Goal: Task Accomplishment & Management: Manage account settings

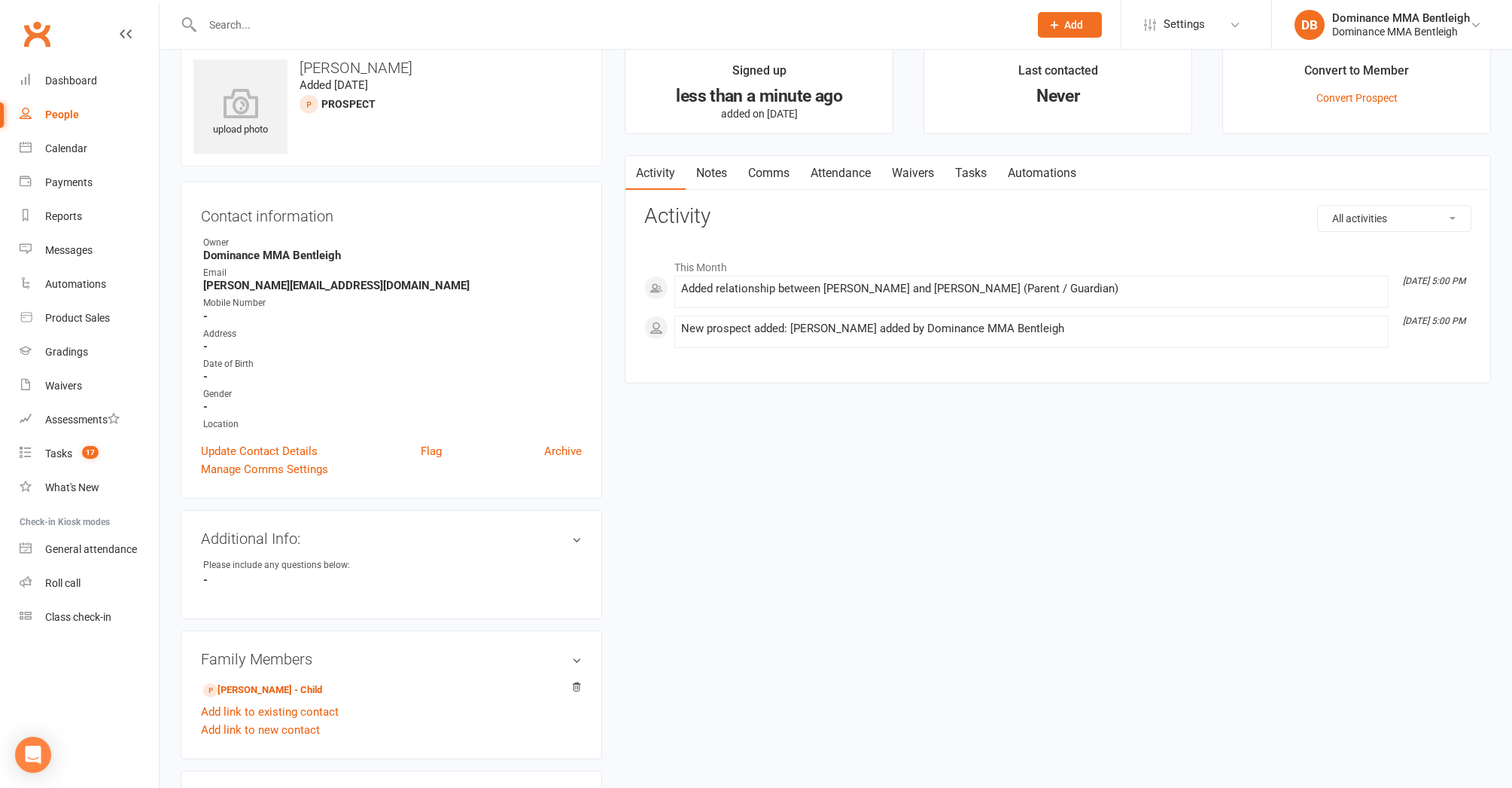
click at [923, 174] on link "Waivers" at bounding box center [912, 173] width 63 height 35
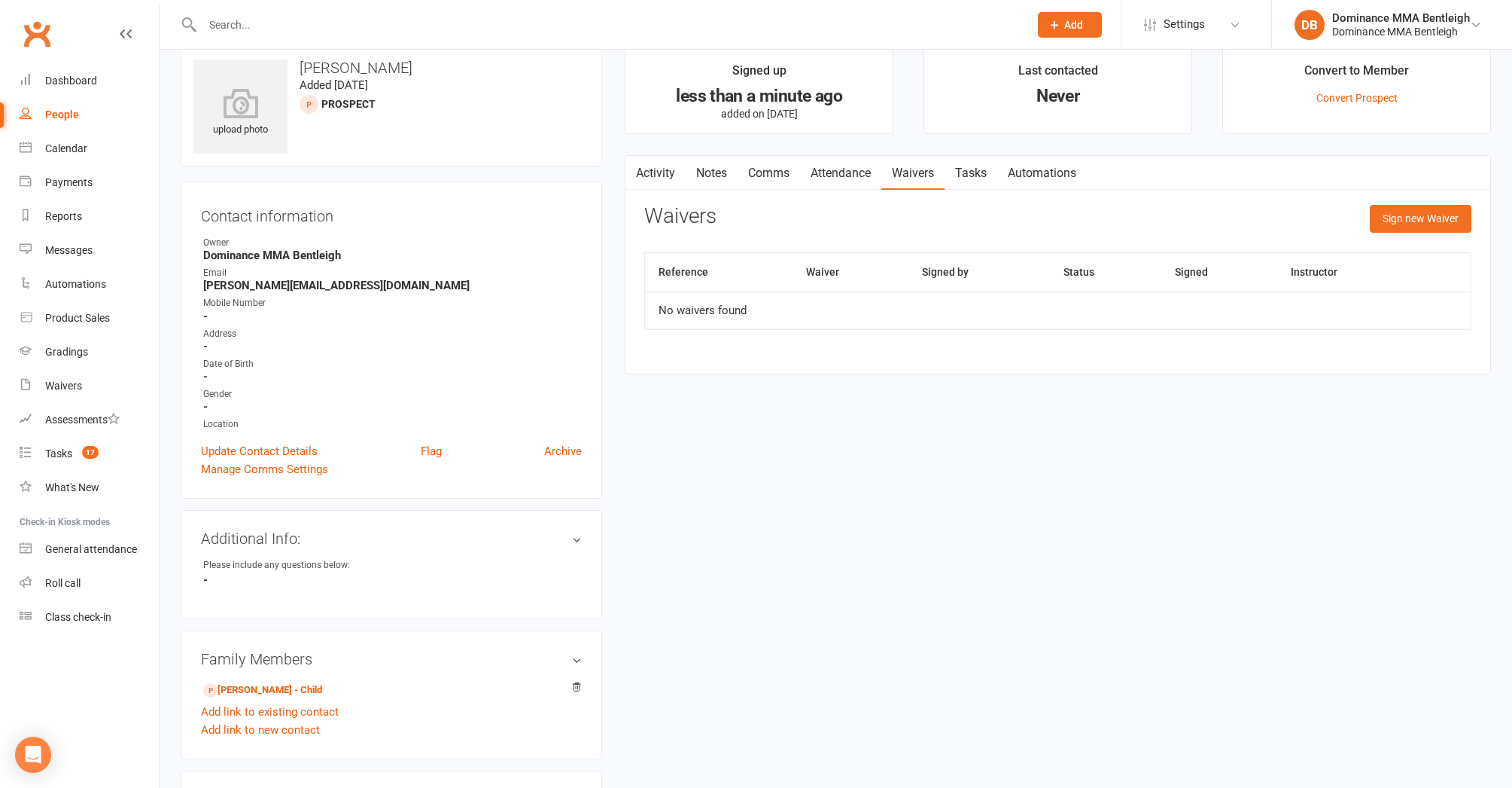
click at [1396, 213] on button "Sign new Waiver" at bounding box center [1420, 218] width 102 height 28
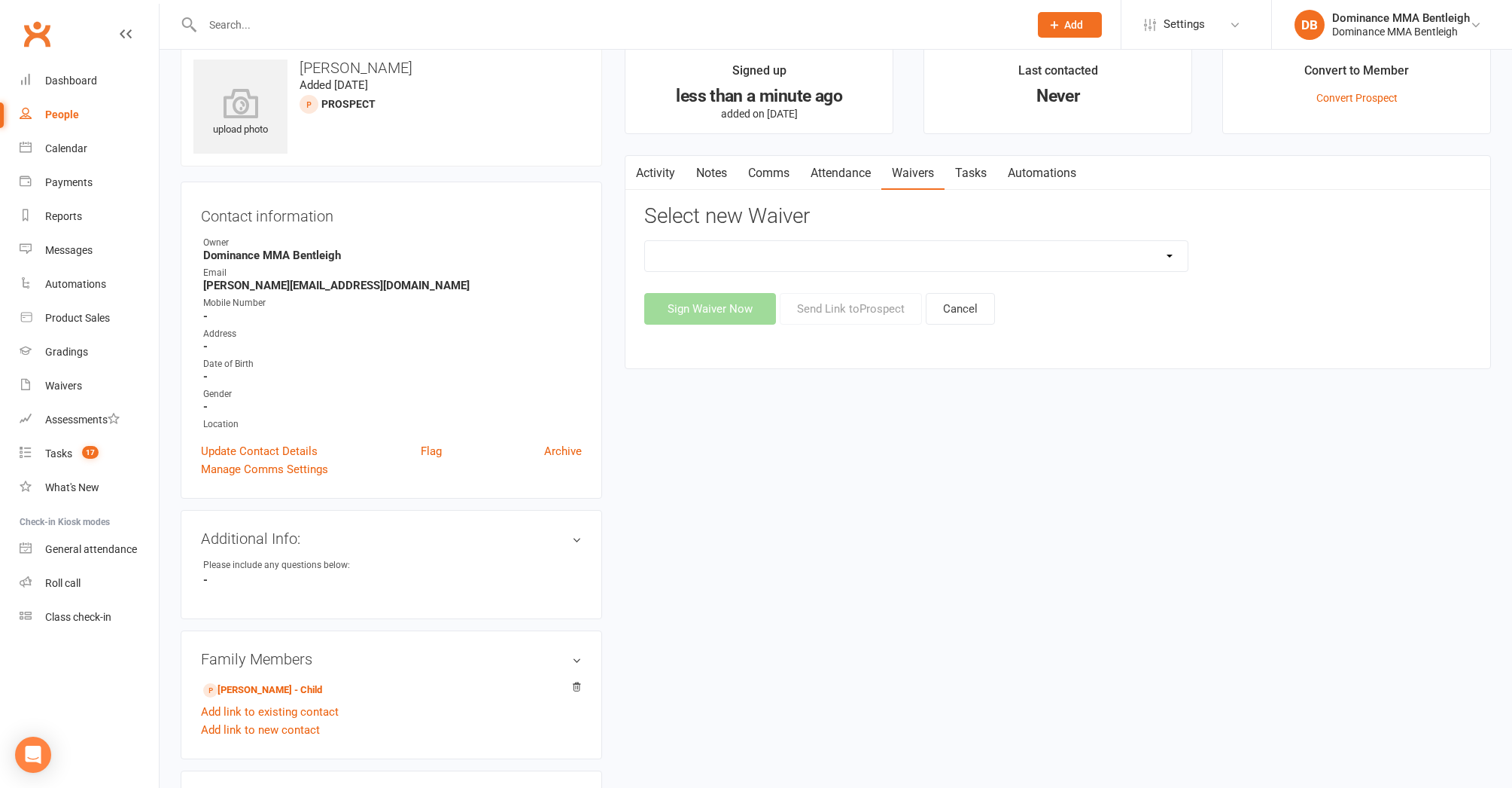
select select "1931"
click at [844, 305] on button "Send Link to Prospect" at bounding box center [851, 308] width 142 height 31
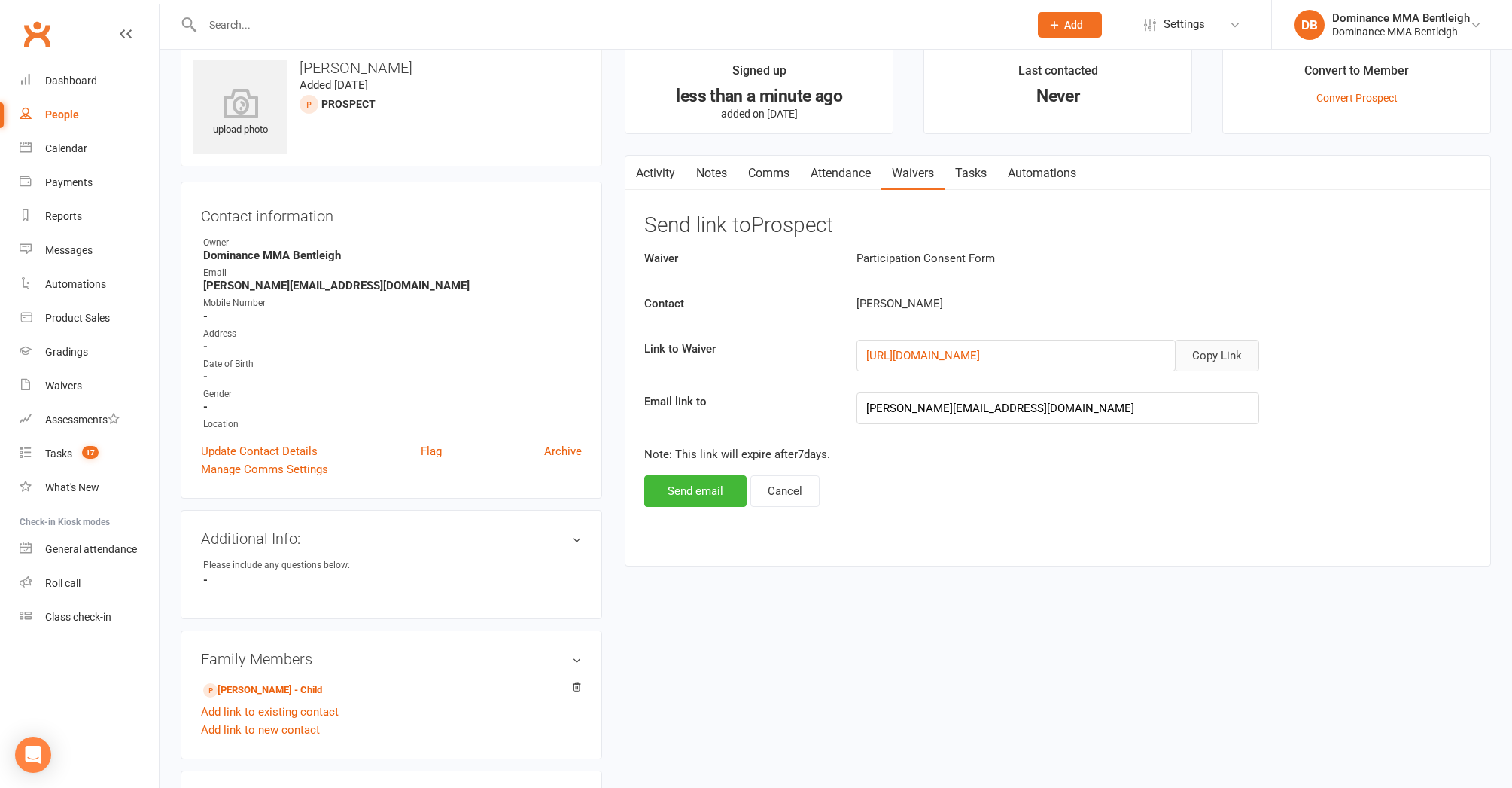
drag, startPoint x: 1222, startPoint y: 345, endPoint x: 1197, endPoint y: 347, distance: 25.1
click at [1222, 345] on button "Copy Link" at bounding box center [1218, 355] width 84 height 31
click at [713, 489] on button "Send email" at bounding box center [696, 491] width 103 height 31
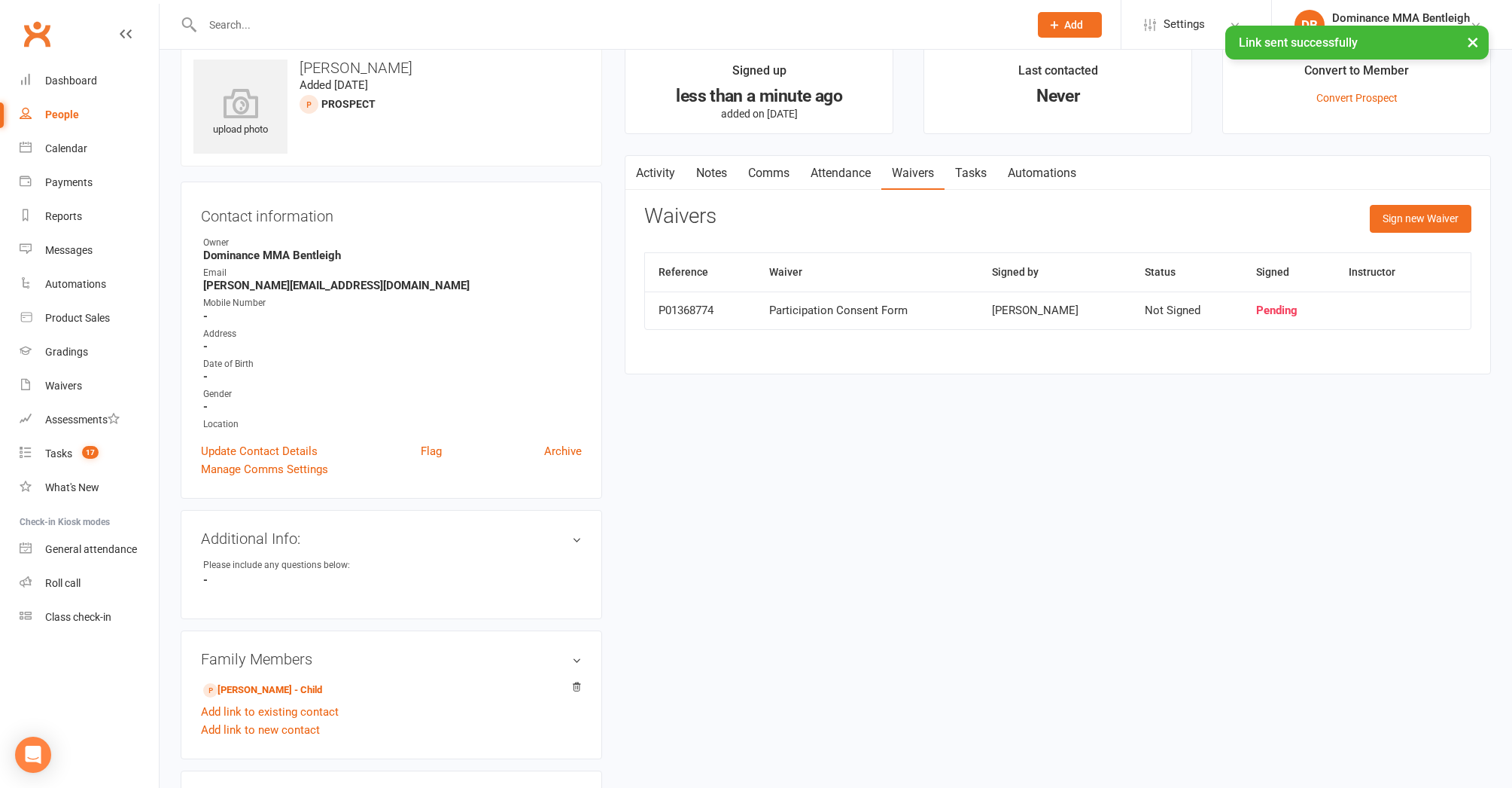
click at [772, 174] on link "Comms" at bounding box center [769, 173] width 62 height 35
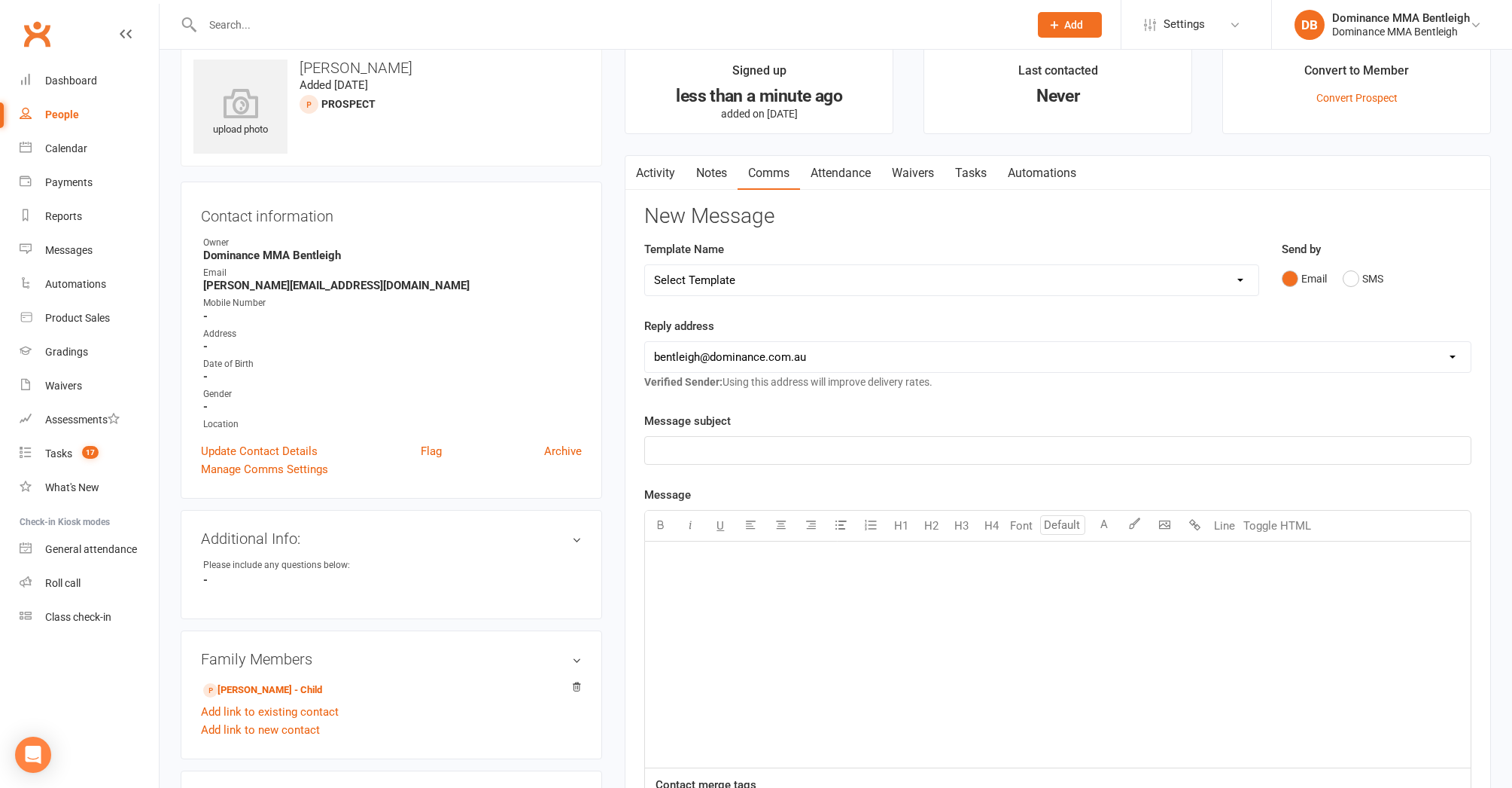
select select "21"
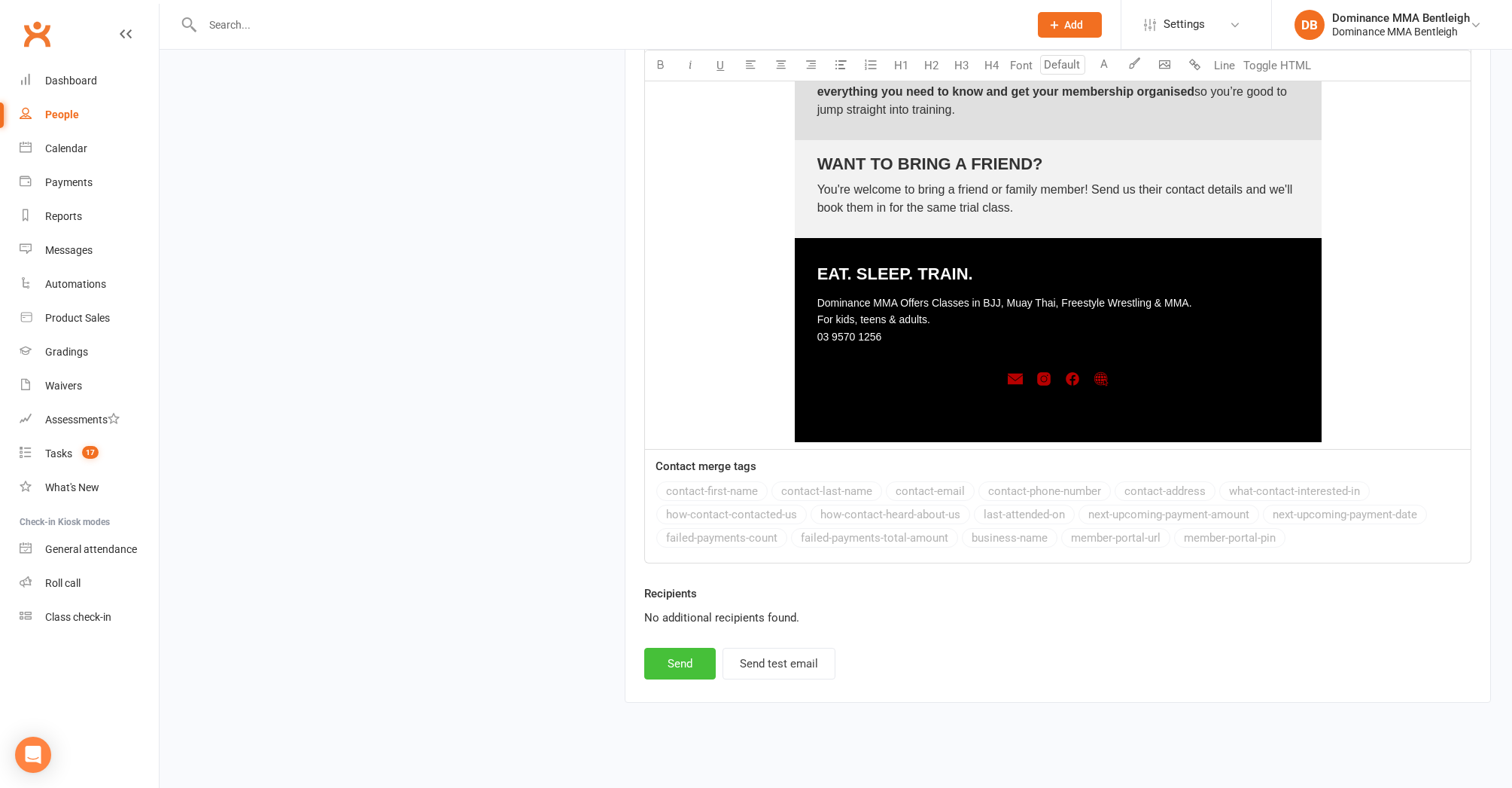
click at [688, 648] on button "Send" at bounding box center [680, 663] width 72 height 31
select select
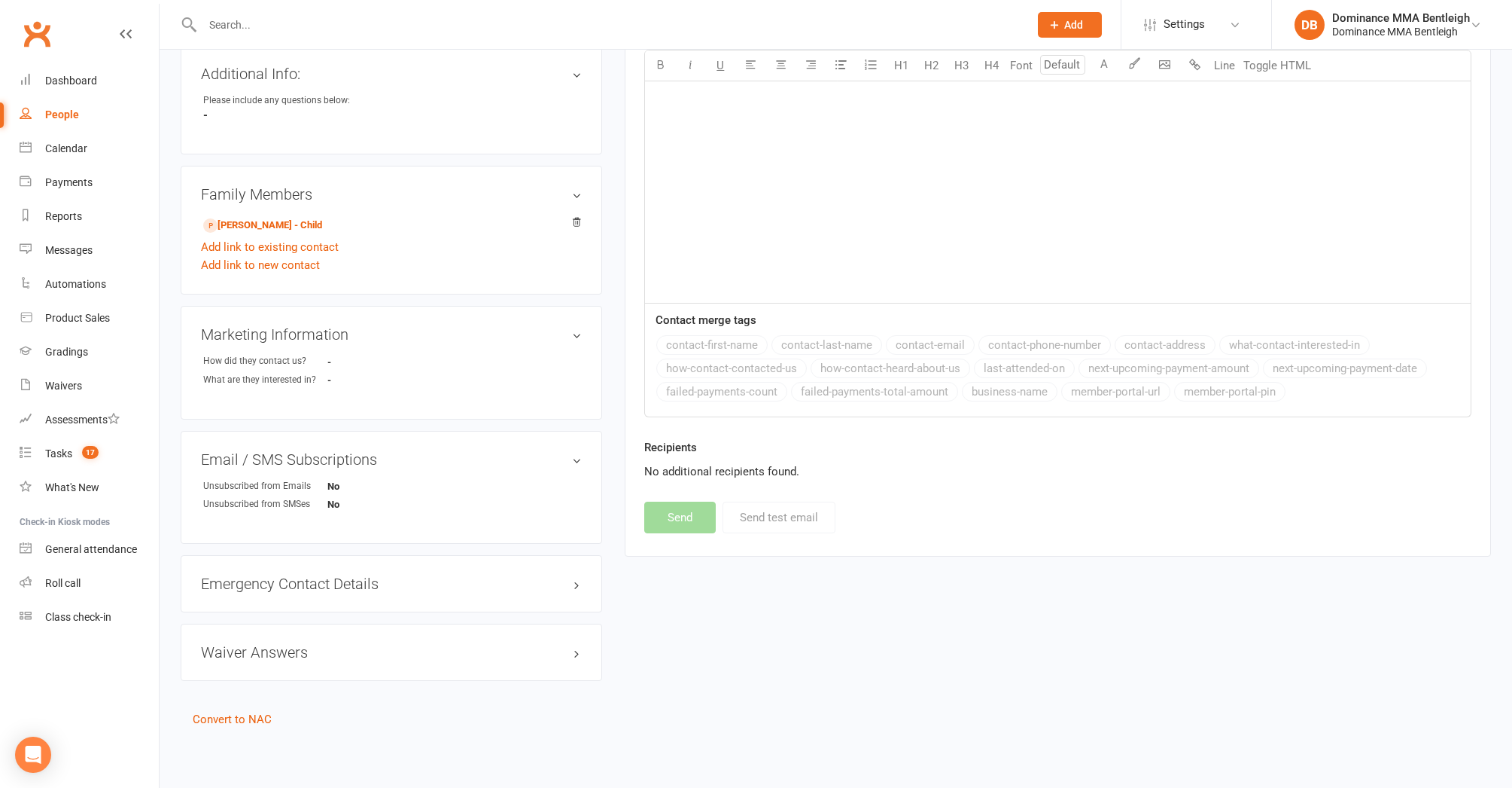
scroll to position [494, 0]
click at [267, 24] on input "text" at bounding box center [608, 25] width 821 height 21
click at [1075, 23] on span "Add" at bounding box center [1074, 25] width 19 height 12
click at [1062, 75] on link "Prospect" at bounding box center [1054, 67] width 134 height 35
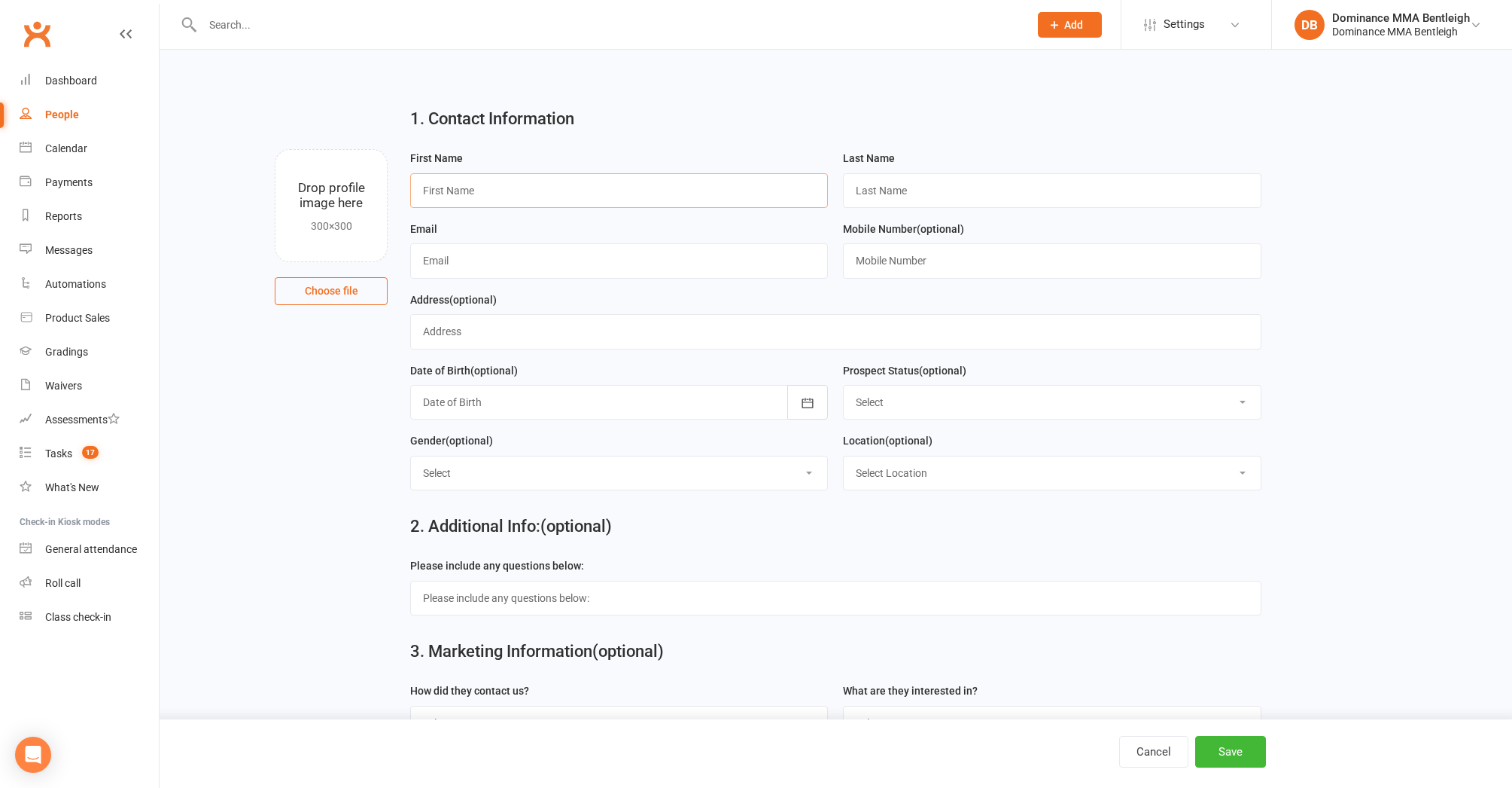
drag, startPoint x: 657, startPoint y: 187, endPoint x: 745, endPoint y: 145, distance: 97.5
type input "Miguel"
click at [935, 183] on input "text" at bounding box center [1053, 191] width 418 height 35
paste input "Fernandez"
type input "Fernandez"
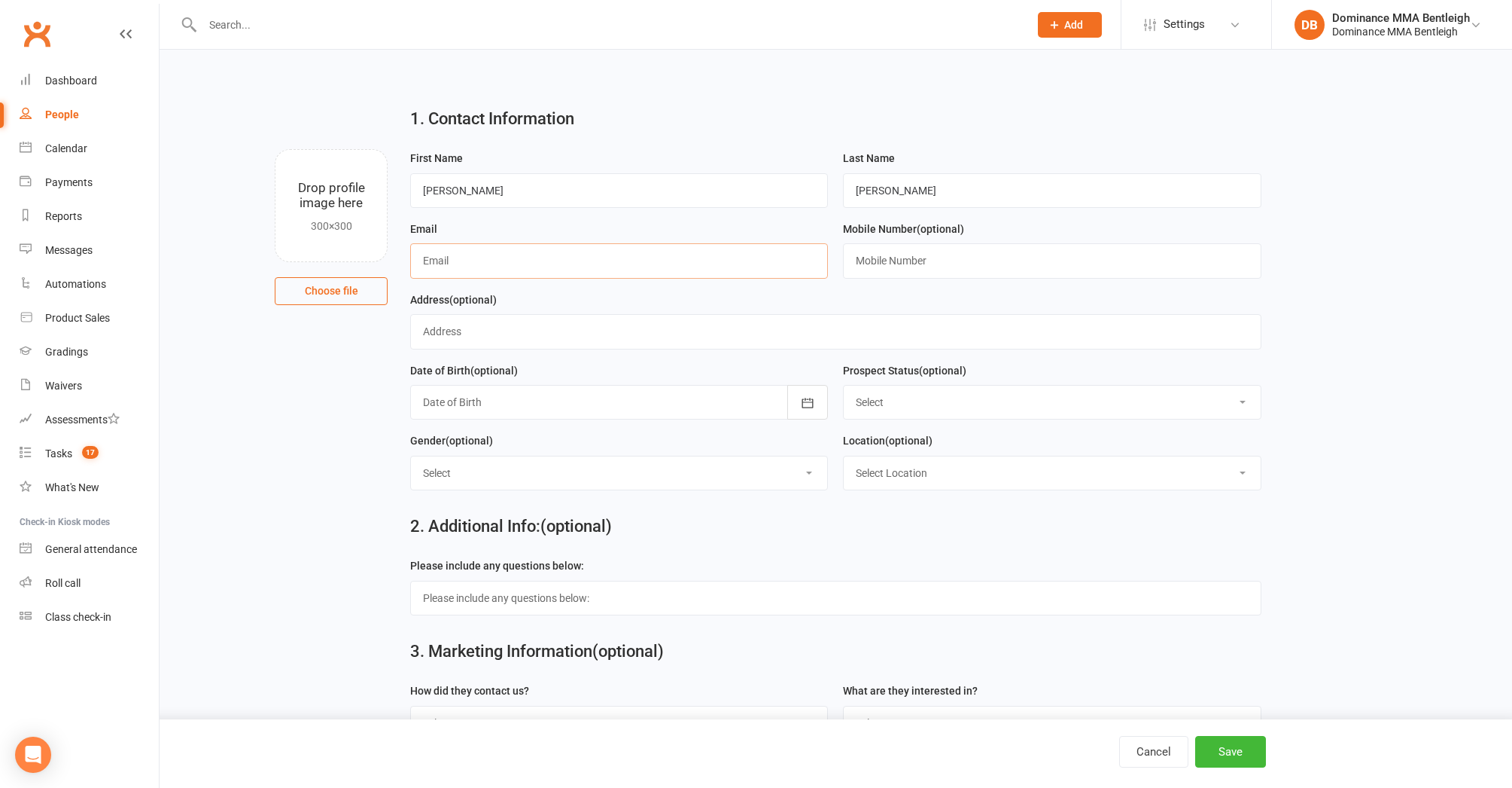
click at [583, 251] on input "text" at bounding box center [619, 261] width 418 height 35
paste input "0419387092"
type input "0419387092"
drag, startPoint x: 476, startPoint y: 260, endPoint x: 649, endPoint y: 264, distance: 173.0
click at [649, 264] on input "0419387092" at bounding box center [619, 261] width 418 height 35
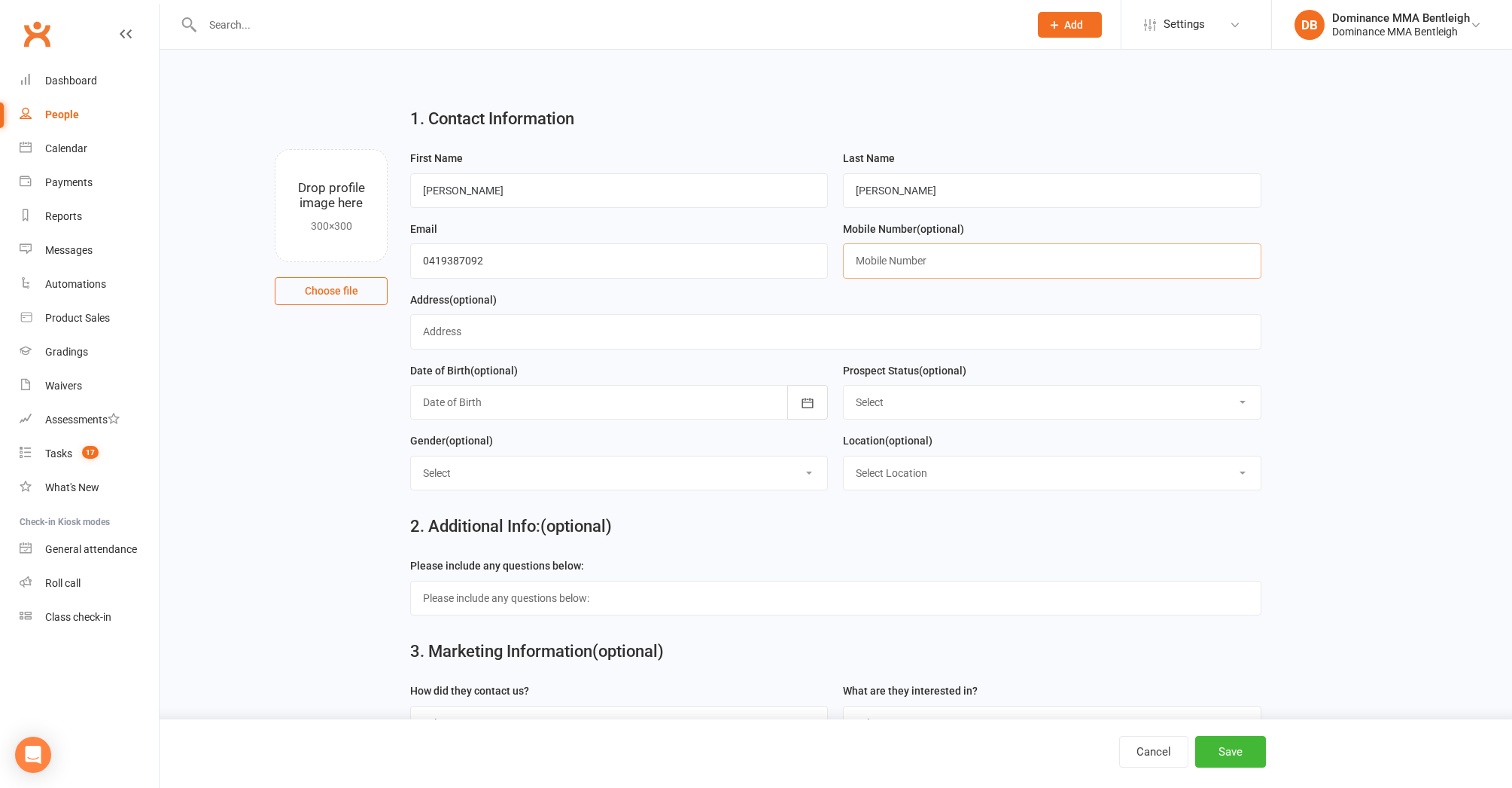
click at [883, 263] on input "text" at bounding box center [1053, 261] width 418 height 35
paste input "0419387092"
type input "0419387092"
click at [662, 251] on input "0419387092" at bounding box center [619, 261] width 418 height 35
click at [612, 263] on input "0419387092" at bounding box center [619, 261] width 418 height 35
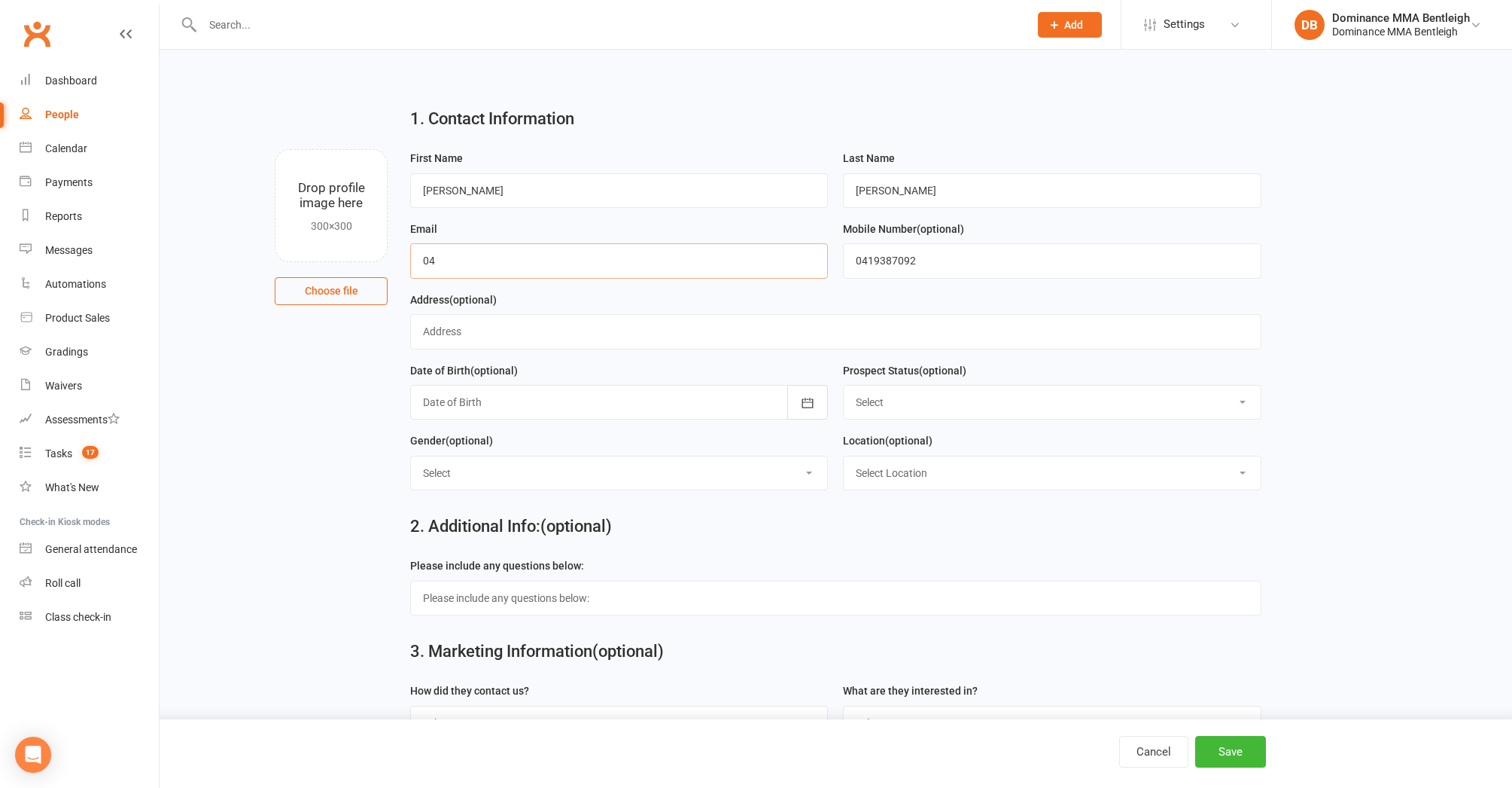
type input "0"
click at [532, 259] on input "text" at bounding box center [619, 261] width 418 height 35
paste input "mr_migz@hotmail.com"
type input "mr_migz@hotmail.com"
click at [1215, 752] on button "Save" at bounding box center [1231, 751] width 71 height 31
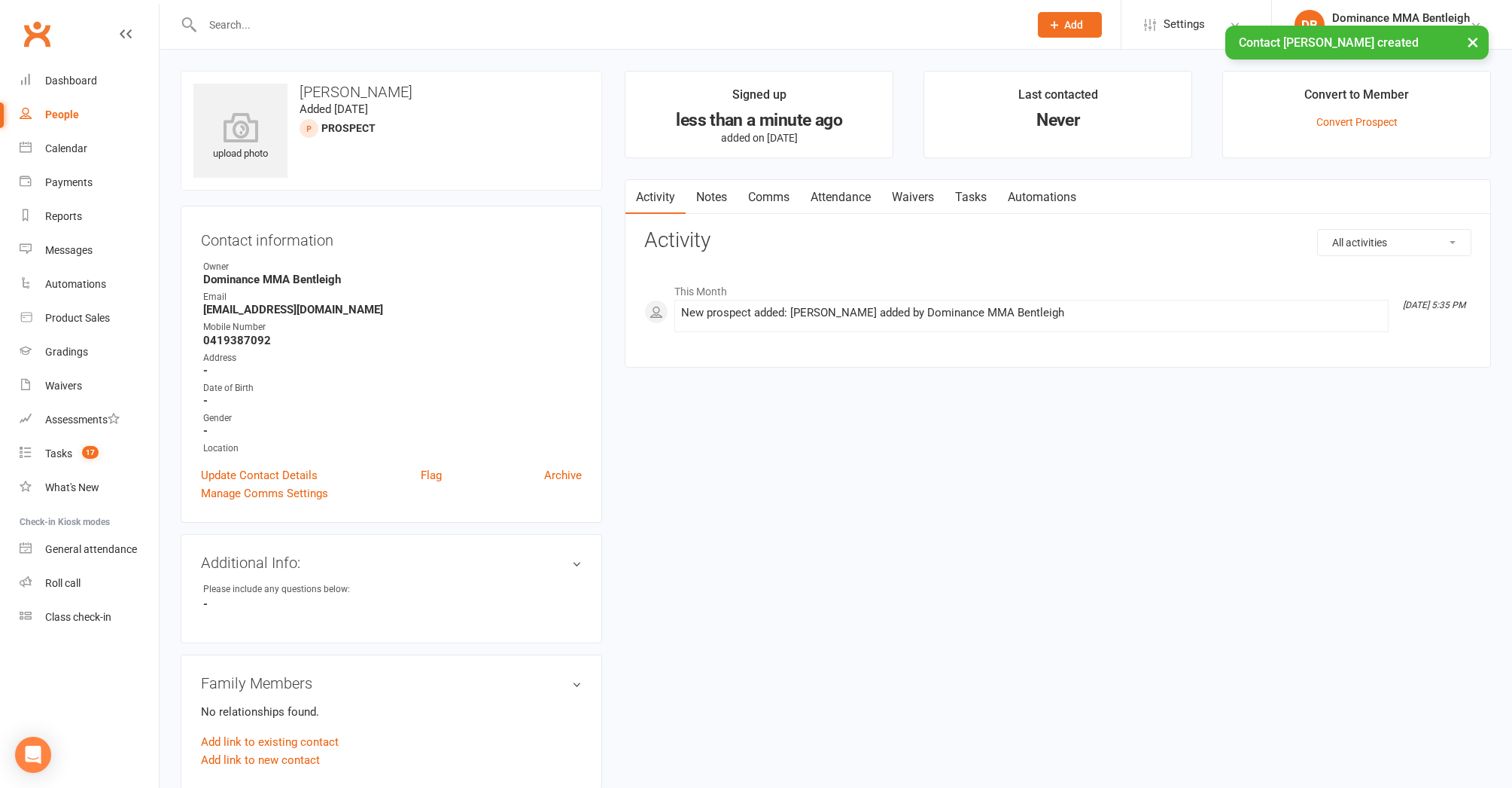
click at [721, 200] on link "Notes" at bounding box center [712, 197] width 52 height 35
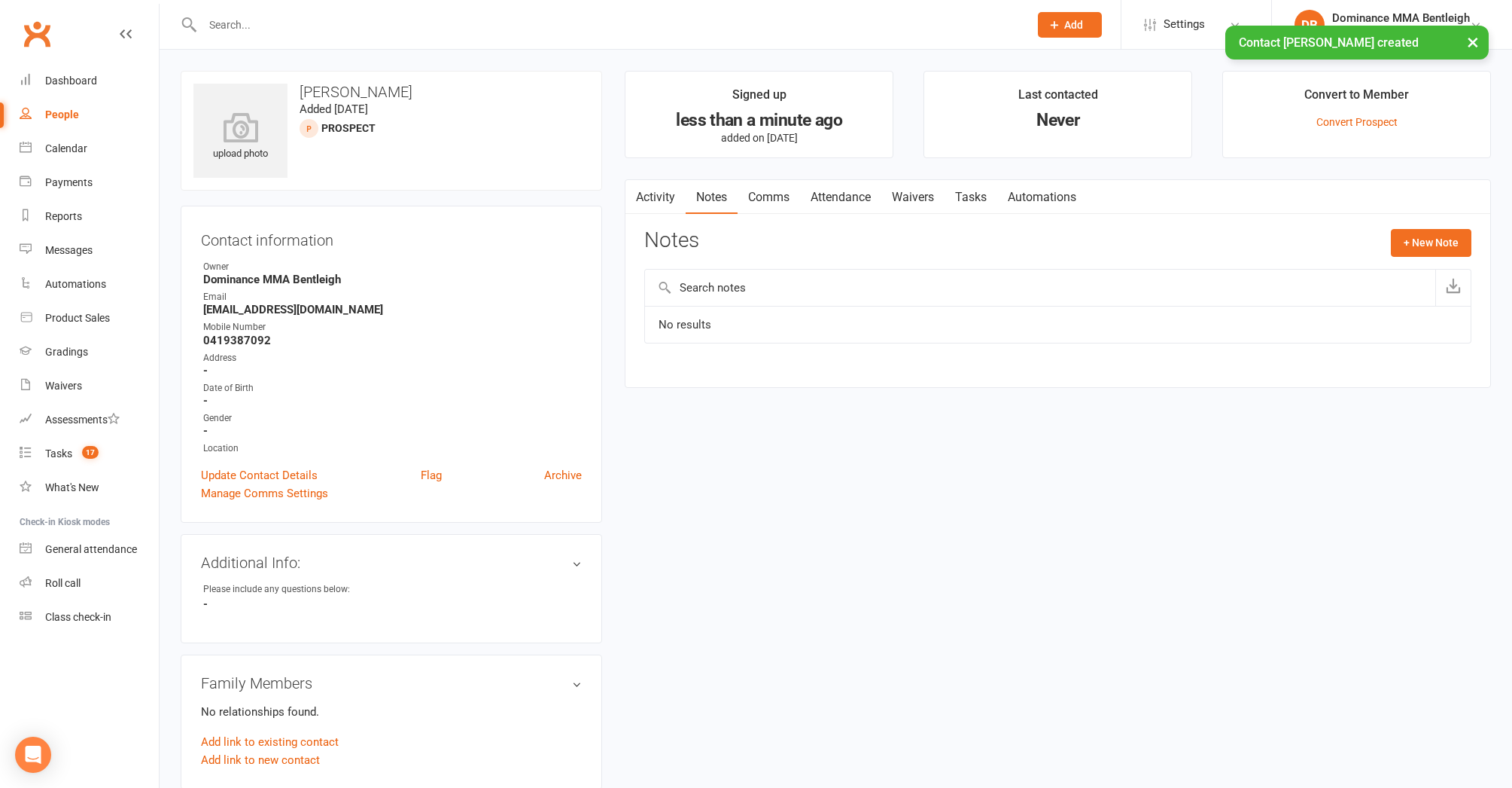
click at [1422, 226] on div "Activity Notes Comms Attendance Waivers Tasks Automations Notes + New Note No r…" at bounding box center [1057, 283] width 866 height 208
click at [1399, 238] on button "+ New Note" at bounding box center [1431, 243] width 81 height 28
click at [1161, 306] on input "text" at bounding box center [1058, 304] width 827 height 31
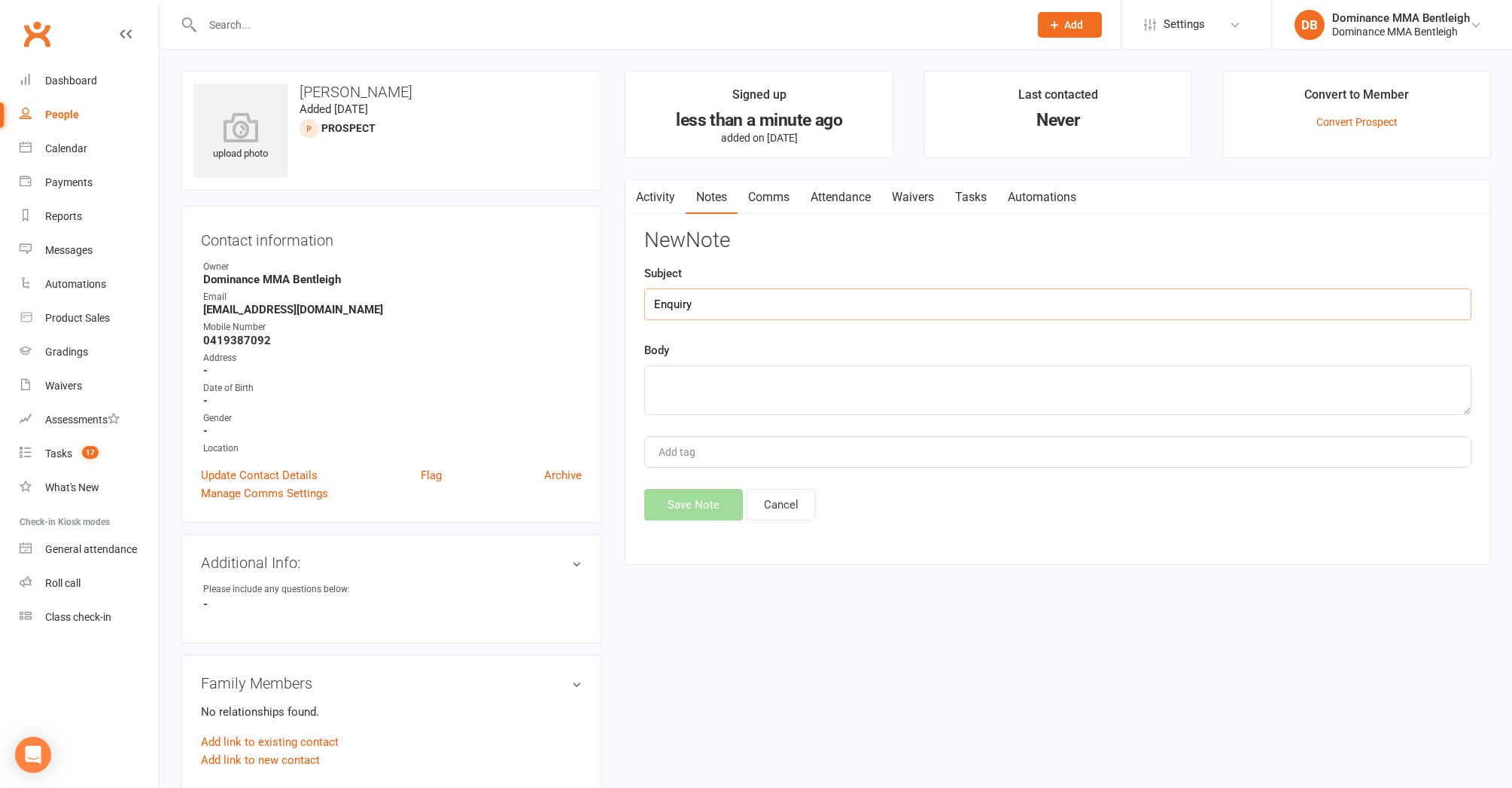
type input "Enquiry"
click at [1059, 389] on textarea at bounding box center [1058, 390] width 827 height 50
click at [759, 397] on textarea at bounding box center [1058, 390] width 827 height 50
paste textarea "First Name: Miguel Last Name: Fernandez Email Address: mr_migz@hotmail.com Phon…"
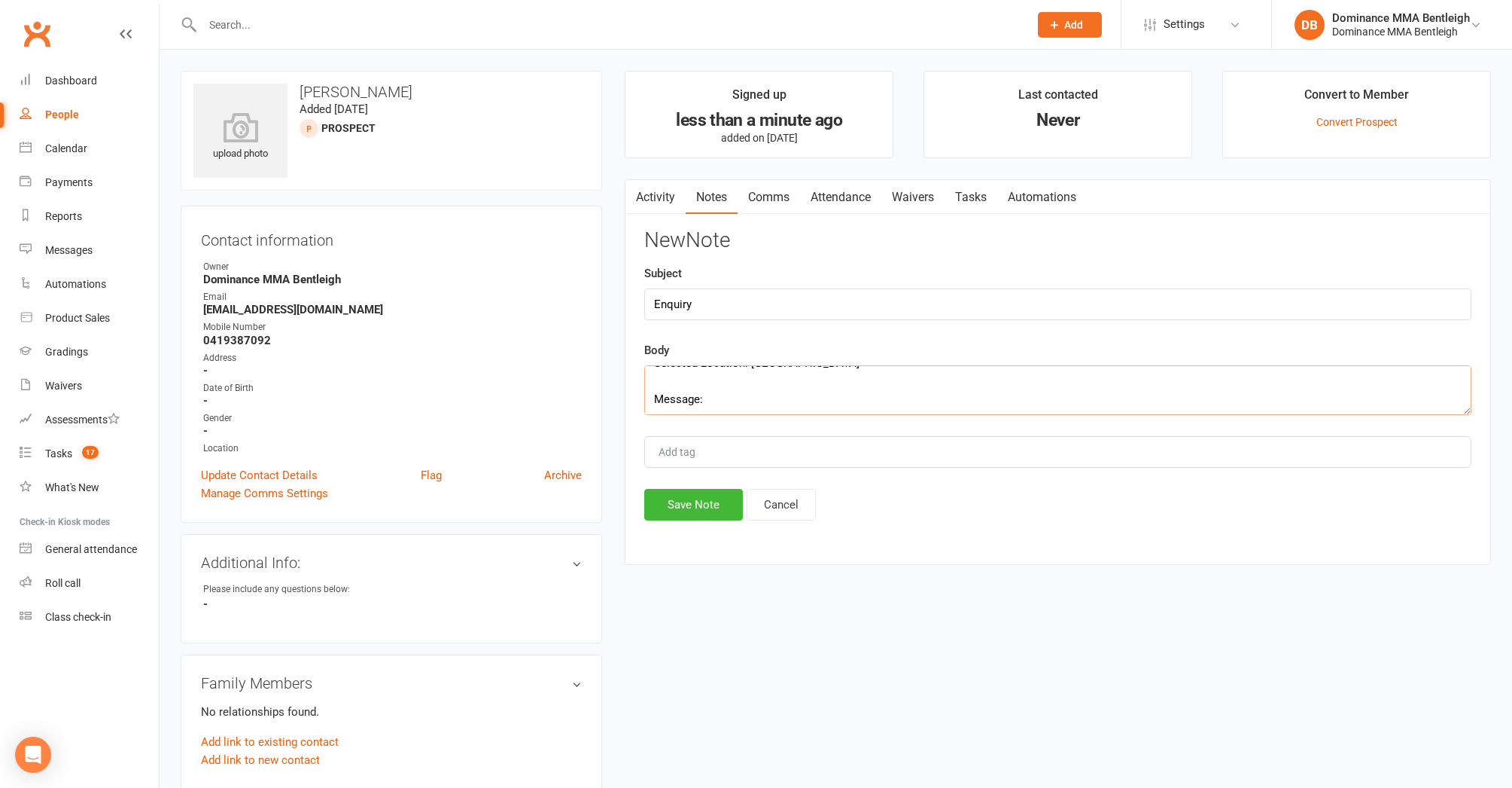
type textarea "First Name: Miguel Last Name: Fernandez Email Address: mr_migz@hotmail.com Phon…"
click at [720, 519] on div "Activity Notes Comms Attendance Waivers Tasks Automations Notes + New Note No r…" at bounding box center [1057, 372] width 866 height 386
click at [715, 505] on button "Save Note" at bounding box center [694, 505] width 99 height 31
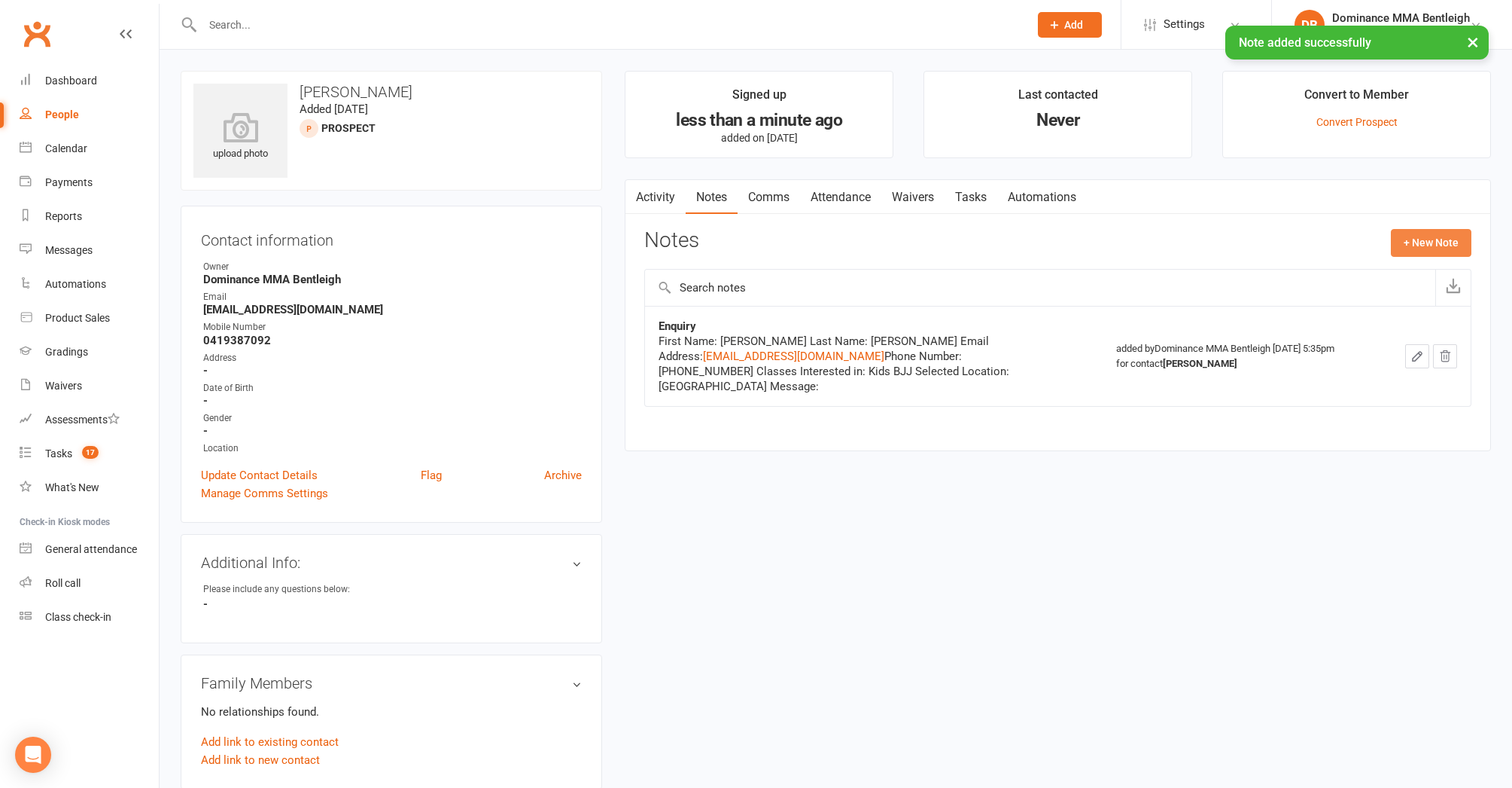
click at [1450, 249] on button "+ New Note" at bounding box center [1431, 243] width 81 height 28
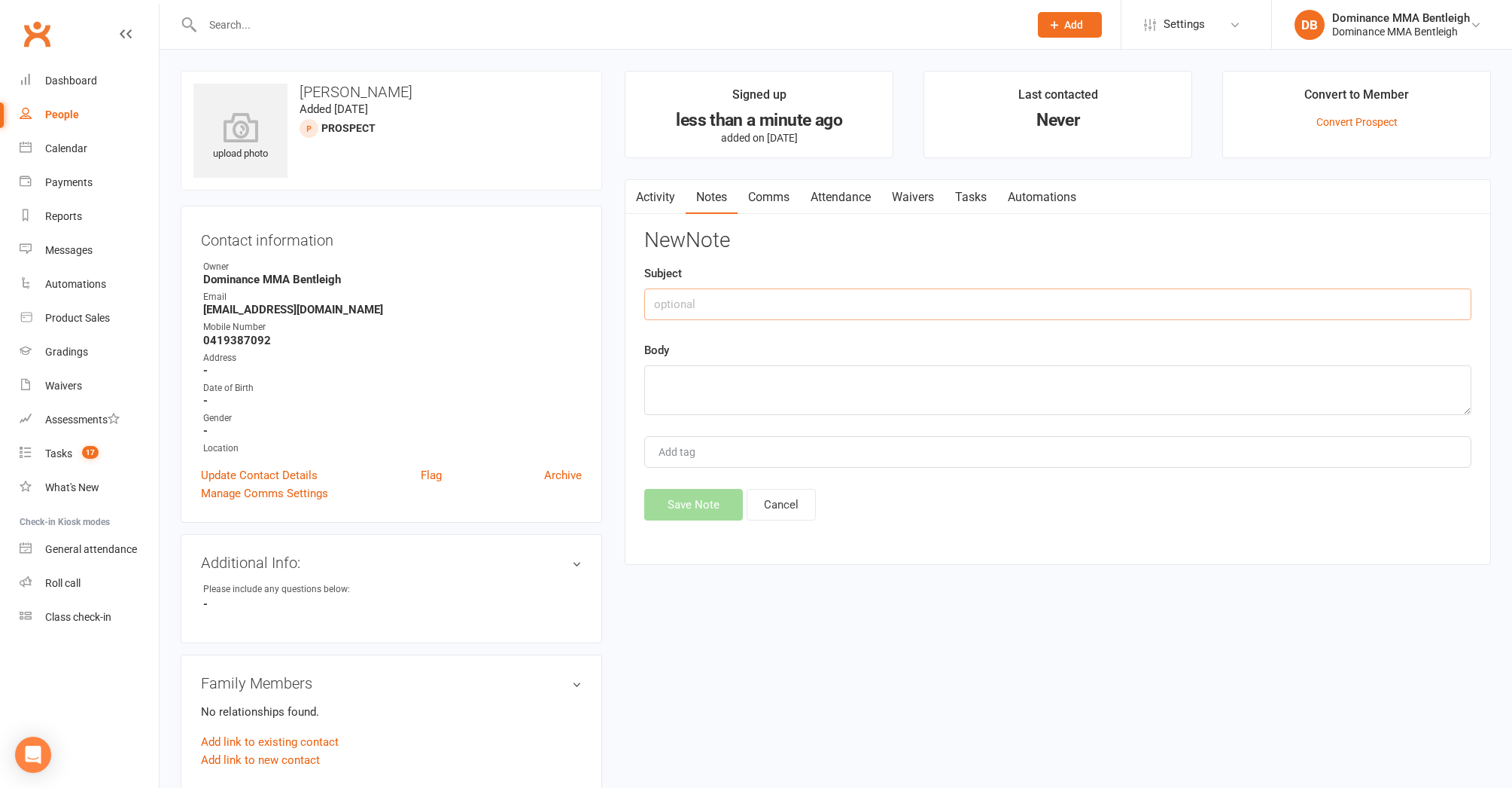
drag, startPoint x: 764, startPoint y: 304, endPoint x: 961, endPoint y: 276, distance: 199.0
click at [766, 304] on input "text" at bounding box center [1058, 304] width 827 height 31
type input "Walk in"
click at [1064, 373] on textarea at bounding box center [1058, 390] width 827 height 50
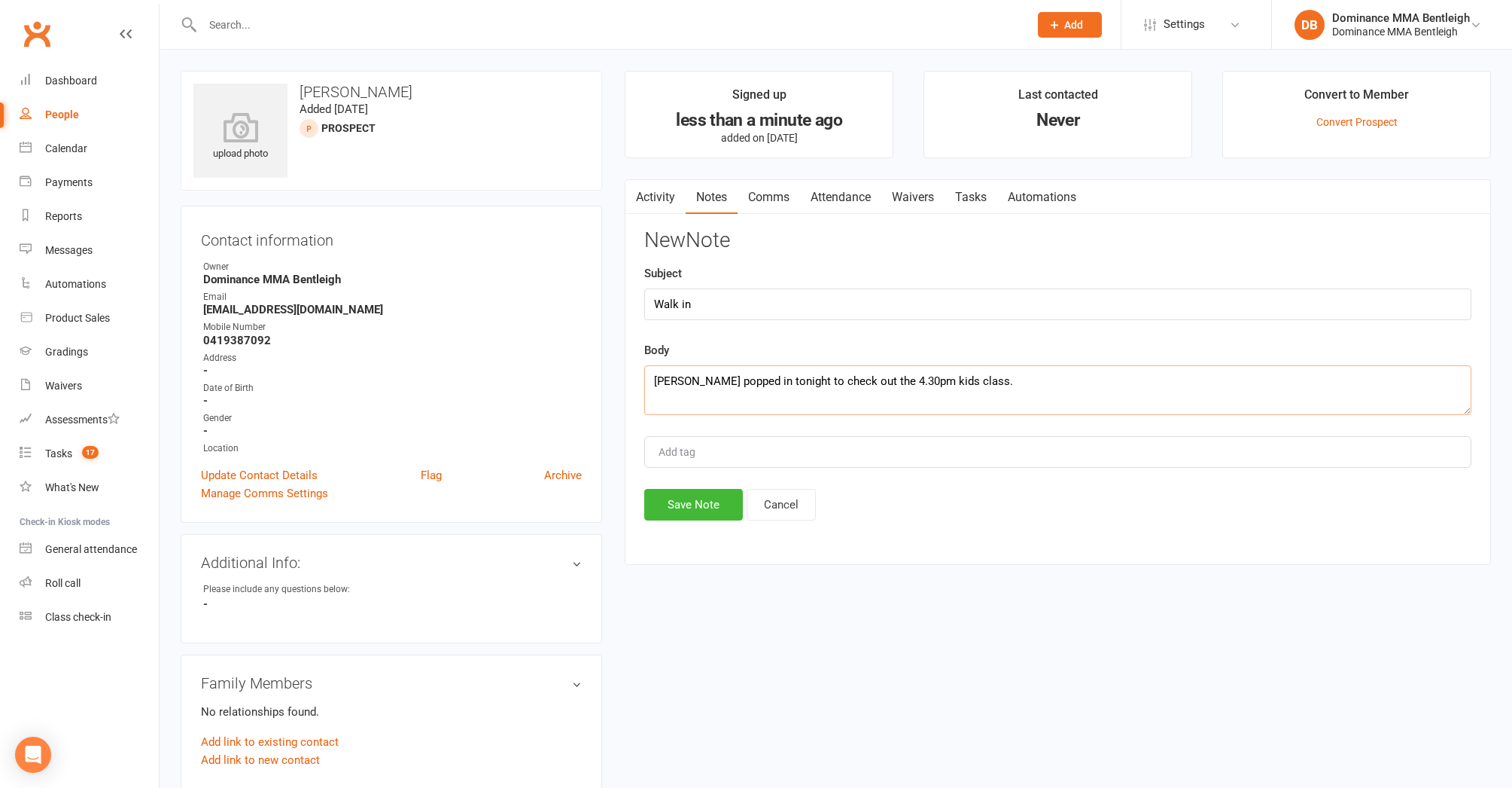
click at [1003, 377] on textarea "Miguel popped in tonight to check out the 4.30pm kids class." at bounding box center [1058, 390] width 827 height 50
type textarea "Miguel popped in tonight to check out the 4.30pm kids class. He has a 5 and 6 y…"
click at [704, 506] on button "Save Note" at bounding box center [694, 505] width 99 height 31
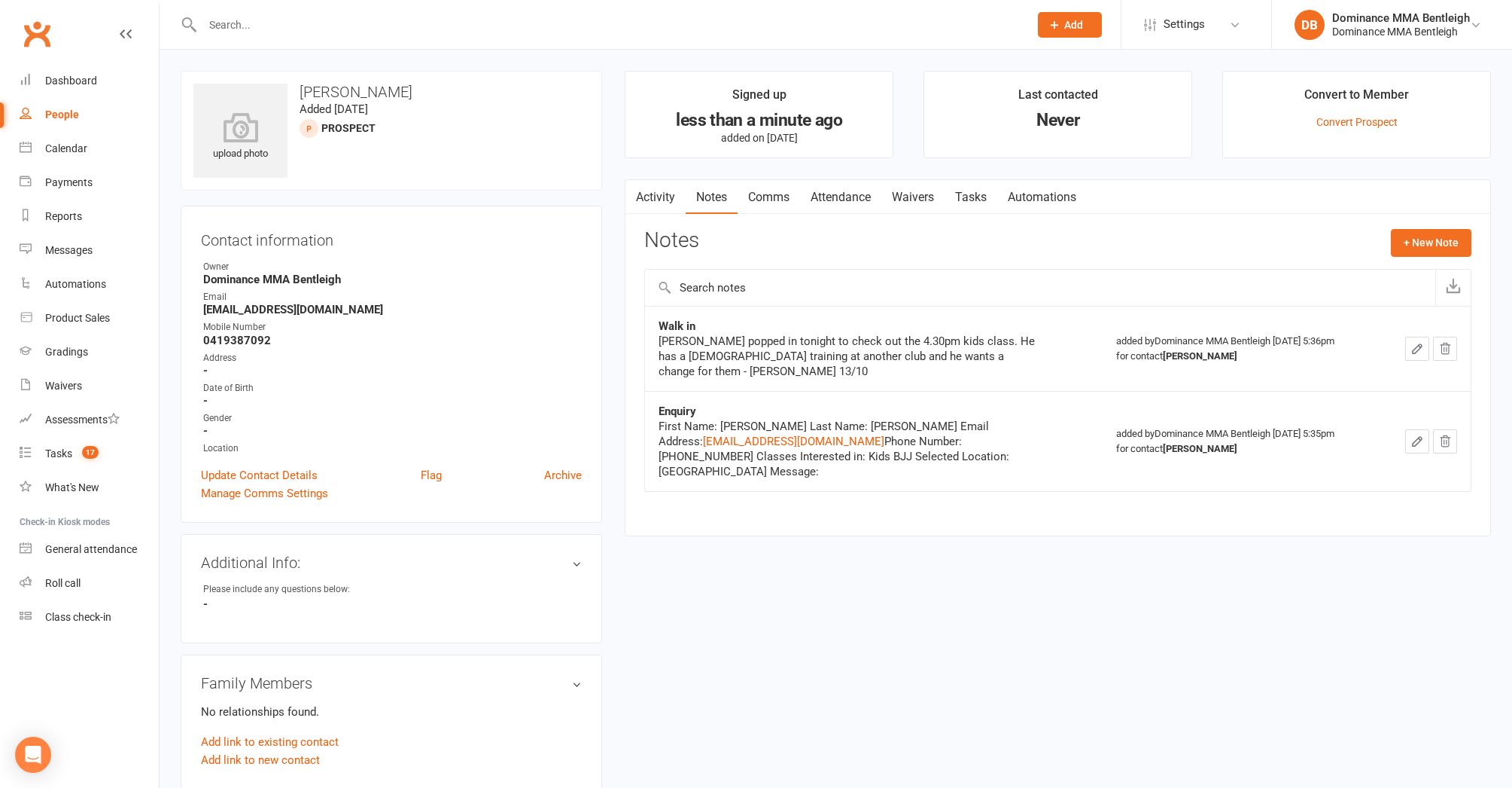
click at [426, 28] on input "text" at bounding box center [608, 25] width 821 height 21
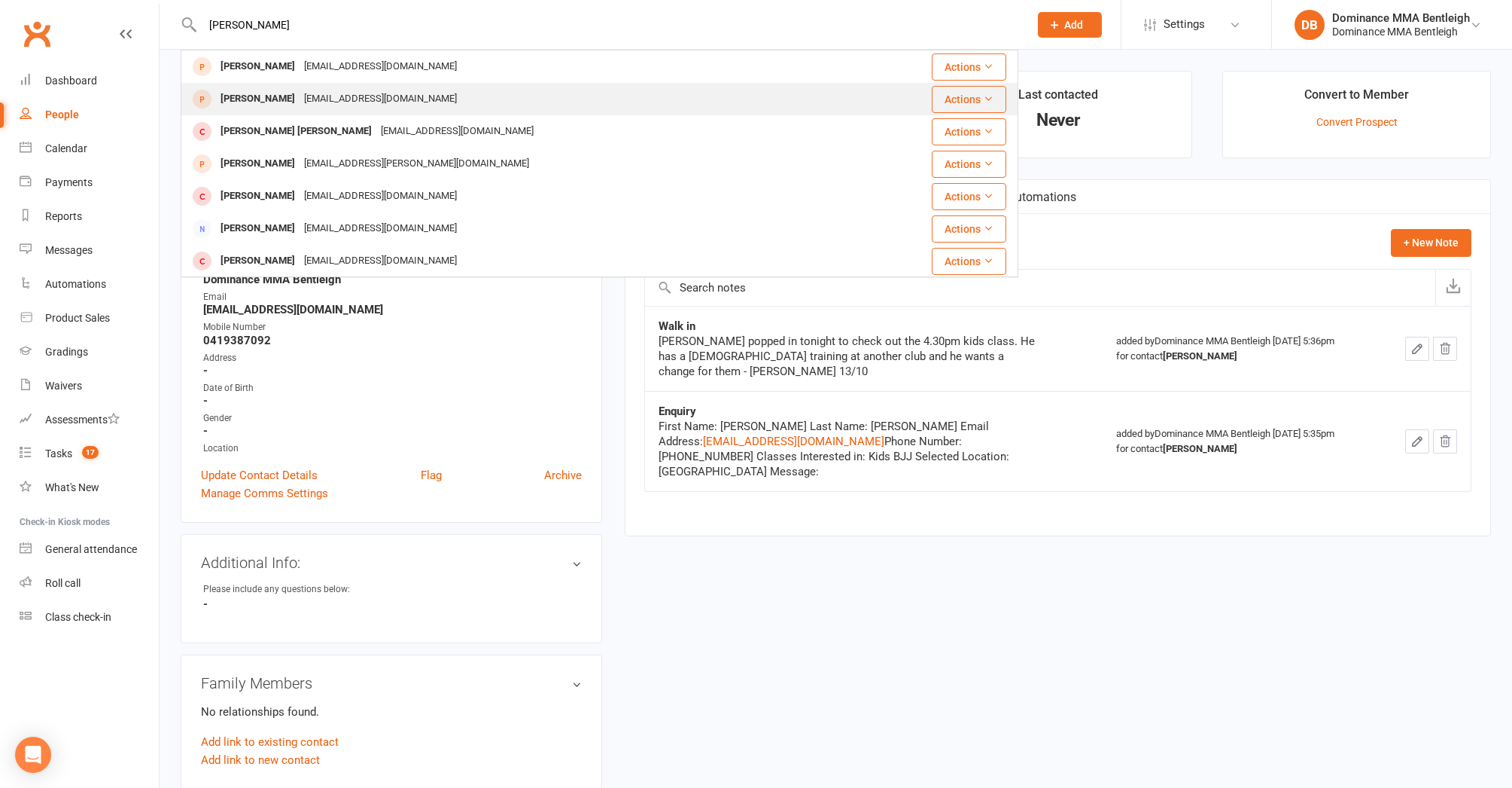
type input "jack kind"
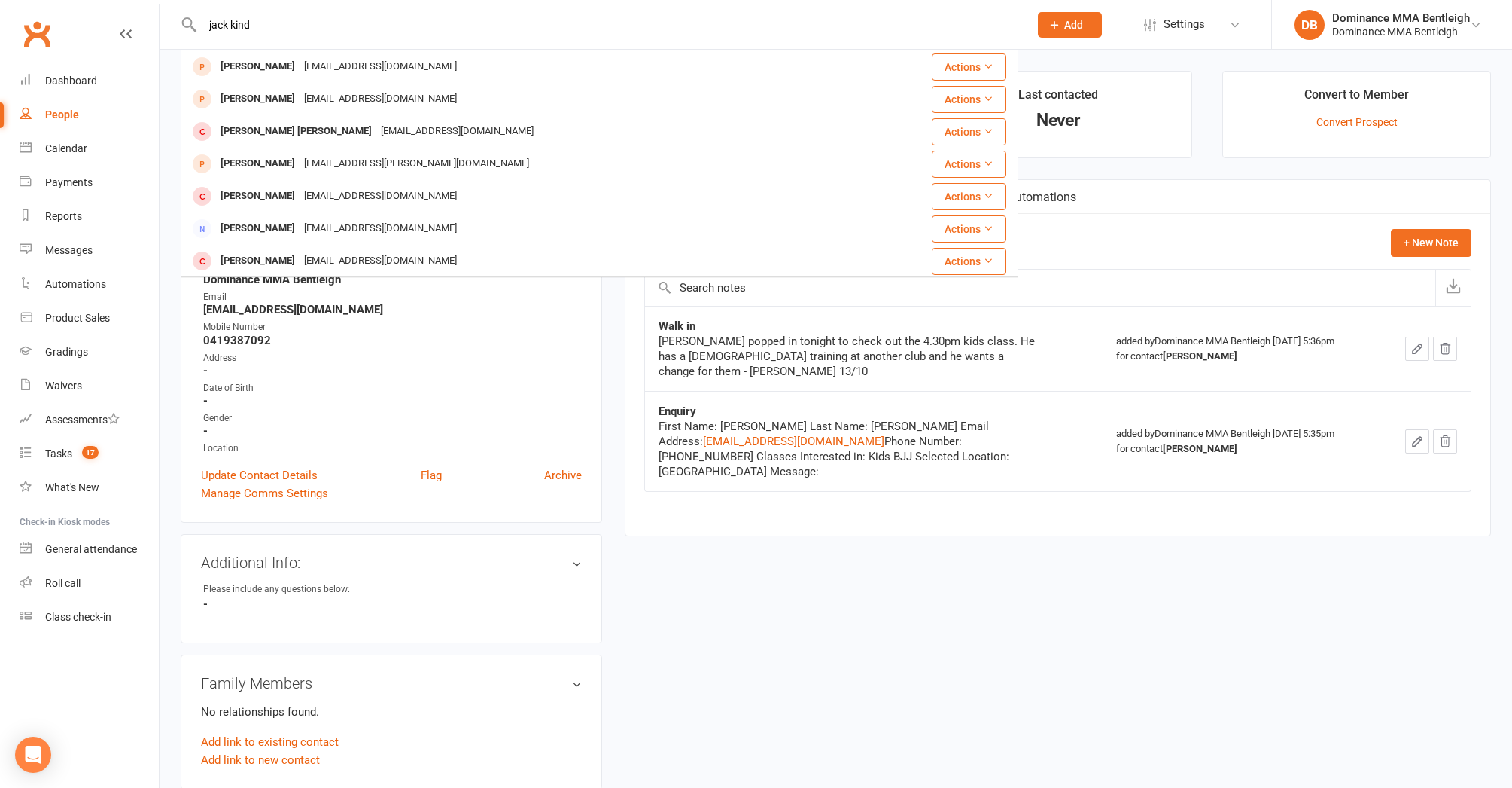
drag, startPoint x: 358, startPoint y: 69, endPoint x: 310, endPoint y: 60, distance: 48.8
click at [314, 61] on div "Neenshanna@hotmail.com" at bounding box center [381, 67] width 162 height 22
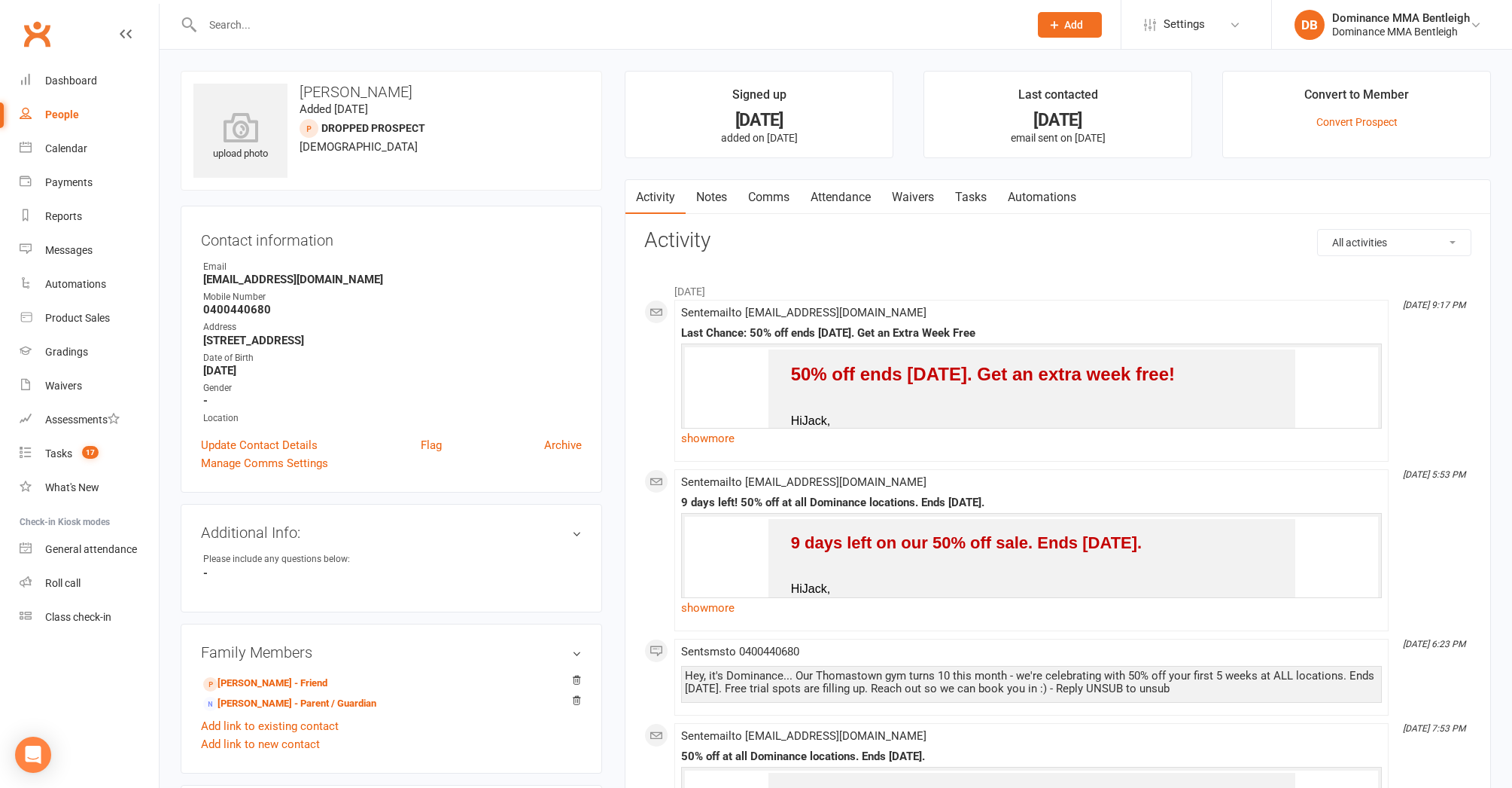
click at [710, 197] on link "Notes" at bounding box center [712, 197] width 52 height 35
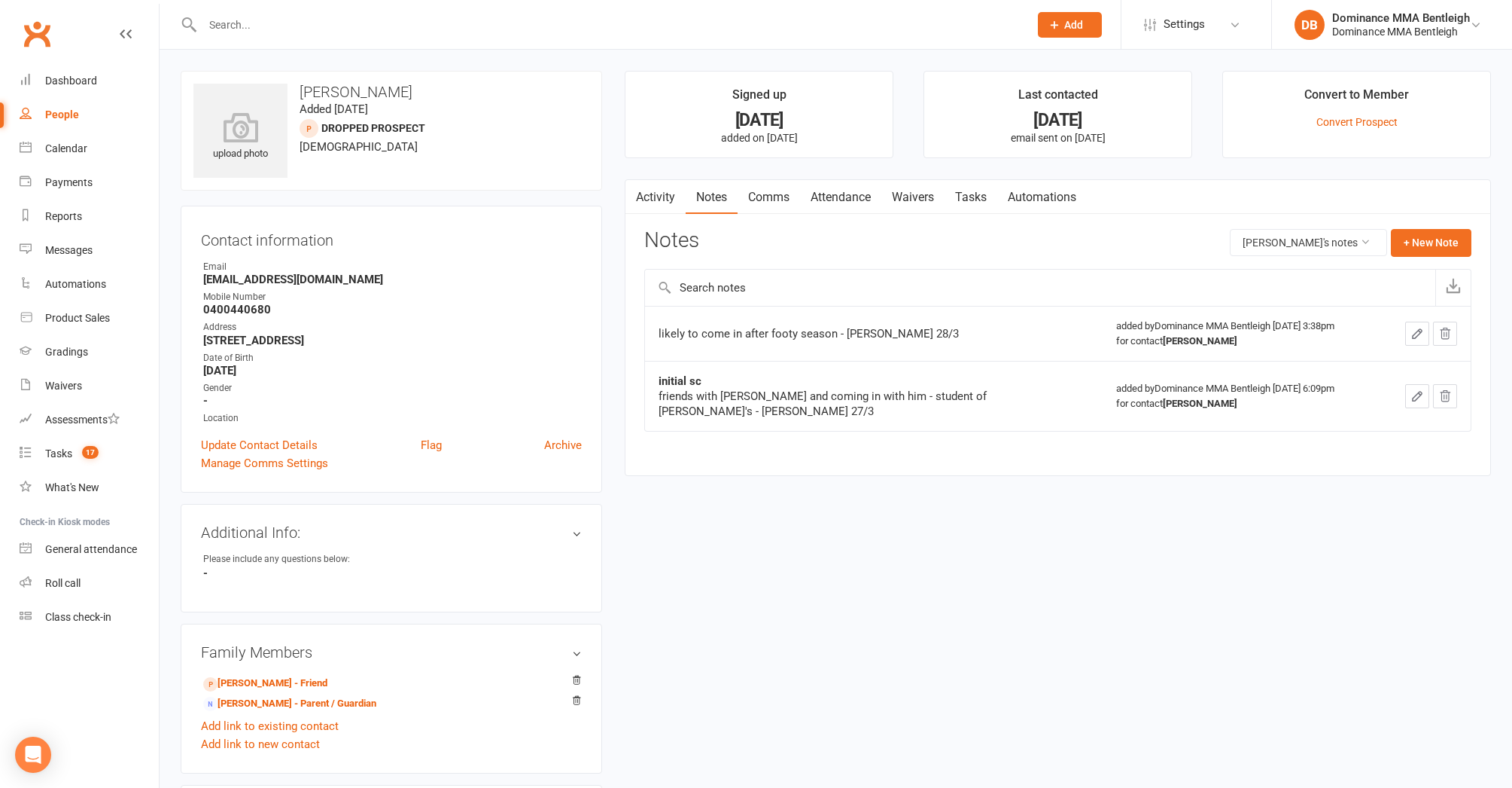
click at [661, 197] on link "Activity" at bounding box center [656, 197] width 61 height 35
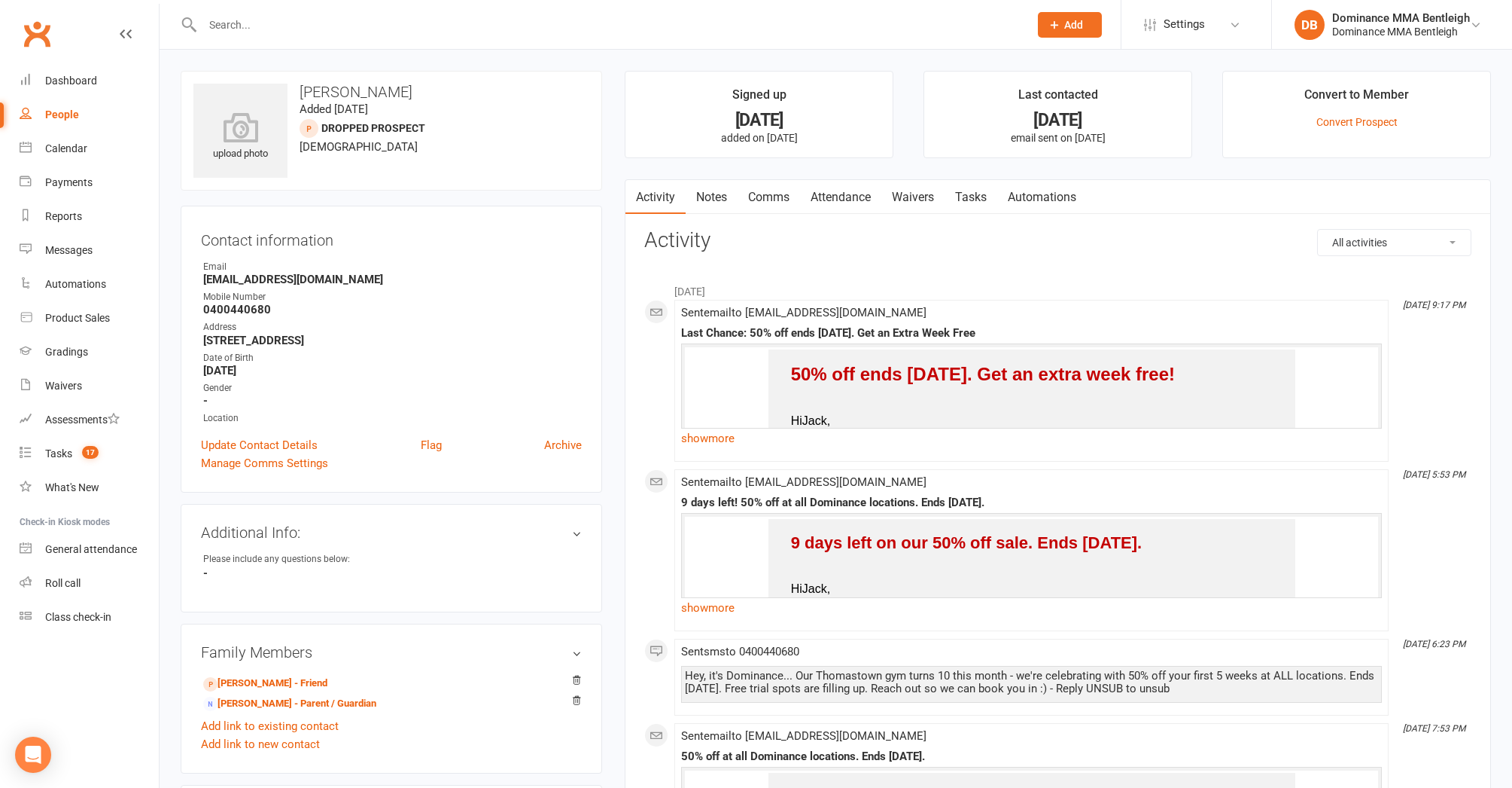
click at [911, 195] on link "Waivers" at bounding box center [912, 197] width 63 height 35
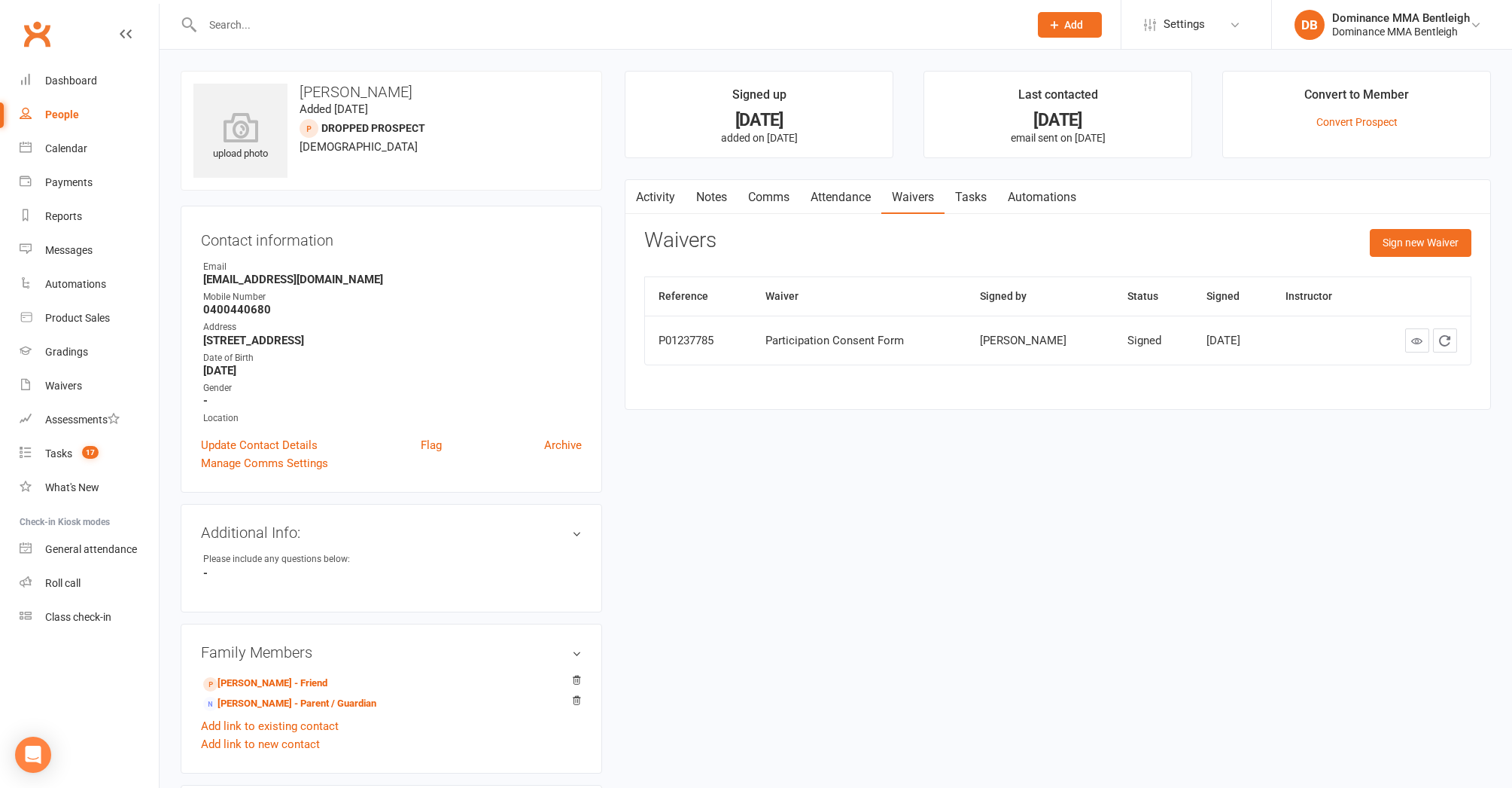
scroll to position [6, 0]
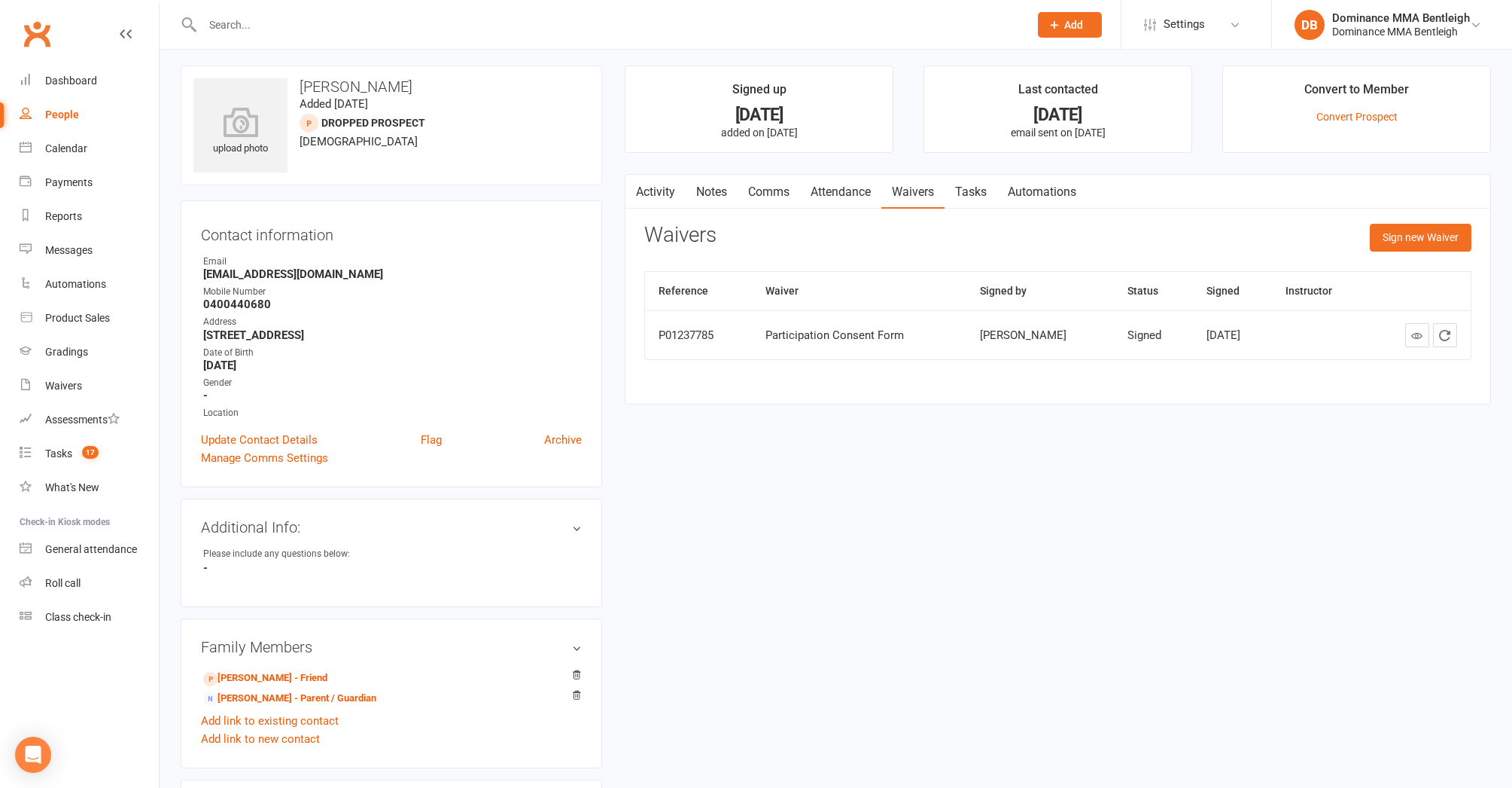
click at [324, 27] on input "text" at bounding box center [608, 25] width 821 height 21
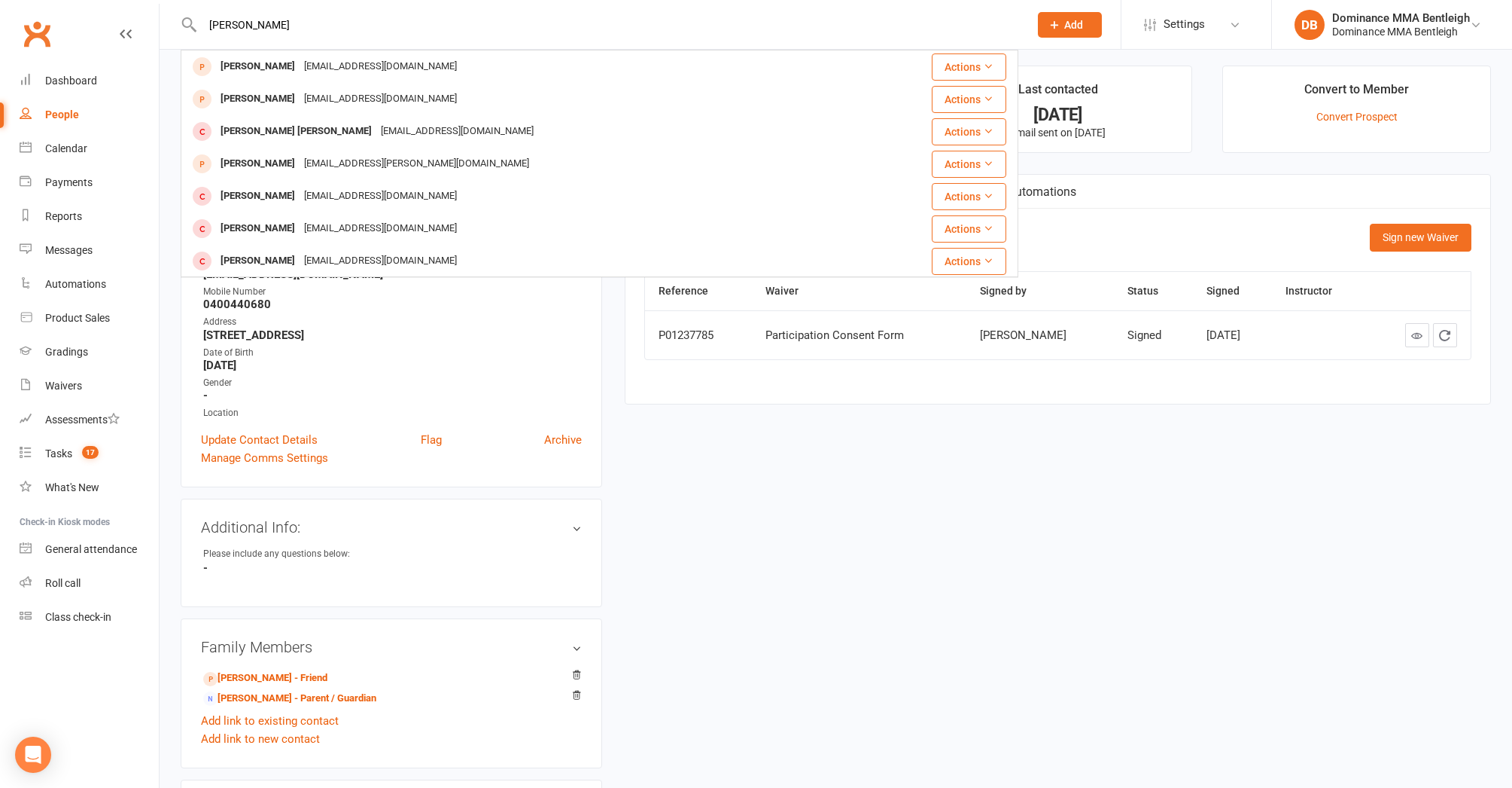
type input "jack kind"
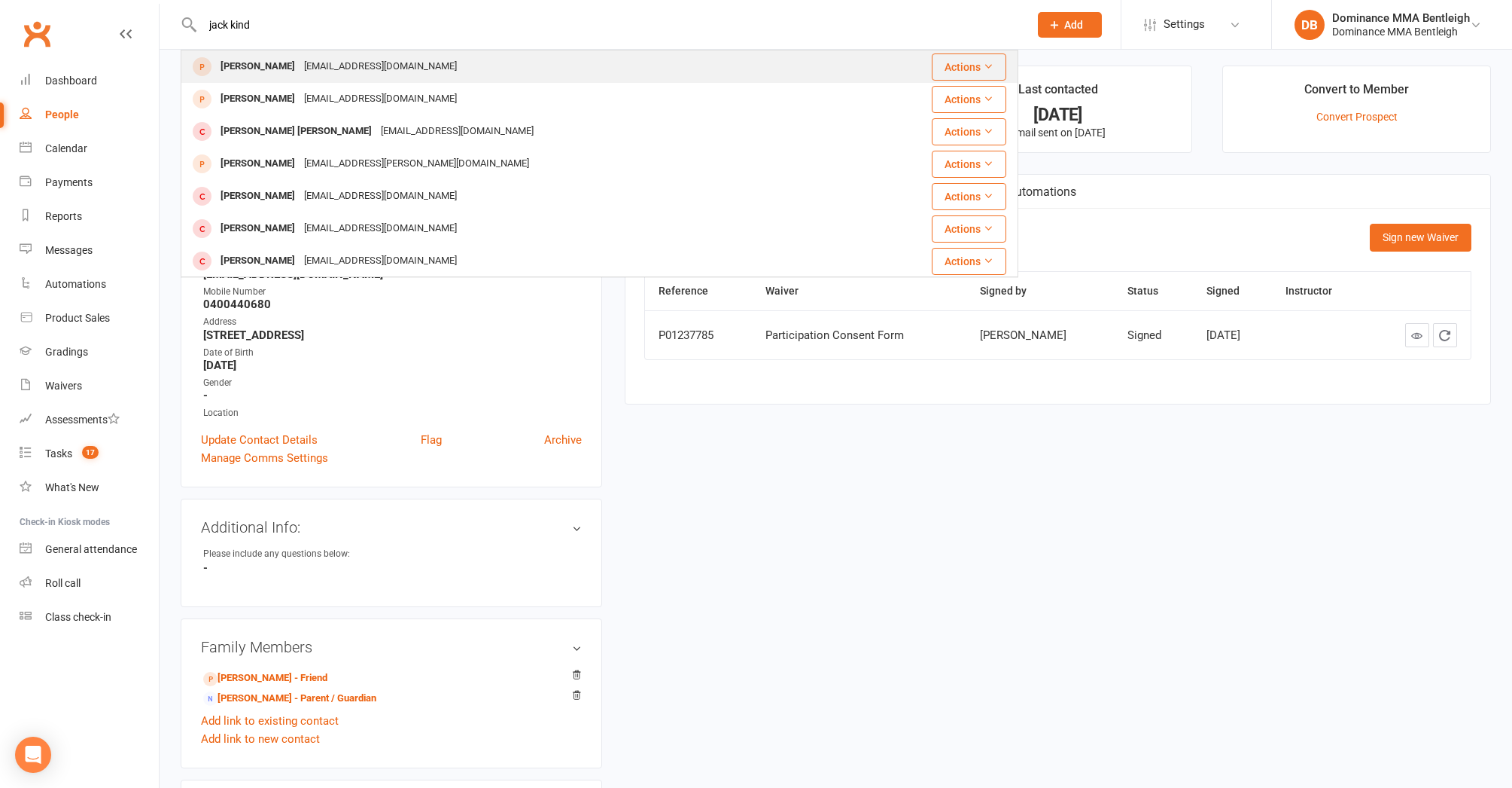
drag, startPoint x: 324, startPoint y: 27, endPoint x: 331, endPoint y: 68, distance: 41.6
click at [331, 68] on div "Neenshanna@hotmail.com" at bounding box center [381, 67] width 162 height 22
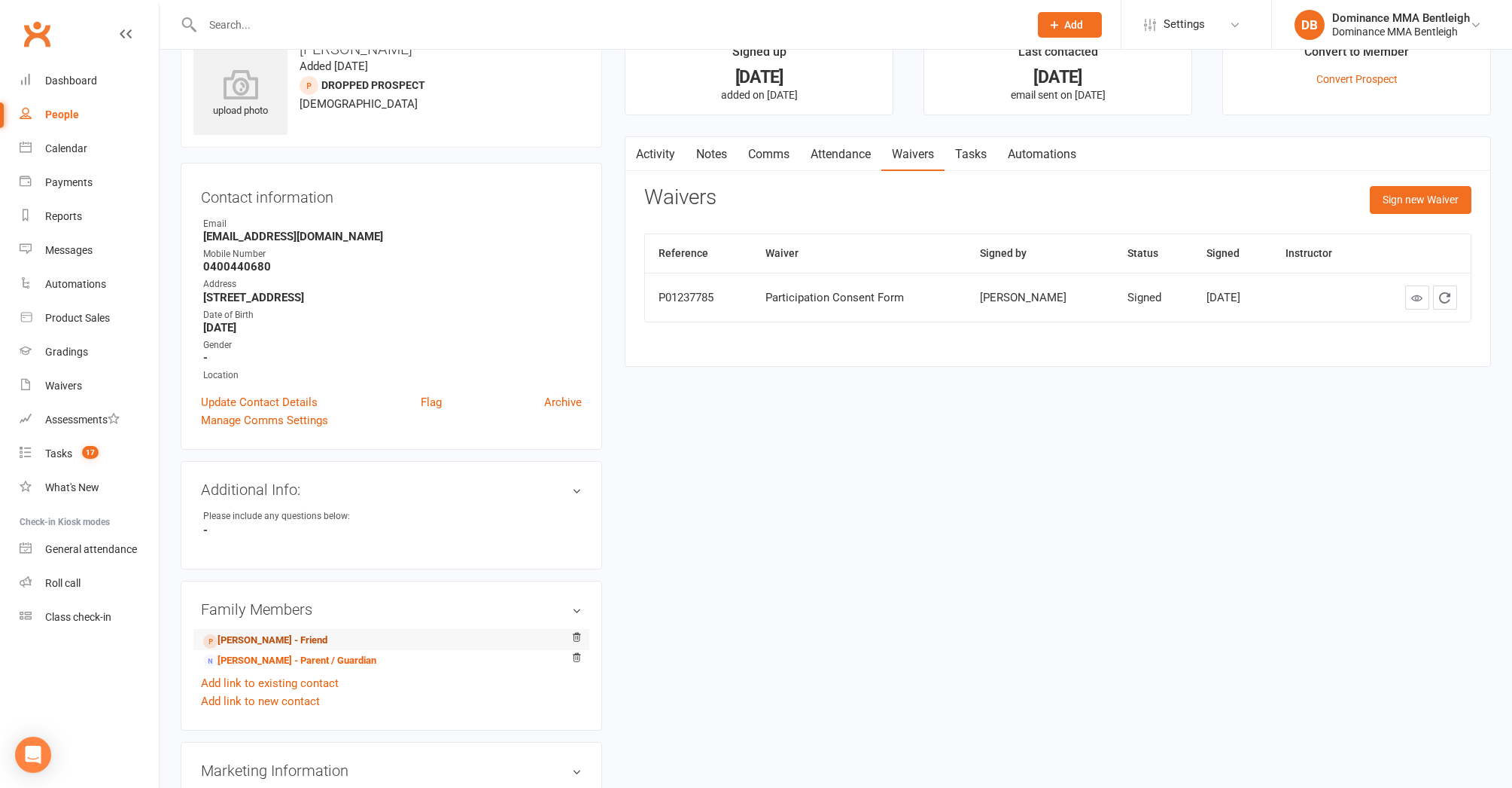
scroll to position [44, 0]
click at [313, 641] on link "Thomas Fiket - Friend" at bounding box center [265, 639] width 124 height 16
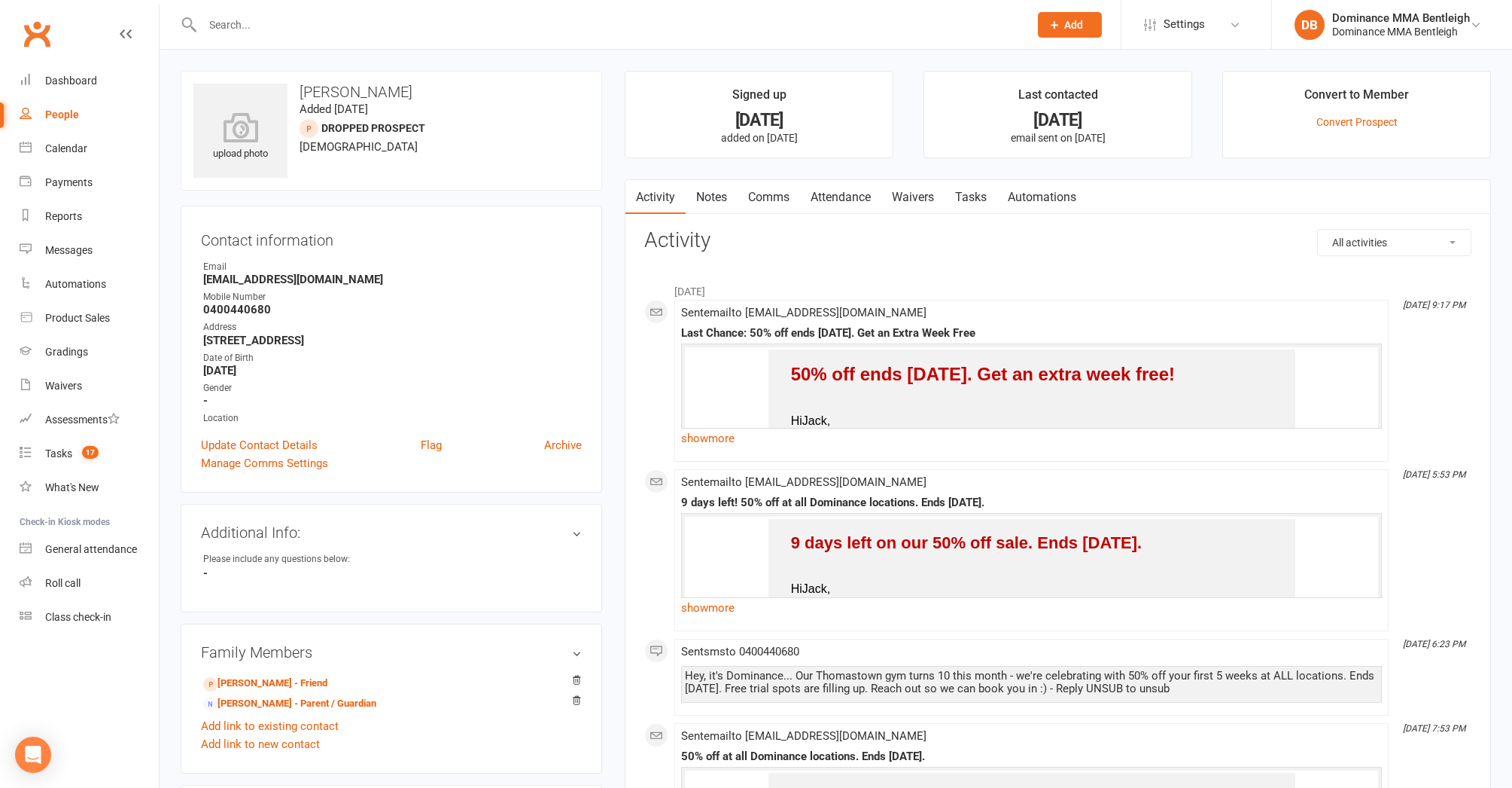
drag, startPoint x: 403, startPoint y: 37, endPoint x: 406, endPoint y: 28, distance: 9.5
click at [405, 31] on div at bounding box center [600, 24] width 838 height 49
click at [407, 21] on input "text" at bounding box center [608, 25] width 821 height 21
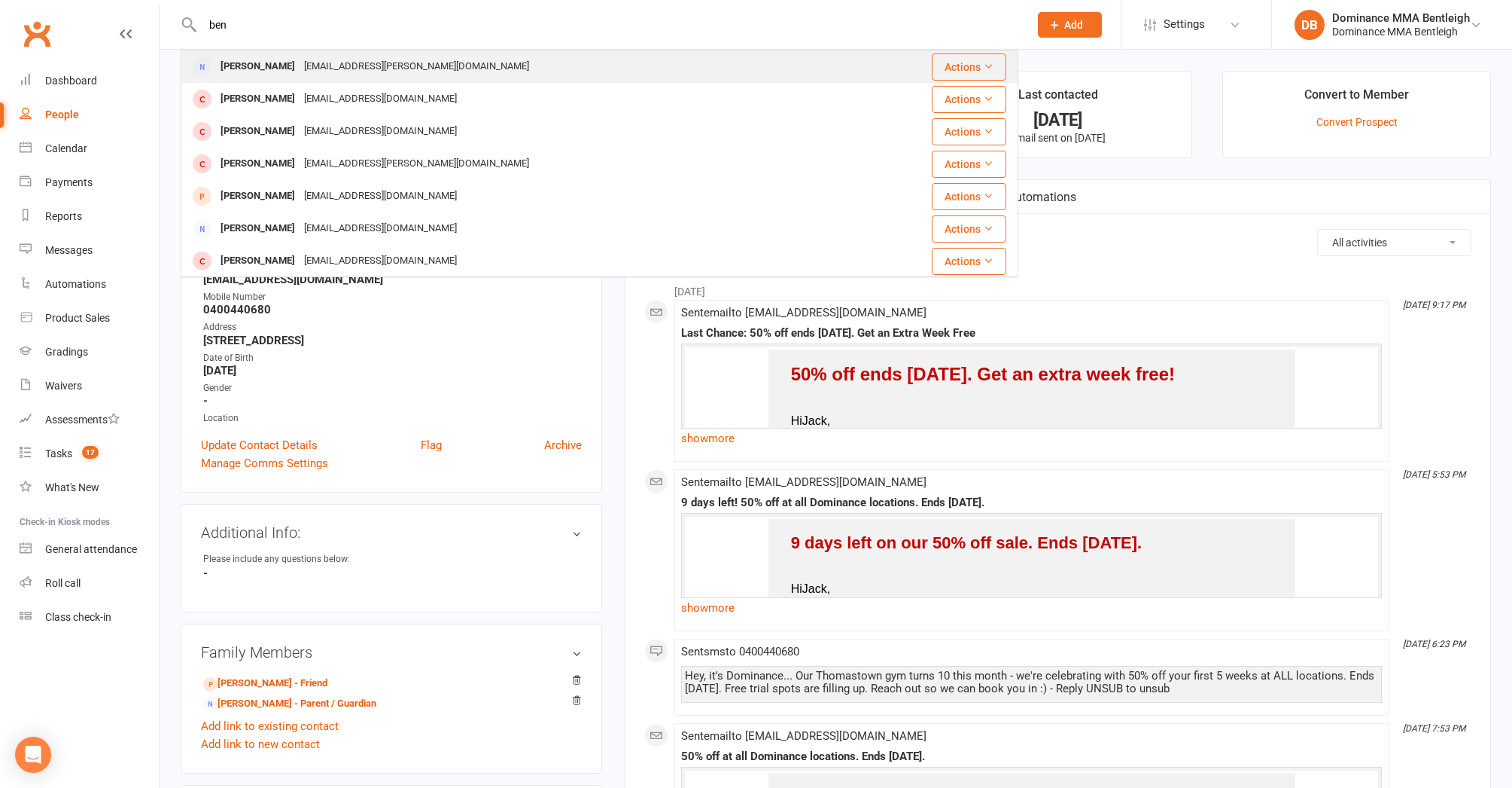
type input "ben"
click at [330, 65] on div "ben@orbach.com.au" at bounding box center [416, 67] width 234 height 22
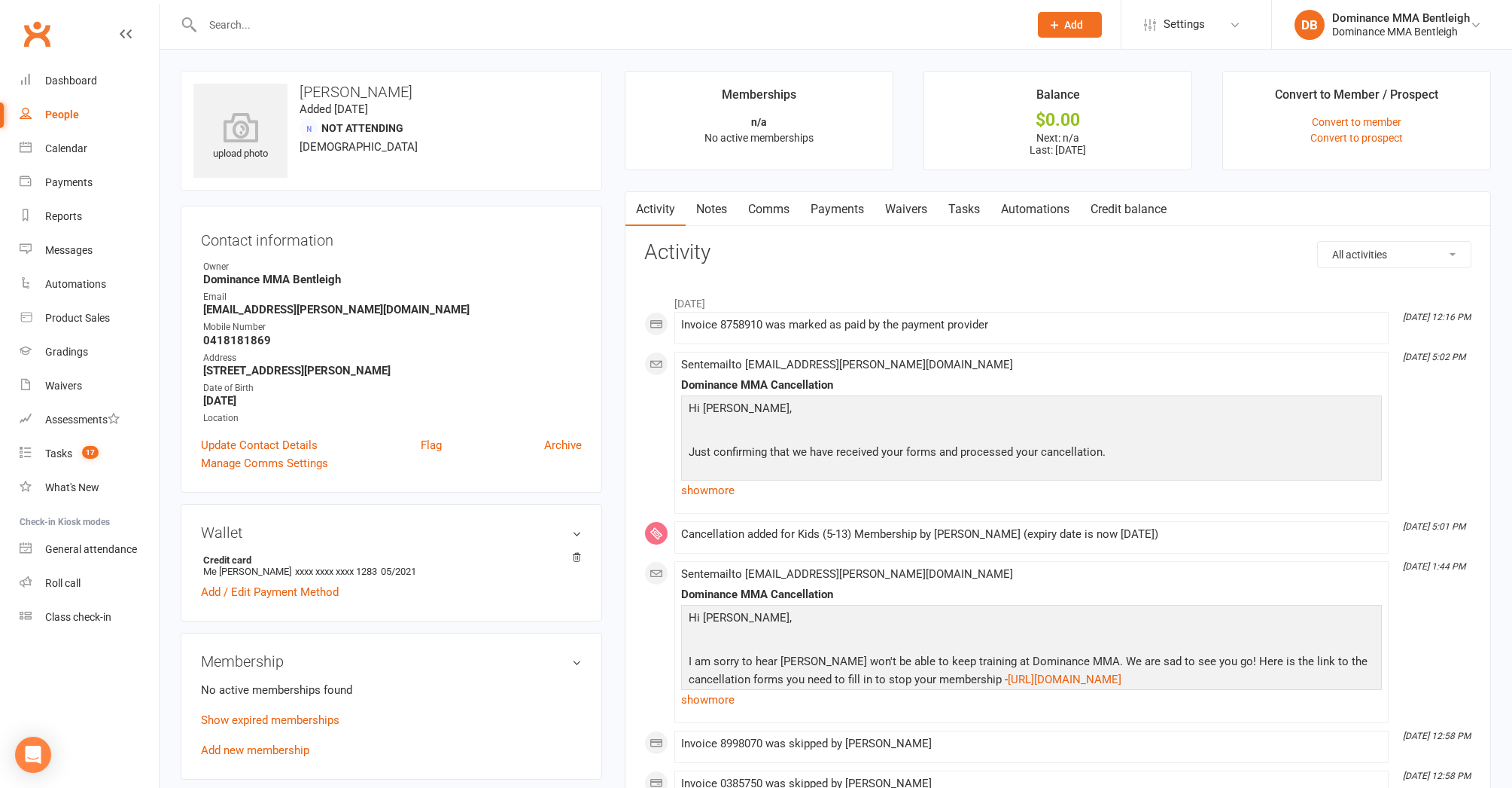
click at [370, 26] on input "text" at bounding box center [608, 25] width 821 height 21
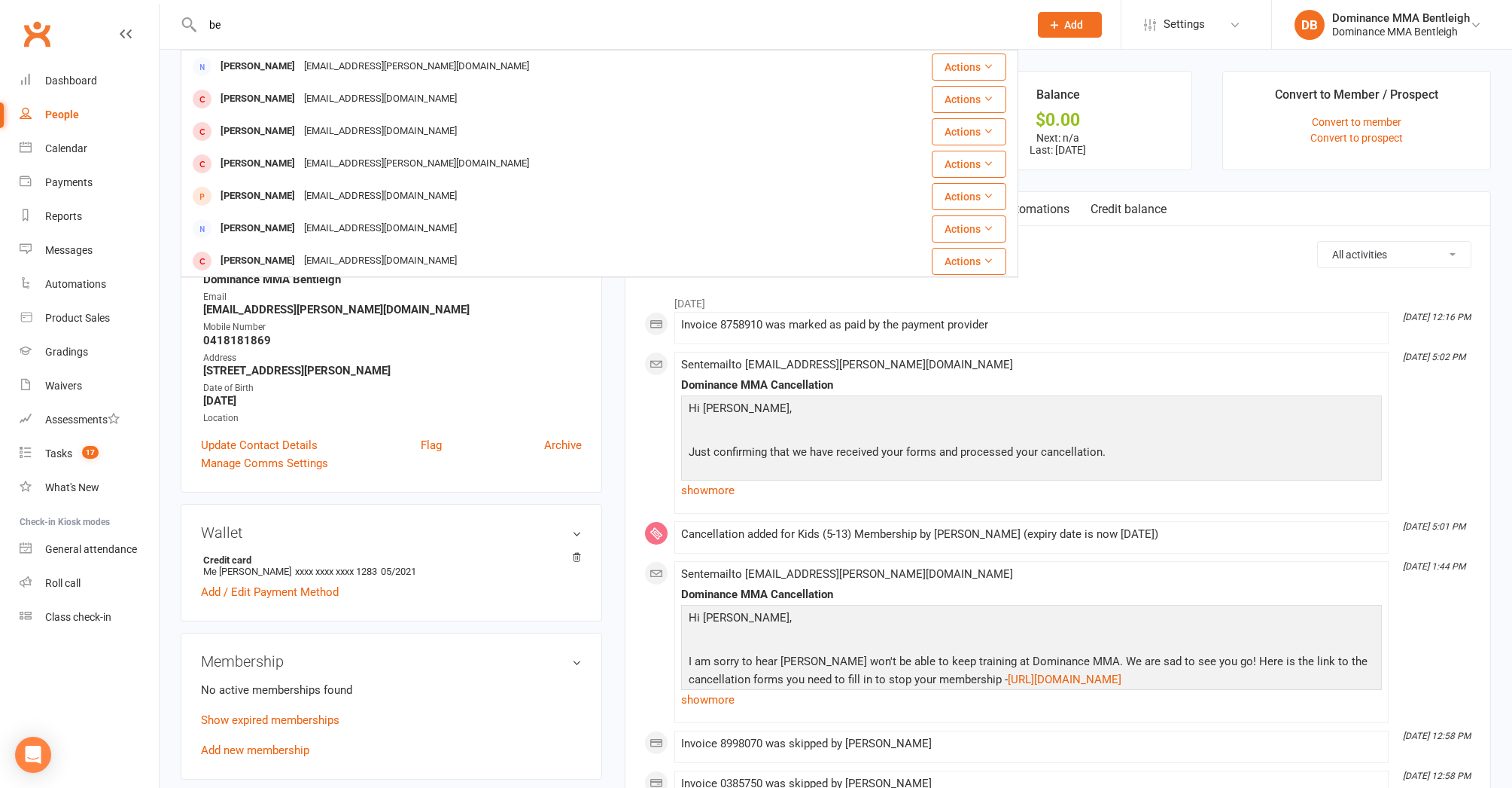
type input "b"
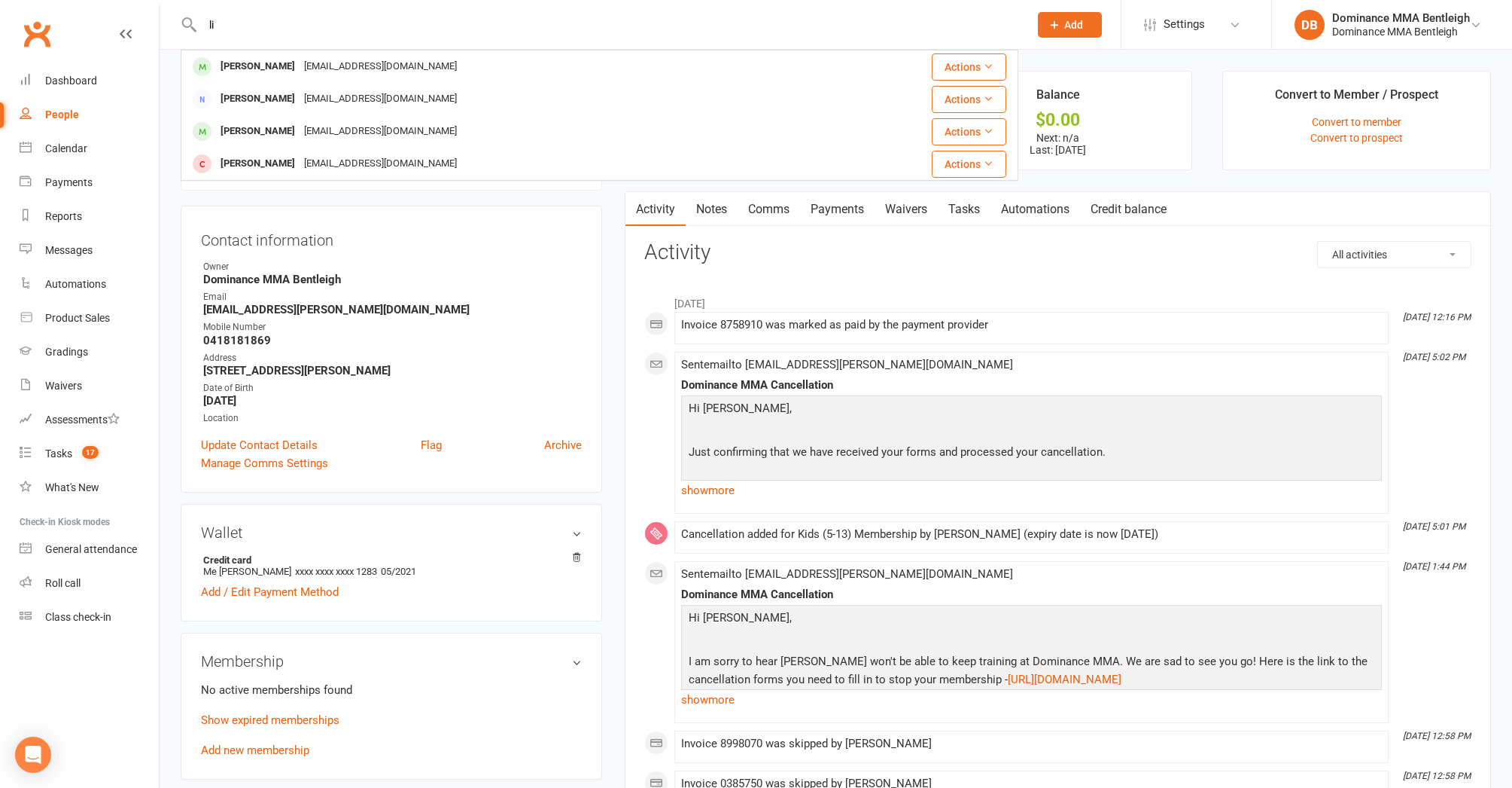
type input "l"
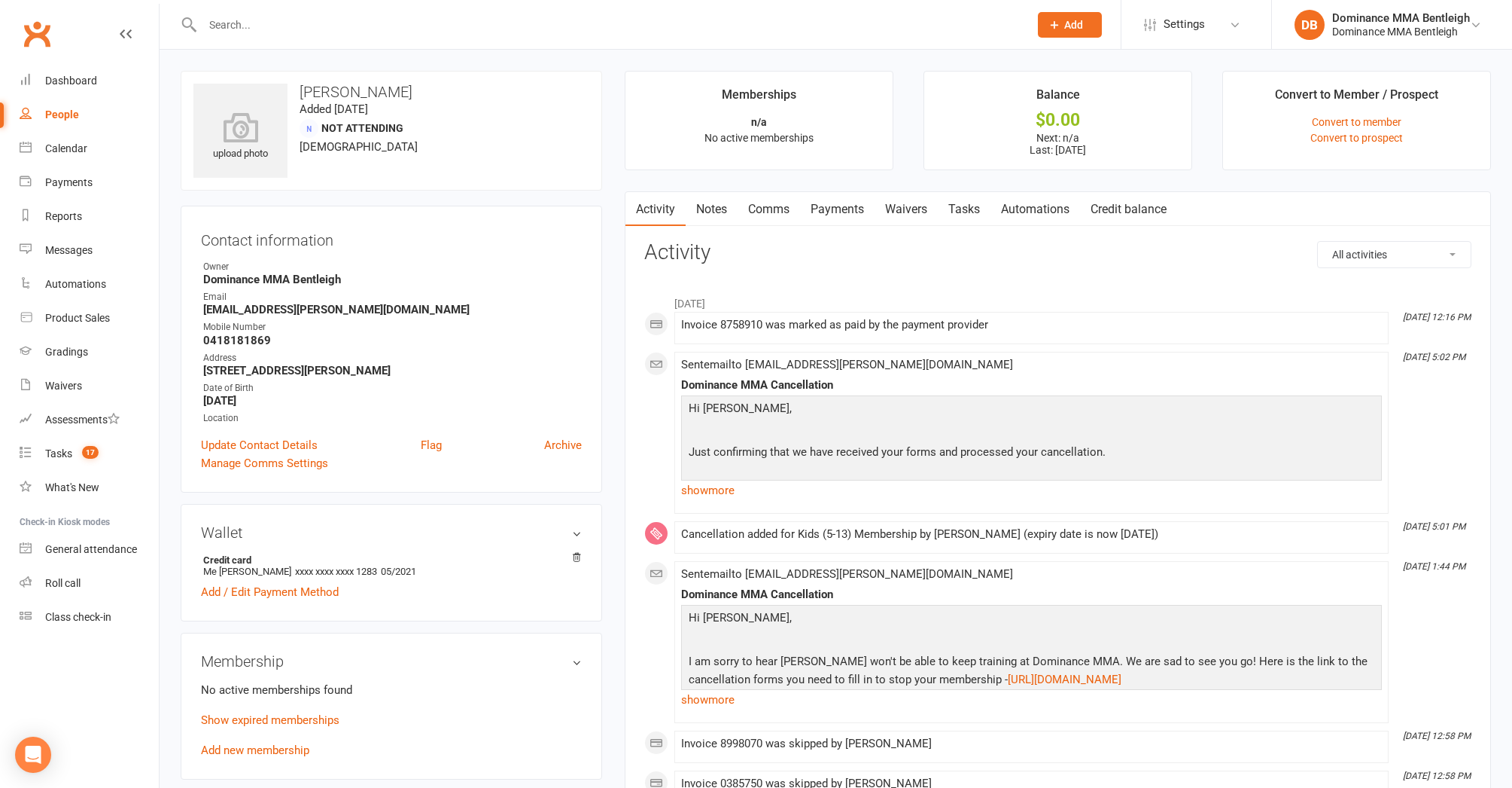
click at [309, 24] on input "text" at bounding box center [608, 25] width 821 height 21
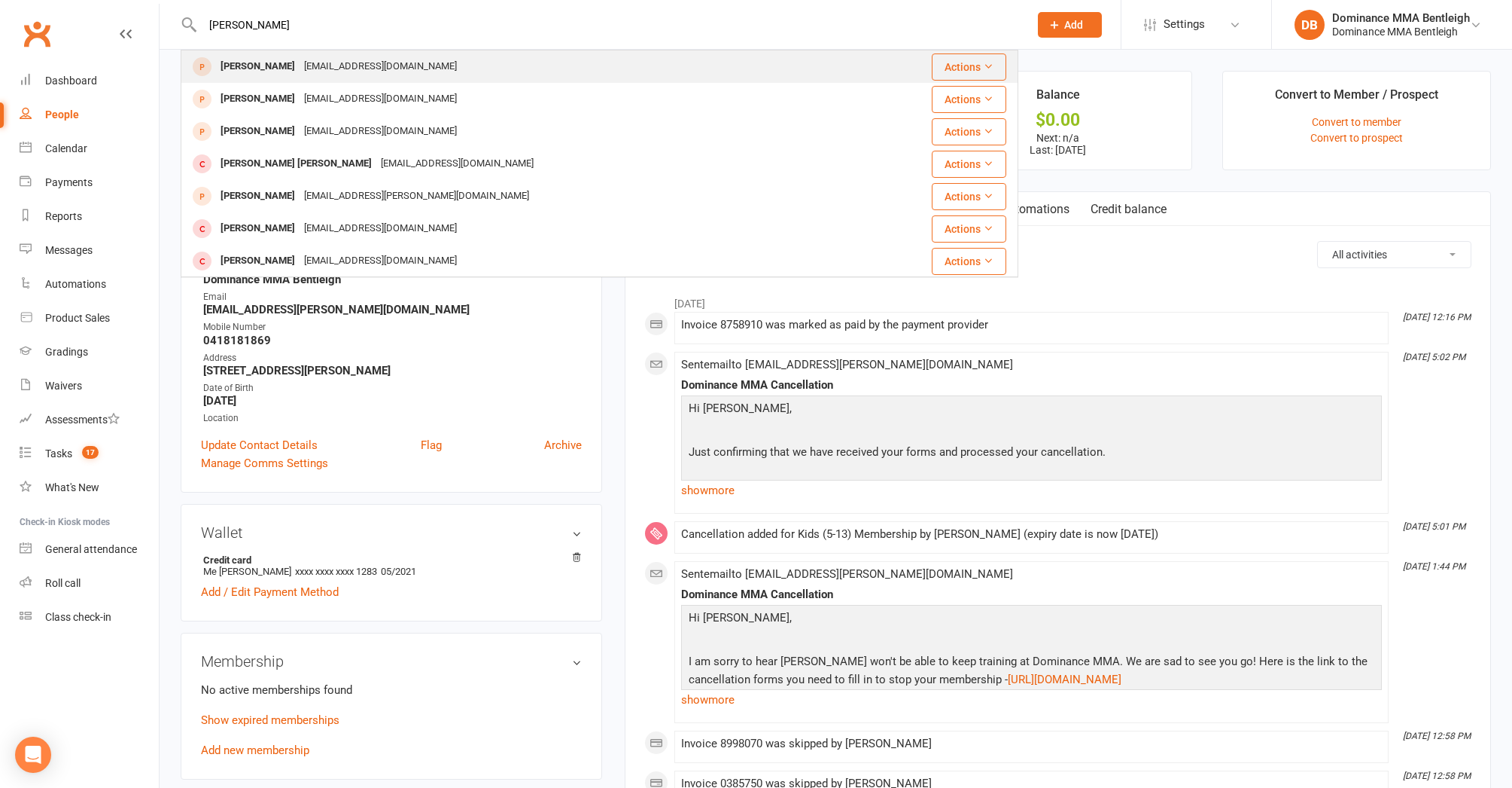
type input "jack kid"
click at [300, 61] on div "Neenshanna@hotmail.com" at bounding box center [381, 67] width 162 height 22
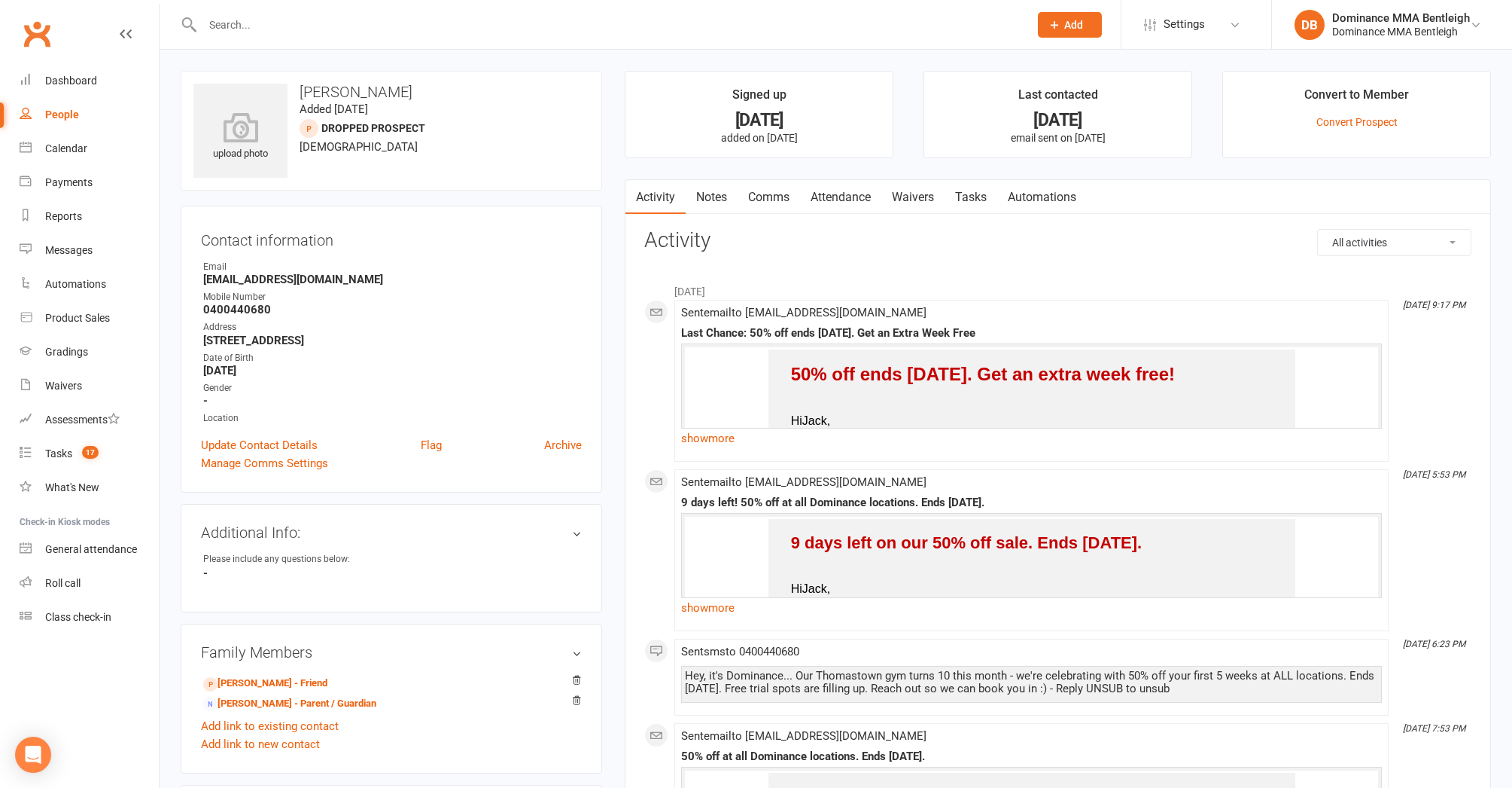
click at [909, 200] on link "Waivers" at bounding box center [912, 197] width 63 height 35
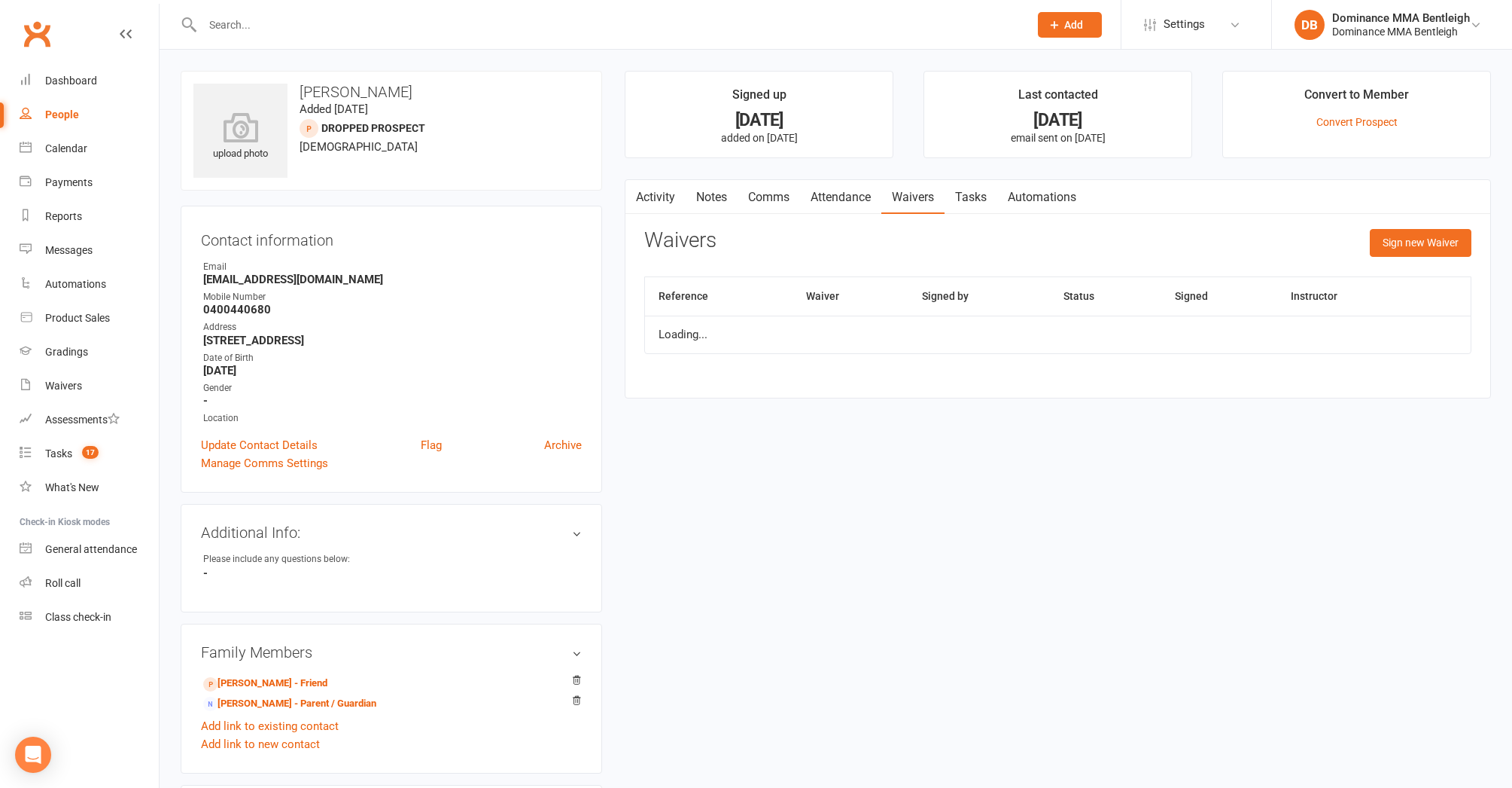
click at [909, 200] on link "Waivers" at bounding box center [912, 197] width 63 height 35
click at [1414, 238] on button "Sign new Waiver" at bounding box center [1420, 243] width 102 height 28
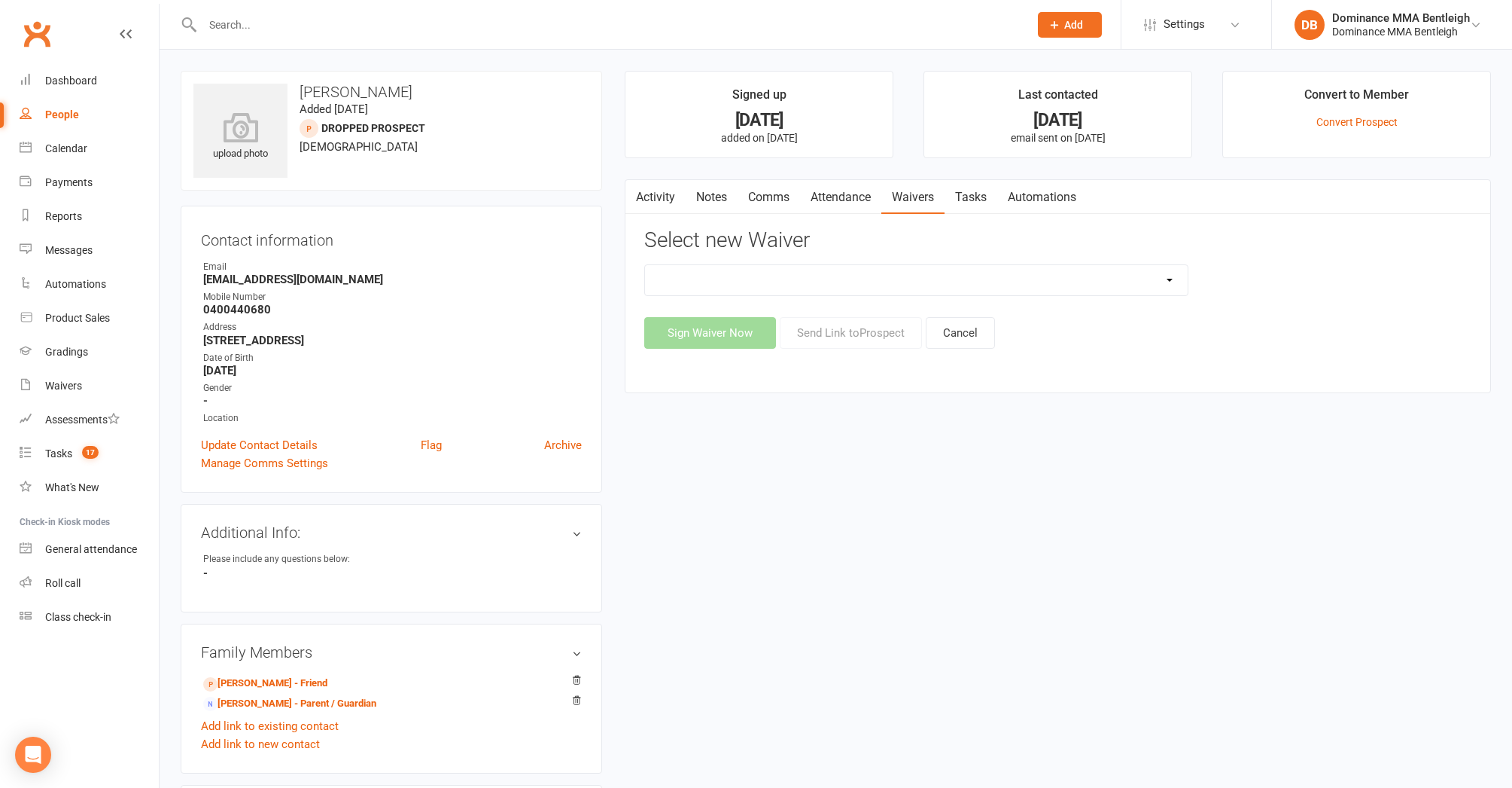
drag, startPoint x: 1201, startPoint y: 284, endPoint x: 1182, endPoint y: 284, distance: 19.0
click at [1195, 285] on div "Member | Cancellation | Adults Member | Injury Report Form (FOH staff use only)…" at bounding box center [1057, 280] width 850 height 31
click at [484, 31] on input "text" at bounding box center [608, 25] width 821 height 21
type input "Miguel"
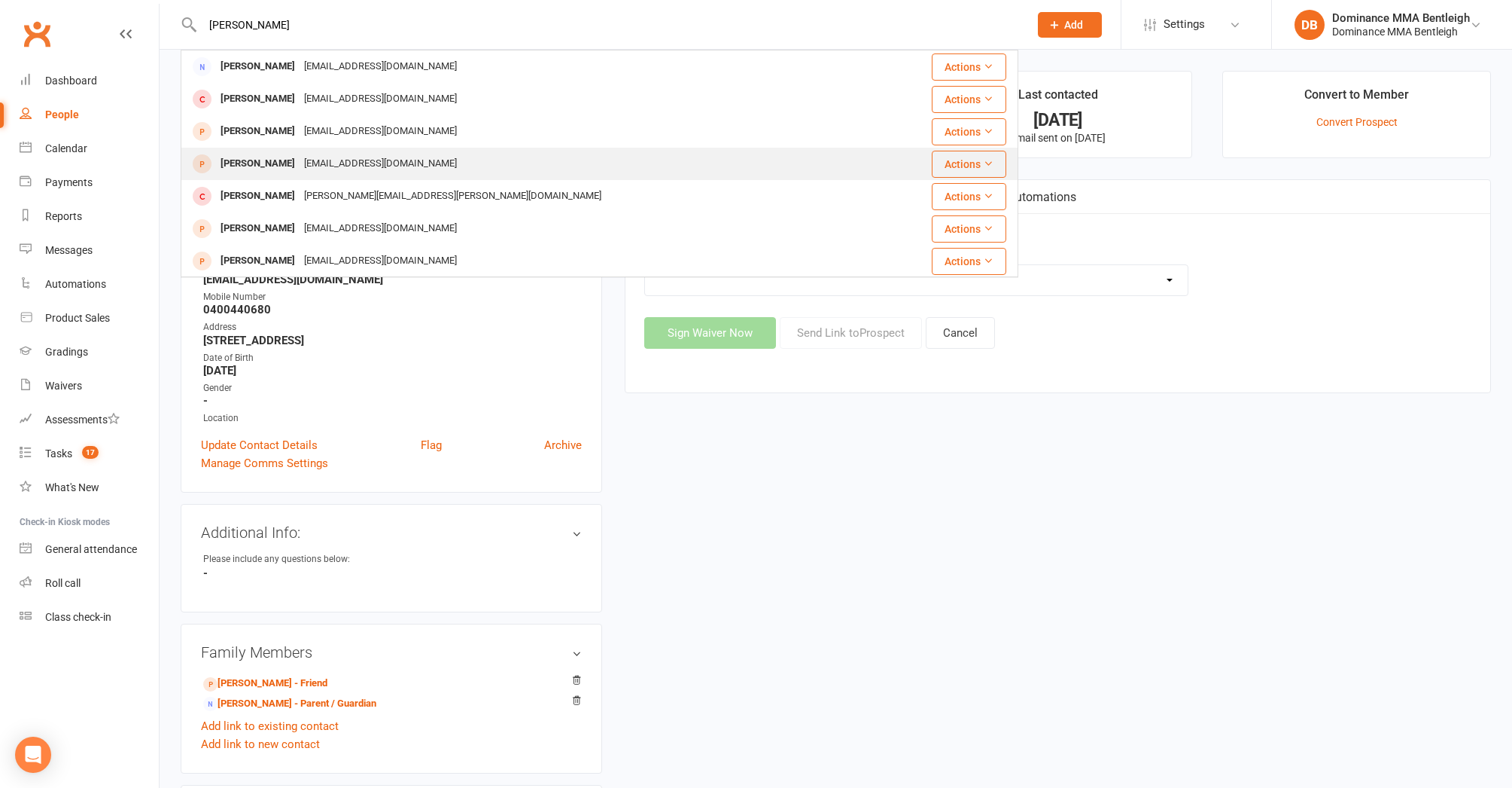
scroll to position [0, 1]
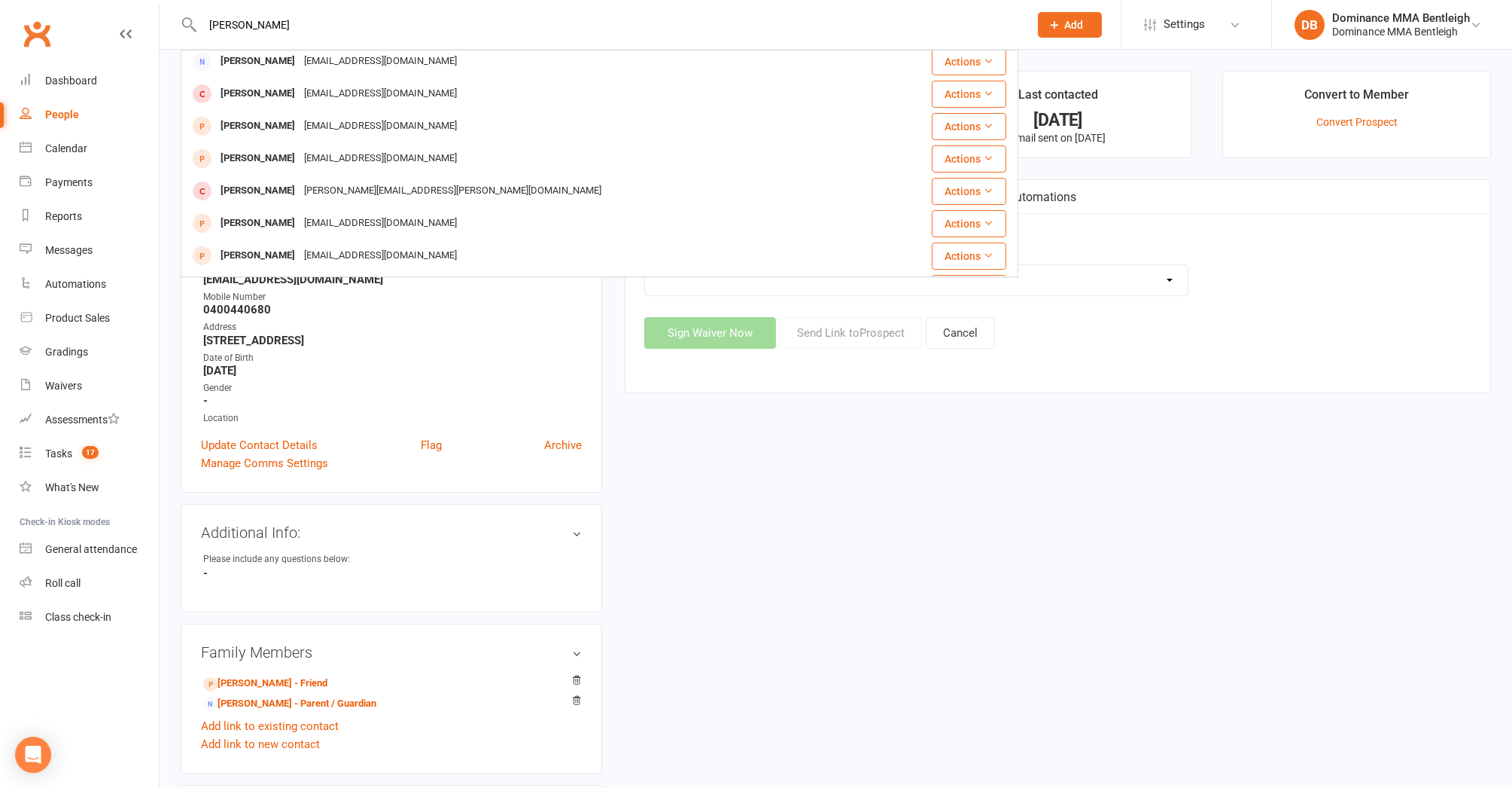
drag, startPoint x: 351, startPoint y: 161, endPoint x: 343, endPoint y: 161, distance: 8.0
click at [346, 161] on div "mr_migz@hotmail.com" at bounding box center [381, 159] width 162 height 22
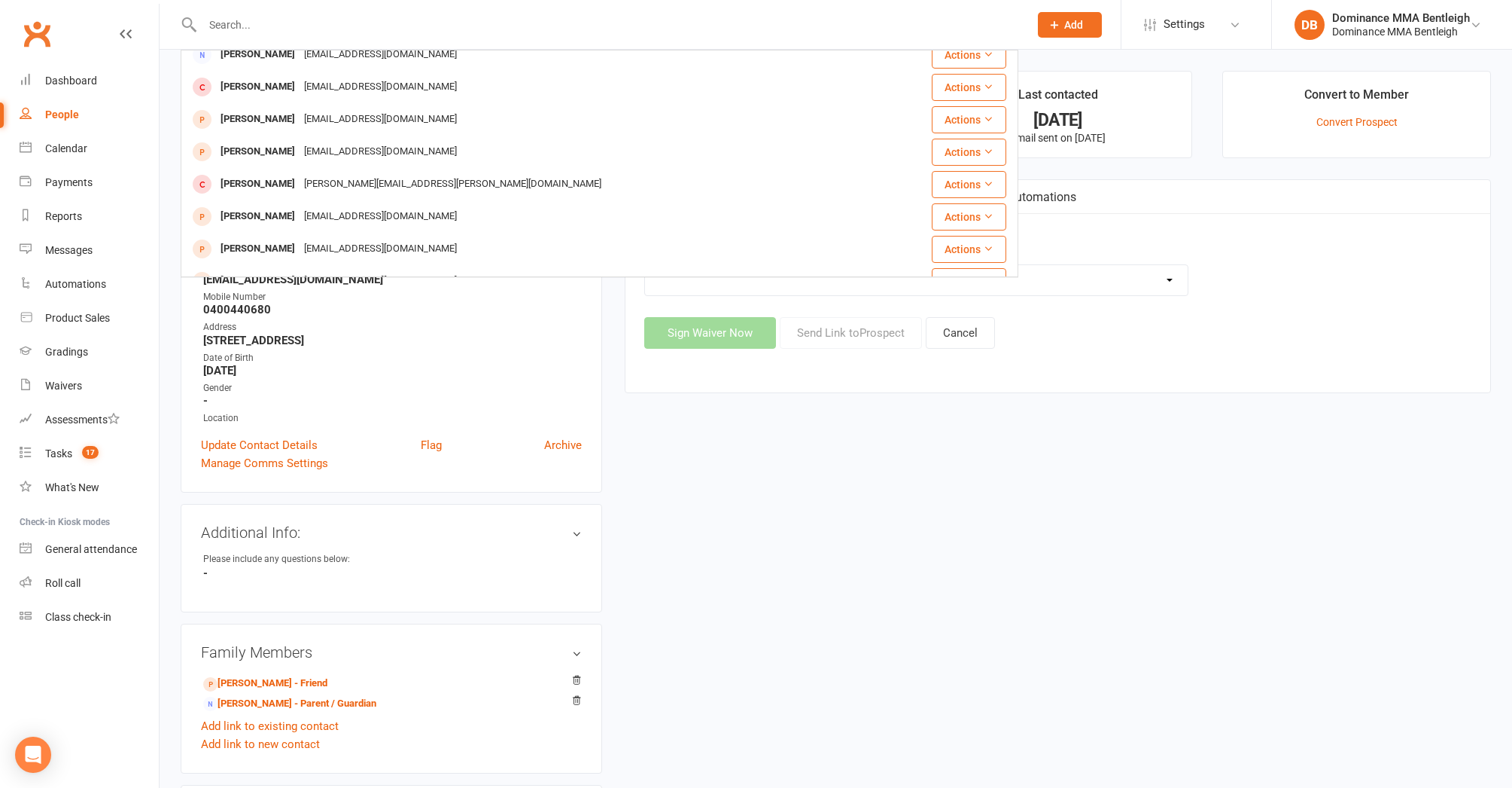
scroll to position [0, 0]
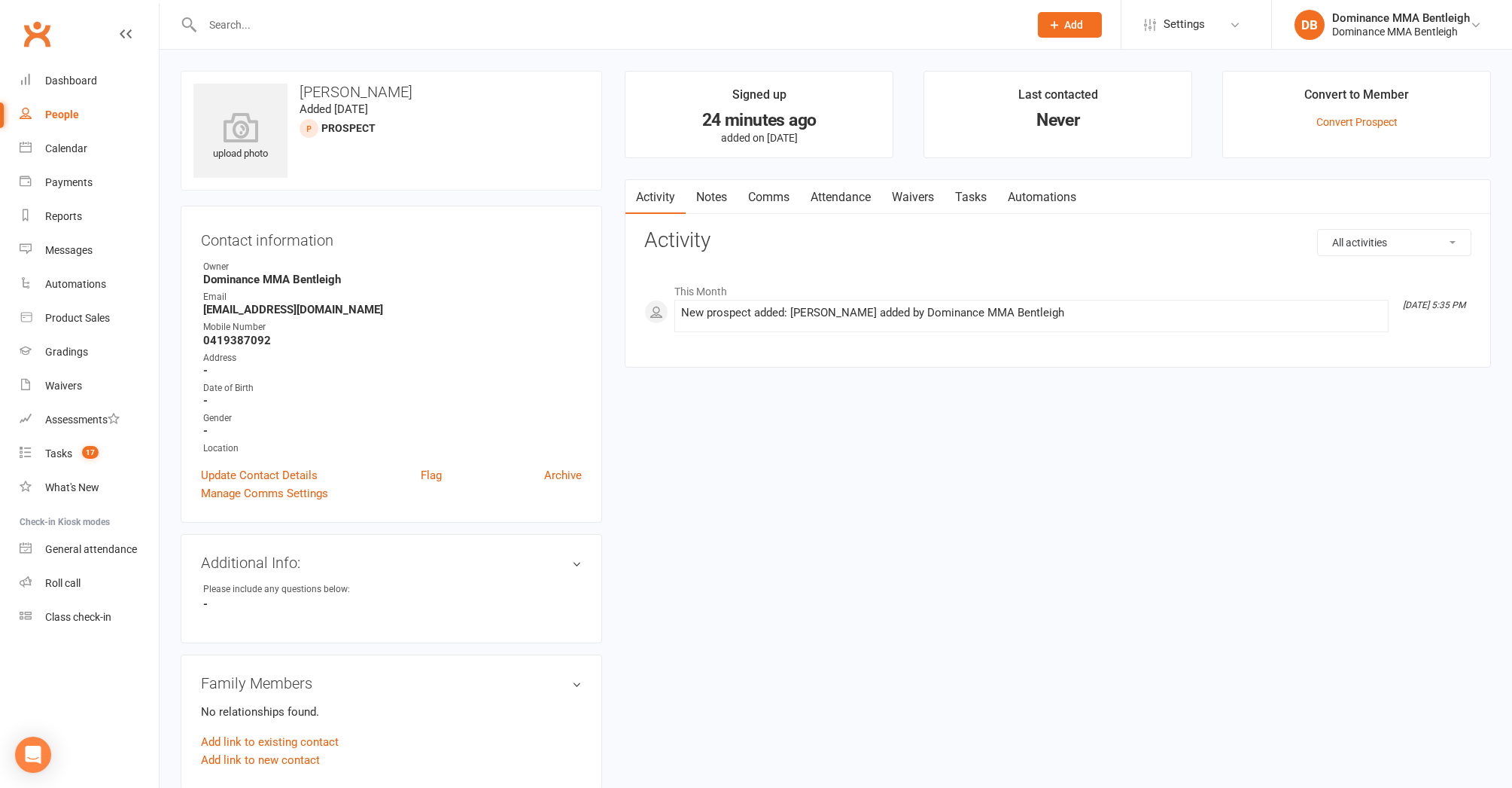
click at [922, 194] on link "Waivers" at bounding box center [912, 197] width 63 height 35
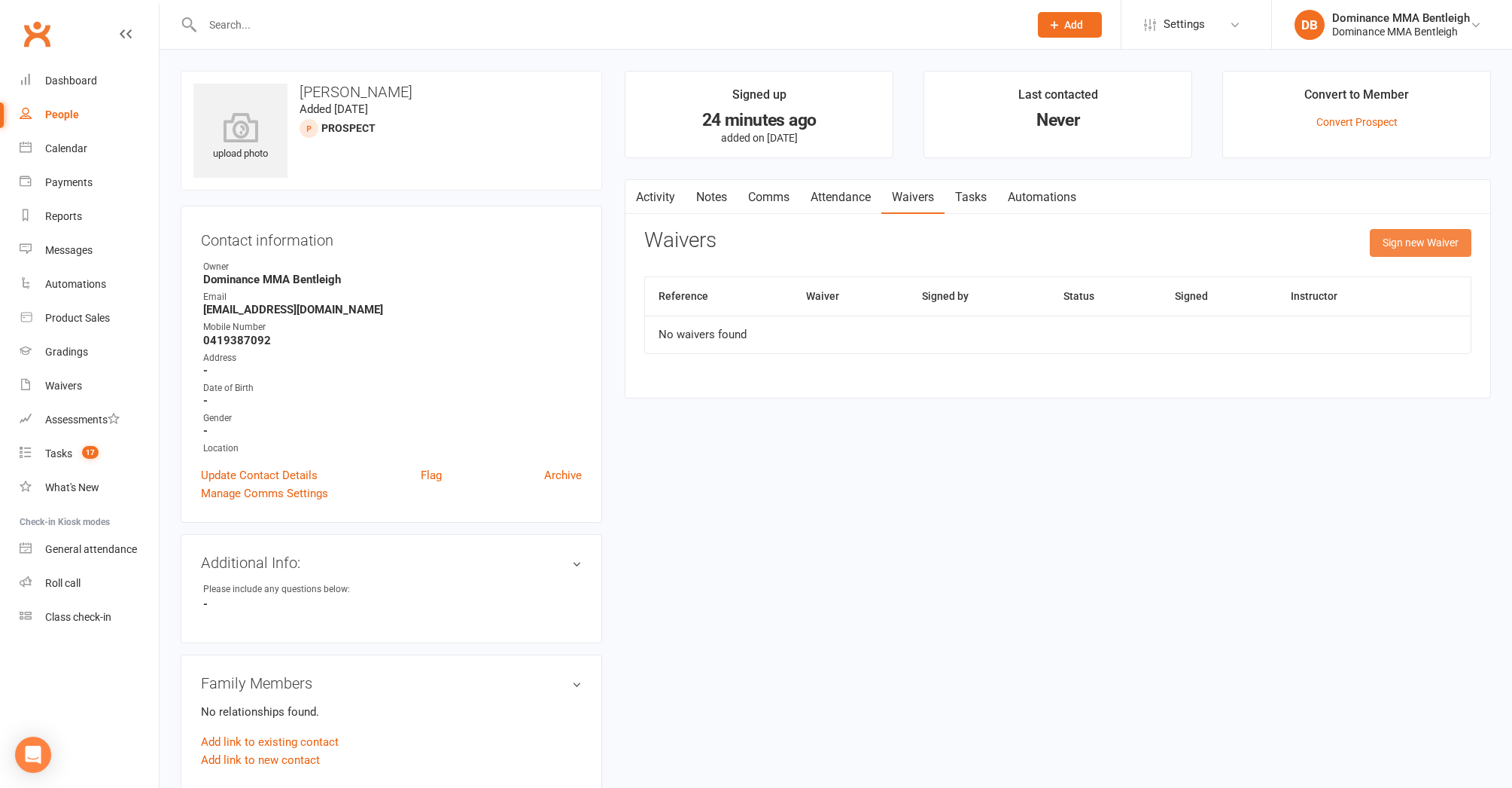
click at [1394, 250] on button "Sign new Waiver" at bounding box center [1420, 243] width 102 height 28
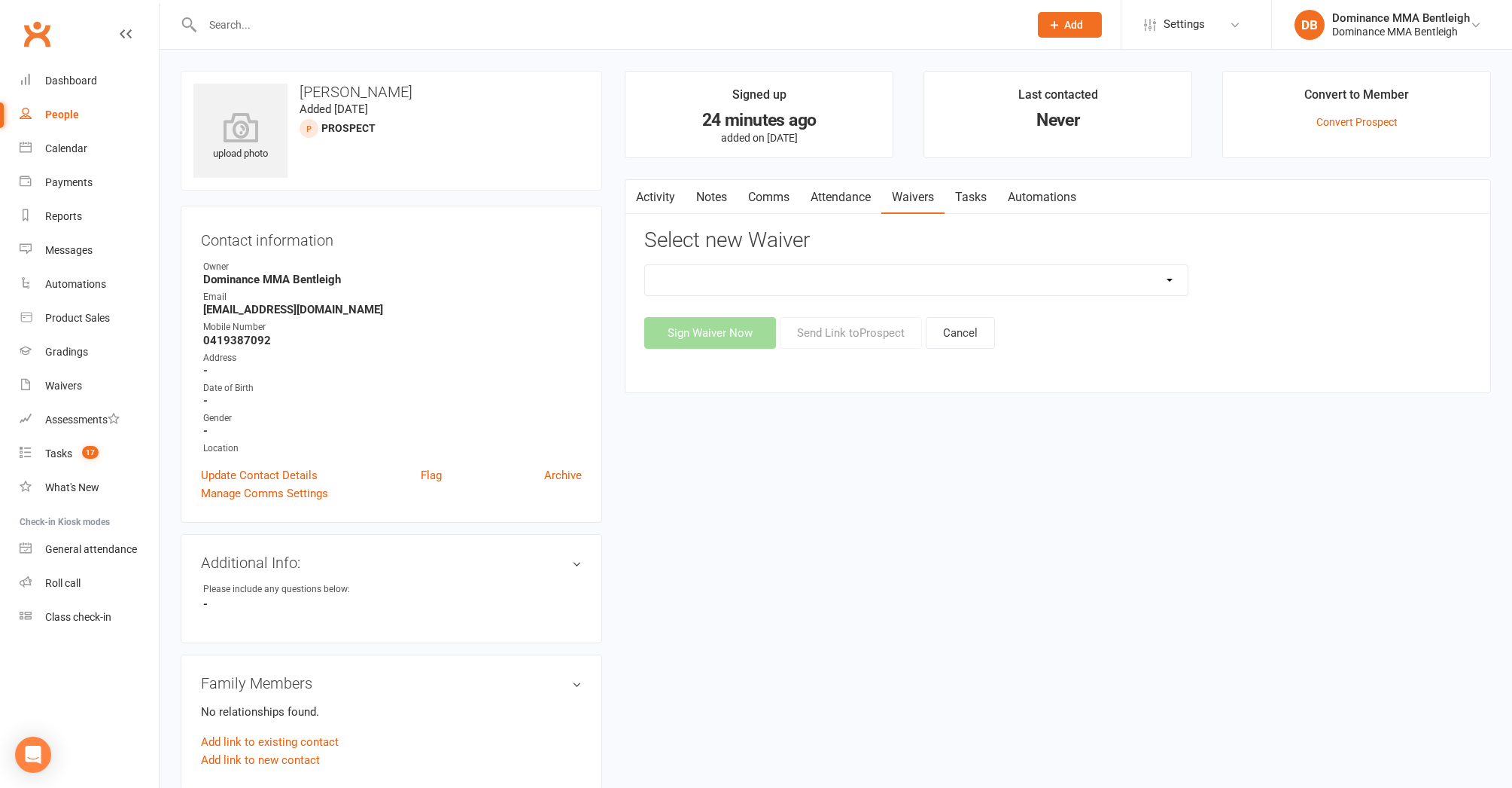
select select "1931"
click at [816, 339] on button "Send Link to Prospect" at bounding box center [851, 333] width 142 height 31
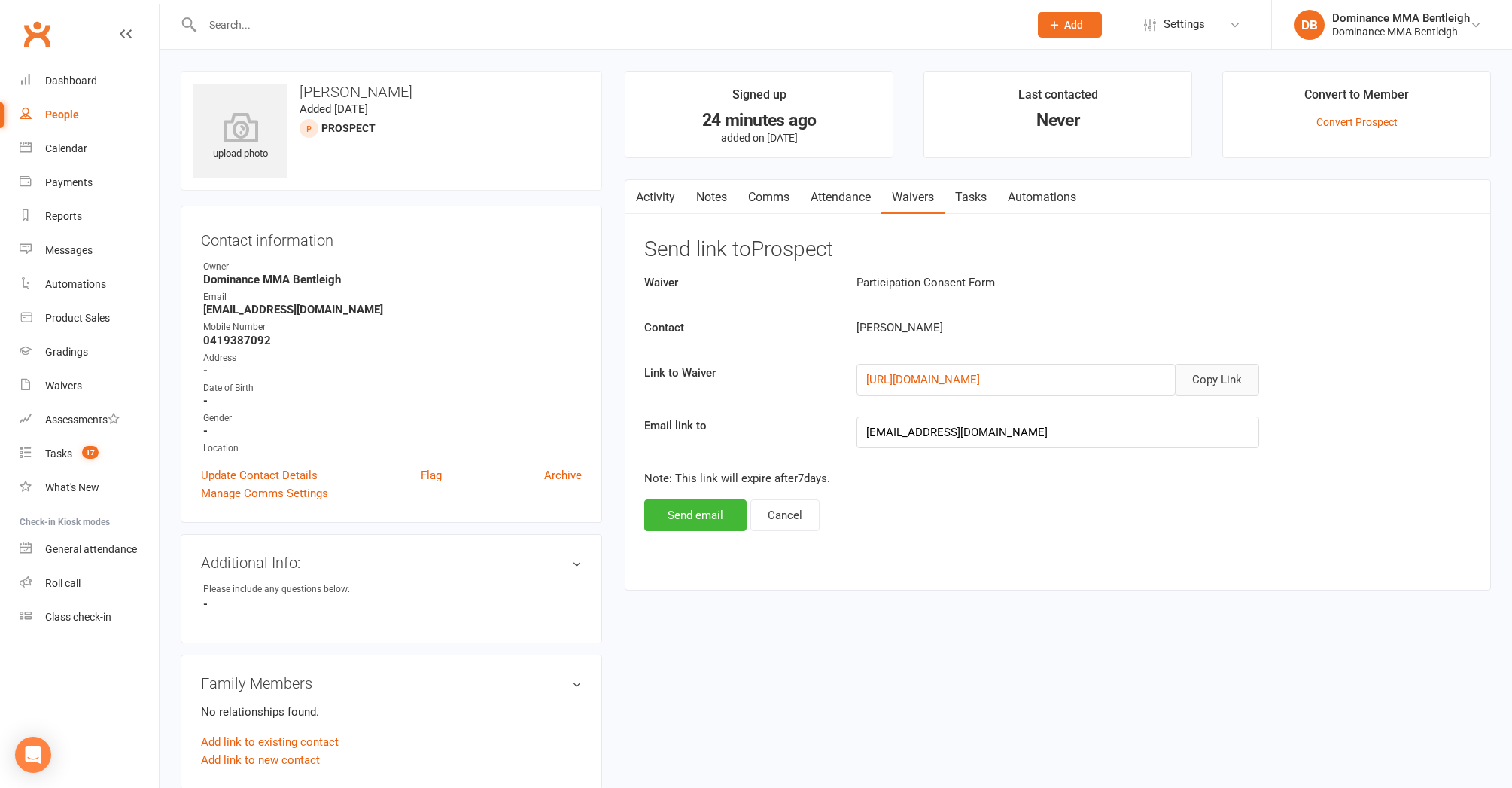
click at [1194, 372] on button "Copy Link" at bounding box center [1218, 380] width 84 height 31
click at [679, 516] on button "Send email" at bounding box center [696, 515] width 103 height 31
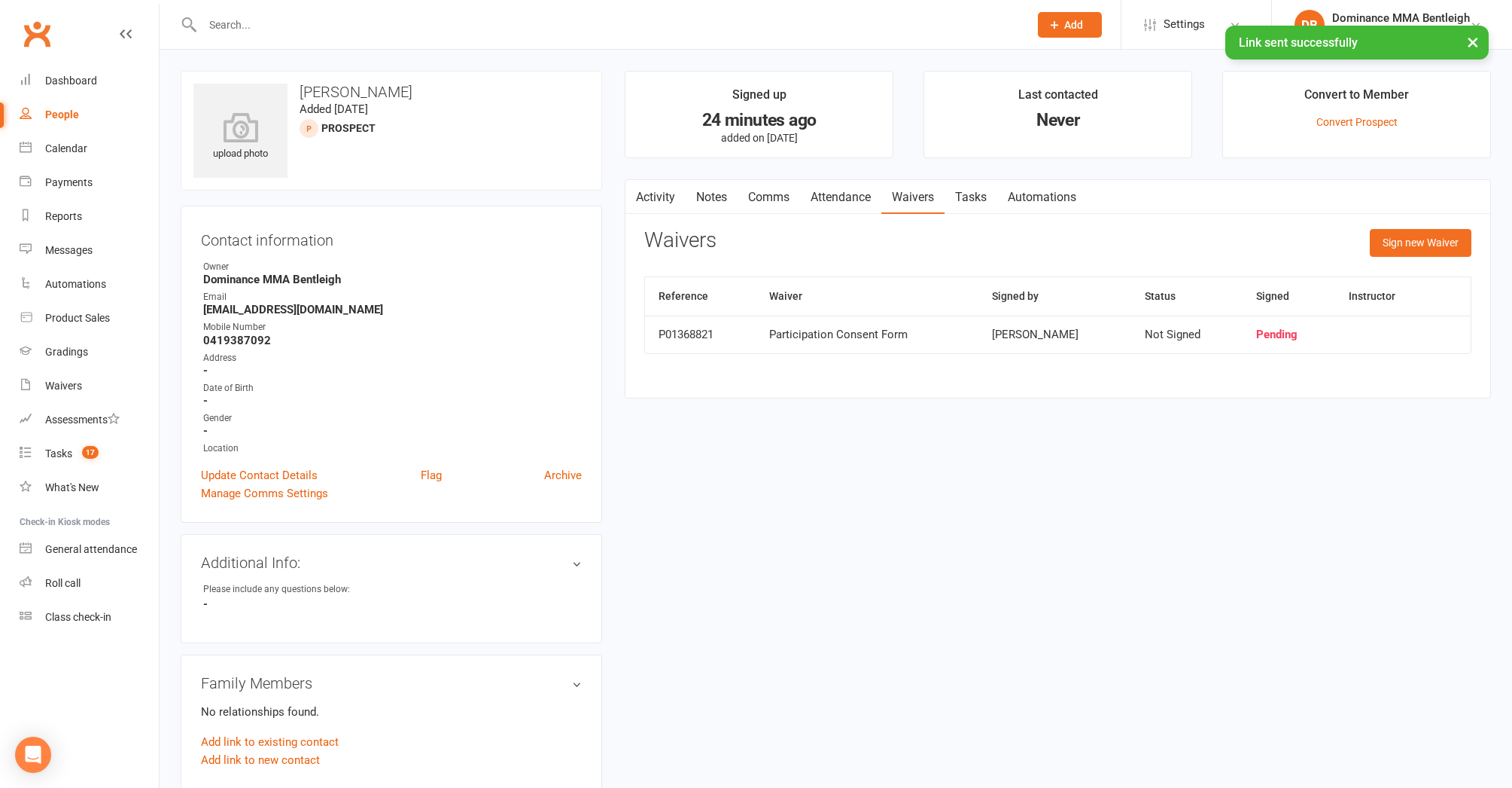
click at [780, 188] on link "Comms" at bounding box center [769, 197] width 62 height 35
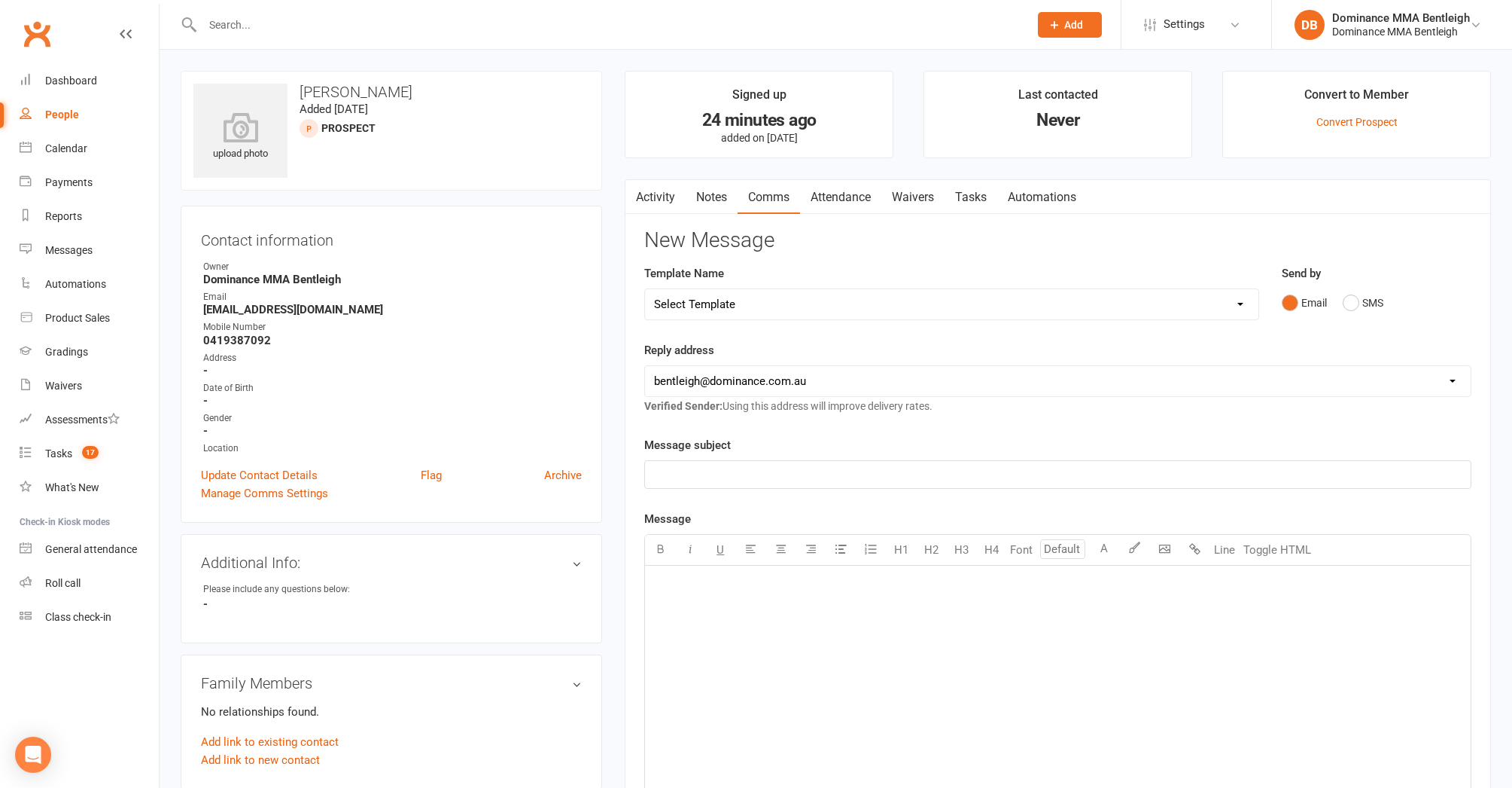
select select "19"
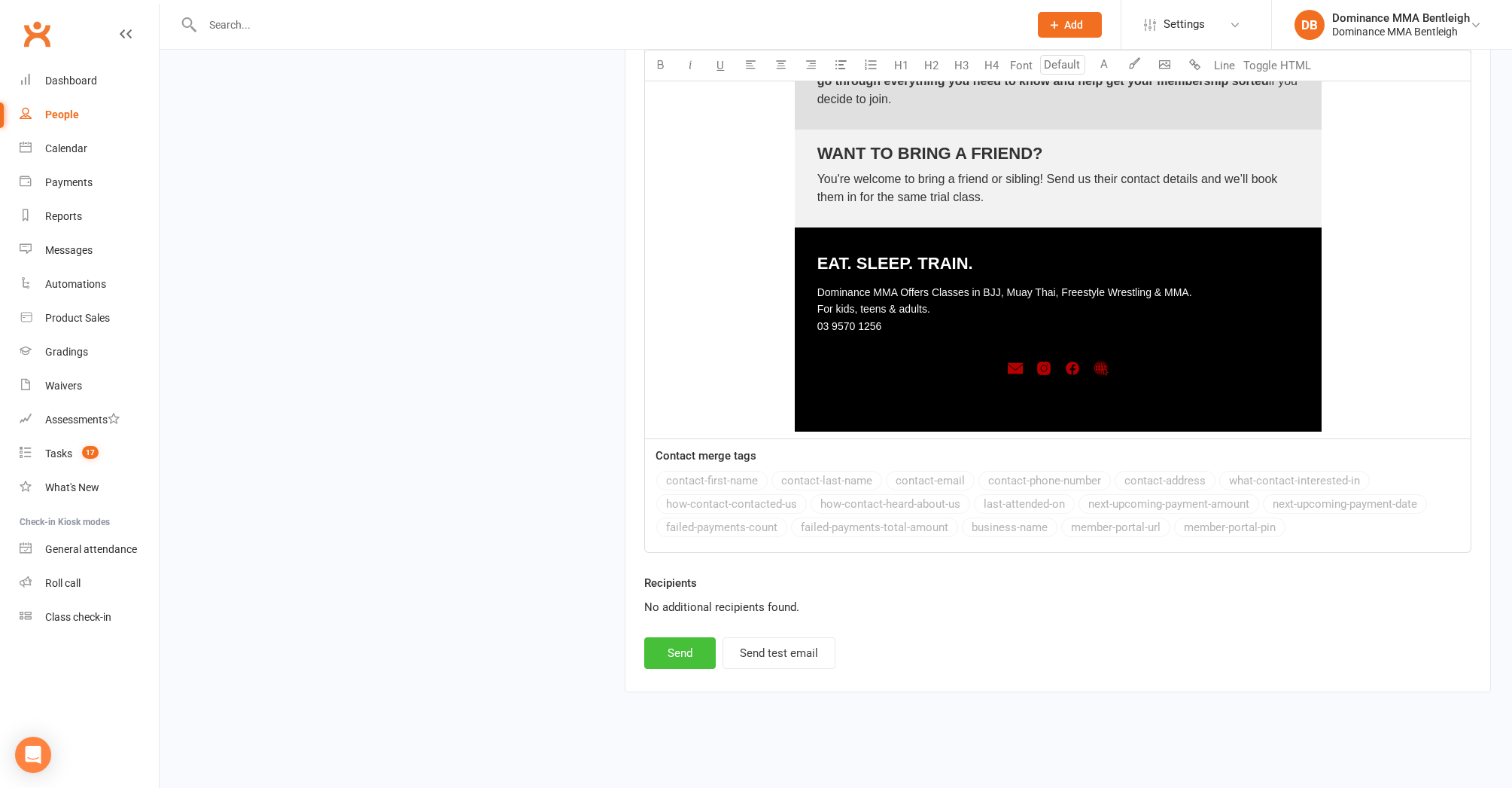
scroll to position [2034, 0]
click at [678, 643] on button "Send" at bounding box center [680, 653] width 72 height 31
select select
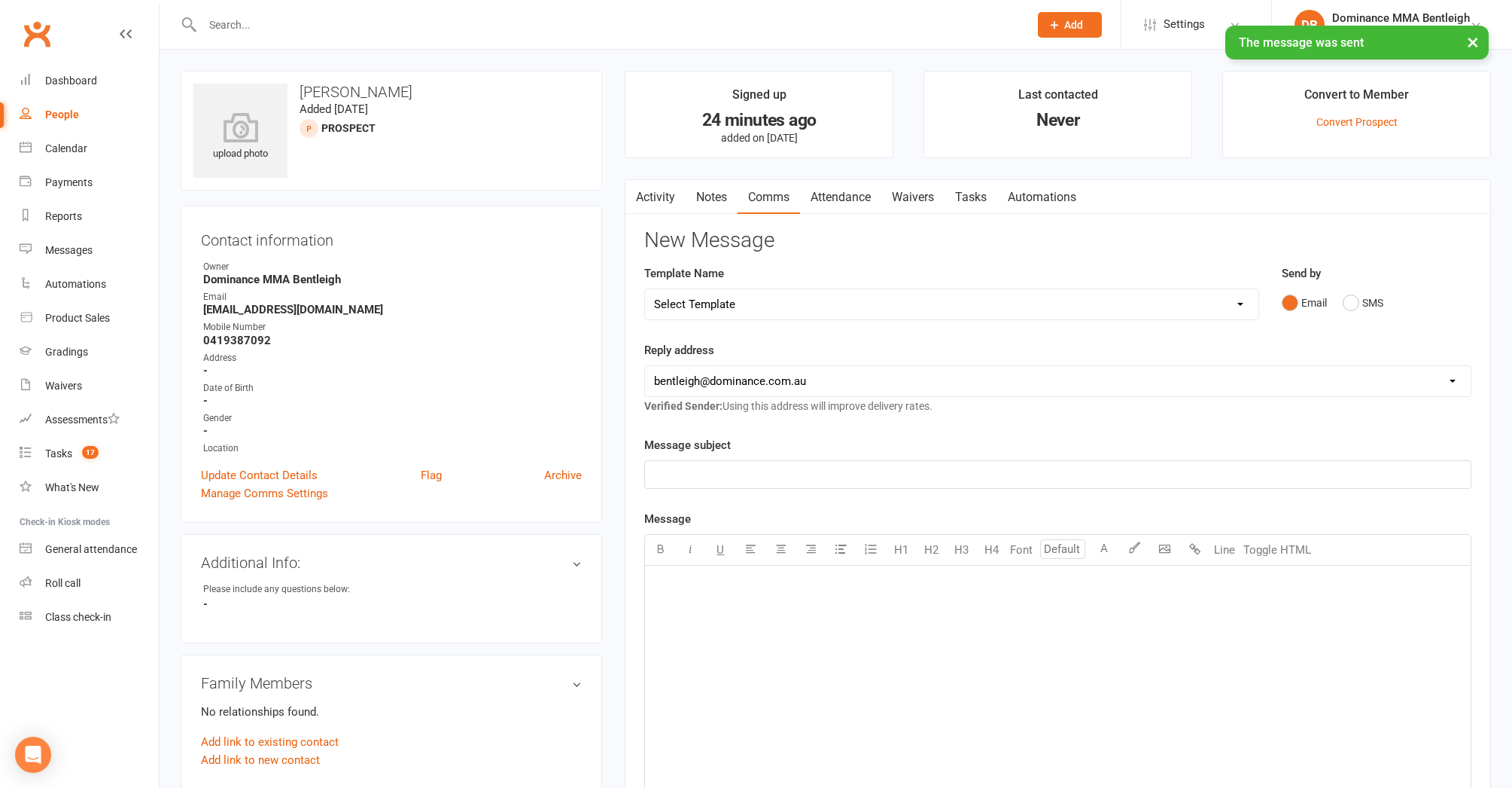
scroll to position [0, 0]
click at [983, 197] on link "Tasks" at bounding box center [970, 197] width 52 height 35
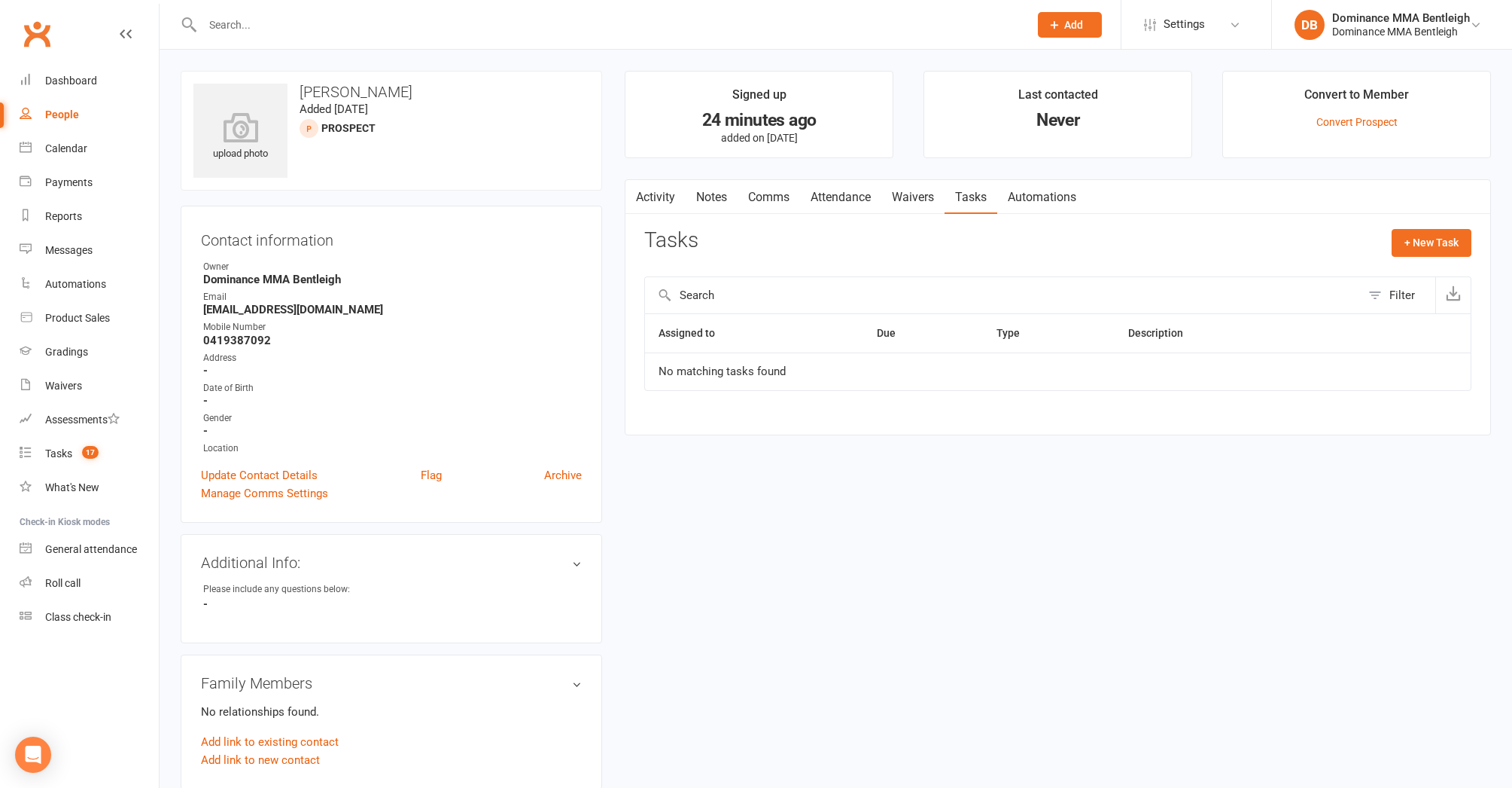
click at [921, 202] on link "Waivers" at bounding box center [912, 197] width 63 height 35
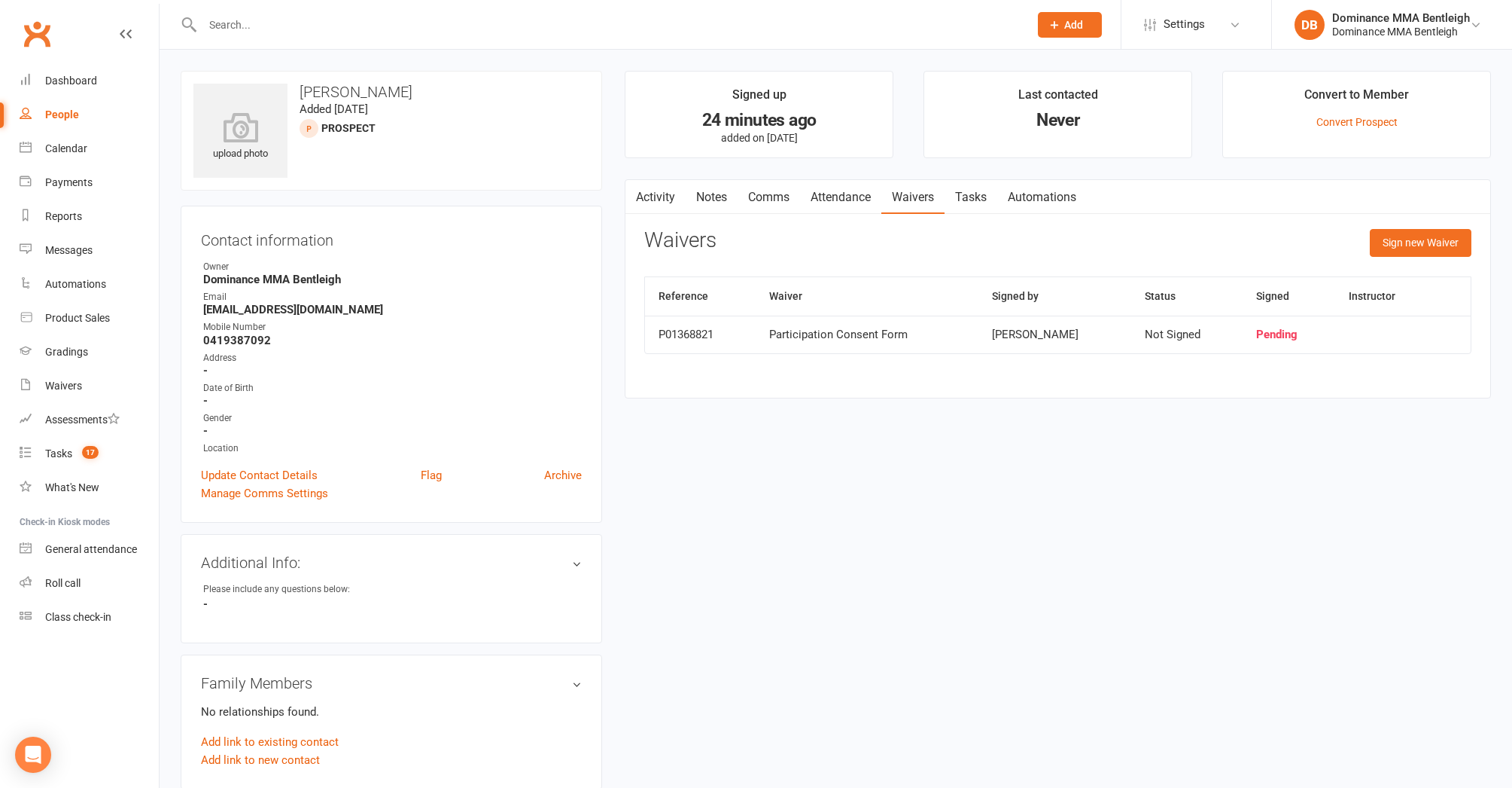
click at [976, 197] on link "Tasks" at bounding box center [970, 197] width 52 height 35
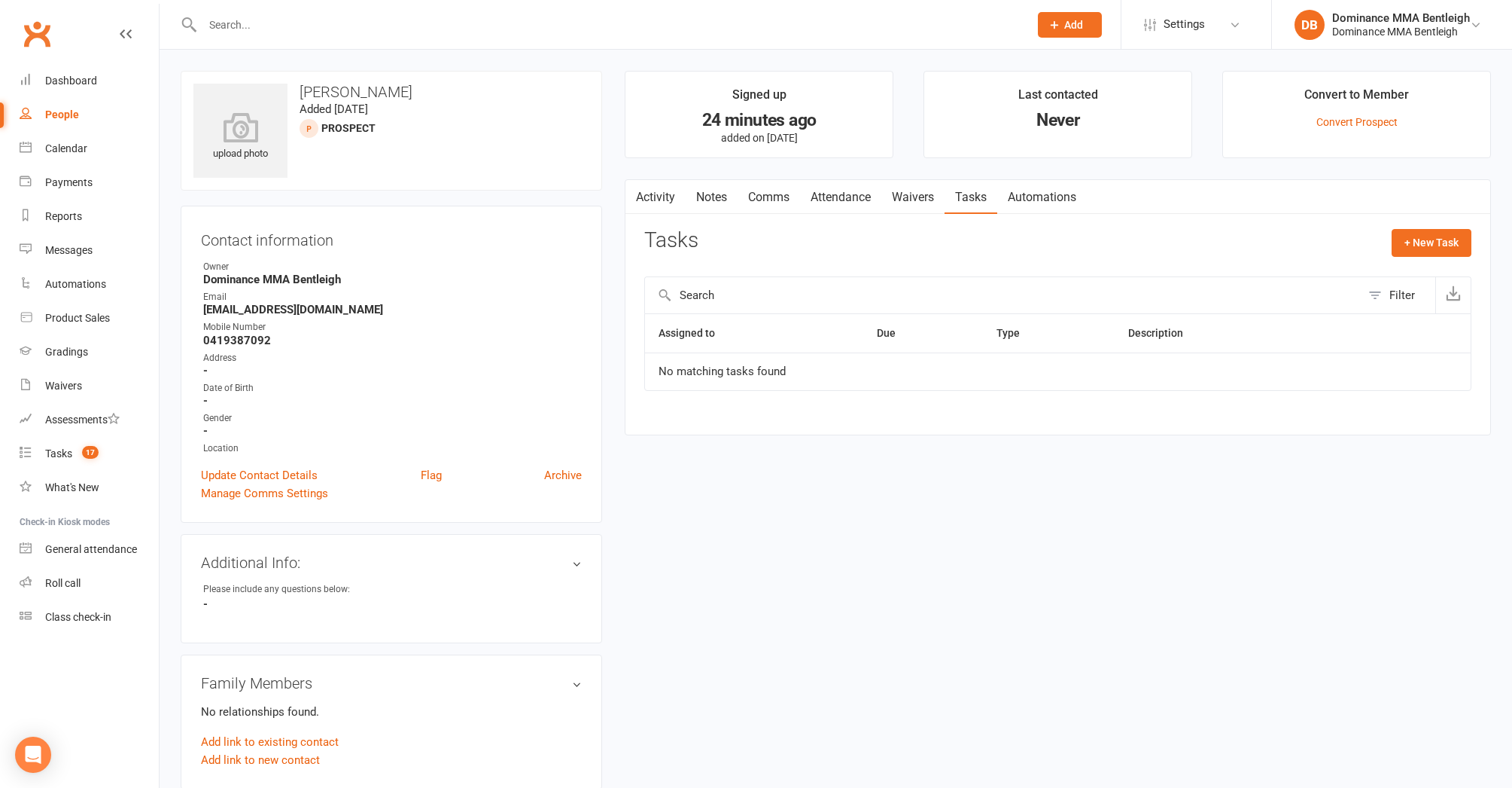
click at [974, 197] on link "Tasks" at bounding box center [970, 197] width 52 height 35
click at [1009, 199] on link "Automations" at bounding box center [1043, 197] width 90 height 35
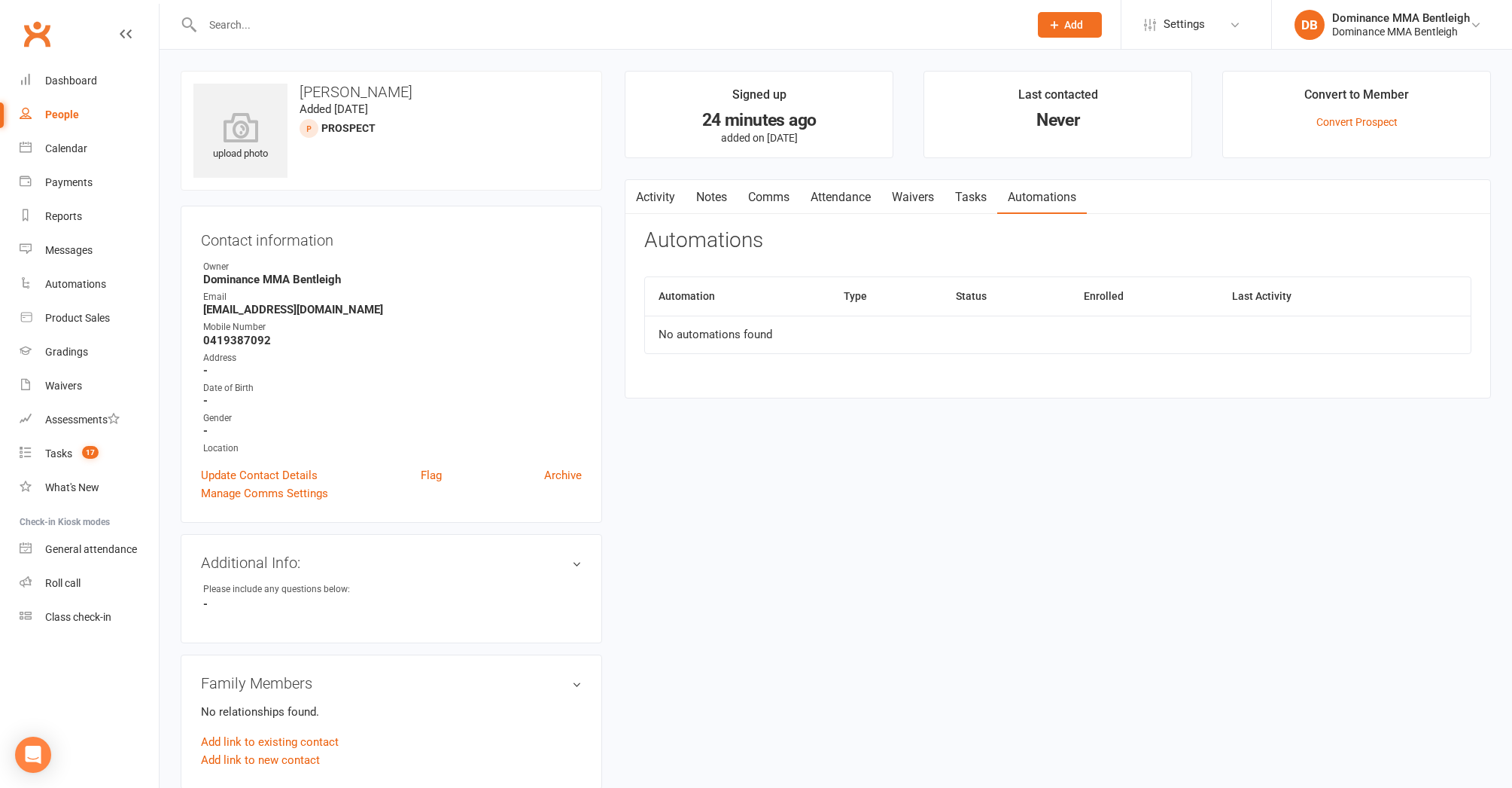
click at [974, 197] on link "Tasks" at bounding box center [970, 197] width 52 height 35
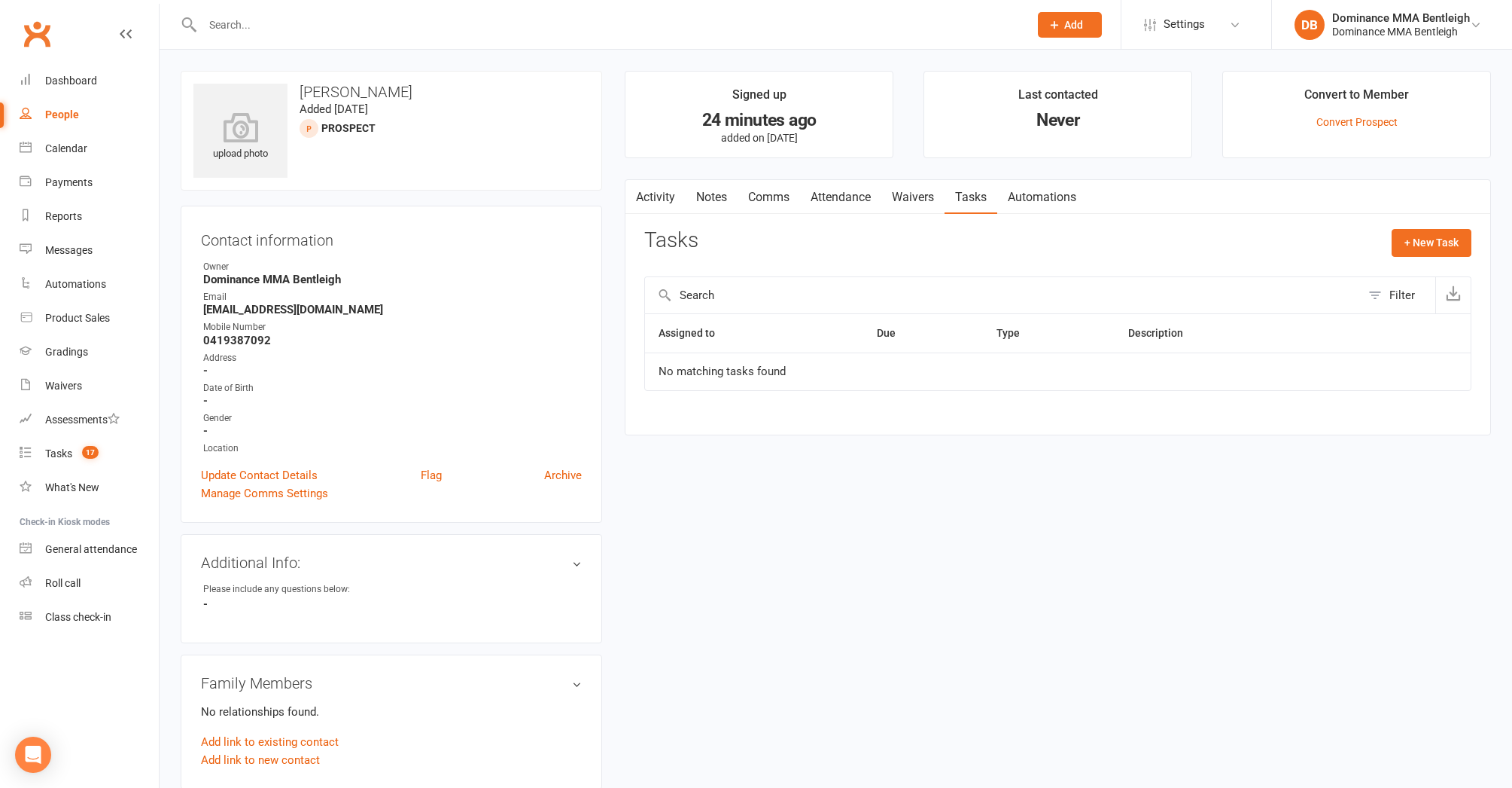
click at [929, 194] on link "Waivers" at bounding box center [912, 197] width 63 height 35
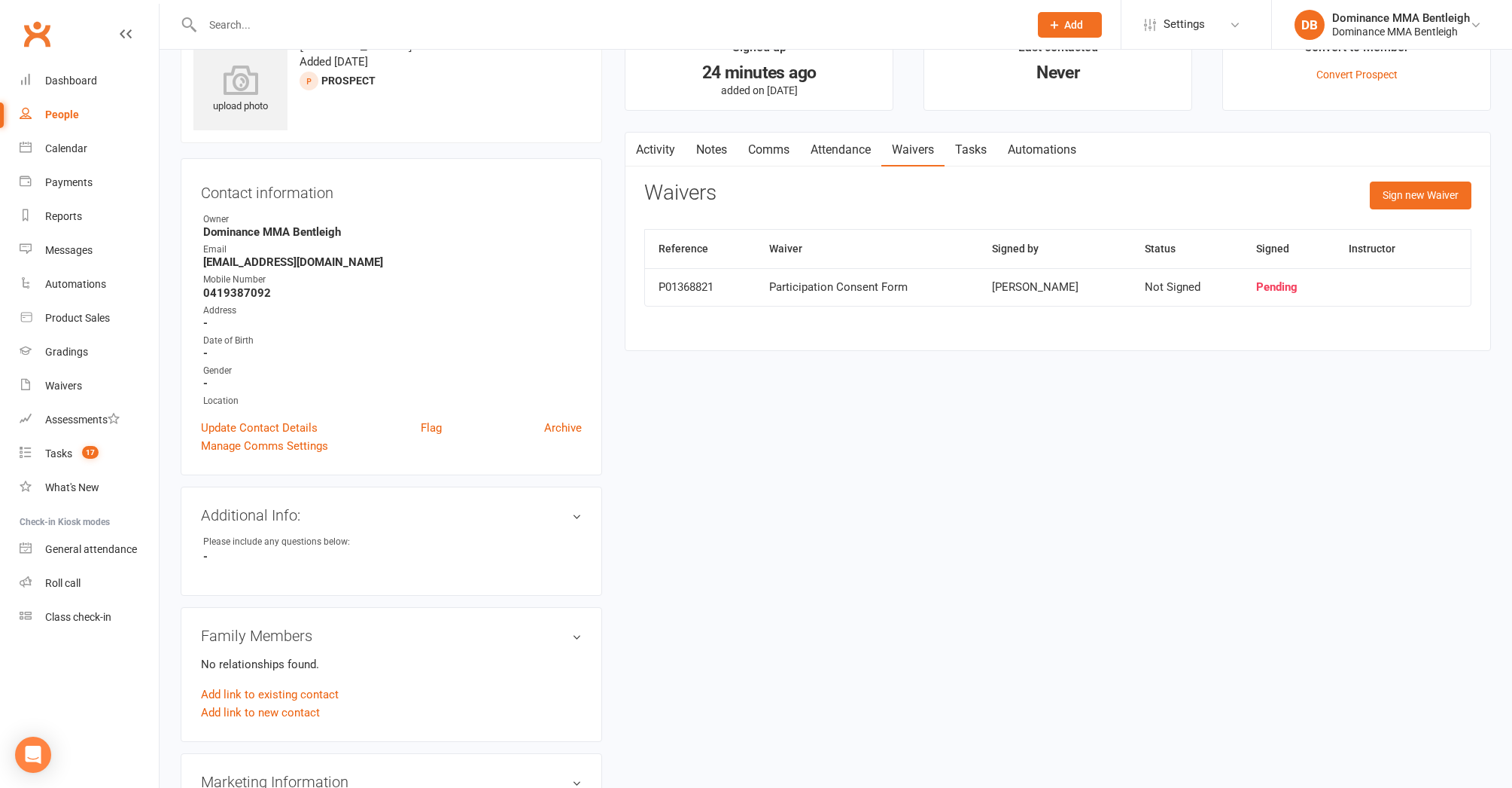
scroll to position [49, 0]
click at [953, 143] on link "Tasks" at bounding box center [970, 149] width 52 height 35
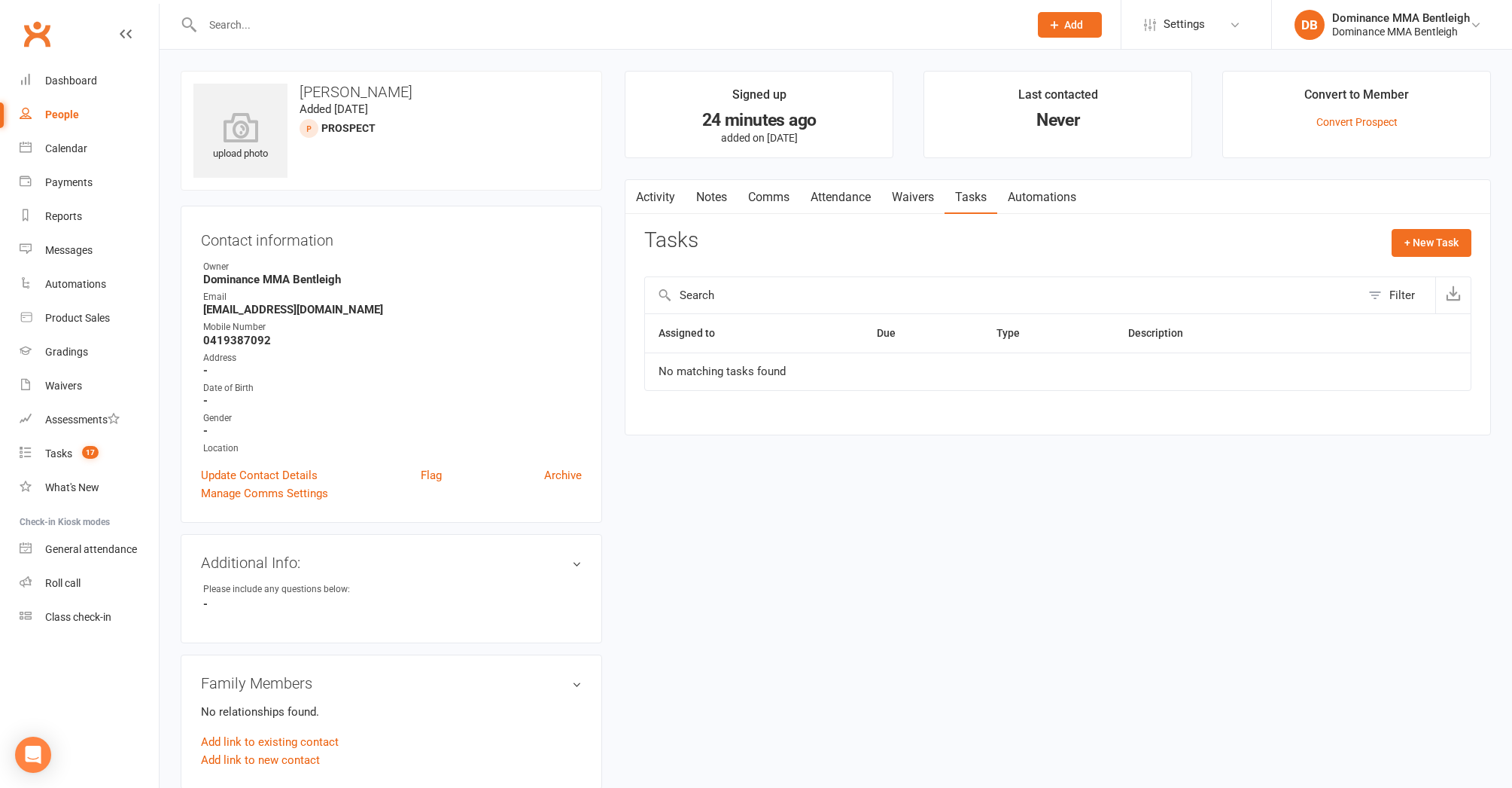
click at [330, 28] on input "text" at bounding box center [608, 25] width 821 height 21
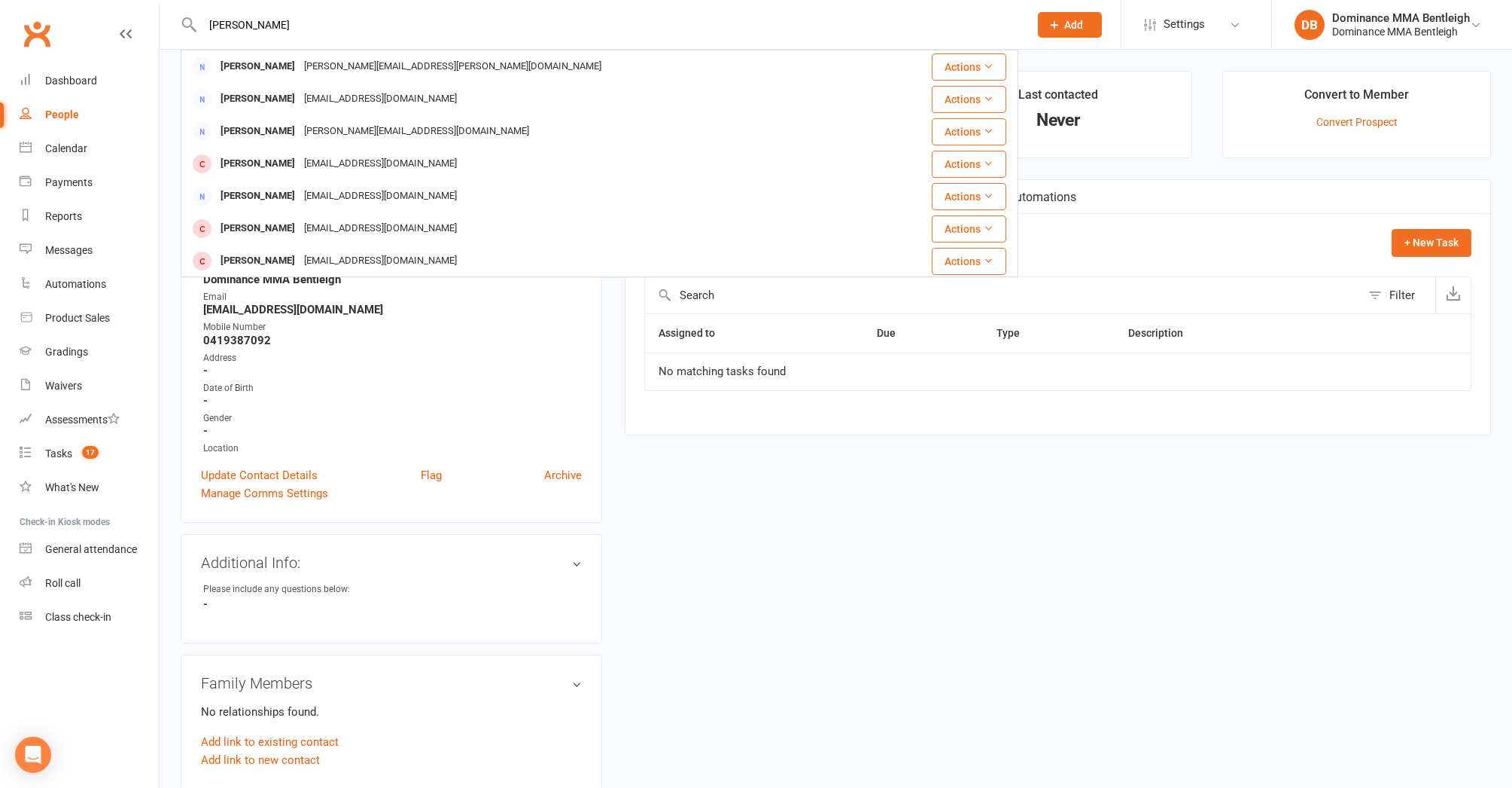
click at [334, 23] on input "ben simon" at bounding box center [608, 25] width 821 height 21
click at [327, 29] on input "ben simon" at bounding box center [608, 25] width 821 height 21
type input "b"
type input "ben simon"
click at [174, 318] on div "upload photo Miguel Fernandez Added 13 October, 2025 prospect Contact informati…" at bounding box center [392, 646] width 444 height 1151
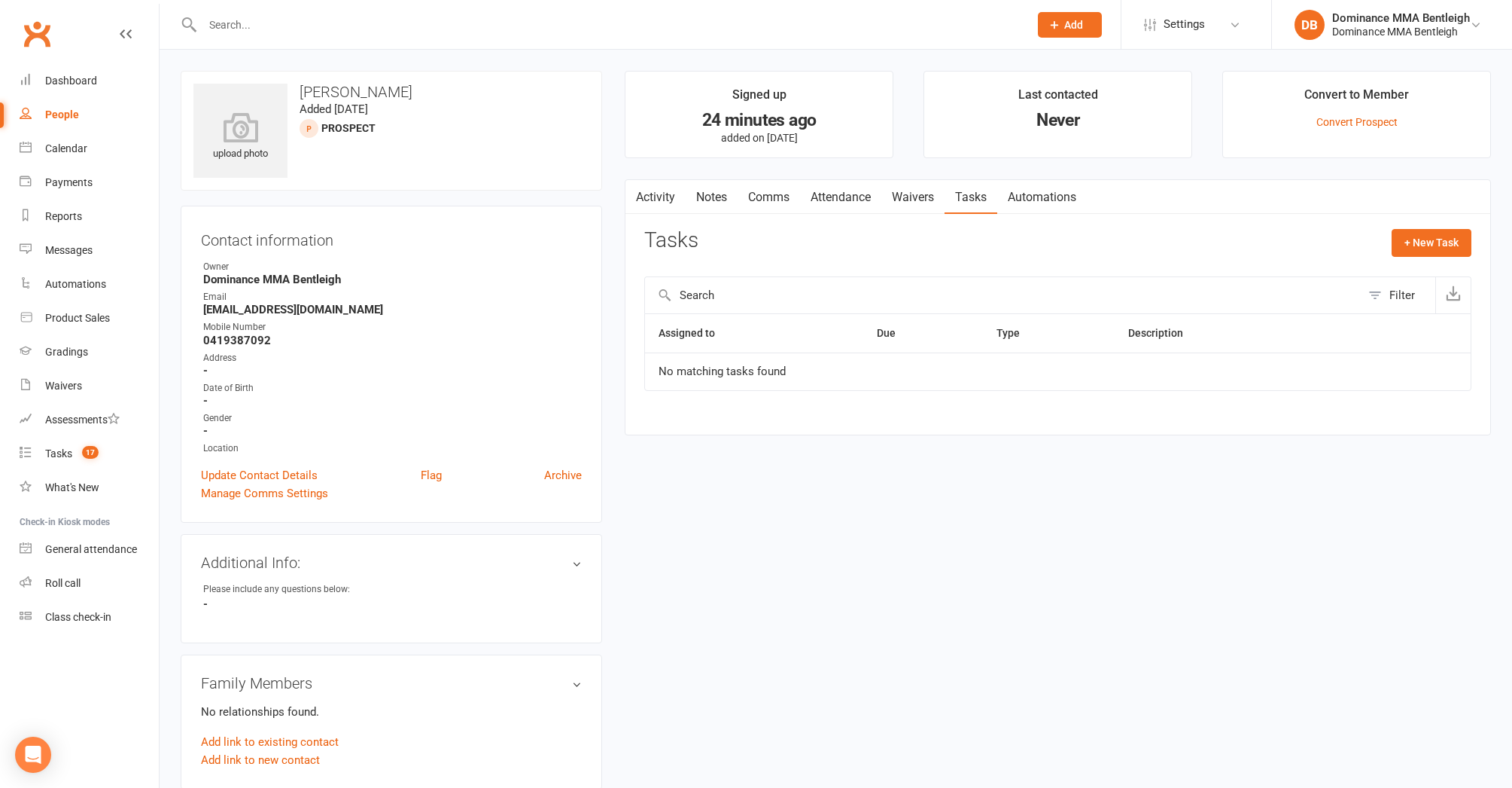
click at [1069, 28] on span "Add" at bounding box center [1074, 25] width 19 height 12
click at [1049, 52] on link "Prospect" at bounding box center [1054, 67] width 134 height 35
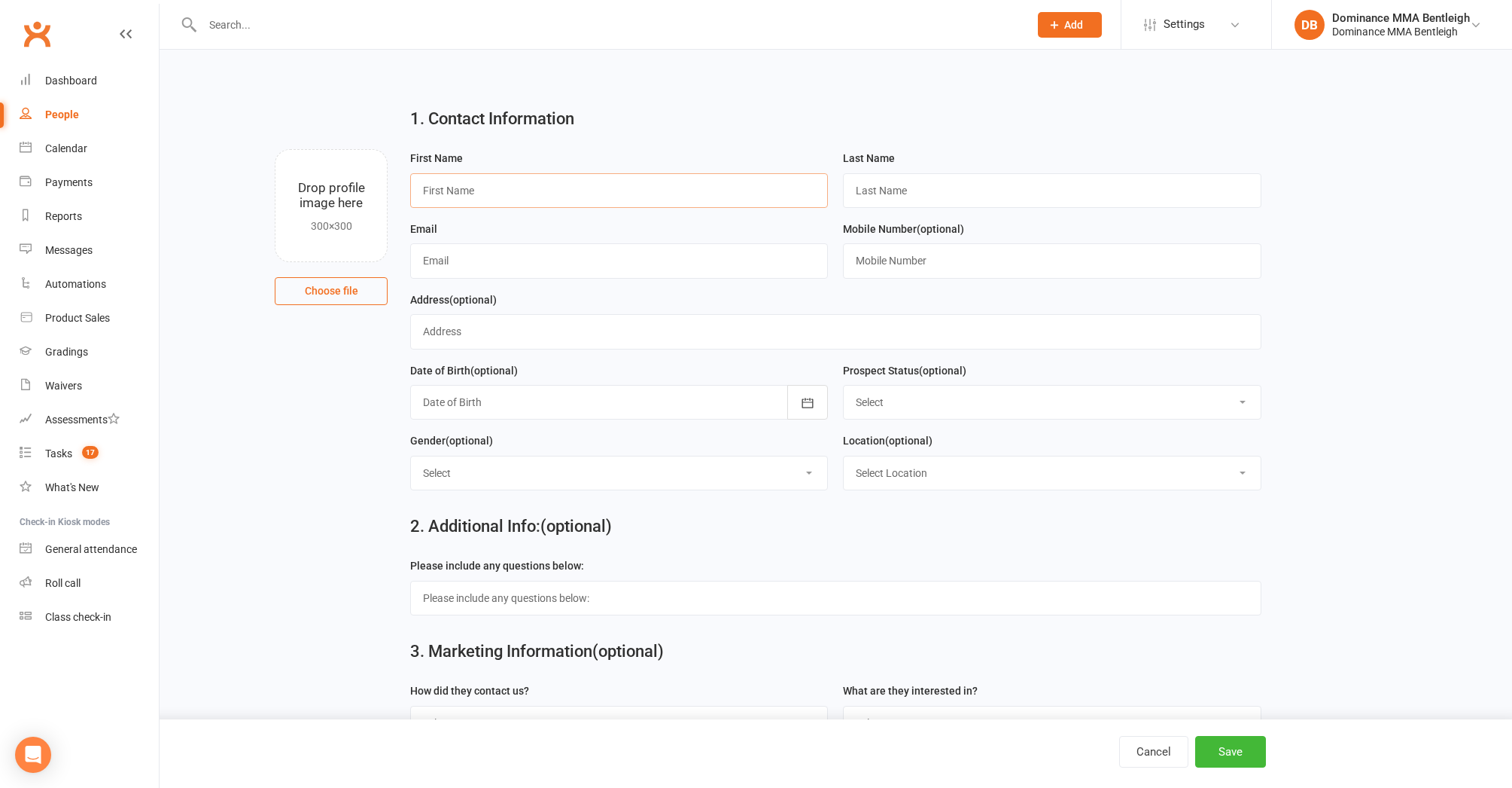
drag, startPoint x: 614, startPoint y: 175, endPoint x: 615, endPoint y: 183, distance: 8.1
paste input "littlejohnsimon1@gmail.com"
type input "littlejohnsimon1@gmail.com"
click at [654, 207] on input "text" at bounding box center [619, 191] width 418 height 35
click at [658, 194] on input "text" at bounding box center [619, 191] width 418 height 35
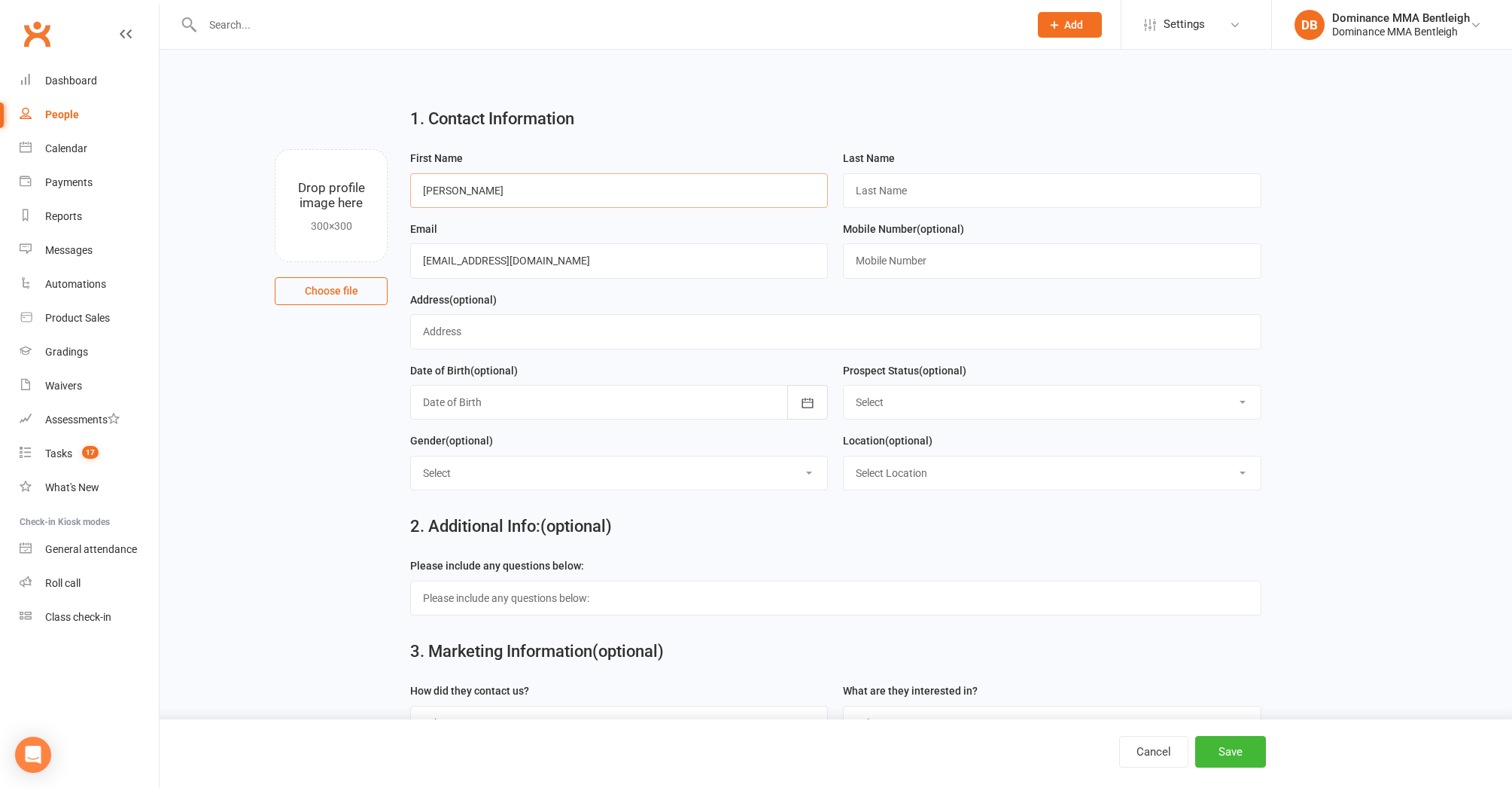
type input "John"
type input "Simon"
click at [1226, 771] on div "Cancel Save" at bounding box center [756, 753] width 1512 height 69
click at [1221, 760] on button "Save" at bounding box center [1231, 751] width 71 height 31
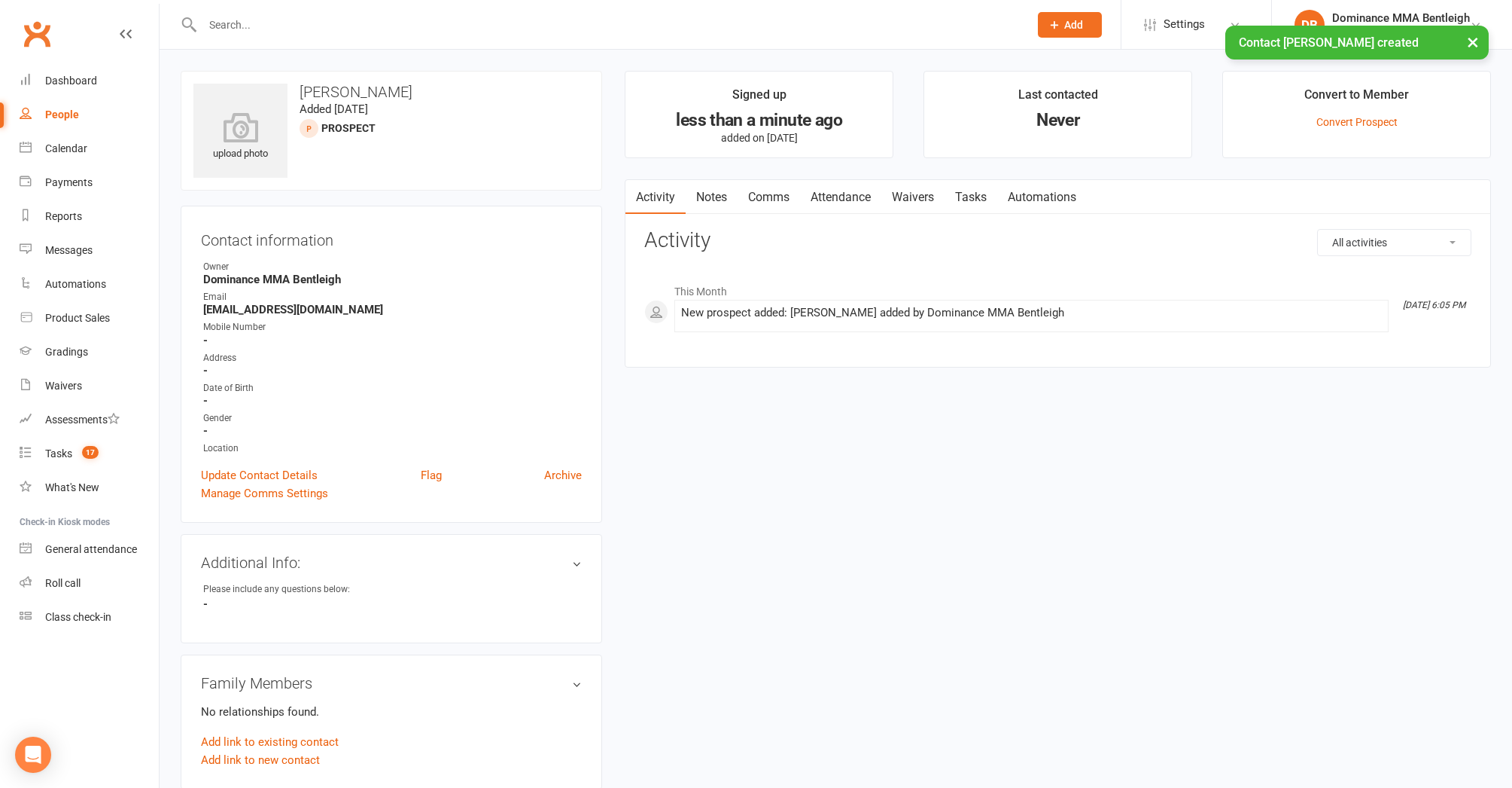
click at [927, 201] on link "Waivers" at bounding box center [912, 197] width 63 height 35
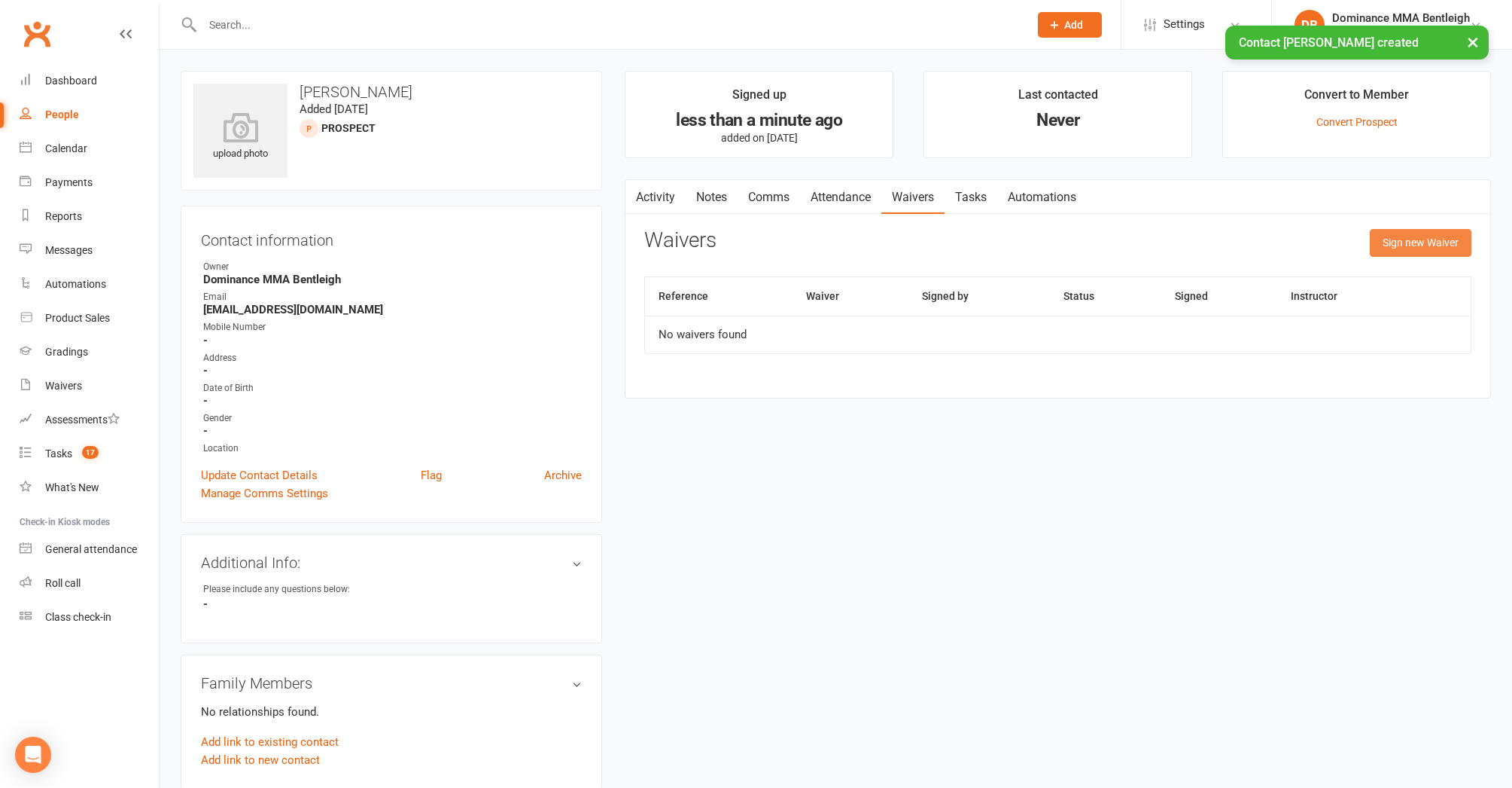
click at [1394, 251] on button "Sign new Waiver" at bounding box center [1420, 243] width 102 height 28
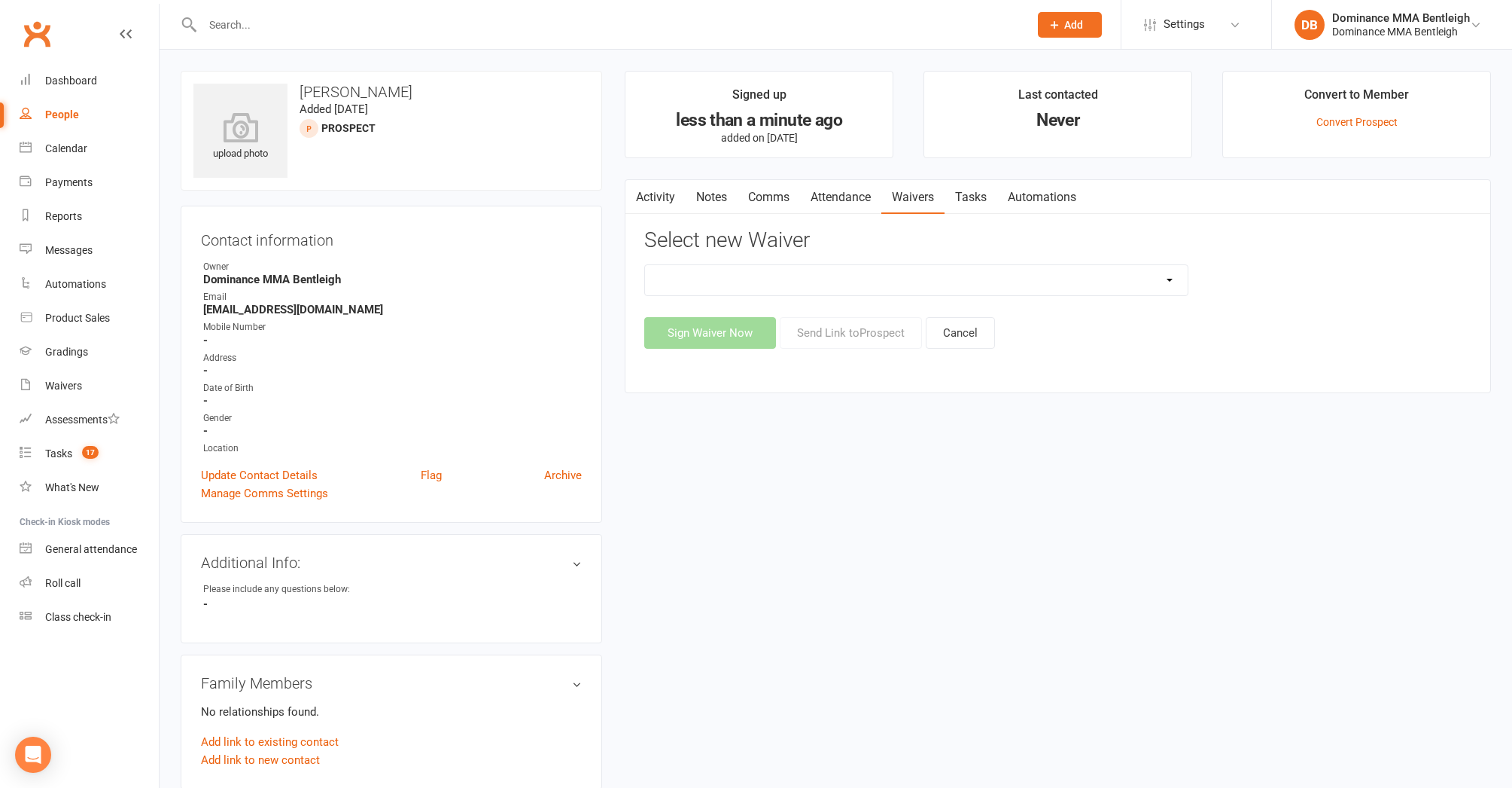
select select "1931"
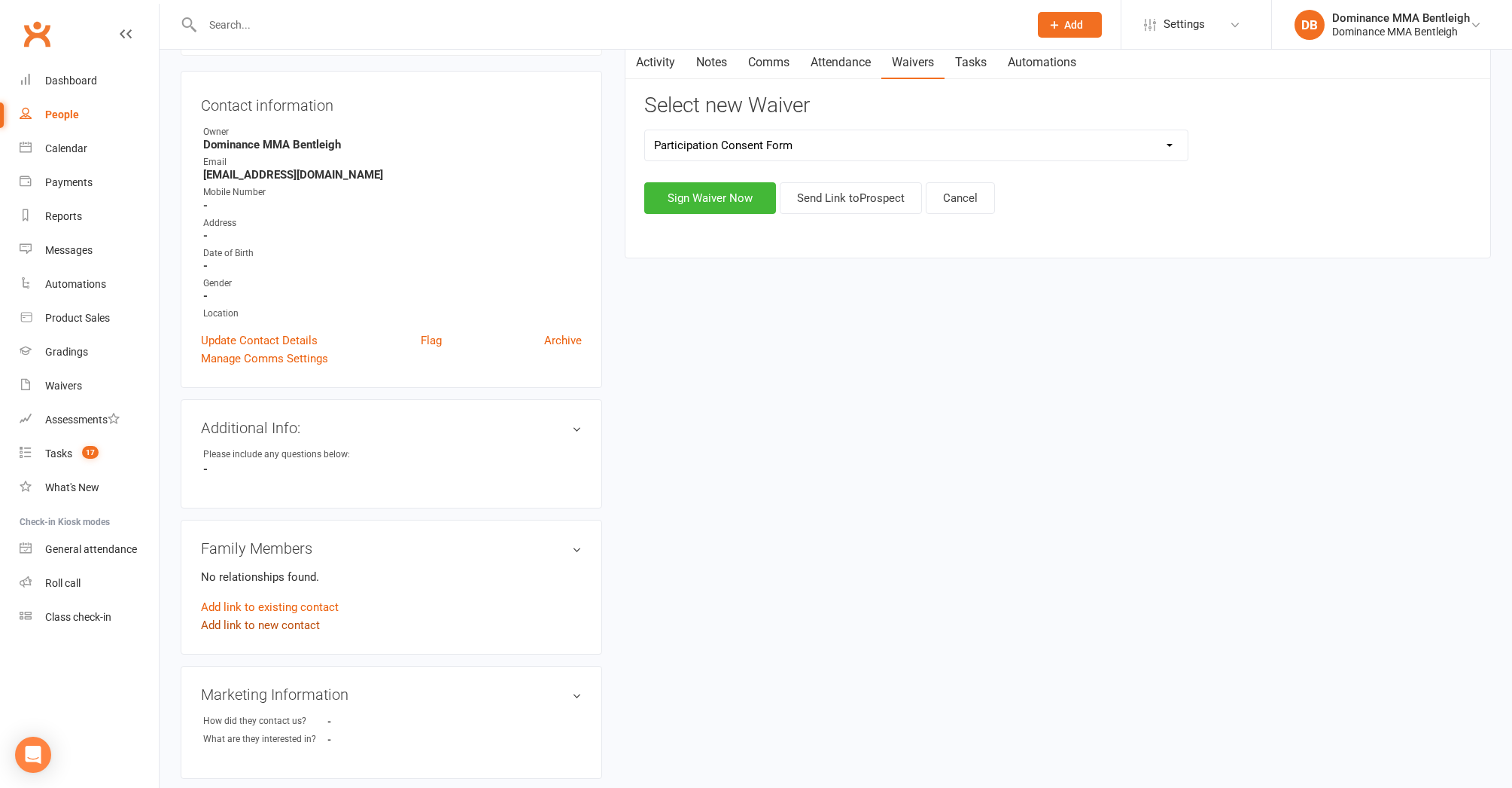
scroll to position [139, 0]
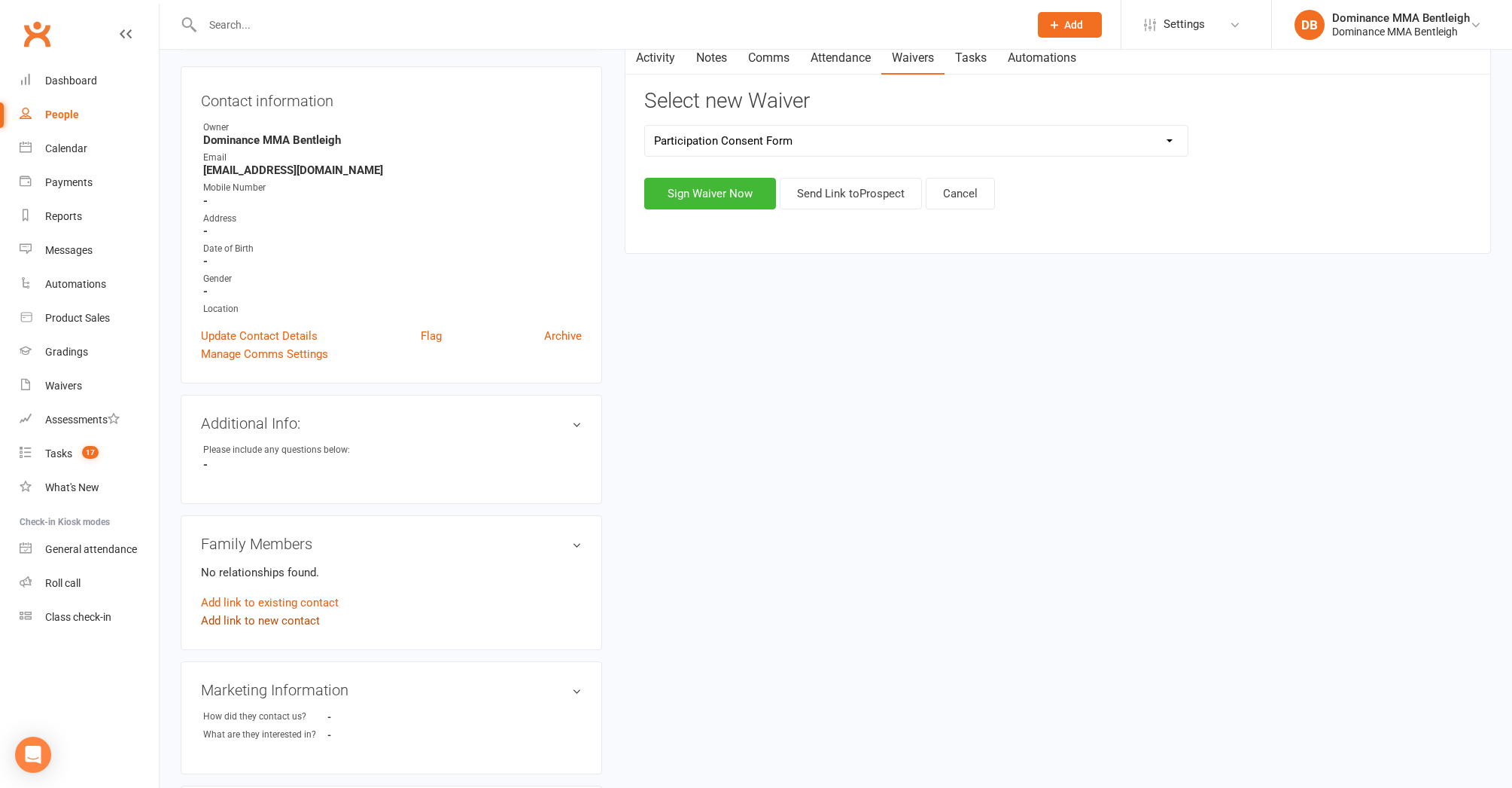
click at [292, 620] on link "Add link to new contact" at bounding box center [260, 621] width 119 height 18
click at [315, 600] on button "Member" at bounding box center [277, 605] width 95 height 23
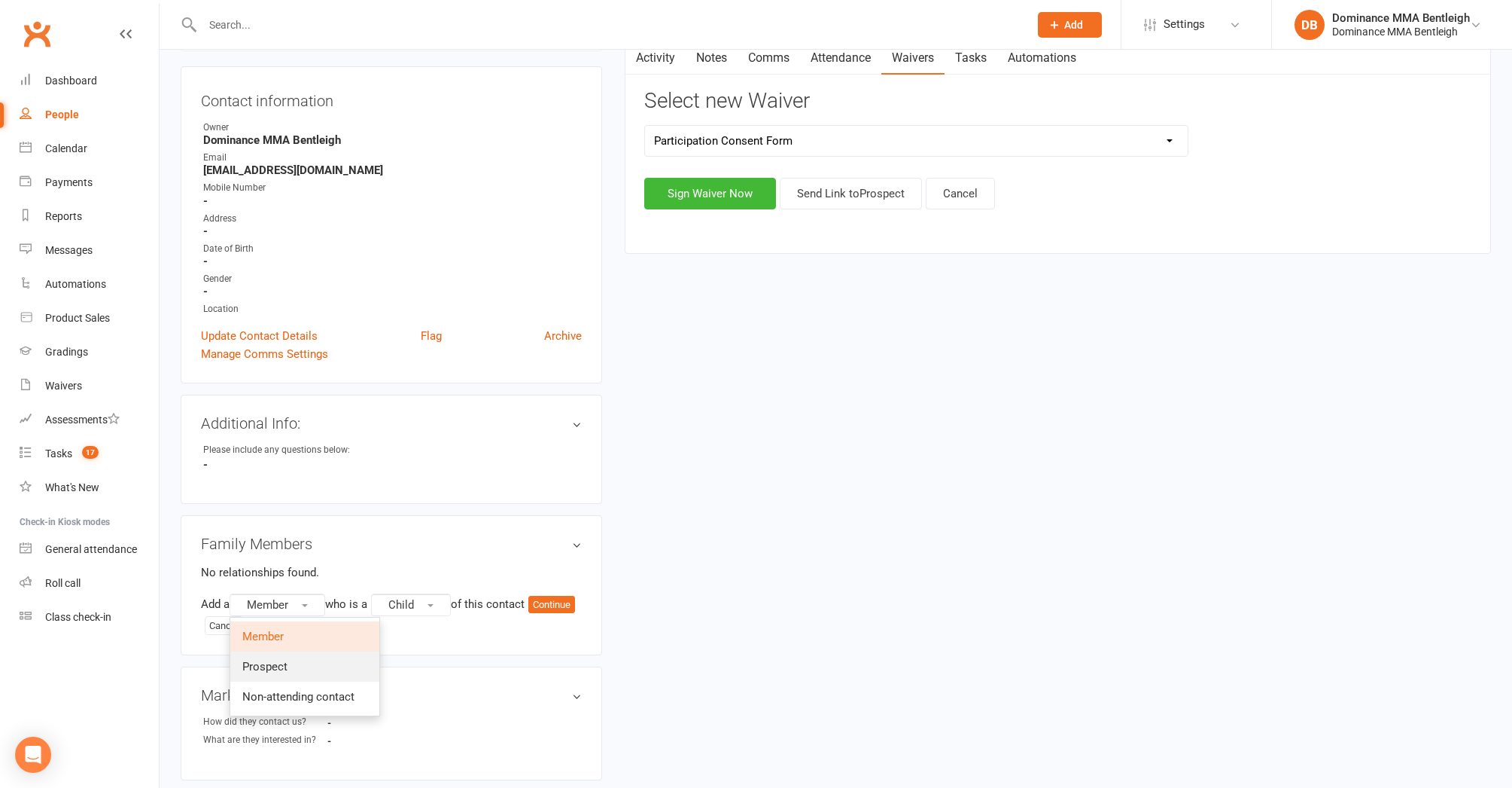
click at [303, 662] on link "Prospect" at bounding box center [304, 666] width 149 height 30
click at [532, 614] on button "Continue" at bounding box center [555, 605] width 47 height 18
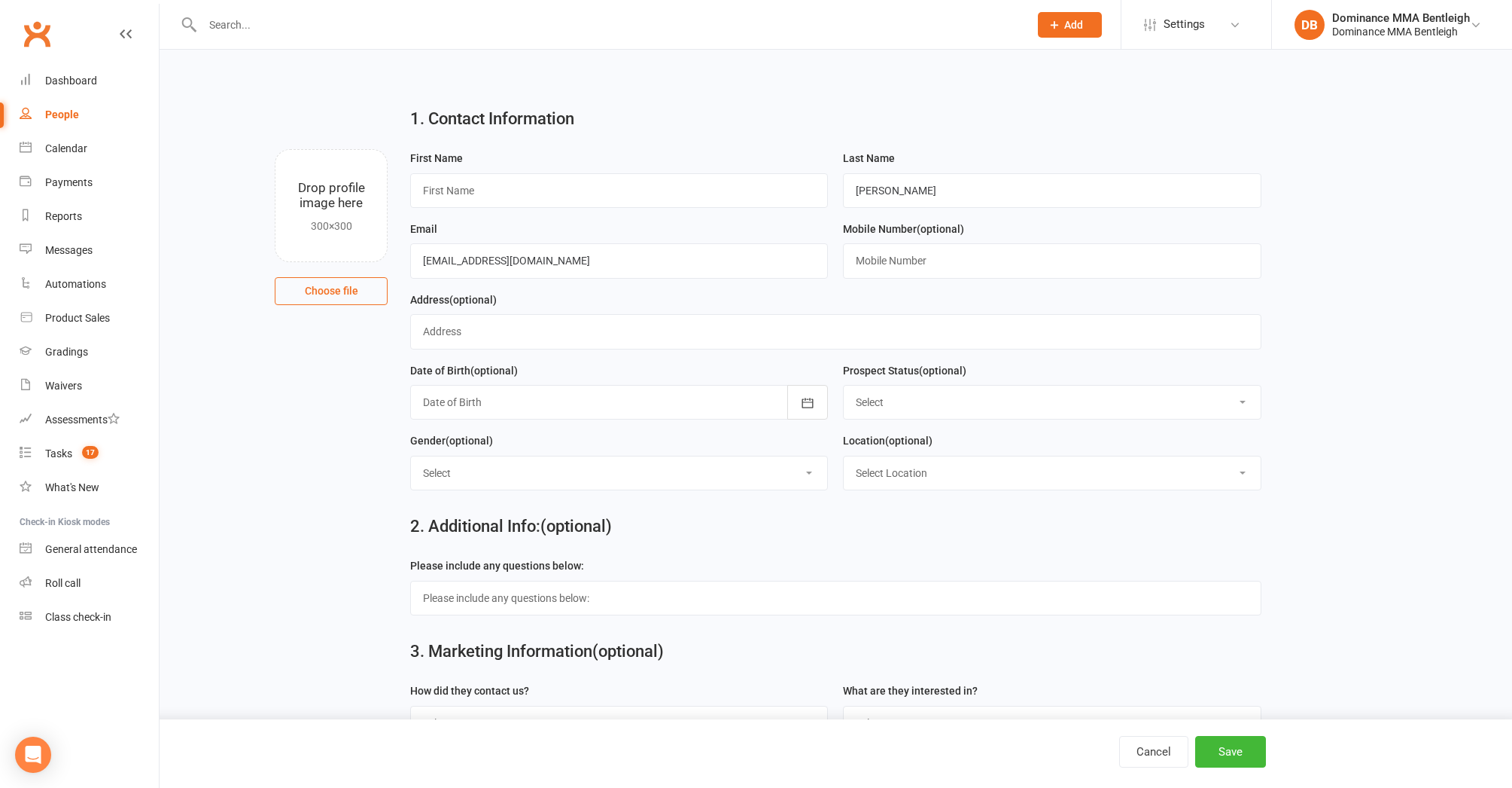
scroll to position [4, 0]
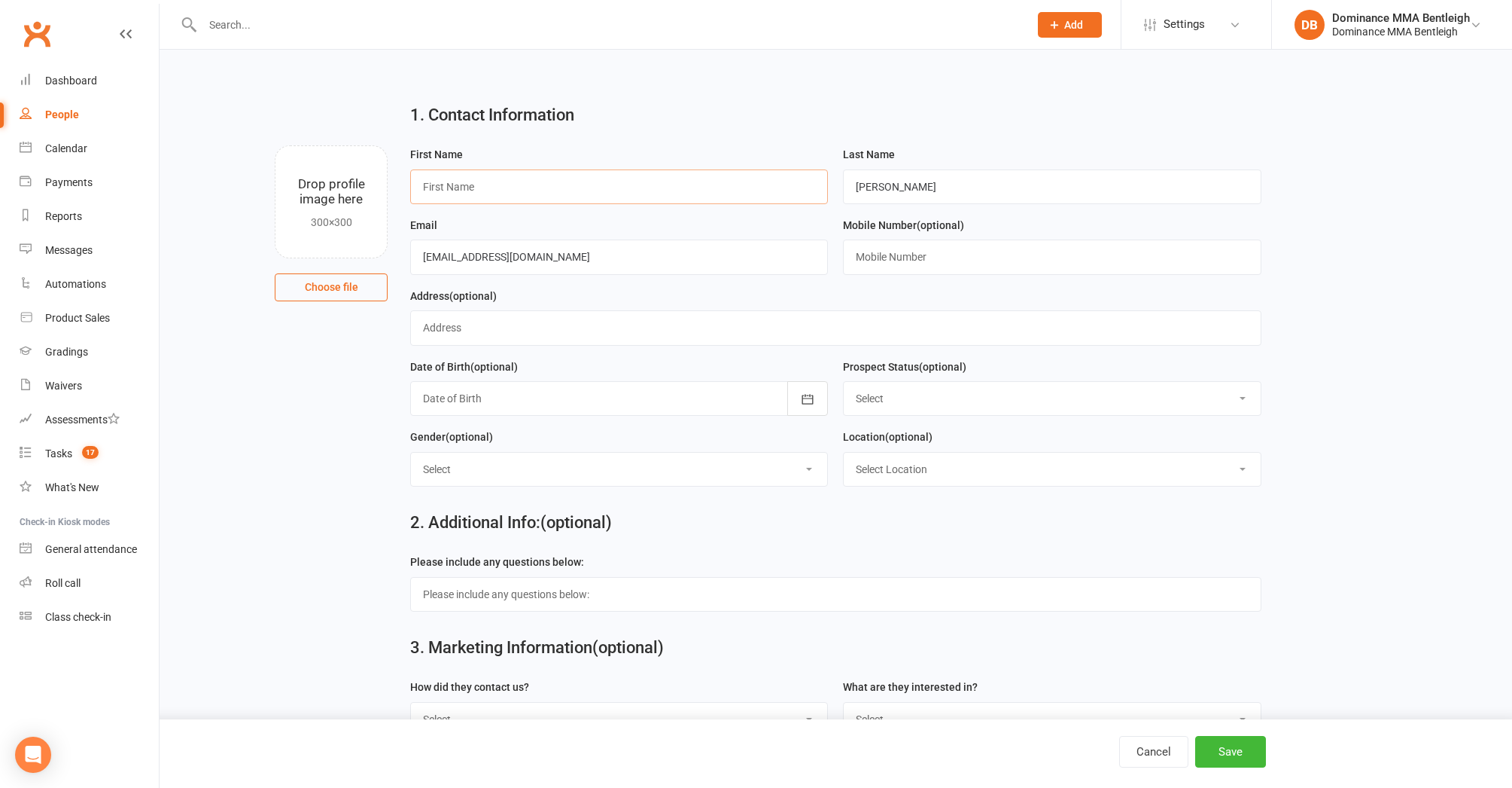
drag, startPoint x: 641, startPoint y: 193, endPoint x: 655, endPoint y: 189, distance: 14.6
type input "Ben"
type input "0492920811"
click at [1222, 751] on button "Save" at bounding box center [1231, 751] width 71 height 31
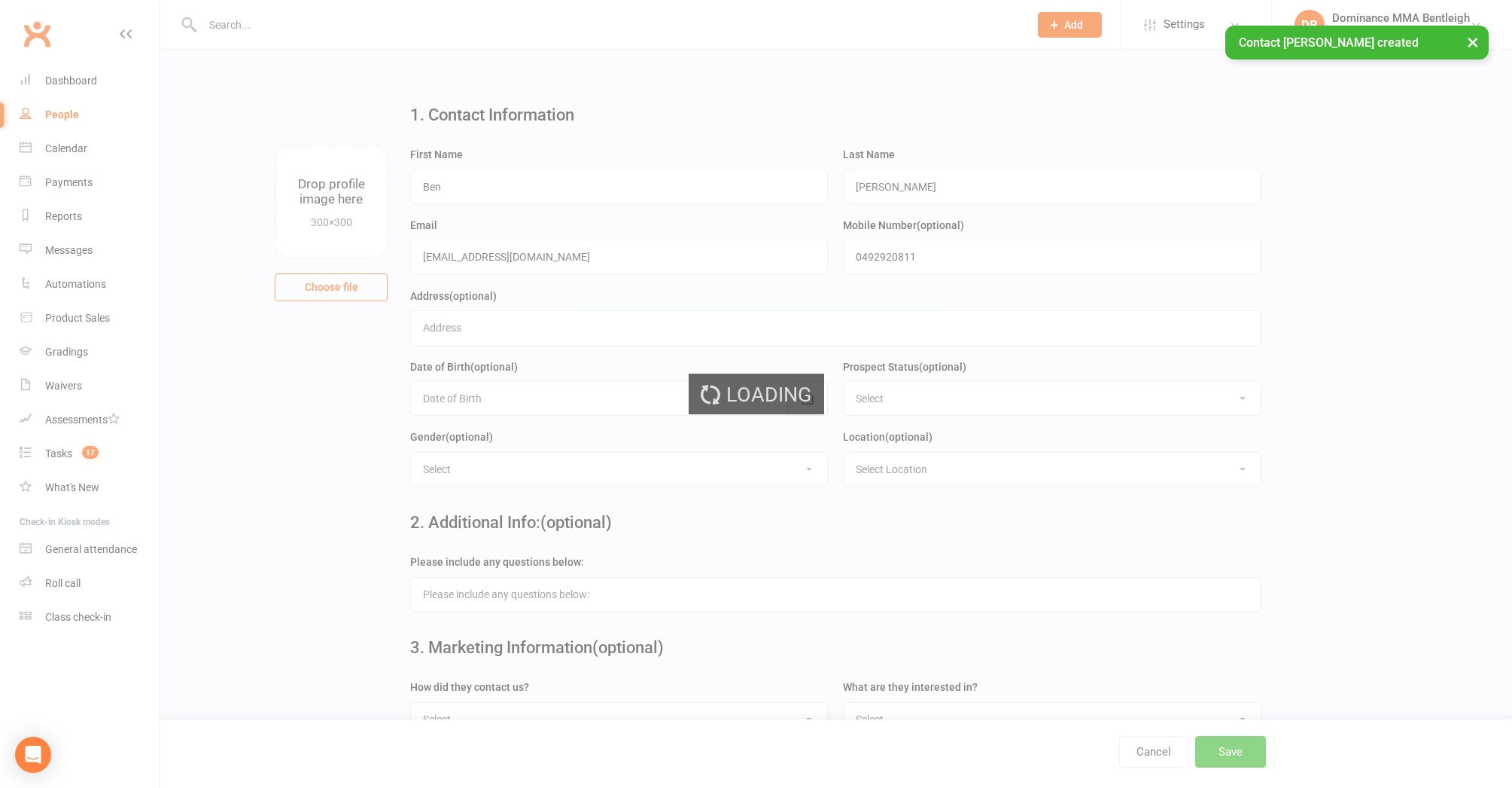
scroll to position [0, 0]
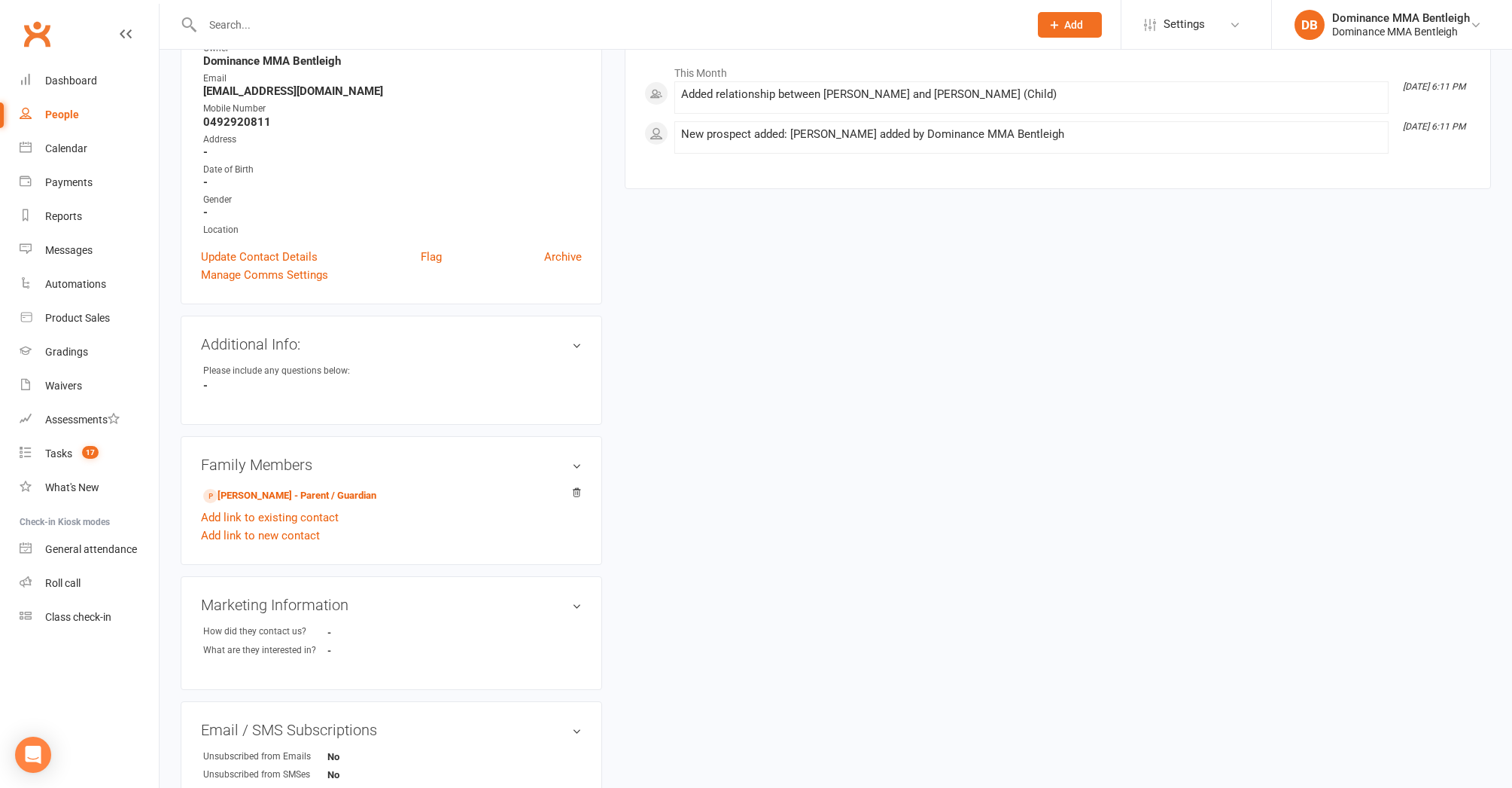
scroll to position [303, 0]
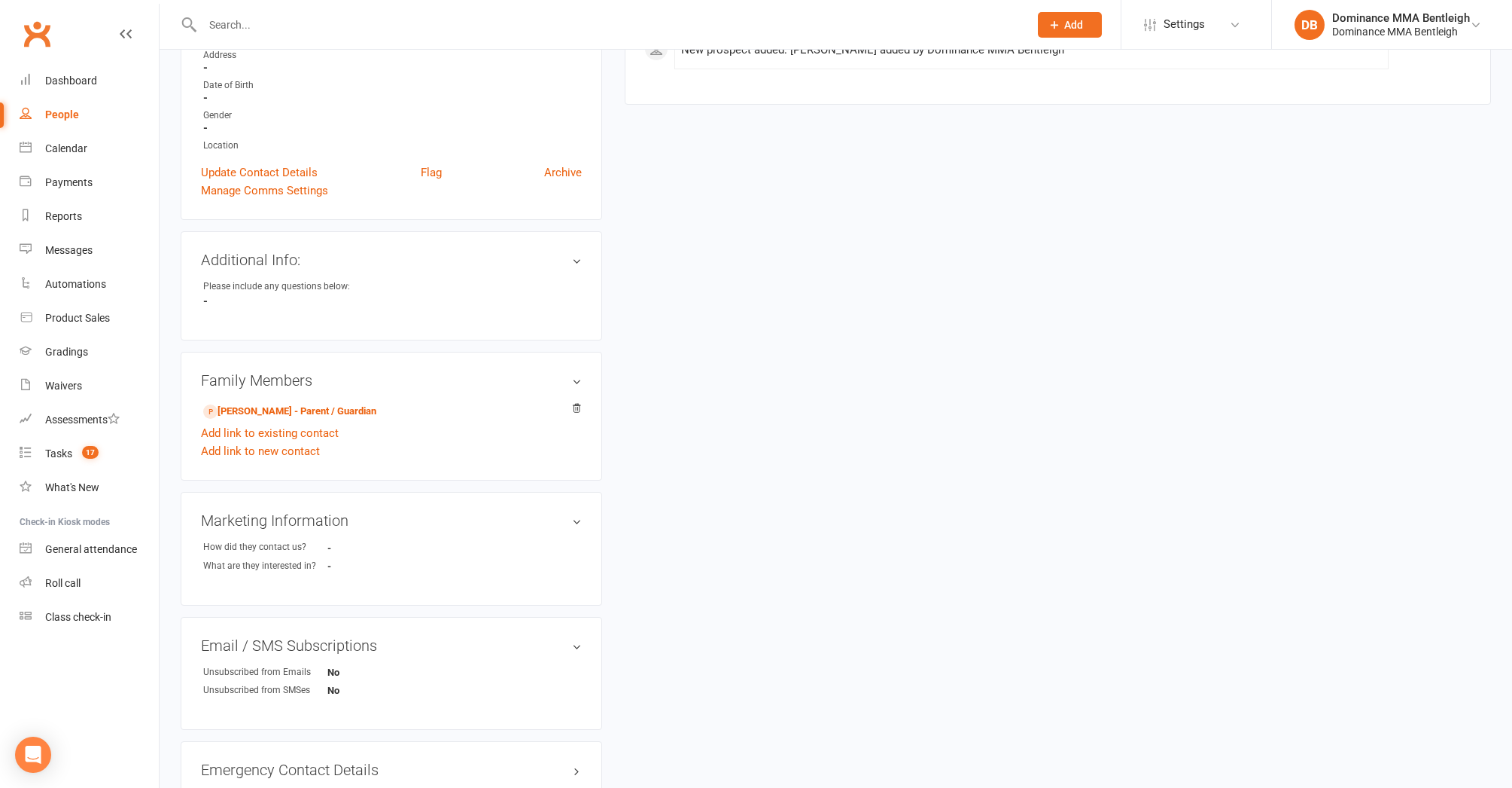
drag, startPoint x: 282, startPoint y: 403, endPoint x: 273, endPoint y: 402, distance: 9.1
click at [281, 404] on link "John Simon - Parent / Guardian" at bounding box center [290, 411] width 173 height 16
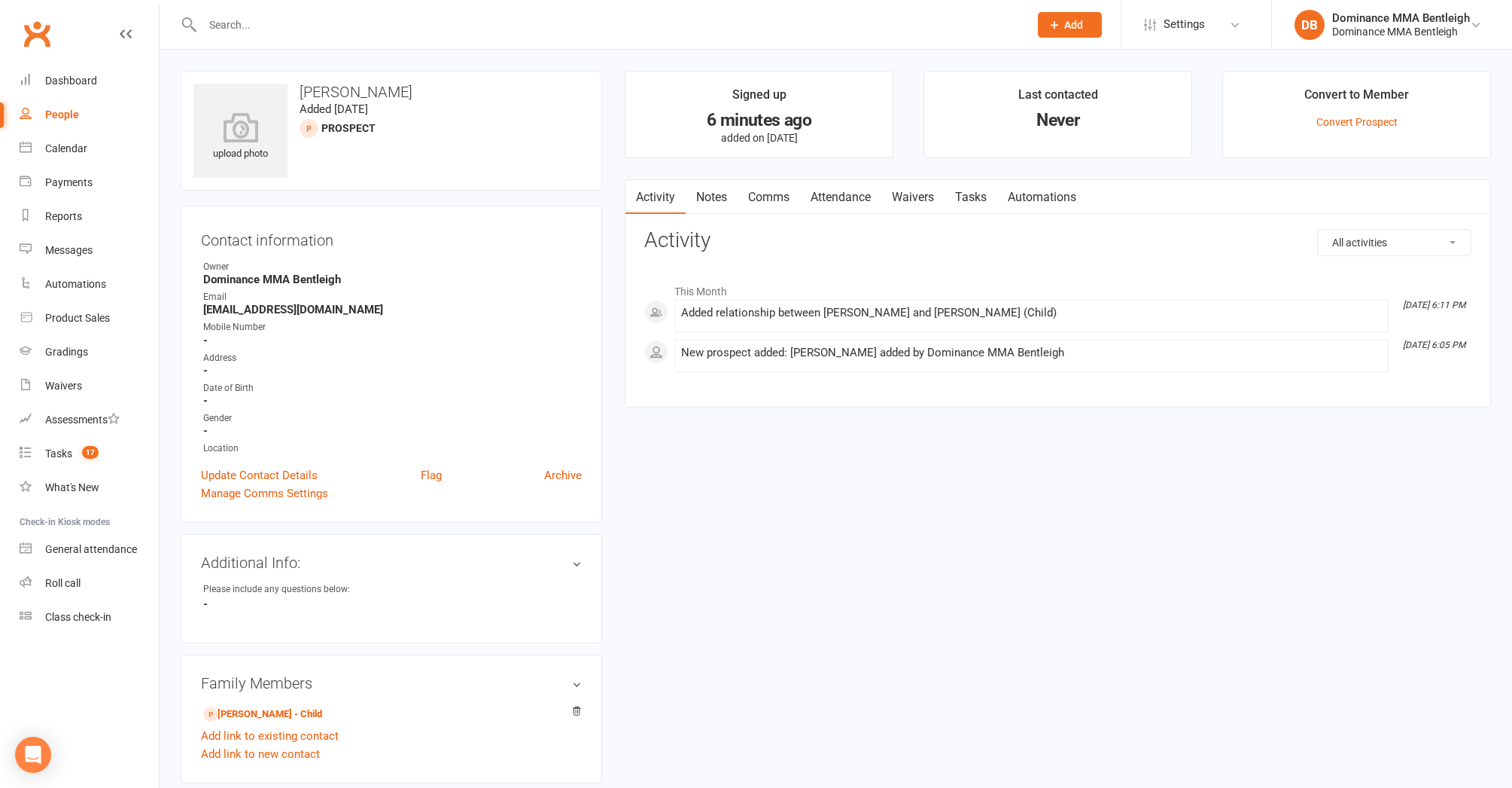
click at [921, 195] on link "Waivers" at bounding box center [912, 197] width 63 height 35
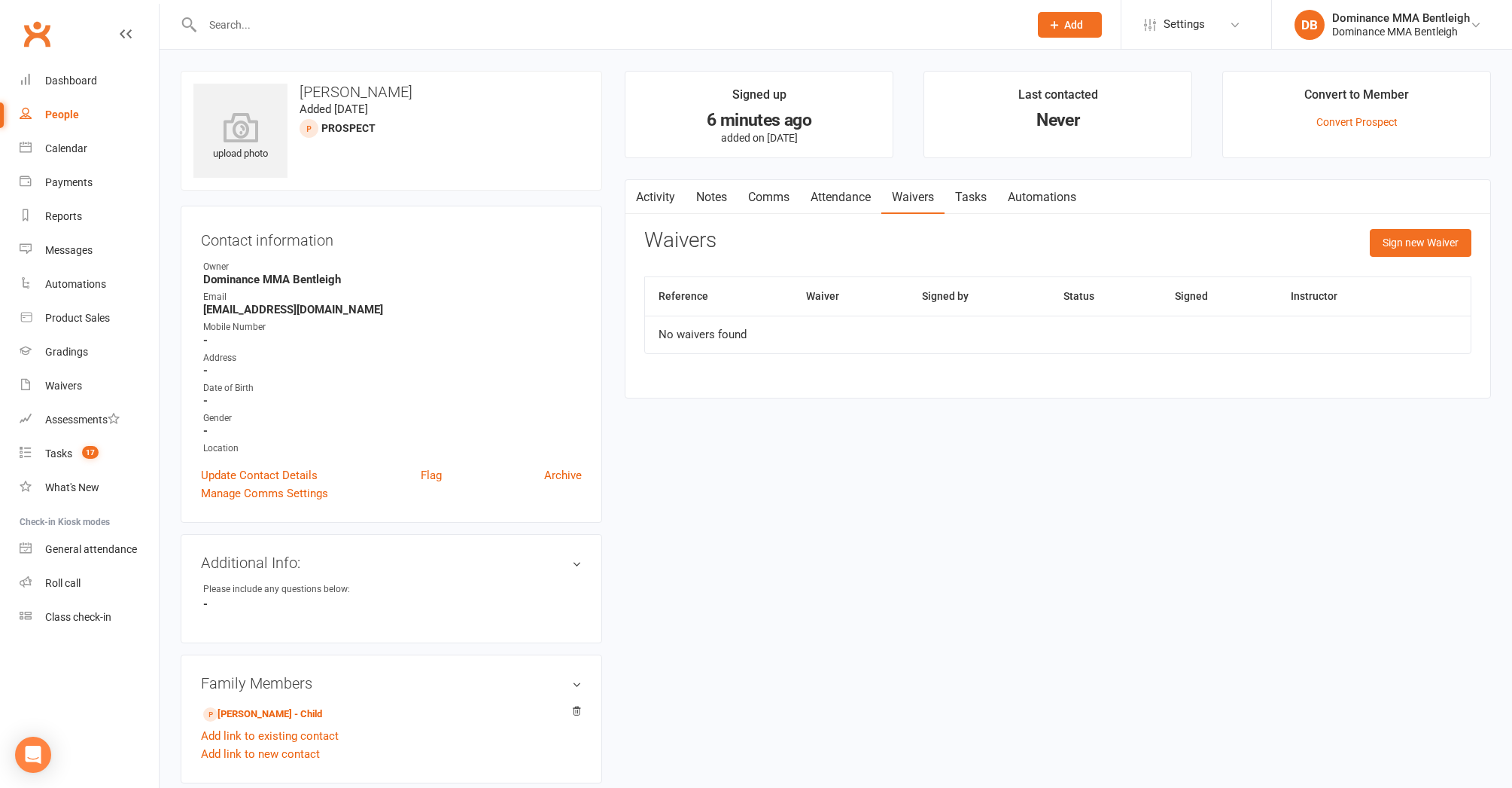
drag, startPoint x: 1409, startPoint y: 249, endPoint x: 1385, endPoint y: 250, distance: 24.0
click at [1409, 250] on button "Sign new Waiver" at bounding box center [1420, 243] width 102 height 28
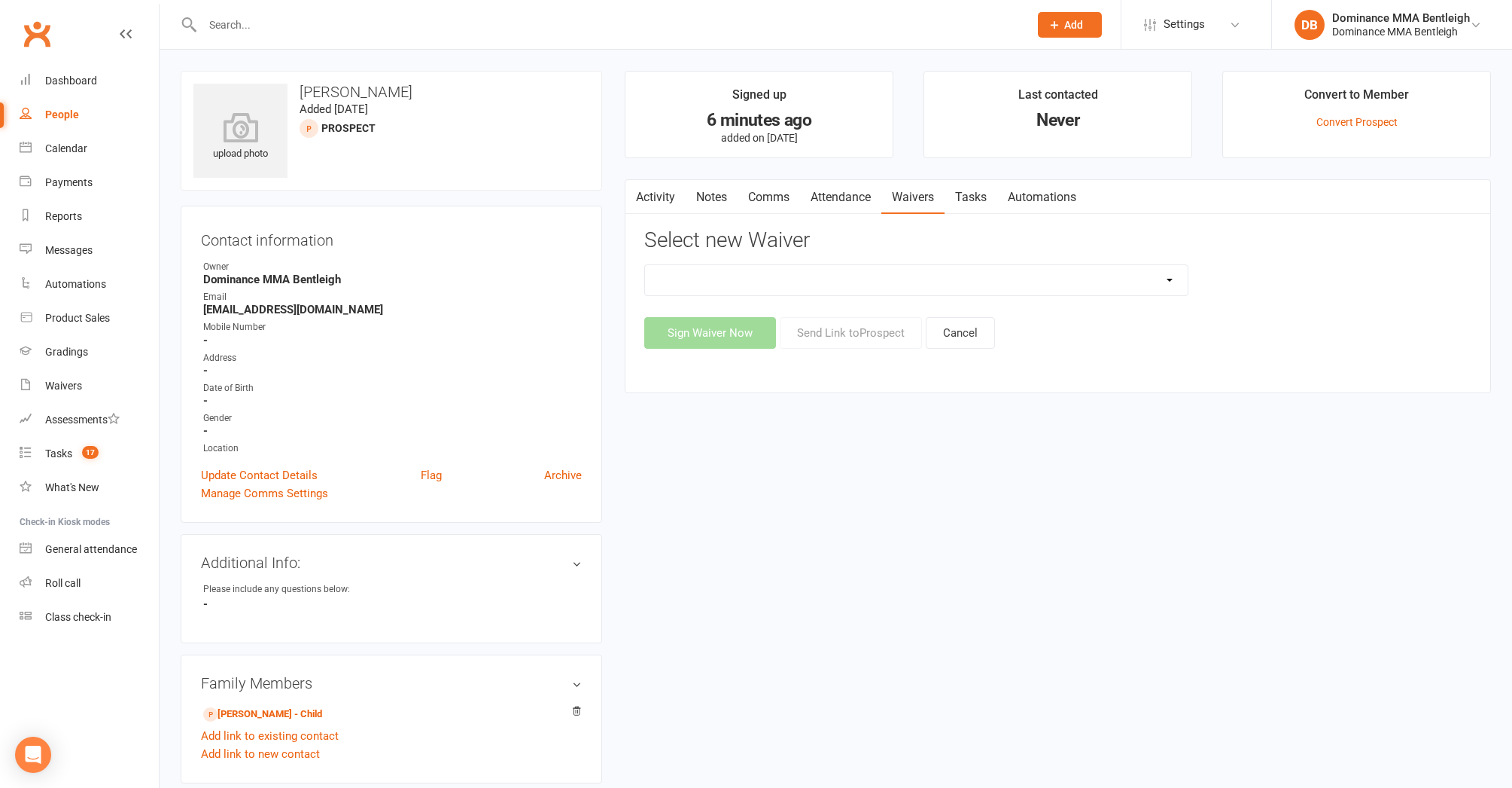
click at [1105, 261] on div "Select new Waiver Member | Cancellation | Adults Member | Injury Report Form (F…" at bounding box center [1058, 289] width 827 height 120
select select "1931"
click at [829, 335] on button "Send Link to [GEOGRAPHIC_DATA]" at bounding box center [851, 333] width 142 height 31
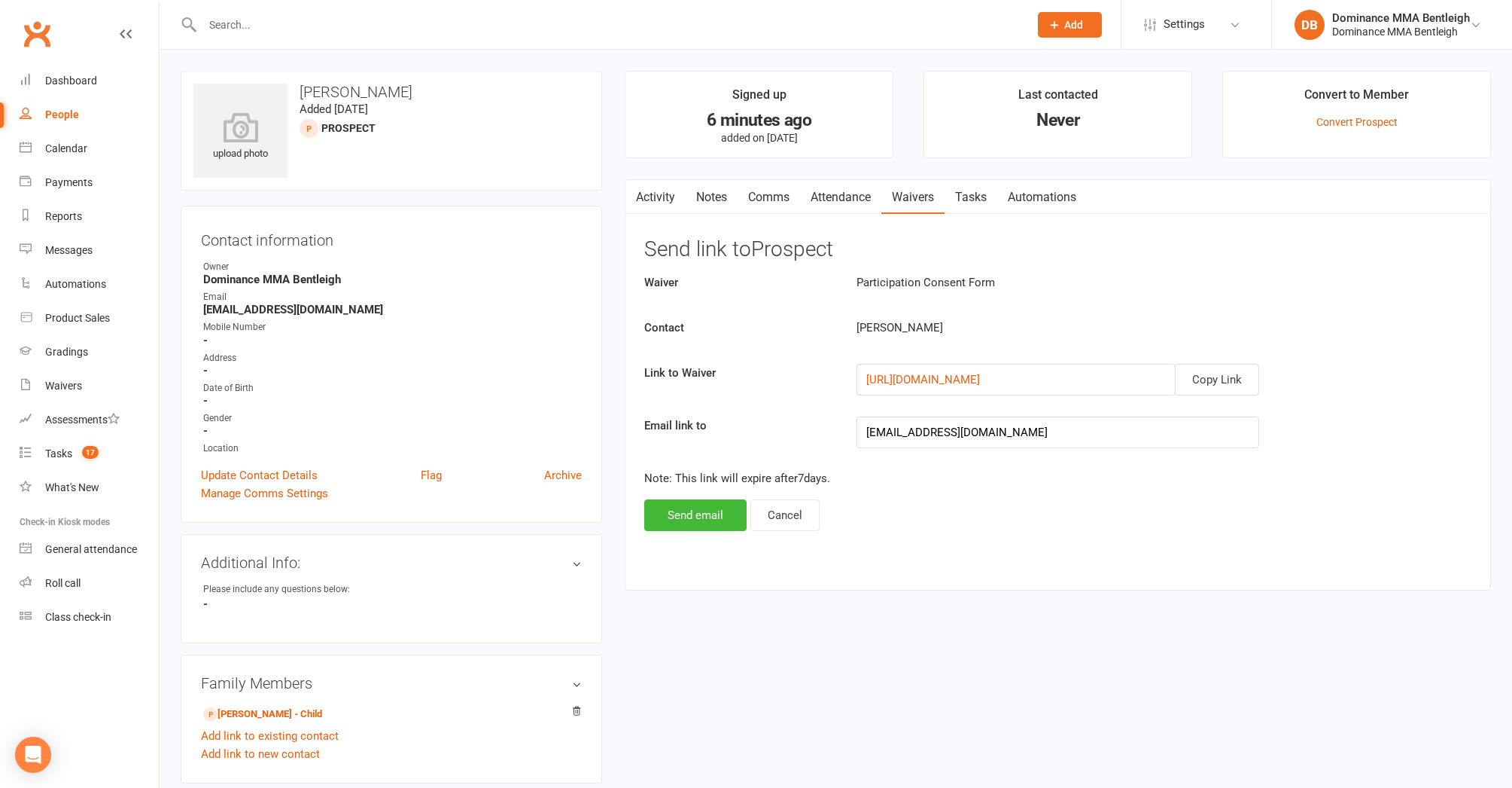
click at [668, 508] on button "Send email" at bounding box center [696, 515] width 103 height 31
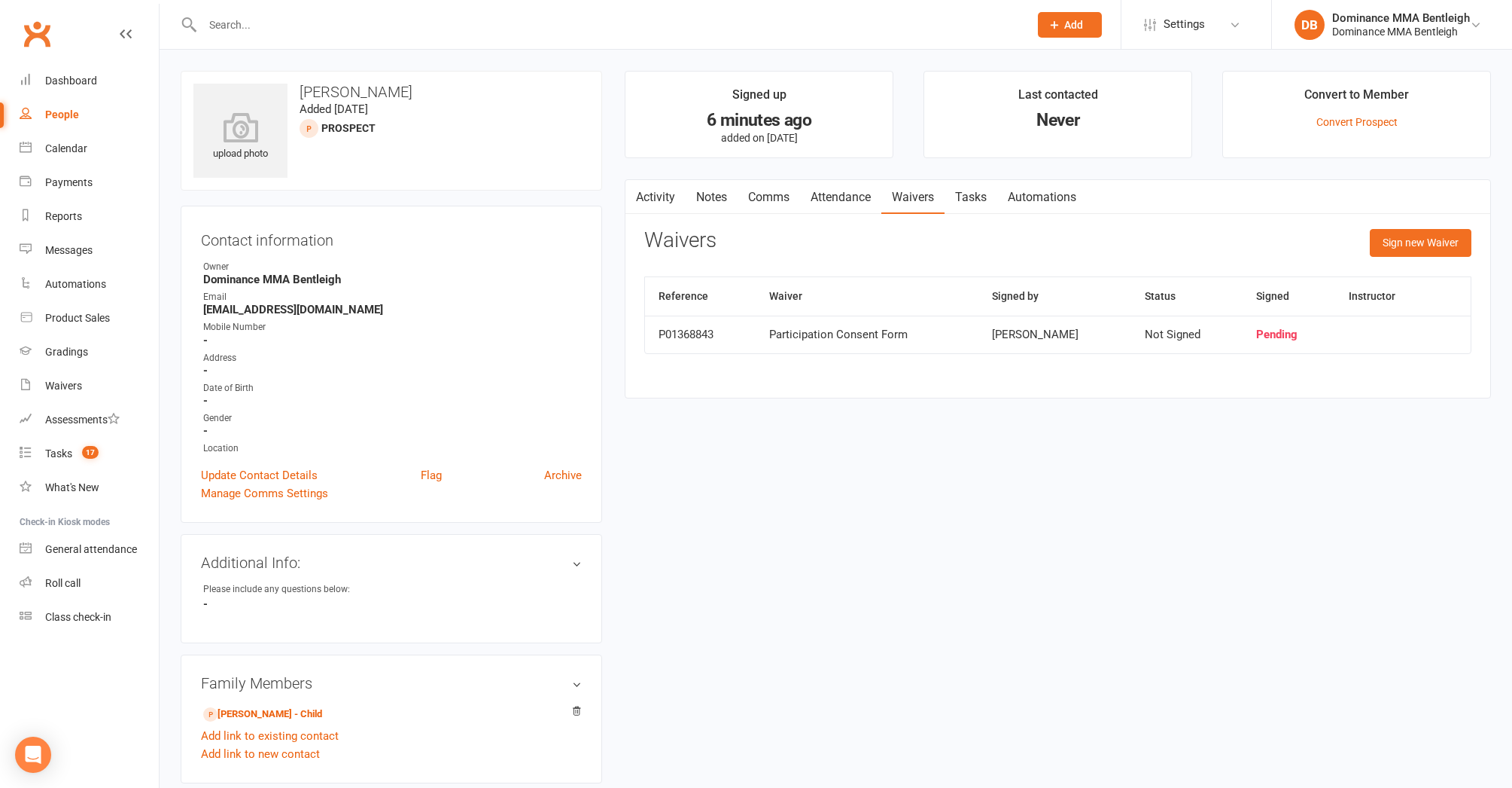
click at [415, 39] on div at bounding box center [600, 24] width 838 height 49
click at [420, 35] on div at bounding box center [600, 24] width 838 height 49
click at [1087, 29] on button "Add" at bounding box center [1070, 25] width 64 height 26
click at [1034, 70] on link "Prospect" at bounding box center [1054, 67] width 134 height 35
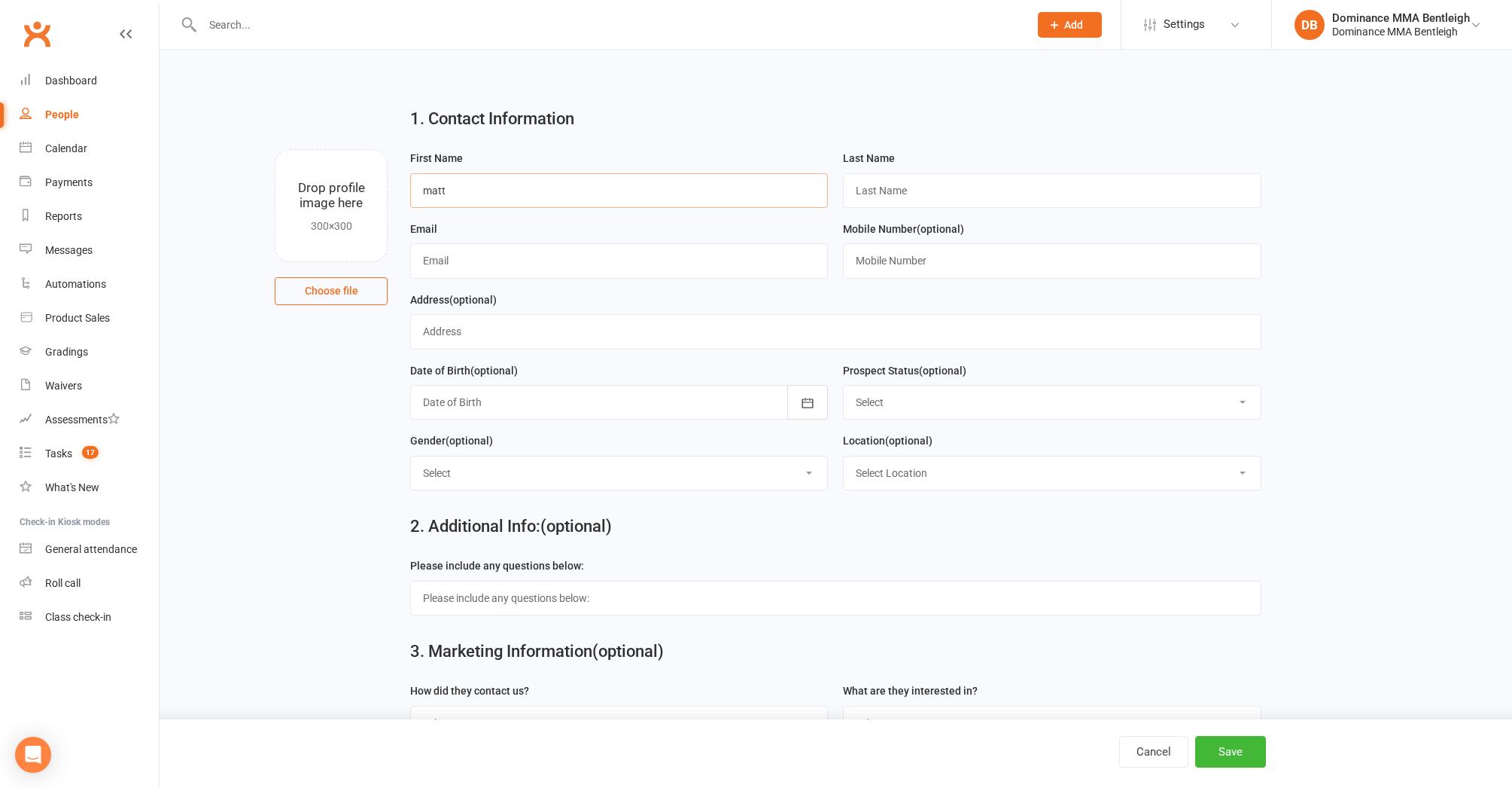
type input "matt"
type input "Hyams"
type input "matty_hyams@hotmail.com"
type input "0411733377"
drag, startPoint x: 1210, startPoint y: 747, endPoint x: 1201, endPoint y: 741, distance: 10.8
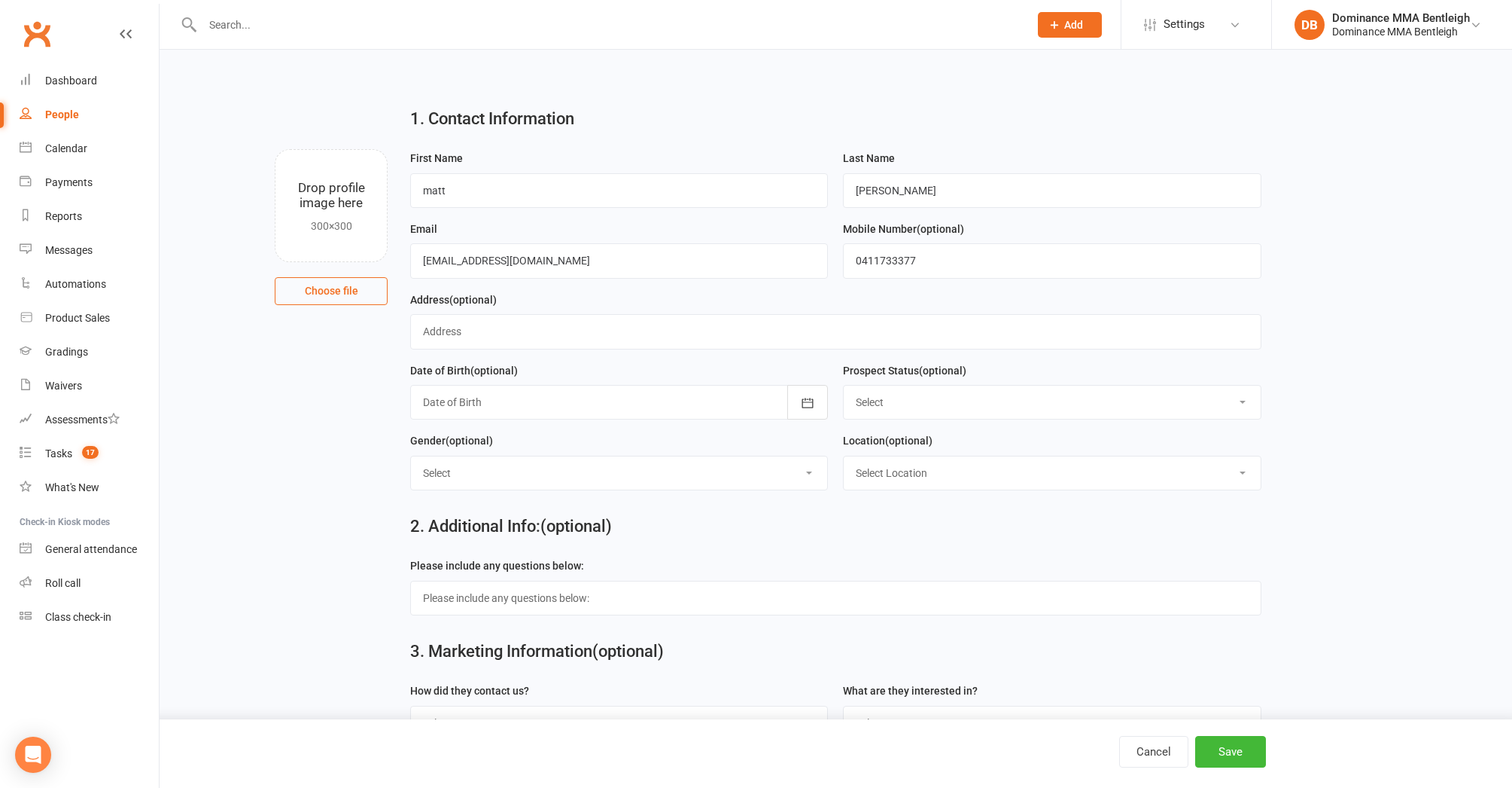
click at [1210, 747] on button "Save" at bounding box center [1231, 751] width 71 height 31
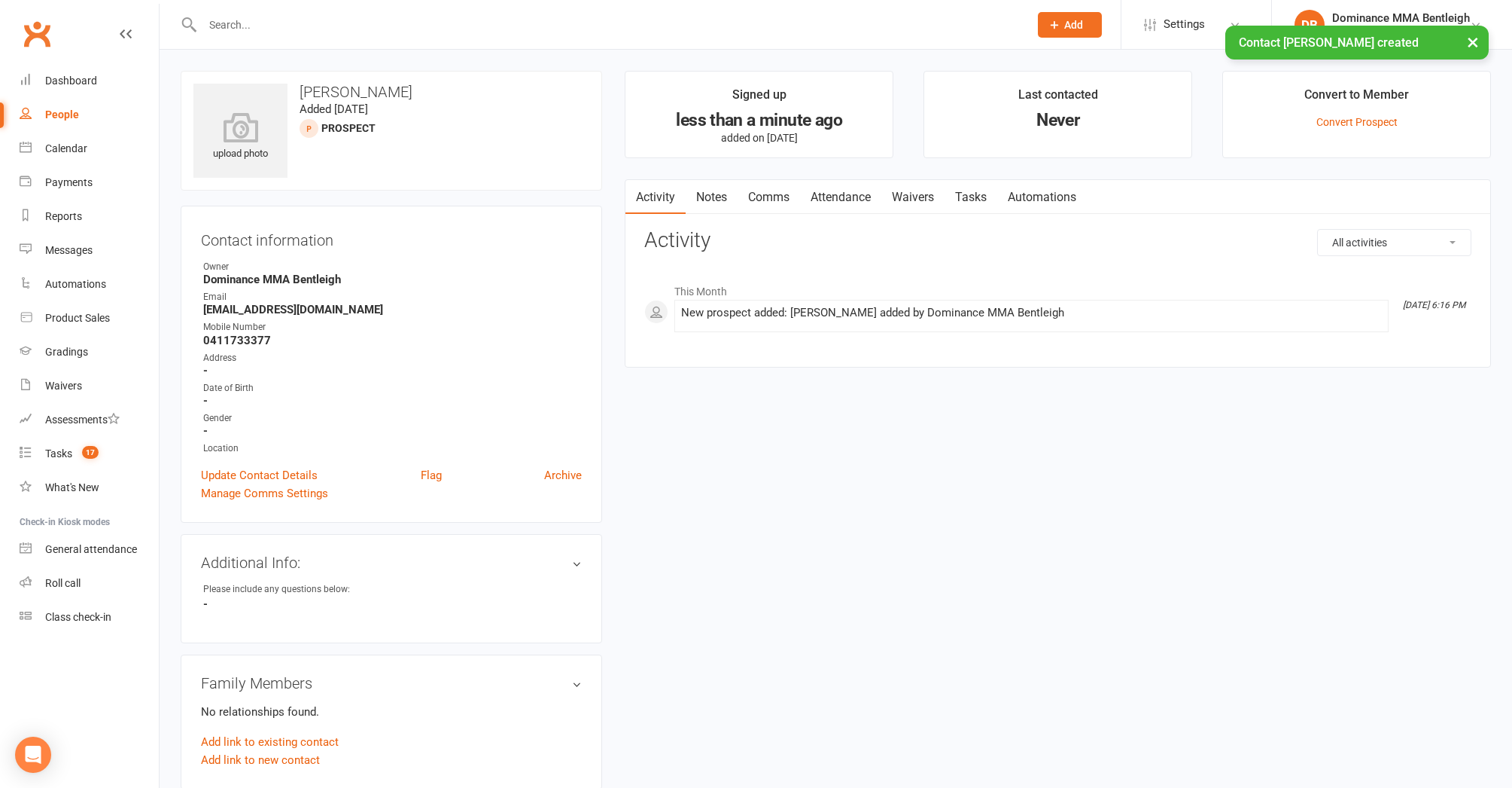
click at [717, 192] on link "Notes" at bounding box center [712, 197] width 52 height 35
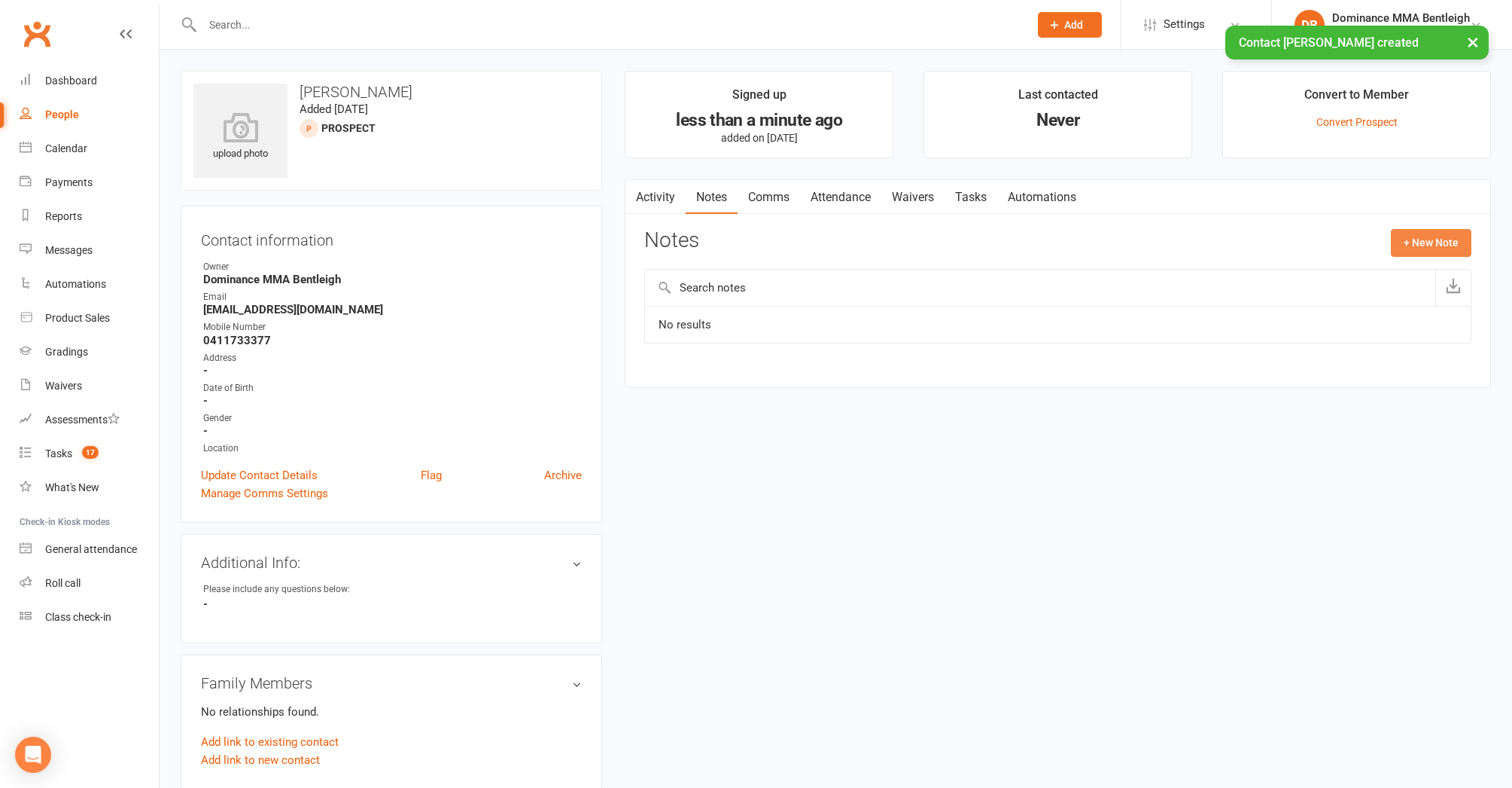
click at [1439, 243] on button "+ New Note" at bounding box center [1431, 243] width 81 height 28
click at [1002, 300] on input "text" at bounding box center [1058, 304] width 827 height 31
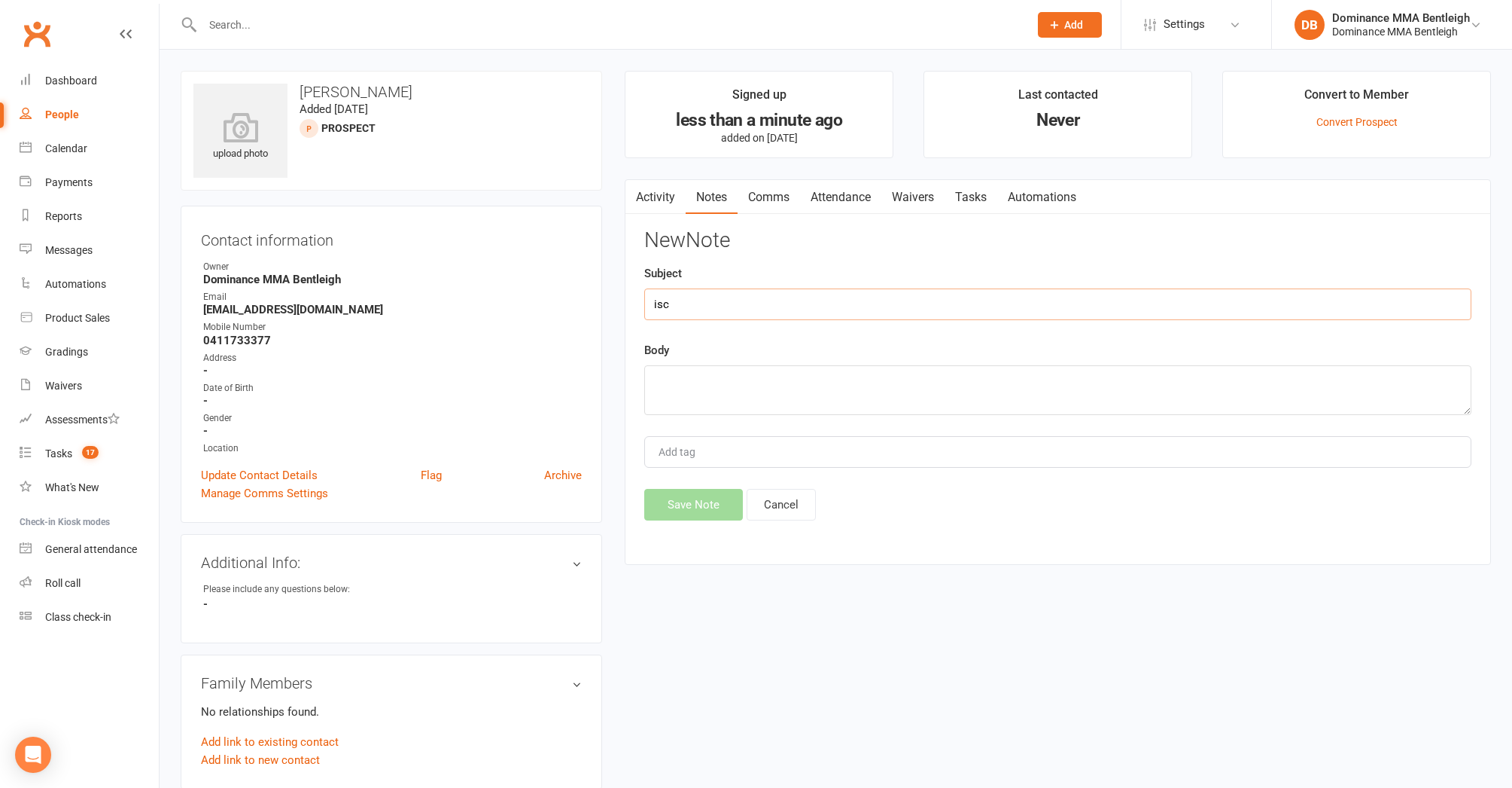
type input "isc"
click at [977, 393] on textarea at bounding box center [1058, 390] width 827 height 50
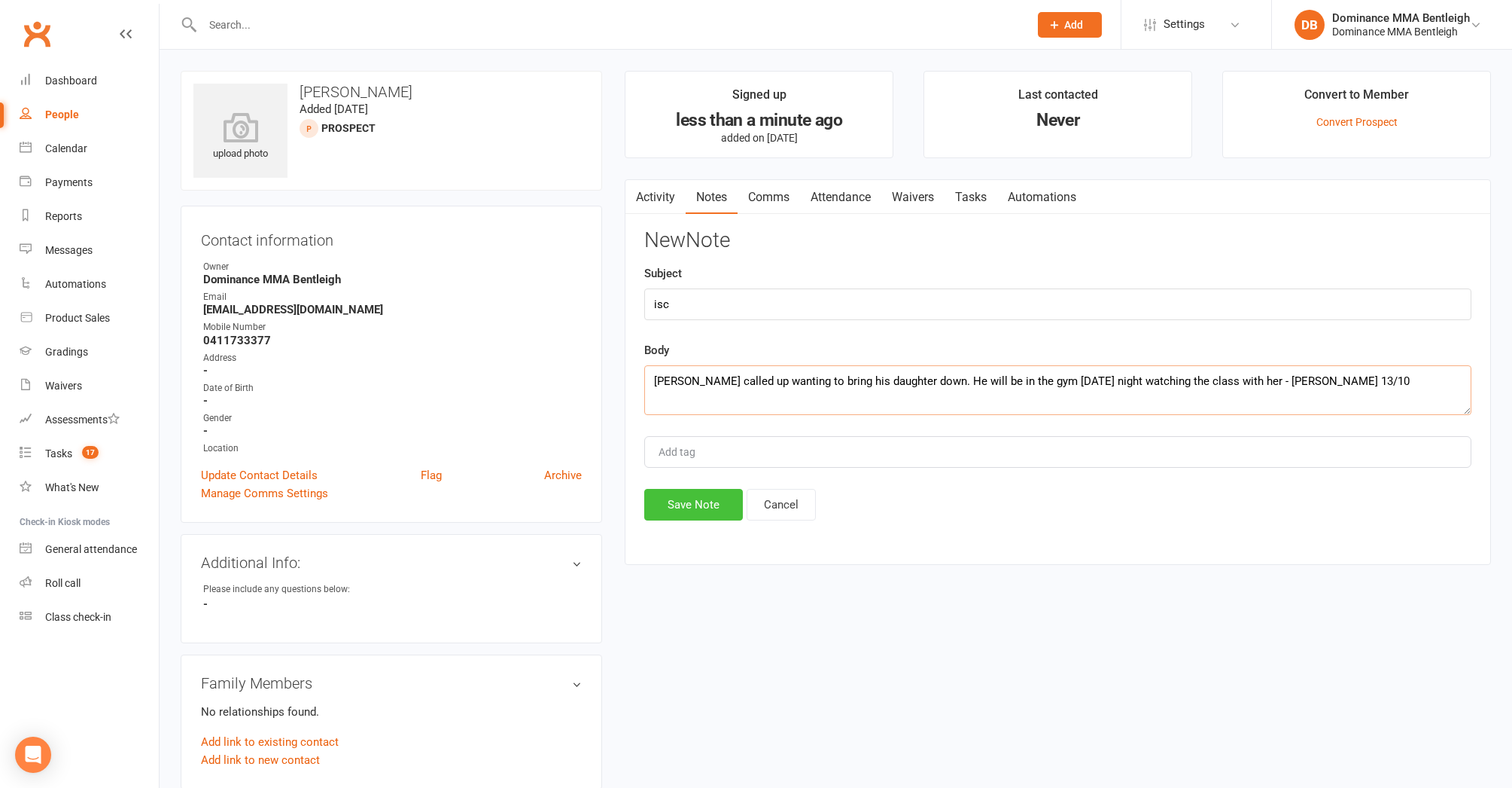
type textarea "Matt called up wanting to bring his daughter down. He will be in the gym tomorr…"
click at [730, 500] on button "Save Note" at bounding box center [694, 505] width 99 height 31
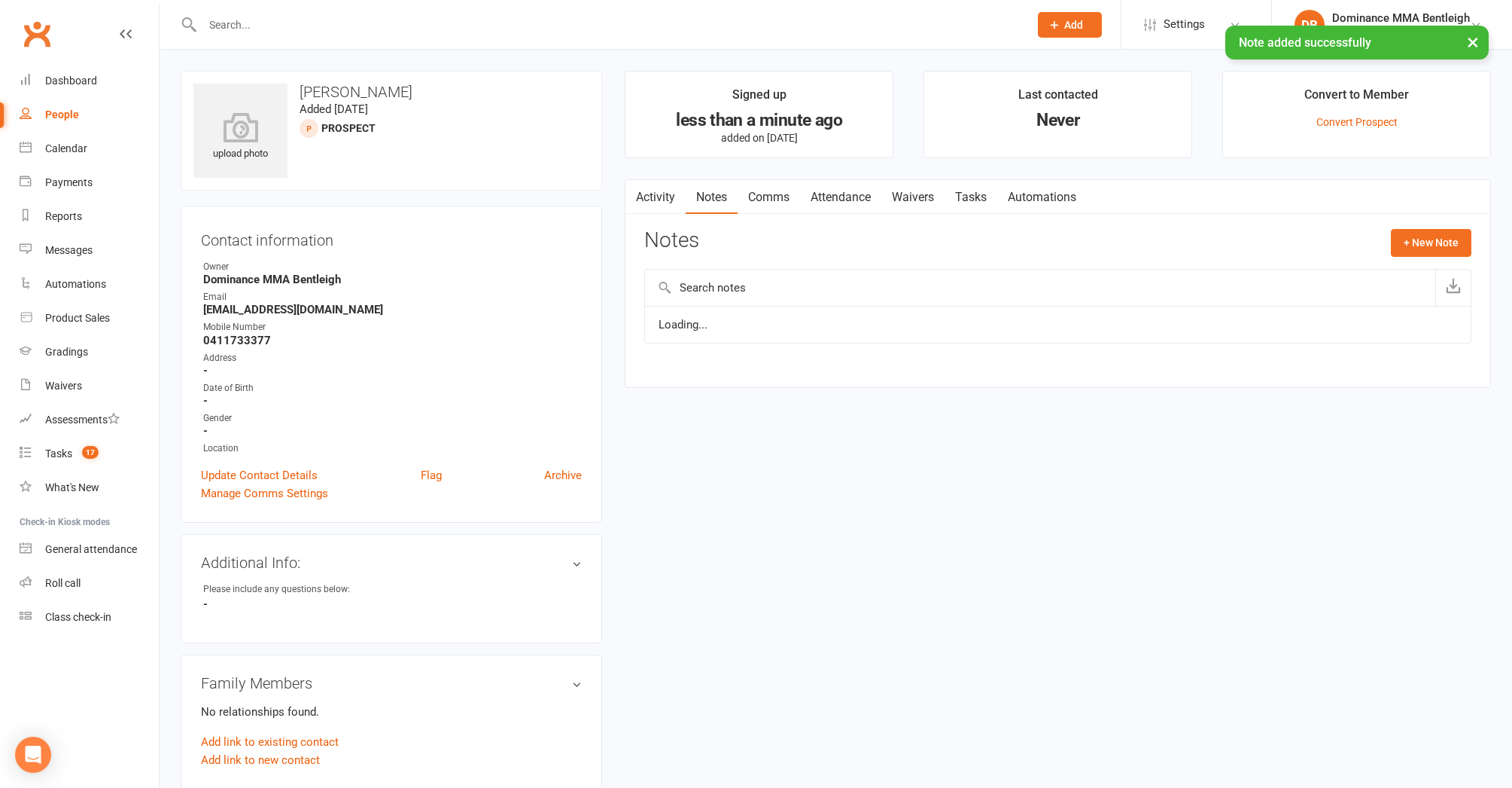
click at [990, 196] on link "Tasks" at bounding box center [970, 197] width 52 height 35
click at [1429, 238] on button "+ New Task" at bounding box center [1431, 243] width 80 height 28
select select "24839"
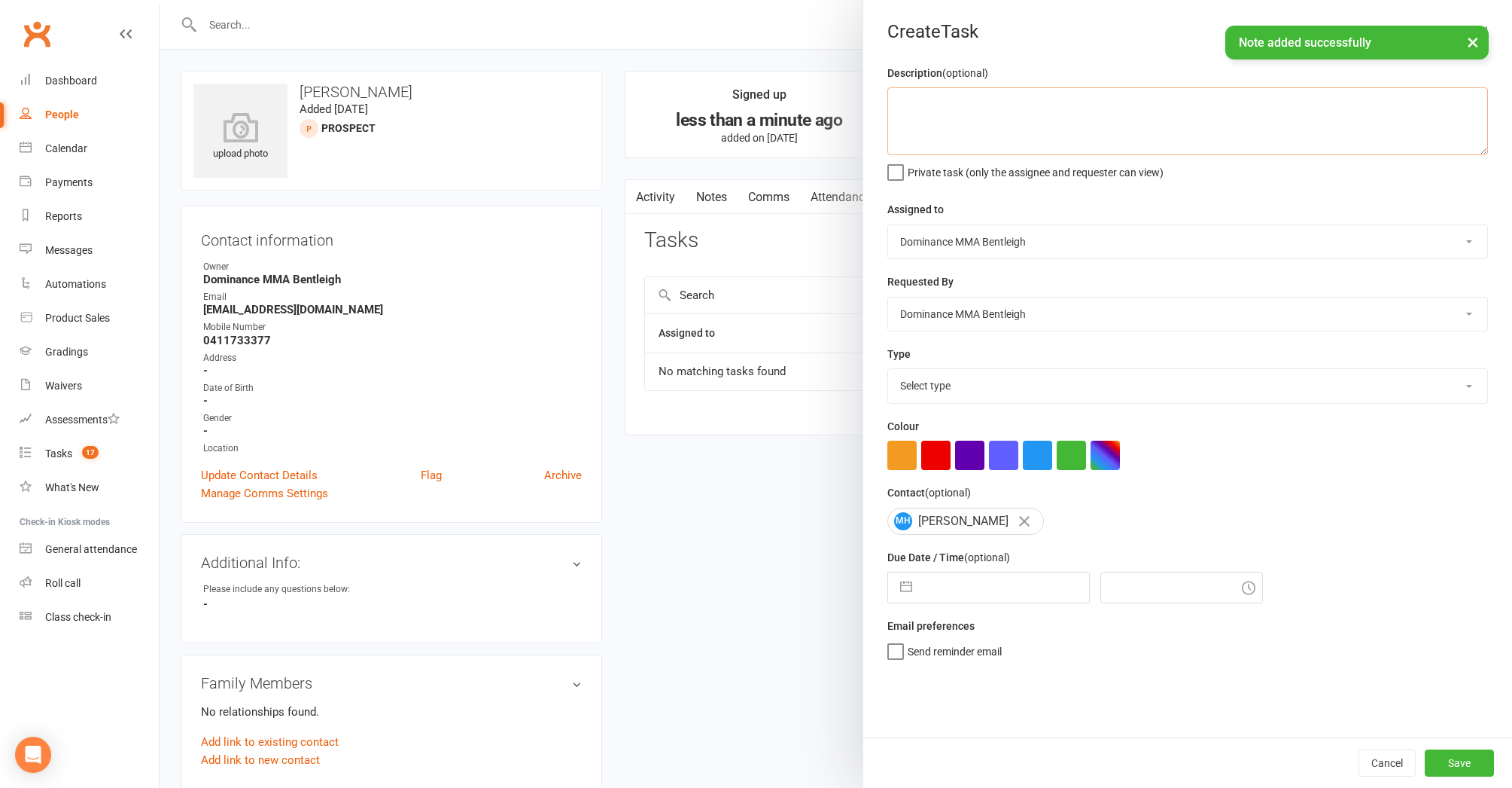
click at [1236, 124] on textarea at bounding box center [1187, 121] width 601 height 68
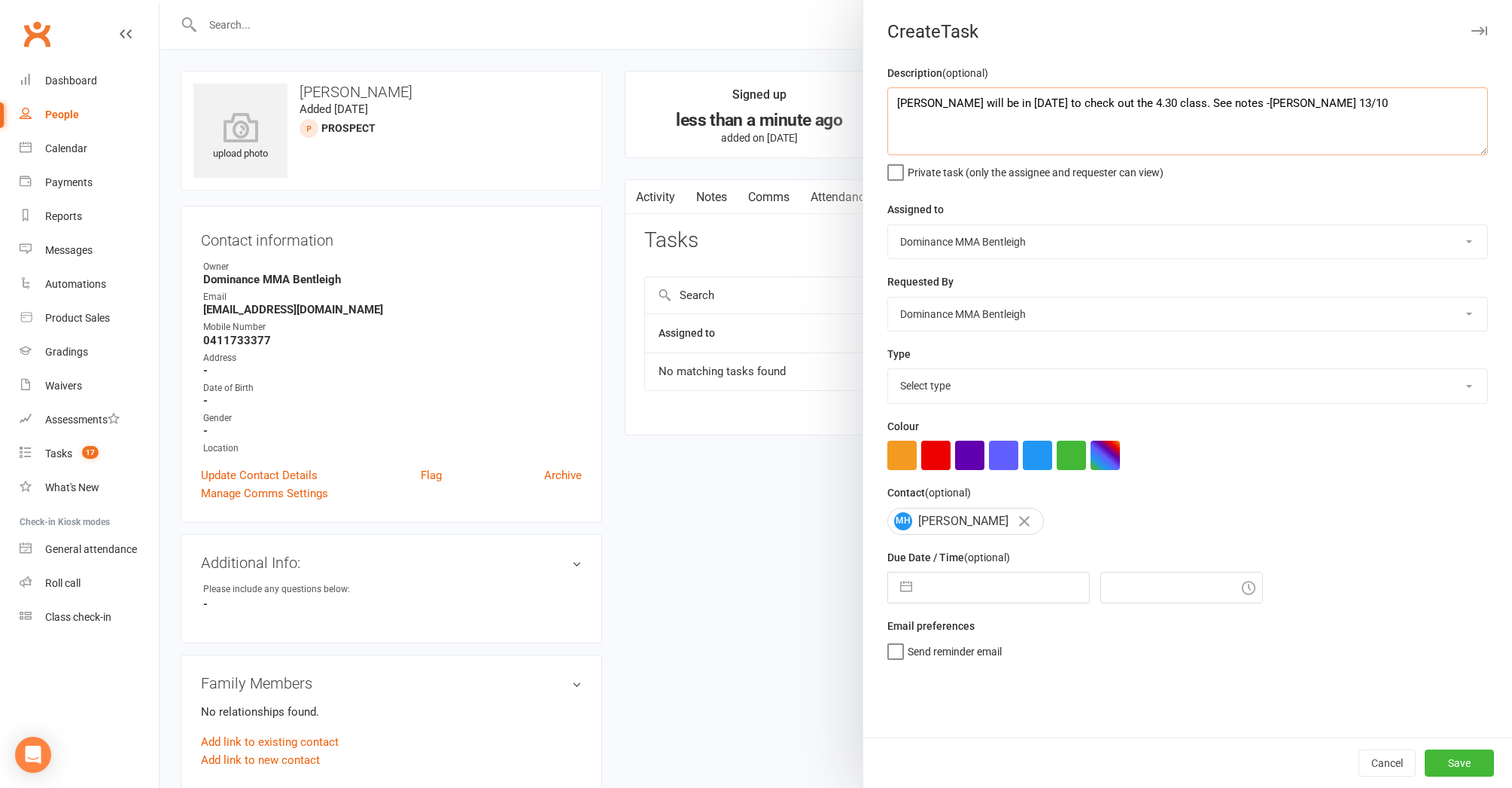
type textarea "Matt will be in today to check out the 4.30 class. See notes -Dylan 13/10"
select select "13656"
select select "8"
select select "2025"
select select "9"
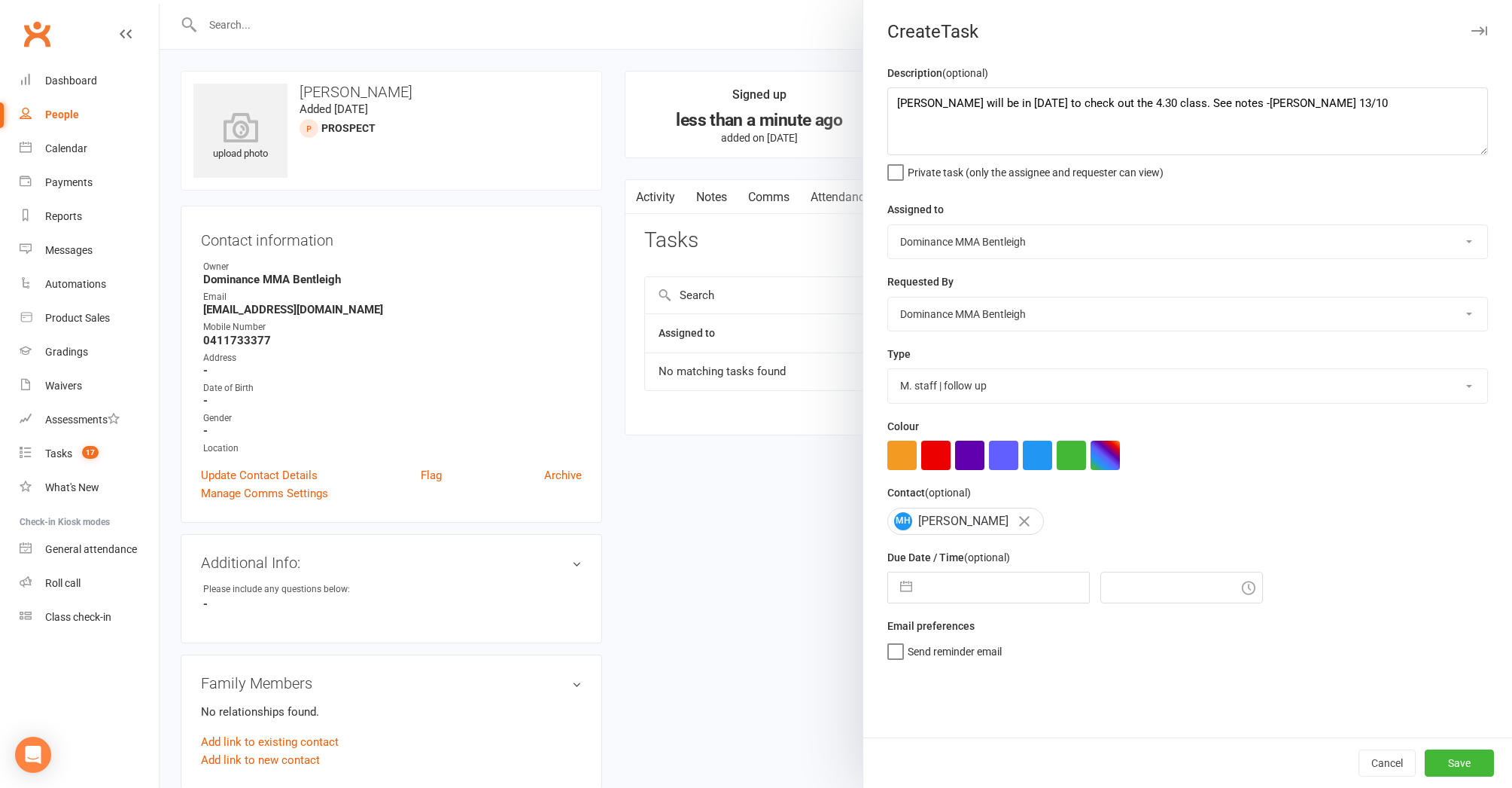
select select "2025"
select select "10"
select select "2025"
click at [1005, 591] on input "text" at bounding box center [1004, 587] width 170 height 30
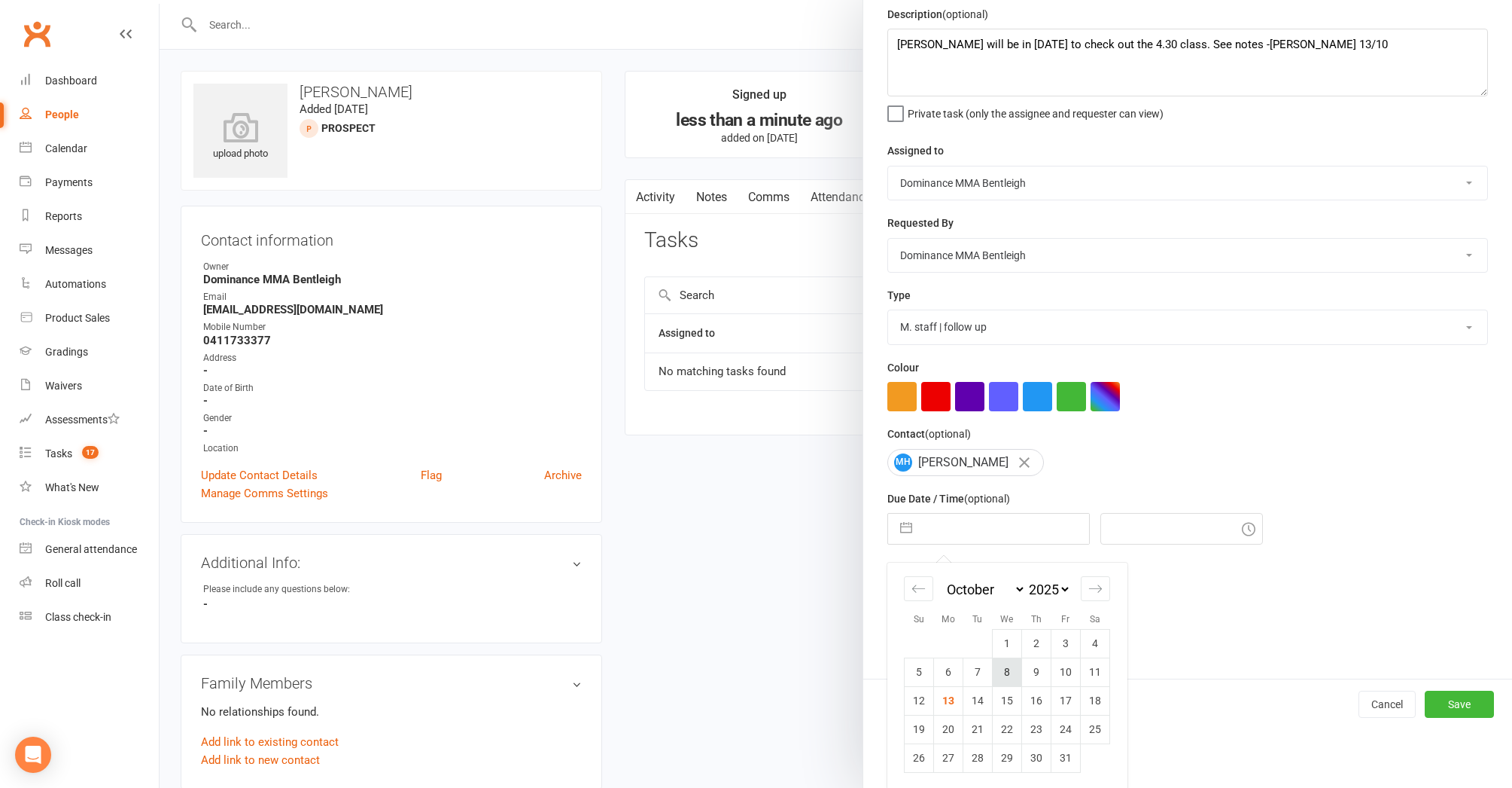
scroll to position [58, 0]
drag, startPoint x: 975, startPoint y: 705, endPoint x: 962, endPoint y: 704, distance: 13.0
click at [974, 705] on td "14" at bounding box center [978, 701] width 29 height 28
type input "14 Oct 2025"
type input "6:30pm"
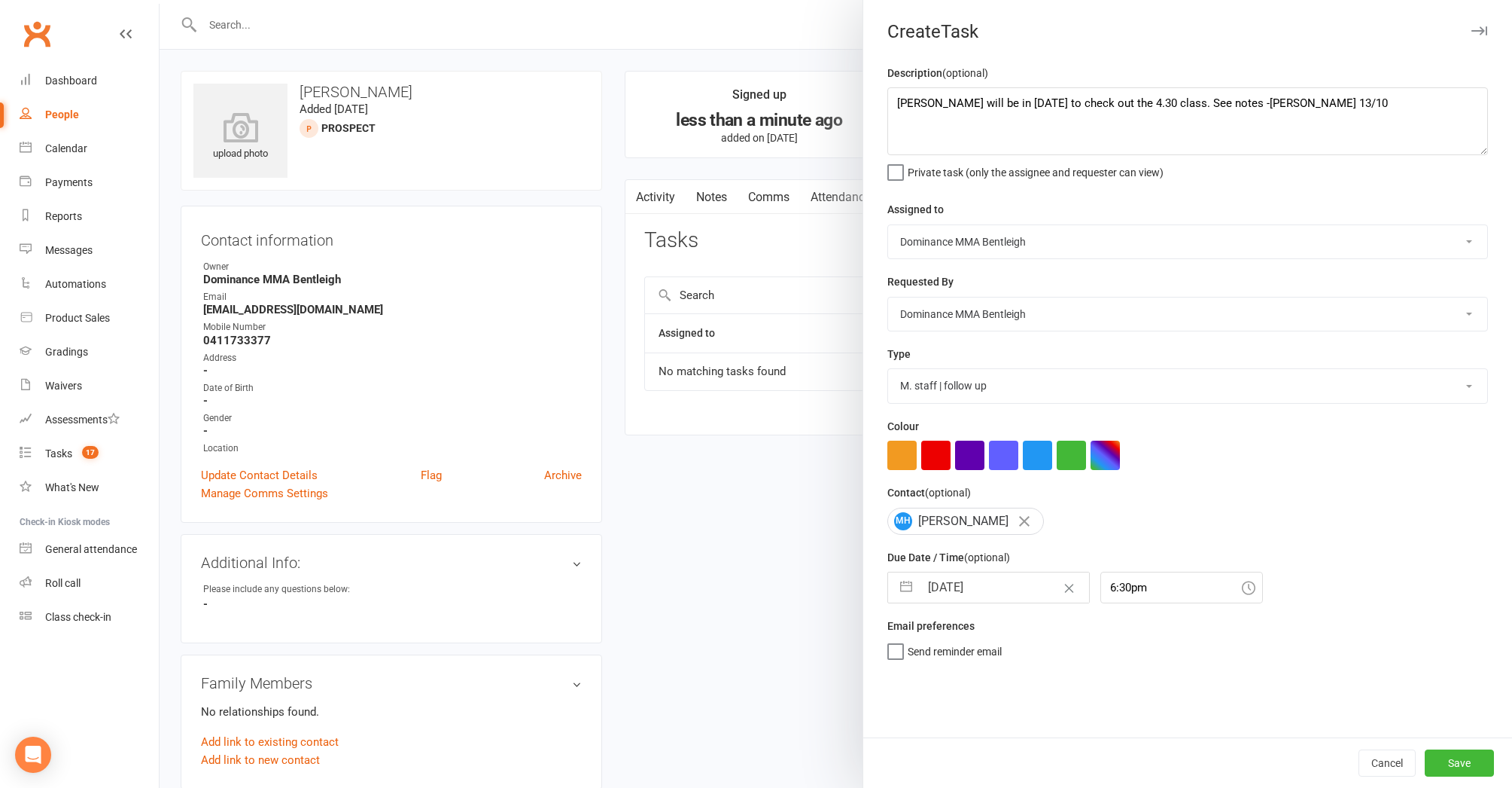
scroll to position [0, 0]
drag, startPoint x: 1451, startPoint y: 759, endPoint x: 1436, endPoint y: 751, distance: 17.0
click at [1448, 759] on button "Save" at bounding box center [1460, 763] width 70 height 28
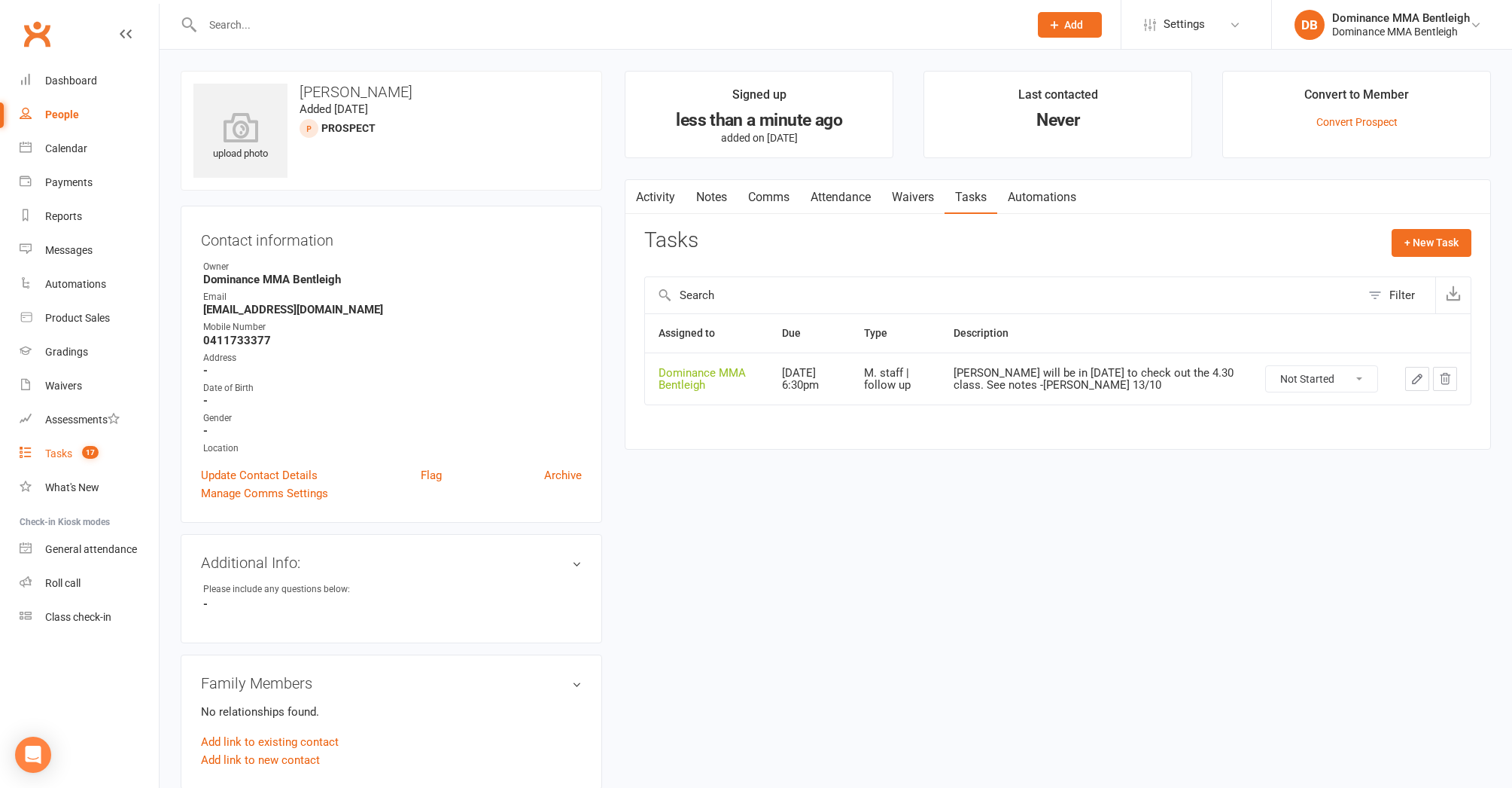
click at [39, 461] on link "Tasks 17" at bounding box center [89, 453] width 139 height 34
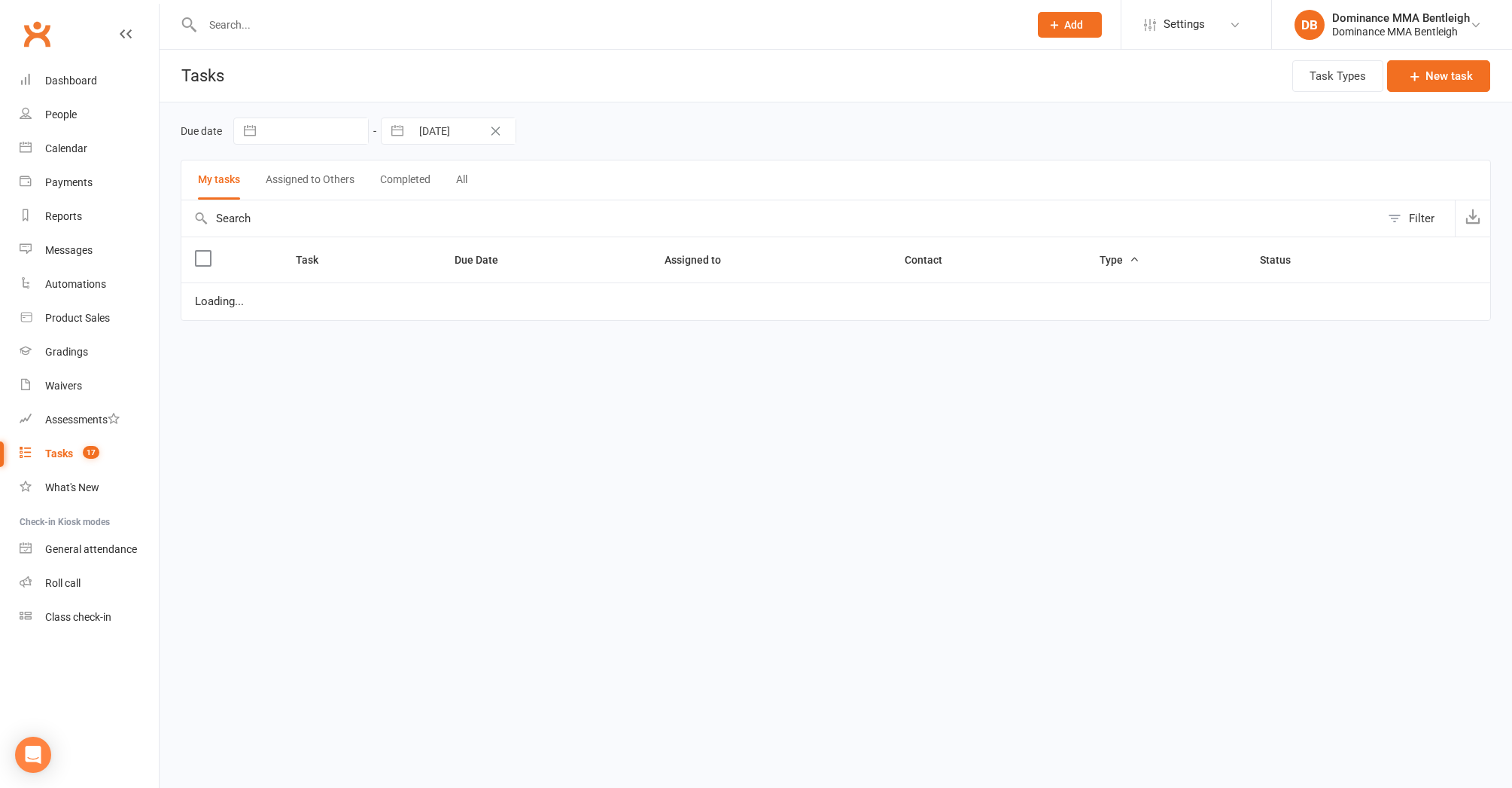
select select "started"
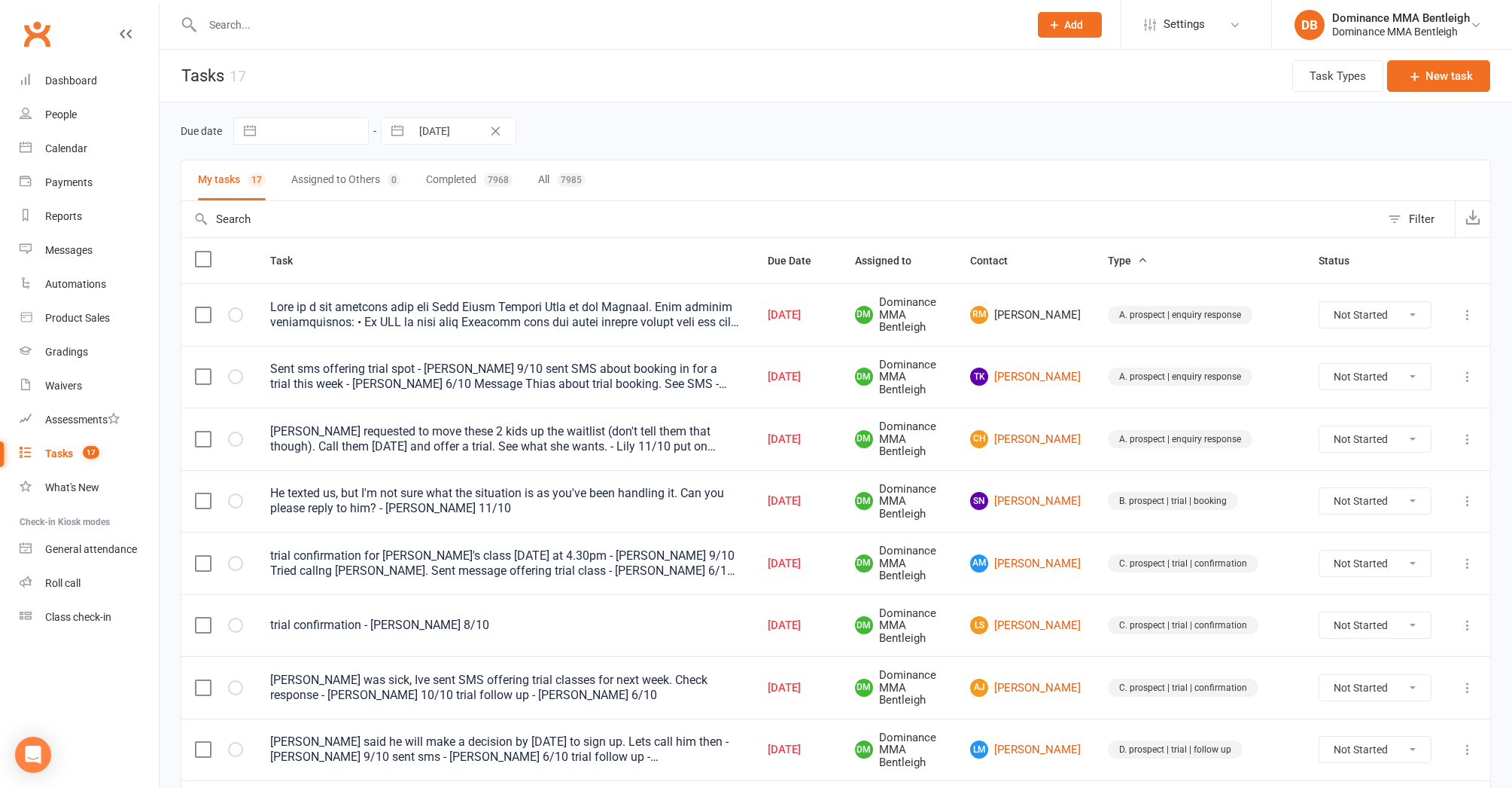
click at [366, 15] on div at bounding box center [600, 24] width 838 height 49
drag, startPoint x: 366, startPoint y: 17, endPoint x: 374, endPoint y: 25, distance: 11.3
click at [370, 22] on input "text" at bounding box center [608, 25] width 821 height 21
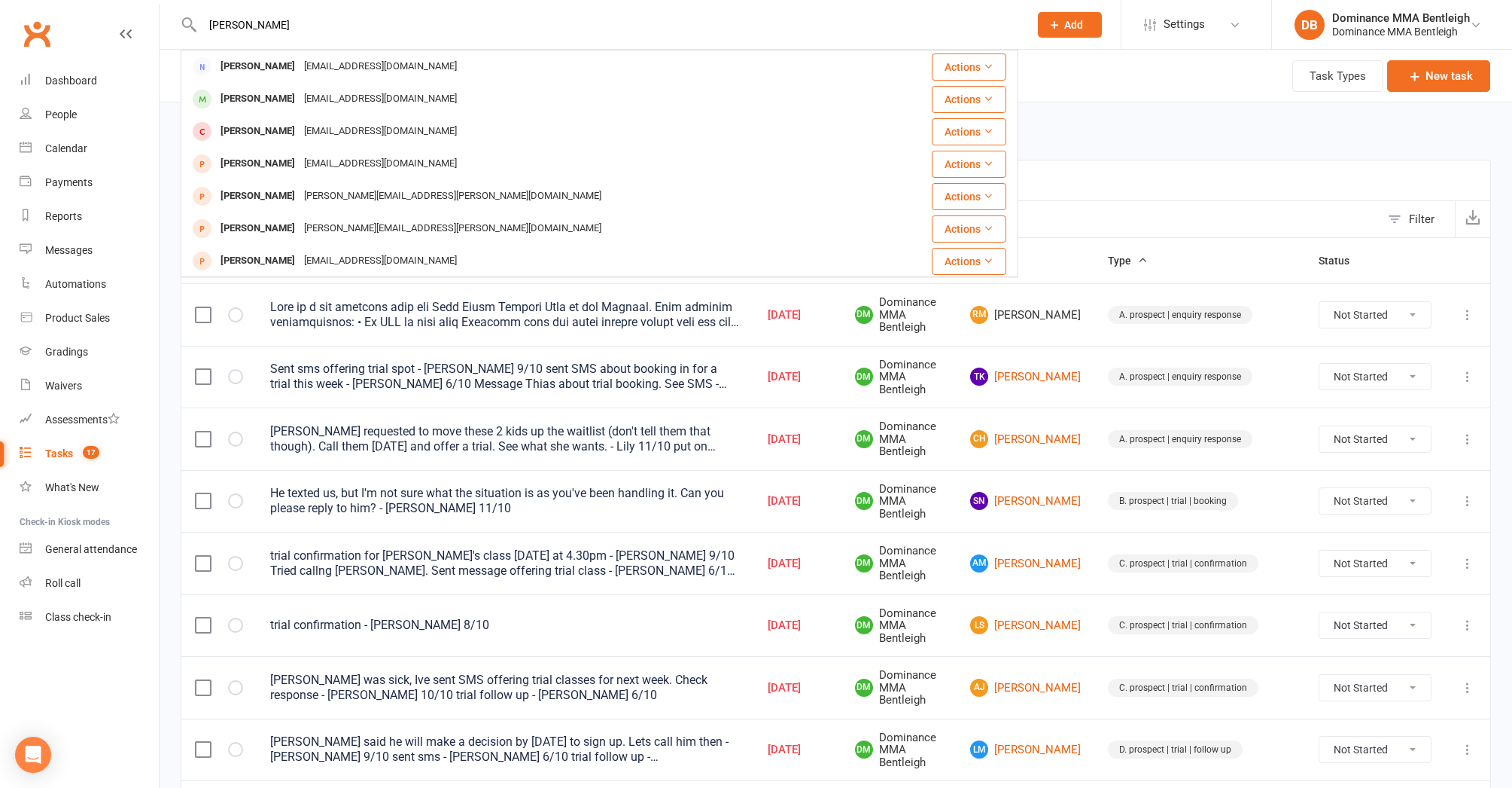
type input "Evan"
drag, startPoint x: 377, startPoint y: 27, endPoint x: 326, endPoint y: 92, distance: 82.6
click at [326, 92] on div "evanroff1@gmail.com" at bounding box center [381, 99] width 162 height 22
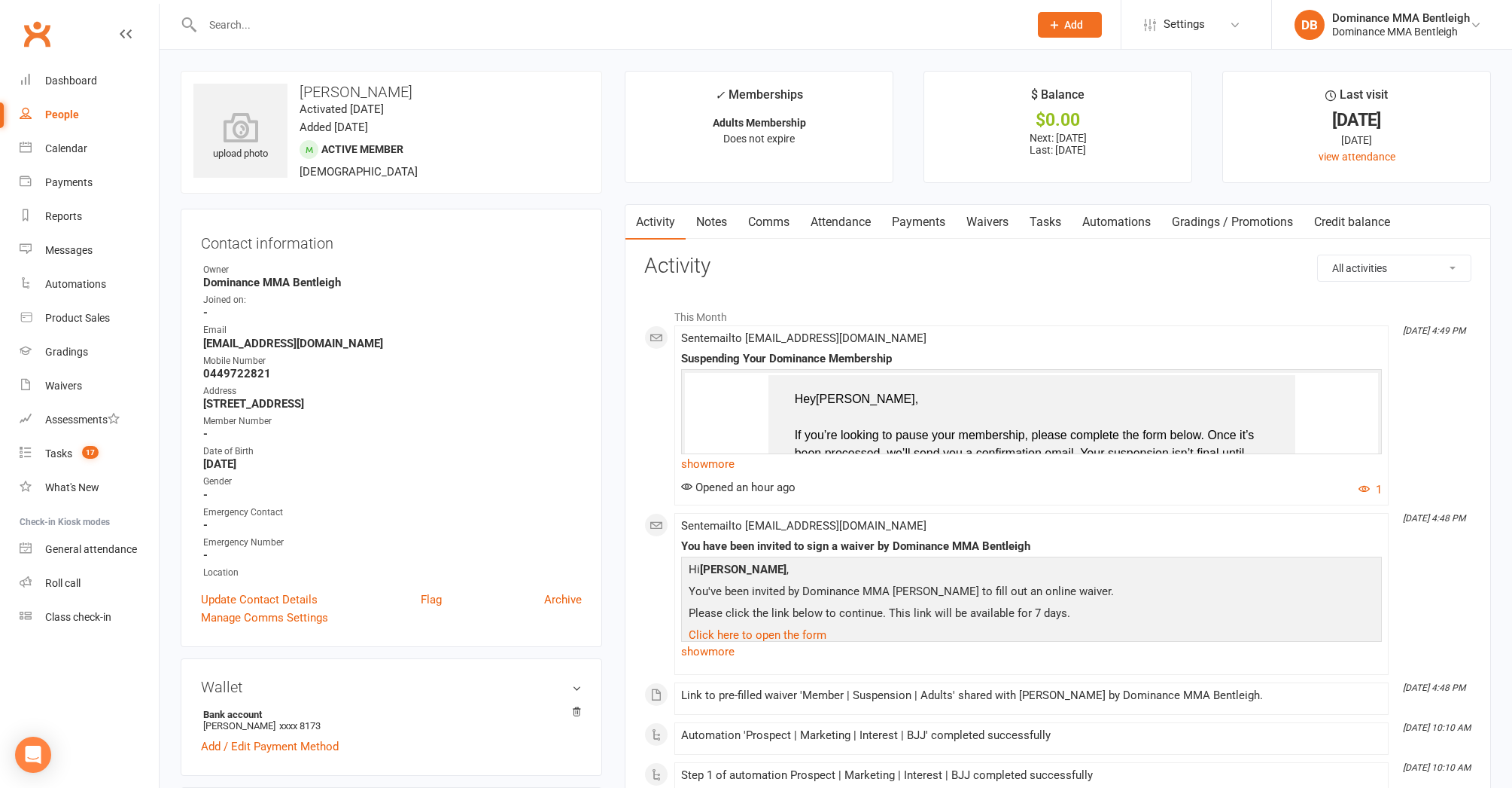
click at [990, 216] on link "Waivers" at bounding box center [988, 222] width 63 height 35
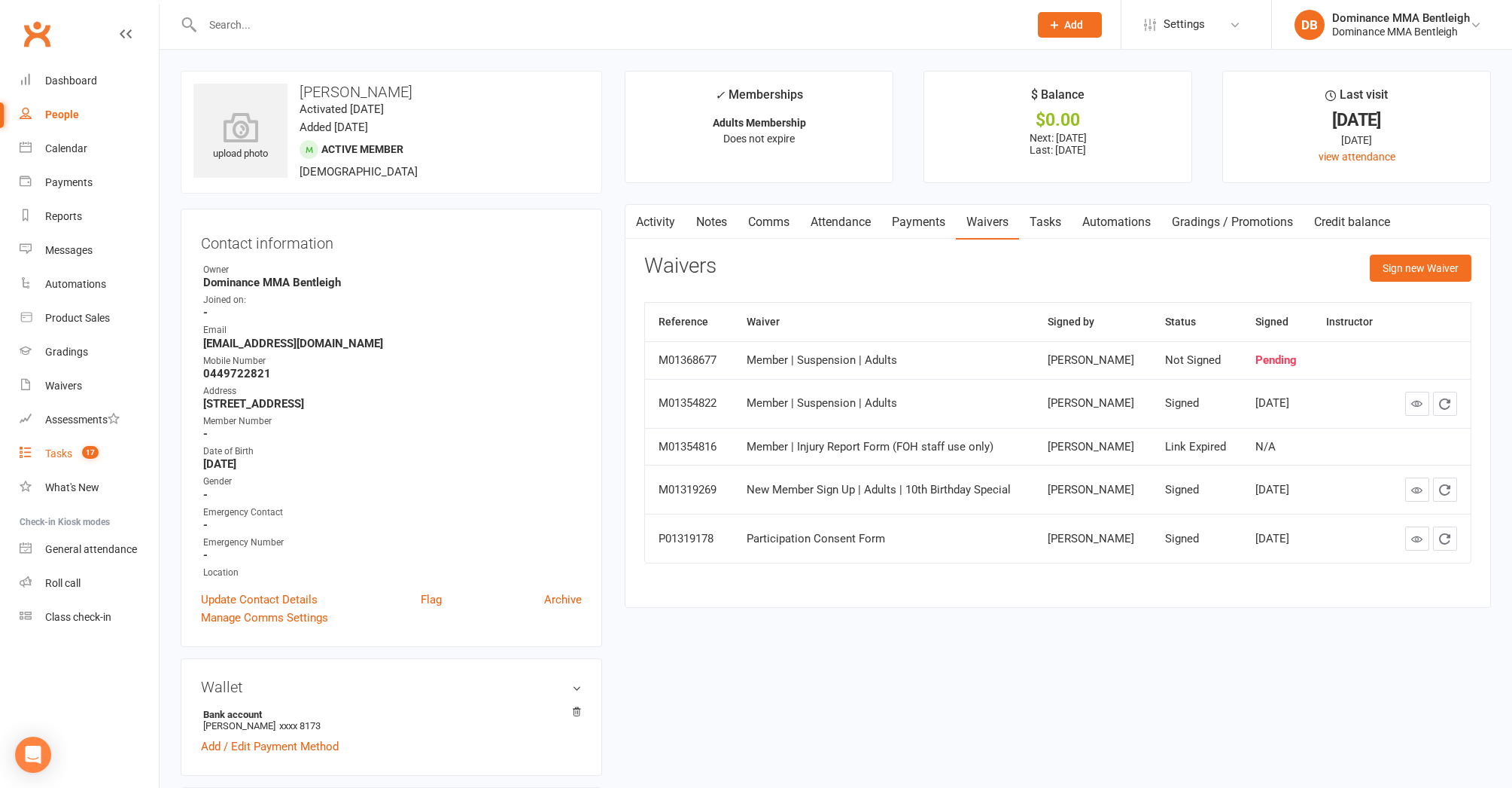
click at [78, 448] on count-badge "17" at bounding box center [86, 453] width 24 height 12
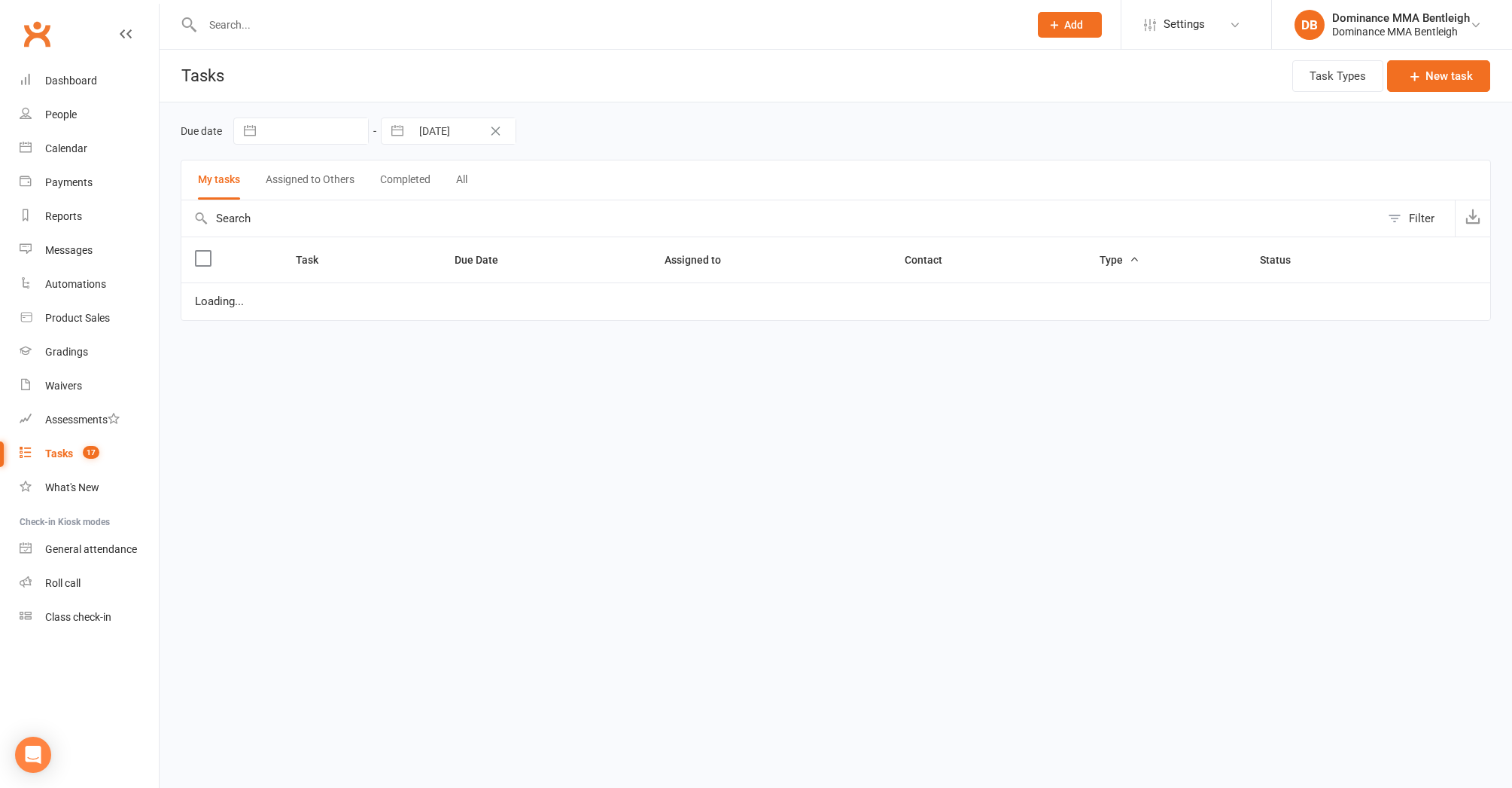
click at [72, 449] on link "Tasks 17" at bounding box center [89, 453] width 139 height 34
select select "started"
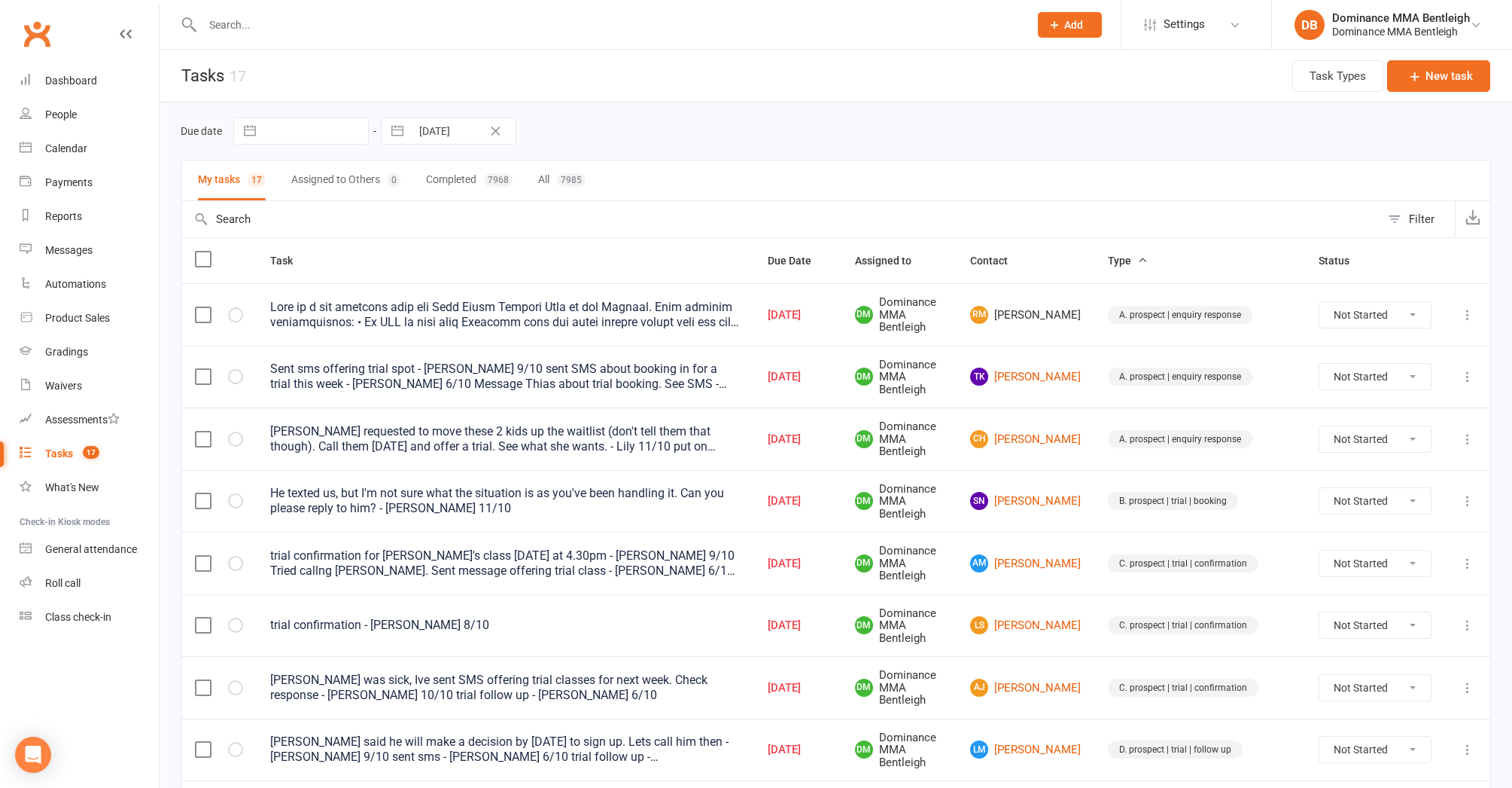
click at [644, 35] on div at bounding box center [600, 24] width 838 height 49
click at [646, 25] on input "text" at bounding box center [608, 25] width 821 height 21
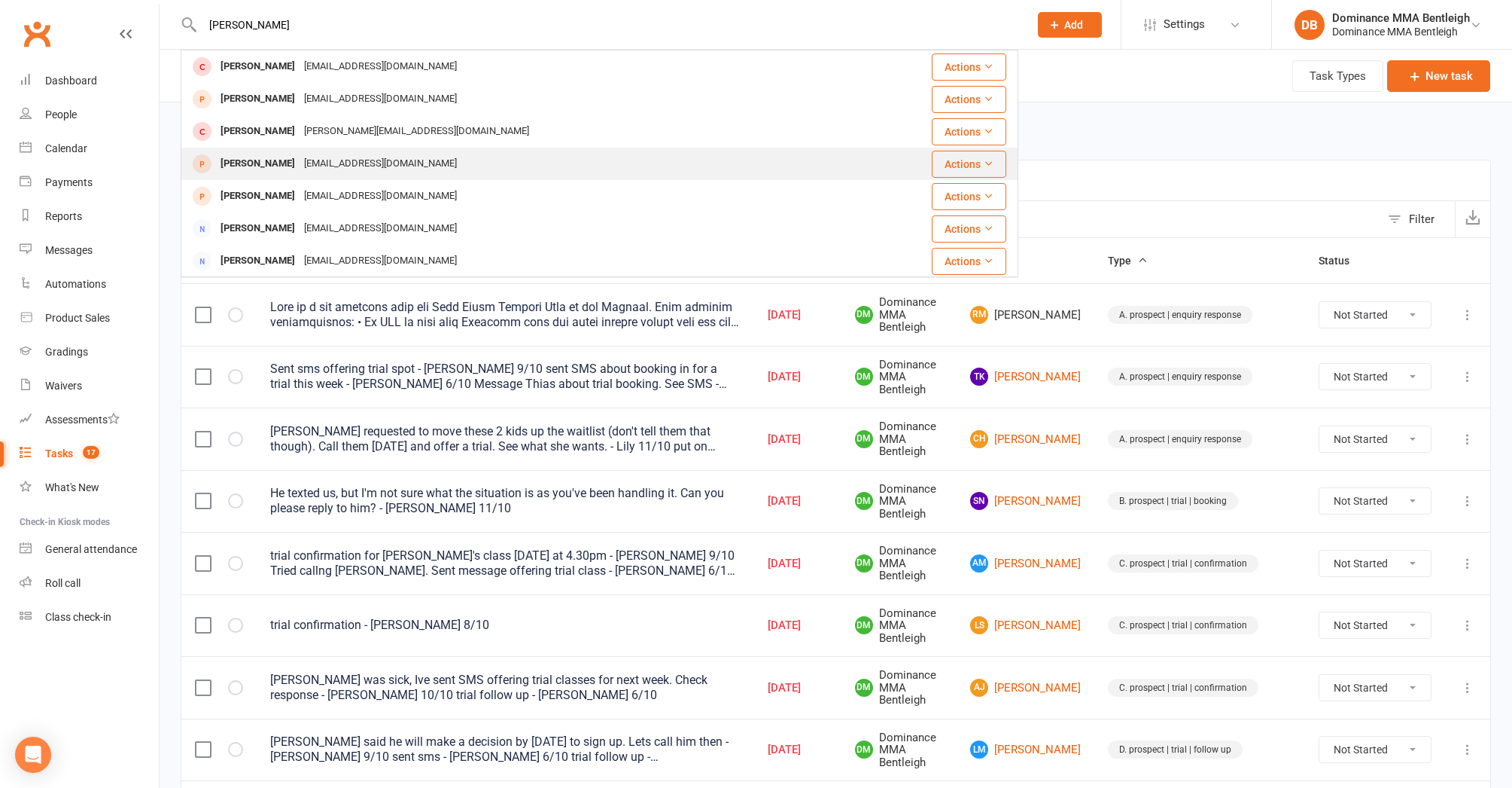
type input "raphael"
click at [481, 166] on div "Raphael Milmeister kgang140@gmail.com" at bounding box center [530, 164] width 695 height 31
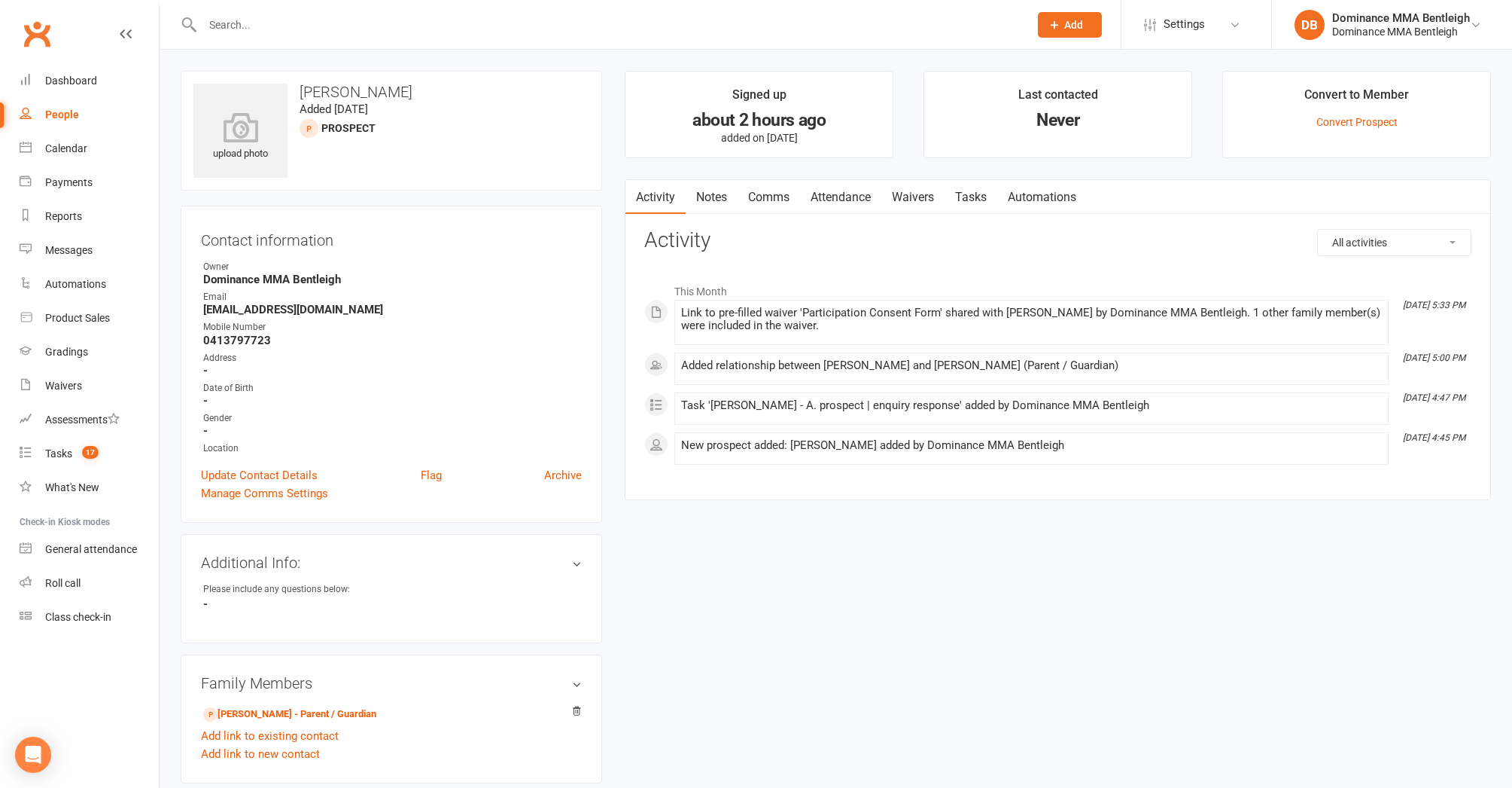
click at [976, 195] on link "Tasks" at bounding box center [970, 197] width 52 height 35
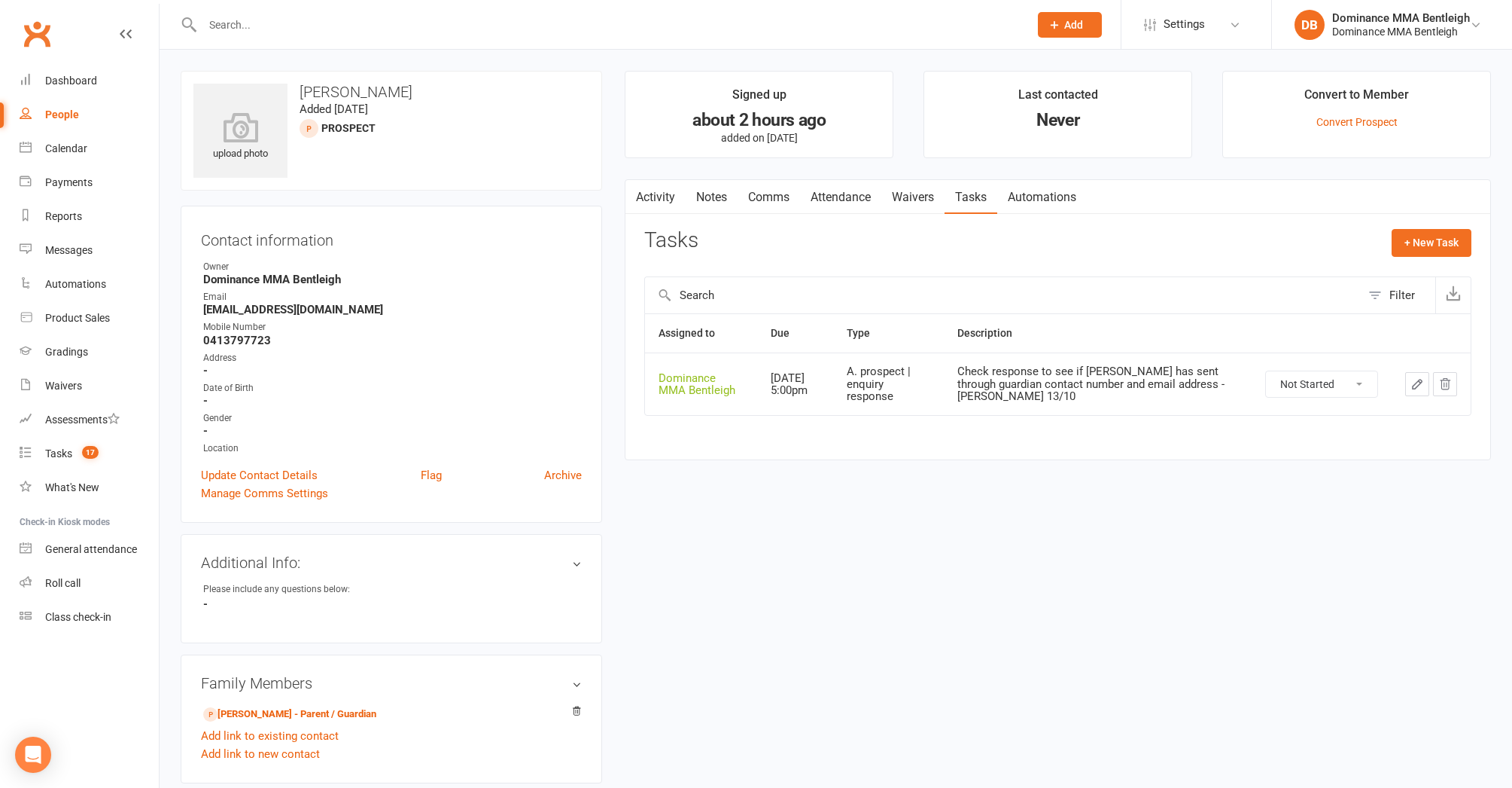
click at [390, 38] on div at bounding box center [600, 24] width 838 height 49
click at [390, 31] on input "text" at bounding box center [608, 25] width 821 height 21
drag, startPoint x: 66, startPoint y: 449, endPoint x: 61, endPoint y: 444, distance: 7.1
click at [66, 449] on div "Tasks" at bounding box center [59, 453] width 28 height 12
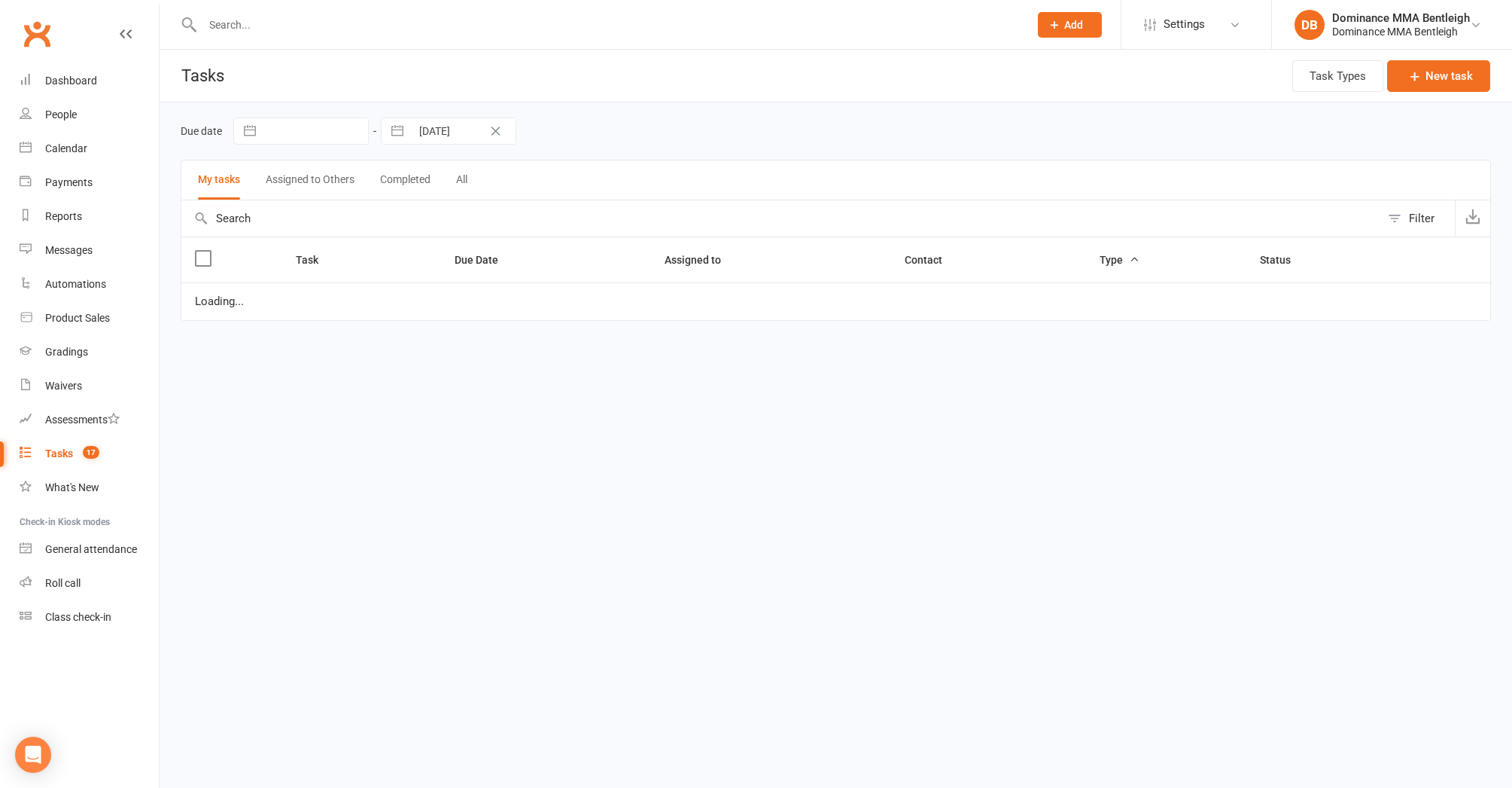
select select "started"
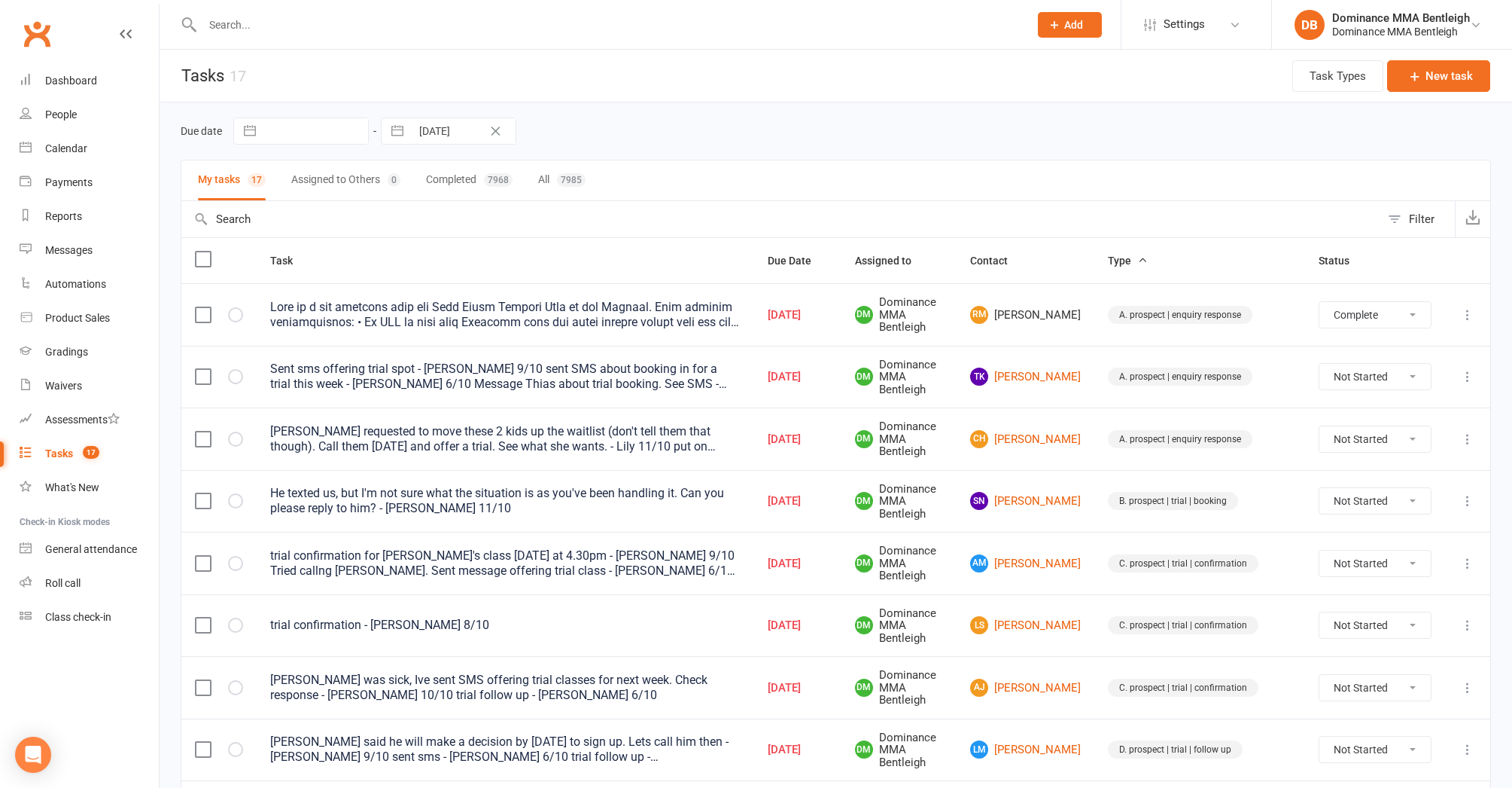
select select "unstarted"
select select "started"
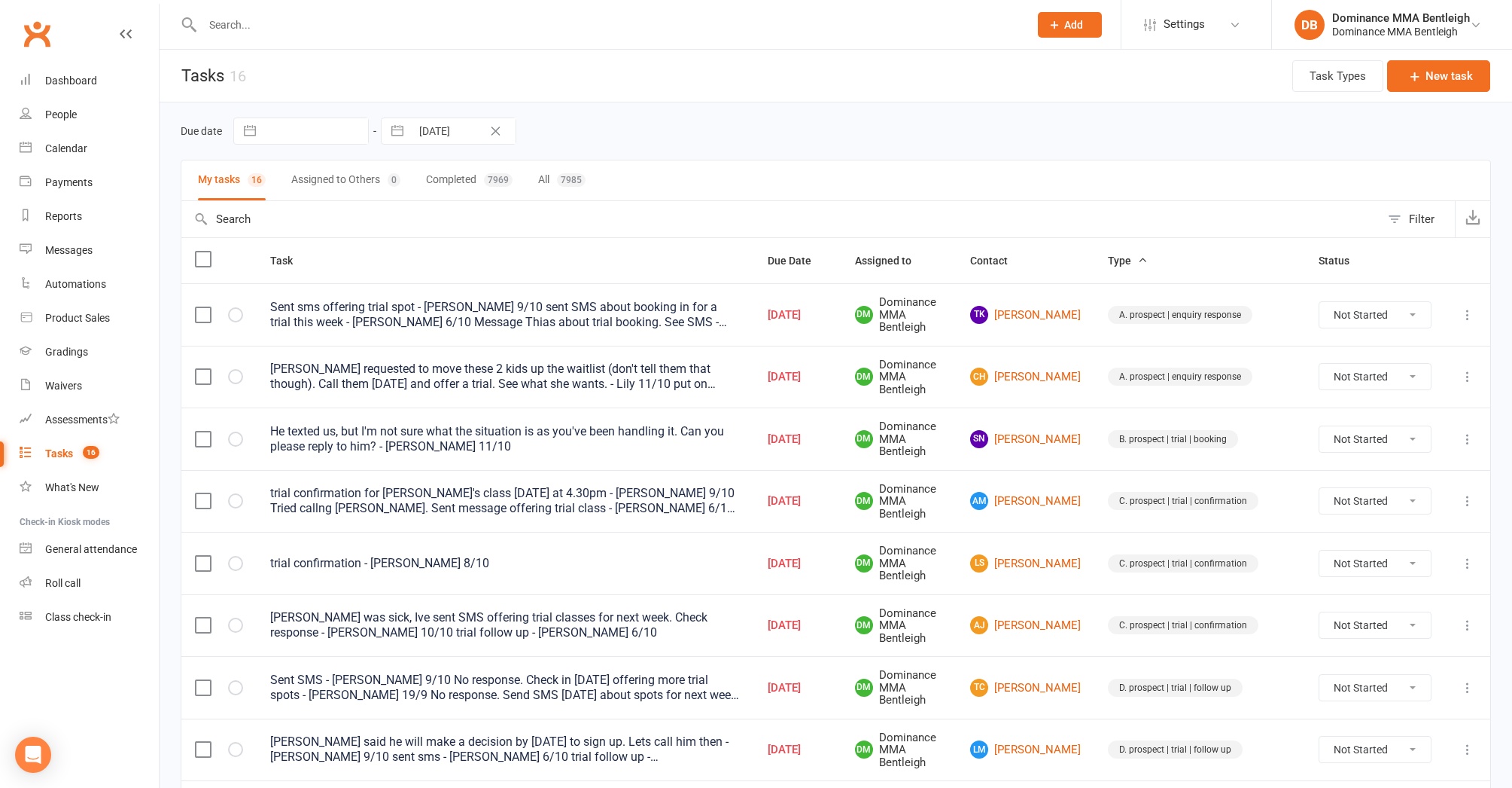
click at [1468, 316] on icon at bounding box center [1468, 315] width 15 height 15
click at [1352, 365] on link "Edit" at bounding box center [1401, 371] width 149 height 30
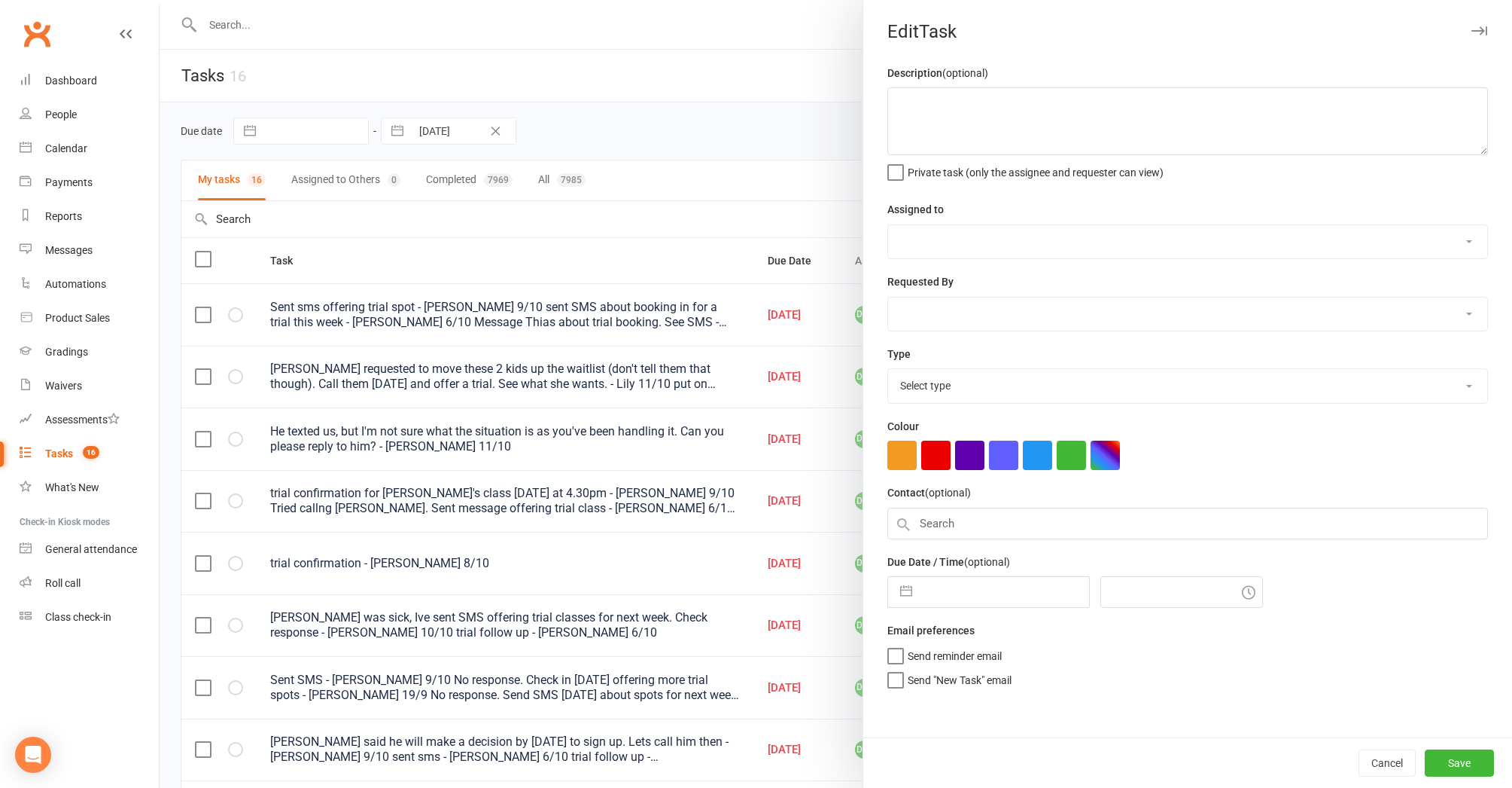
type textarea "Sent sms offering trial spot - Dylan 9/10 sent SMS about booking in for a trial…"
select select "24839"
type input "13 Oct 2025"
type input "7:00pm"
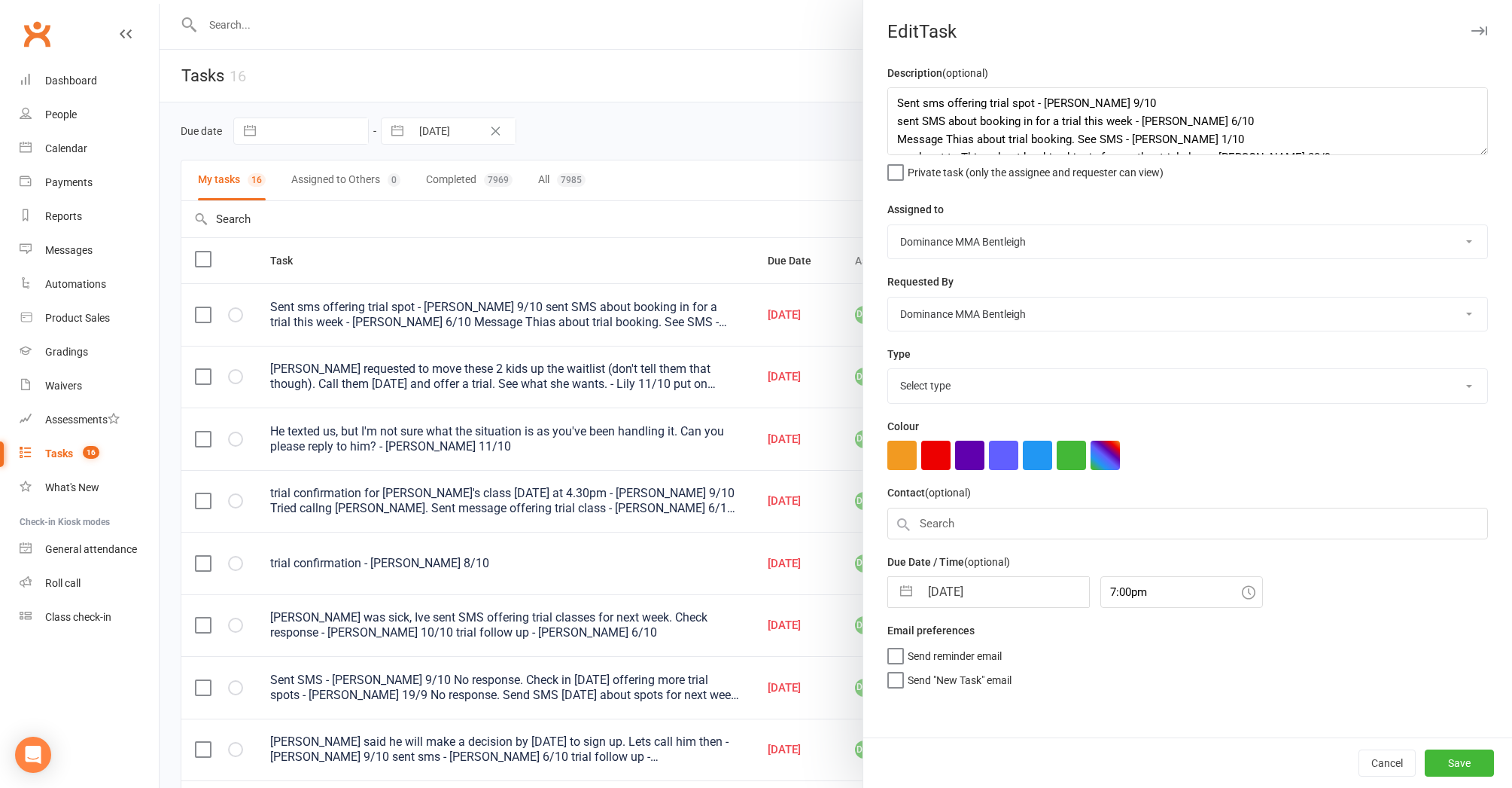
select select "13651"
click at [995, 583] on input "13 Oct 2025" at bounding box center [1004, 587] width 170 height 30
select select "8"
select select "2025"
select select "9"
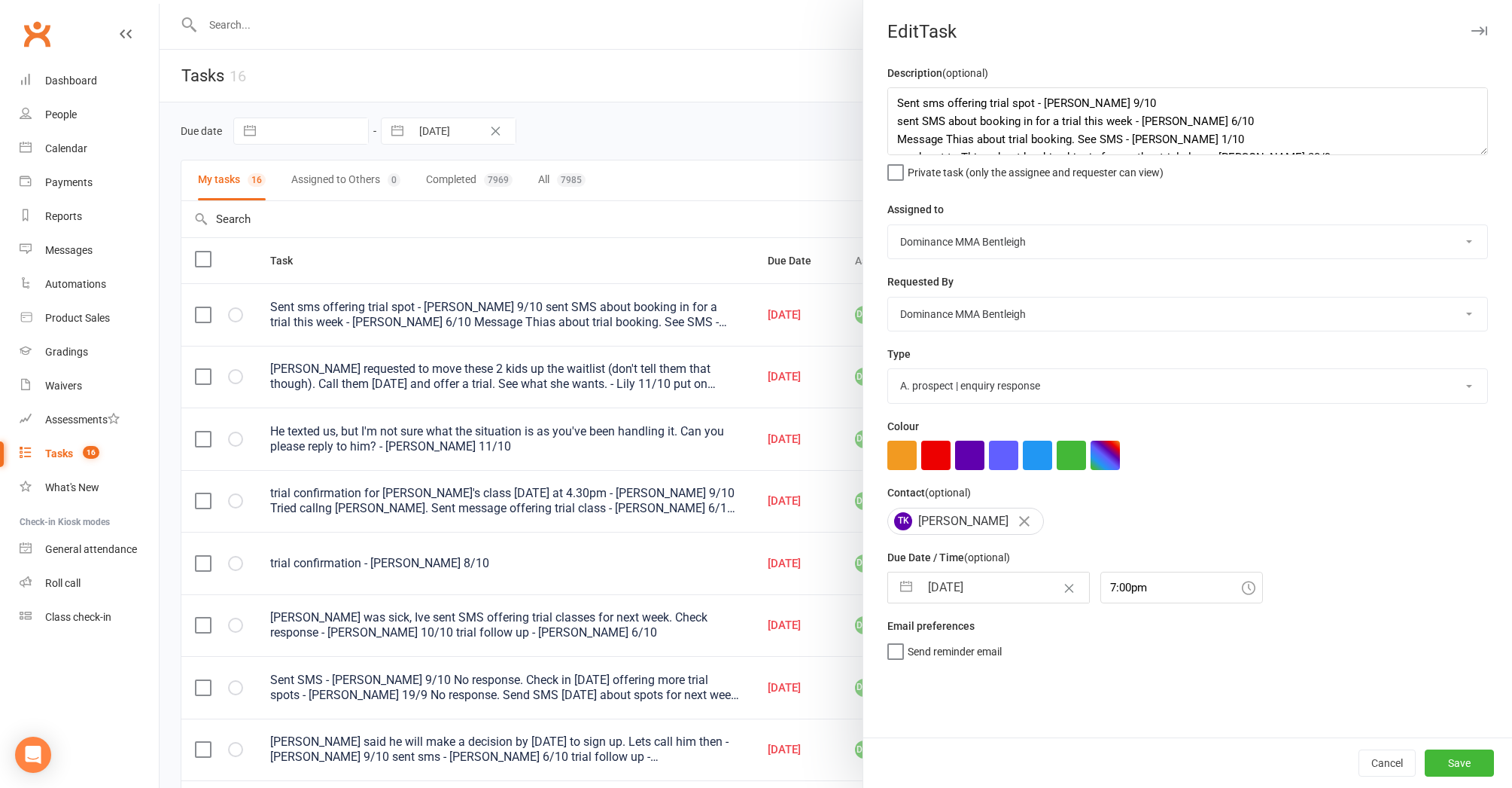
select select "2025"
select select "10"
select select "2025"
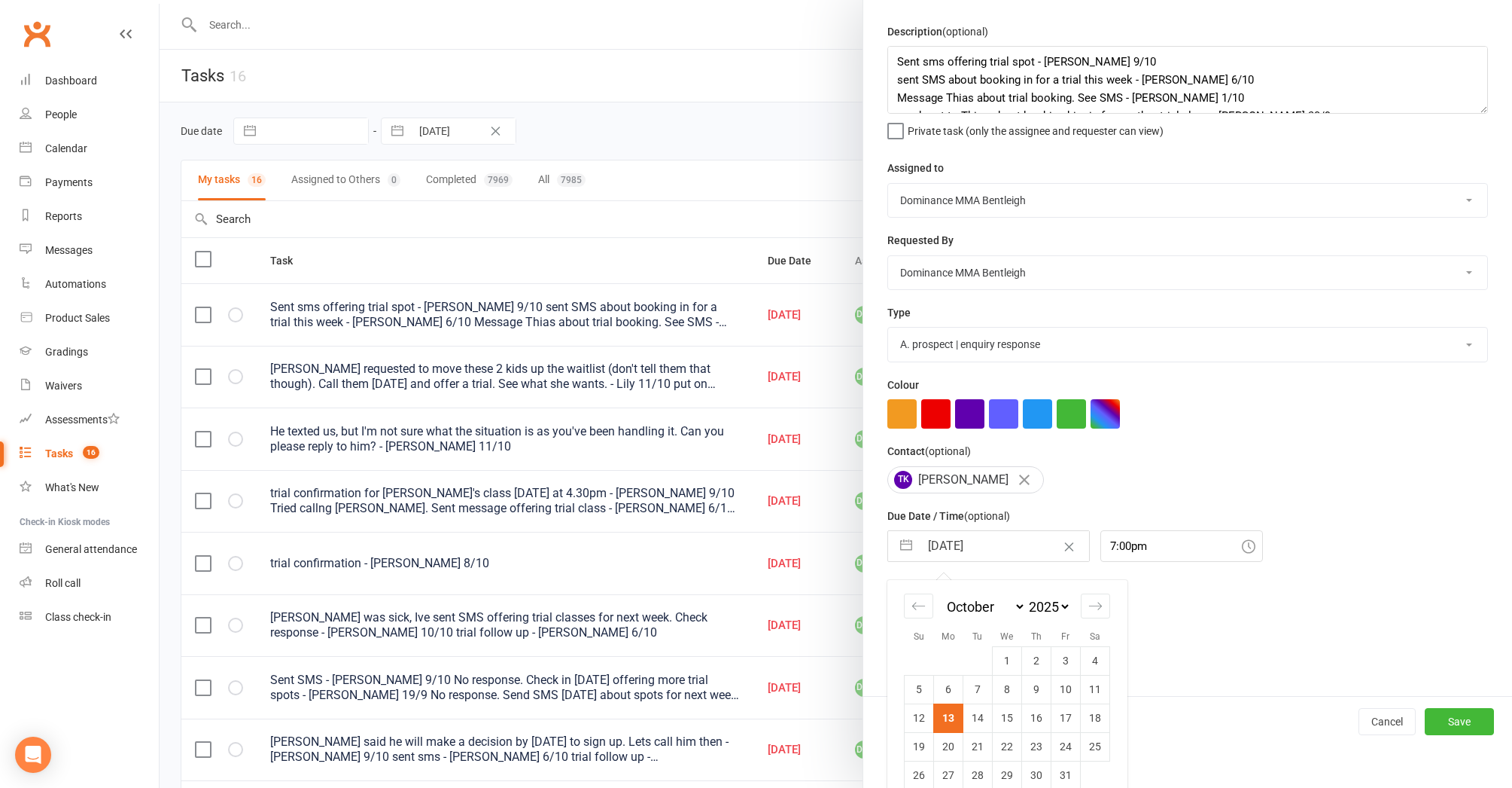
scroll to position [49, 0]
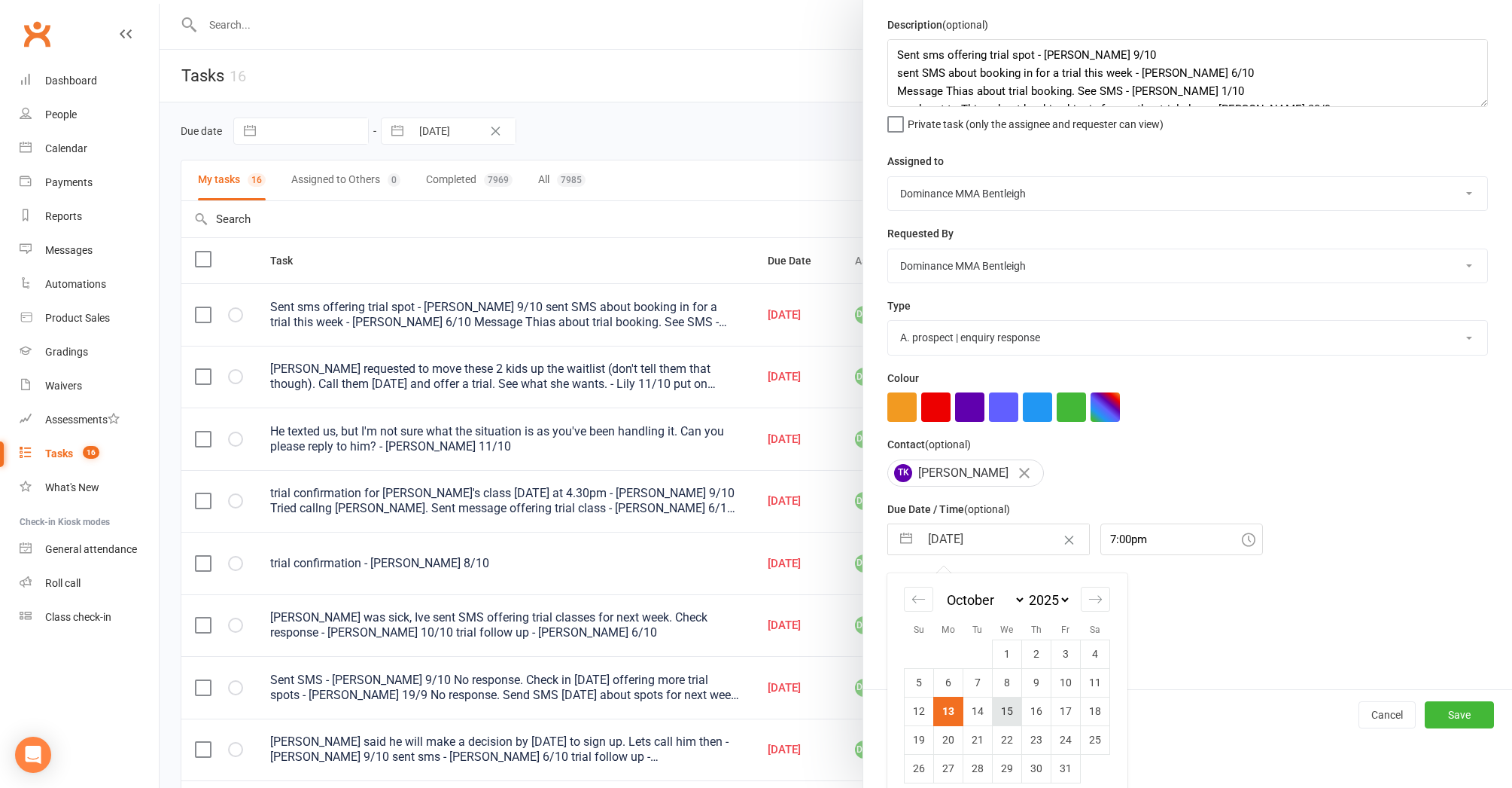
click at [1011, 709] on td "15" at bounding box center [1008, 710] width 29 height 28
type input "15 Oct 2025"
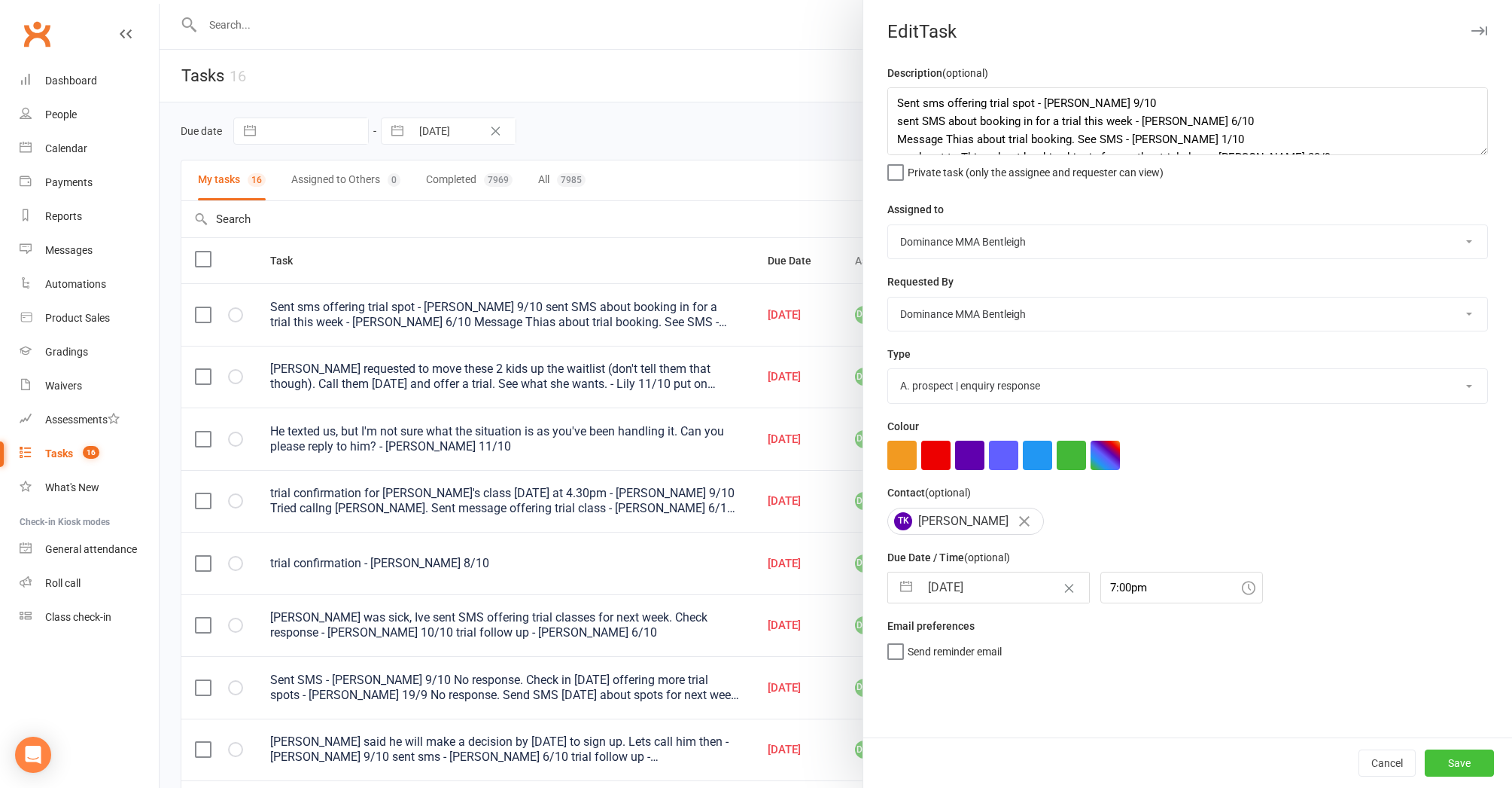
click at [1455, 768] on button "Save" at bounding box center [1460, 763] width 70 height 28
select select "started"
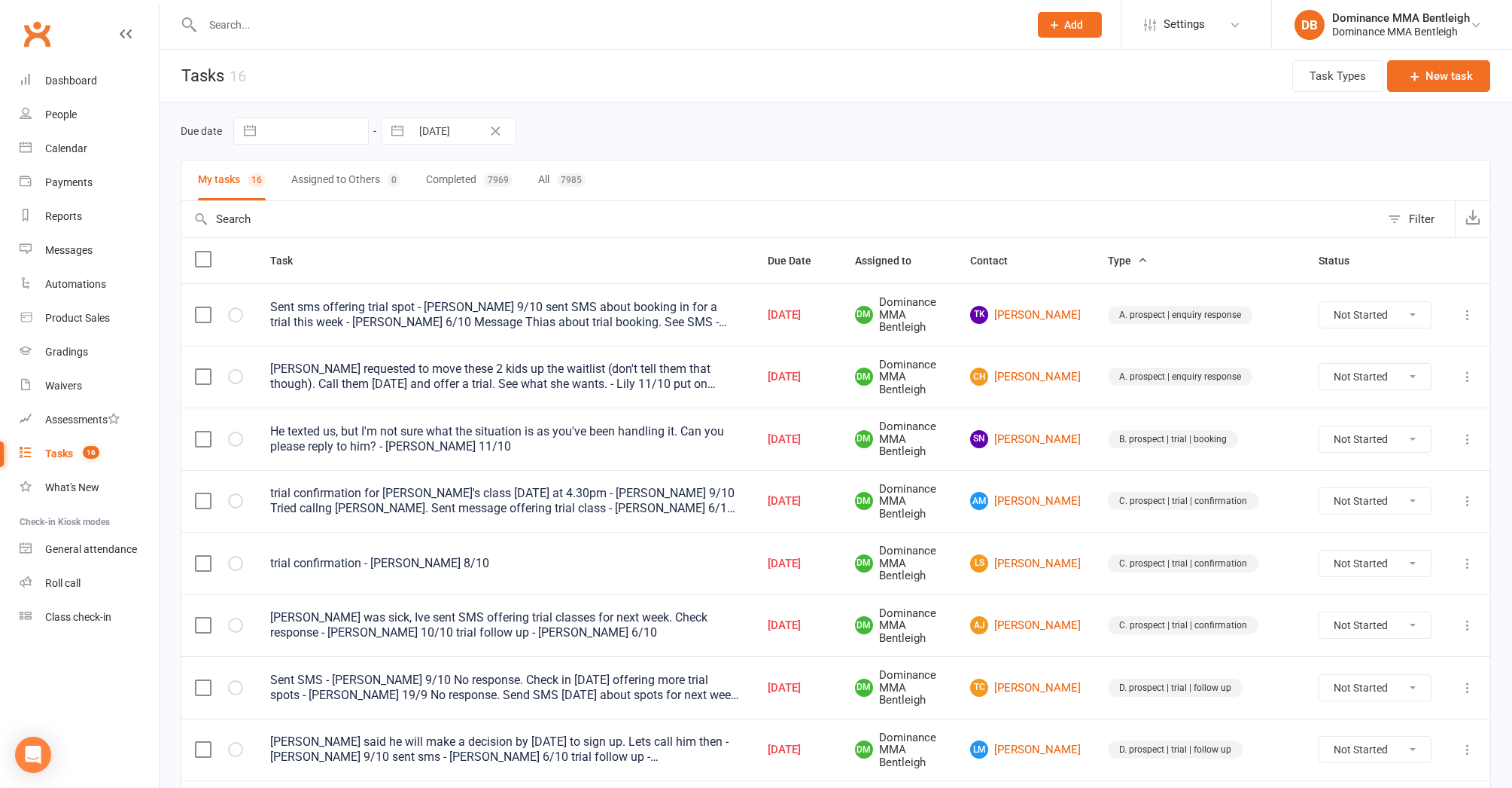
select select "started"
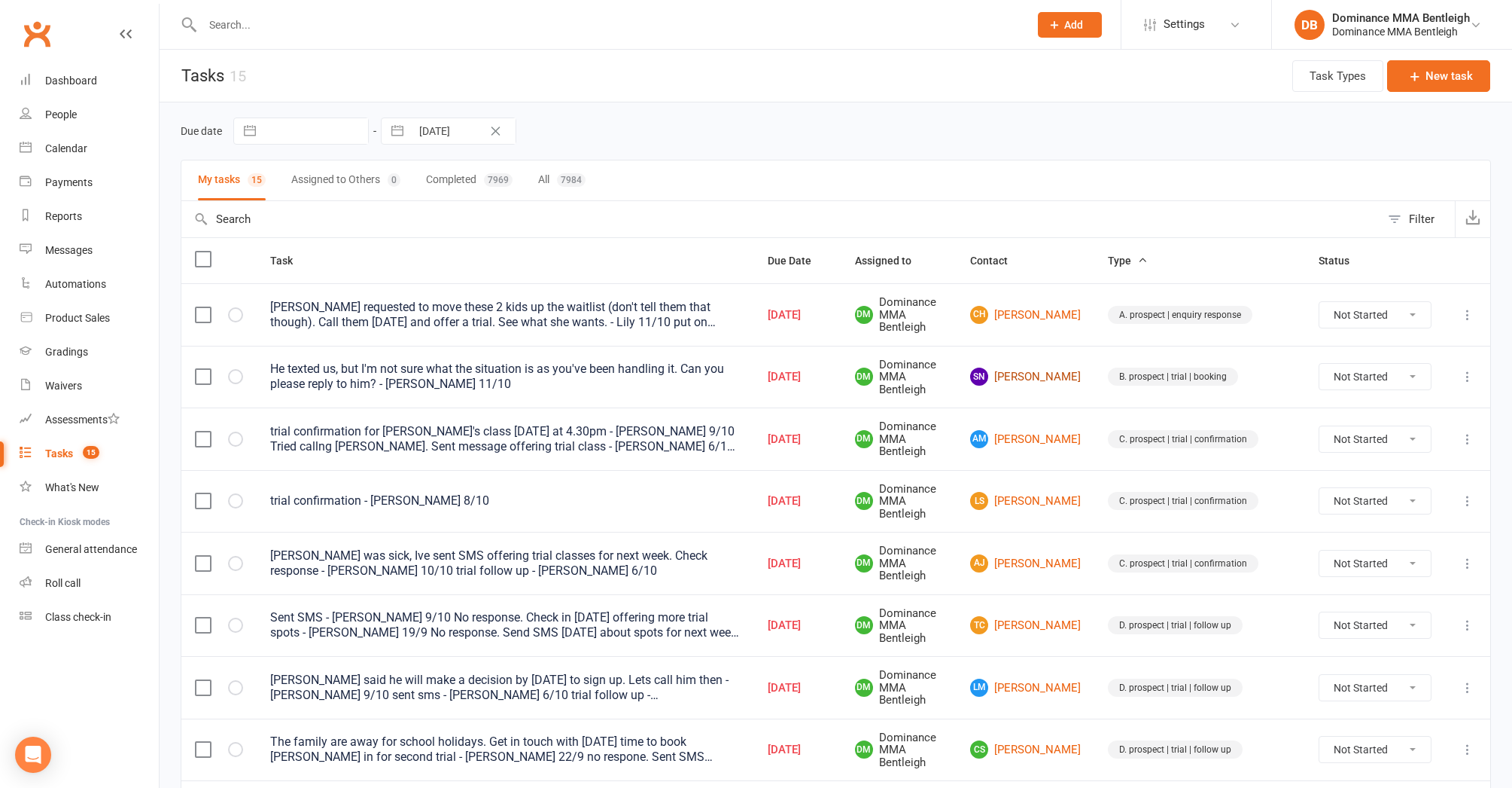
click at [1056, 368] on link "SN Shoko Nakagawa" at bounding box center [1025, 377] width 111 height 18
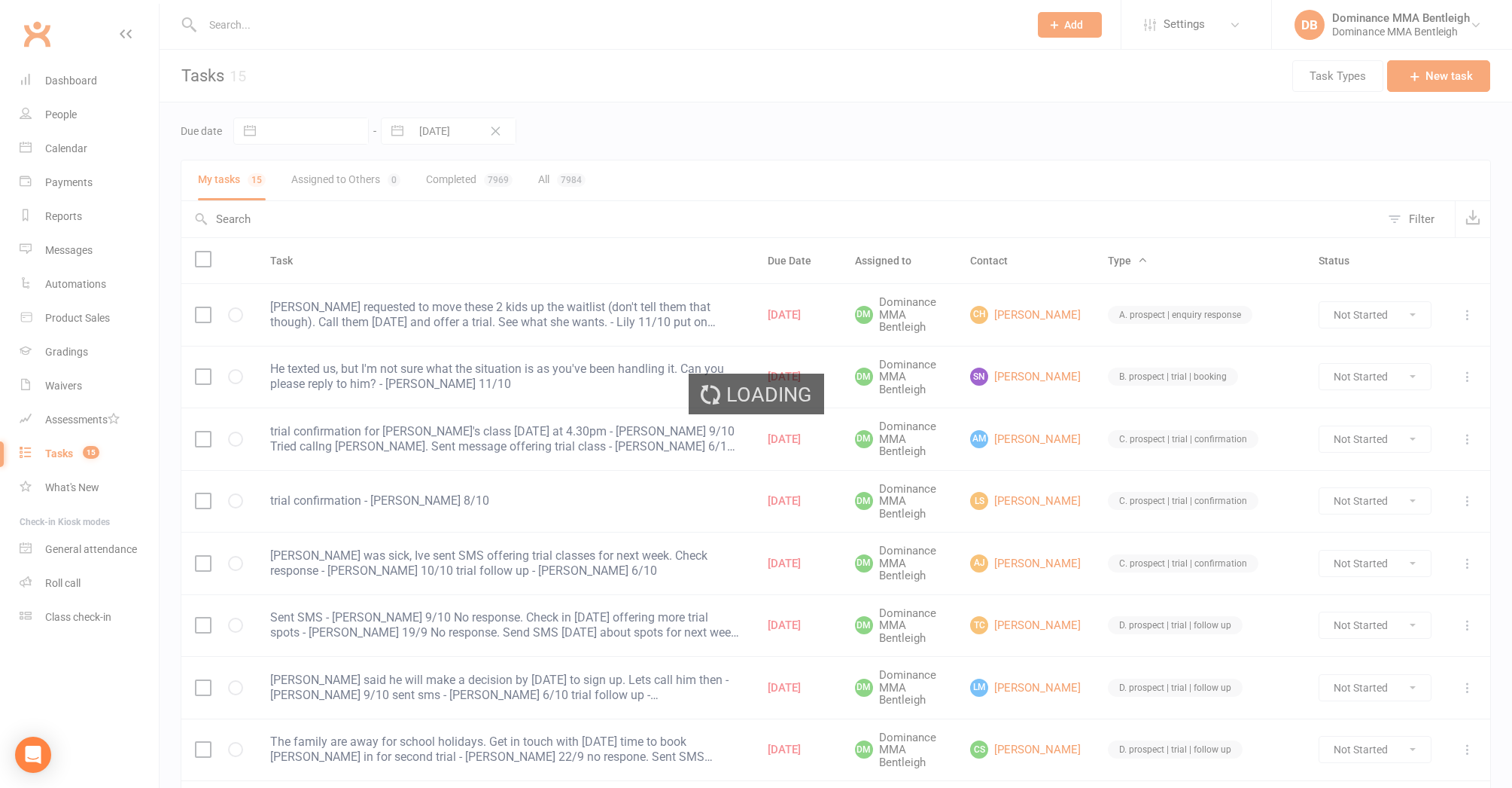
click at [1056, 363] on div "Loading" at bounding box center [756, 394] width 1512 height 788
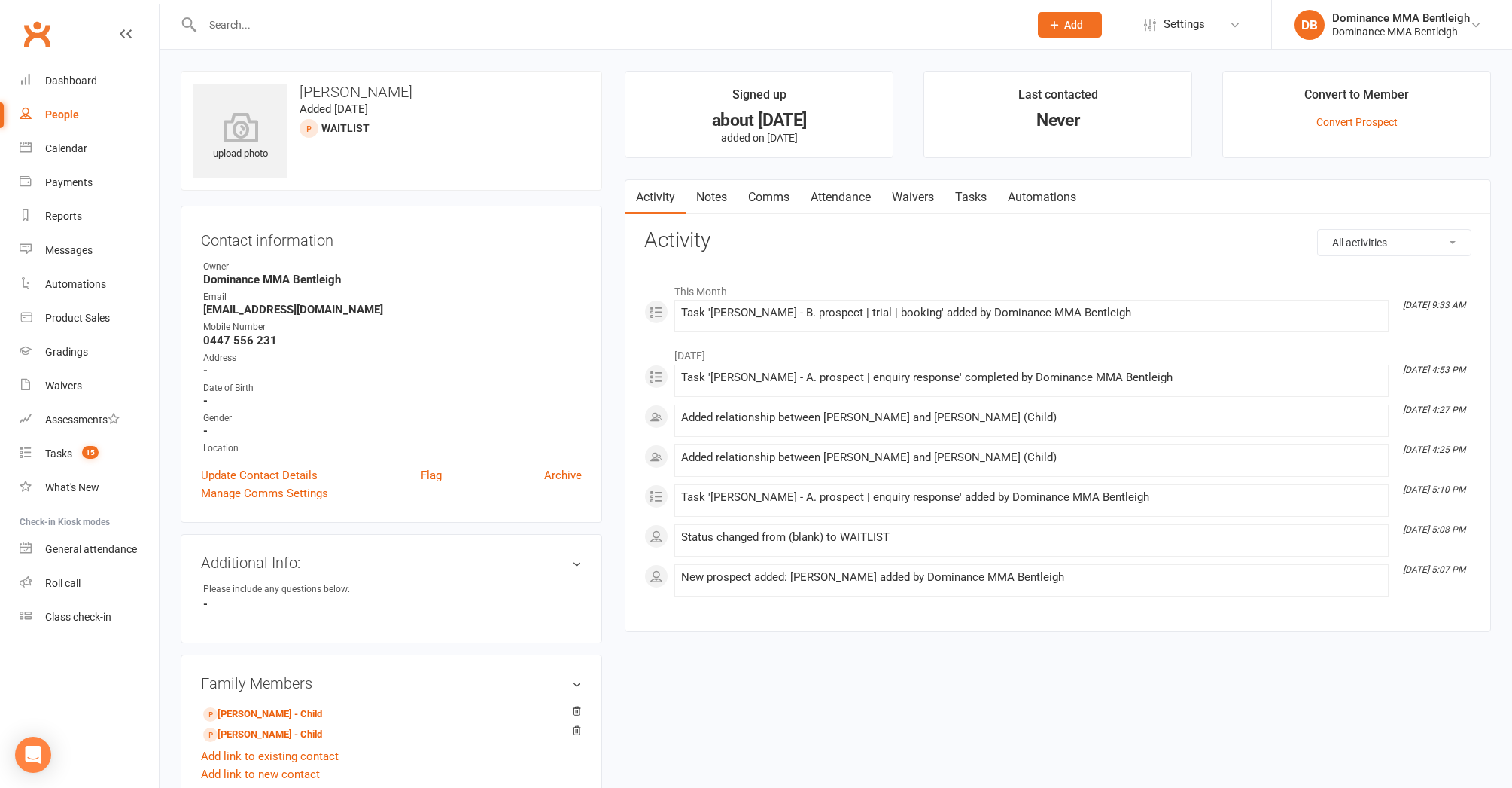
click at [993, 190] on link "Tasks" at bounding box center [970, 197] width 52 height 35
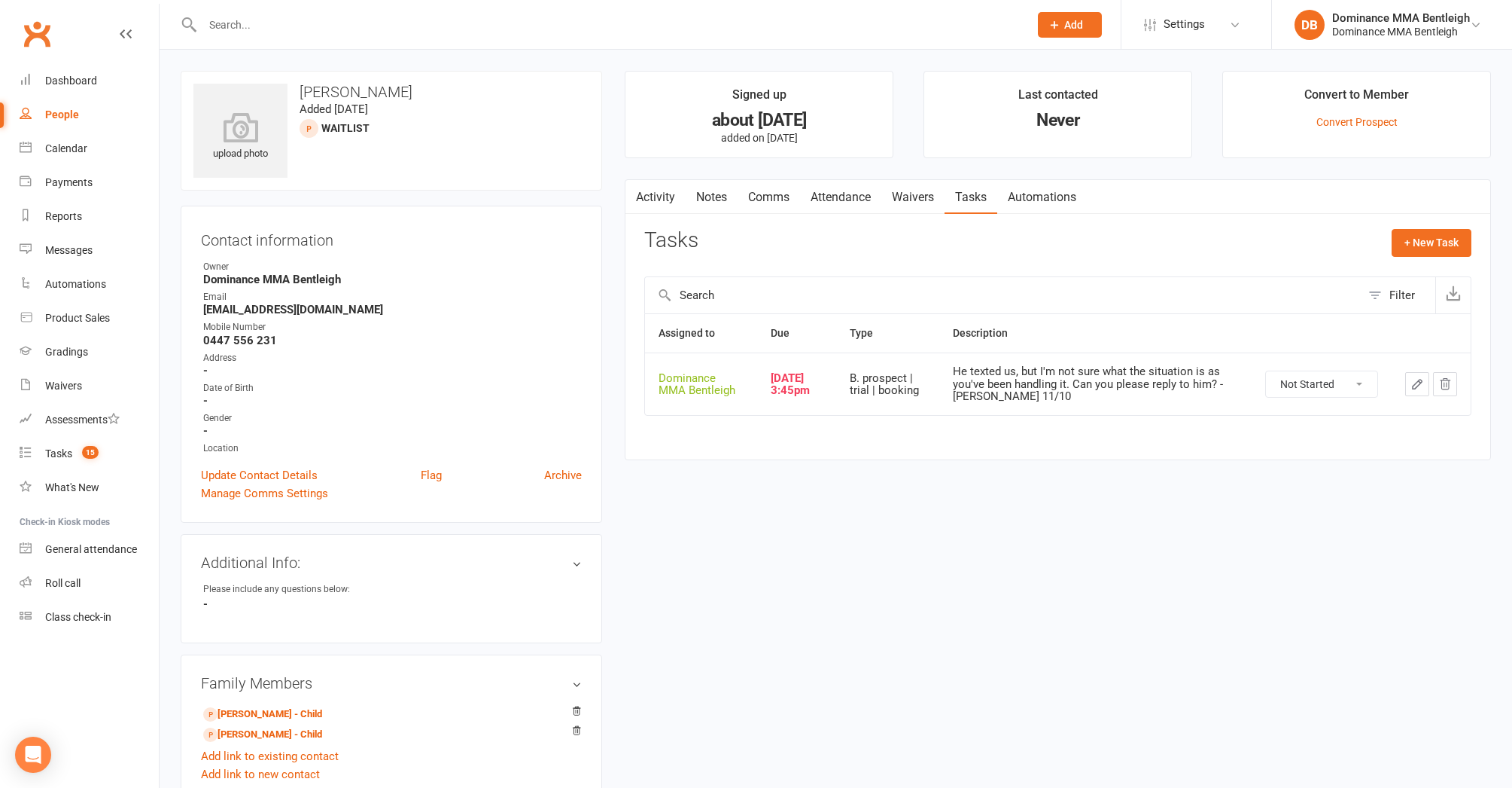
click at [1424, 388] on button "button" at bounding box center [1418, 384] width 24 height 24
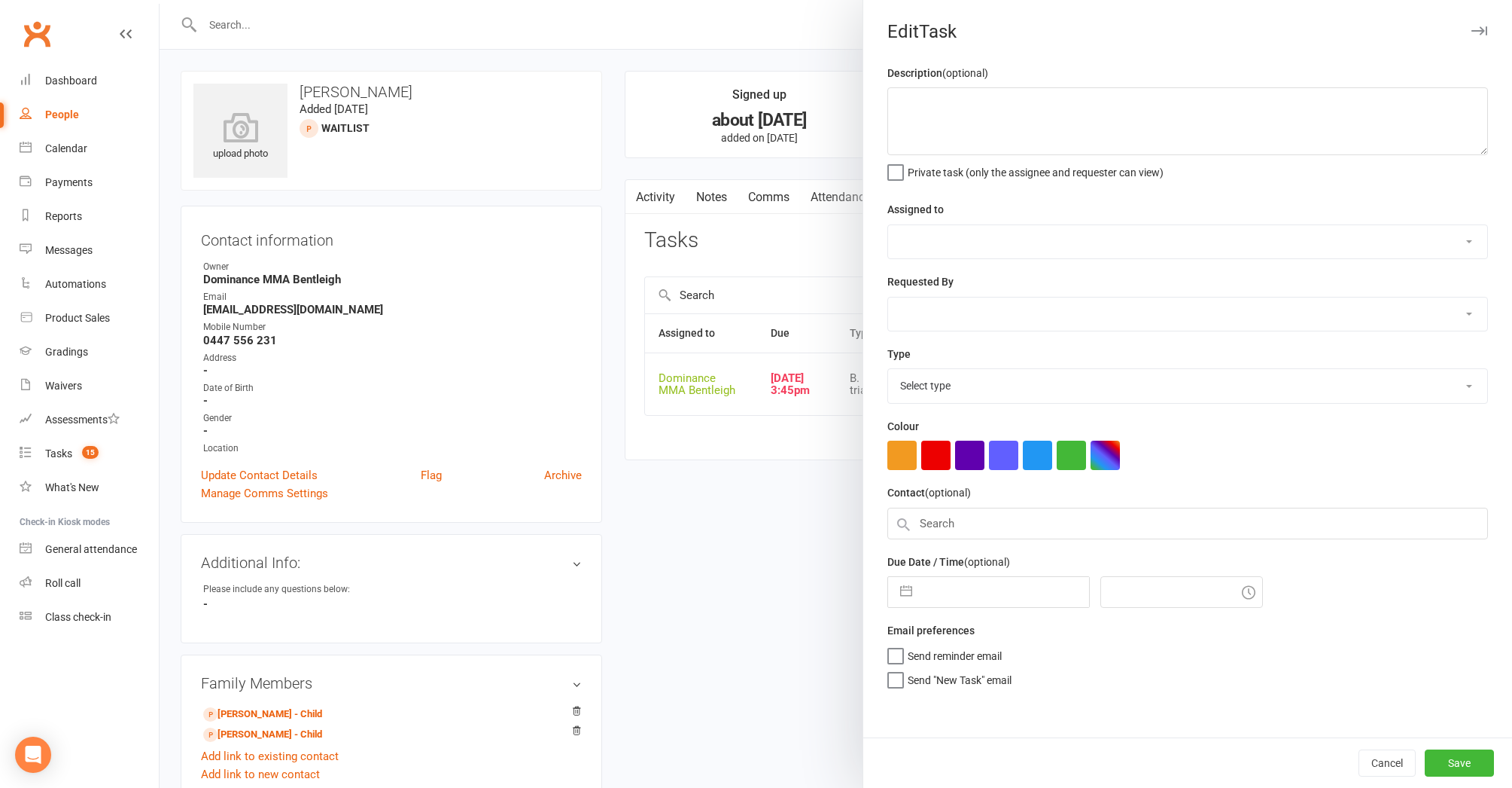
type textarea "He texted us, but I'm not sure what the situation is as you've been handling it…"
select select "24839"
type input "13 Oct 2025"
type input "3:45pm"
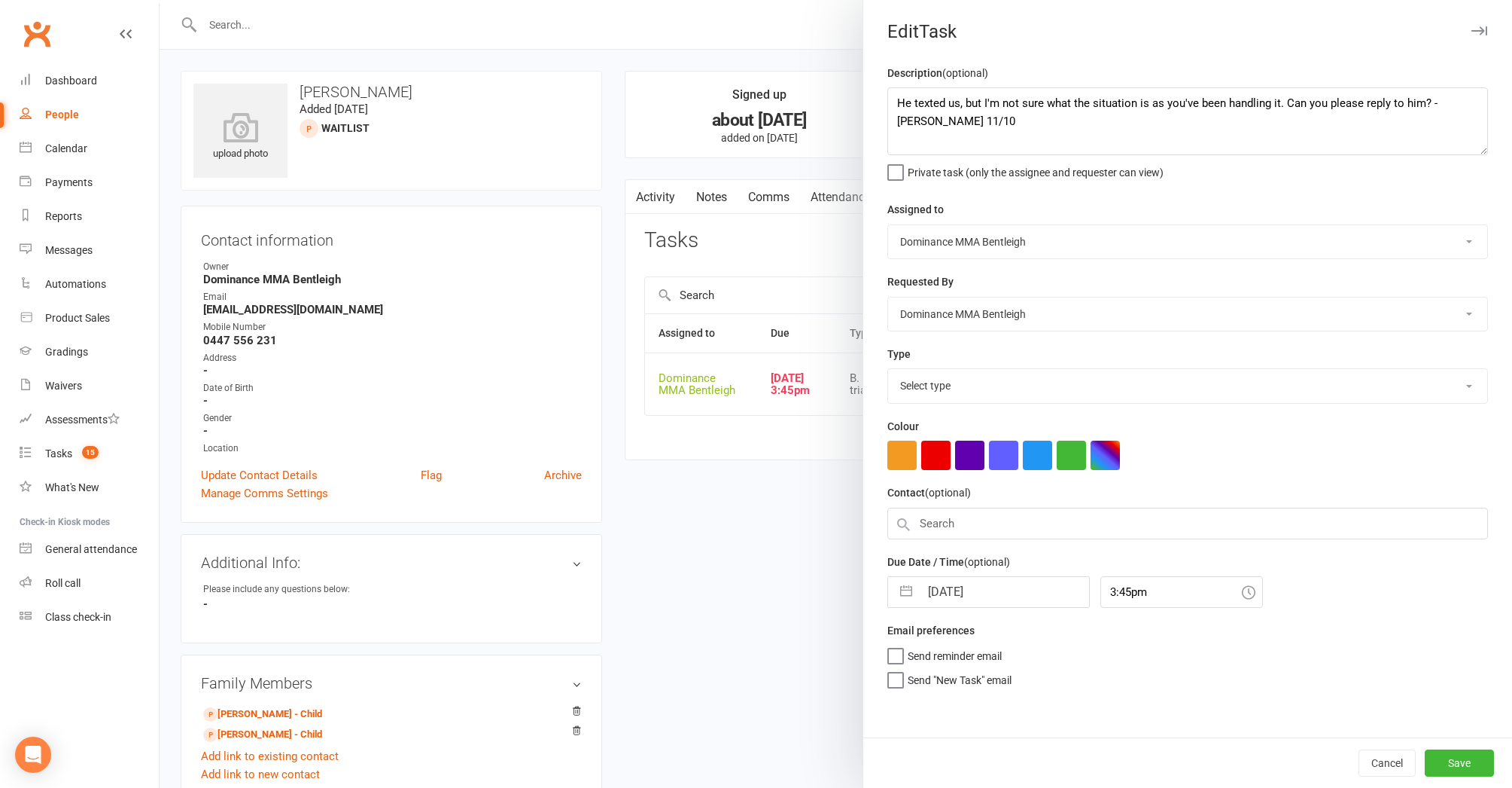
select select "13655"
click at [898, 95] on textarea "He texted us, but I'm not sure what the situation is as you've been handling it…" at bounding box center [1187, 121] width 601 height 68
click at [965, 115] on textarea "He texted us, but I'm not sure what the situation is as you've been handling it…" at bounding box center [1187, 121] width 601 height 68
click at [942, 102] on textarea "He texted us, but I'm not sure what the situation is as you've been handling it…" at bounding box center [1187, 121] width 601 height 68
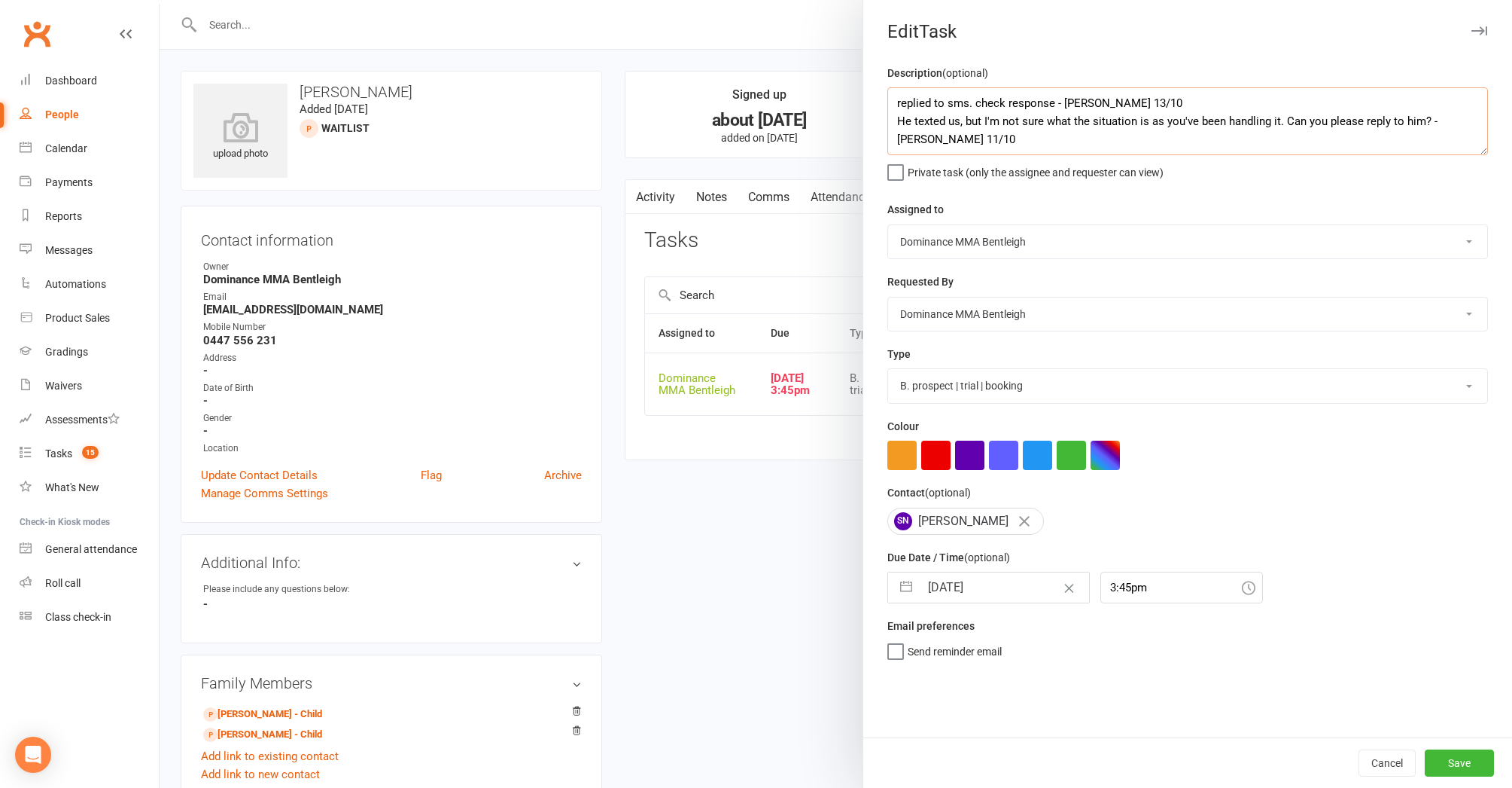
type textarea "replied to sms. check response - Dylan 13/10 He texted us, but I'm not sure wha…"
click at [1002, 583] on input "13 Oct 2025" at bounding box center [1004, 587] width 170 height 30
select select "8"
select select "2025"
select select "9"
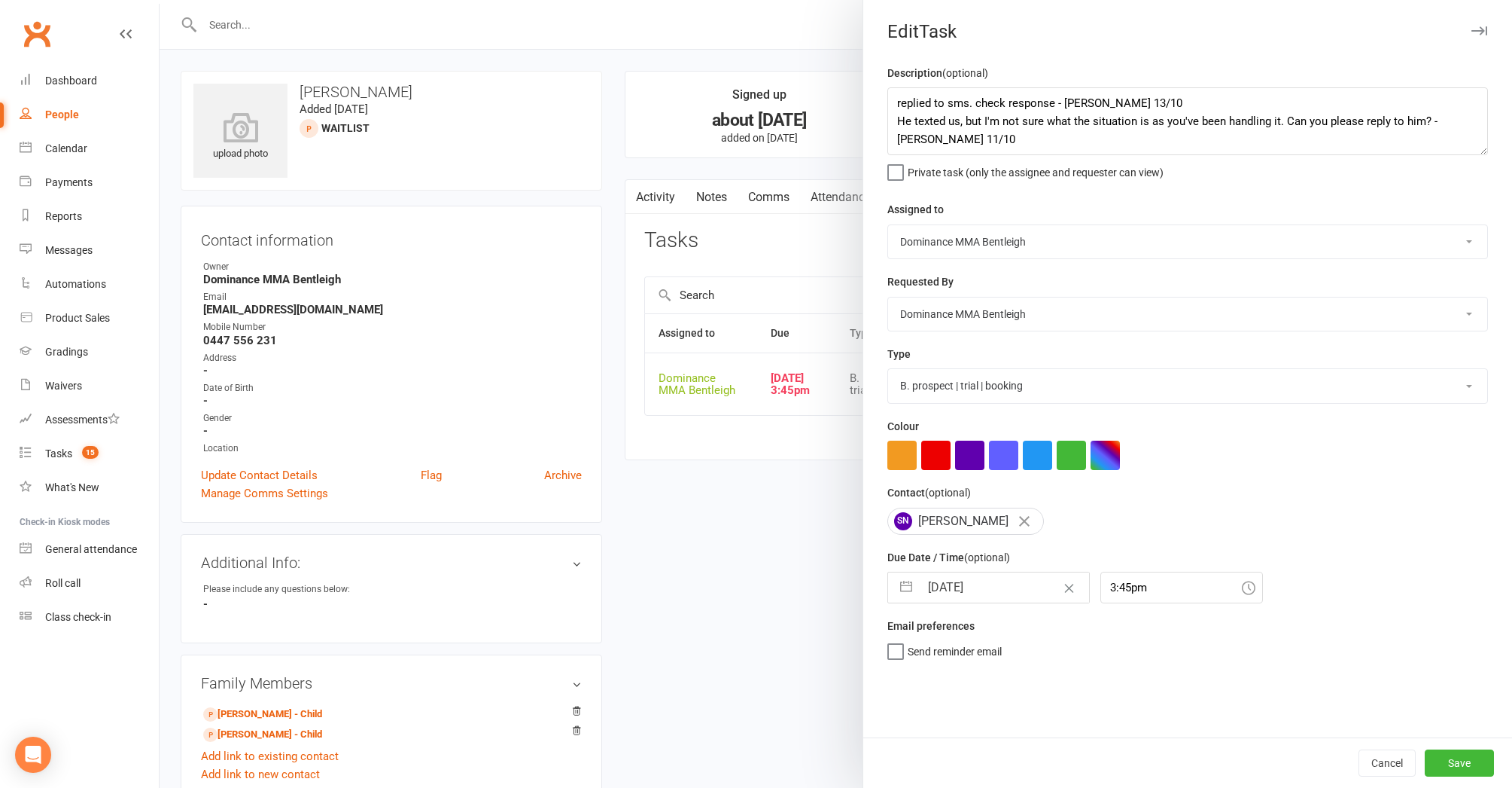
select select "2025"
select select "10"
select select "2025"
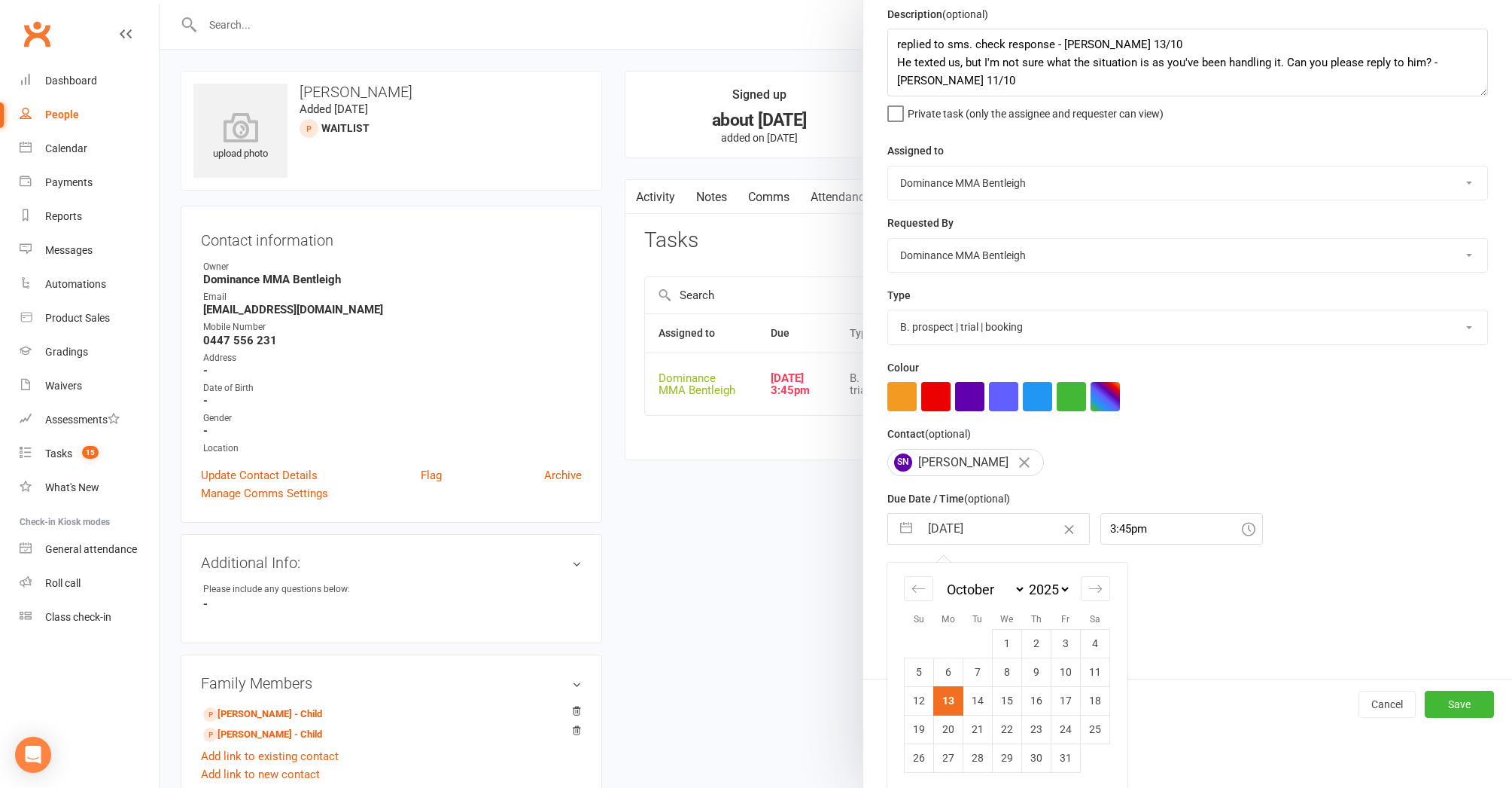
scroll to position [58, 0]
drag, startPoint x: 982, startPoint y: 693, endPoint x: 966, endPoint y: 683, distance: 18.9
click at [983, 690] on td "14" at bounding box center [978, 701] width 29 height 28
type input "14 Oct 2025"
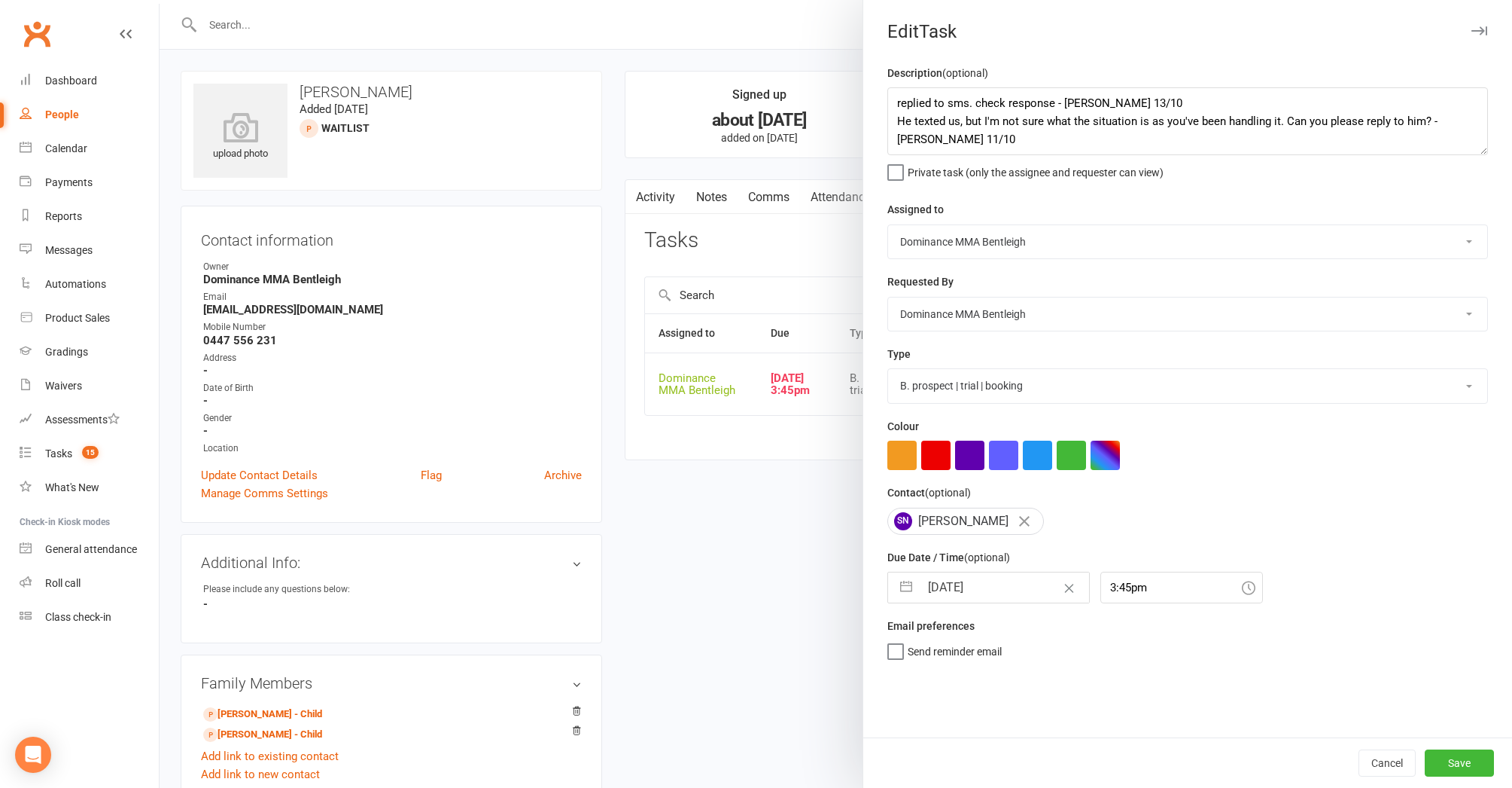
drag, startPoint x: 1477, startPoint y: 763, endPoint x: 1179, endPoint y: 685, distance: 308.0
click at [1476, 763] on button "Save" at bounding box center [1460, 763] width 70 height 28
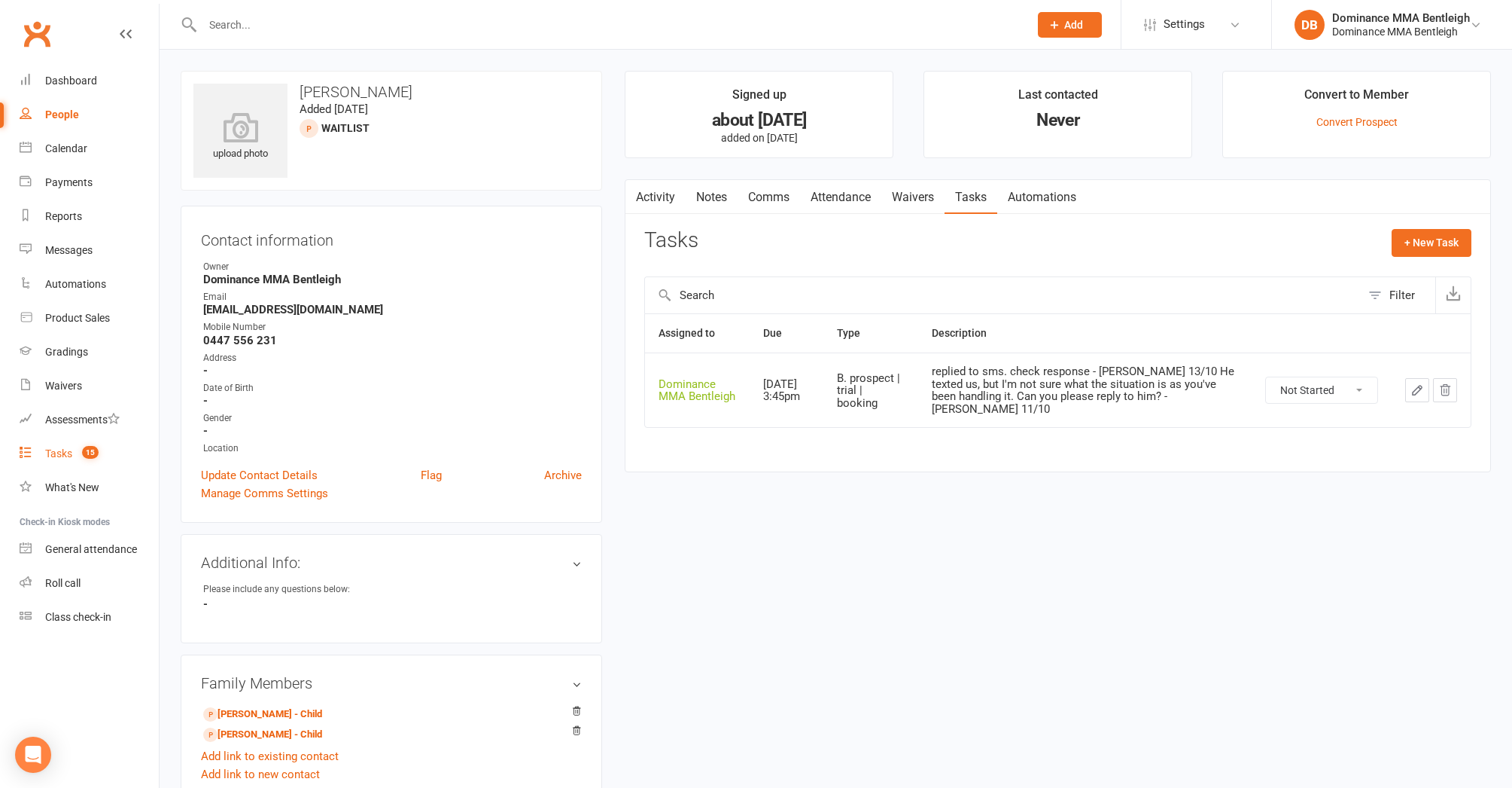
click at [66, 451] on div "Tasks" at bounding box center [59, 453] width 28 height 12
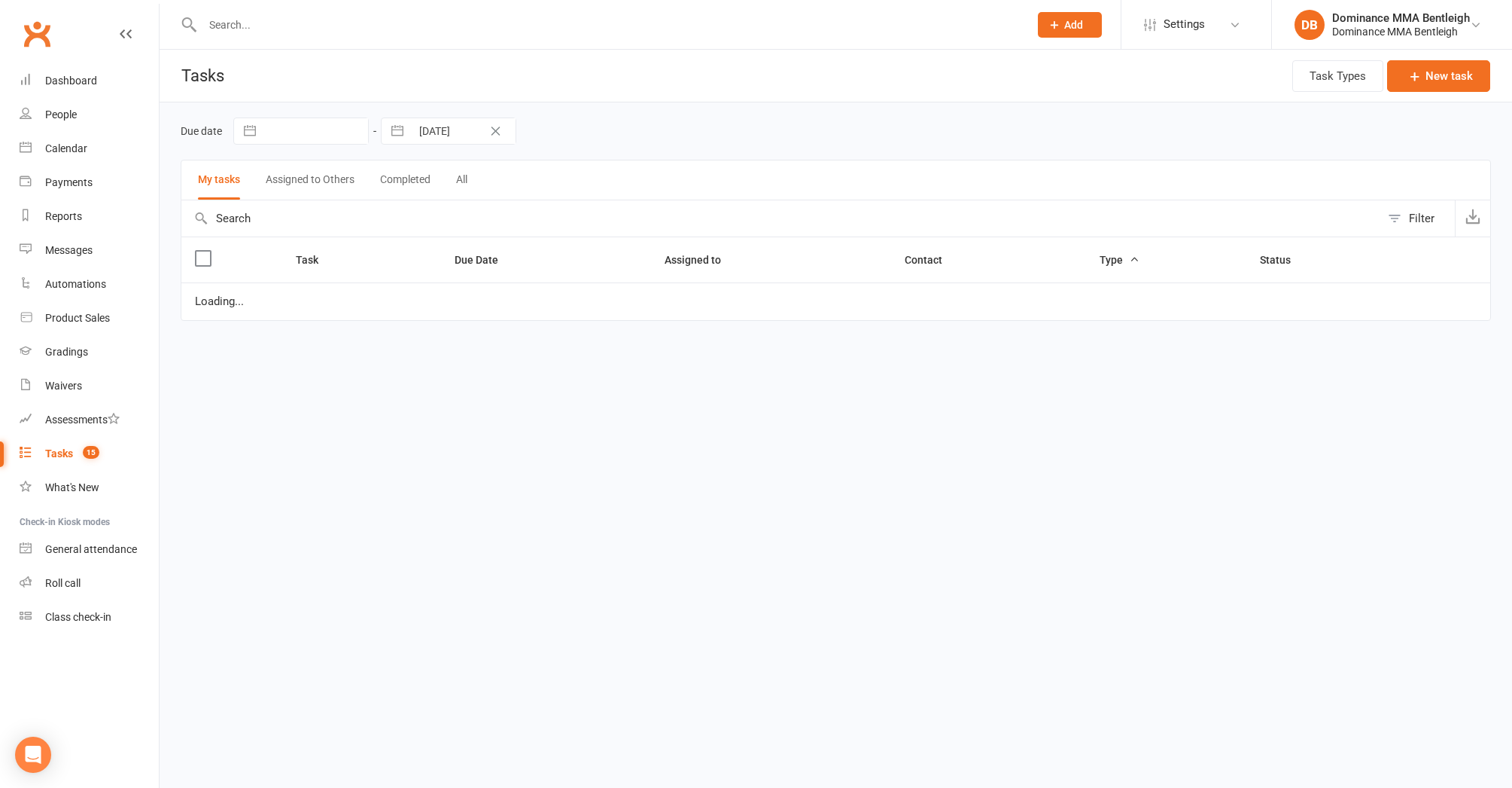
select select "started"
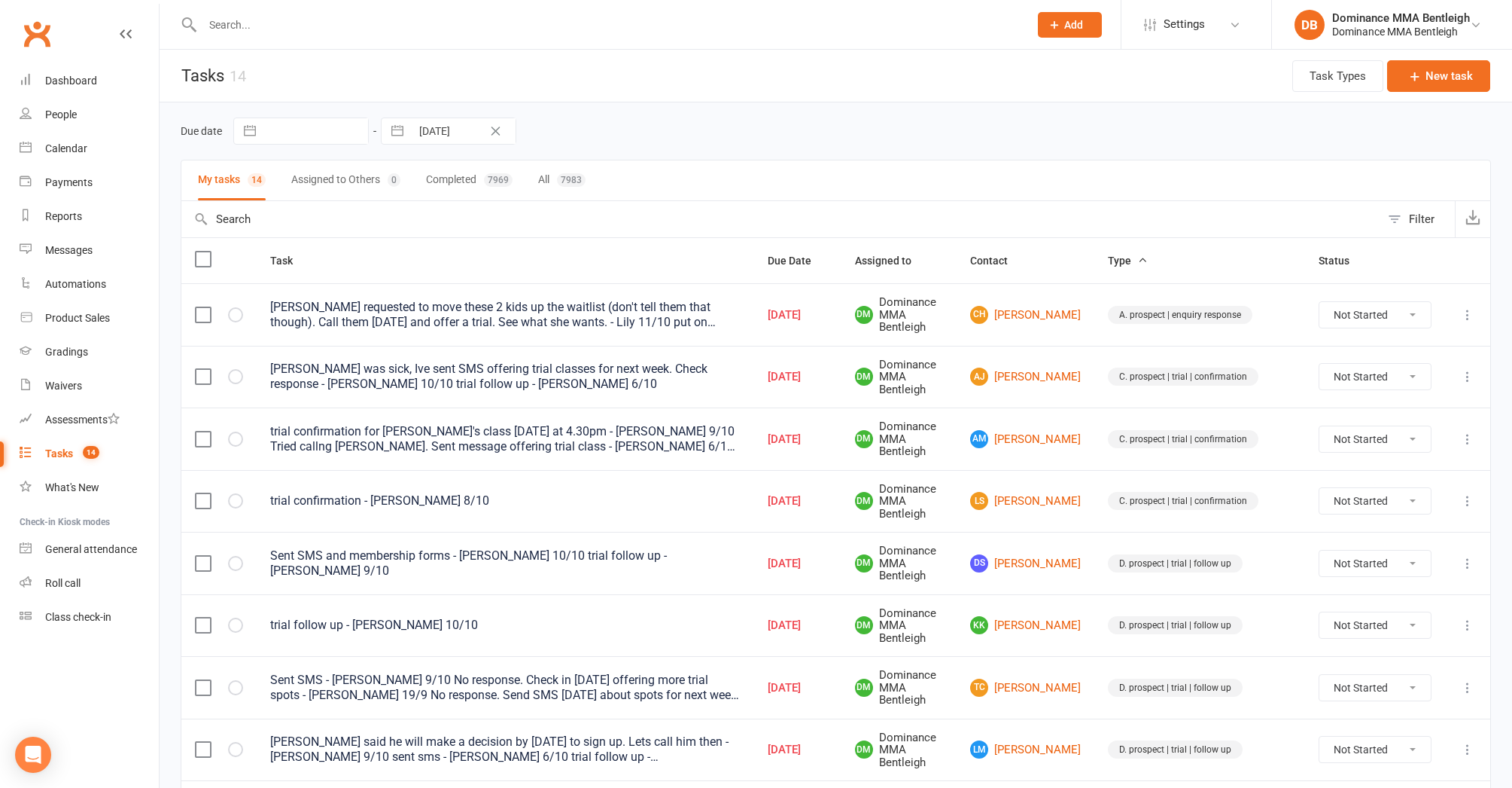
click at [1468, 369] on icon at bounding box center [1468, 376] width 15 height 15
click at [1374, 426] on link "Edit" at bounding box center [1401, 425] width 149 height 30
select select "24839"
select select "13749"
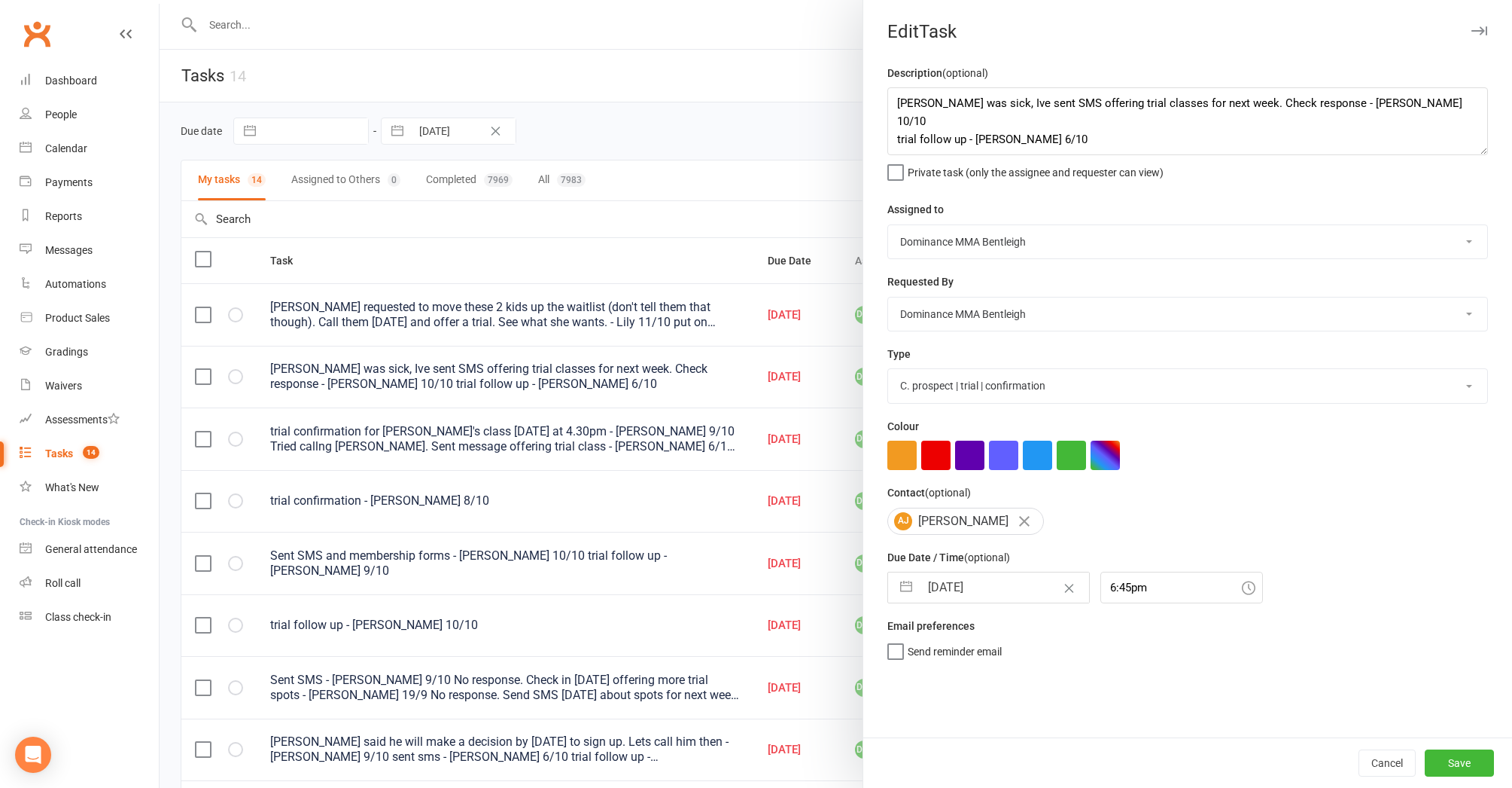
click at [994, 582] on input "13 Oct 2025" at bounding box center [1004, 587] width 170 height 30
select select "8"
select select "2025"
select select "9"
select select "2025"
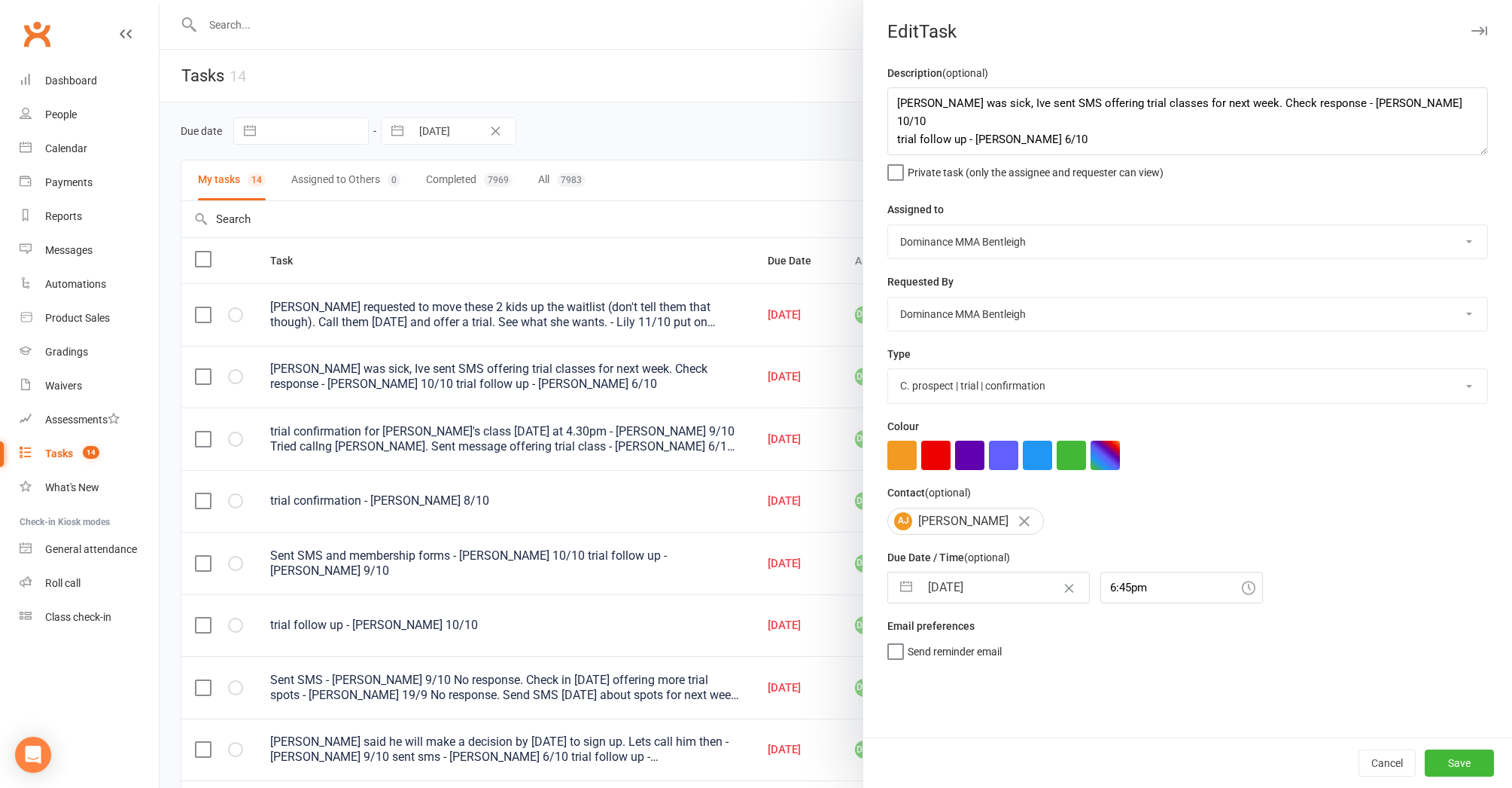
select select "10"
select select "2025"
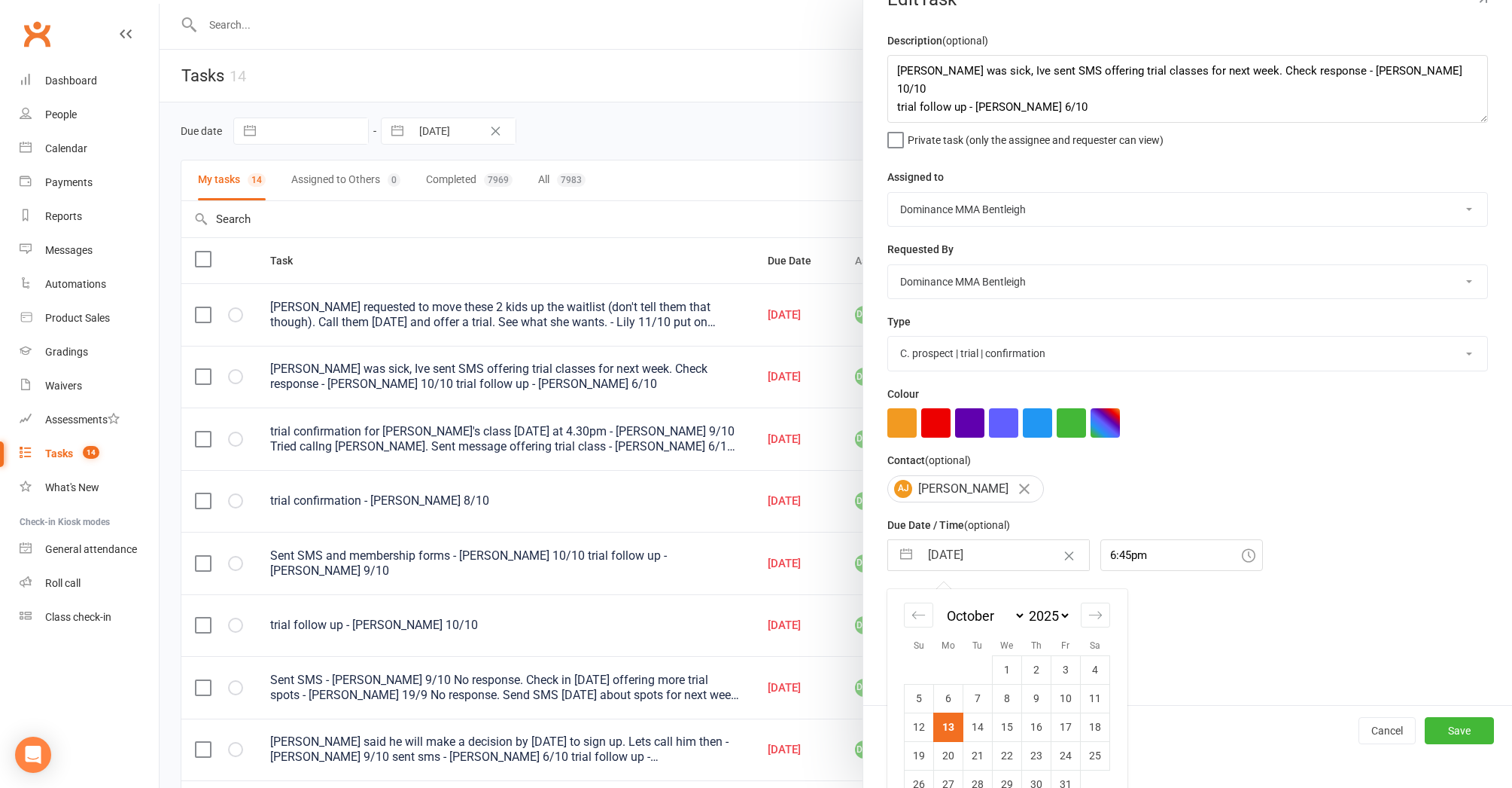
scroll to position [37, 0]
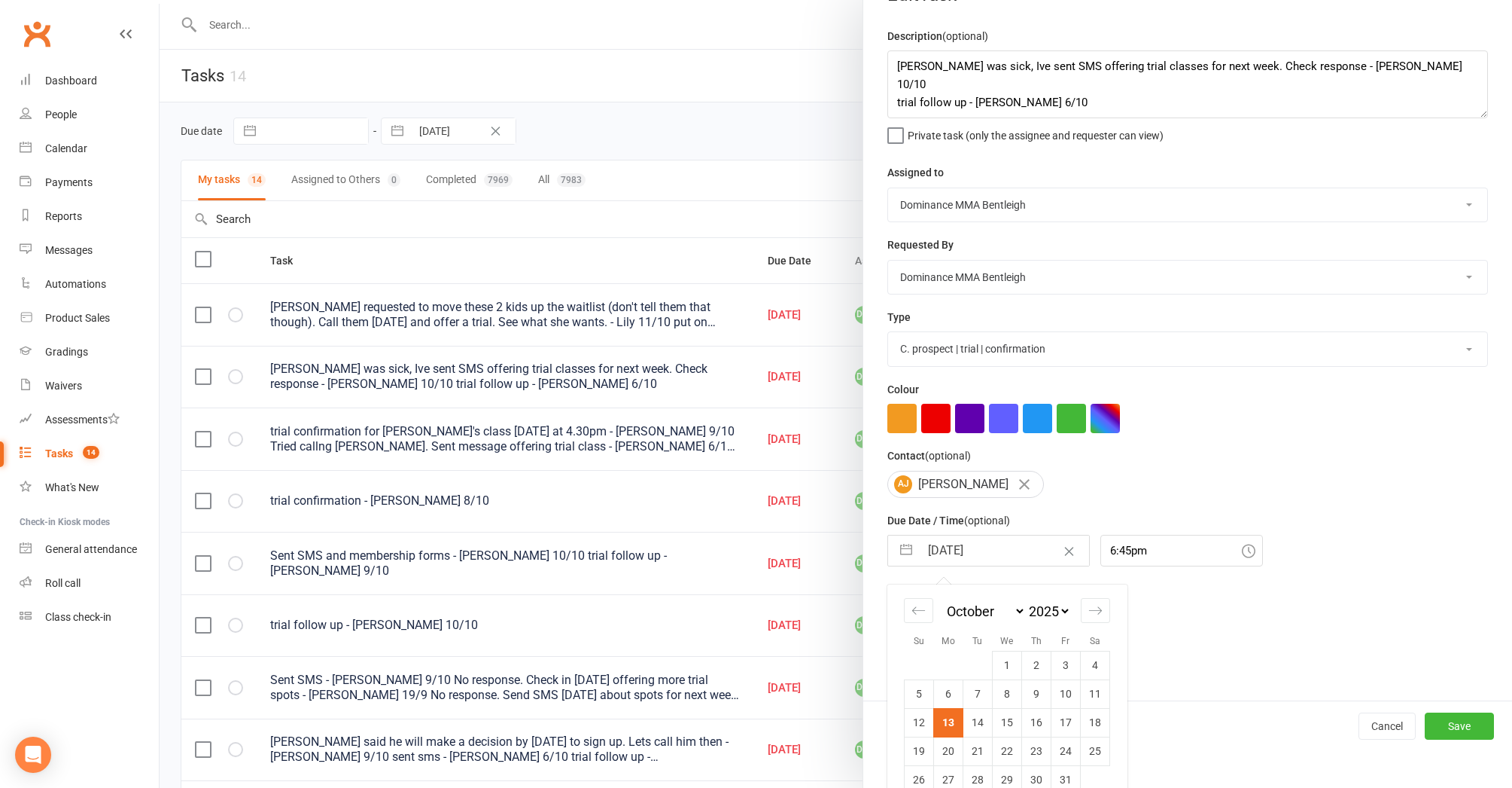
click at [970, 713] on td "14" at bounding box center [978, 722] width 29 height 28
type input "14 Oct 2025"
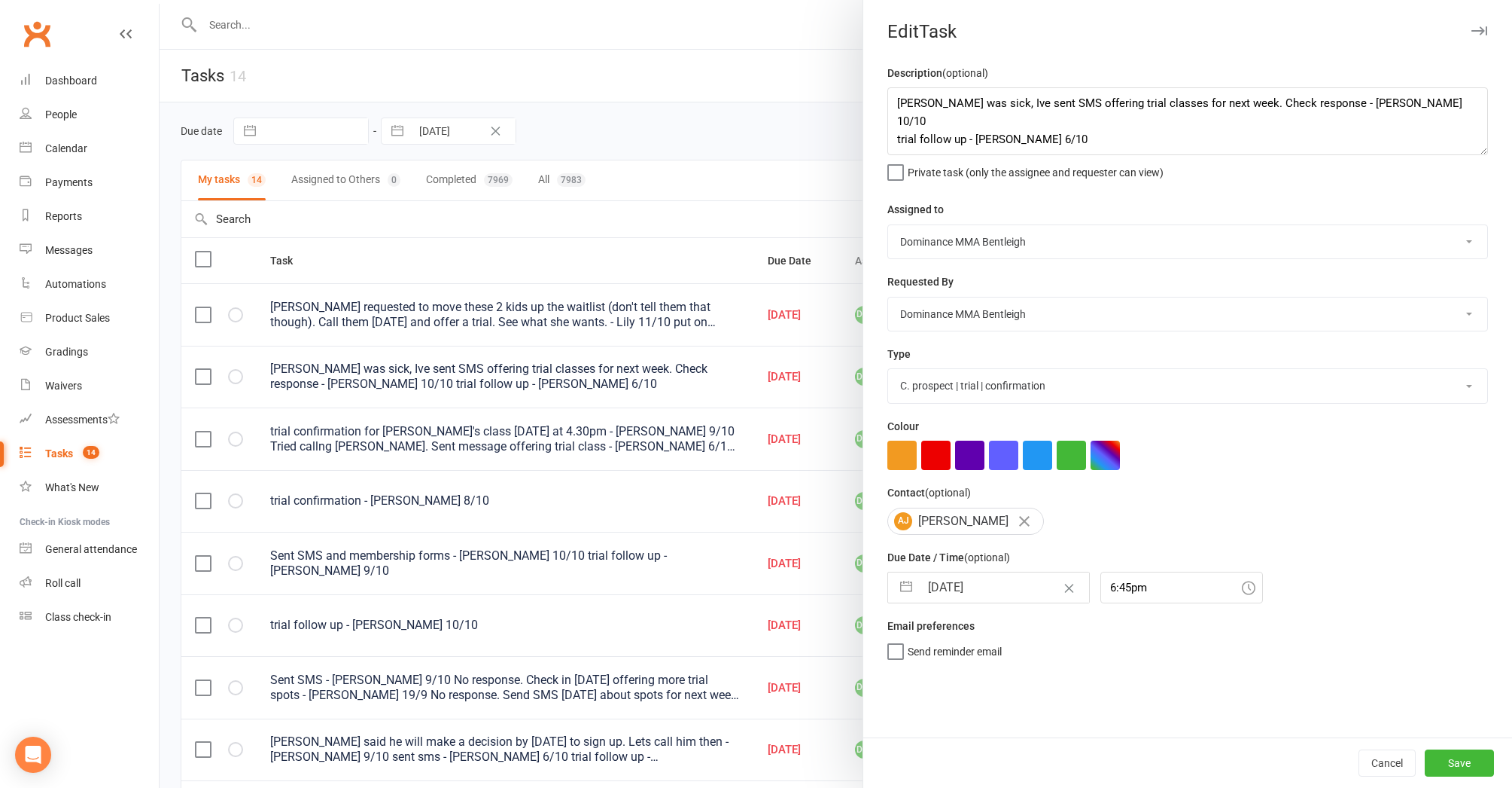
scroll to position [0, 0]
click at [1449, 760] on button "Save" at bounding box center [1460, 763] width 70 height 28
select select "started"
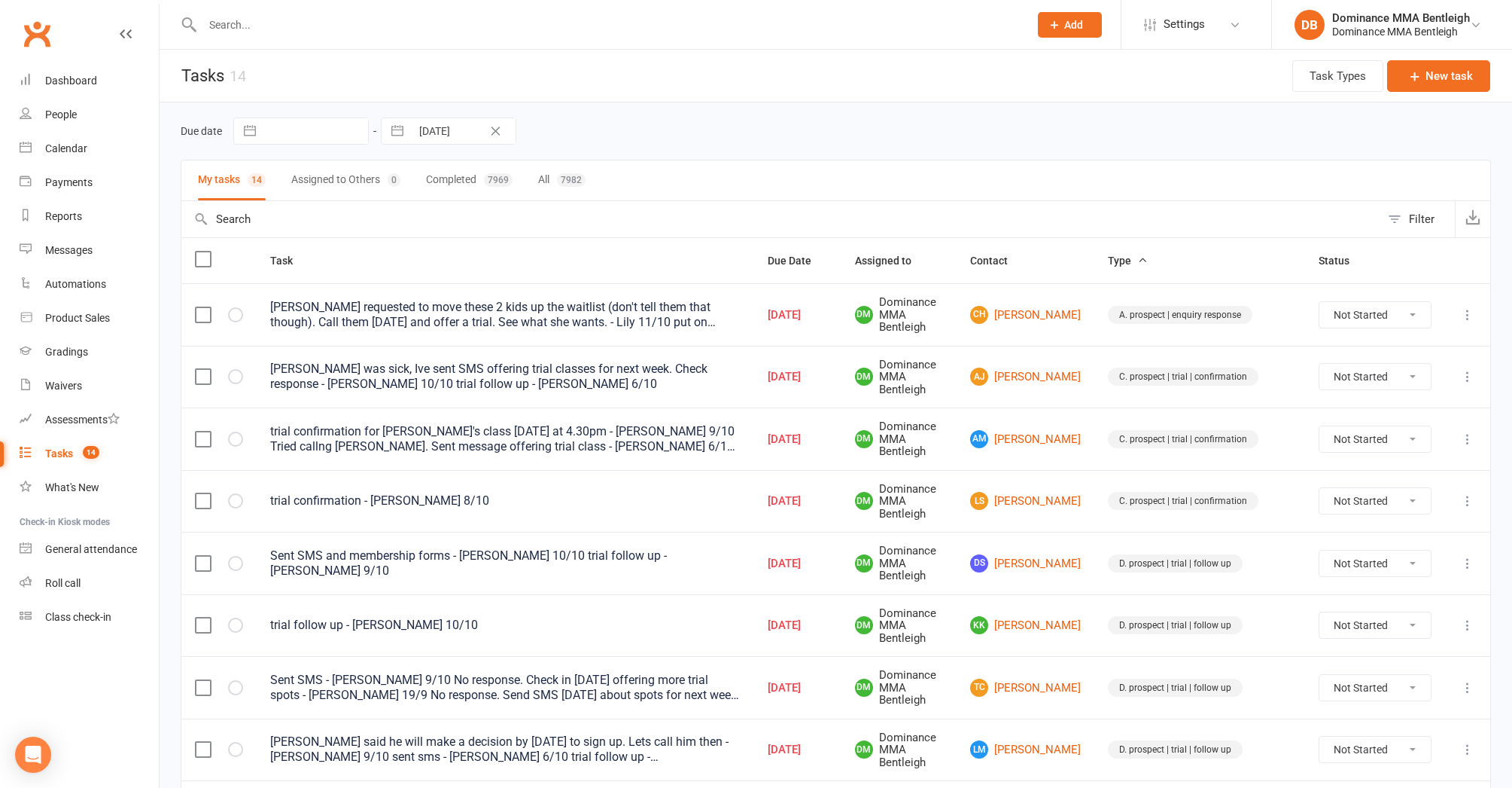
select select "started"
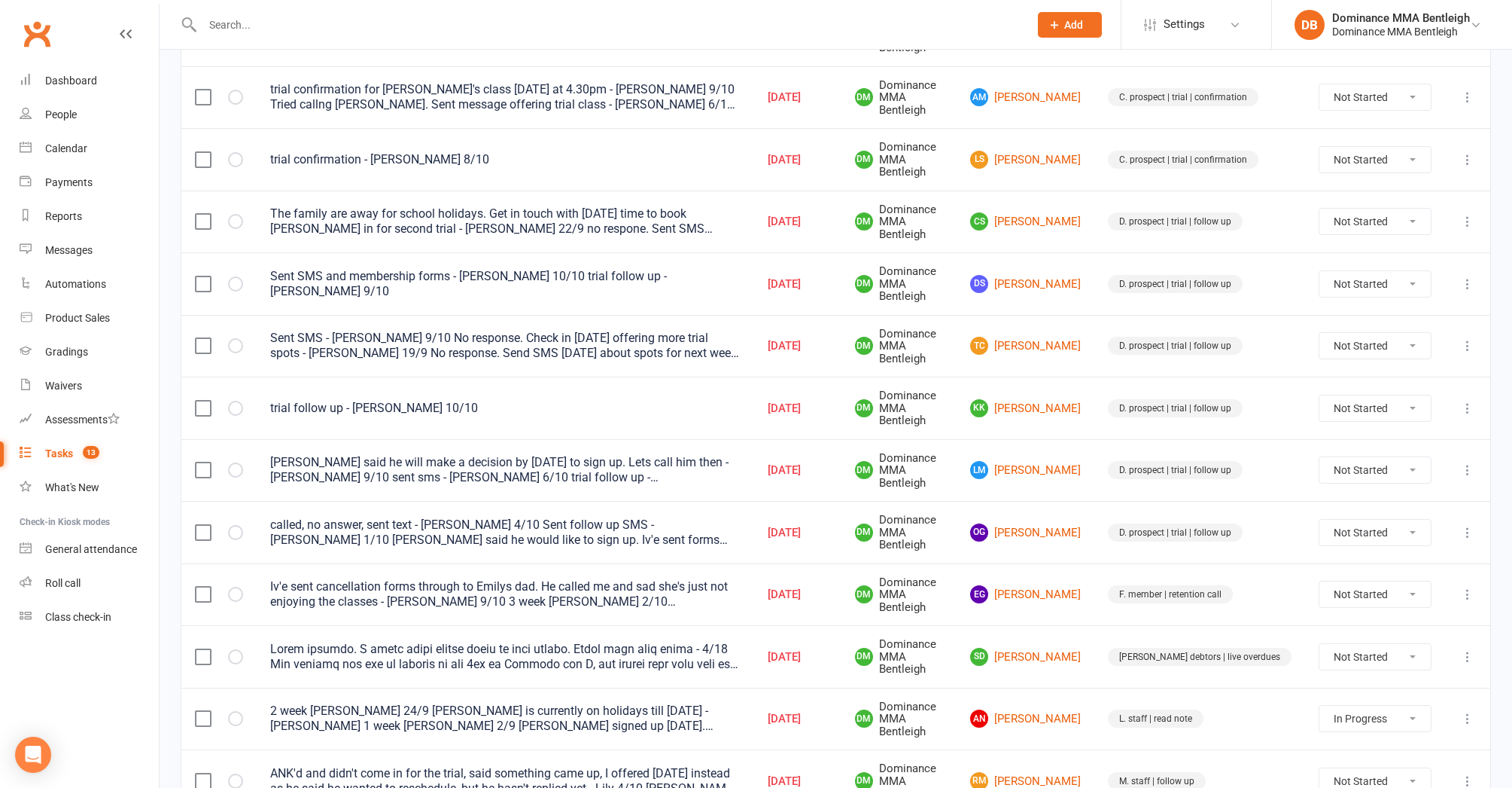
scroll to position [279, 0]
click at [1060, 649] on link "SD Sunny Doyle" at bounding box center [1025, 658] width 111 height 18
click at [0, 0] on div "Loading" at bounding box center [0, 0] width 0 height 0
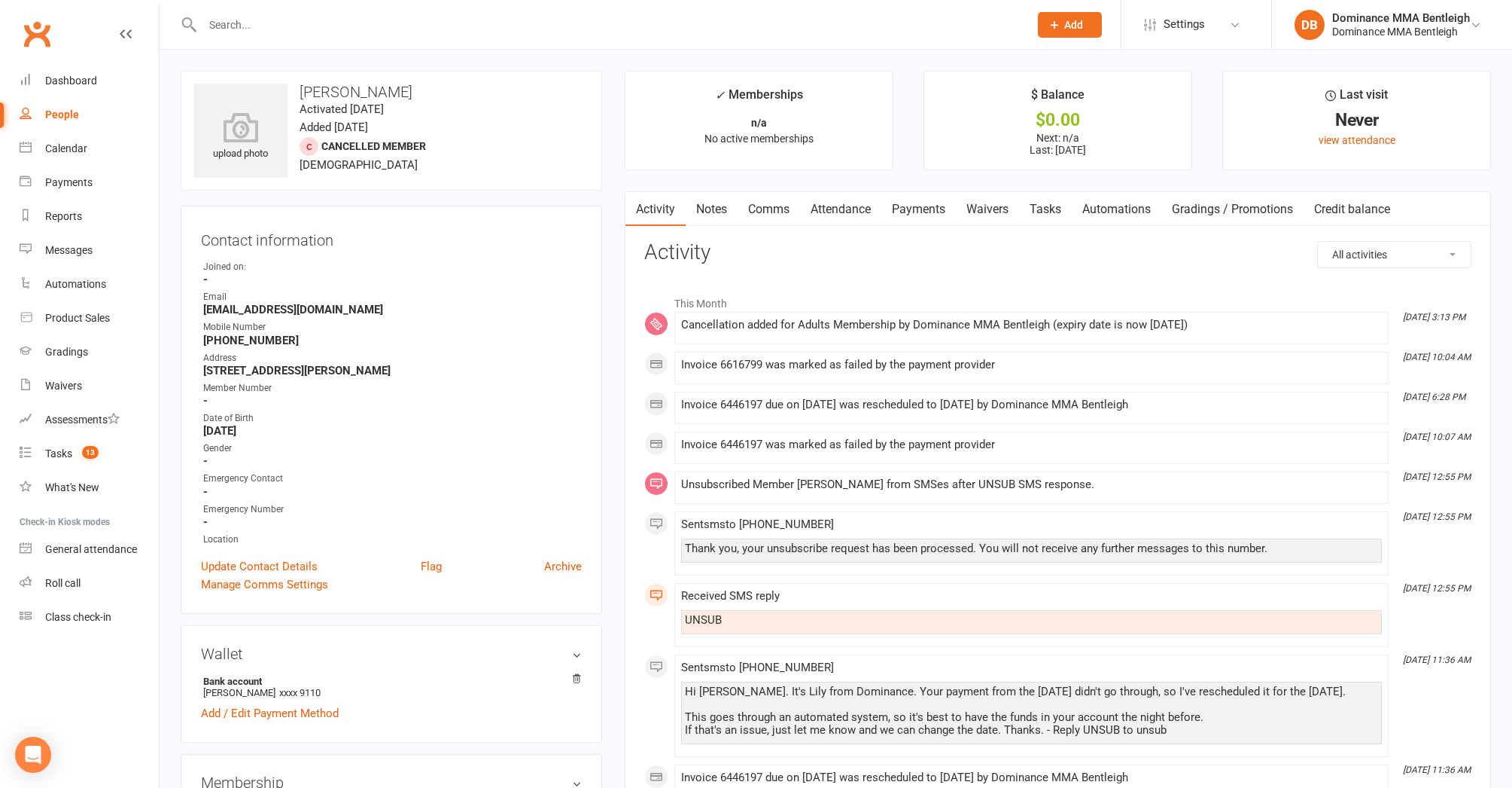
click at [1035, 203] on link "Tasks" at bounding box center [1045, 209] width 52 height 35
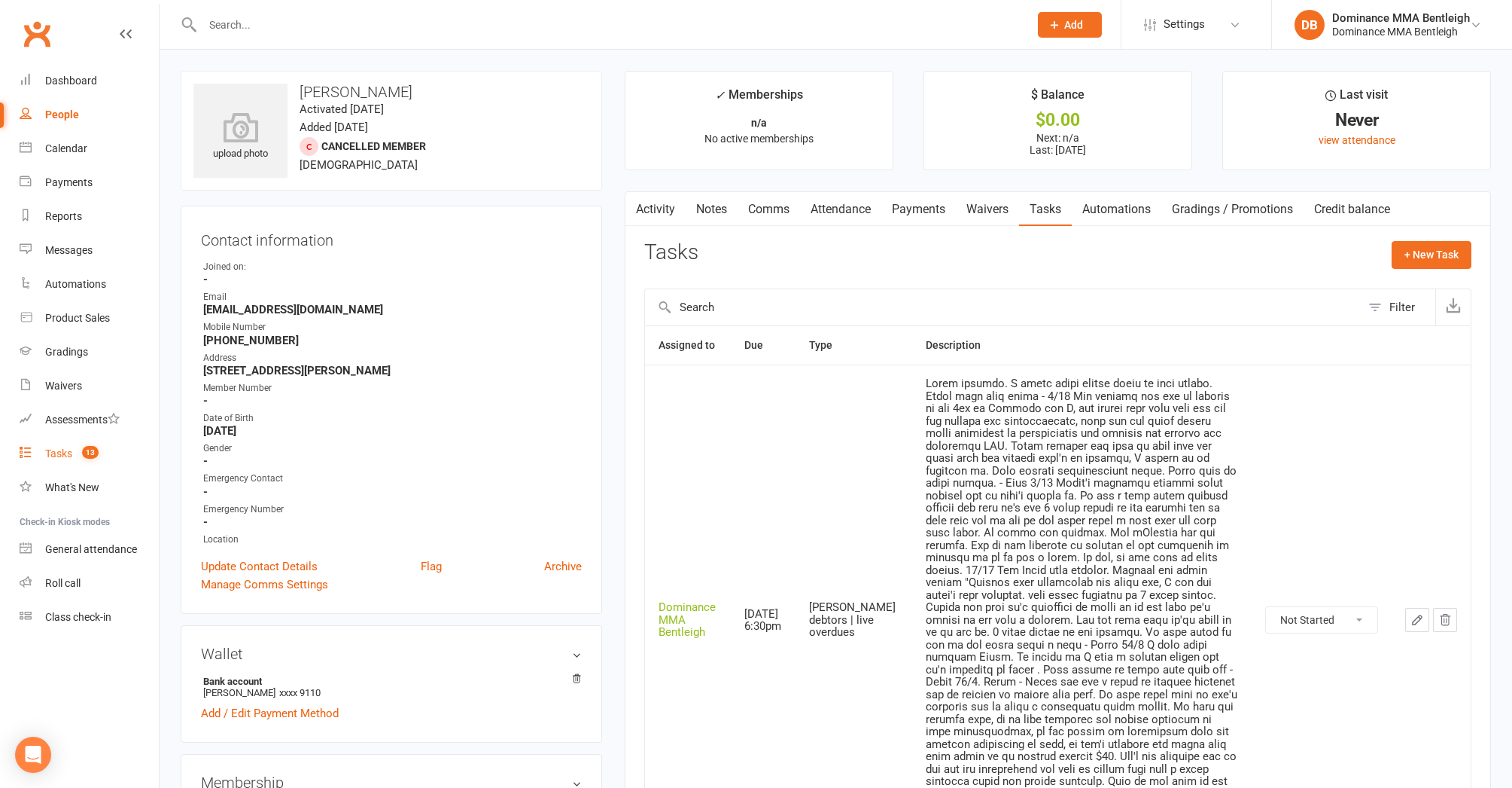
click at [72, 455] on div "Tasks" at bounding box center [59, 453] width 28 height 12
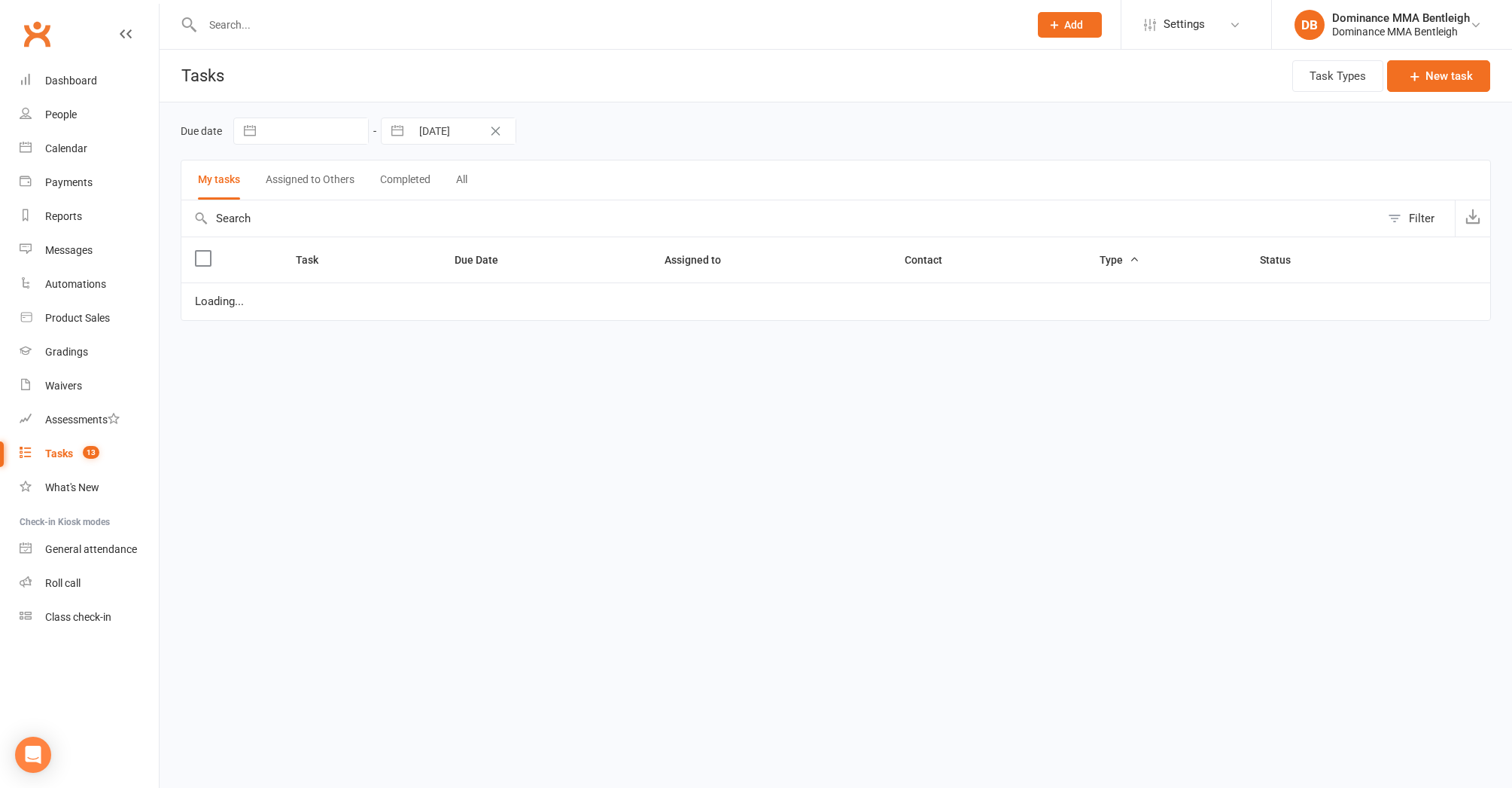
select select "started"
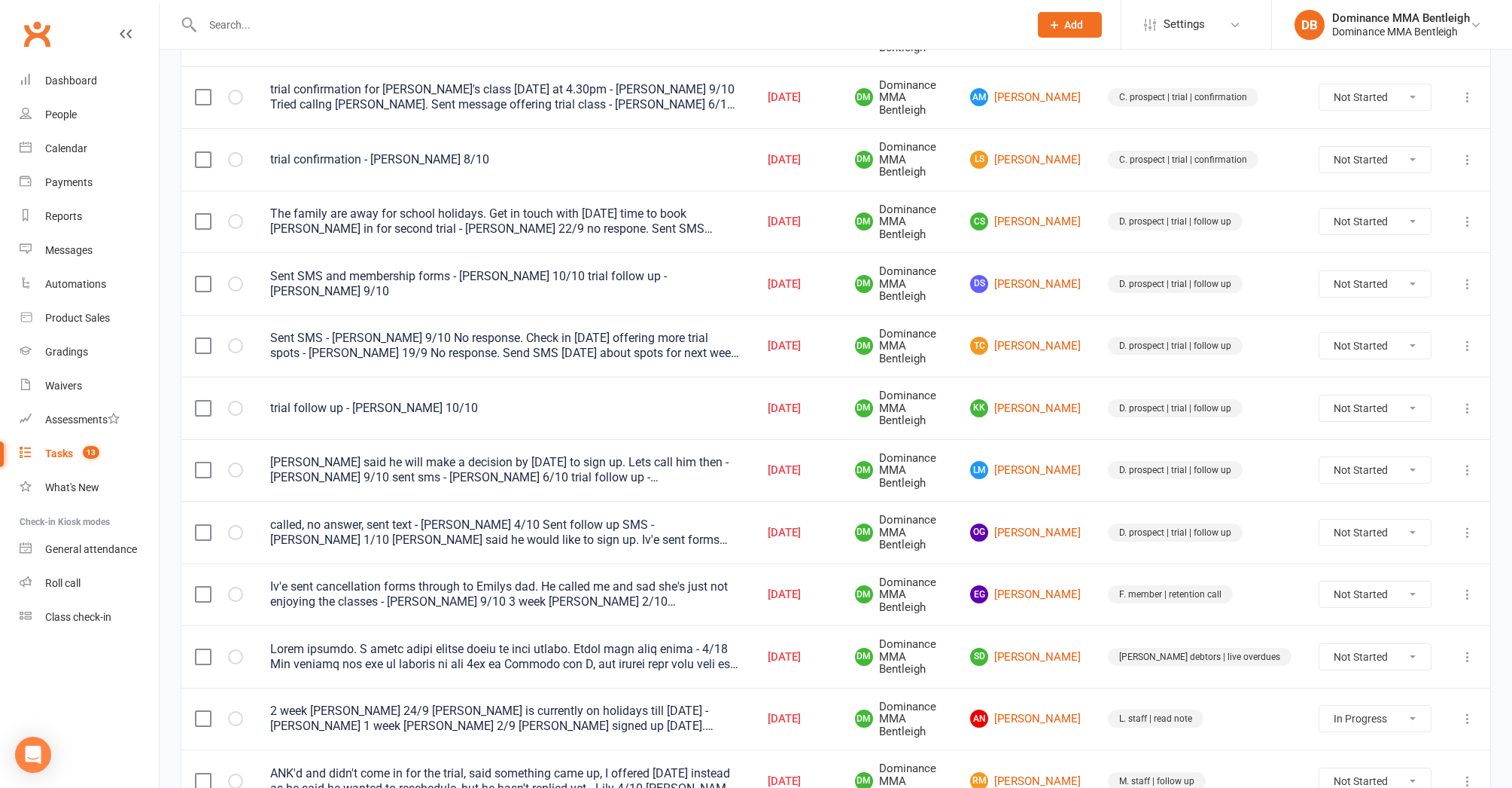
scroll to position [279, 0]
click at [1465, 650] on icon at bounding box center [1468, 658] width 15 height 15
click at [1268, 688] on td "L. staff | read note" at bounding box center [1200, 719] width 211 height 62
select select "unstarted"
select select "started"
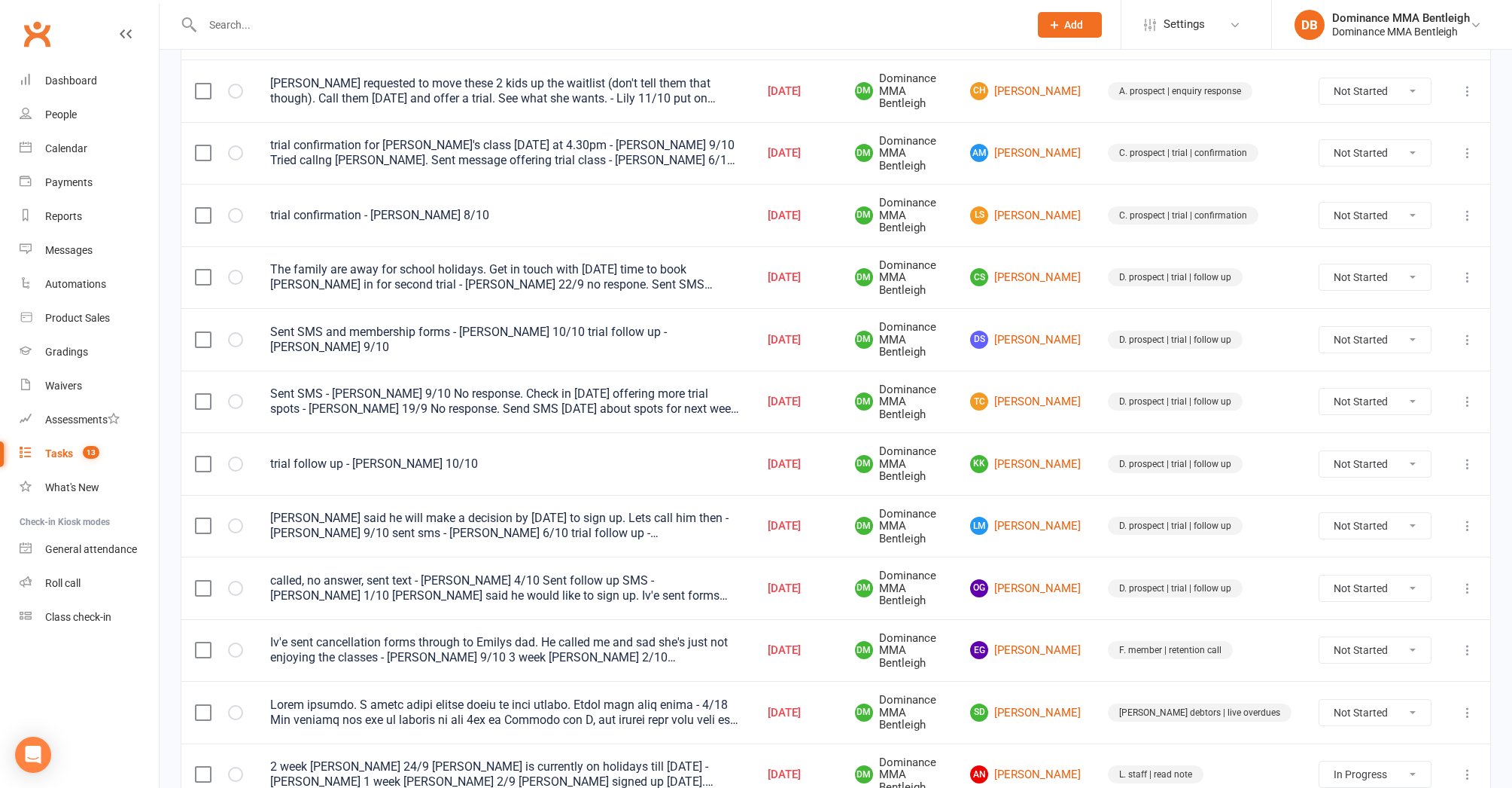
select select "started"
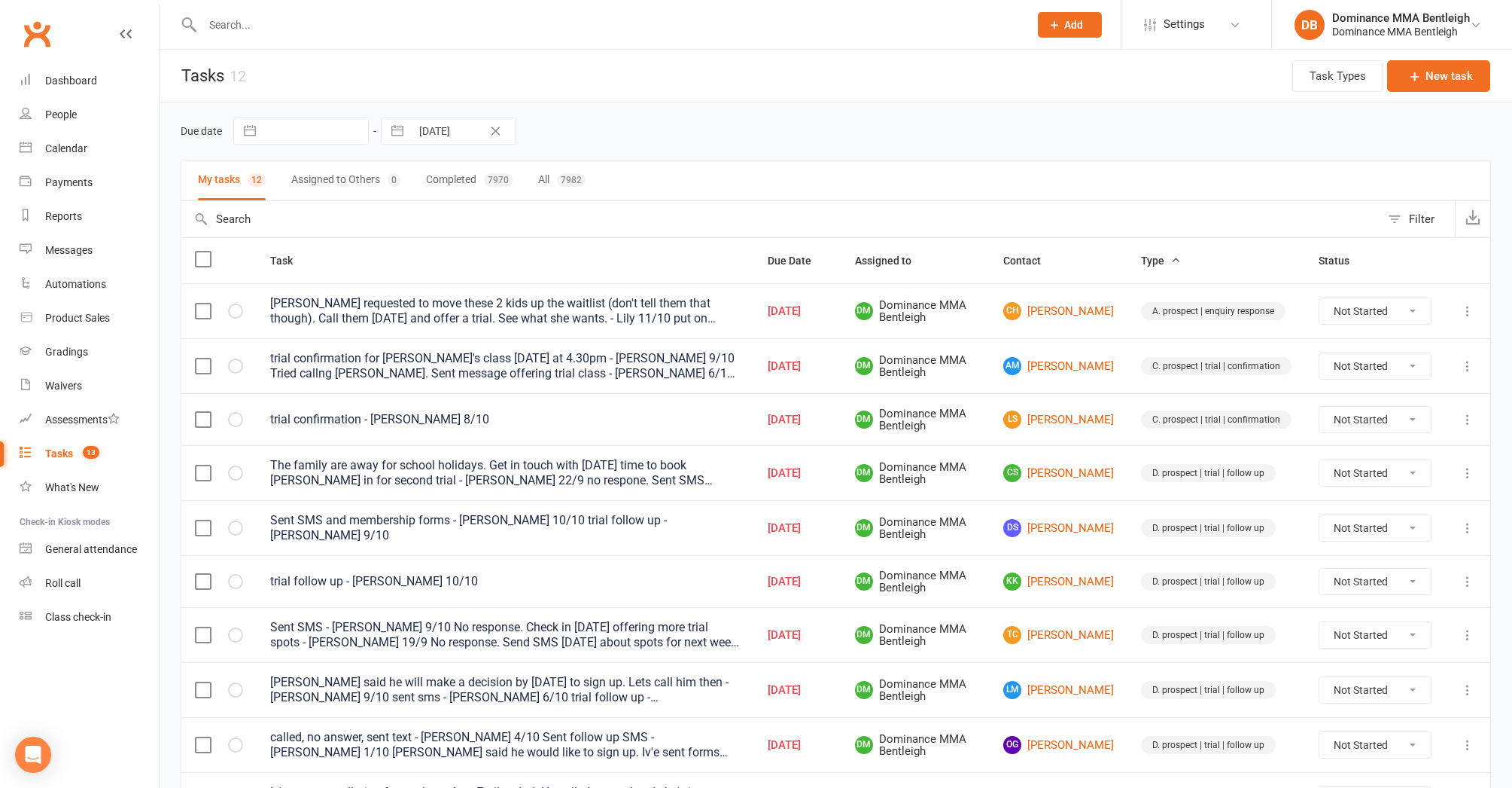
scroll to position [0, 0]
click at [94, 80] on div "Dashboard" at bounding box center [71, 80] width 52 height 12
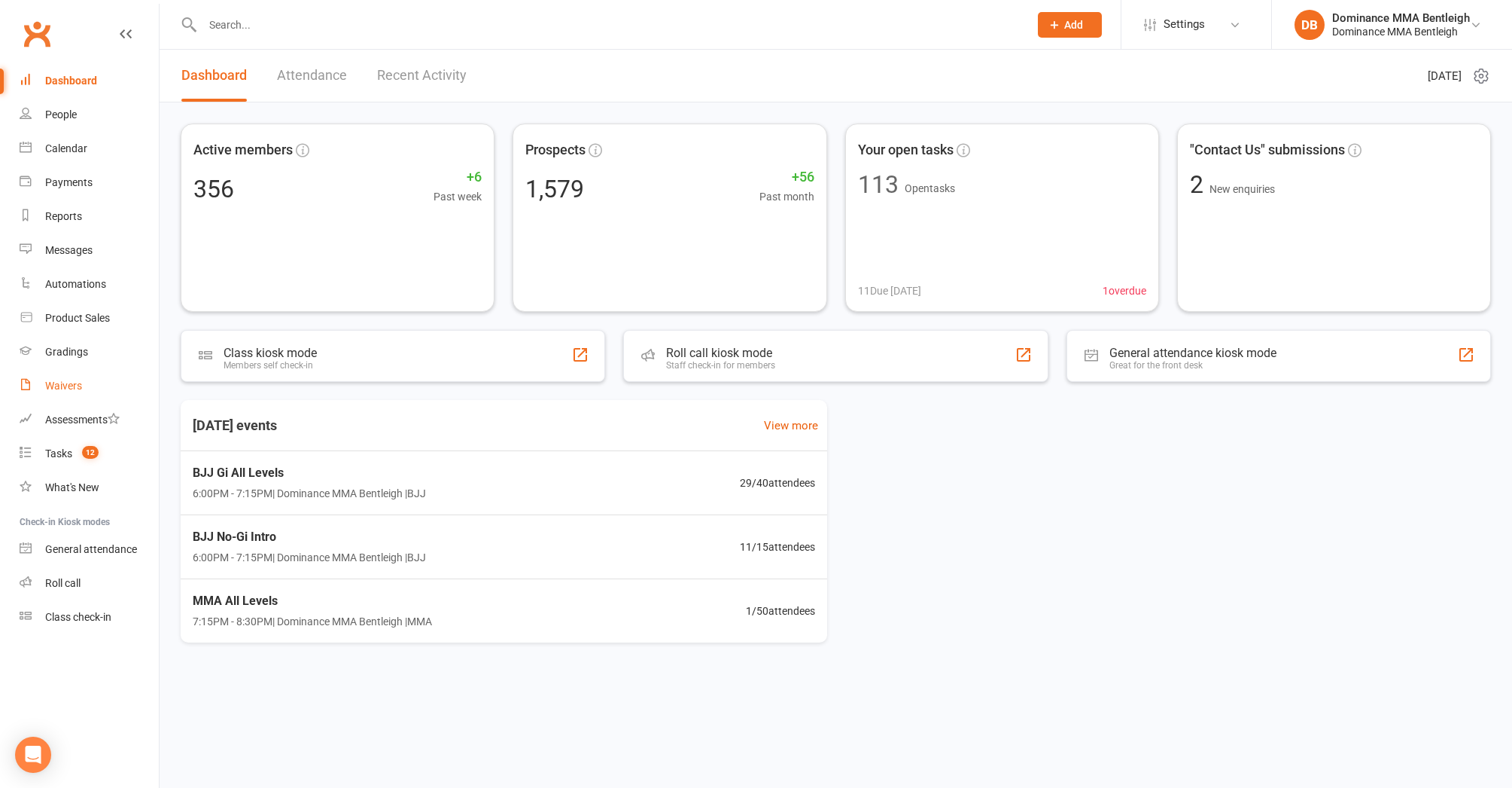
click at [75, 385] on div "Waivers" at bounding box center [63, 385] width 37 height 12
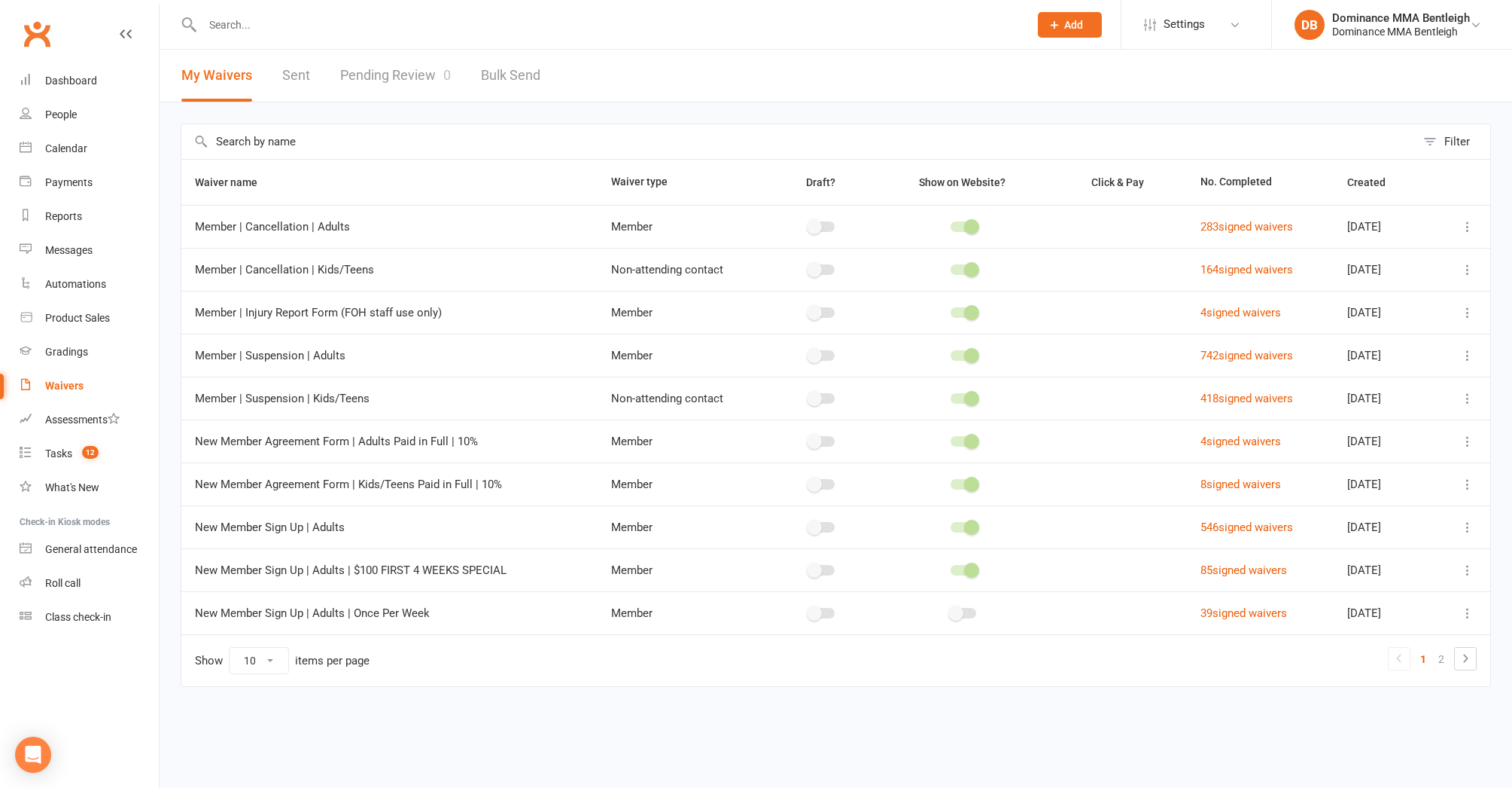
click at [407, 93] on link "Pending Review 0" at bounding box center [395, 75] width 111 height 52
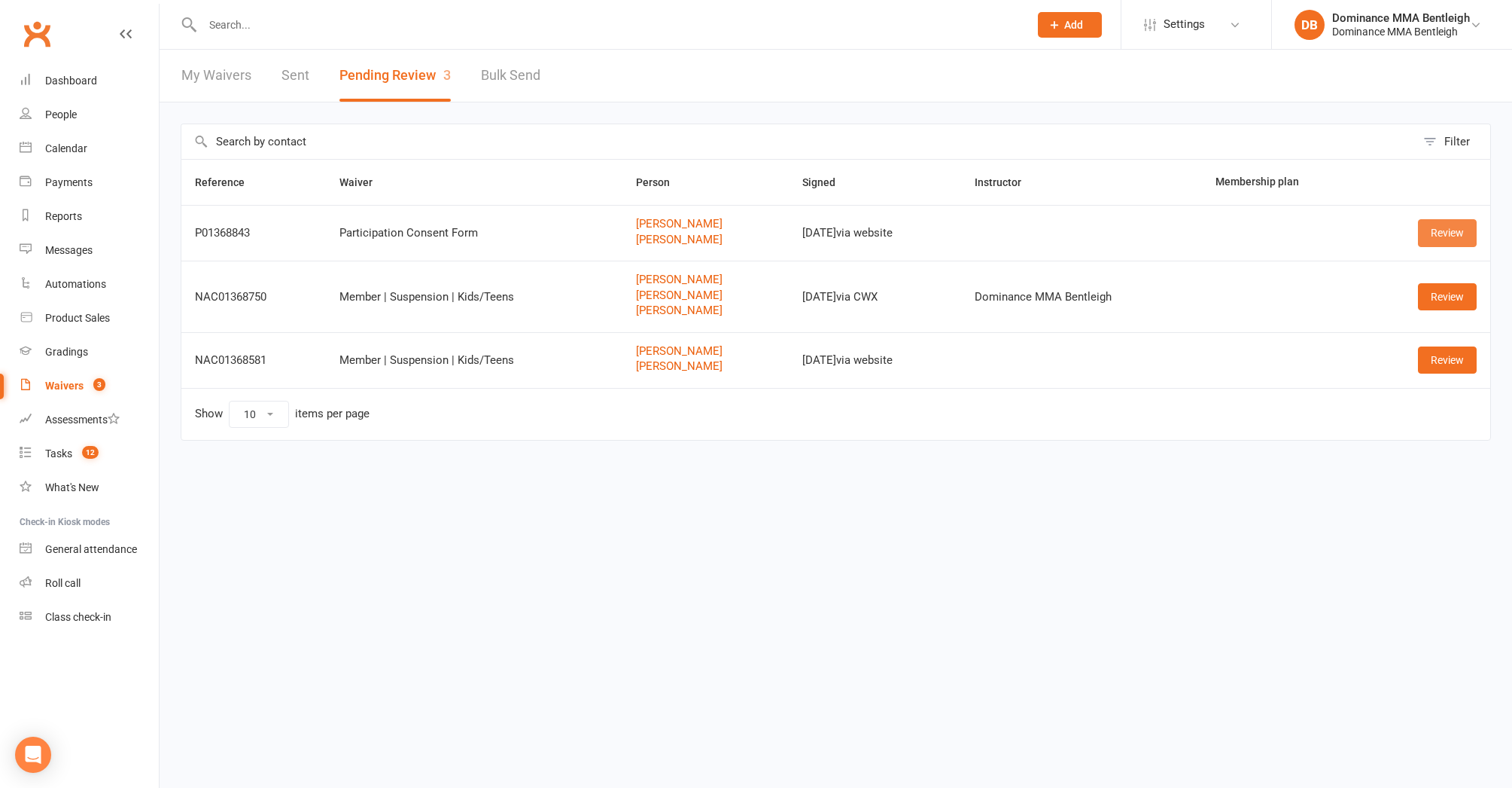
click at [1443, 235] on link "Review" at bounding box center [1448, 233] width 59 height 28
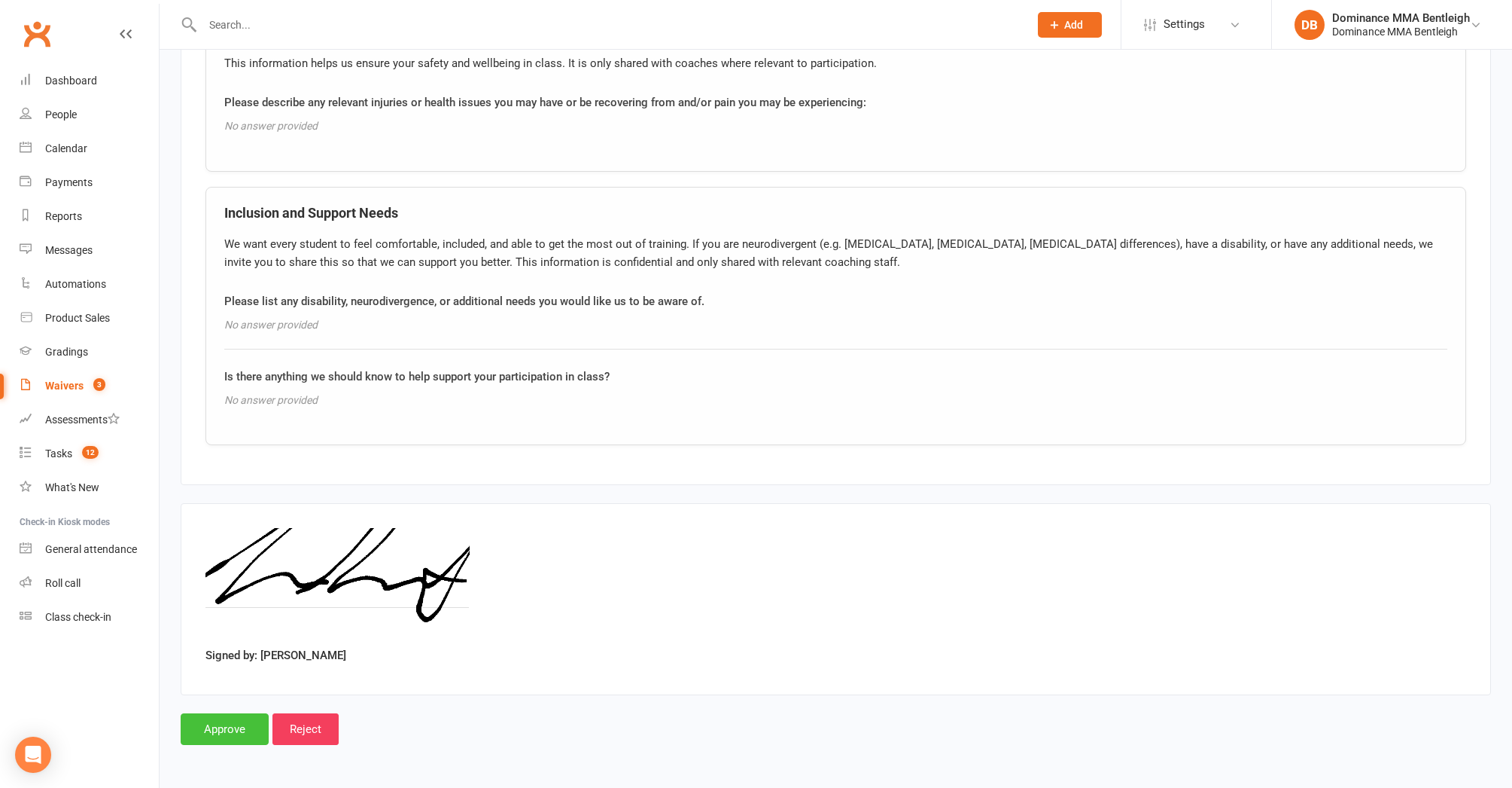
scroll to position [1717, 0]
click at [233, 713] on input "Approve" at bounding box center [225, 728] width 88 height 31
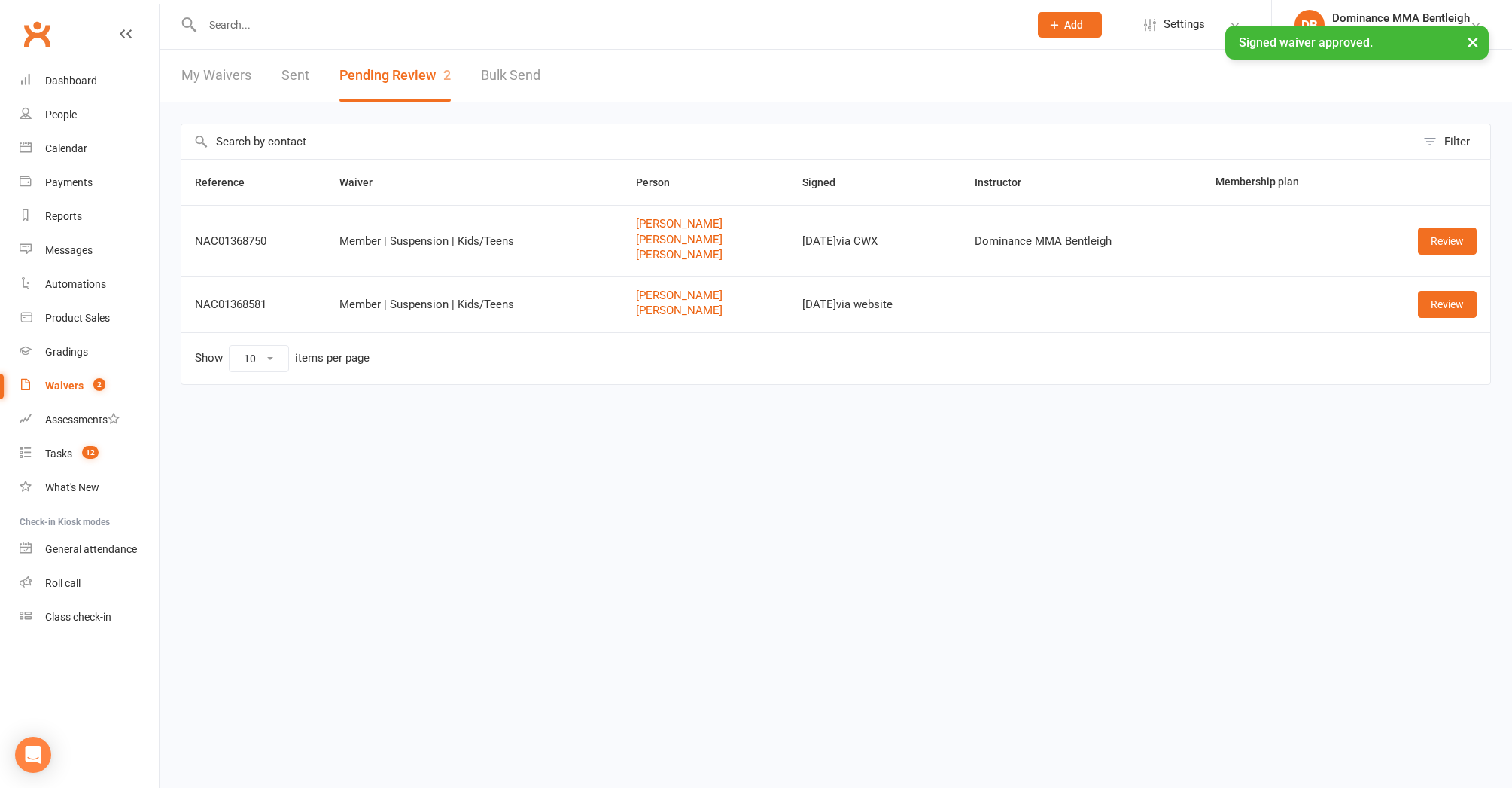
click at [424, 32] on input "text" at bounding box center [608, 25] width 821 height 21
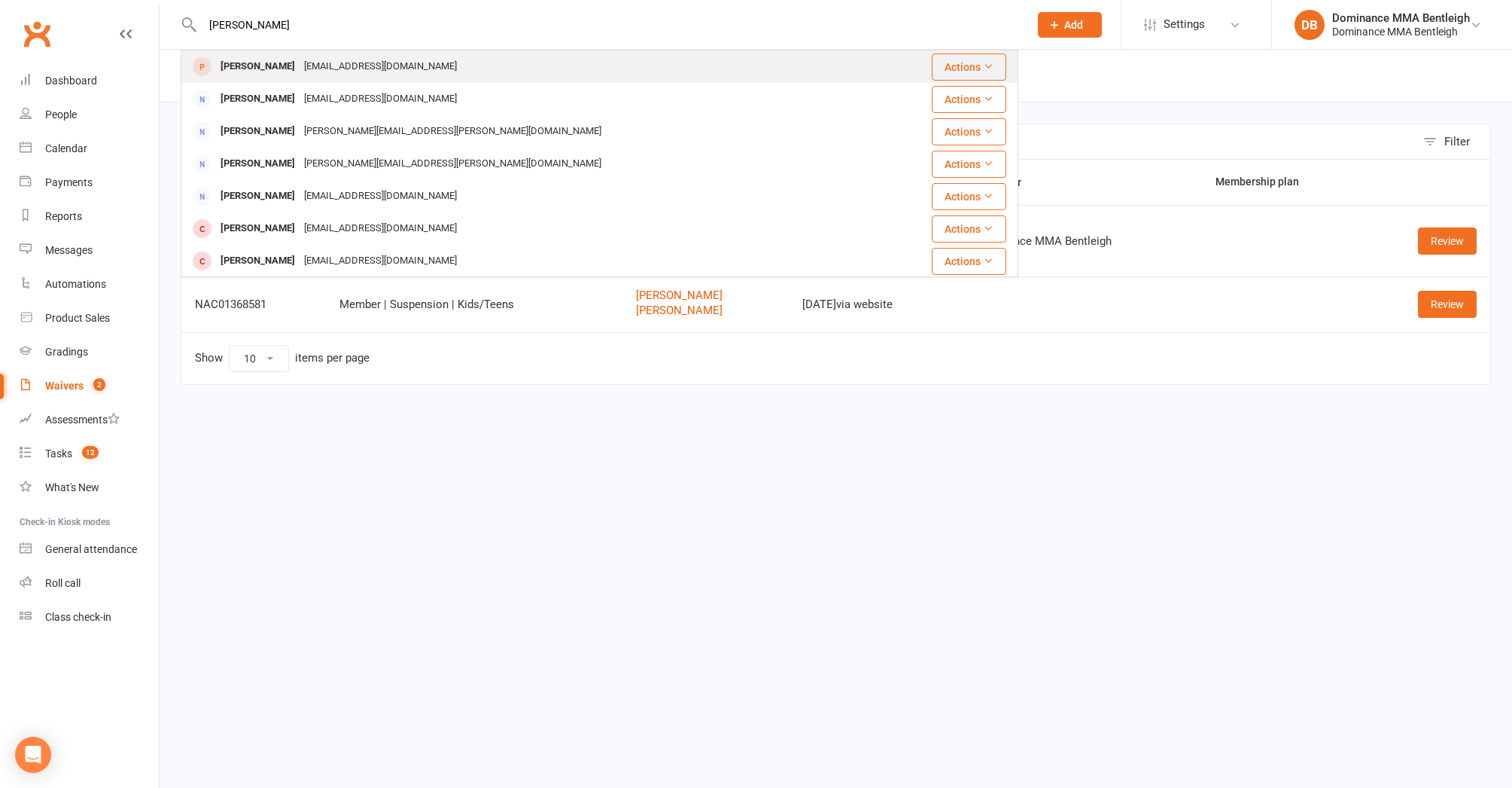
type input "simon litt"
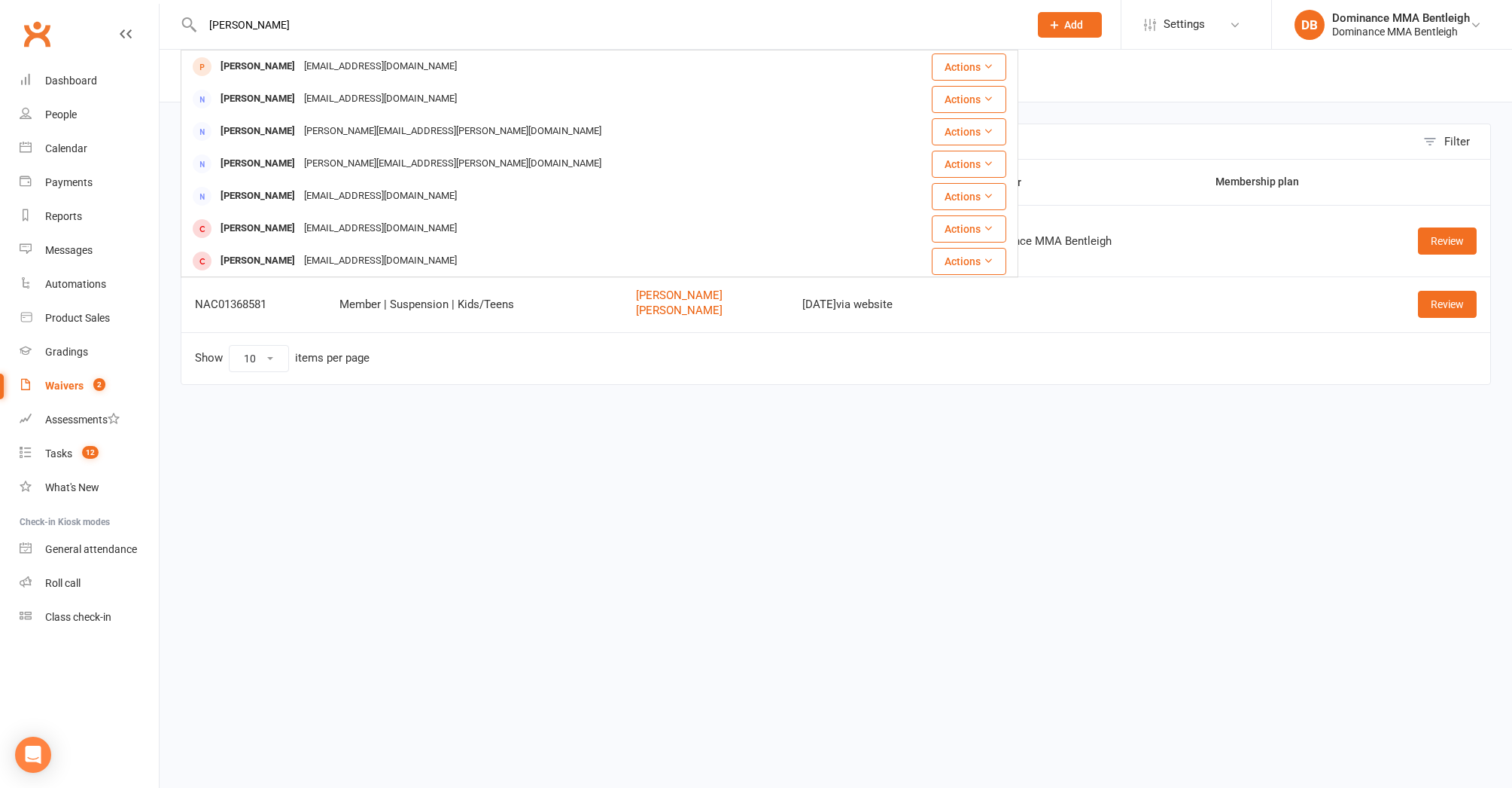
drag, startPoint x: 361, startPoint y: 73, endPoint x: 340, endPoint y: 75, distance: 21.1
click at [363, 73] on div "littlejohnsimon1@gmail.com" at bounding box center [381, 67] width 162 height 22
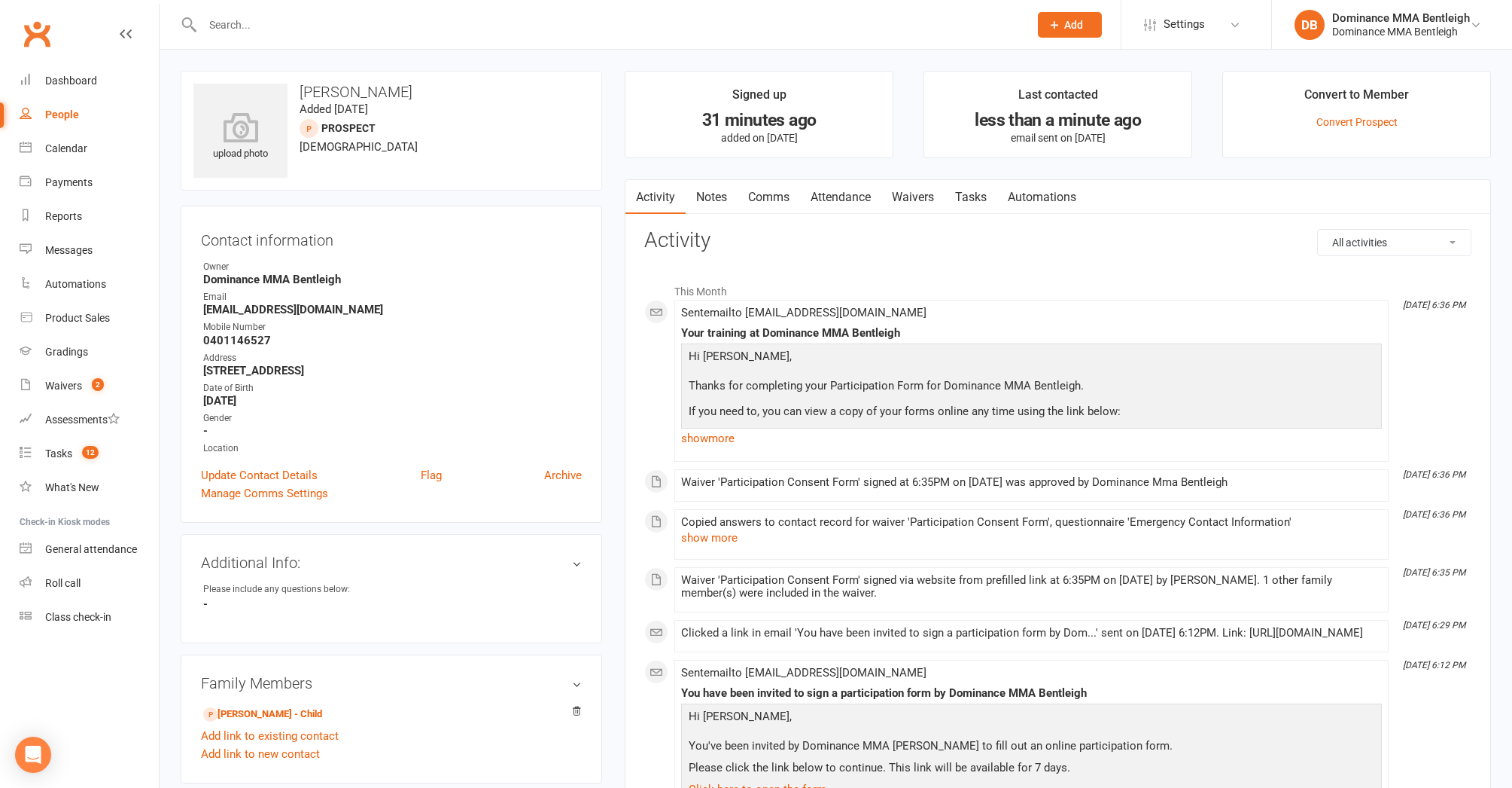
click at [951, 189] on link "Tasks" at bounding box center [970, 197] width 52 height 35
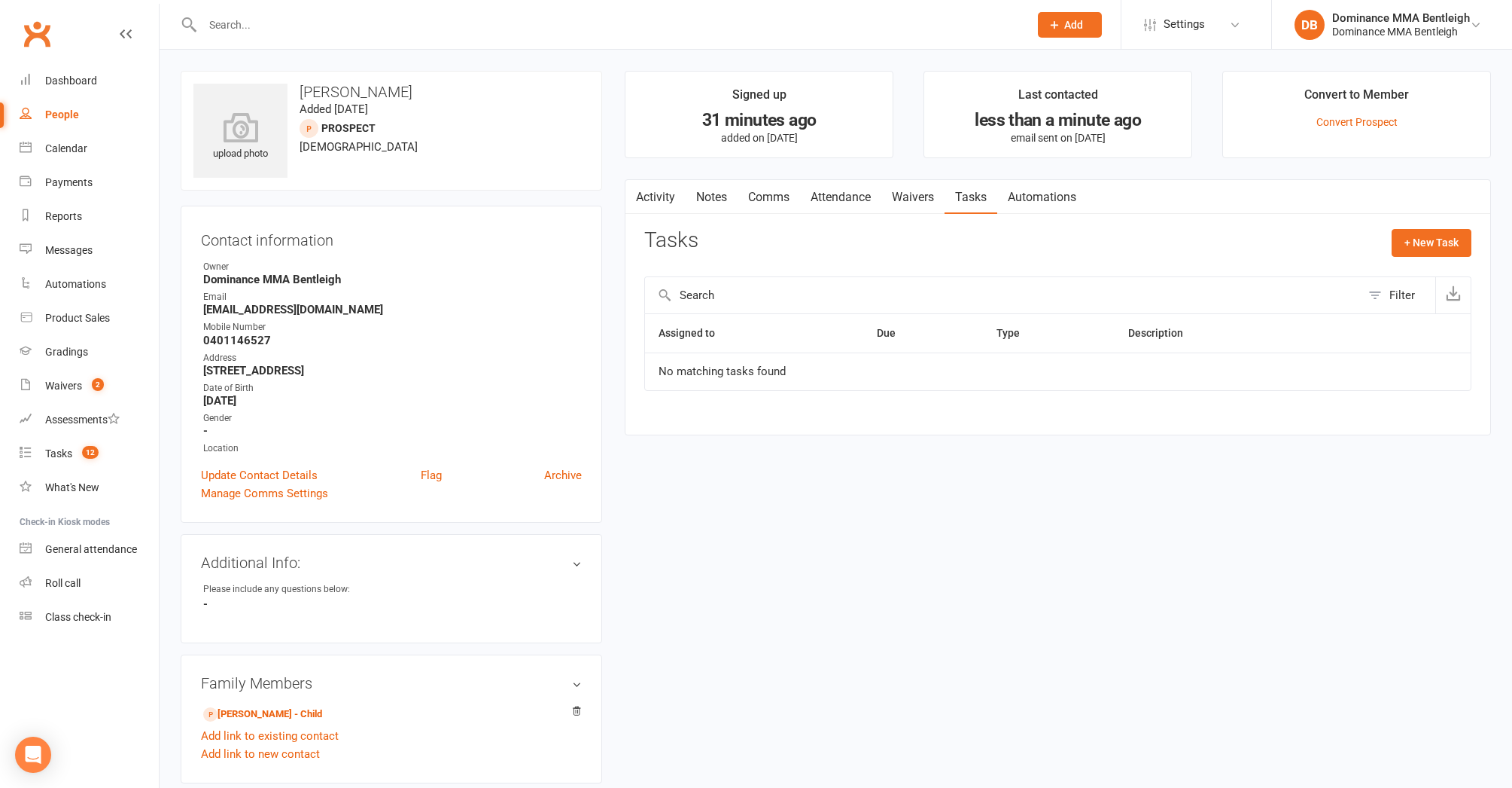
click at [902, 204] on link "Waivers" at bounding box center [912, 197] width 63 height 35
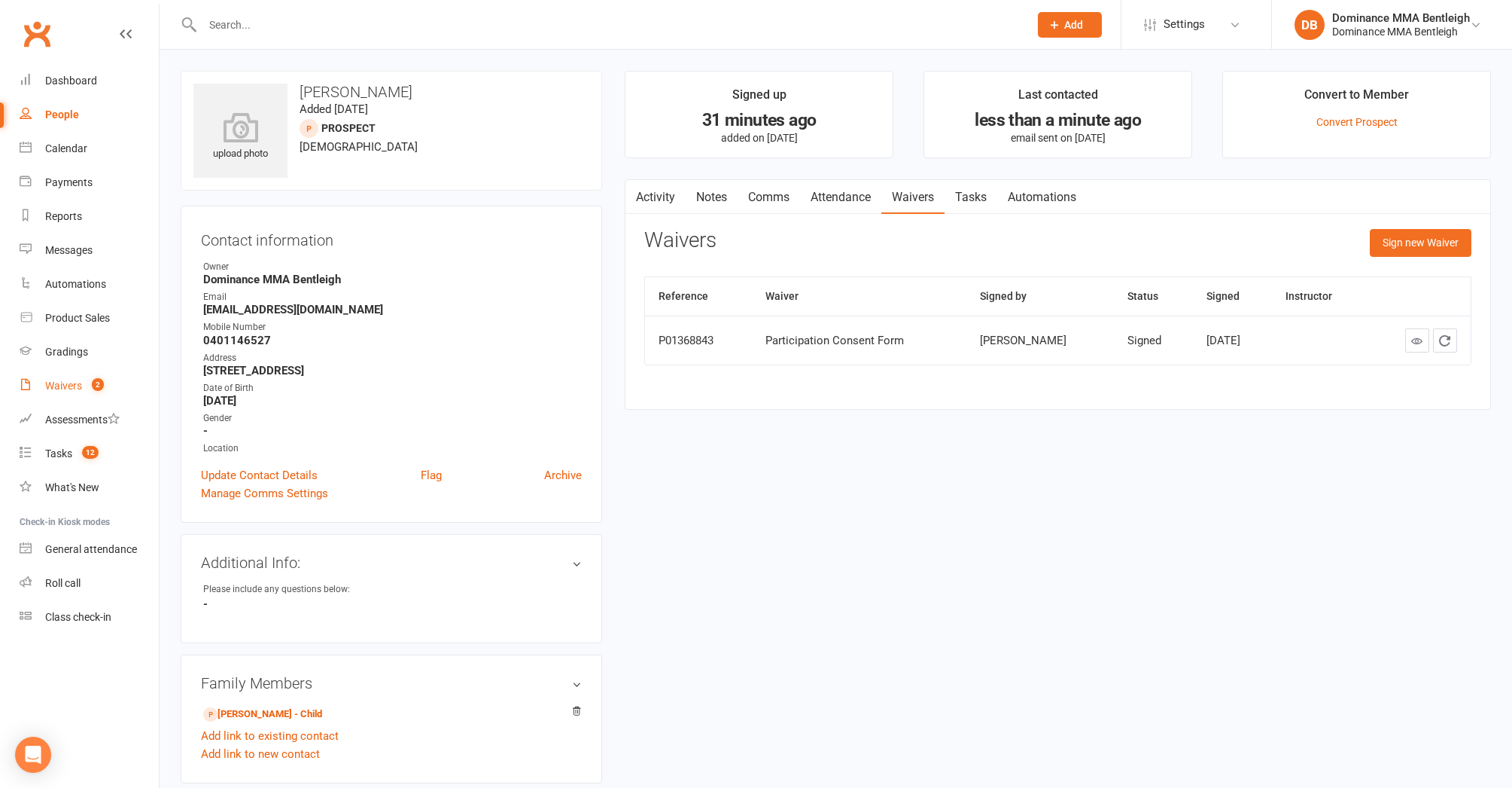
click at [79, 382] on div "Waivers" at bounding box center [63, 385] width 37 height 12
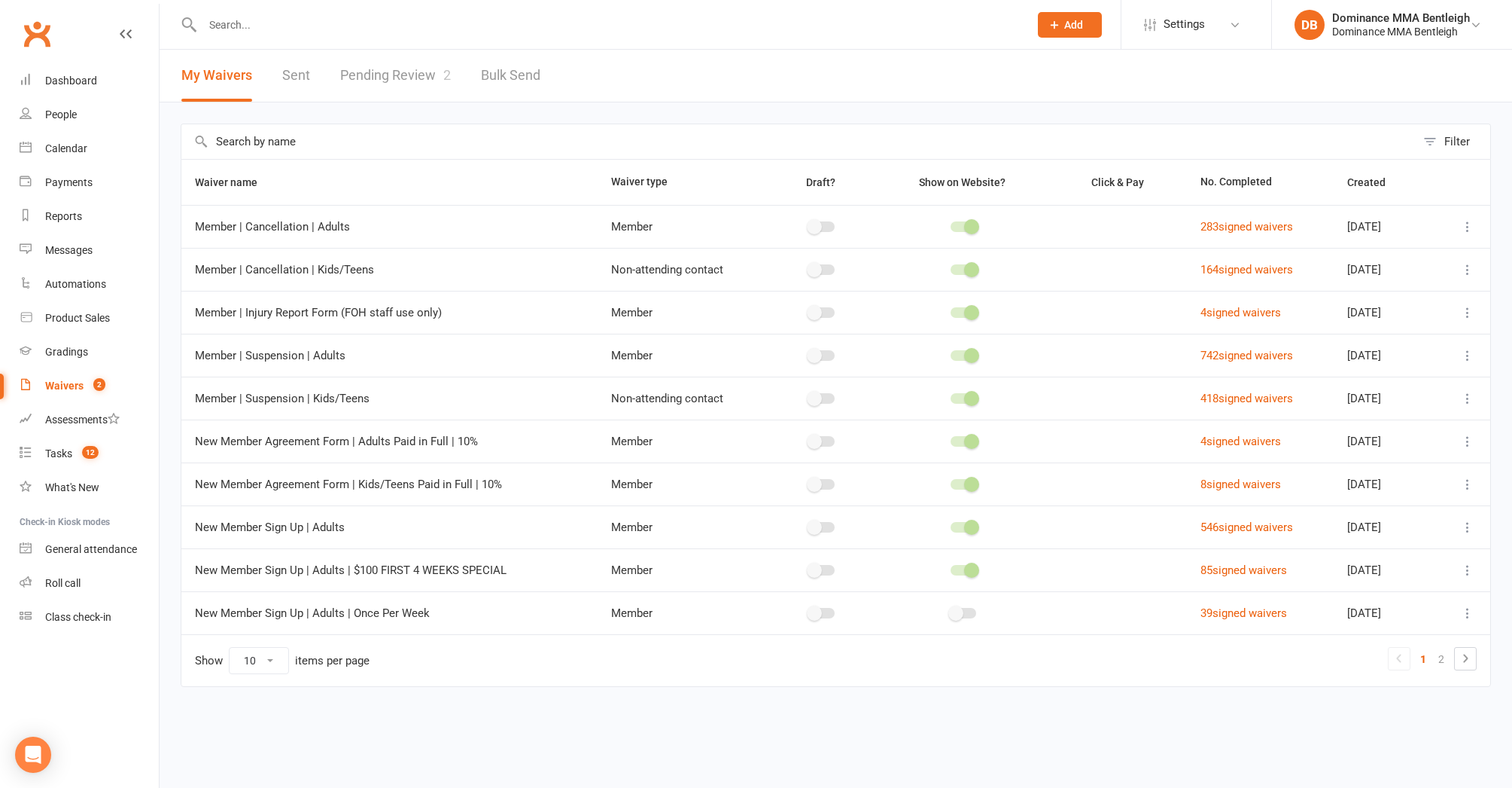
click at [412, 82] on link "Pending Review 2" at bounding box center [395, 75] width 111 height 52
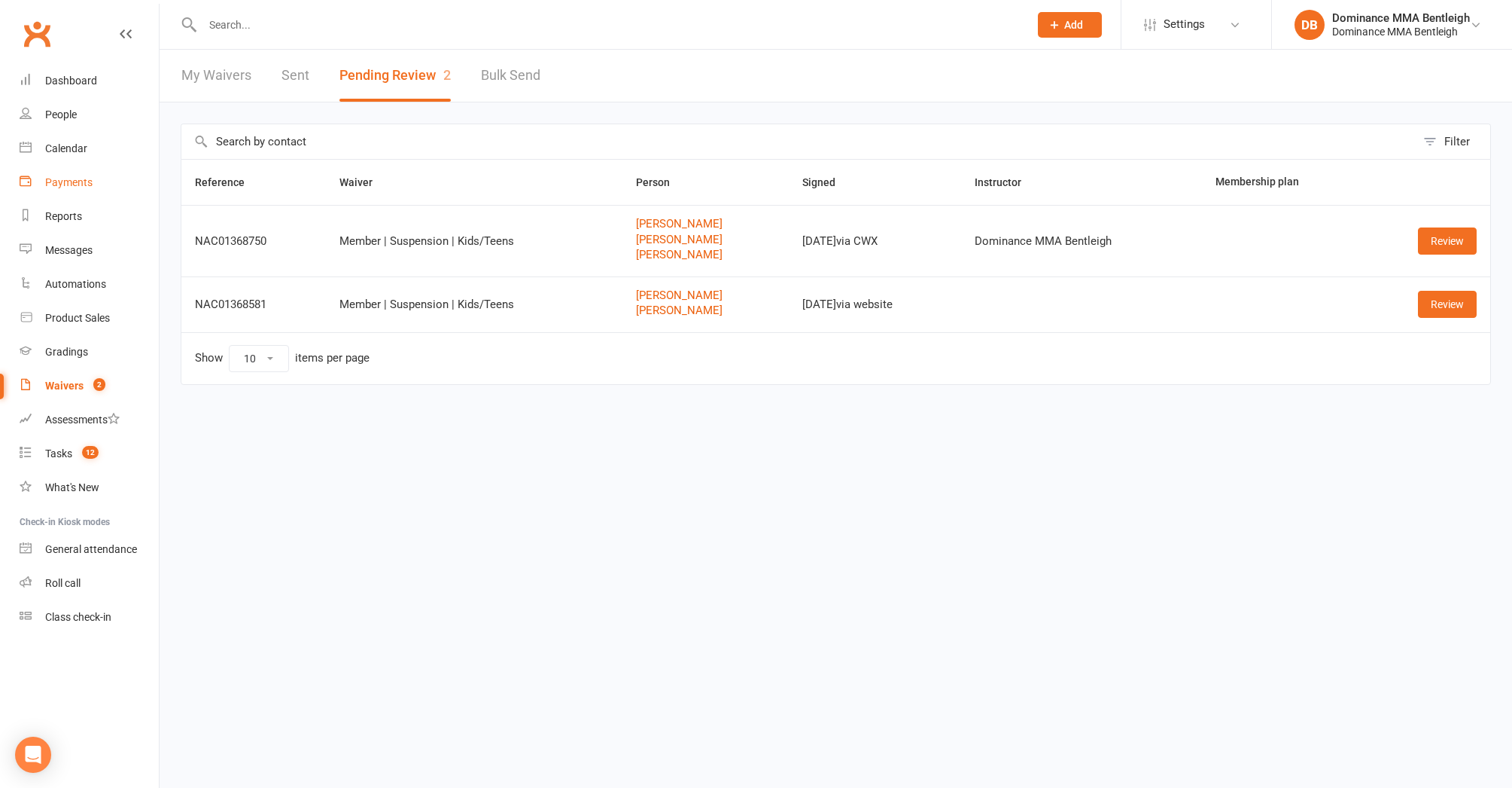
click at [68, 173] on link "Payments" at bounding box center [89, 183] width 139 height 34
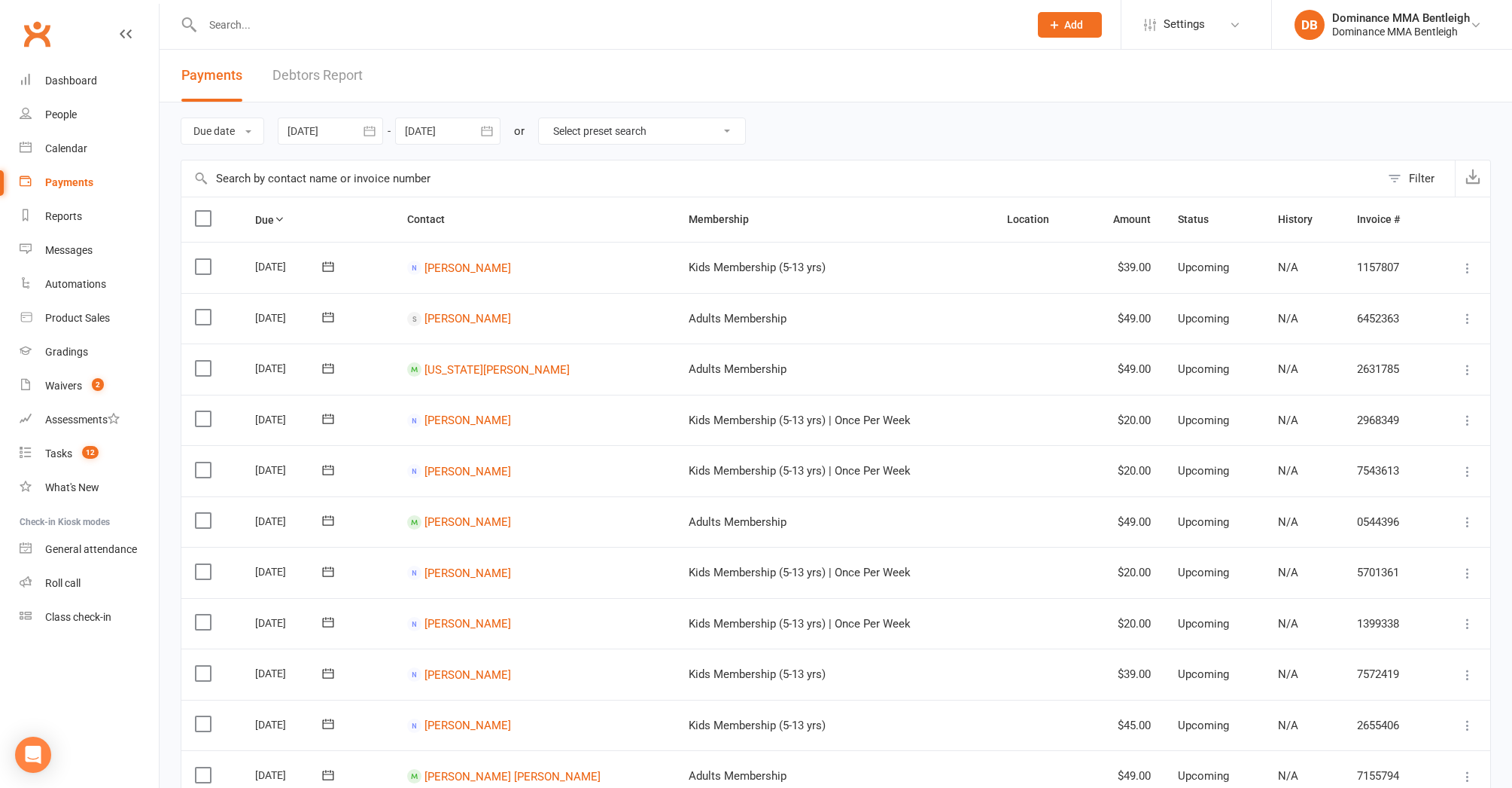
click at [330, 70] on link "Debtors Report" at bounding box center [317, 75] width 91 height 52
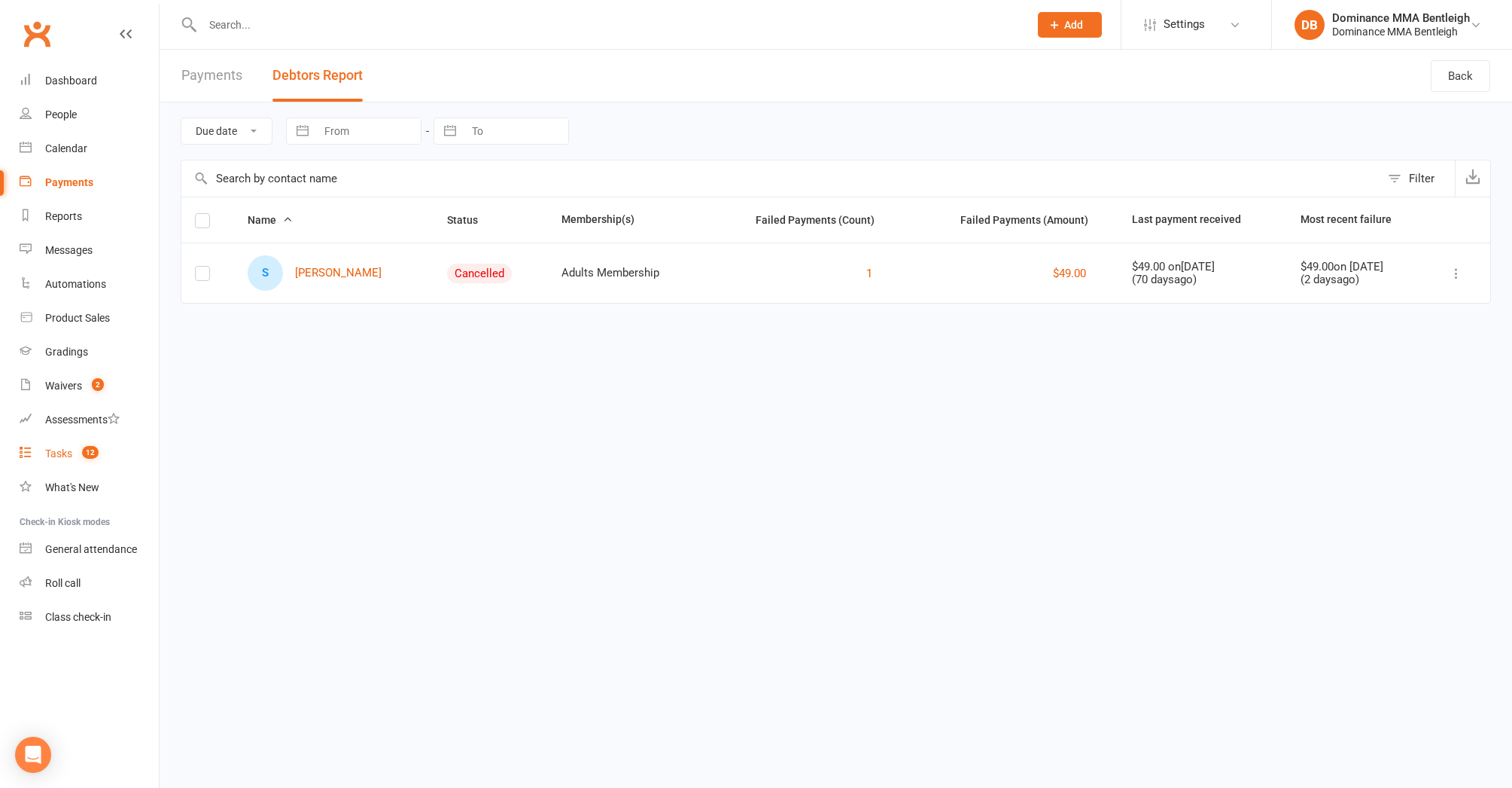
click at [57, 449] on div "Tasks" at bounding box center [59, 453] width 28 height 12
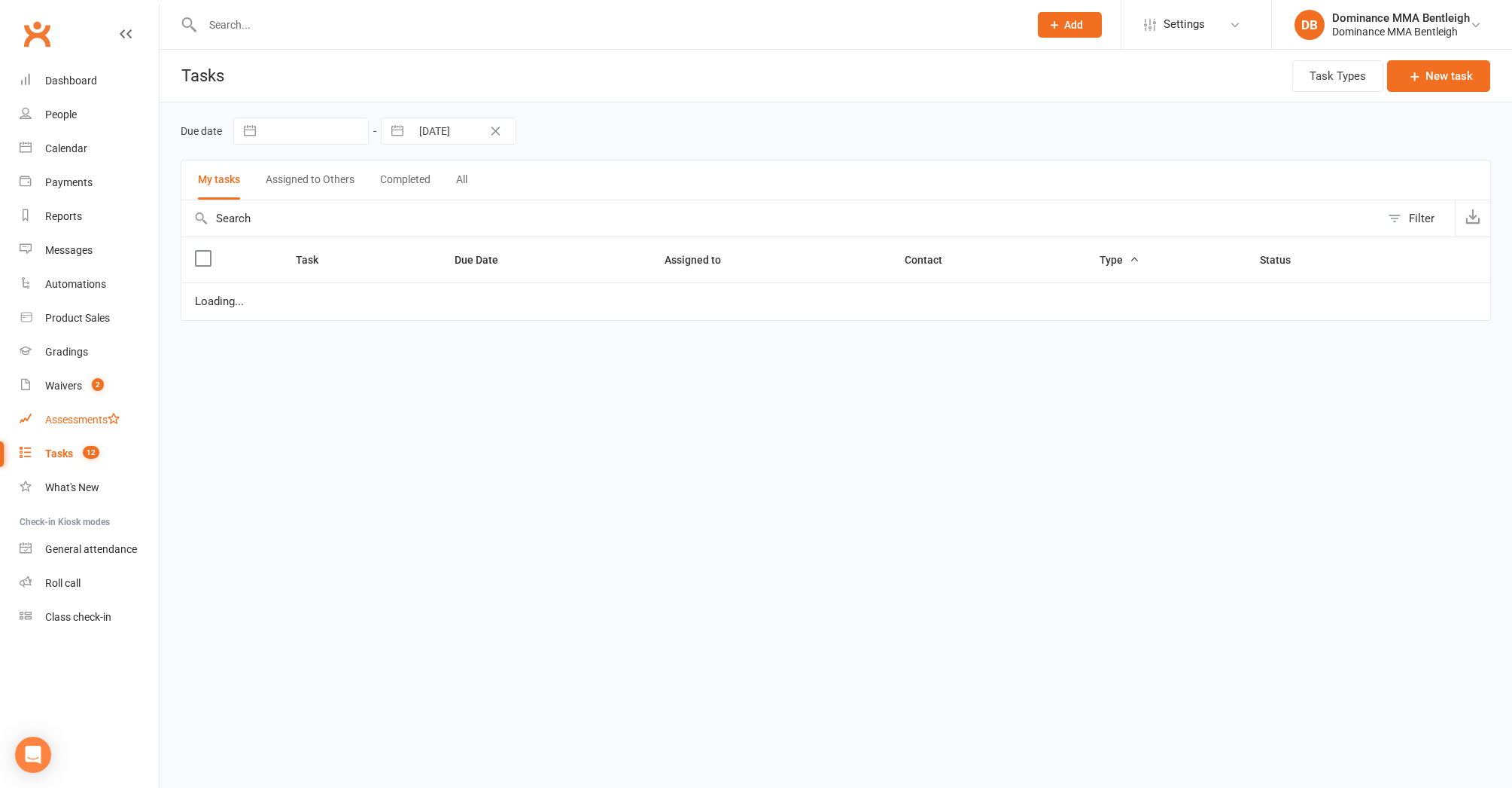
select select "started"
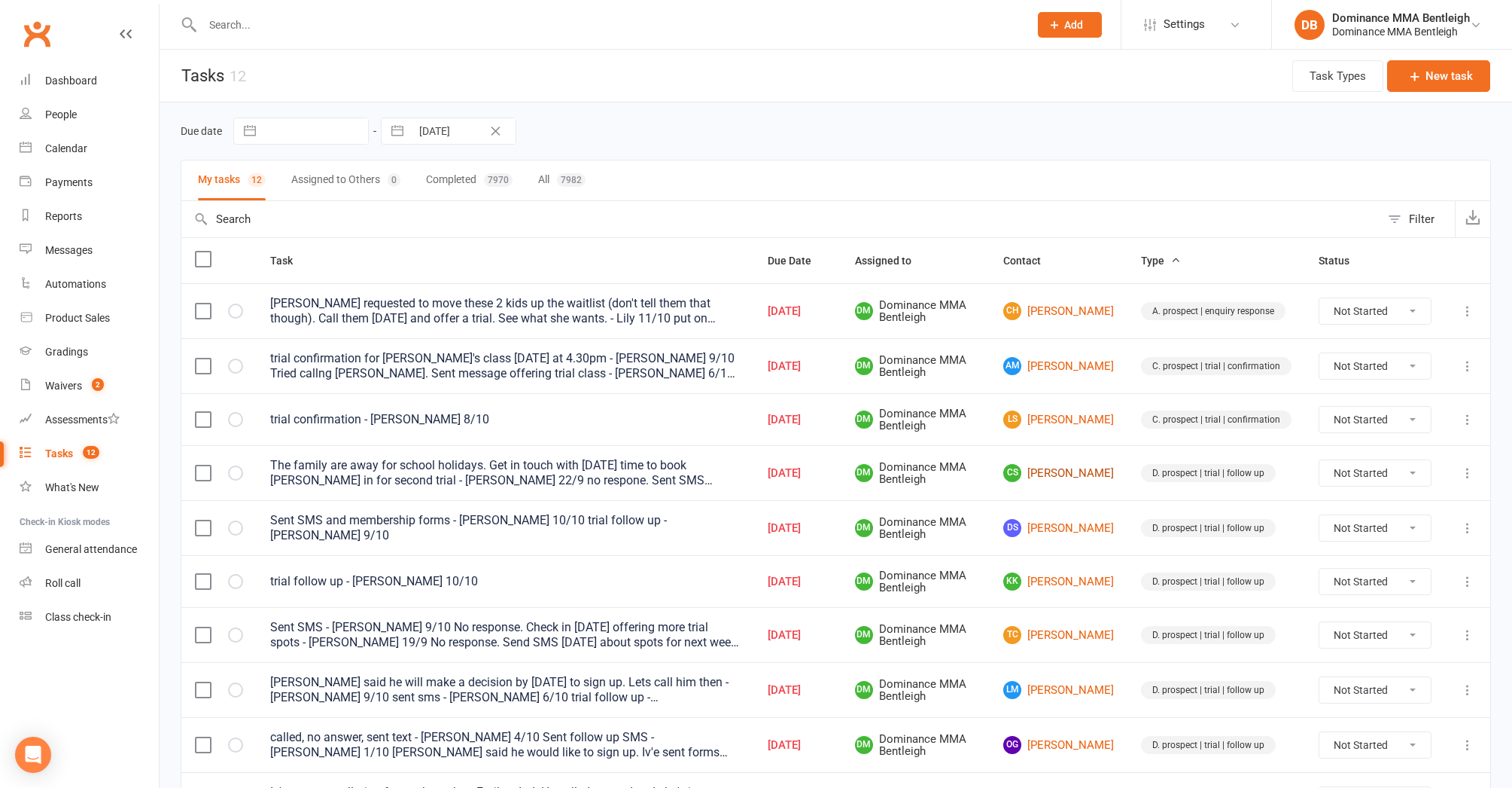
click at [1083, 468] on link "CS Corey Smith" at bounding box center [1058, 473] width 111 height 18
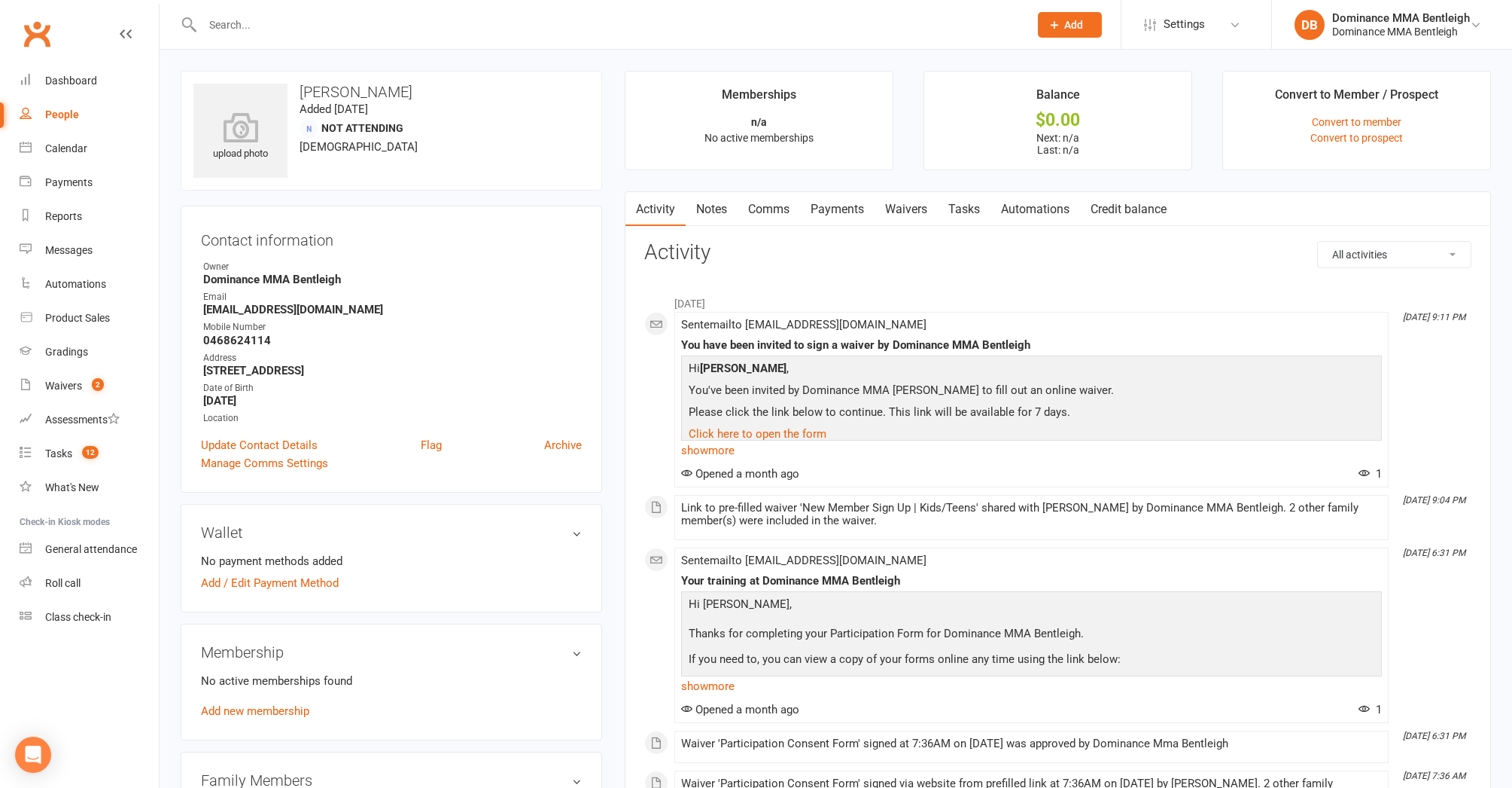
drag, startPoint x: 988, startPoint y: 207, endPoint x: 998, endPoint y: 209, distance: 10.2
click at [989, 207] on link "Tasks" at bounding box center [964, 209] width 52 height 35
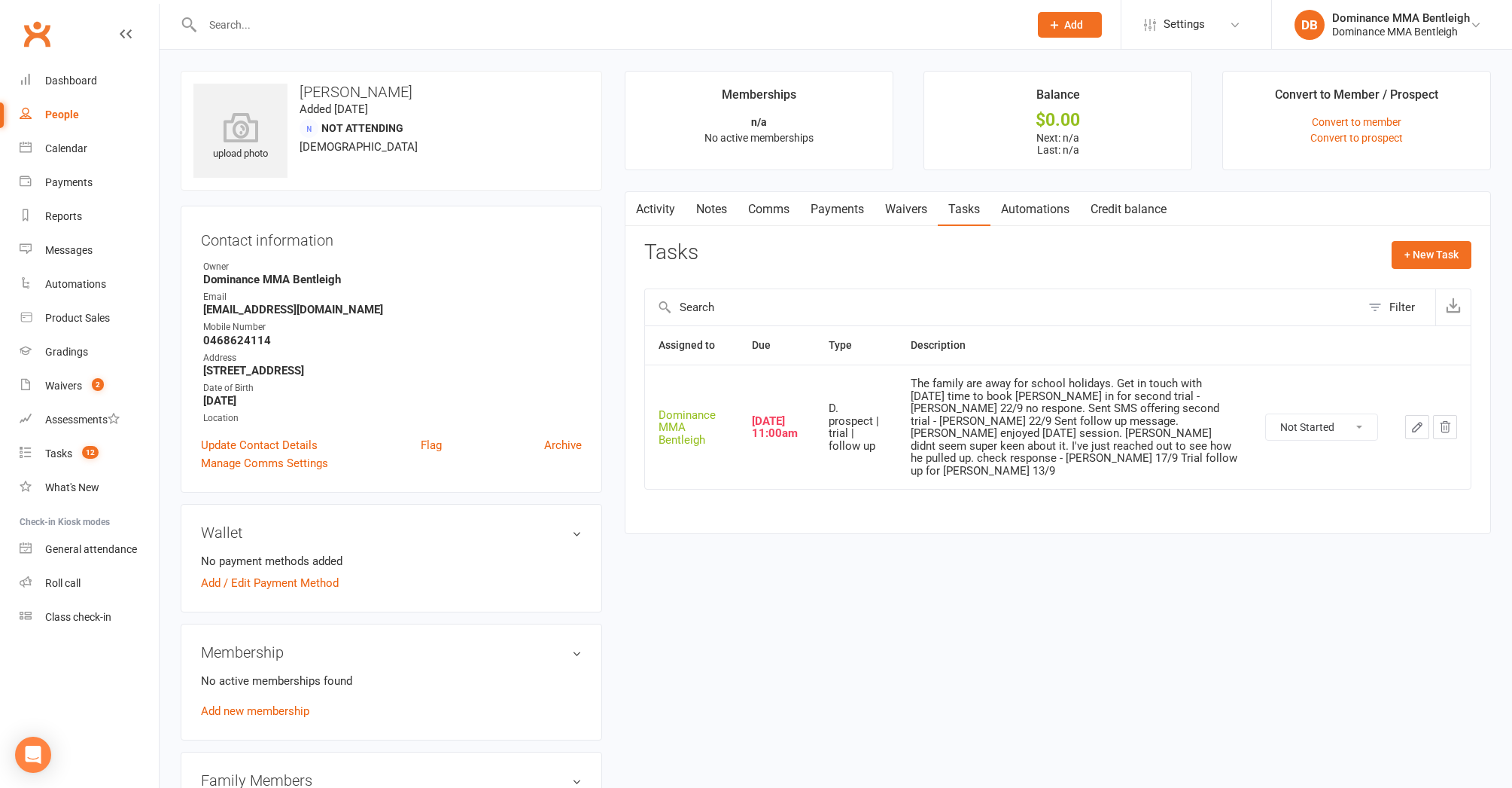
click at [1415, 420] on icon "button" at bounding box center [1418, 427] width 14 height 14
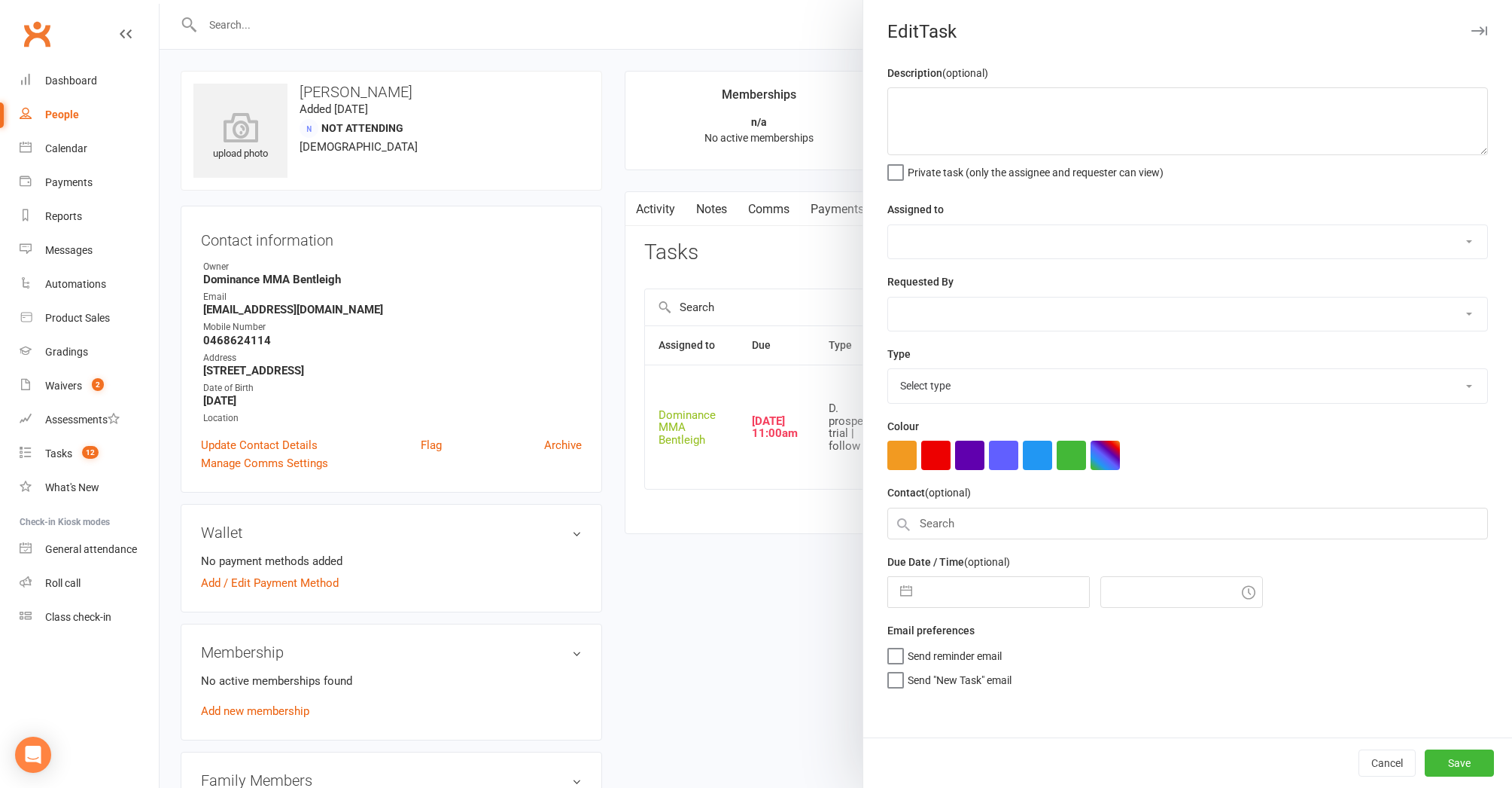
type textarea "The family are away for school holidays. Get in touch with in 2 weeks time to b…"
select select "24839"
type input "13 Oct 2025"
type input "11:00am"
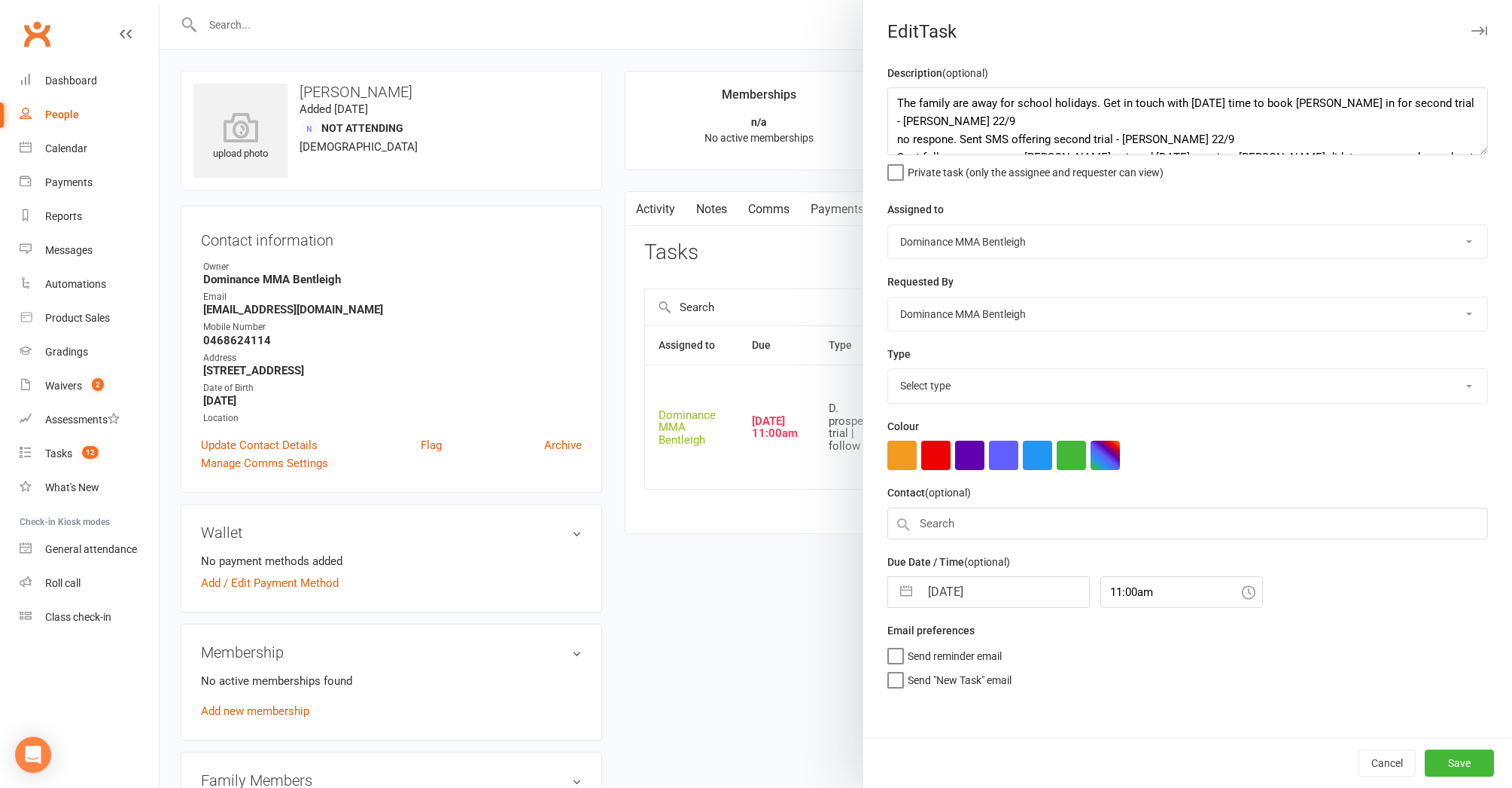
select select "13787"
drag, startPoint x: 898, startPoint y: 102, endPoint x: 1121, endPoint y: 120, distance: 223.7
click at [899, 101] on textarea "The family are away for school holidays. Get in touch with in 2 weeks time to b…" at bounding box center [1187, 121] width 601 height 68
click at [966, 94] on textarea "The family are away for school holidays. Get in touch with in 2 weeks time to b…" at bounding box center [1187, 121] width 601 height 68
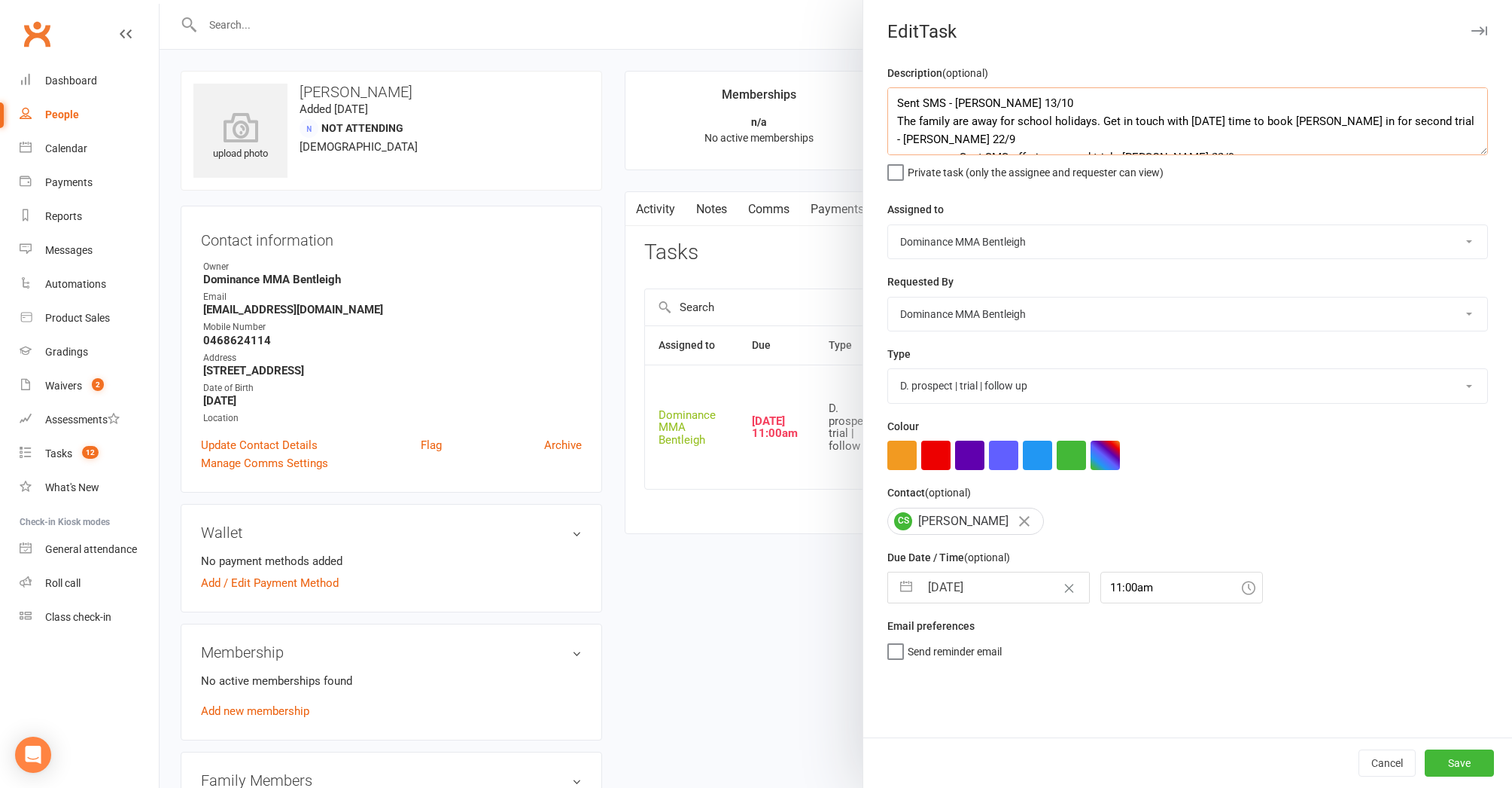
type textarea "Sent SMS - Dylan 13/10 The family are away for school holidays. Get in touch wi…"
click at [978, 594] on input "13 Oct 2025" at bounding box center [1004, 587] width 170 height 30
select select "8"
select select "2025"
select select "9"
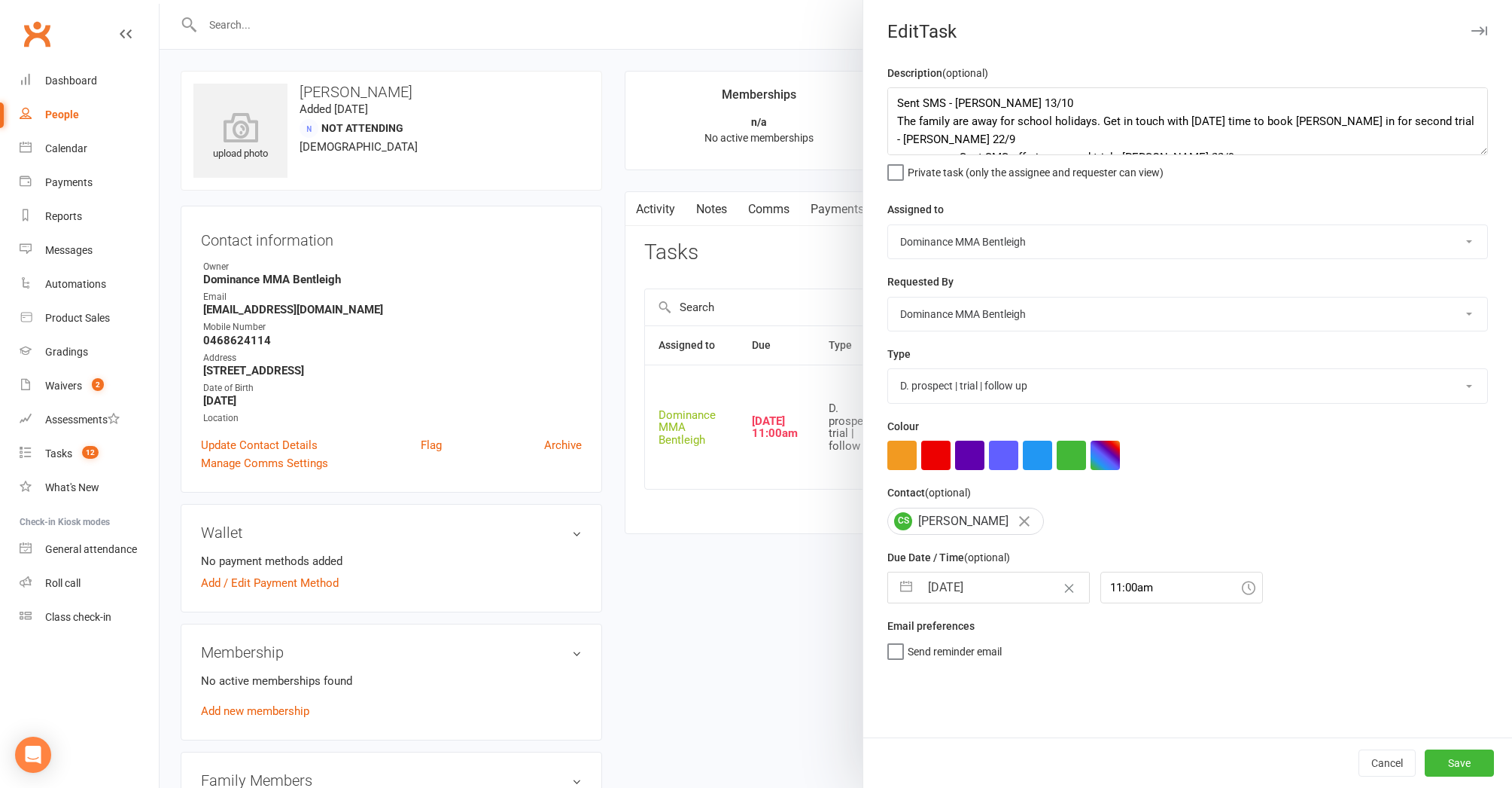
select select "2025"
select select "10"
select select "2025"
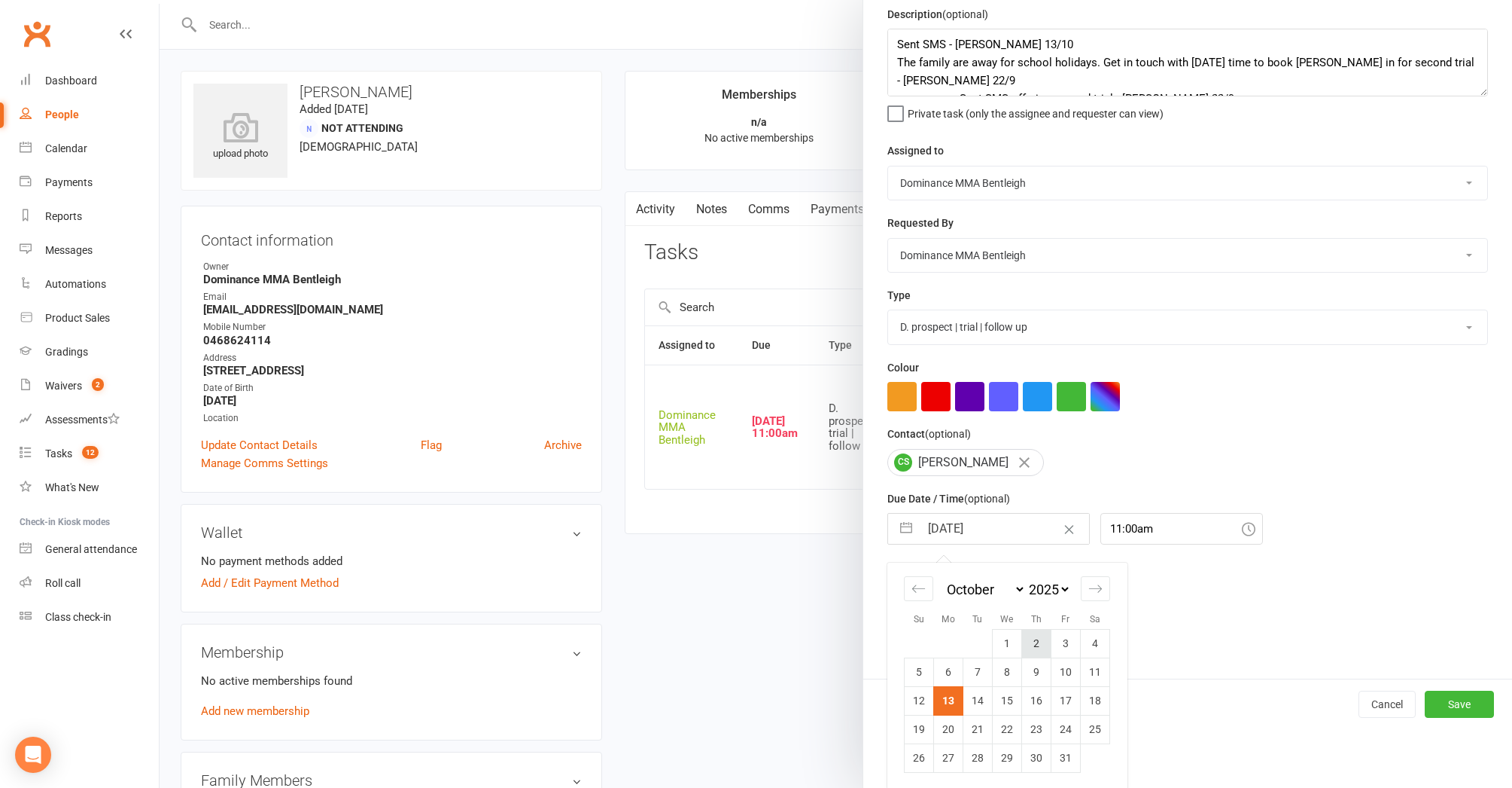
scroll to position [58, 0]
click at [977, 697] on td "14" at bounding box center [978, 701] width 29 height 28
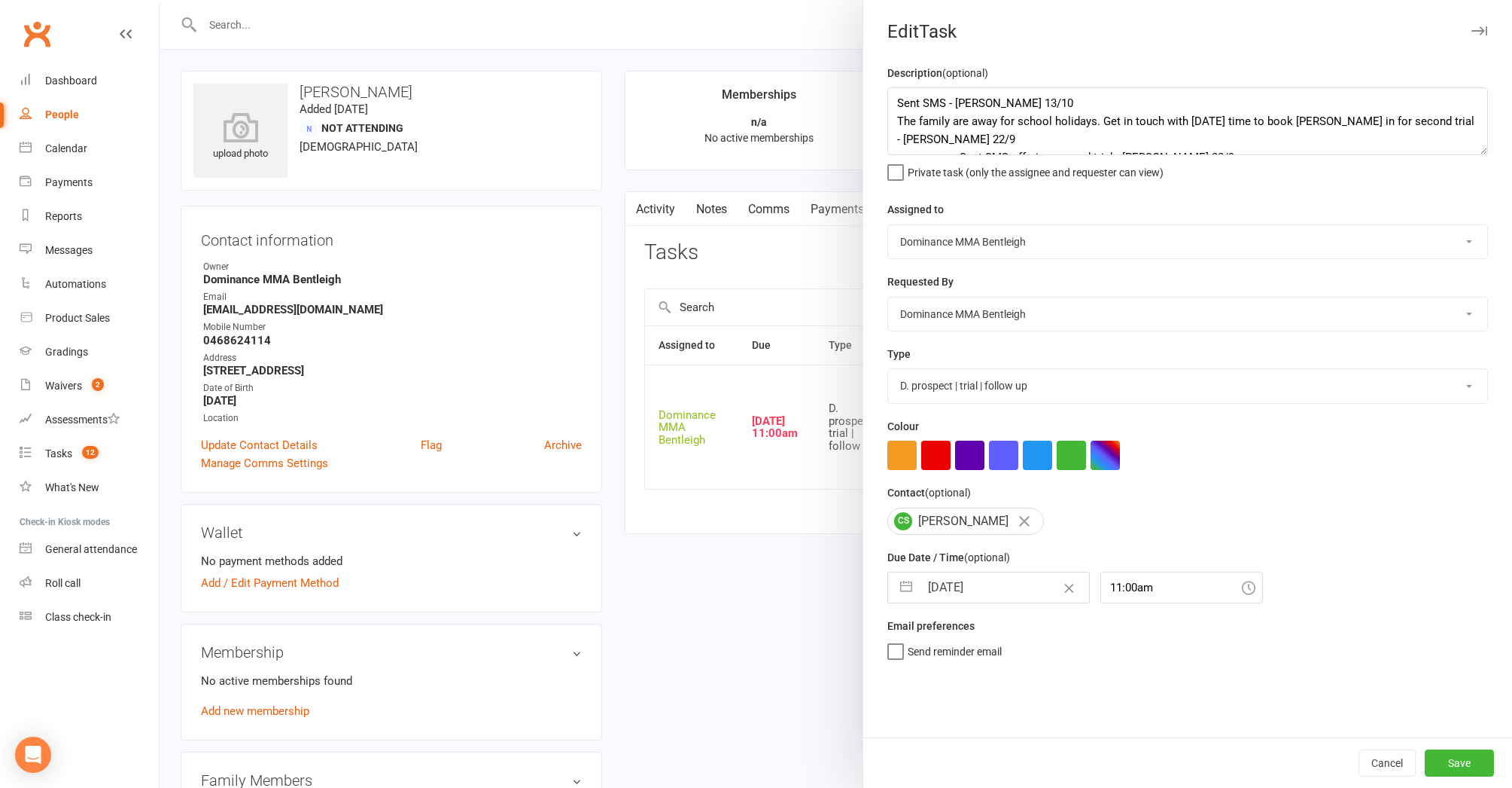
type input "14 Oct 2025"
click at [1457, 760] on button "Save" at bounding box center [1460, 763] width 70 height 28
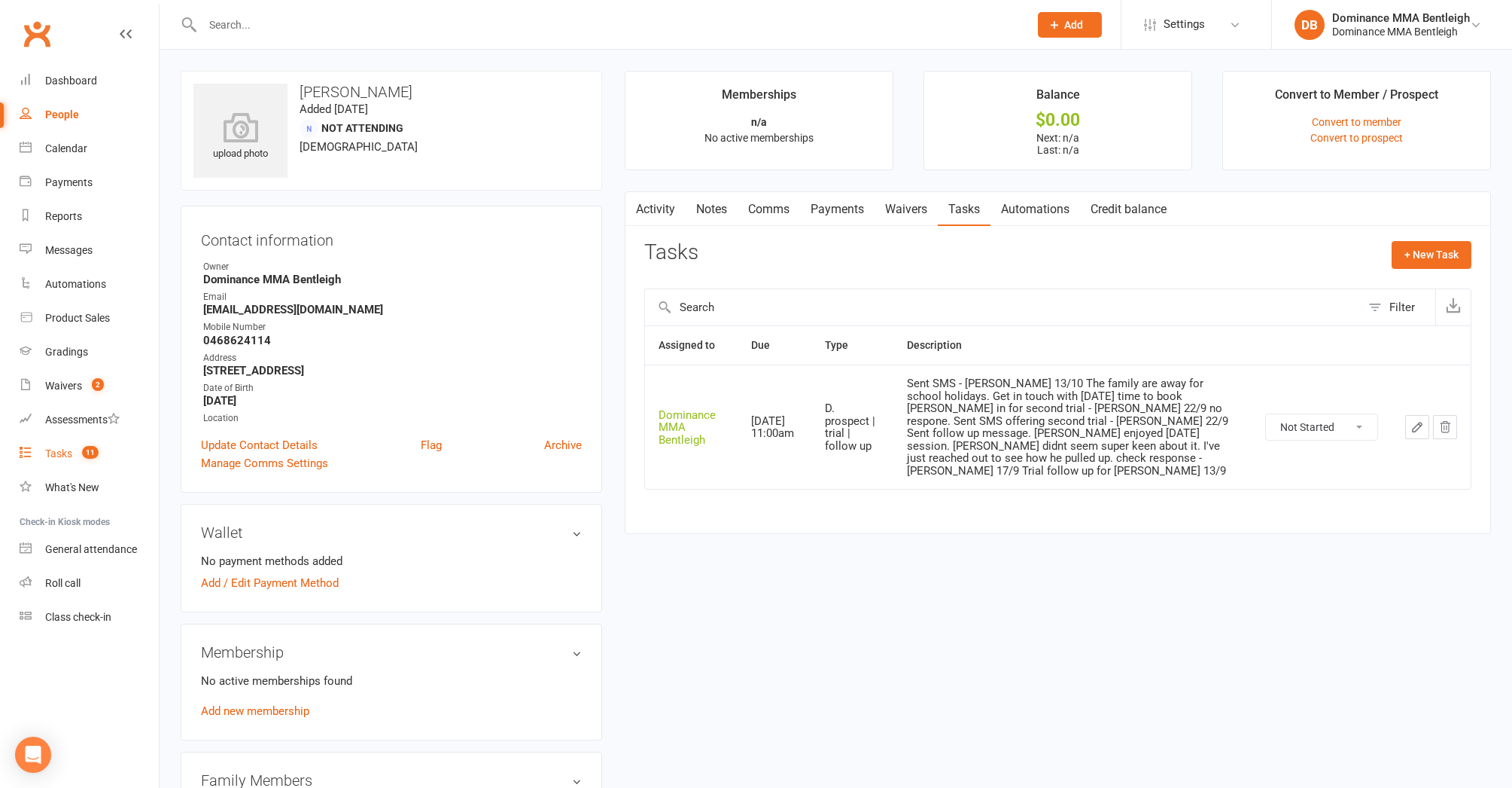
drag, startPoint x: 70, startPoint y: 454, endPoint x: 62, endPoint y: 463, distance: 12.0
click at [70, 454] on div "Tasks" at bounding box center [59, 453] width 28 height 12
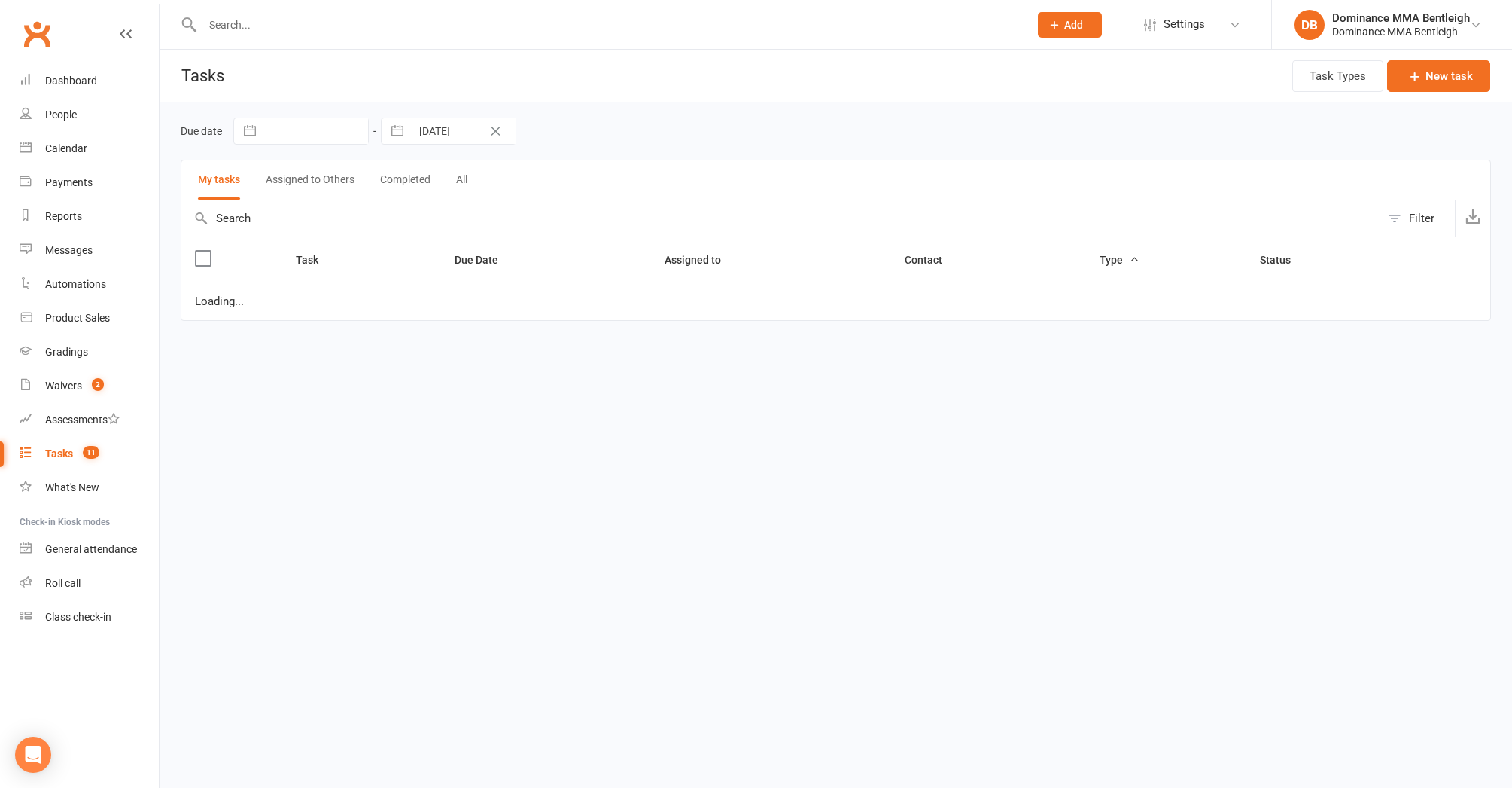
select select "started"
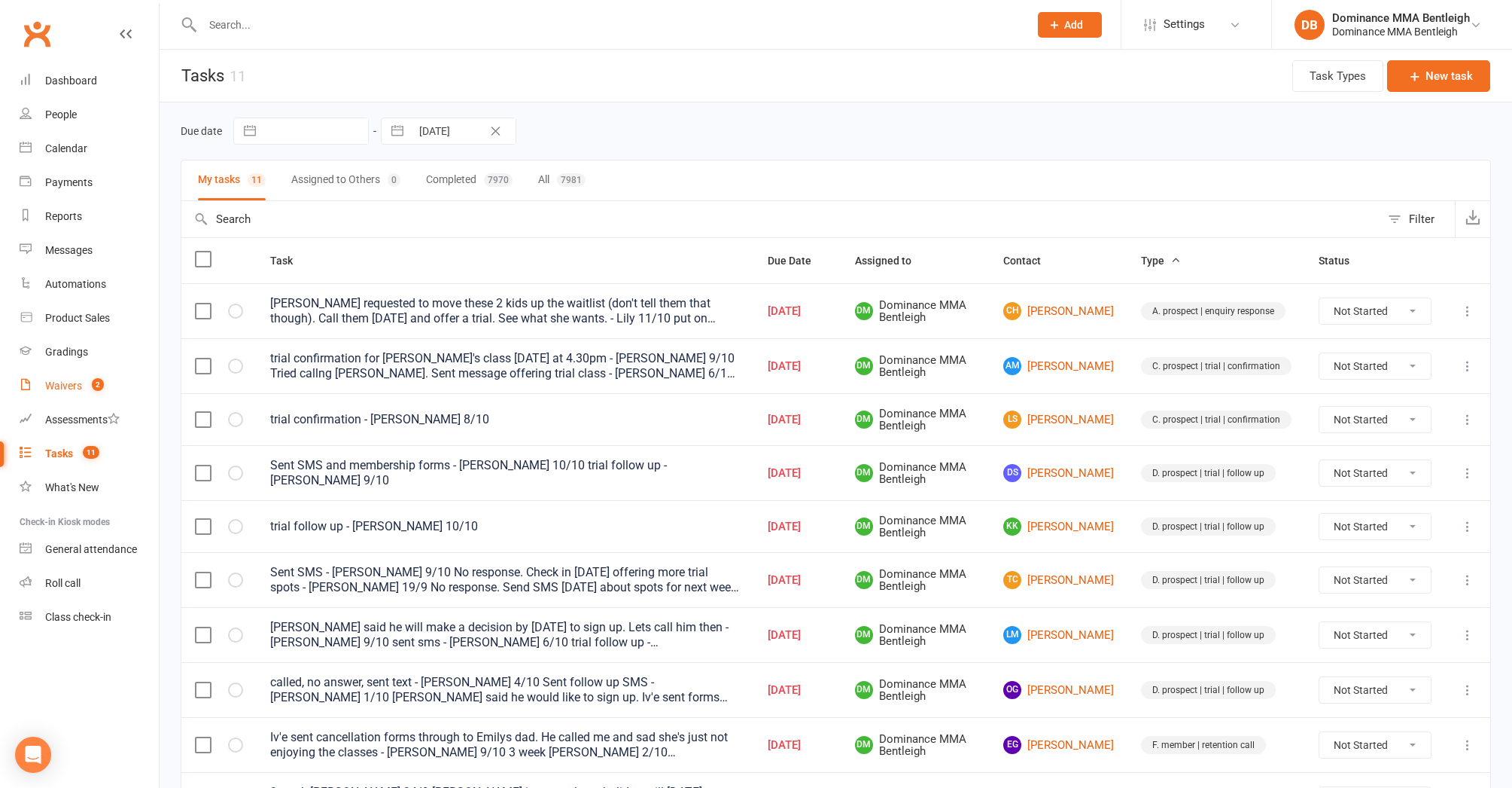
click at [49, 383] on div "Waivers" at bounding box center [63, 385] width 37 height 12
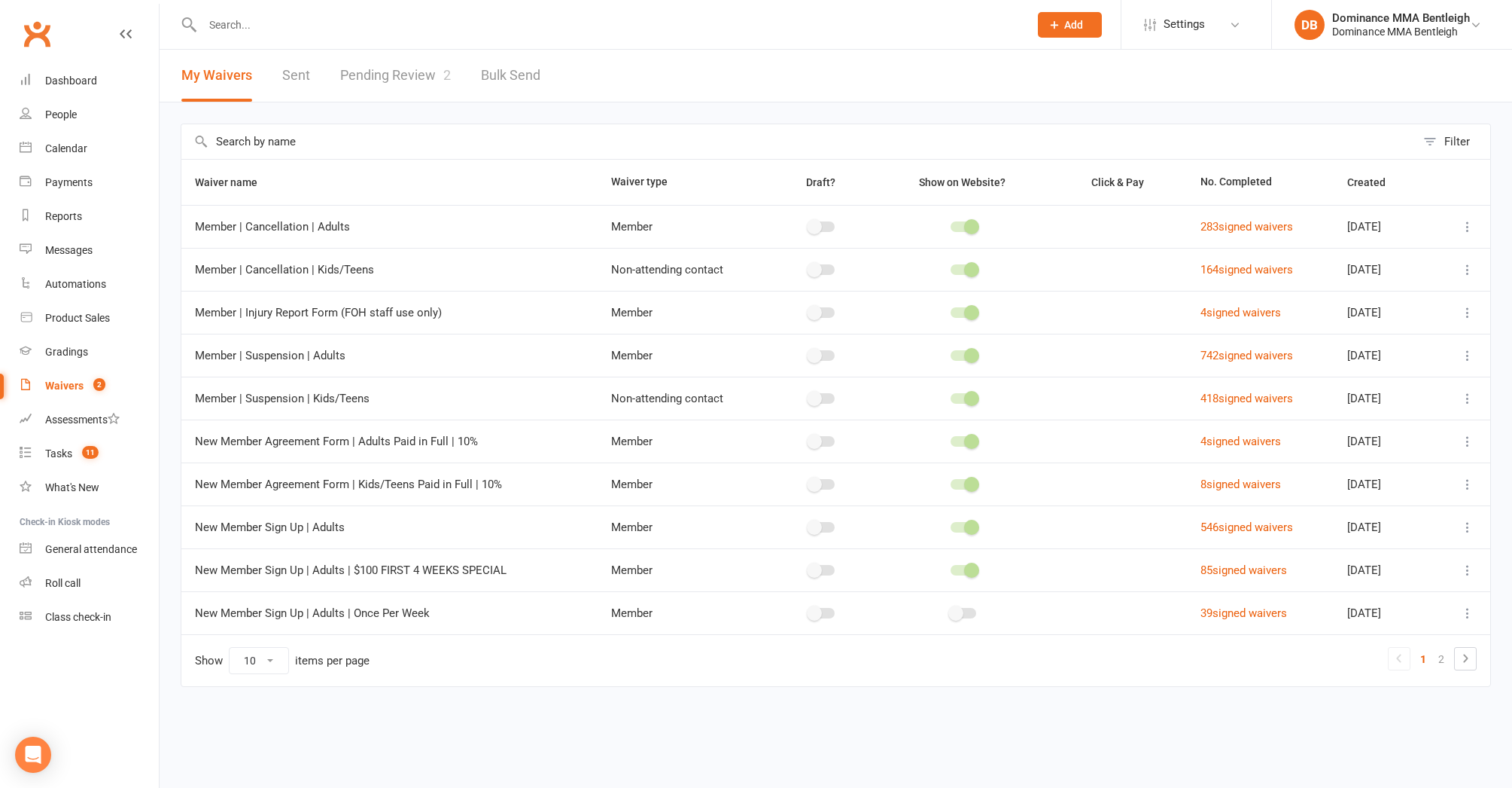
click at [431, 76] on link "Pending Review 2" at bounding box center [395, 75] width 111 height 52
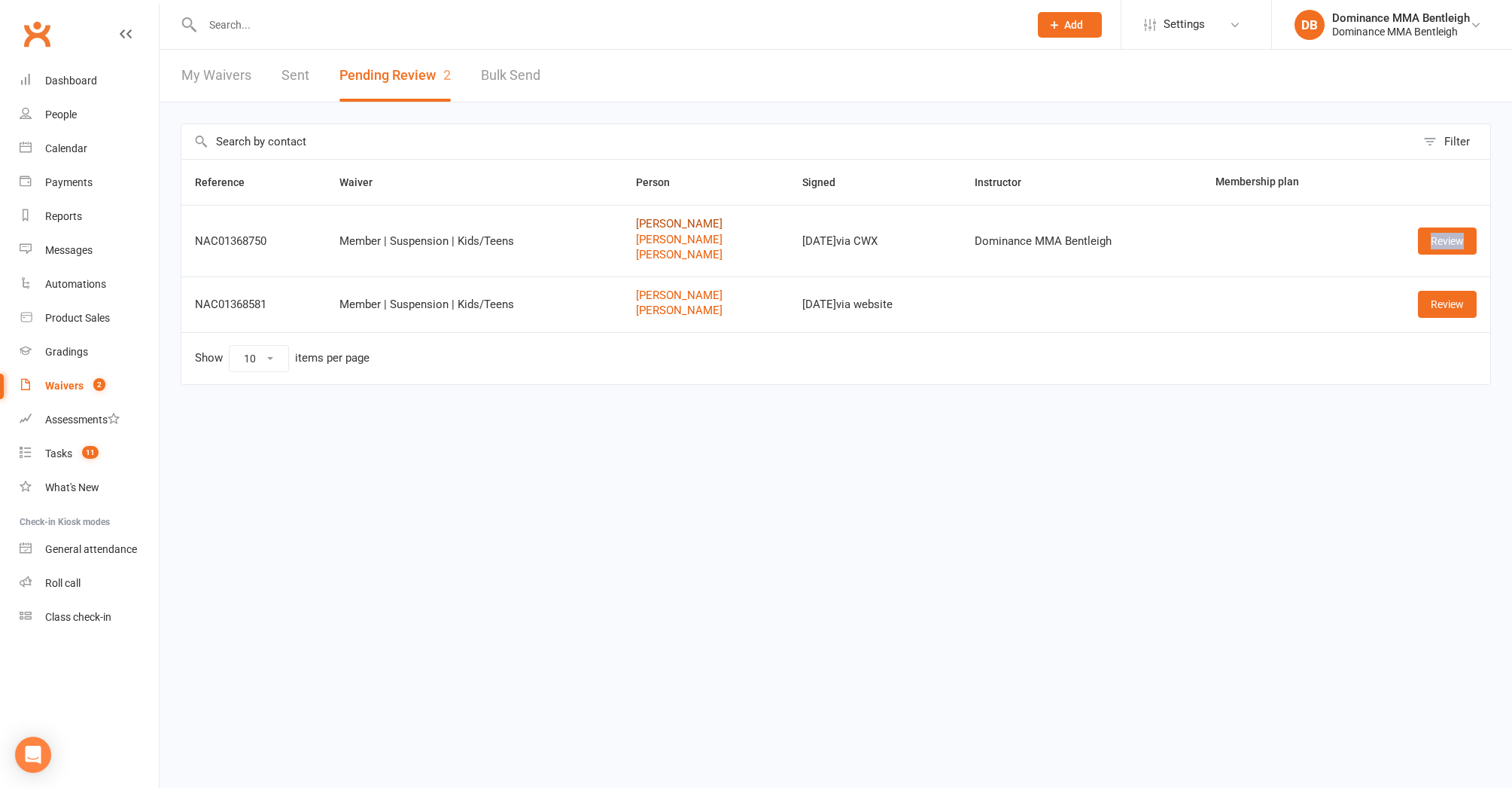
click at [658, 228] on link "Arjun Singh" at bounding box center [706, 224] width 140 height 13
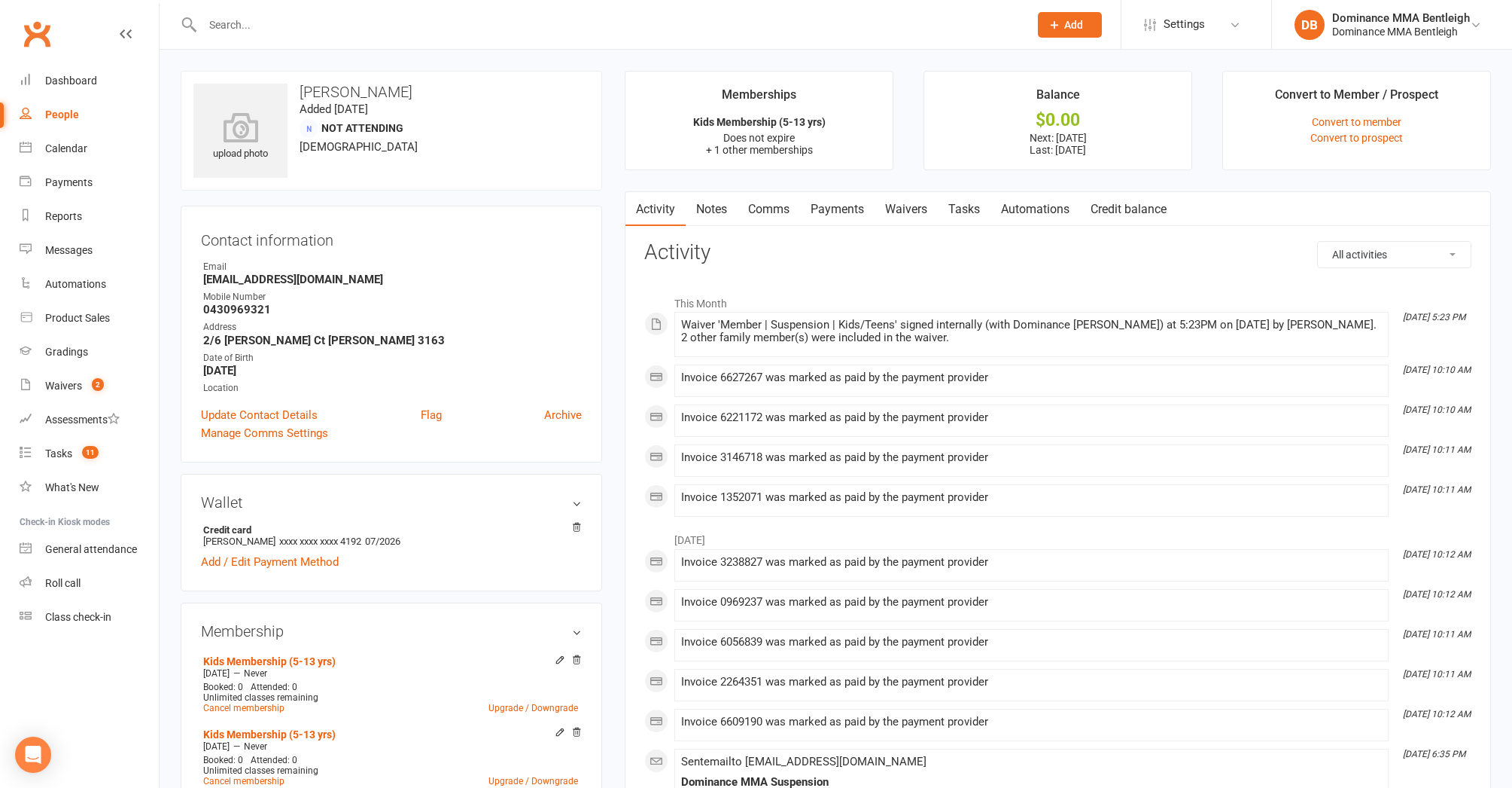
click at [862, 216] on link "Payments" at bounding box center [837, 209] width 74 height 35
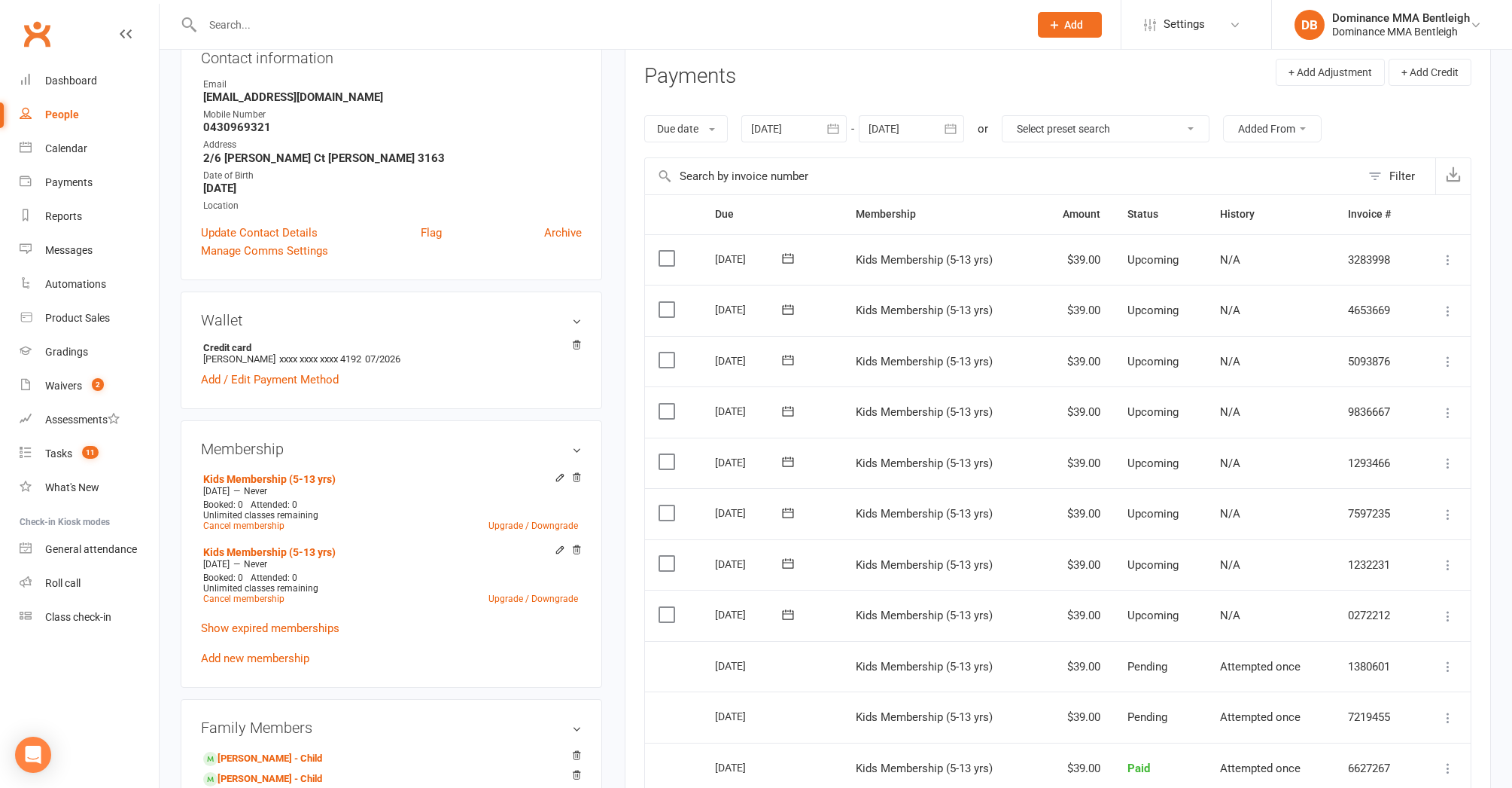
scroll to position [183, 0]
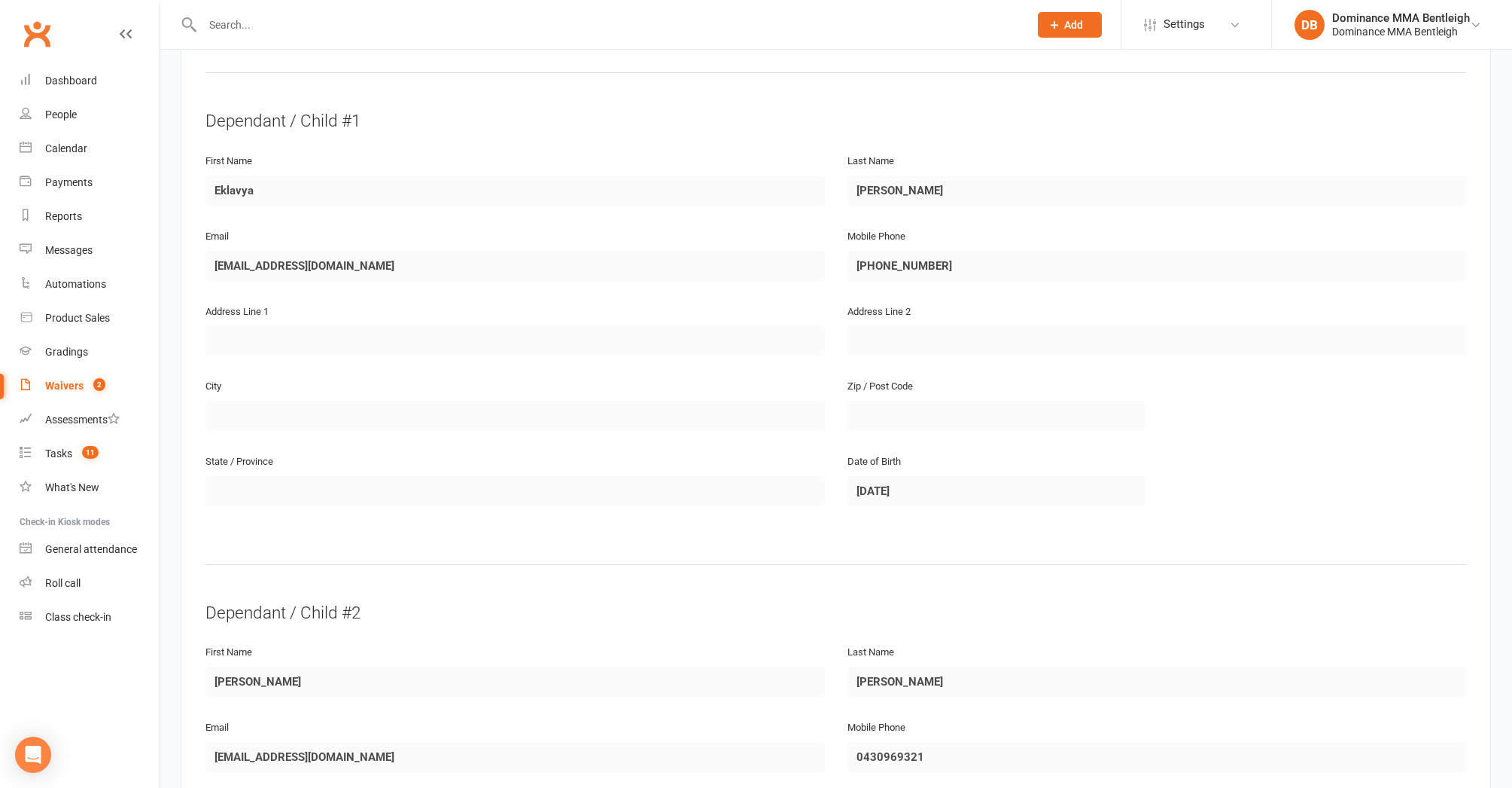
scroll to position [746, 0]
click at [73, 387] on div "Waivers" at bounding box center [64, 385] width 39 height 12
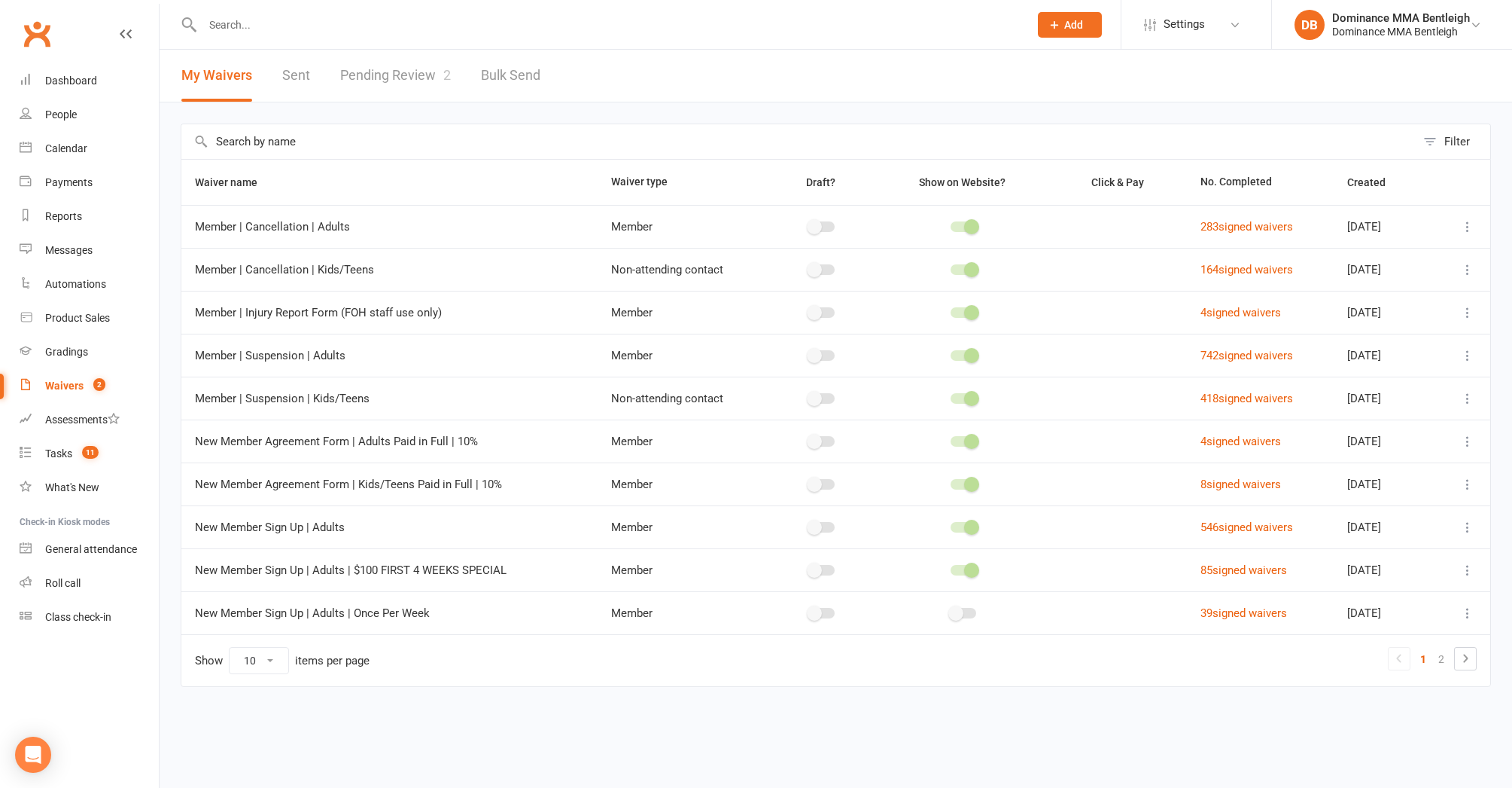
click at [395, 65] on link "Pending Review 2" at bounding box center [395, 75] width 111 height 52
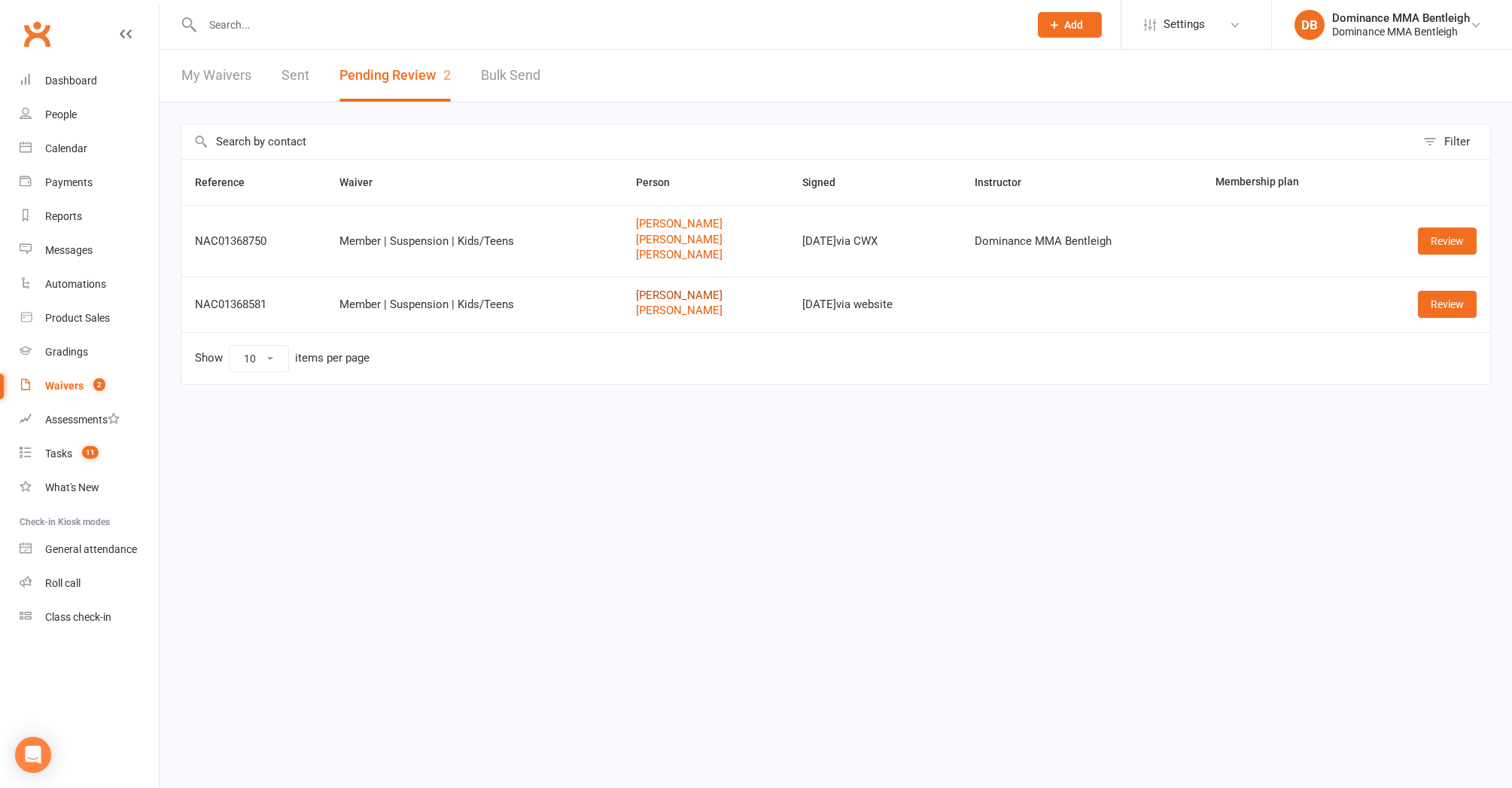
click at [660, 289] on link "[PERSON_NAME]" at bounding box center [706, 295] width 140 height 13
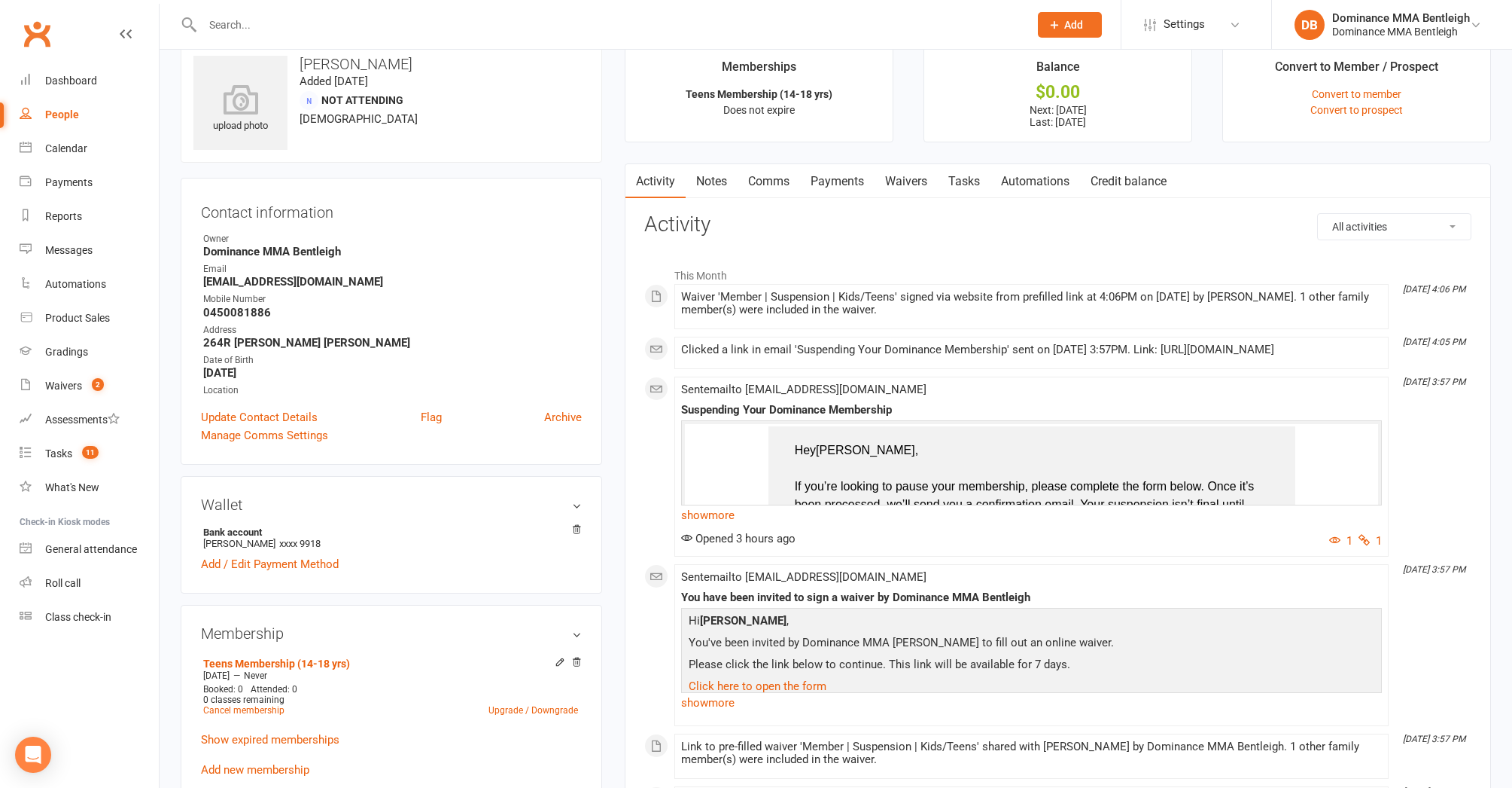
scroll to position [28, 0]
click at [832, 187] on link "Payments" at bounding box center [837, 181] width 74 height 35
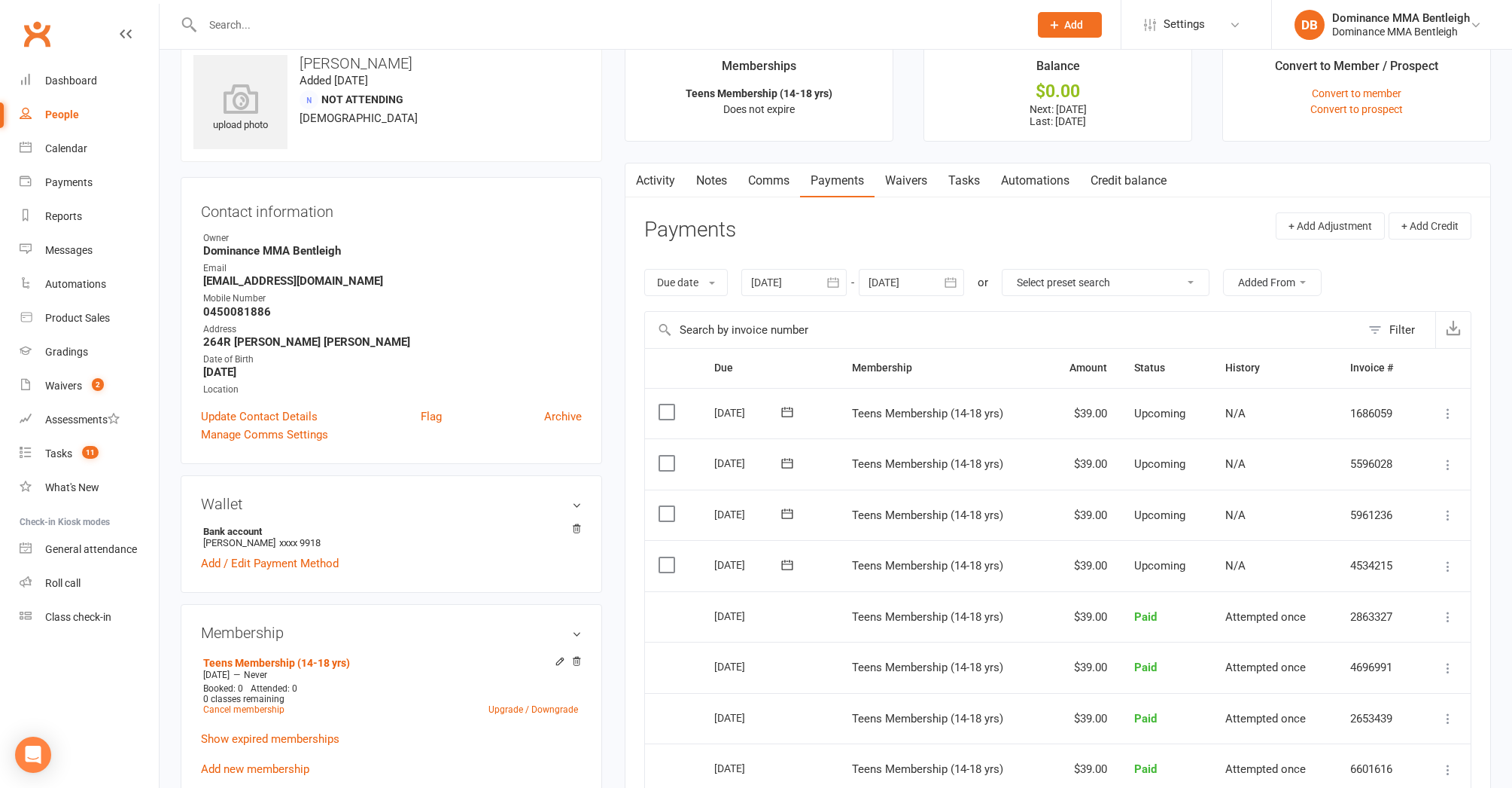
drag, startPoint x: 679, startPoint y: 563, endPoint x: 674, endPoint y: 522, distance: 41.3
click at [679, 563] on td "Select this" at bounding box center [673, 566] width 55 height 51
click at [671, 494] on td "Select this" at bounding box center [673, 516] width 55 height 51
click at [667, 563] on label at bounding box center [668, 565] width 20 height 15
click at [667, 558] on input "checkbox" at bounding box center [663, 558] width 10 height 0
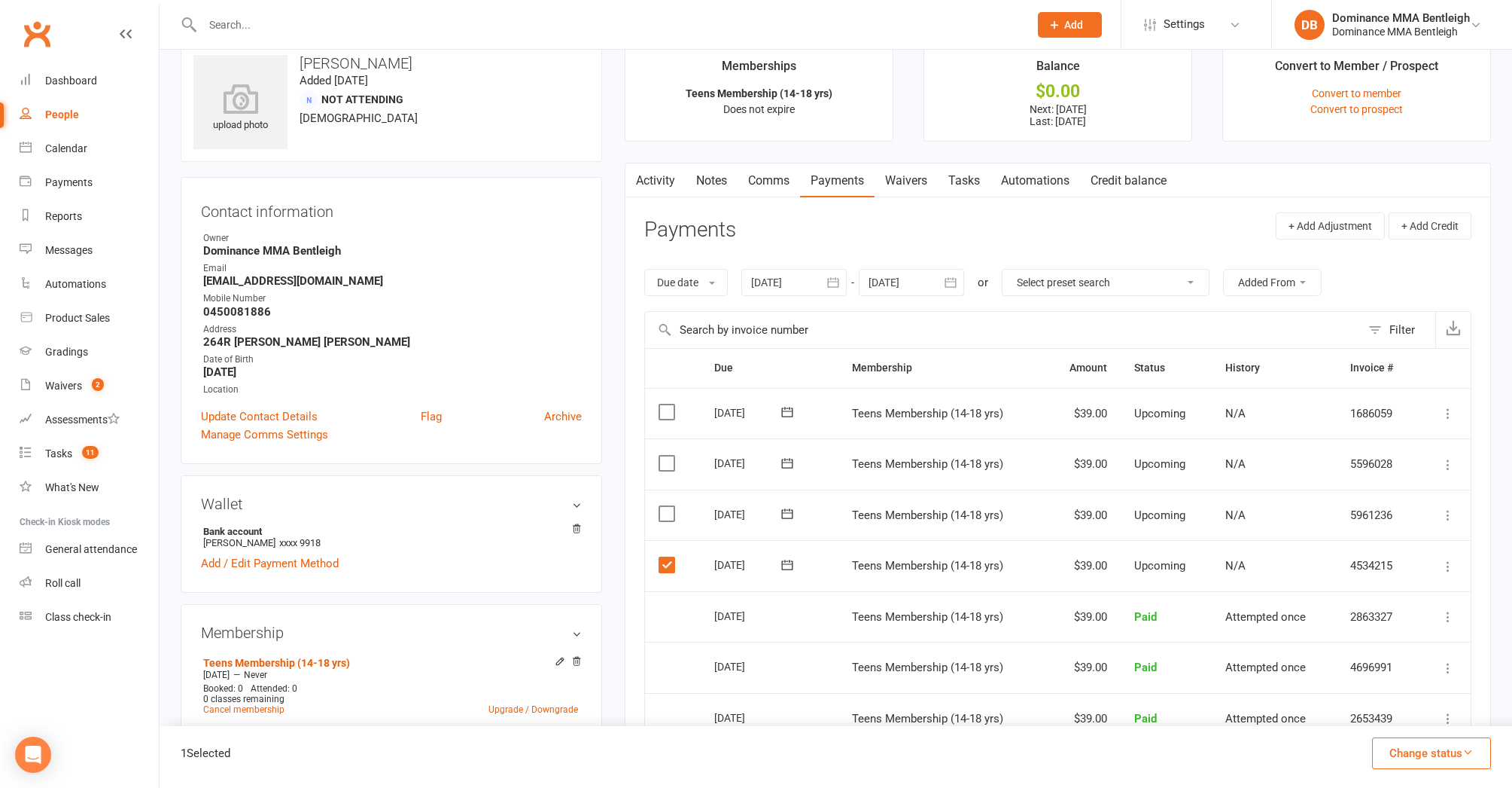
click at [673, 499] on td "Select this" at bounding box center [673, 516] width 55 height 51
drag, startPoint x: 658, startPoint y: 509, endPoint x: 682, endPoint y: 485, distance: 33.9
click at [661, 508] on td "Select this" at bounding box center [673, 516] width 55 height 51
click at [675, 514] on label at bounding box center [668, 514] width 20 height 15
click at [668, 506] on input "checkbox" at bounding box center [663, 506] width 10 height 0
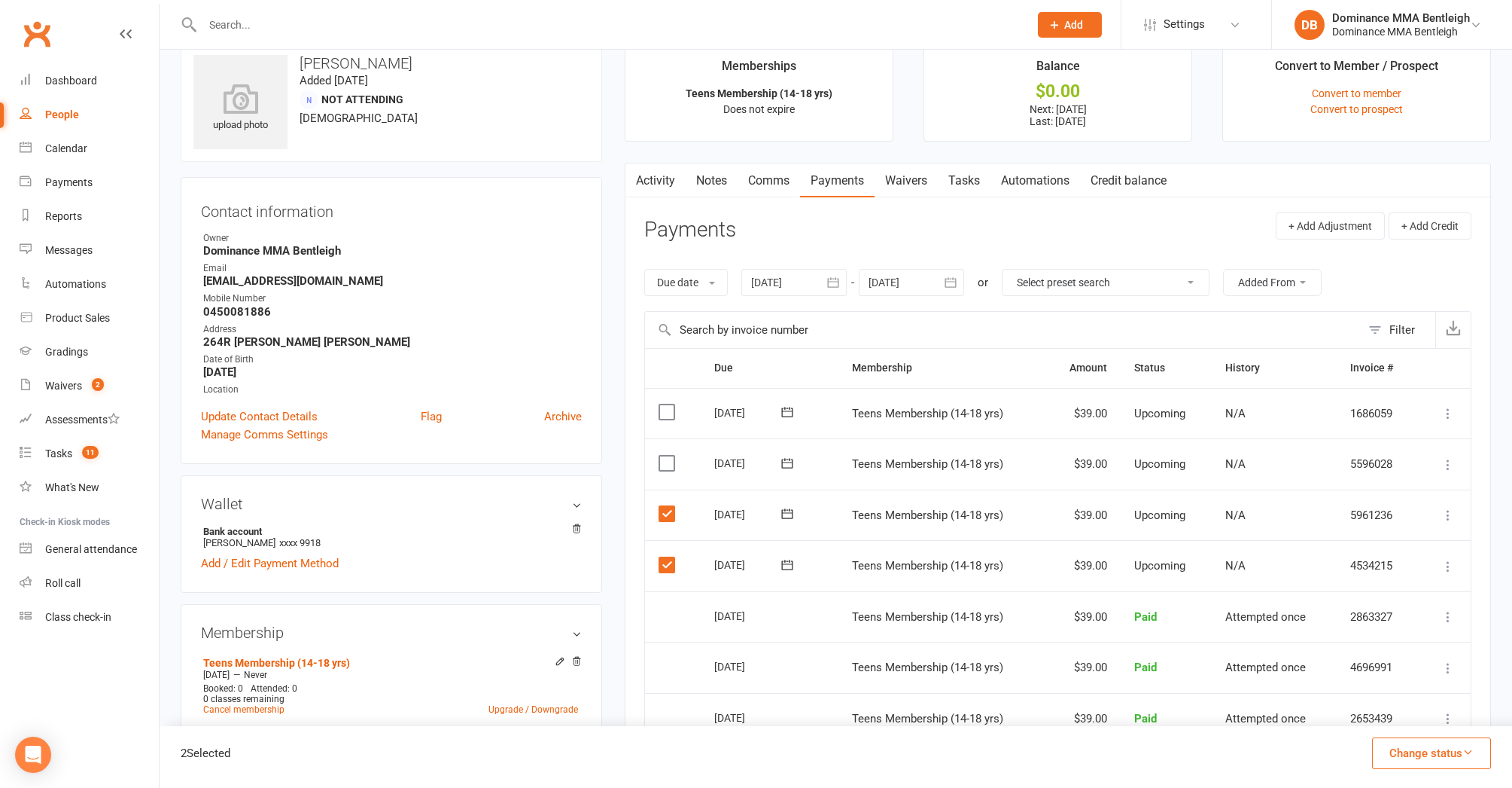
click at [677, 457] on label at bounding box center [668, 463] width 20 height 15
click at [668, 456] on input "checkbox" at bounding box center [663, 456] width 10 height 0
click at [666, 415] on label at bounding box center [668, 412] width 20 height 15
click at [666, 405] on input "checkbox" at bounding box center [663, 405] width 10 height 0
drag, startPoint x: 1429, startPoint y: 750, endPoint x: 1391, endPoint y: 738, distance: 39.8
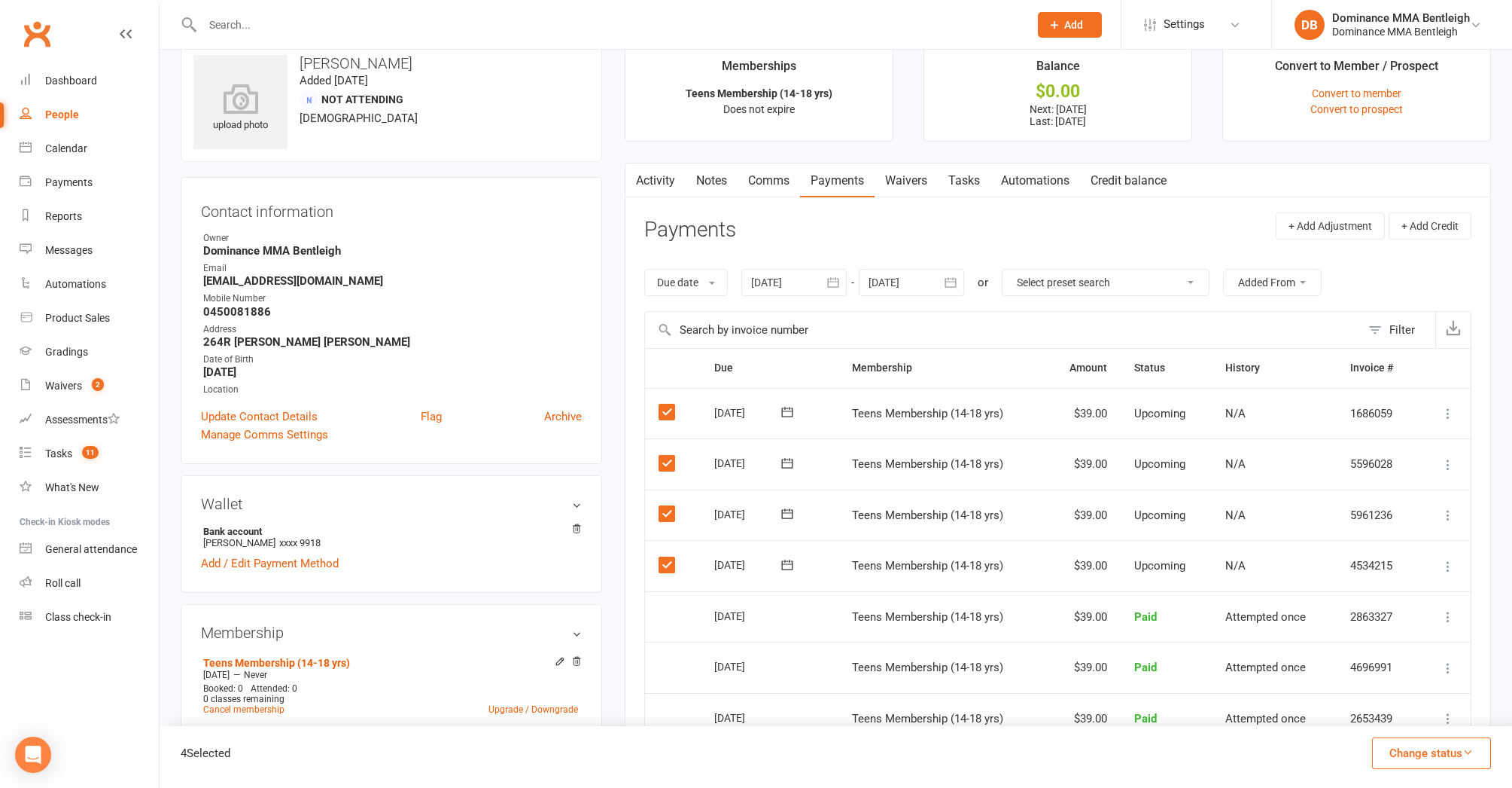
click at [1427, 750] on button "Change status" at bounding box center [1432, 753] width 119 height 31
click at [1417, 713] on link "Skipped" at bounding box center [1416, 712] width 149 height 30
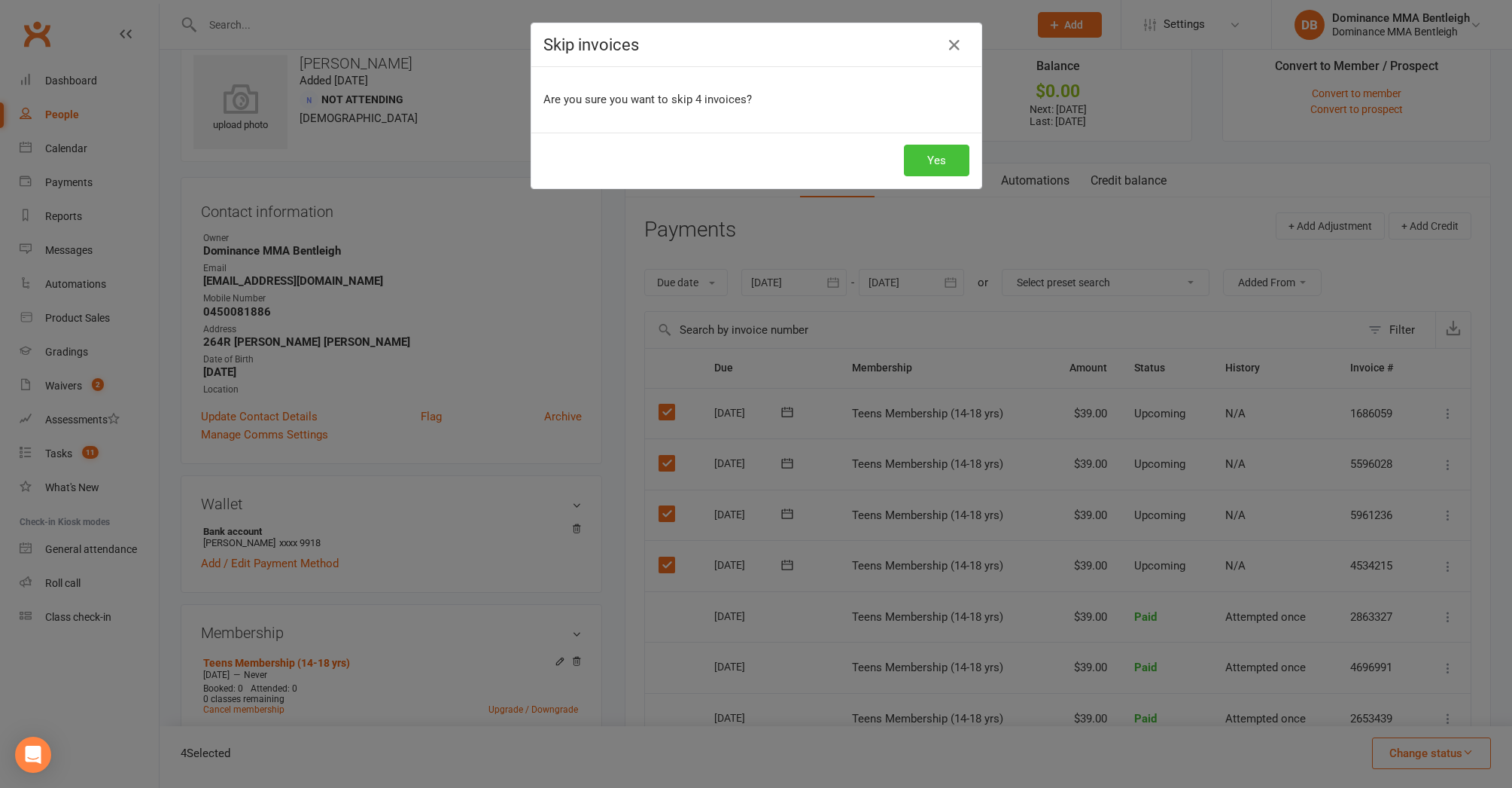
click at [947, 157] on button "Yes" at bounding box center [936, 161] width 65 height 31
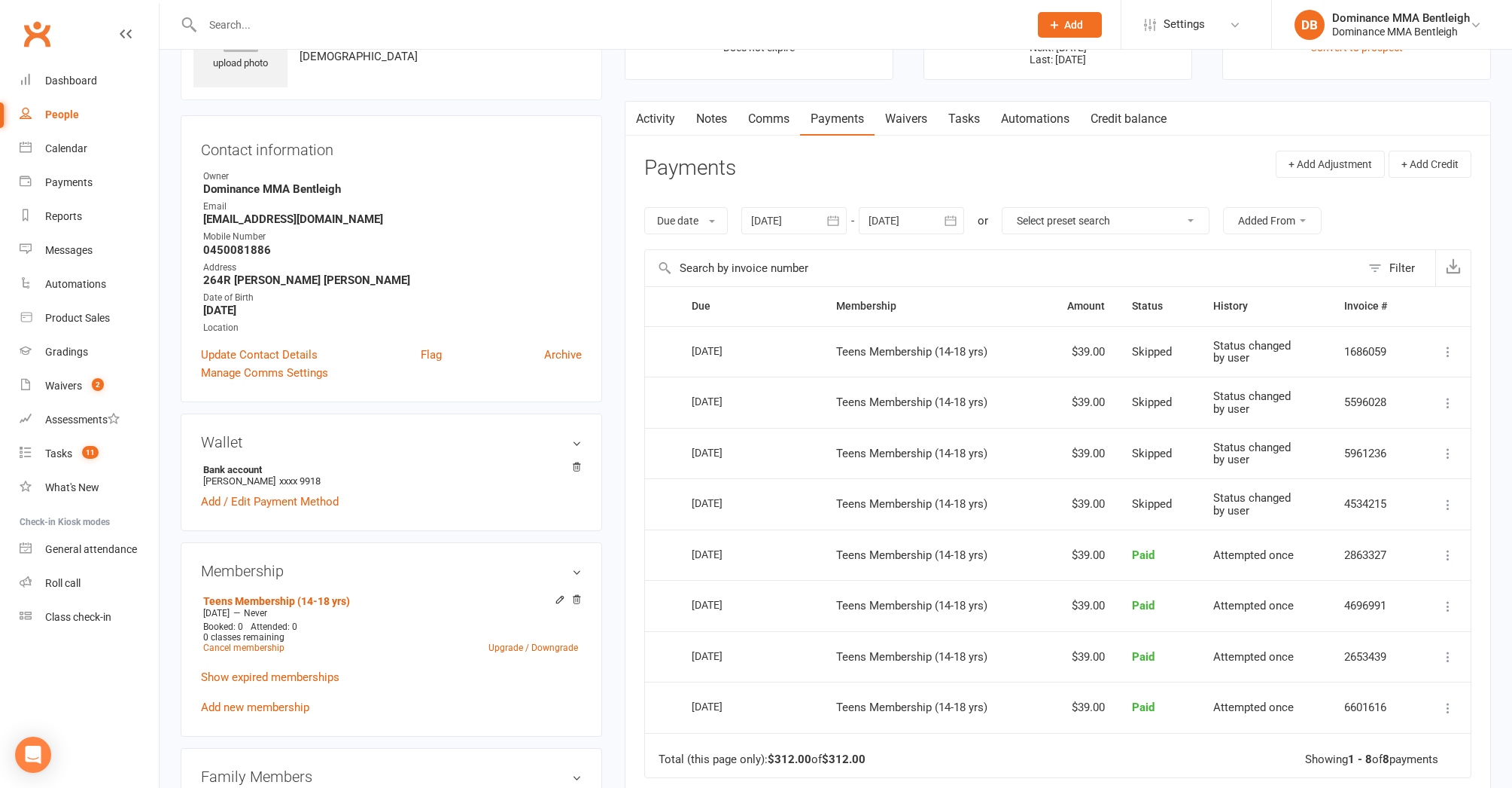
scroll to position [91, 0]
click at [803, 225] on div at bounding box center [794, 221] width 105 height 28
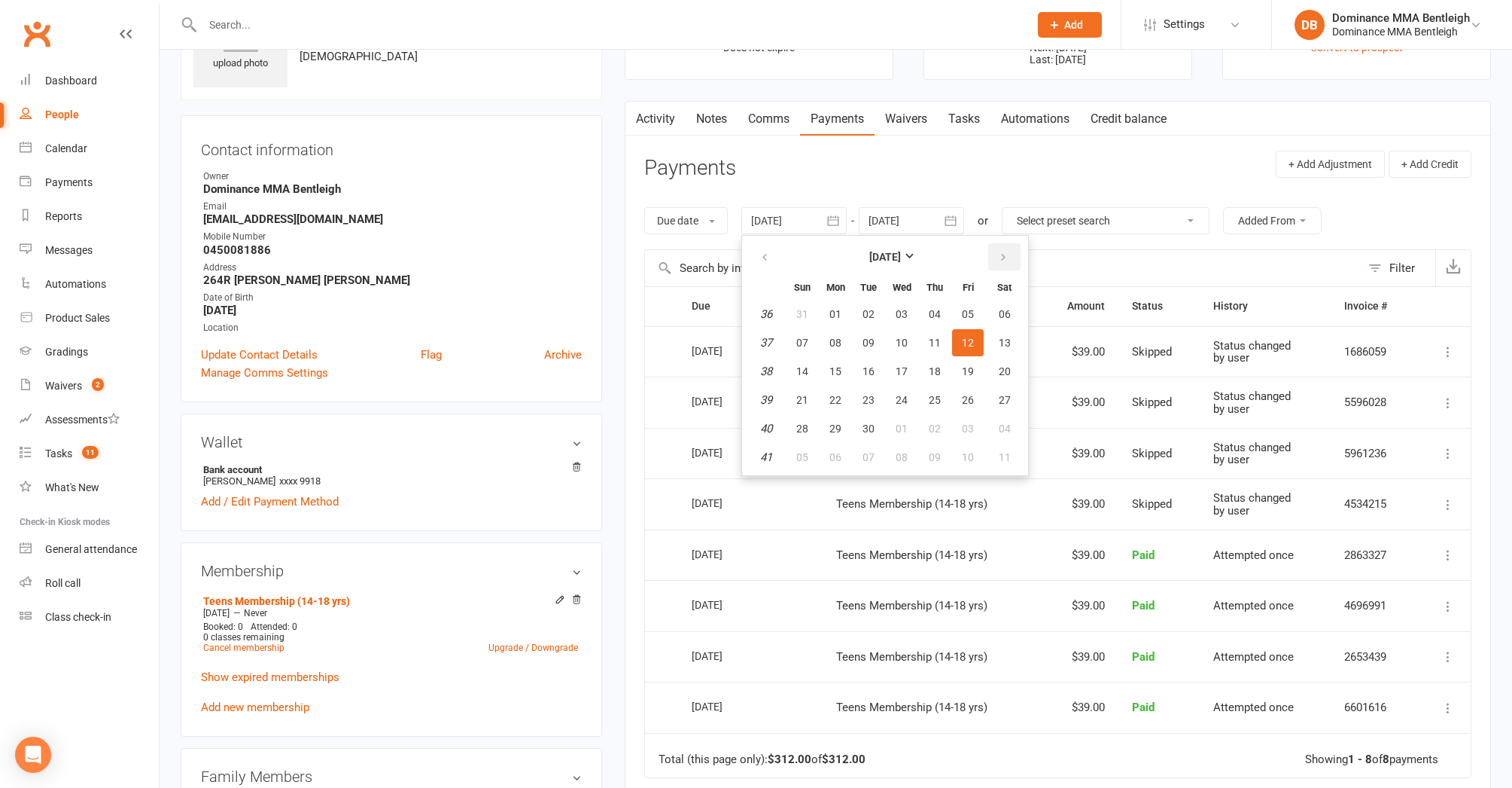
click at [1003, 259] on icon "button" at bounding box center [1003, 257] width 10 height 12
click at [834, 348] on button "03" at bounding box center [835, 343] width 31 height 28
type input "[DATE]"
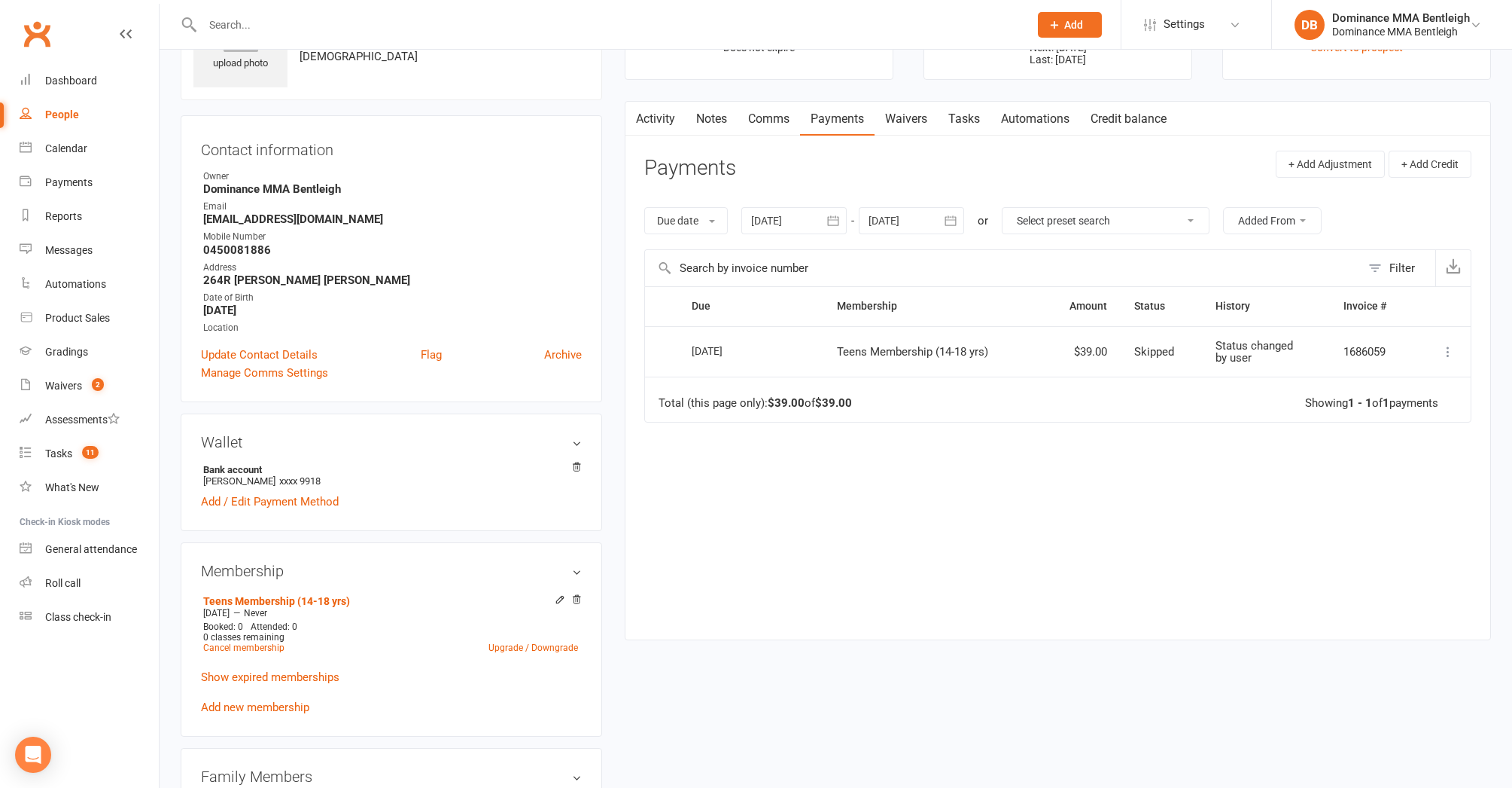
click at [911, 219] on div at bounding box center [911, 221] width 105 height 28
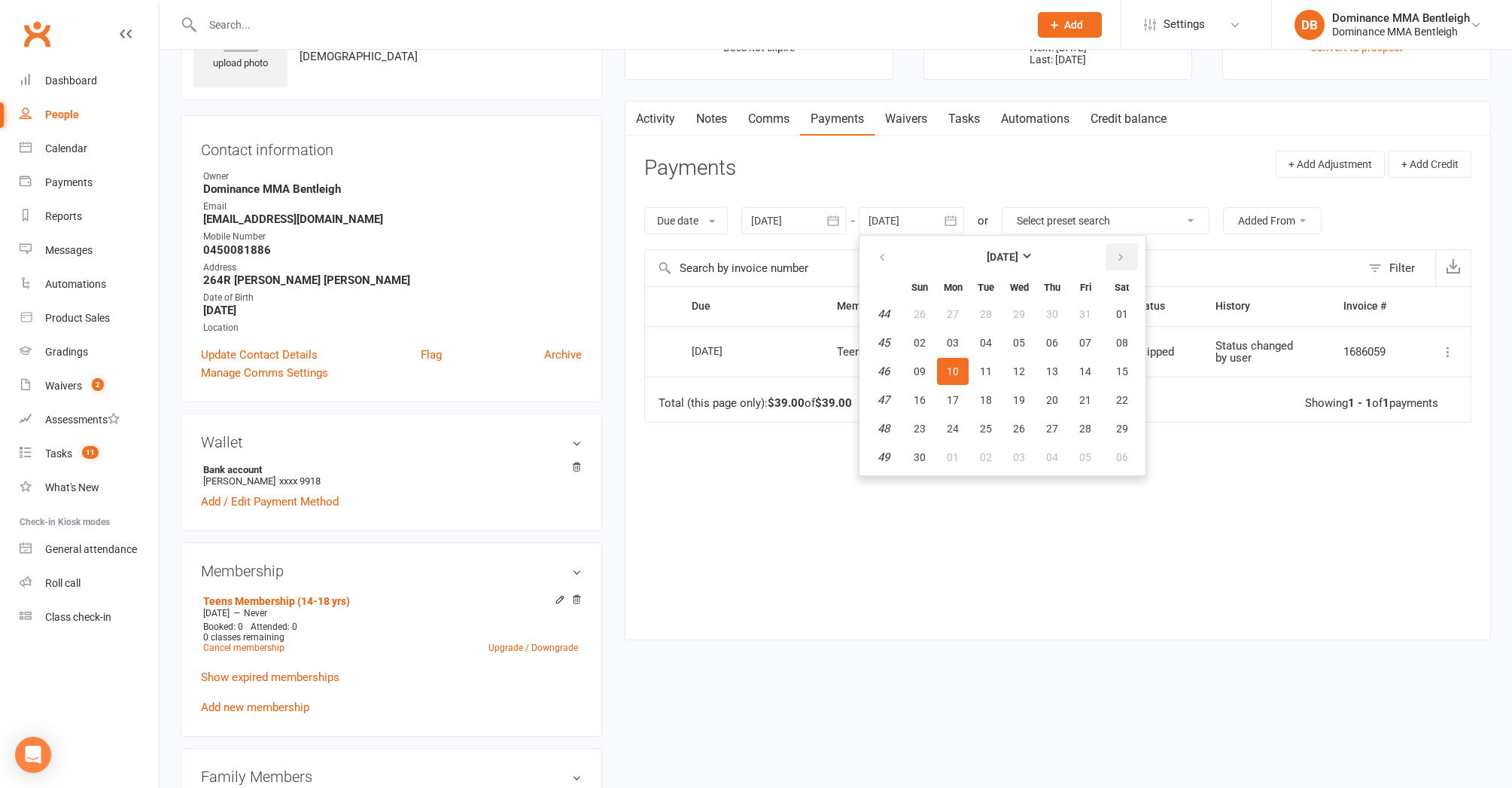
click at [1113, 257] on button "button" at bounding box center [1121, 257] width 32 height 28
click at [1025, 380] on button "17" at bounding box center [1019, 372] width 31 height 28
type input "17 Dec 2025"
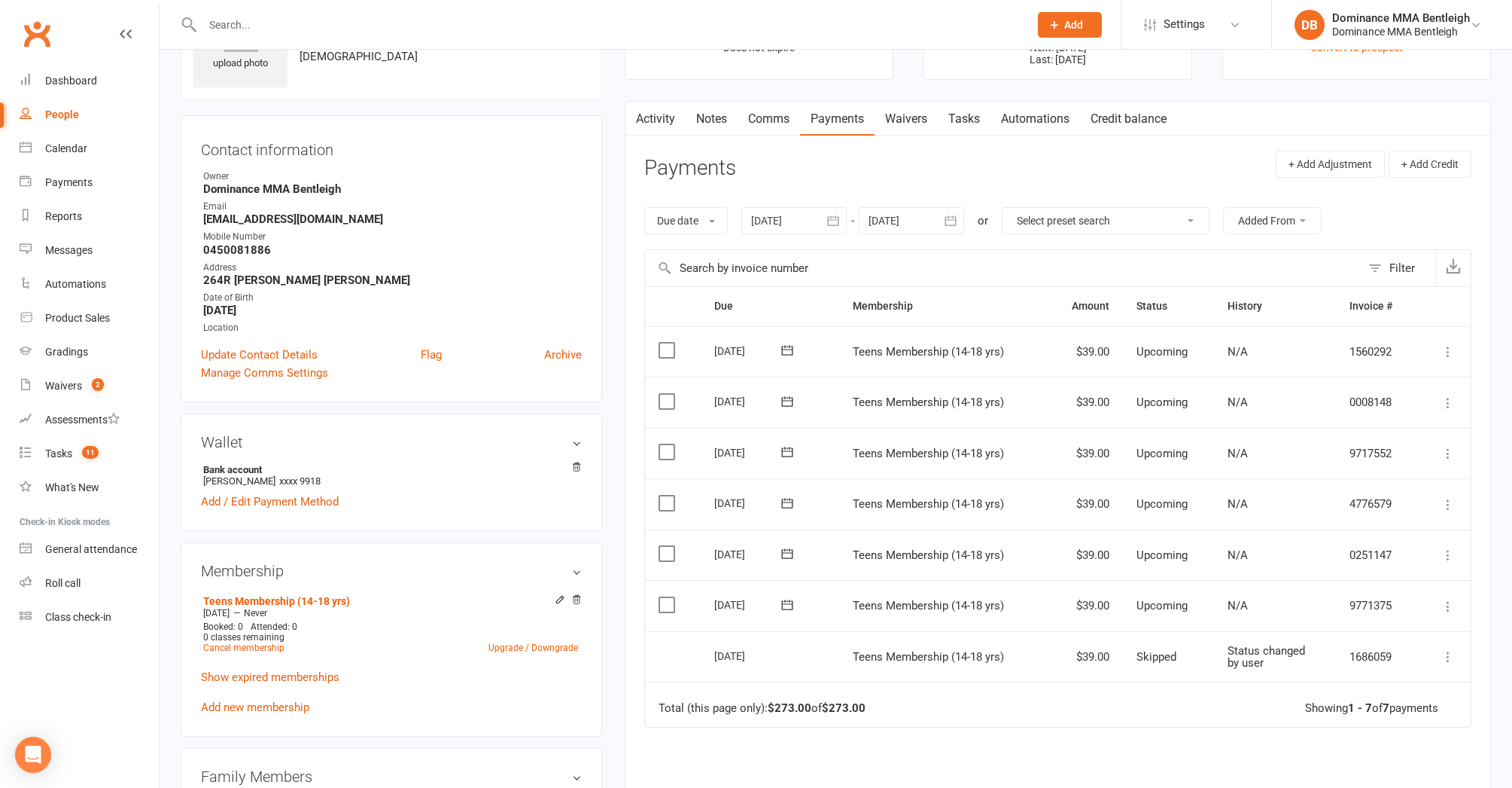
drag, startPoint x: 664, startPoint y: 606, endPoint x: 679, endPoint y: 537, distance: 70.6
click at [664, 606] on label at bounding box center [668, 605] width 20 height 15
click at [664, 597] on input "checkbox" at bounding box center [663, 597] width 10 height 0
click at [664, 549] on label at bounding box center [668, 553] width 20 height 15
click at [664, 546] on input "checkbox" at bounding box center [663, 546] width 10 height 0
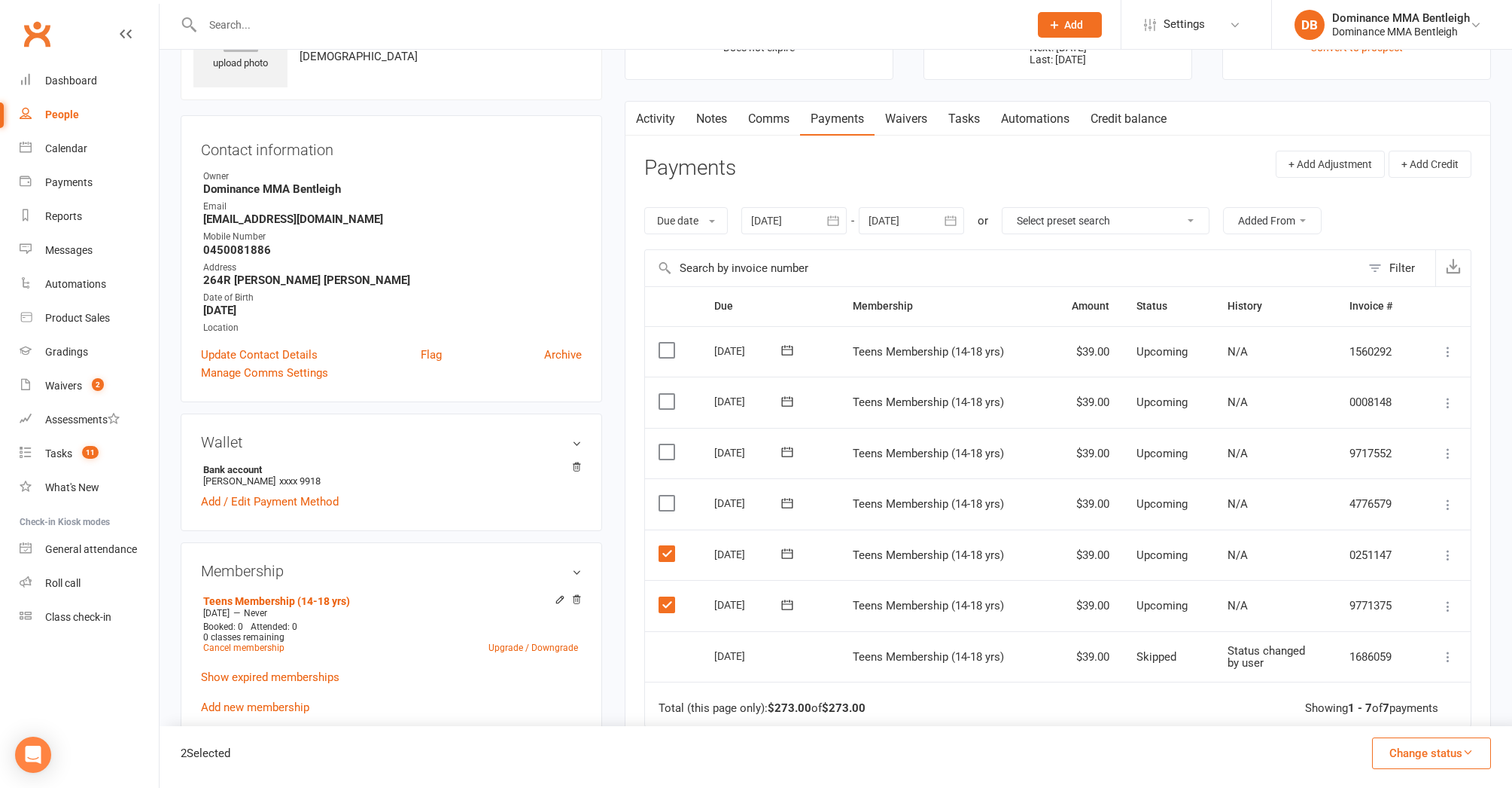
click at [669, 505] on label at bounding box center [668, 503] width 20 height 15
click at [668, 495] on input "checkbox" at bounding box center [663, 495] width 10 height 0
click at [651, 450] on td "Select this" at bounding box center [673, 453] width 55 height 51
drag, startPoint x: 684, startPoint y: 439, endPoint x: 672, endPoint y: 444, distance: 13.0
click at [683, 439] on td "Select this" at bounding box center [673, 453] width 55 height 51
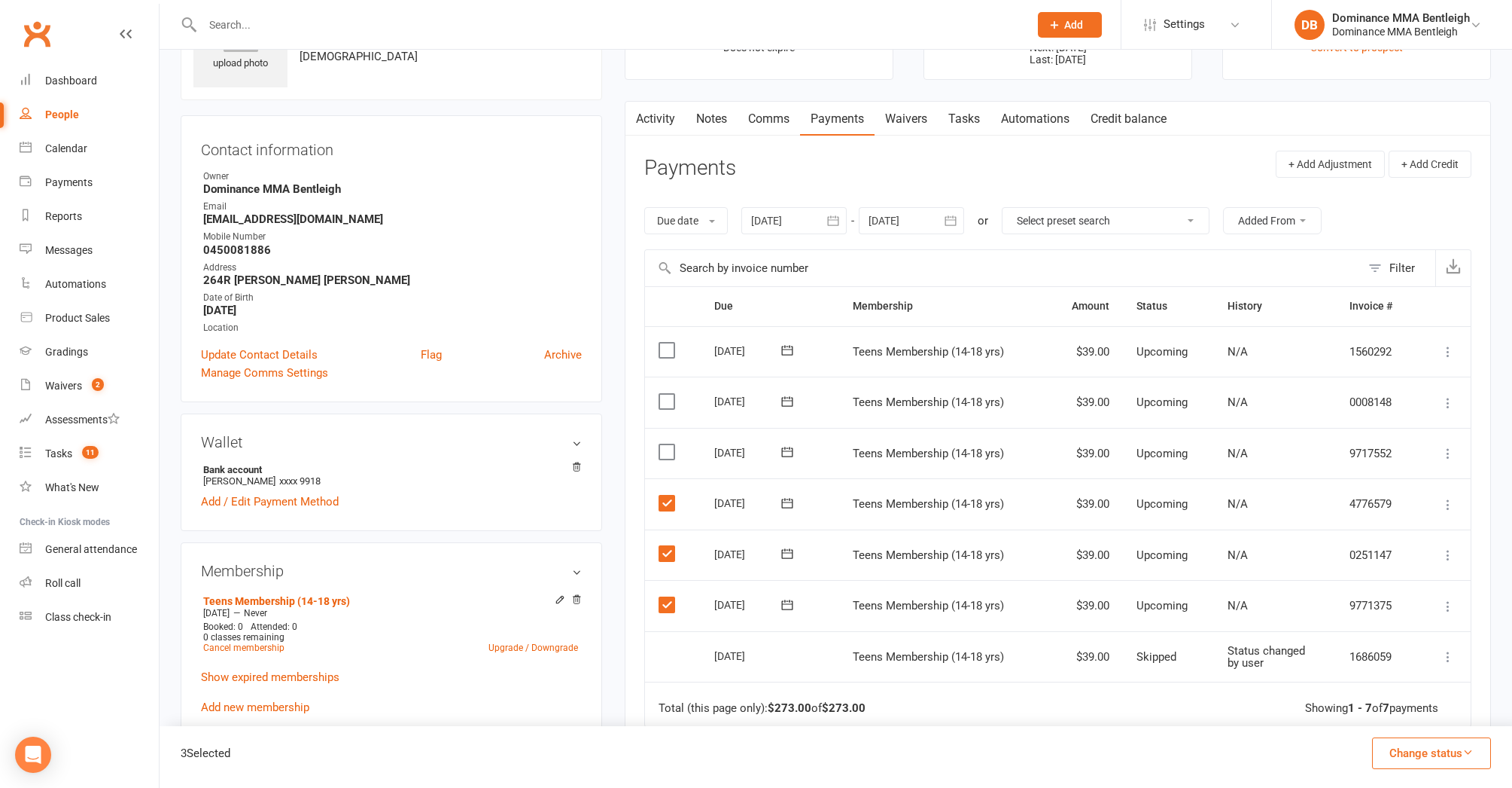
drag, startPoint x: 655, startPoint y: 452, endPoint x: 666, endPoint y: 438, distance: 17.8
click at [654, 452] on td "Select this" at bounding box center [673, 453] width 55 height 51
click at [661, 444] on label at bounding box center [668, 451] width 20 height 15
click at [661, 444] on input "checkbox" at bounding box center [663, 444] width 10 height 0
click at [654, 395] on td "Select this" at bounding box center [673, 403] width 55 height 51
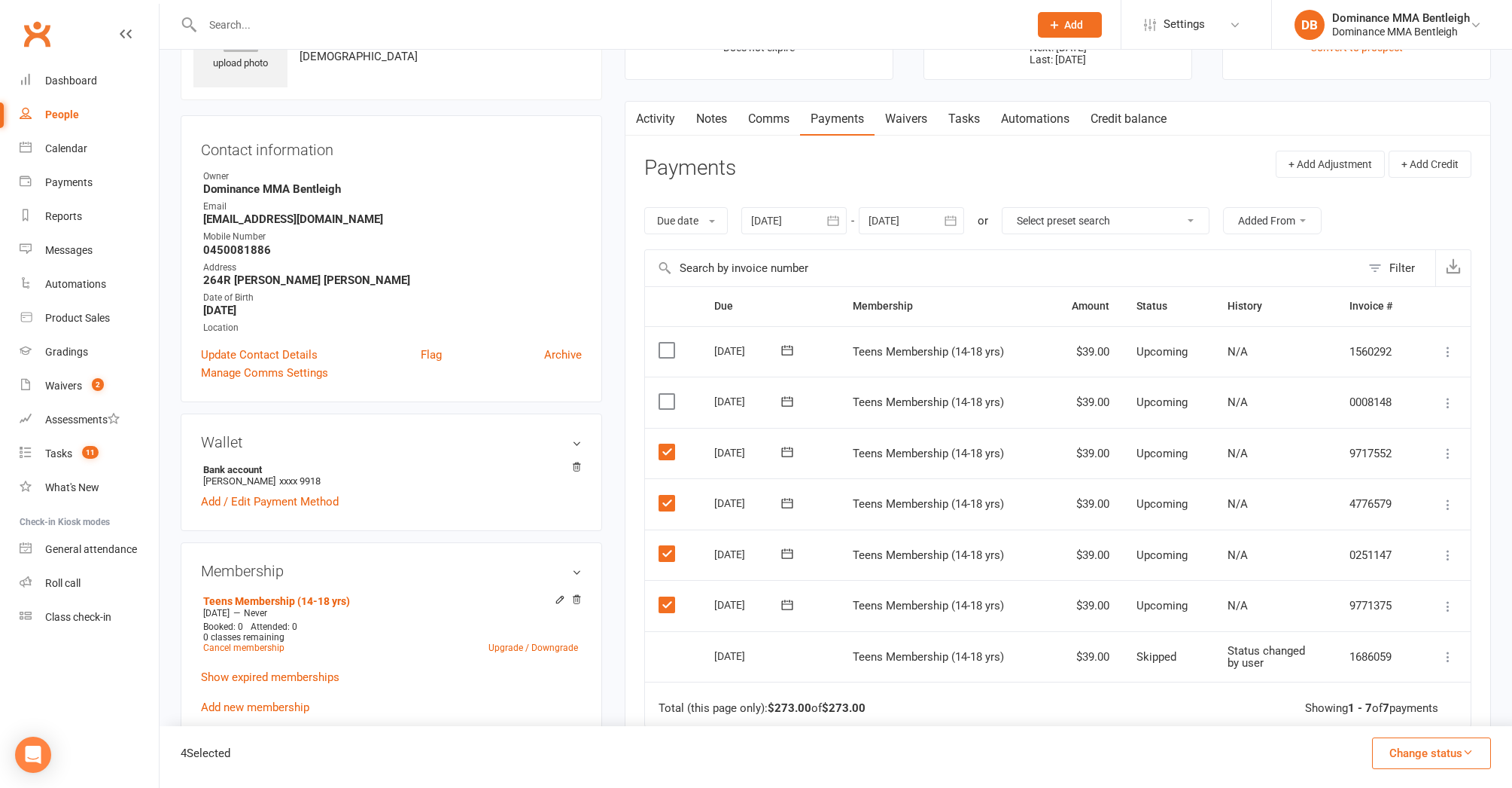
click at [661, 397] on label at bounding box center [668, 401] width 20 height 15
click at [661, 394] on input "checkbox" at bounding box center [663, 394] width 10 height 0
click at [657, 357] on td "Select this" at bounding box center [673, 351] width 55 height 51
click at [667, 351] on label at bounding box center [668, 350] width 20 height 15
click at [667, 343] on input "checkbox" at bounding box center [663, 343] width 10 height 0
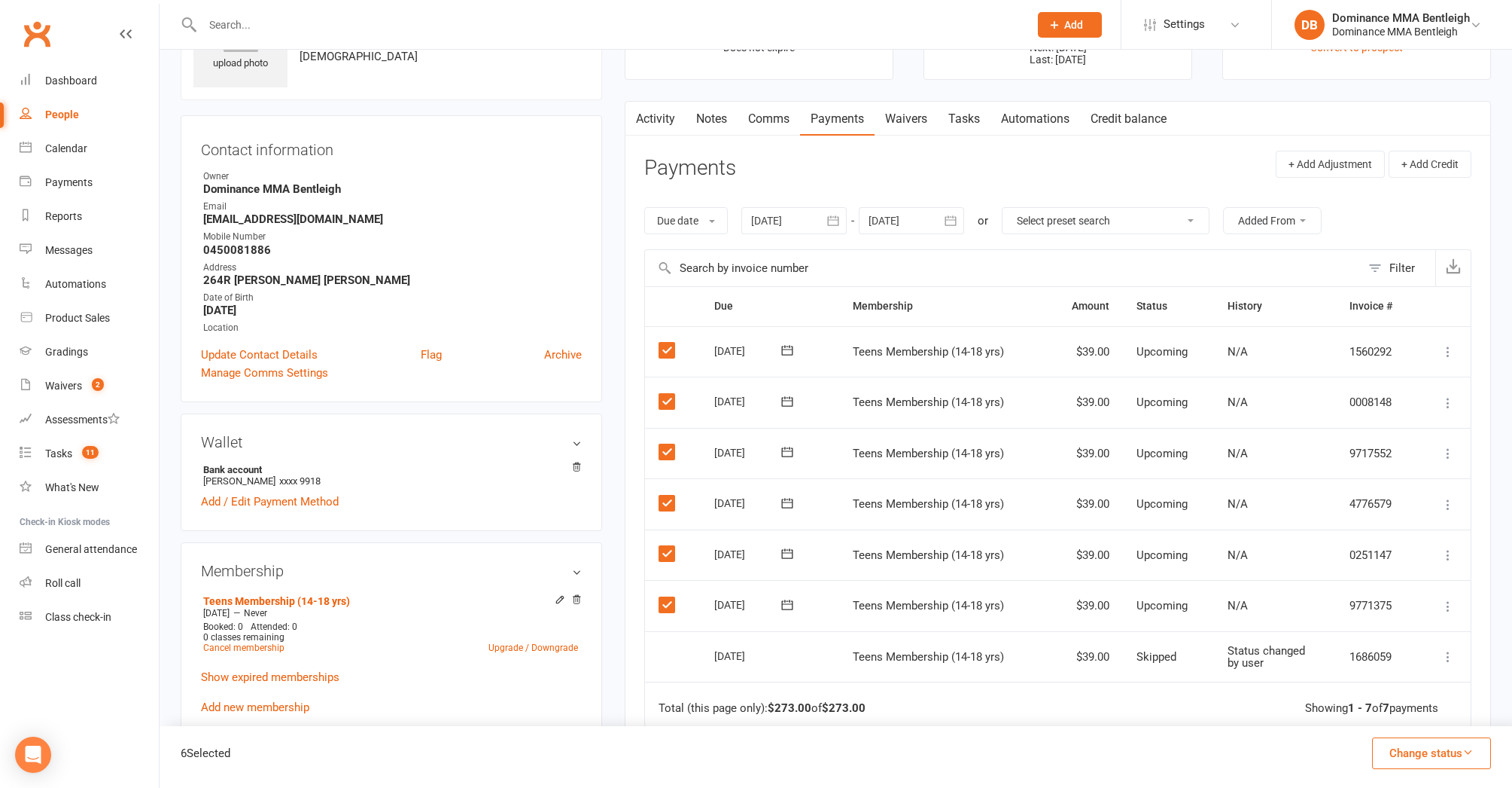
click at [1446, 757] on button "Change status" at bounding box center [1432, 753] width 119 height 31
click at [1407, 710] on link "Skipped" at bounding box center [1416, 712] width 149 height 30
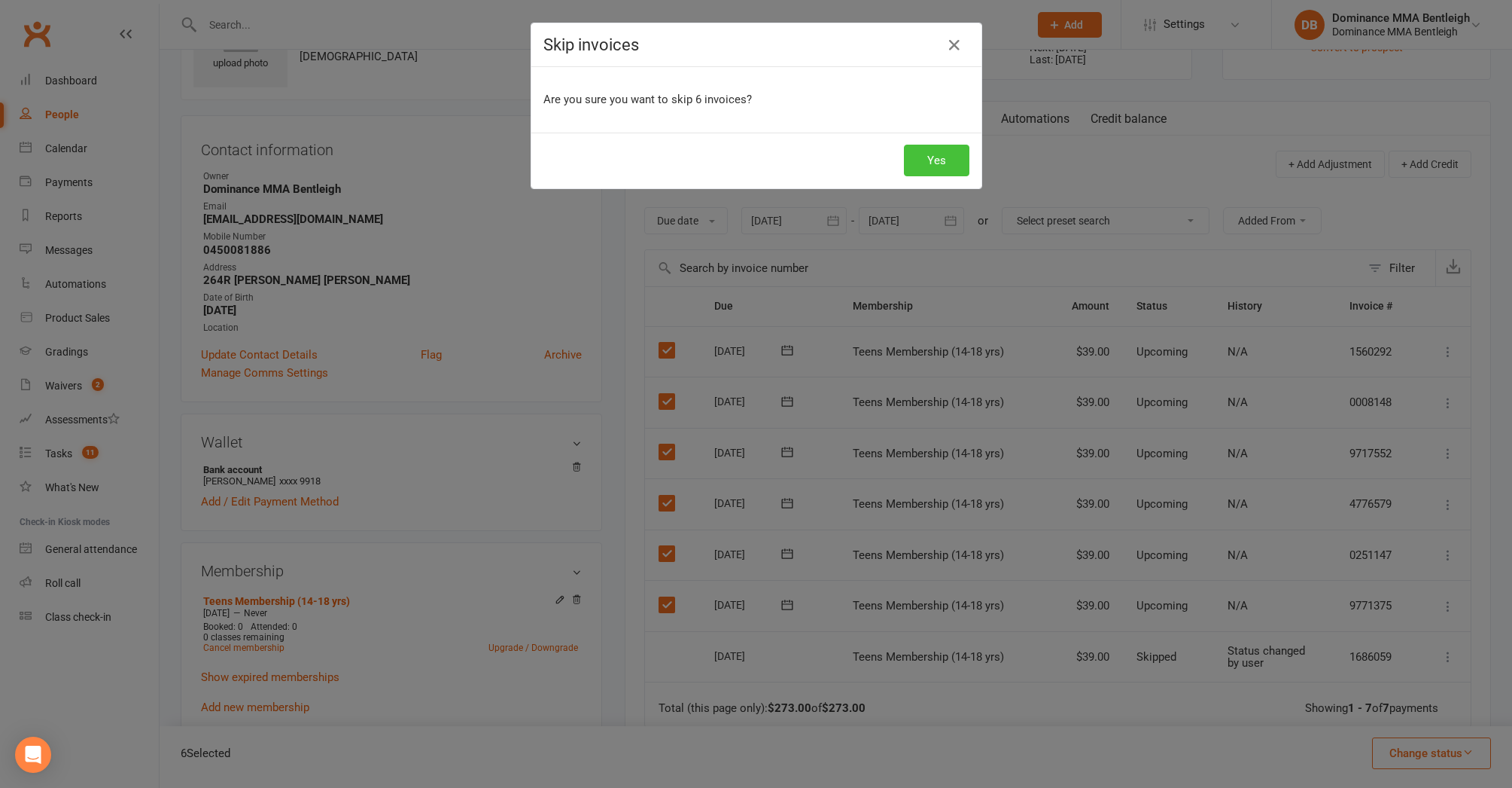
click at [925, 163] on button "Yes" at bounding box center [936, 161] width 65 height 31
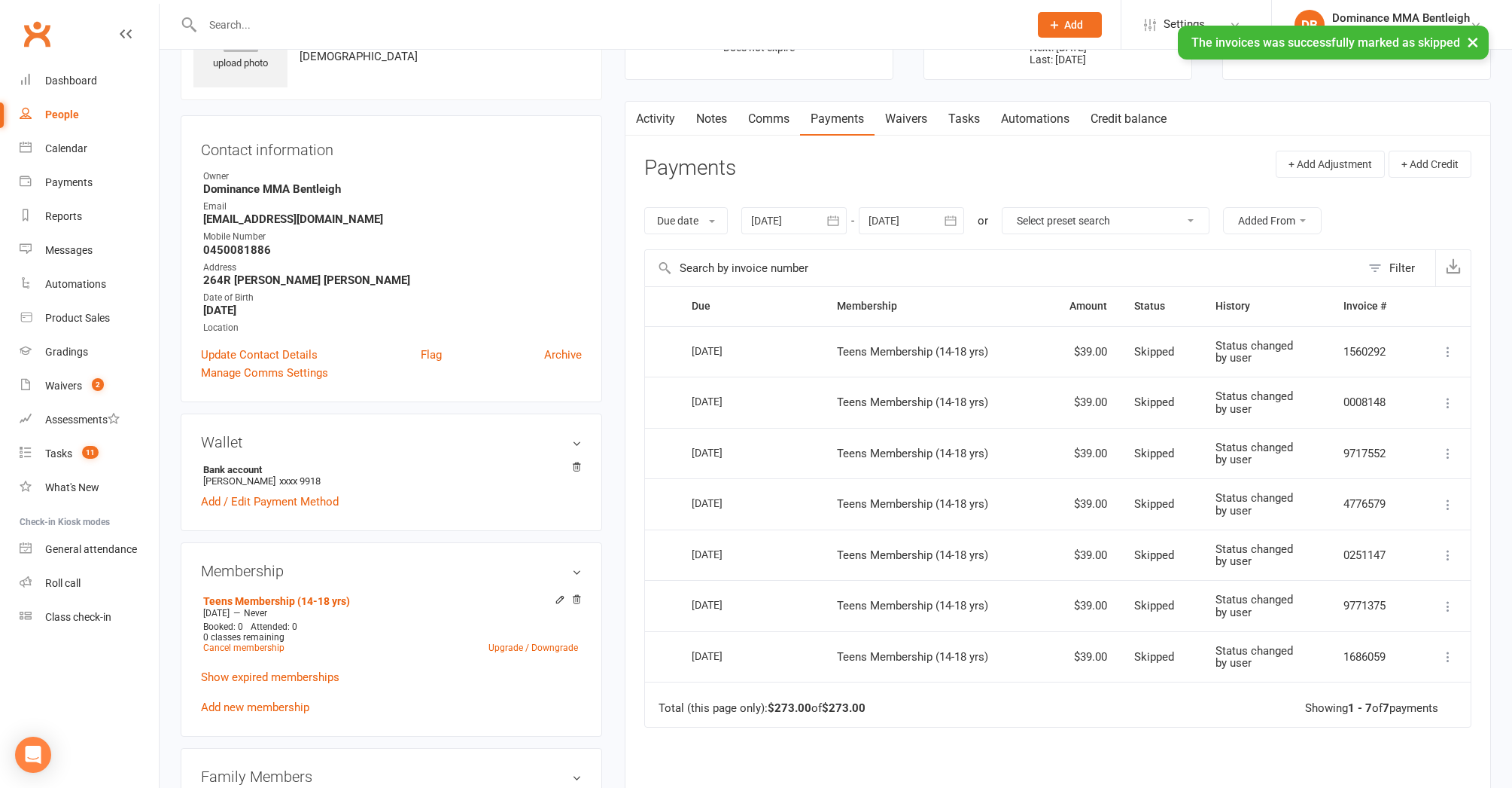
click at [805, 215] on div at bounding box center [794, 221] width 105 height 28
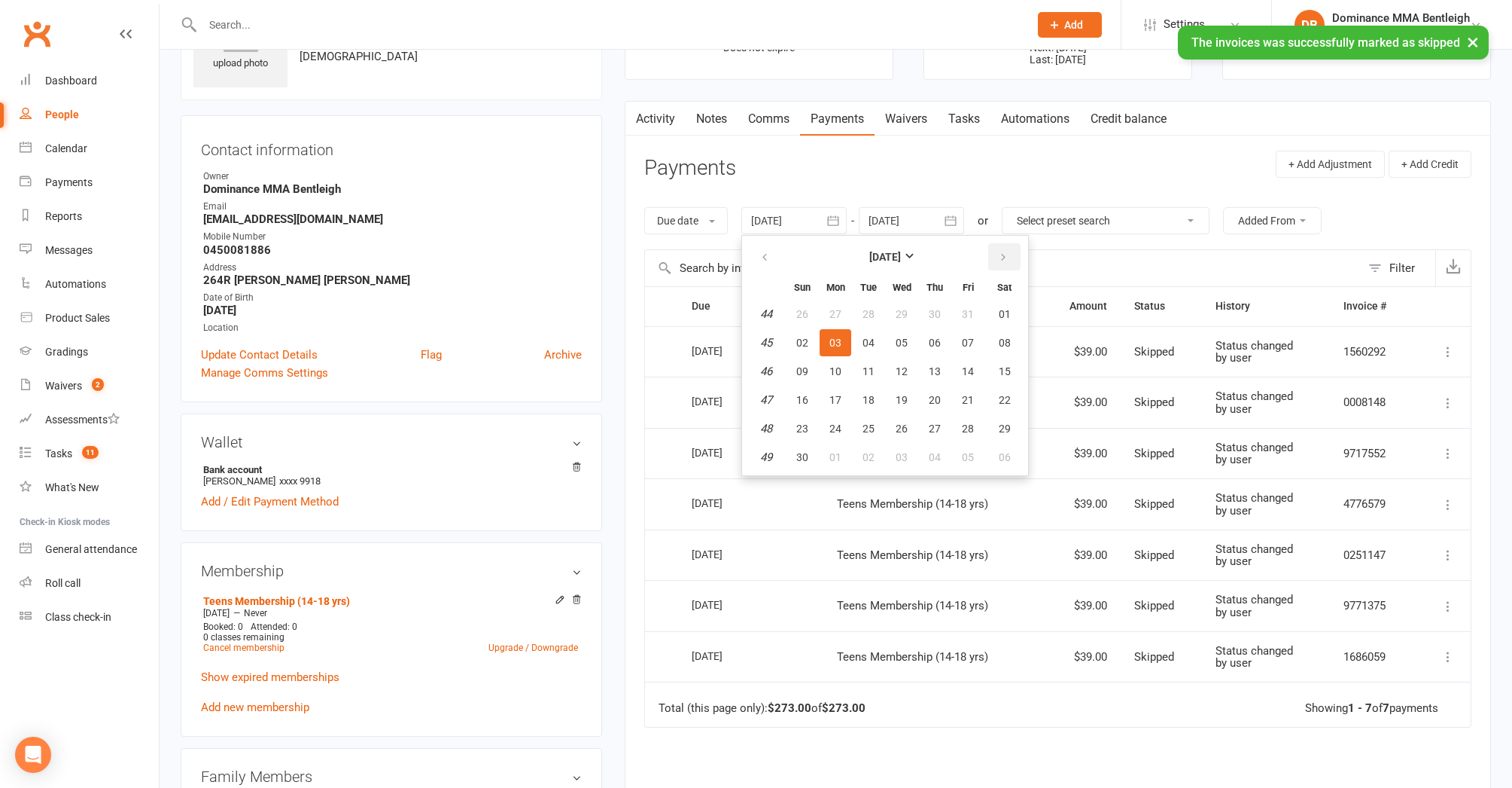
click at [1002, 257] on icon "button" at bounding box center [1003, 257] width 10 height 12
click at [912, 344] on button "10" at bounding box center [901, 343] width 31 height 28
type input "10 Dec 2025"
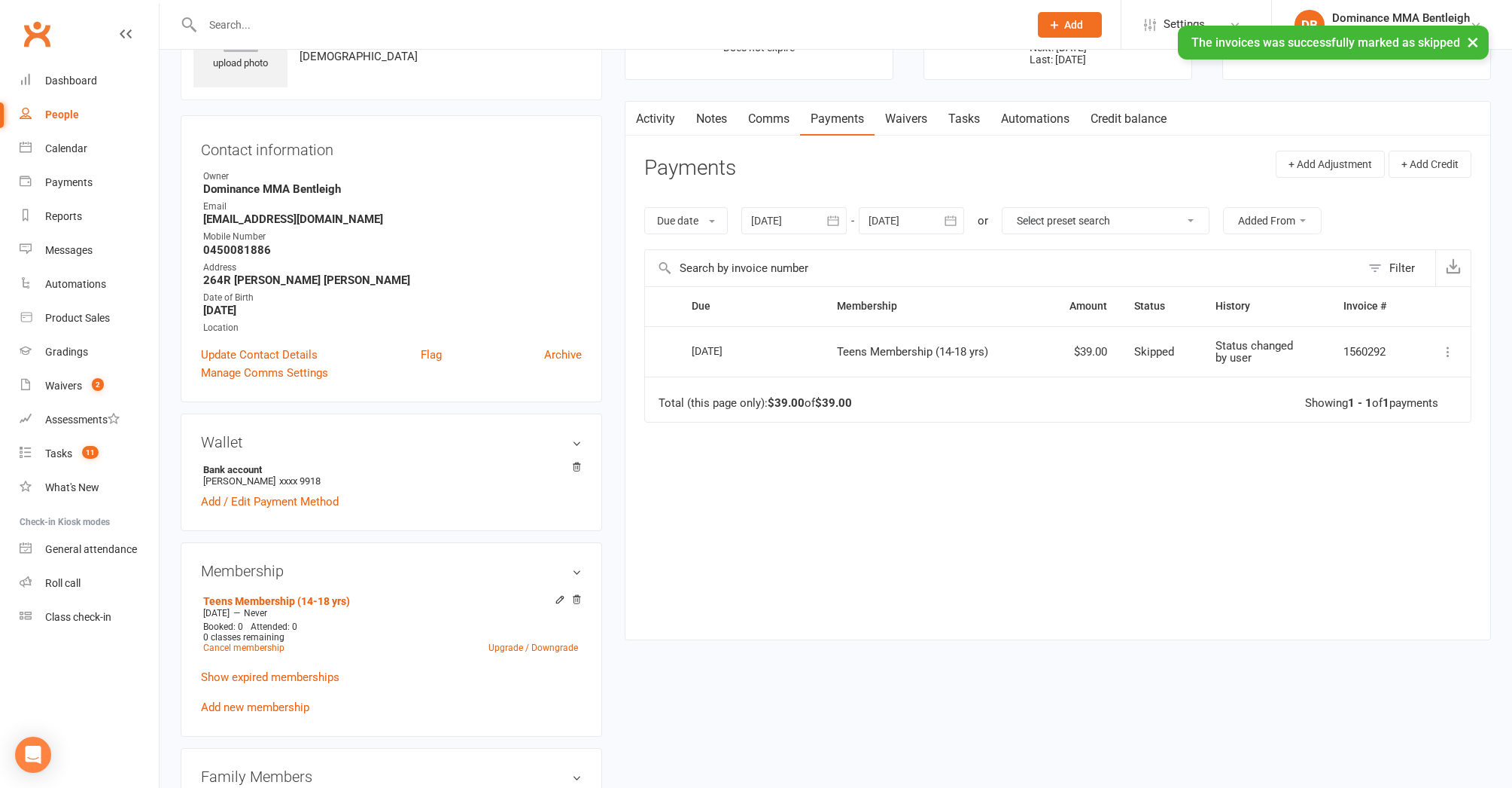
click at [917, 217] on div at bounding box center [911, 221] width 105 height 28
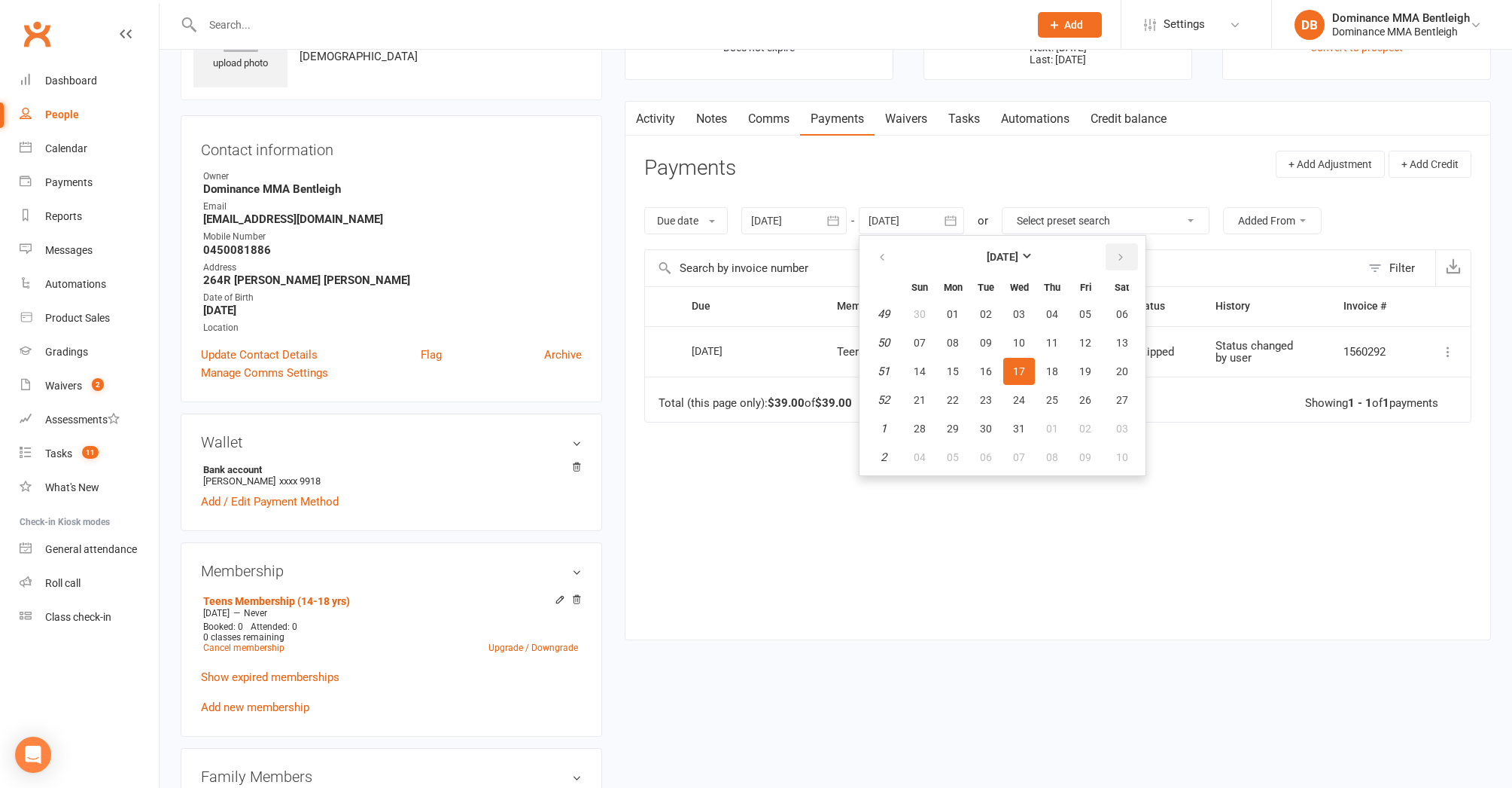
click at [1120, 253] on icon "button" at bounding box center [1120, 257] width 10 height 12
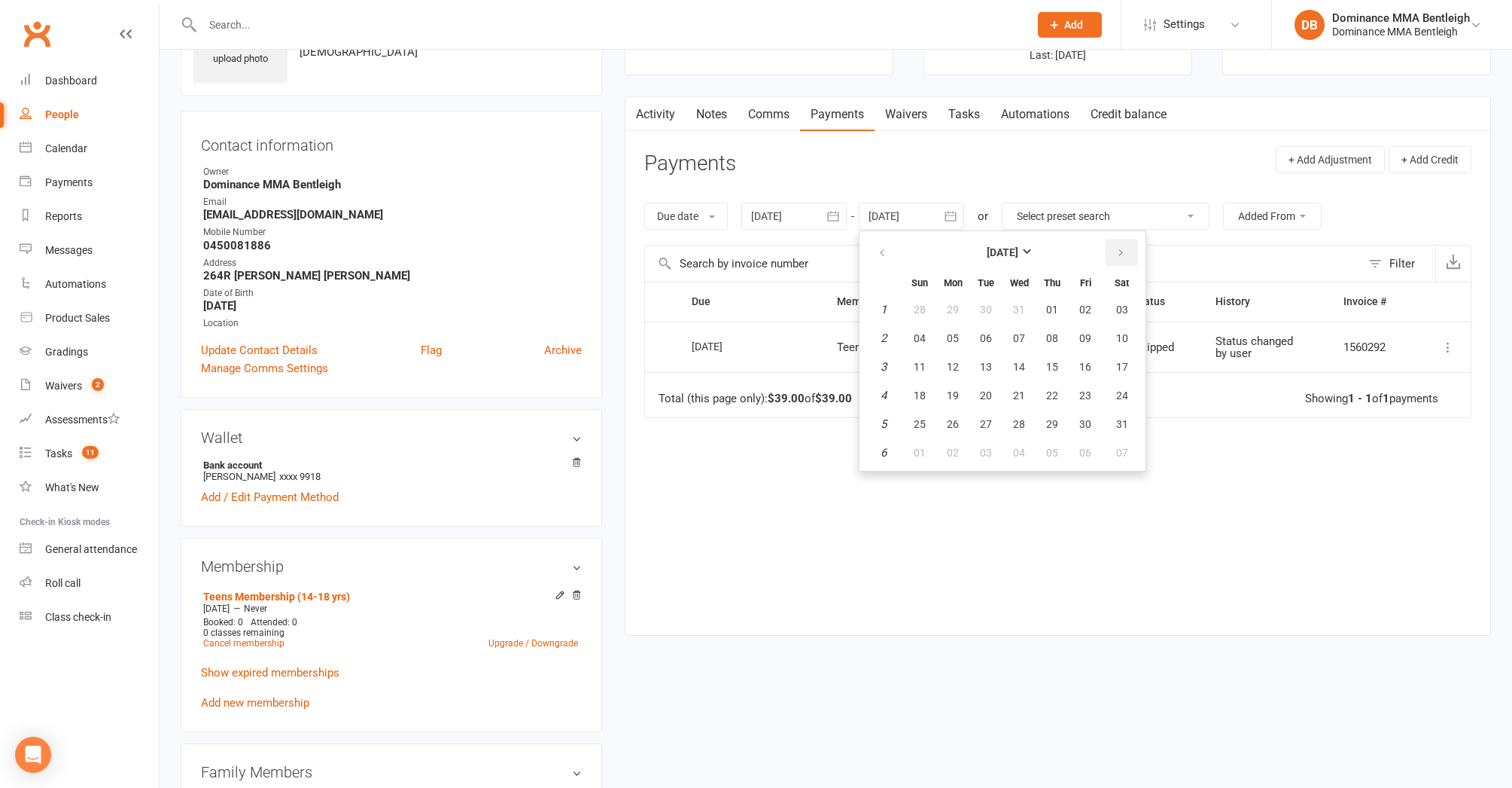
click at [1114, 263] on button "button" at bounding box center [1121, 252] width 32 height 28
drag, startPoint x: 892, startPoint y: 245, endPoint x: 956, endPoint y: 293, distance: 80.0
click at [892, 245] on button "button" at bounding box center [883, 252] width 32 height 28
click at [1032, 366] on button "14" at bounding box center [1019, 367] width 31 height 28
type input "14 Jan 2026"
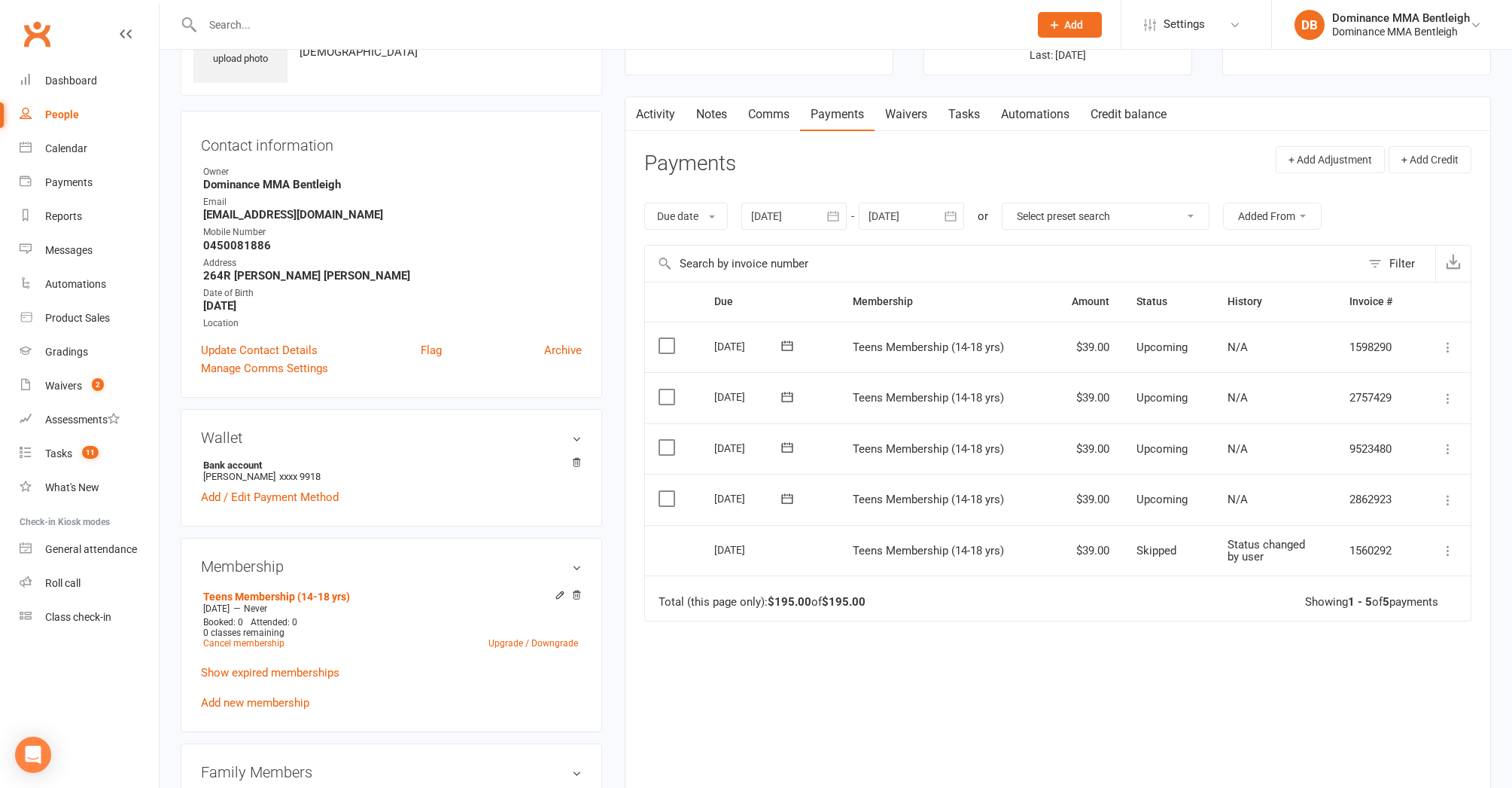
drag, startPoint x: 669, startPoint y: 493, endPoint x: 656, endPoint y: 460, distance: 35.5
click at [668, 491] on label at bounding box center [668, 498] width 20 height 15
click at [668, 491] on input "checkbox" at bounding box center [663, 491] width 10 height 0
click at [666, 444] on label at bounding box center [668, 447] width 20 height 15
click at [666, 439] on input "checkbox" at bounding box center [663, 439] width 10 height 0
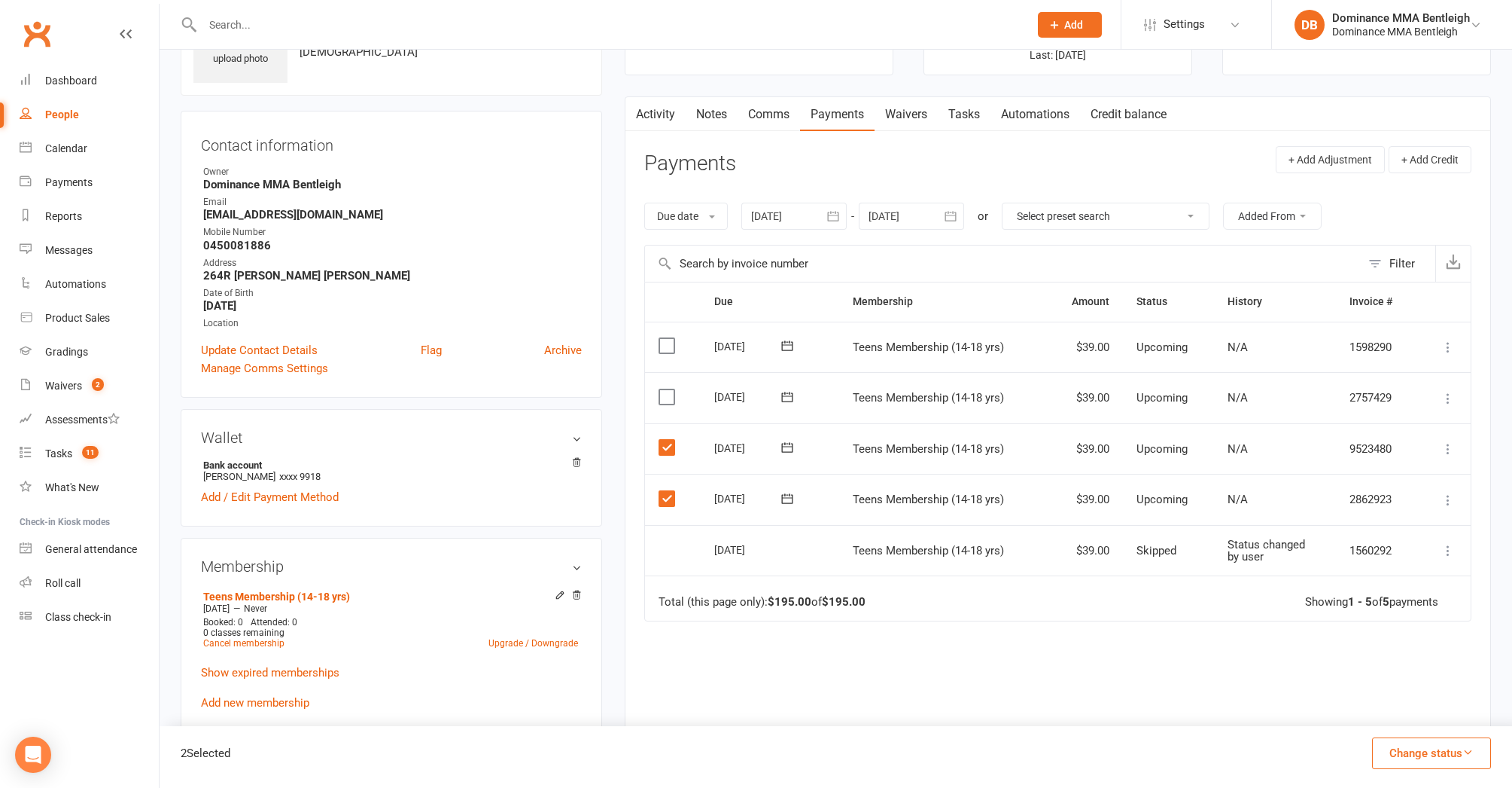
click at [671, 399] on label at bounding box center [668, 396] width 20 height 15
click at [668, 389] on input "checkbox" at bounding box center [663, 389] width 10 height 0
click at [667, 349] on label at bounding box center [668, 346] width 20 height 15
click at [667, 339] on input "checkbox" at bounding box center [663, 339] width 10 height 0
click at [1479, 757] on button "Change status" at bounding box center [1432, 753] width 119 height 31
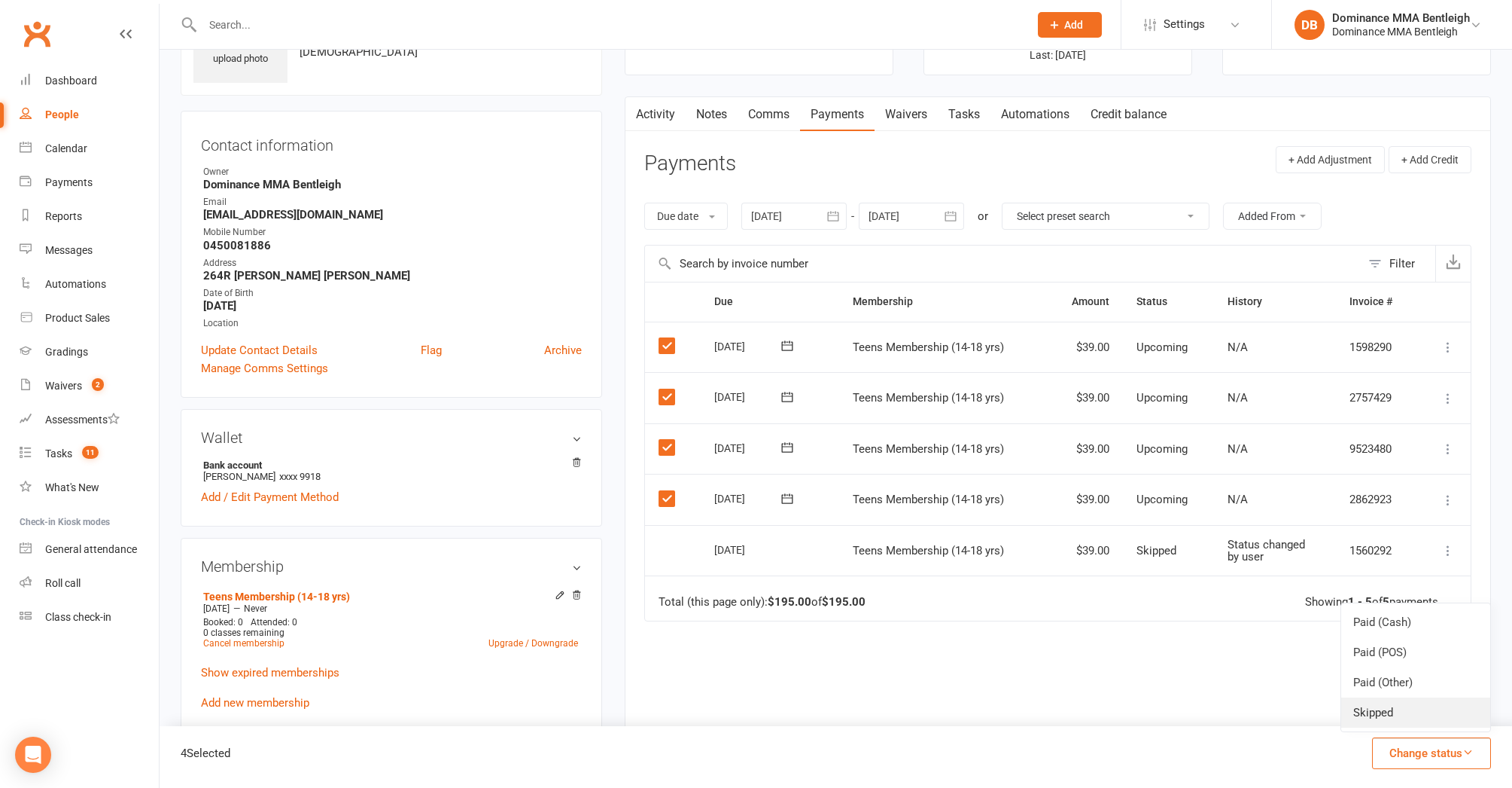
click at [1430, 723] on link "Skipped" at bounding box center [1416, 712] width 149 height 30
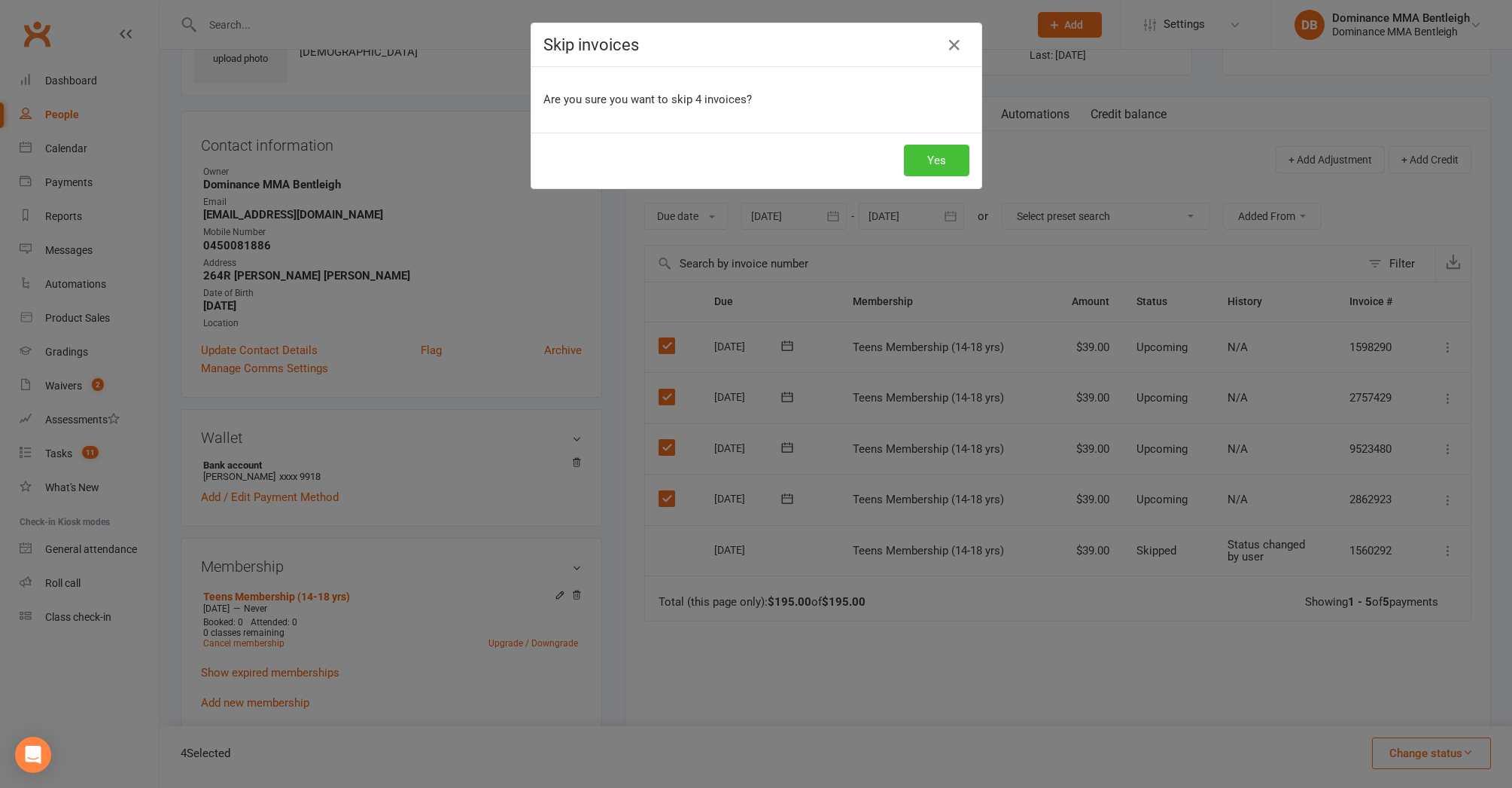
click at [928, 160] on button "Yes" at bounding box center [936, 161] width 65 height 31
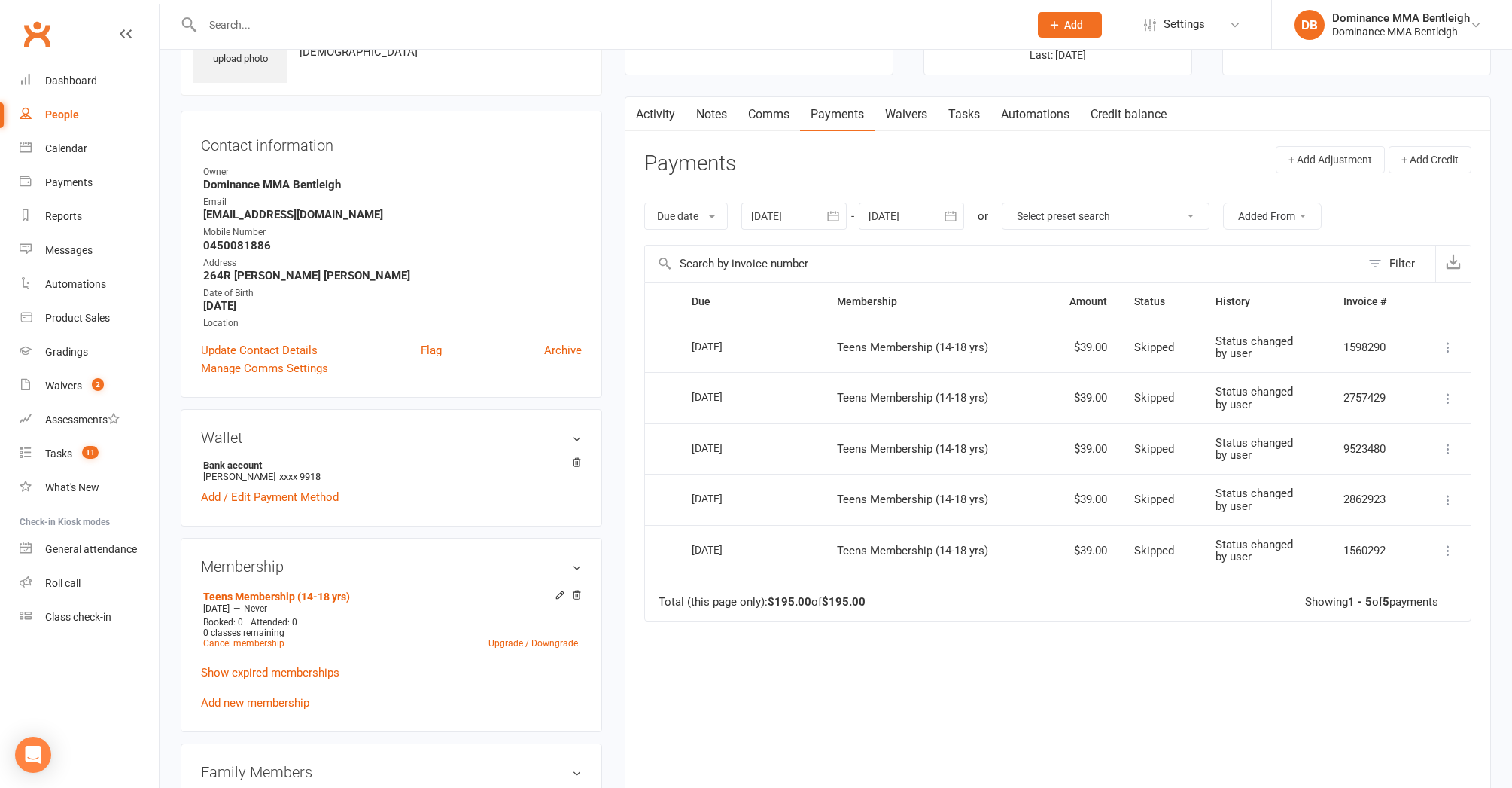
click at [801, 218] on div at bounding box center [794, 216] width 105 height 28
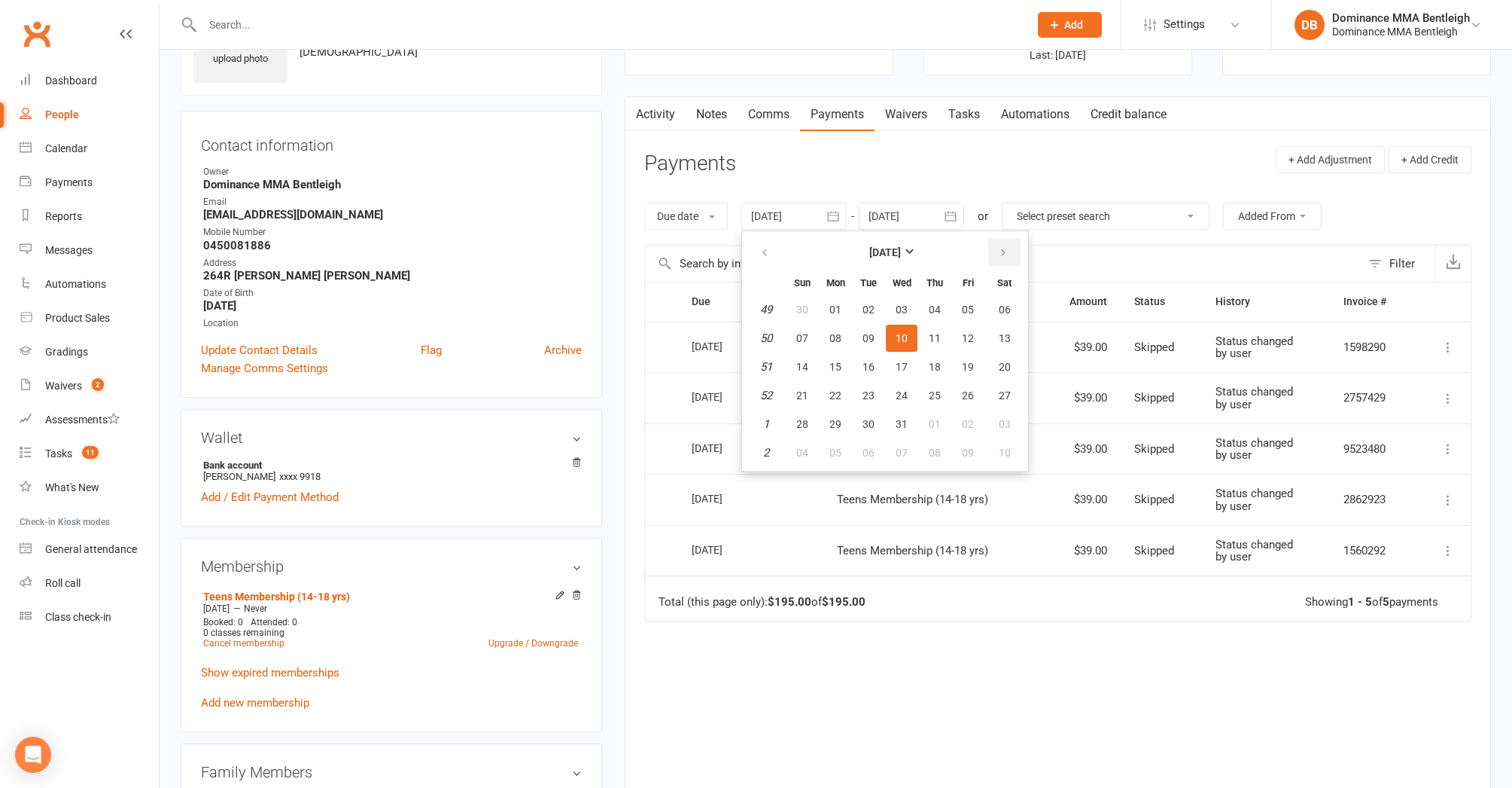
click at [995, 258] on button "button" at bounding box center [1004, 252] width 32 height 28
click at [906, 332] on span "07" at bounding box center [901, 338] width 12 height 12
type input "07 Jan 2026"
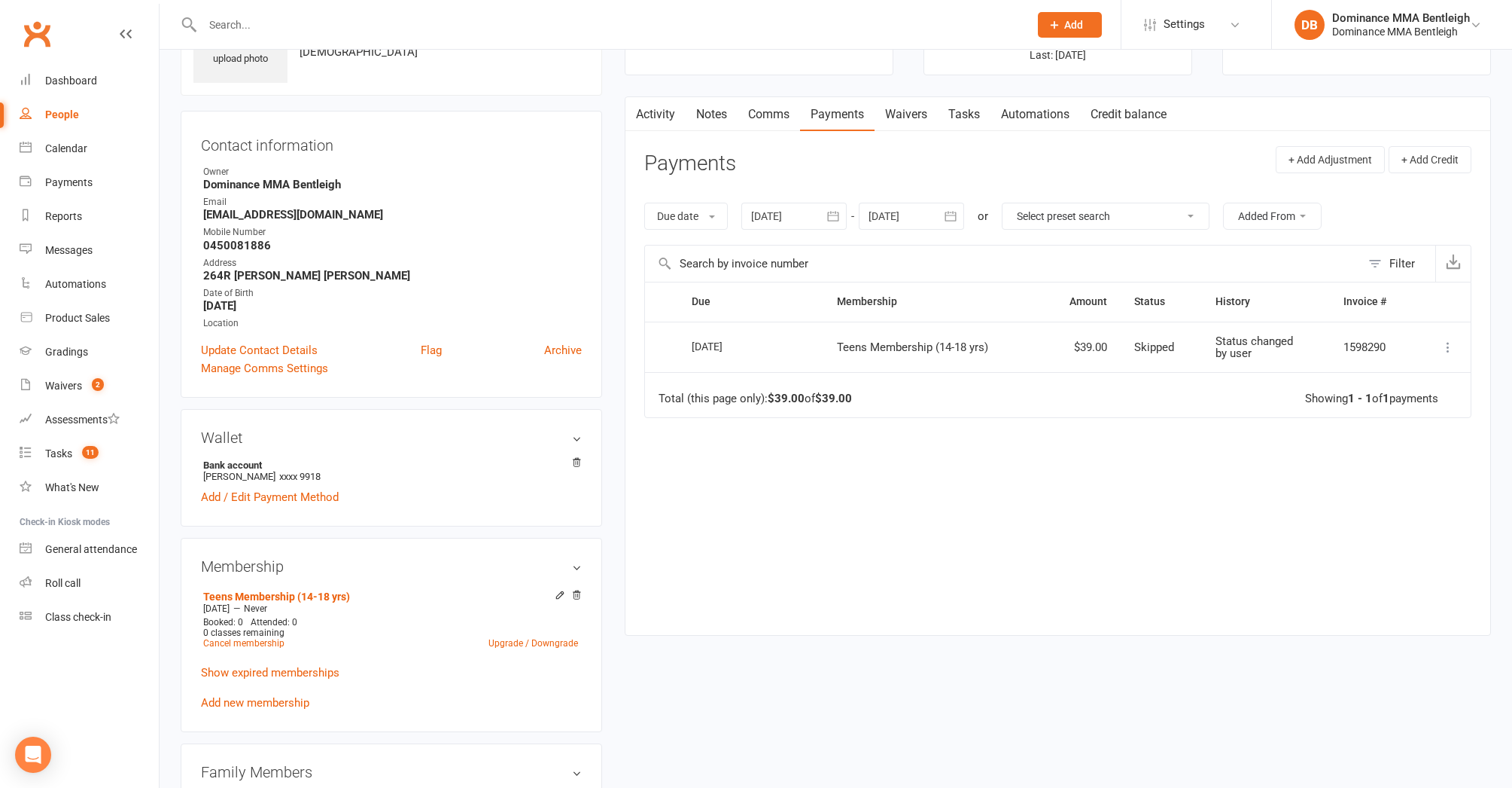
click at [921, 216] on div at bounding box center [911, 216] width 105 height 28
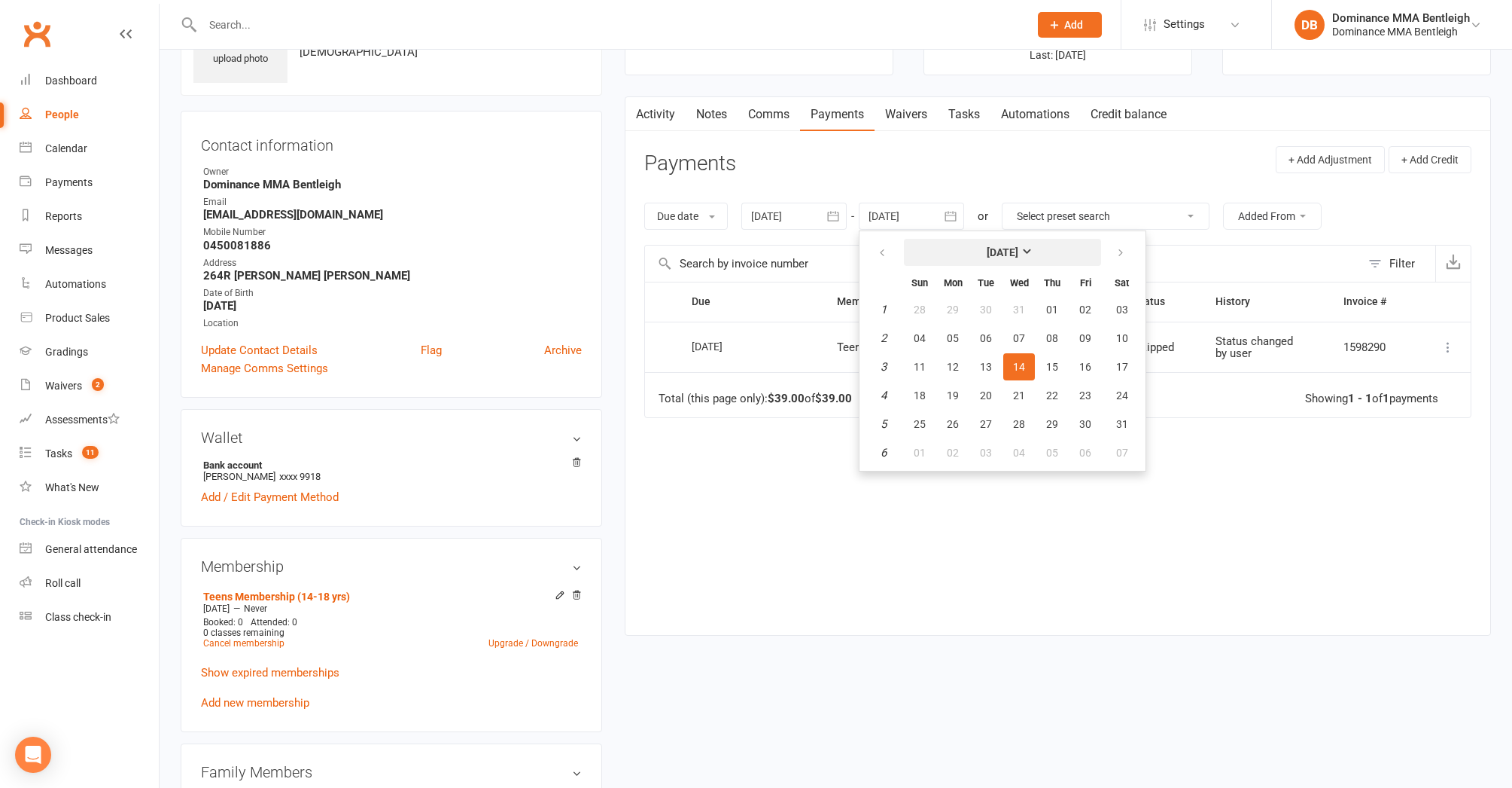
click at [1059, 252] on button "January 2026" at bounding box center [1002, 252] width 197 height 28
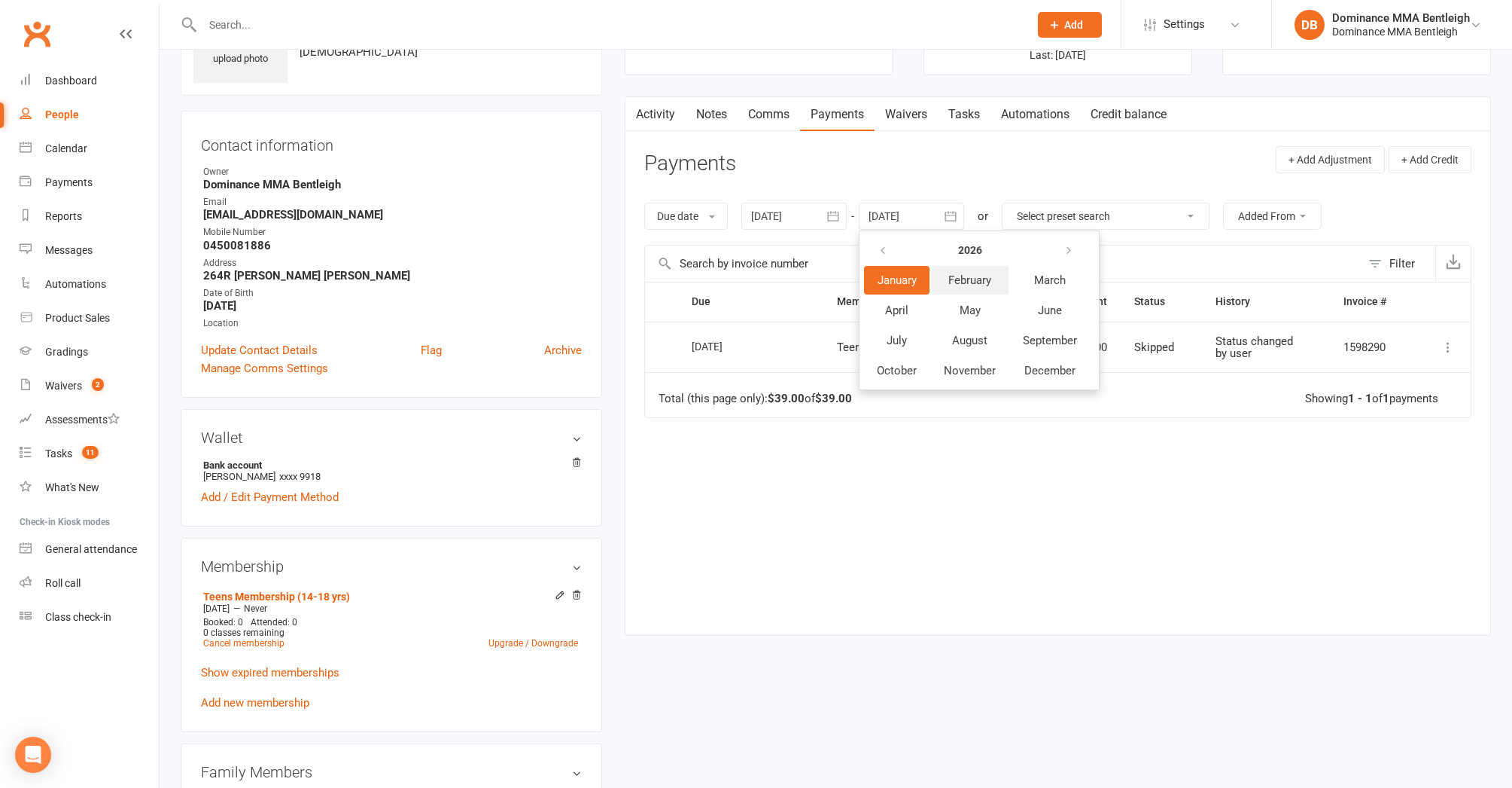
click at [962, 285] on button "February" at bounding box center [970, 280] width 78 height 28
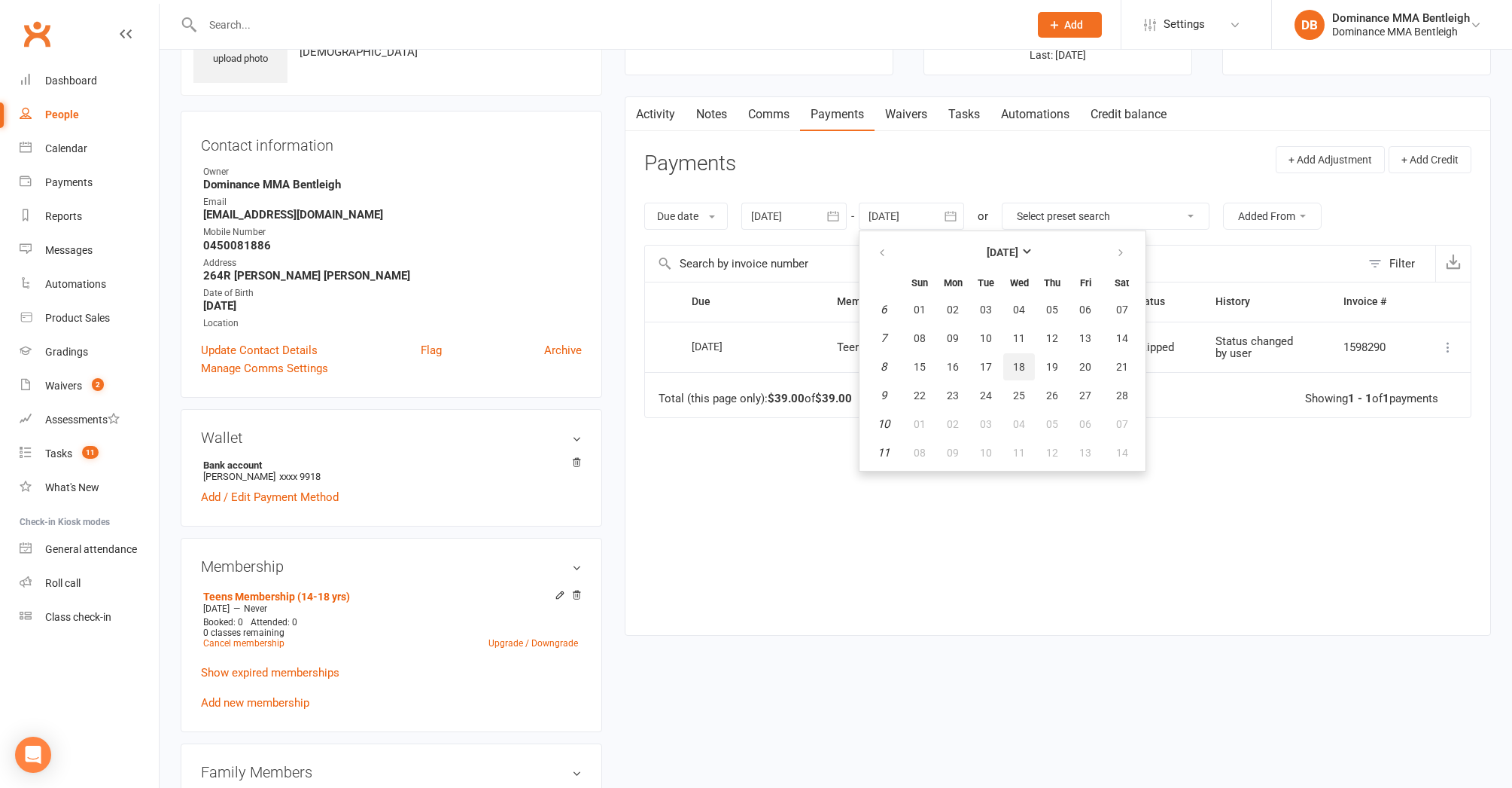
click at [1021, 363] on span "18" at bounding box center [1019, 366] width 12 height 12
type input "18 Feb 2026"
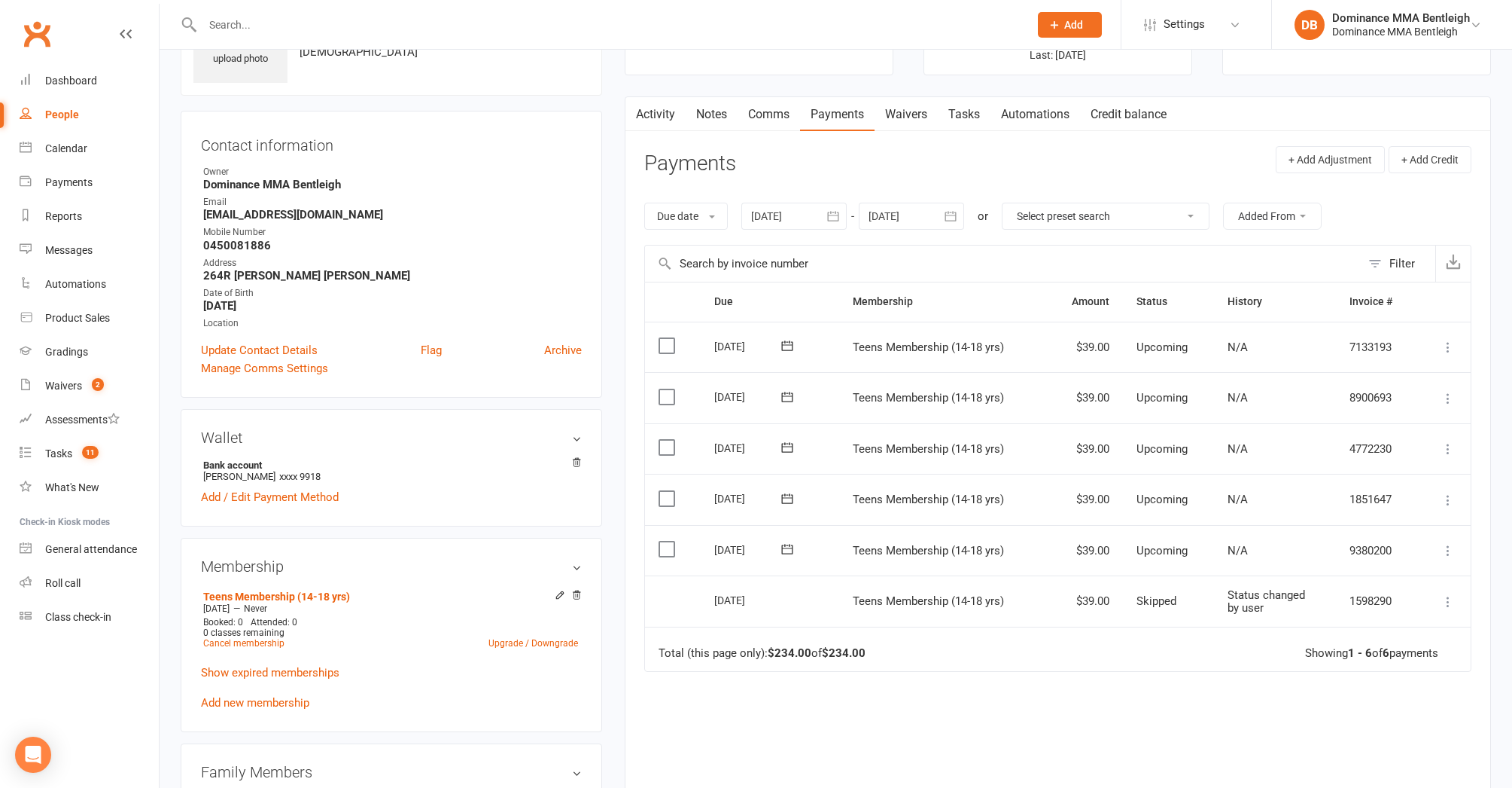
drag, startPoint x: 678, startPoint y: 547, endPoint x: 691, endPoint y: 542, distance: 13.9
click at [678, 547] on label at bounding box center [668, 549] width 20 height 15
click at [668, 541] on input "checkbox" at bounding box center [663, 541] width 10 height 0
click at [666, 492] on label at bounding box center [668, 498] width 20 height 15
click at [666, 491] on input "checkbox" at bounding box center [663, 491] width 10 height 0
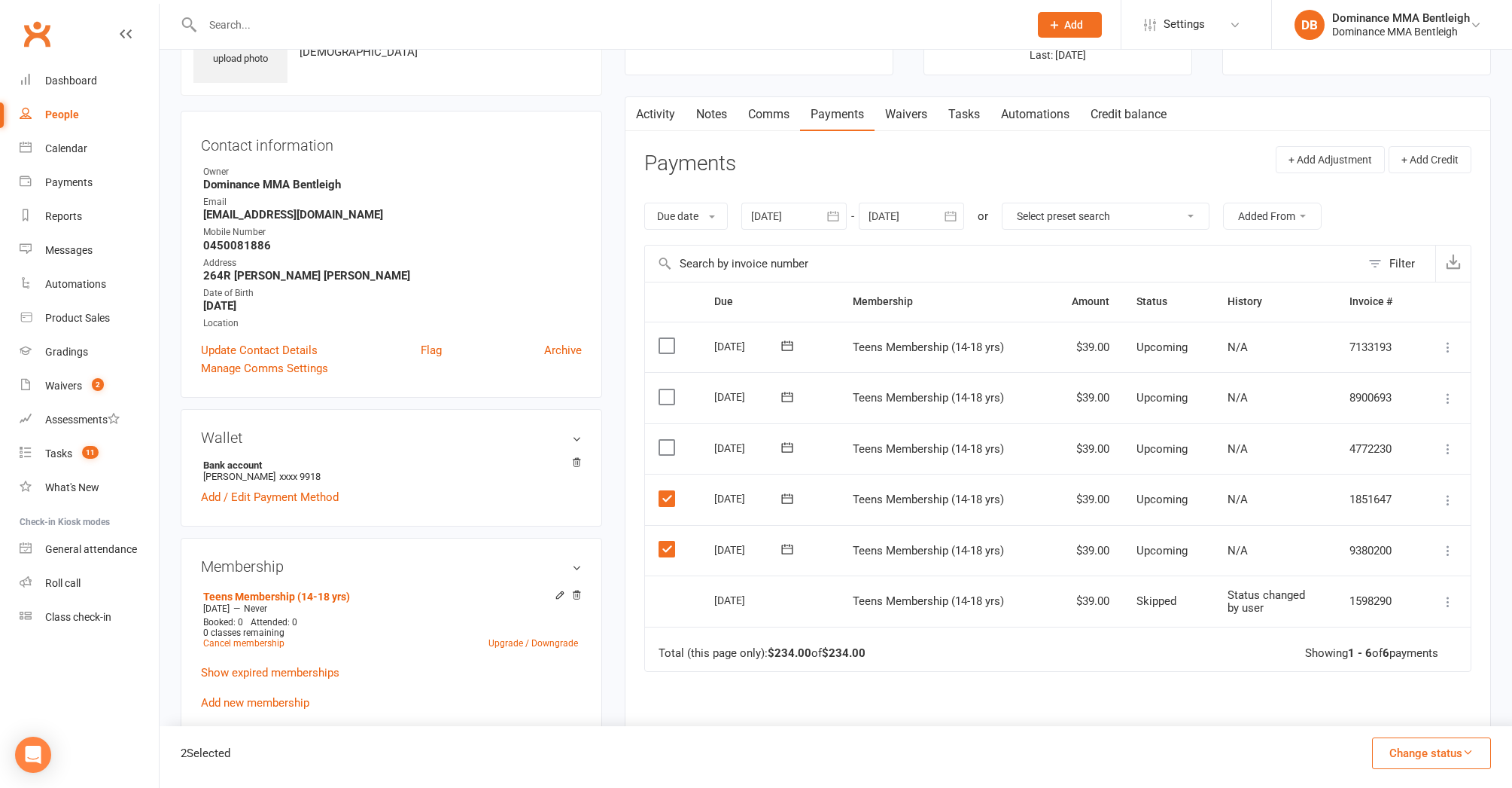
click at [668, 446] on label at bounding box center [668, 447] width 20 height 15
click at [668, 439] on input "checkbox" at bounding box center [663, 439] width 10 height 0
drag, startPoint x: 1460, startPoint y: 746, endPoint x: 1427, endPoint y: 746, distance: 33.0
click at [1458, 746] on button "Change status" at bounding box center [1432, 753] width 119 height 31
click at [1378, 705] on link "Skipped" at bounding box center [1416, 712] width 149 height 30
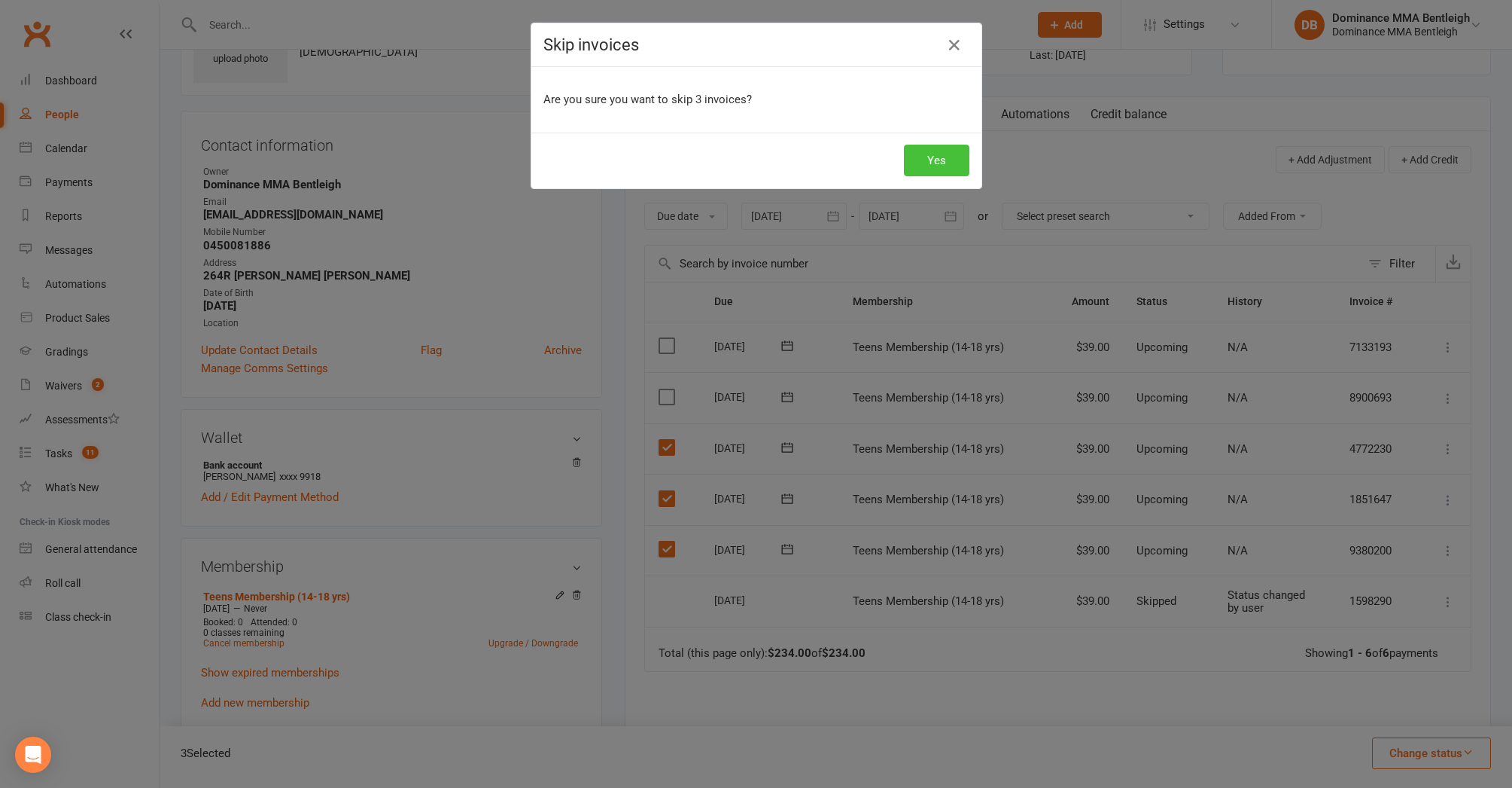
click at [954, 162] on button "Yes" at bounding box center [936, 161] width 65 height 31
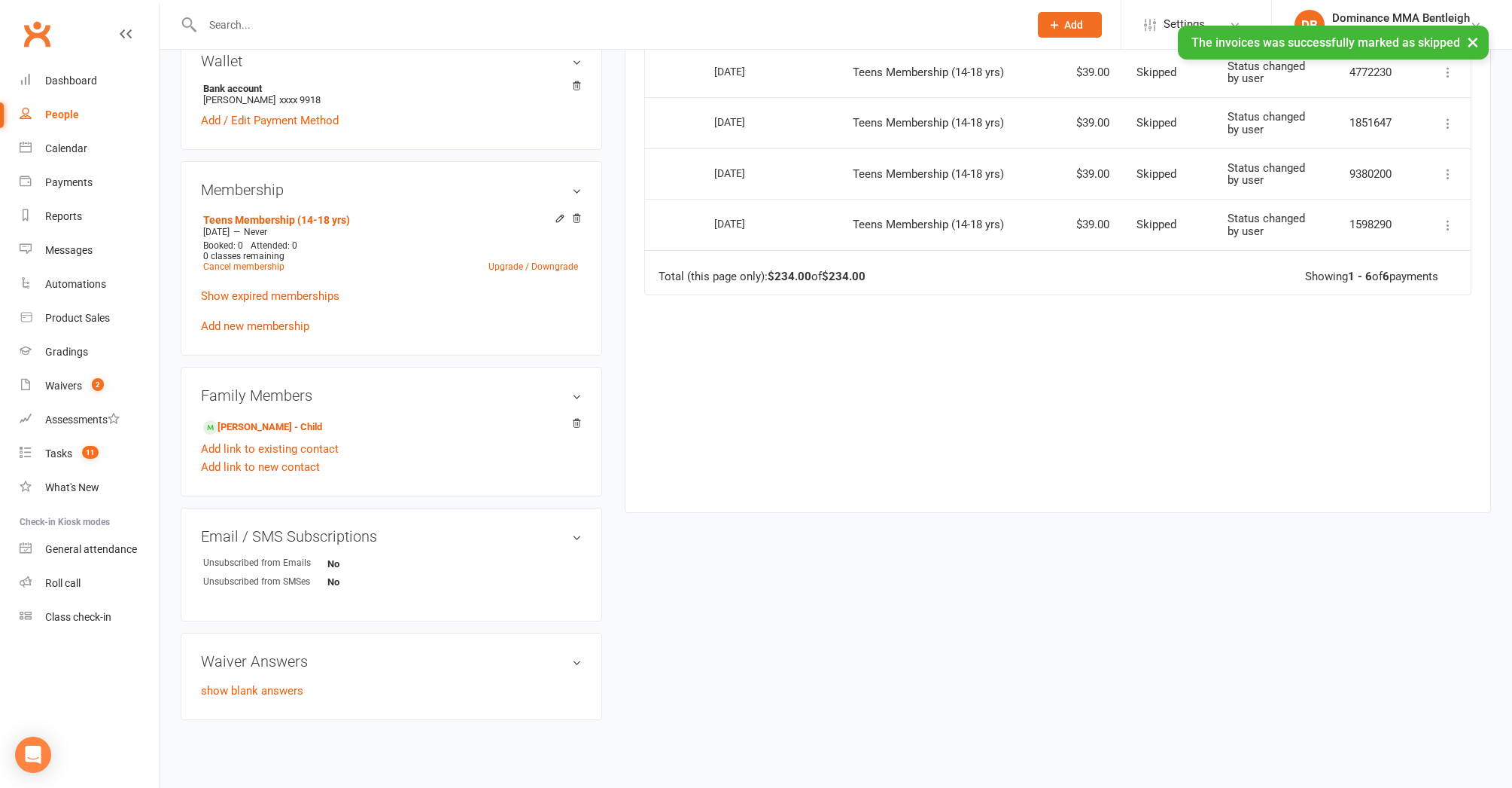
scroll to position [483, 0]
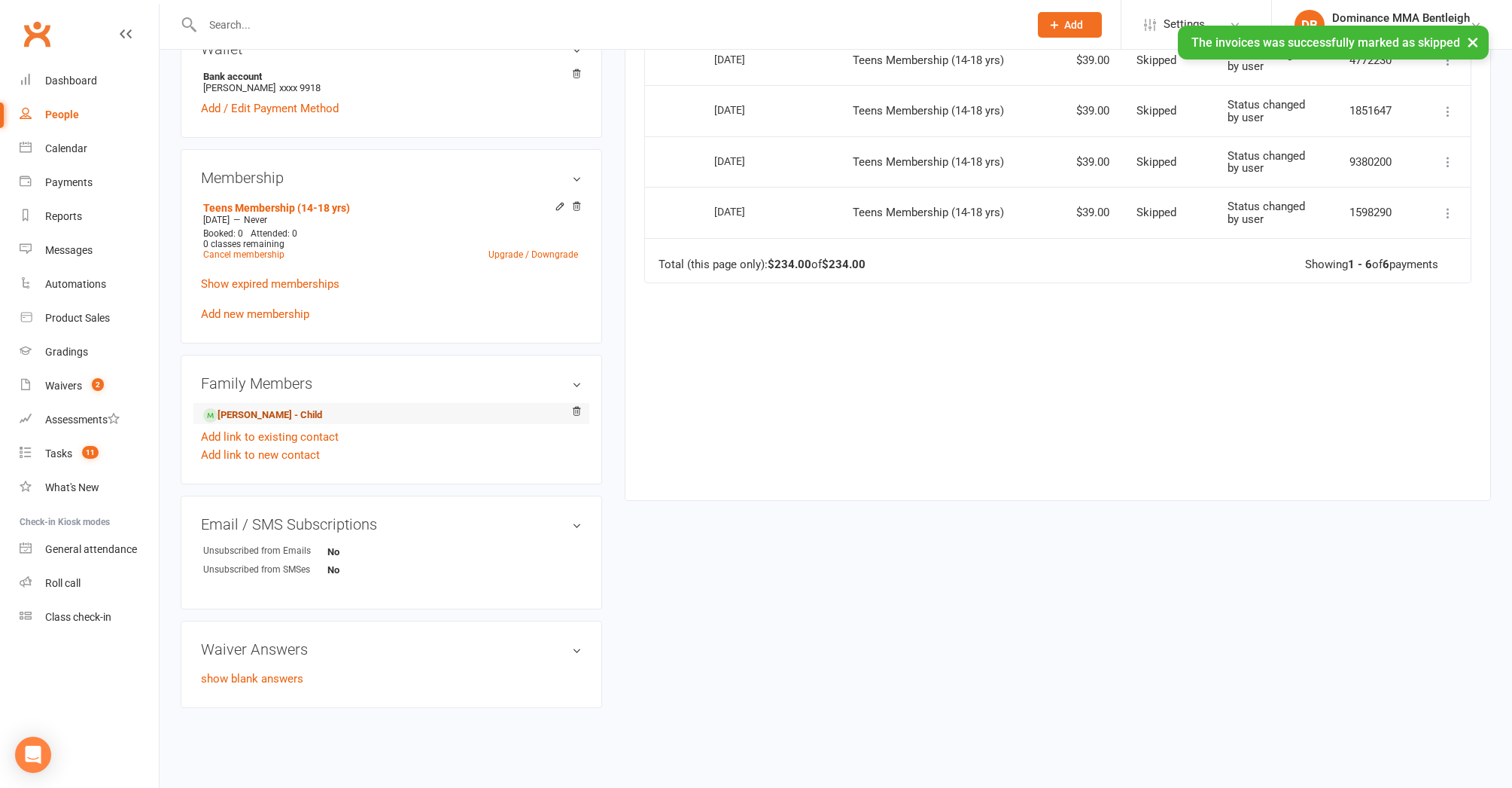
click at [296, 412] on link "Noah Spano - Child" at bounding box center [263, 415] width 119 height 16
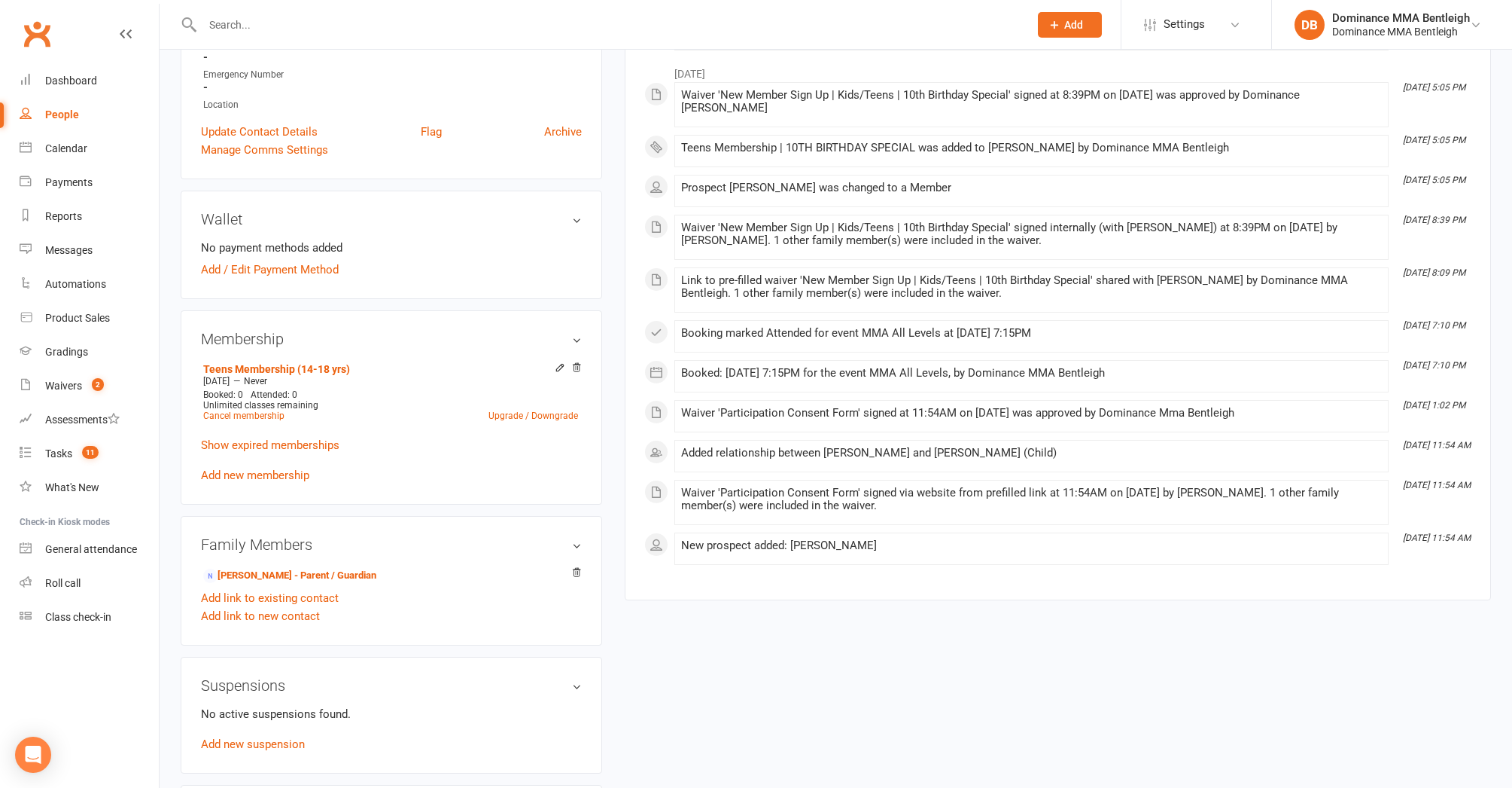
scroll to position [456, 0]
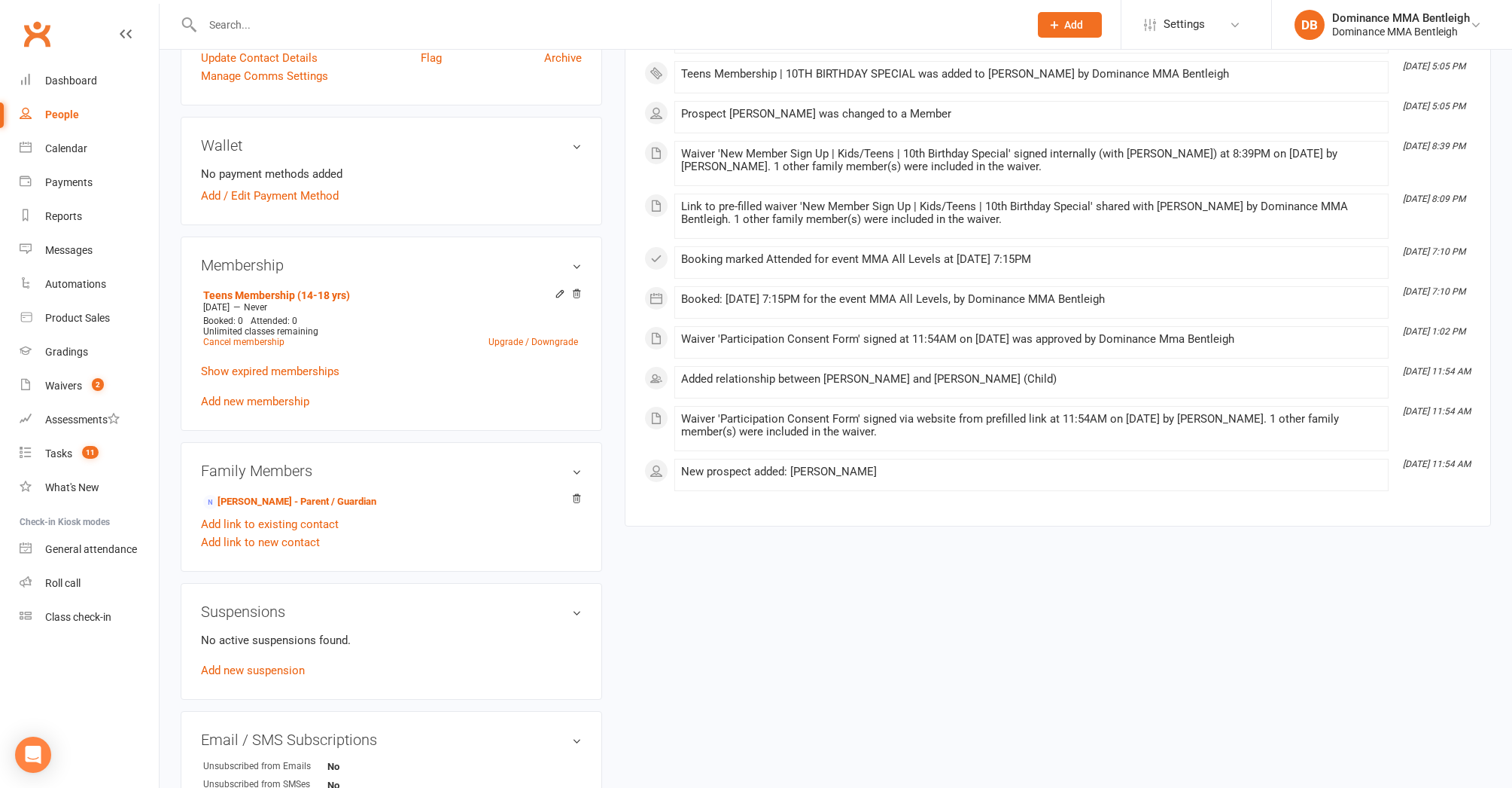
click at [289, 660] on div "No active suspensions found. Add new suspension" at bounding box center [391, 655] width 381 height 49
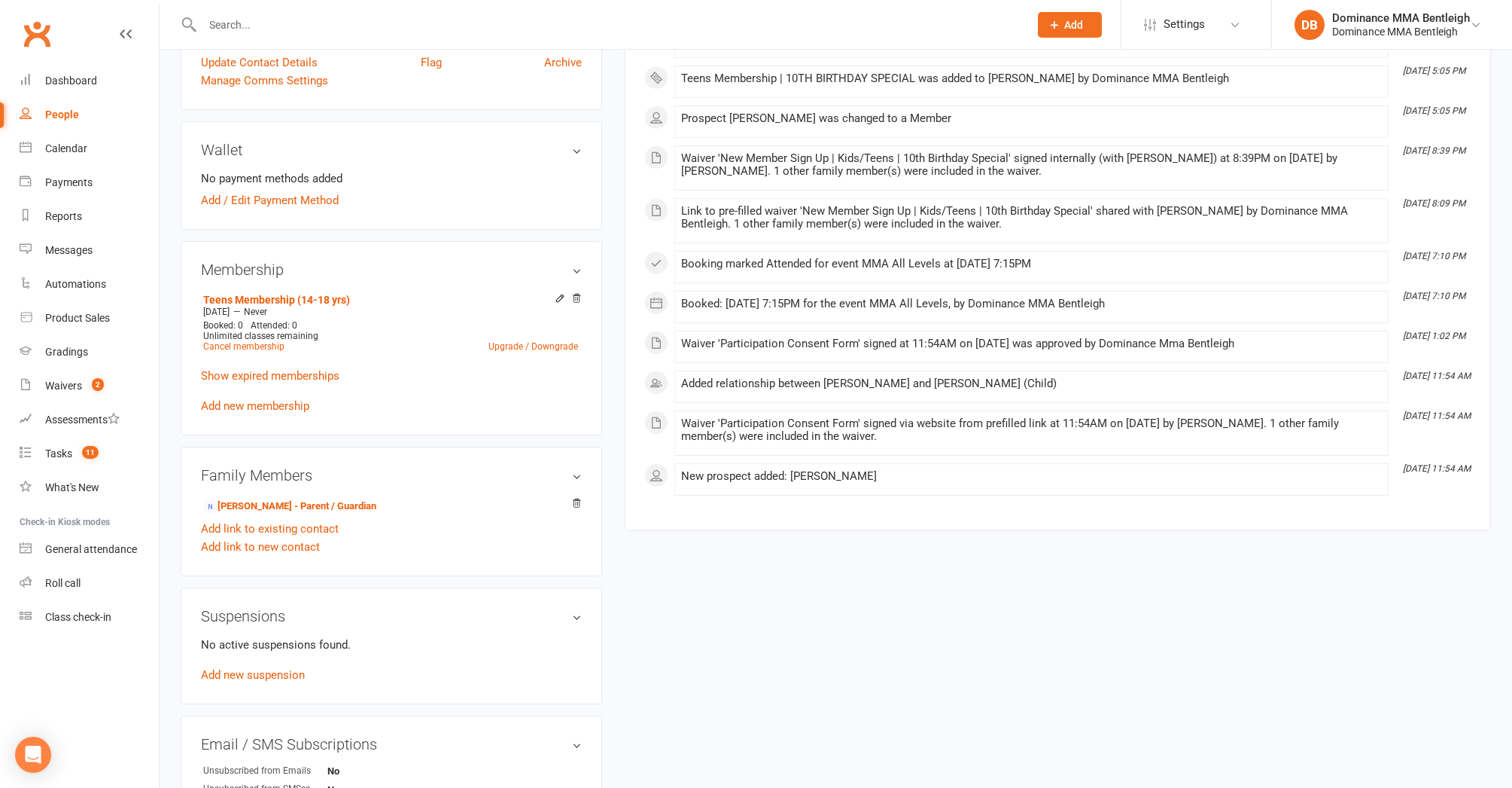
scroll to position [511, 1]
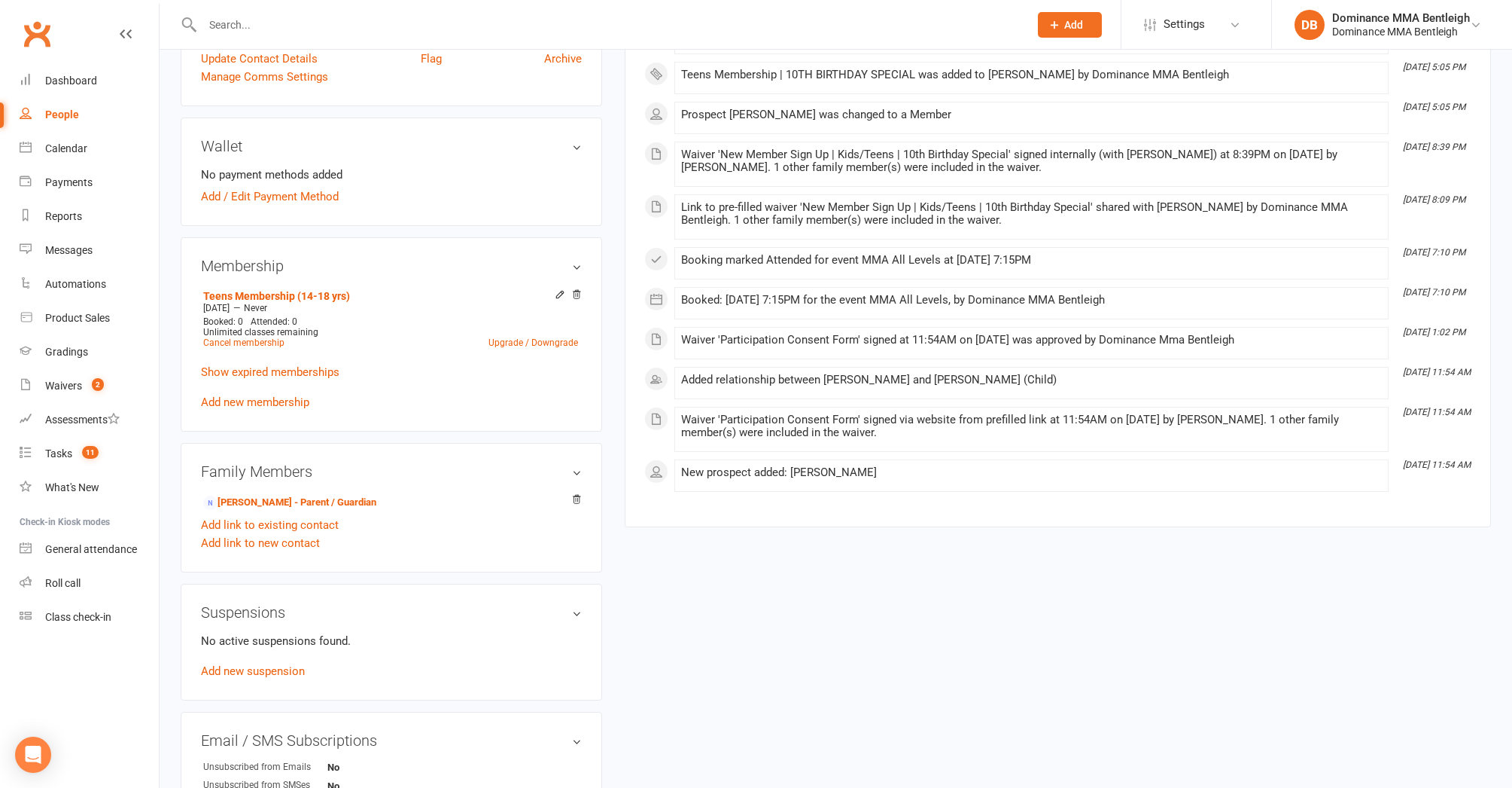
click at [302, 675] on link "Add new suspension" at bounding box center [252, 671] width 104 height 14
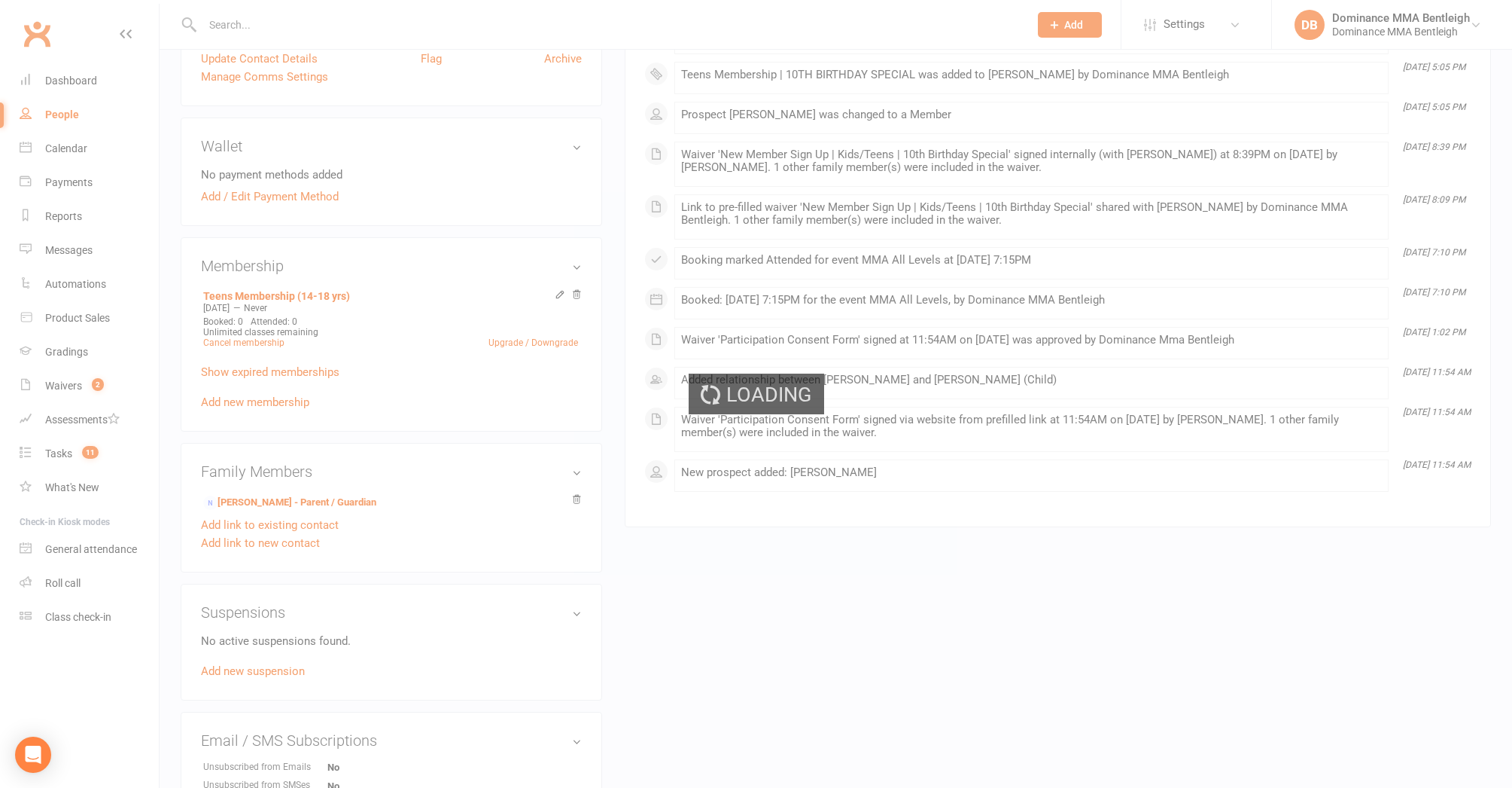
scroll to position [508, 0]
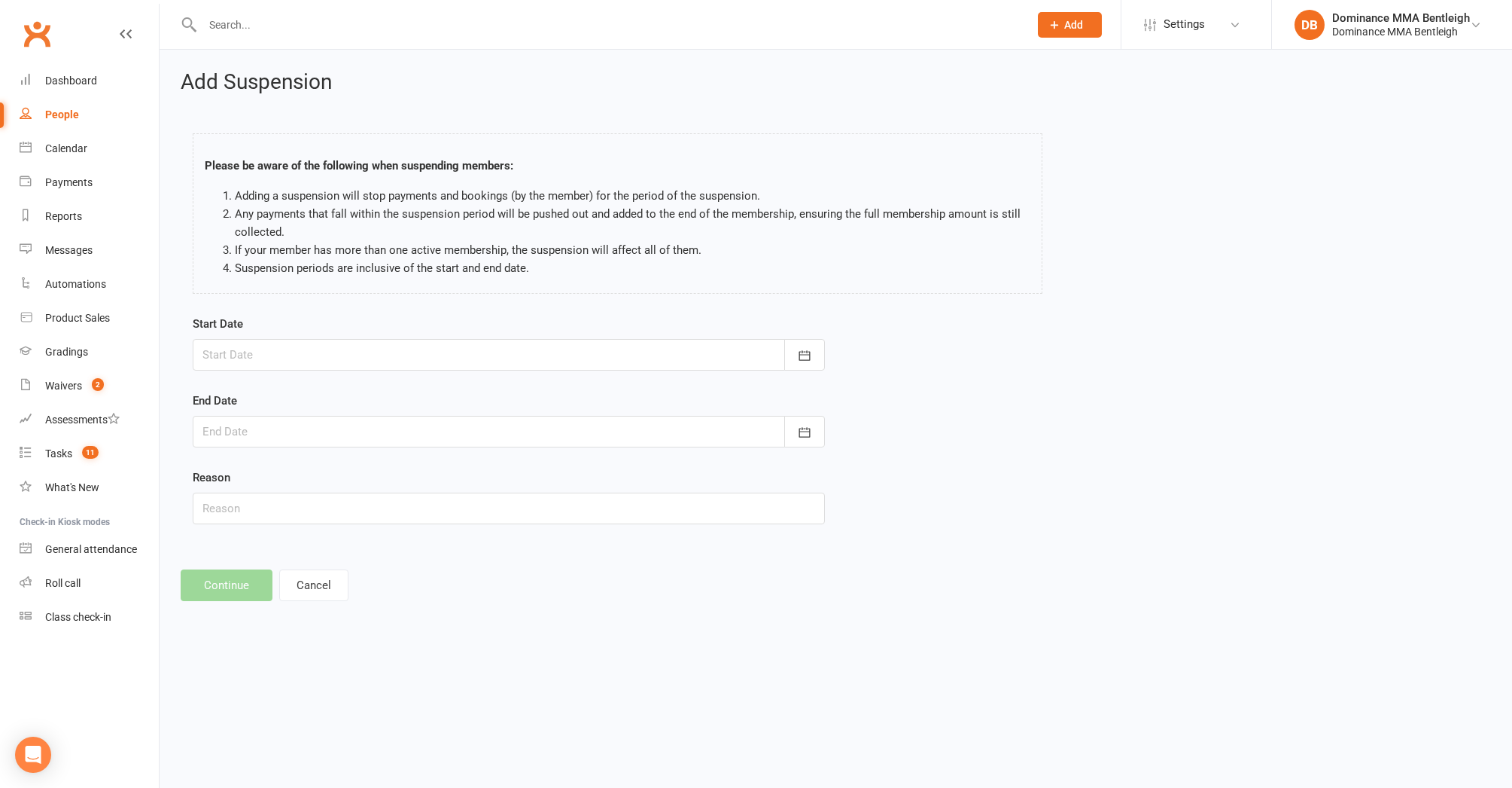
click at [781, 357] on div at bounding box center [509, 354] width 633 height 31
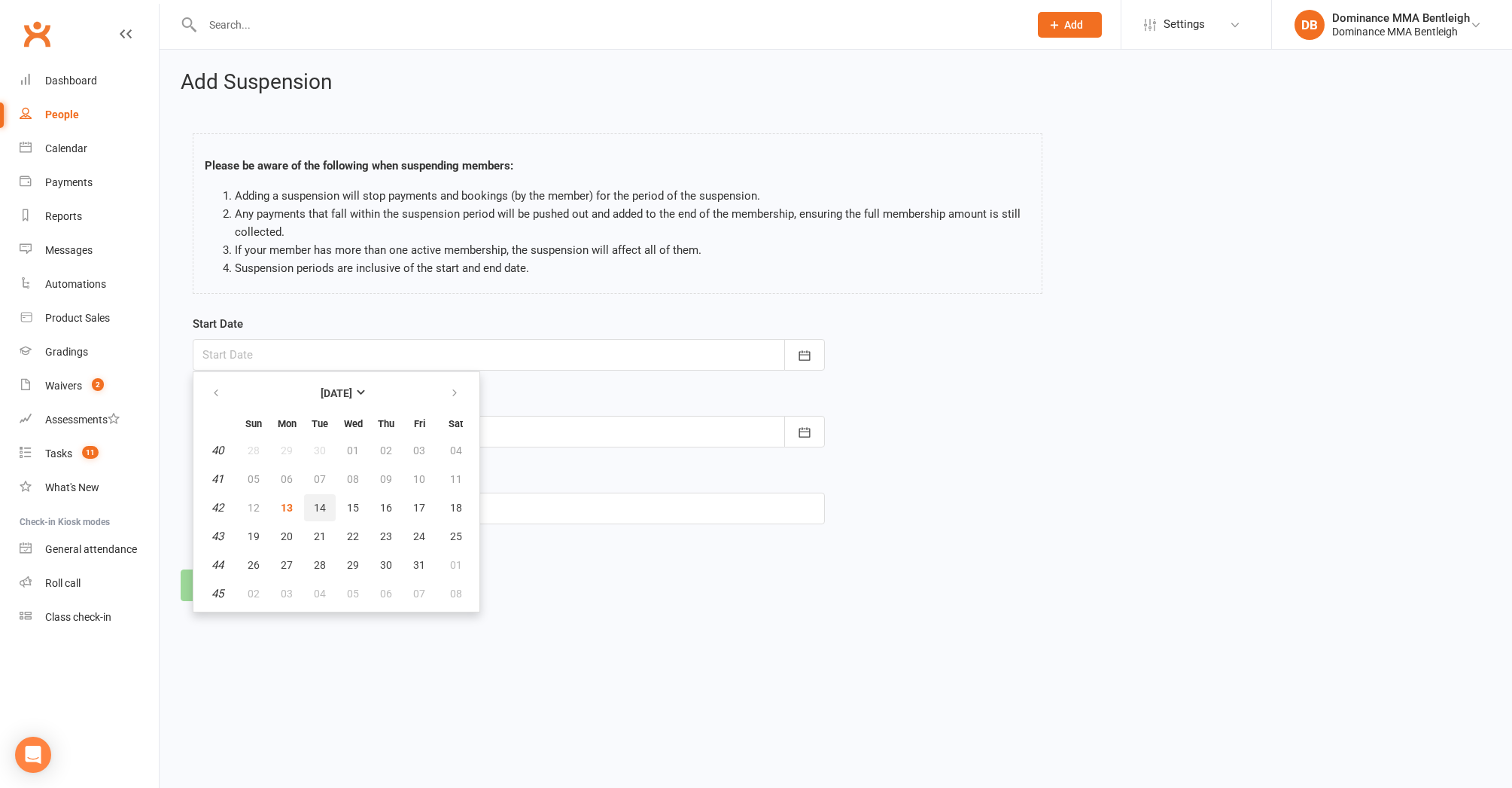
click at [322, 502] on span "14" at bounding box center [319, 507] width 12 height 12
type input "14 Oct 2025"
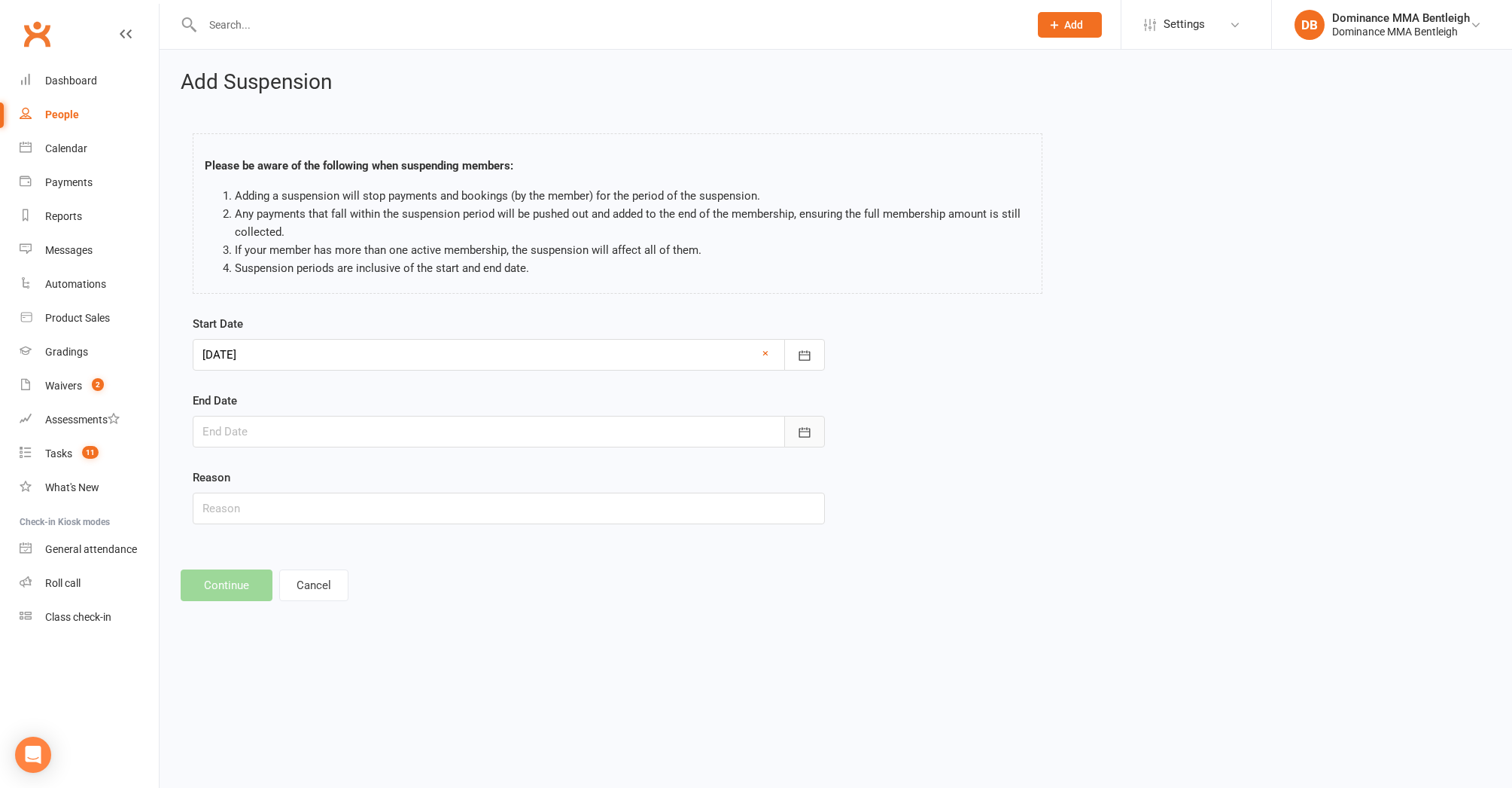
click at [810, 430] on icon "button" at bounding box center [804, 432] width 11 height 10
click at [463, 470] on button "button" at bounding box center [455, 471] width 32 height 28
click at [460, 472] on button "button" at bounding box center [455, 471] width 32 height 28
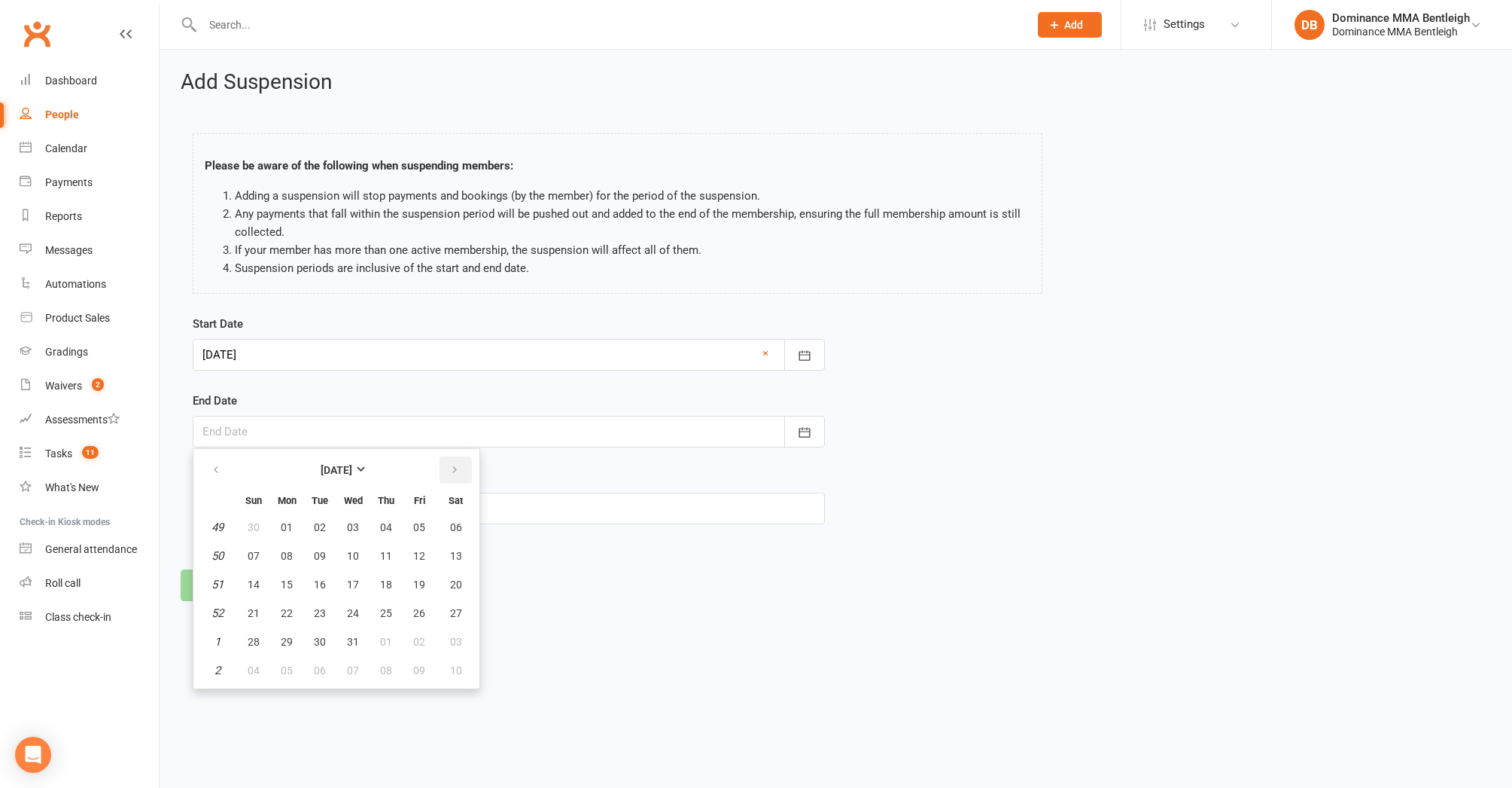
click at [455, 471] on icon "button" at bounding box center [454, 470] width 10 height 12
click at [462, 560] on button "14" at bounding box center [456, 556] width 39 height 28
type input "14 Feb 2026"
click at [428, 495] on input "text" at bounding box center [509, 508] width 633 height 31
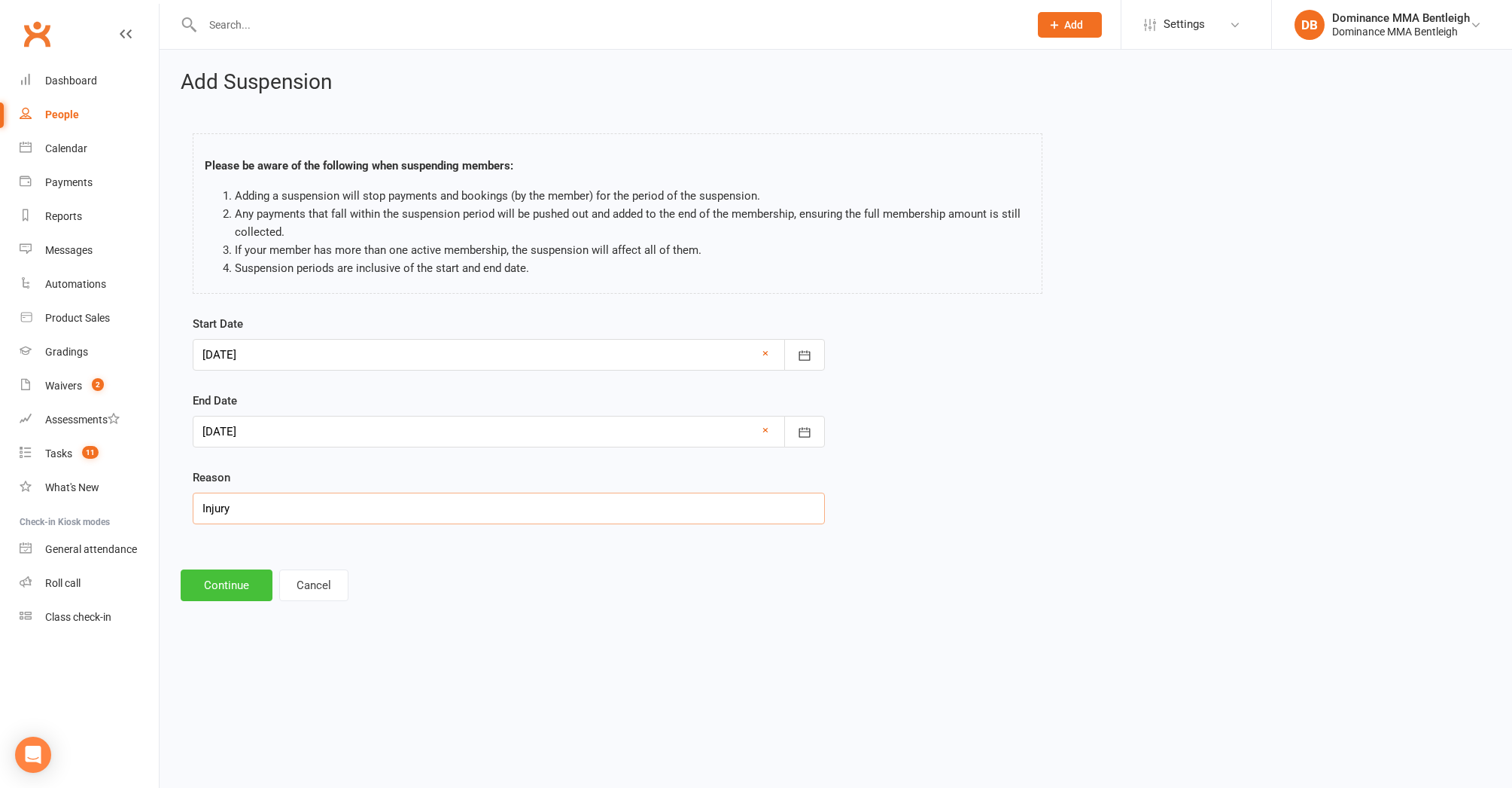
type input "Injury"
click at [205, 594] on button "Continue" at bounding box center [226, 585] width 92 height 31
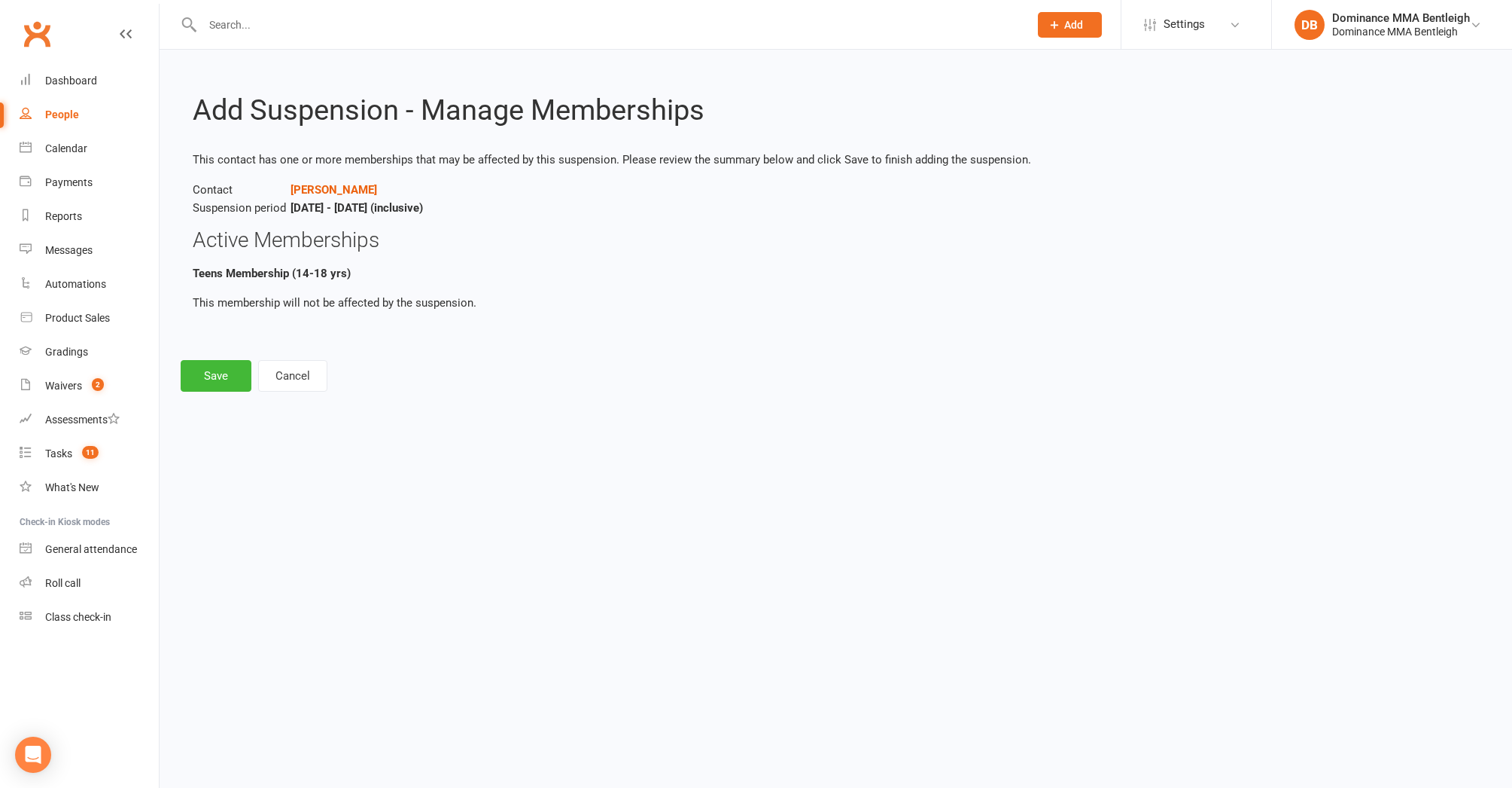
click at [234, 382] on button "Save" at bounding box center [215, 375] width 71 height 31
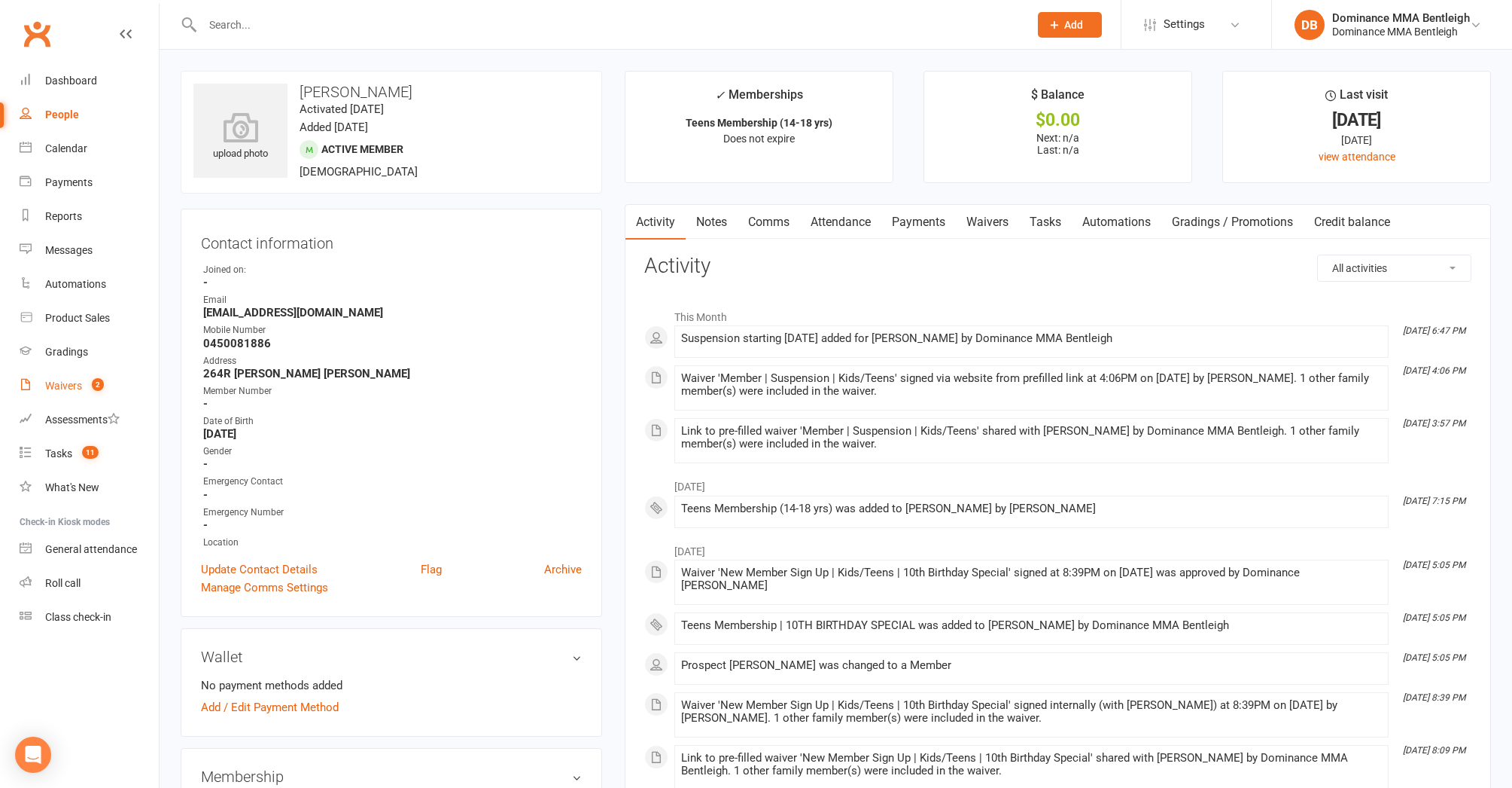
click at [70, 384] on div "Waivers" at bounding box center [63, 385] width 37 height 12
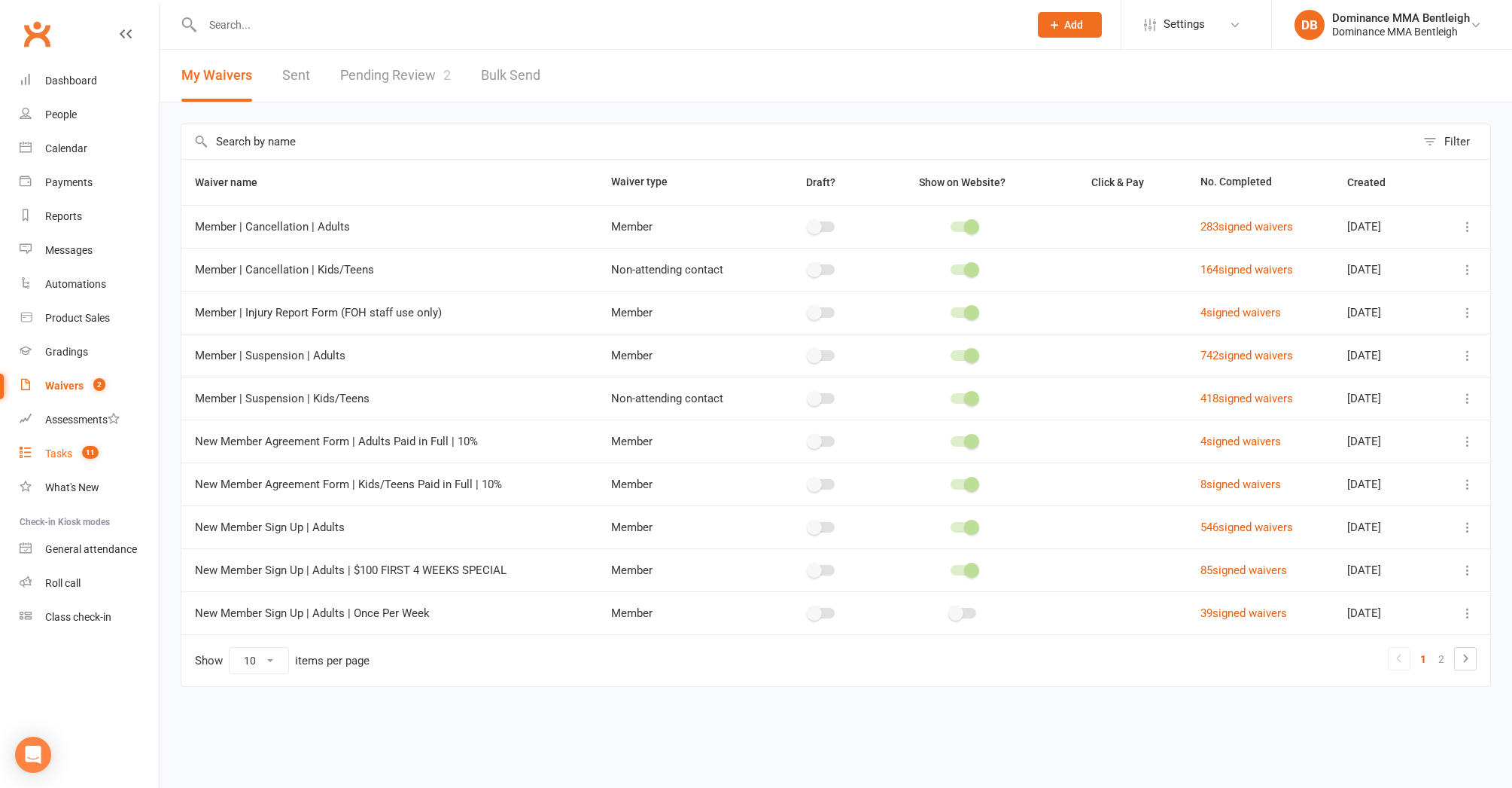
click at [80, 449] on count-badge "11" at bounding box center [86, 453] width 24 height 12
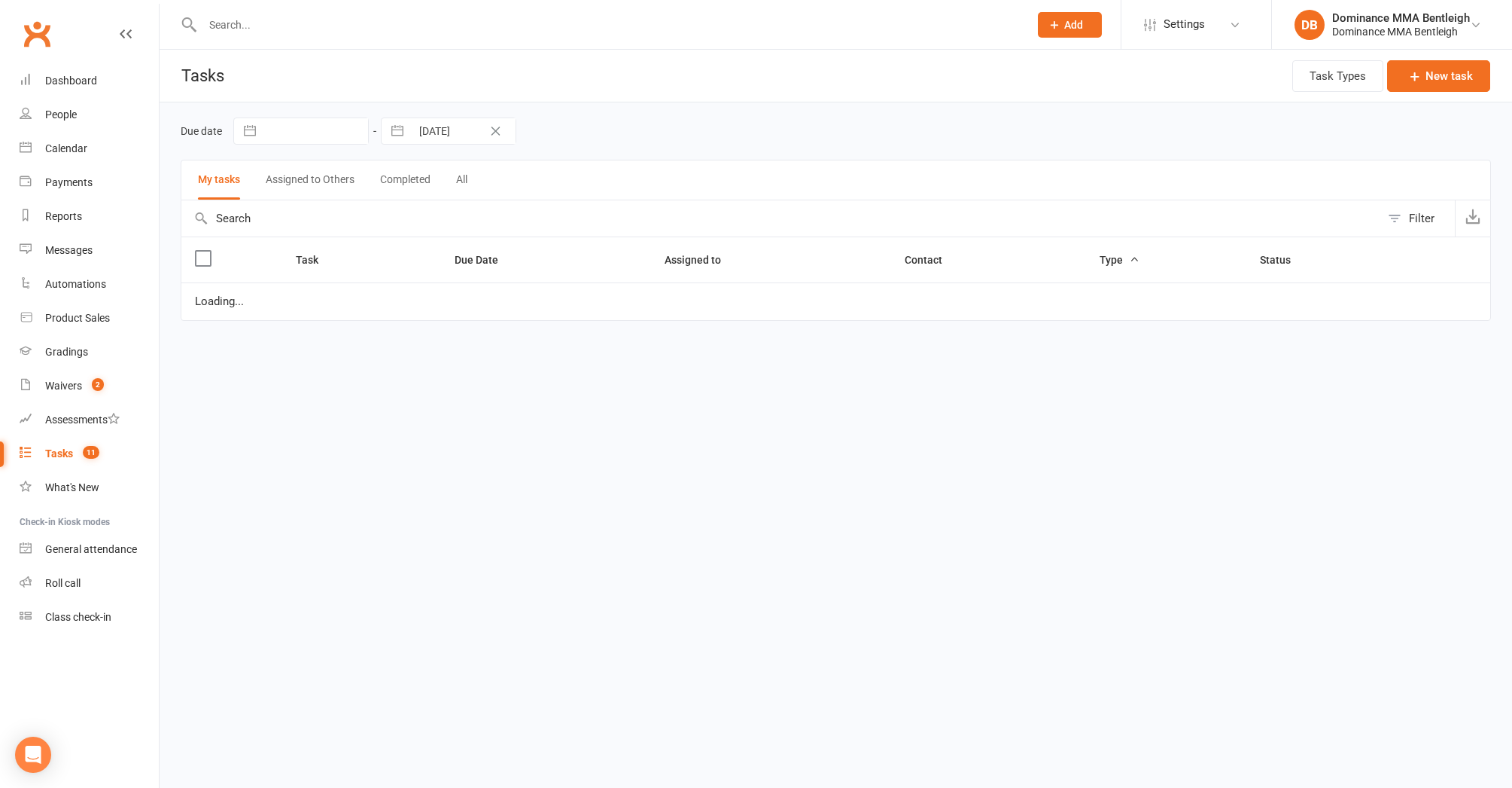
select select "started"
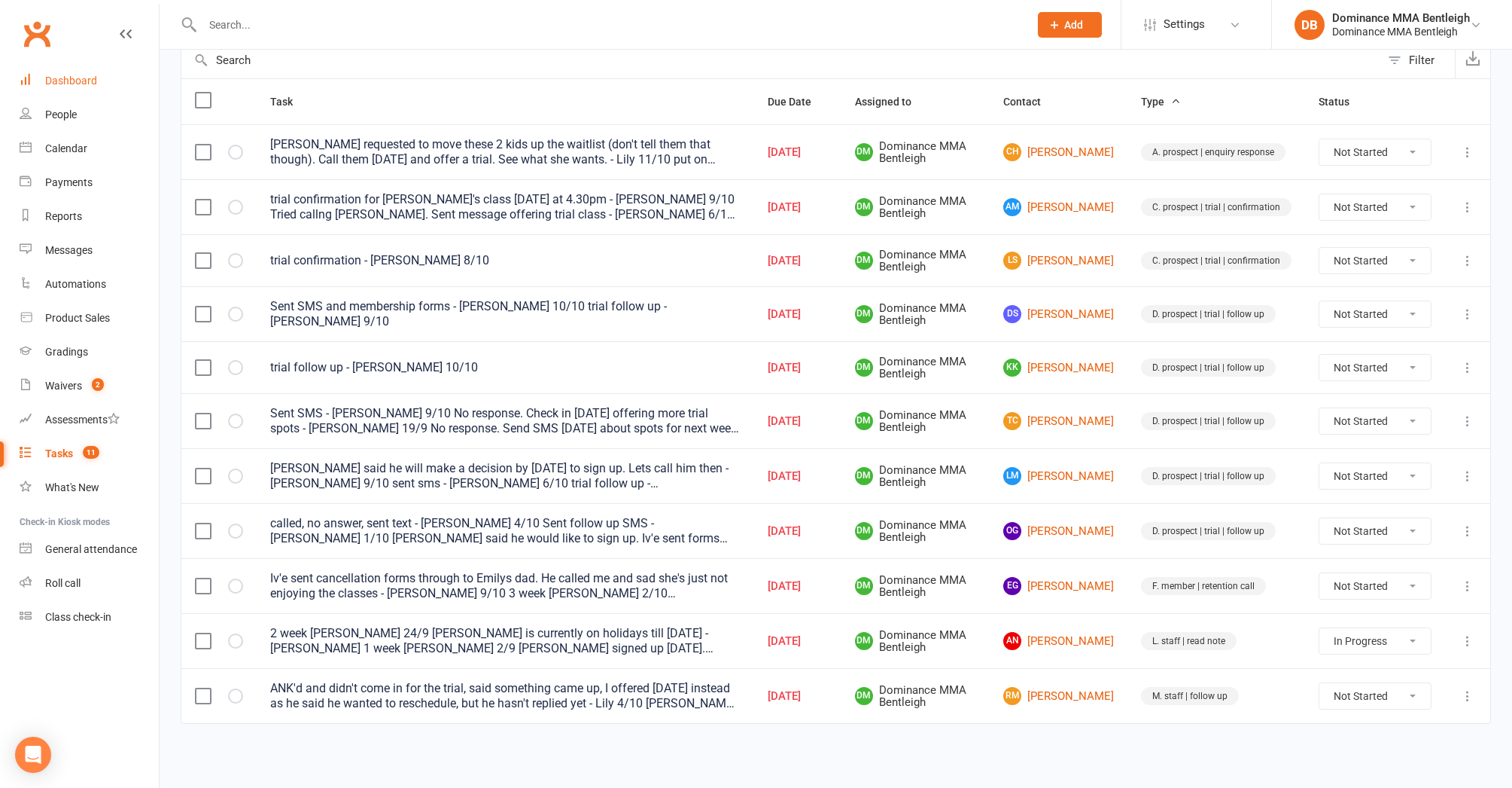
scroll to position [169, 0]
click at [73, 85] on div "Dashboard" at bounding box center [71, 80] width 52 height 12
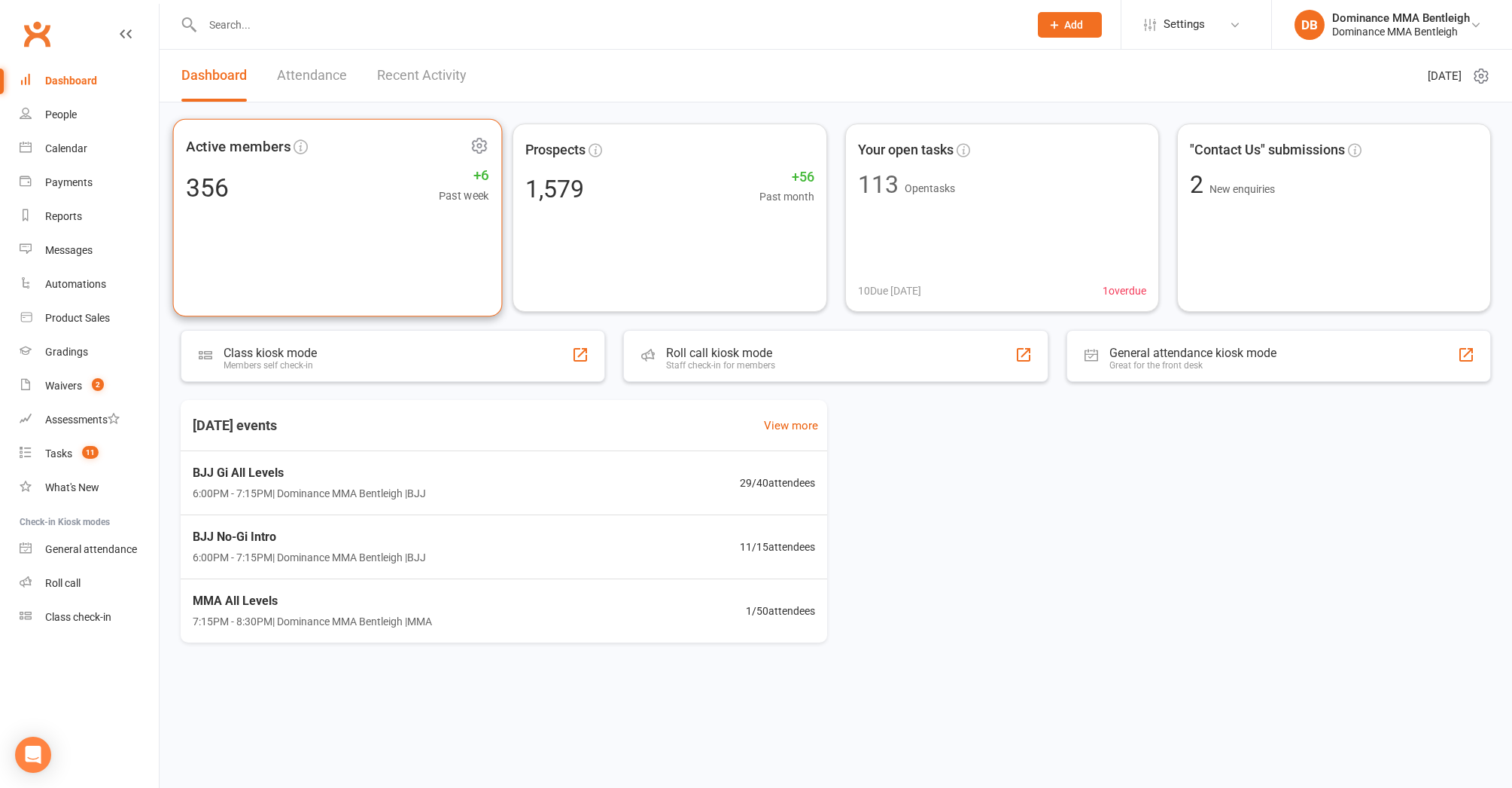
click at [326, 194] on div "356 +6 Past week" at bounding box center [337, 187] width 303 height 34
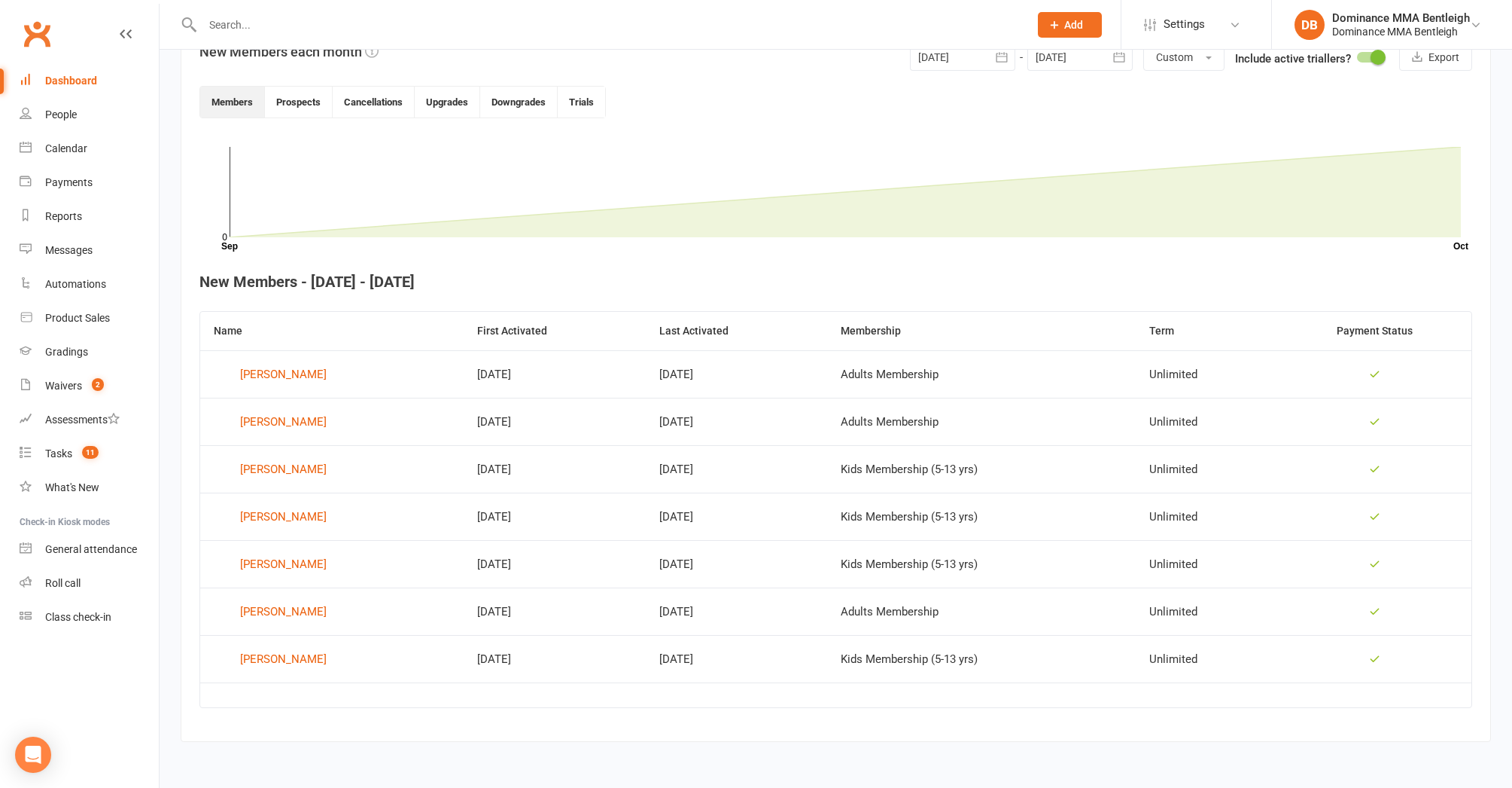
scroll to position [389, 0]
click at [326, 514] on div "Aneta Rodgerseron" at bounding box center [283, 516] width 86 height 23
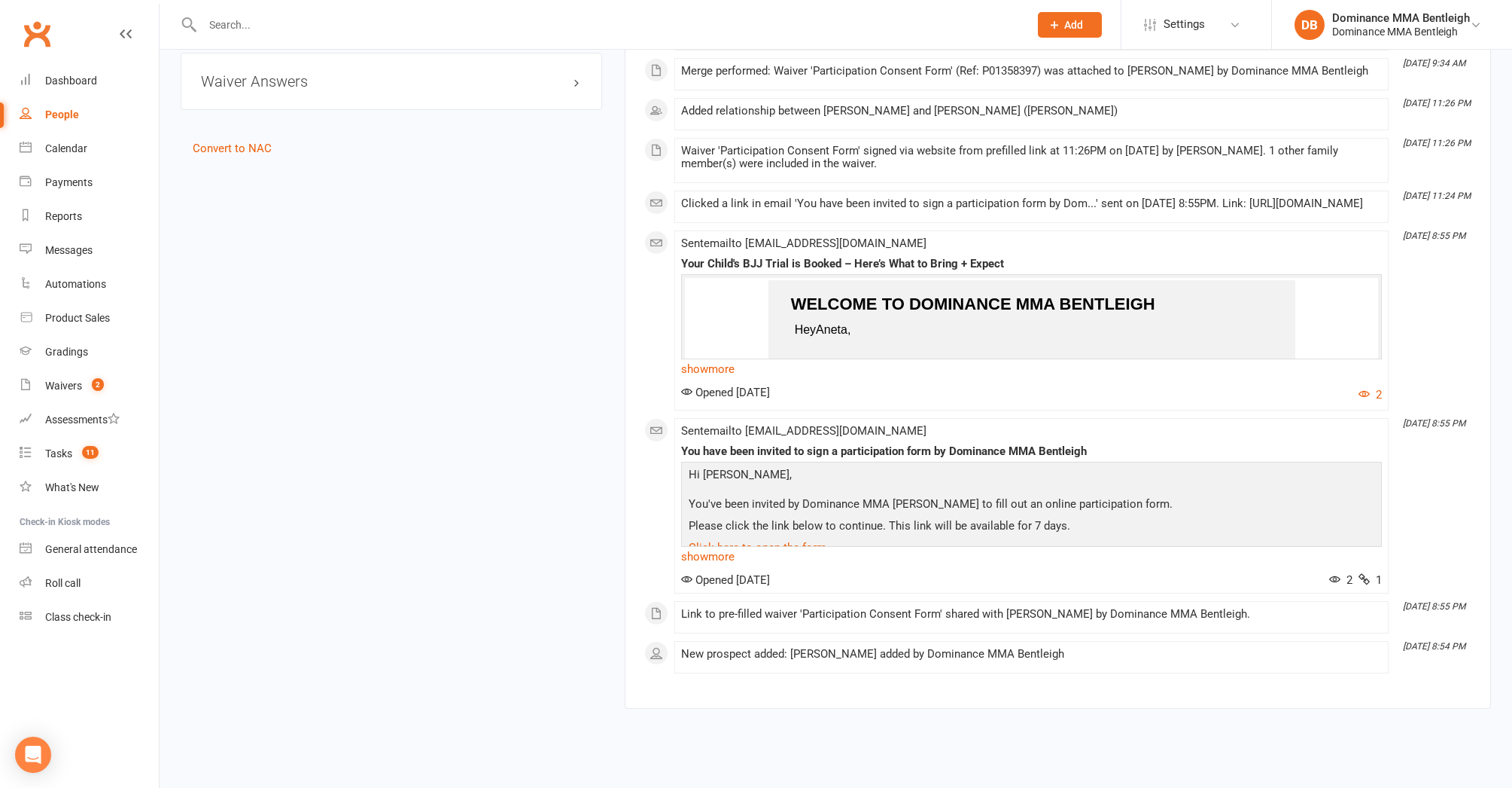
scroll to position [1156, 0]
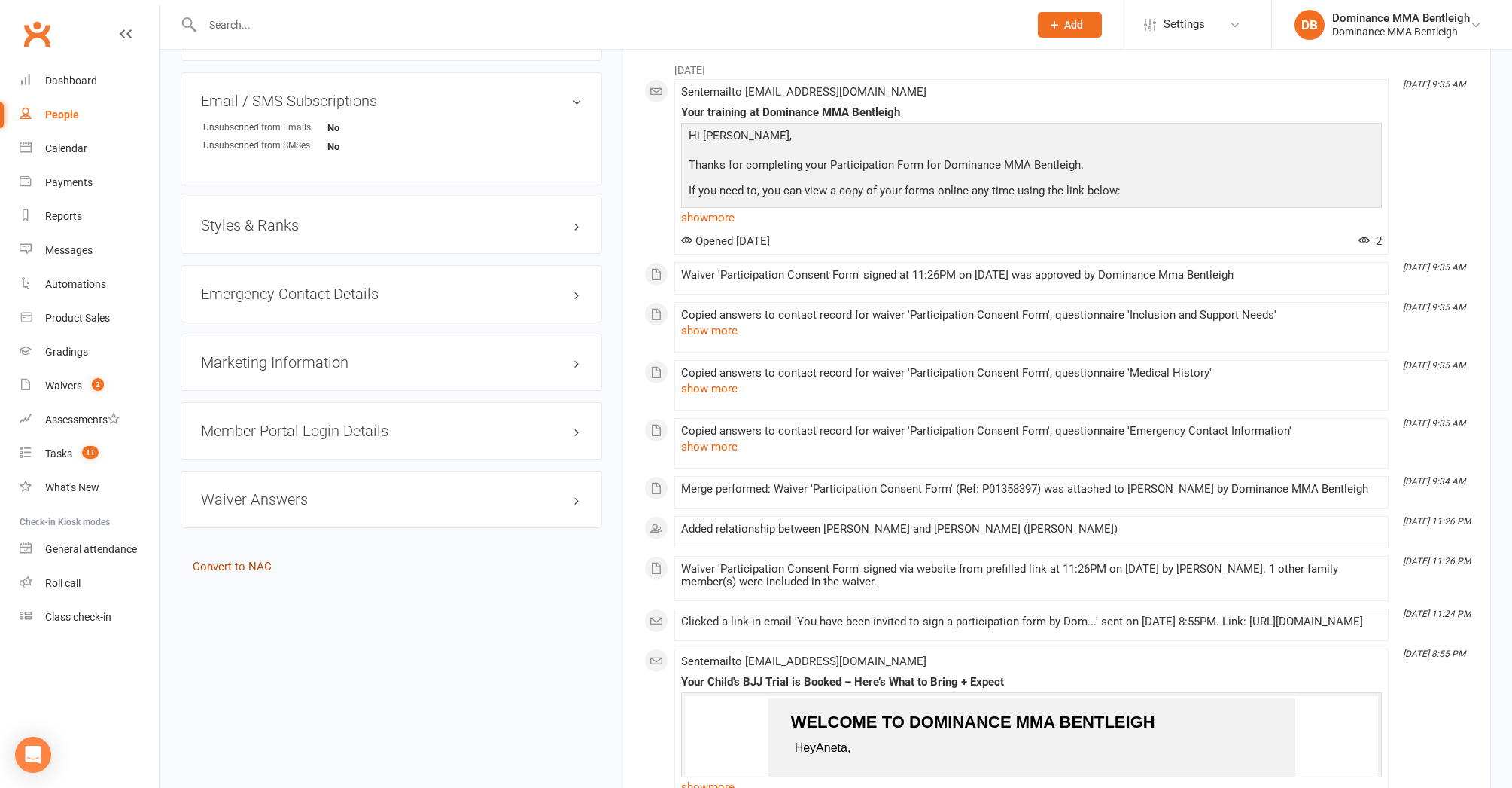
click at [254, 562] on link "Convert to NAC" at bounding box center [232, 566] width 79 height 14
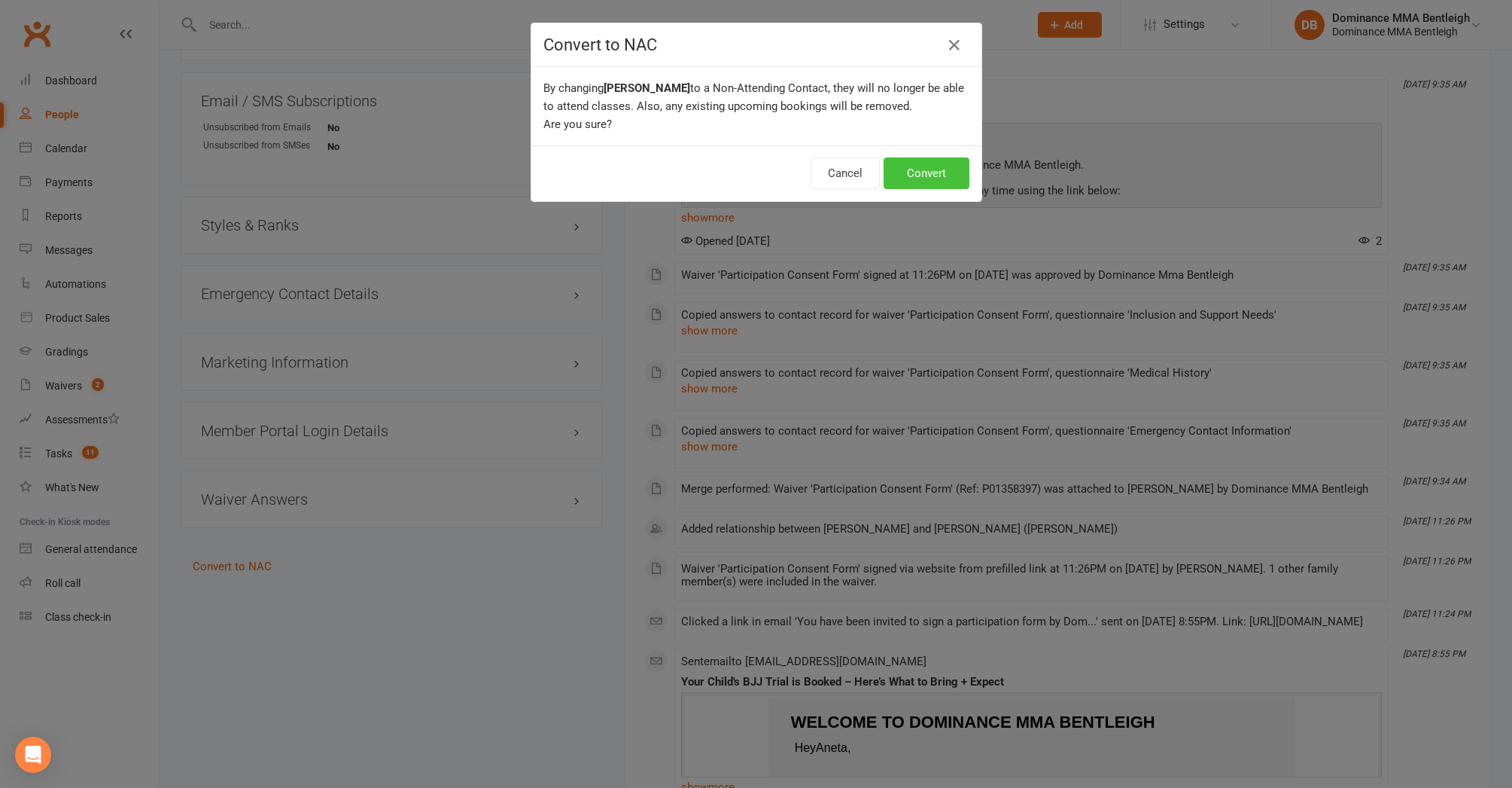
click at [949, 177] on button "Convert" at bounding box center [927, 173] width 86 height 31
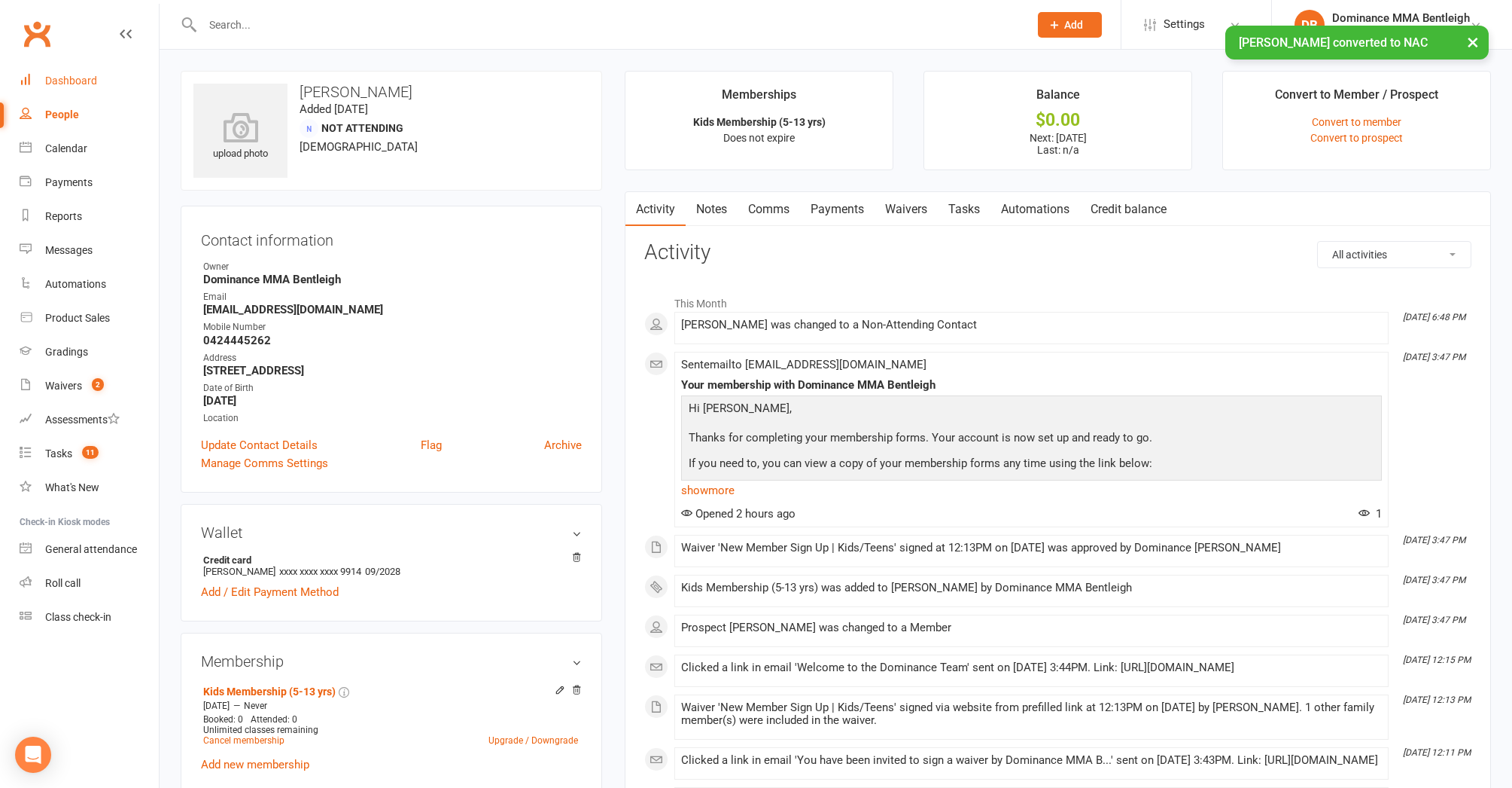
click at [67, 75] on div "Dashboard" at bounding box center [71, 80] width 52 height 12
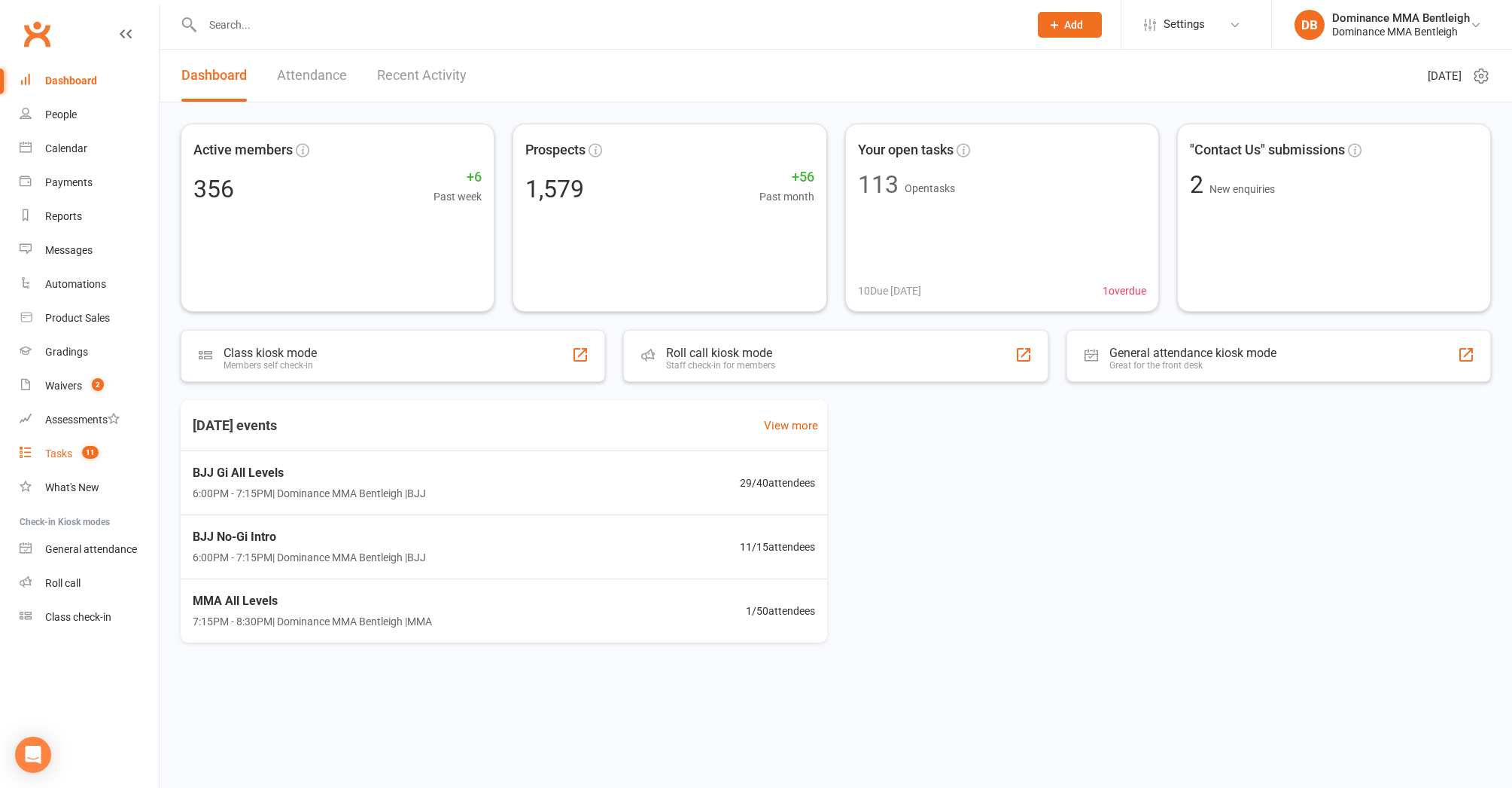
scroll to position [-1, 0]
click at [66, 452] on div "Tasks" at bounding box center [59, 453] width 28 height 12
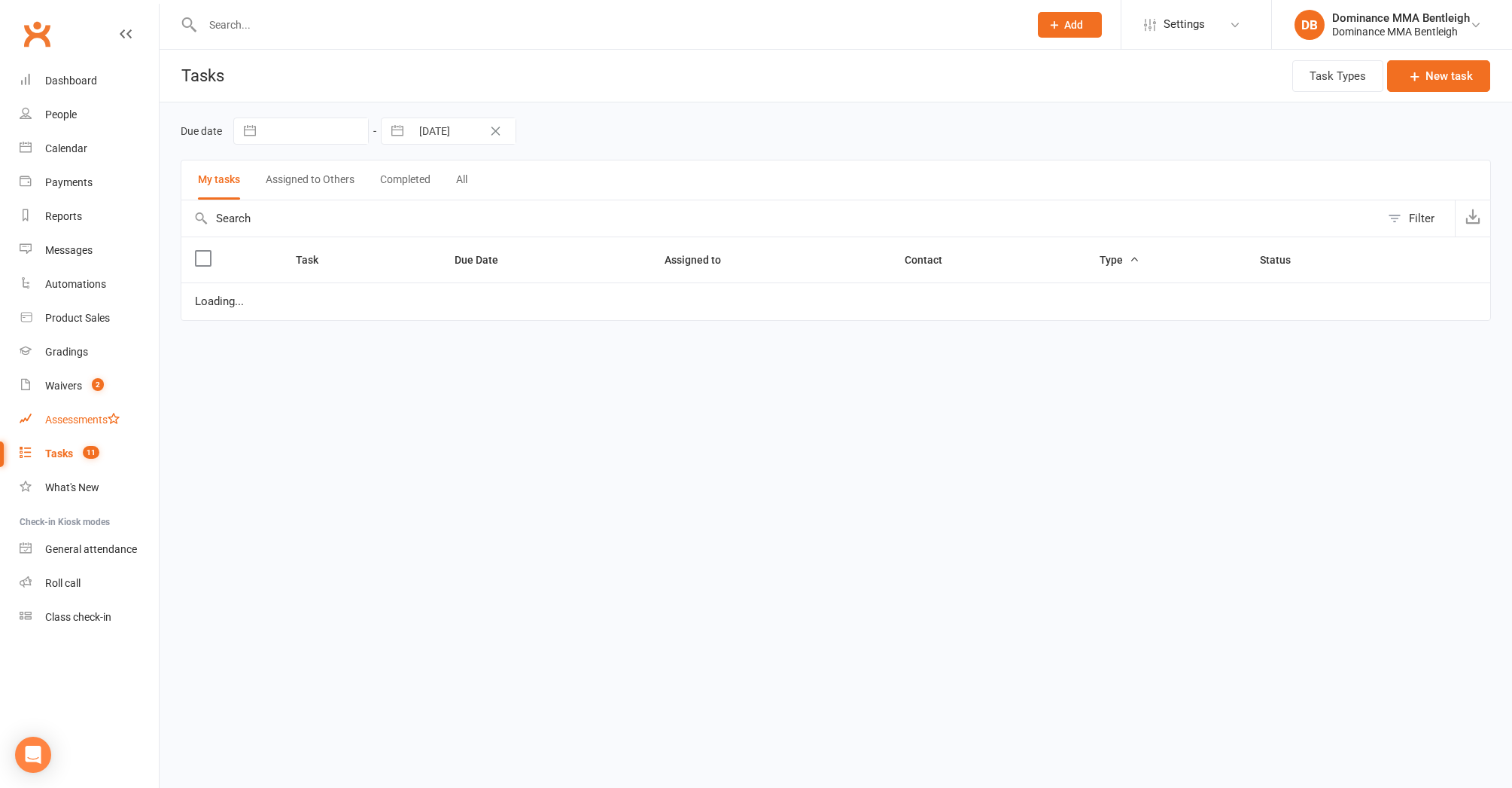
select select "started"
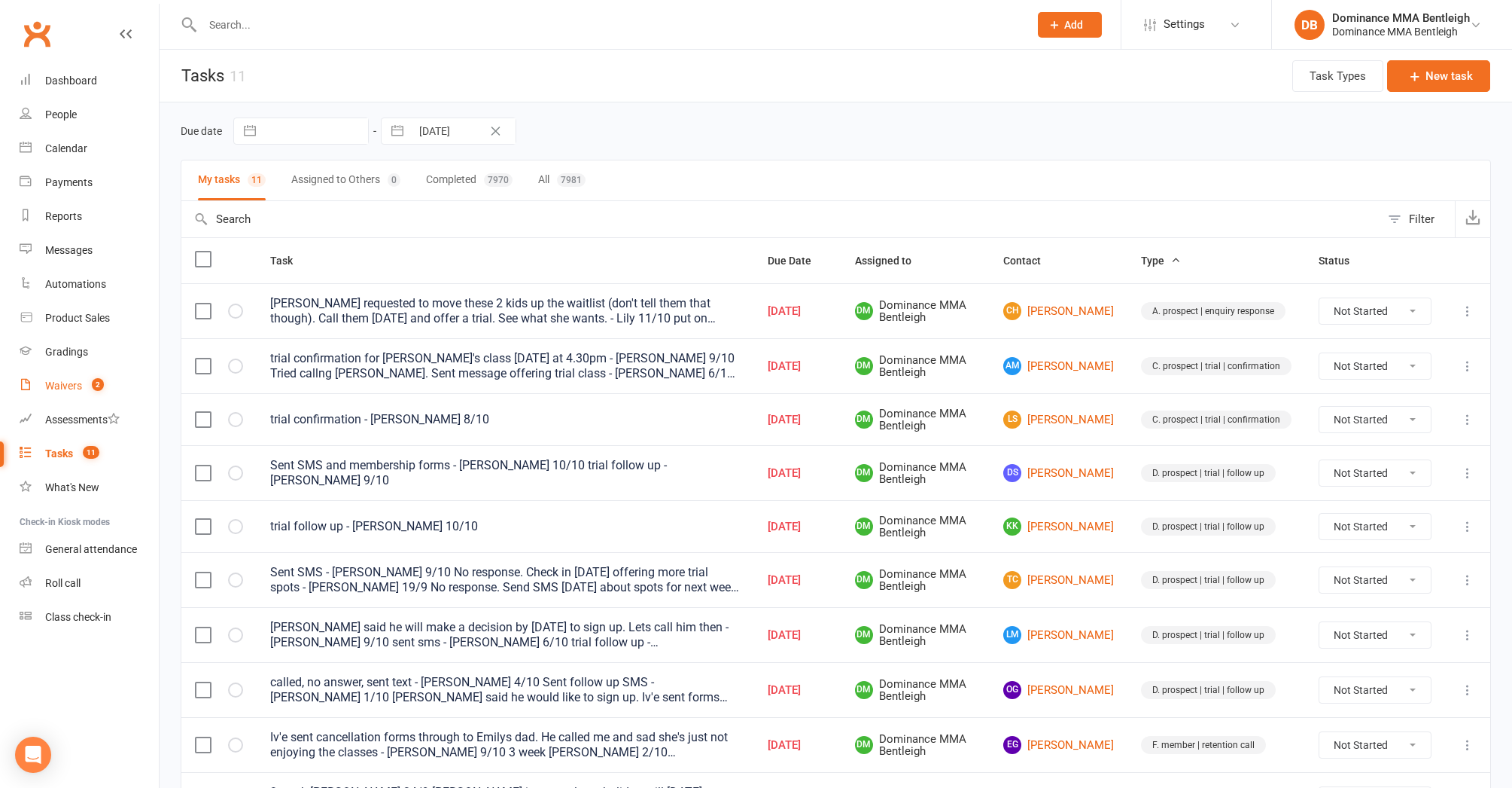
click at [76, 389] on div "Waivers" at bounding box center [63, 385] width 37 height 12
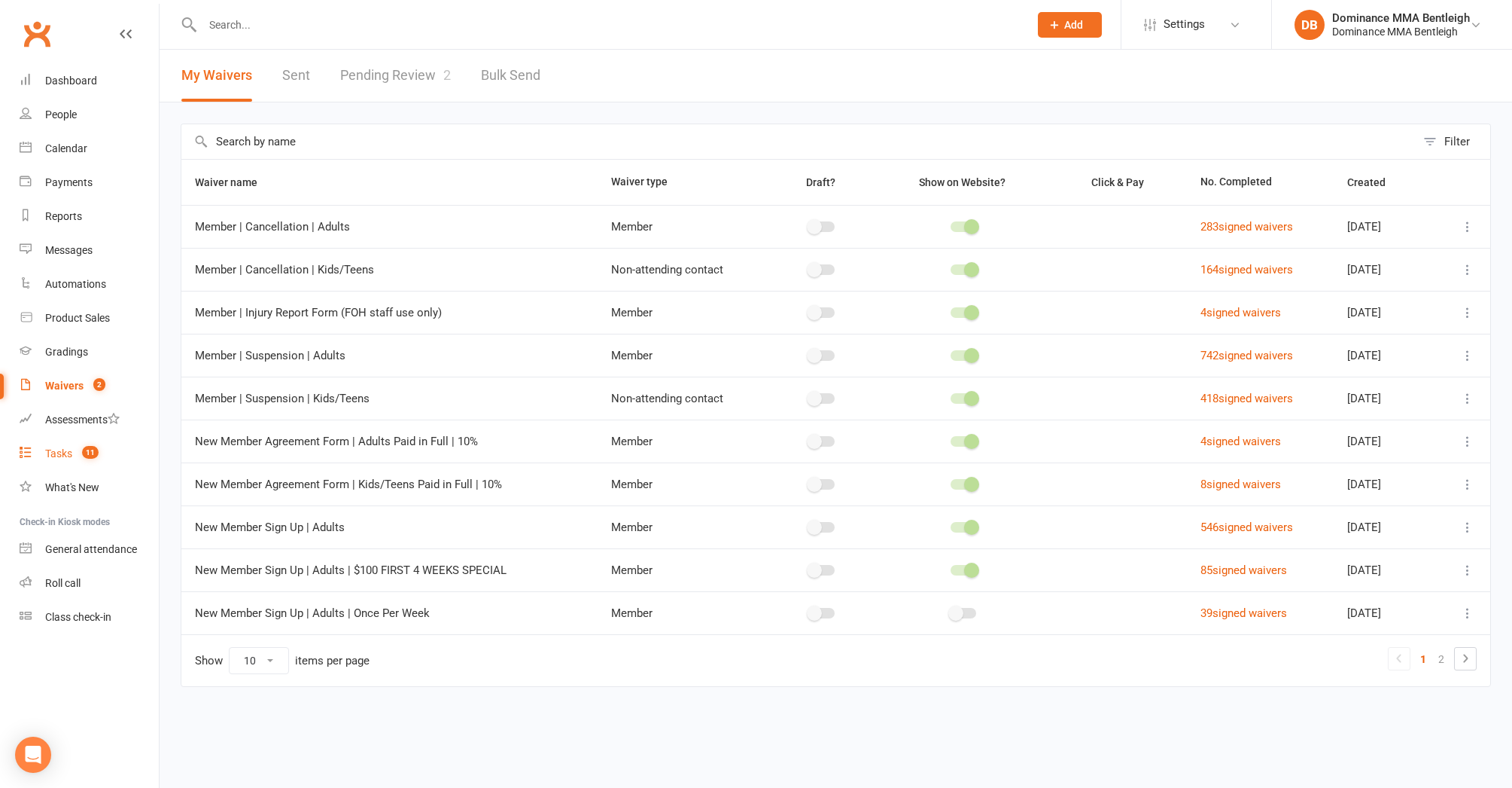
click at [73, 455] on link "Tasks 11" at bounding box center [89, 453] width 139 height 34
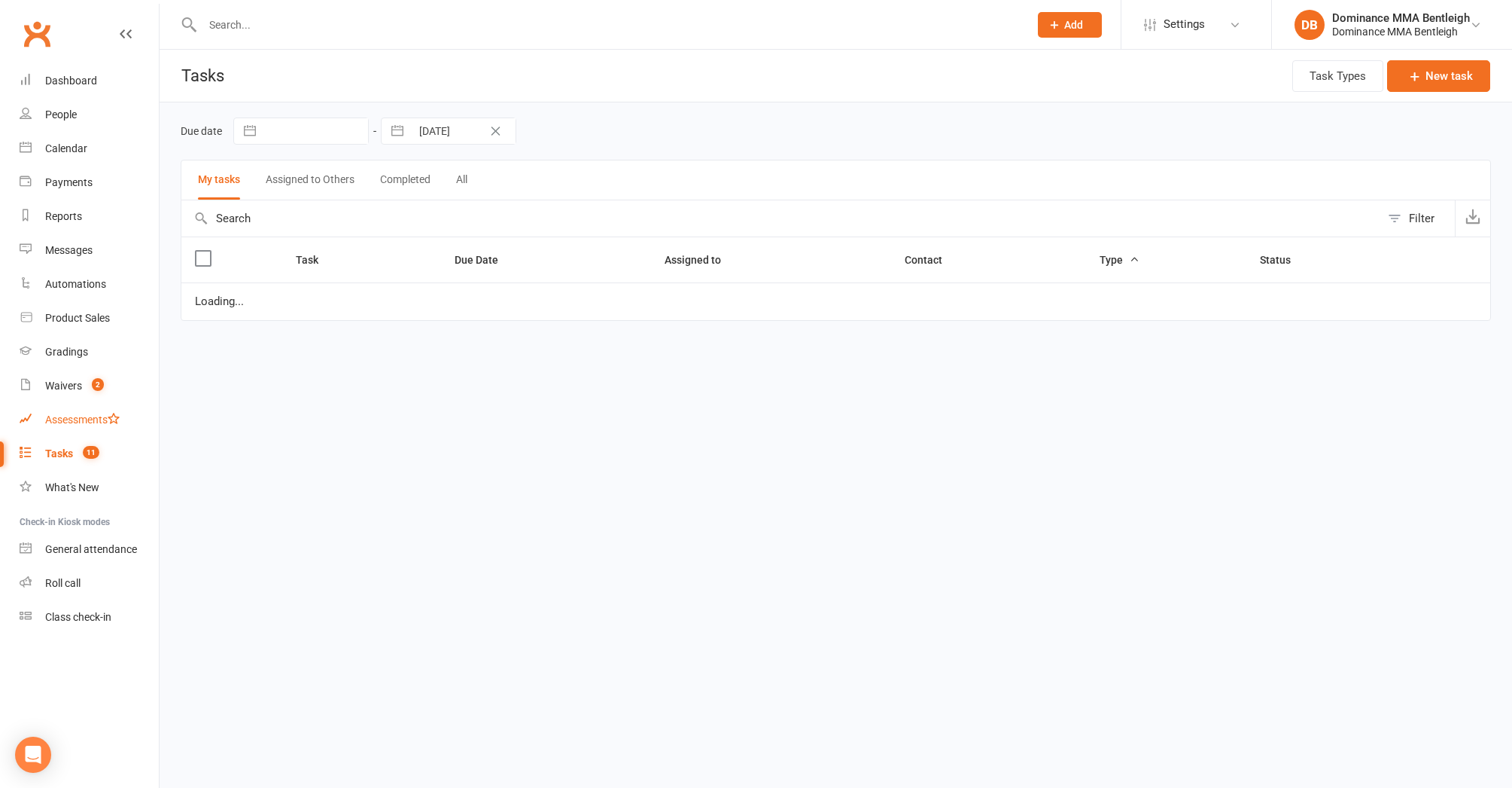
select select "started"
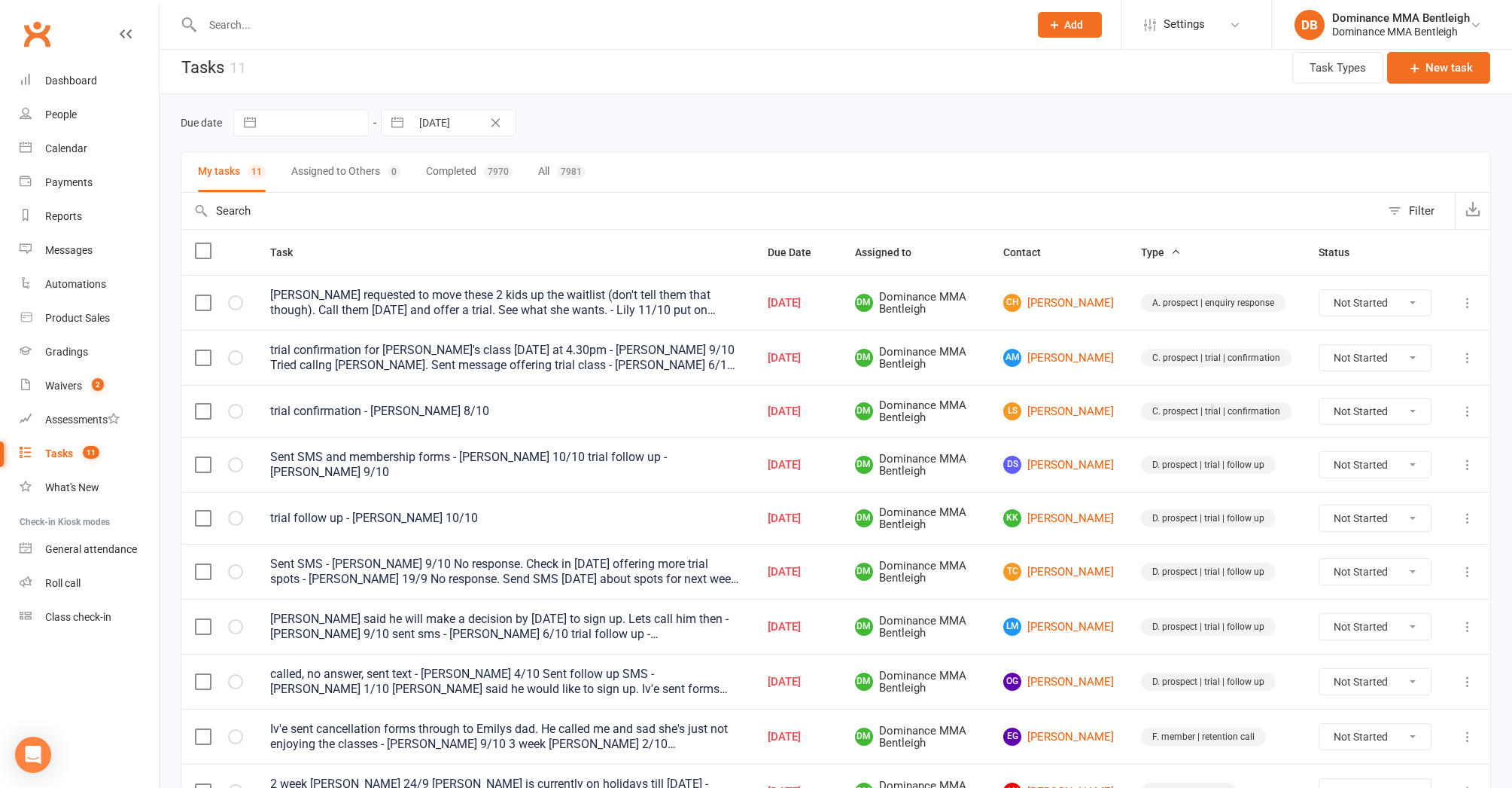
scroll to position [10, 0]
click at [1074, 566] on link "TC Tom Campbell" at bounding box center [1058, 571] width 111 height 18
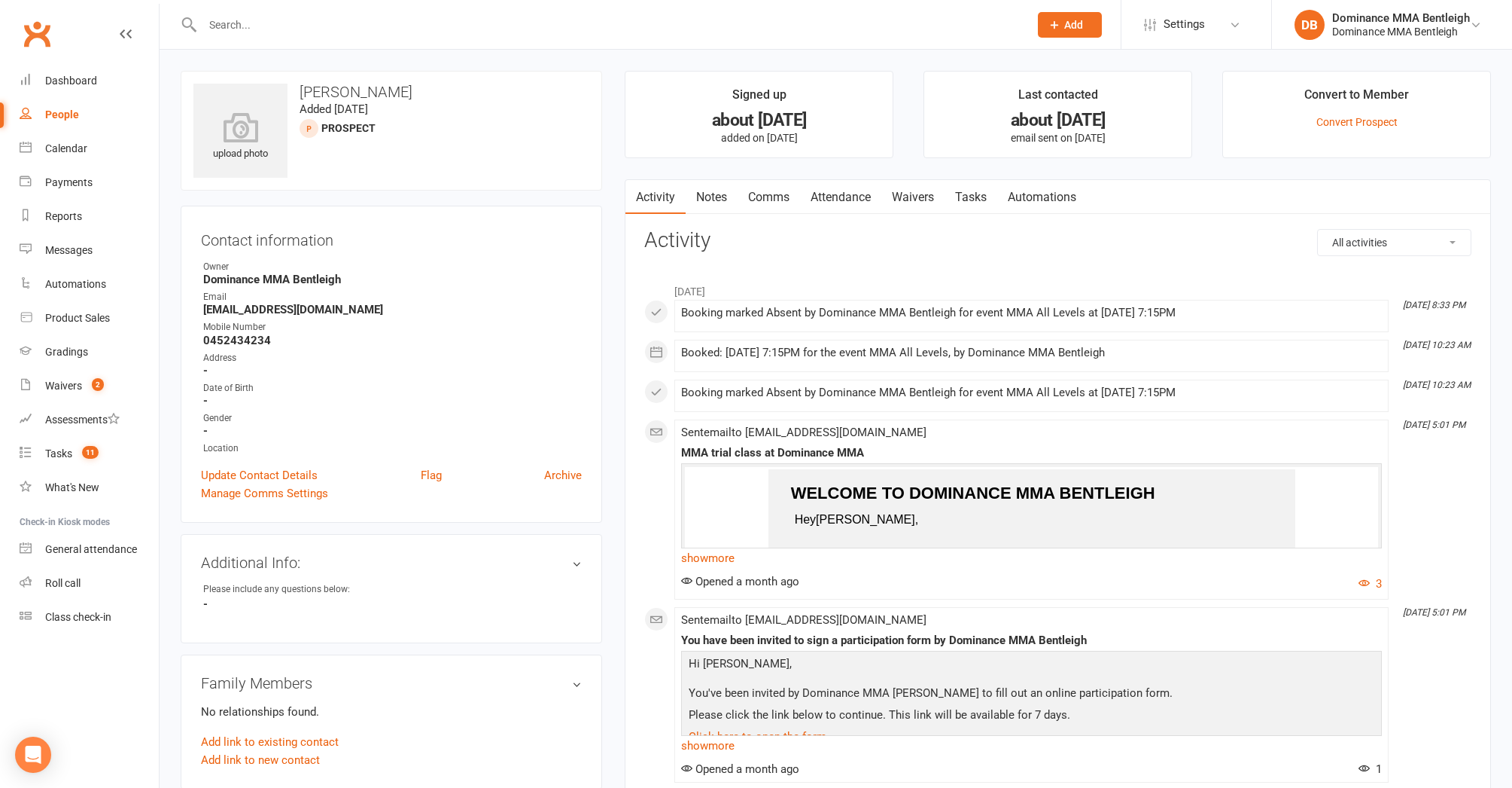
click at [707, 192] on link "Notes" at bounding box center [712, 197] width 52 height 35
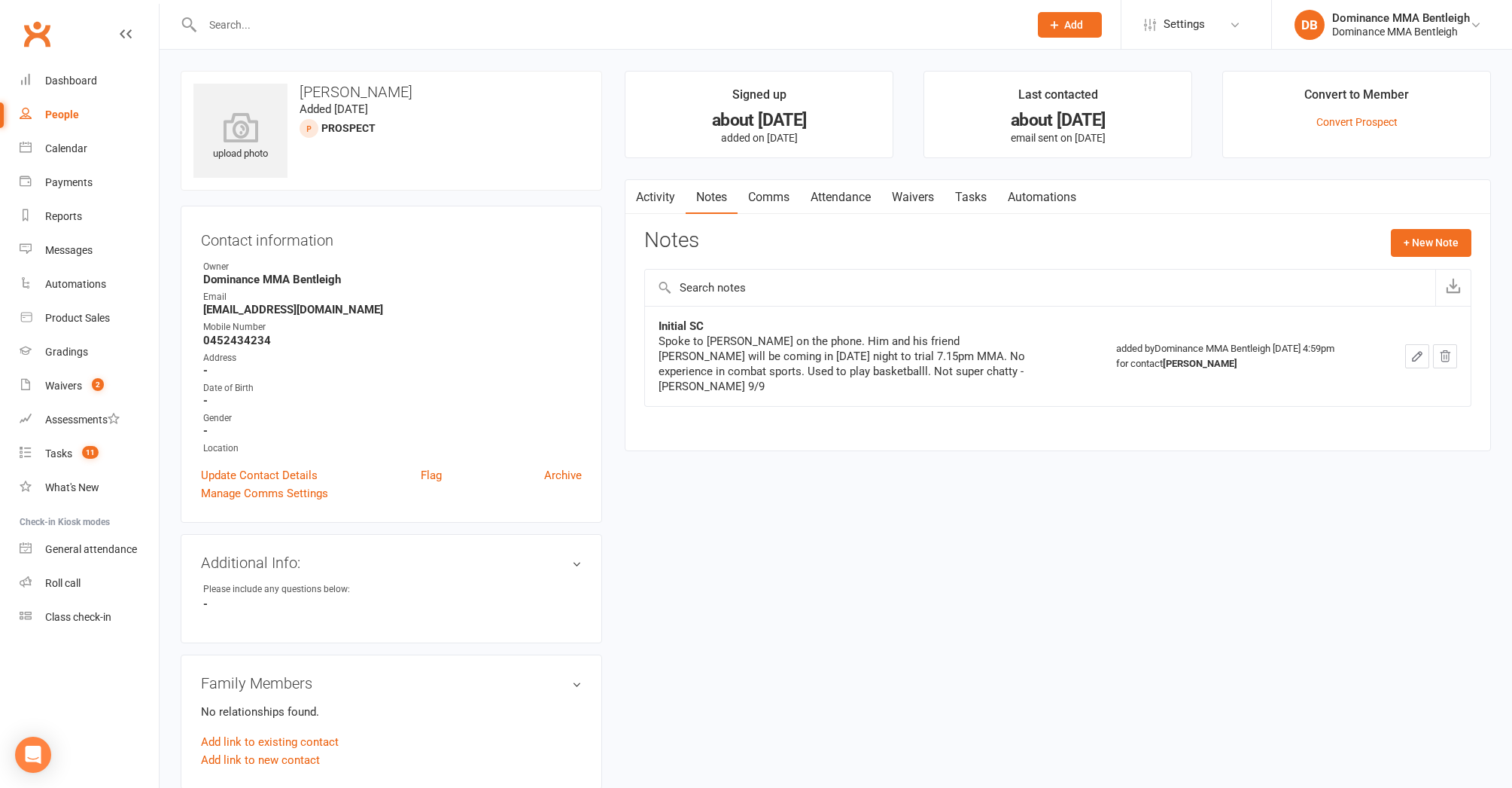
scroll to position [1, 0]
click at [1412, 245] on button "+ New Note" at bounding box center [1431, 242] width 81 height 28
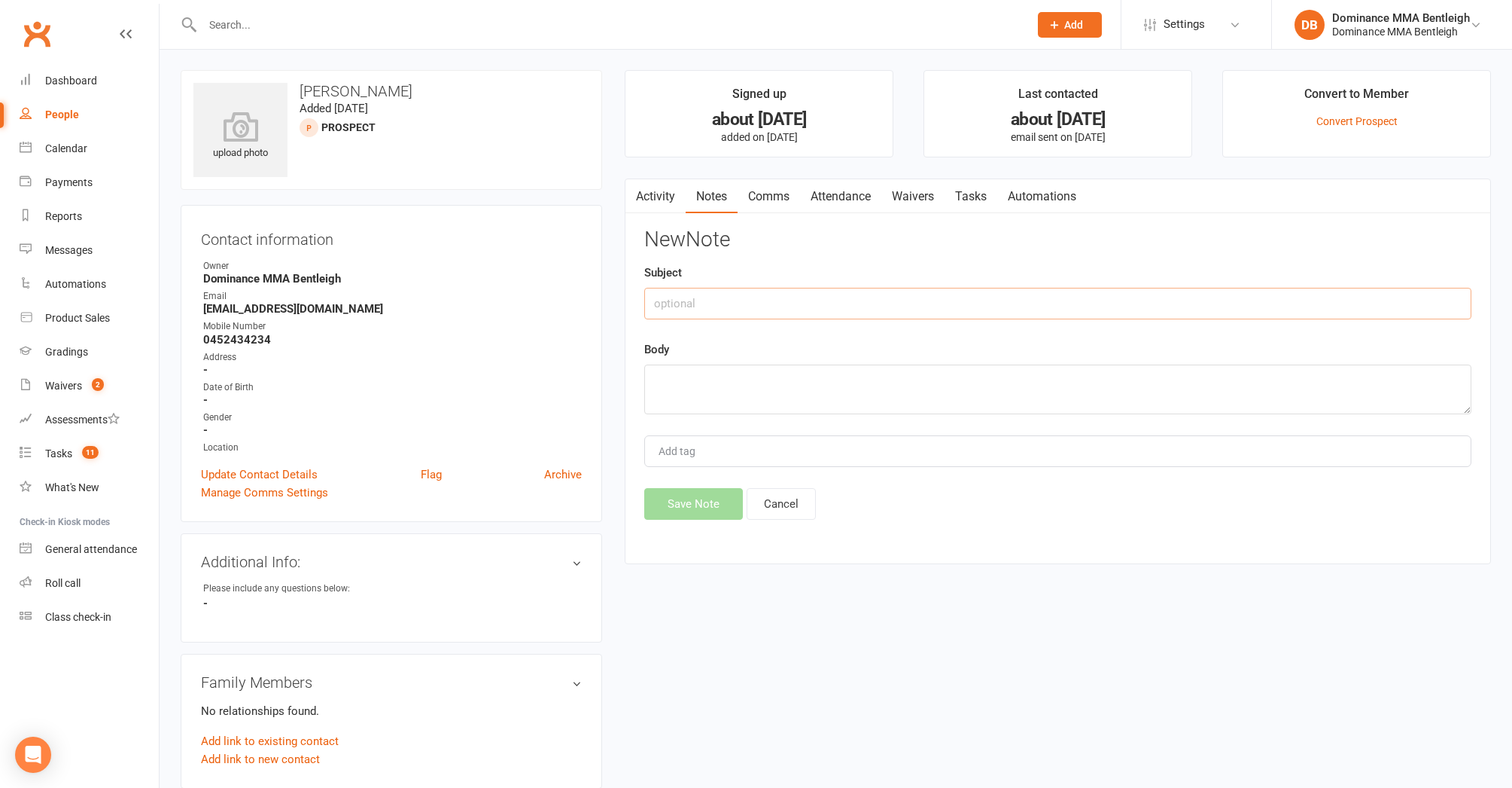
click at [893, 309] on input "text" at bounding box center [1058, 304] width 827 height 31
type input "Dropped"
drag, startPoint x: 937, startPoint y: 443, endPoint x: 912, endPoint y: 424, distance: 31.4
click at [936, 442] on div "Add tag" at bounding box center [1058, 451] width 827 height 31
click at [905, 389] on textarea at bounding box center [1058, 389] width 827 height 50
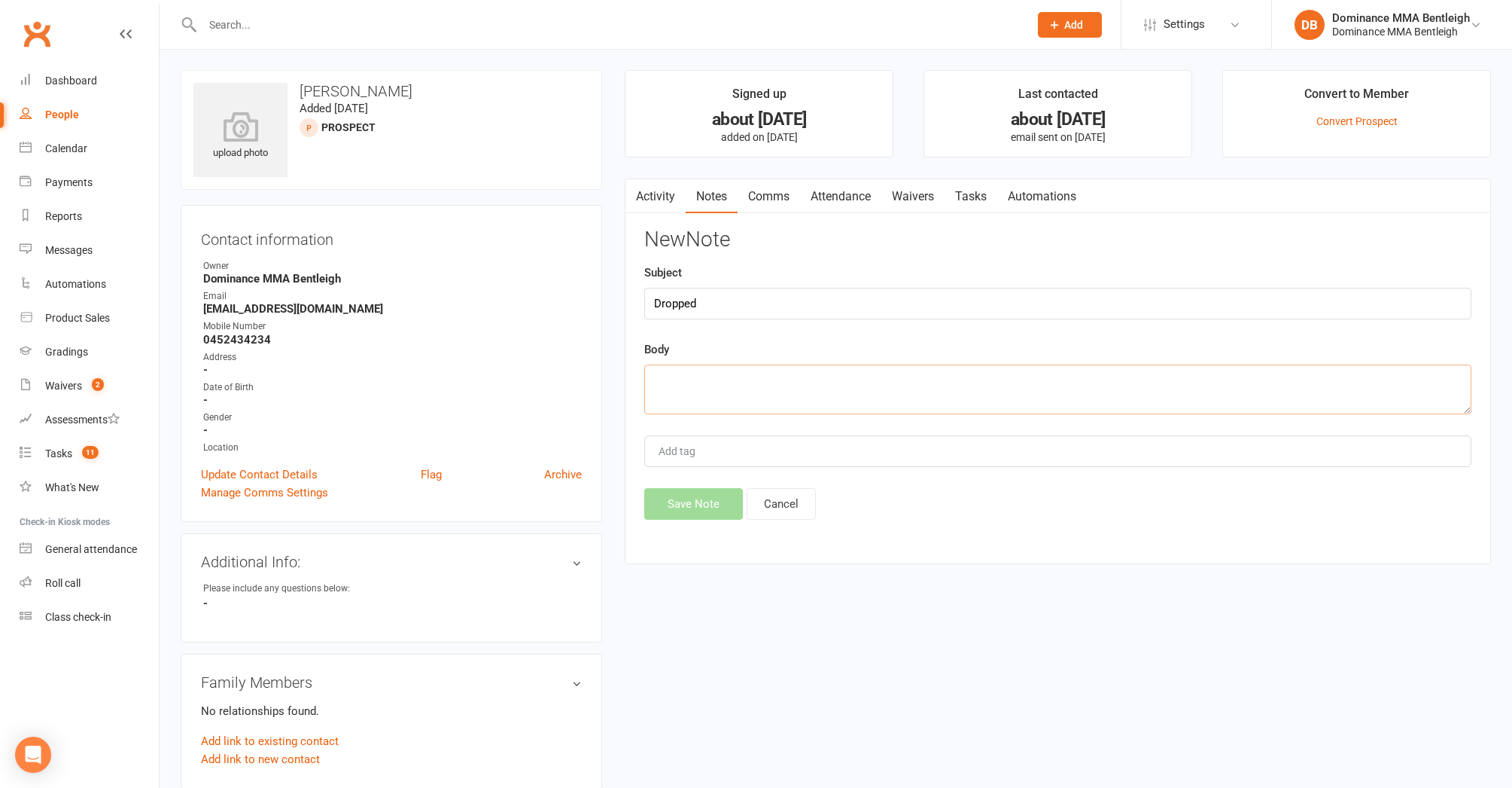
type textarea "N"
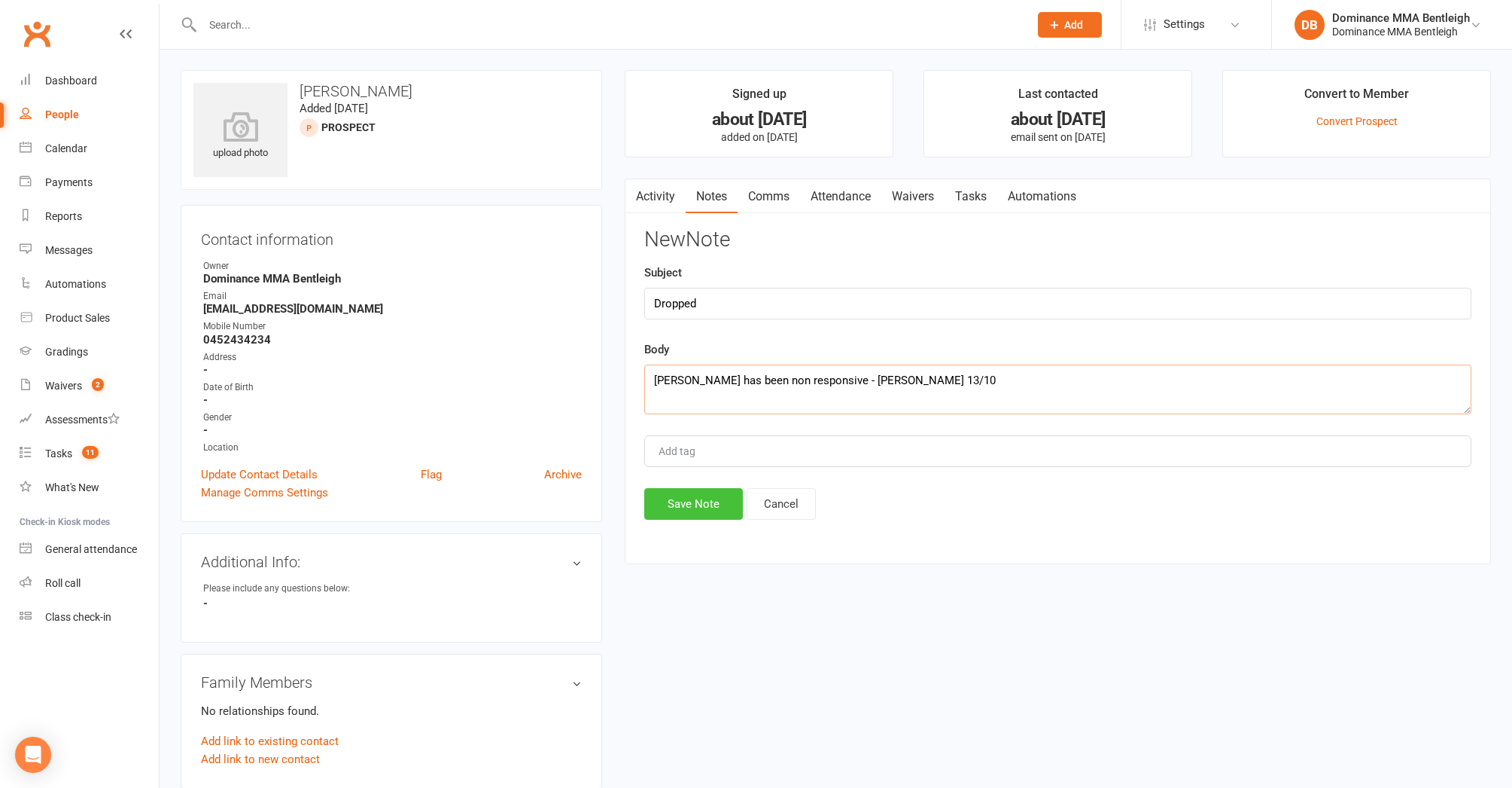
type textarea "Tom has been non responsive - Dylan 13/10"
click at [714, 512] on button "Save Note" at bounding box center [694, 504] width 99 height 31
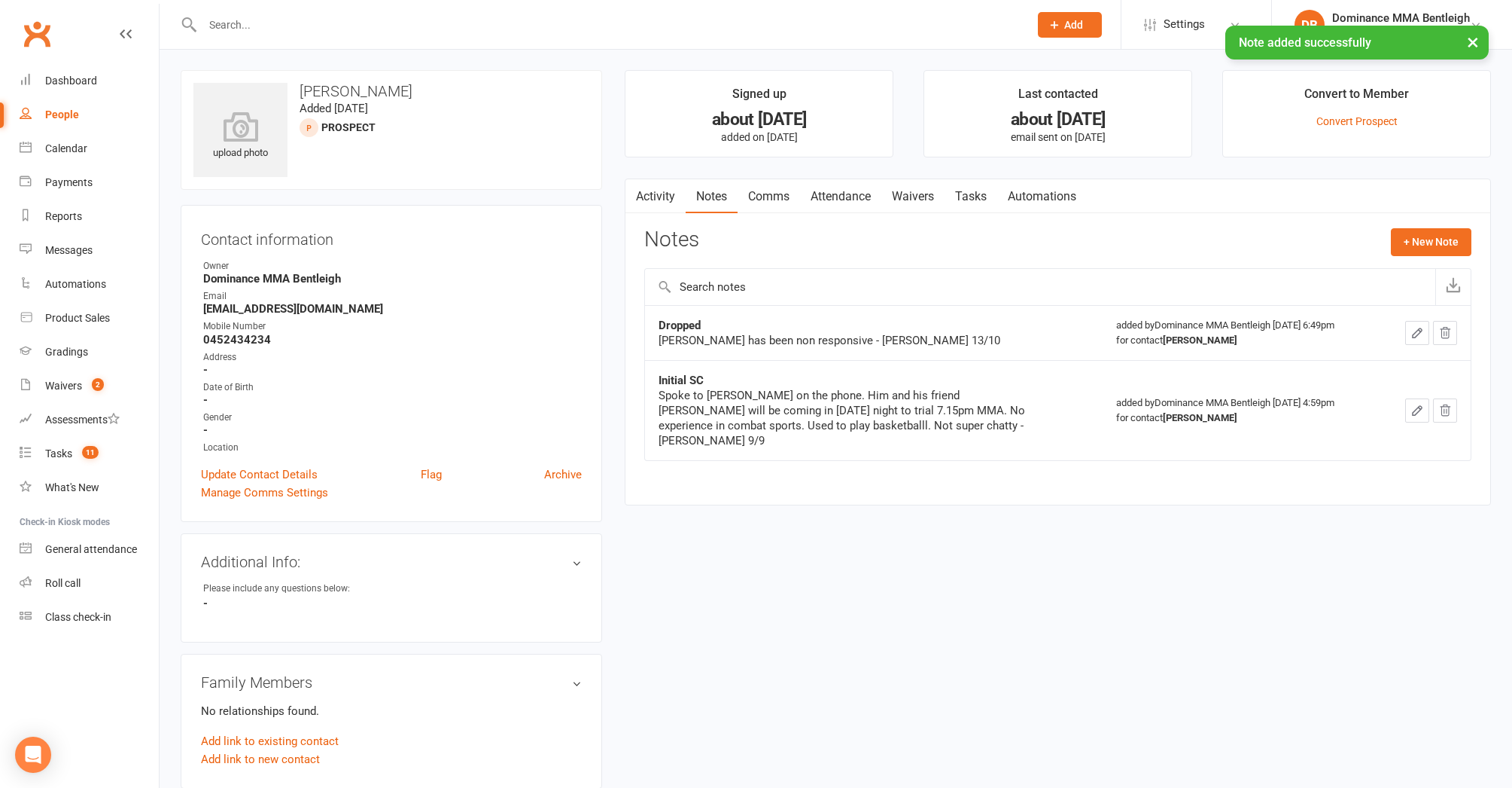
click at [933, 201] on link "Waivers" at bounding box center [912, 196] width 63 height 35
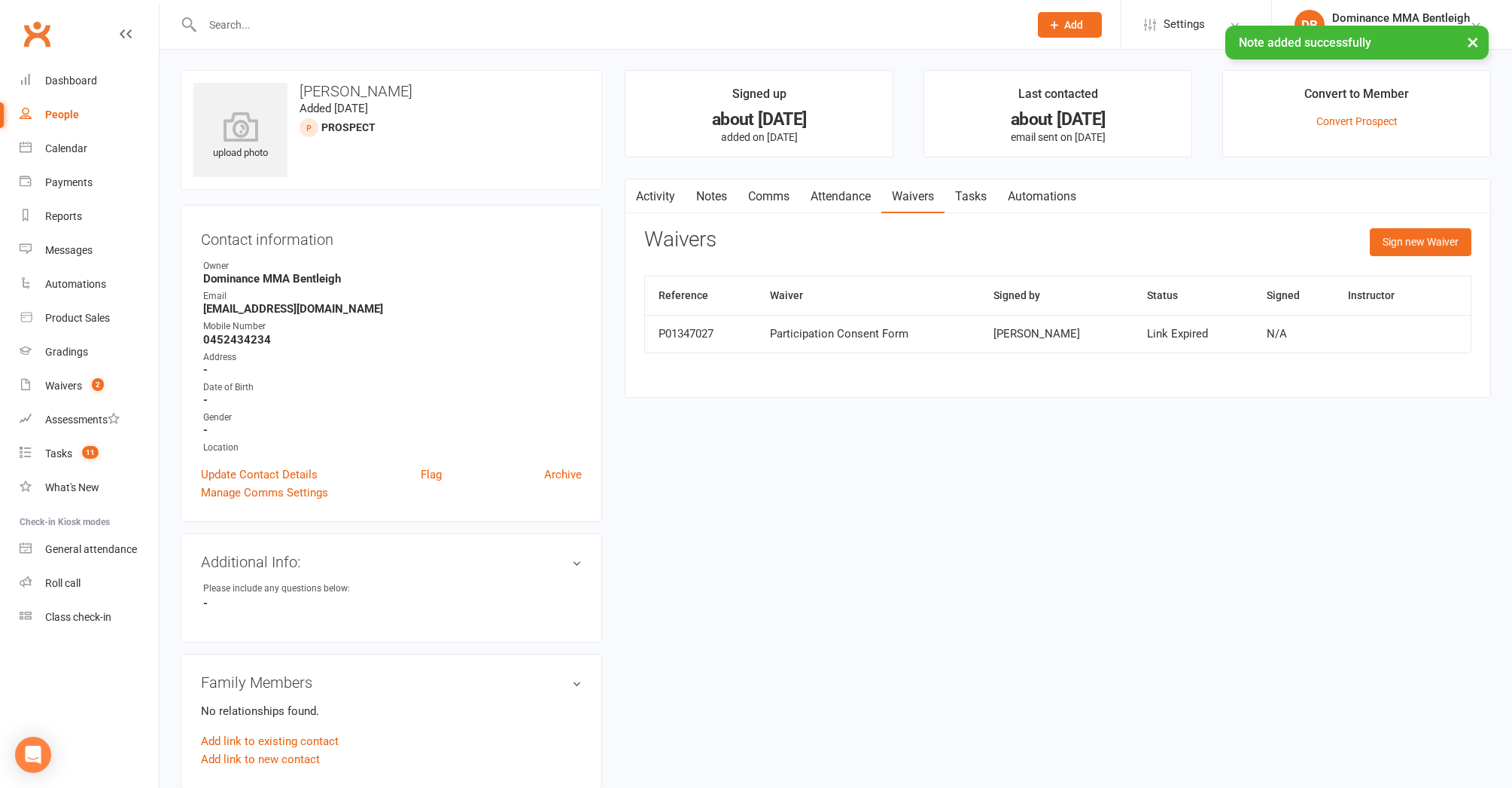
click at [967, 190] on link "Tasks" at bounding box center [970, 196] width 52 height 35
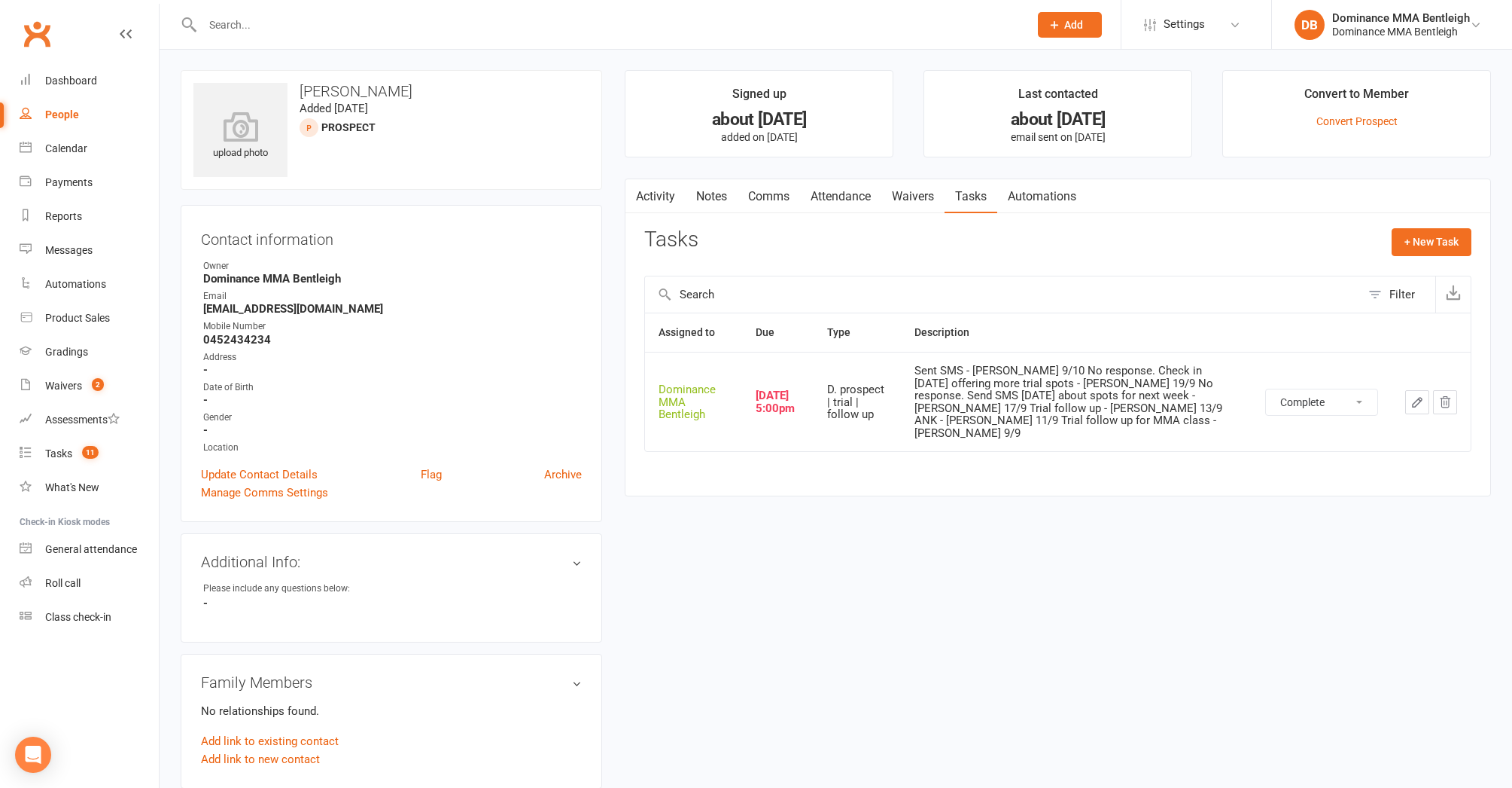
select select "unstarted"
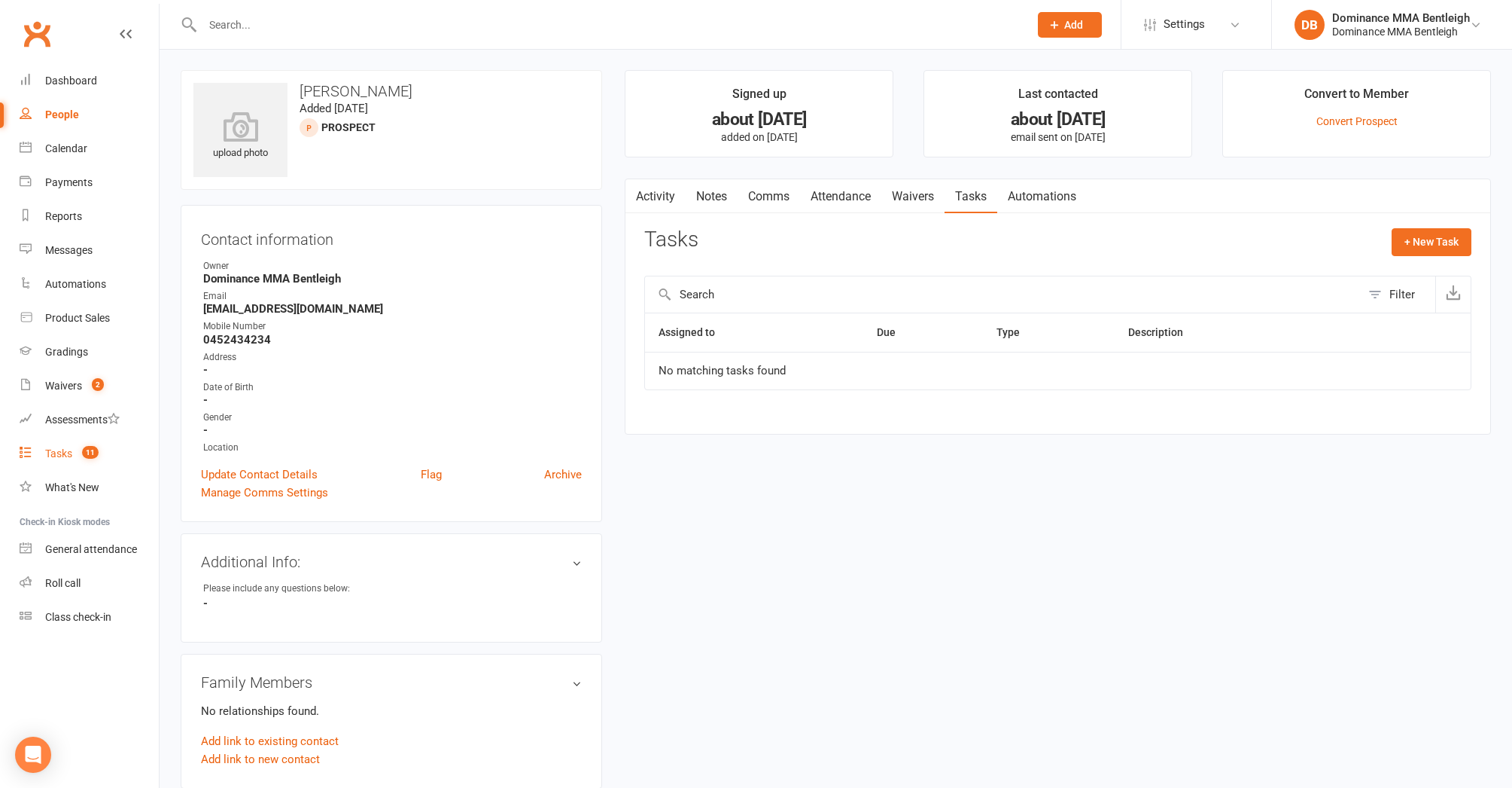
click at [61, 449] on div "Tasks" at bounding box center [59, 453] width 28 height 12
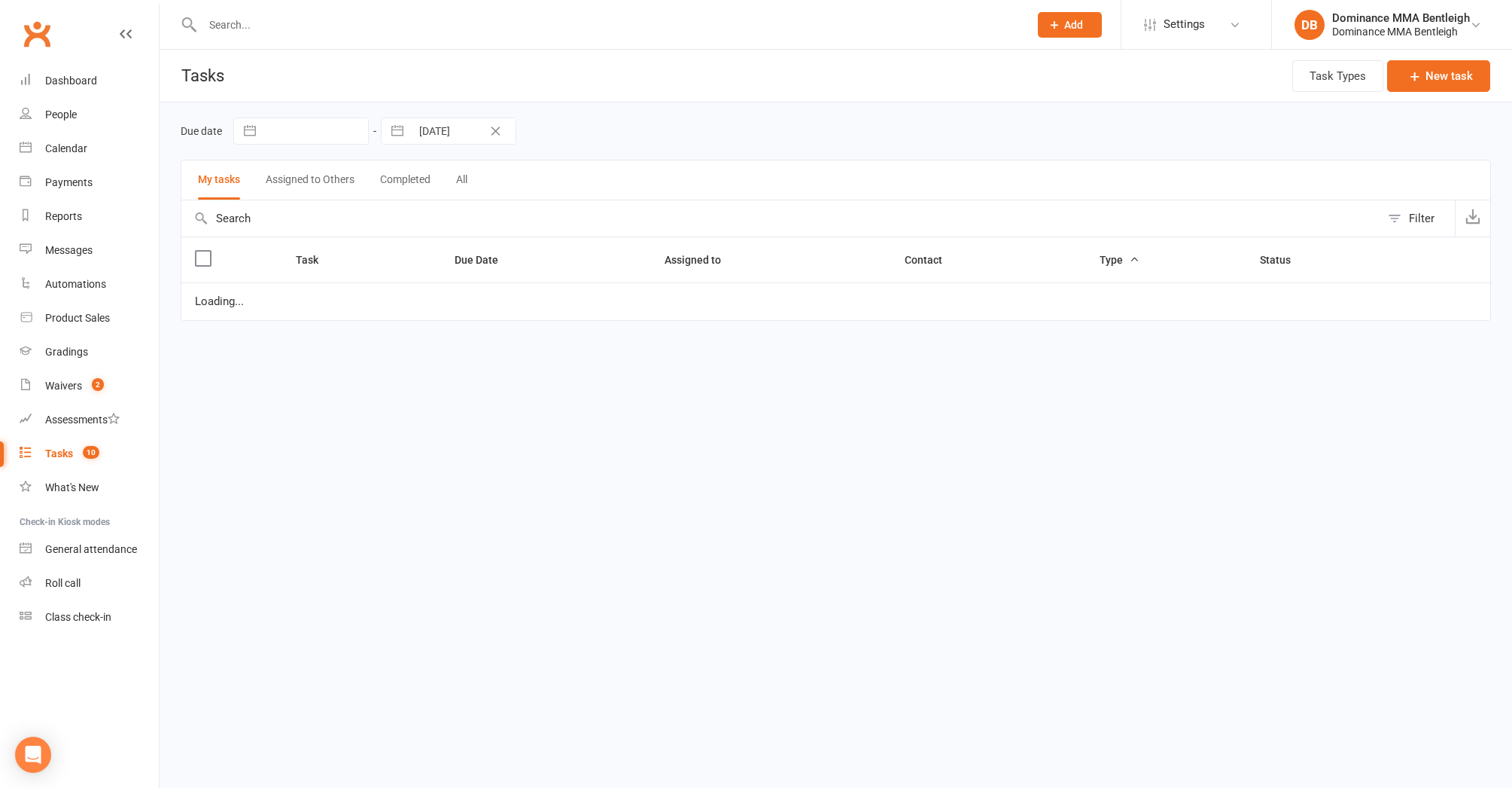
select select "started"
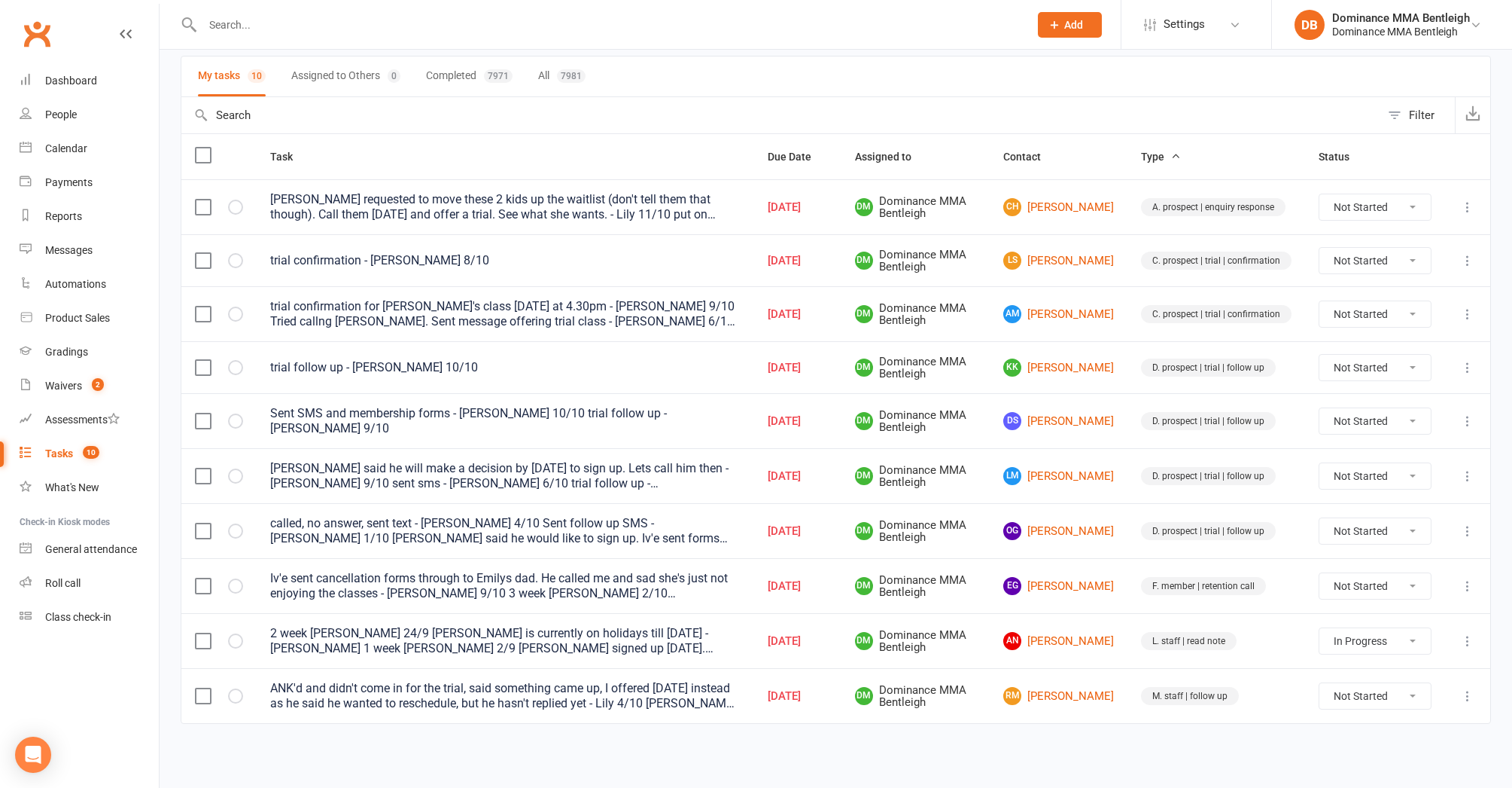
scroll to position [109, 0]
click at [1079, 458] on td "LM Lior Moses" at bounding box center [1059, 475] width 138 height 55
click at [1071, 467] on link "LM Lior Moses" at bounding box center [1058, 476] width 111 height 18
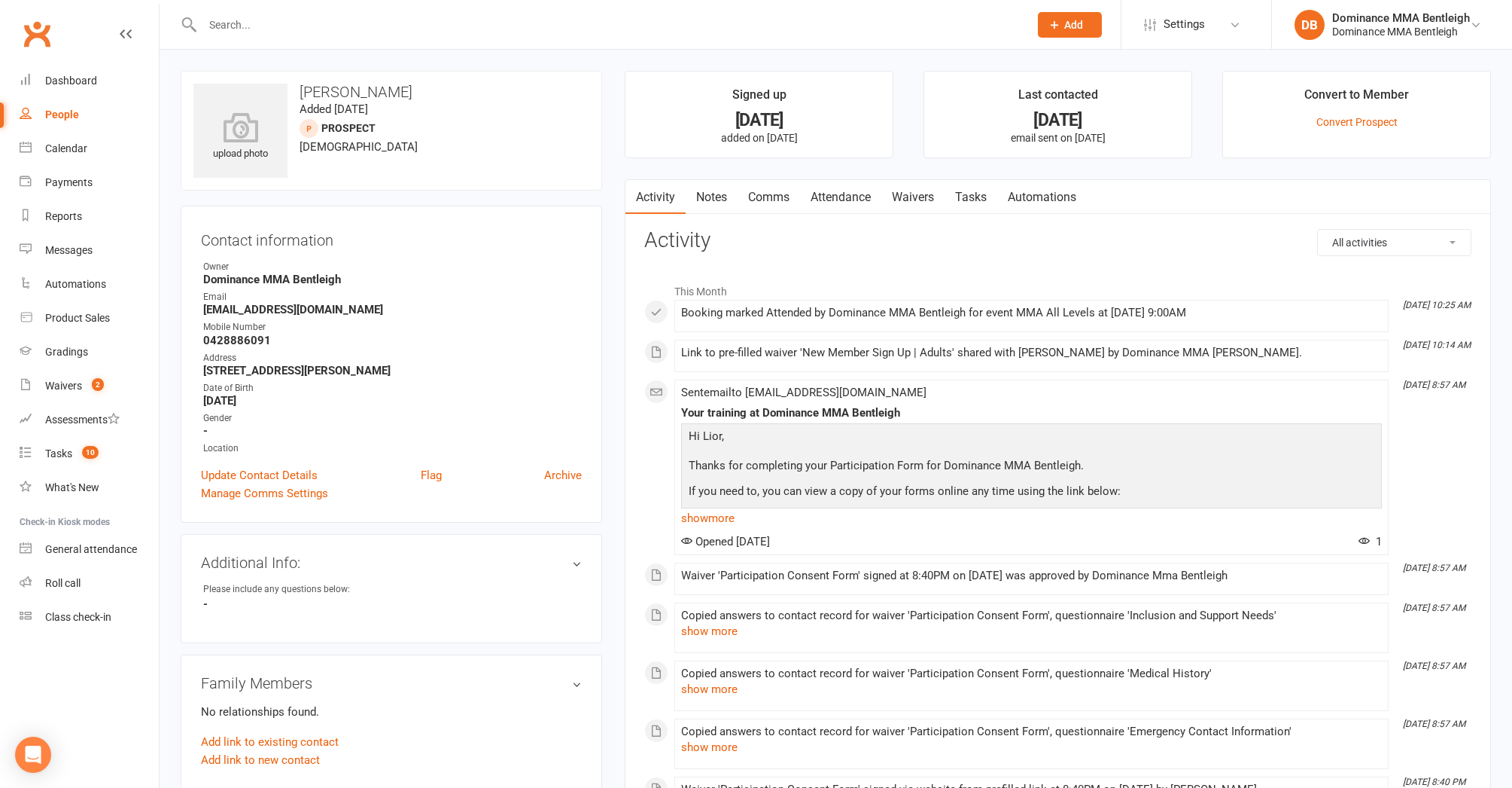
click at [294, 29] on input "text" at bounding box center [608, 25] width 821 height 21
click at [293, 29] on input "text" at bounding box center [608, 25] width 821 height 21
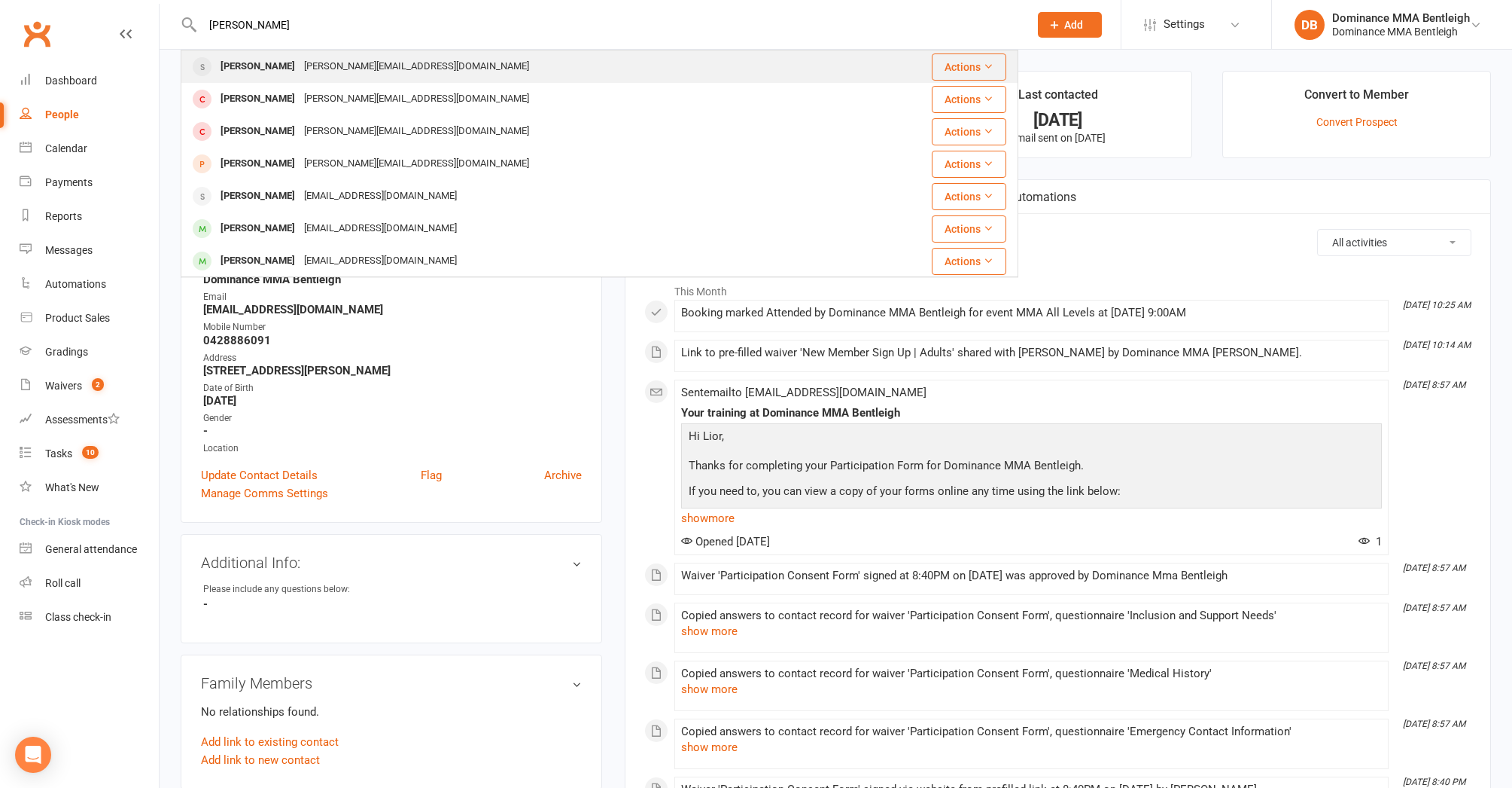
type input "sam mas"
click at [305, 66] on div "sam.mascara1243@hotmail.com" at bounding box center [416, 67] width 234 height 22
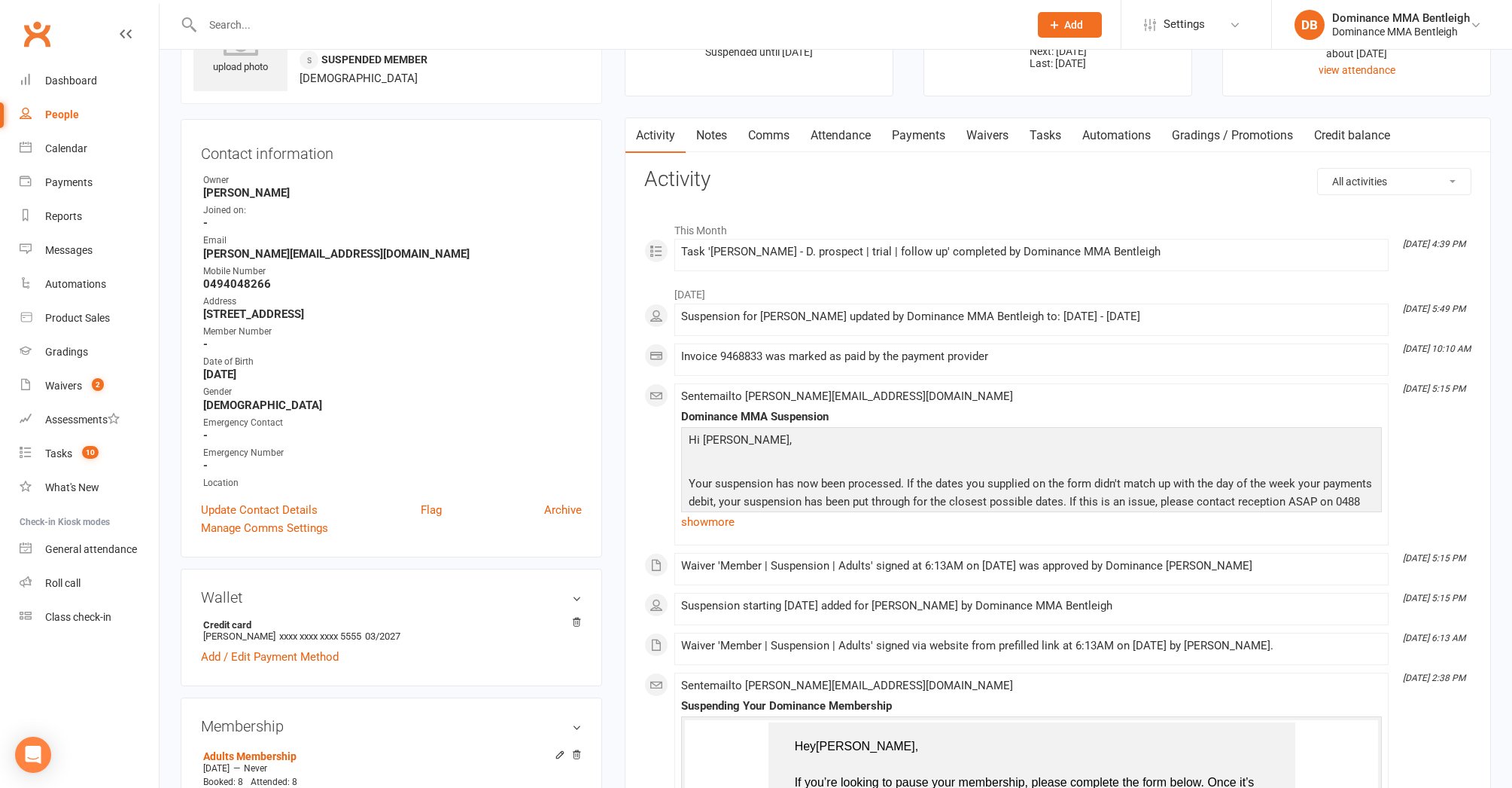
scroll to position [89, 0]
click at [858, 137] on link "Attendance" at bounding box center [841, 133] width 82 height 35
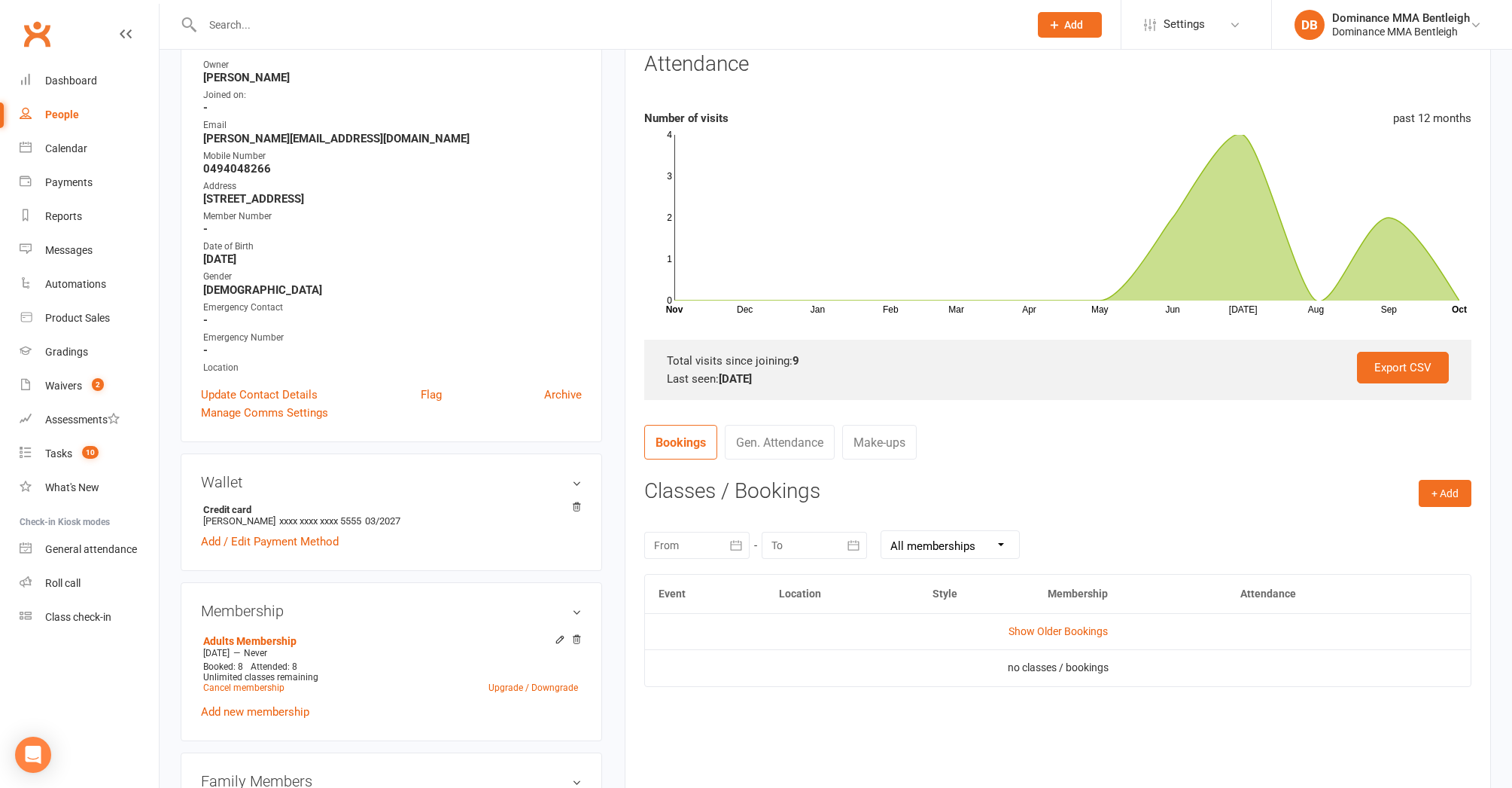
scroll to position [314, 0]
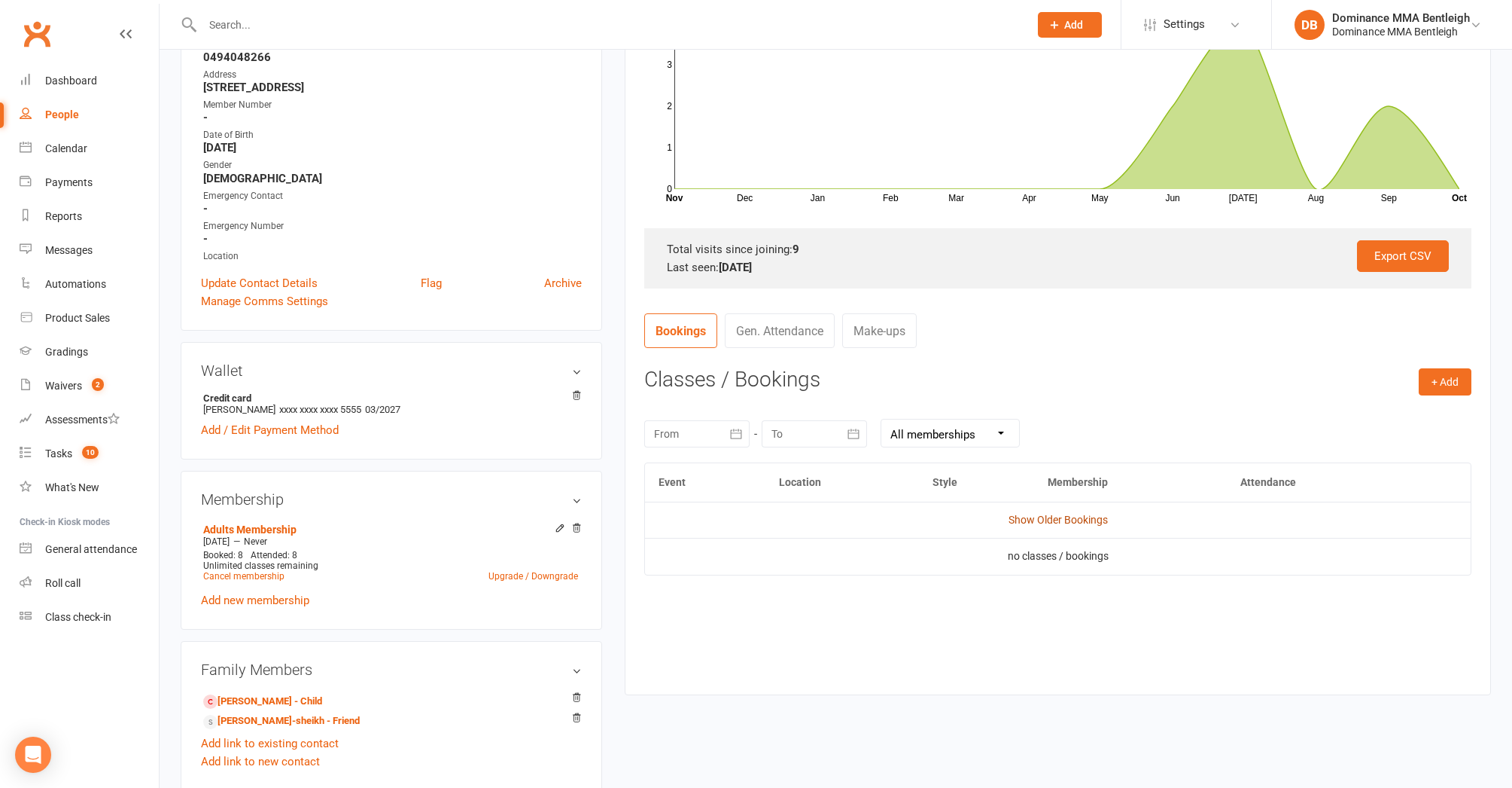
click at [1074, 516] on link "Show Older Bookings" at bounding box center [1058, 519] width 99 height 12
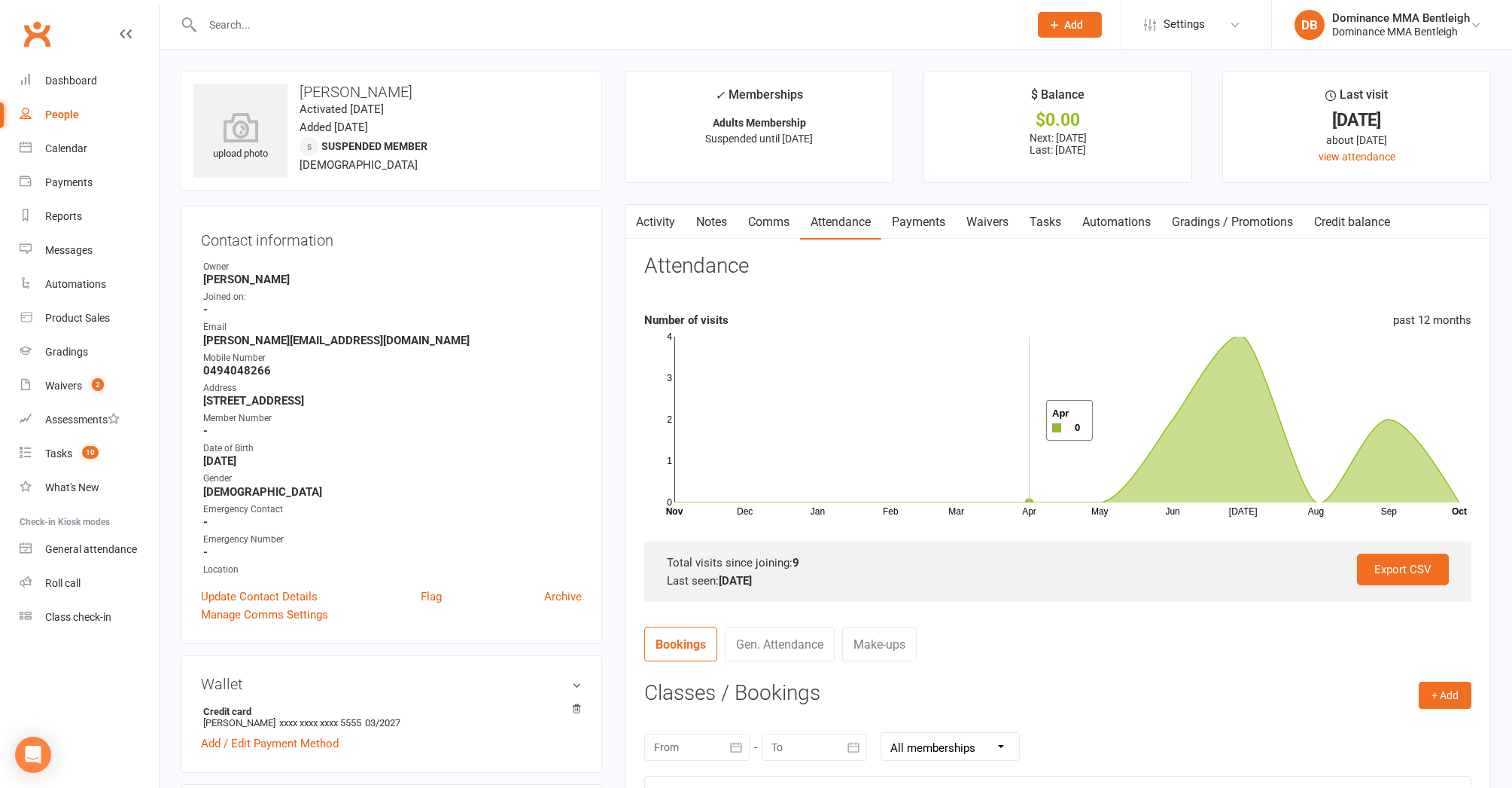
scroll to position [0, 0]
click at [999, 223] on link "Waivers" at bounding box center [988, 222] width 63 height 35
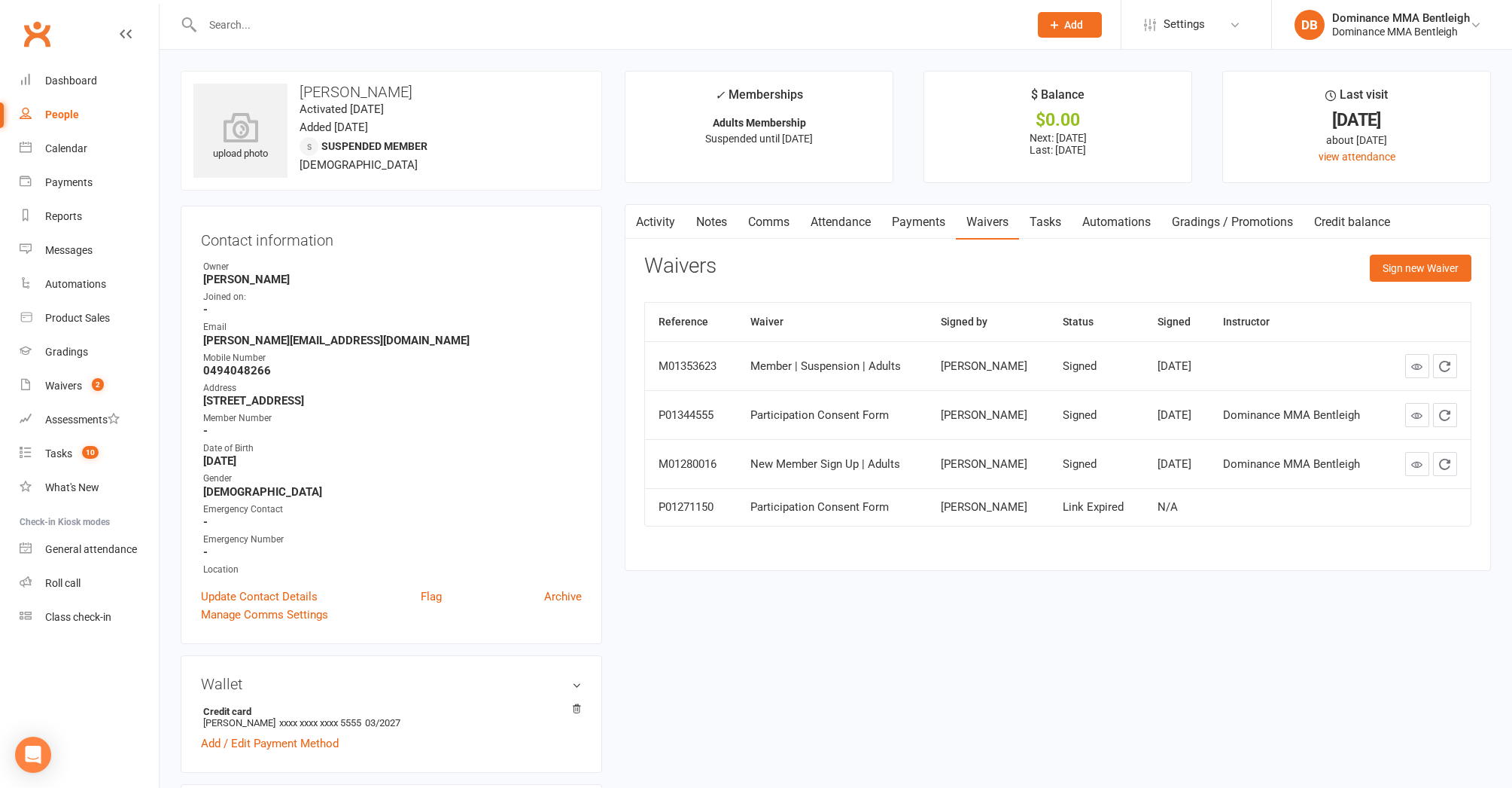
click at [906, 214] on link "Payments" at bounding box center [918, 222] width 74 height 35
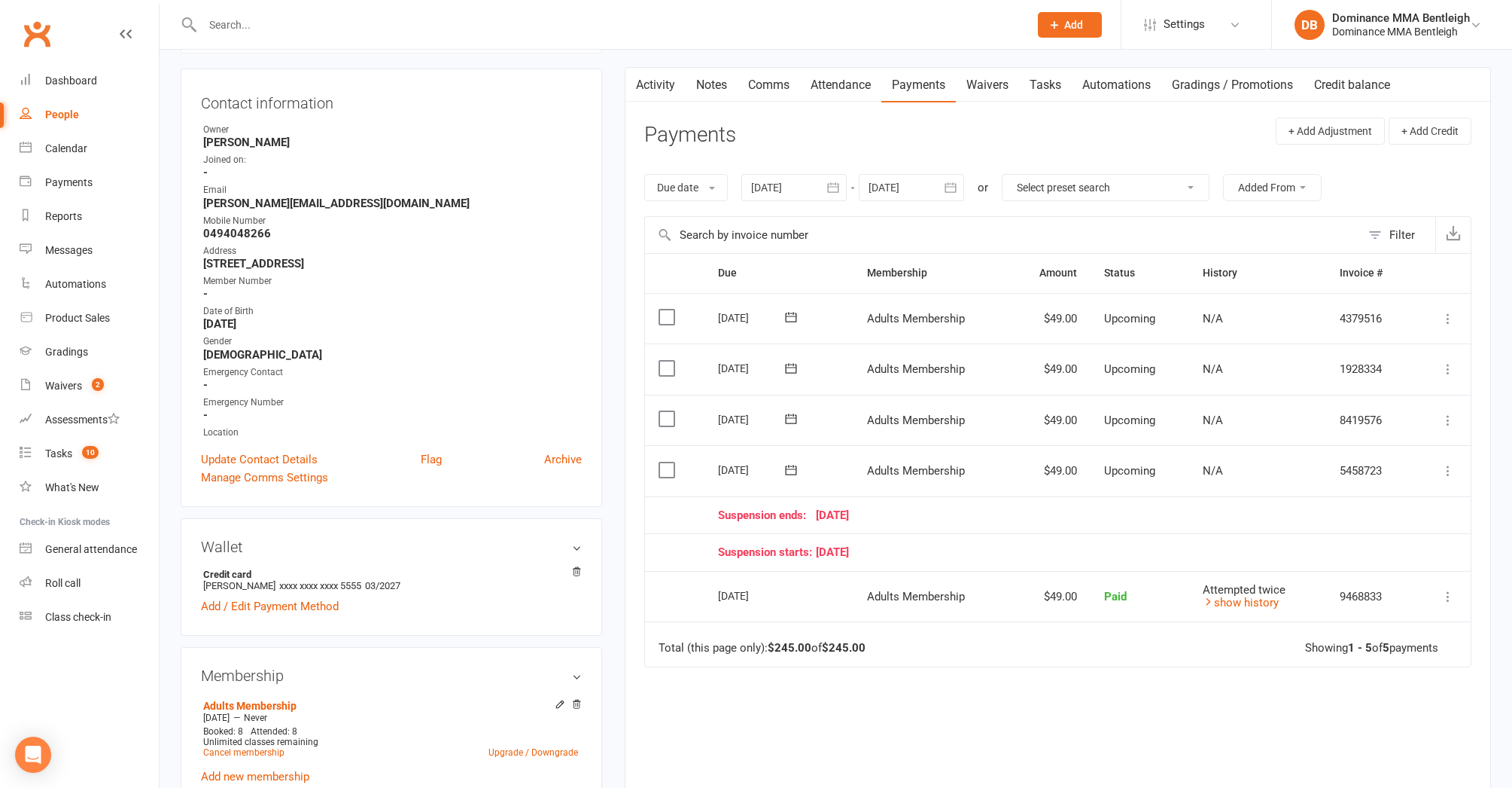
scroll to position [146, 0]
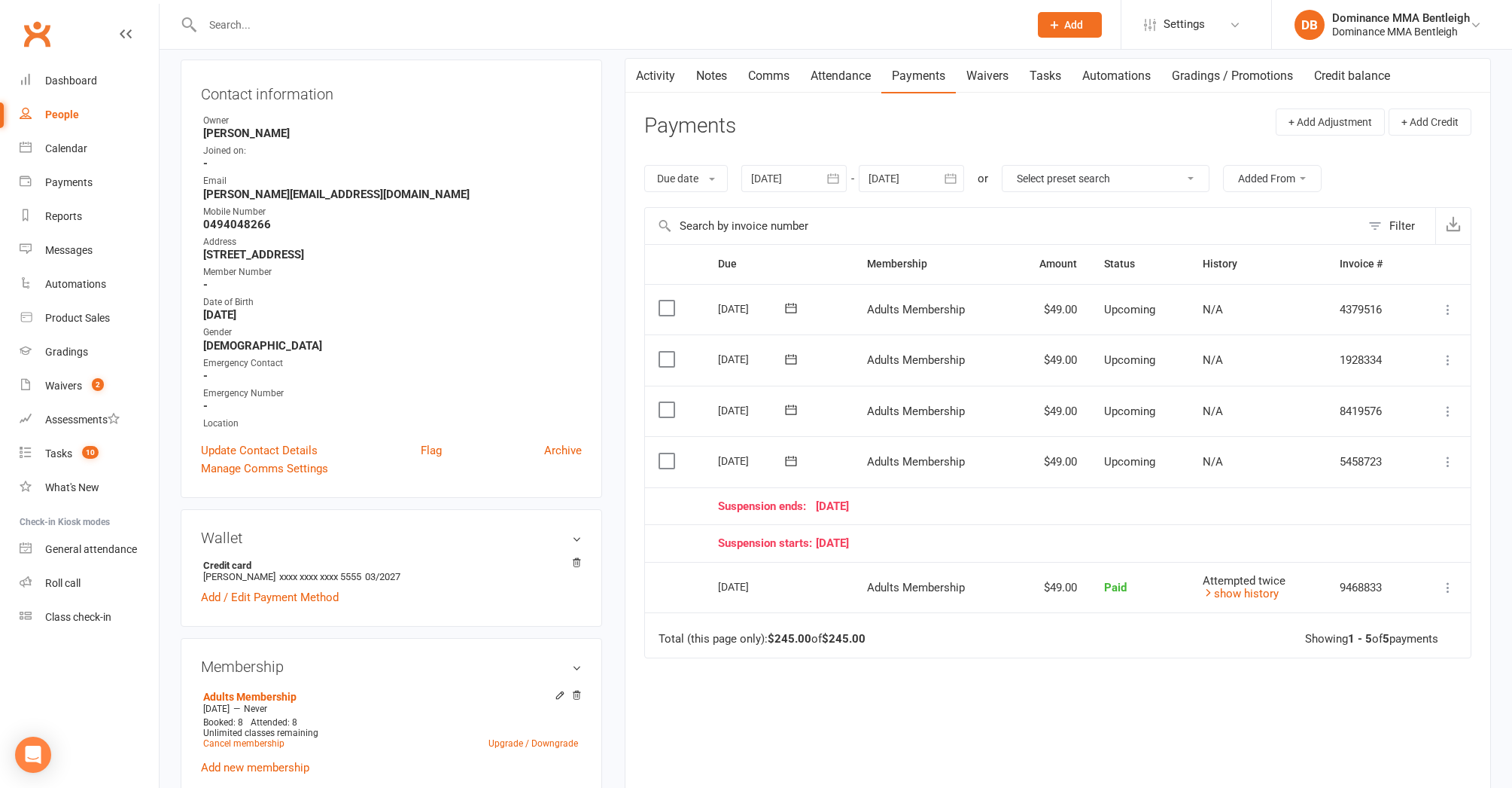
drag, startPoint x: 977, startPoint y: 81, endPoint x: 966, endPoint y: 90, distance: 14.2
click at [978, 82] on link "Waivers" at bounding box center [988, 76] width 63 height 35
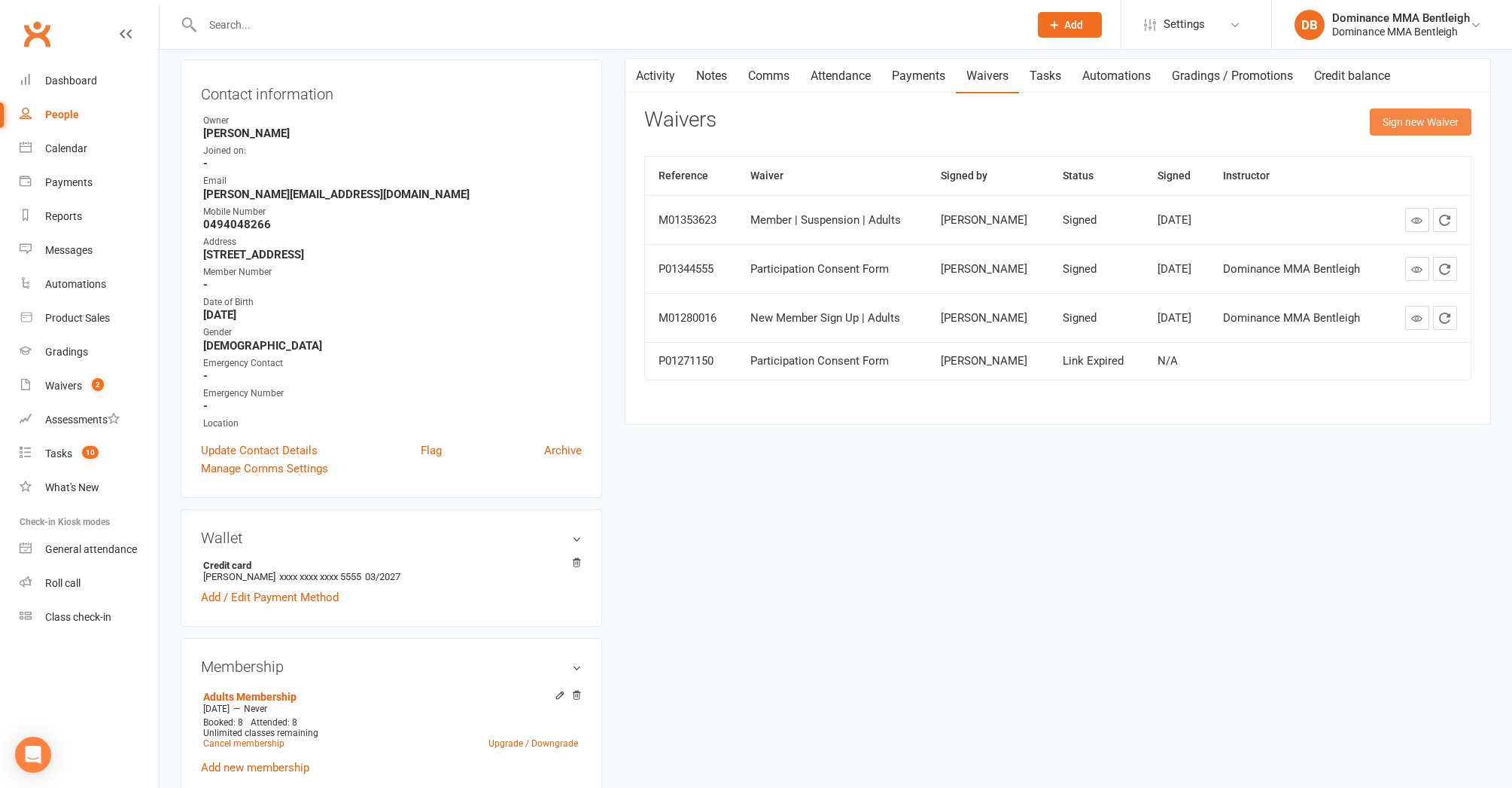
click at [1403, 120] on button "Sign new Waiver" at bounding box center [1420, 122] width 102 height 28
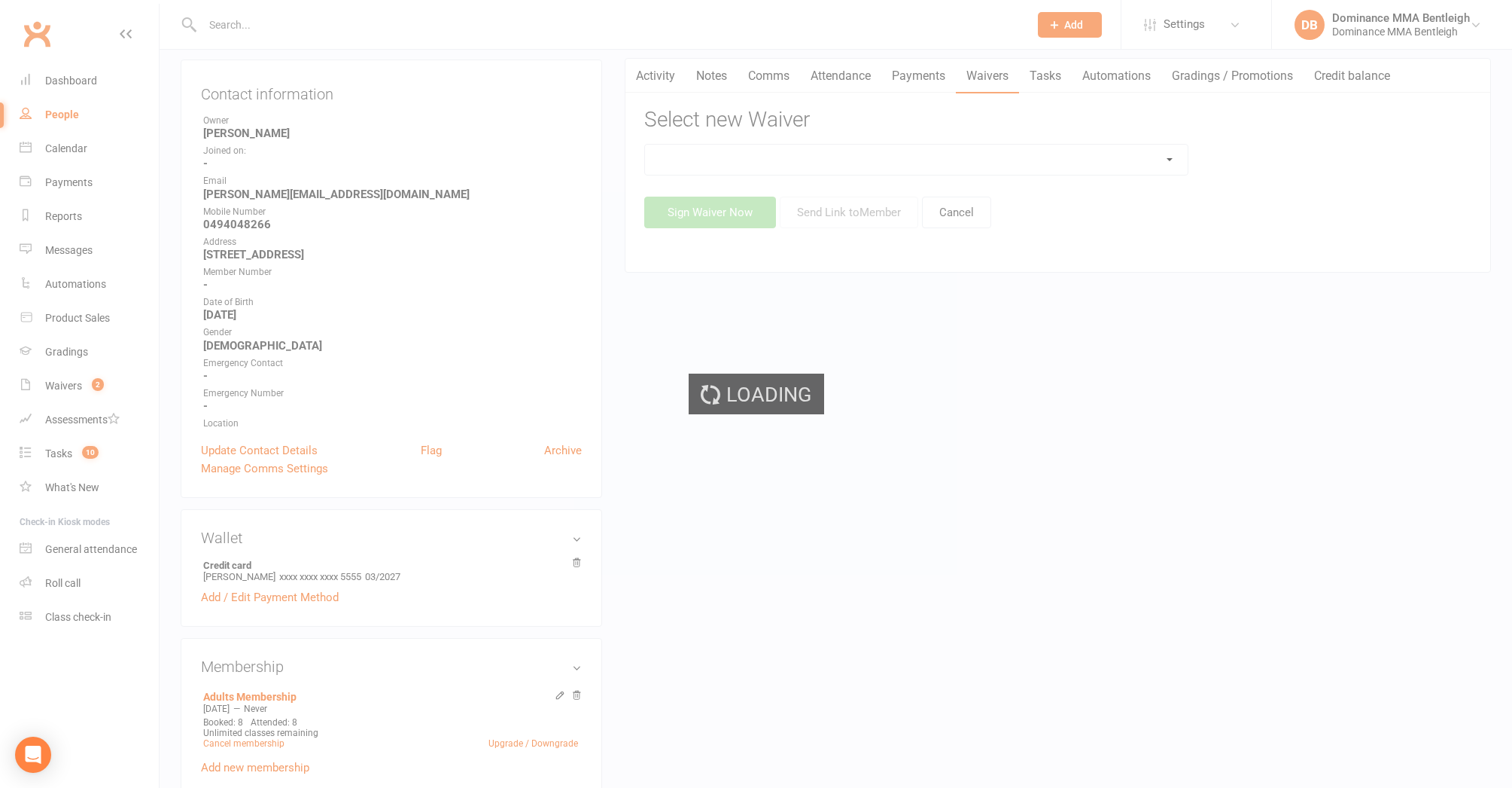
scroll to position [146, 0]
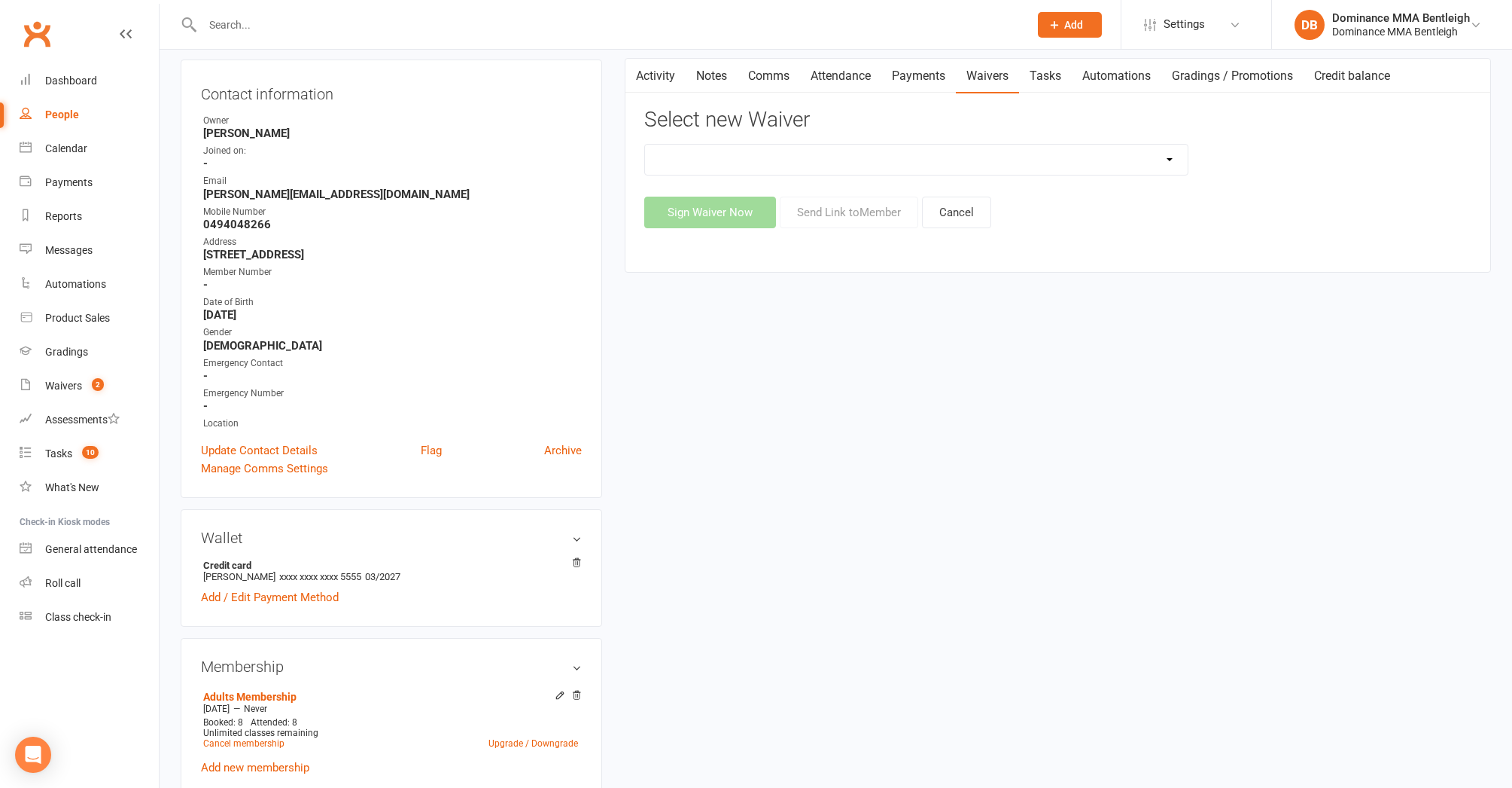
select select "7796"
click at [902, 216] on button "Send Link to Member" at bounding box center [849, 212] width 138 height 31
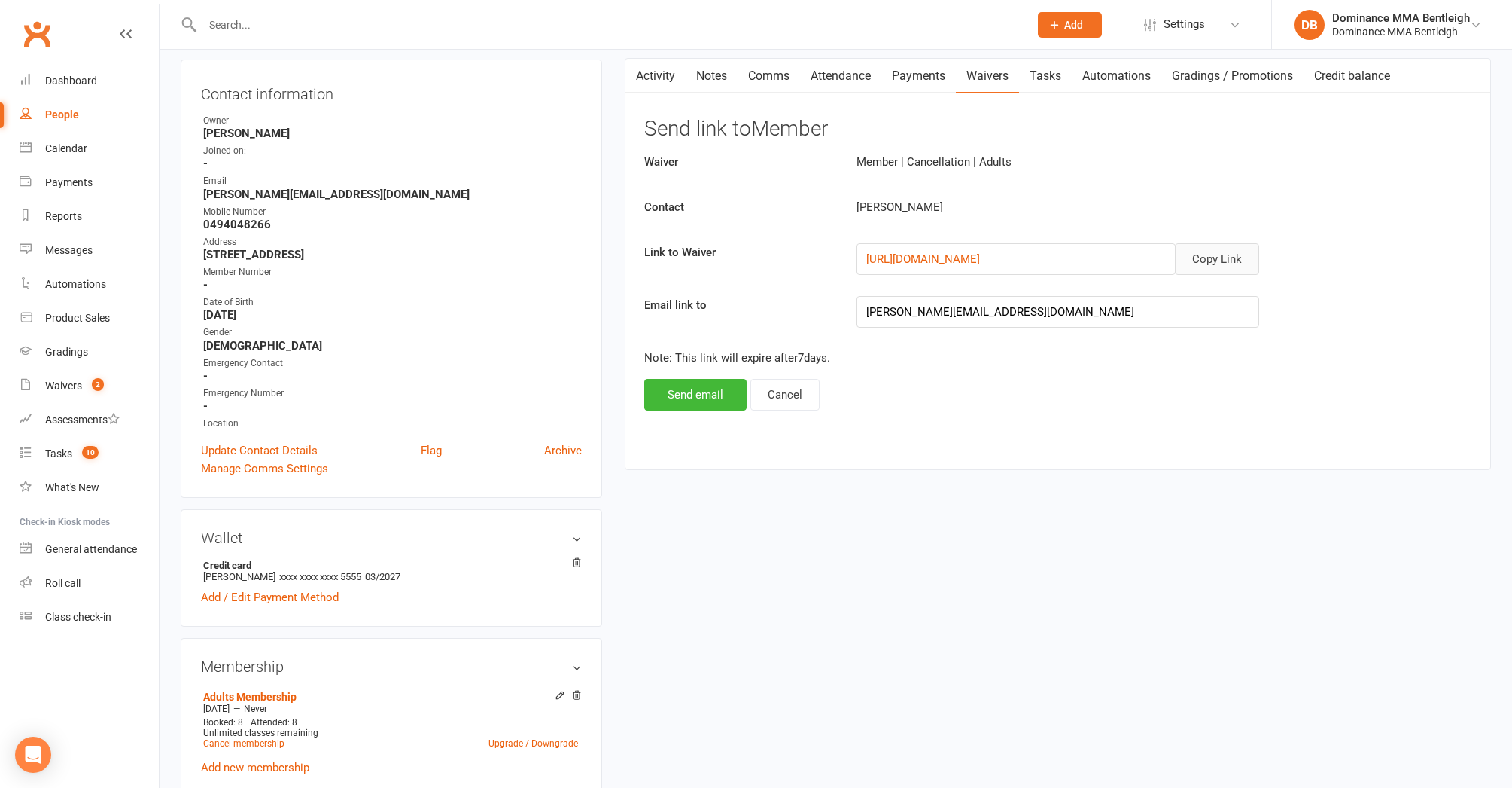
click at [1225, 262] on button "Copy Link" at bounding box center [1218, 259] width 84 height 31
click at [702, 398] on button "Send email" at bounding box center [696, 394] width 103 height 31
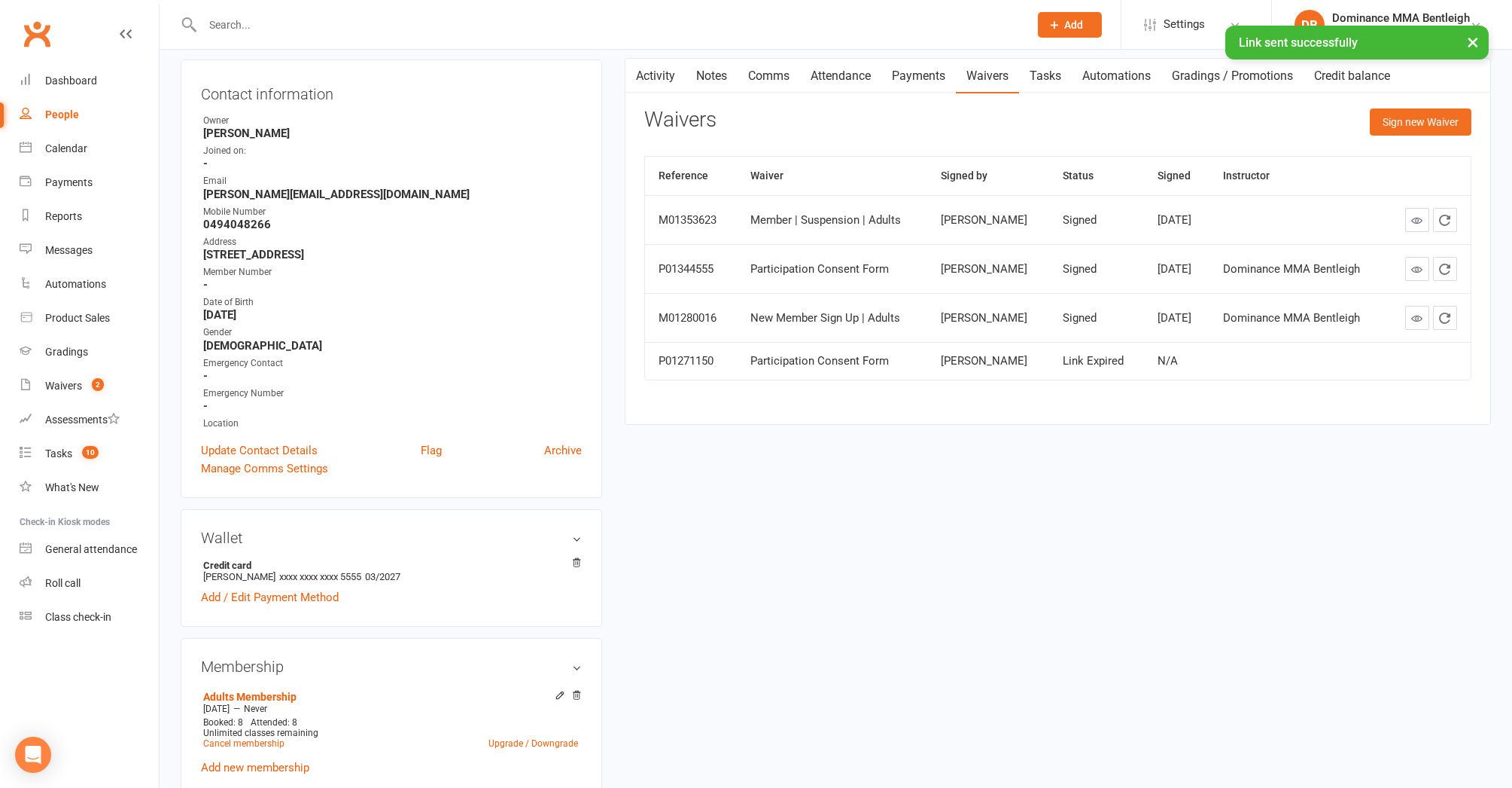
click at [780, 74] on link "Comms" at bounding box center [769, 76] width 62 height 35
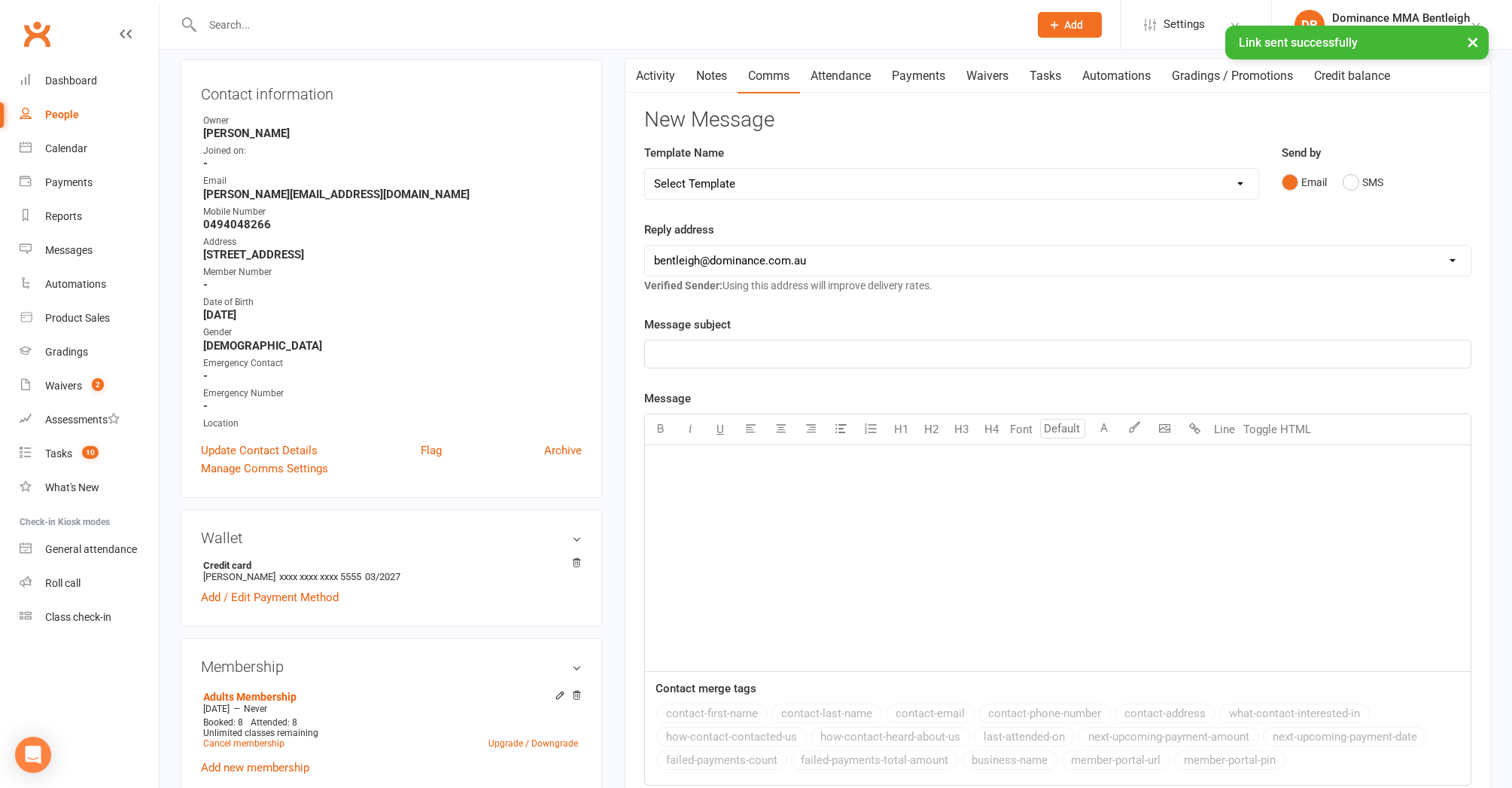
select select "8"
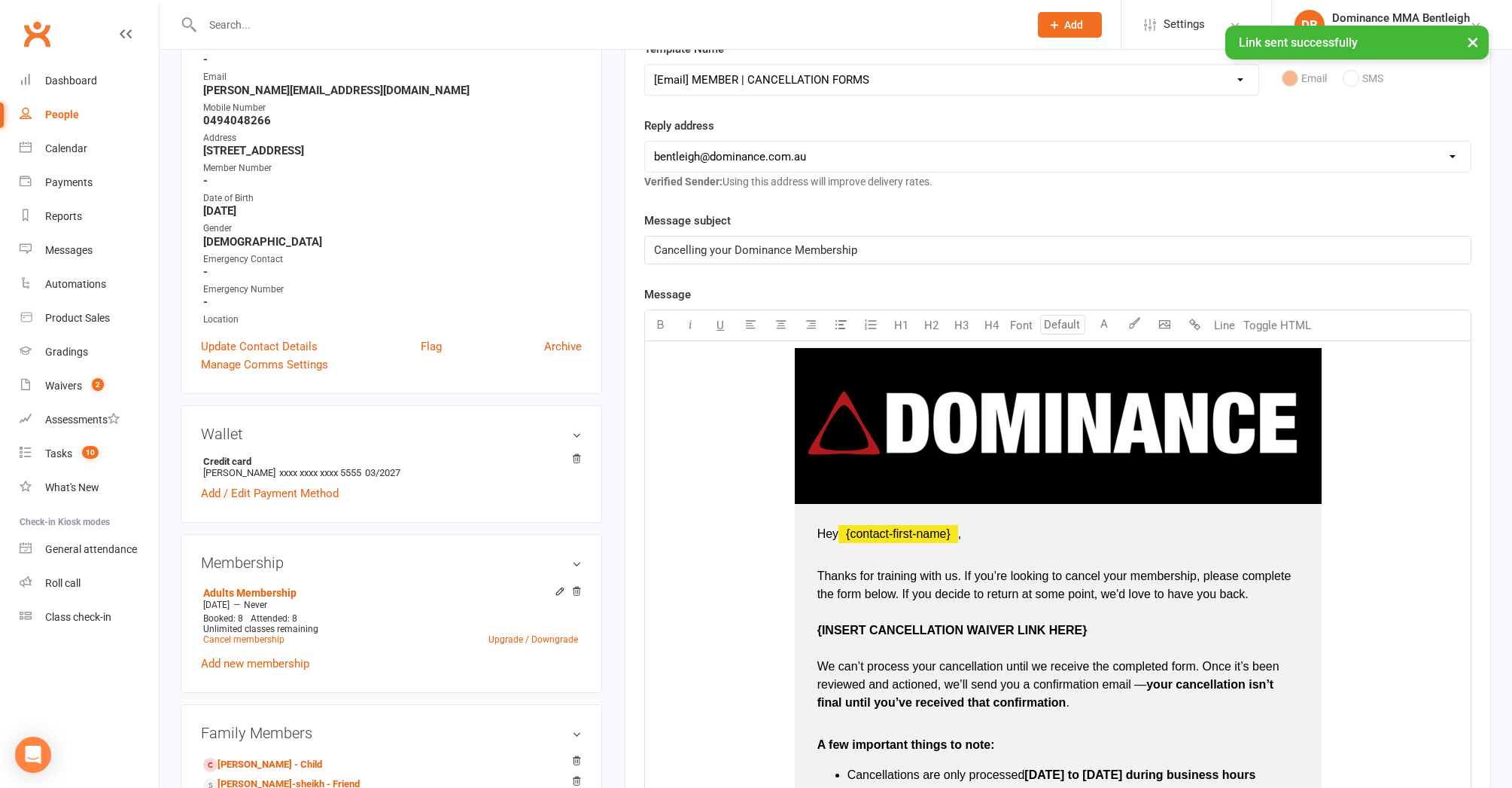
scroll to position [373, 0]
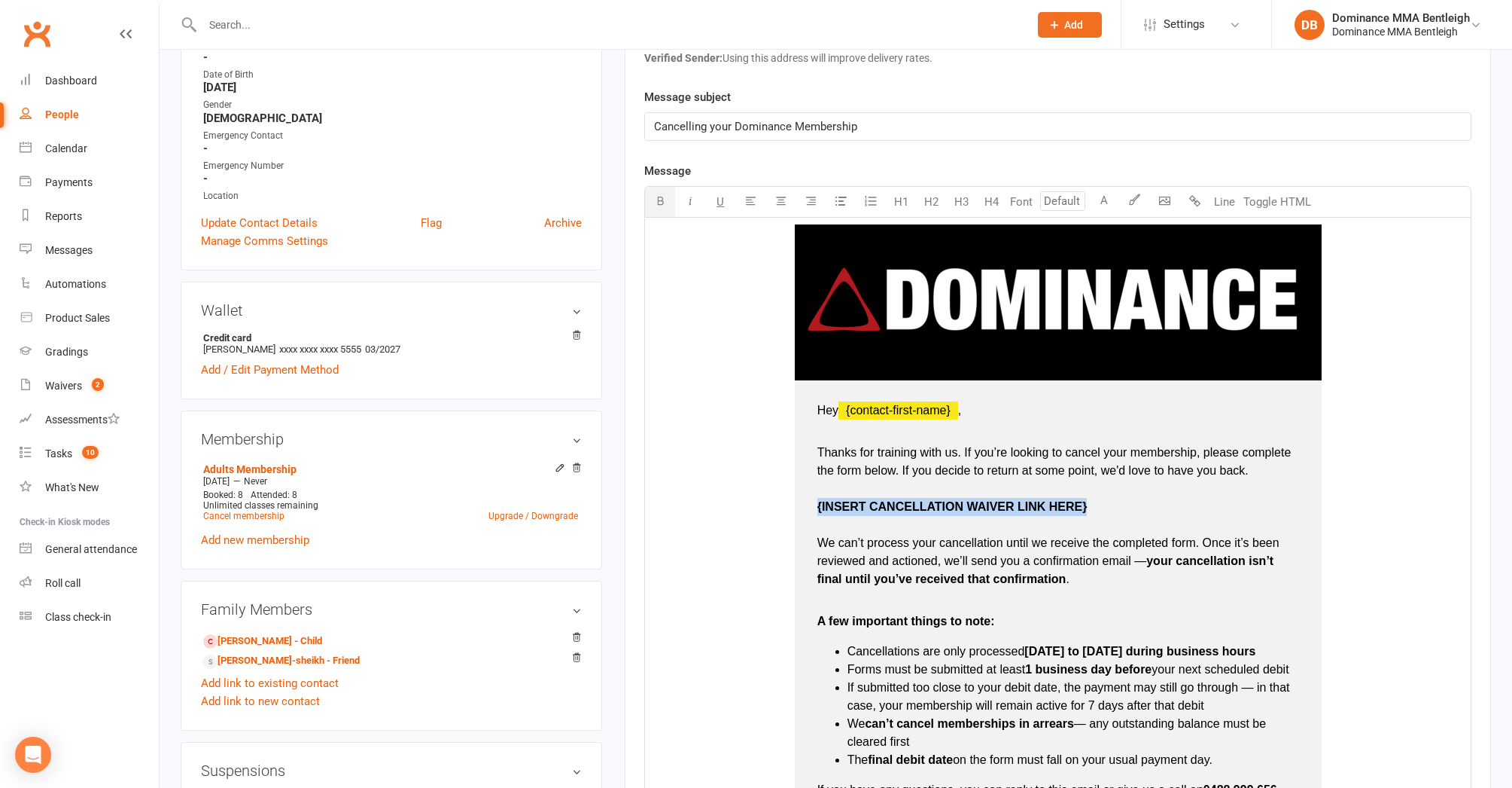
drag, startPoint x: 1099, startPoint y: 505, endPoint x: 955, endPoint y: 406, distance: 174.7
click at [819, 505] on p "Thanks for training with us. If you’re looking to cancel your membership, pleas…" at bounding box center [1058, 506] width 481 height 162
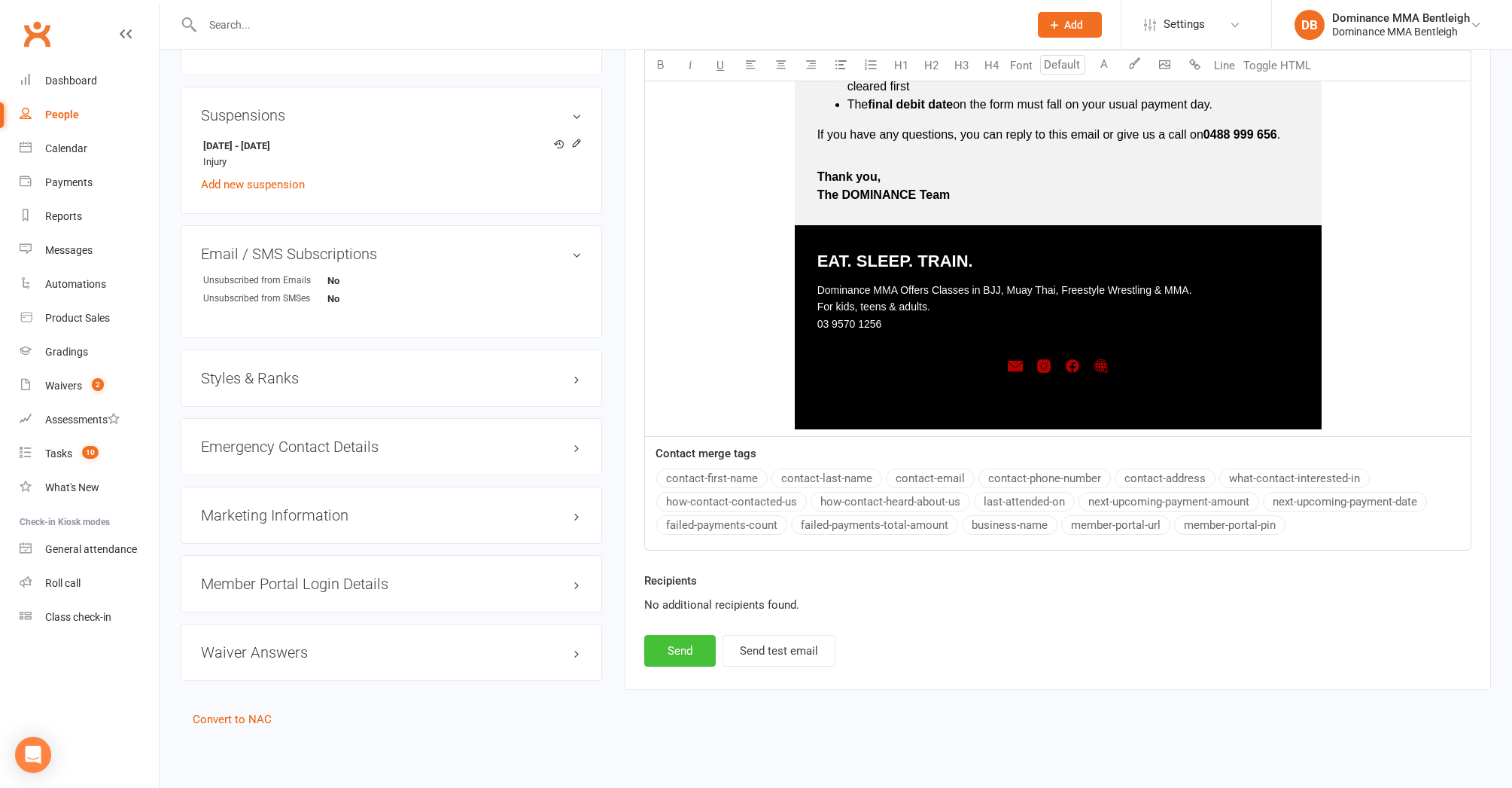
scroll to position [1054, 0]
click at [670, 635] on button "Send" at bounding box center [680, 650] width 72 height 31
select select
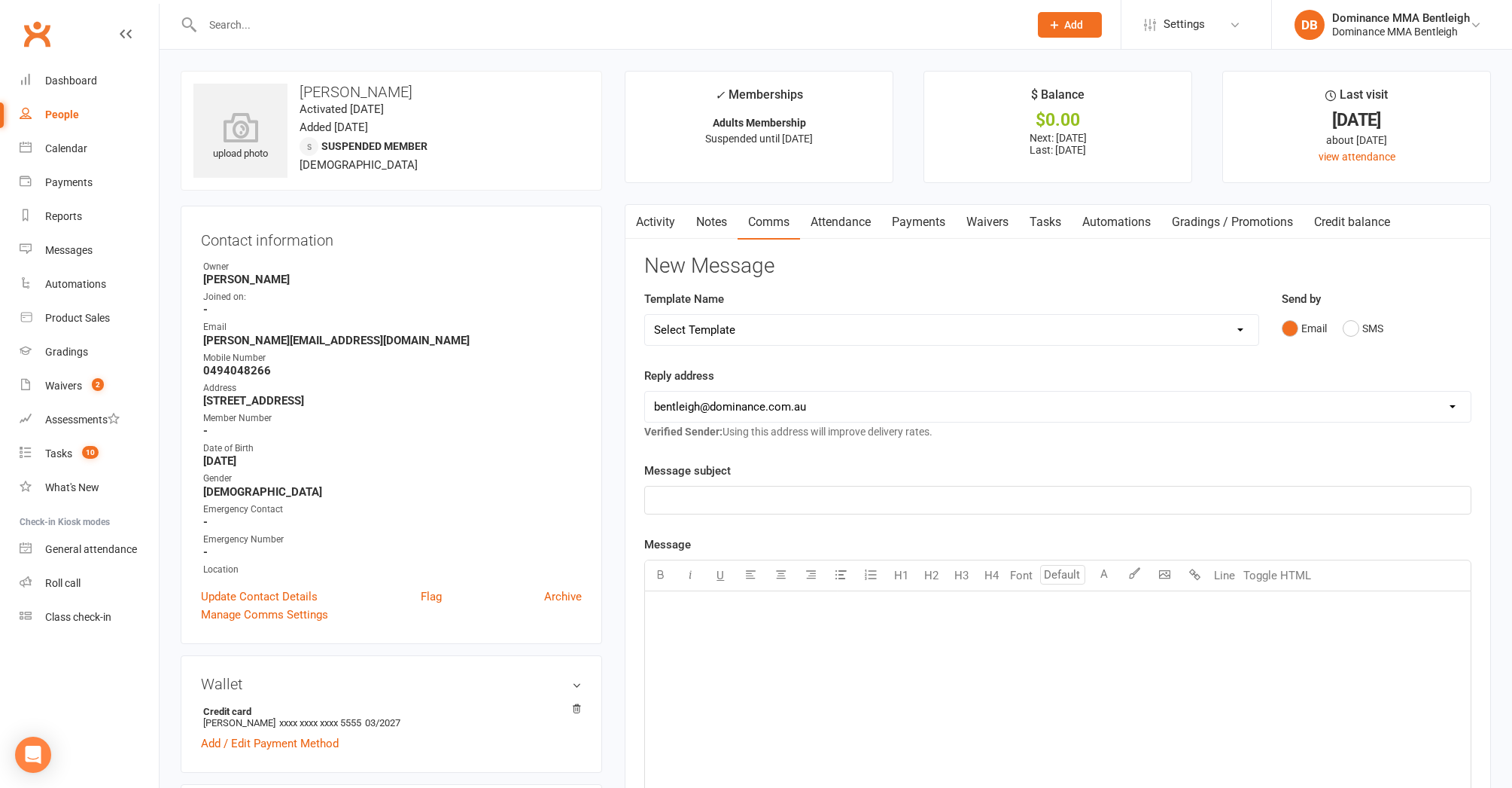
scroll to position [0, 0]
click at [72, 453] on div "Tasks" at bounding box center [59, 453] width 28 height 12
click at [67, 457] on div "Tasks" at bounding box center [59, 453] width 28 height 12
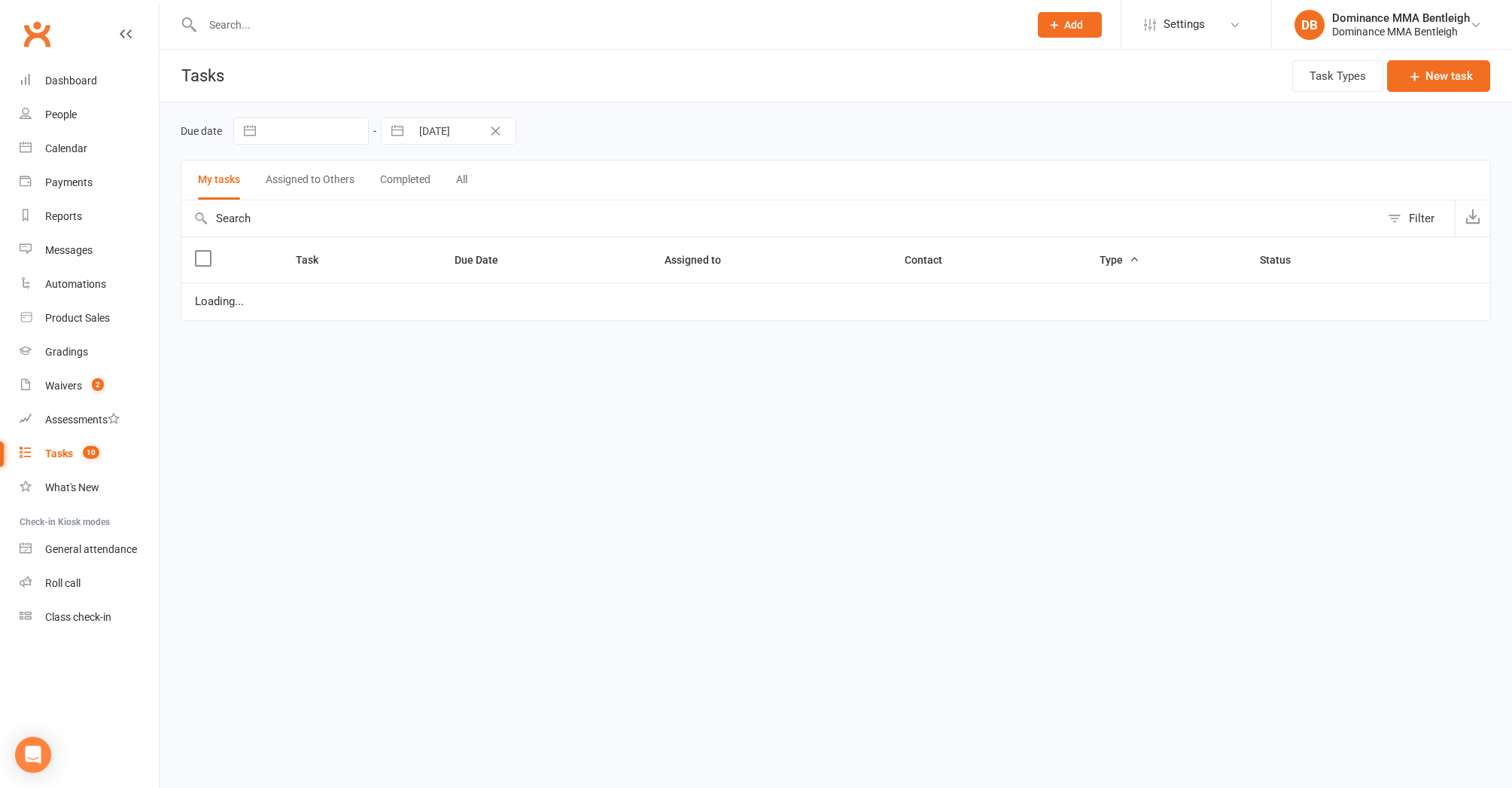
select select "started"
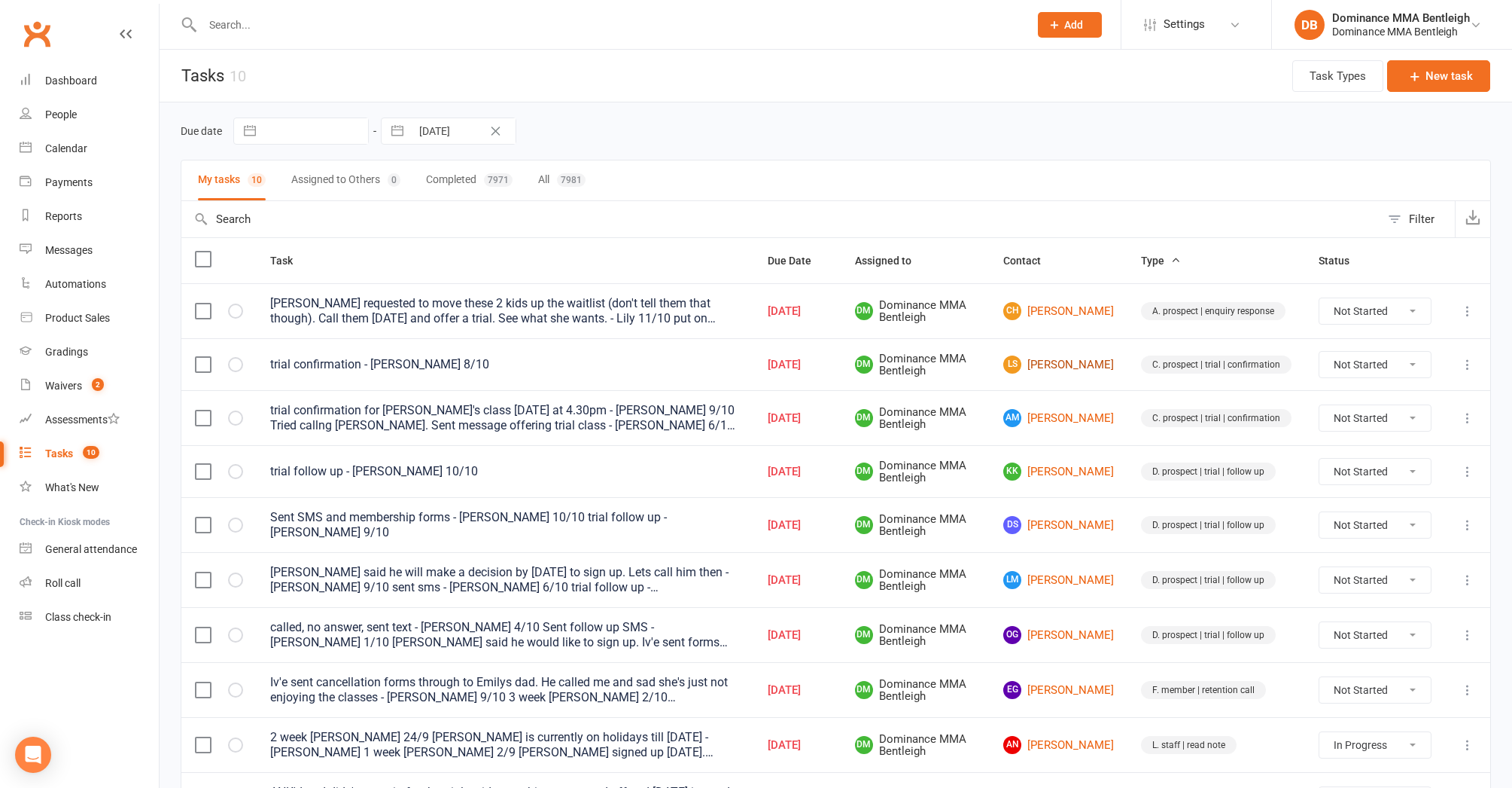
click at [1067, 362] on link "LS Lawrence Sim" at bounding box center [1058, 365] width 111 height 18
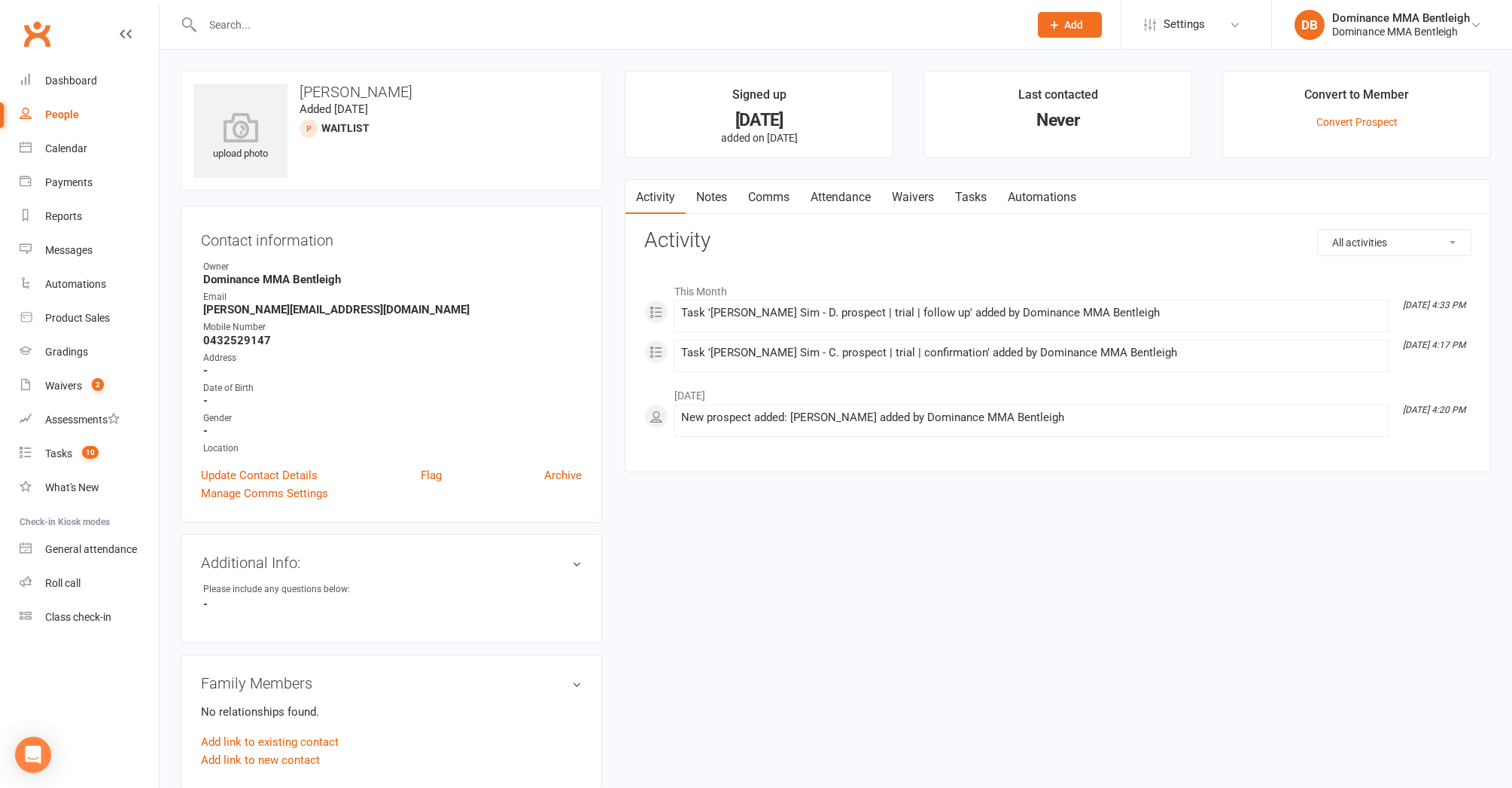
scroll to position [8, 0]
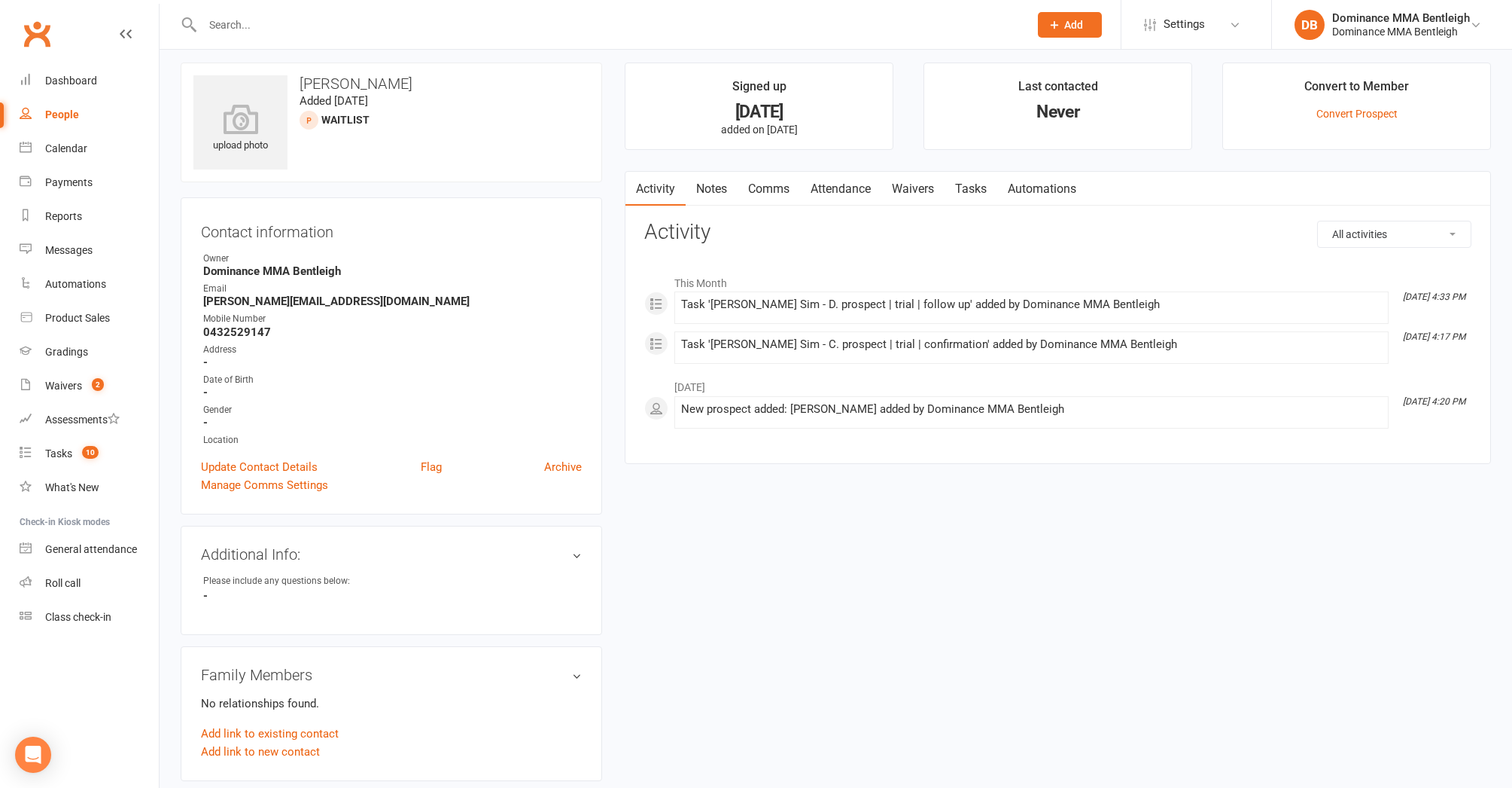
click at [715, 201] on link "Notes" at bounding box center [712, 189] width 52 height 35
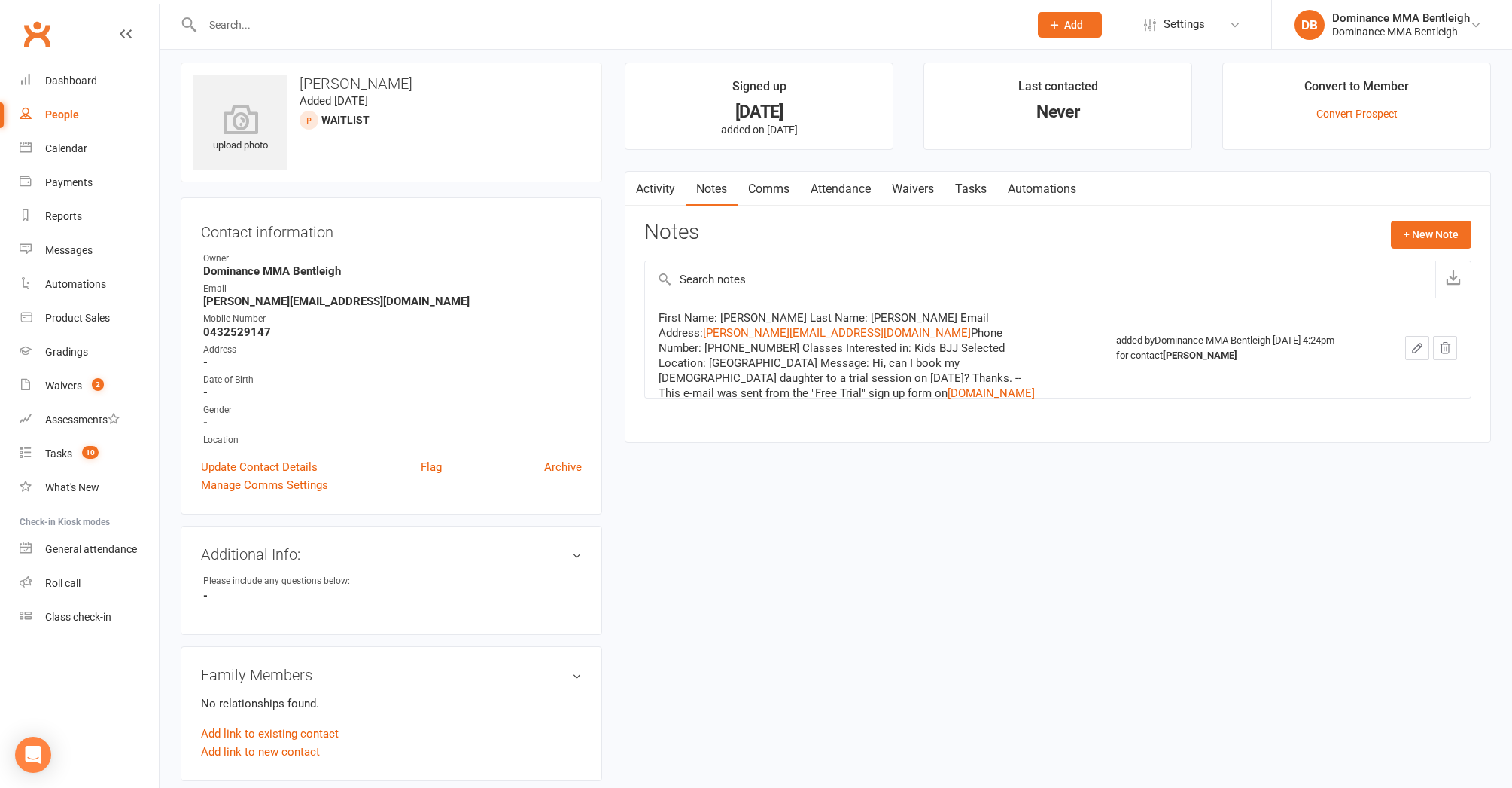
click at [954, 178] on link "Tasks" at bounding box center [970, 189] width 52 height 35
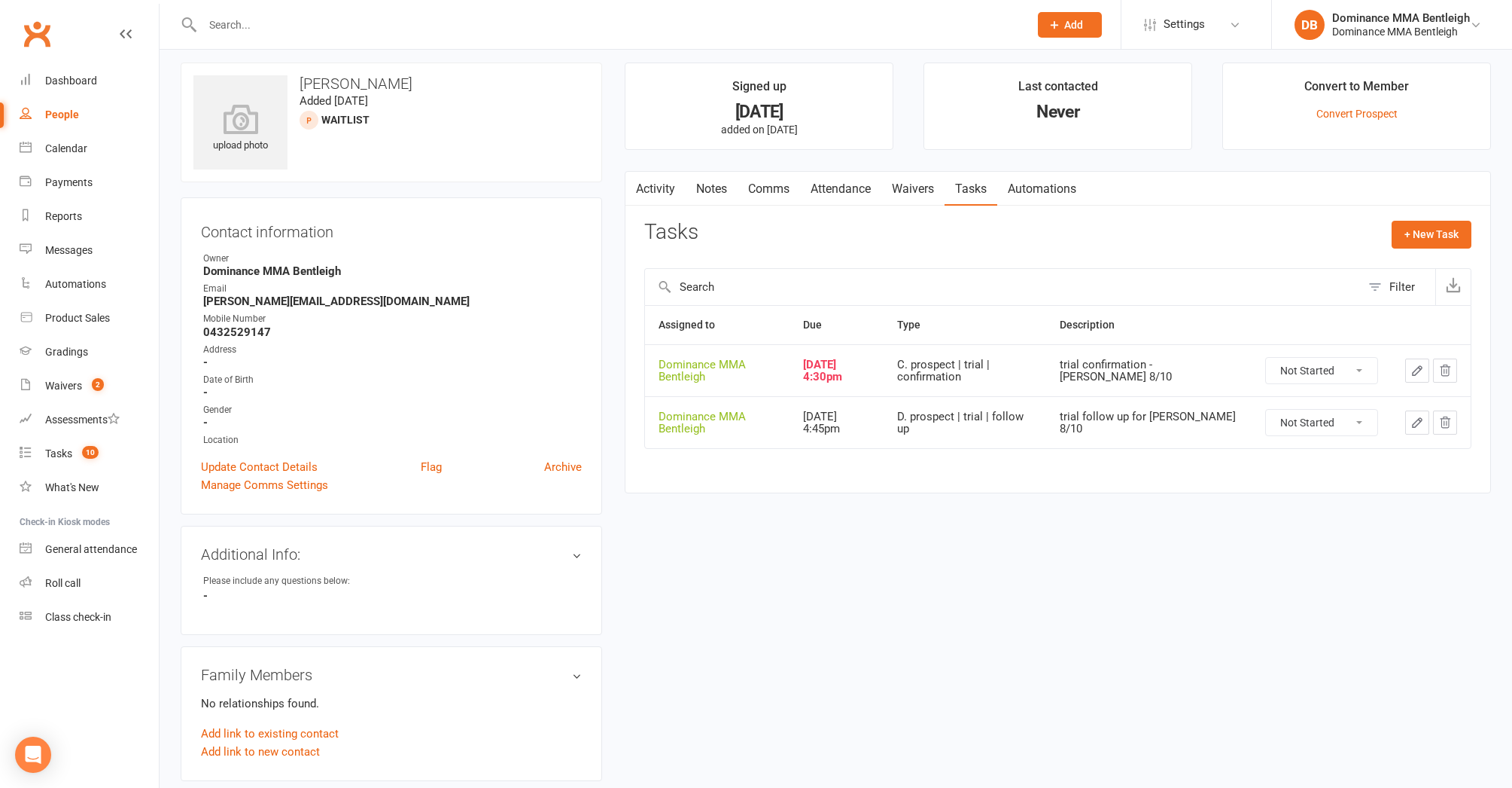
click at [903, 190] on link "Waivers" at bounding box center [912, 189] width 63 height 35
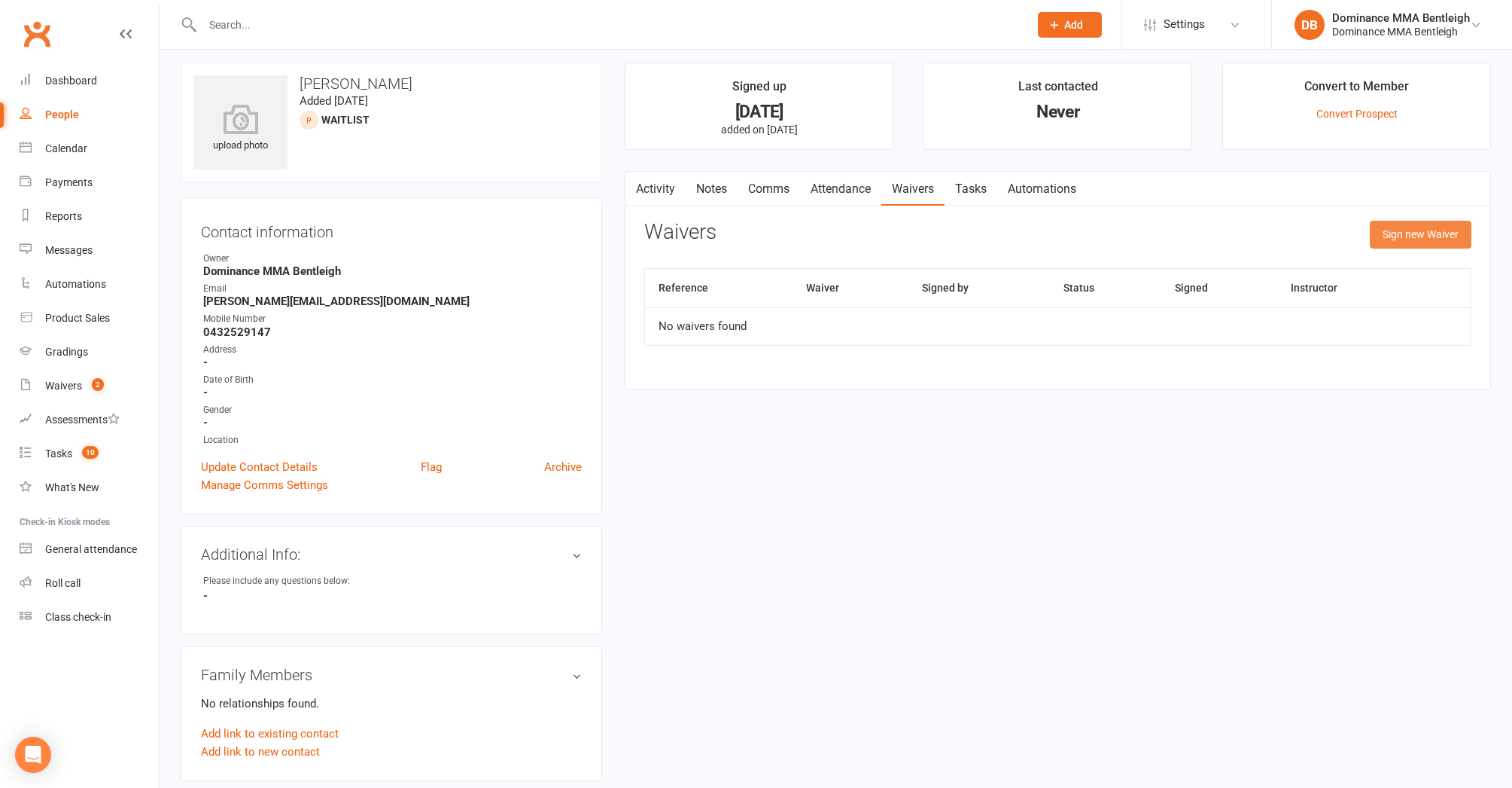
click at [1404, 234] on button "Sign new Waiver" at bounding box center [1420, 235] width 102 height 28
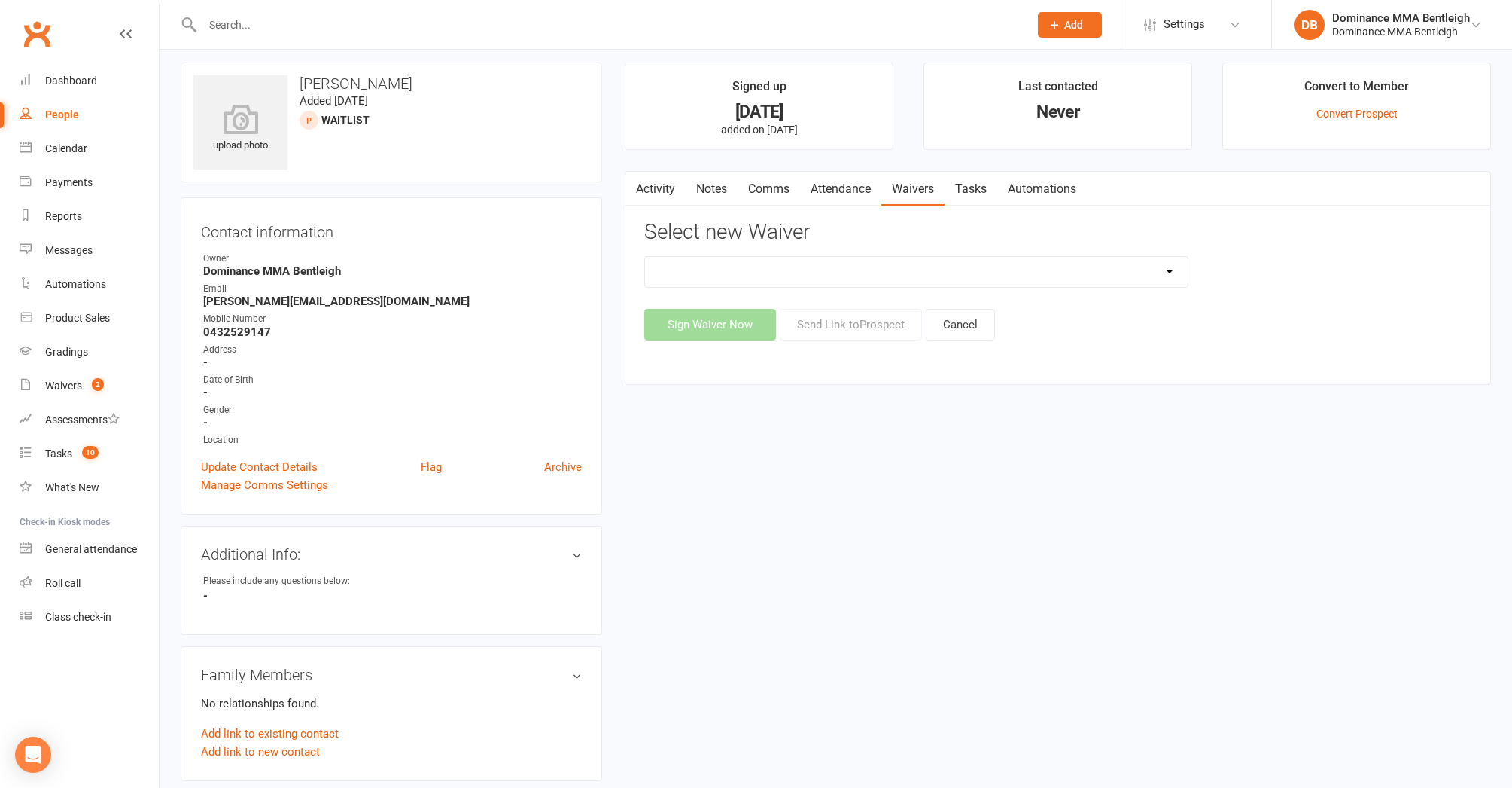
select select "1931"
click at [831, 327] on button "Send Link to [GEOGRAPHIC_DATA]" at bounding box center [851, 325] width 142 height 31
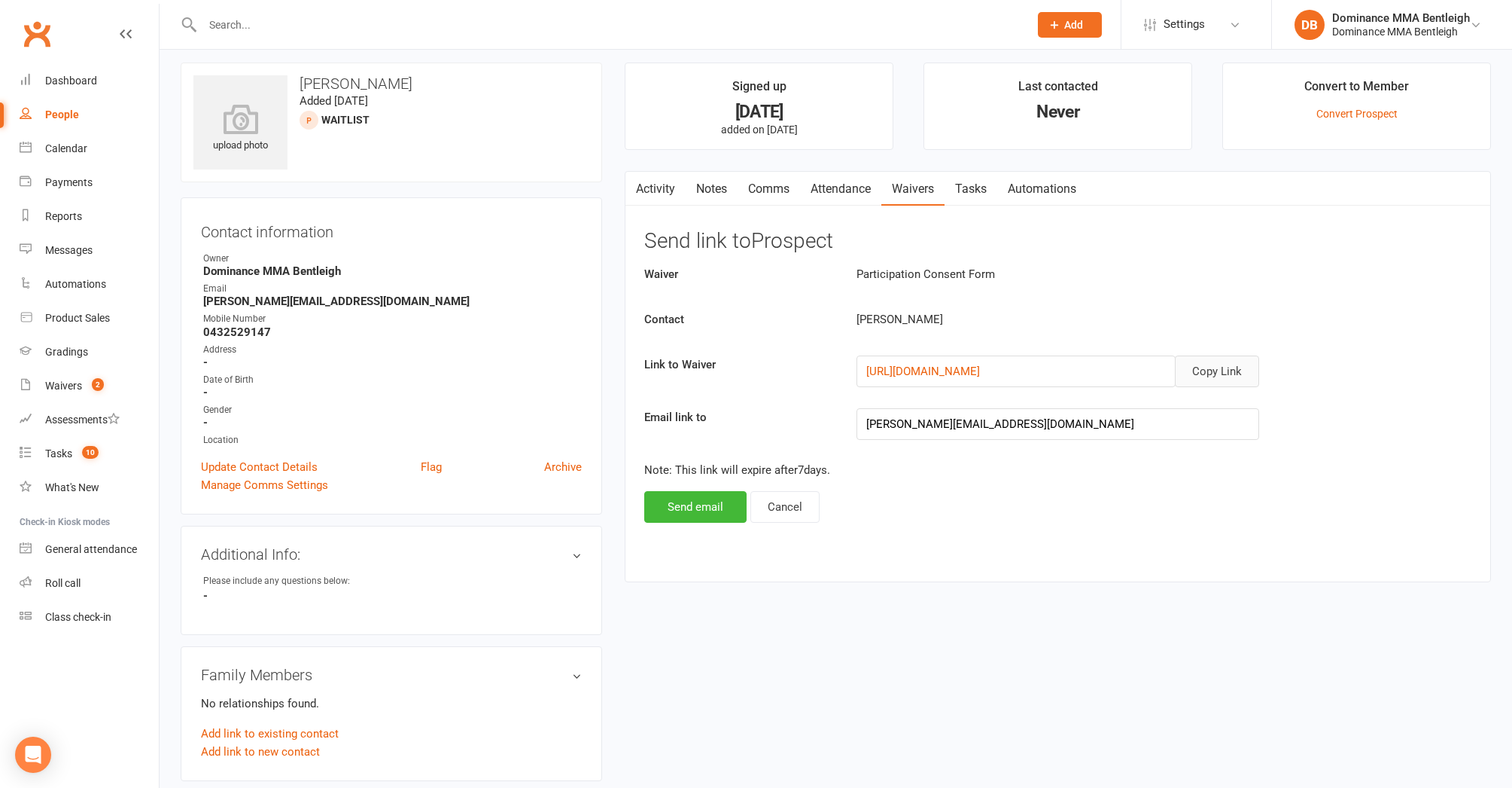
drag, startPoint x: 1233, startPoint y: 372, endPoint x: 1221, endPoint y: 376, distance: 12.6
click at [1232, 372] on button "Copy Link" at bounding box center [1218, 372] width 84 height 31
click at [698, 508] on button "Send email" at bounding box center [696, 506] width 103 height 31
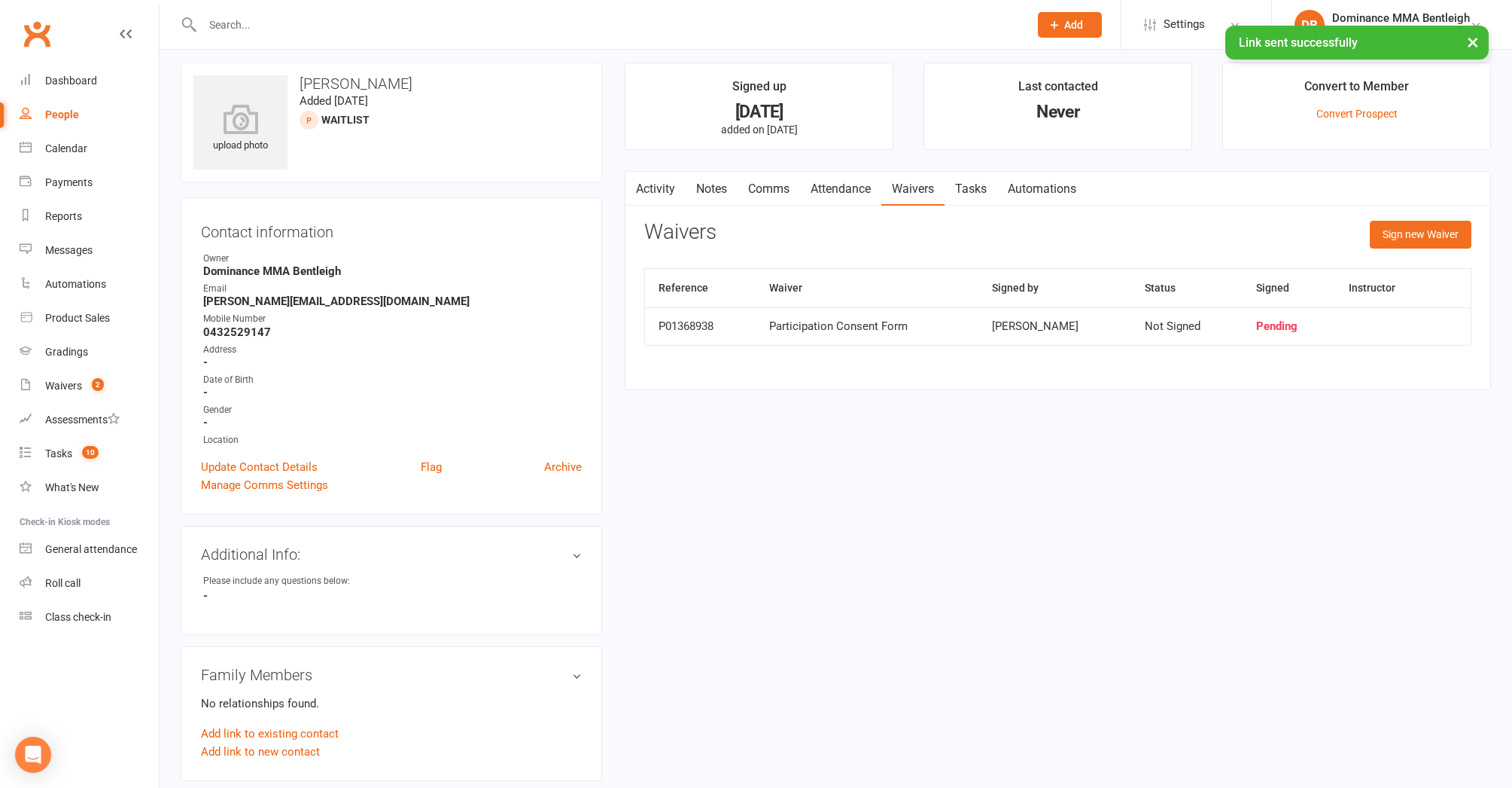
click at [987, 195] on link "Tasks" at bounding box center [970, 189] width 52 height 35
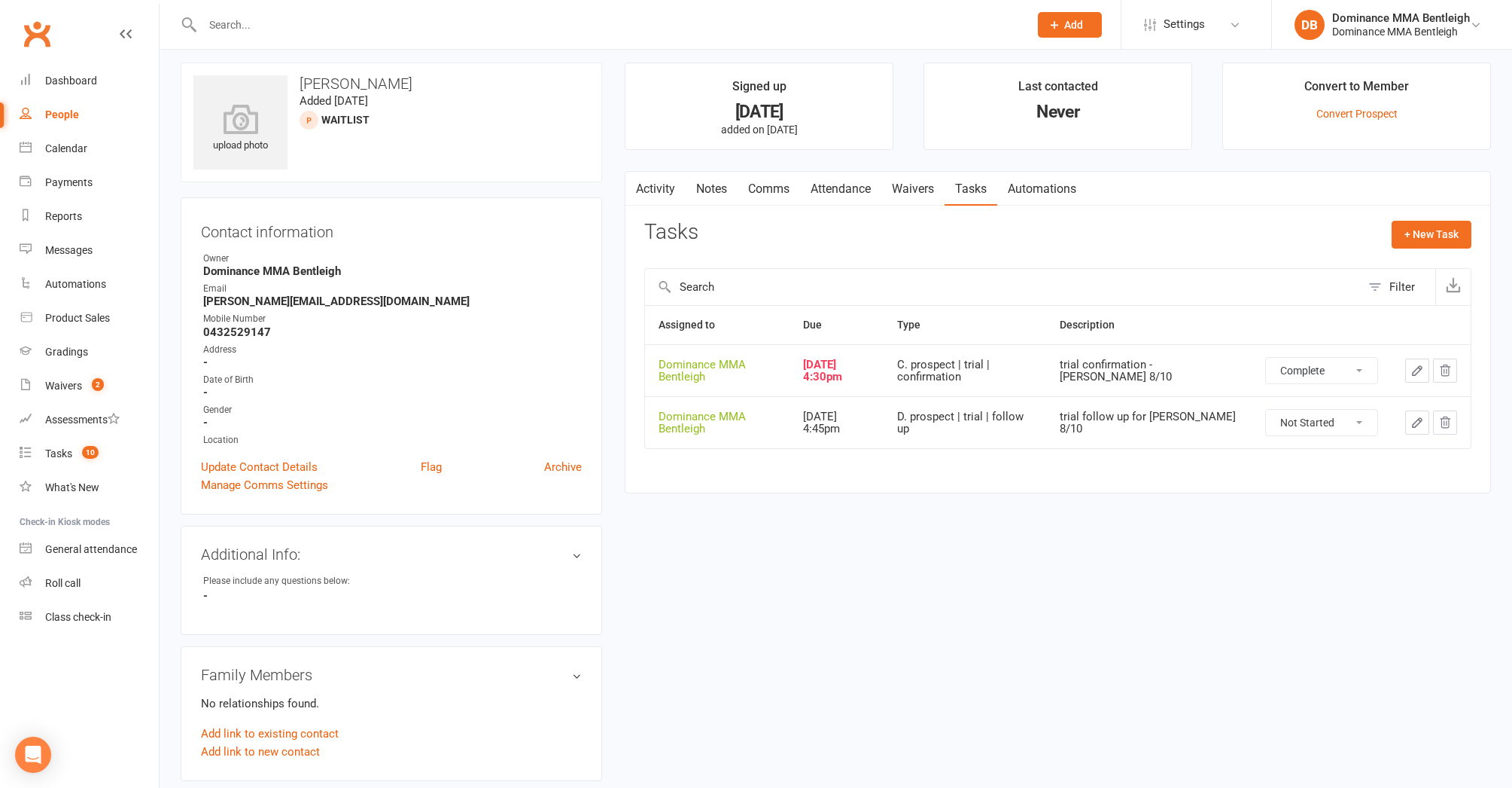
select select "unstarted"
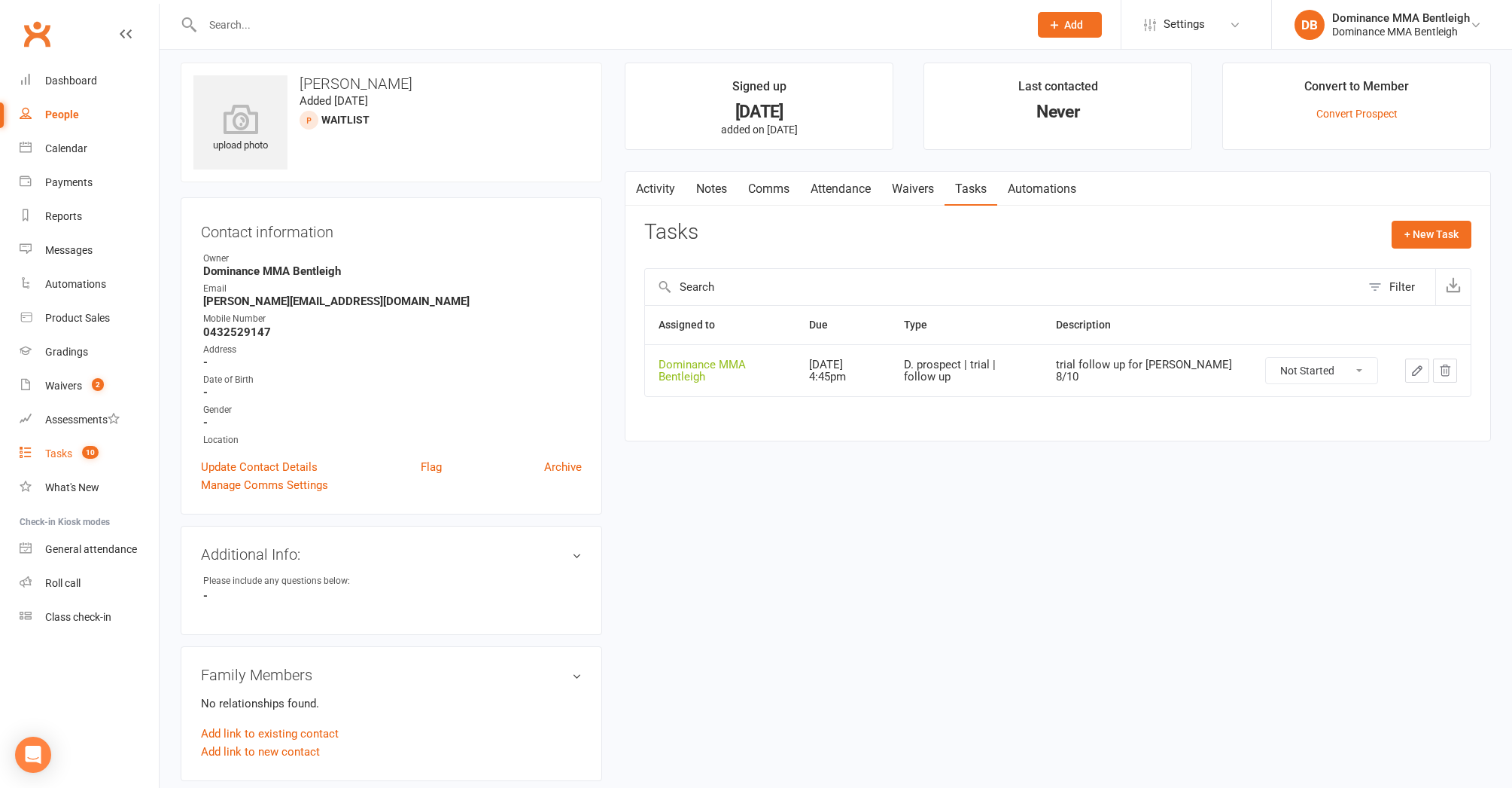
click at [56, 449] on div "Tasks" at bounding box center [59, 453] width 28 height 12
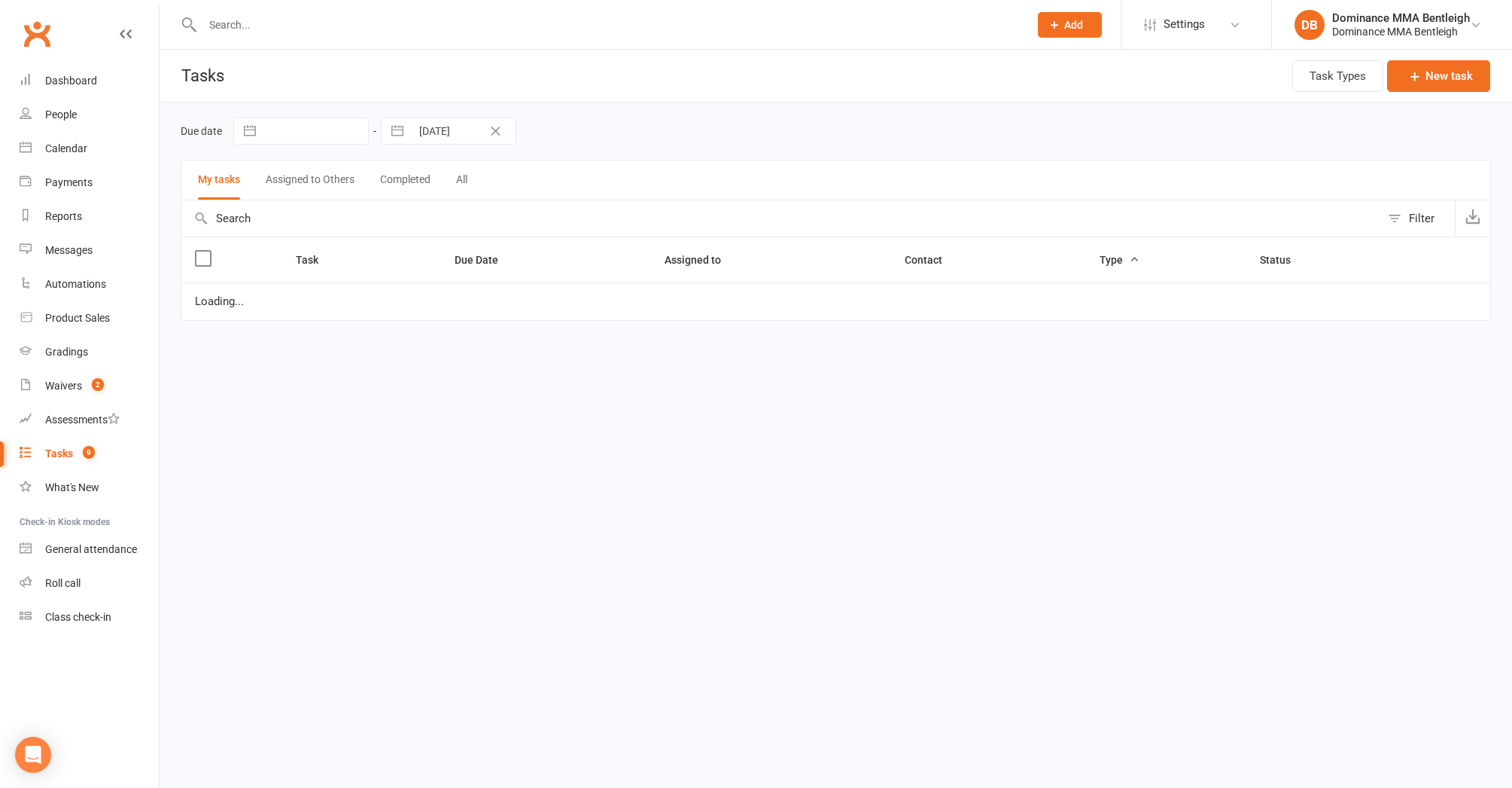
select select "started"
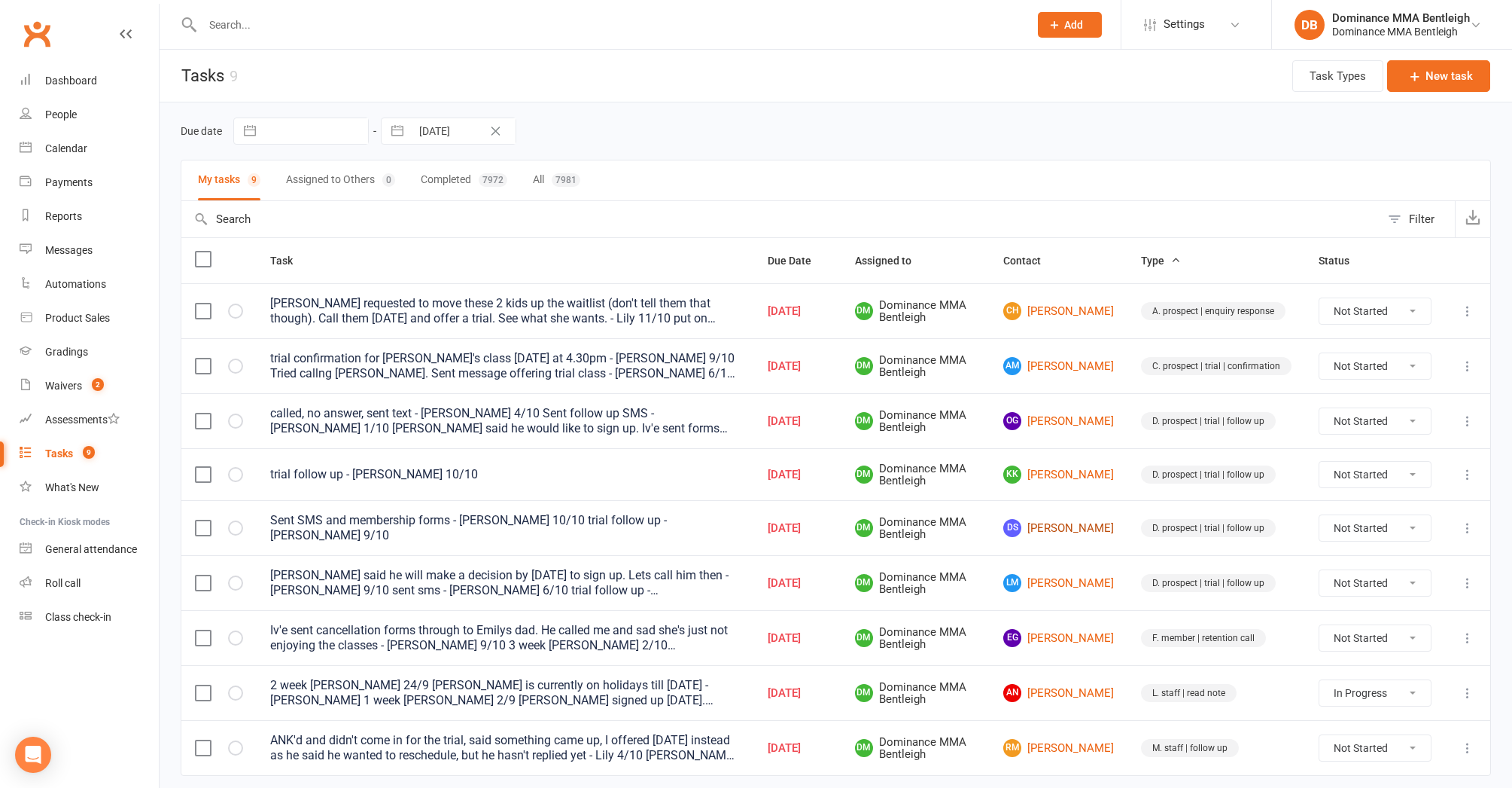
click at [1072, 519] on link "DS Daniel Skantzos" at bounding box center [1058, 528] width 111 height 18
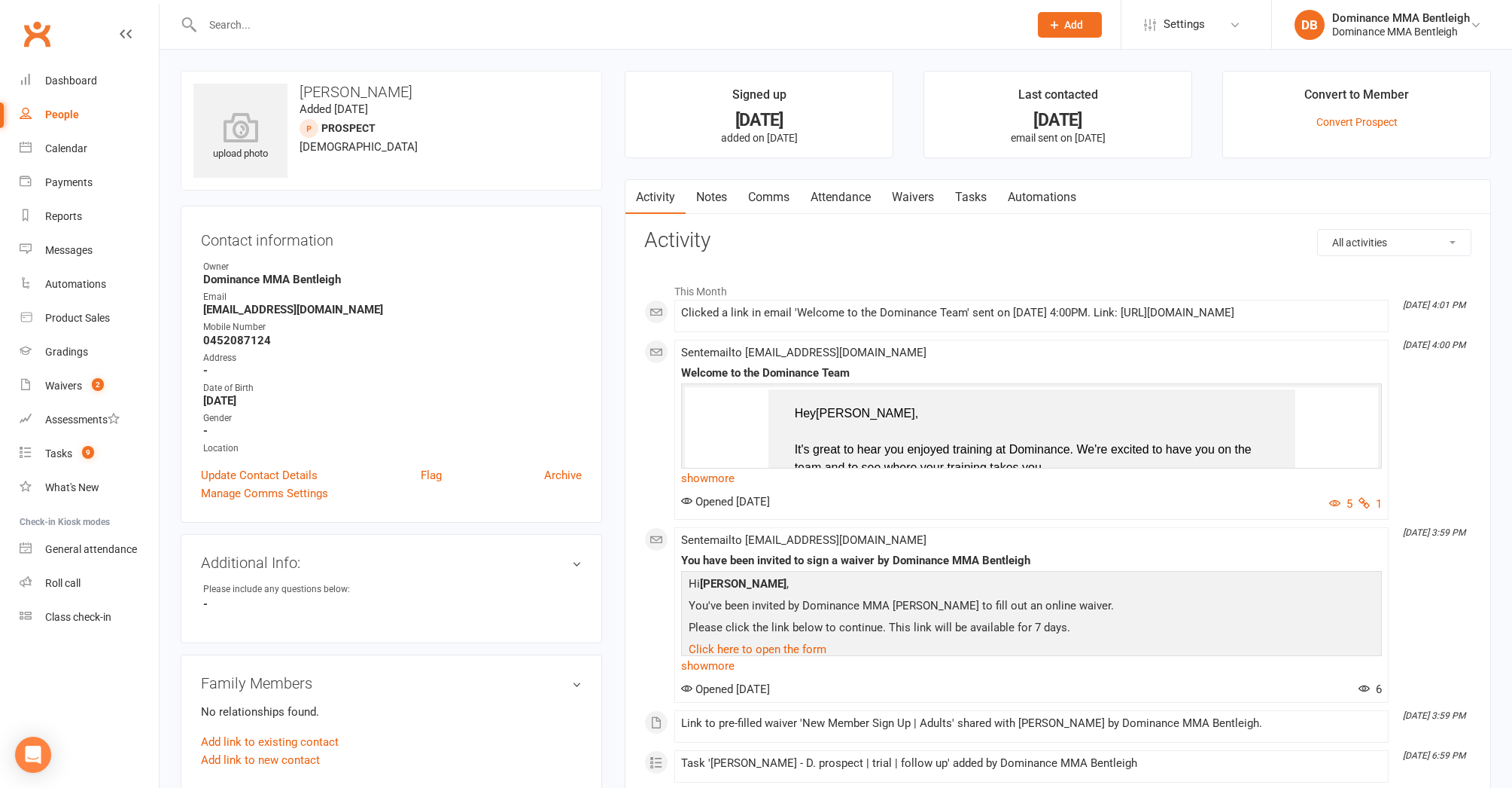
drag, startPoint x: 977, startPoint y: 194, endPoint x: 955, endPoint y: 192, distance: 22.1
click at [976, 194] on link "Tasks" at bounding box center [970, 197] width 52 height 35
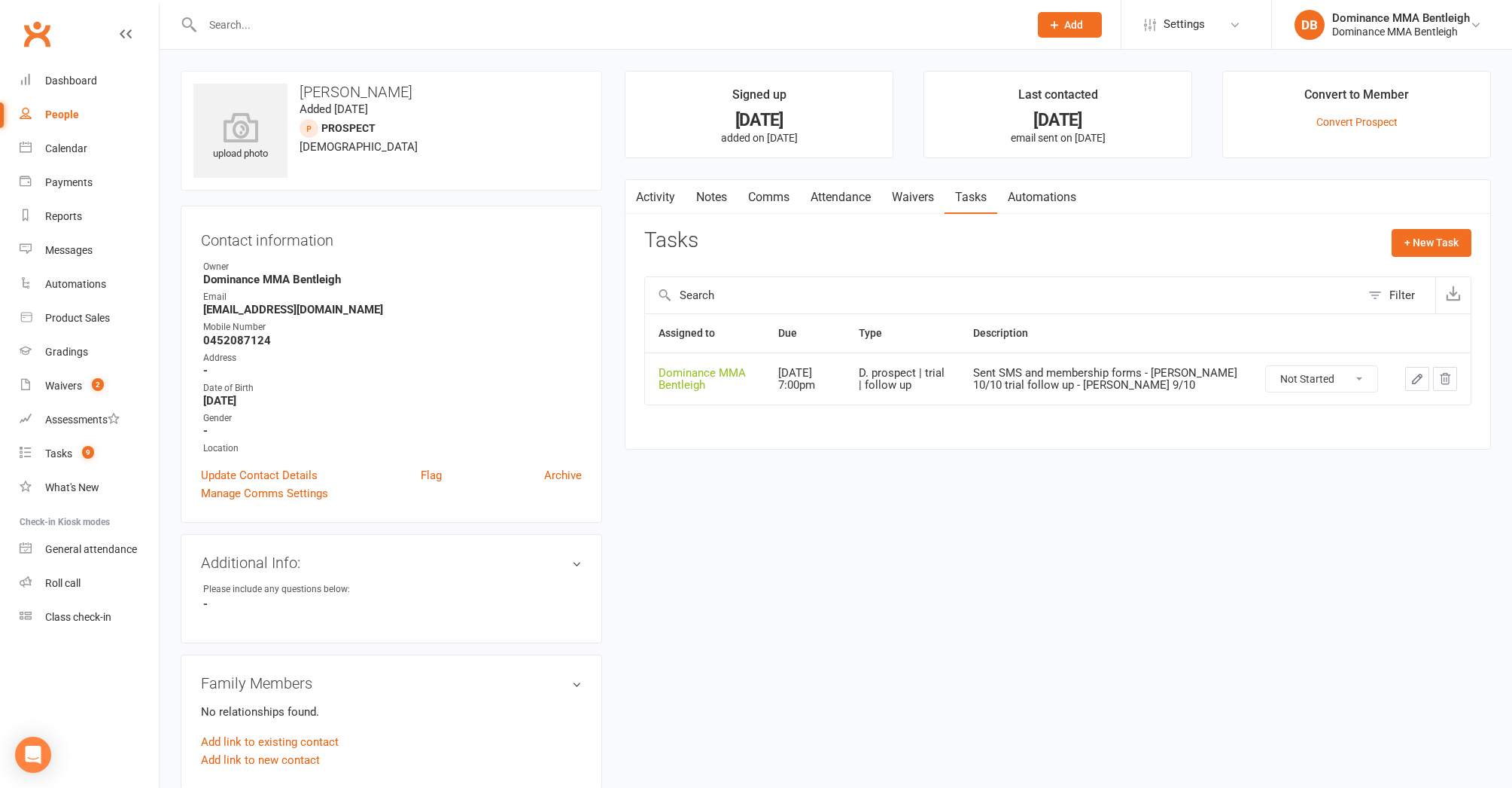
click at [1419, 380] on icon "button" at bounding box center [1418, 379] width 14 height 14
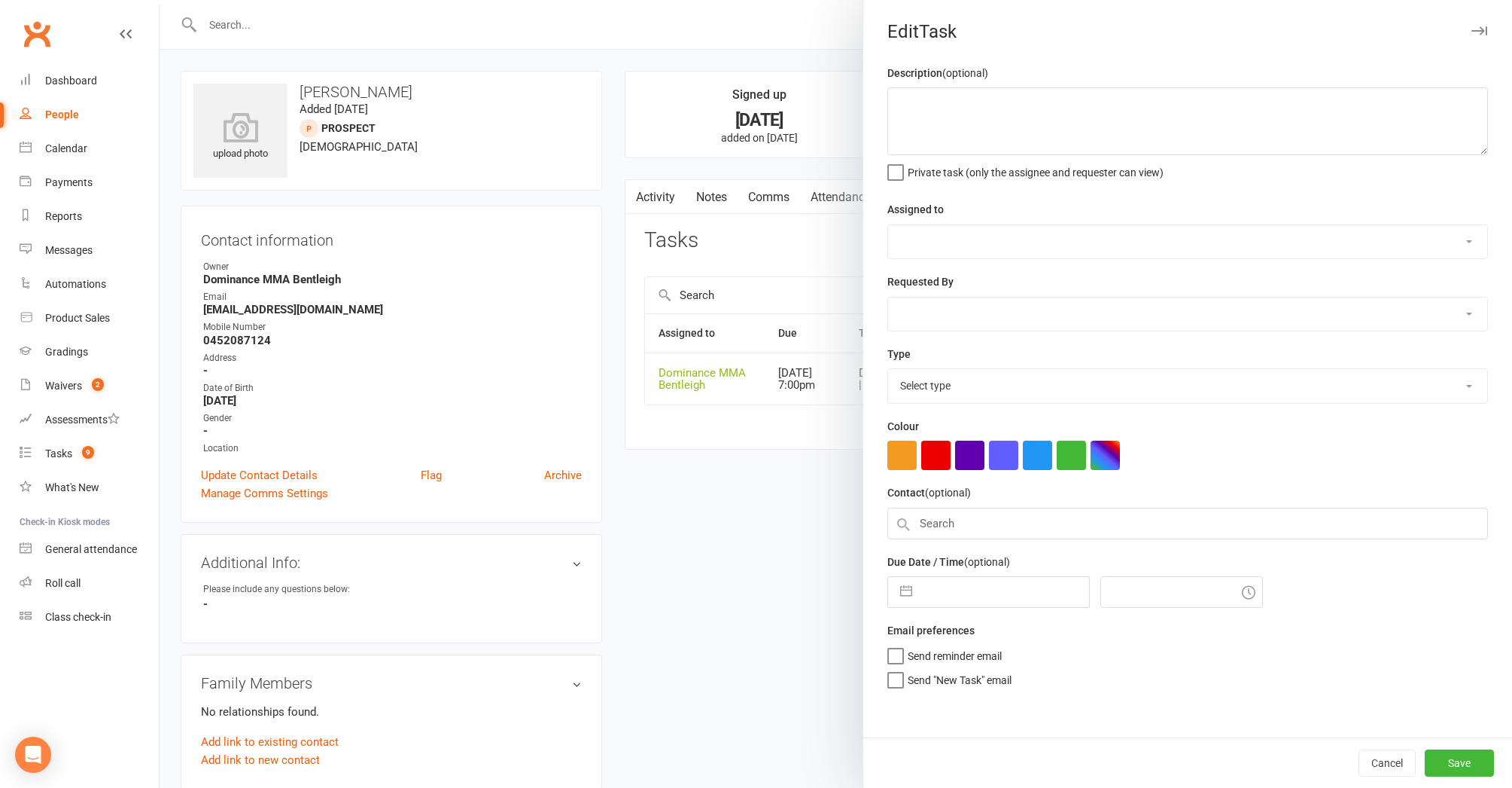
type textarea "Sent SMS and membership forms - Dylan 10/10 trial follow up - Dylan 9/10"
select select "24839"
type input "[DATE]"
type input "7:00pm"
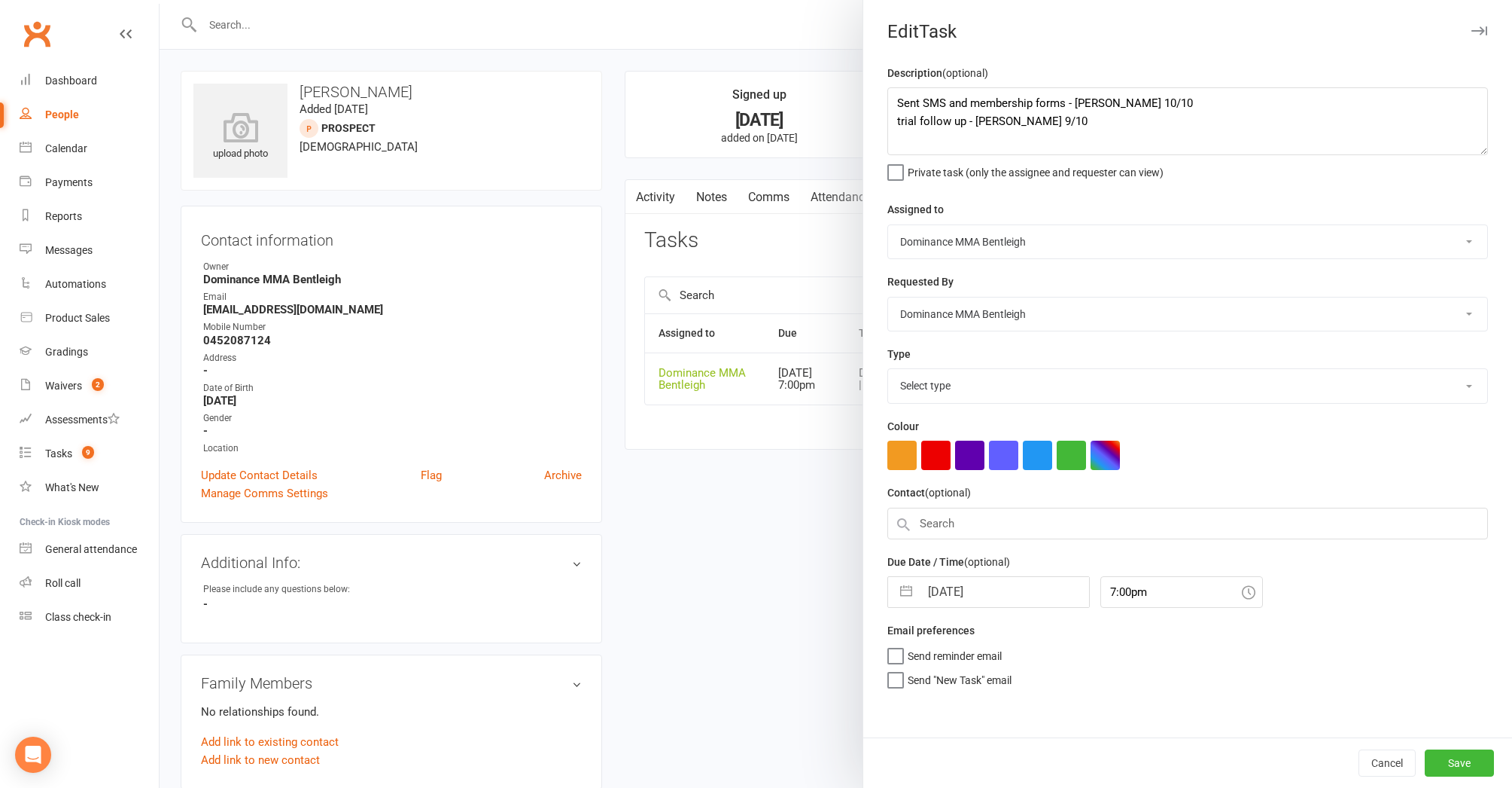
select select "13787"
click at [990, 595] on input "[DATE]" at bounding box center [1004, 587] width 170 height 30
select select "8"
select select "2025"
select select "9"
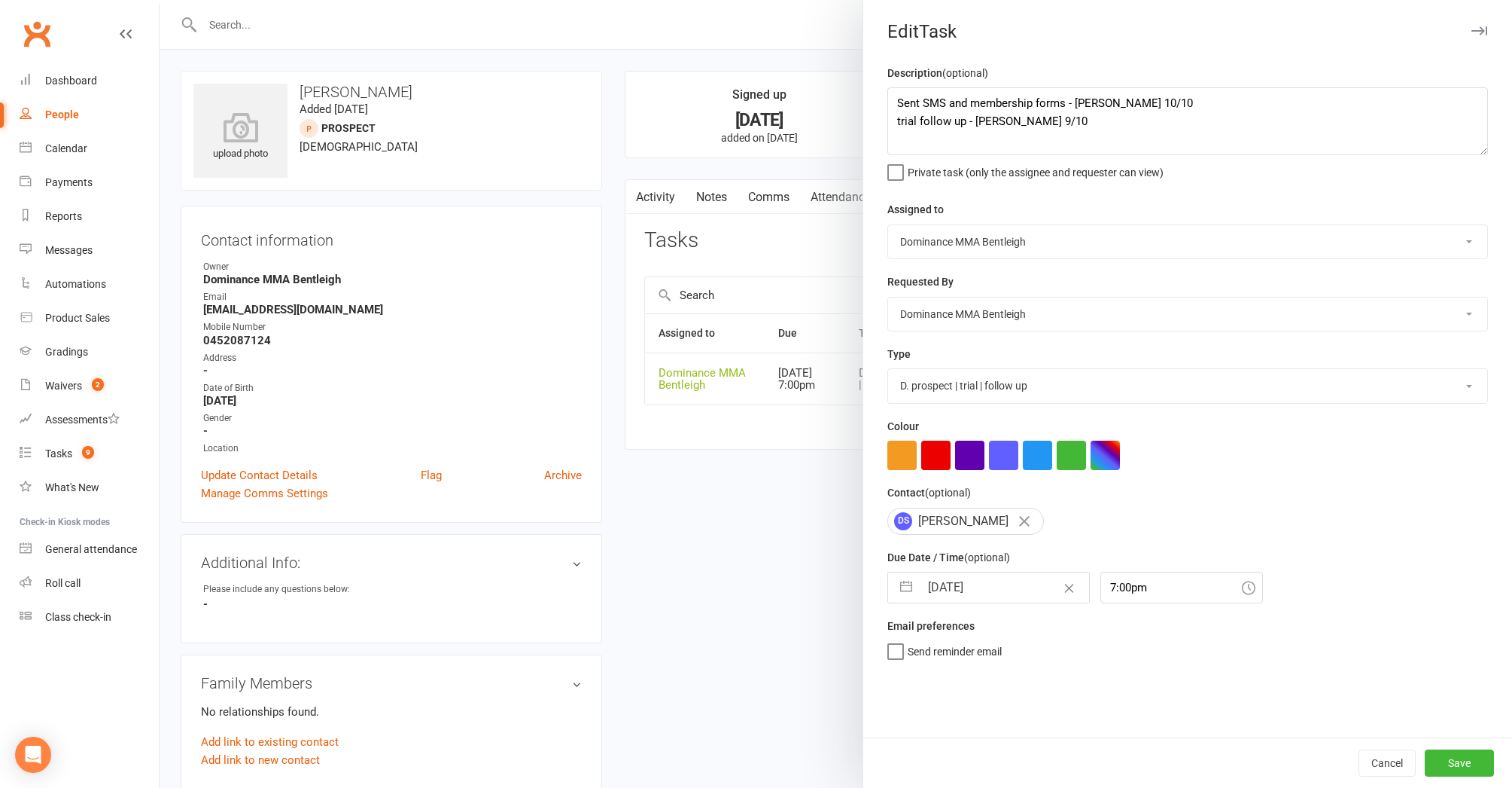
select select "2025"
select select "10"
select select "2025"
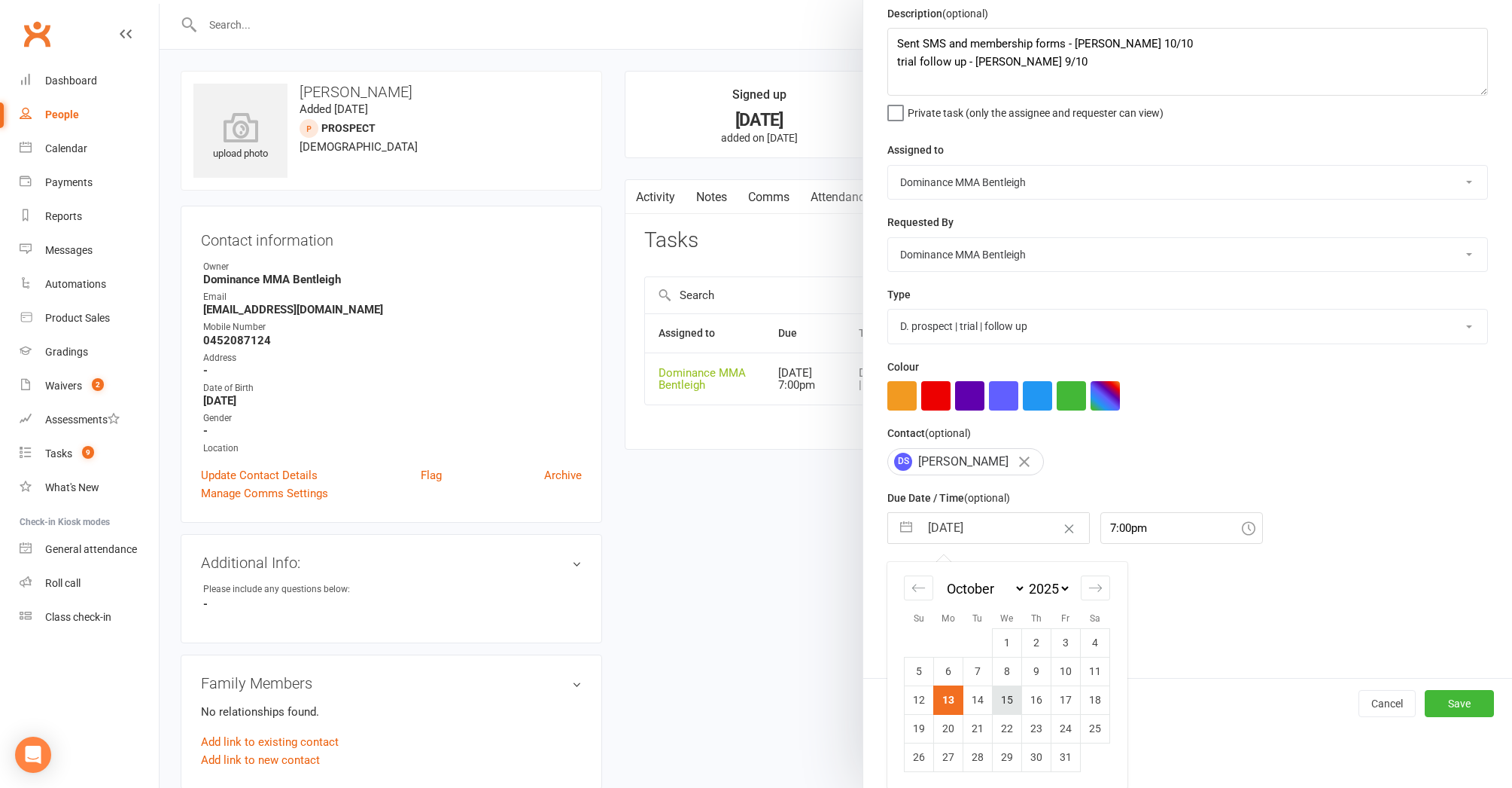
scroll to position [58, 0]
click at [1033, 699] on td "16" at bounding box center [1037, 701] width 29 height 28
type input "16 Oct 2025"
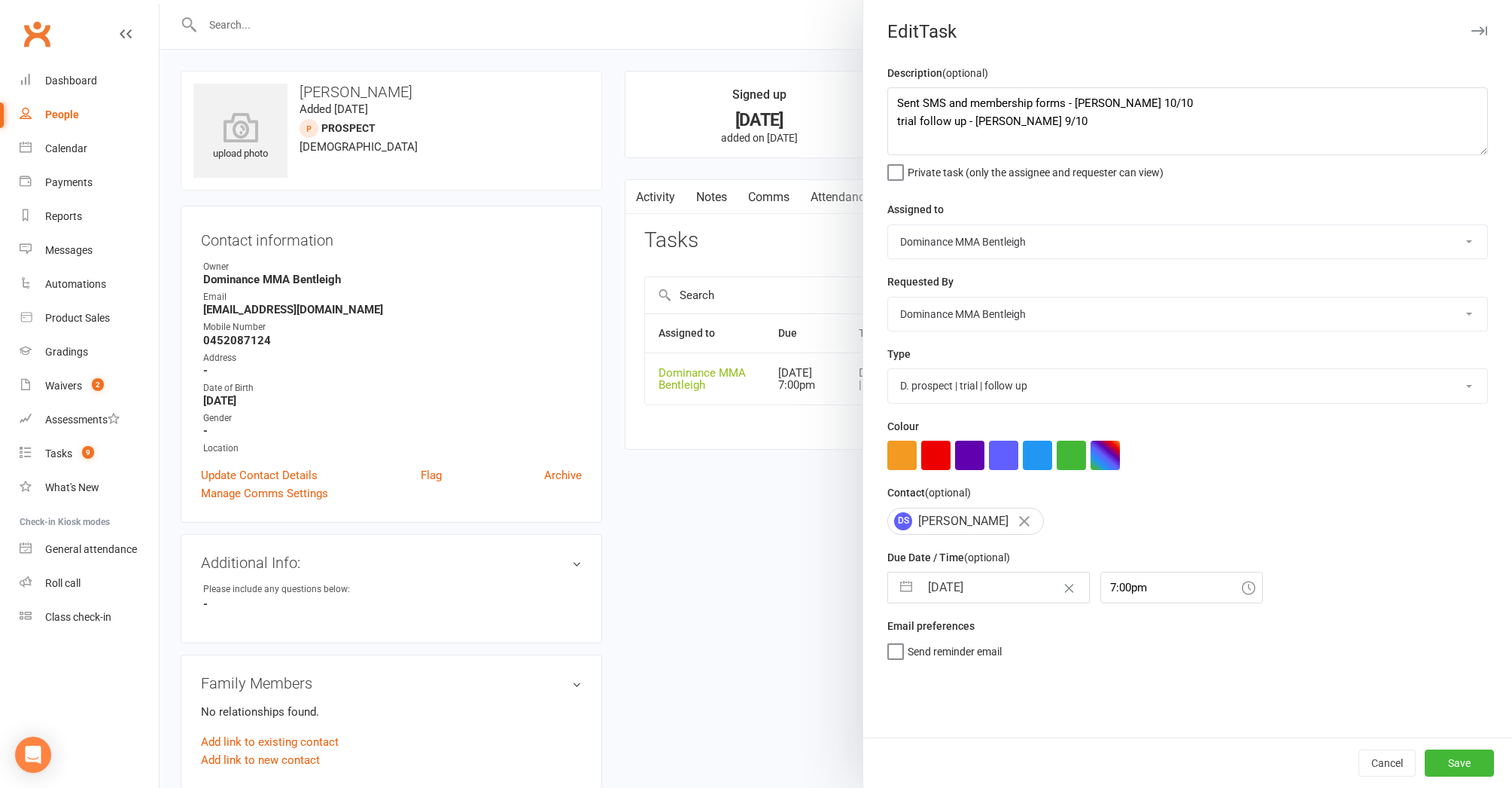
drag, startPoint x: 1456, startPoint y: 756, endPoint x: 1330, endPoint y: 730, distance: 128.7
click at [1454, 755] on button "Save" at bounding box center [1460, 763] width 70 height 28
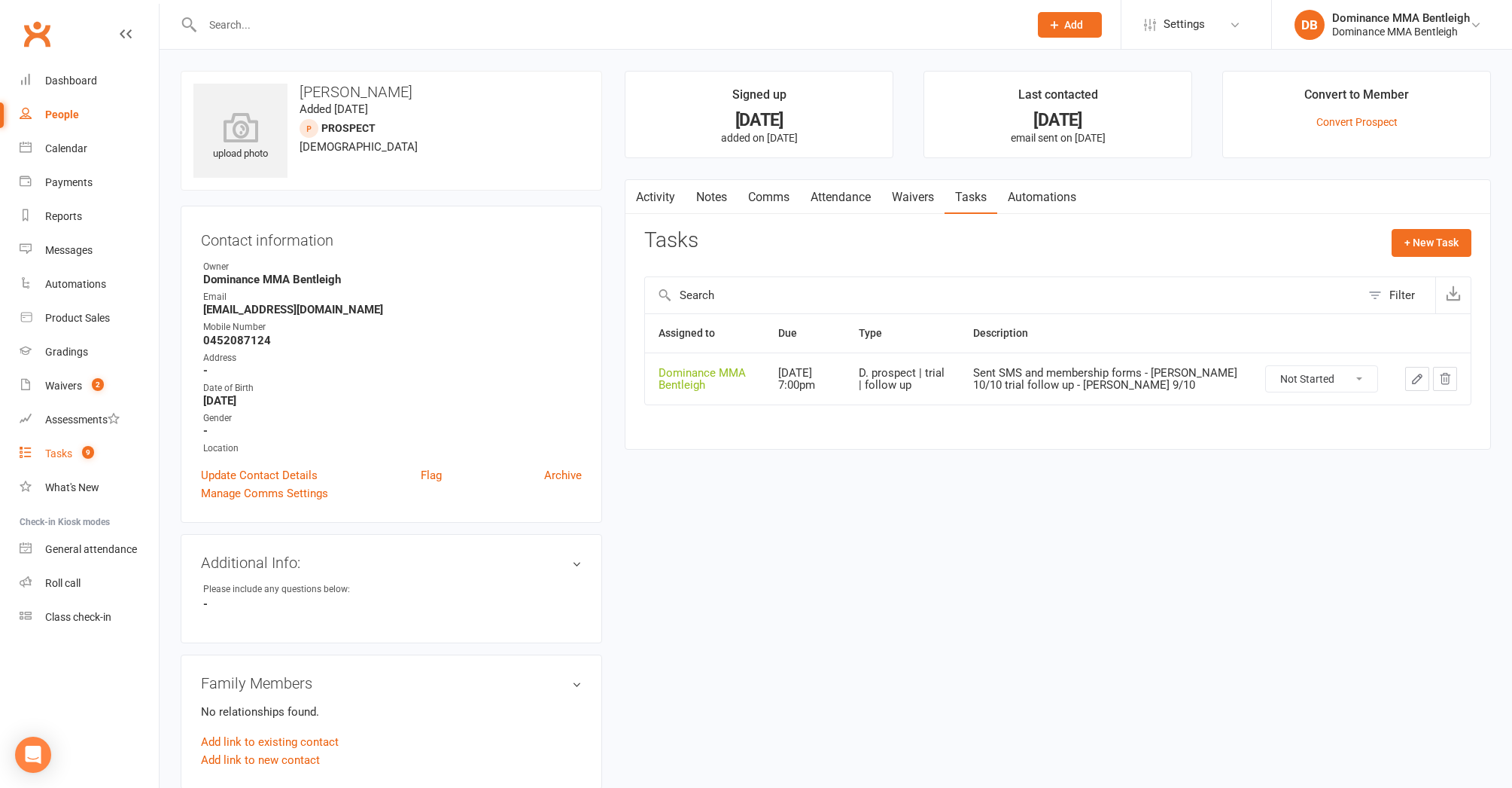
click at [72, 462] on link "Tasks 9" at bounding box center [89, 453] width 139 height 34
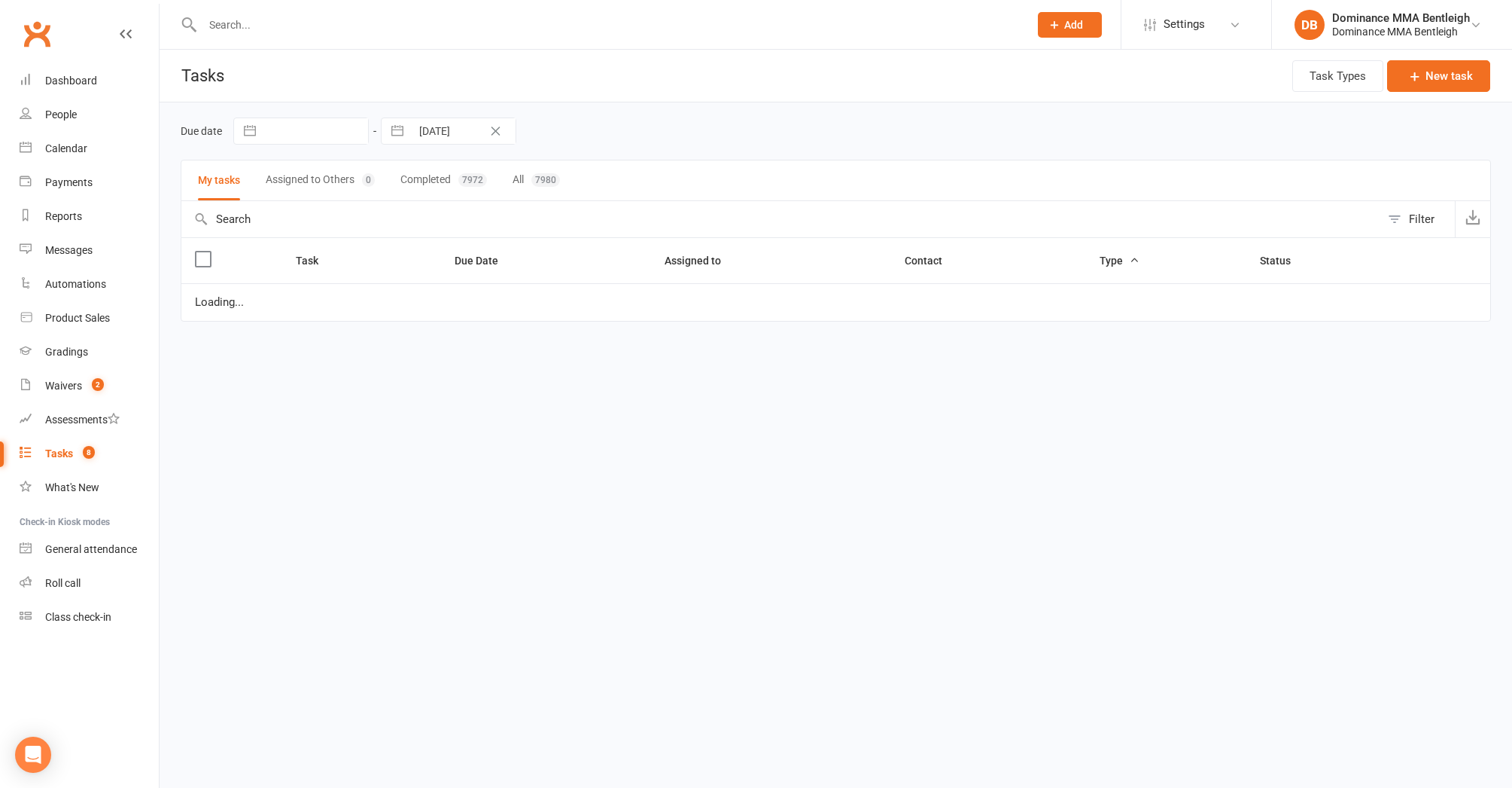
select select "started"
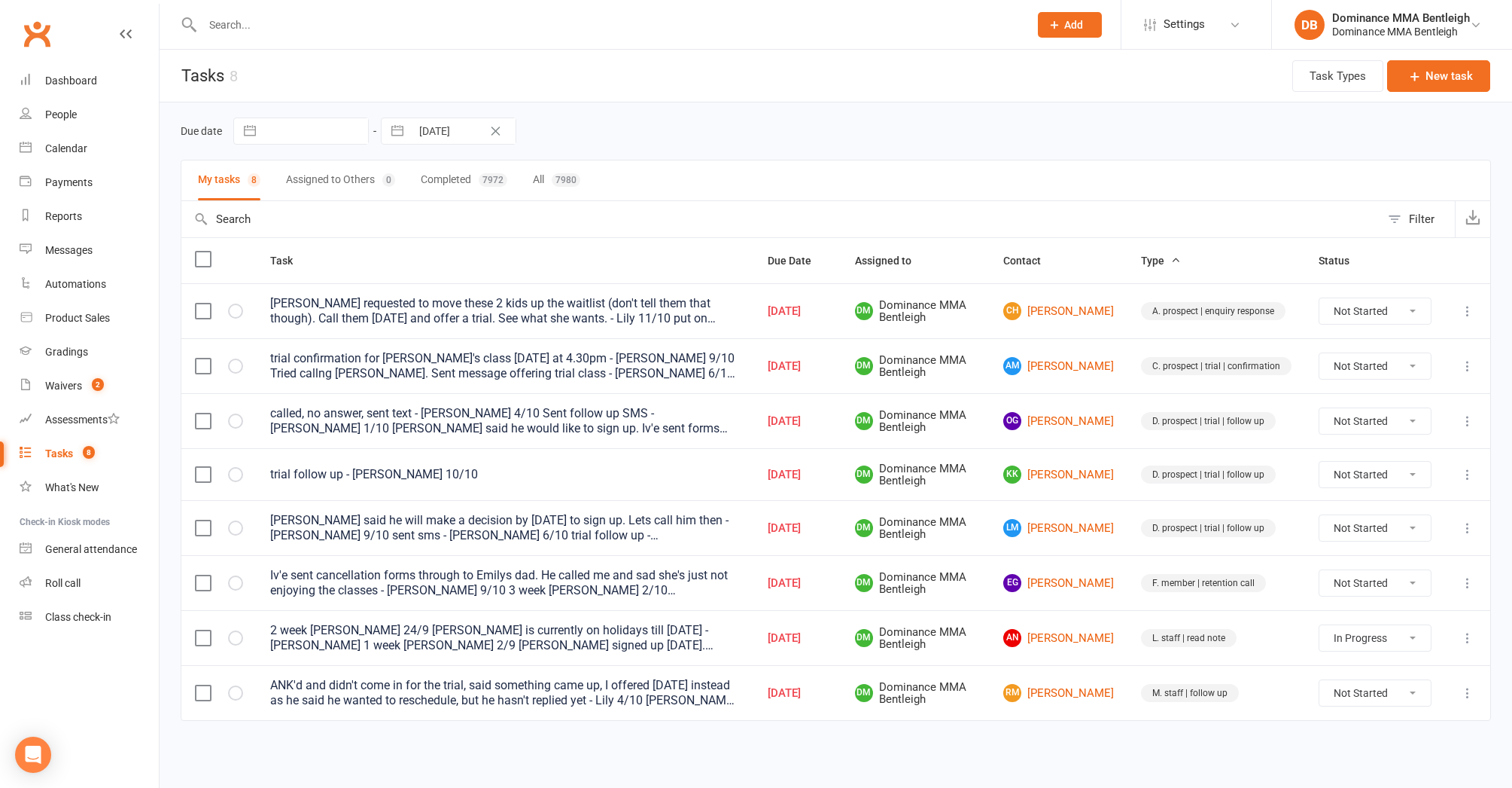
click at [61, 450] on div "Tasks" at bounding box center [59, 453] width 28 height 12
click at [1041, 519] on link "LM Lior Moses" at bounding box center [1058, 528] width 111 height 18
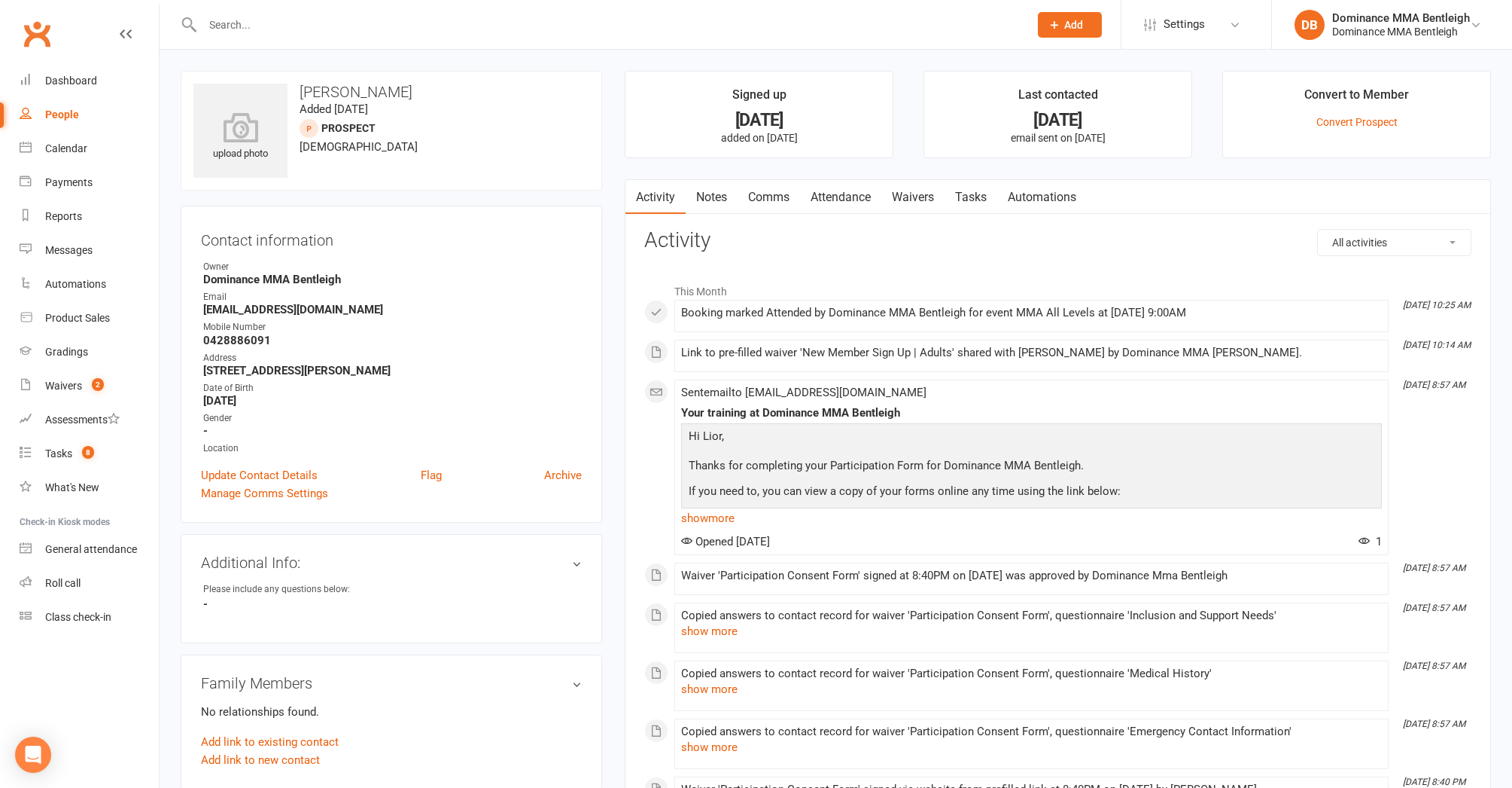
click at [966, 200] on link "Tasks" at bounding box center [970, 197] width 52 height 35
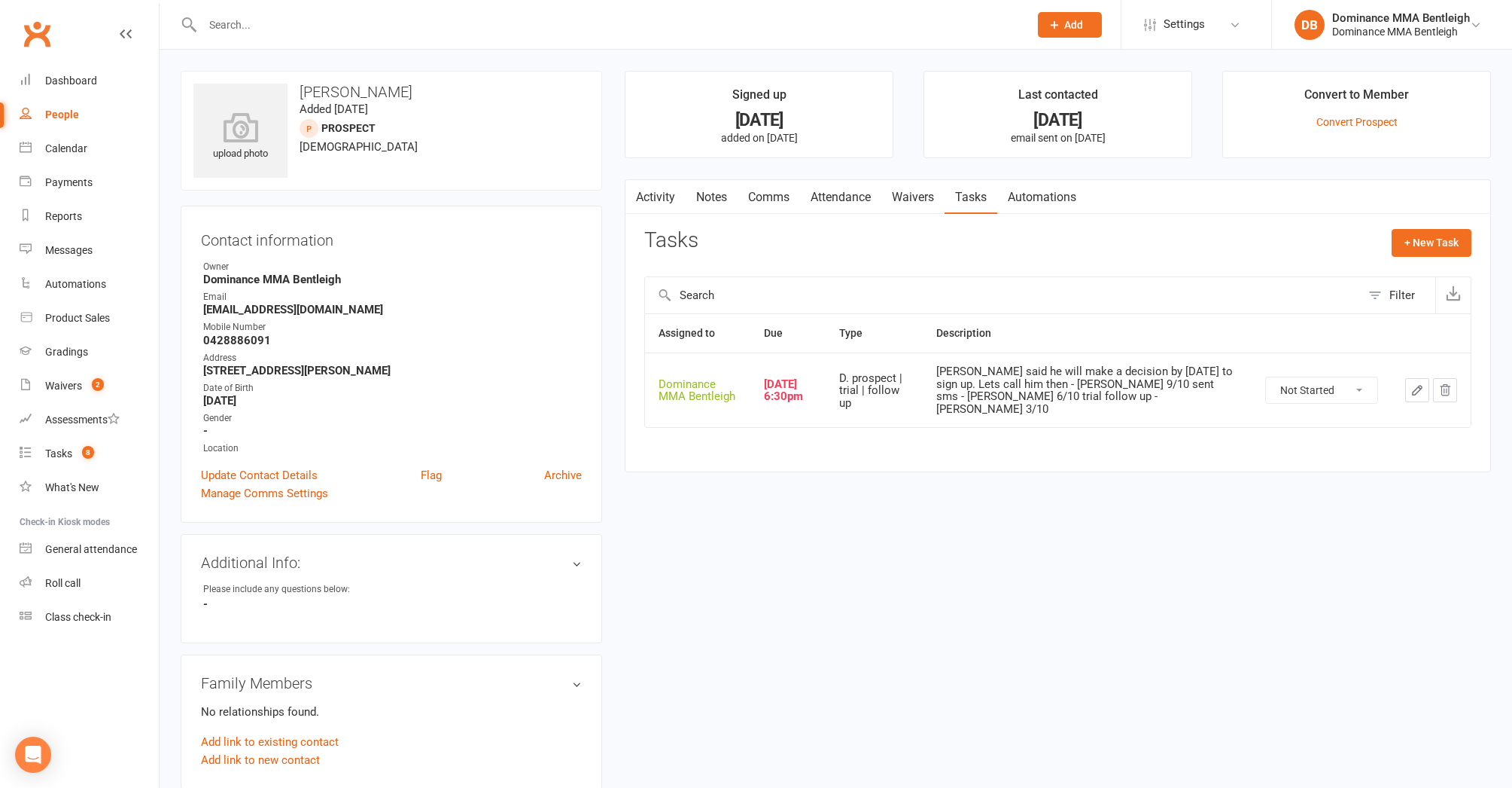
click at [1406, 387] on button "button" at bounding box center [1418, 390] width 24 height 24
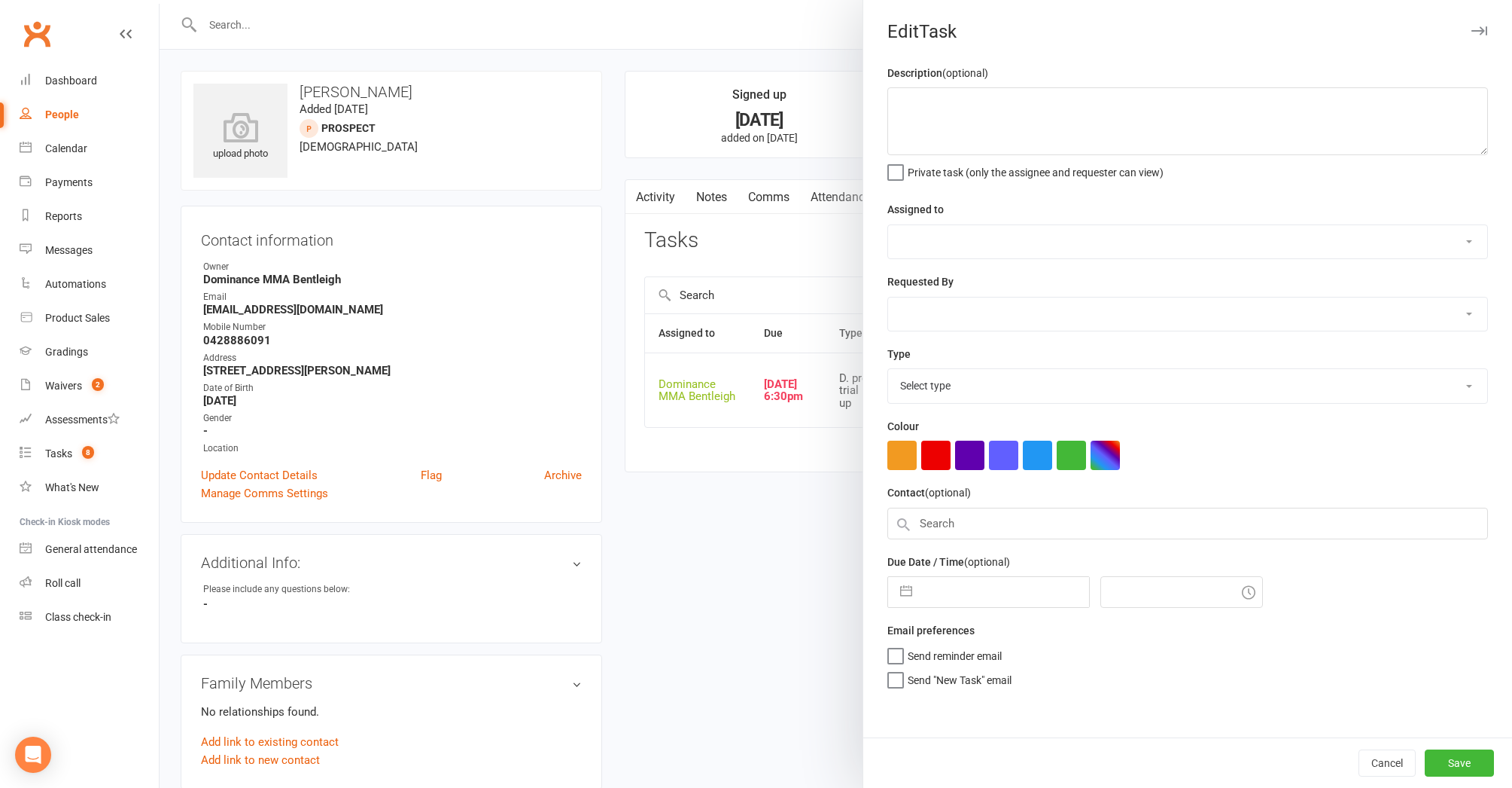
type textarea "Lior said he will make a decision by monday to sign up. Lets call him then - Dy…"
select select "24839"
type input "13 Oct 2025"
type input "6:30pm"
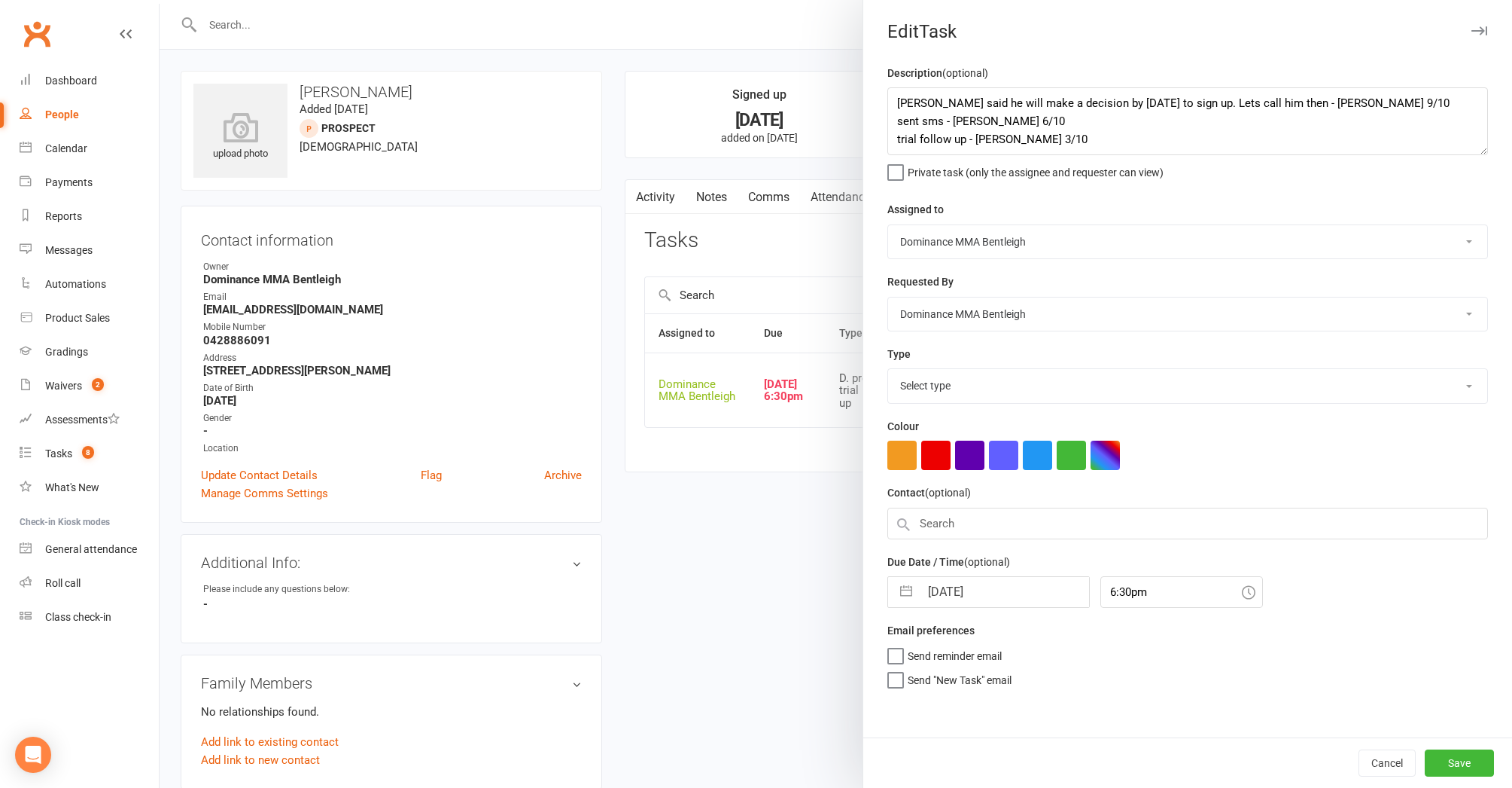
select select "13787"
click at [893, 93] on textarea "Lior said he will make a decision by monday to sign up. Lets call him then - Dy…" at bounding box center [1187, 121] width 601 height 68
click at [966, 100] on textarea "Lior said he will make a decision by monday to sign up. Lets call him then - Dy…" at bounding box center [1187, 121] width 601 height 68
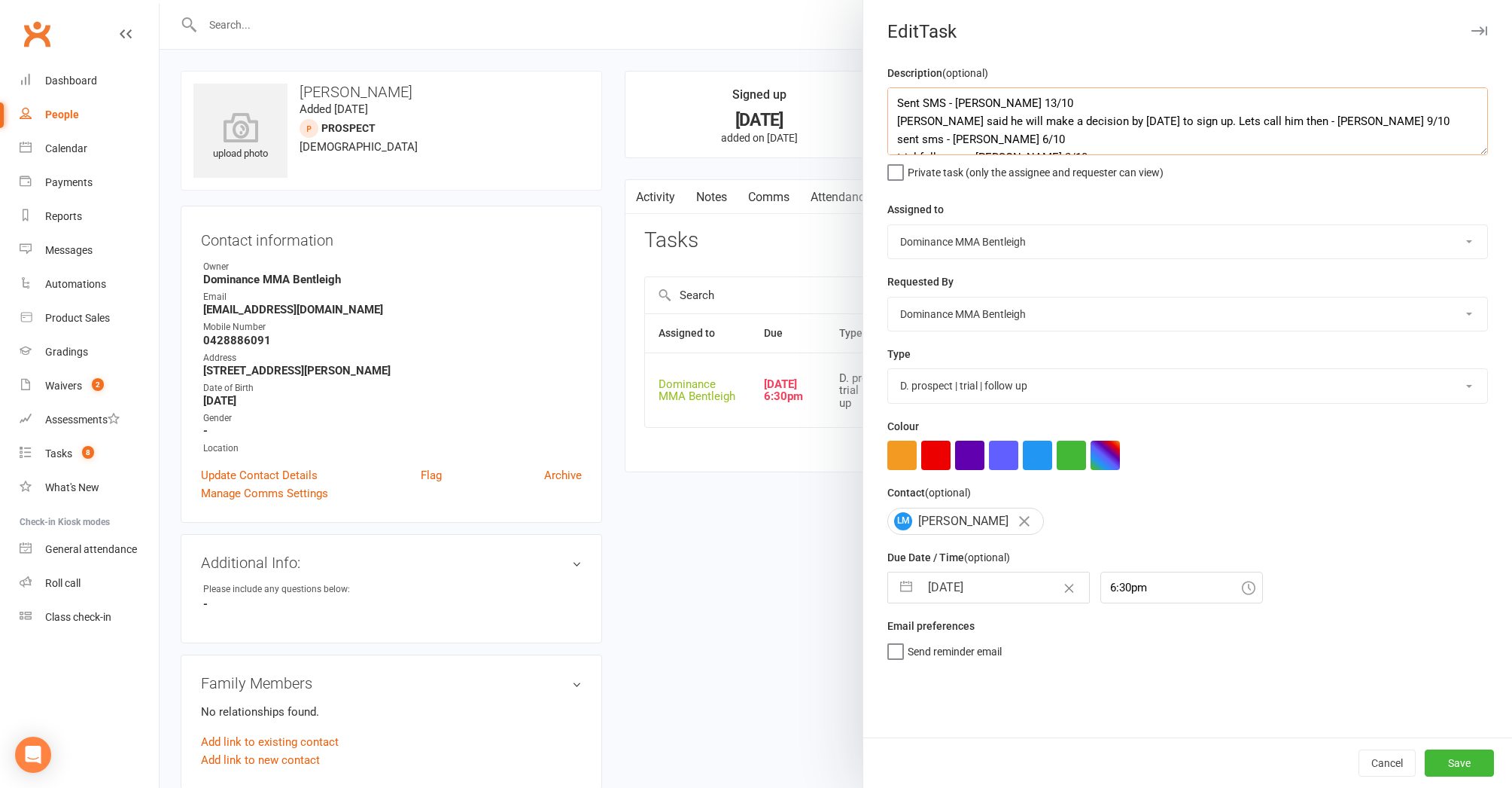
type textarea "Sent SMS - Dylan 13/10 Lior said he will make a decision by monday to sign up. …"
click at [999, 572] on input "13 Oct 2025" at bounding box center [1004, 587] width 170 height 30
select select "8"
select select "2025"
select select "9"
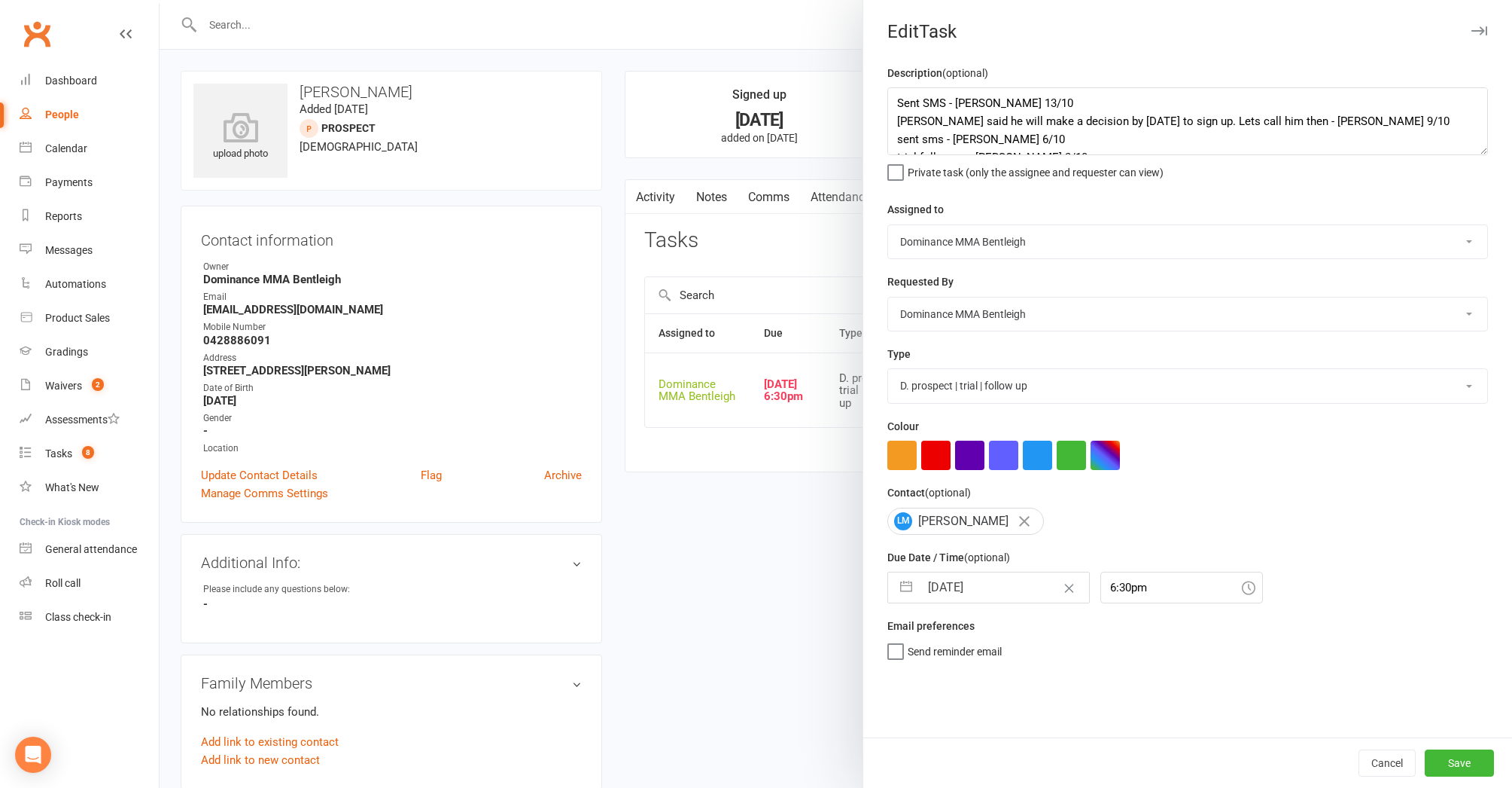
select select "2025"
select select "10"
select select "2025"
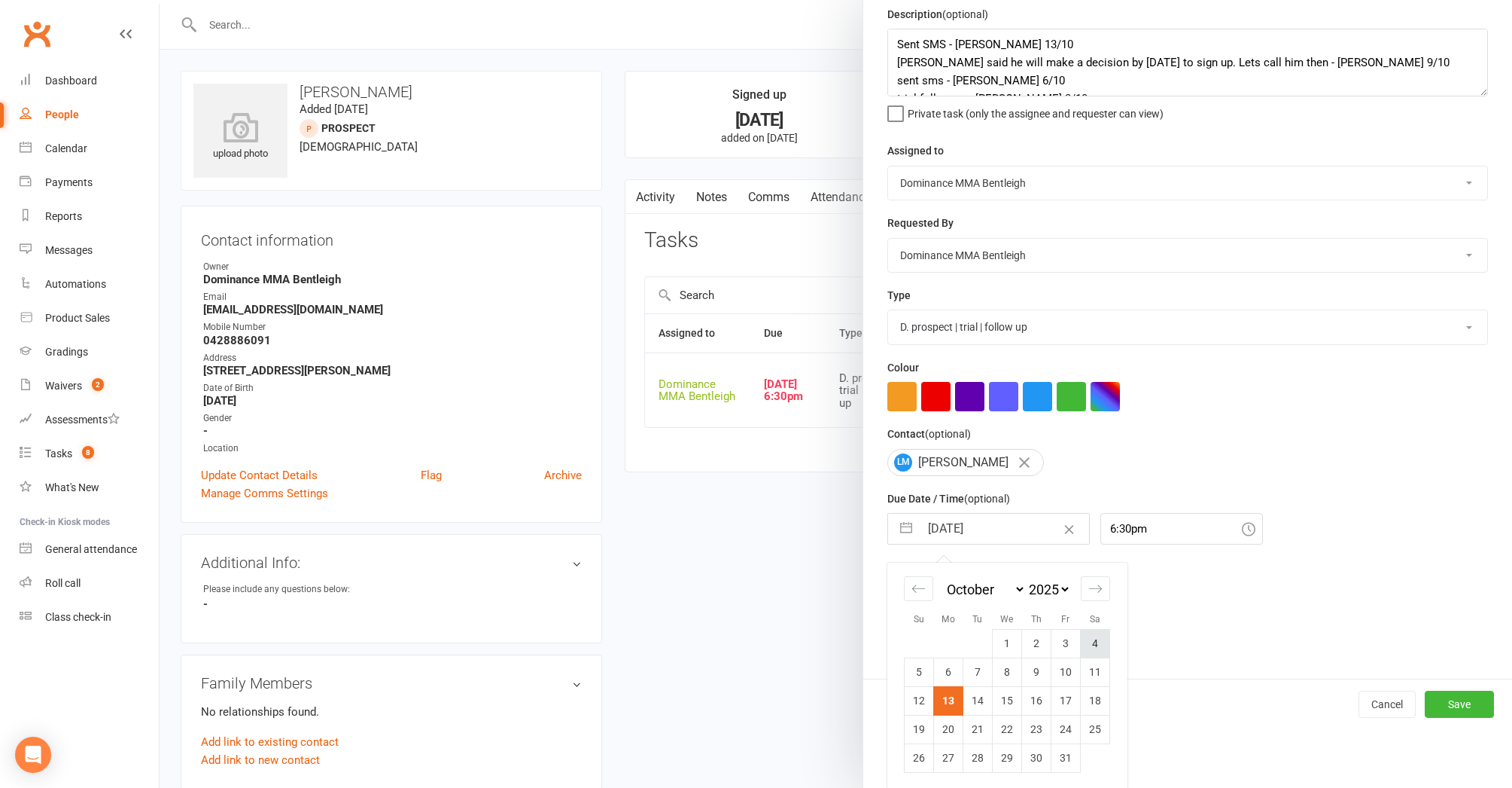
scroll to position [58, 0]
click at [982, 702] on td "14" at bounding box center [978, 701] width 29 height 28
type input "14 Oct 2025"
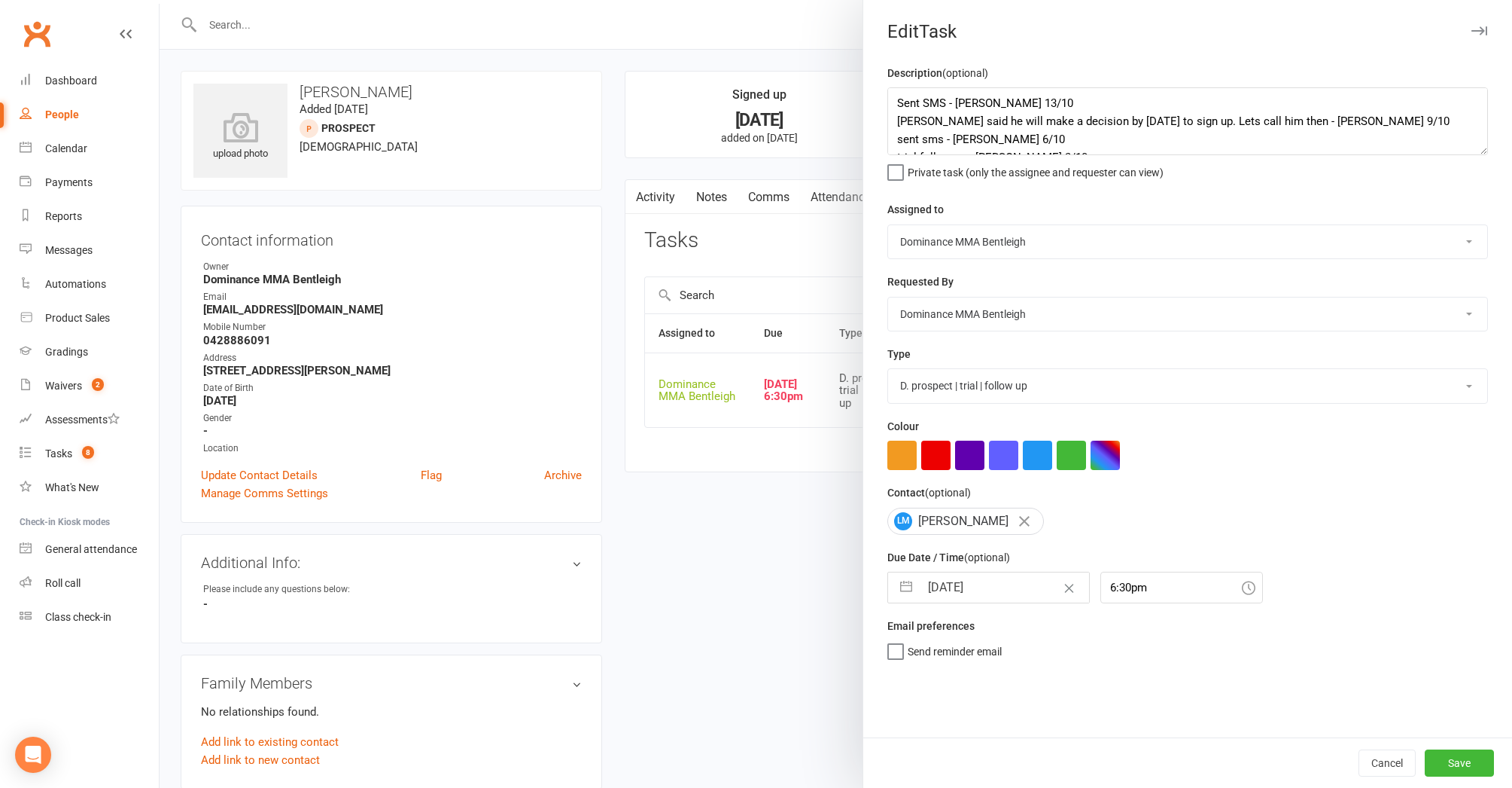
scroll to position [0, 0]
click at [1453, 752] on button "Save" at bounding box center [1460, 763] width 70 height 28
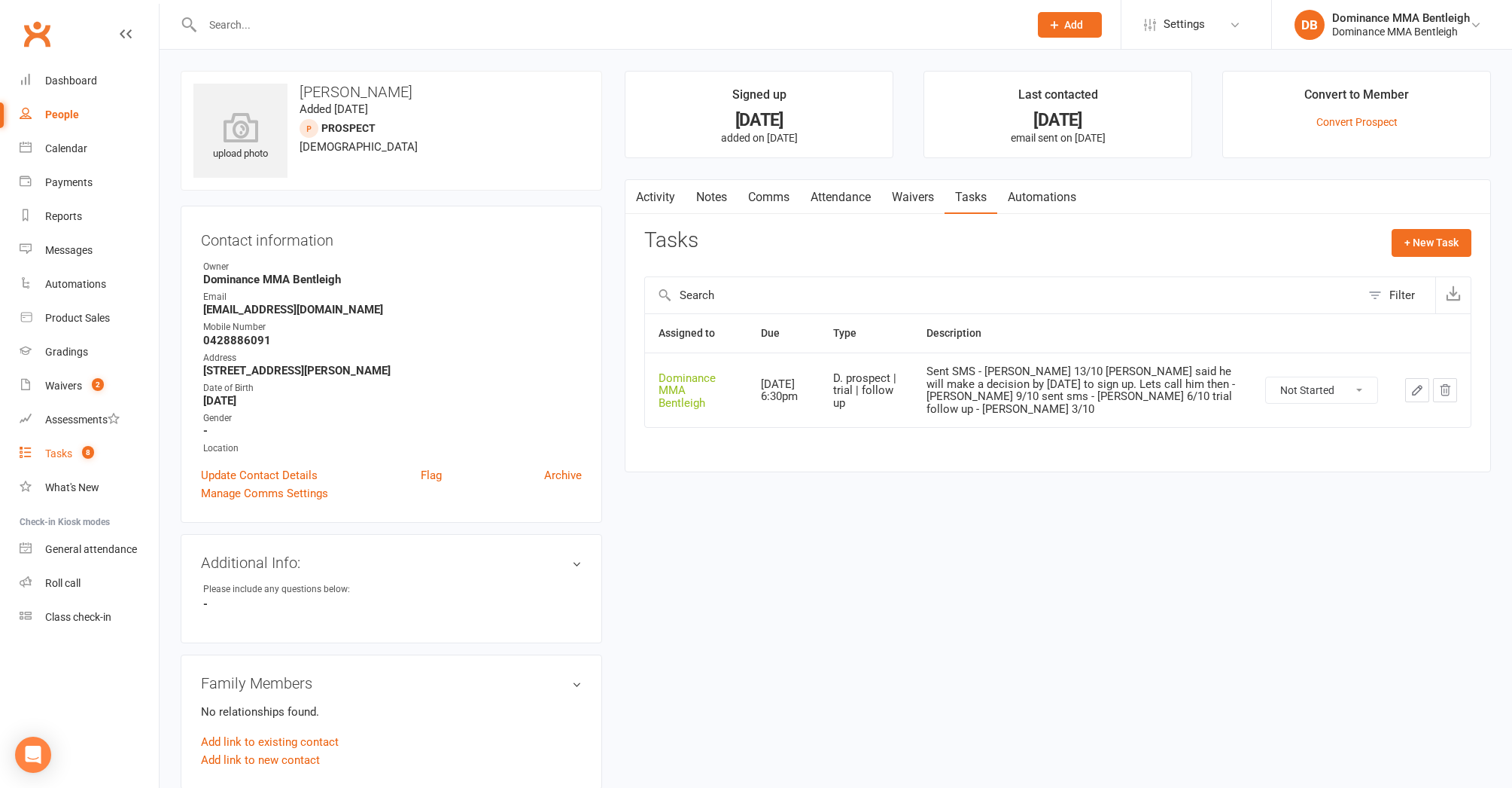
click at [59, 457] on div "Tasks" at bounding box center [59, 453] width 28 height 12
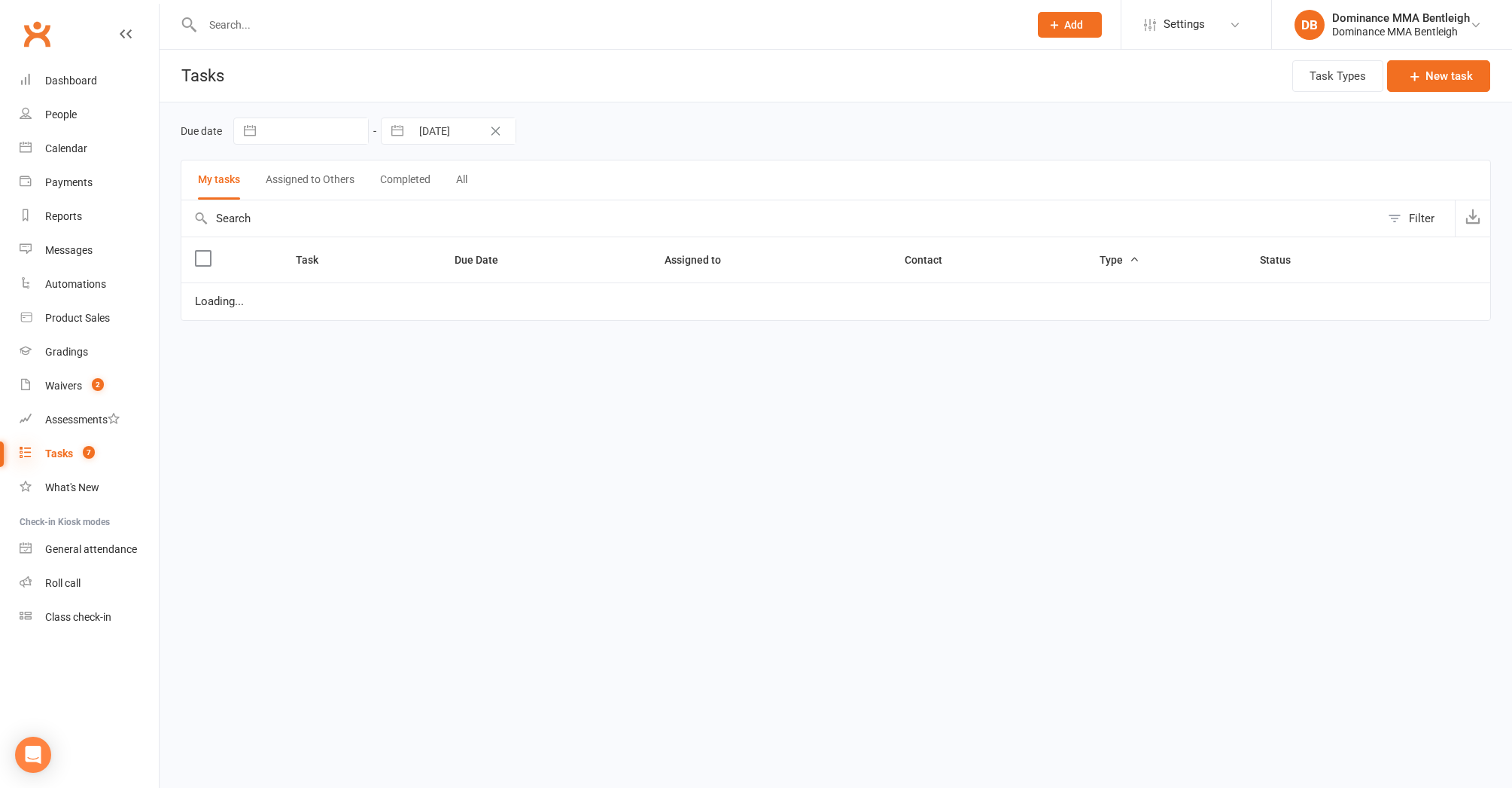
select select "started"
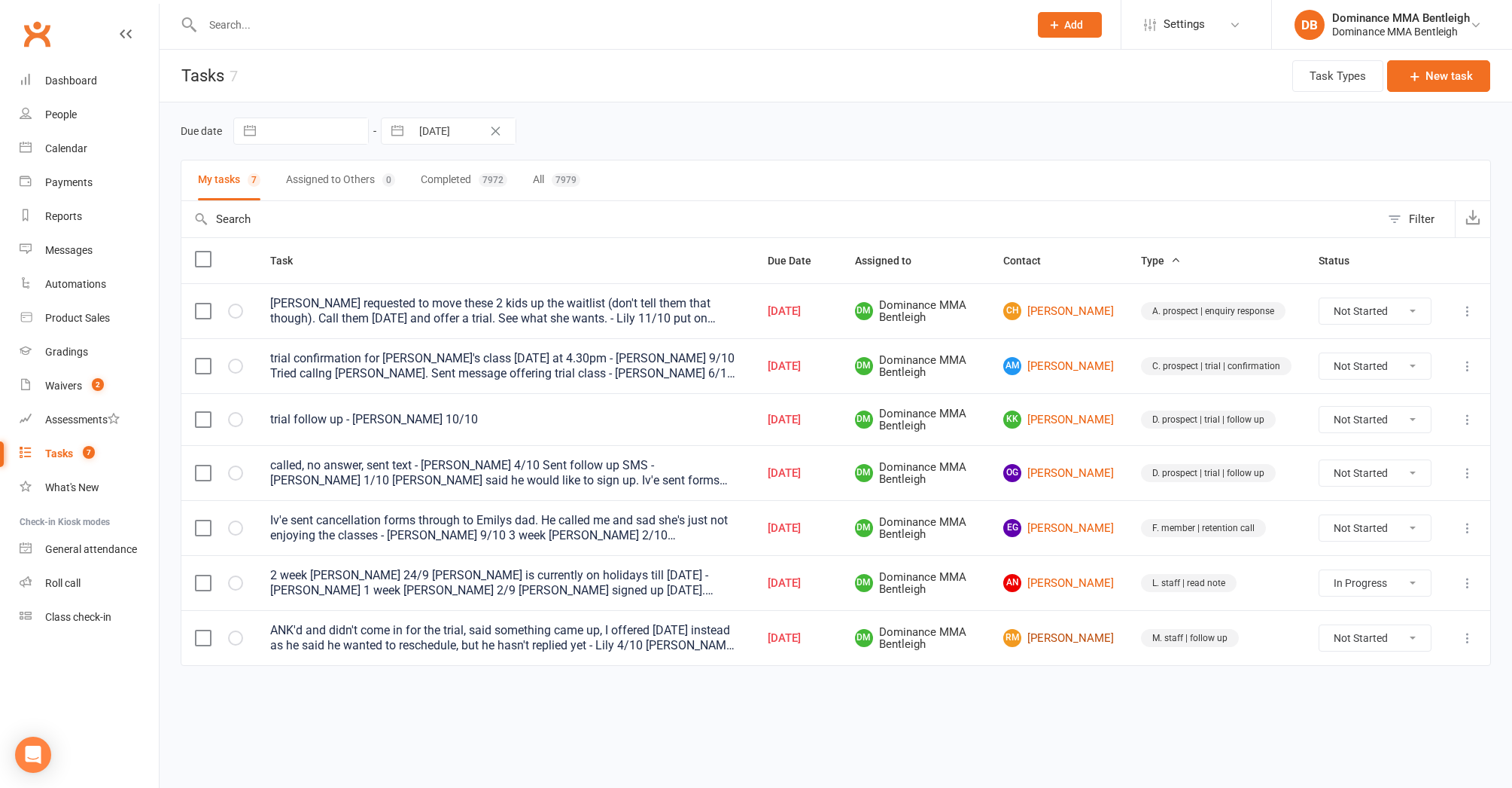
click at [1085, 639] on link "RM Rehan Mulani" at bounding box center [1058, 638] width 111 height 18
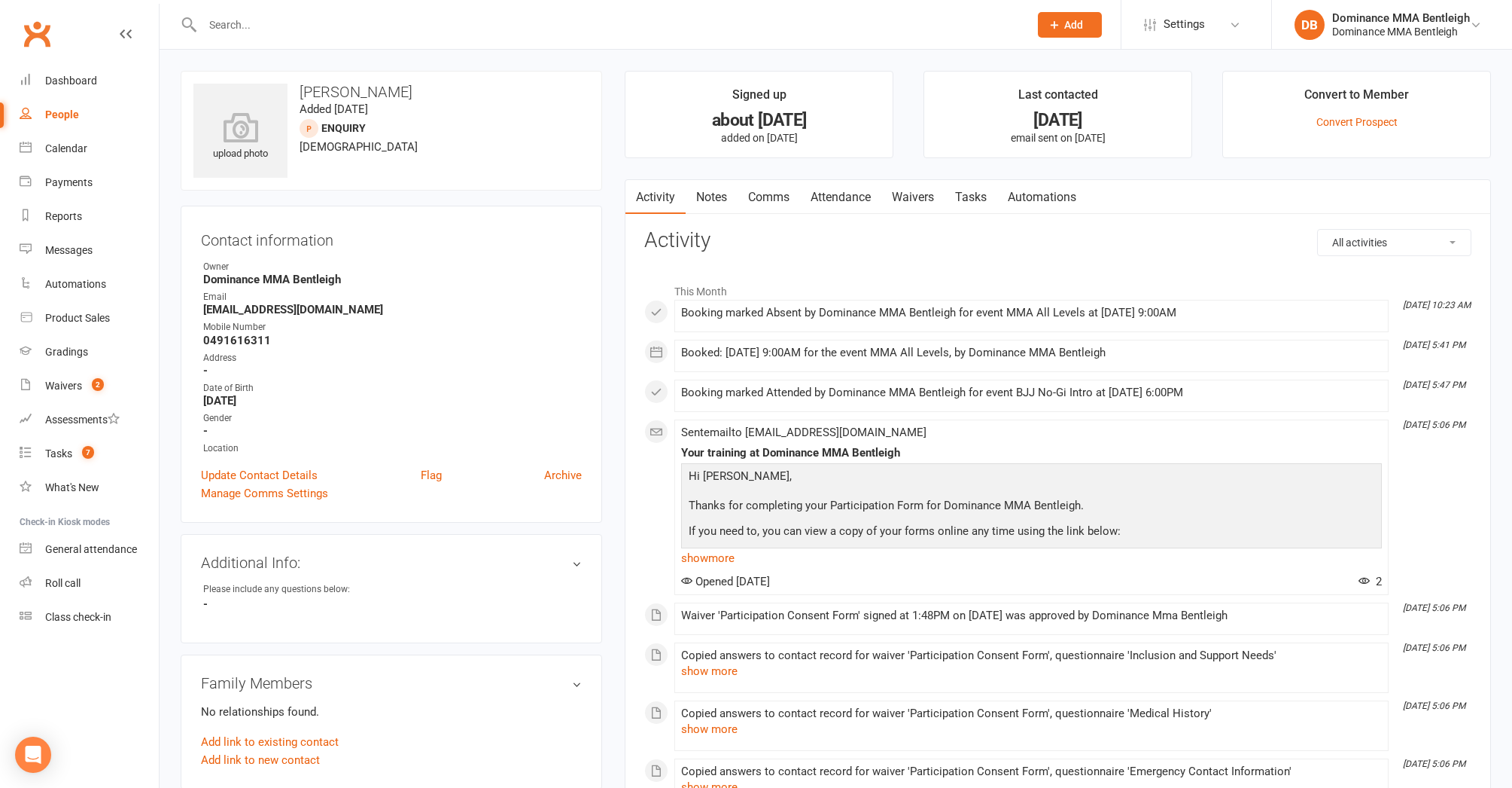
click at [960, 195] on link "Tasks" at bounding box center [970, 197] width 52 height 35
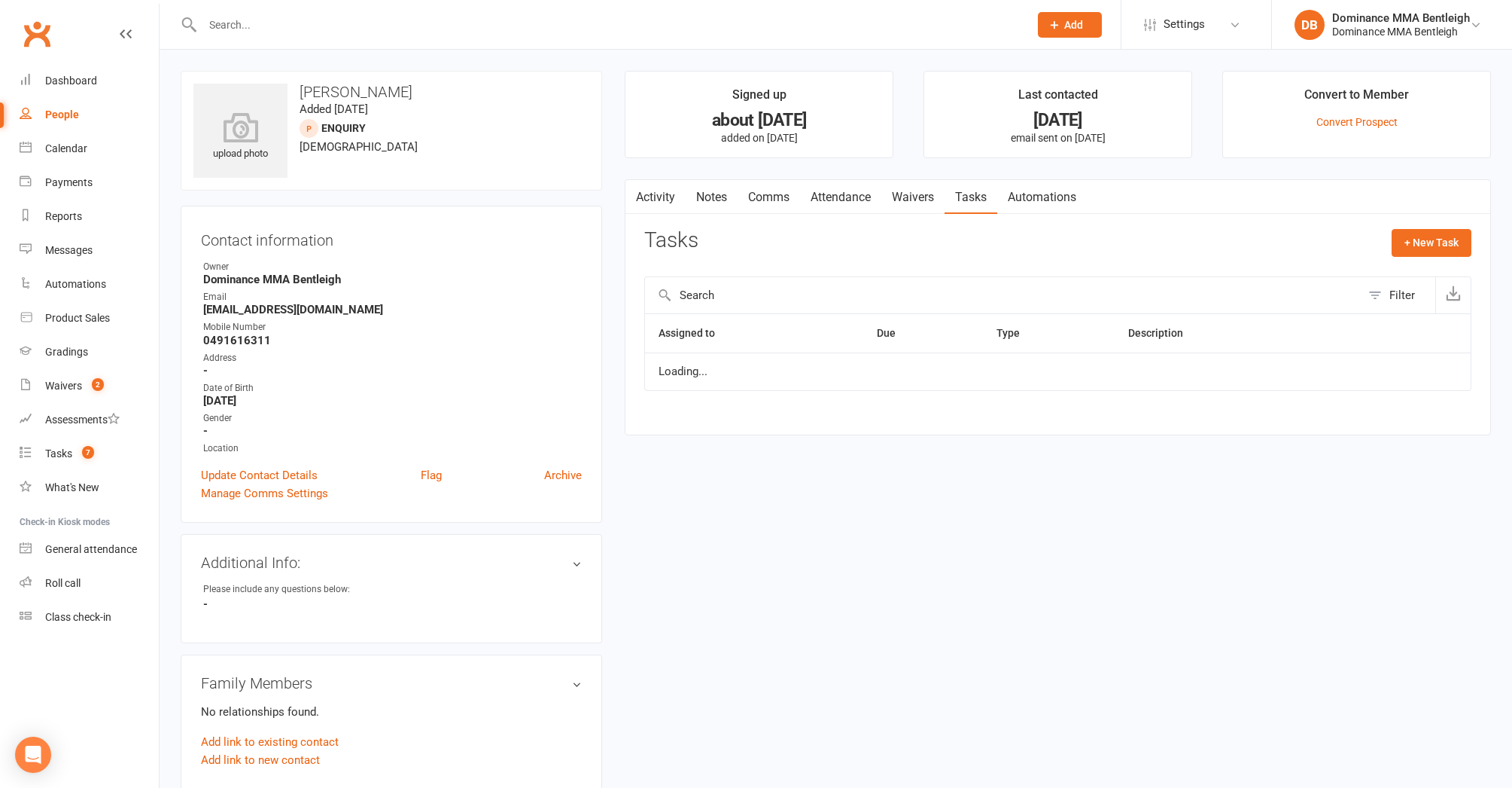
click at [960, 195] on link "Tasks" at bounding box center [970, 197] width 52 height 35
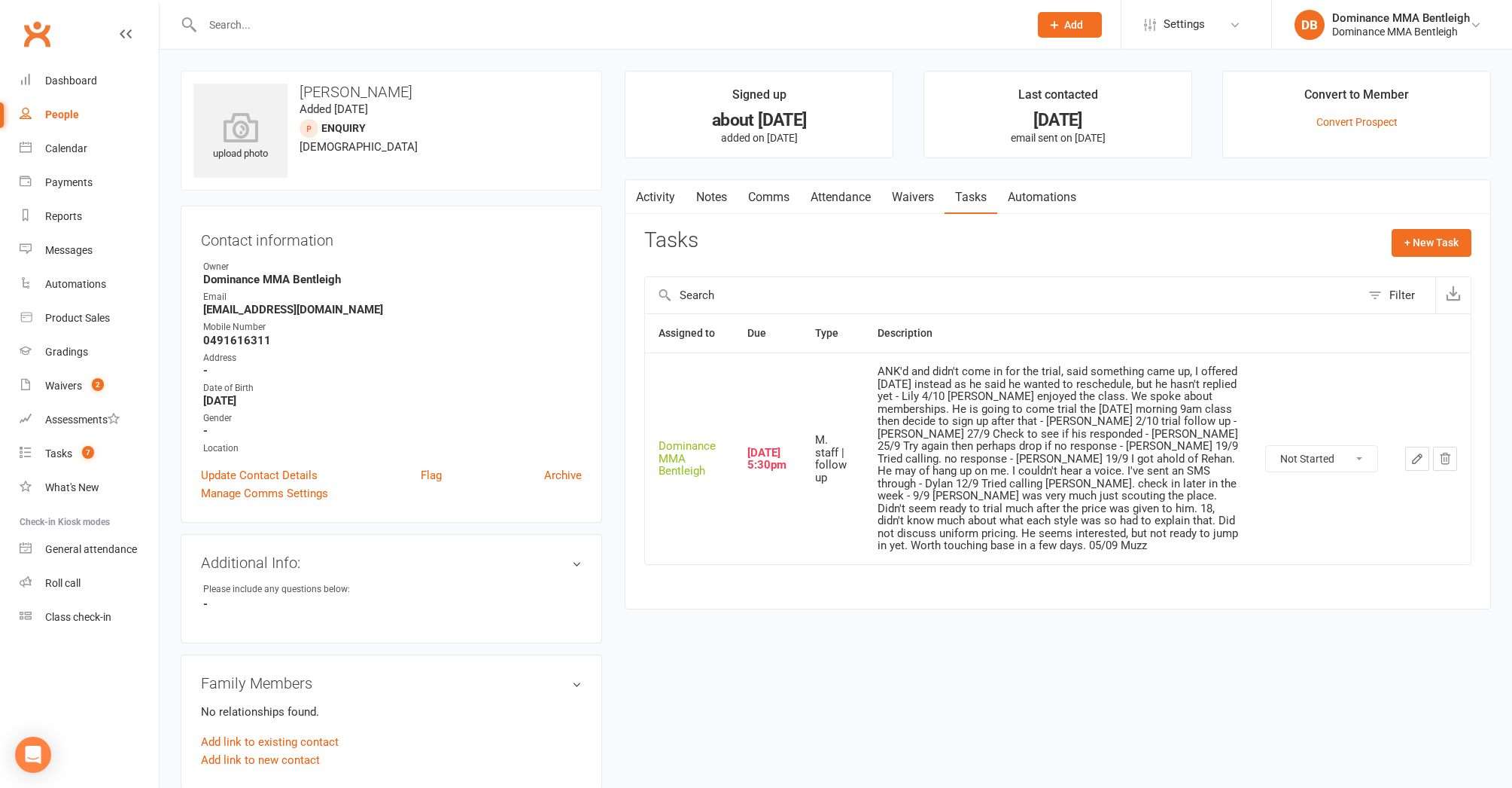
click at [1424, 453] on icon "button" at bounding box center [1418, 459] width 14 height 14
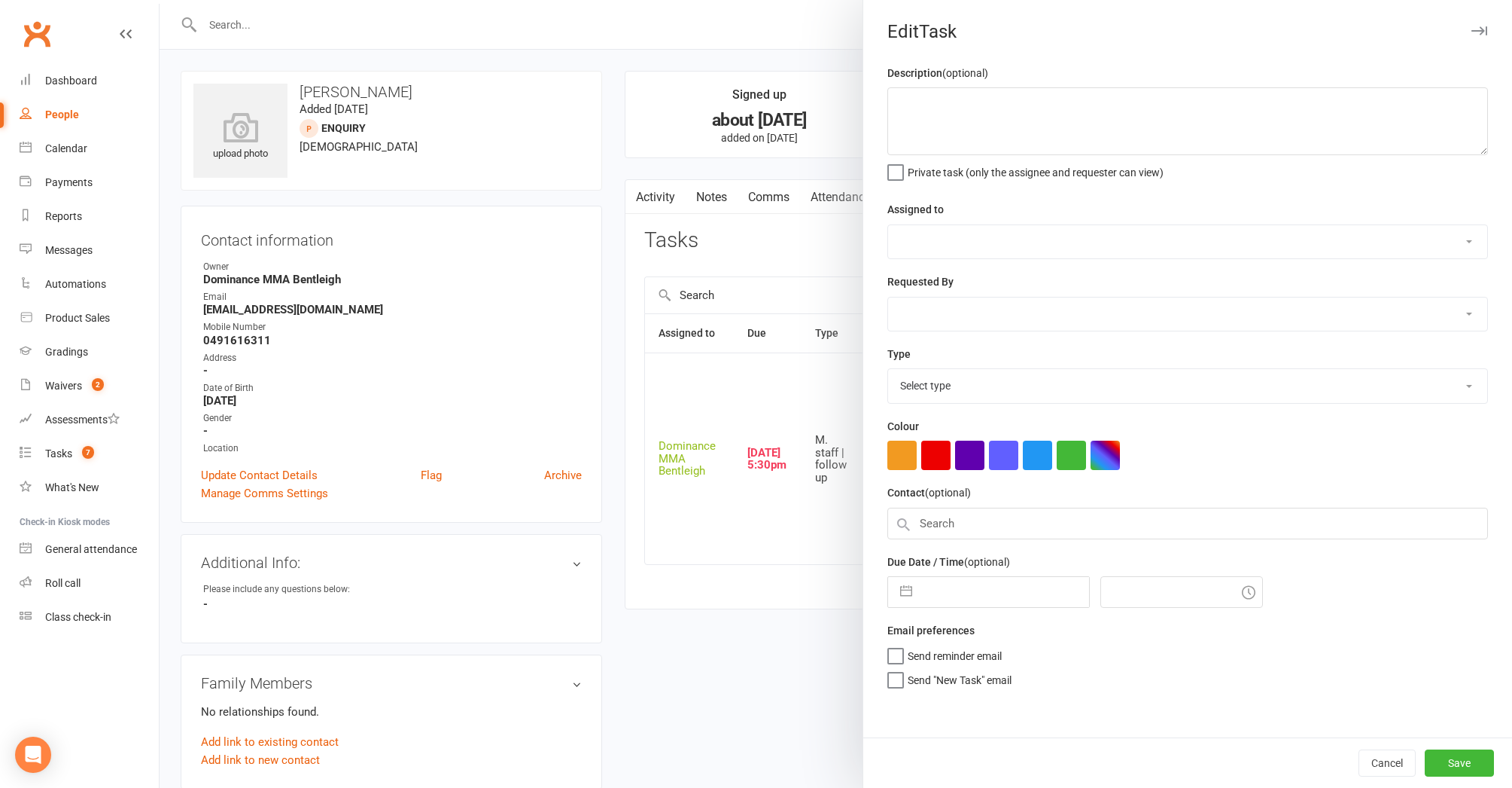
type textarea "ANK'd and didn't come in for the trial, said something came up, I offered Monda…"
select select "24839"
type input "13 Oct 2025"
type input "5:30pm"
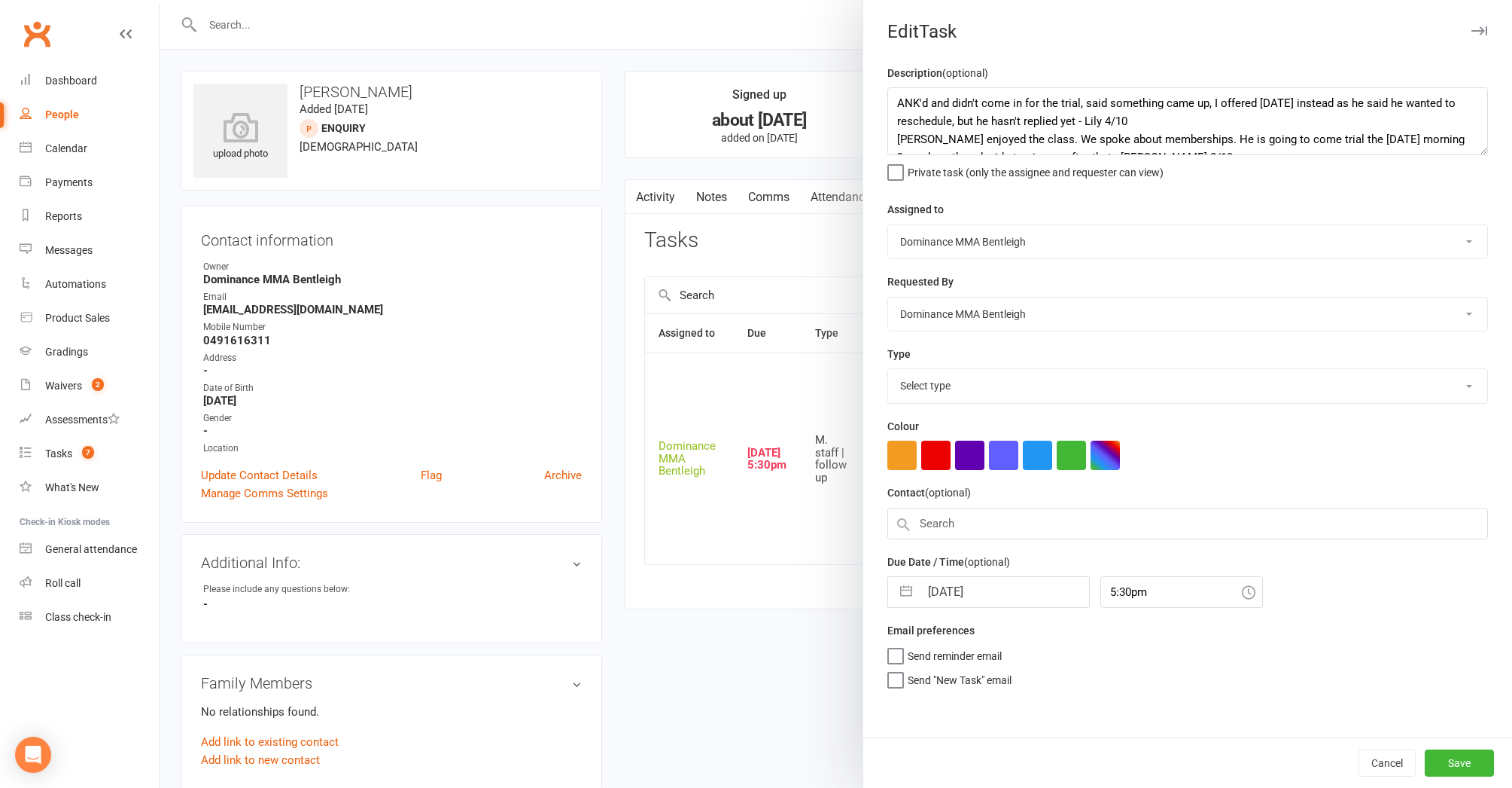
select select "13656"
click at [900, 100] on textarea "ANK'd and didn't come in for the trial, said something came up, I offered Monda…" at bounding box center [1187, 121] width 601 height 68
click at [906, 105] on textarea "ANK'd and didn't come in for the trial, said something came up, I offered Monda…" at bounding box center [1187, 121] width 601 height 68
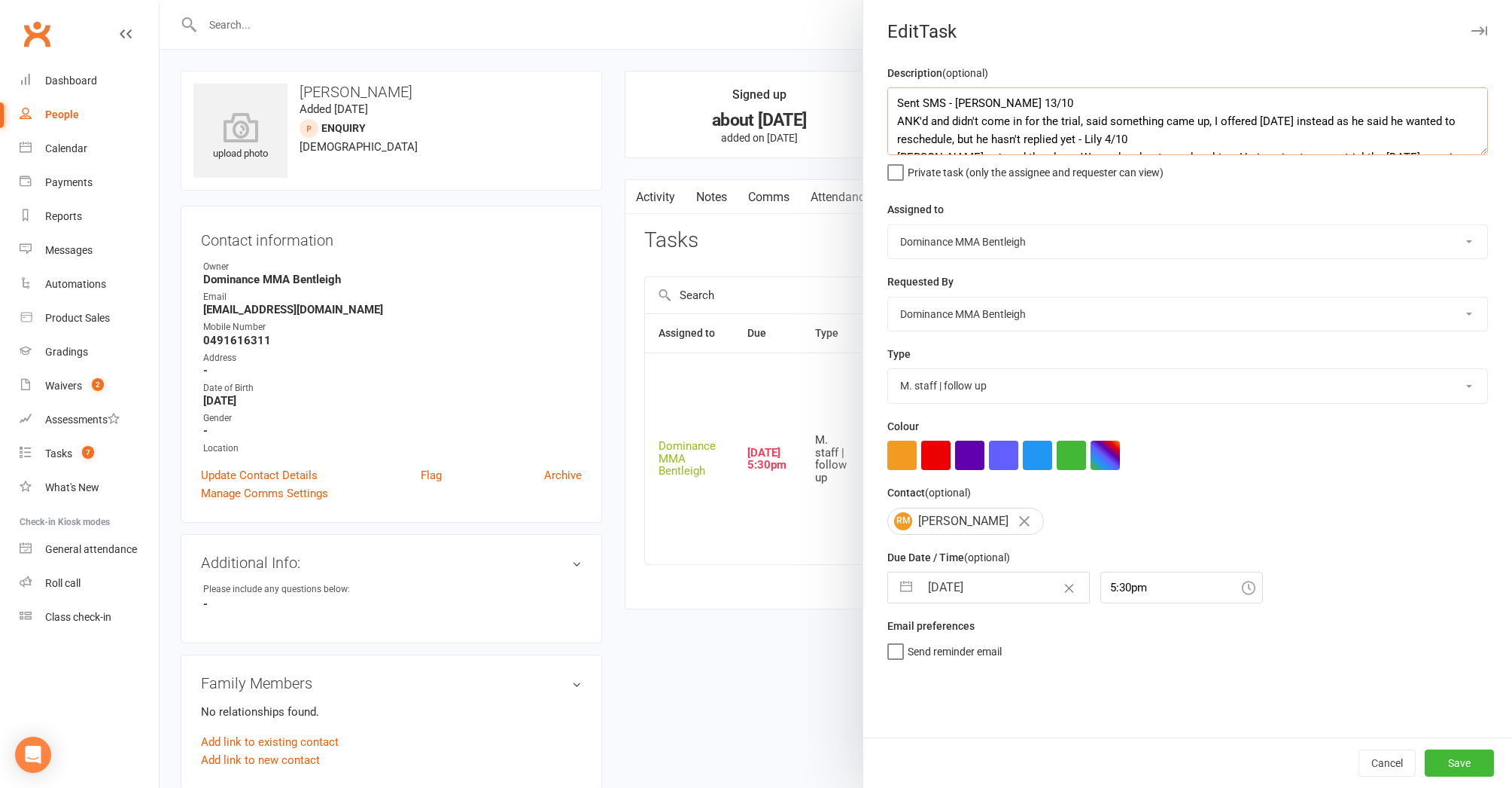
type textarea "Sent SMS - Dylan 13/10 ANK'd and didn't come in for the trial, said something c…"
drag, startPoint x: 1006, startPoint y: 598, endPoint x: 999, endPoint y: 591, distance: 9.9
click at [1003, 594] on input "13 Oct 2025" at bounding box center [1004, 587] width 170 height 30
select select "8"
select select "2025"
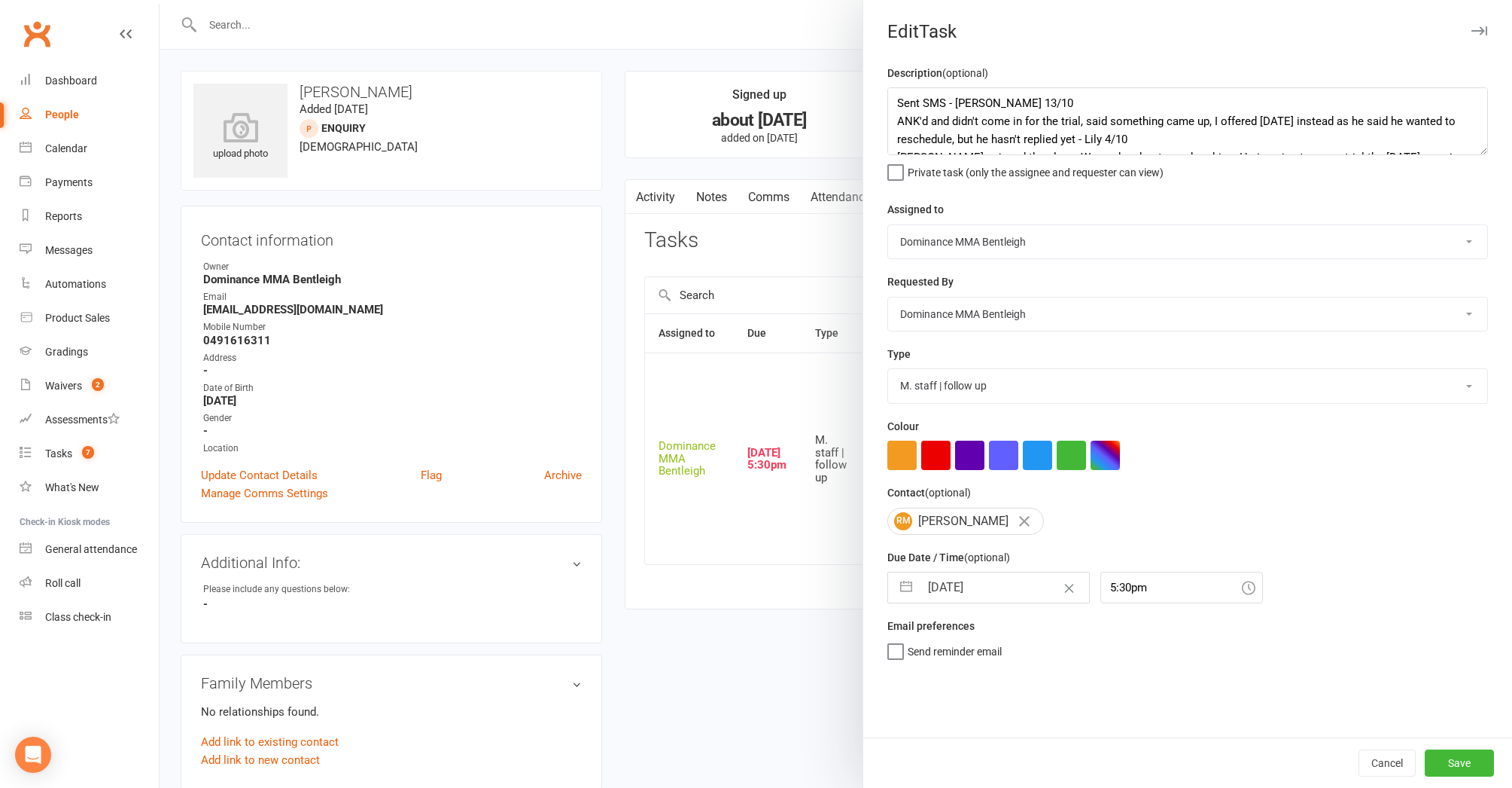
select select "9"
select select "2025"
select select "10"
select select "2025"
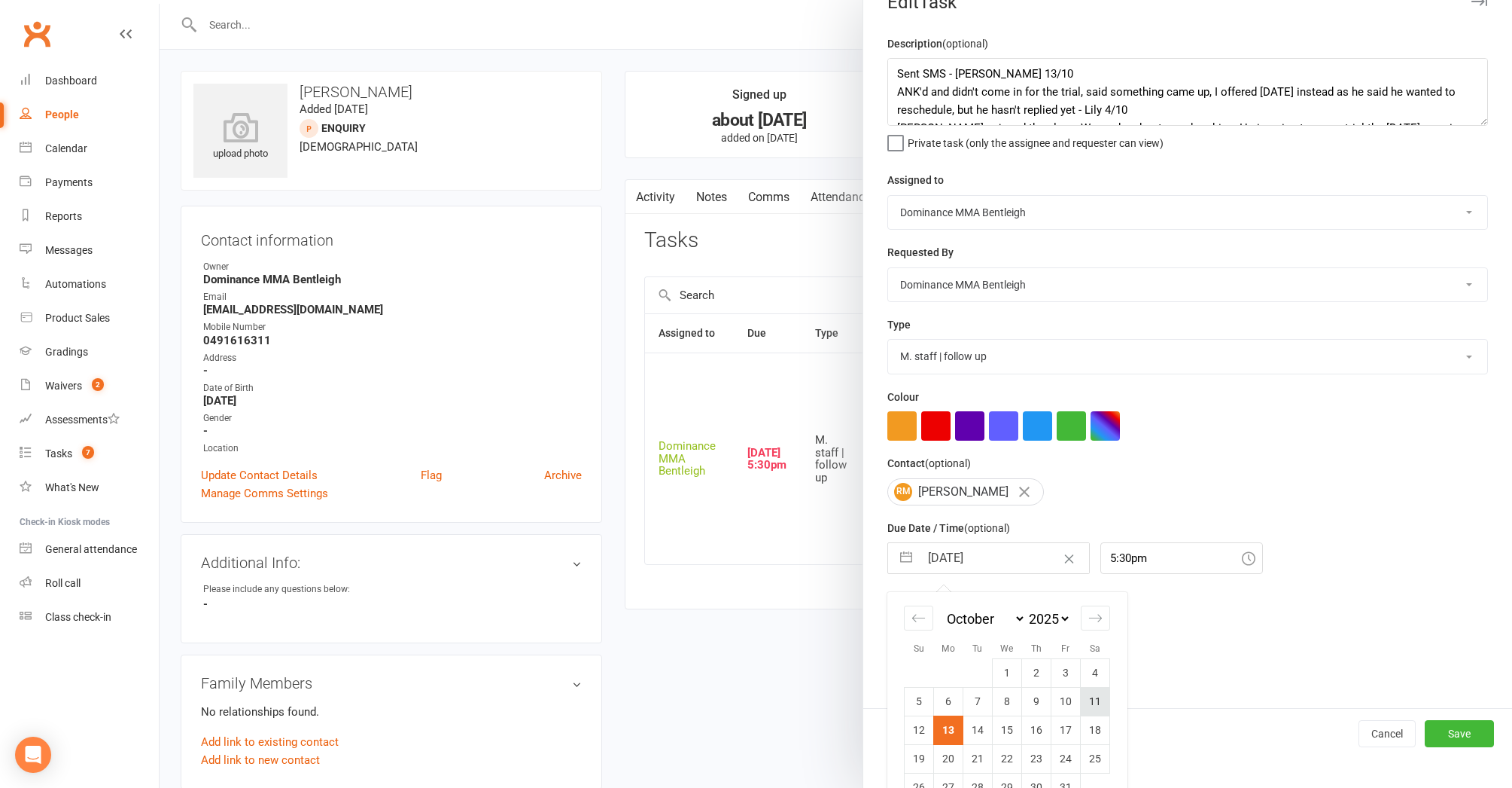
scroll to position [36, 0]
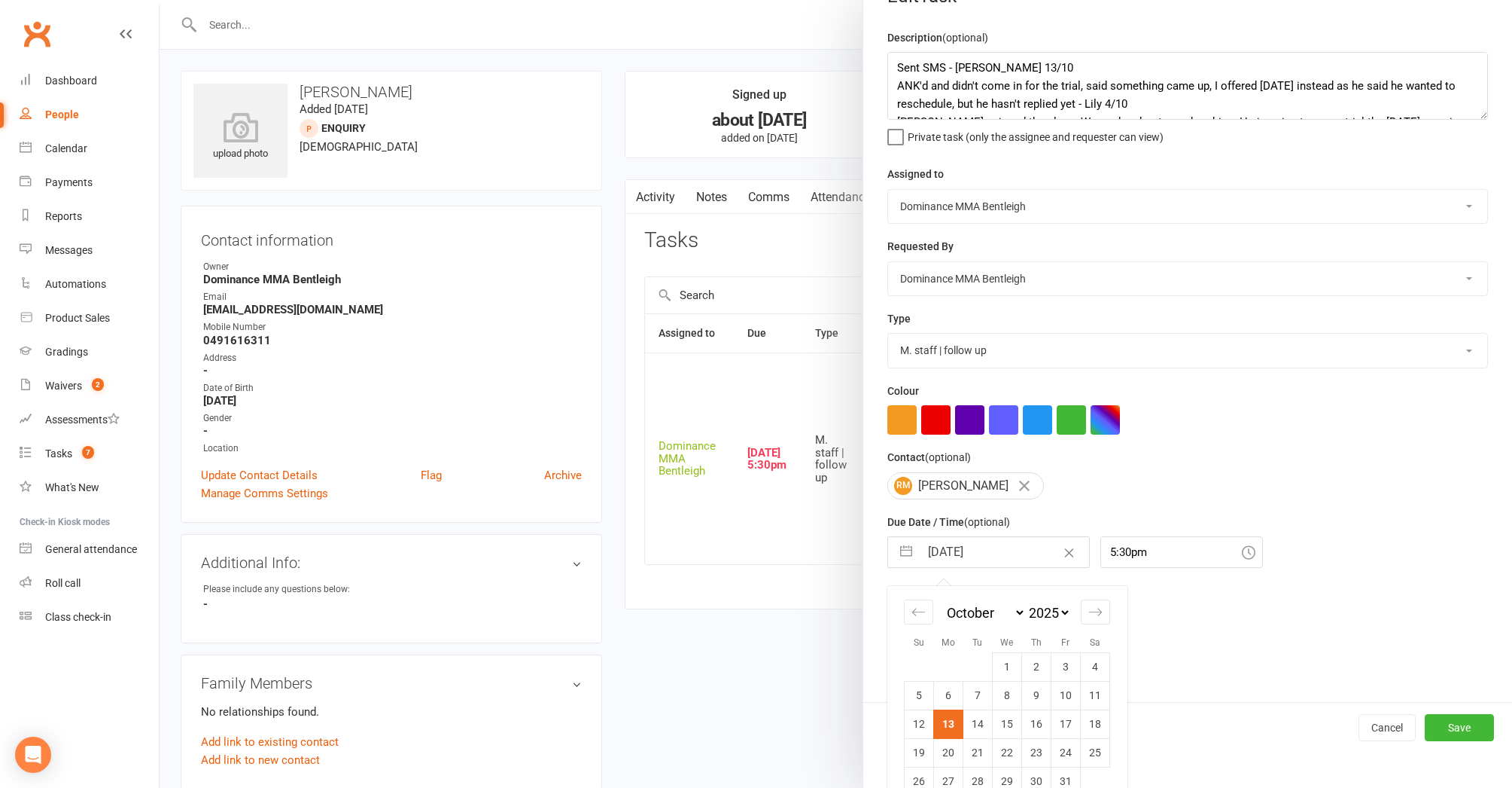
click at [981, 725] on td "14" at bounding box center [978, 723] width 29 height 28
type input "14 Oct 2025"
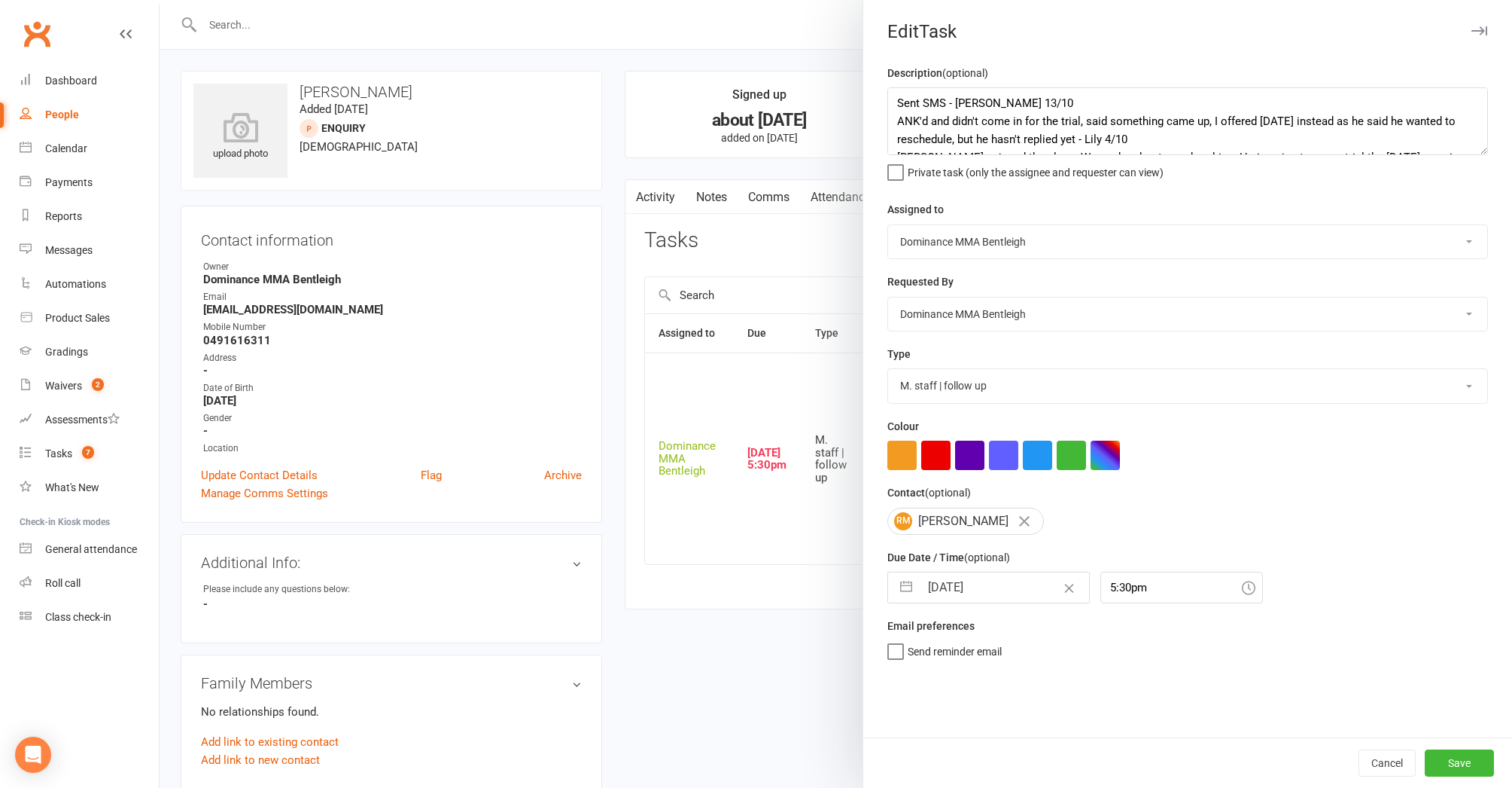
scroll to position [0, 0]
click at [1460, 760] on button "Save" at bounding box center [1460, 763] width 70 height 28
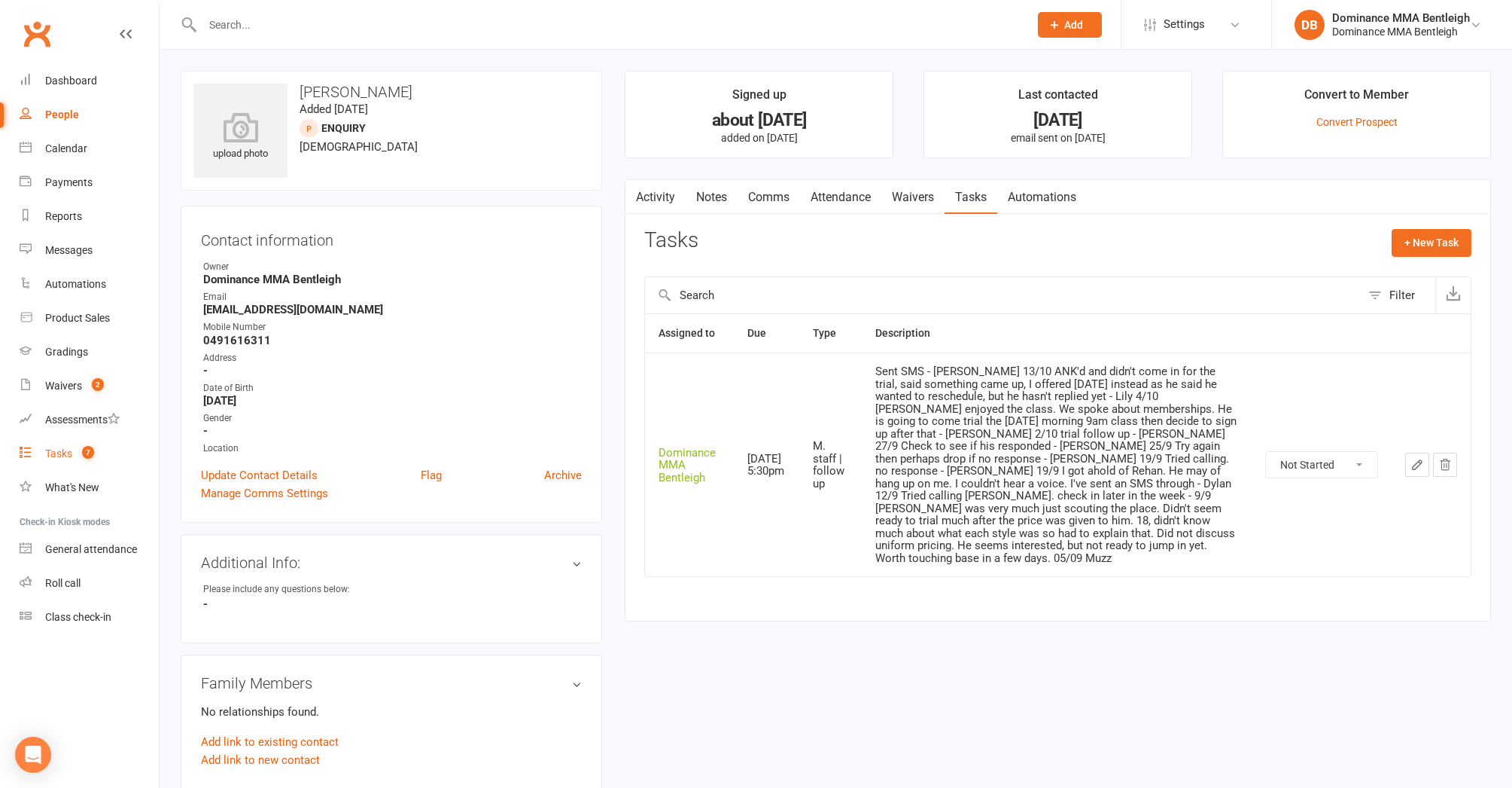
click at [86, 442] on link "Tasks 7" at bounding box center [89, 453] width 139 height 34
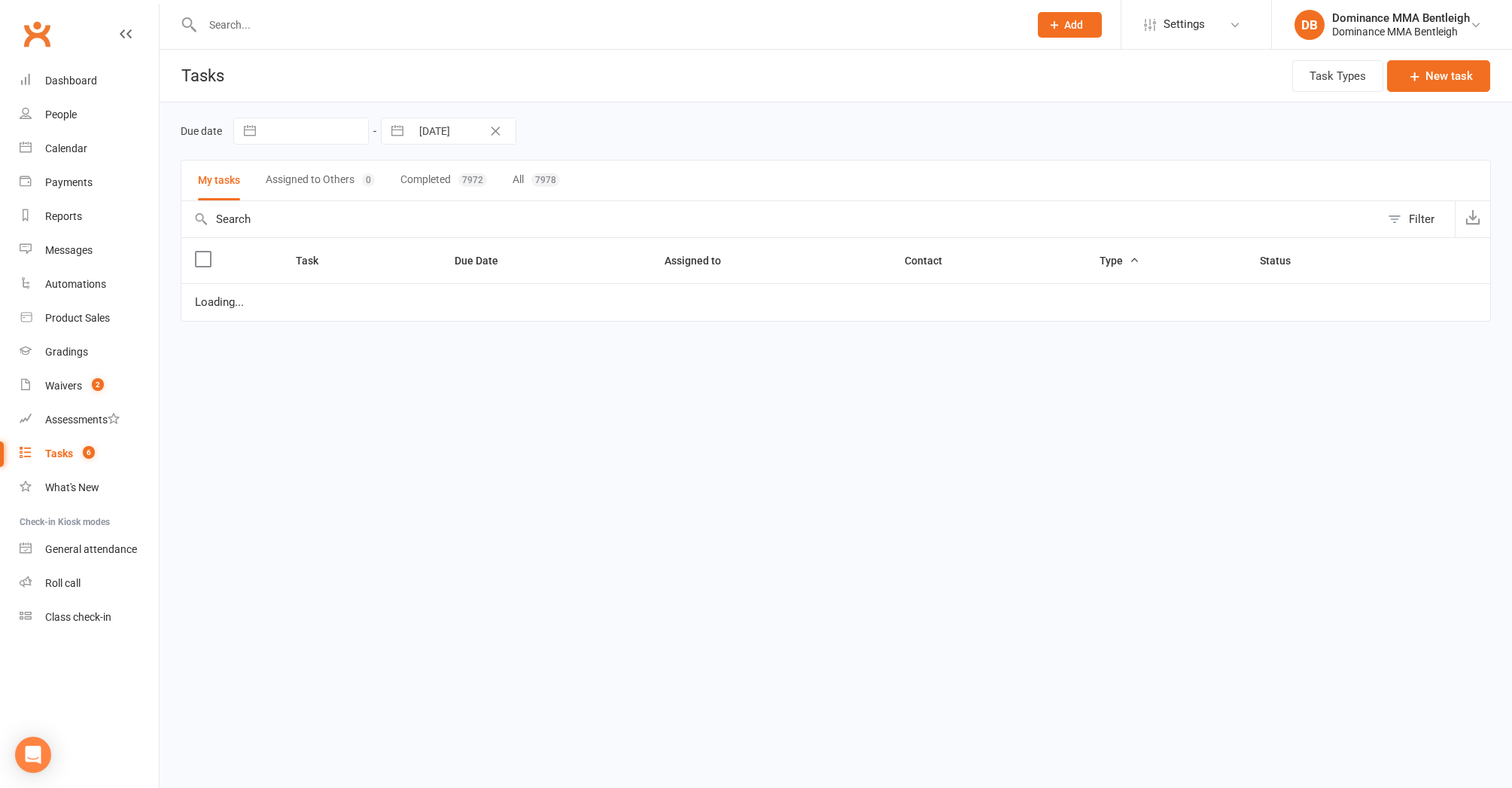
select select "started"
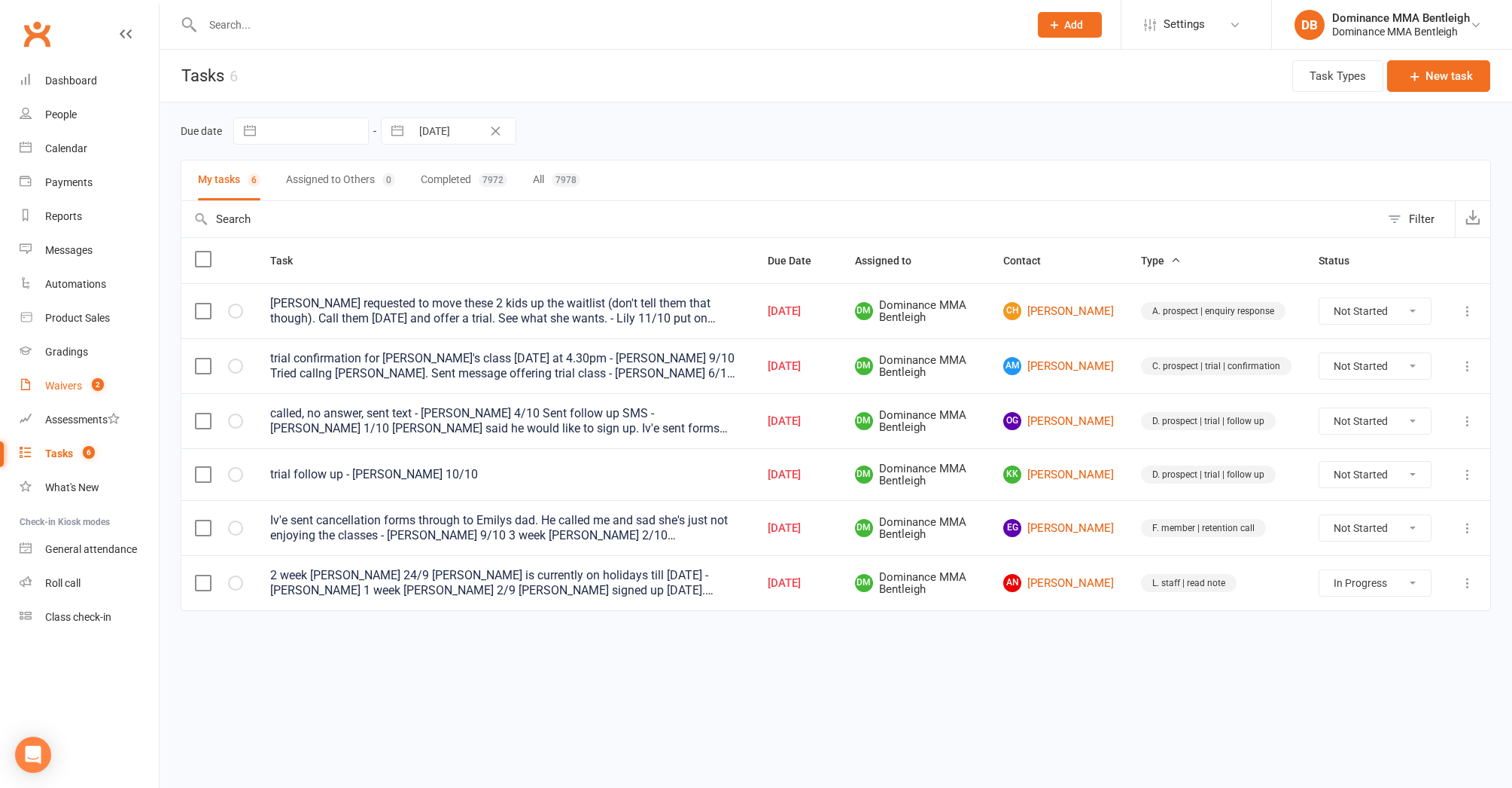
click at [73, 377] on link "Waivers 2" at bounding box center [89, 385] width 139 height 34
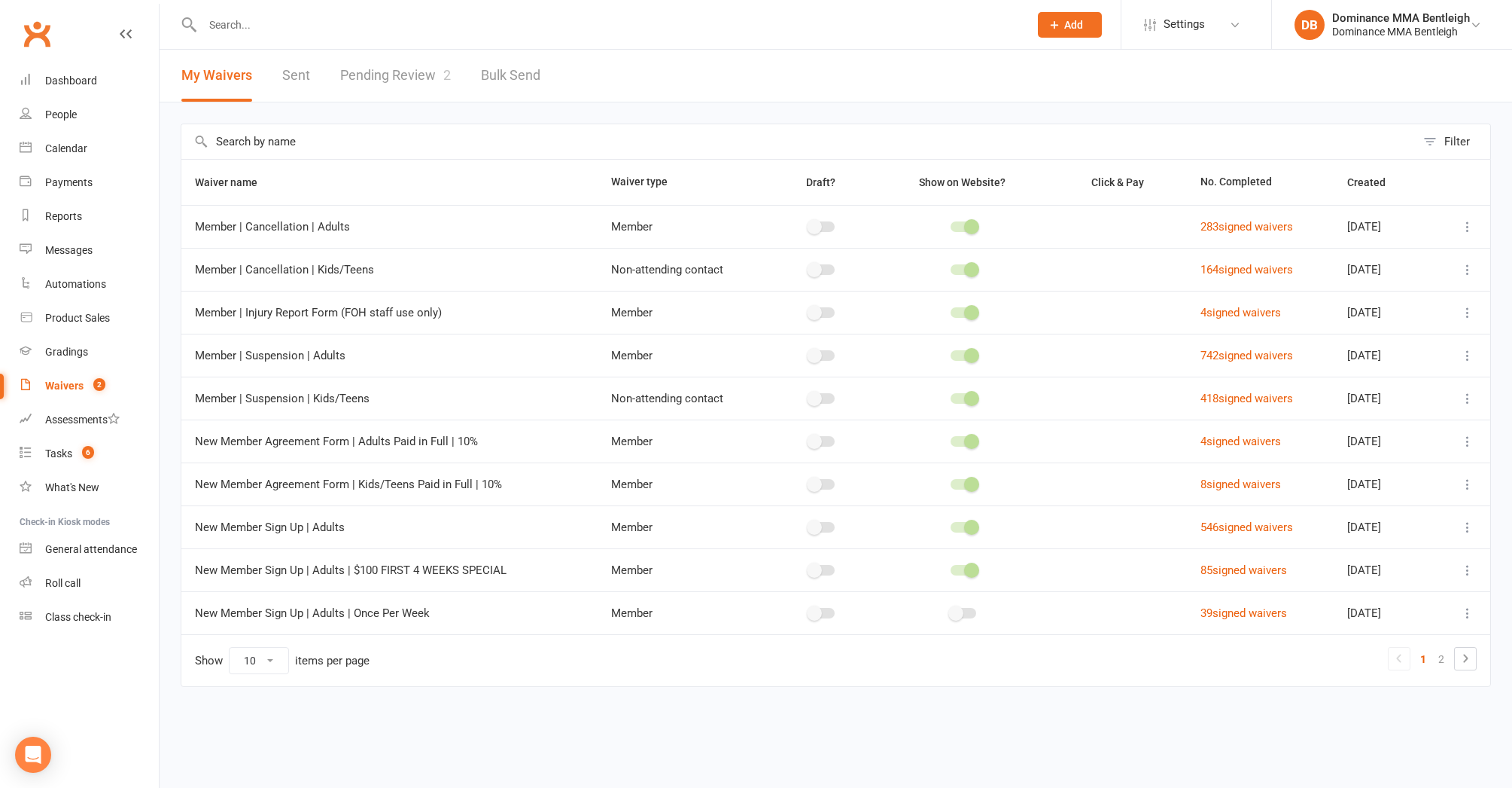
click at [401, 89] on link "Pending Review 2" at bounding box center [395, 75] width 111 height 52
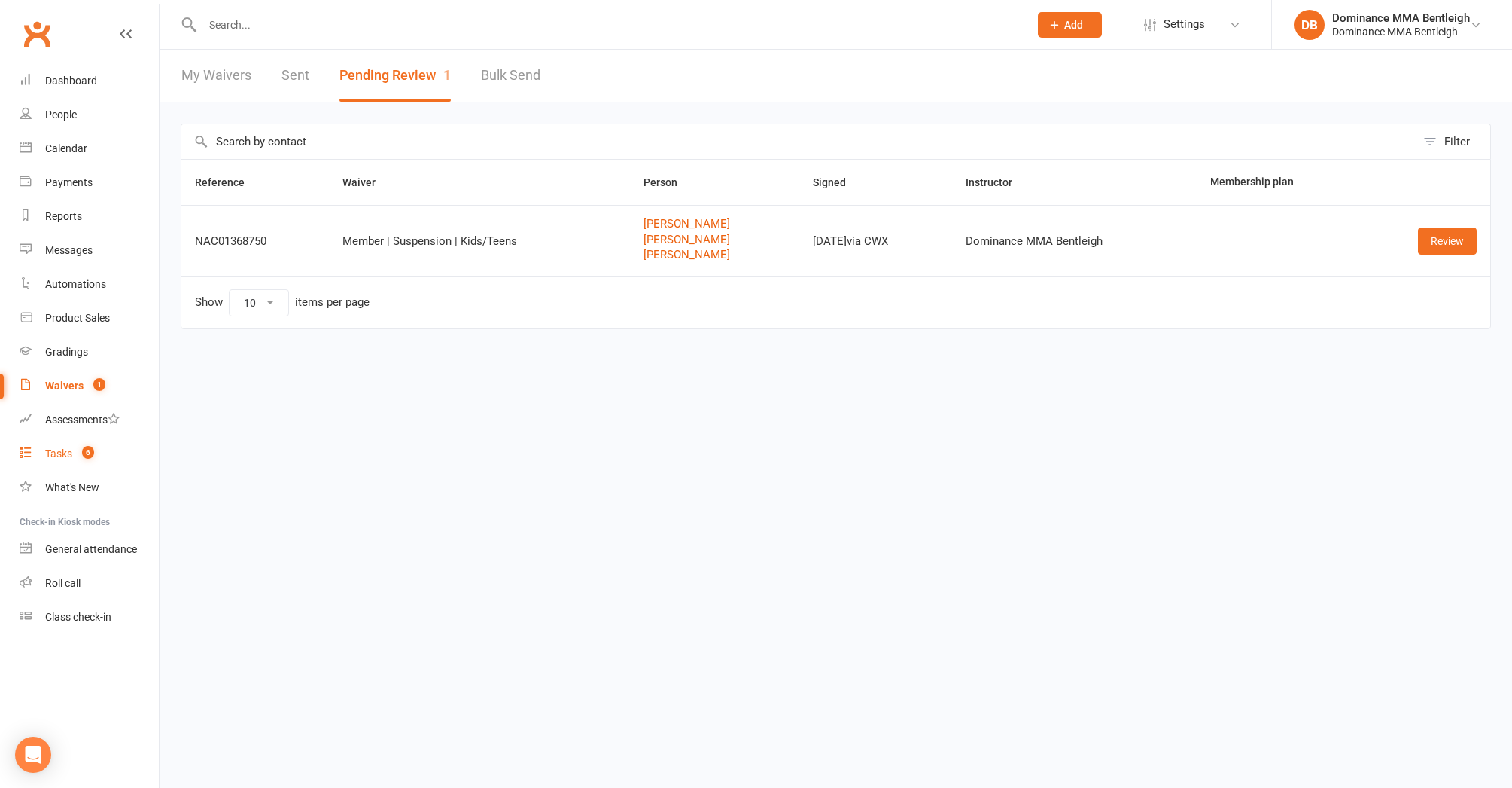
click at [73, 444] on link "Tasks 6" at bounding box center [89, 453] width 139 height 34
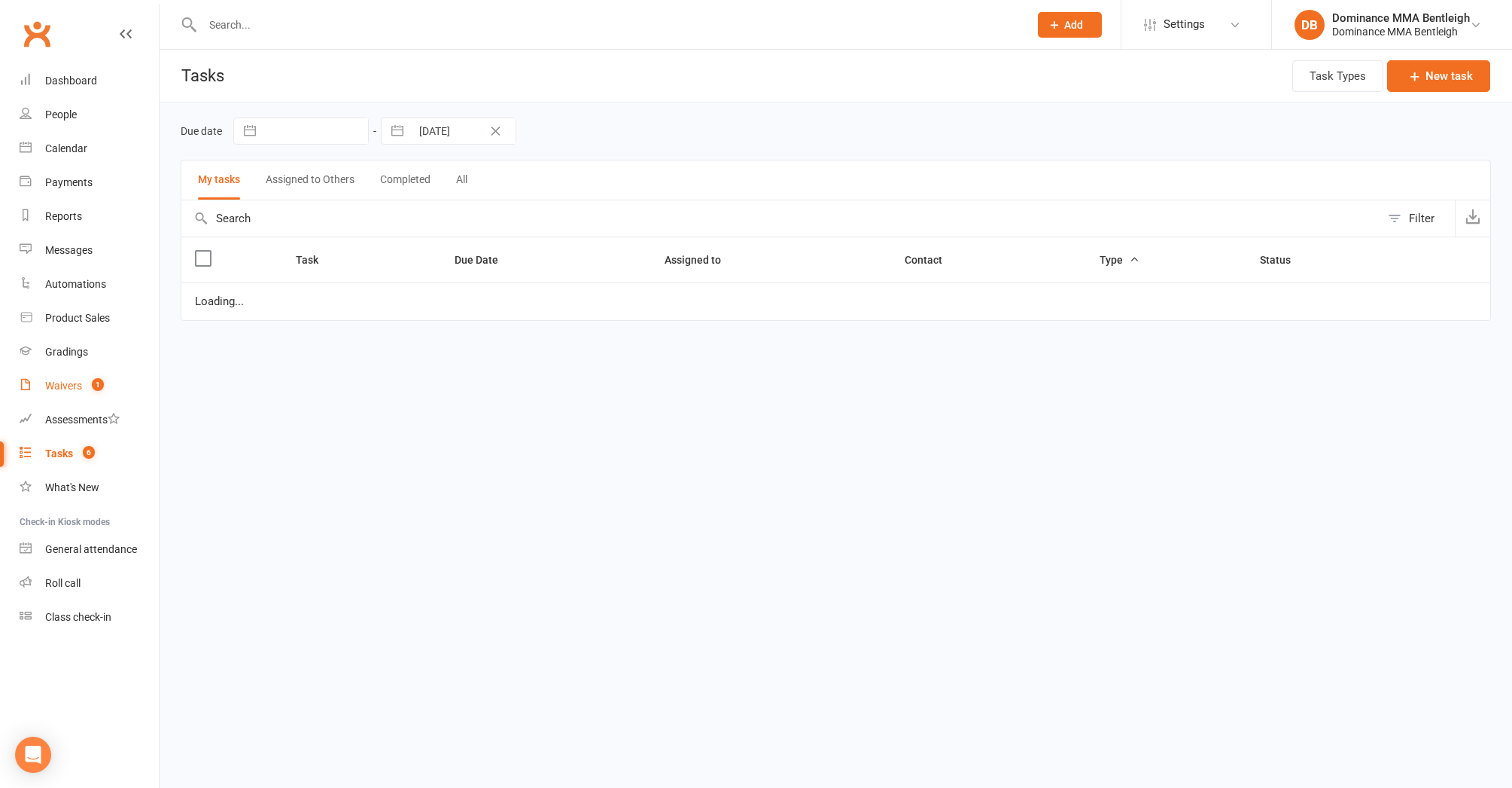
select select "started"
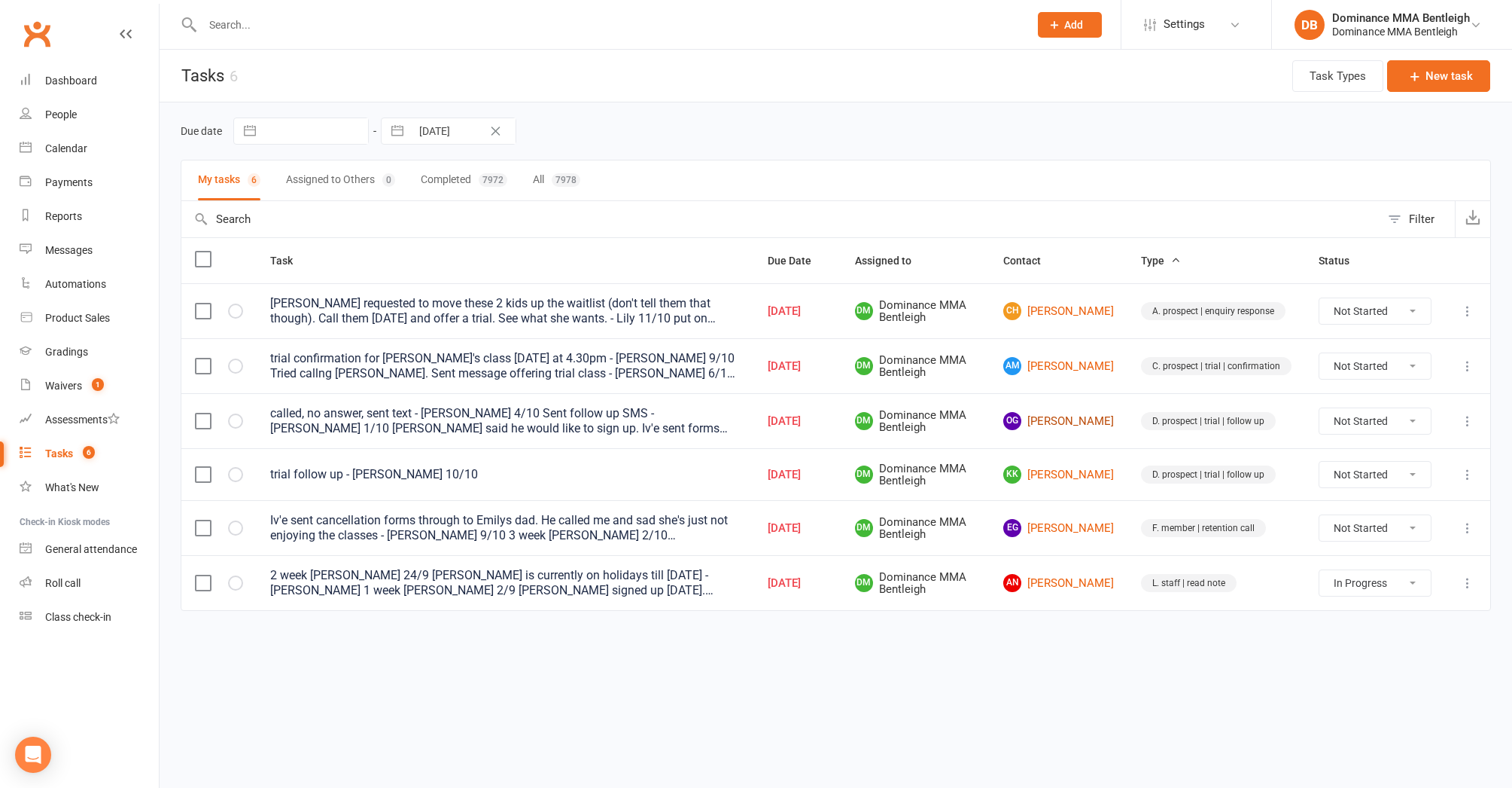
click at [1077, 430] on link "OG Orlando Grogan" at bounding box center [1058, 421] width 111 height 18
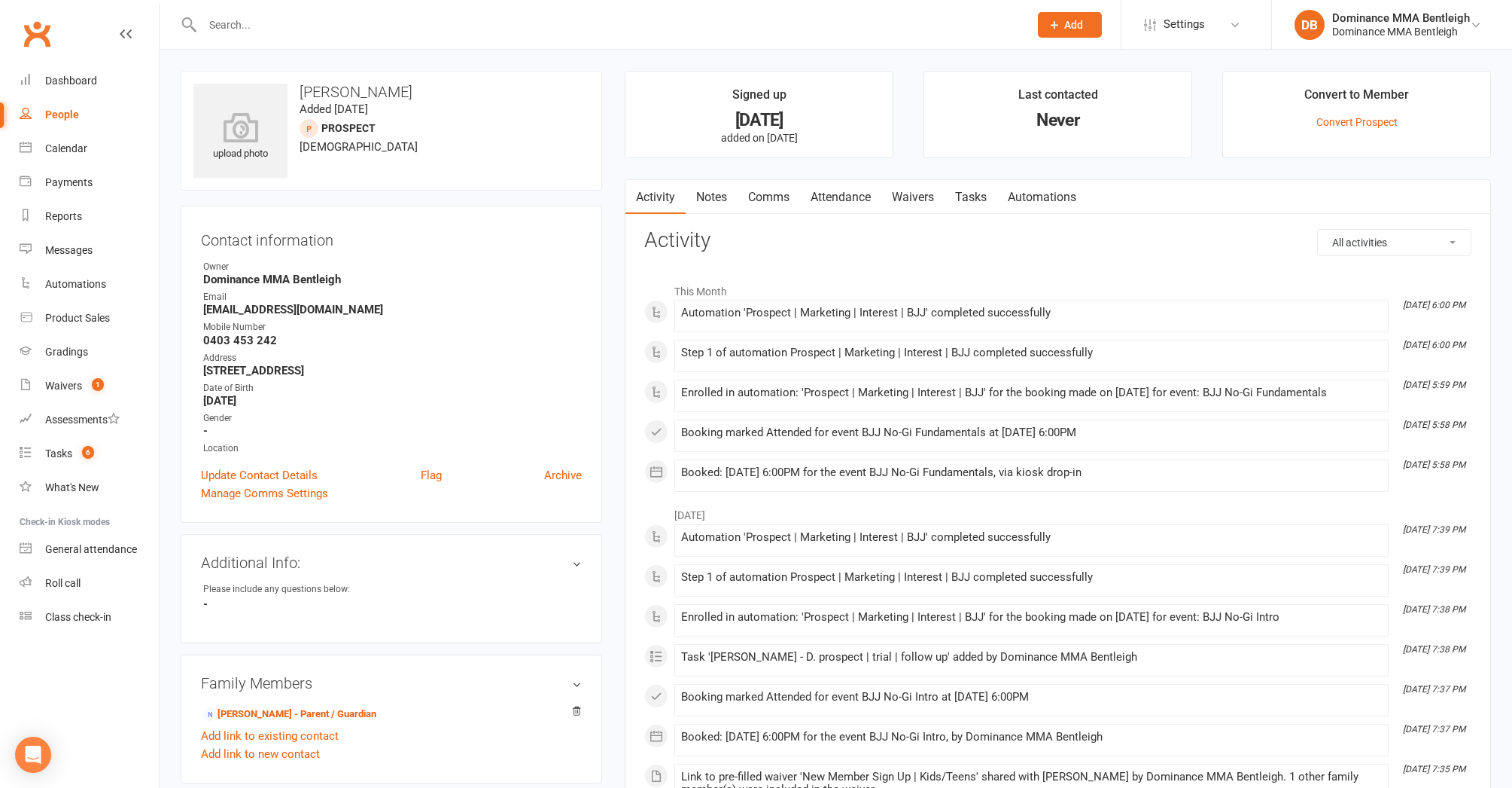
click at [269, 35] on input "text" at bounding box center [608, 25] width 821 height 21
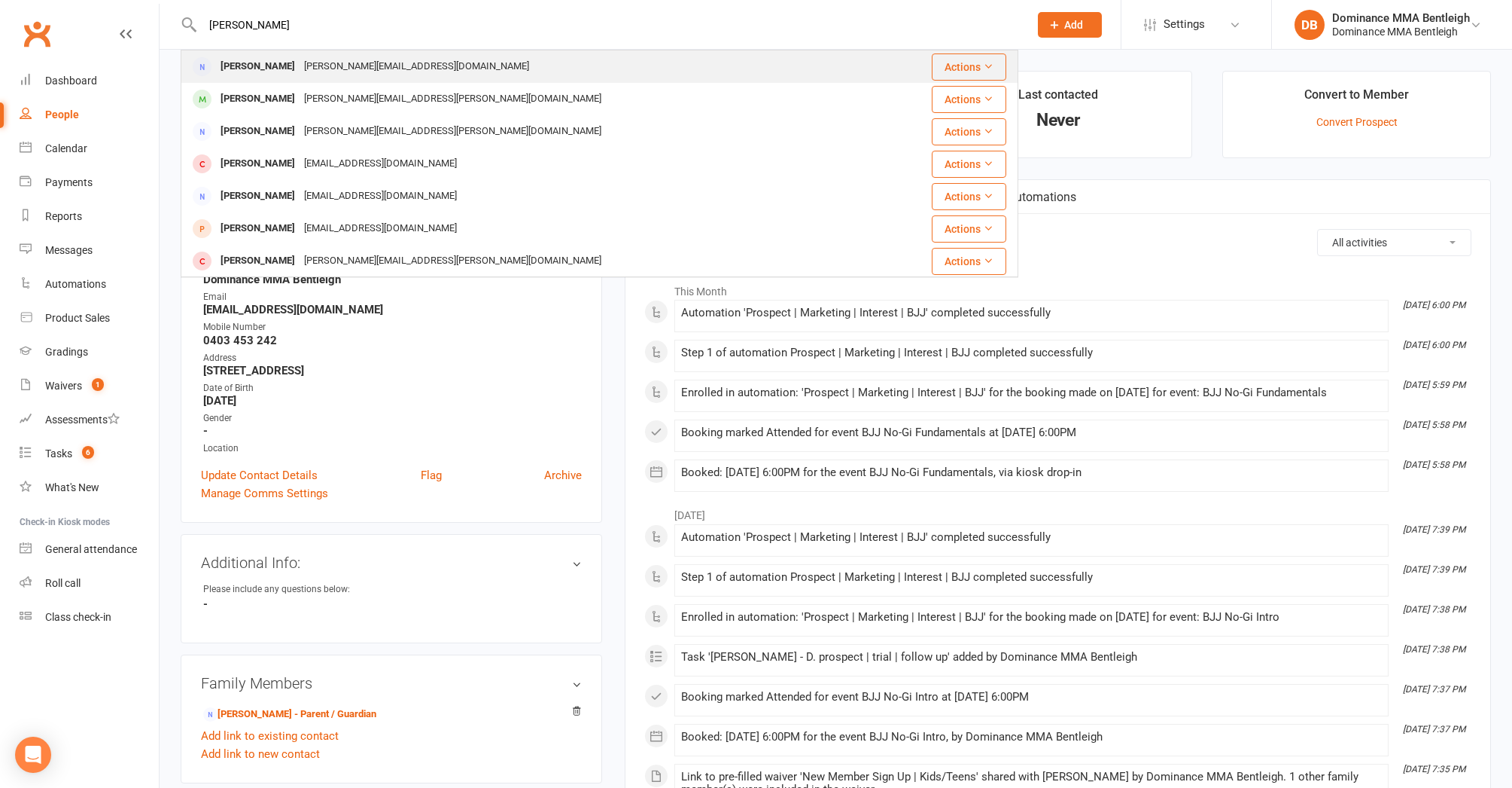
type input "Sarah Rainbird"
drag, startPoint x: 259, startPoint y: 52, endPoint x: 262, endPoint y: 63, distance: 11.4
click at [262, 63] on div "Sarah Rainbird" at bounding box center [258, 67] width 83 height 22
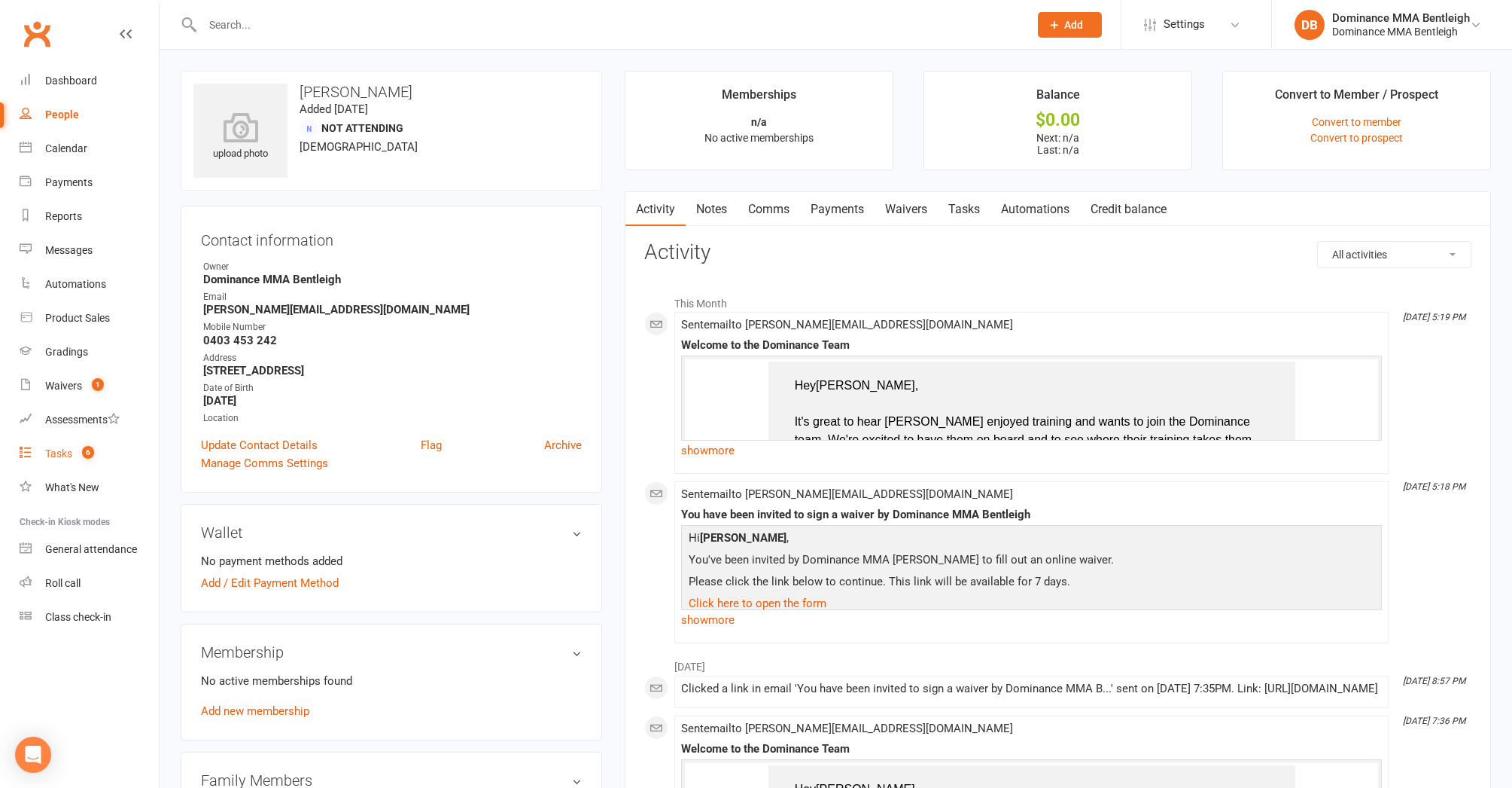
click at [55, 458] on div "Tasks" at bounding box center [59, 453] width 28 height 12
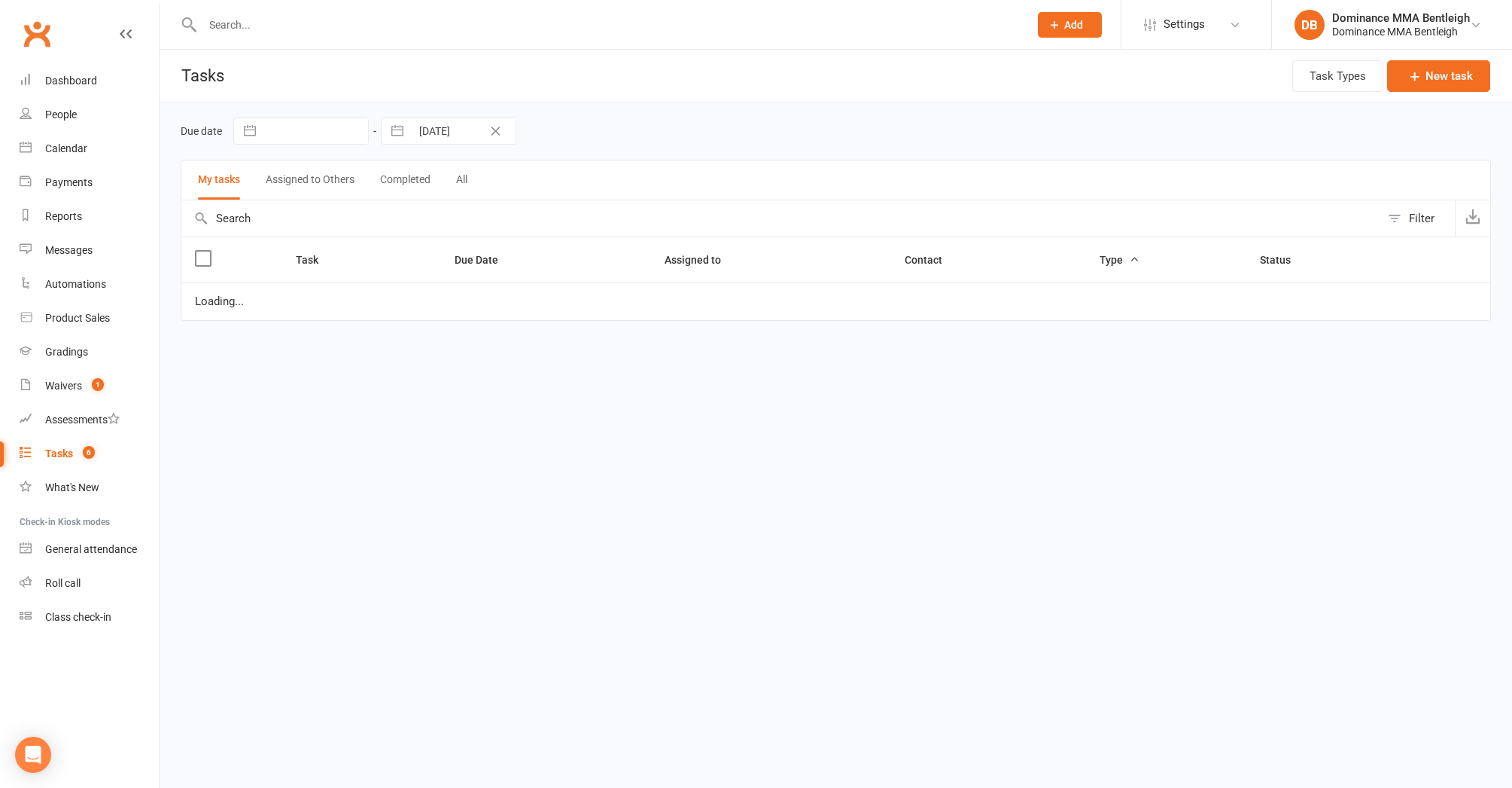
select select "started"
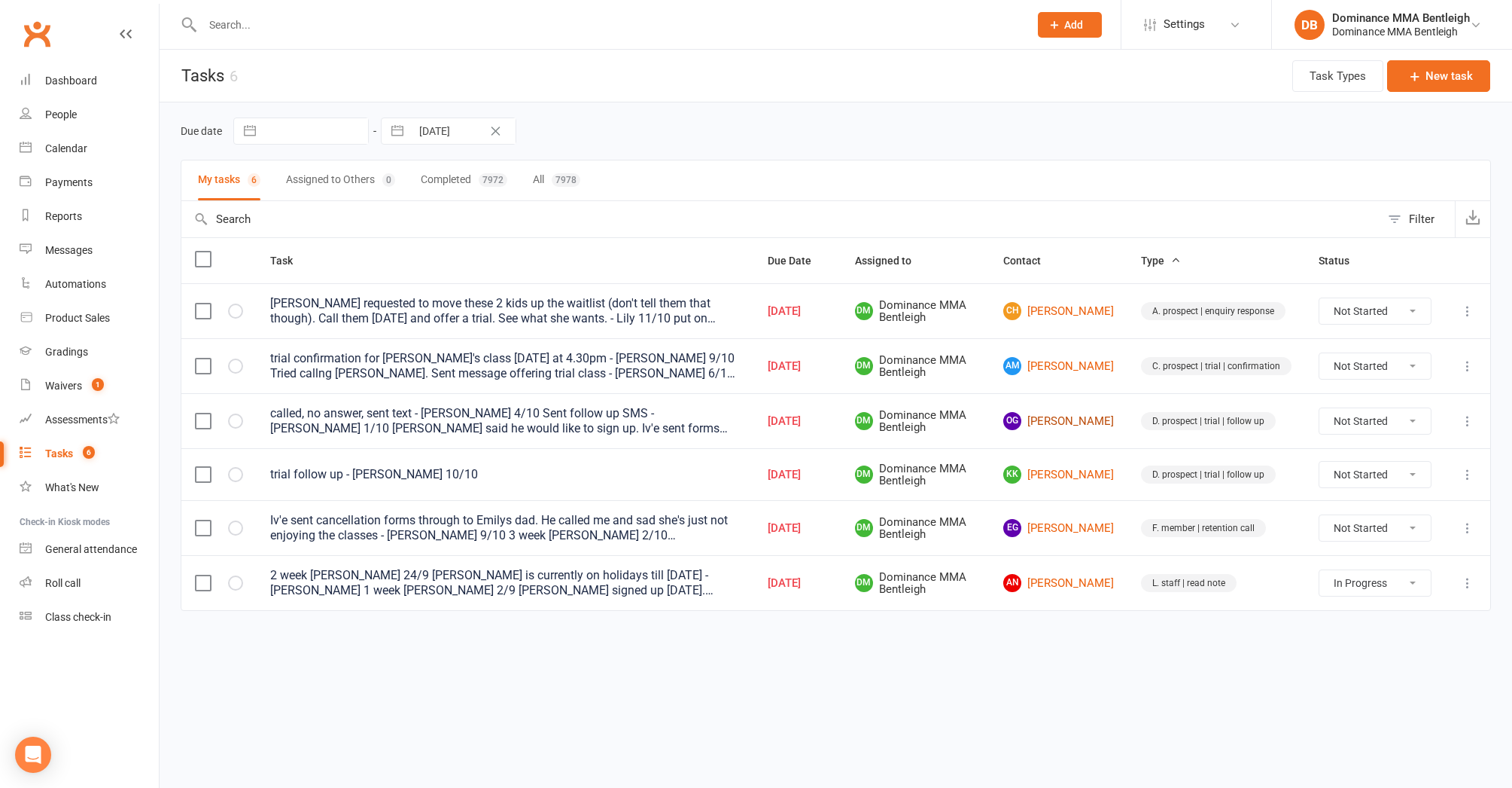
click at [1059, 430] on link "OG Orlando Grogan" at bounding box center [1058, 421] width 111 height 18
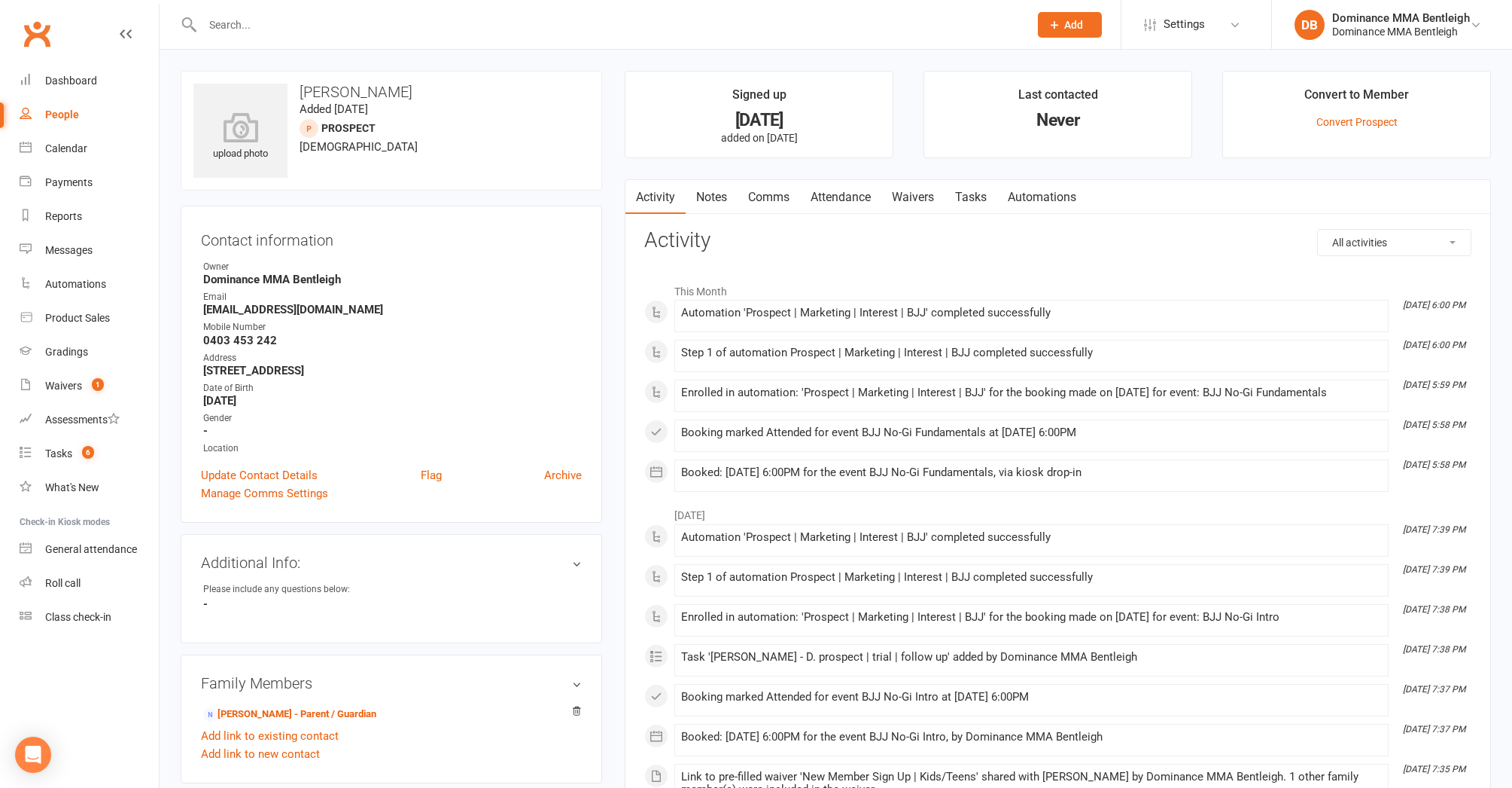
click at [969, 198] on link "Tasks" at bounding box center [970, 197] width 52 height 35
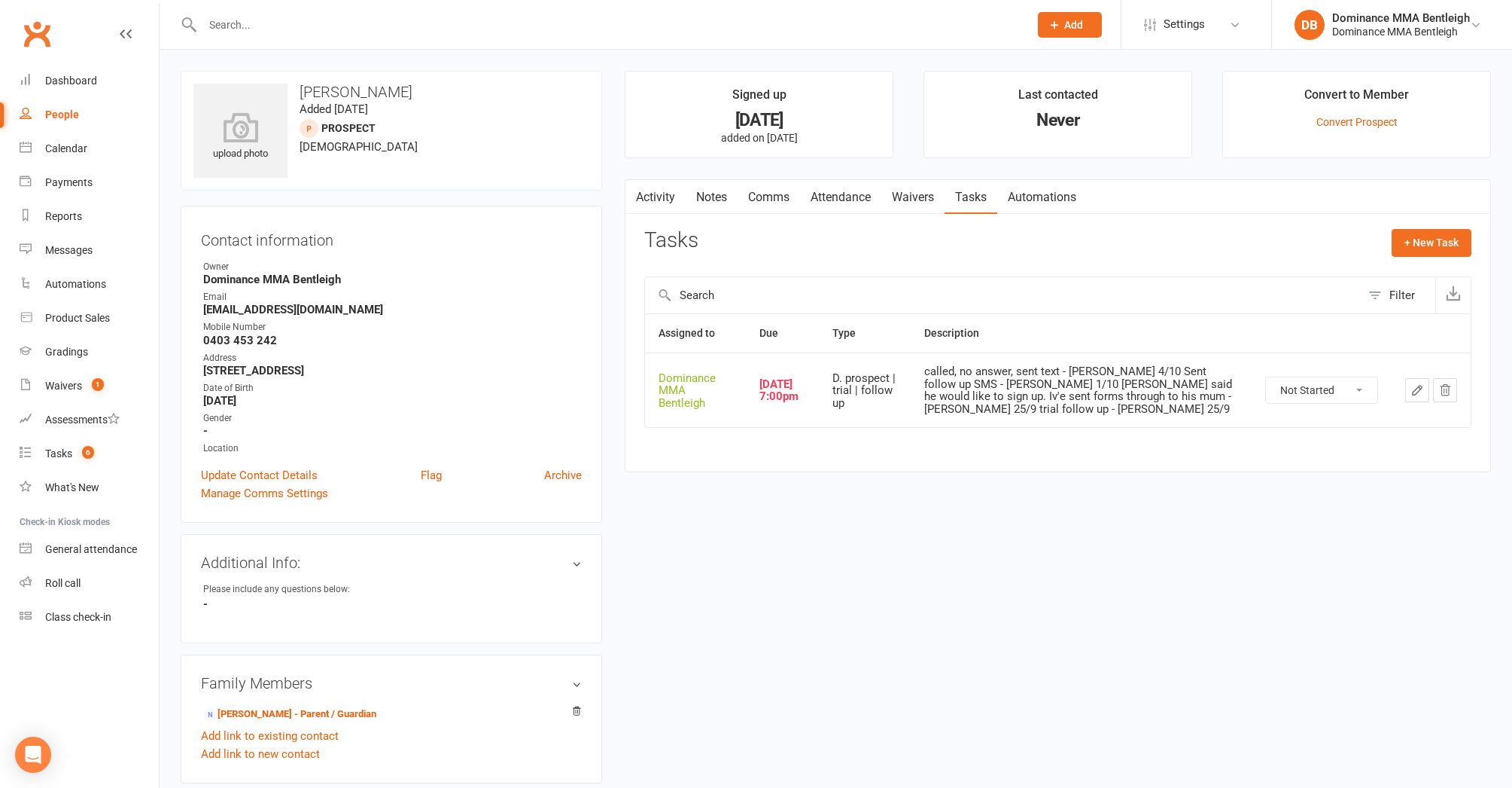
click at [1421, 394] on icon "button" at bounding box center [1418, 390] width 14 height 14
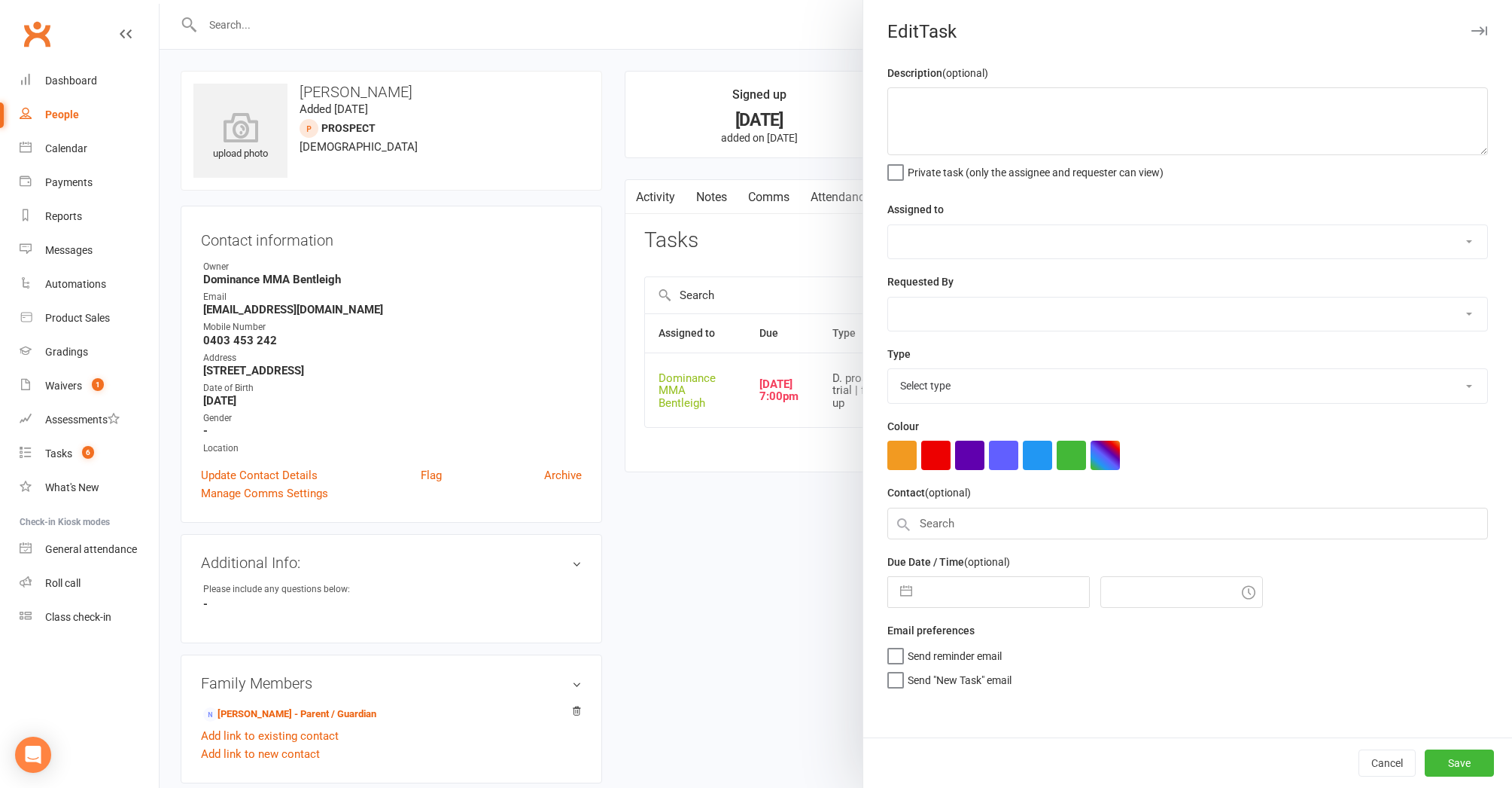
type textarea "called, no answer, sent text - Lily 4/10 Sent follow up SMS - Dylan 1/10 Orland…"
select select "24839"
type input "13 Oct 2025"
type input "7:00pm"
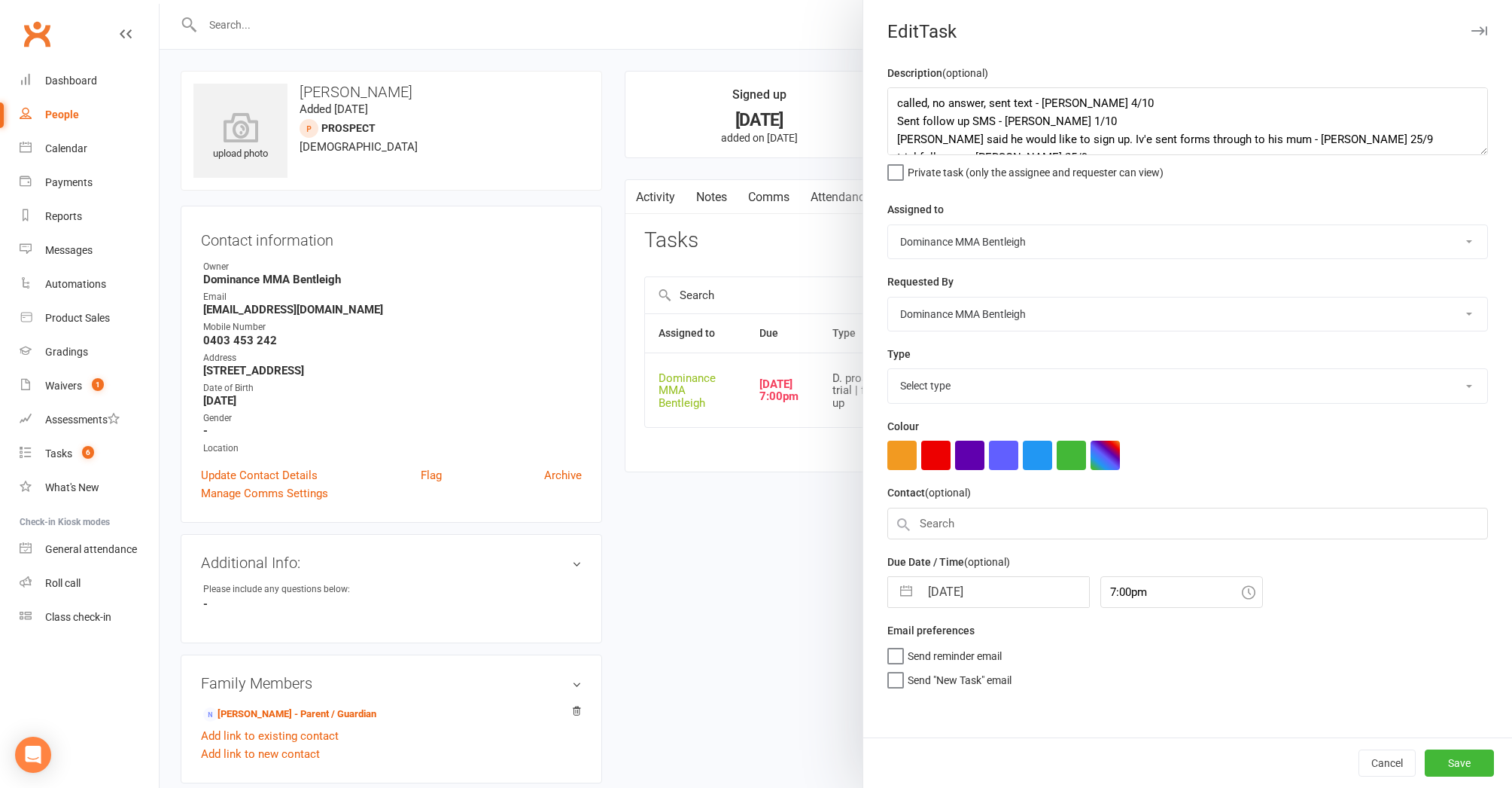
select select "13787"
click at [1004, 599] on input "13 Oct 2025" at bounding box center [1004, 587] width 170 height 30
select select "8"
select select "2025"
select select "9"
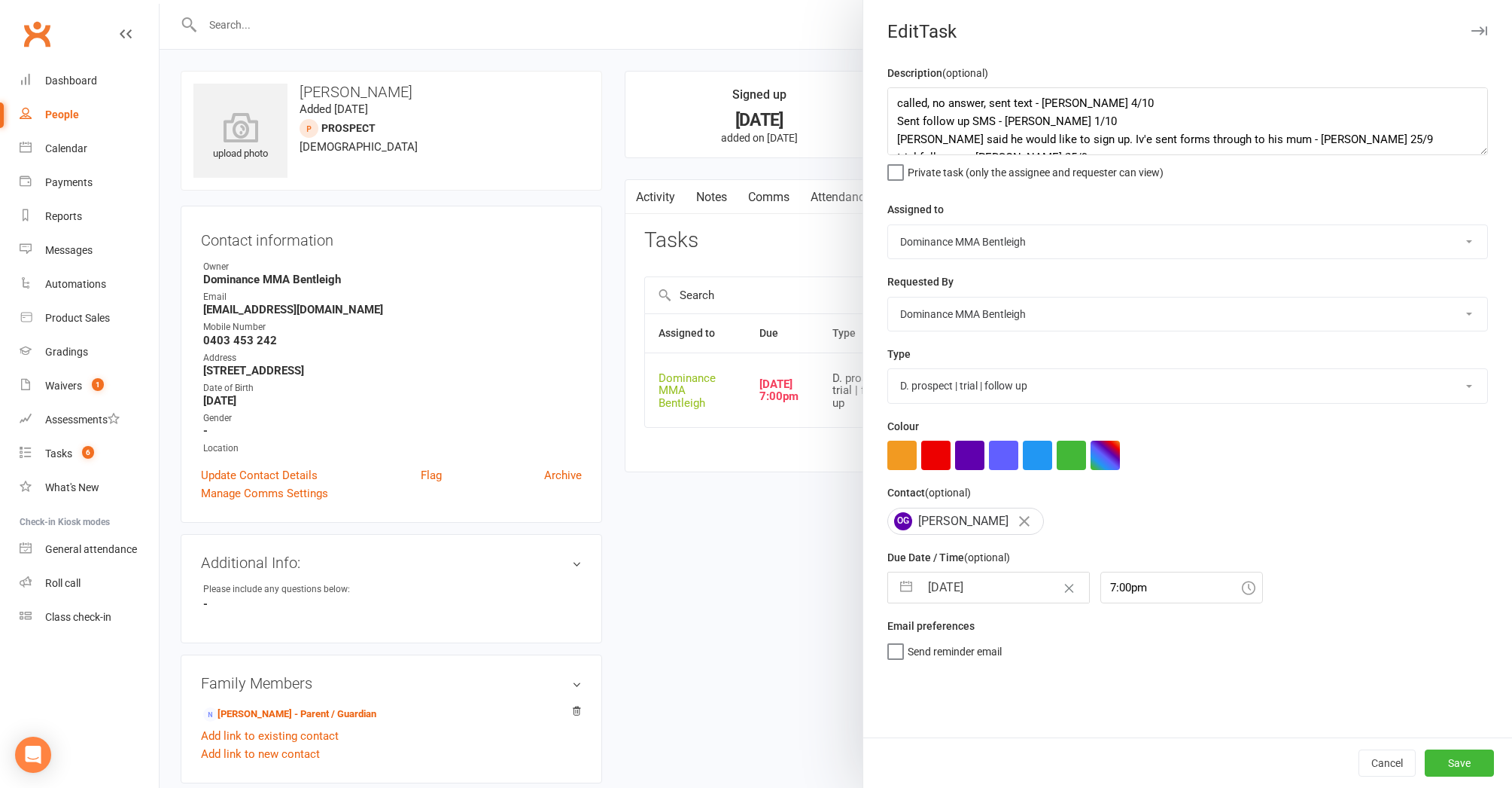
select select "2025"
select select "10"
select select "2025"
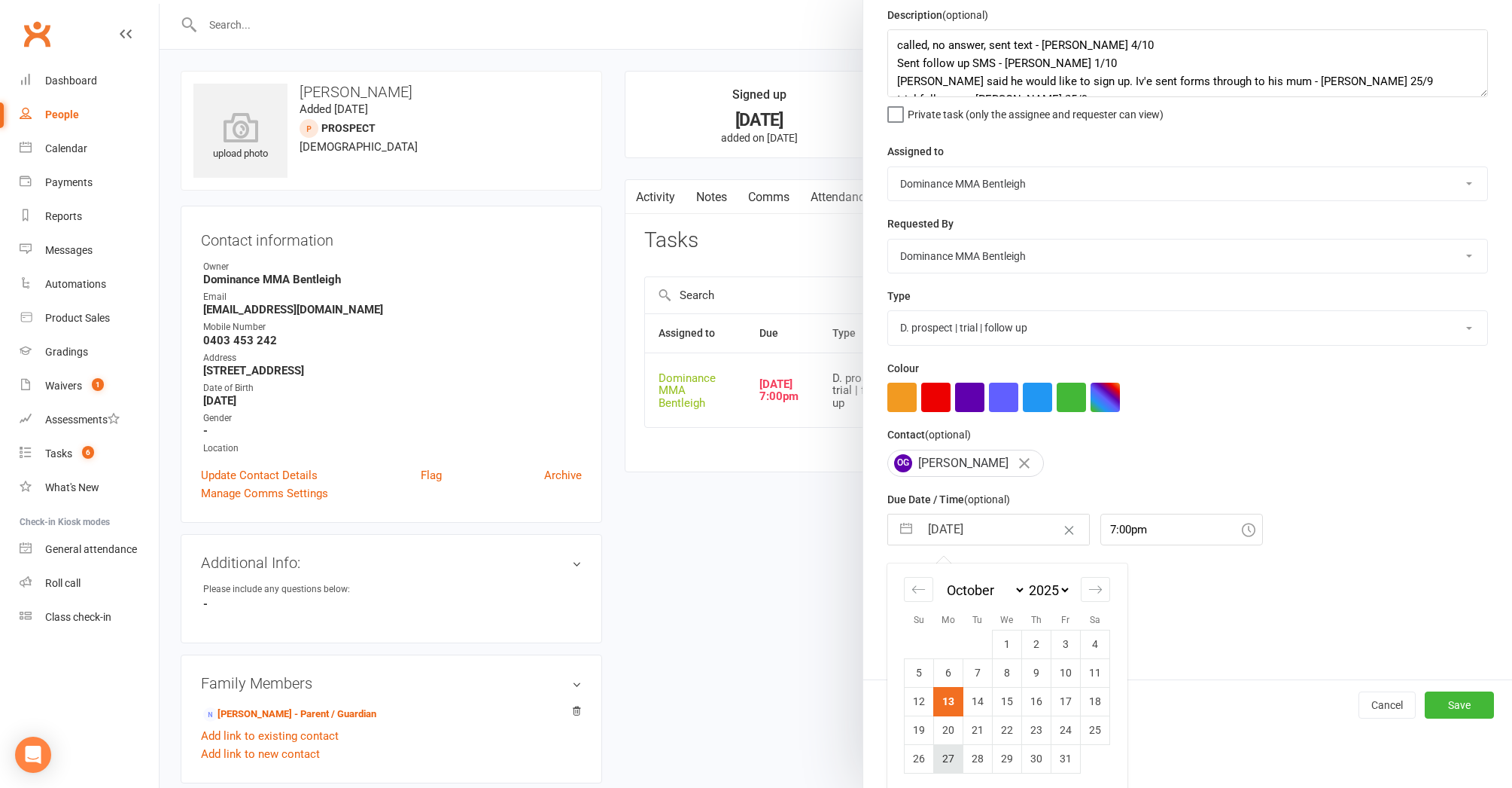
scroll to position [1, 0]
click at [954, 749] on td "27" at bounding box center [949, 758] width 29 height 28
type input "27 Oct 2025"
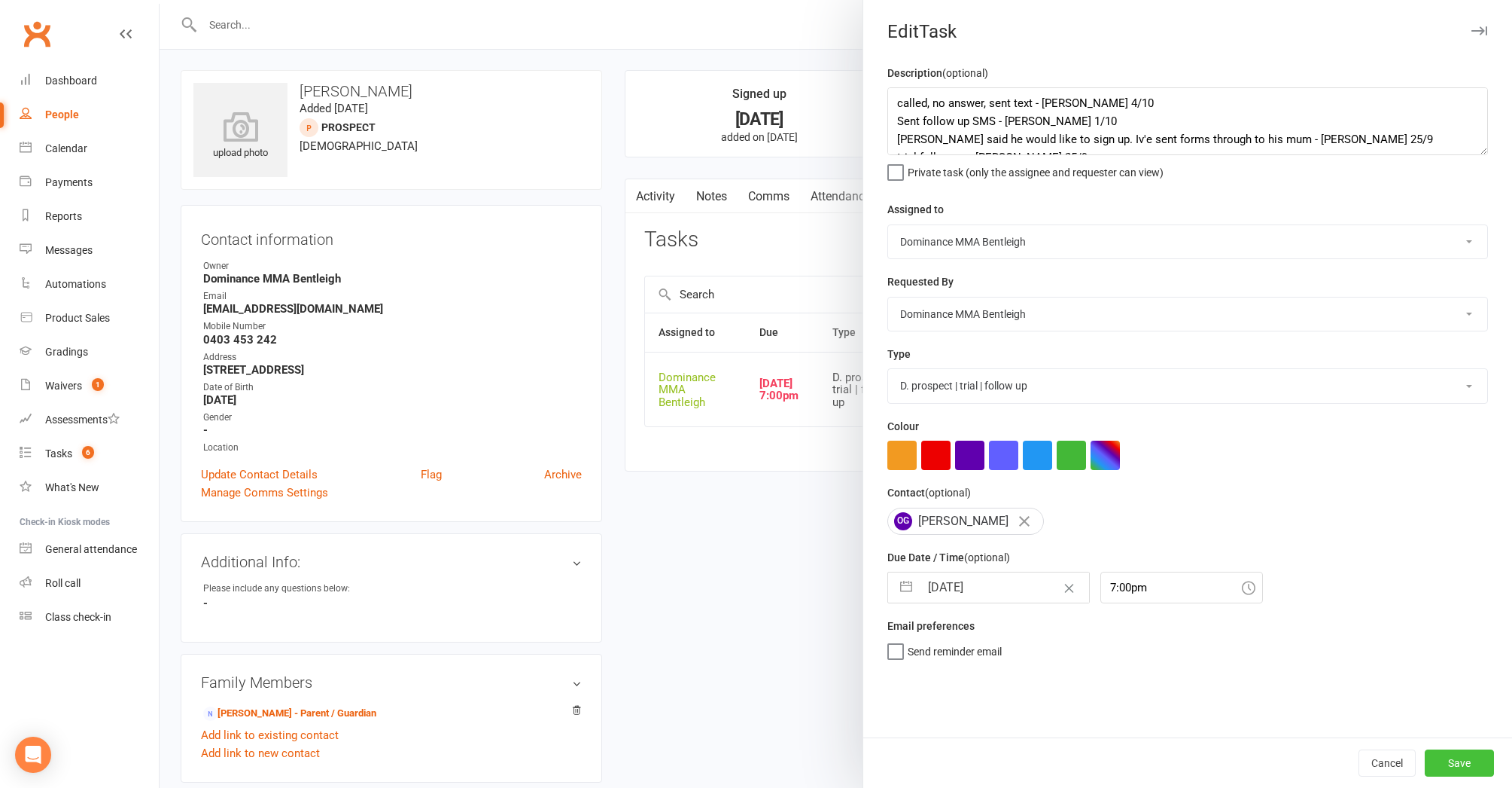
click at [1461, 768] on button "Save" at bounding box center [1460, 763] width 70 height 28
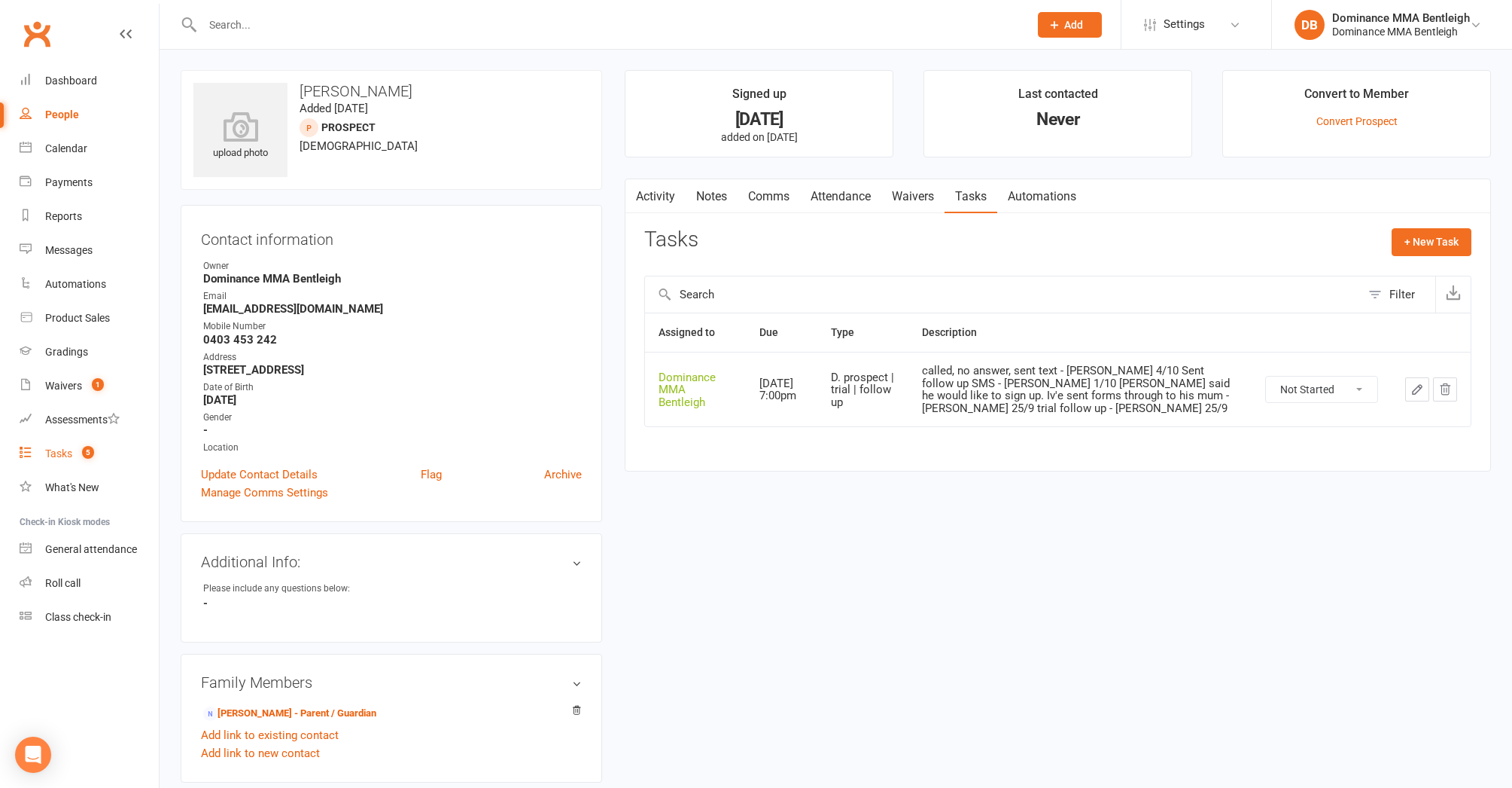
click at [56, 458] on div "Tasks" at bounding box center [59, 453] width 28 height 12
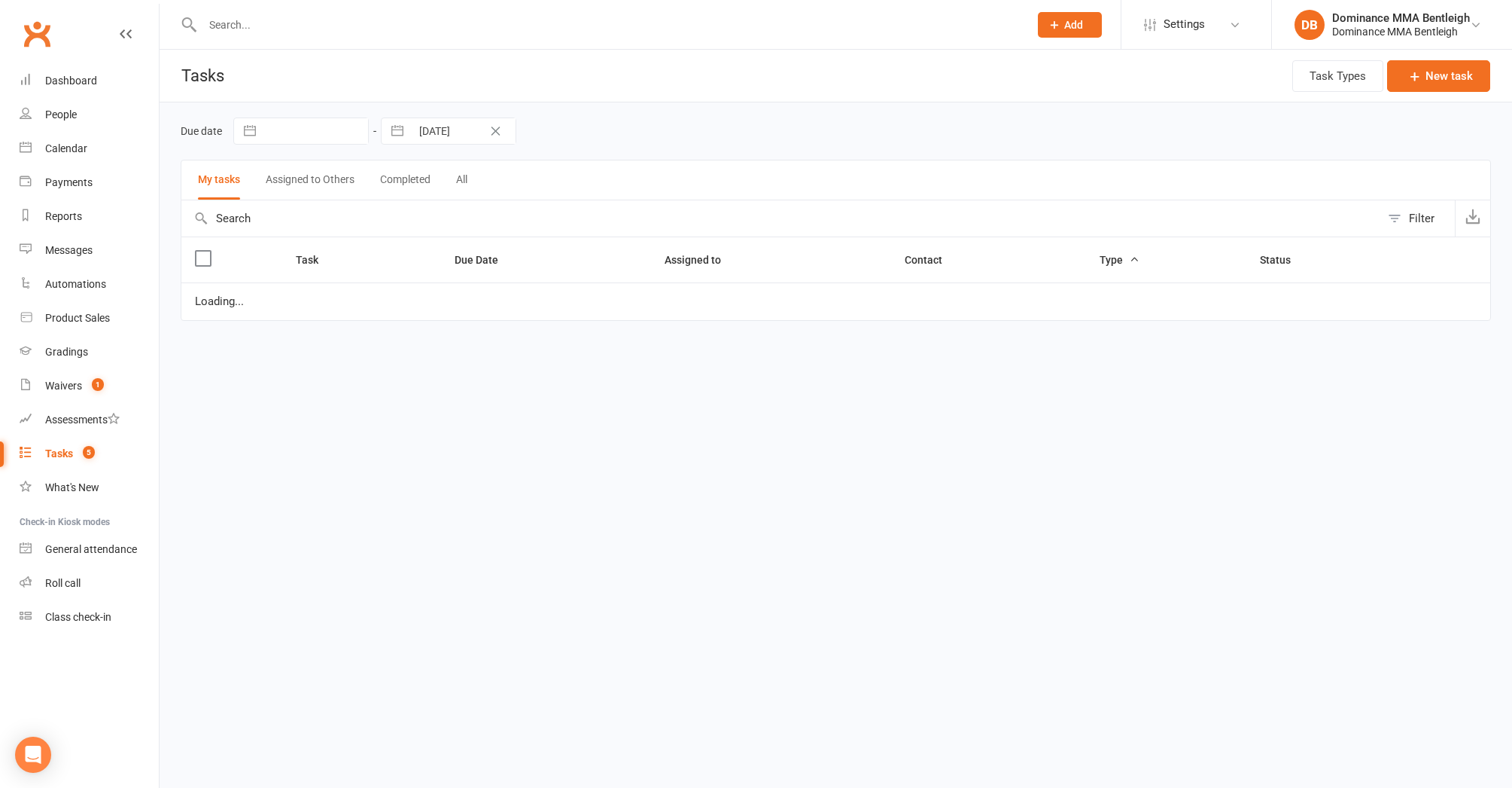
select select "started"
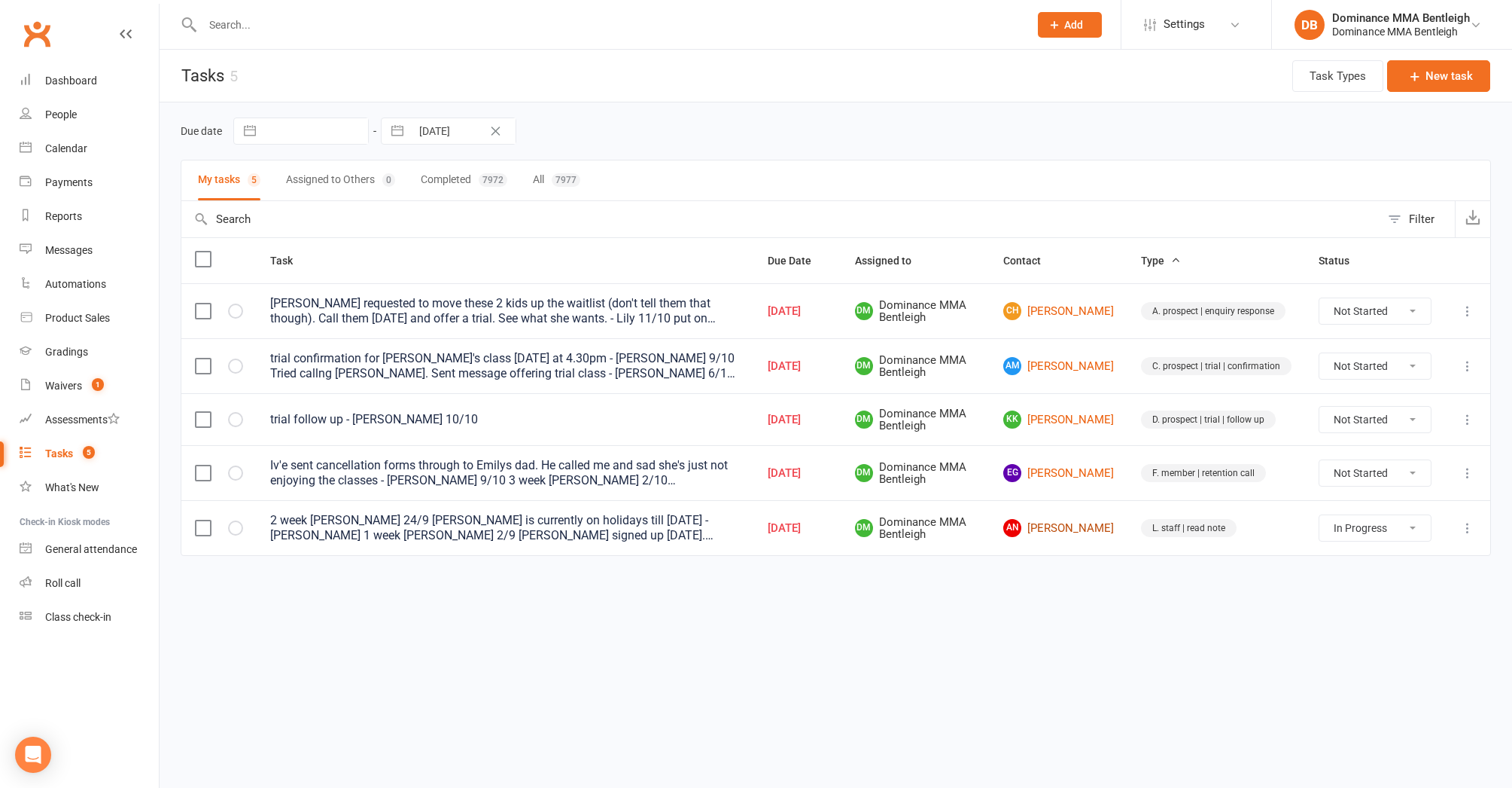
click at [1075, 527] on link "AN Angela Nguyen" at bounding box center [1058, 528] width 111 height 18
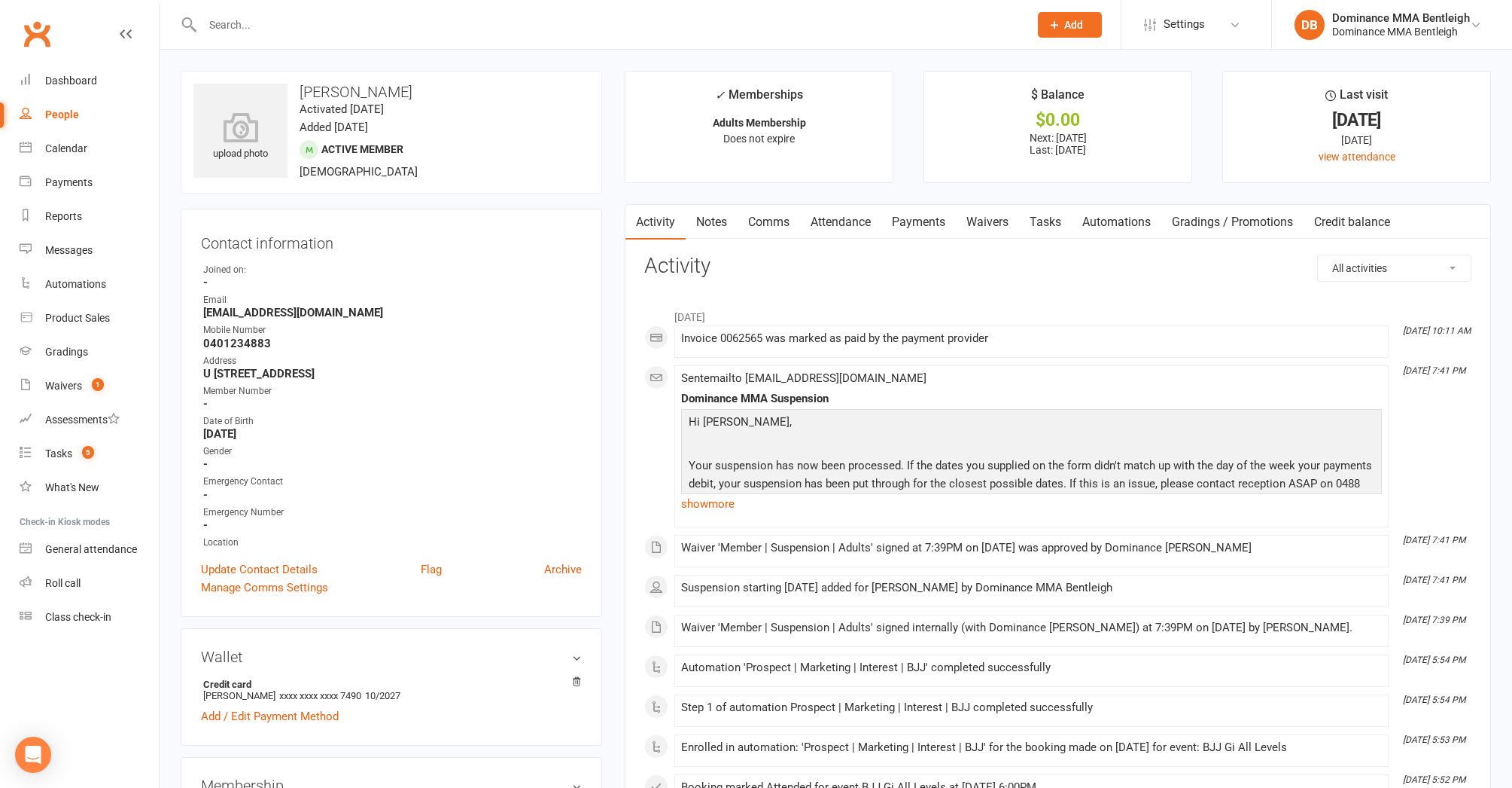
click at [1049, 207] on link "Tasks" at bounding box center [1045, 222] width 52 height 35
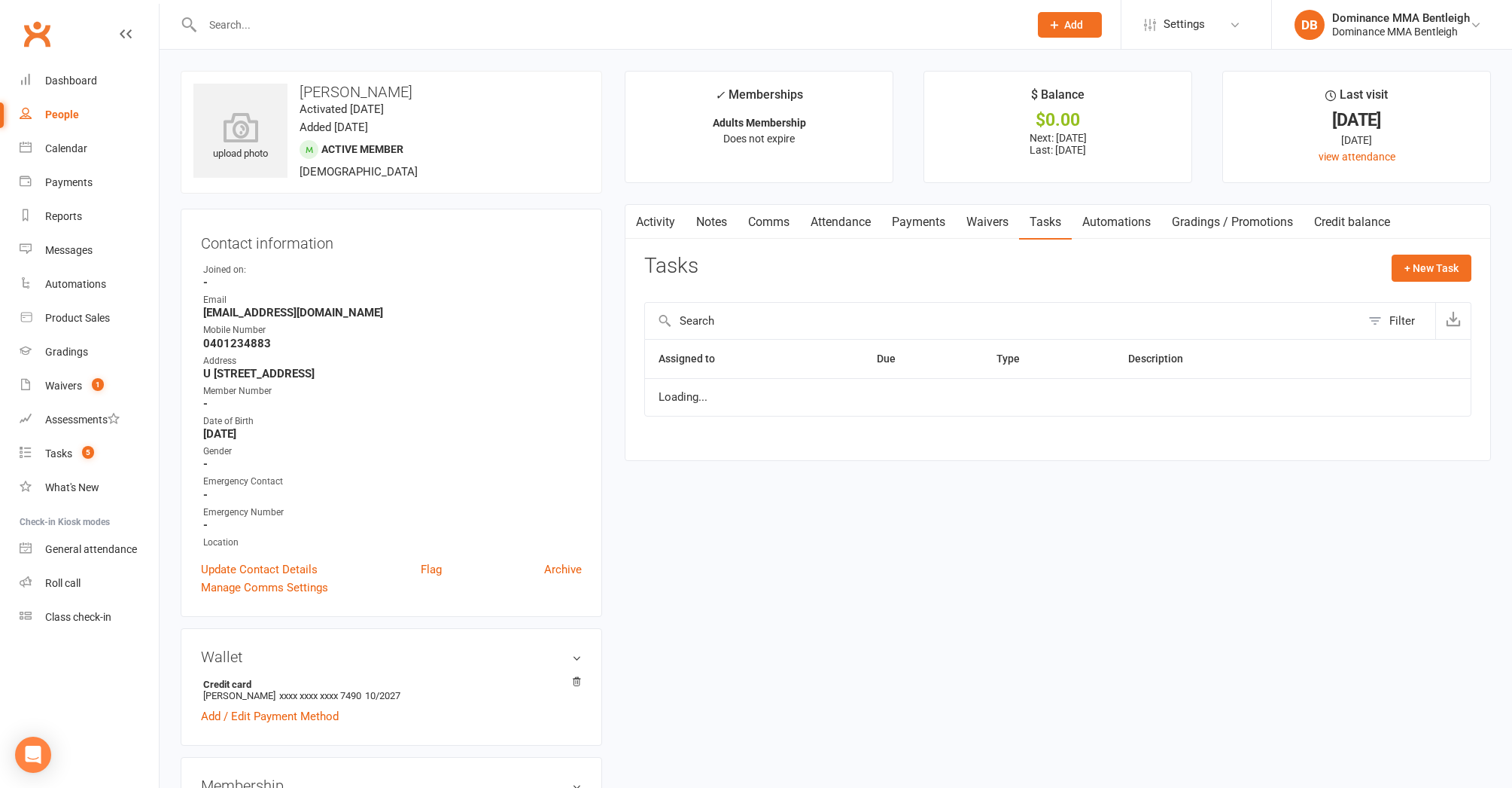
select select "started"
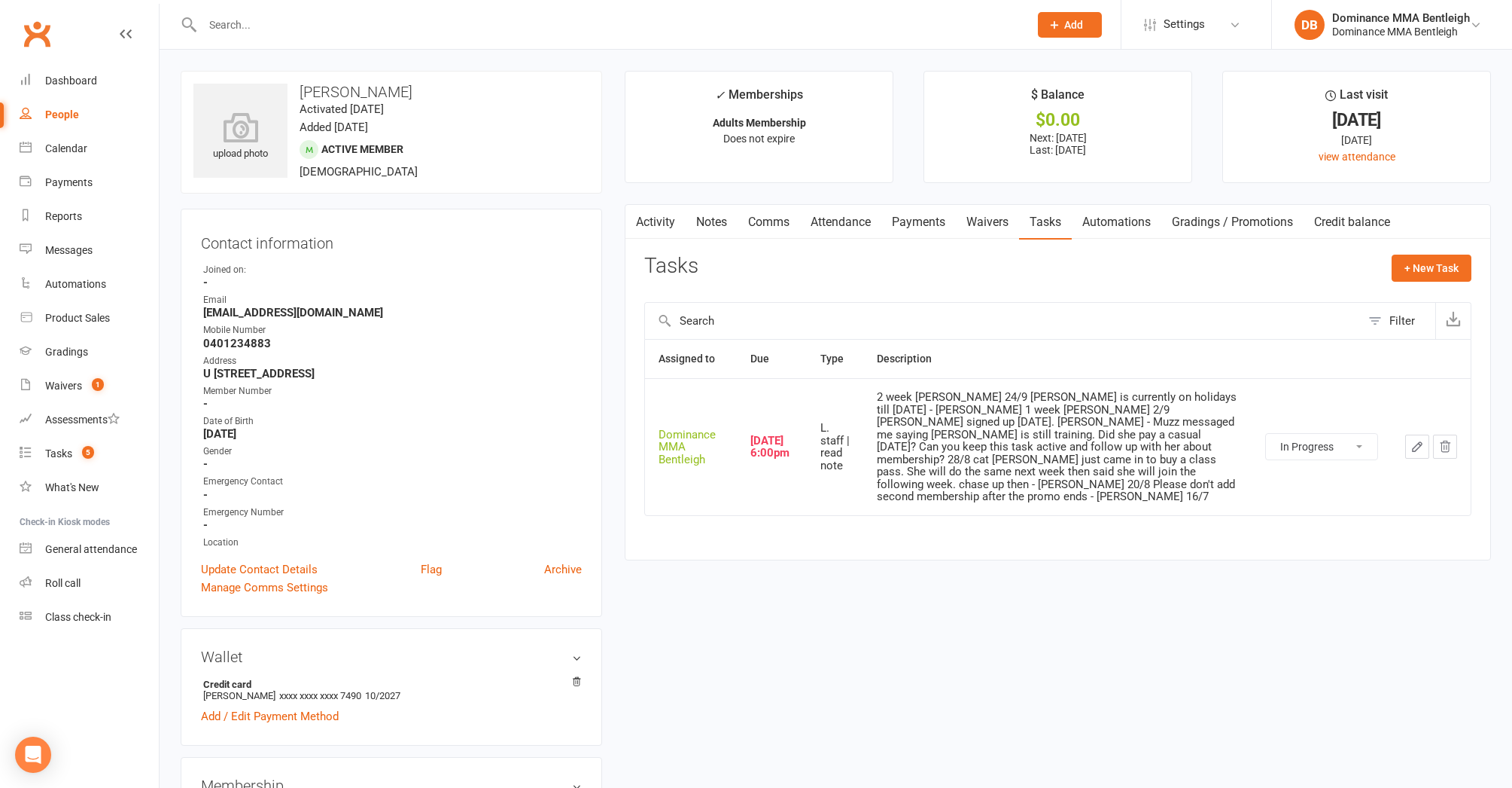
click at [1415, 439] on icon "button" at bounding box center [1418, 446] width 14 height 14
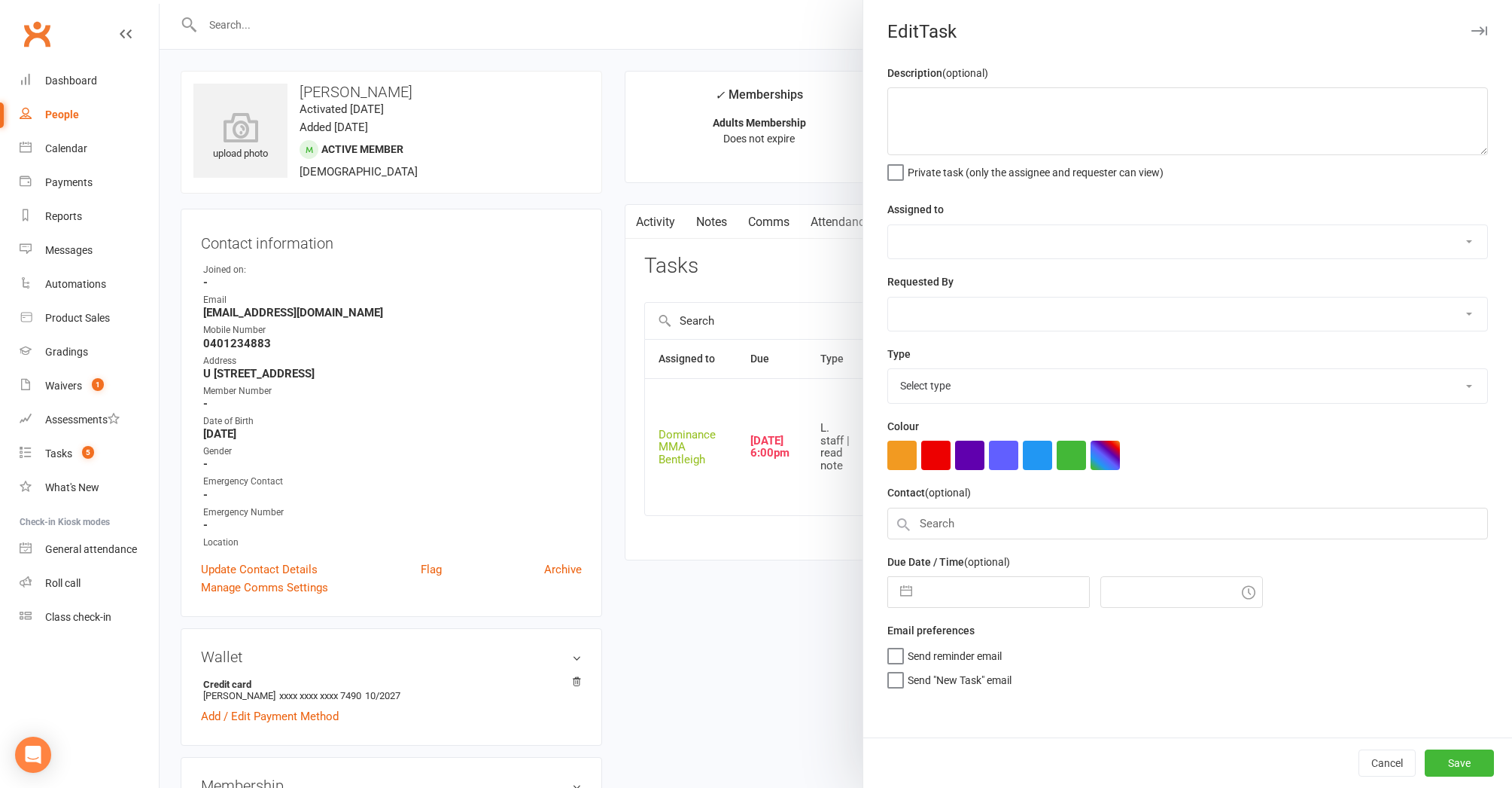
type textarea "2 week ret - Dylan 24/9 Angela is currently on holidays till October 12 - Dylan…"
select select "24839"
type input "12 Oct 2025"
type input "6:00pm"
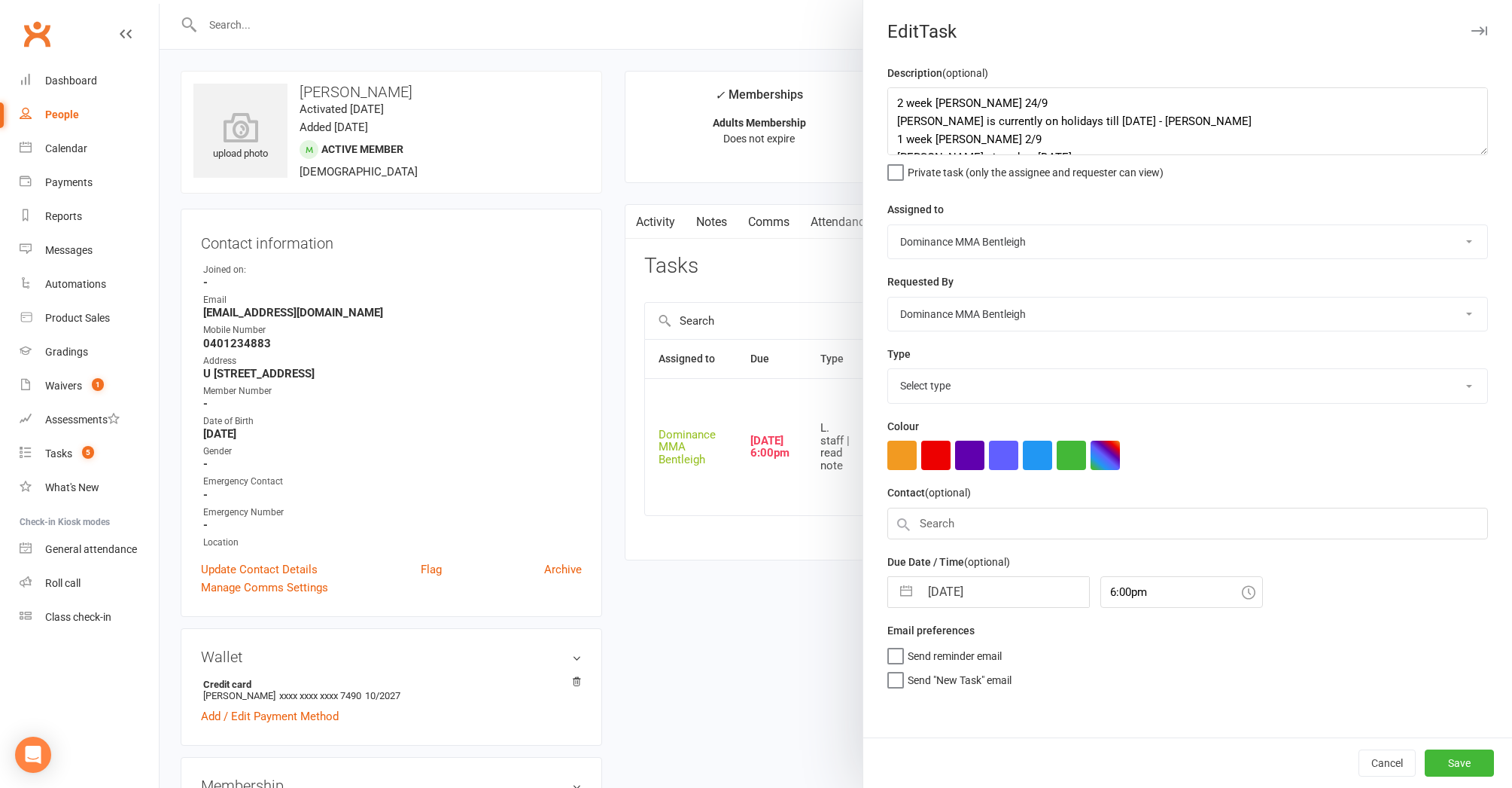
select select "13795"
click at [847, 517] on div at bounding box center [835, 394] width 1352 height 788
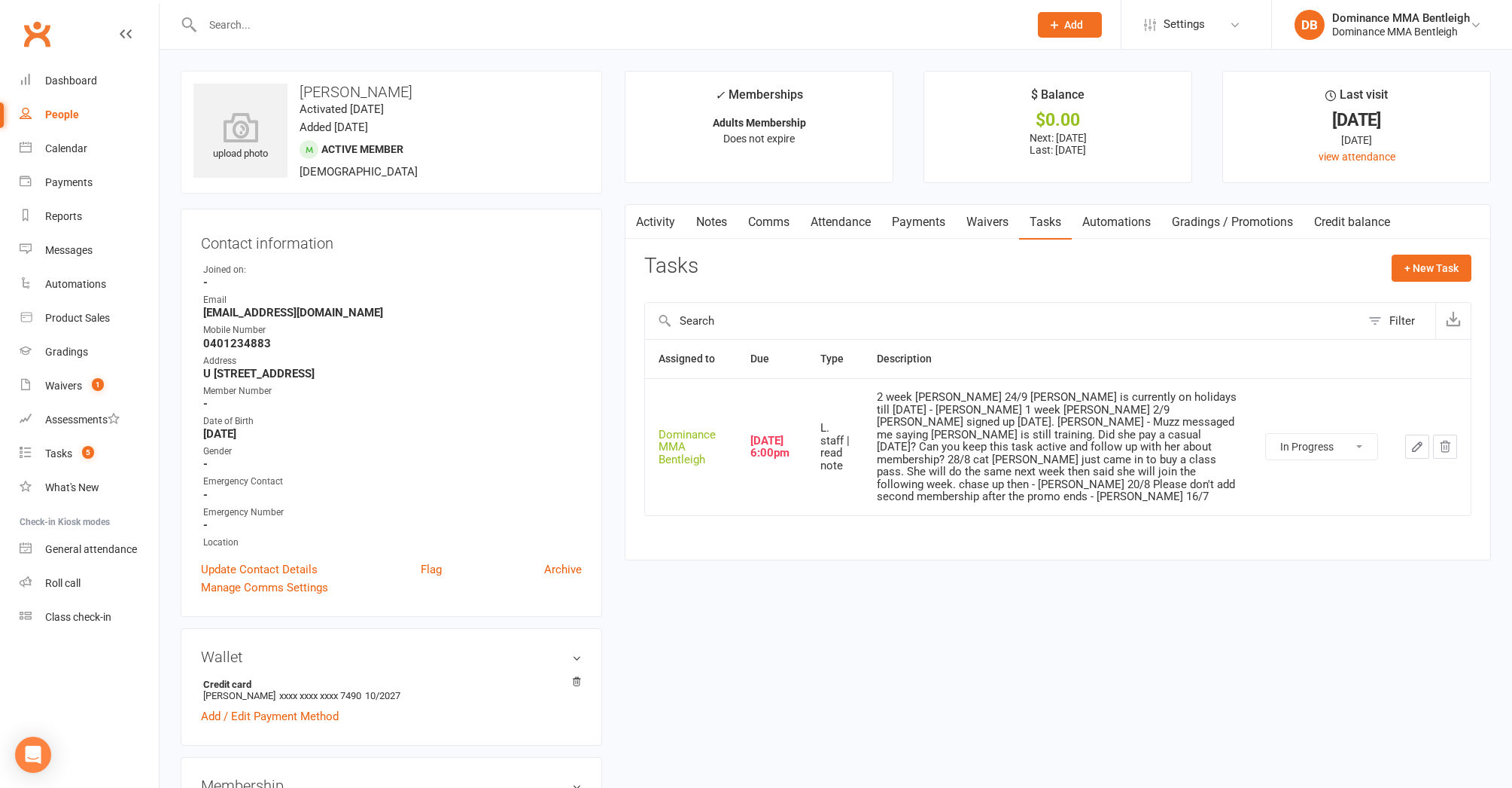
click at [1415, 443] on icon "button" at bounding box center [1418, 446] width 14 height 14
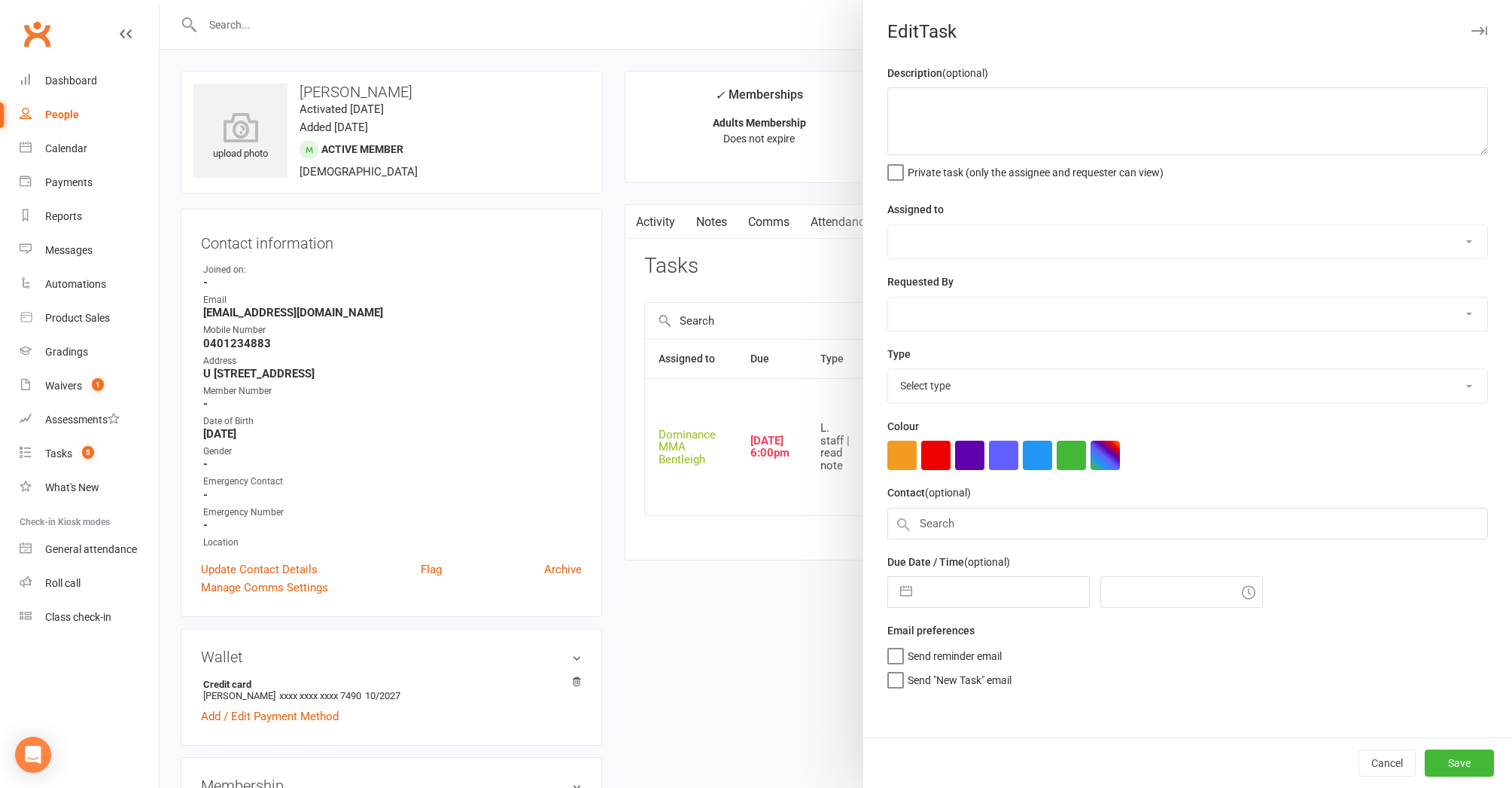
type textarea "2 week ret - Dylan 24/9 Angela is currently on holidays till October 12 - Dylan…"
select select "24839"
type input "12 Oct 2025"
type input "6:00pm"
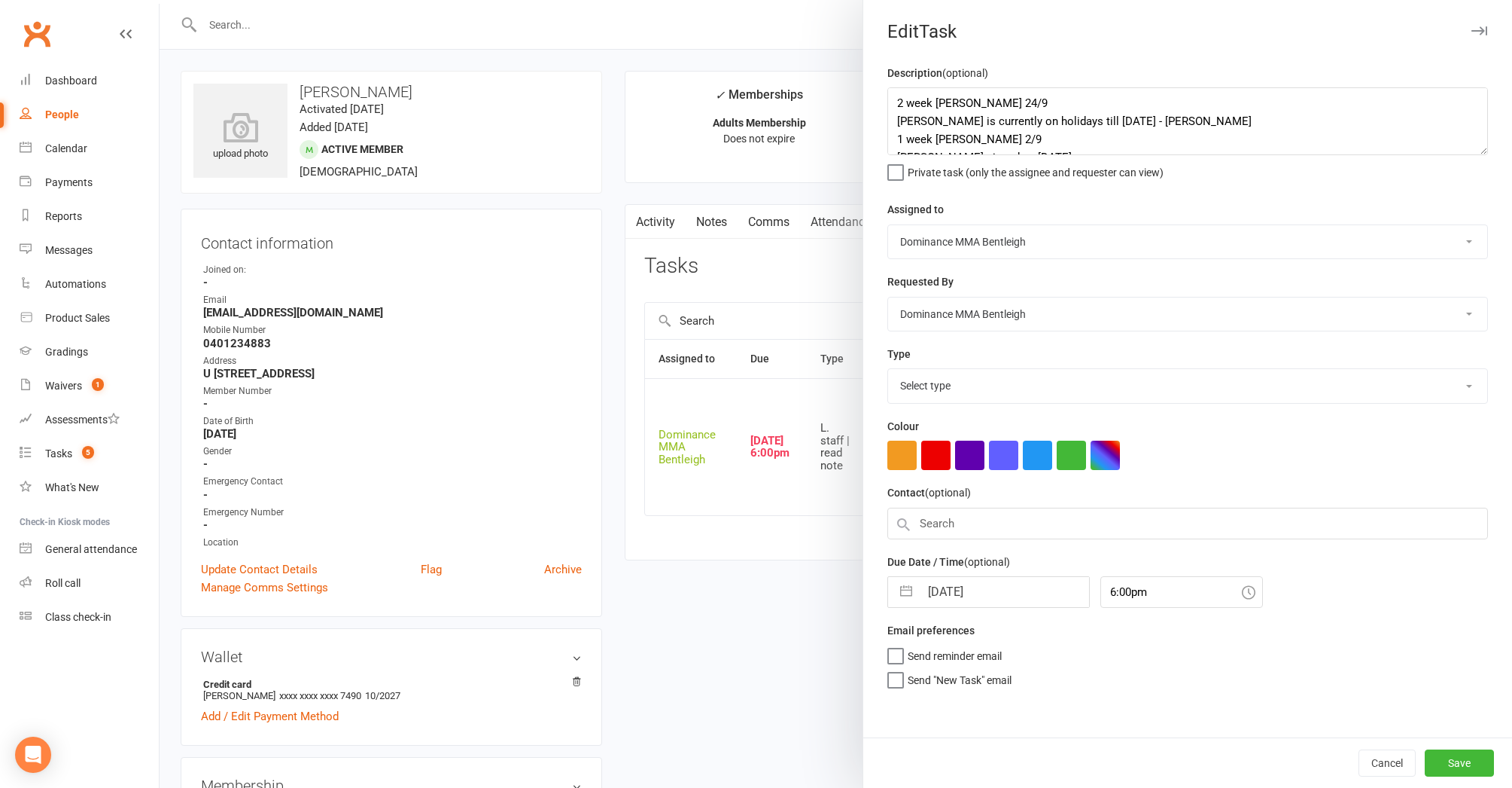
select select "13795"
click at [994, 589] on input "12 Oct 2025" at bounding box center [1004, 587] width 170 height 30
select select "8"
select select "2025"
select select "9"
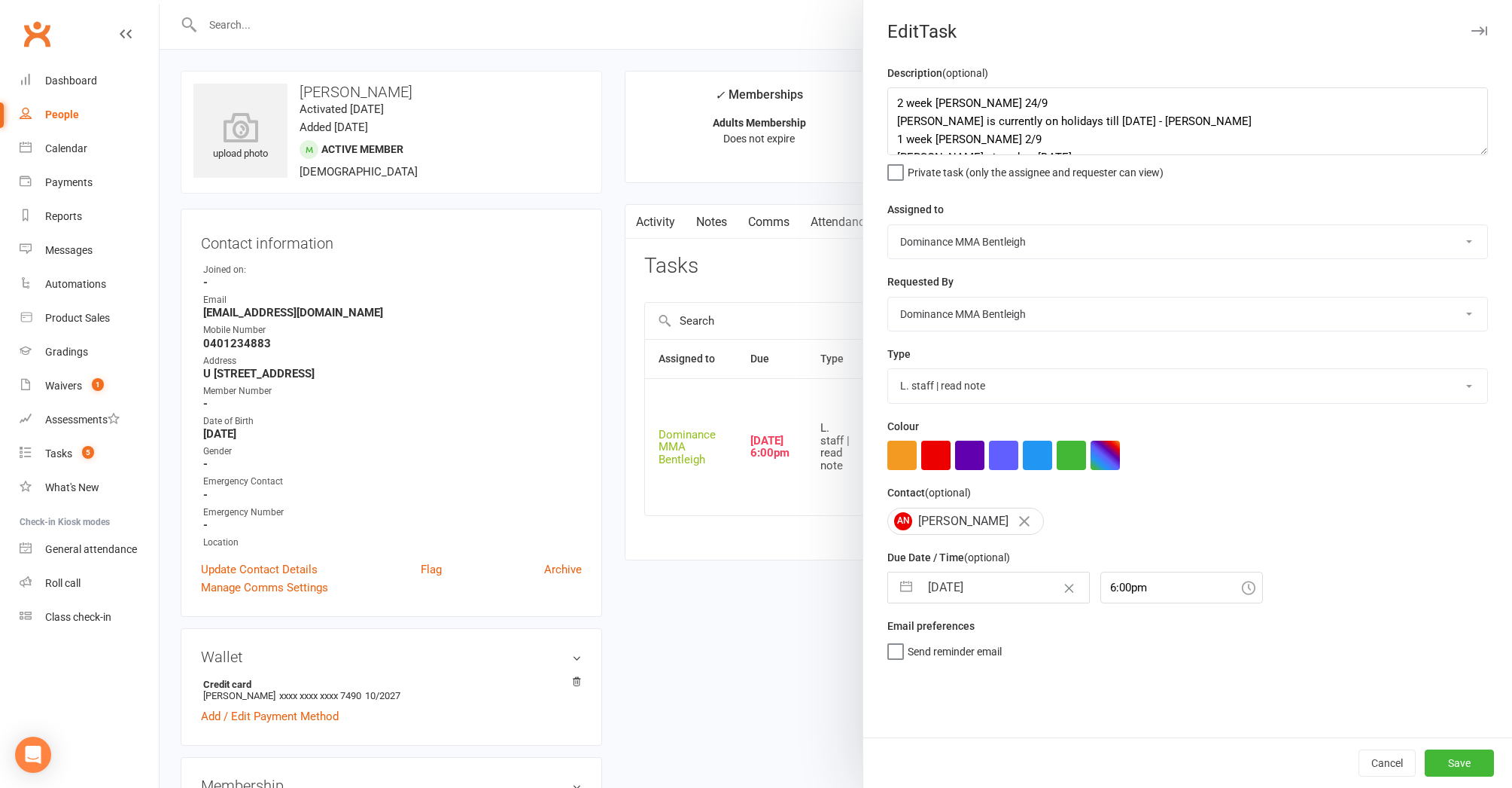
select select "2025"
select select "10"
select select "2025"
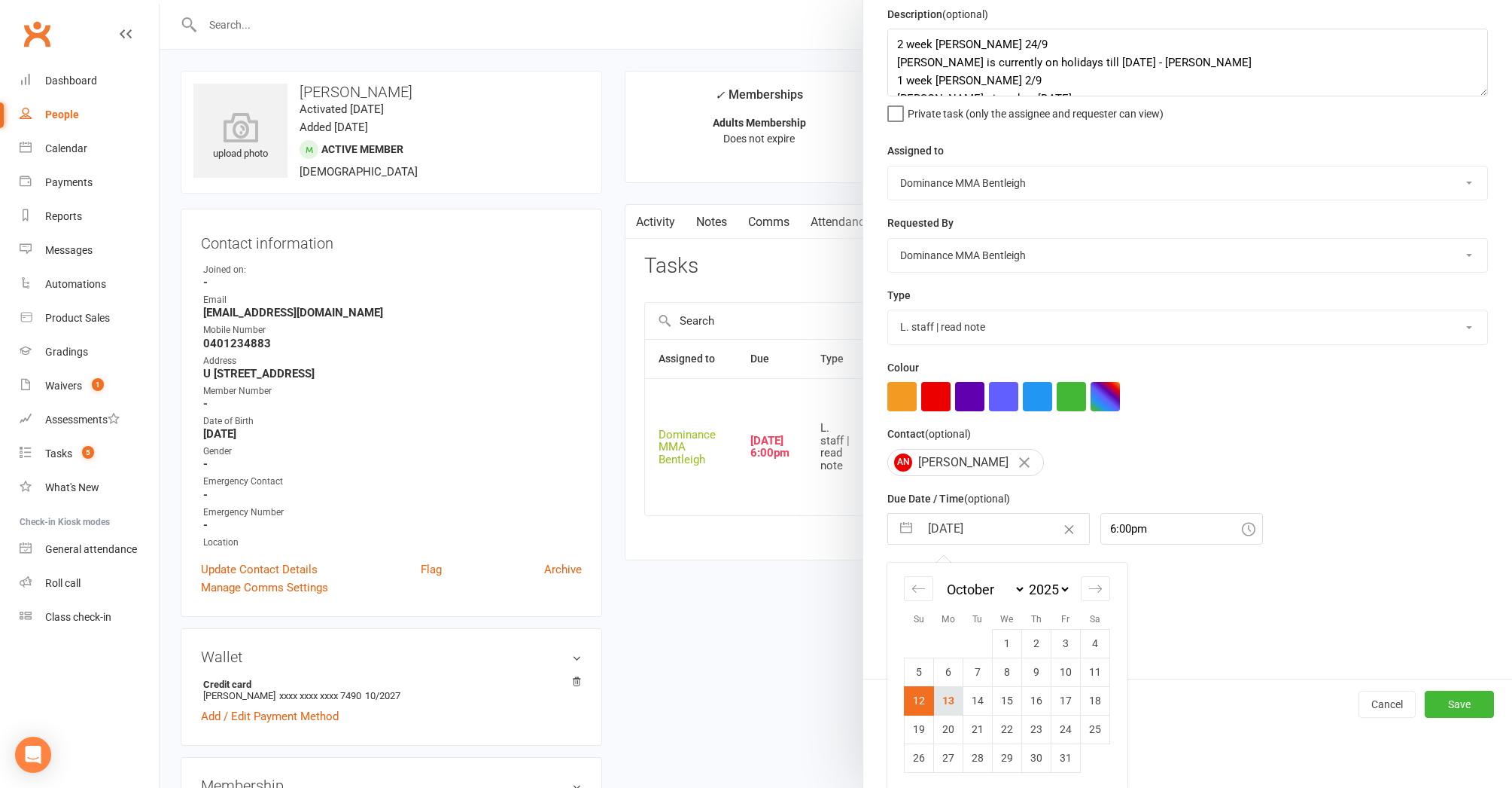
scroll to position [58, 0]
click at [1028, 700] on td "16" at bounding box center [1037, 701] width 29 height 28
type input "16 Oct 2025"
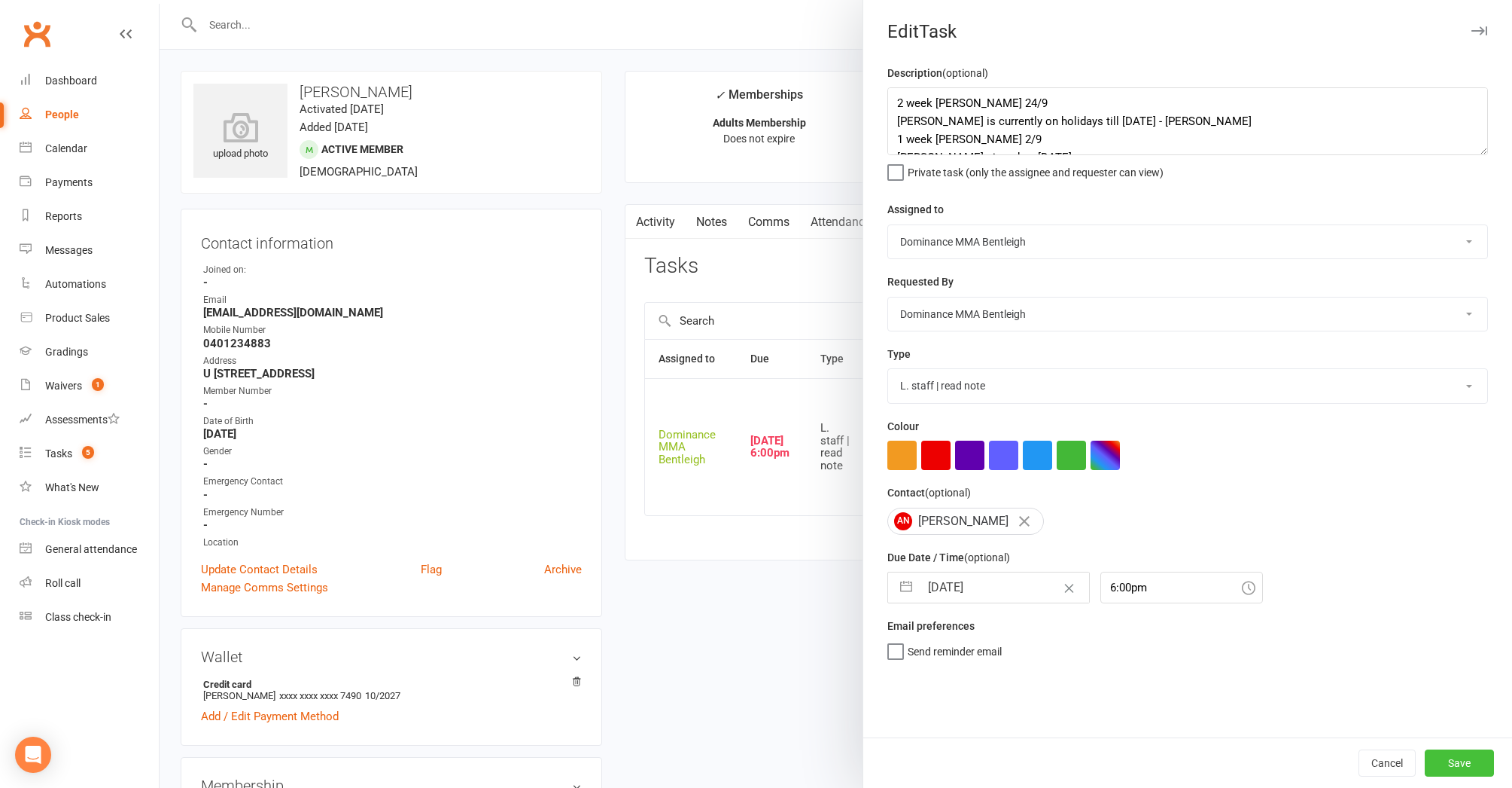
click at [1468, 760] on button "Save" at bounding box center [1460, 763] width 70 height 28
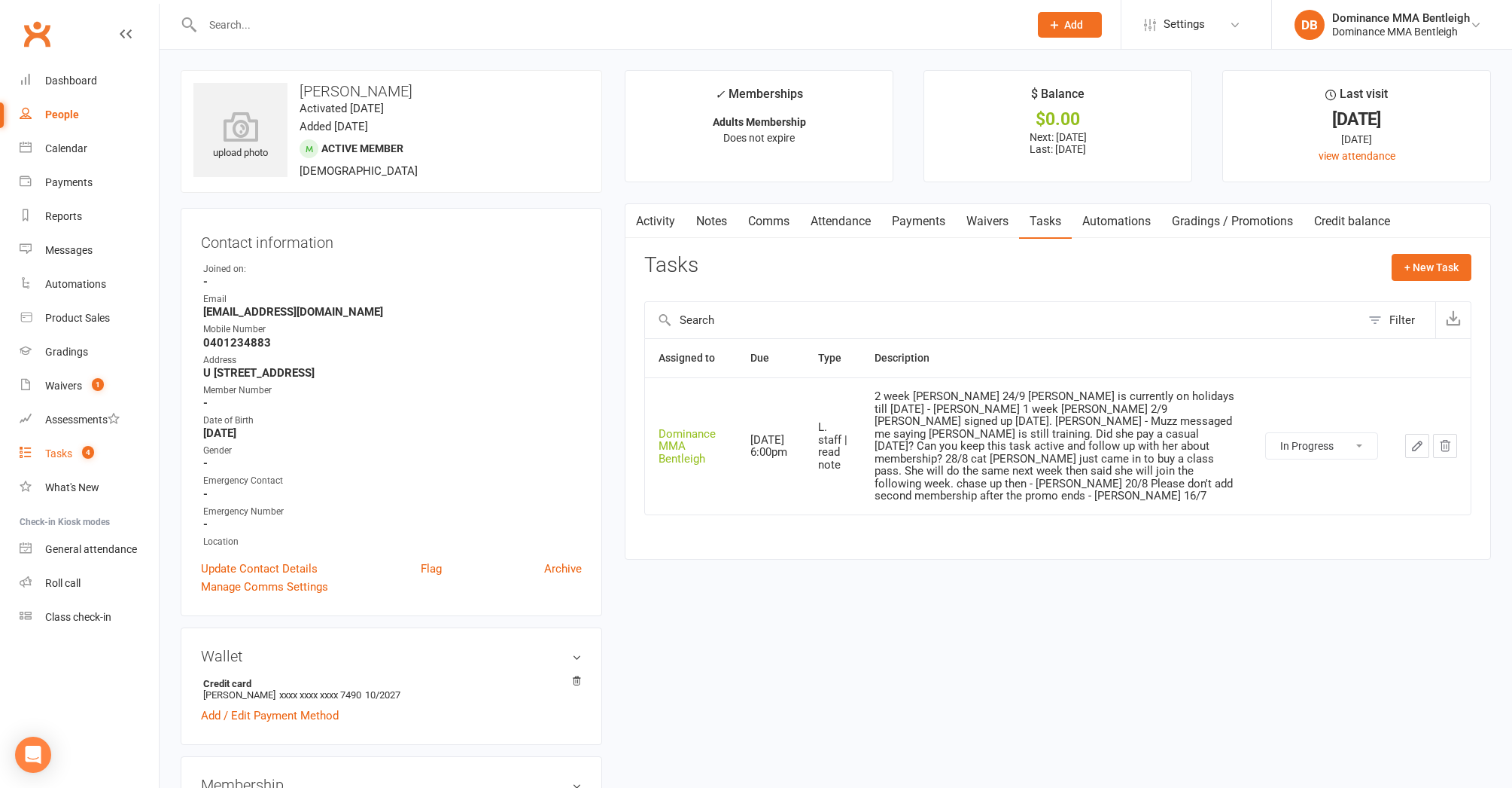
click at [70, 452] on div "Tasks" at bounding box center [59, 453] width 28 height 12
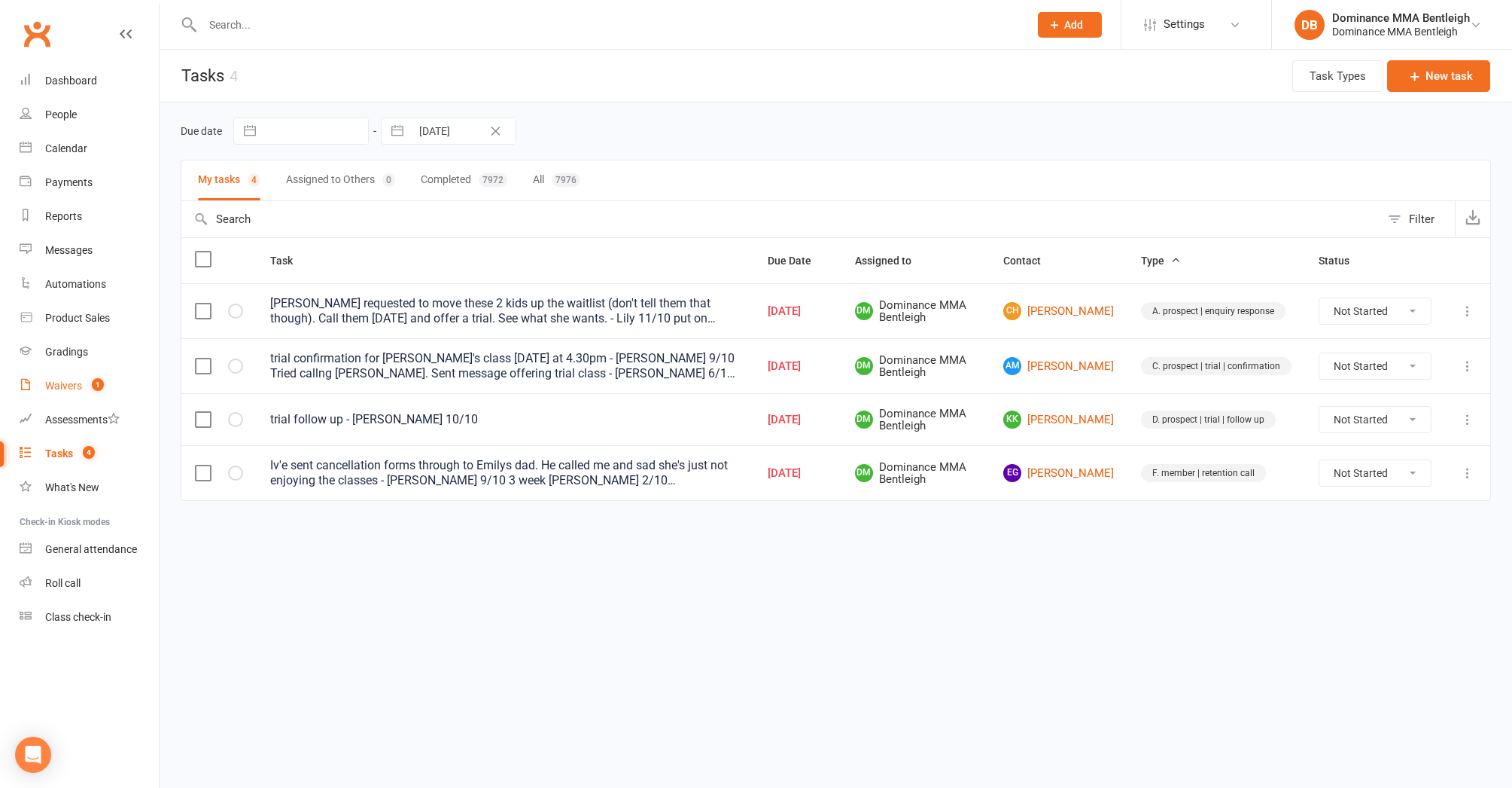
click at [65, 387] on div "Waivers" at bounding box center [63, 385] width 37 height 12
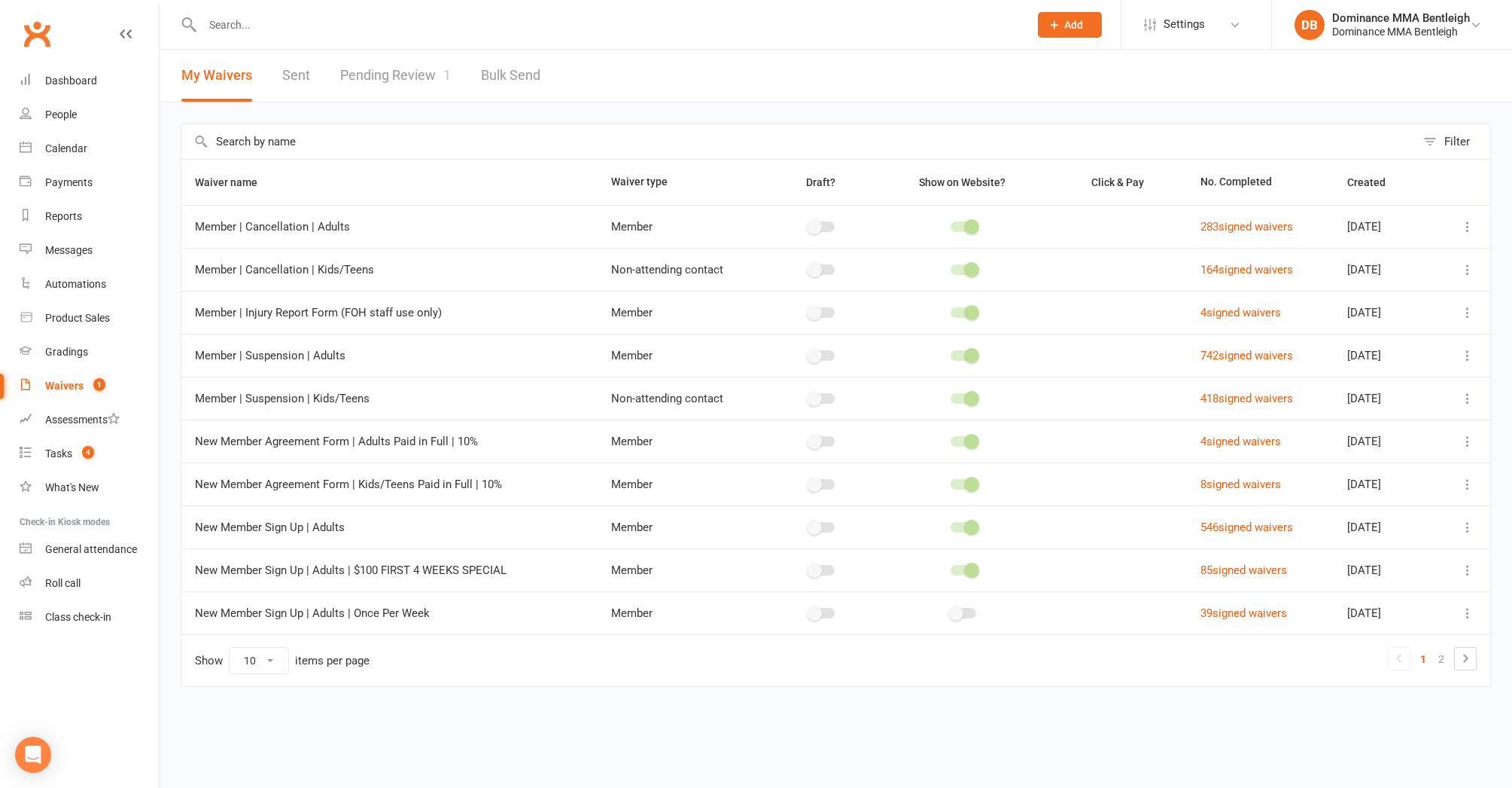
click at [348, 92] on link "Pending Review 1" at bounding box center [395, 75] width 111 height 52
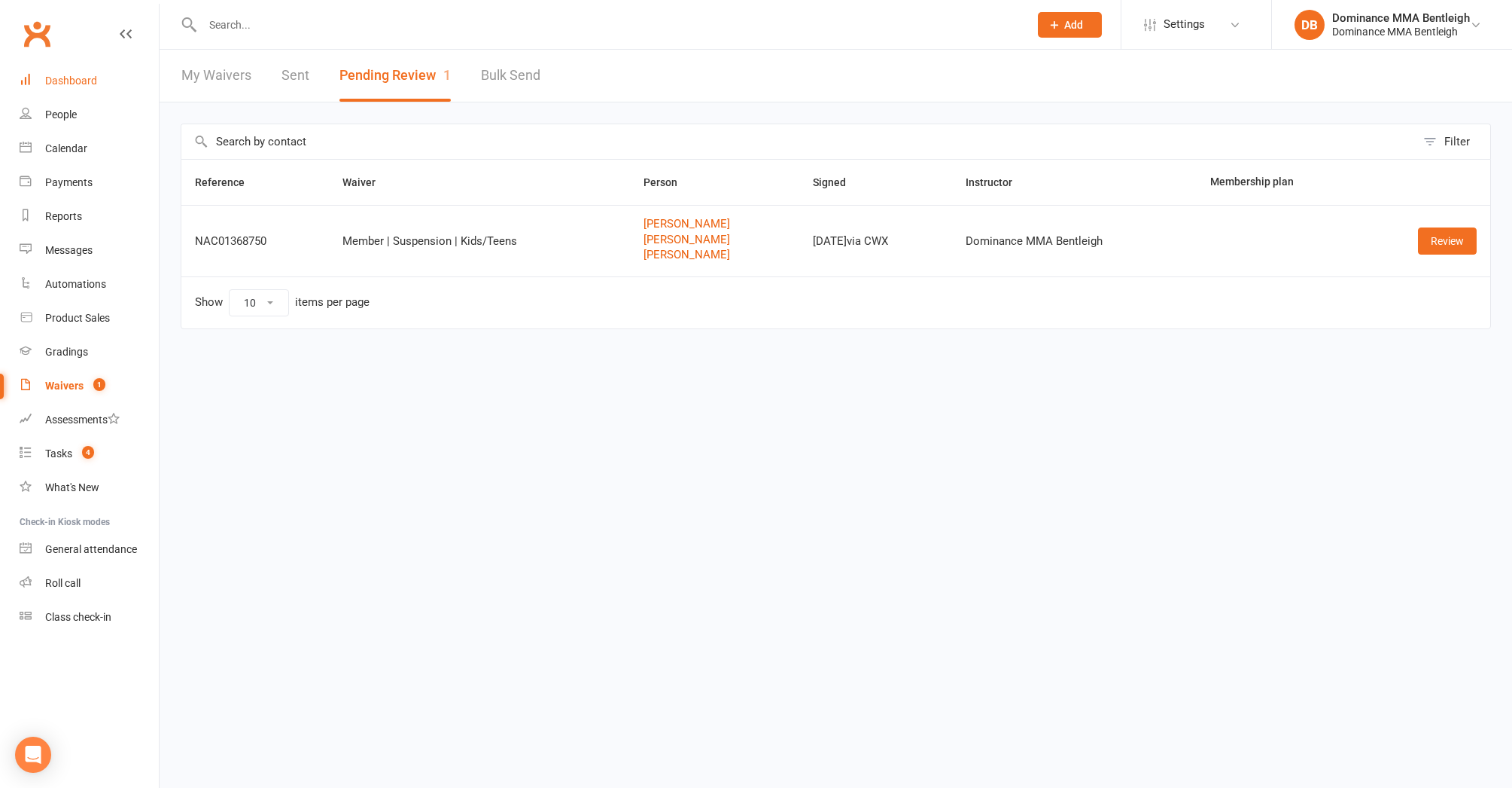
click at [103, 86] on link "Dashboard" at bounding box center [89, 81] width 139 height 34
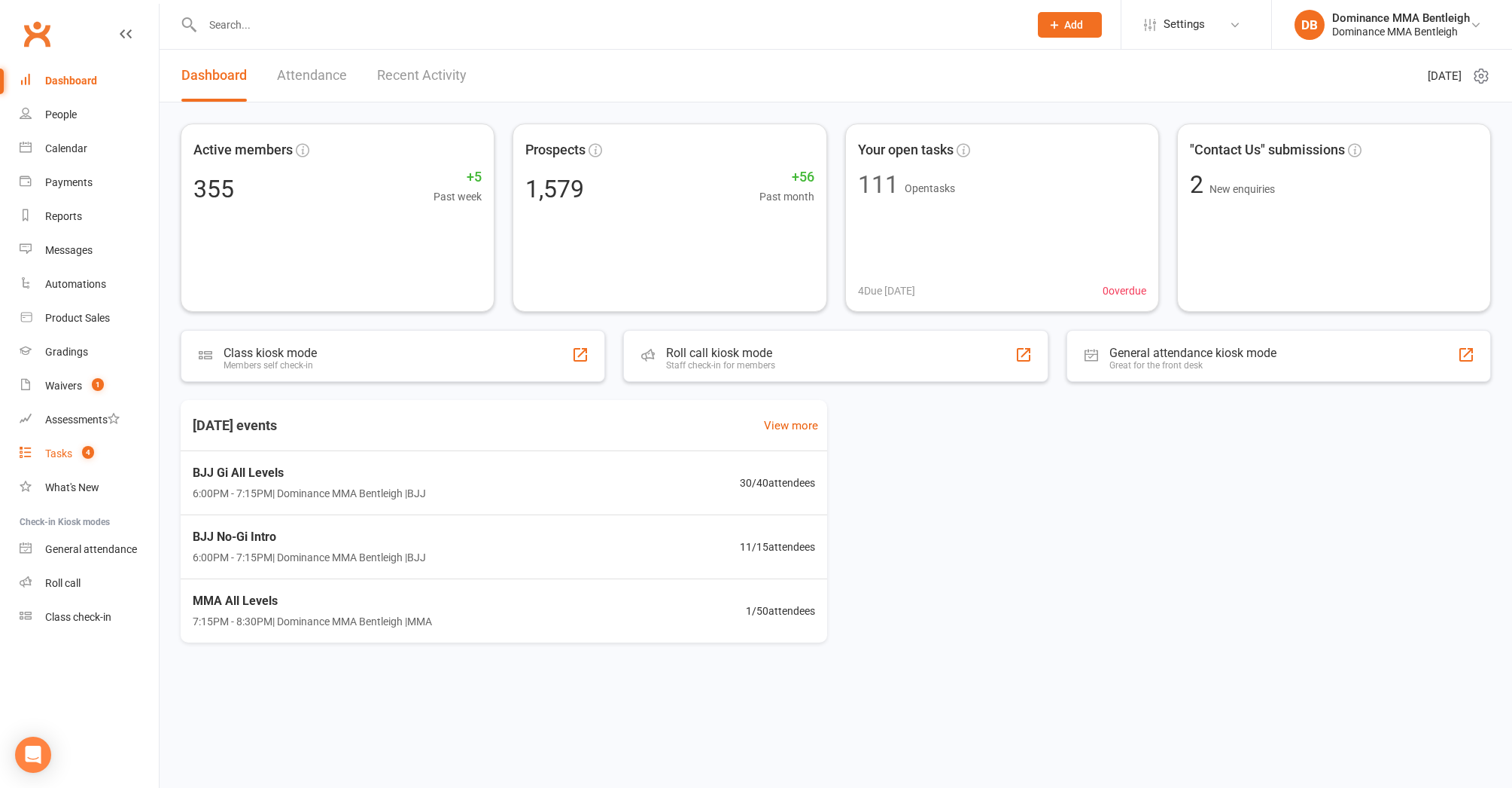
click at [67, 449] on div "Tasks" at bounding box center [59, 453] width 28 height 12
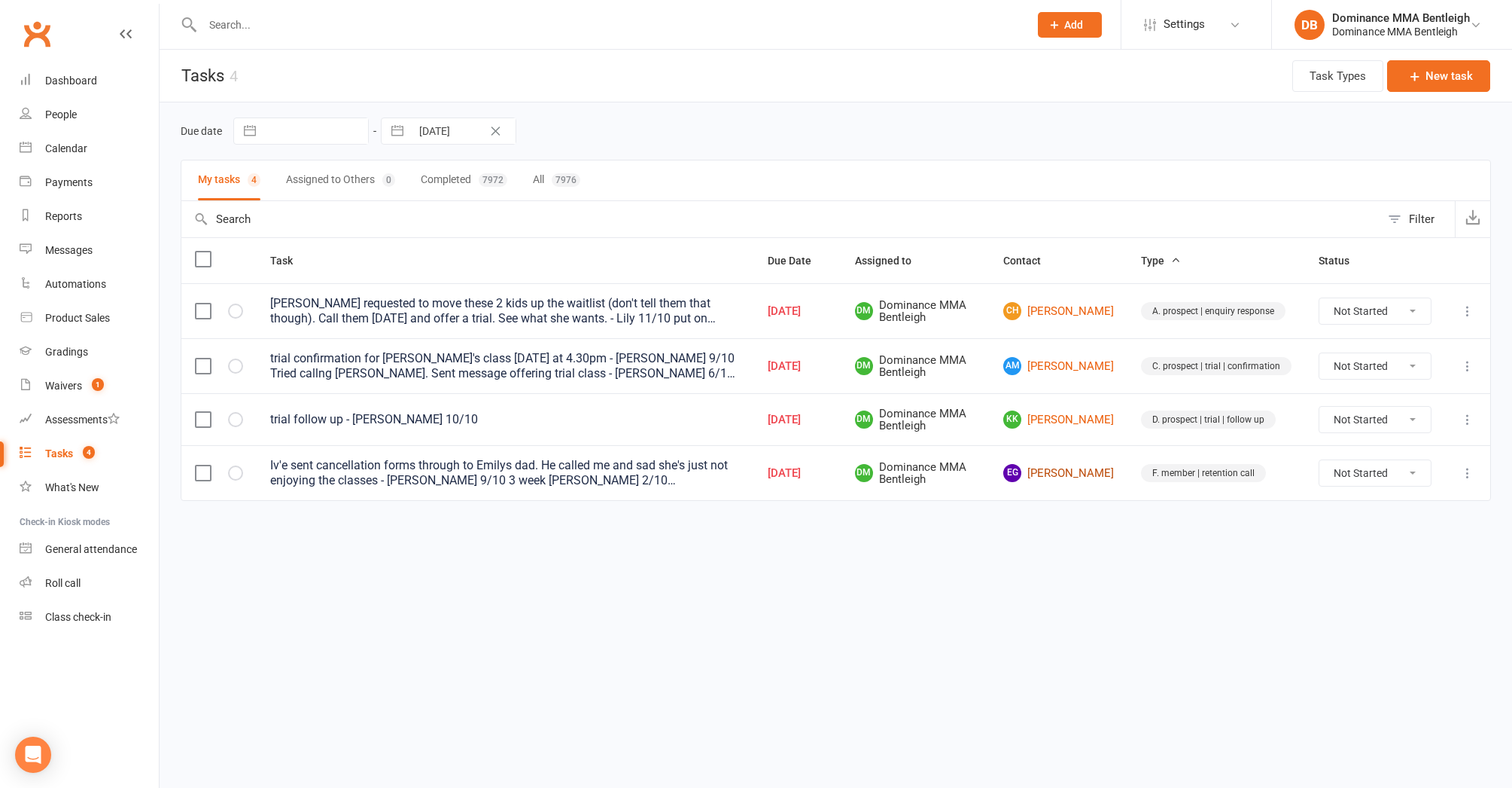
click at [1071, 479] on link "EG Emily Guadagno" at bounding box center [1058, 473] width 111 height 18
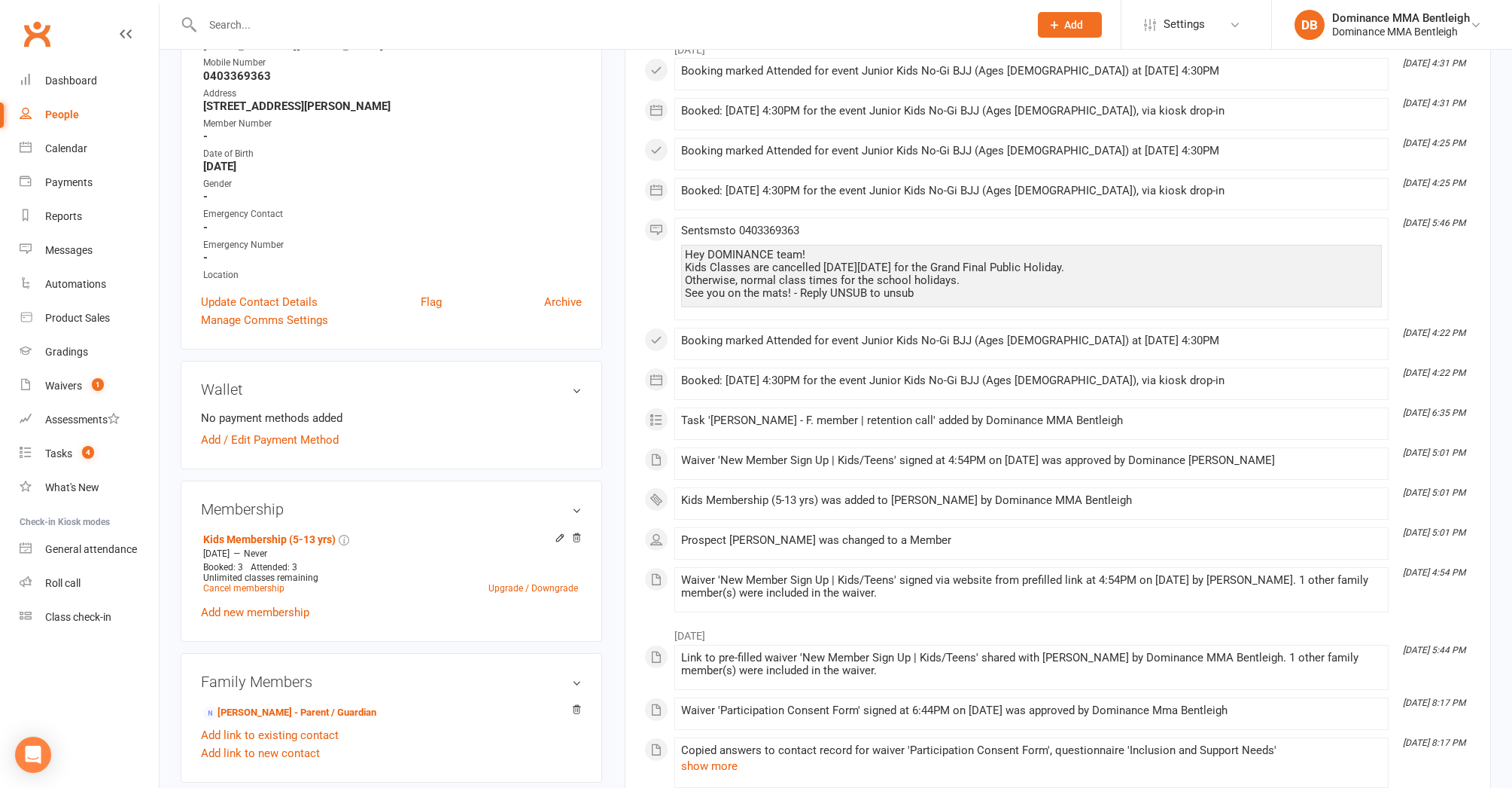
scroll to position [269, 0]
click at [359, 709] on link "Anthony Guadagno - Parent / Guardian" at bounding box center [290, 711] width 173 height 16
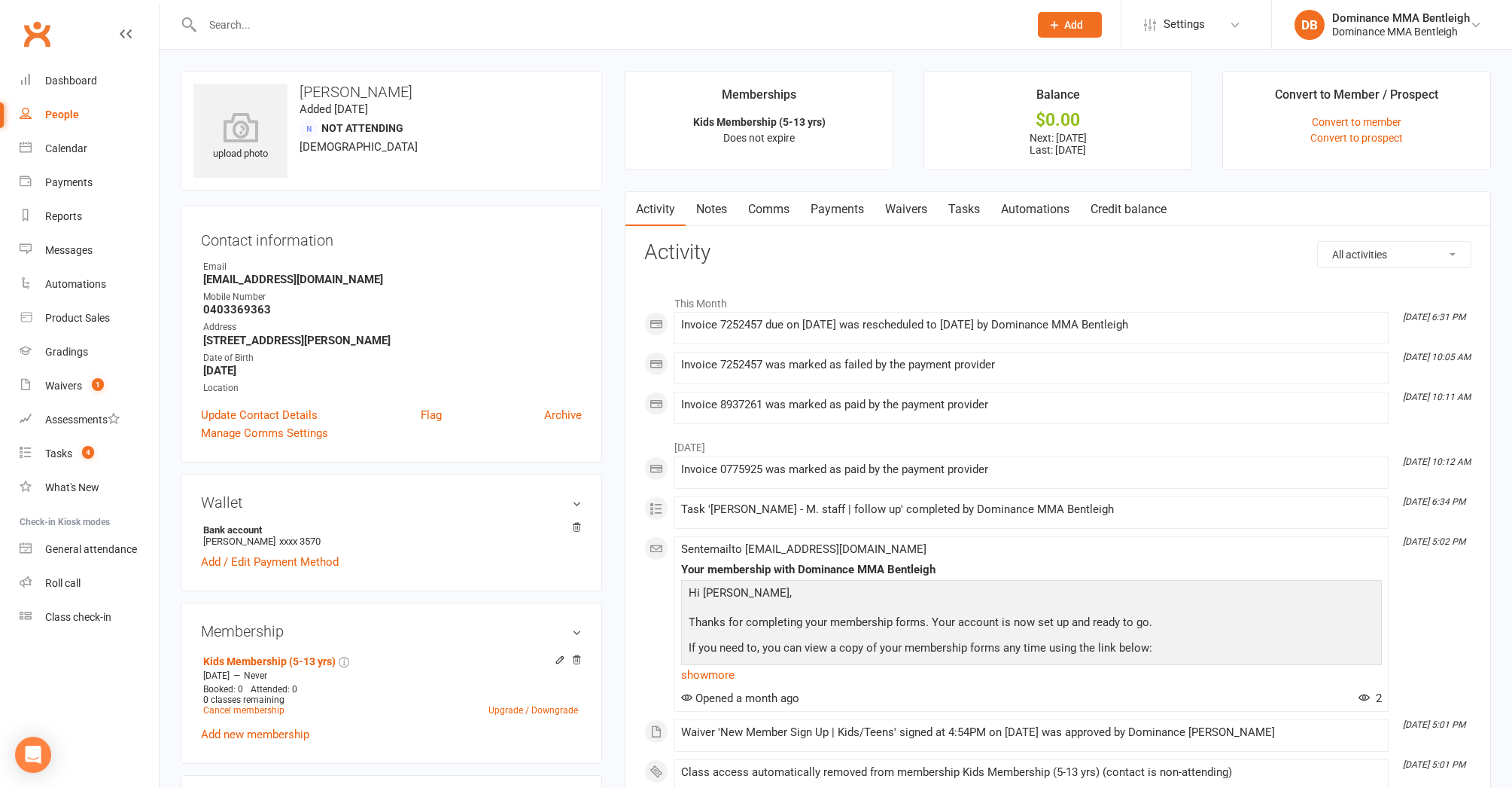
click at [826, 207] on link "Payments" at bounding box center [837, 209] width 74 height 35
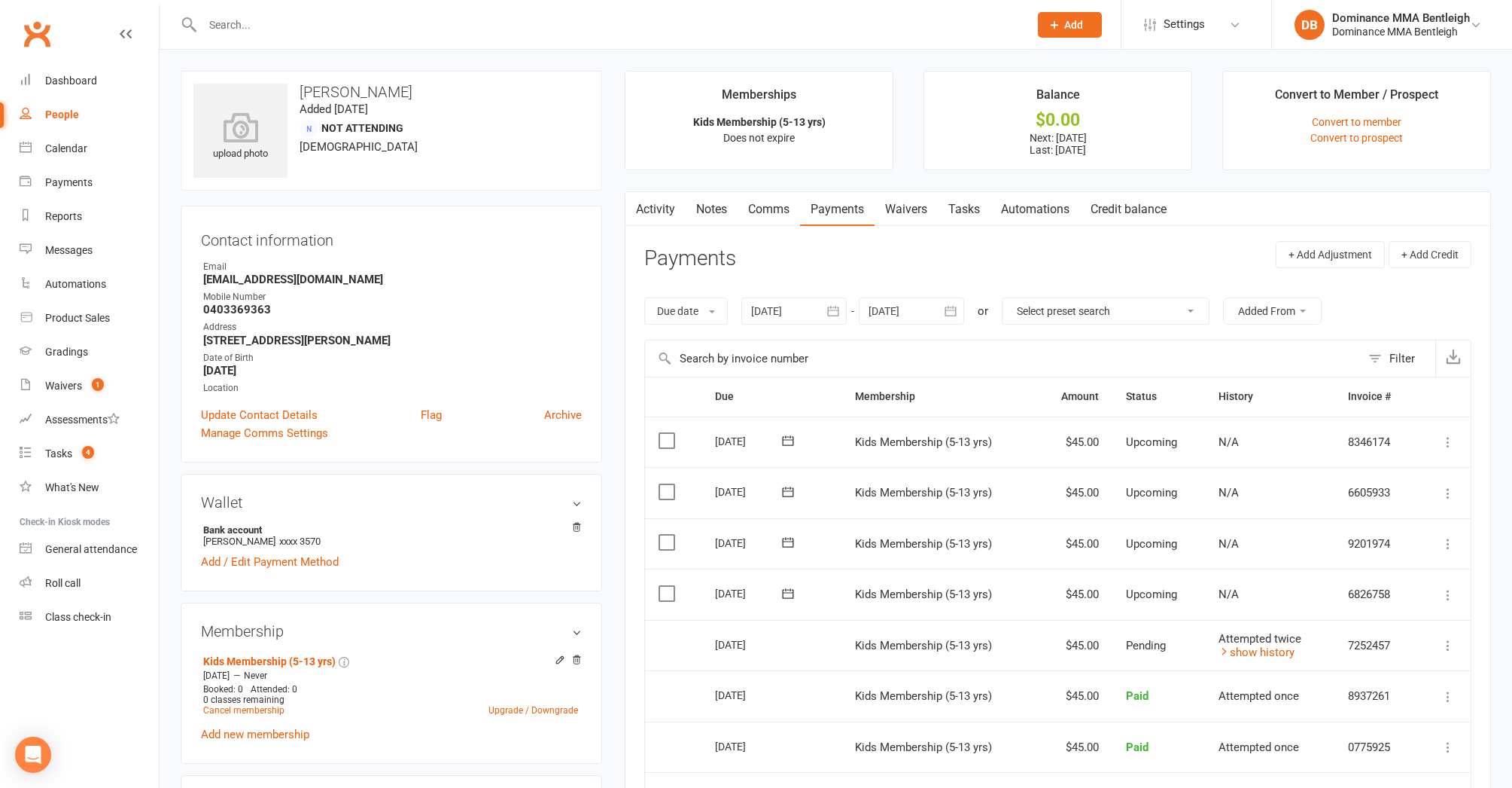
click at [667, 195] on link "Activity" at bounding box center [656, 209] width 61 height 35
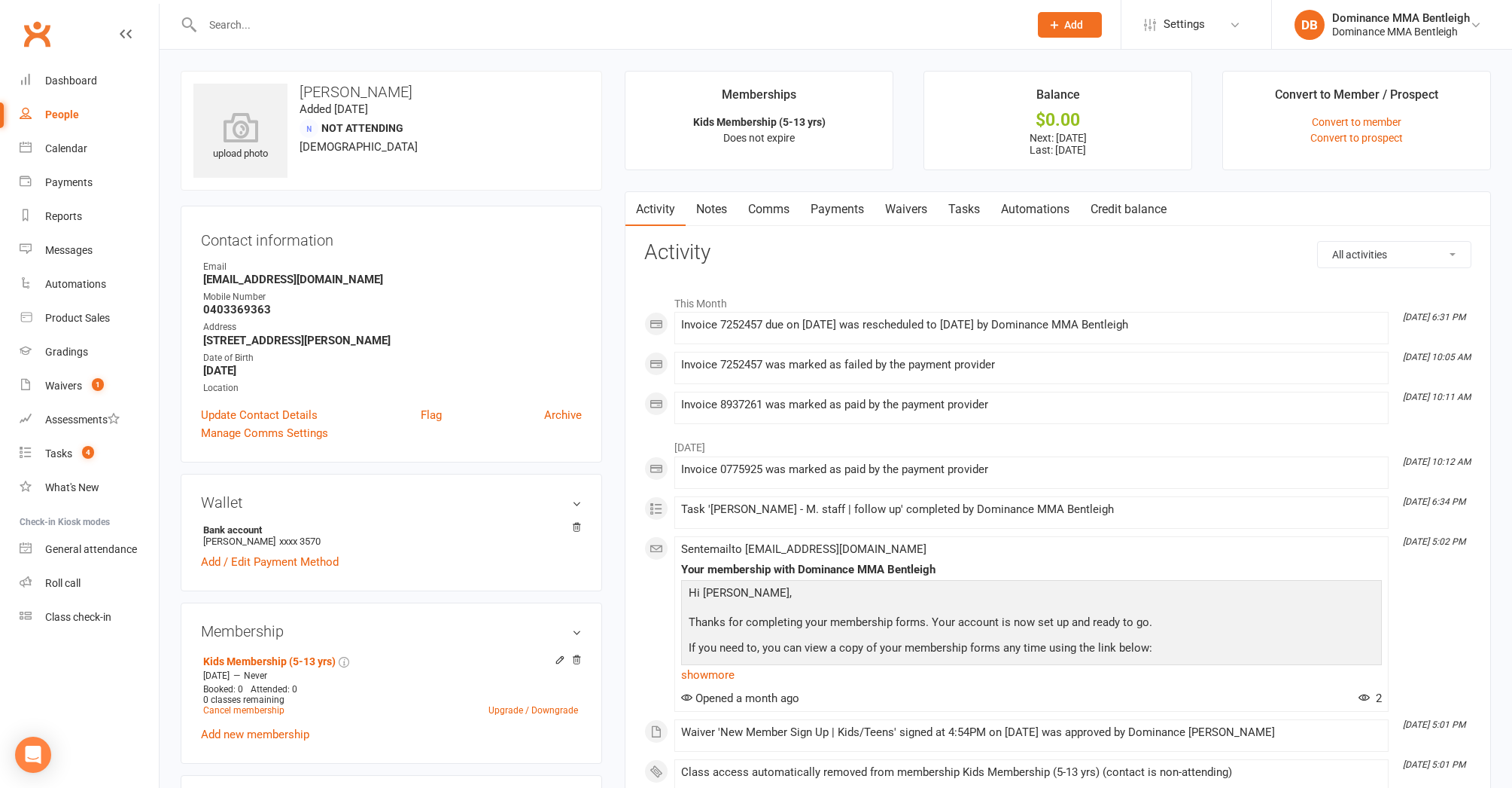
click at [877, 210] on link "Waivers" at bounding box center [906, 209] width 63 height 35
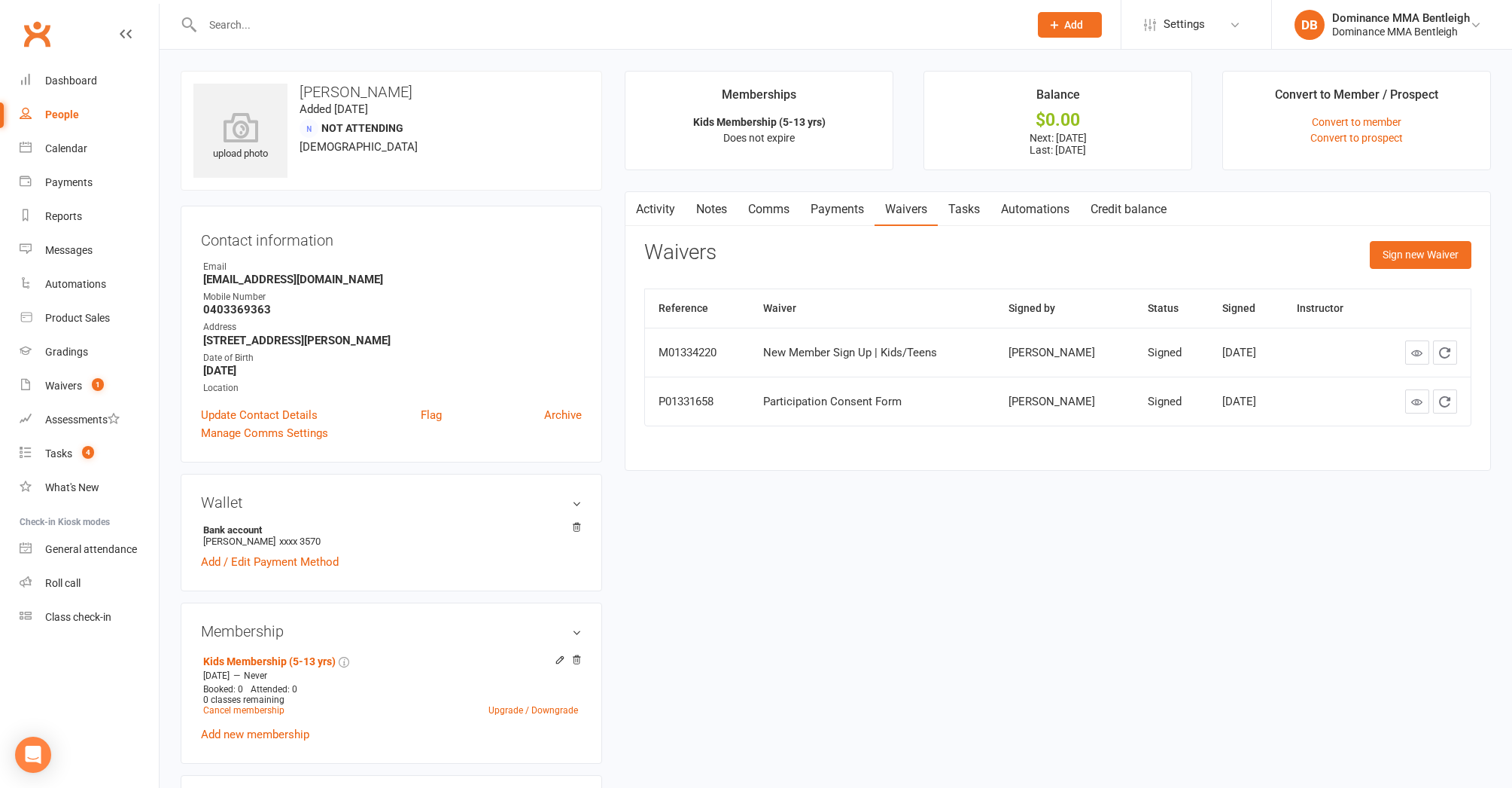
drag, startPoint x: 826, startPoint y: 222, endPoint x: 843, endPoint y: 219, distance: 17.3
click at [826, 222] on link "Payments" at bounding box center [837, 209] width 74 height 35
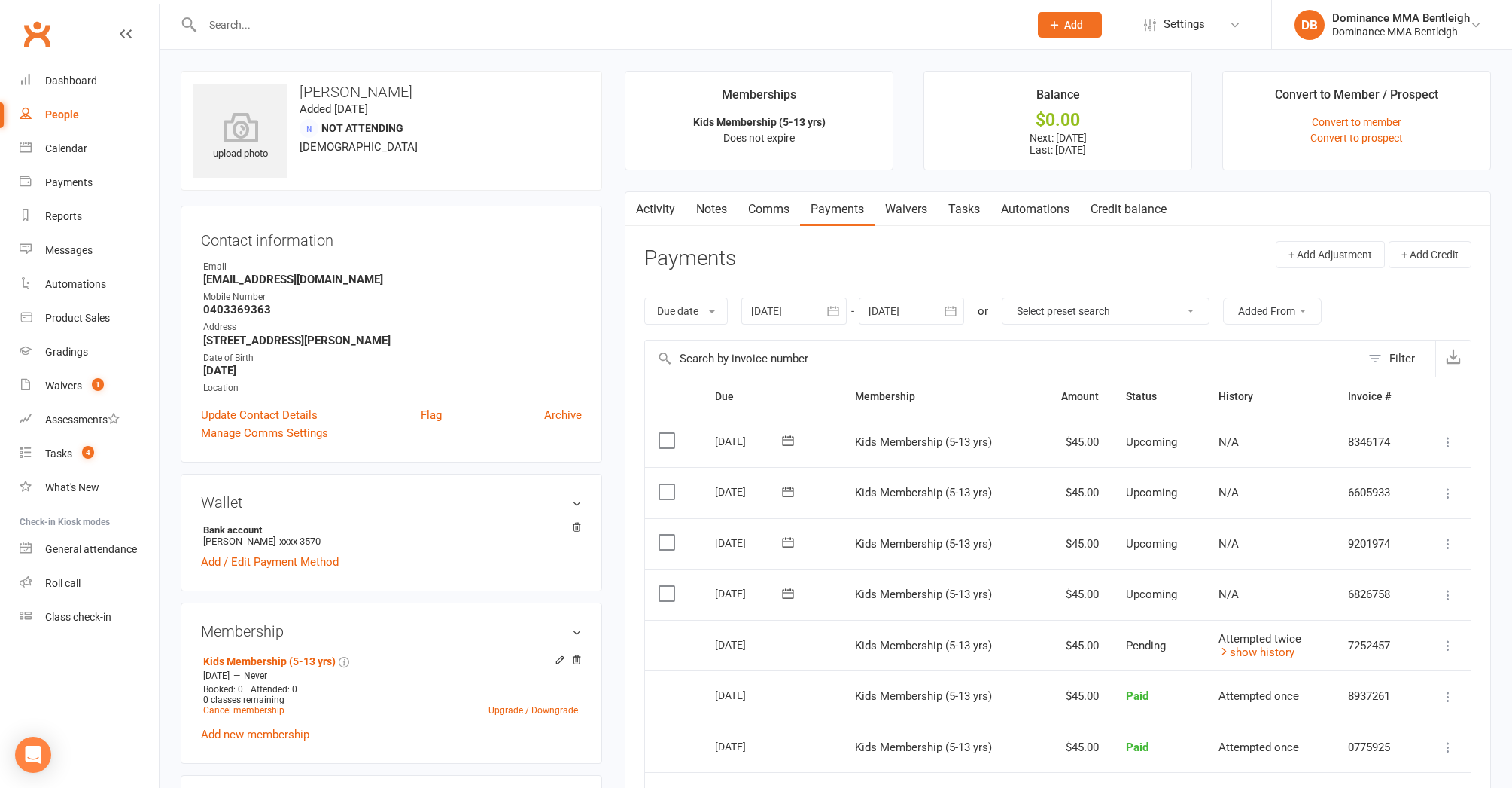
click at [1446, 639] on icon at bounding box center [1448, 645] width 15 height 15
click at [1457, 637] on button at bounding box center [1449, 646] width 18 height 18
click at [667, 213] on link "Activity" at bounding box center [656, 209] width 61 height 35
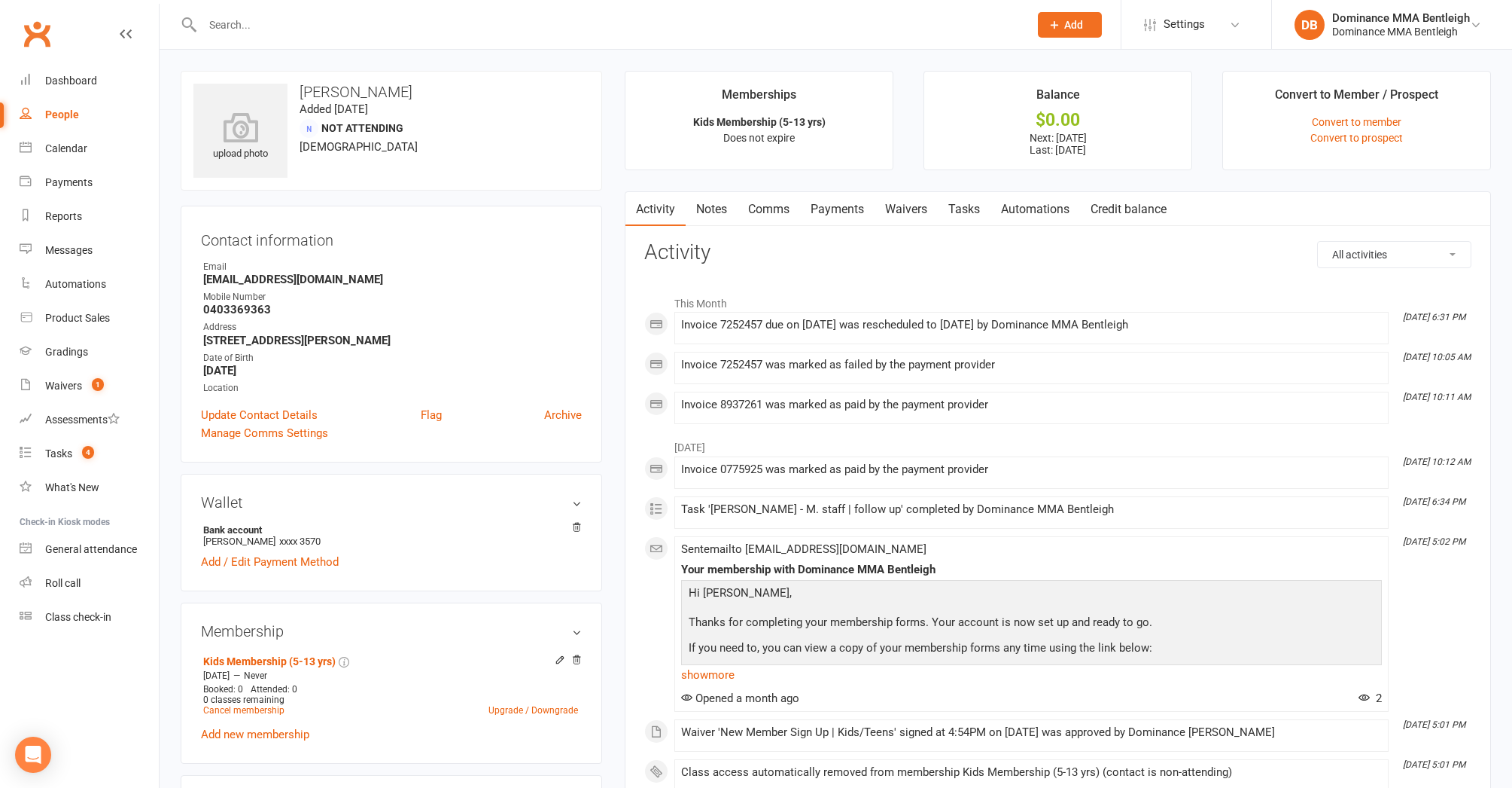
click at [767, 222] on link "Comms" at bounding box center [769, 209] width 62 height 35
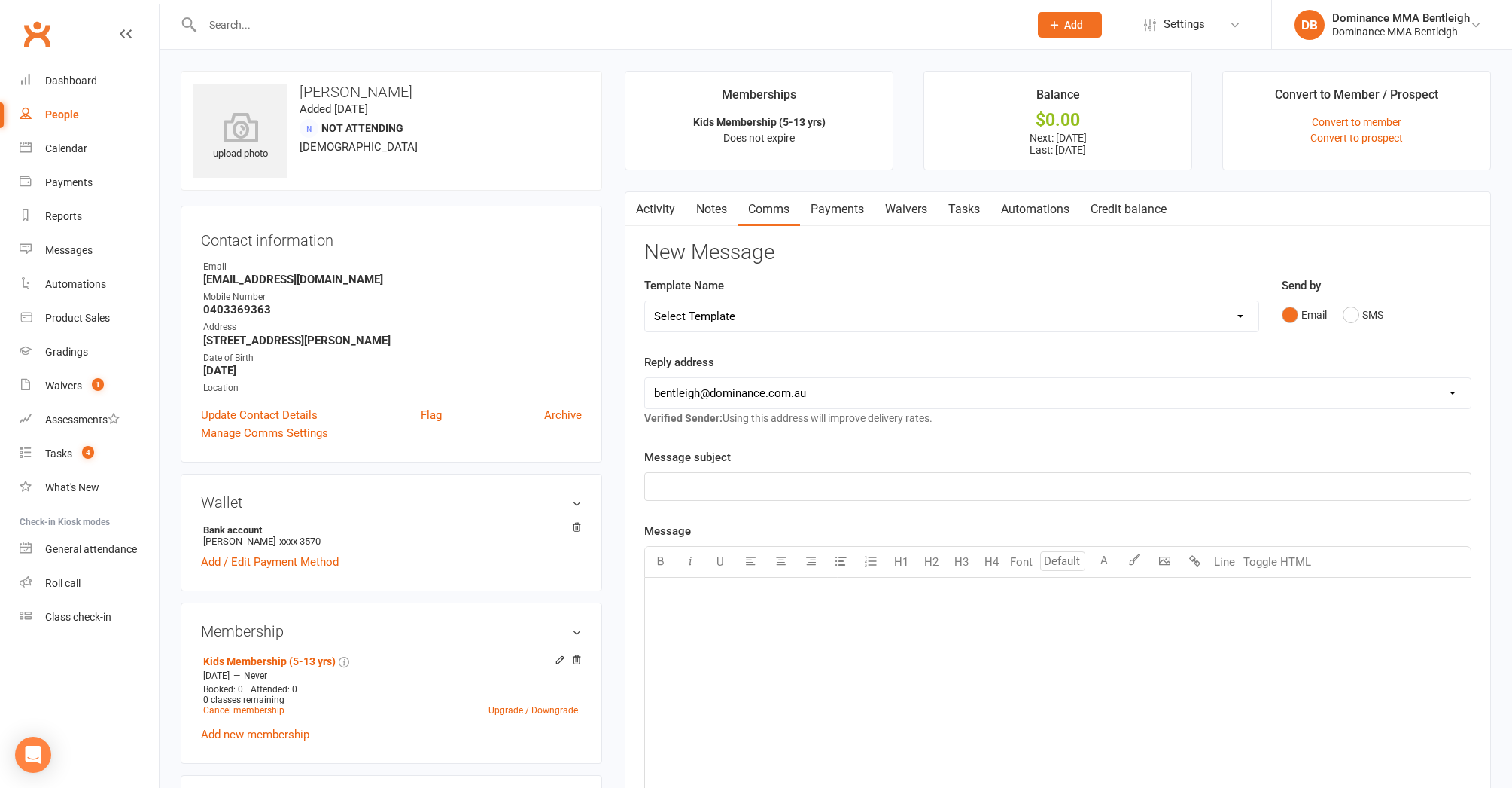
click at [720, 209] on link "Notes" at bounding box center [712, 209] width 52 height 35
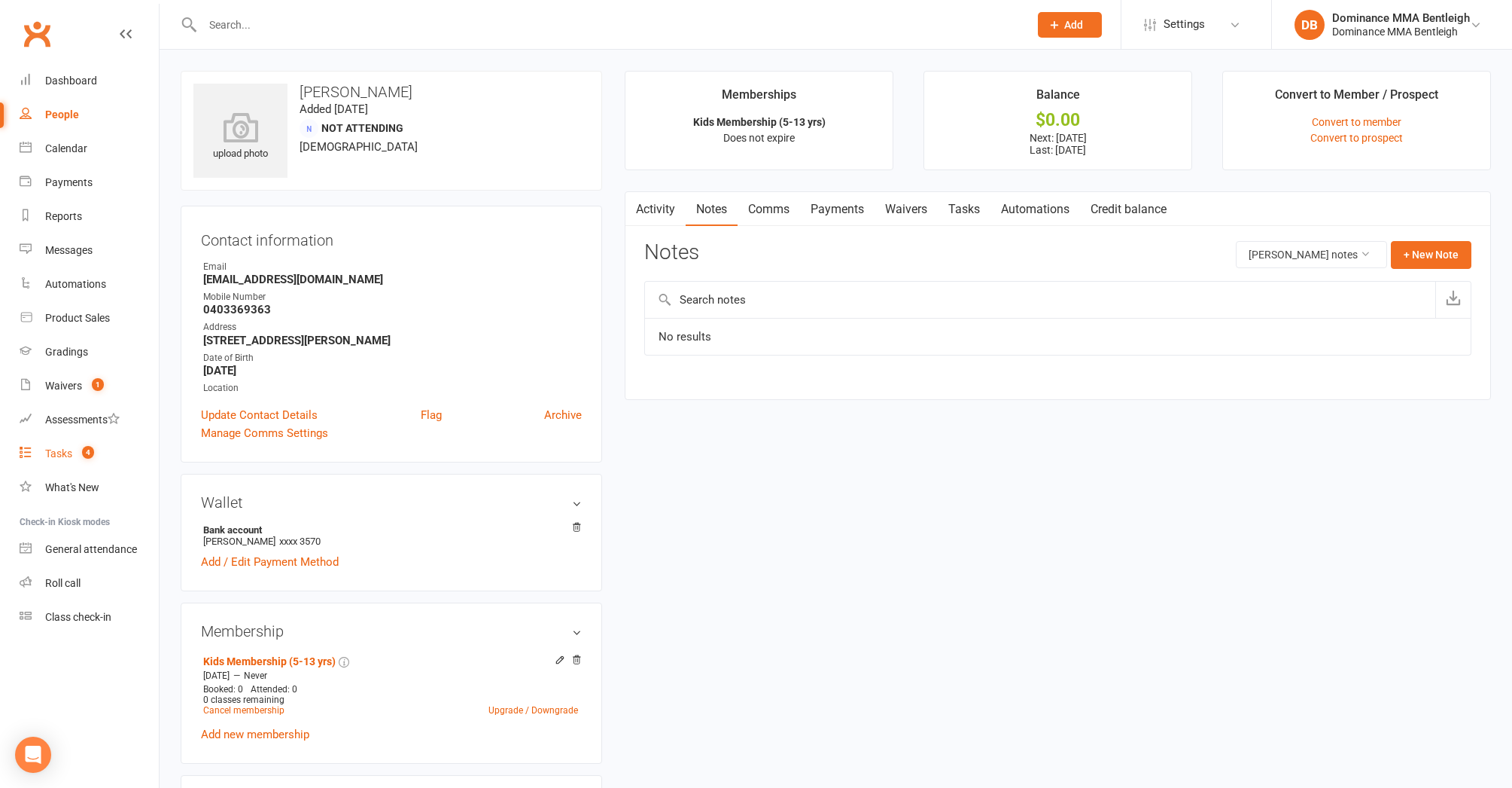
click at [62, 450] on div "Tasks" at bounding box center [59, 453] width 28 height 12
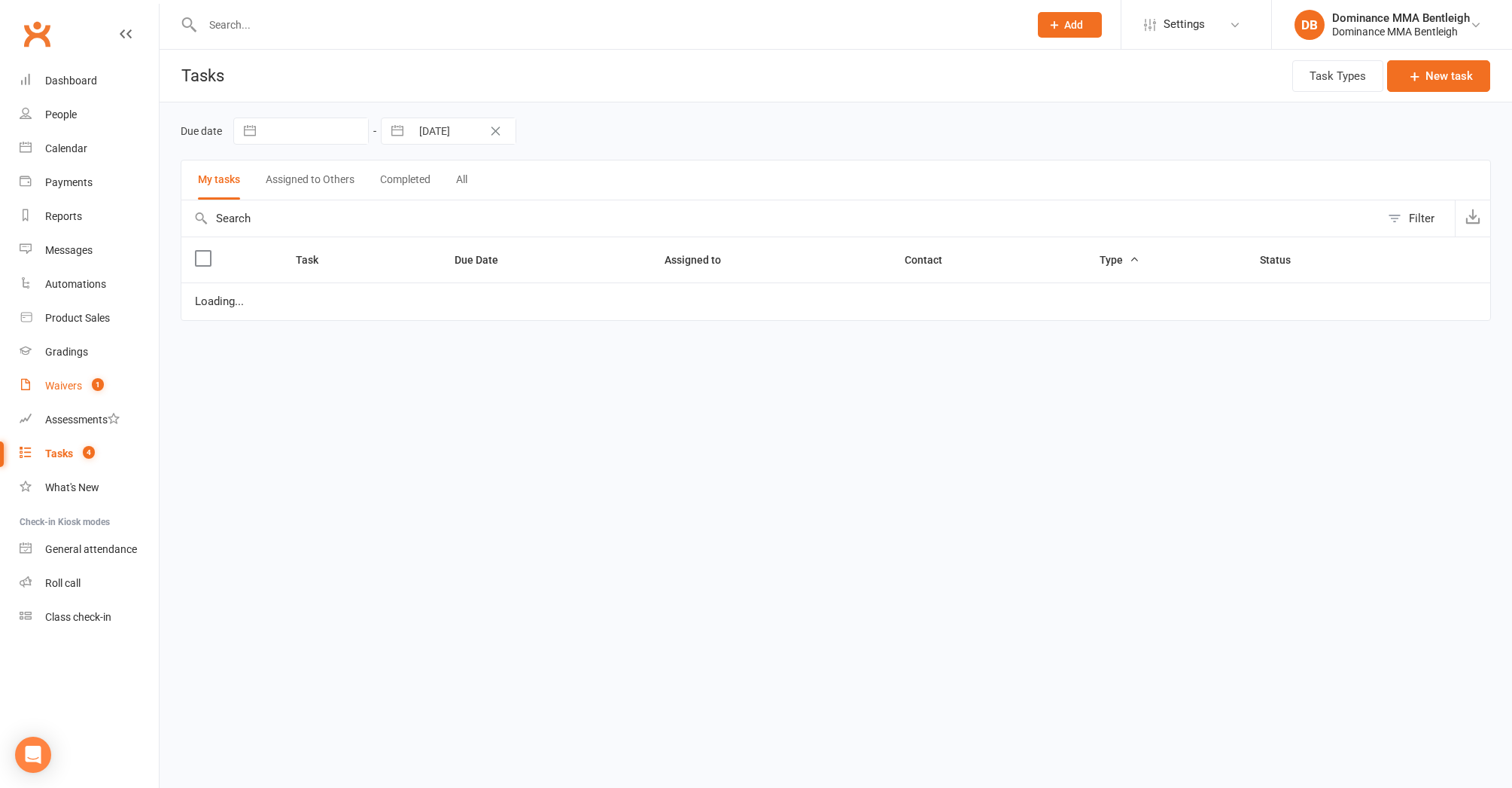
click at [94, 376] on link "Waivers 1" at bounding box center [89, 385] width 139 height 34
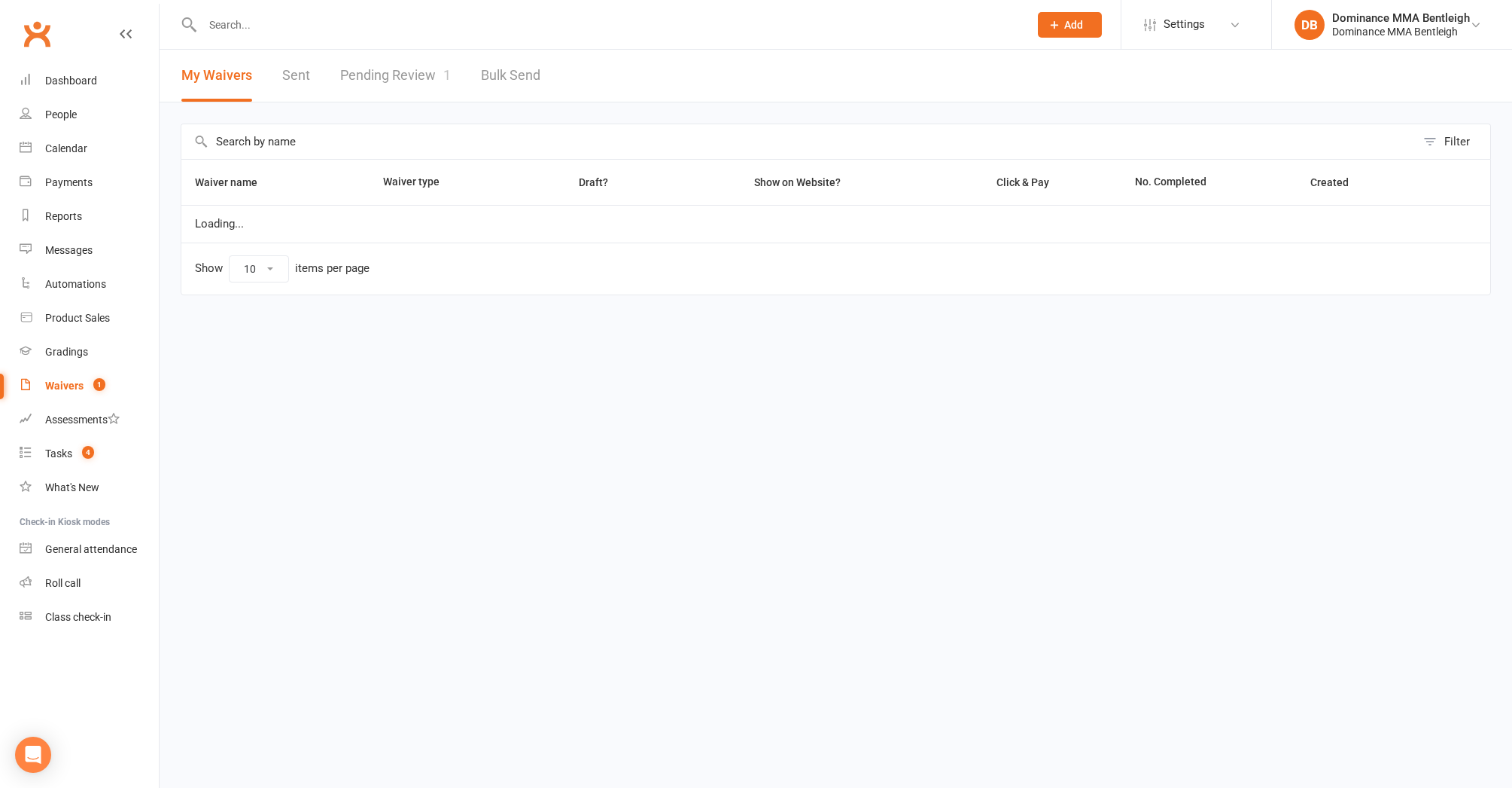
click at [403, 84] on link "Pending Review 1" at bounding box center [395, 75] width 111 height 52
click at [62, 394] on link "Waivers 1" at bounding box center [89, 385] width 139 height 34
click at [440, 78] on link "Pending Review 1" at bounding box center [395, 75] width 111 height 52
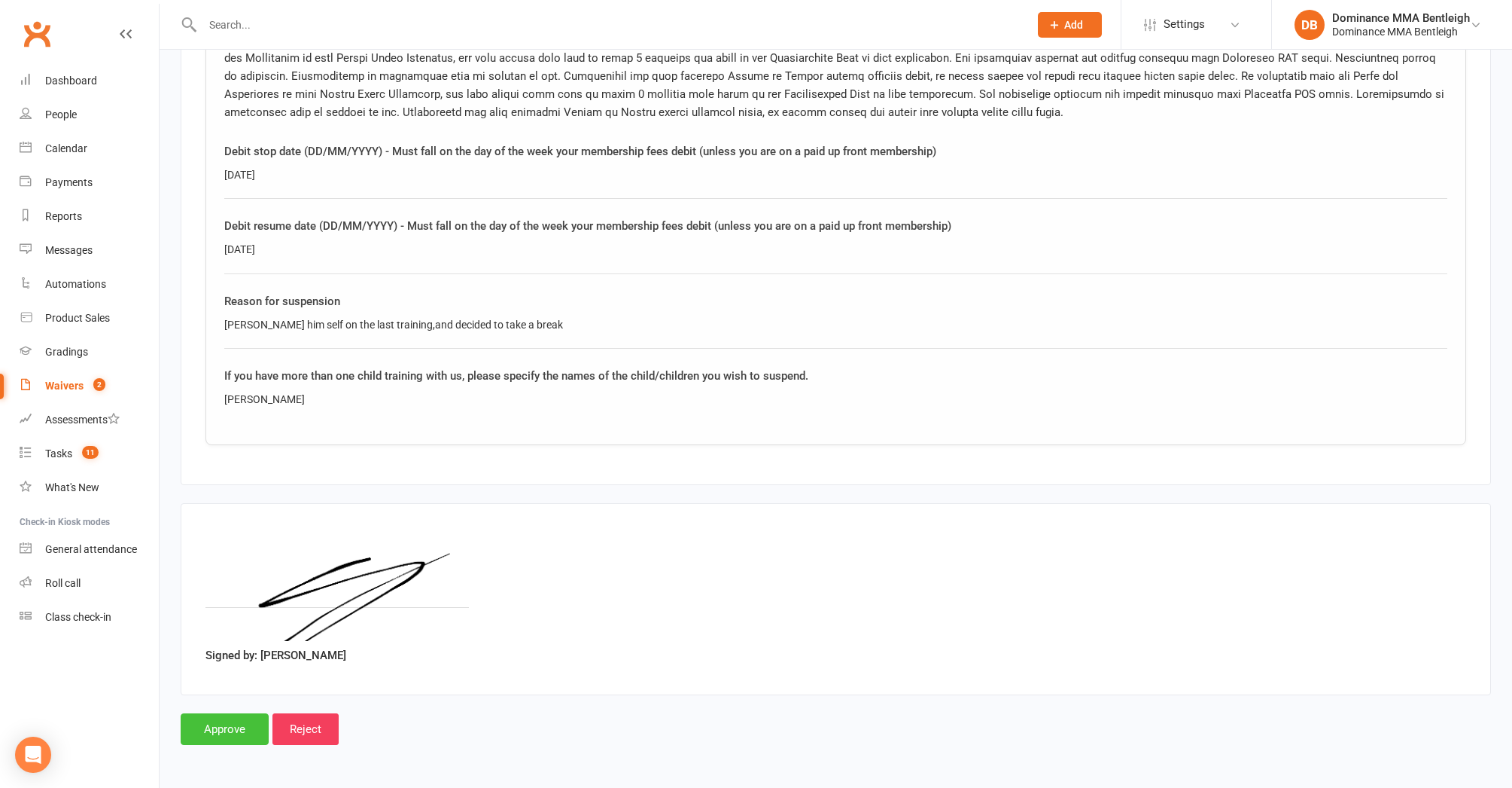
scroll to position [1391, 0]
click at [229, 716] on input "Approve" at bounding box center [225, 728] width 88 height 31
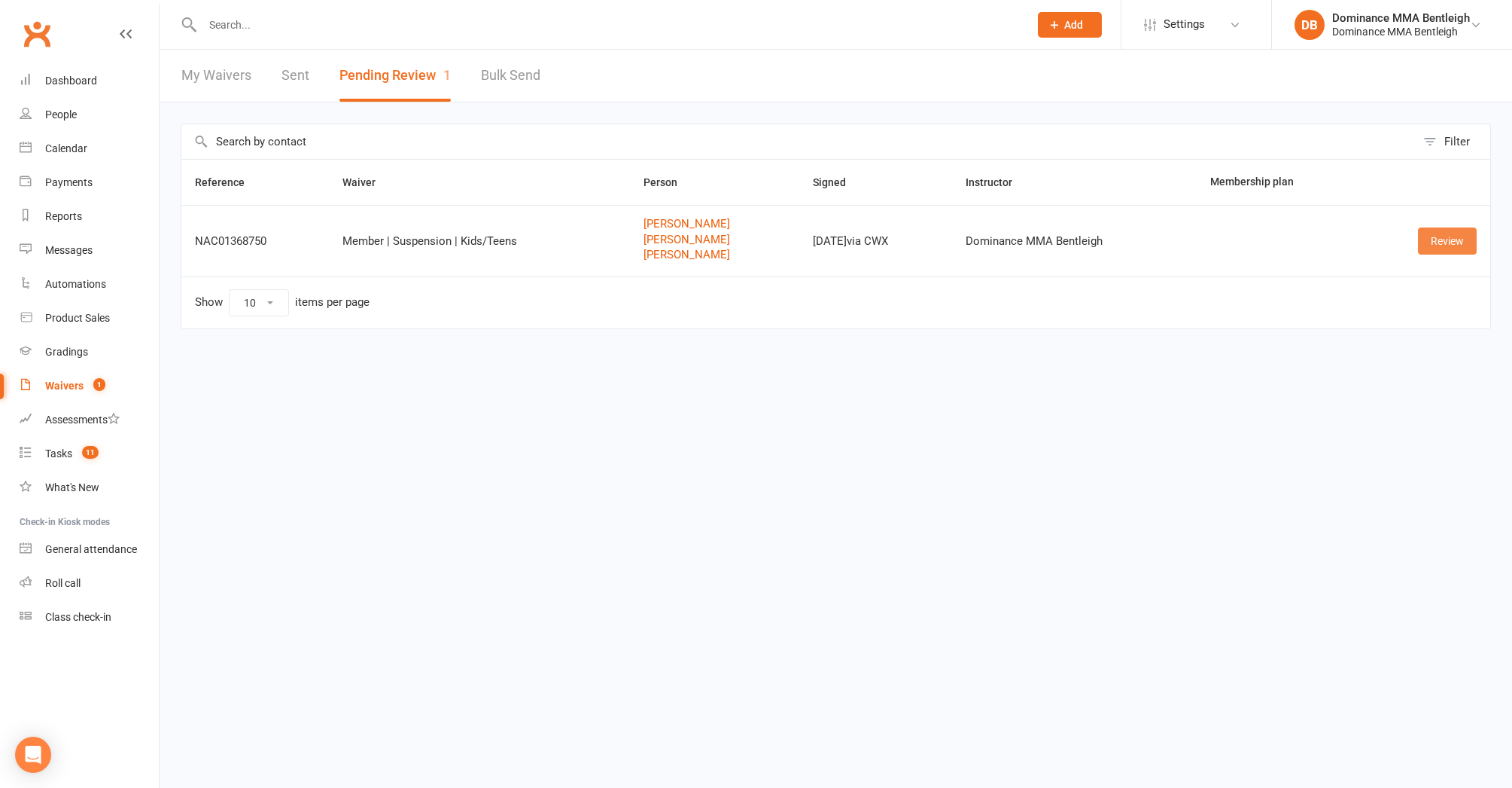
click at [1457, 250] on link "Review" at bounding box center [1448, 241] width 59 height 28
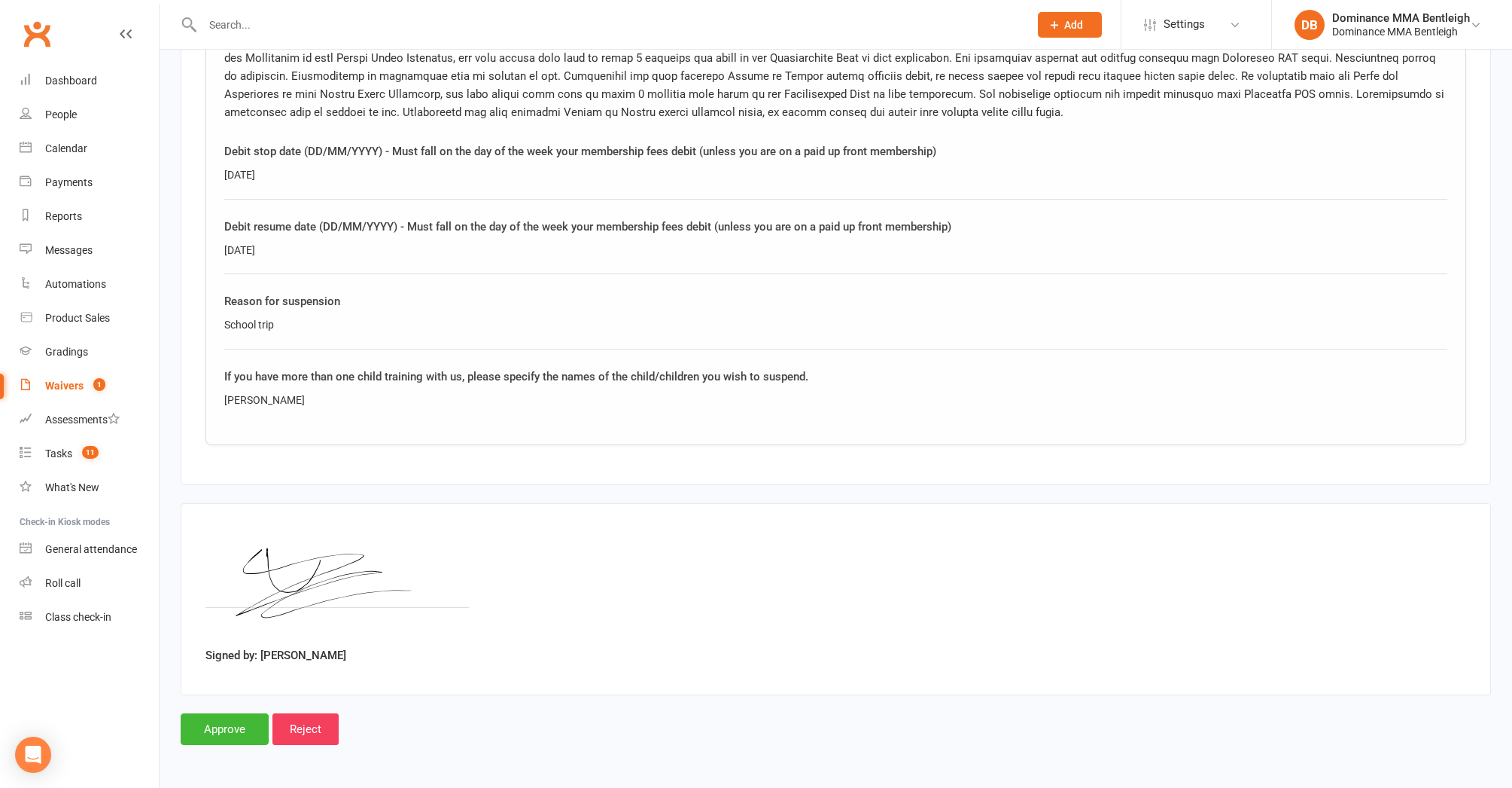
scroll to position [1879, 0]
click at [657, 316] on div "School trip" at bounding box center [836, 325] width 1223 height 17
click at [248, 714] on input "Approve" at bounding box center [225, 728] width 88 height 31
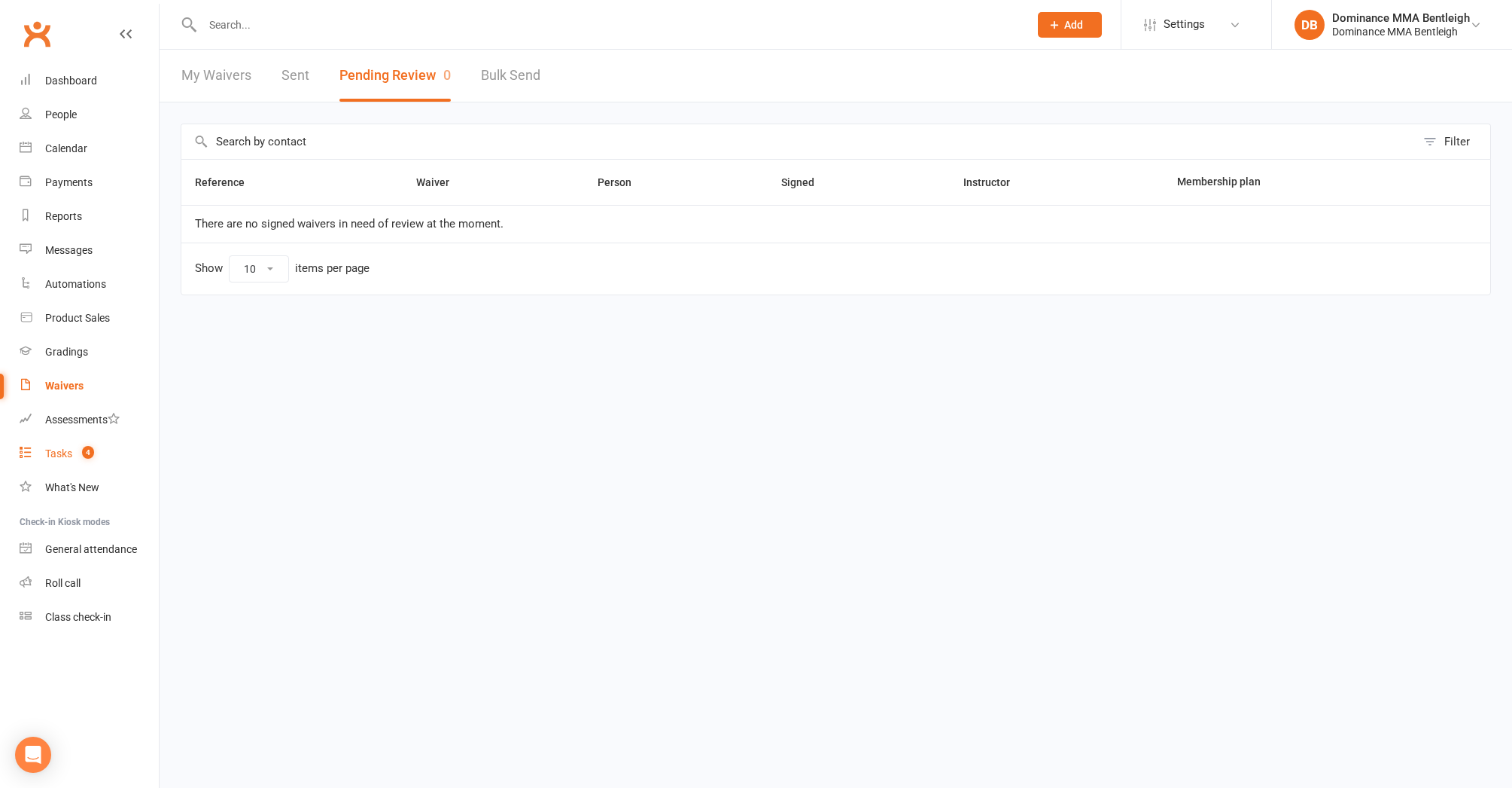
click at [52, 457] on div "Tasks" at bounding box center [59, 453] width 28 height 12
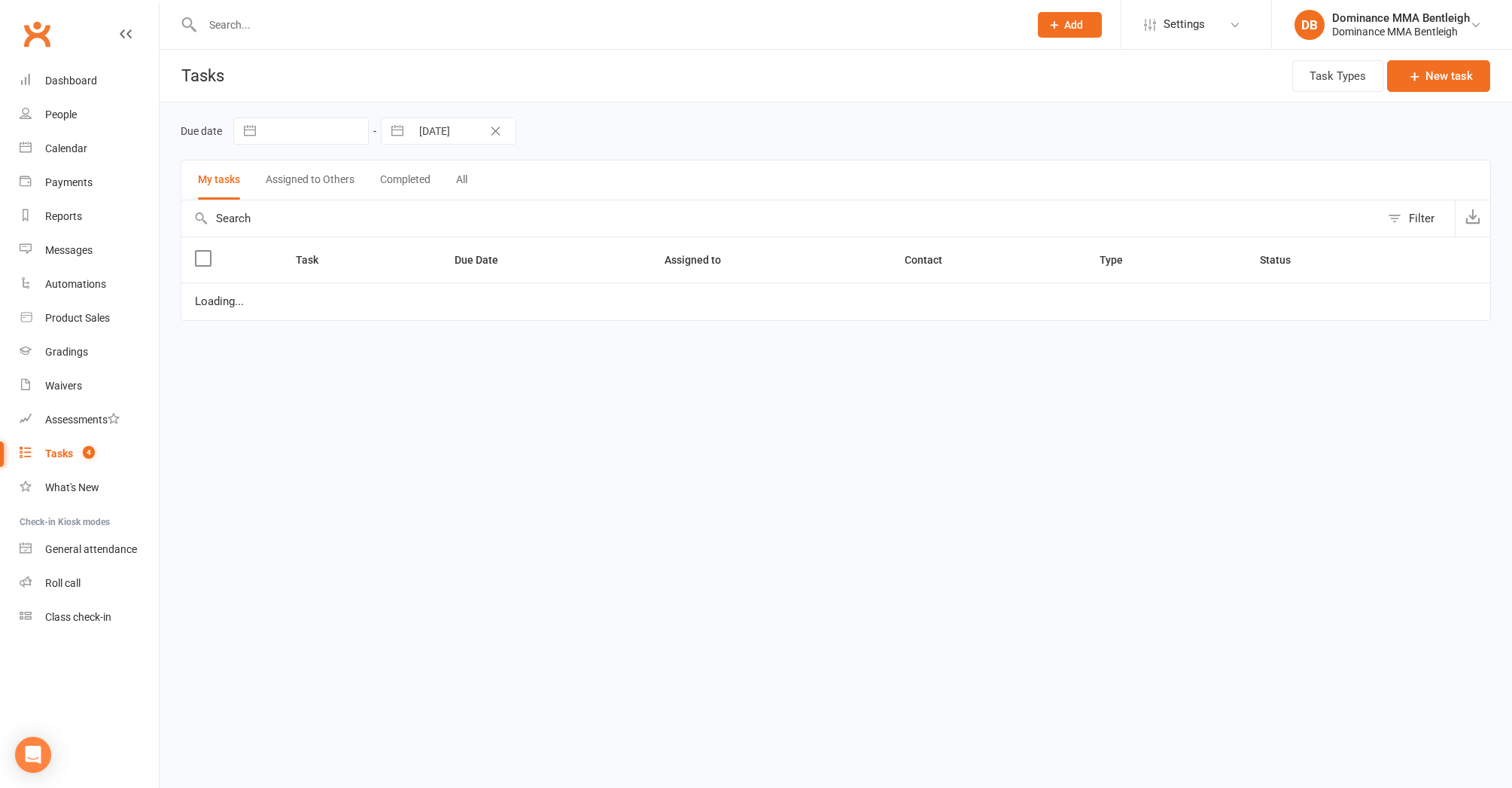
click at [52, 457] on div "Tasks" at bounding box center [59, 453] width 28 height 12
click at [53, 458] on div "Tasks" at bounding box center [59, 453] width 28 height 12
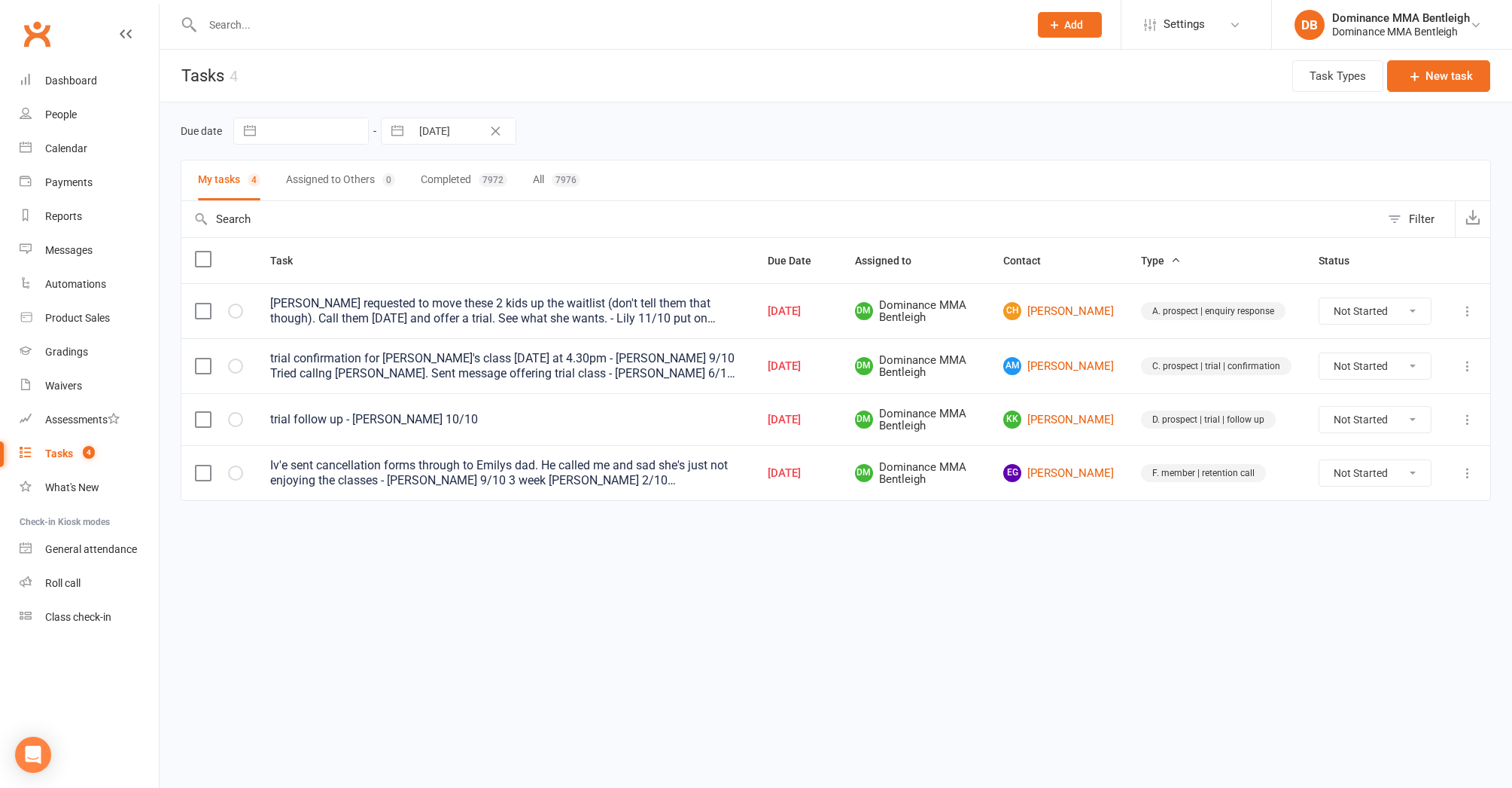
click at [1070, 473] on link "EG Emily Guadagno" at bounding box center [1058, 473] width 111 height 18
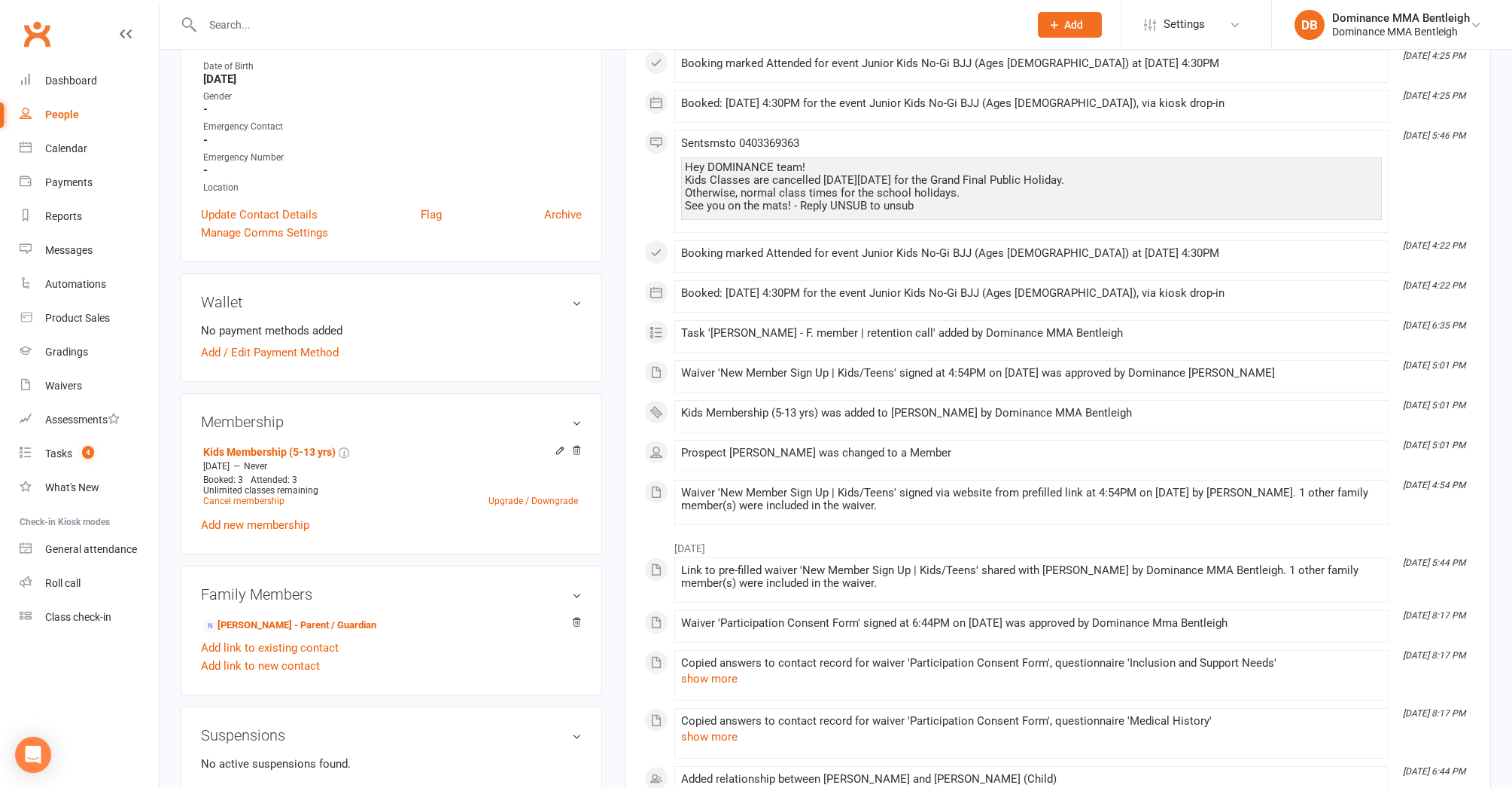
scroll to position [355, 0]
click at [377, 626] on link "Anthony Guadagno - Parent / Guardian" at bounding box center [290, 625] width 173 height 16
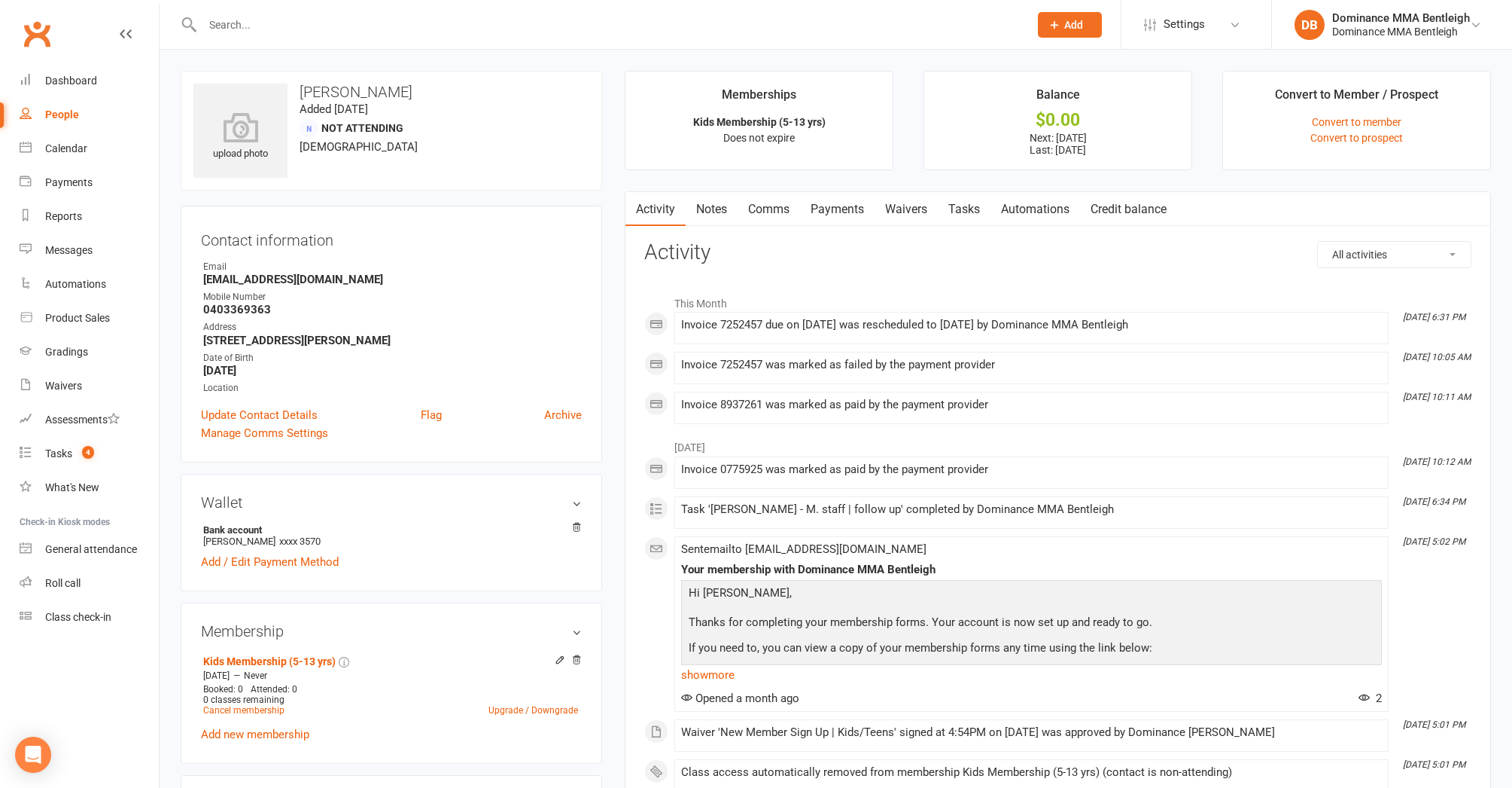
drag, startPoint x: 845, startPoint y: 218, endPoint x: 877, endPoint y: 205, distance: 34.5
click at [867, 212] on link "Payments" at bounding box center [837, 209] width 74 height 35
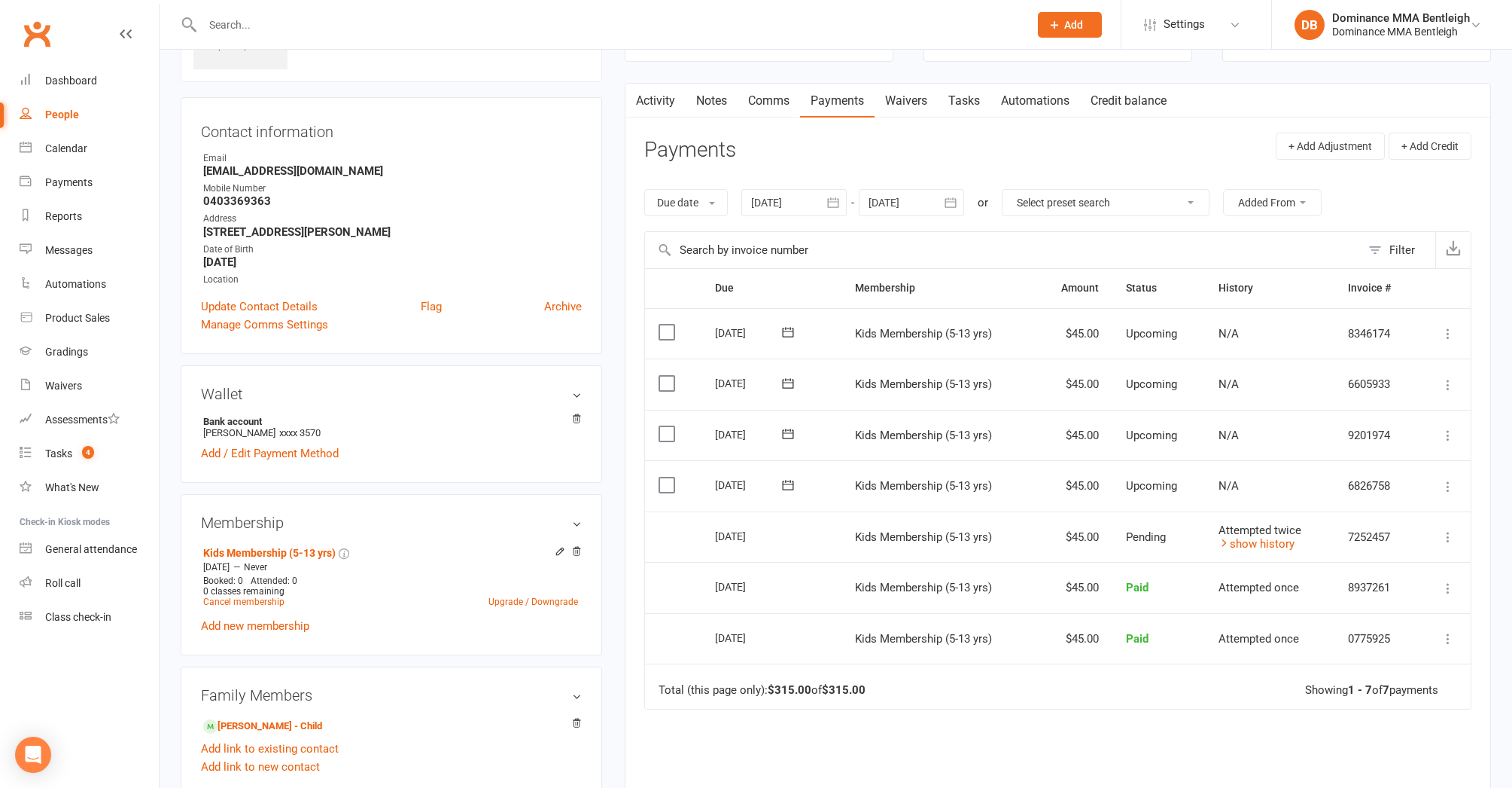
scroll to position [111, 0]
drag, startPoint x: 1449, startPoint y: 528, endPoint x: 1429, endPoint y: 521, distance: 21.2
click at [1447, 528] on icon at bounding box center [1448, 535] width 15 height 15
click at [1446, 527] on icon at bounding box center [1448, 535] width 15 height 15
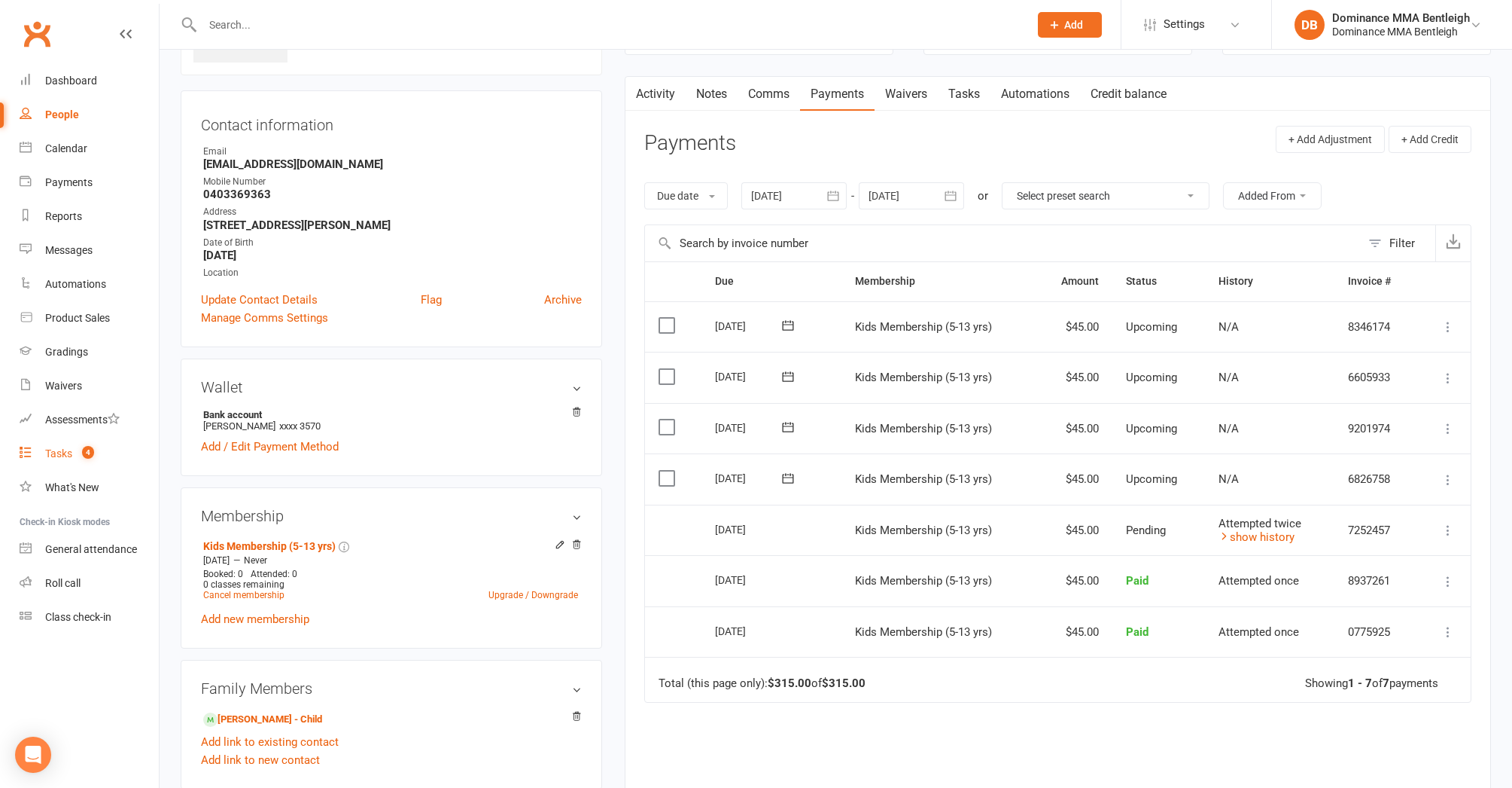
click at [57, 461] on link "Tasks 4" at bounding box center [89, 453] width 139 height 34
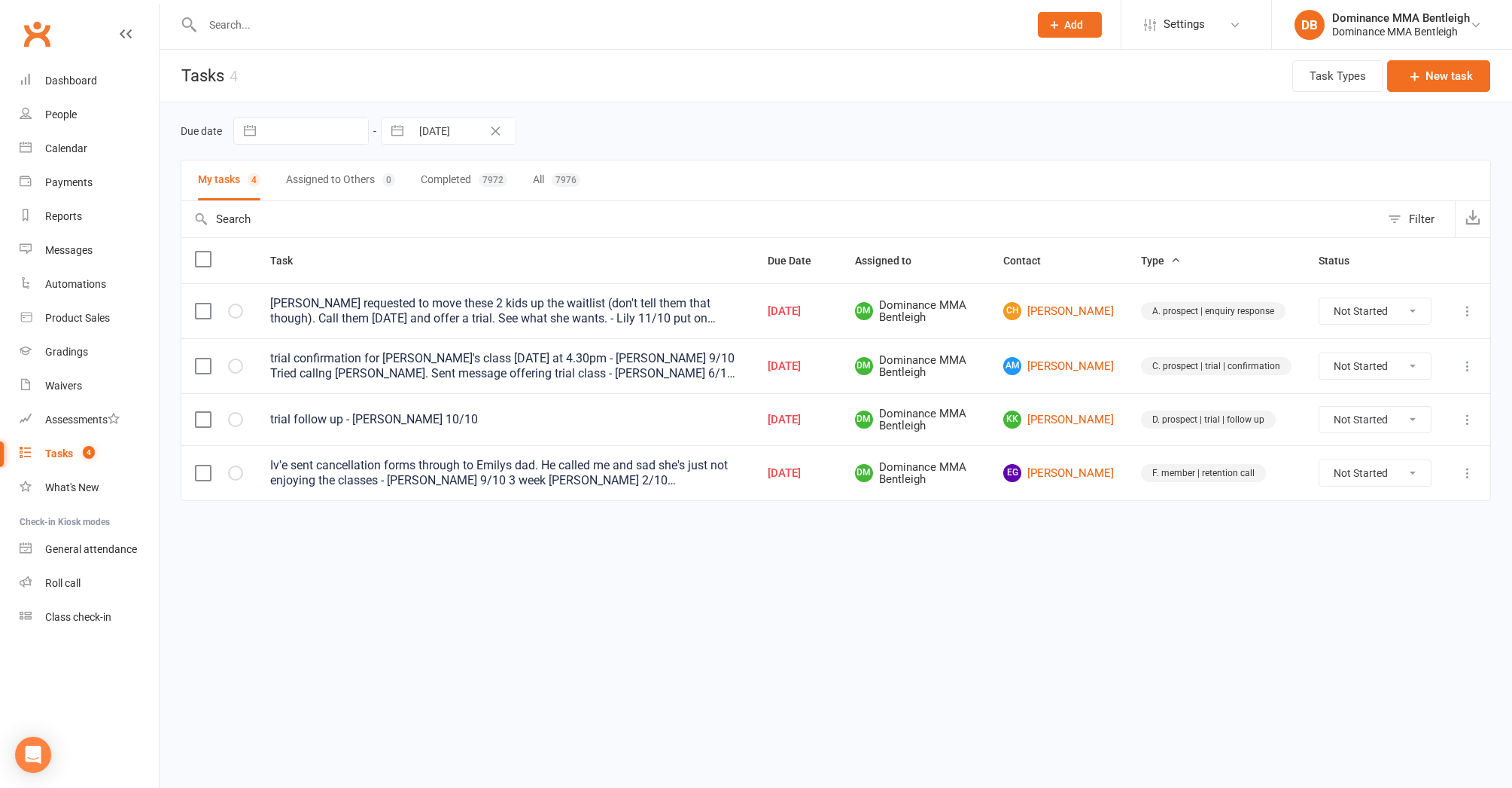
click at [1066, 369] on link "AM Alastair Maxwell" at bounding box center [1058, 366] width 111 height 18
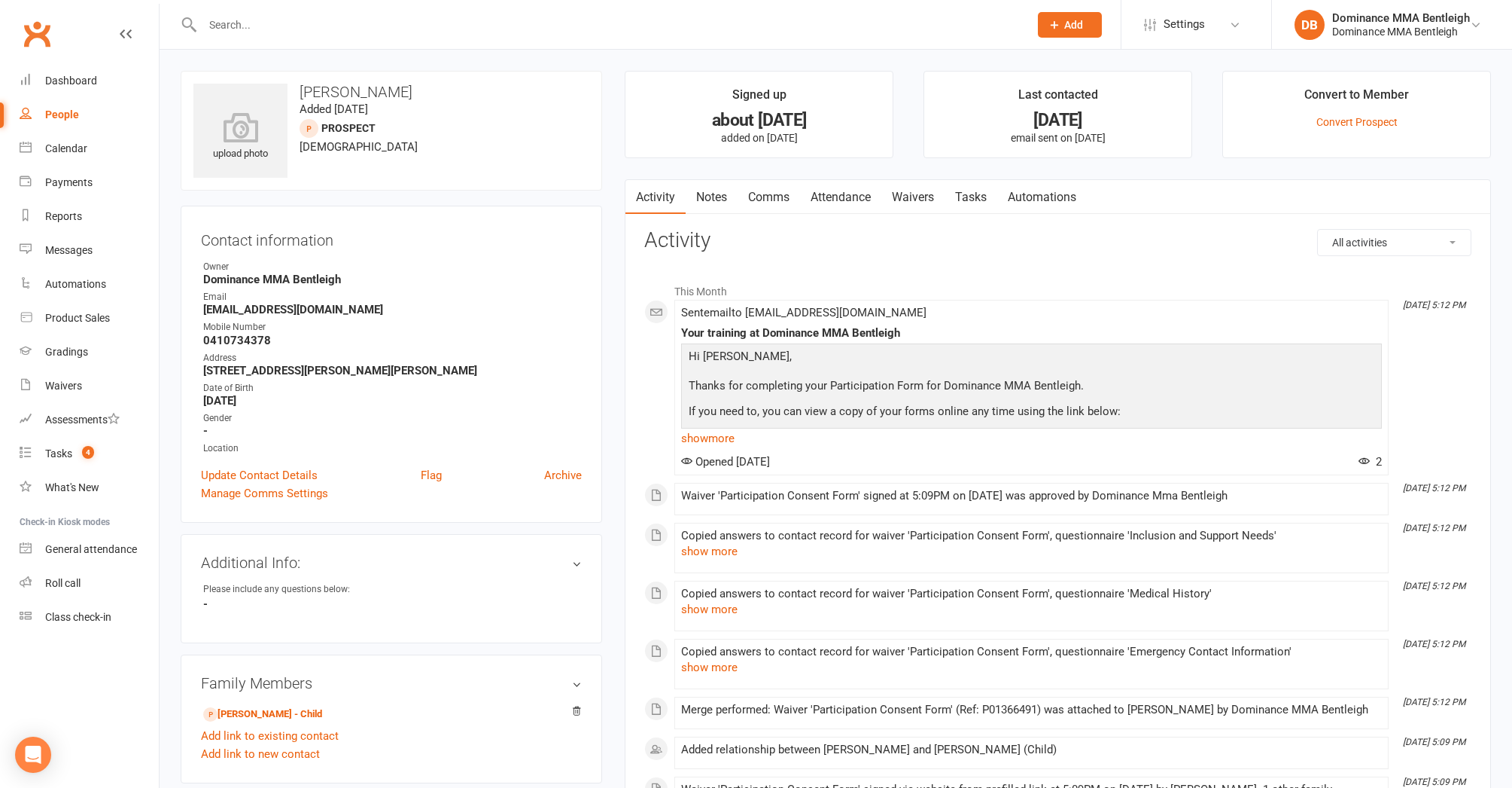
click at [988, 198] on link "Tasks" at bounding box center [970, 197] width 52 height 35
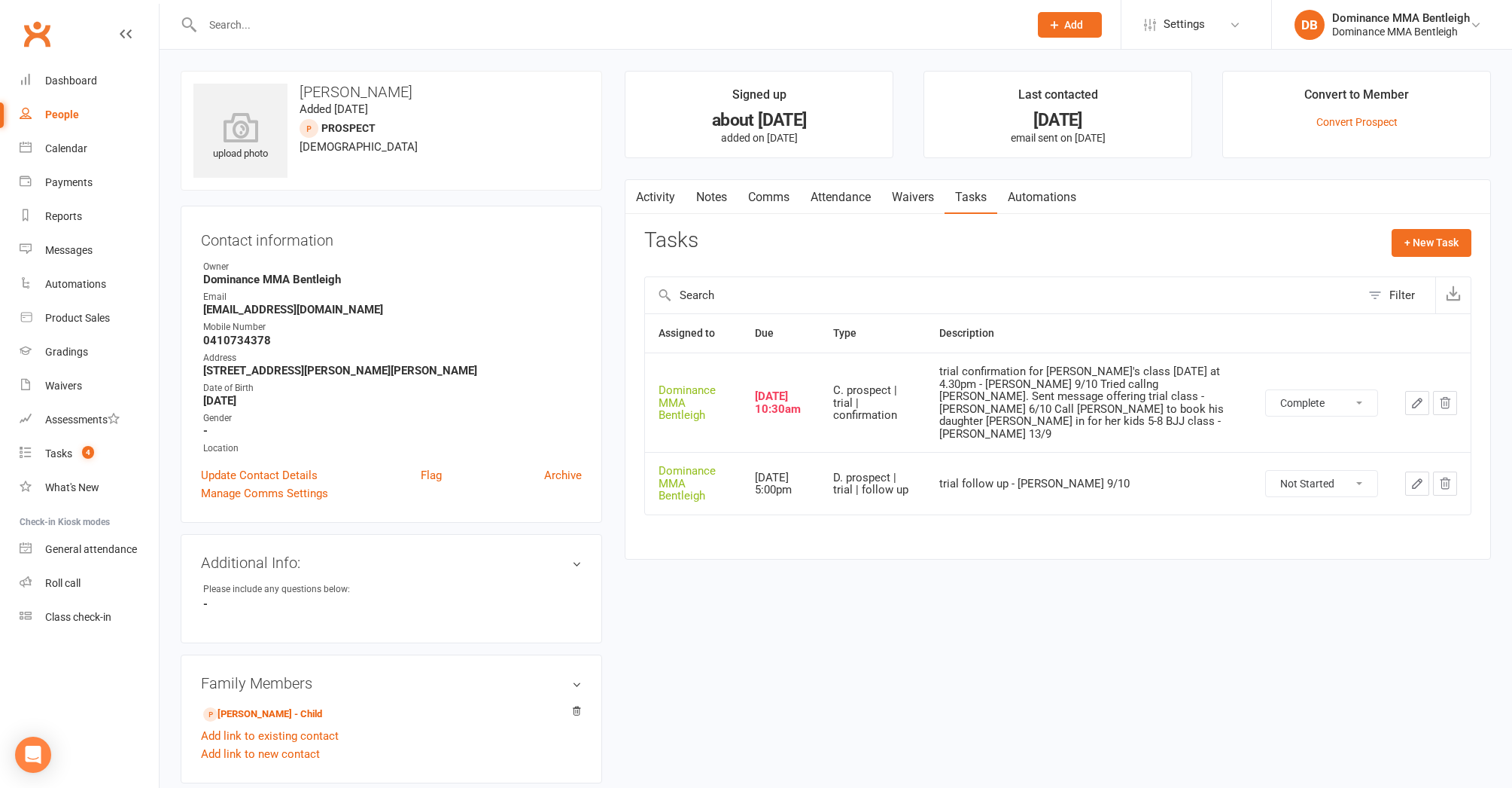
select select "unstarted"
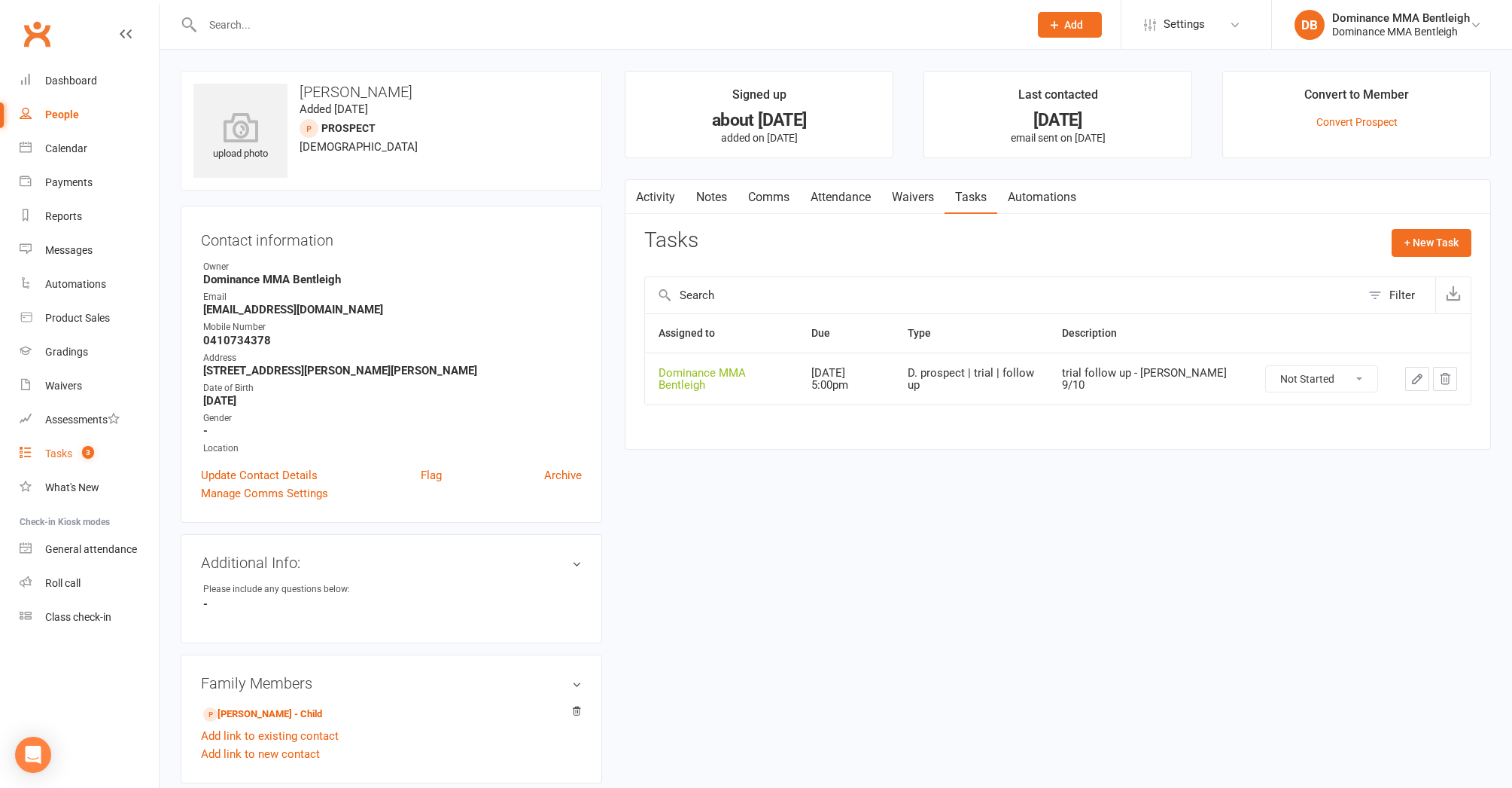
click at [61, 448] on div "Tasks" at bounding box center [59, 453] width 28 height 12
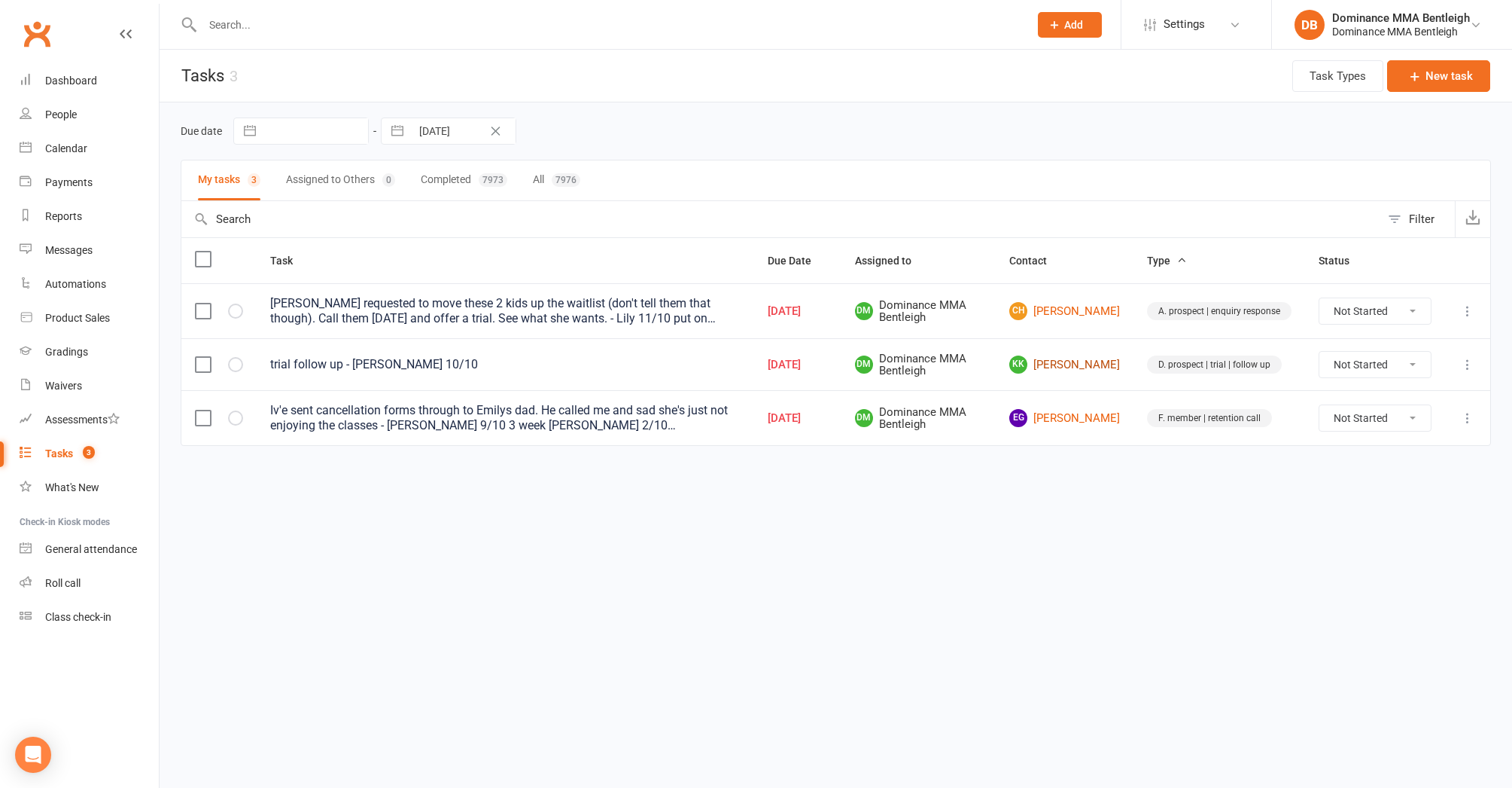
click at [1083, 369] on link "KK Kevin Kehoe" at bounding box center [1065, 365] width 111 height 18
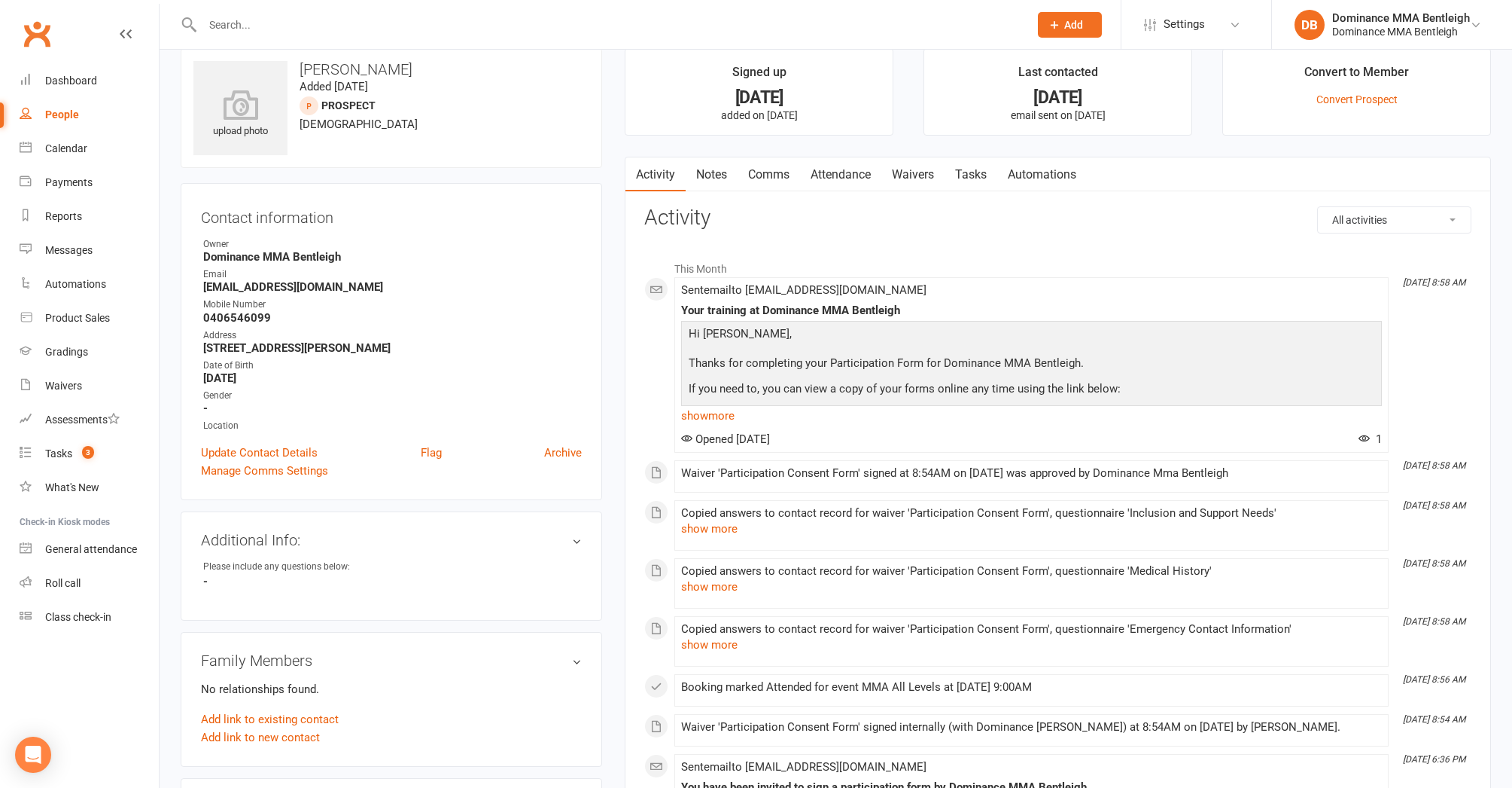
scroll to position [23, 0]
click at [84, 385] on link "Waivers" at bounding box center [89, 385] width 139 height 34
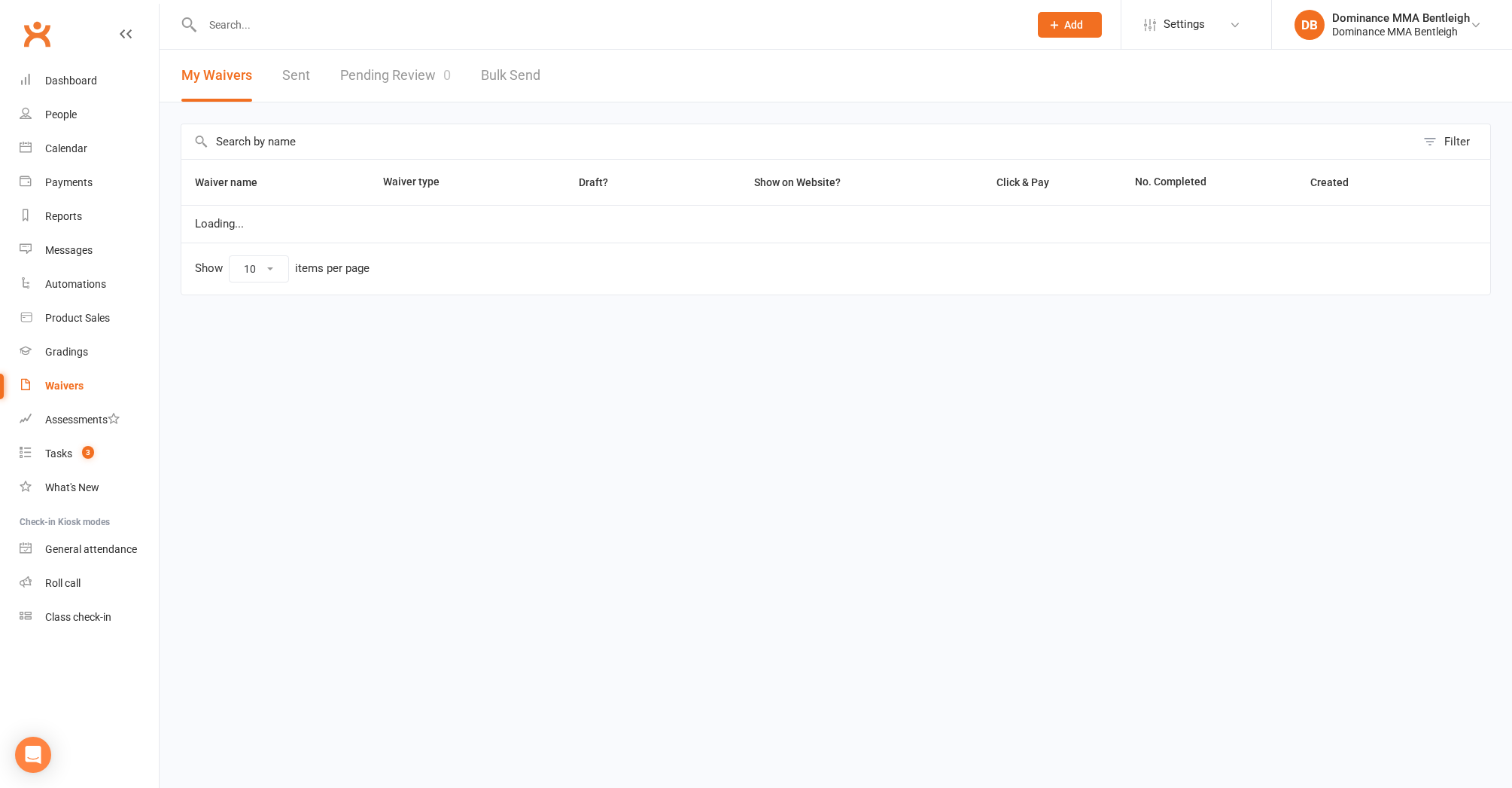
click at [84, 385] on link "Waivers" at bounding box center [89, 385] width 139 height 34
click at [377, 91] on link "Pending Review 0" at bounding box center [395, 75] width 111 height 52
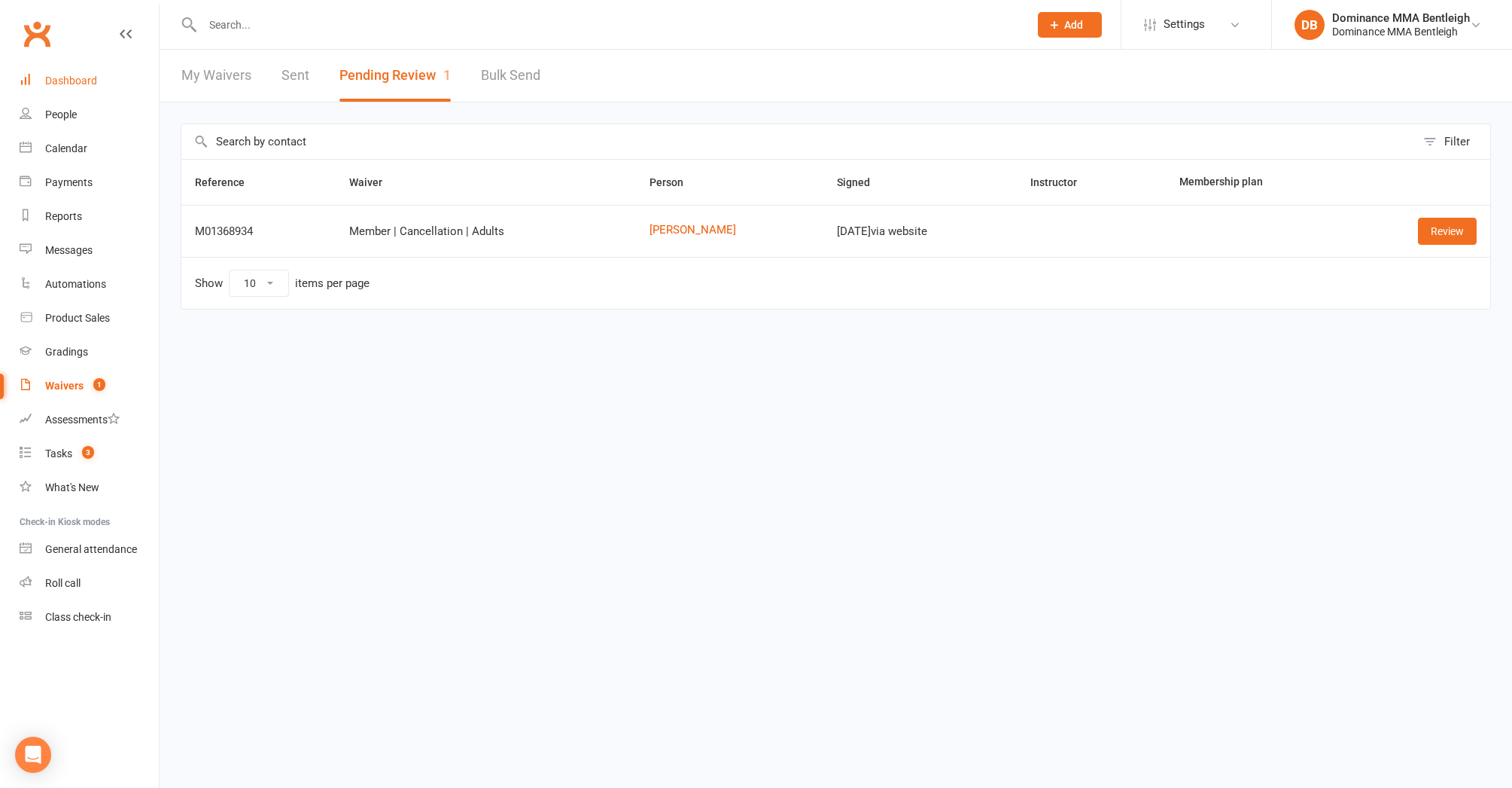
click at [62, 82] on div "Dashboard" at bounding box center [71, 80] width 52 height 12
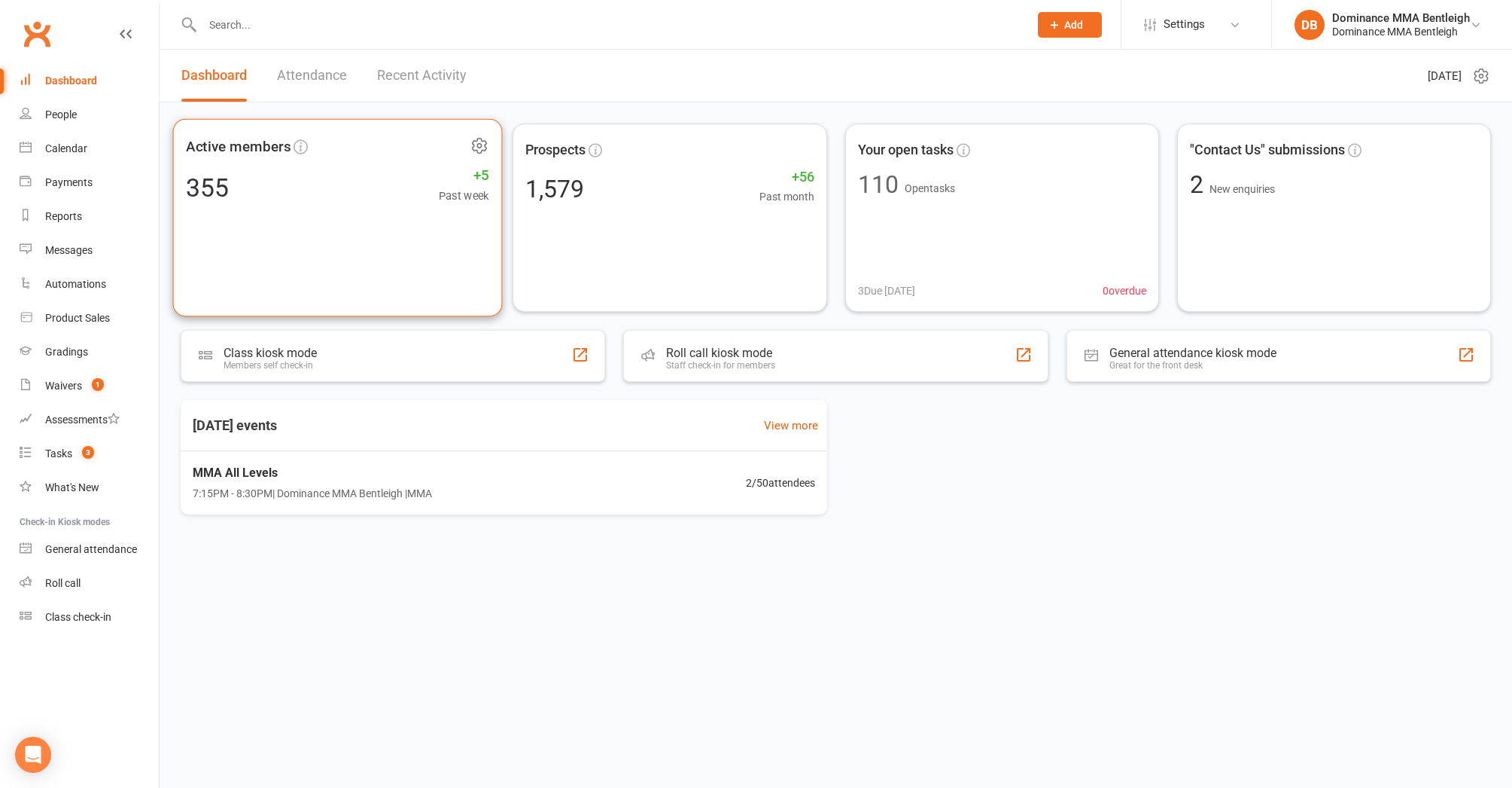
click at [489, 261] on div "Active members 355 +5 Past week" at bounding box center [338, 218] width 330 height 198
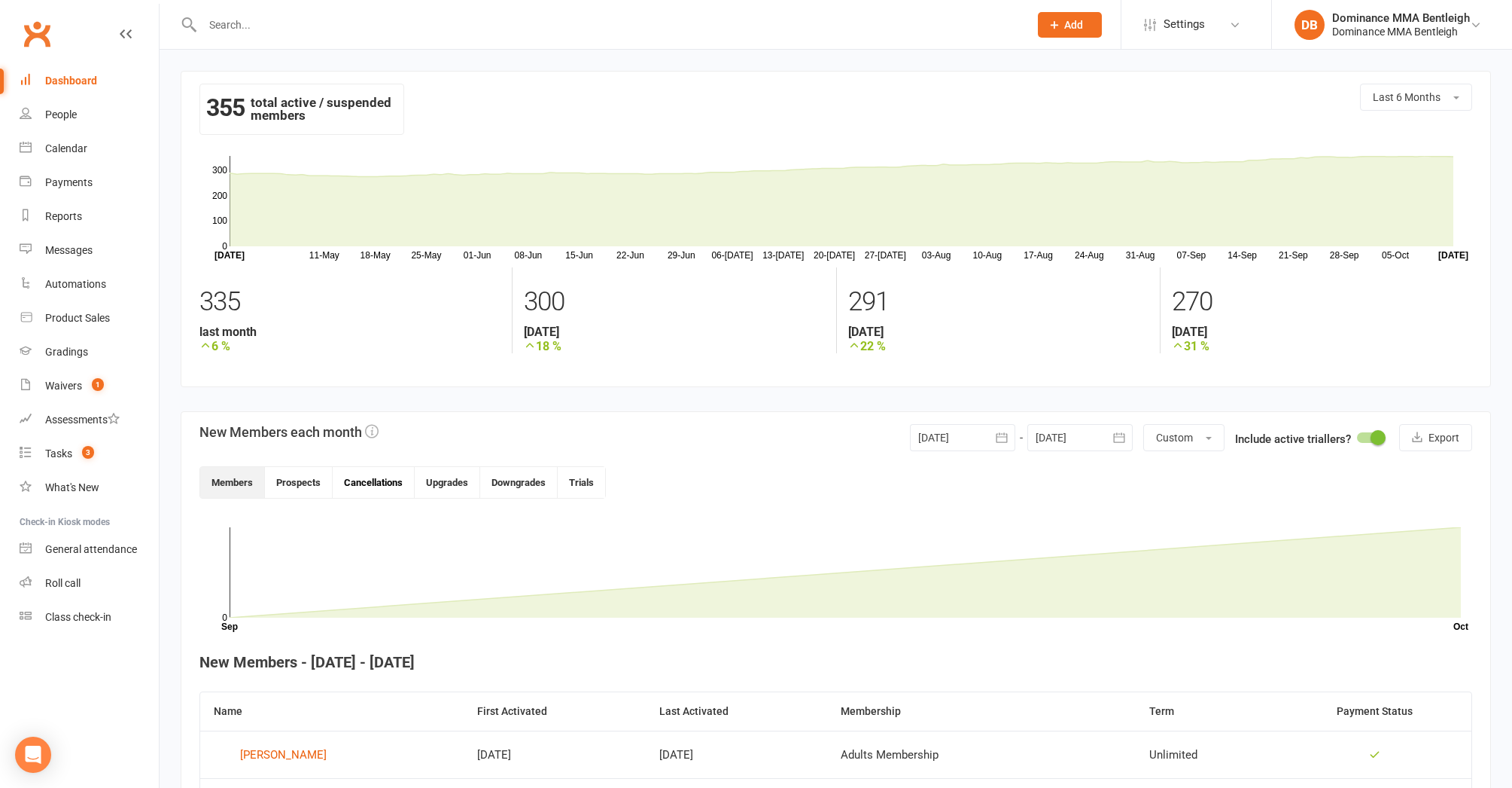
click at [372, 483] on button "Cancellations" at bounding box center [373, 483] width 82 height 31
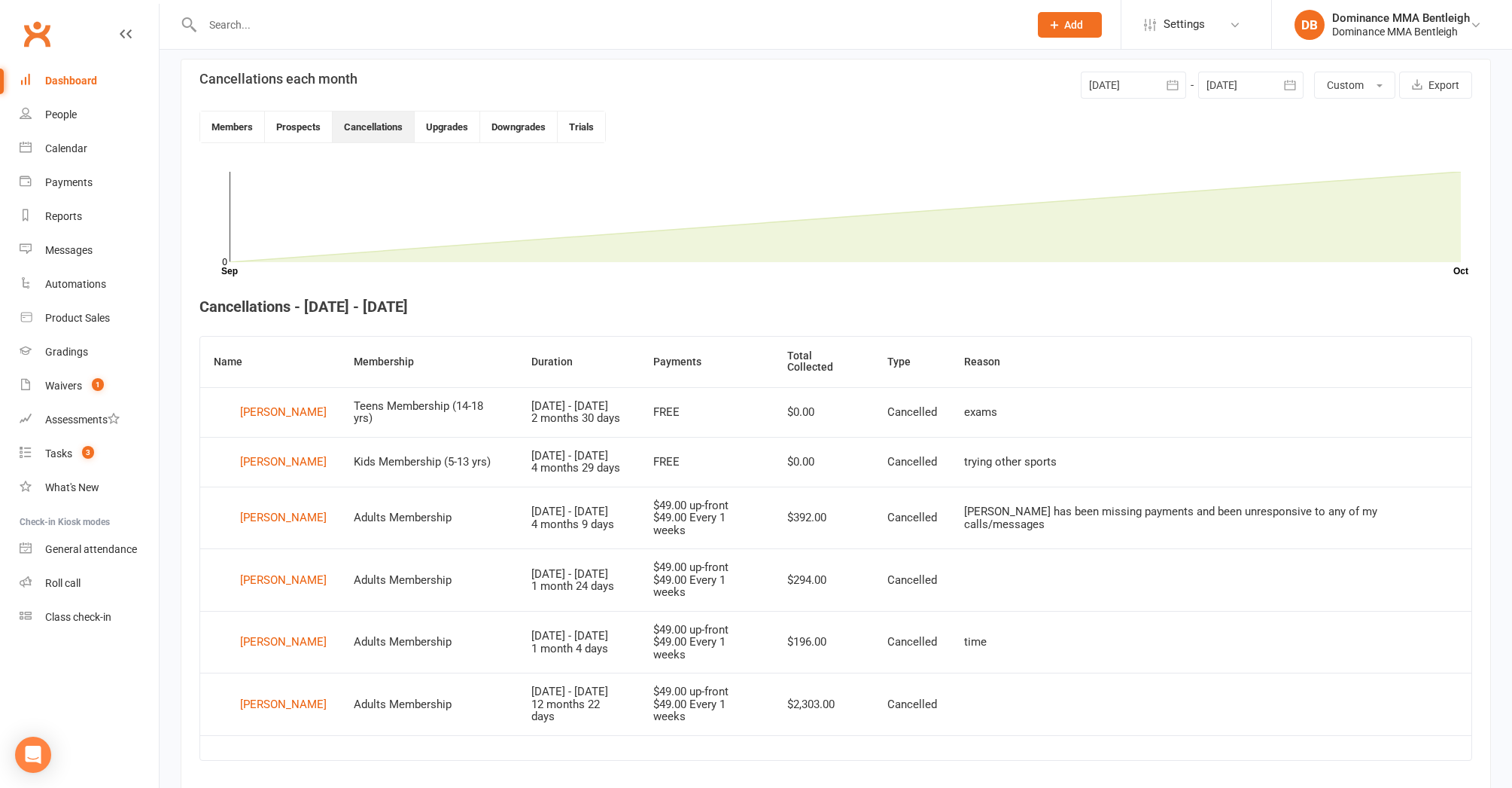
scroll to position [351, 0]
click at [55, 450] on div "Tasks" at bounding box center [59, 453] width 28 height 12
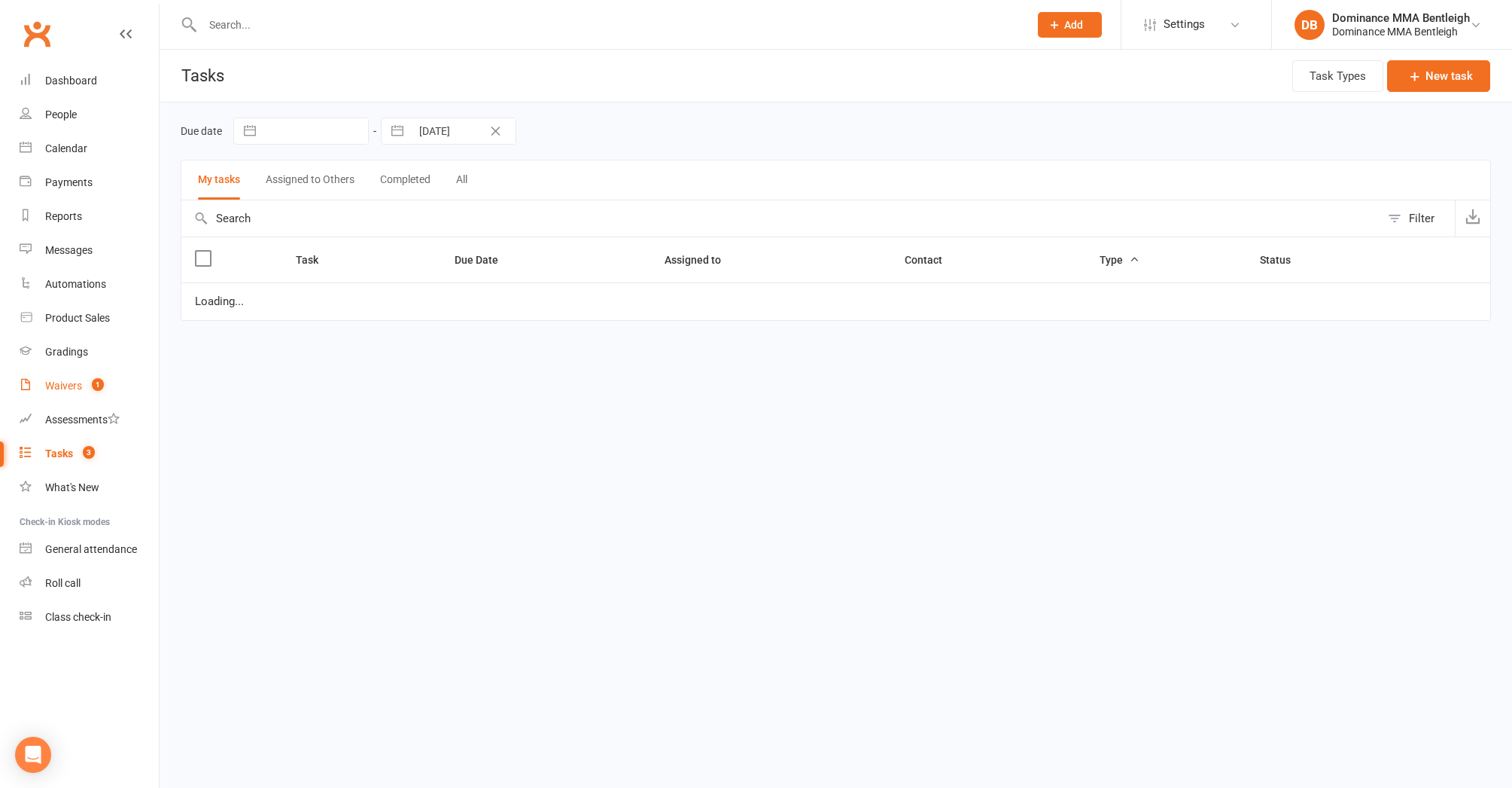
click at [72, 394] on link "Waivers 1" at bounding box center [89, 385] width 139 height 34
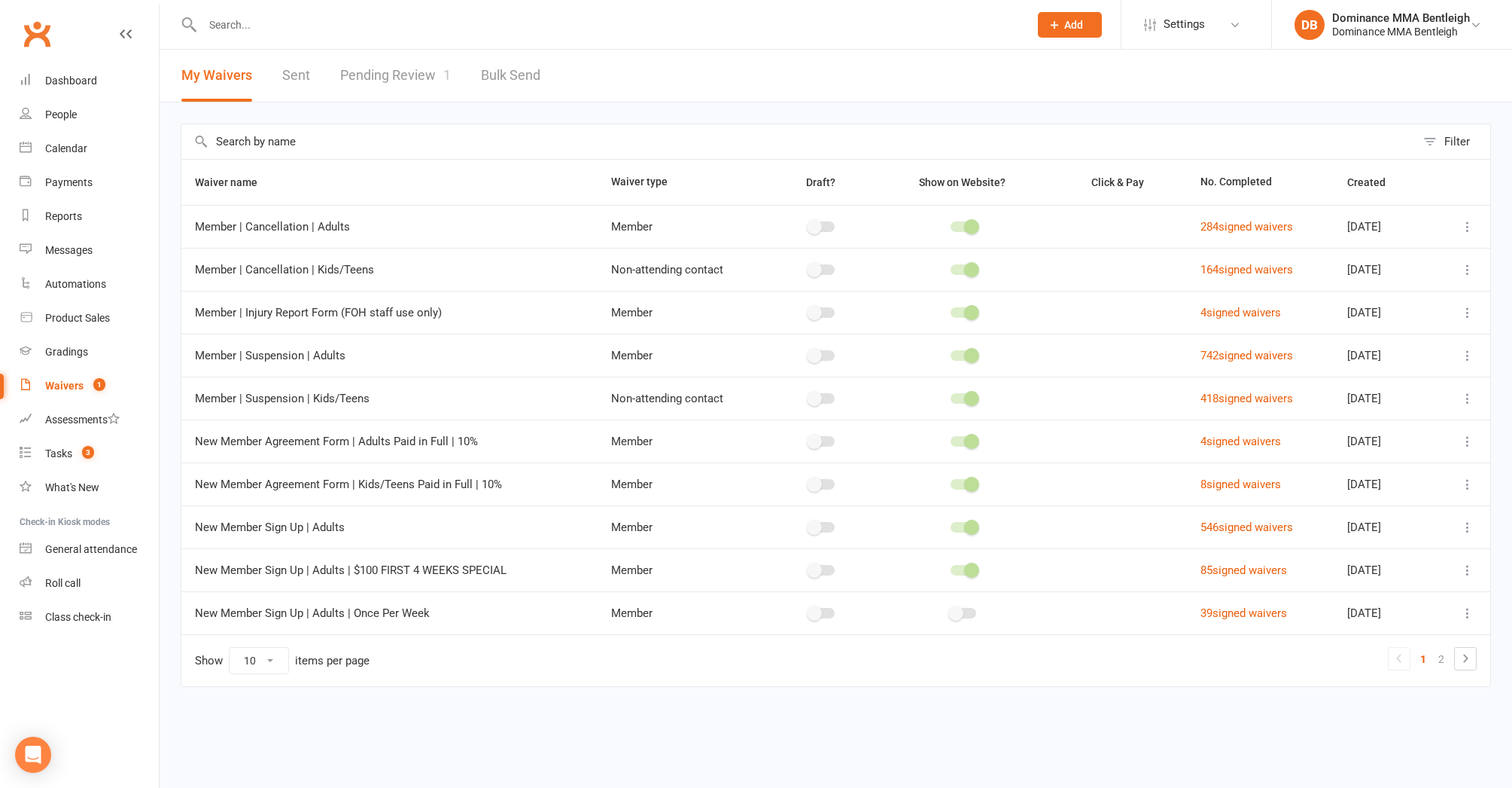
click at [469, 67] on div "My Waivers Sent Pending Review 1 Bulk Send" at bounding box center [360, 75] width 403 height 52
click at [428, 71] on link "Pending Review 1" at bounding box center [395, 75] width 111 height 52
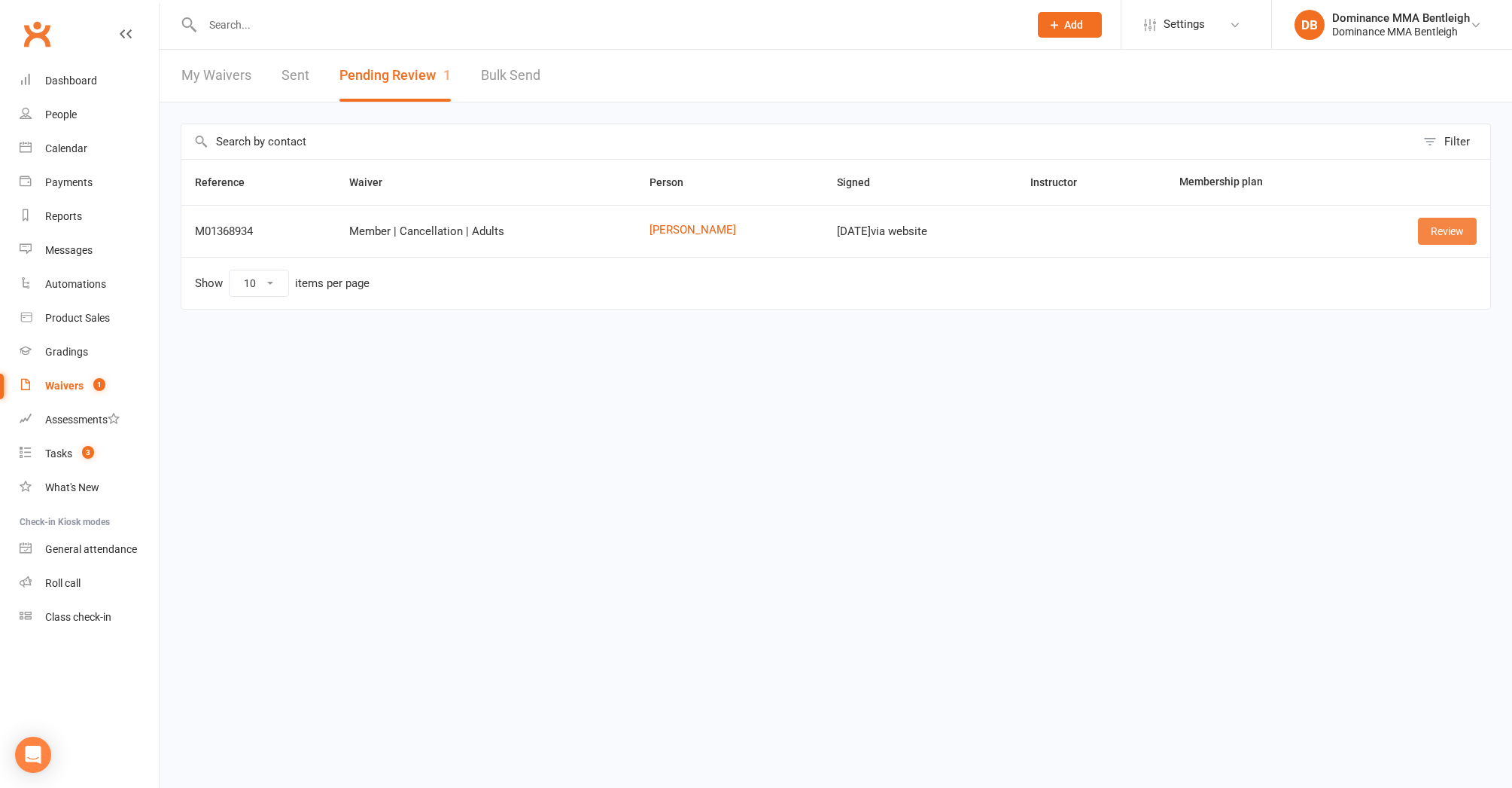
click at [1448, 235] on link "Review" at bounding box center [1448, 231] width 59 height 28
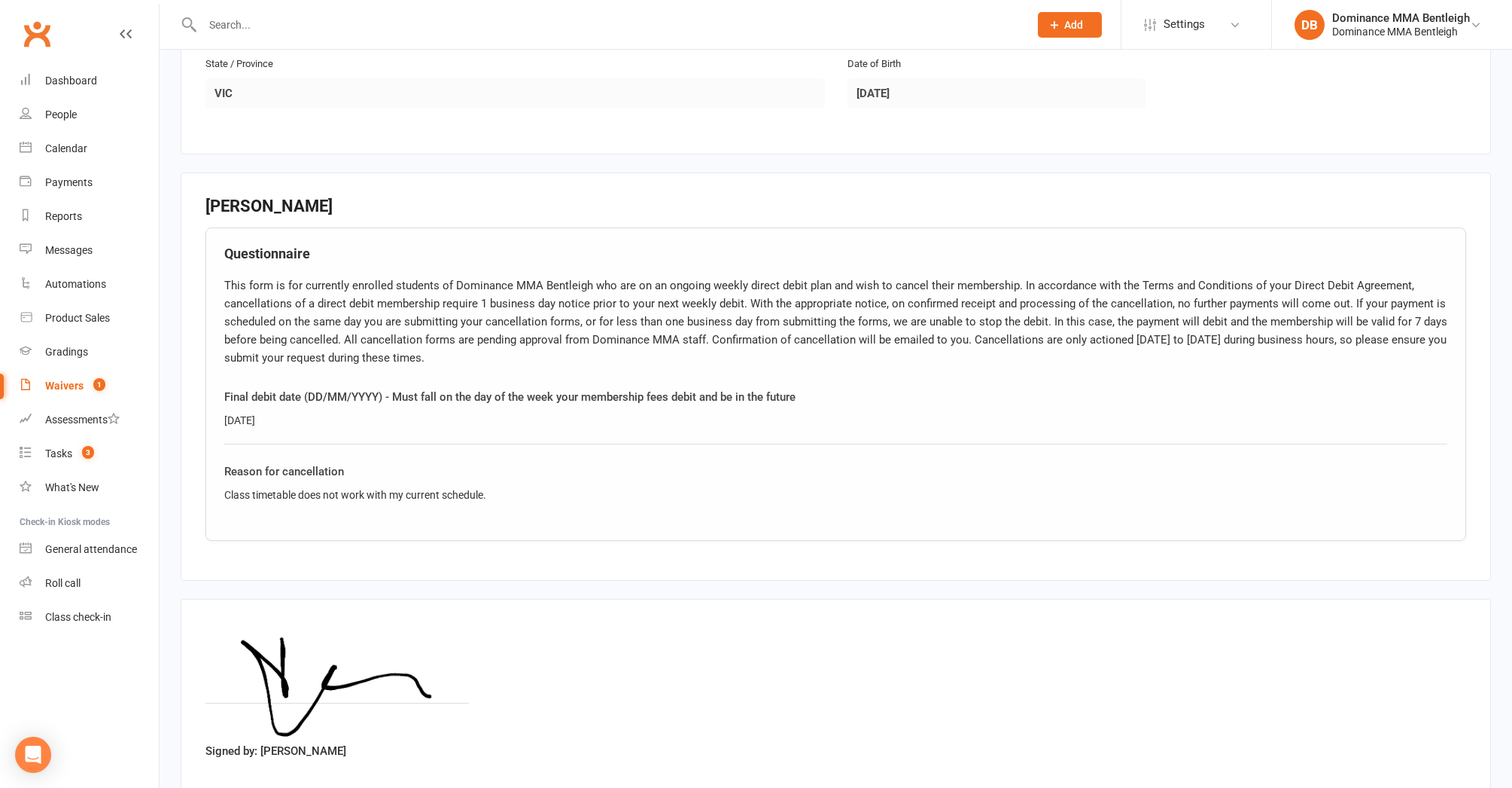
scroll to position [569, 0]
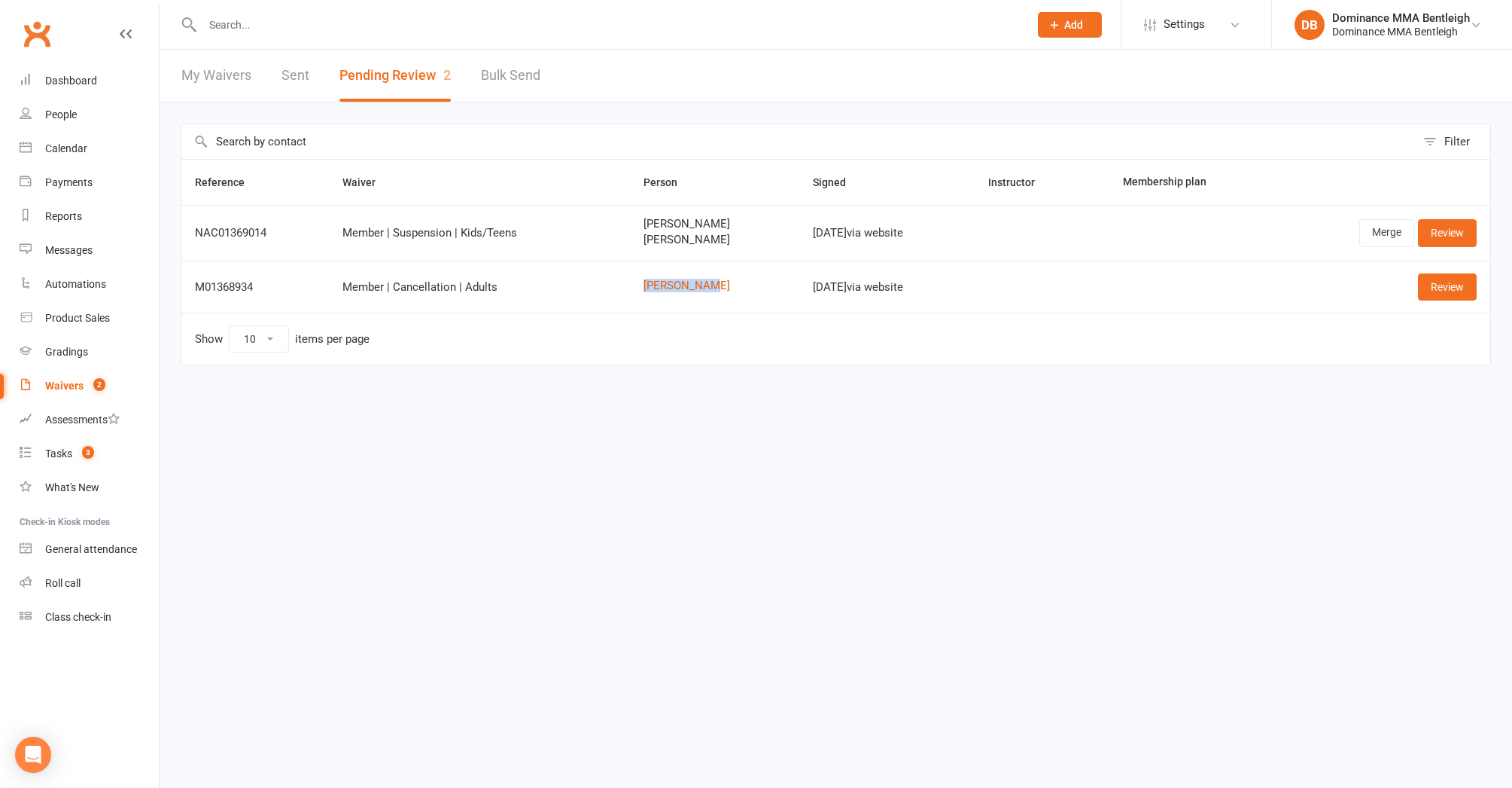
click at [1439, 283] on link "Review" at bounding box center [1448, 287] width 59 height 28
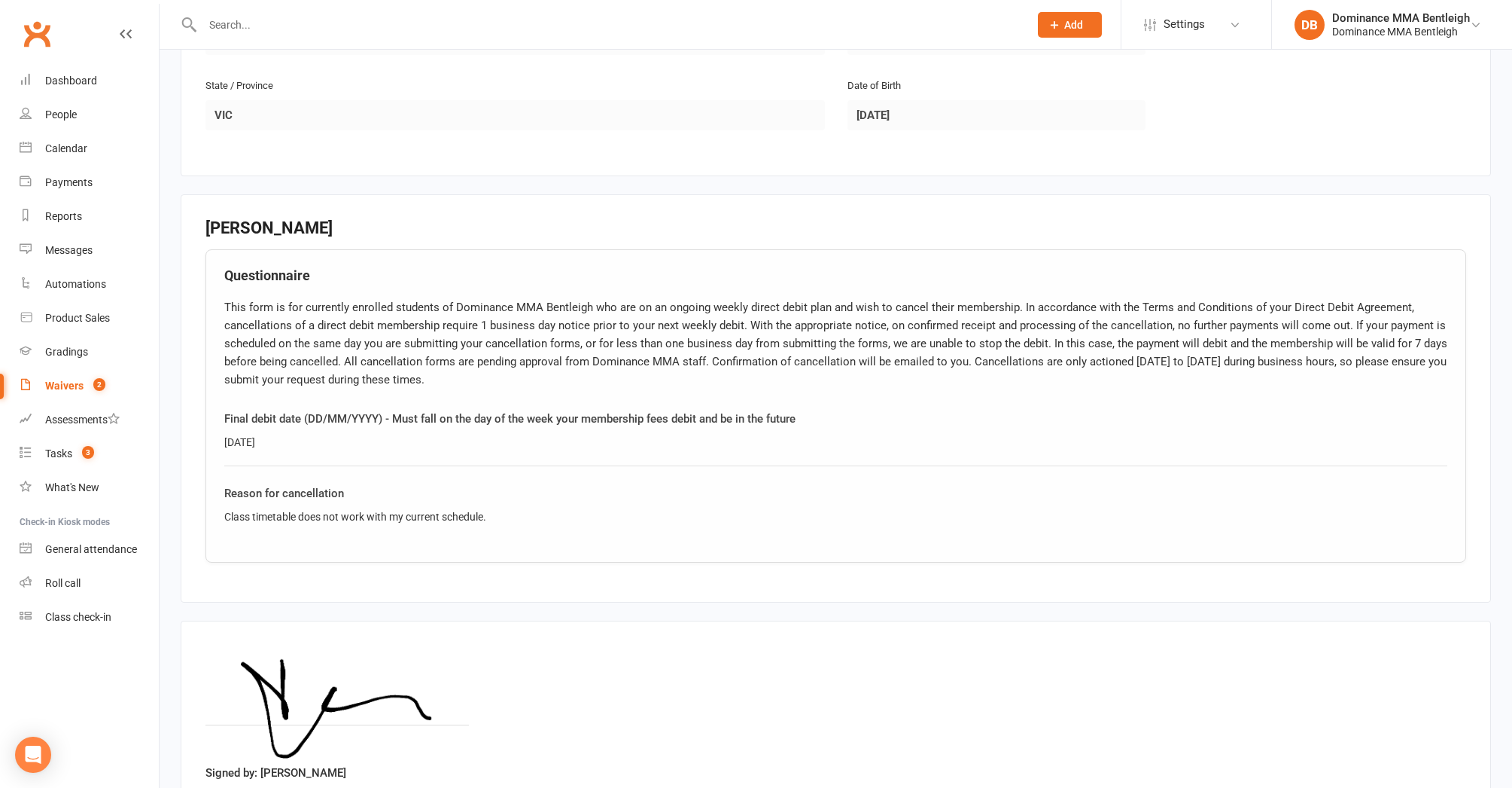
scroll to position [635, 0]
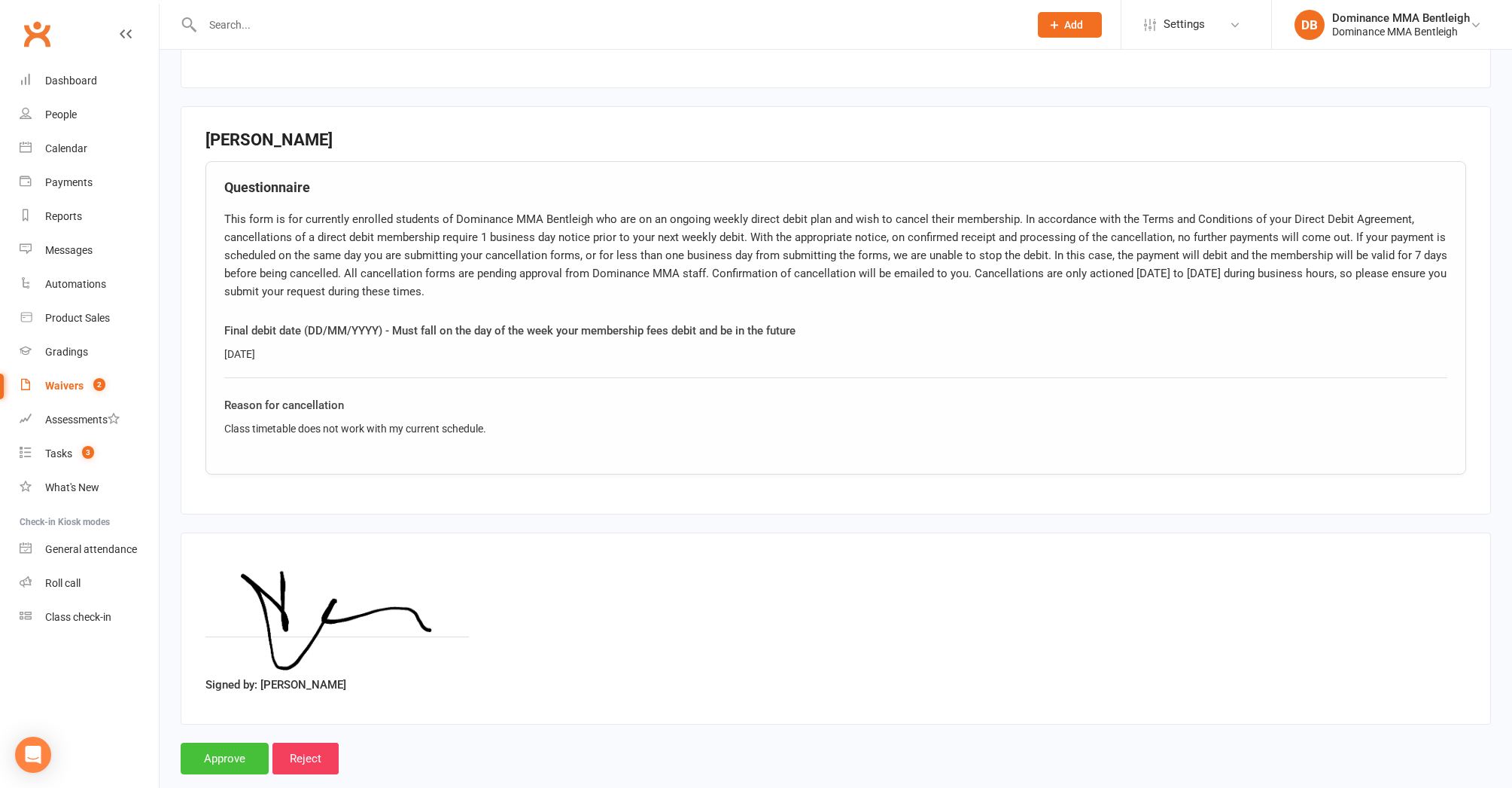
click at [234, 748] on input "Approve" at bounding box center [225, 759] width 88 height 31
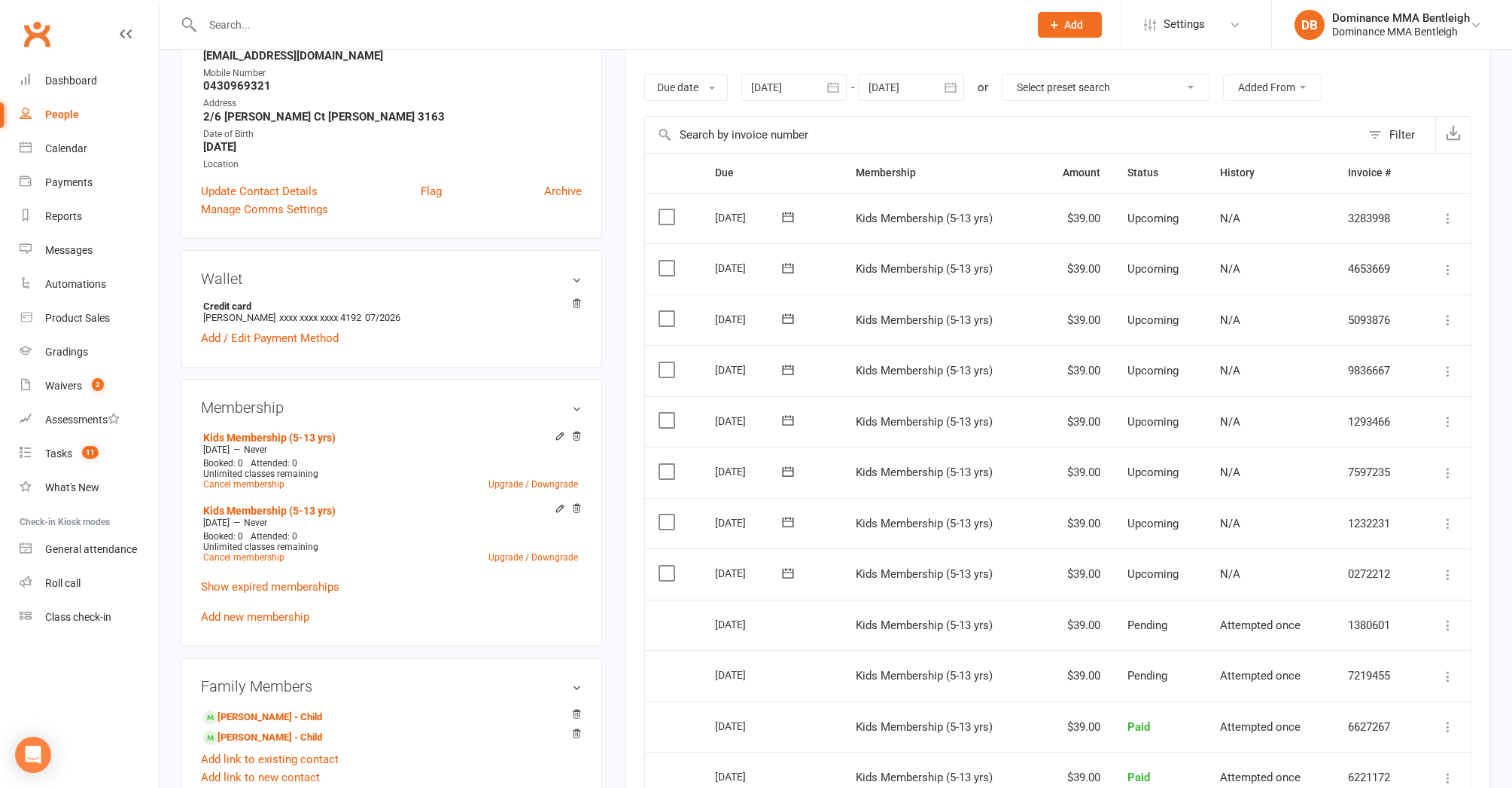
scroll to position [246, 0]
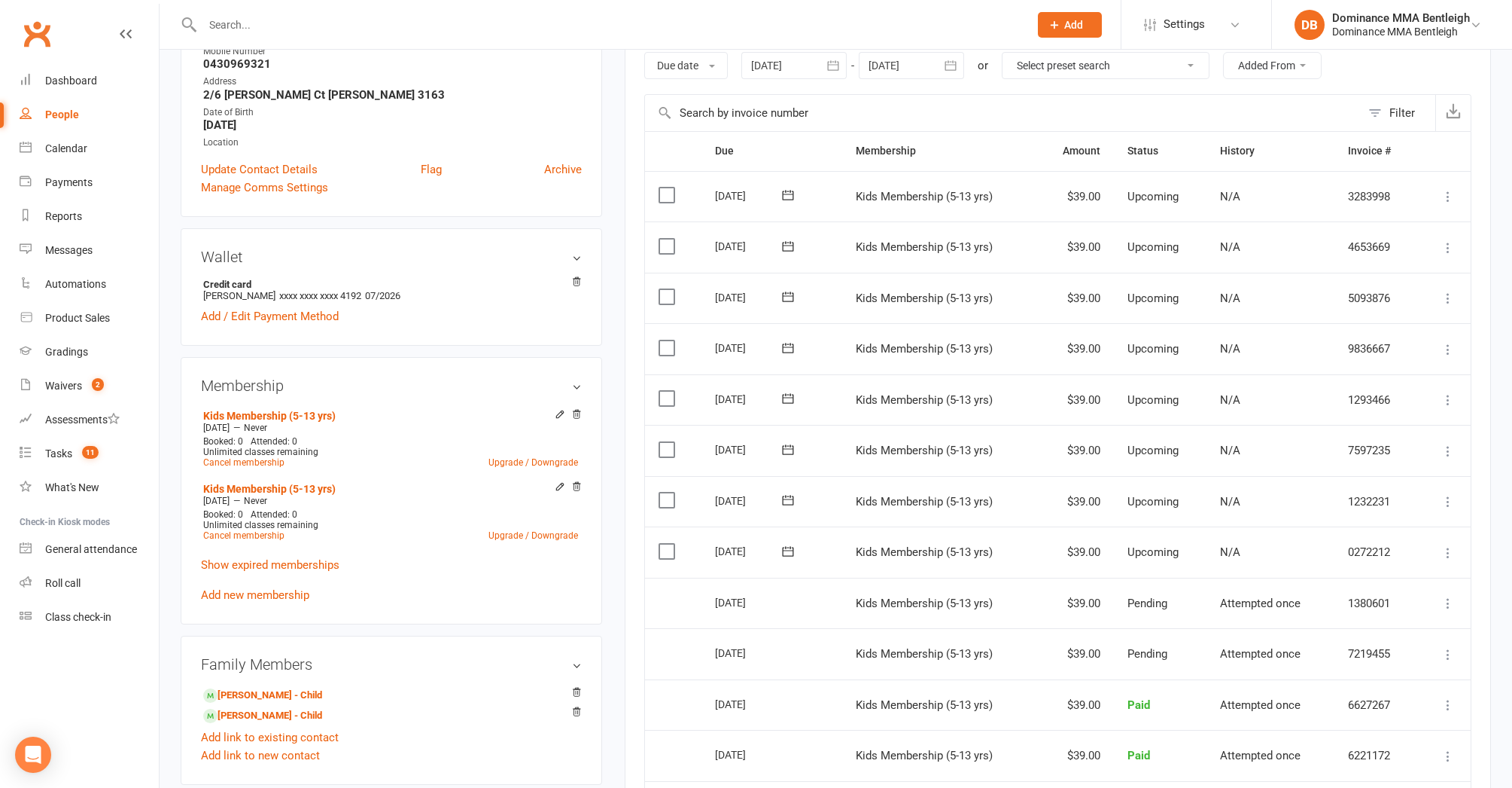
drag, startPoint x: 664, startPoint y: 548, endPoint x: 657, endPoint y: 542, distance: 9.2
click at [662, 546] on label at bounding box center [668, 551] width 20 height 15
click at [662, 544] on input "checkbox" at bounding box center [663, 544] width 10 height 0
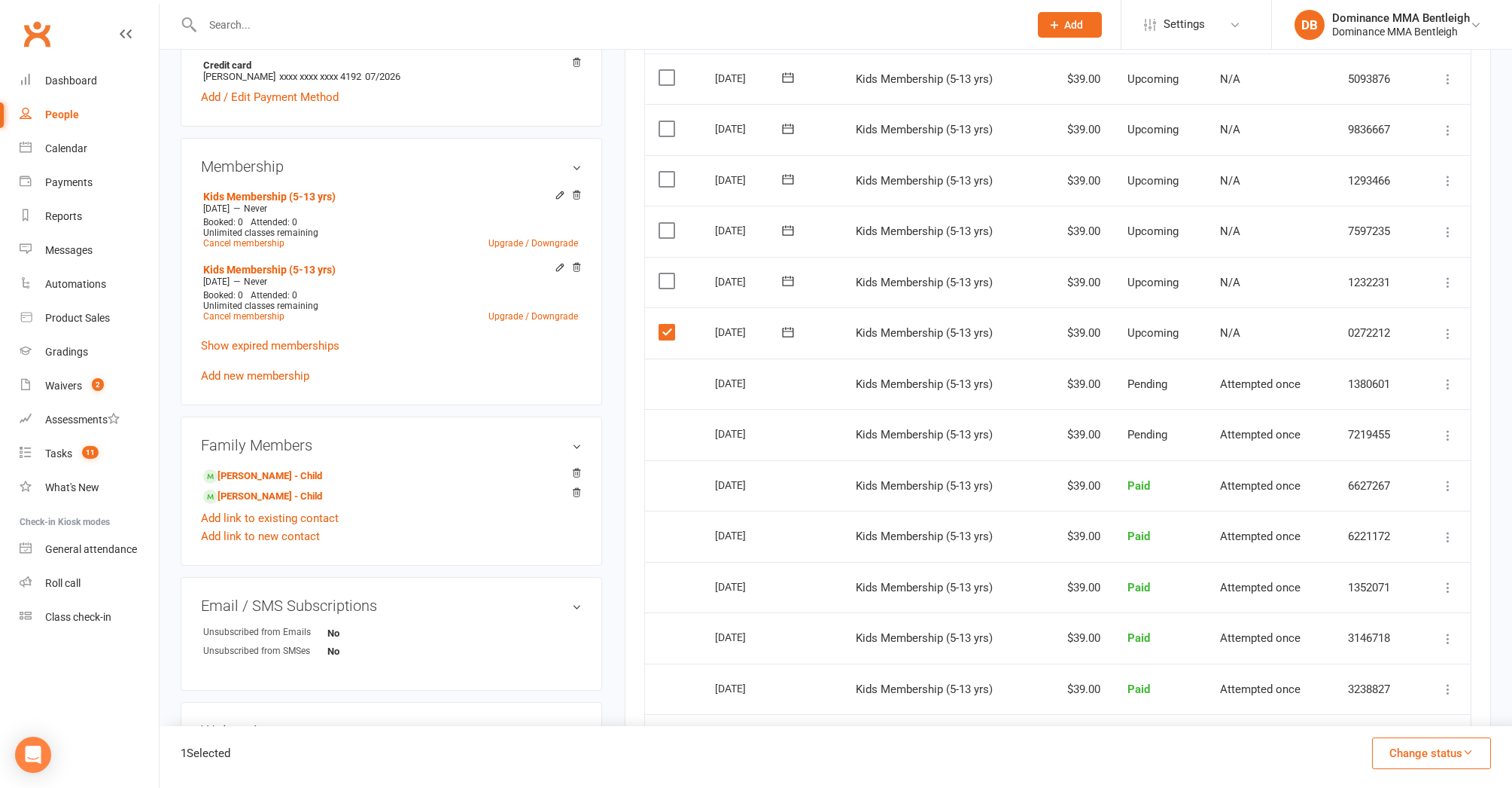
scroll to position [467, 0]
click at [1473, 760] on button "Change status" at bounding box center [1432, 753] width 119 height 31
click at [1407, 718] on link "Skipped" at bounding box center [1416, 712] width 149 height 30
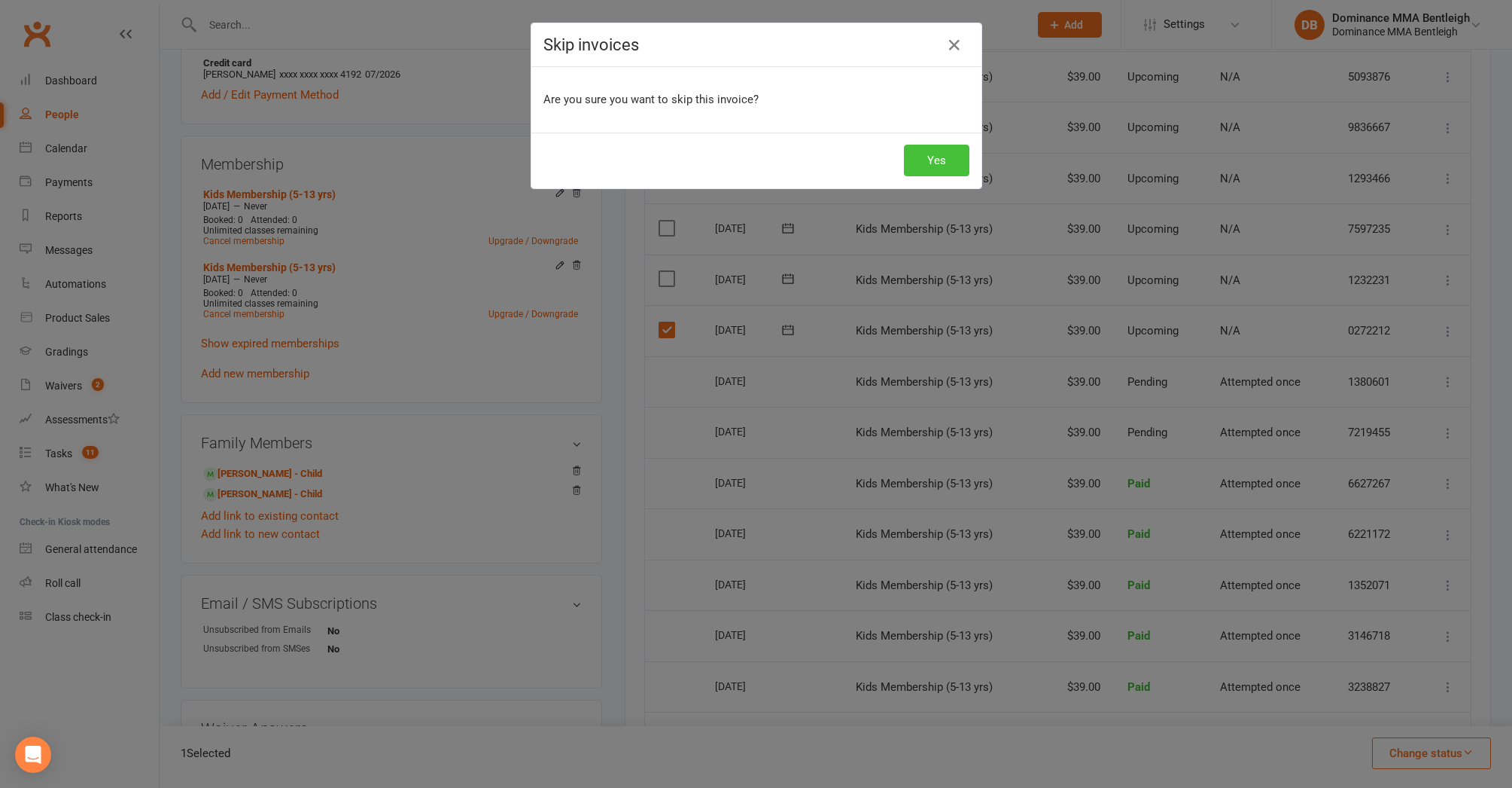
click at [953, 164] on button "Yes" at bounding box center [936, 161] width 65 height 31
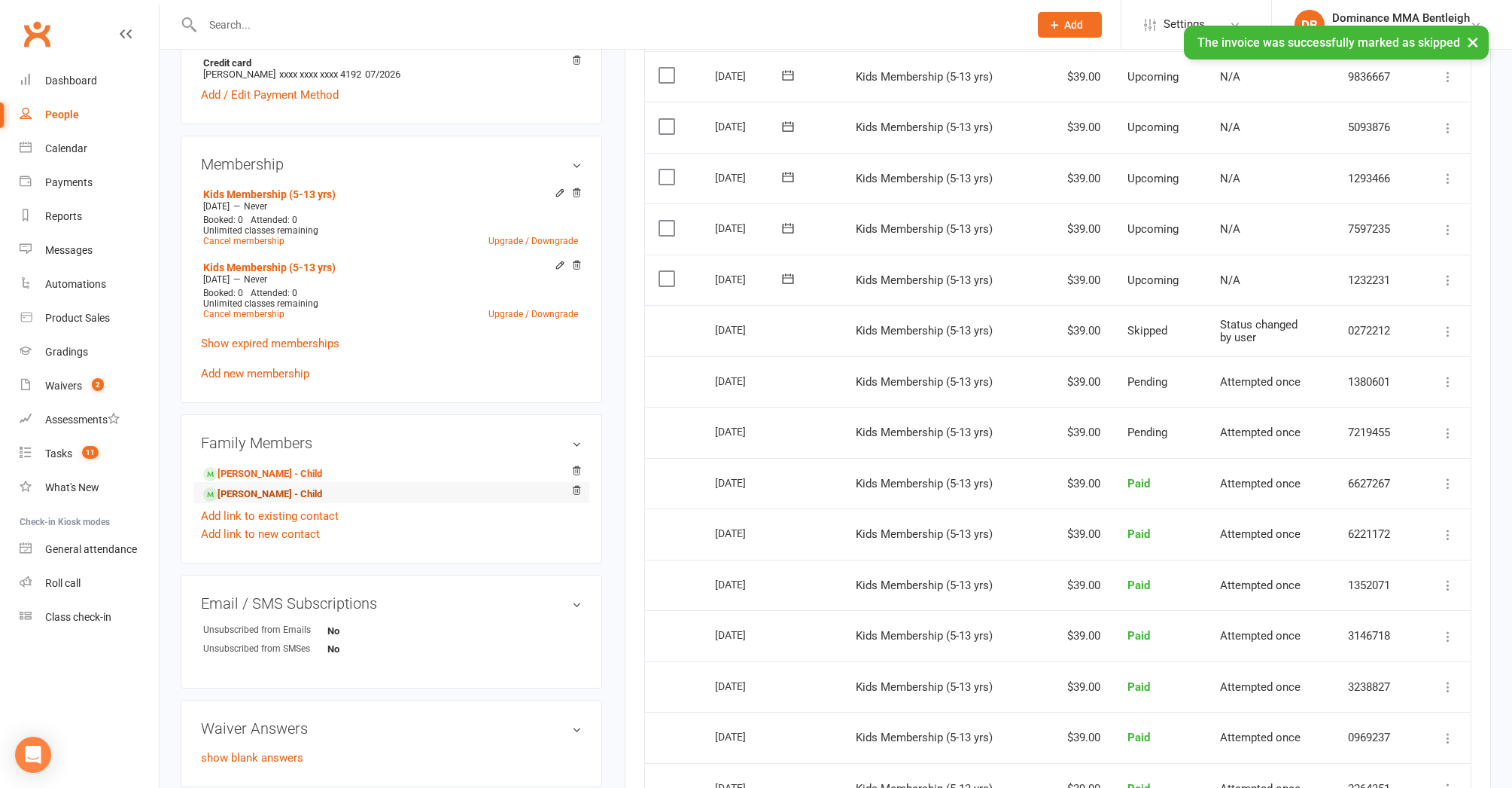
click at [294, 494] on link "[PERSON_NAME] - Child" at bounding box center [263, 494] width 119 height 16
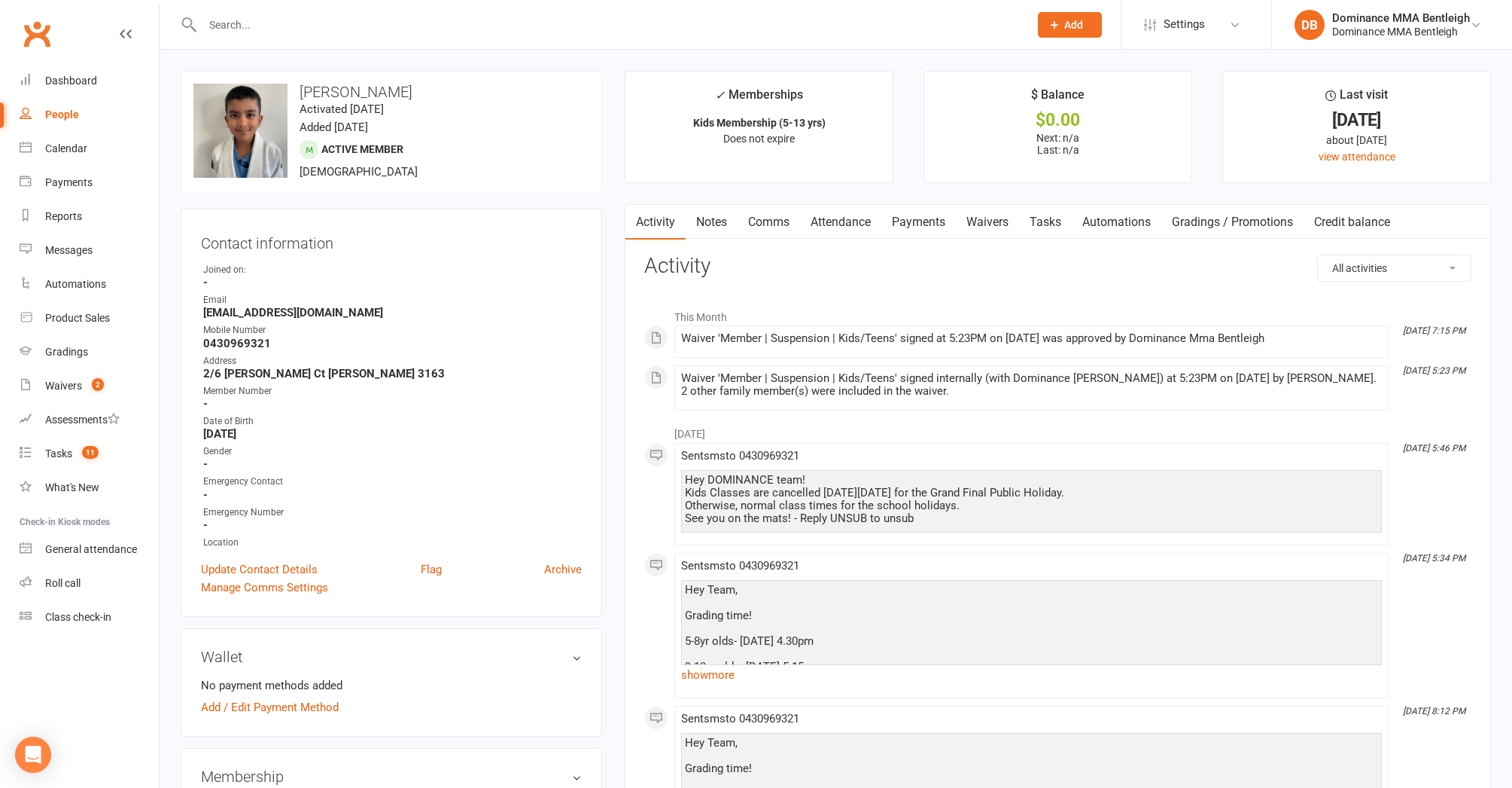
click at [993, 229] on link "Waivers" at bounding box center [988, 222] width 63 height 35
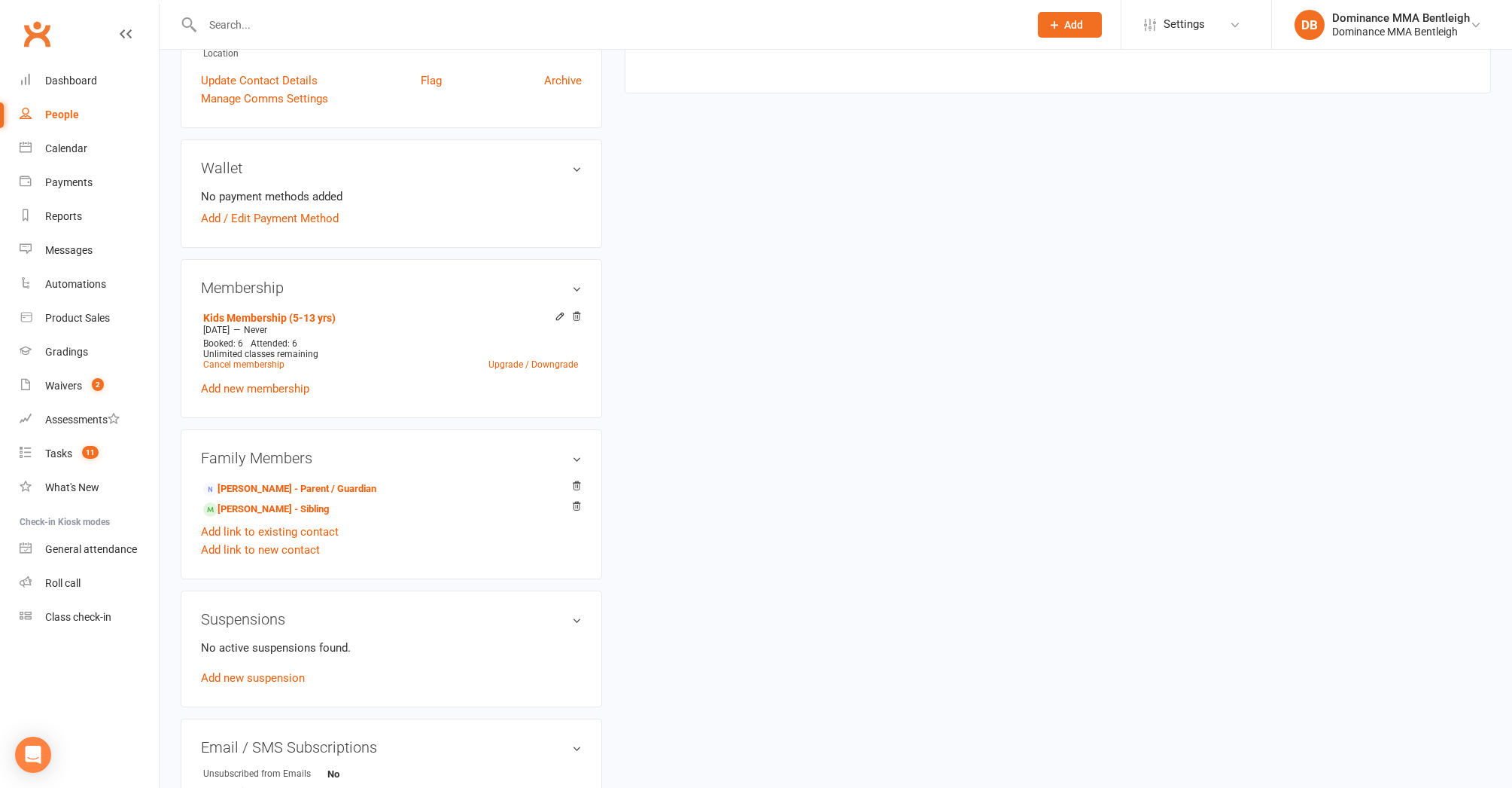
scroll to position [556, 0]
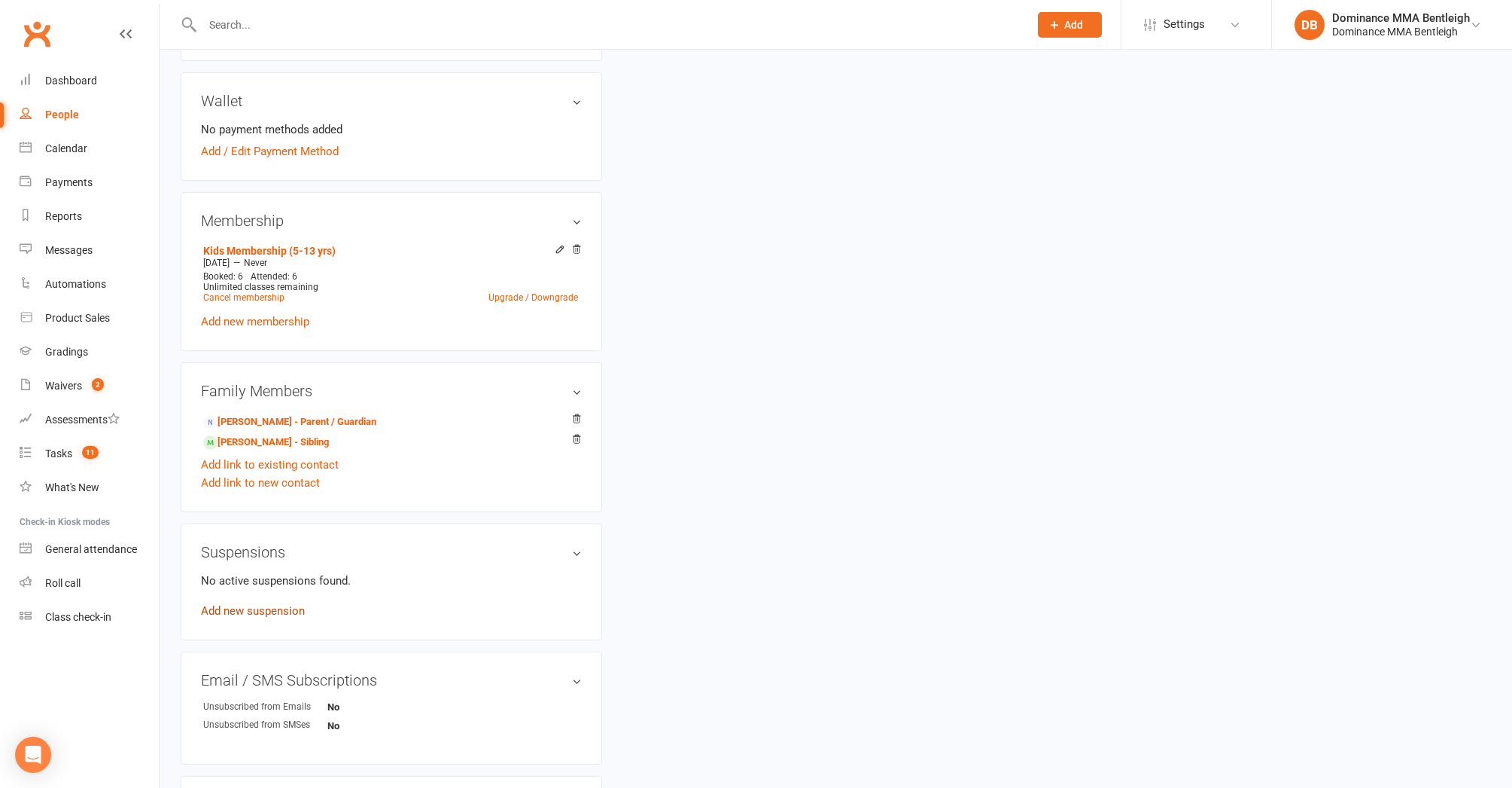
click at [259, 612] on link "Add new suspension" at bounding box center [252, 610] width 104 height 14
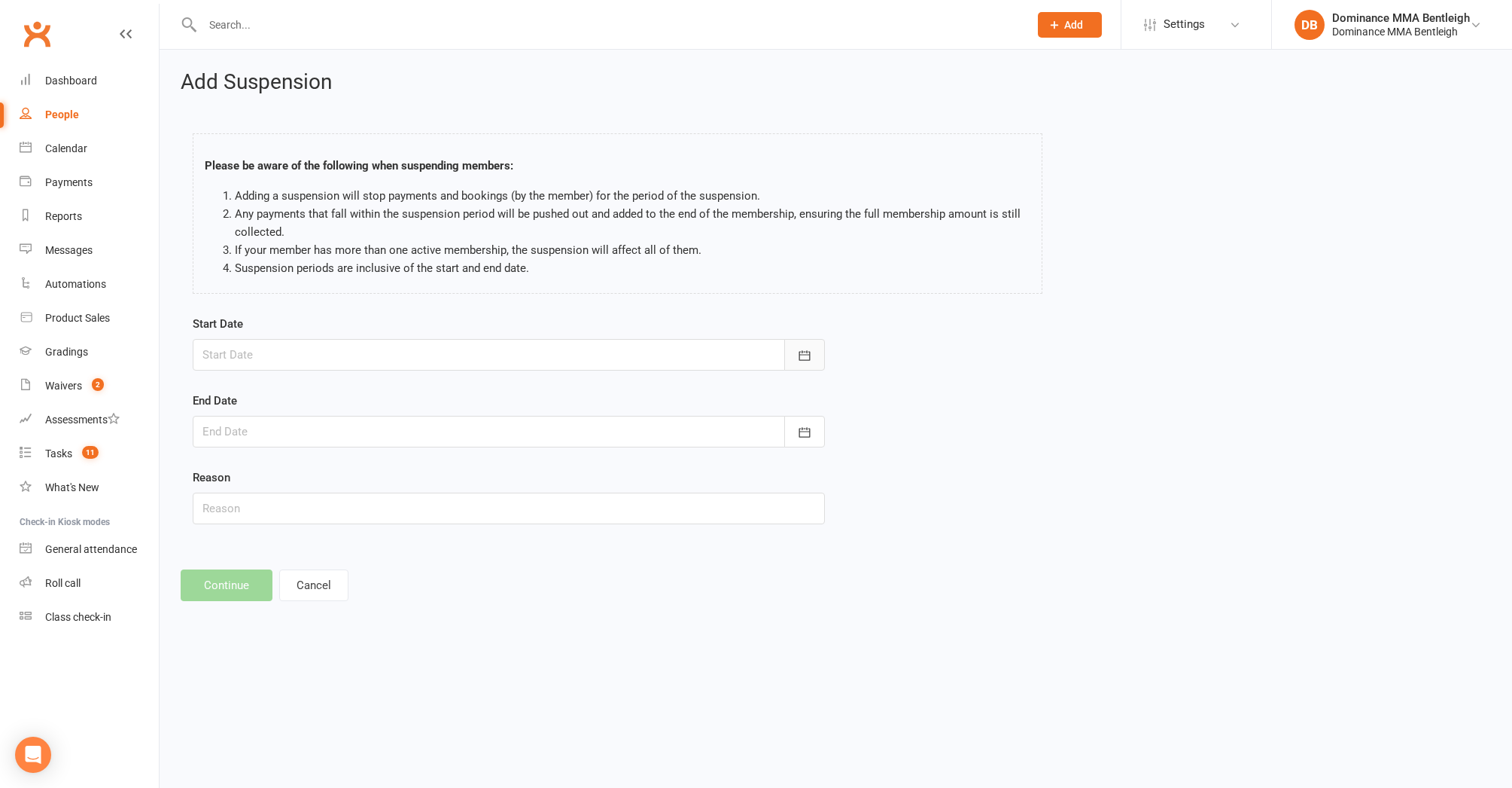
click at [804, 356] on icon "button" at bounding box center [804, 355] width 15 height 15
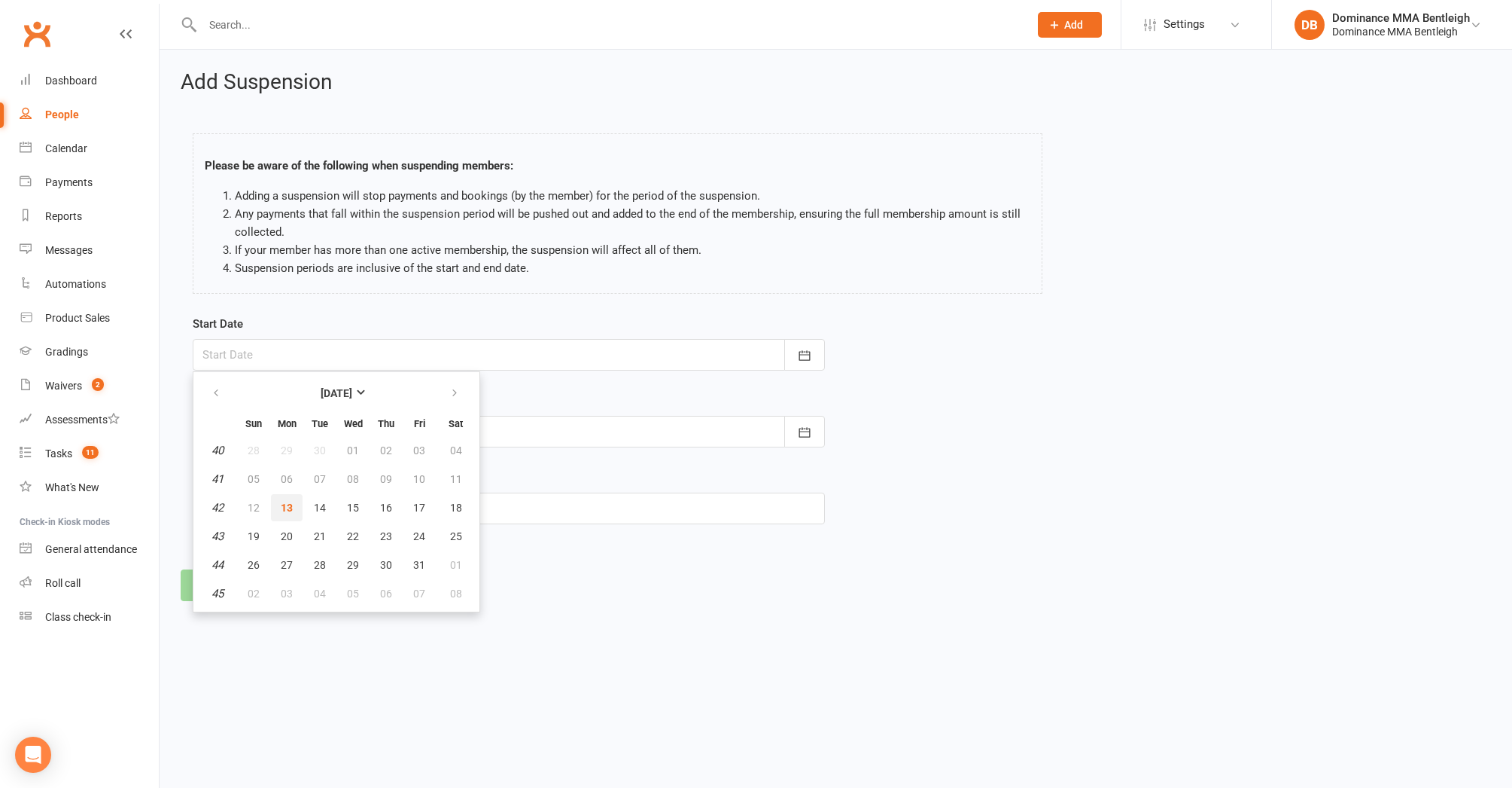
click at [302, 512] on button "13" at bounding box center [287, 508] width 31 height 28
type input "[DATE]"
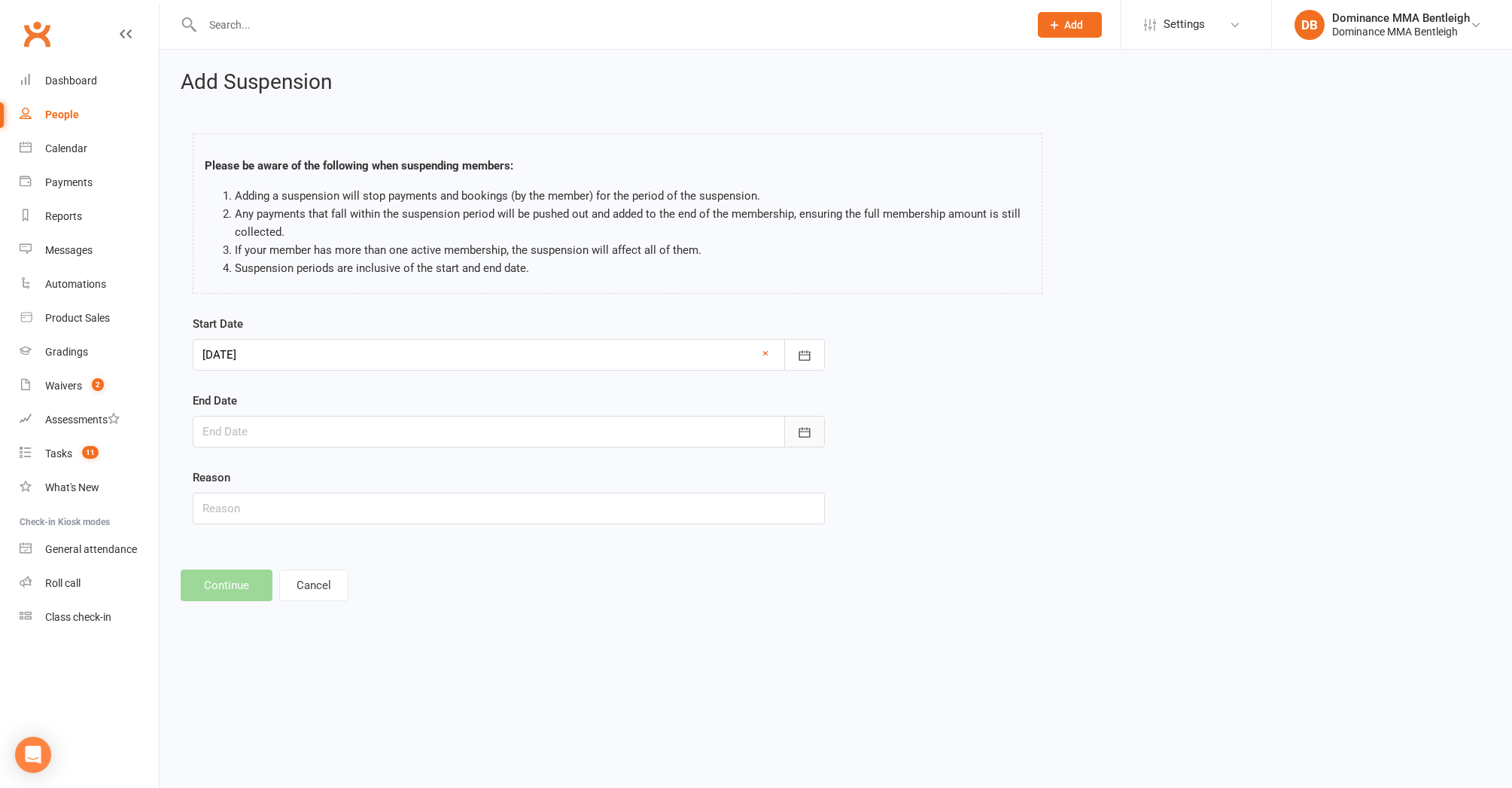
click at [815, 437] on button "button" at bounding box center [804, 431] width 40 height 31
click at [264, 611] on button "19" at bounding box center [253, 614] width 31 height 28
click at [219, 430] on div at bounding box center [509, 431] width 633 height 31
drag, startPoint x: 296, startPoint y: 613, endPoint x: 284, endPoint y: 609, distance: 12.6
click at [294, 614] on button "20" at bounding box center [287, 614] width 31 height 28
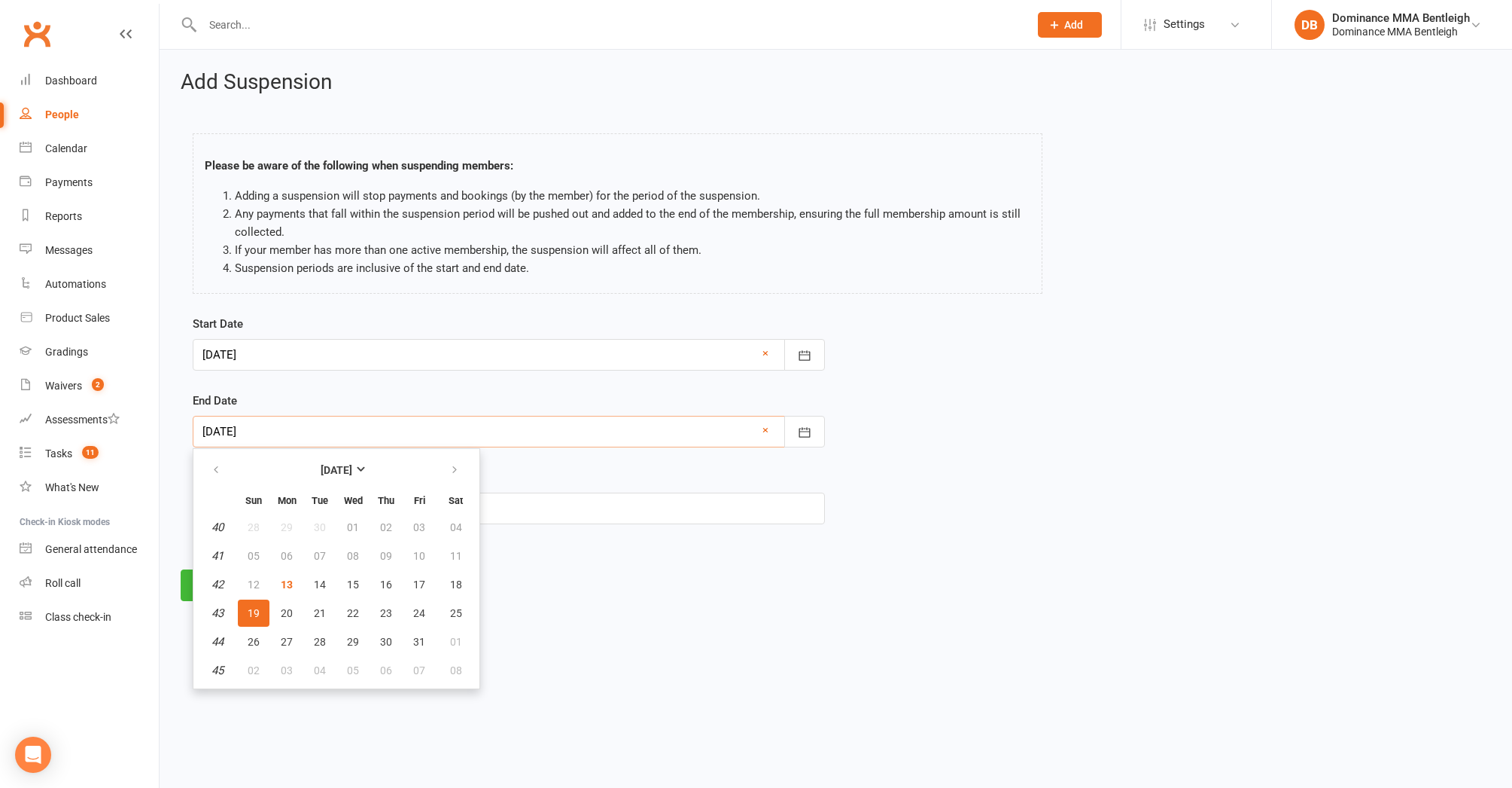
type input "[DATE]"
click at [393, 493] on input "text" at bounding box center [509, 508] width 633 height 31
type input "away"
drag, startPoint x: 229, startPoint y: 577, endPoint x: 237, endPoint y: 580, distance: 8.5
click at [232, 578] on button "Continue" at bounding box center [226, 585] width 92 height 31
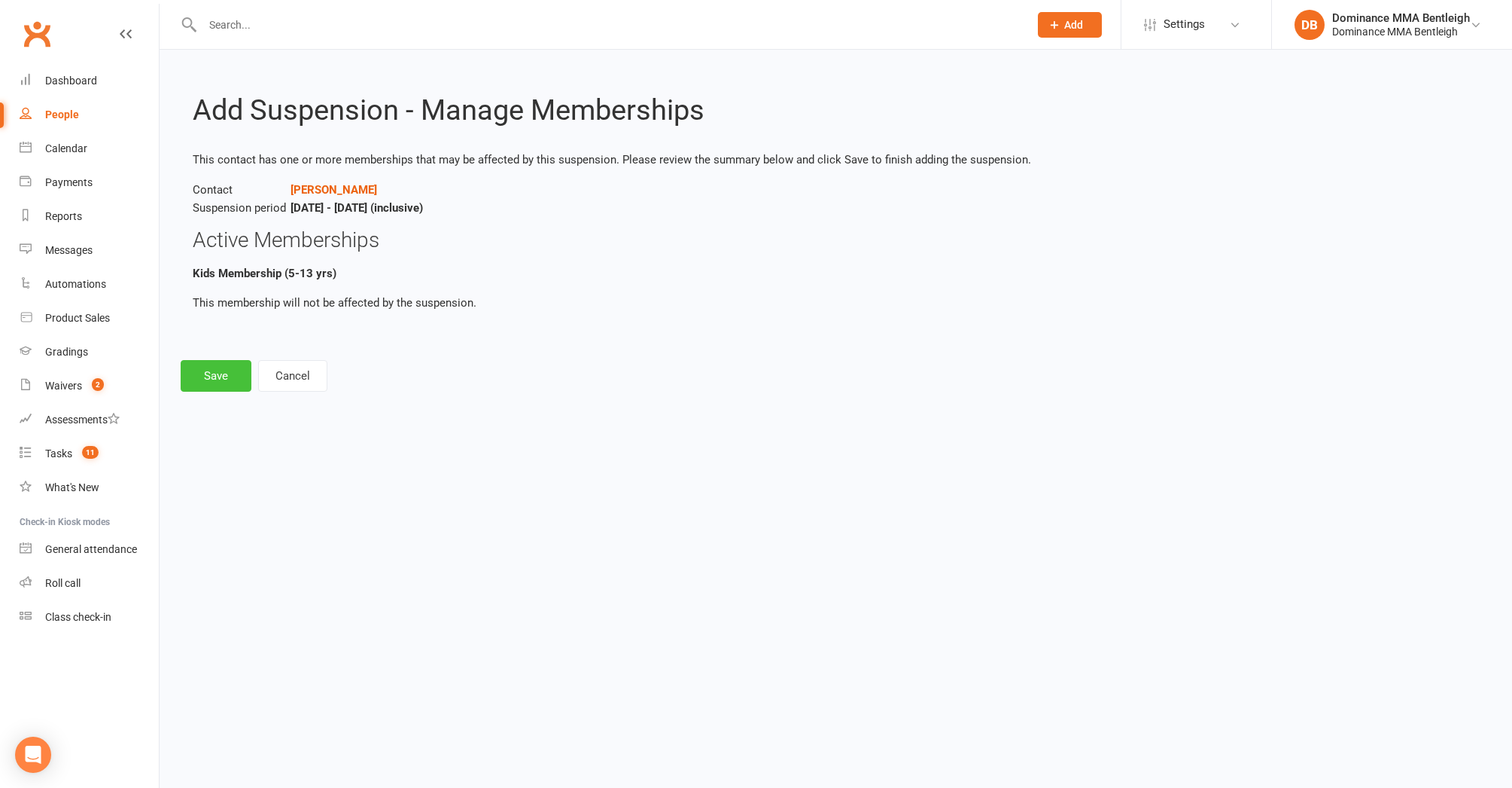
click at [228, 370] on button "Save" at bounding box center [215, 375] width 71 height 31
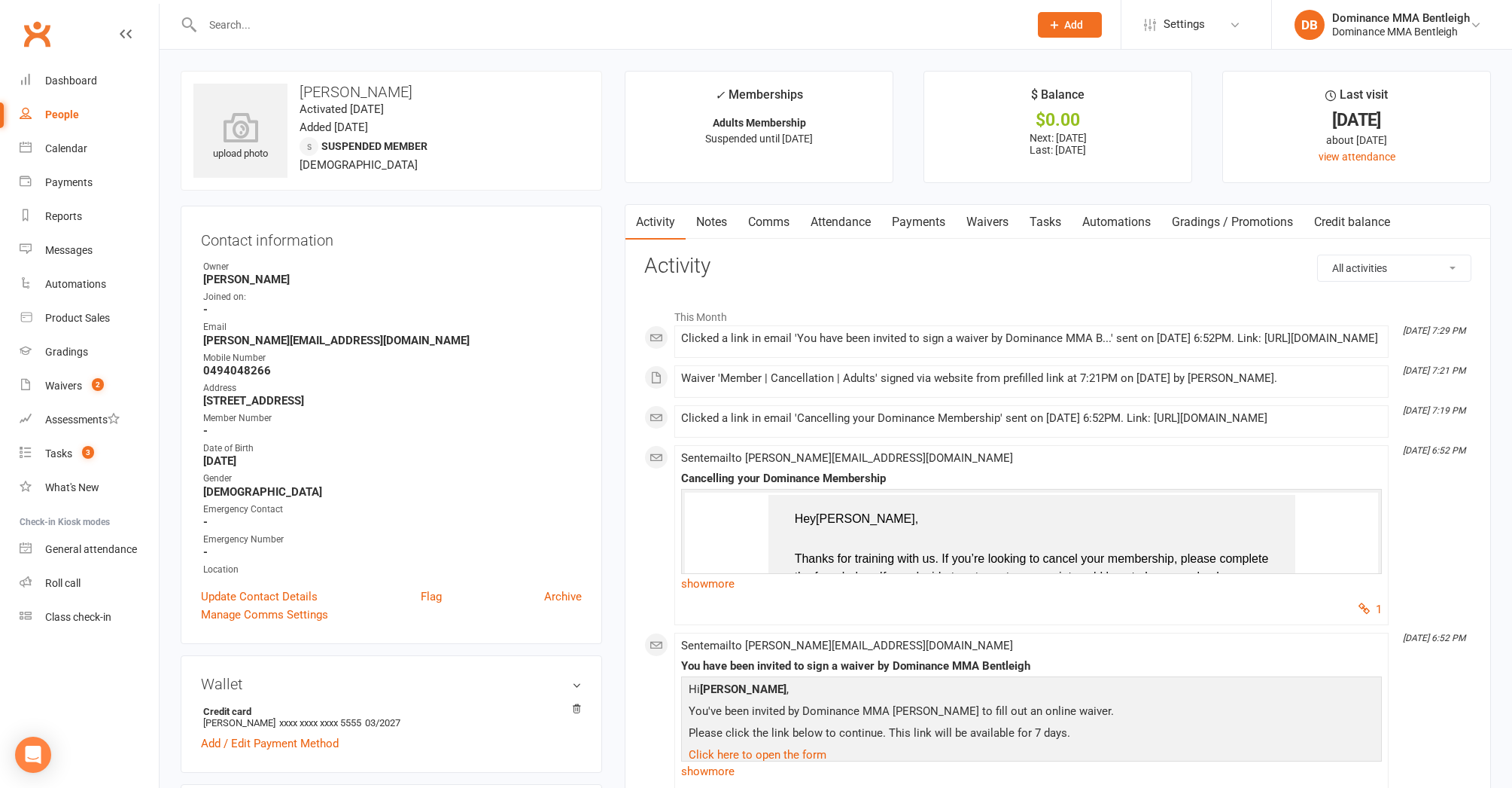
click at [923, 224] on link "Payments" at bounding box center [918, 222] width 74 height 35
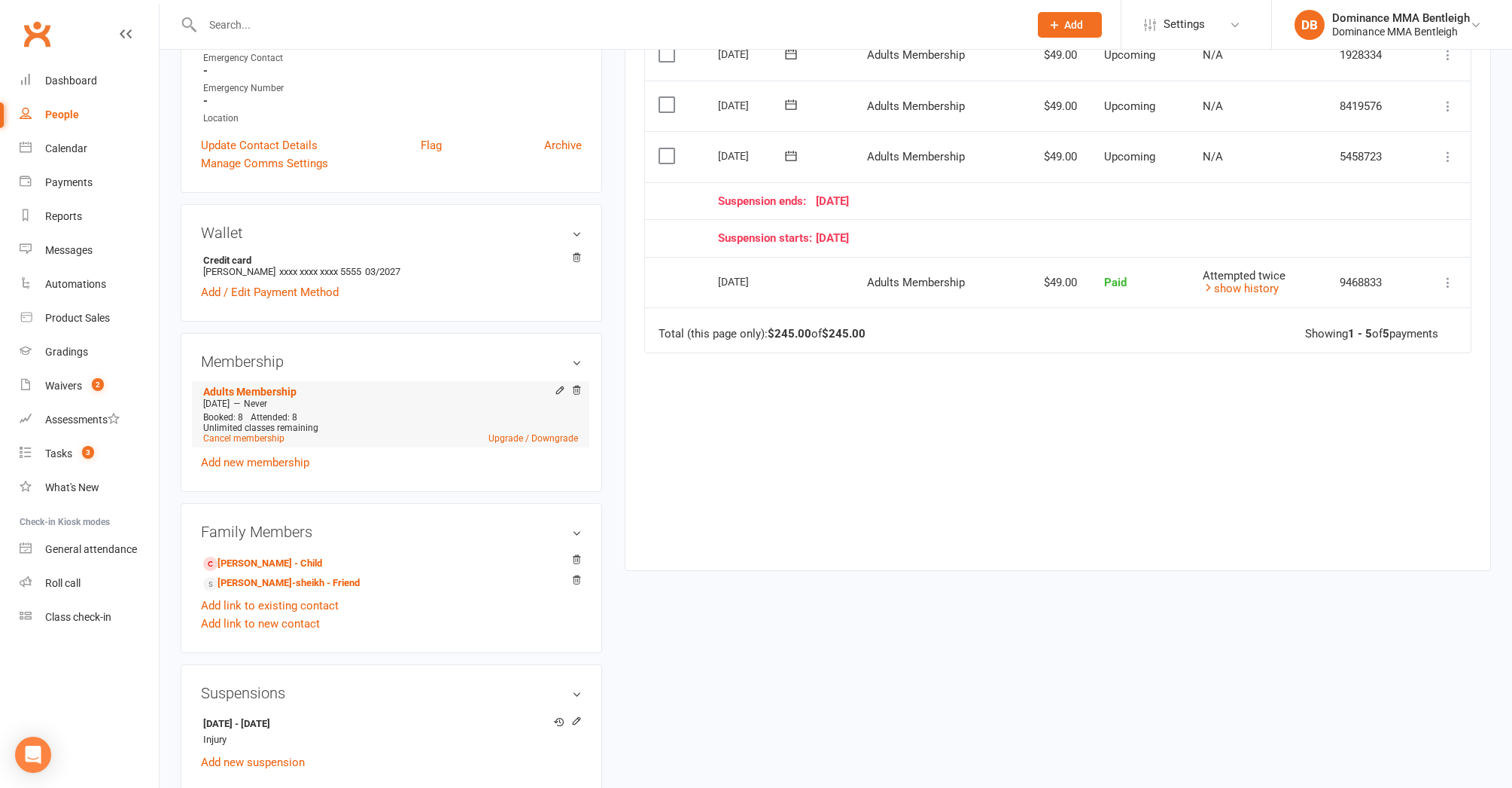
scroll to position [469, 0]
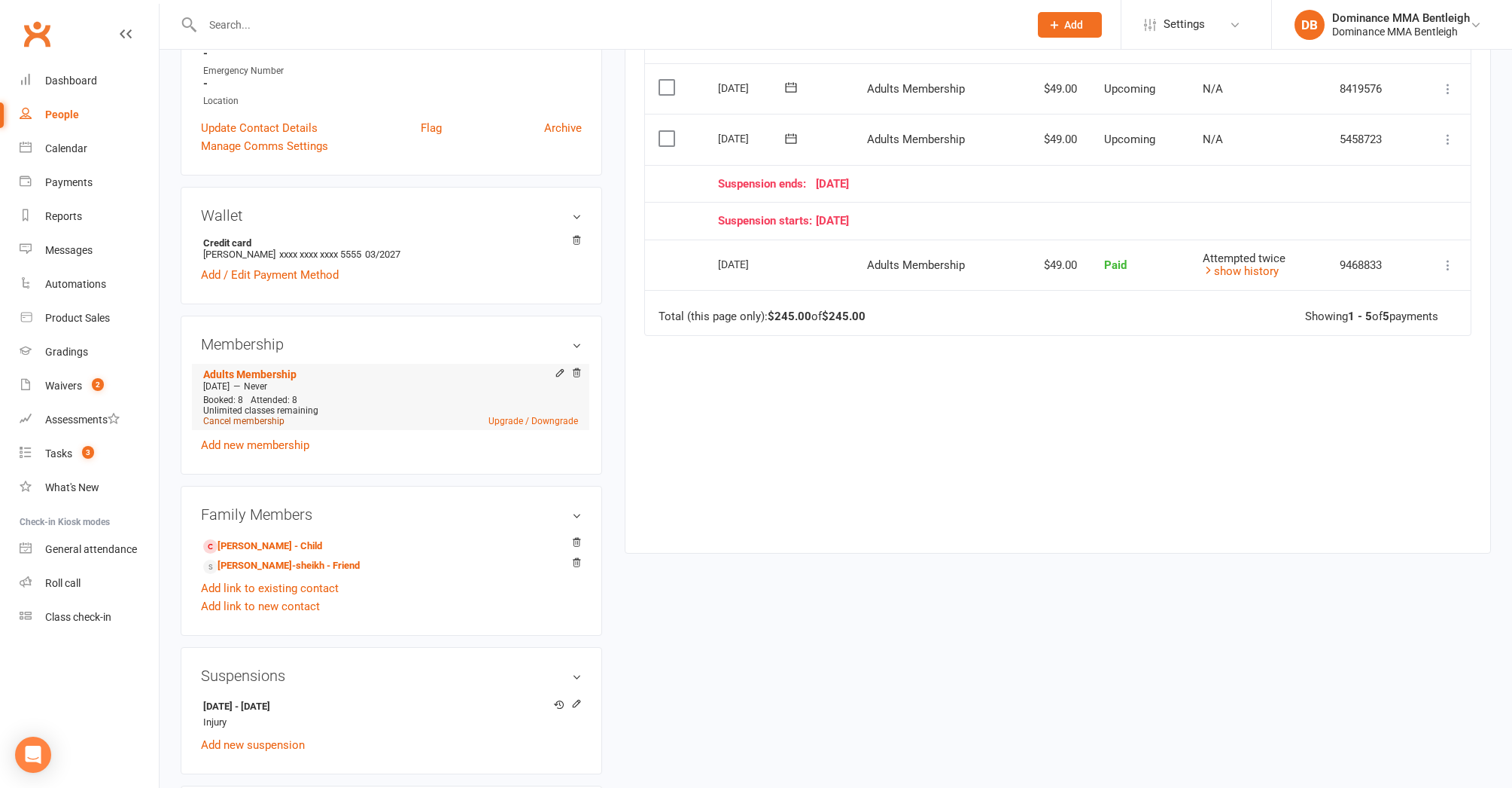
click at [255, 421] on link "Cancel membership" at bounding box center [244, 420] width 82 height 10
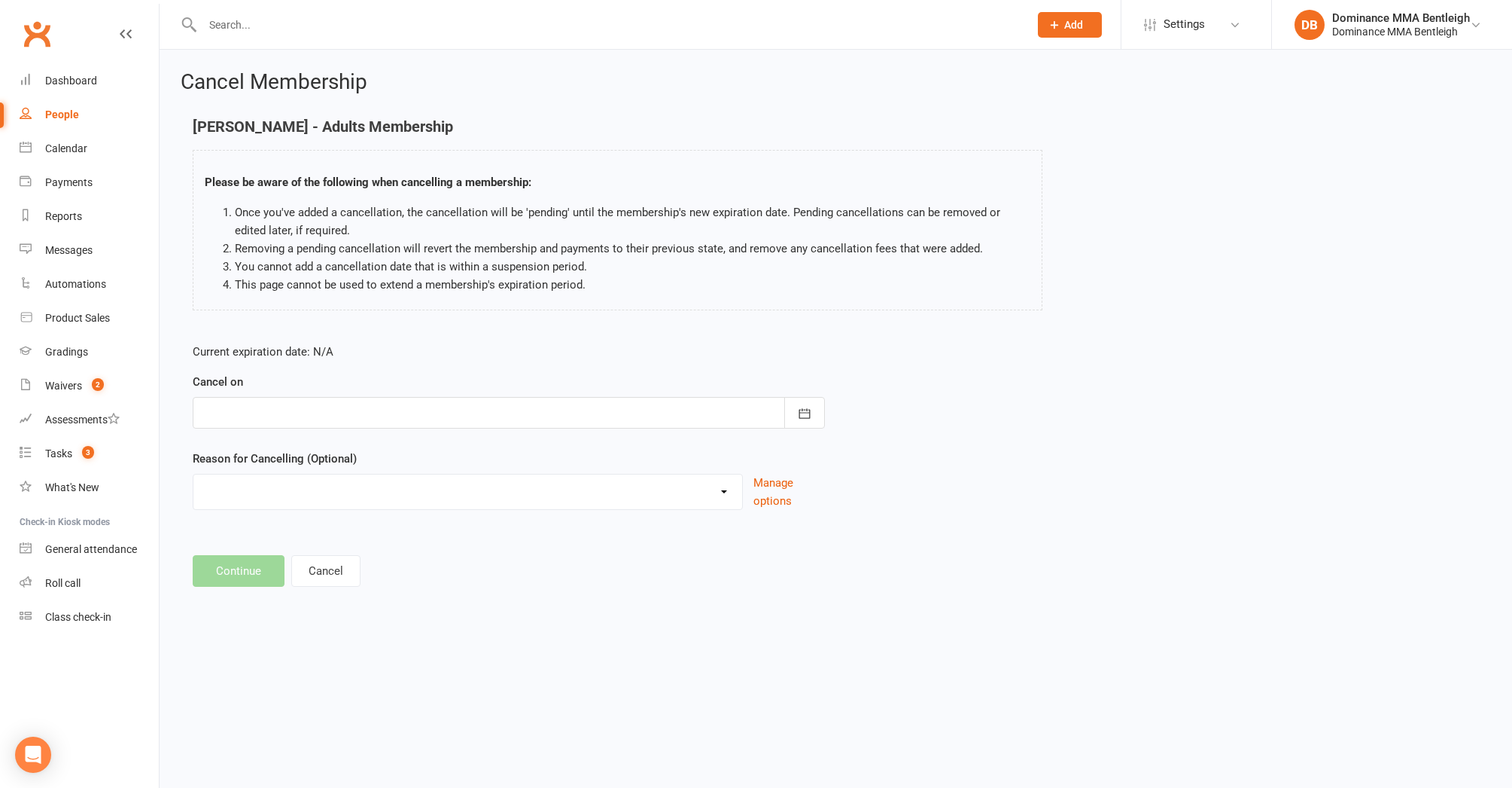
click at [776, 395] on div "Cancel on [DATE] Sun Mon Tue Wed Thu Fri Sat 40 28 29 30 01 02 03 04 41 05 06 0…" at bounding box center [509, 400] width 633 height 56
click at [802, 415] on icon "button" at bounding box center [804, 414] width 15 height 15
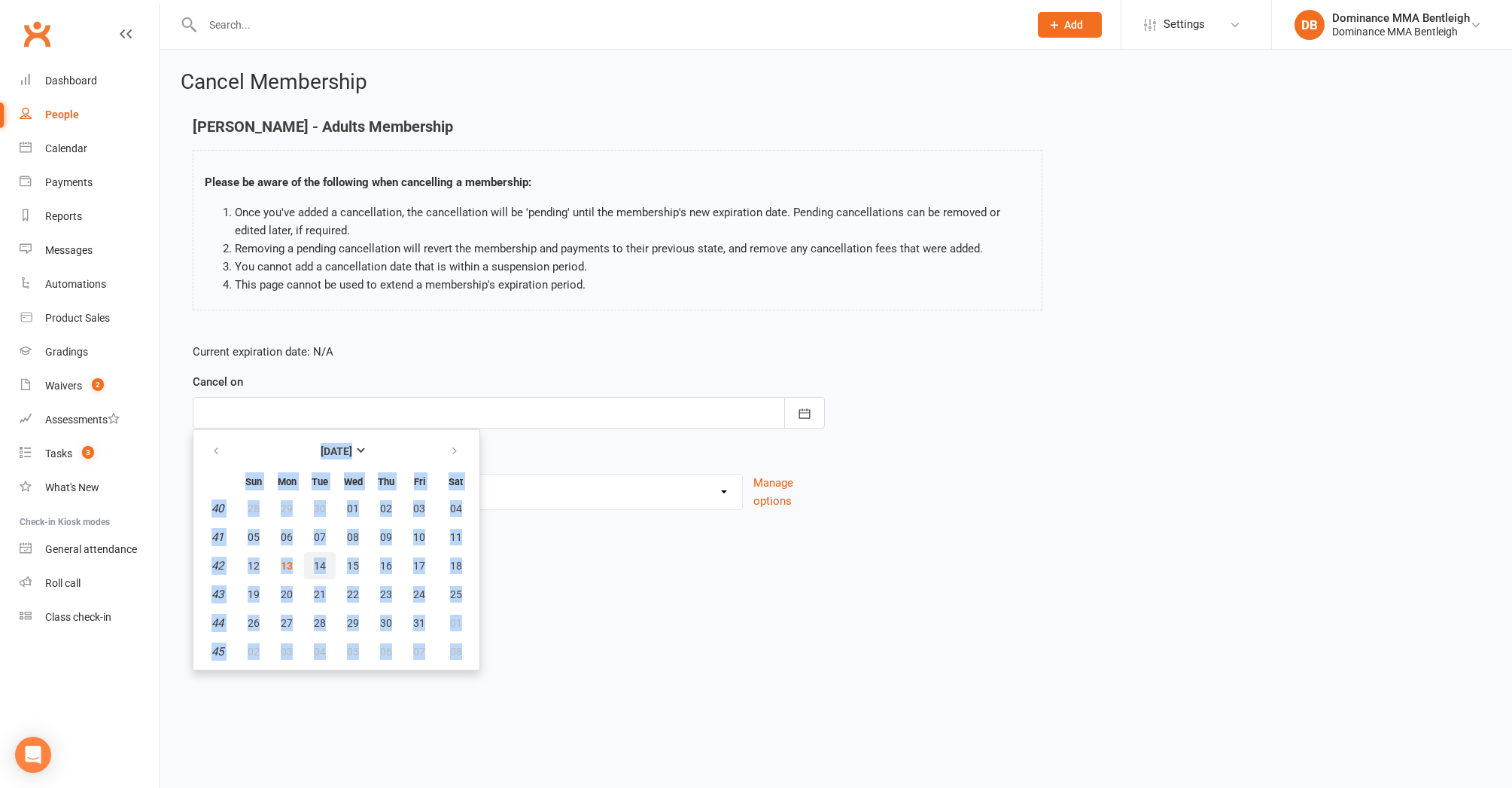
click at [330, 562] on button "14" at bounding box center [320, 566] width 31 height 28
type input "14 Oct 2025"
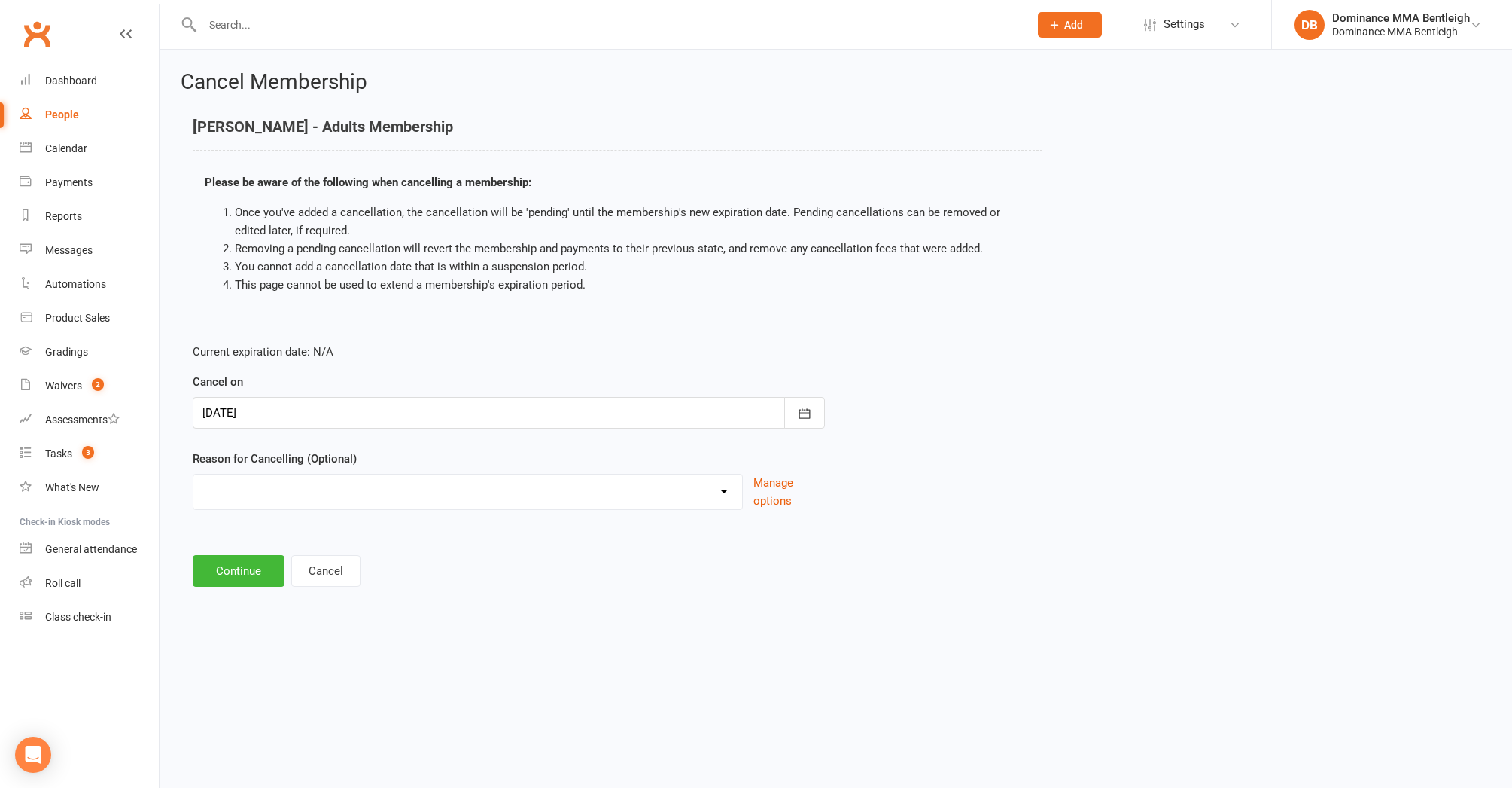
select select "2"
click at [417, 550] on div "Please specify" at bounding box center [509, 559] width 633 height 56
click at [406, 559] on input at bounding box center [509, 571] width 633 height 31
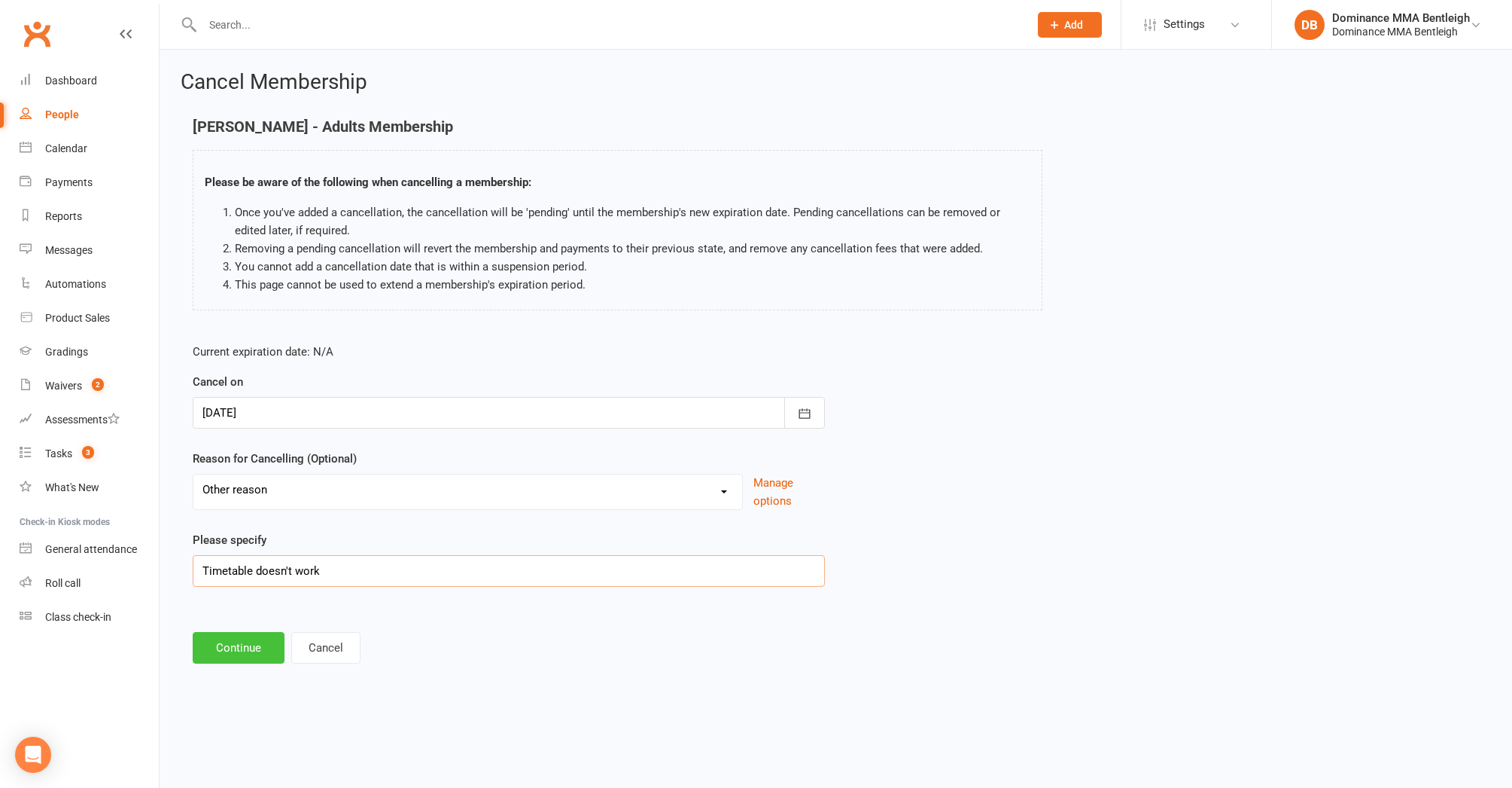
type input "Timetable doesn't work"
click at [247, 646] on button "Continue" at bounding box center [238, 648] width 92 height 31
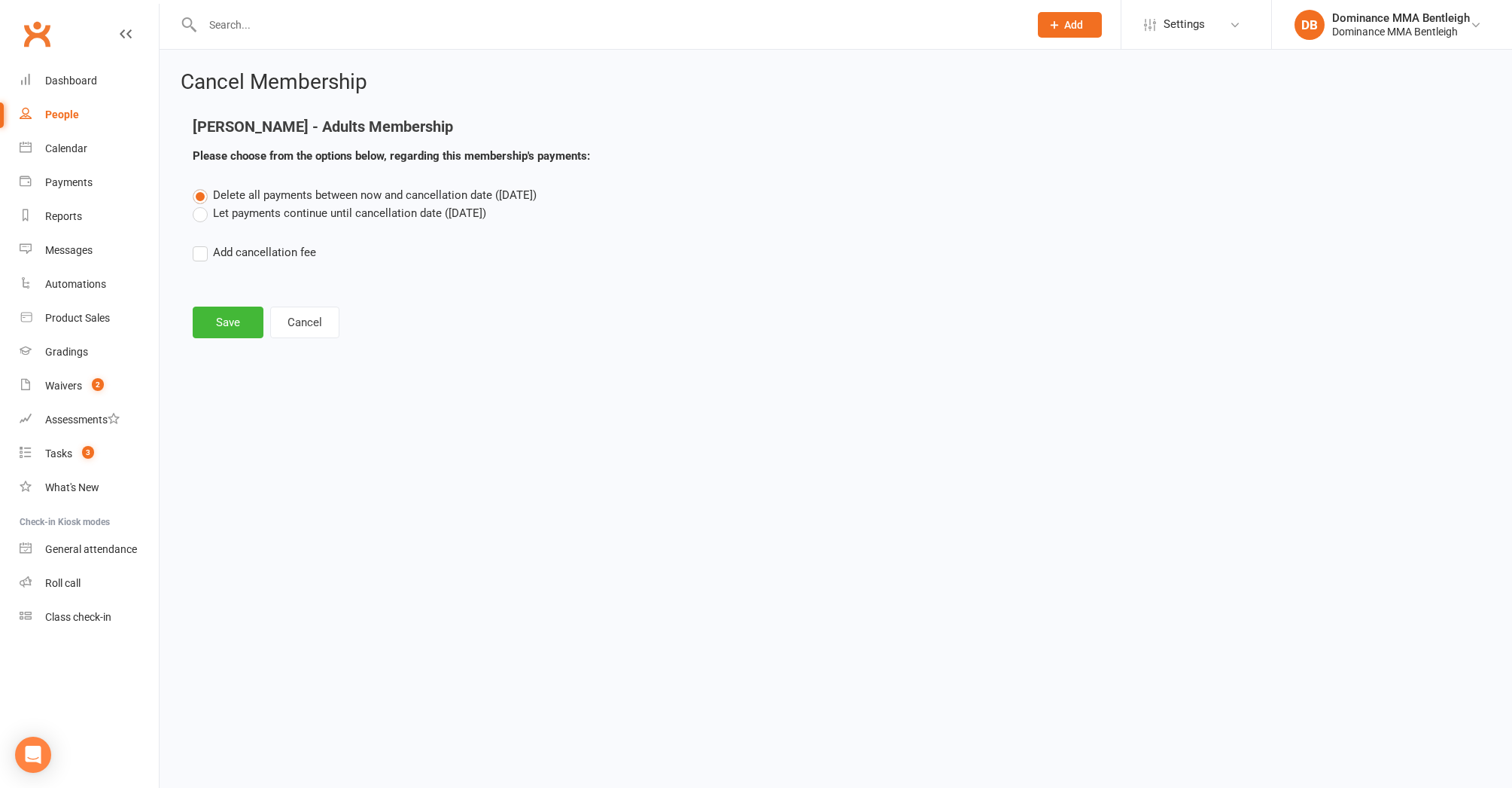
click at [219, 326] on button "Save" at bounding box center [227, 322] width 71 height 31
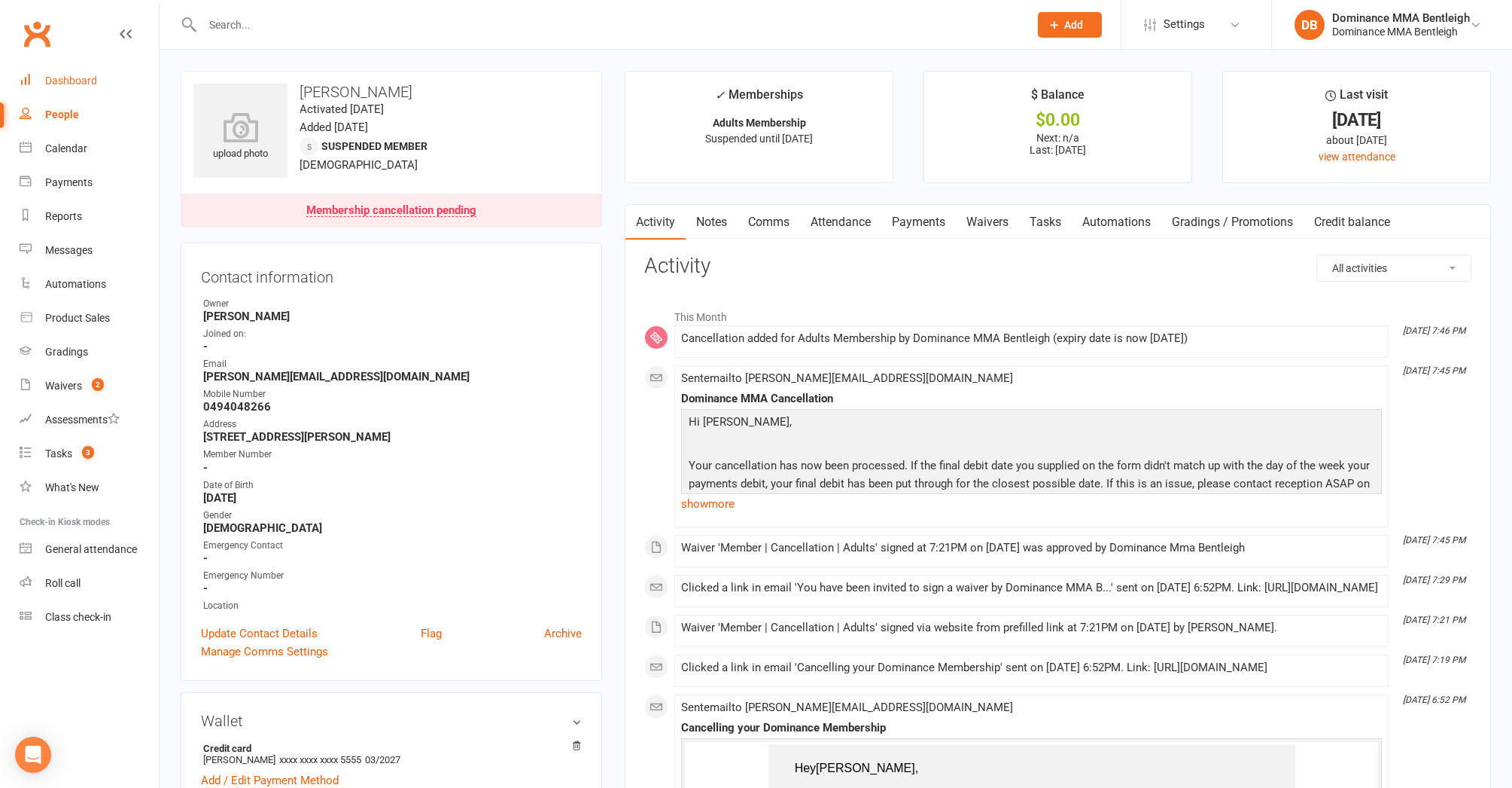
click at [52, 74] on div "Dashboard" at bounding box center [71, 80] width 52 height 12
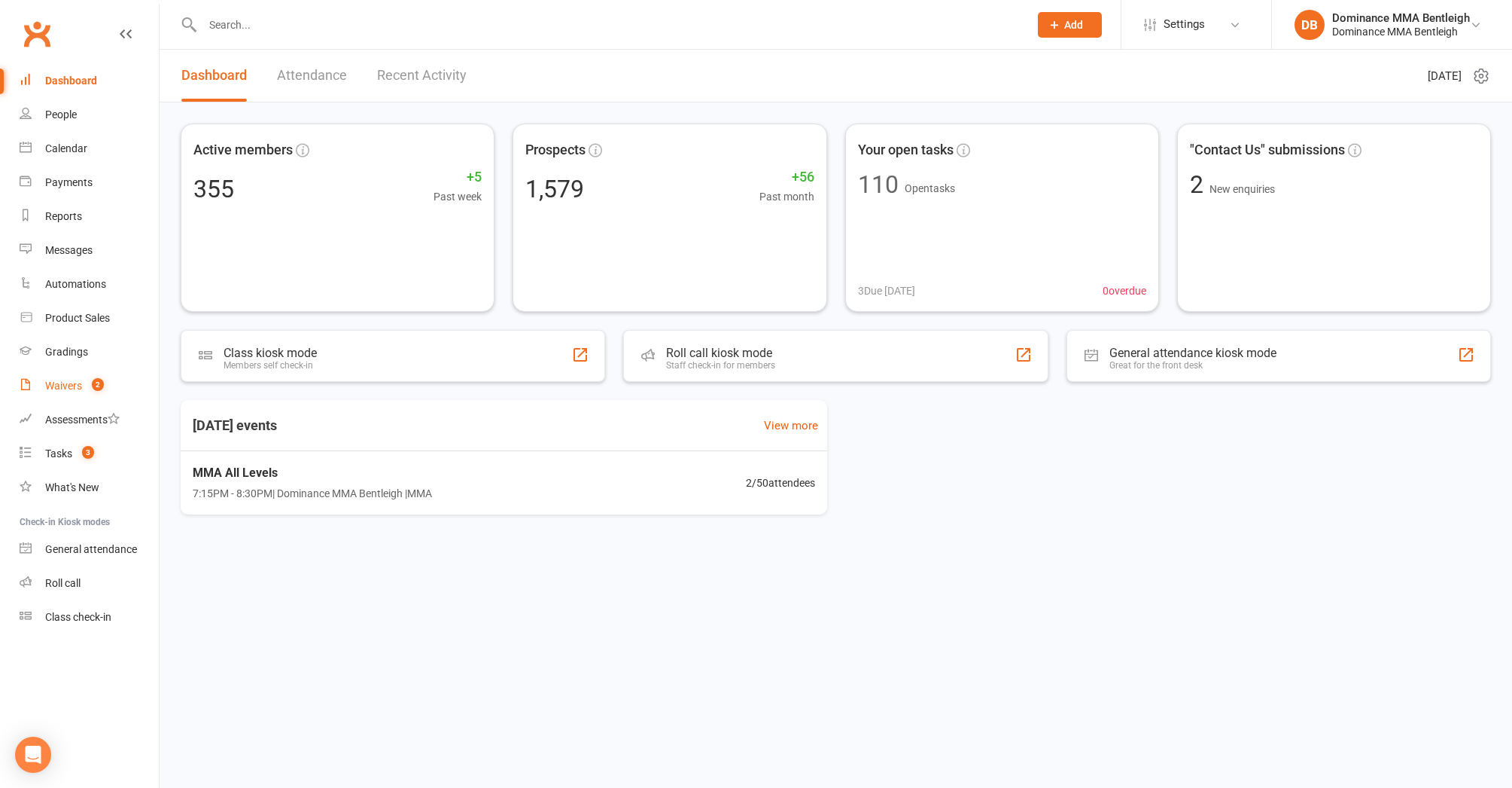
click at [74, 391] on div "Waivers" at bounding box center [63, 385] width 37 height 12
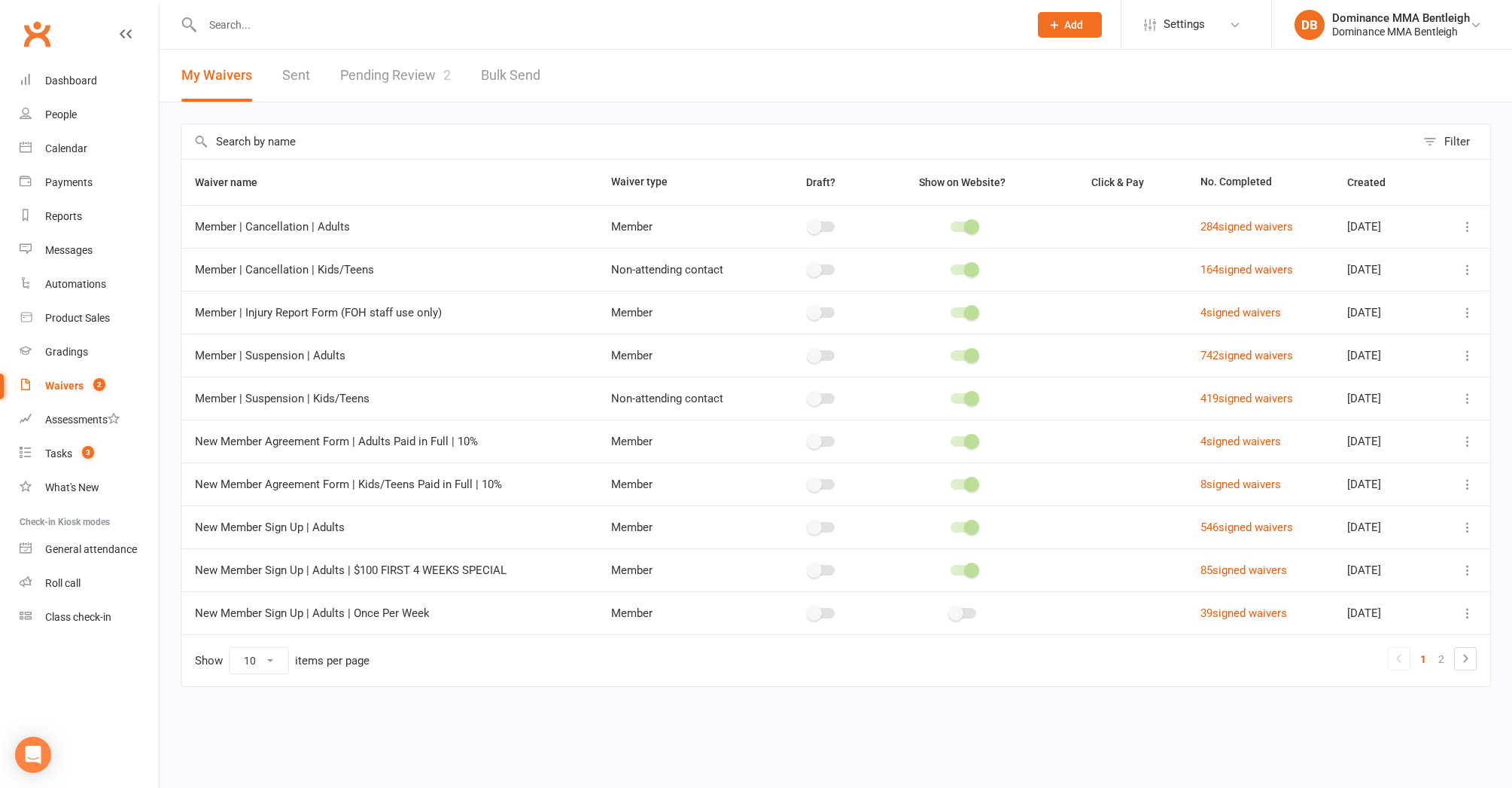
click at [406, 98] on link "Pending Review 2" at bounding box center [395, 75] width 111 height 52
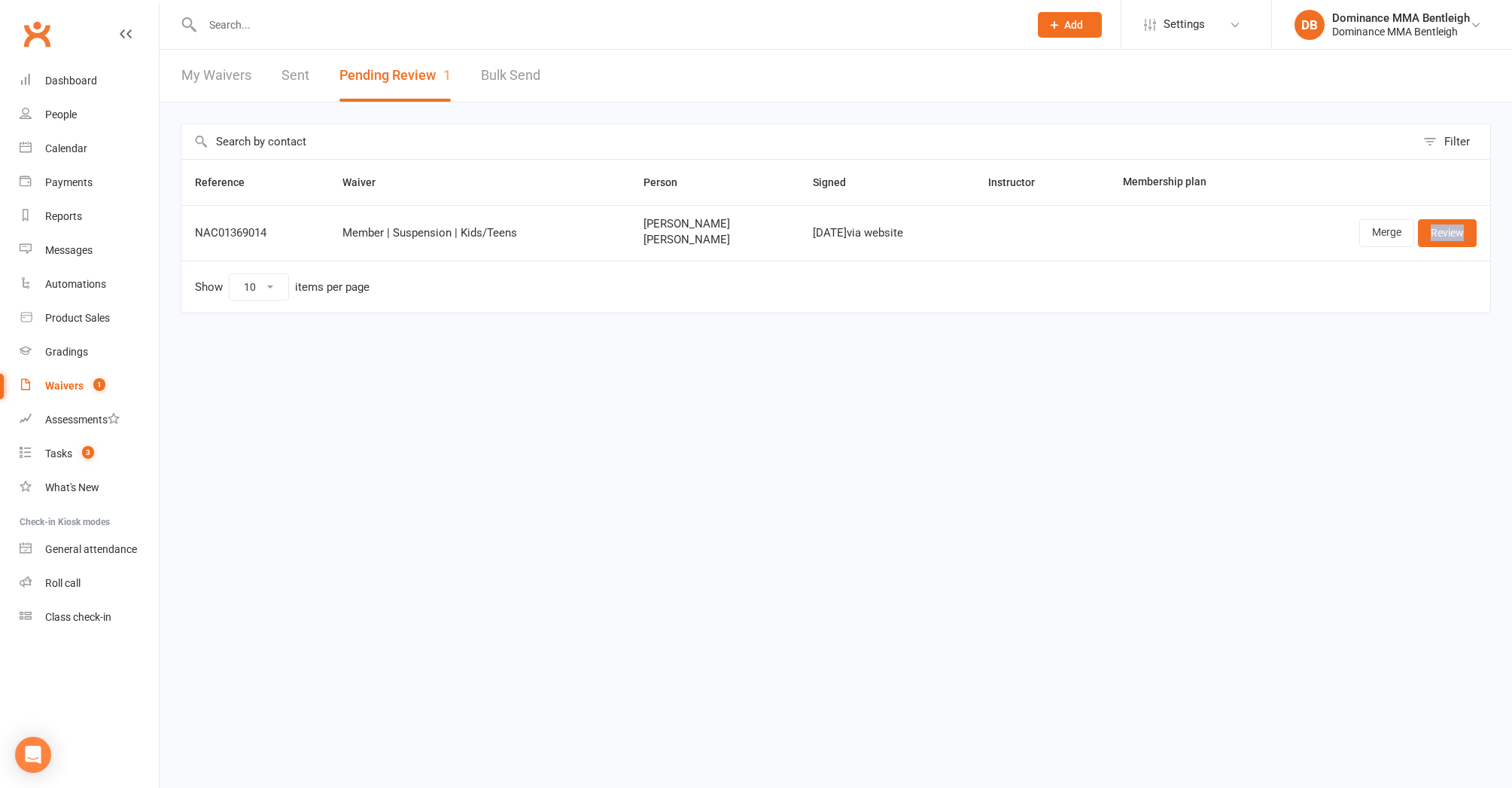
drag, startPoint x: 1368, startPoint y: 227, endPoint x: 1356, endPoint y: 228, distance: 12.0
click at [1366, 226] on link "Merge" at bounding box center [1387, 233] width 55 height 28
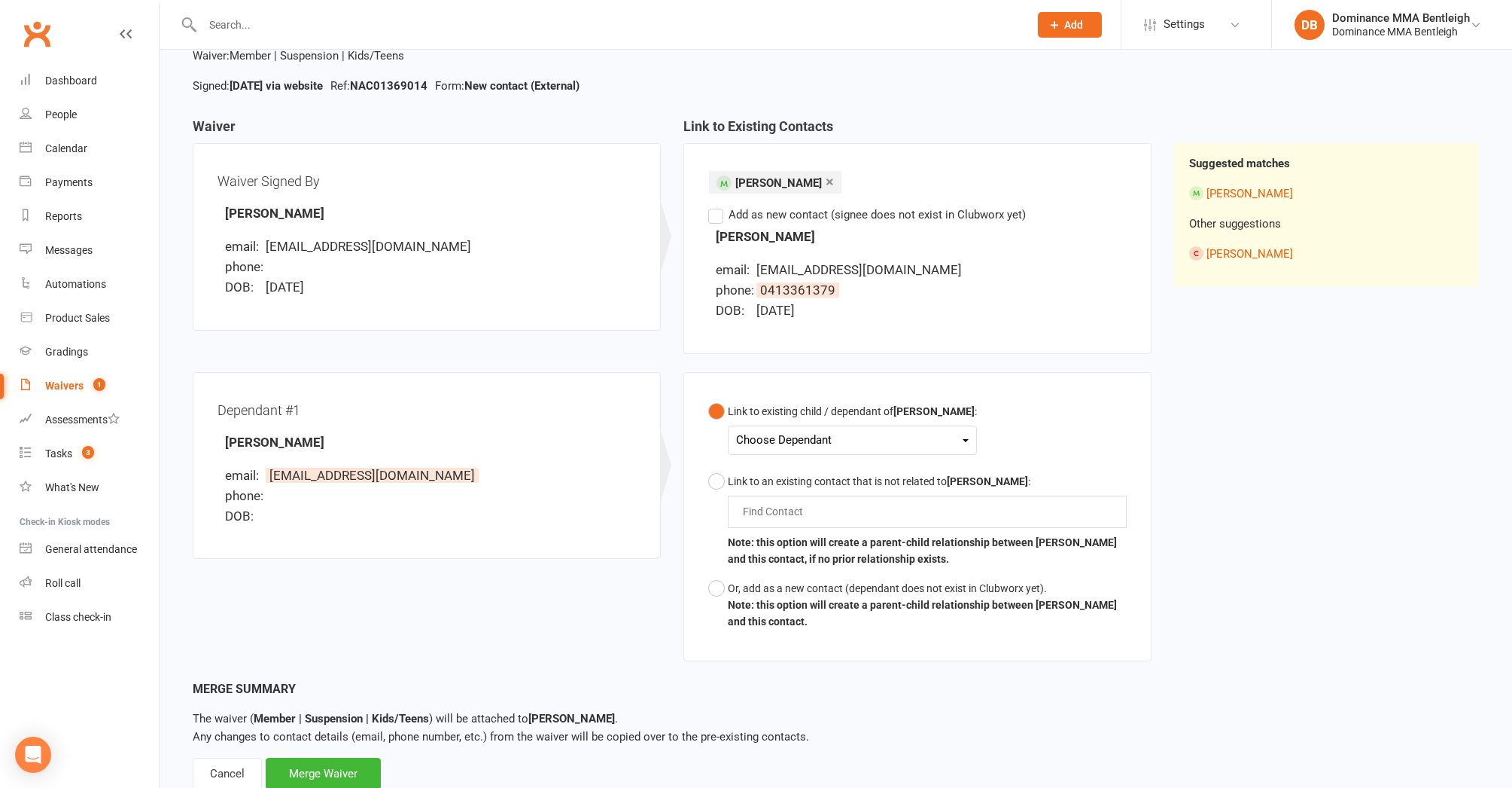
scroll to position [102, 0]
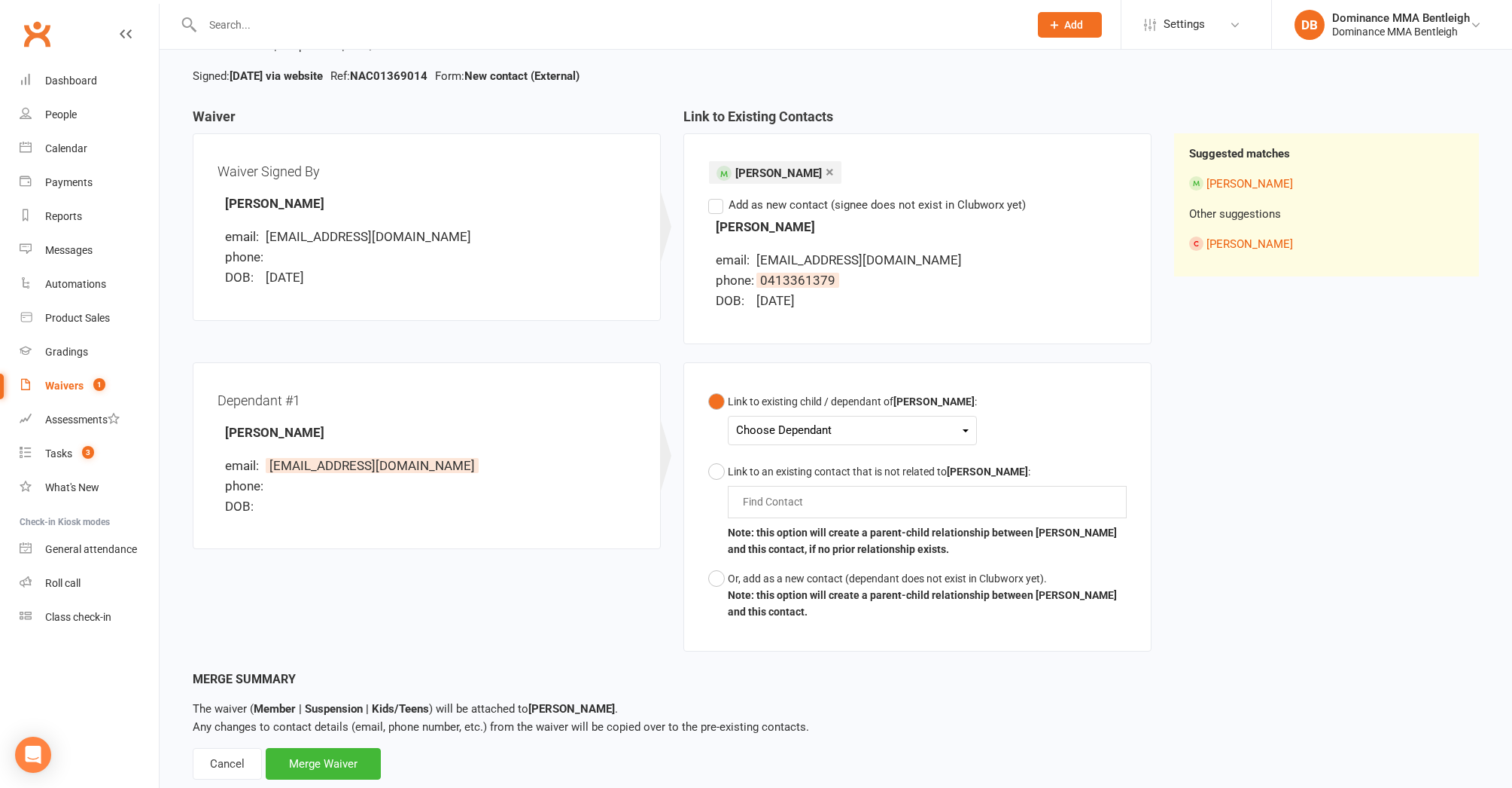
click at [912, 429] on div "Choose Dependant" at bounding box center [853, 430] width 233 height 20
click at [855, 468] on link "[PERSON_NAME]" at bounding box center [811, 465] width 149 height 32
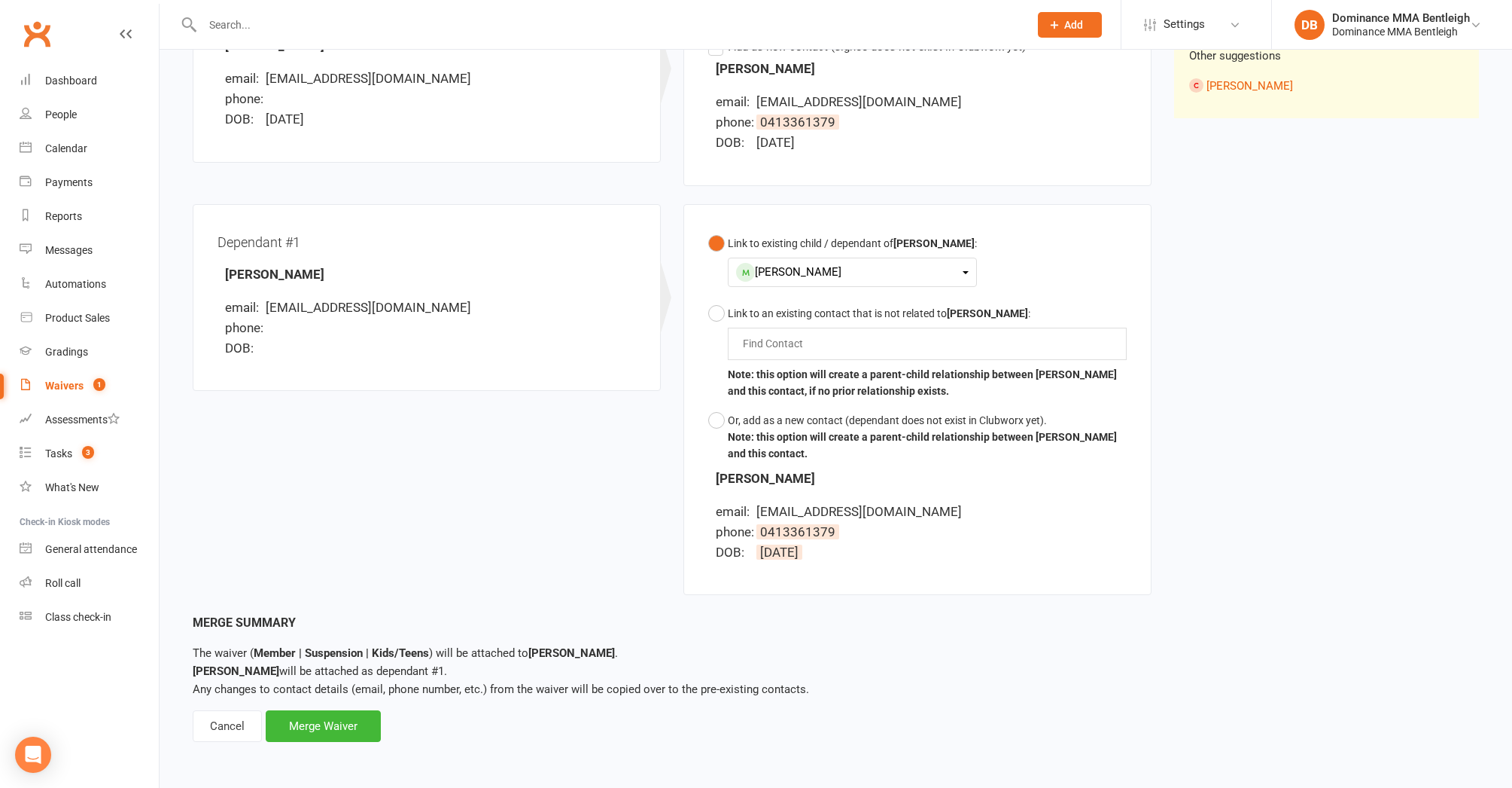
scroll to position [268, 0]
click at [349, 720] on div "Merge Waiver" at bounding box center [324, 726] width 116 height 31
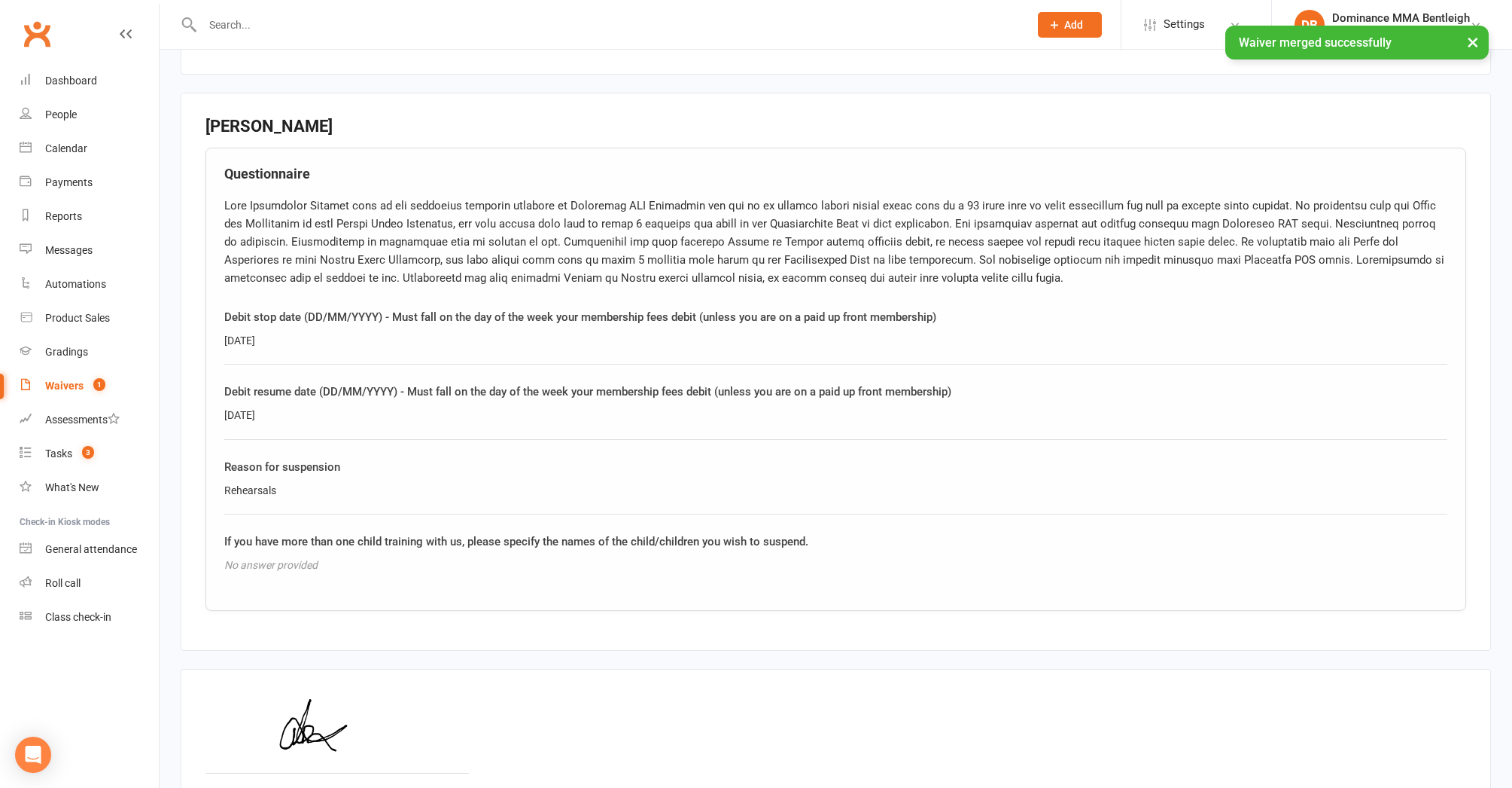
scroll to position [1224, 0]
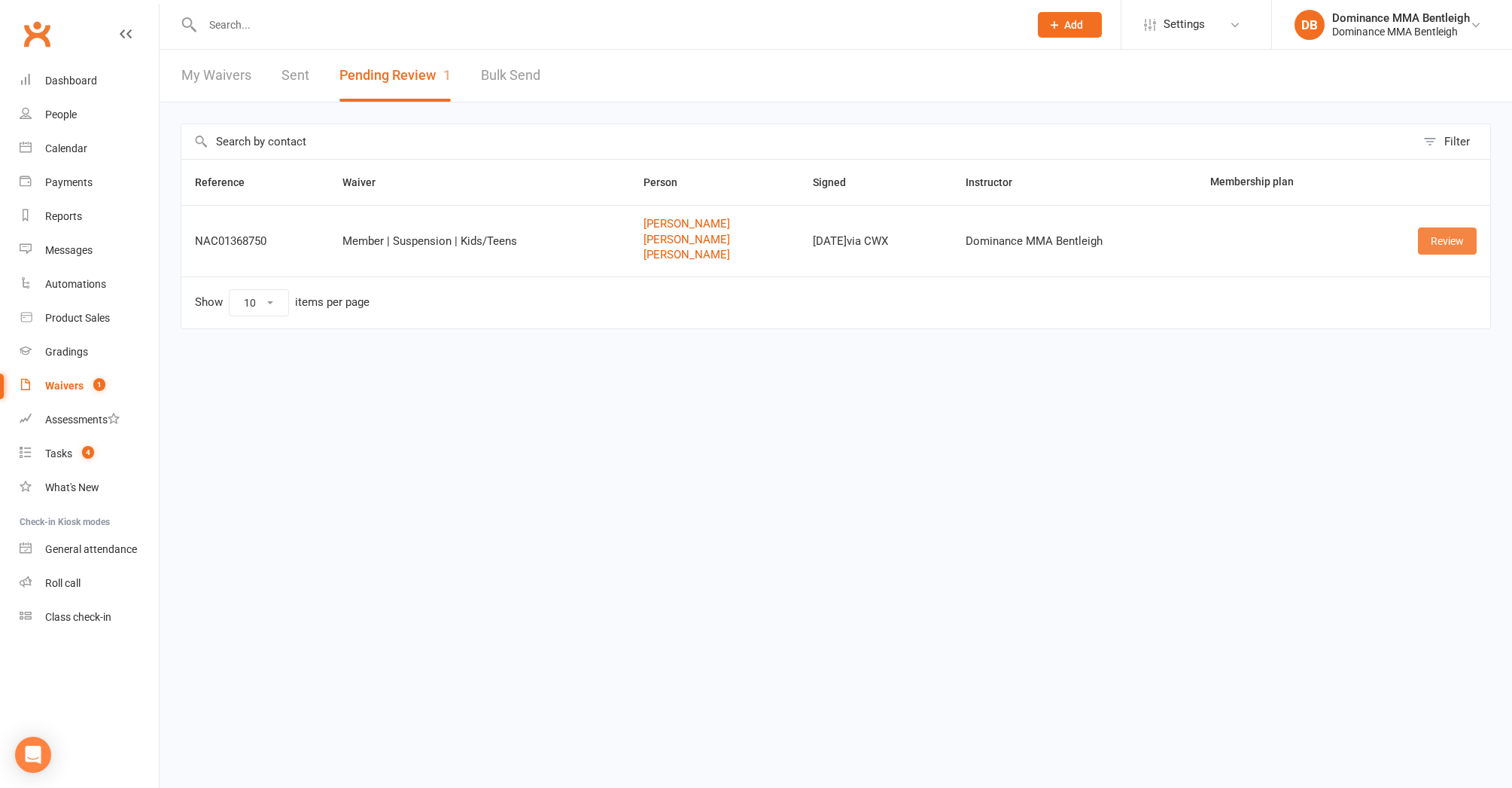
click at [1434, 246] on link "Review" at bounding box center [1448, 241] width 59 height 28
click at [1481, 246] on td "Review" at bounding box center [1427, 240] width 128 height 72
click at [1471, 244] on link "Review" at bounding box center [1448, 241] width 59 height 28
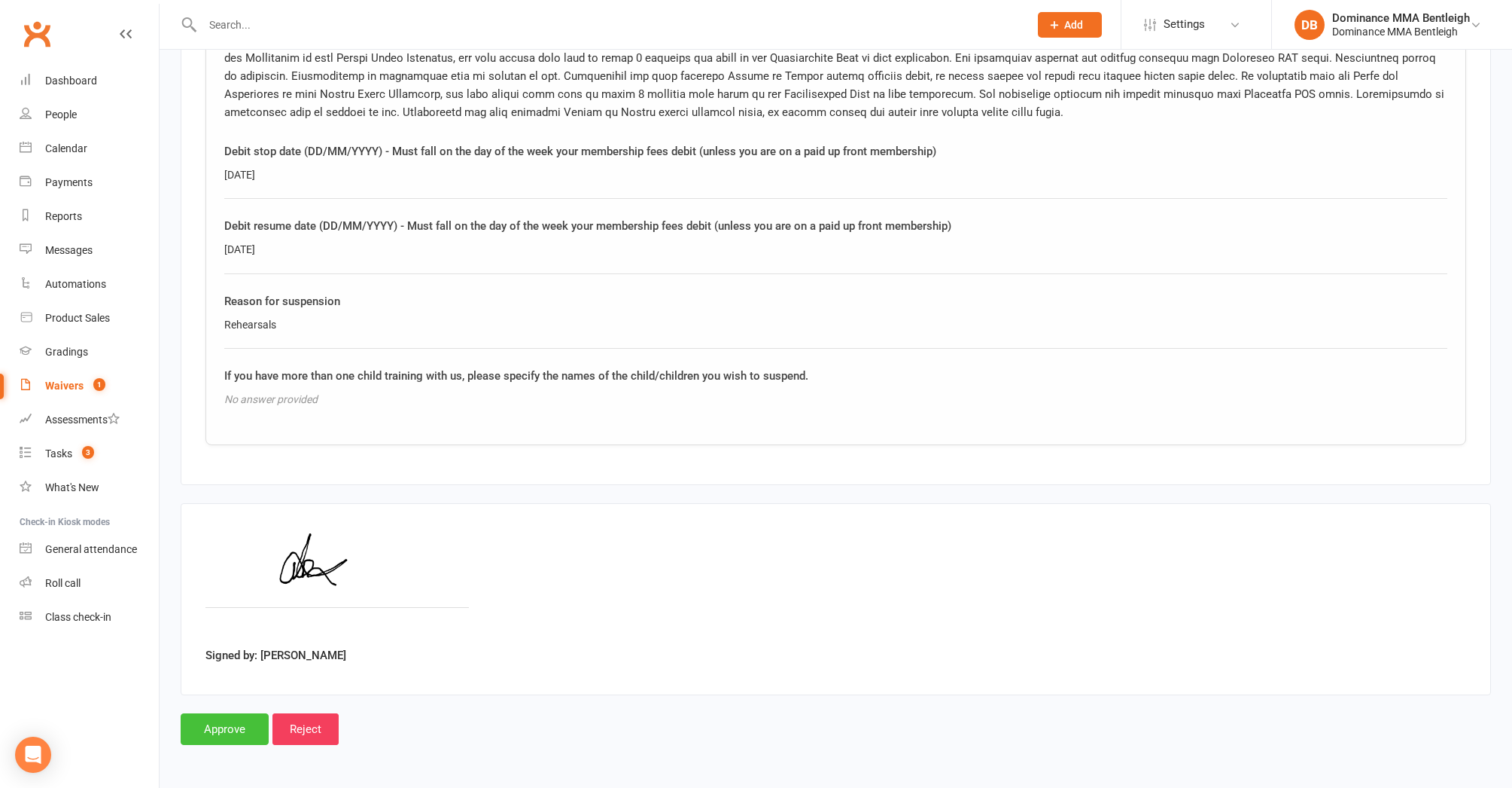
scroll to position [1499, 0]
click at [202, 723] on input "Approve" at bounding box center [225, 728] width 88 height 31
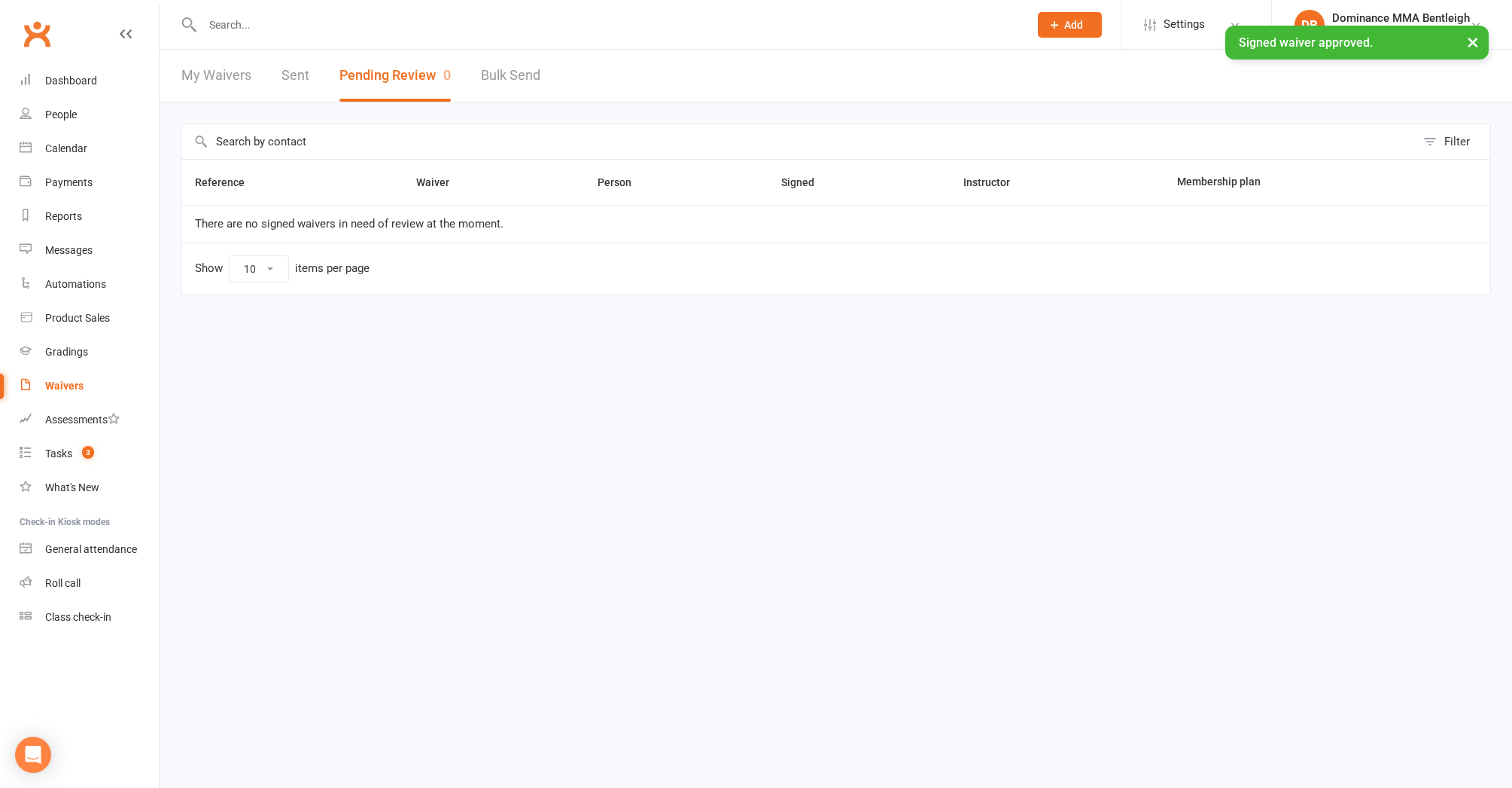
click at [580, 21] on input "text" at bounding box center [608, 25] width 821 height 21
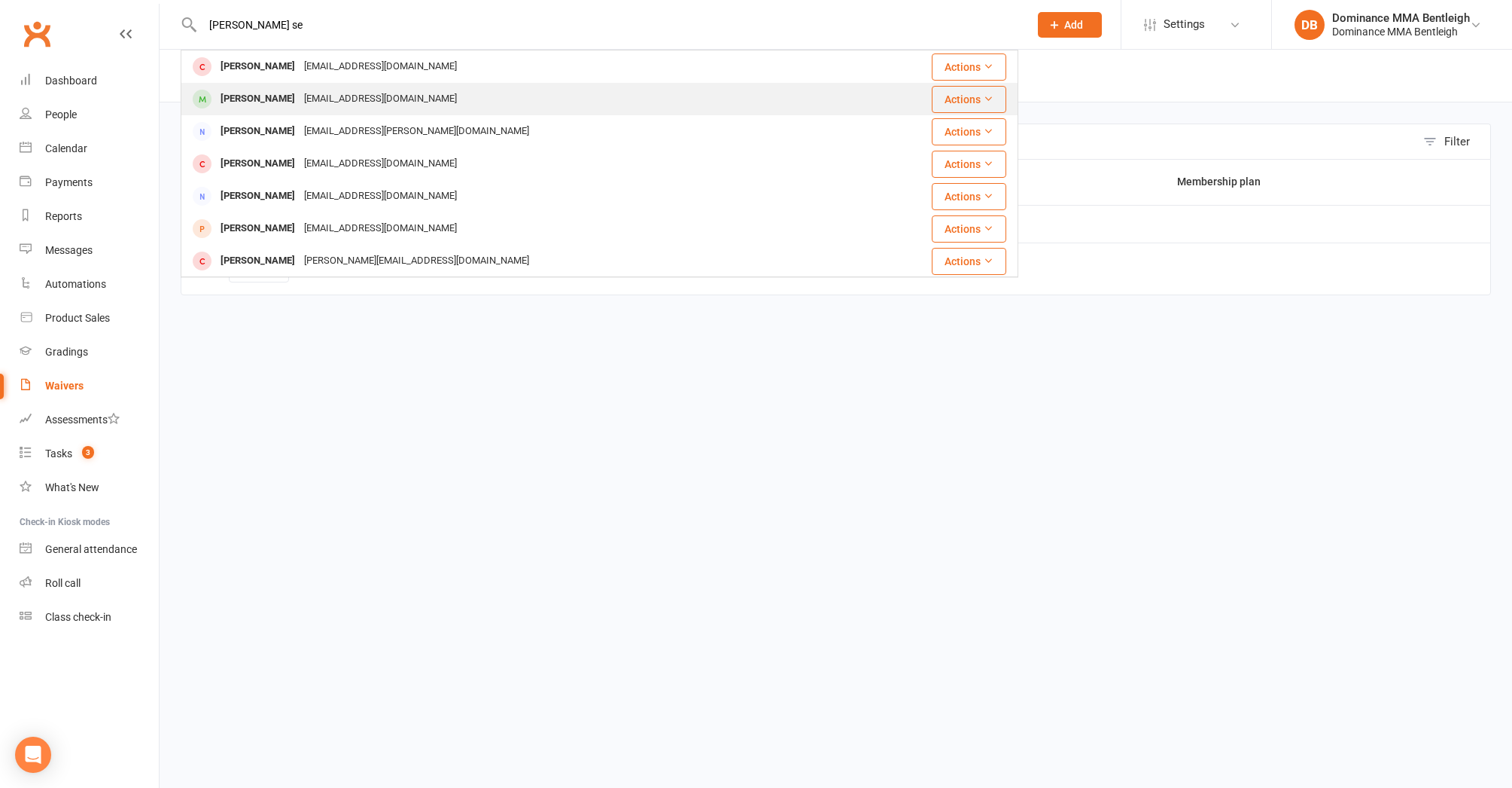
type input "[PERSON_NAME] se"
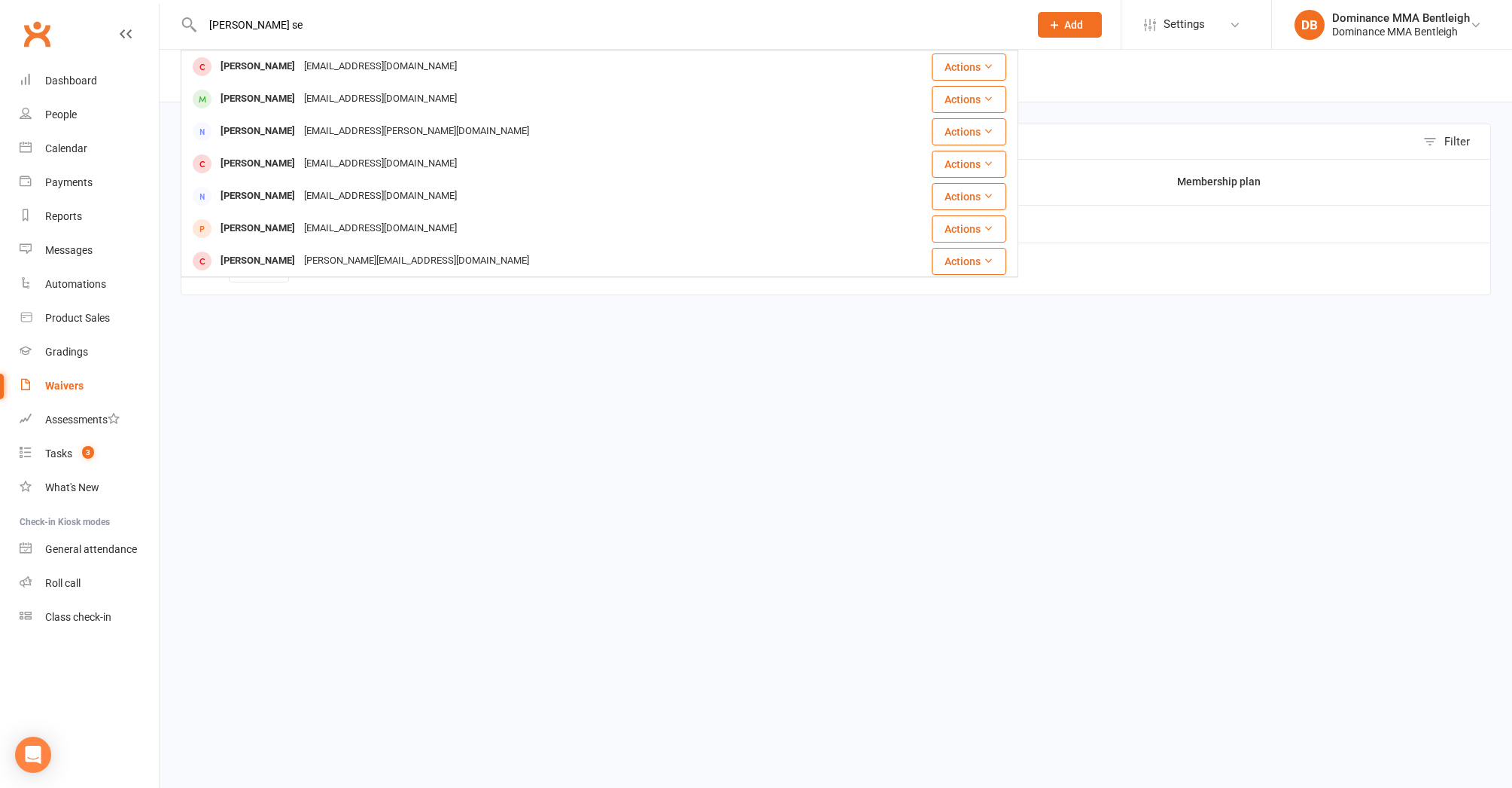
click at [322, 94] on div "[EMAIL_ADDRESS][DOMAIN_NAME]" at bounding box center [381, 99] width 162 height 22
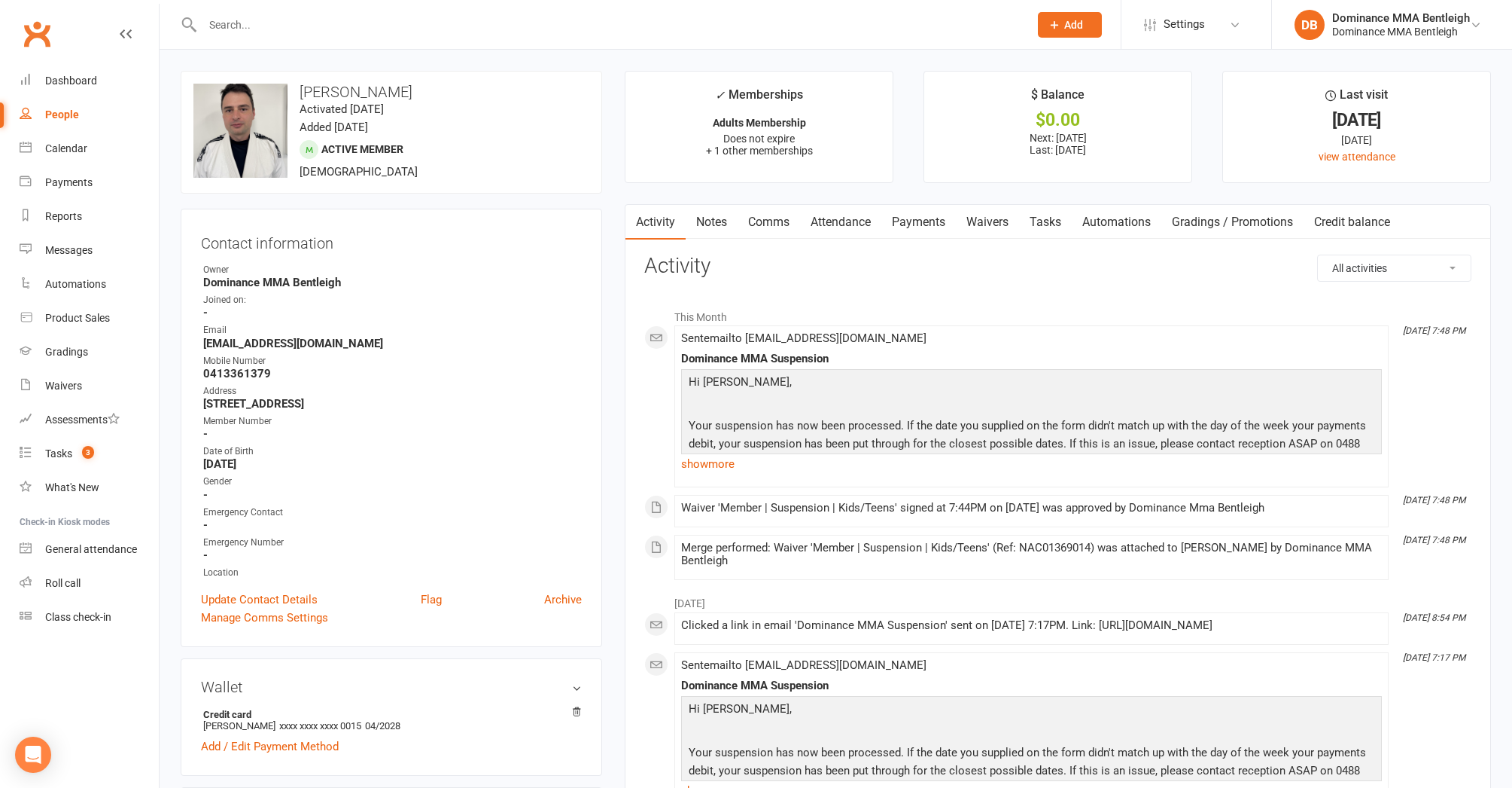
click at [948, 225] on link "Payments" at bounding box center [918, 222] width 74 height 35
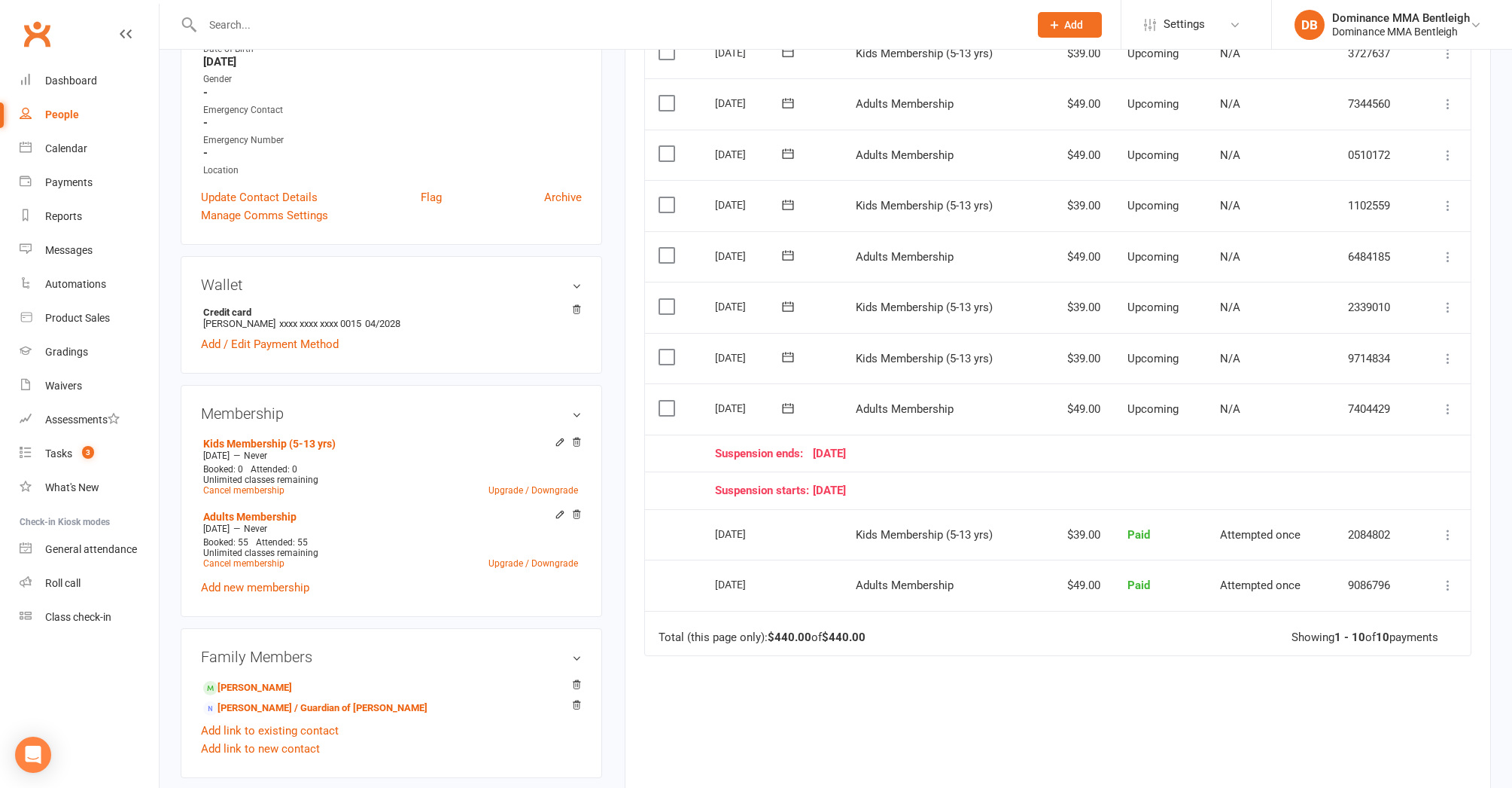
scroll to position [403, 2]
click at [664, 349] on label at bounding box center [668, 356] width 20 height 15
click at [664, 349] on input "checkbox" at bounding box center [663, 349] width 10 height 0
click at [1467, 751] on icon "button" at bounding box center [1468, 752] width 11 height 11
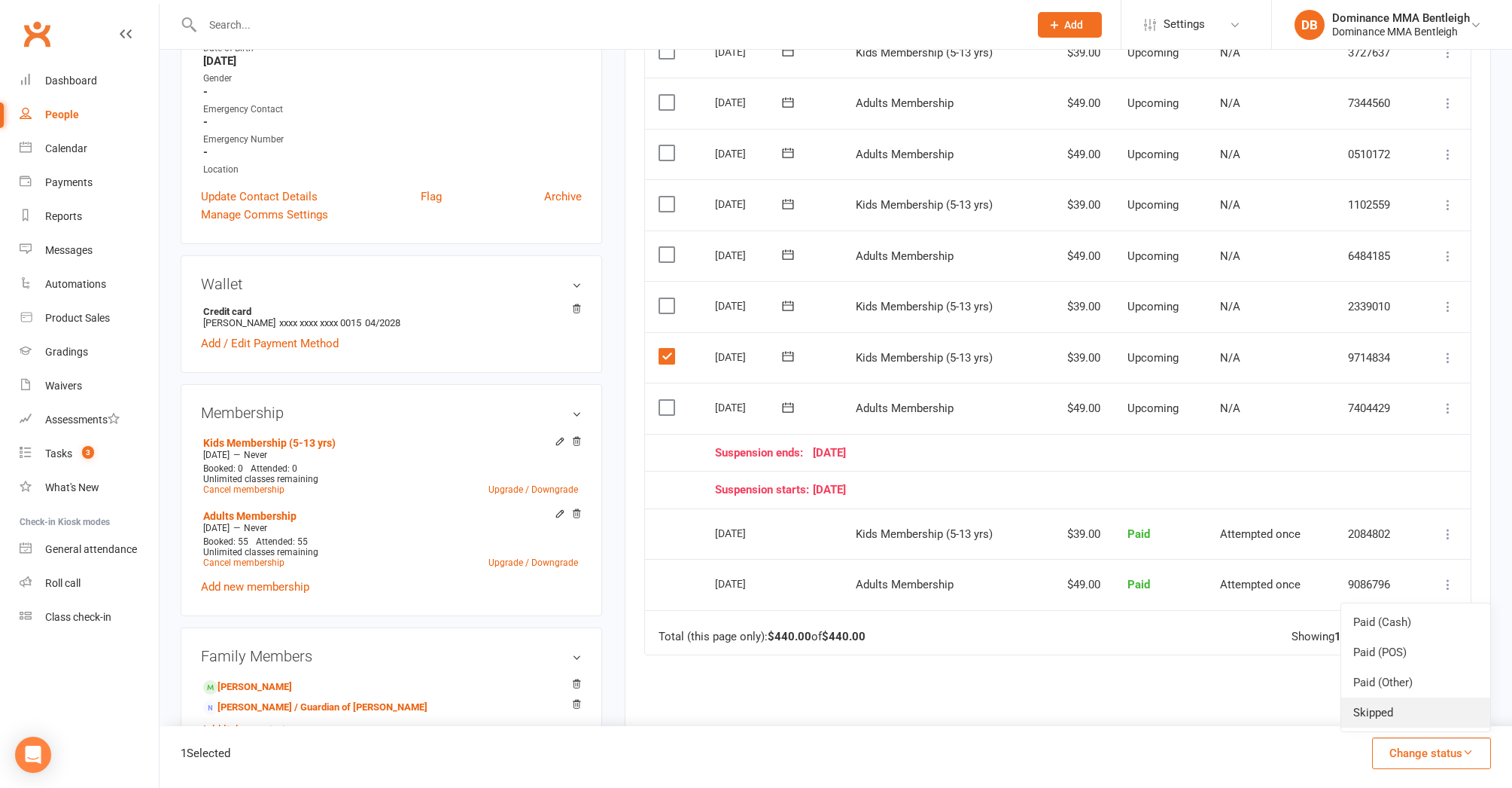
click at [1390, 706] on link "Skipped" at bounding box center [1416, 712] width 149 height 30
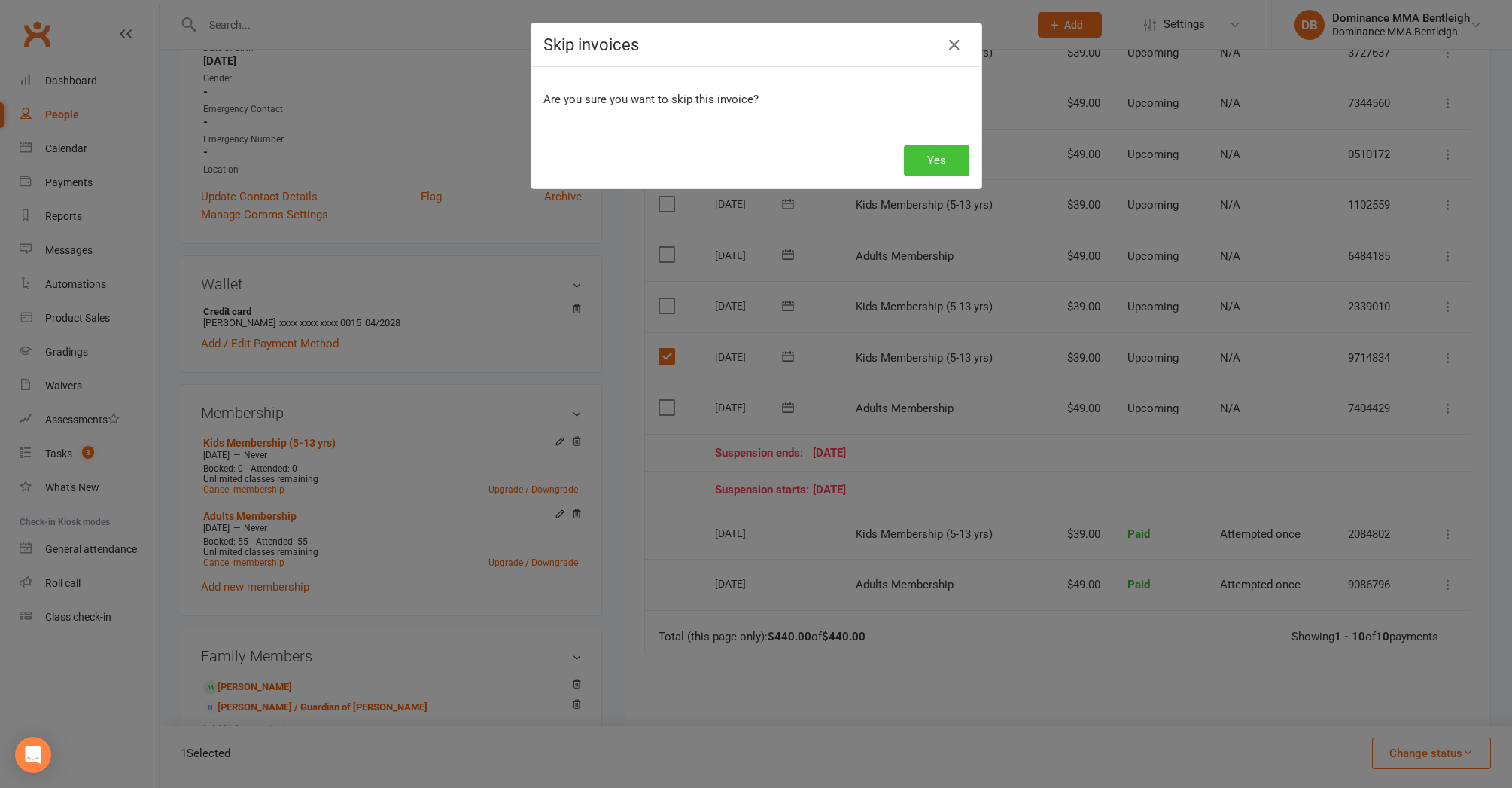
click at [948, 173] on button "Yes" at bounding box center [936, 161] width 65 height 31
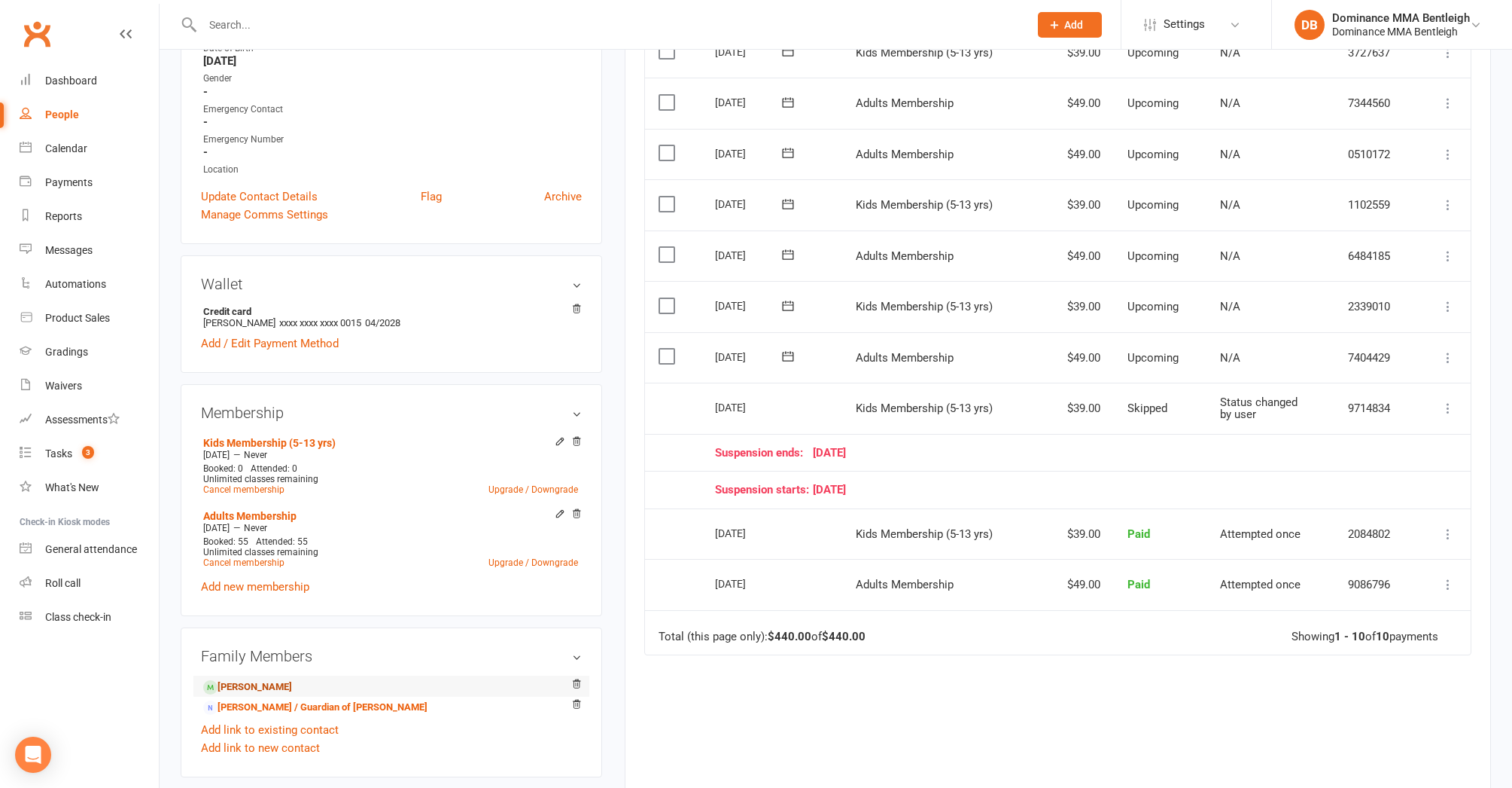
click at [288, 682] on link "Emma Liu - Child" at bounding box center [248, 687] width 89 height 16
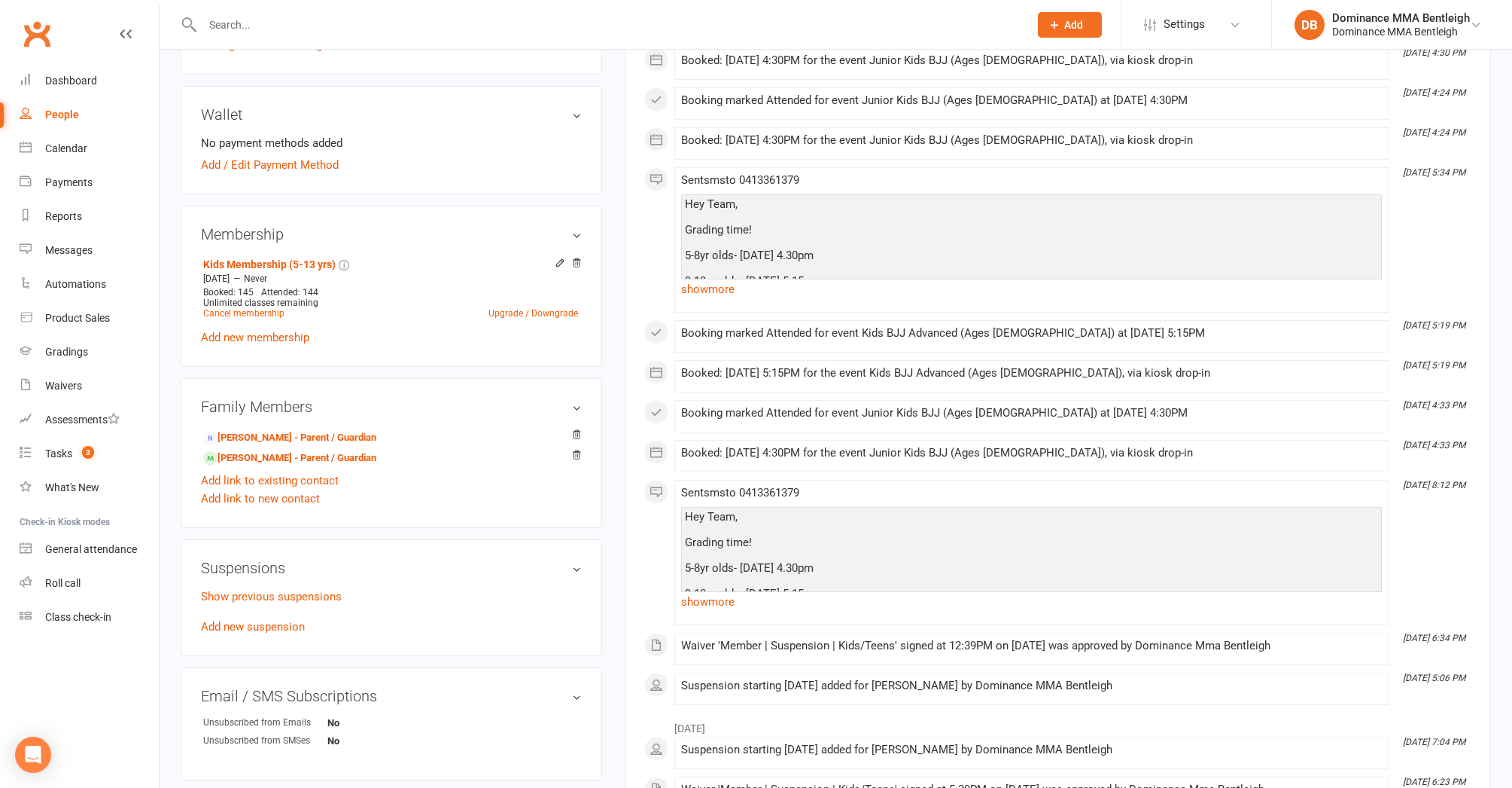
scroll to position [611, 0]
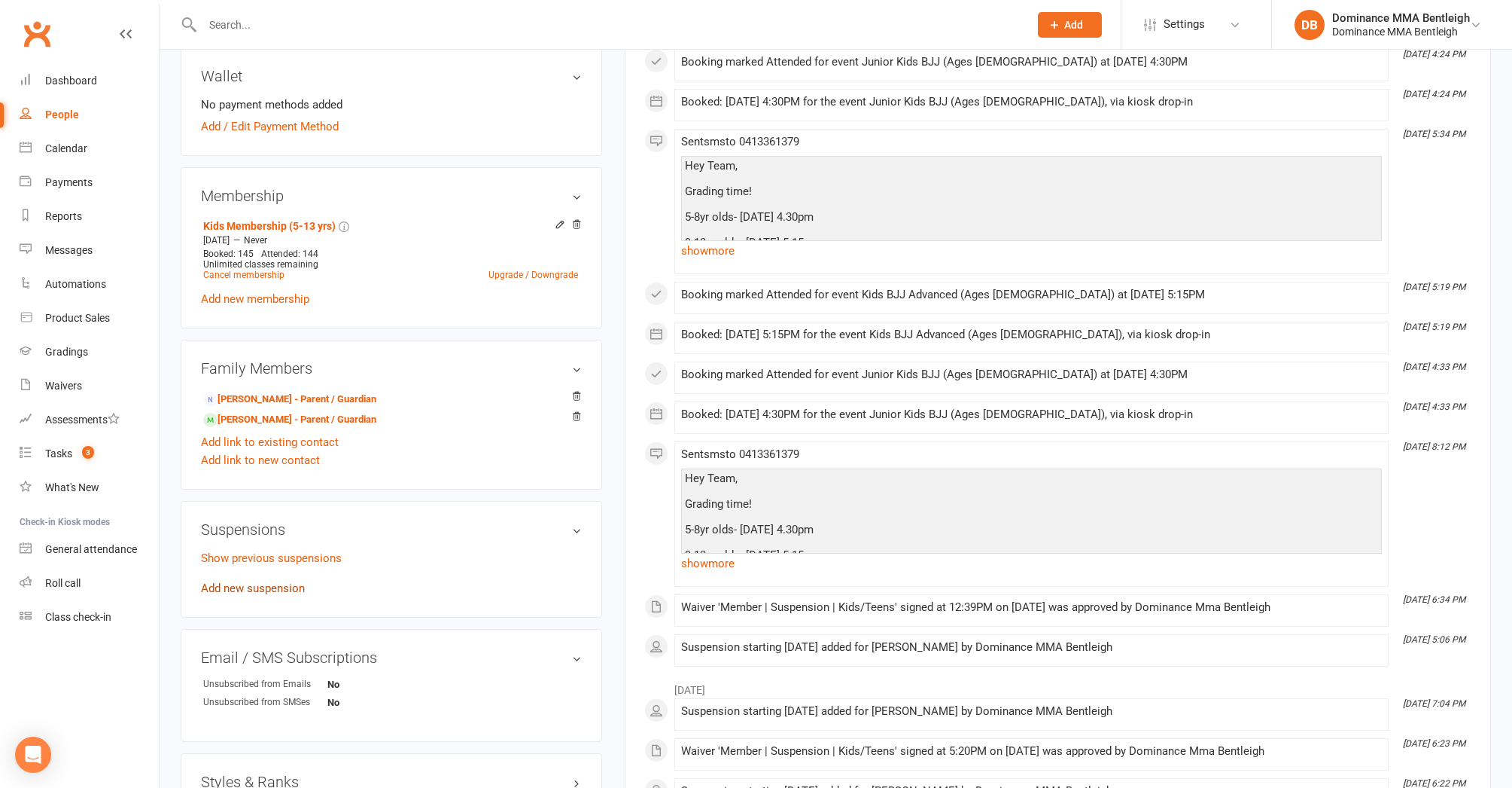
click at [298, 586] on link "Add new suspension" at bounding box center [252, 588] width 104 height 14
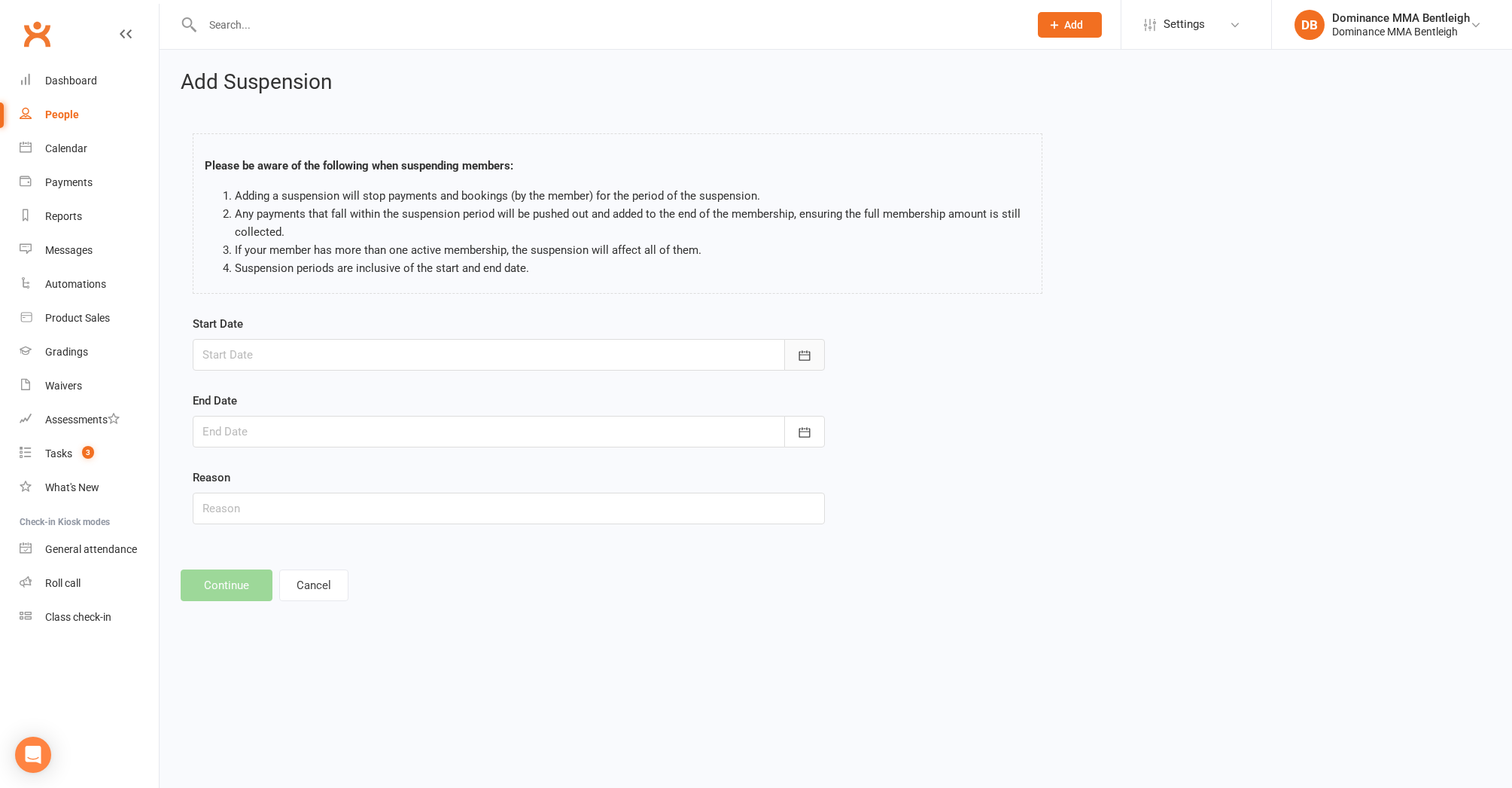
click at [814, 355] on button "button" at bounding box center [804, 354] width 40 height 31
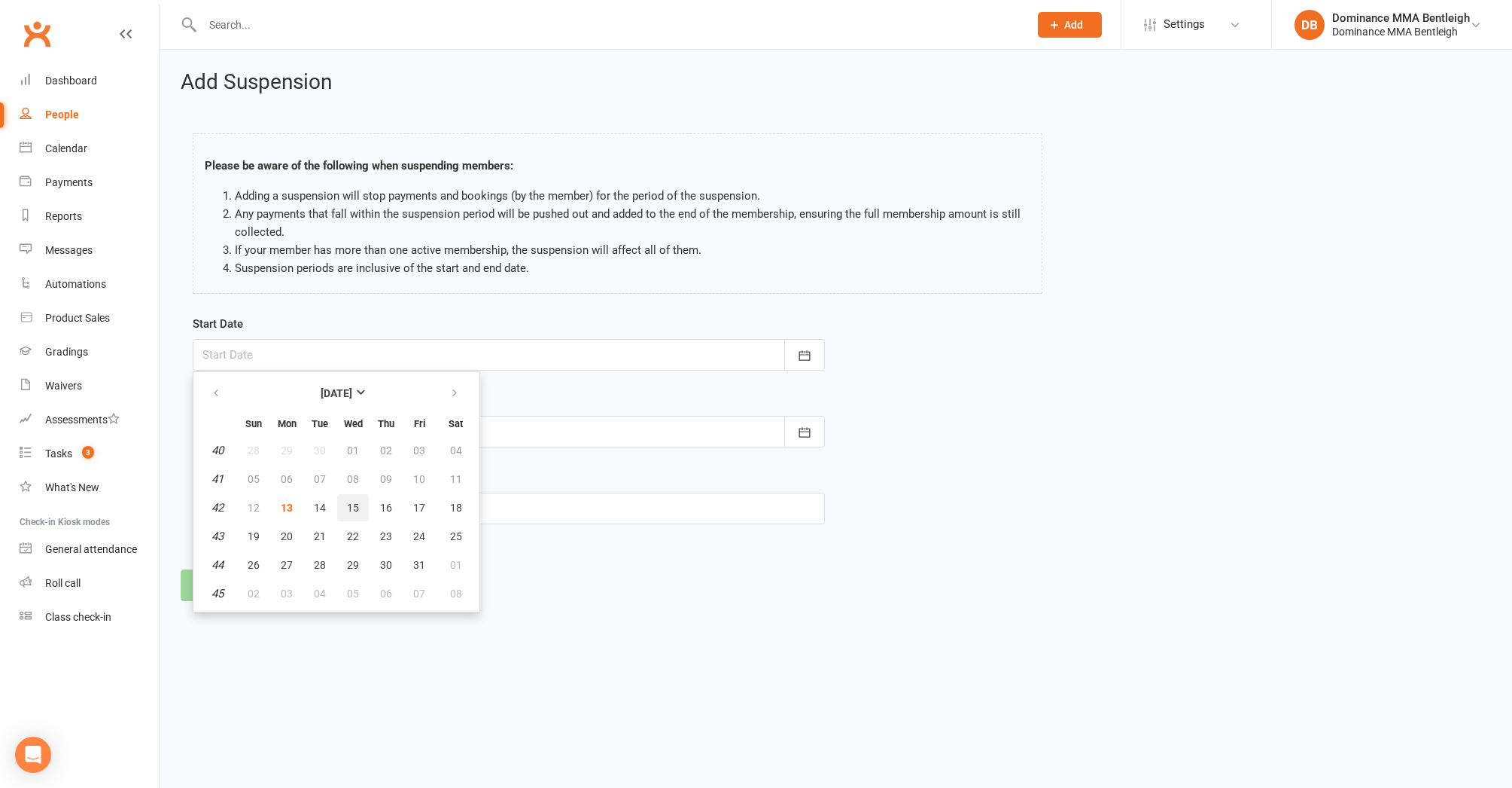
click at [356, 511] on span "15" at bounding box center [352, 507] width 12 height 12
type input "15 Oct 2025"
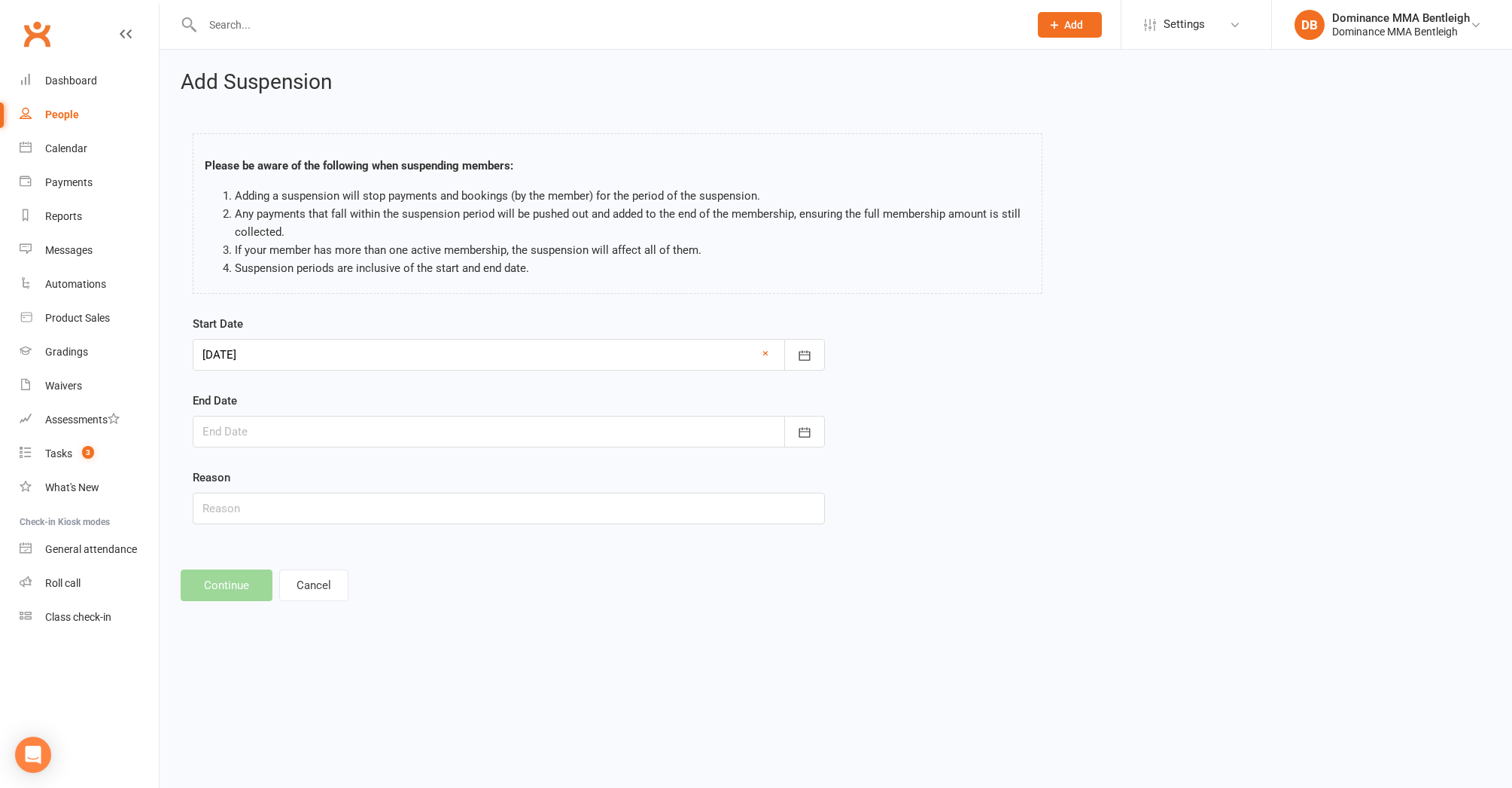
drag, startPoint x: 799, startPoint y: 420, endPoint x: 772, endPoint y: 431, distance: 29.2
click at [797, 420] on button "button" at bounding box center [804, 431] width 40 height 31
click at [349, 614] on span "22" at bounding box center [352, 613] width 12 height 12
type input "22 Oct 2025"
click at [381, 496] on input "text" at bounding box center [509, 508] width 633 height 31
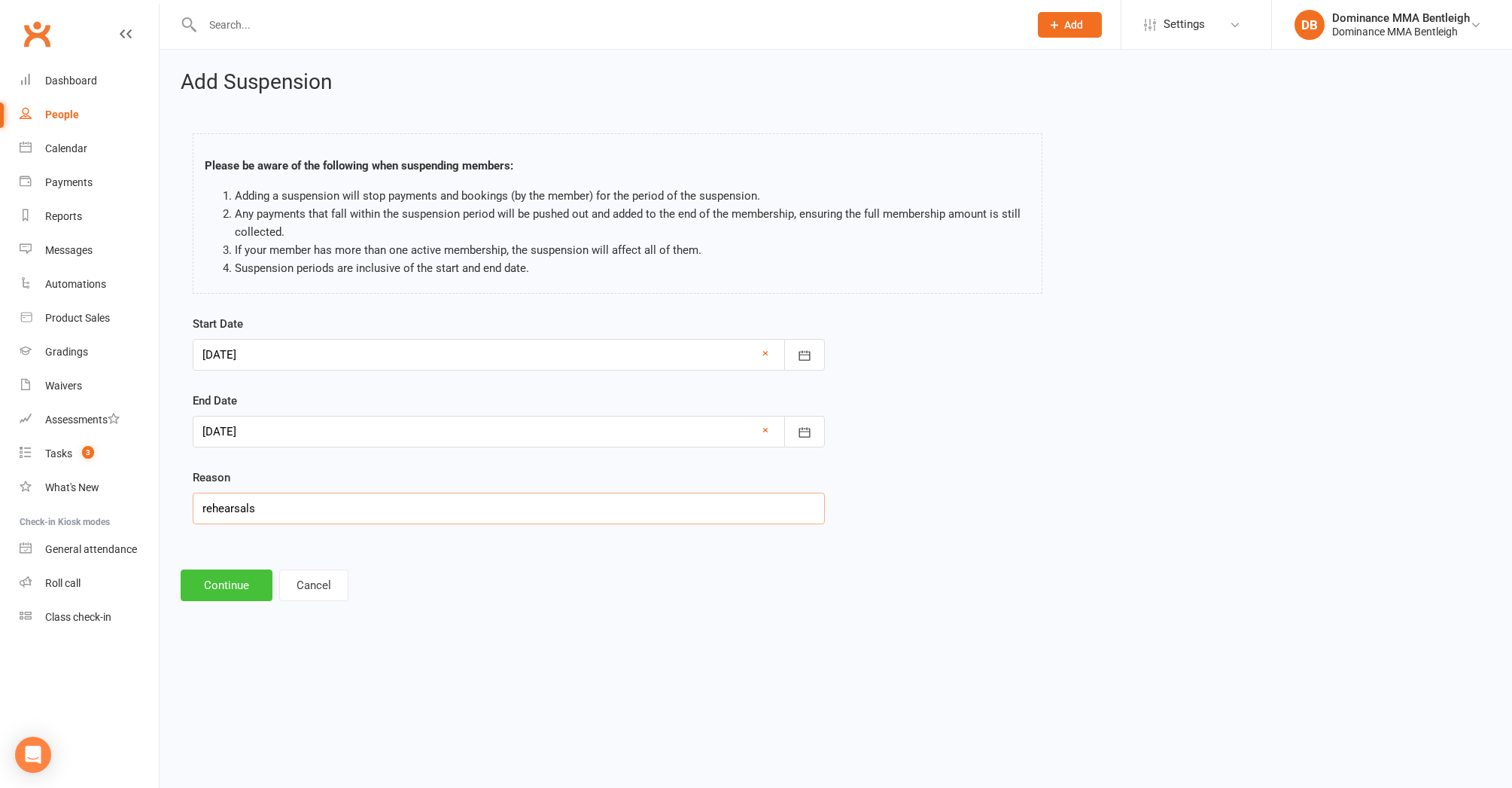
type input "rehearsals"
click at [226, 594] on button "Continue" at bounding box center [226, 585] width 92 height 31
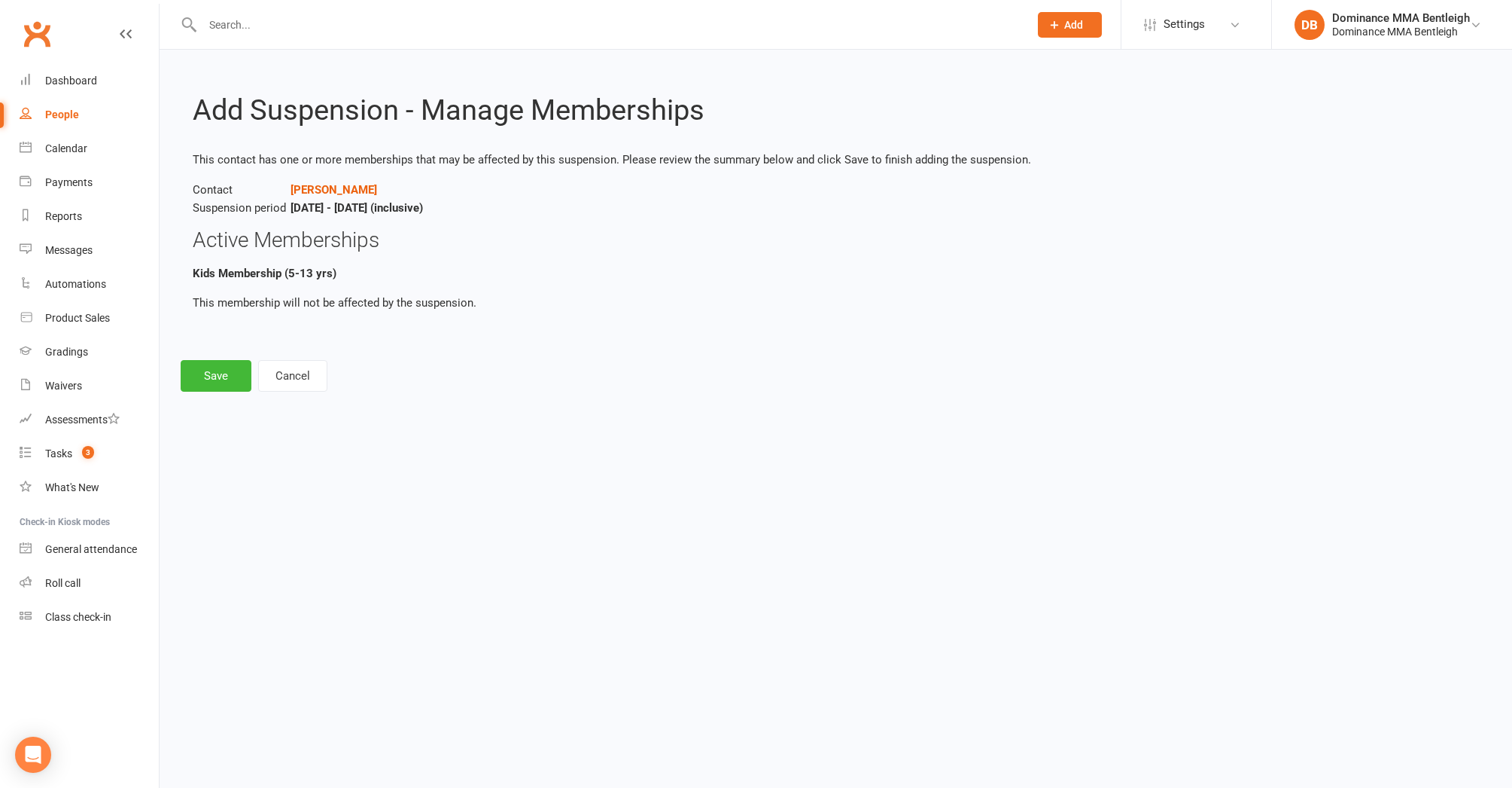
click at [205, 370] on button "Save" at bounding box center [215, 375] width 71 height 31
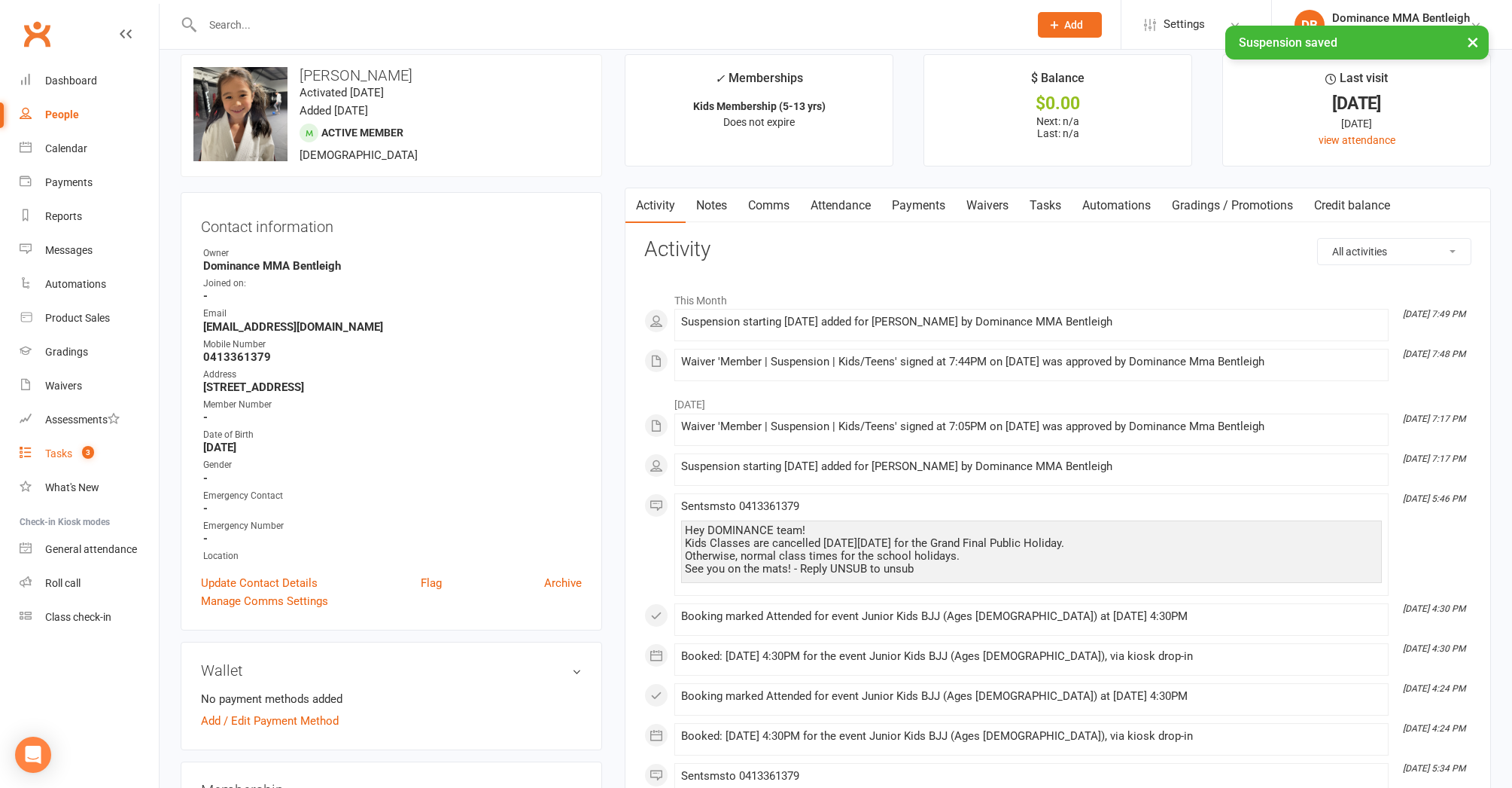
click at [67, 449] on div "Tasks" at bounding box center [59, 453] width 28 height 12
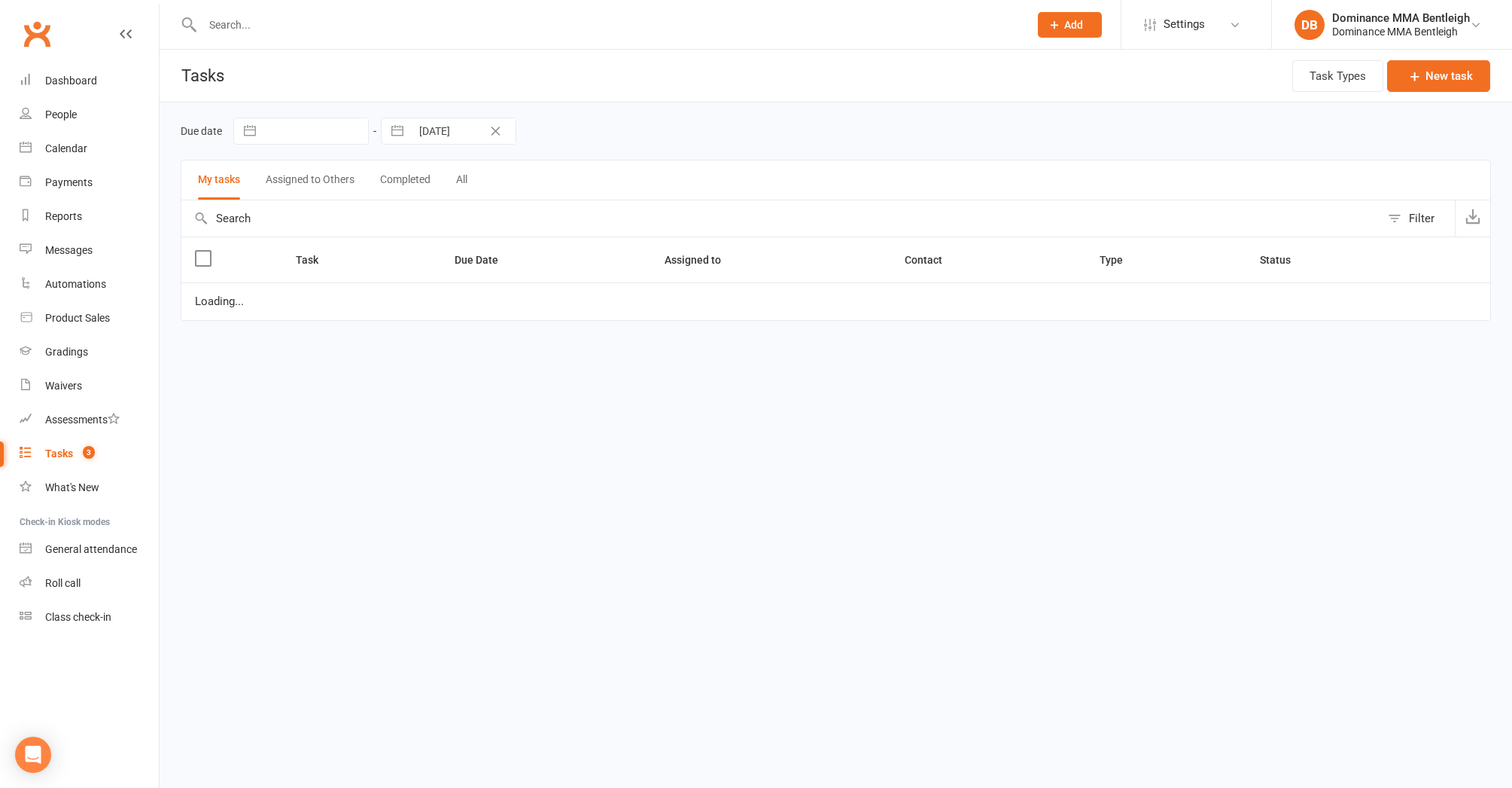
scroll to position [14, 0]
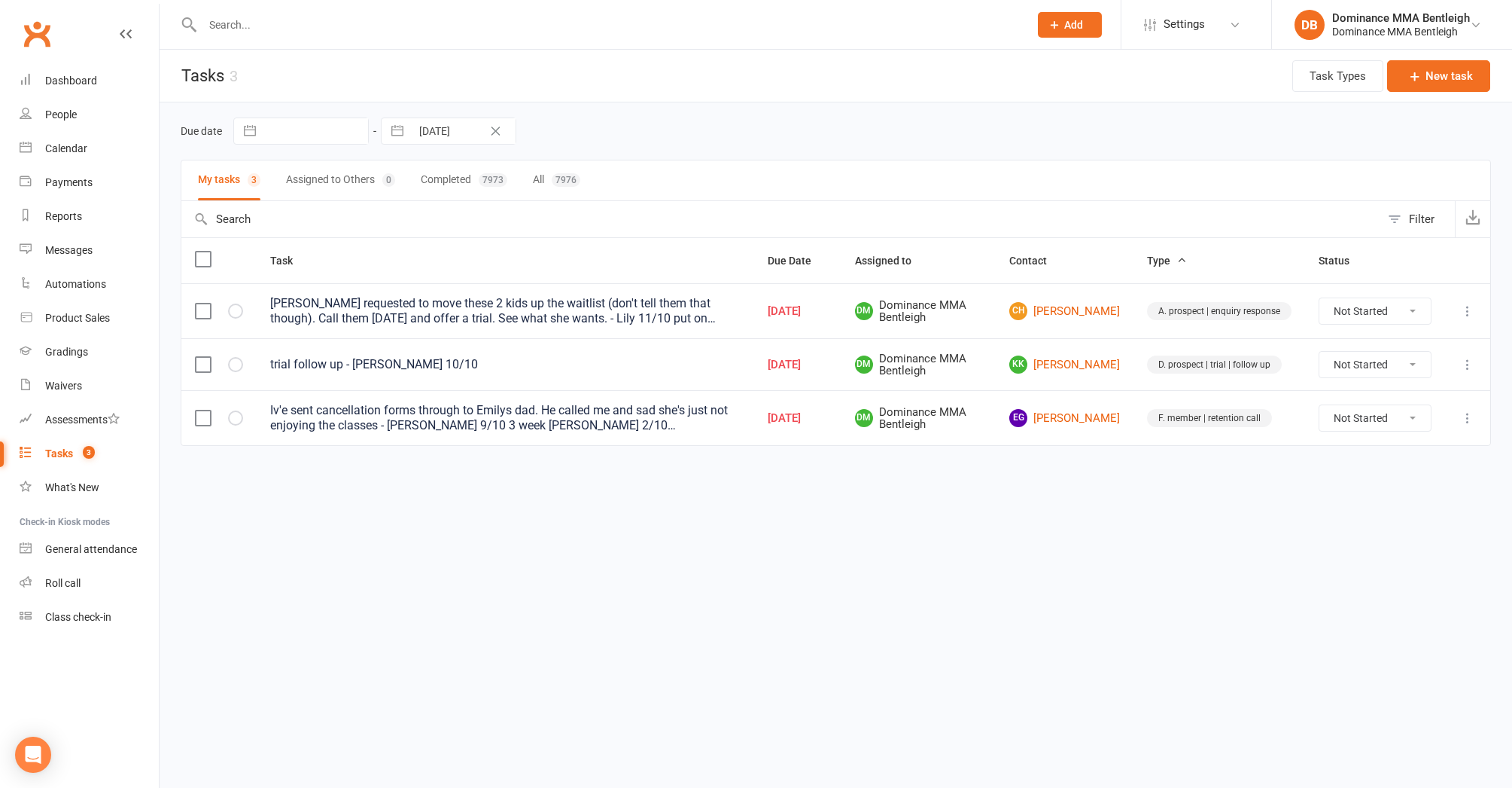
click at [1091, 368] on td "KK Kevin Kehoe" at bounding box center [1065, 364] width 138 height 52
click at [1095, 362] on td "KK Kevin Kehoe" at bounding box center [1065, 364] width 138 height 52
click at [1056, 358] on link "KK Kevin Kehoe" at bounding box center [1065, 365] width 111 height 18
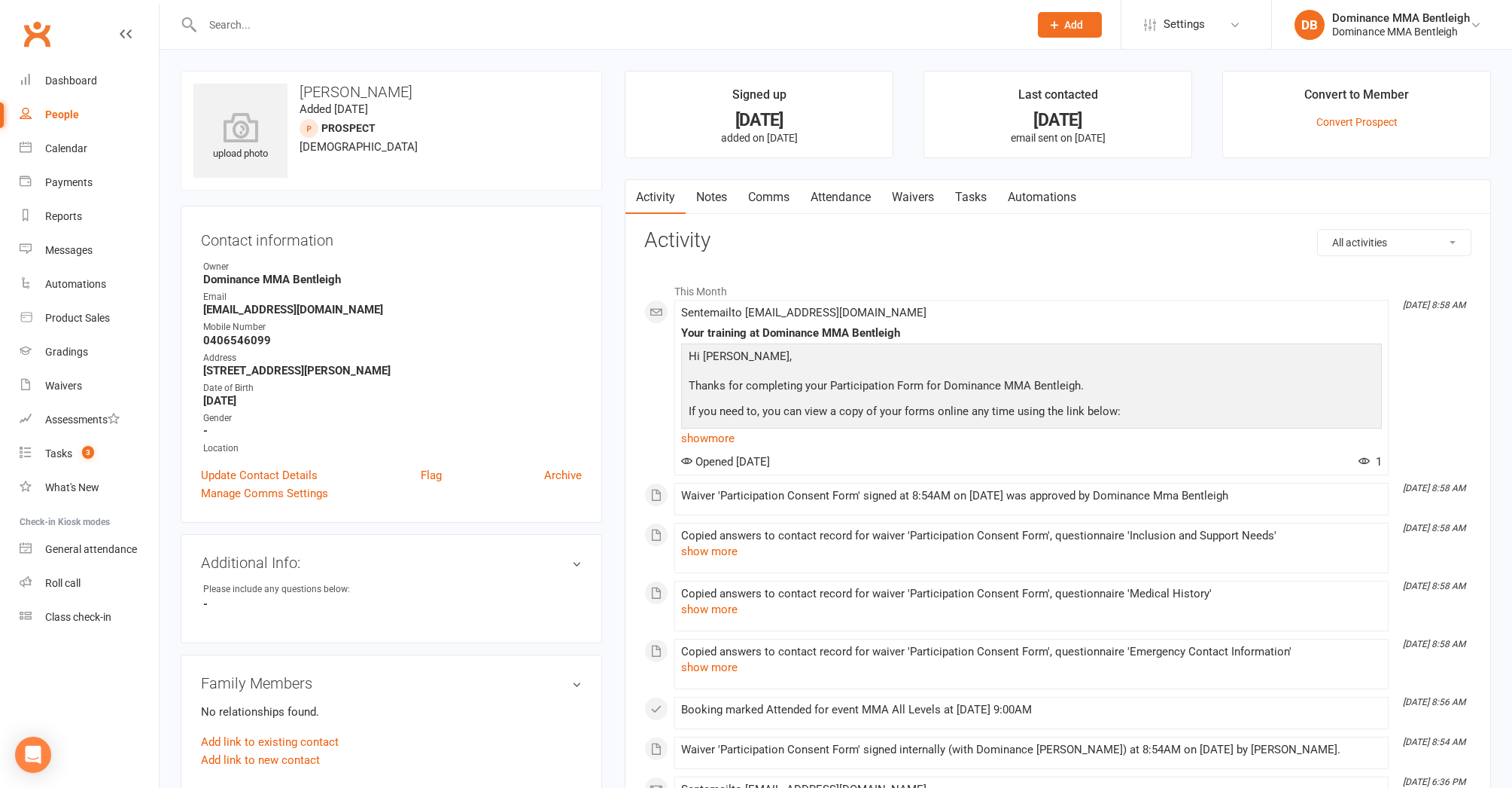
click at [988, 191] on link "Tasks" at bounding box center [970, 197] width 52 height 35
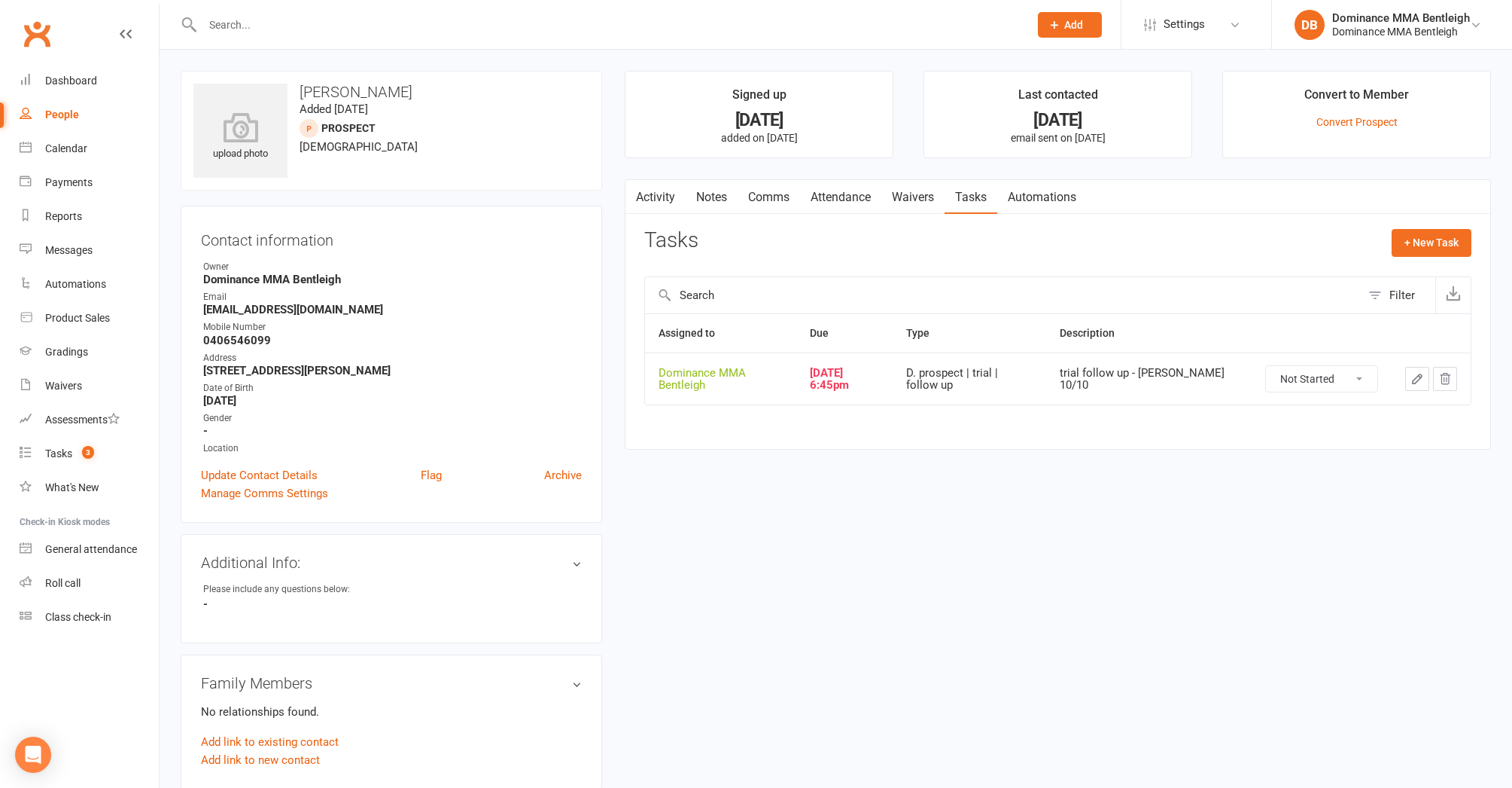
click at [1409, 377] on button "button" at bounding box center [1418, 379] width 24 height 24
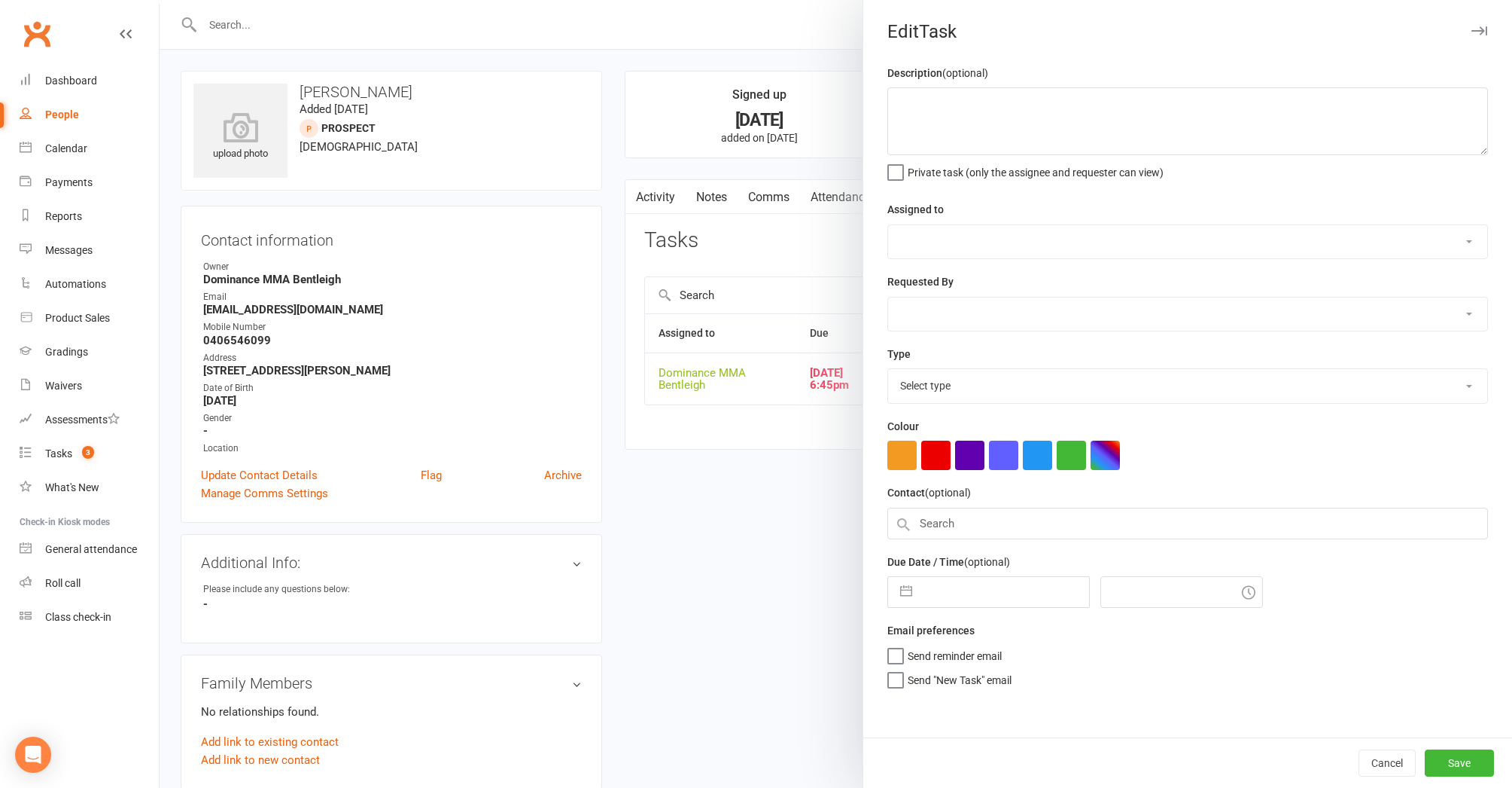
type textarea "trial follow up - Dylan 10/10"
select select "24839"
type input "13 Oct 2025"
type input "6:45pm"
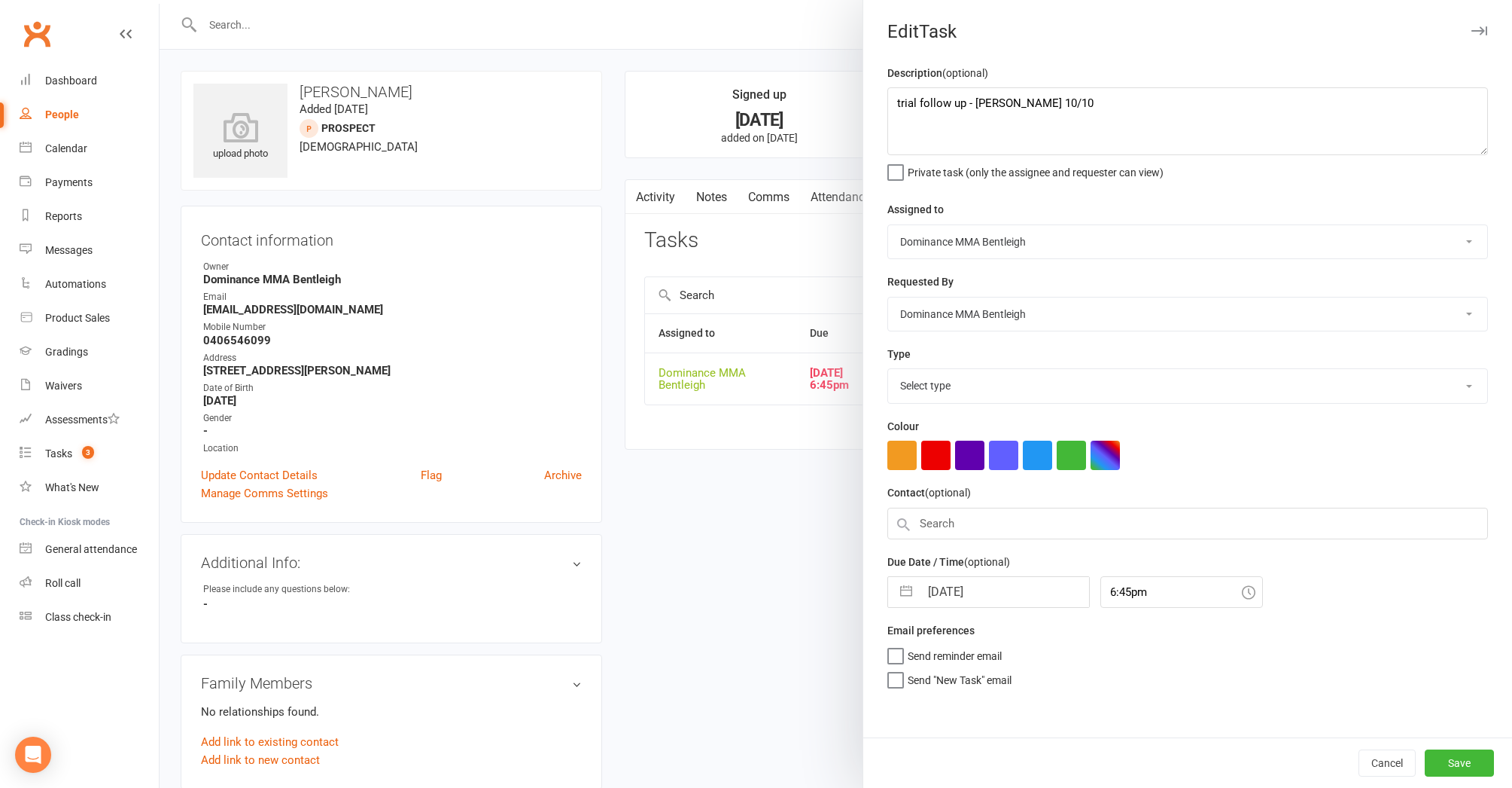
select select "13787"
click at [888, 103] on textarea "trial follow up - Dylan 10/10" at bounding box center [1187, 121] width 601 height 68
drag, startPoint x: 1020, startPoint y: 579, endPoint x: 1018, endPoint y: 571, distance: 8.2
click at [1020, 579] on input "13 Oct 2025" at bounding box center [1004, 587] width 170 height 30
select select "8"
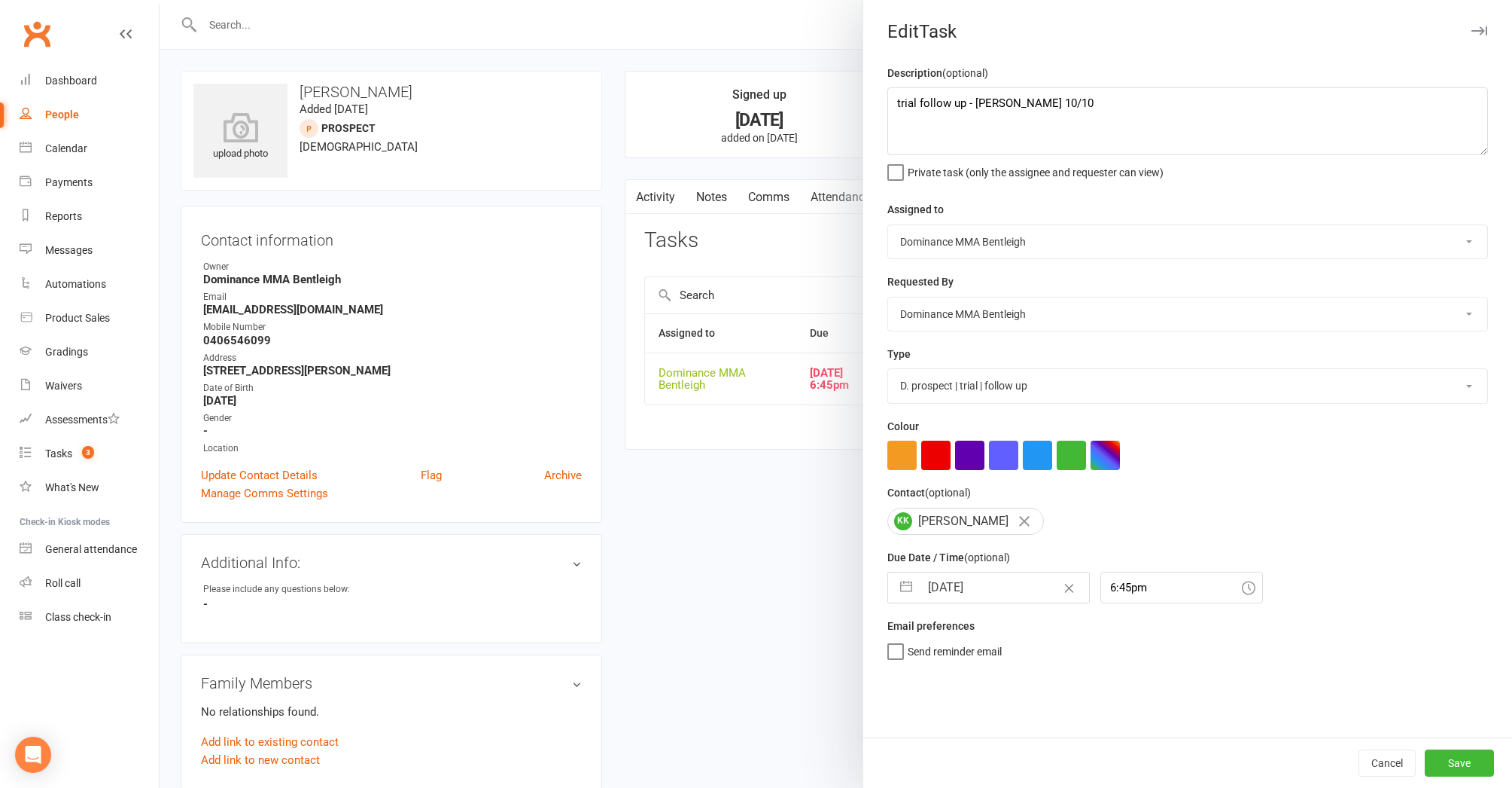
select select "2025"
select select "9"
select select "2025"
select select "10"
select select "2025"
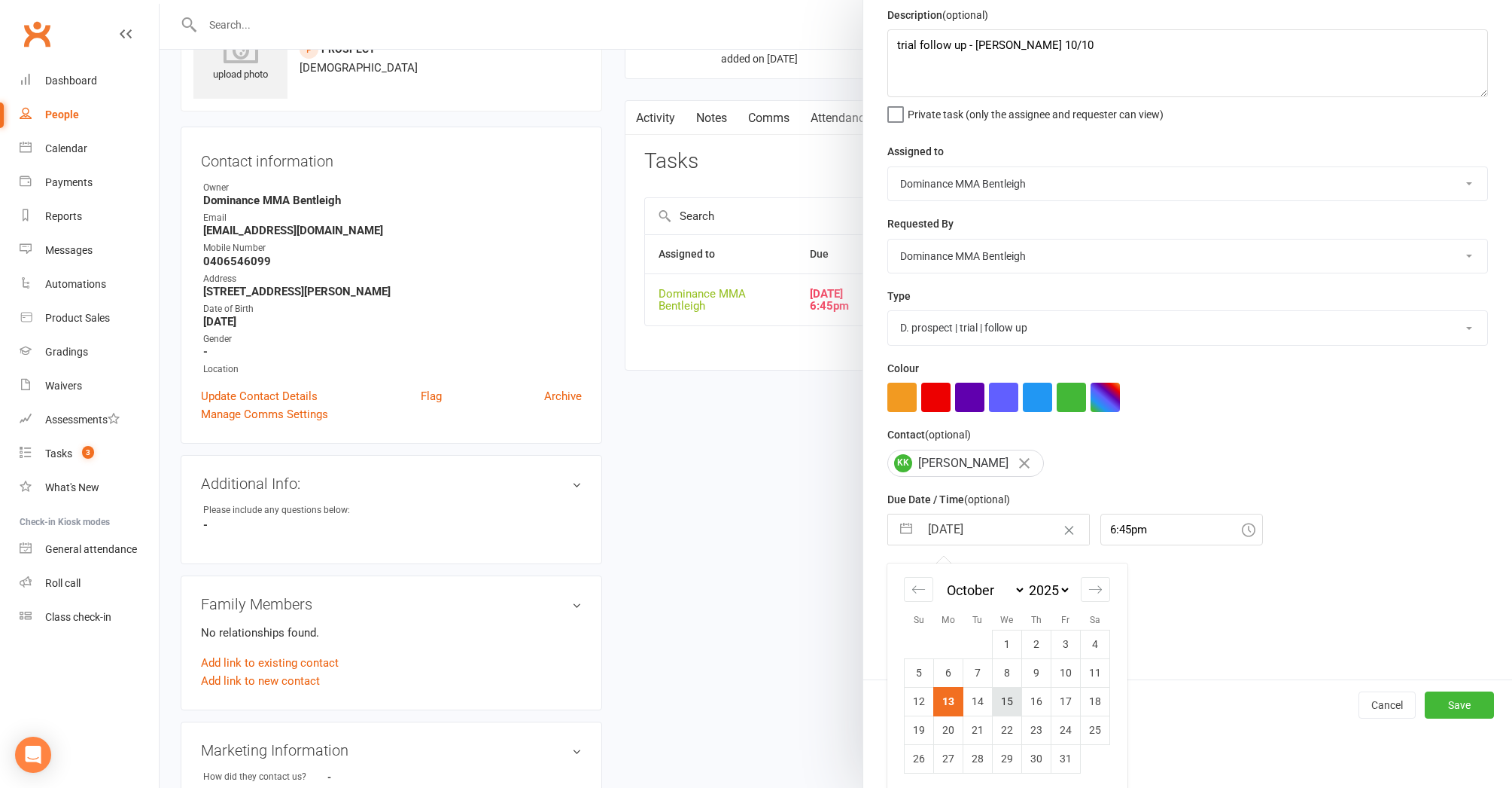
scroll to position [82, 0]
click at [1008, 701] on td "15" at bounding box center [1008, 701] width 29 height 28
type input "15 Oct 2025"
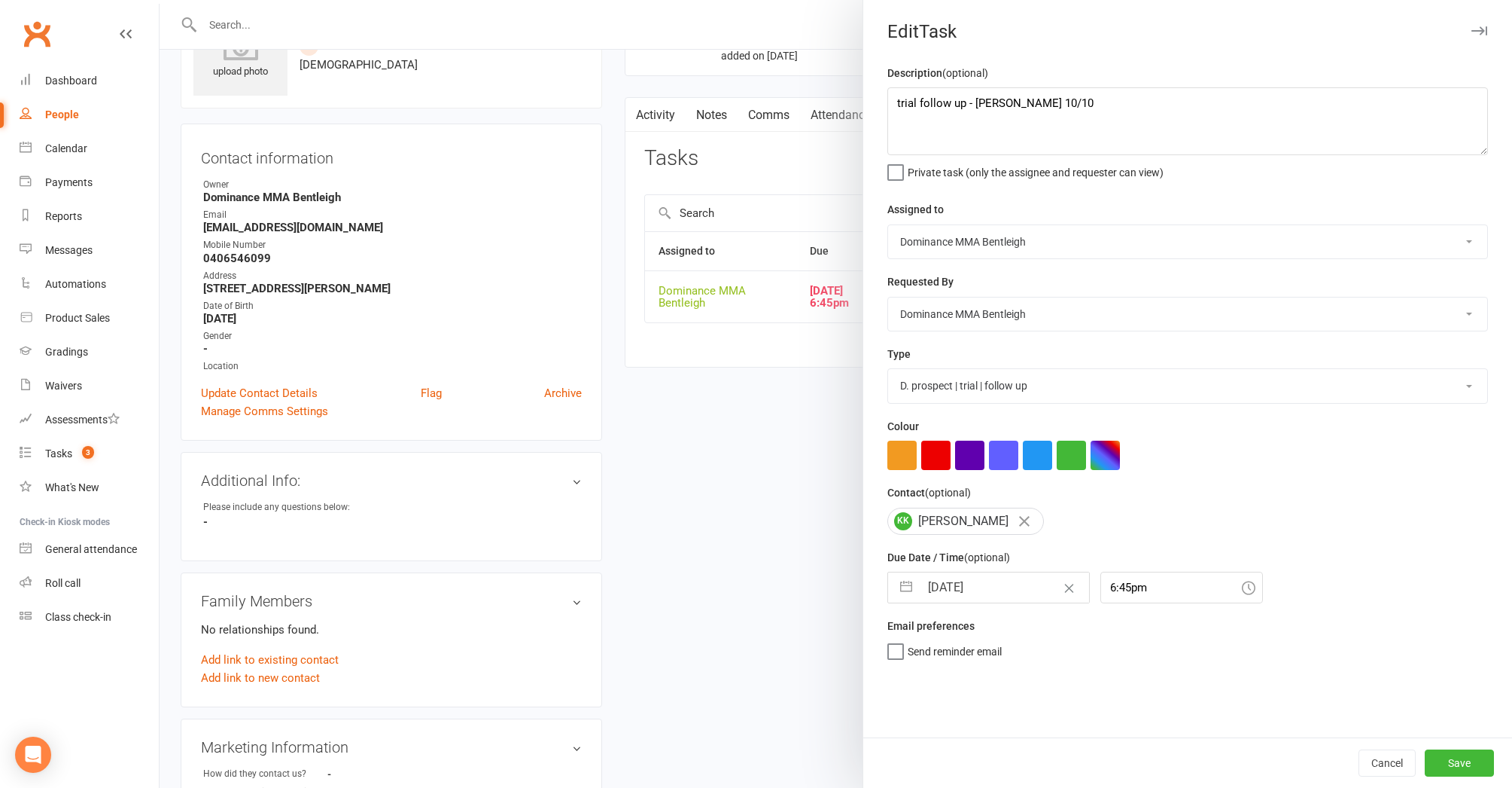
drag, startPoint x: 1470, startPoint y: 767, endPoint x: 1436, endPoint y: 748, distance: 38.9
click at [1470, 766] on button "Save" at bounding box center [1460, 763] width 70 height 28
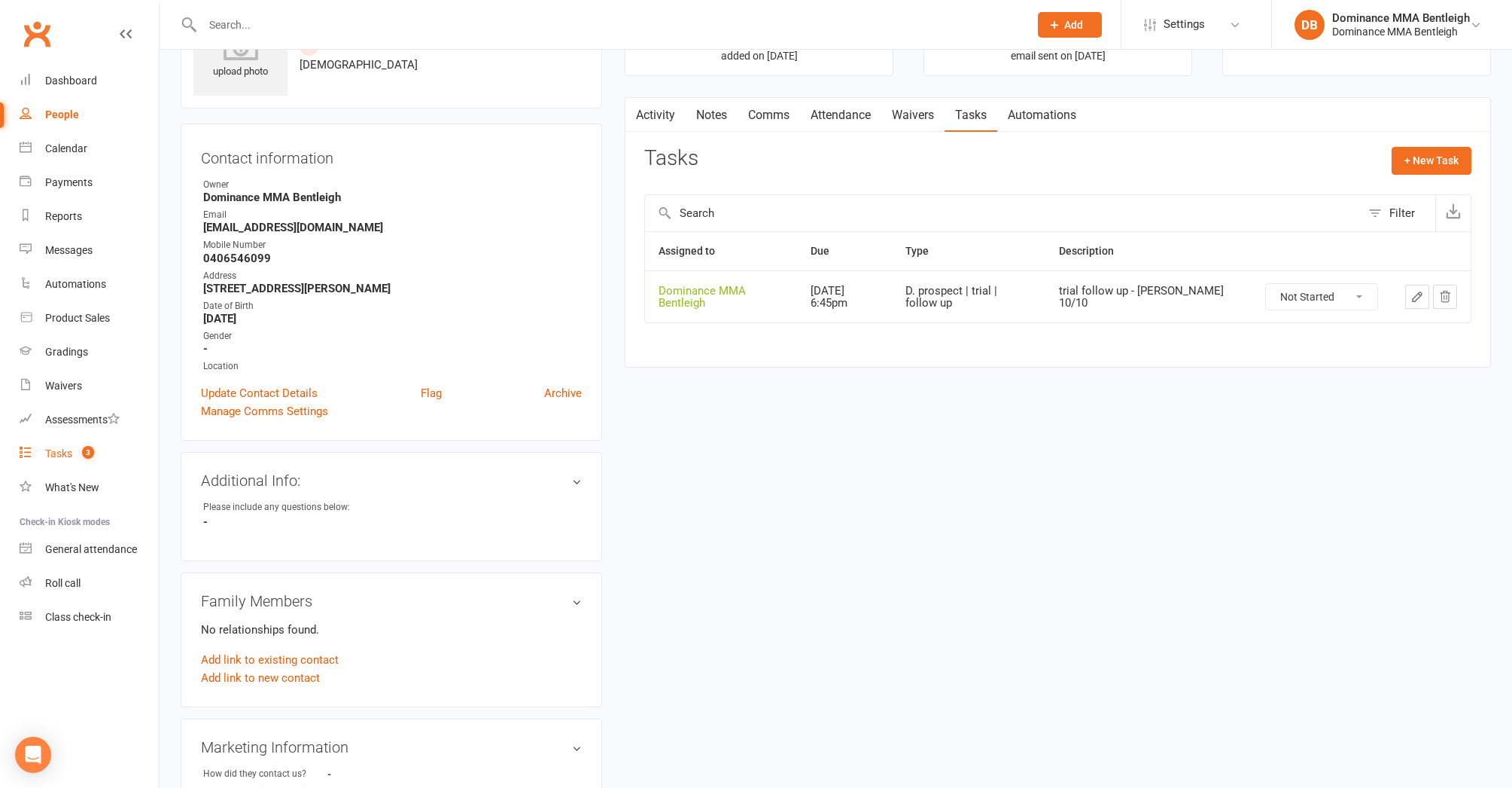
click at [59, 451] on div "Tasks" at bounding box center [59, 453] width 28 height 12
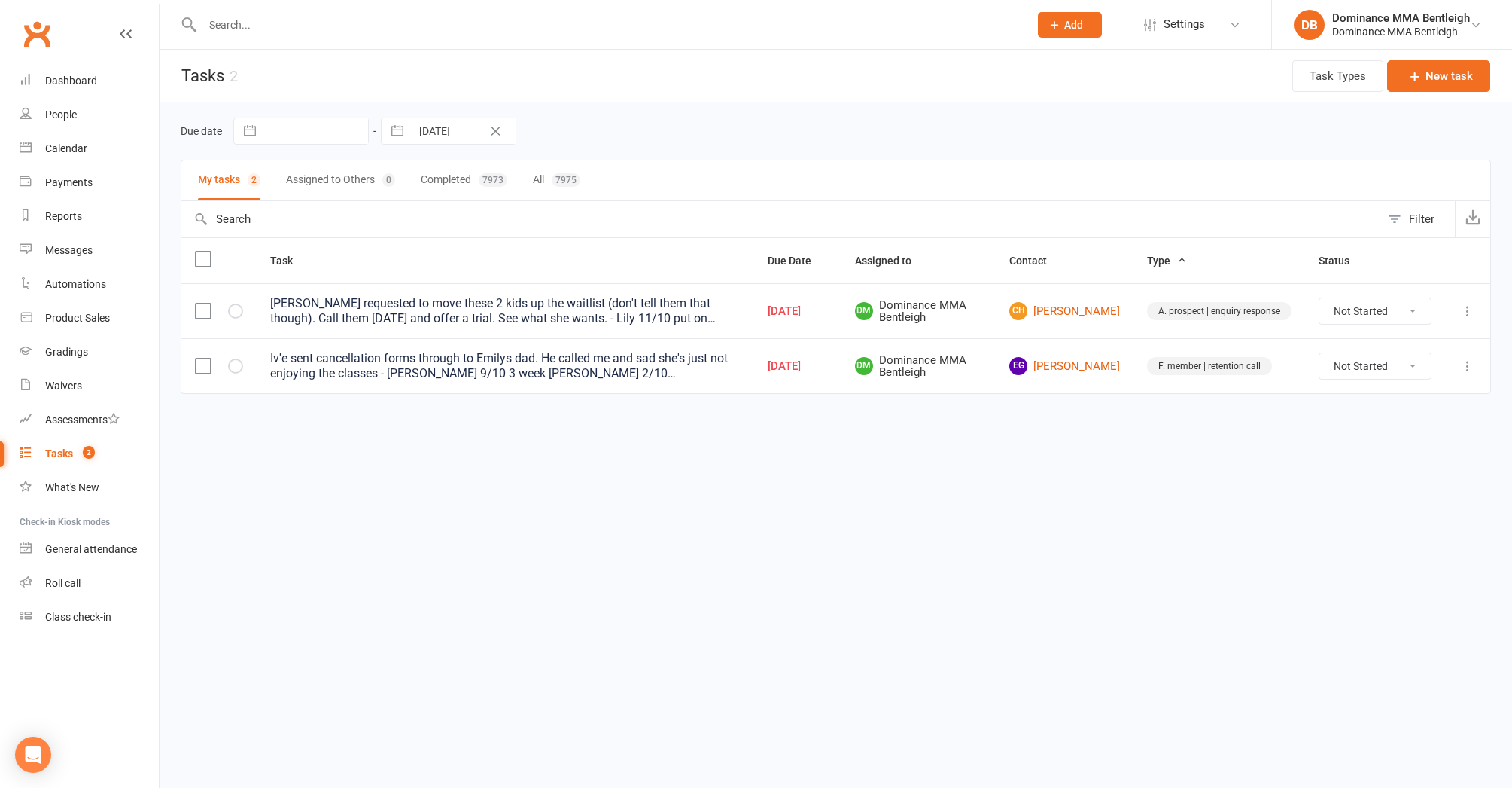
click at [1059, 367] on link "EG Emily Guadagno" at bounding box center [1065, 366] width 111 height 18
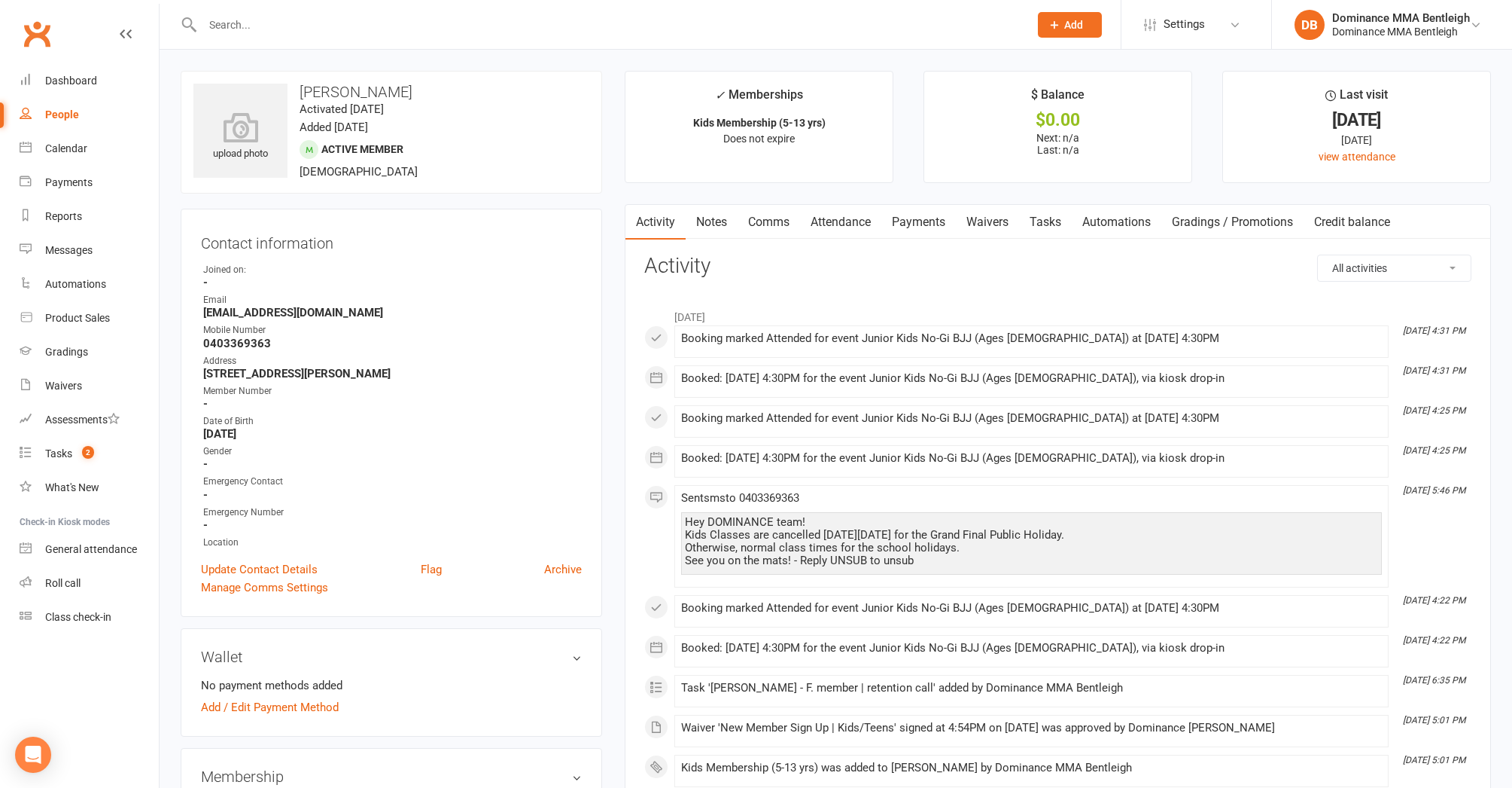
click at [1034, 223] on link "Tasks" at bounding box center [1045, 222] width 52 height 35
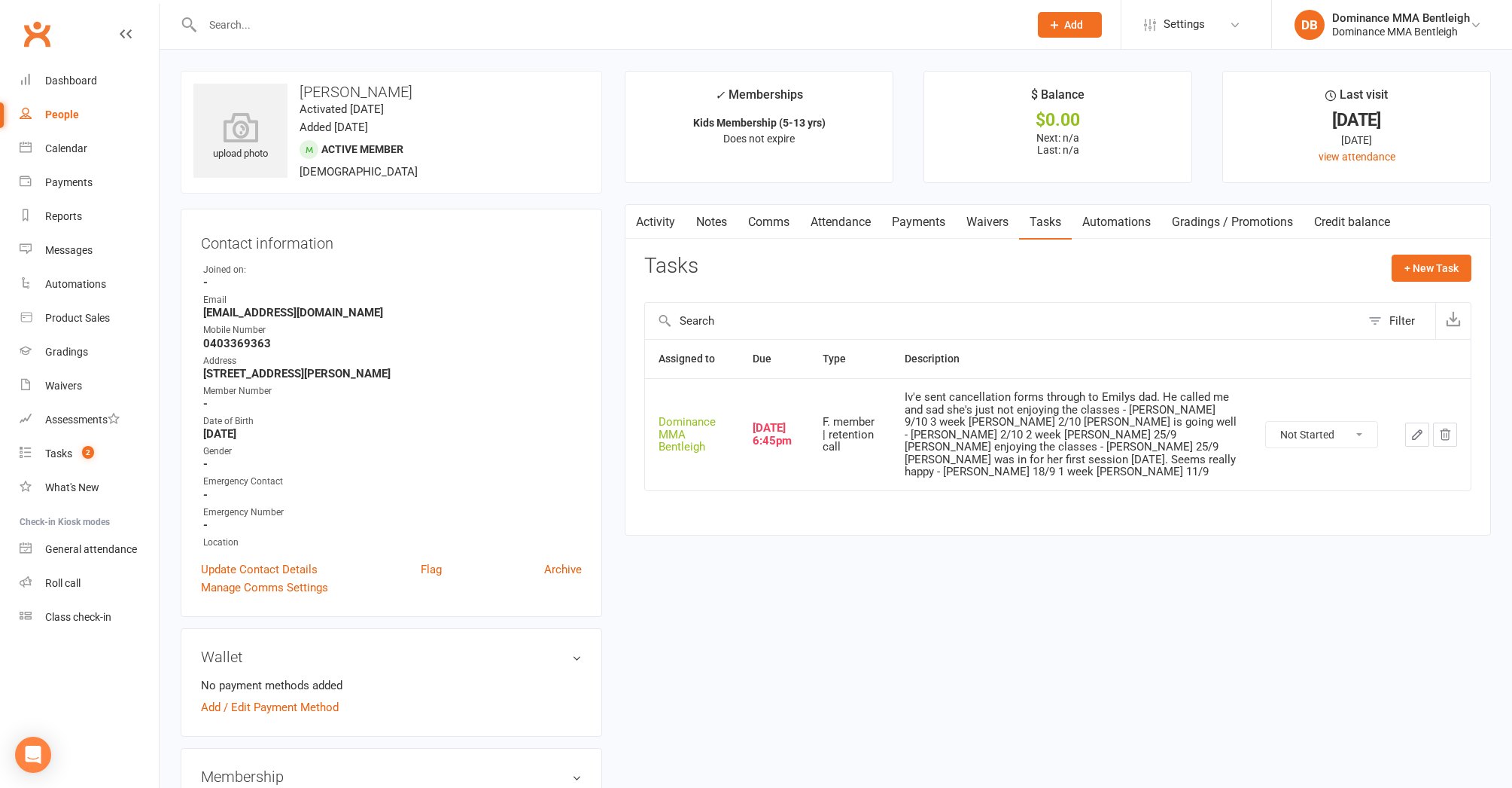
click at [1419, 427] on icon "button" at bounding box center [1418, 434] width 14 height 14
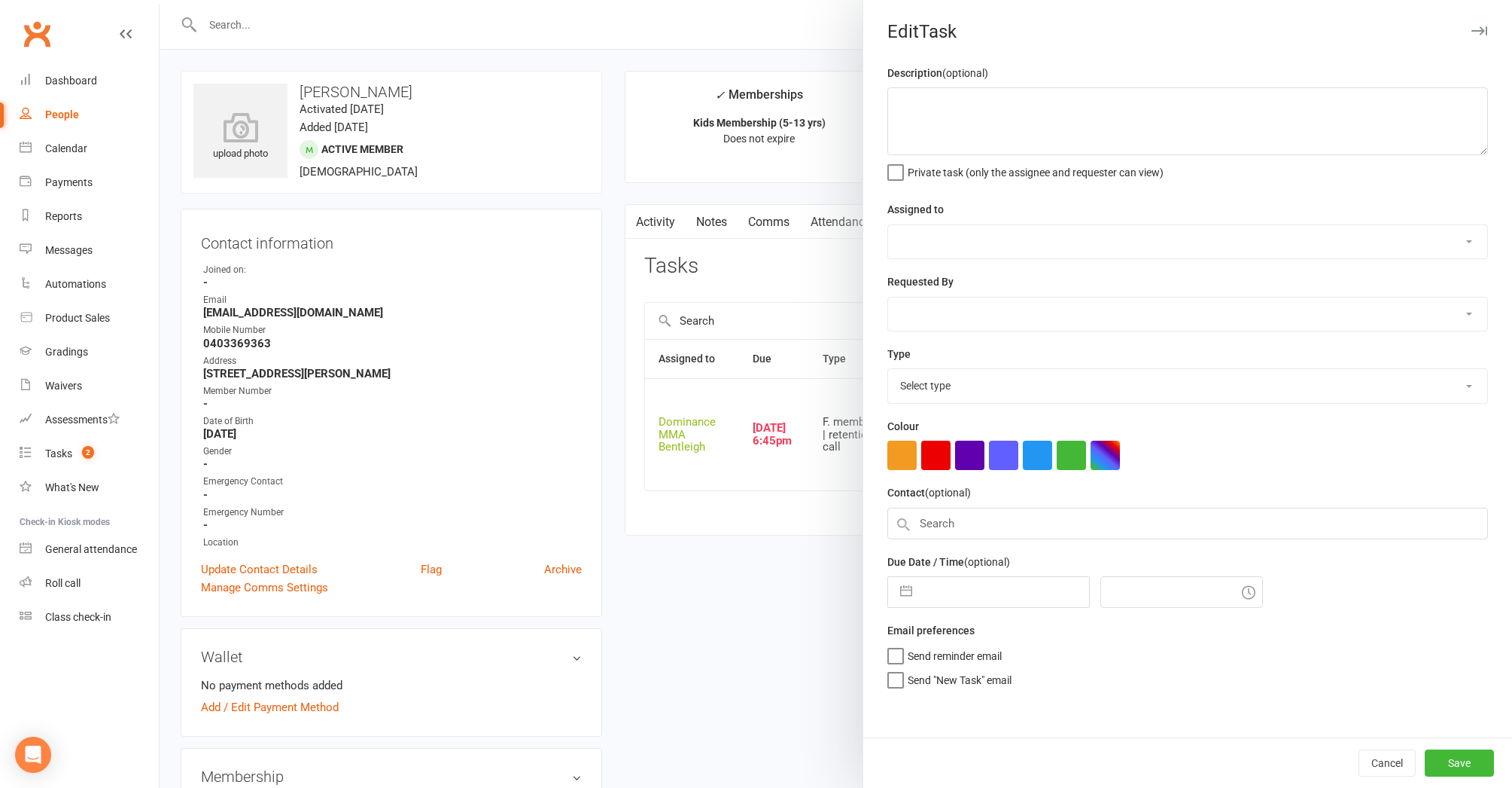
type textarea "Iv'e sent cancellation forms through to Emilys dad. He called me and sad she's …"
select select "24839"
type input "13 Oct 2025"
type input "6:45pm"
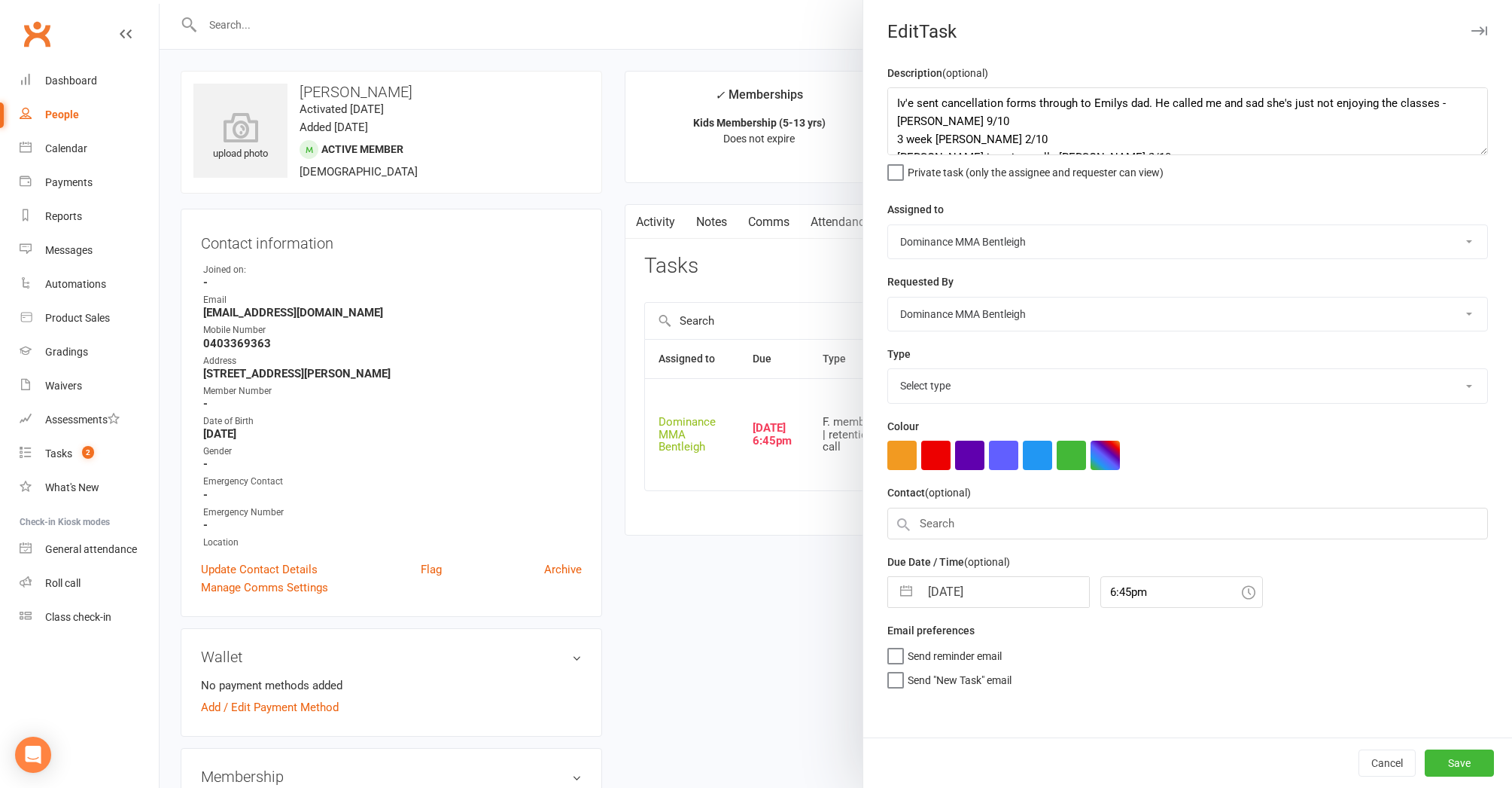
select select "13789"
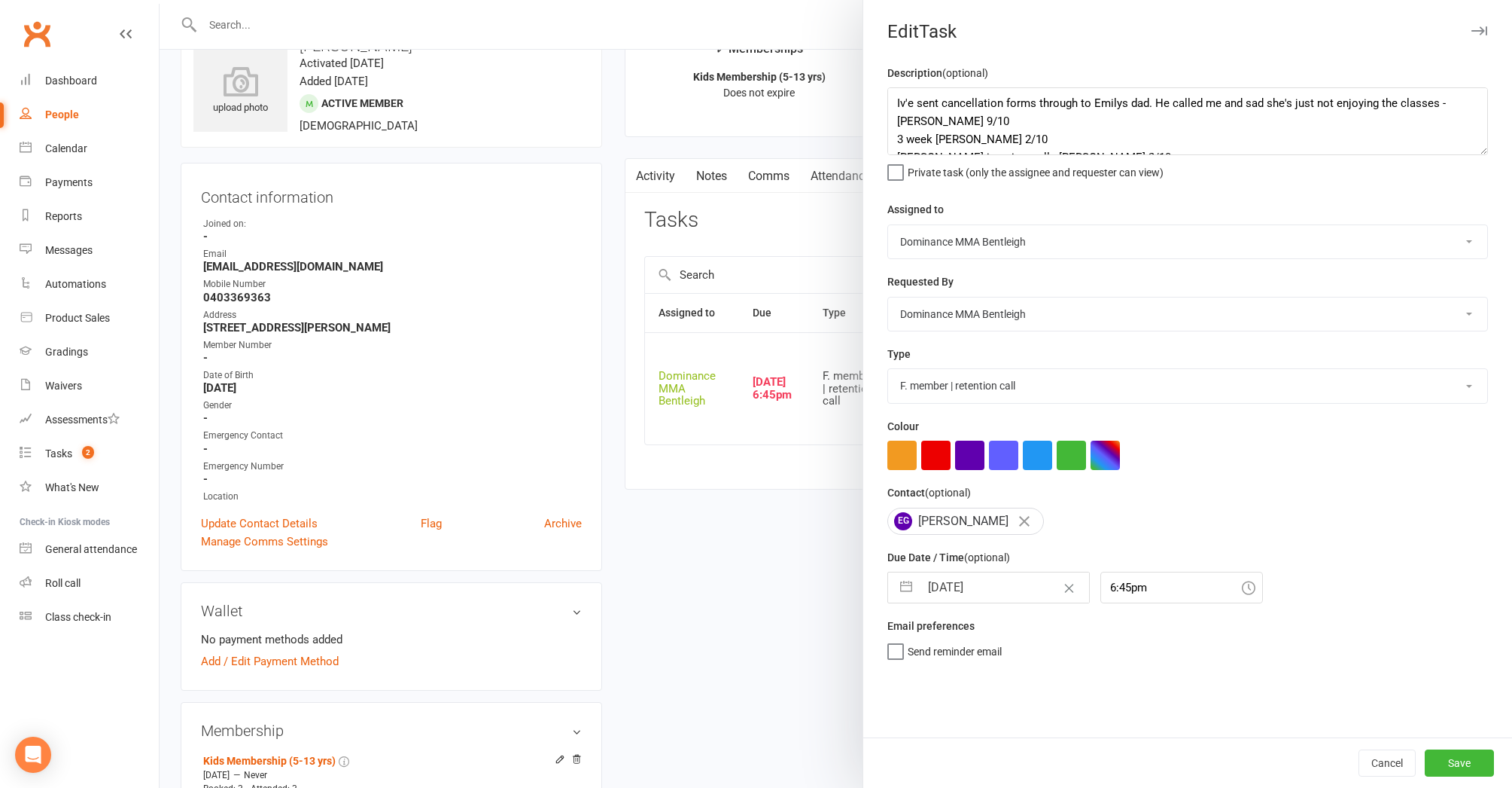
scroll to position [59, 0]
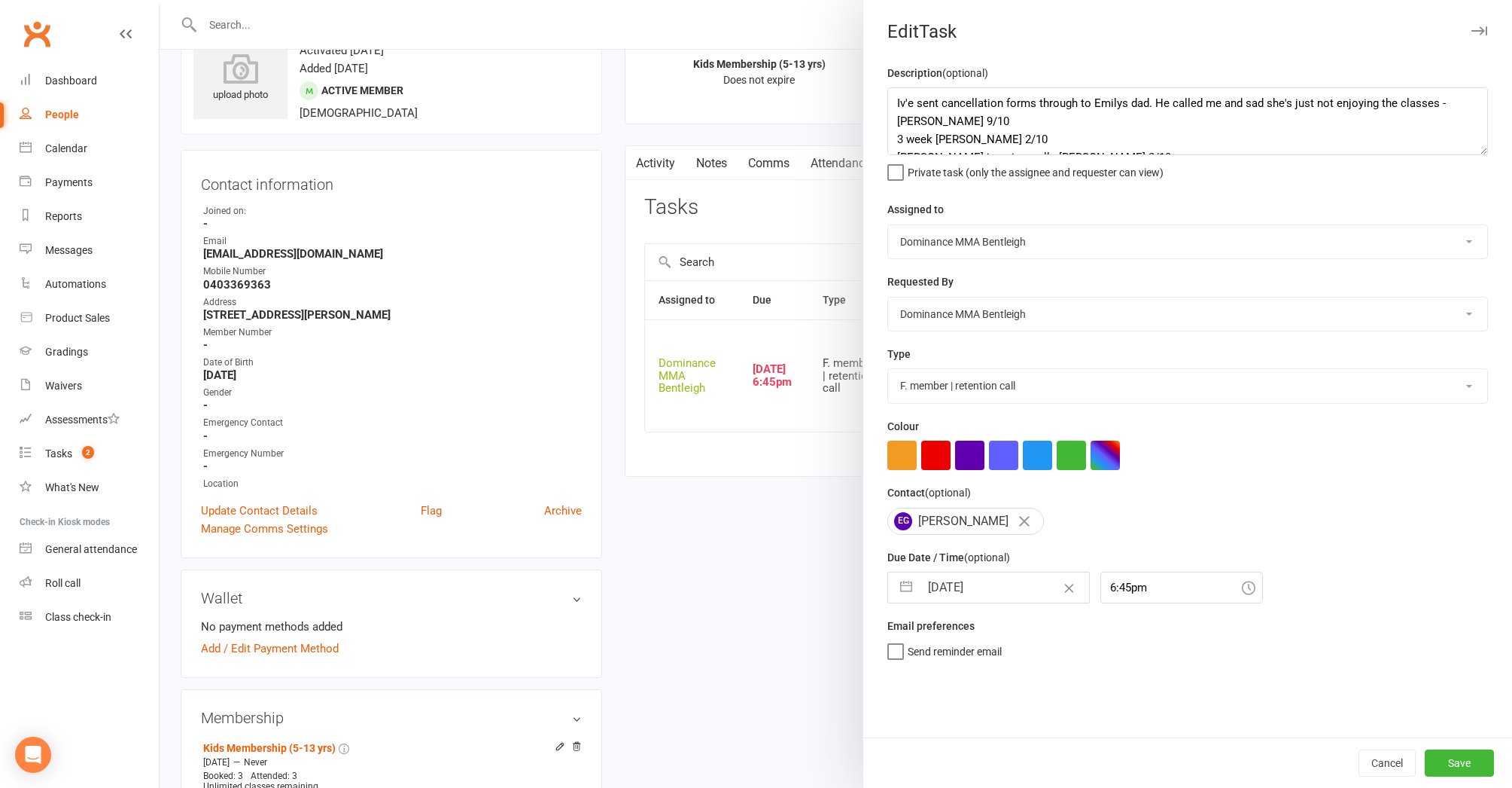
select select "8"
select select "2025"
select select "9"
select select "2025"
select select "10"
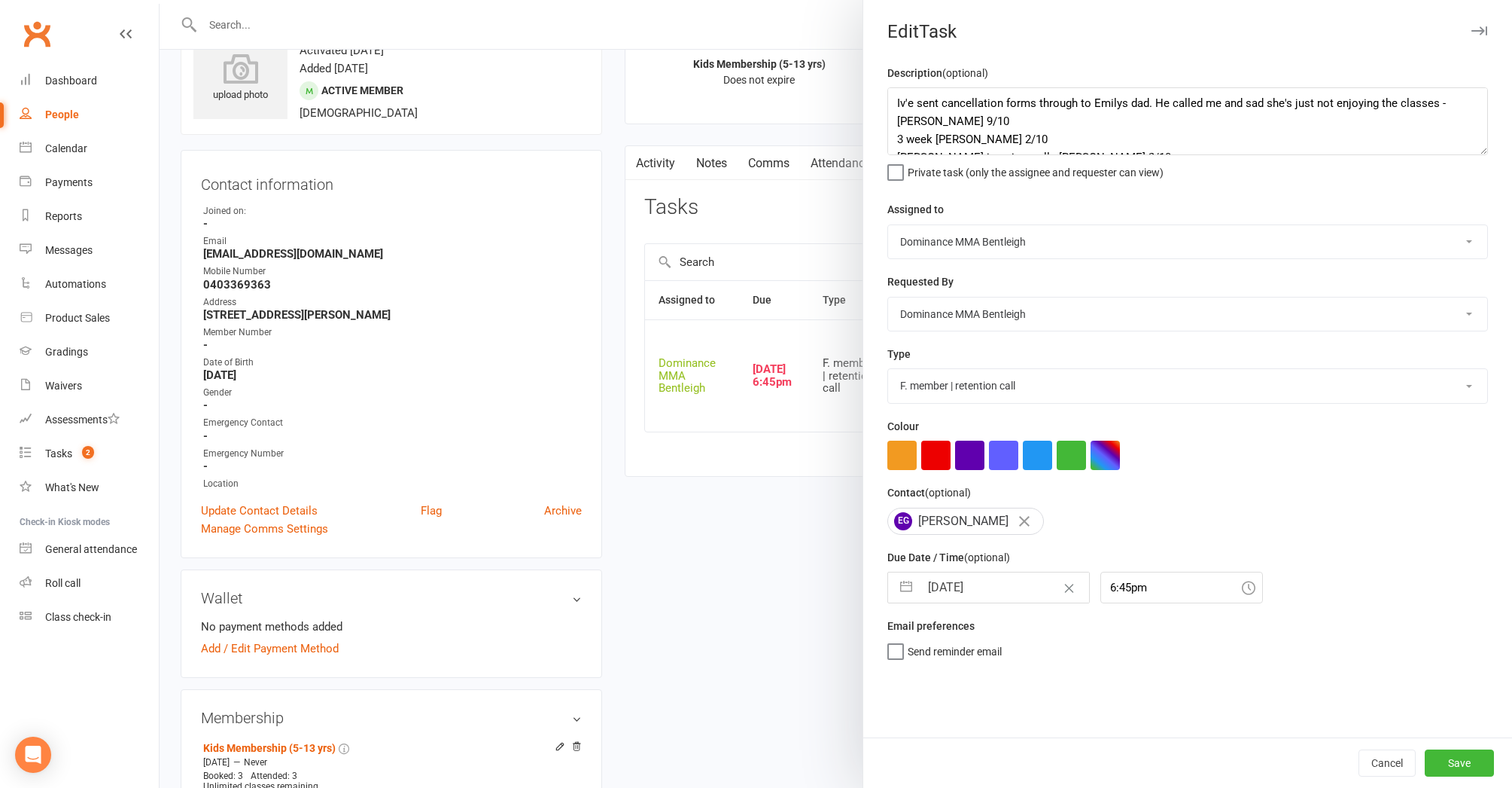
select select "2025"
click at [984, 587] on input "13 Oct 2025" at bounding box center [1004, 587] width 170 height 30
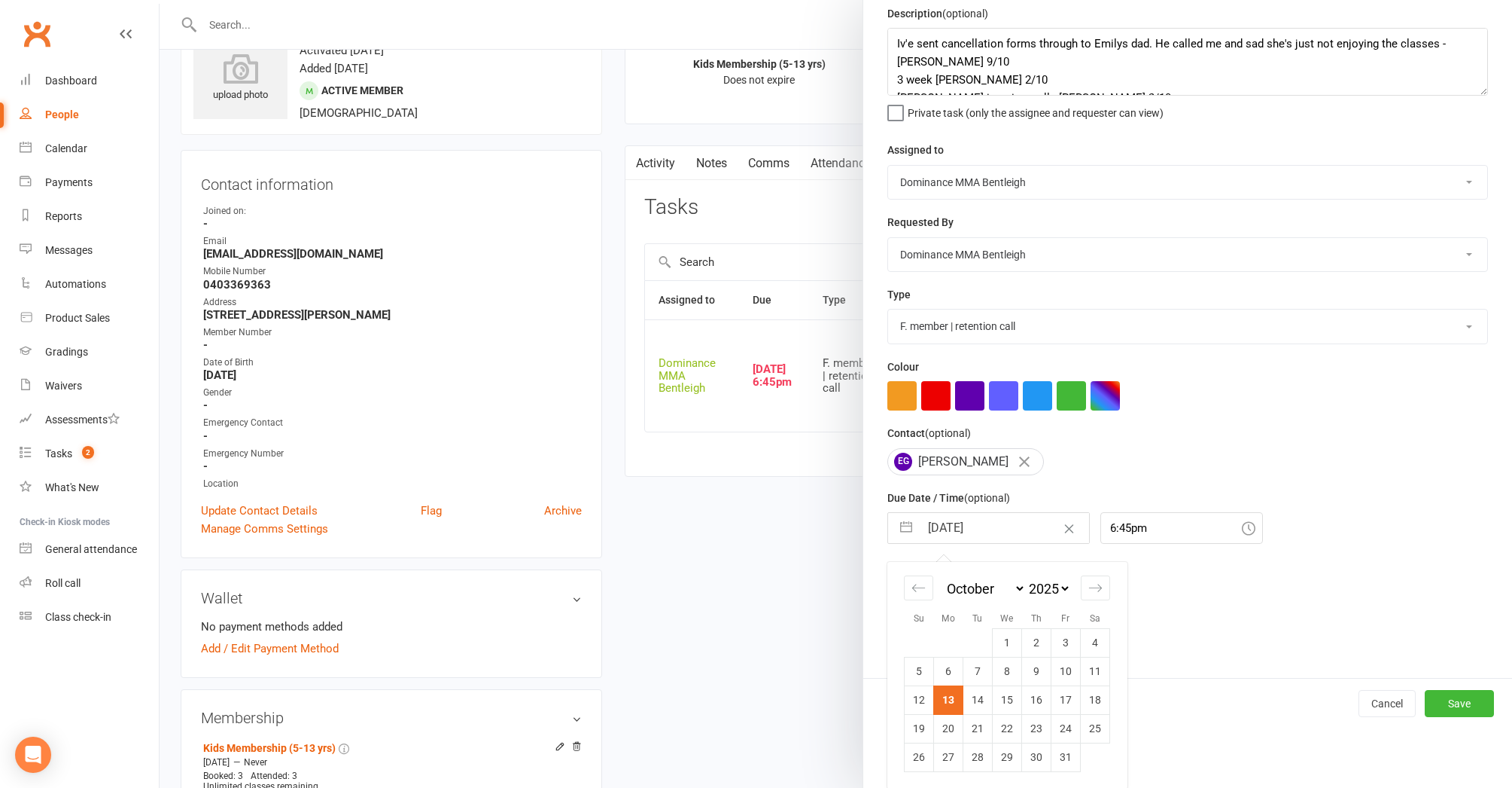
scroll to position [58, 0]
drag, startPoint x: 976, startPoint y: 696, endPoint x: 967, endPoint y: 692, distance: 9.8
click at [975, 696] on td "14" at bounding box center [978, 701] width 29 height 28
type input "14 Oct 2025"
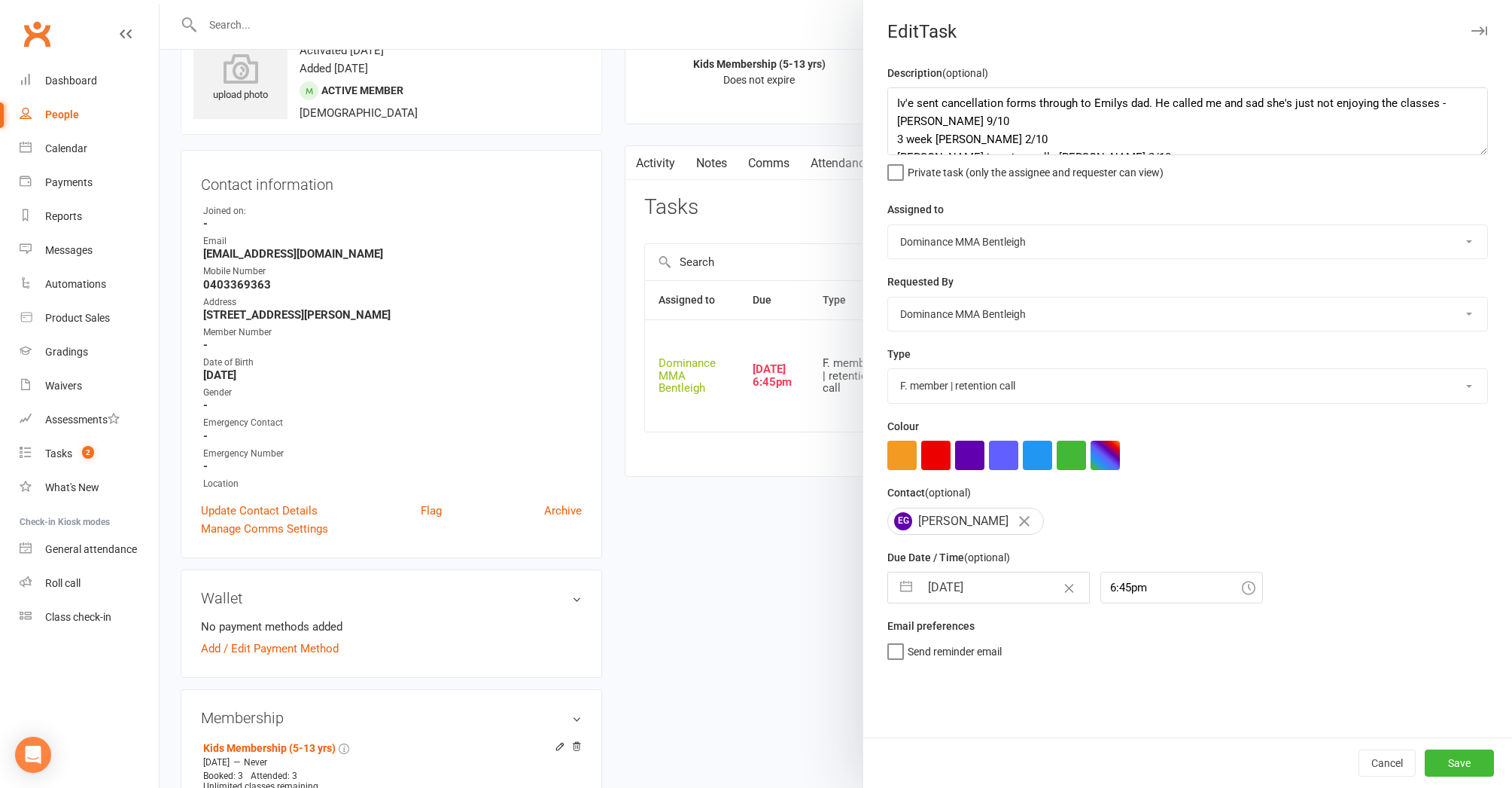
click at [1445, 753] on button "Save" at bounding box center [1460, 763] width 70 height 28
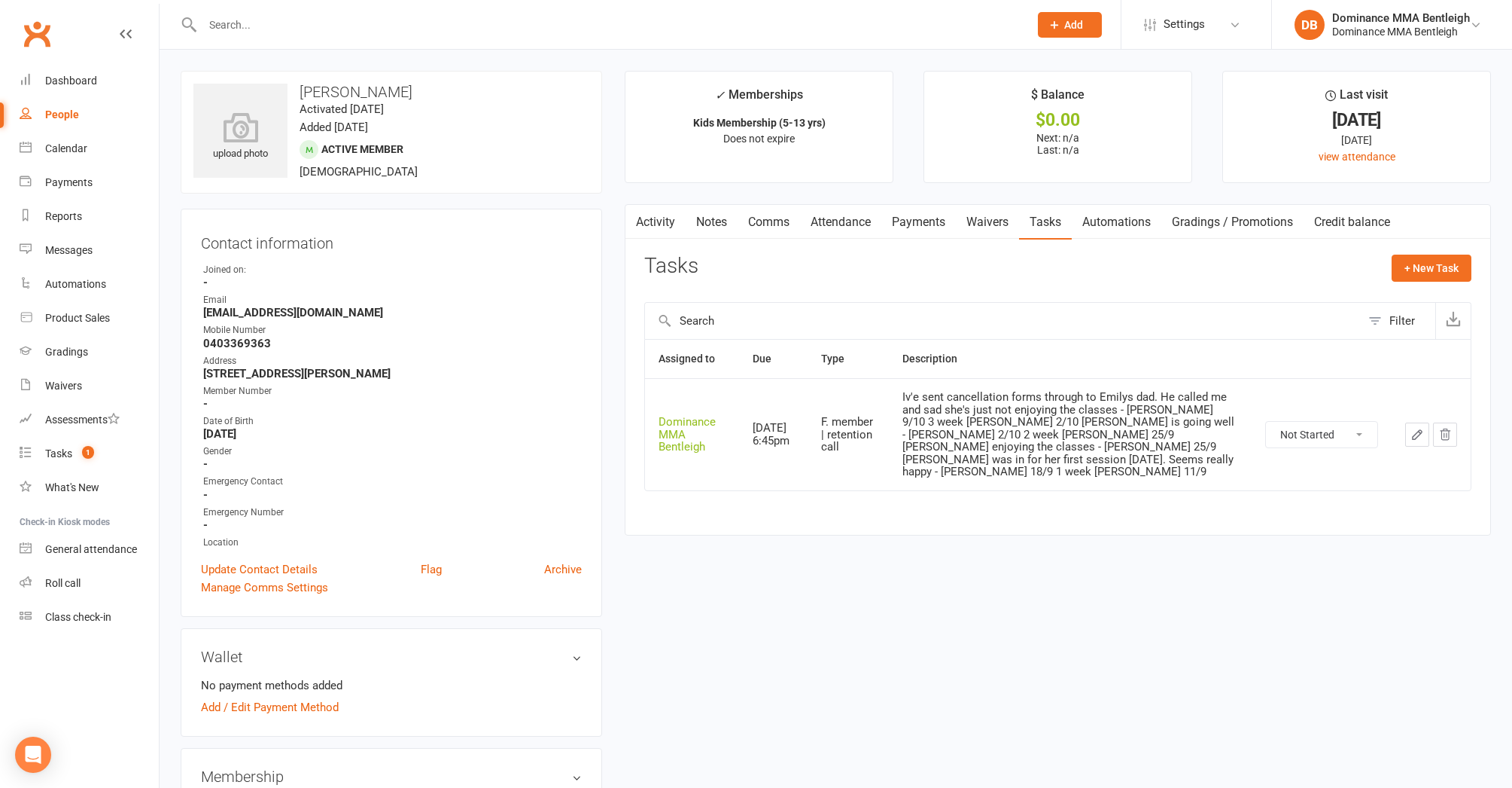
click at [287, 29] on input "text" at bounding box center [608, 25] width 821 height 21
click at [288, 28] on input "text" at bounding box center [608, 25] width 821 height 21
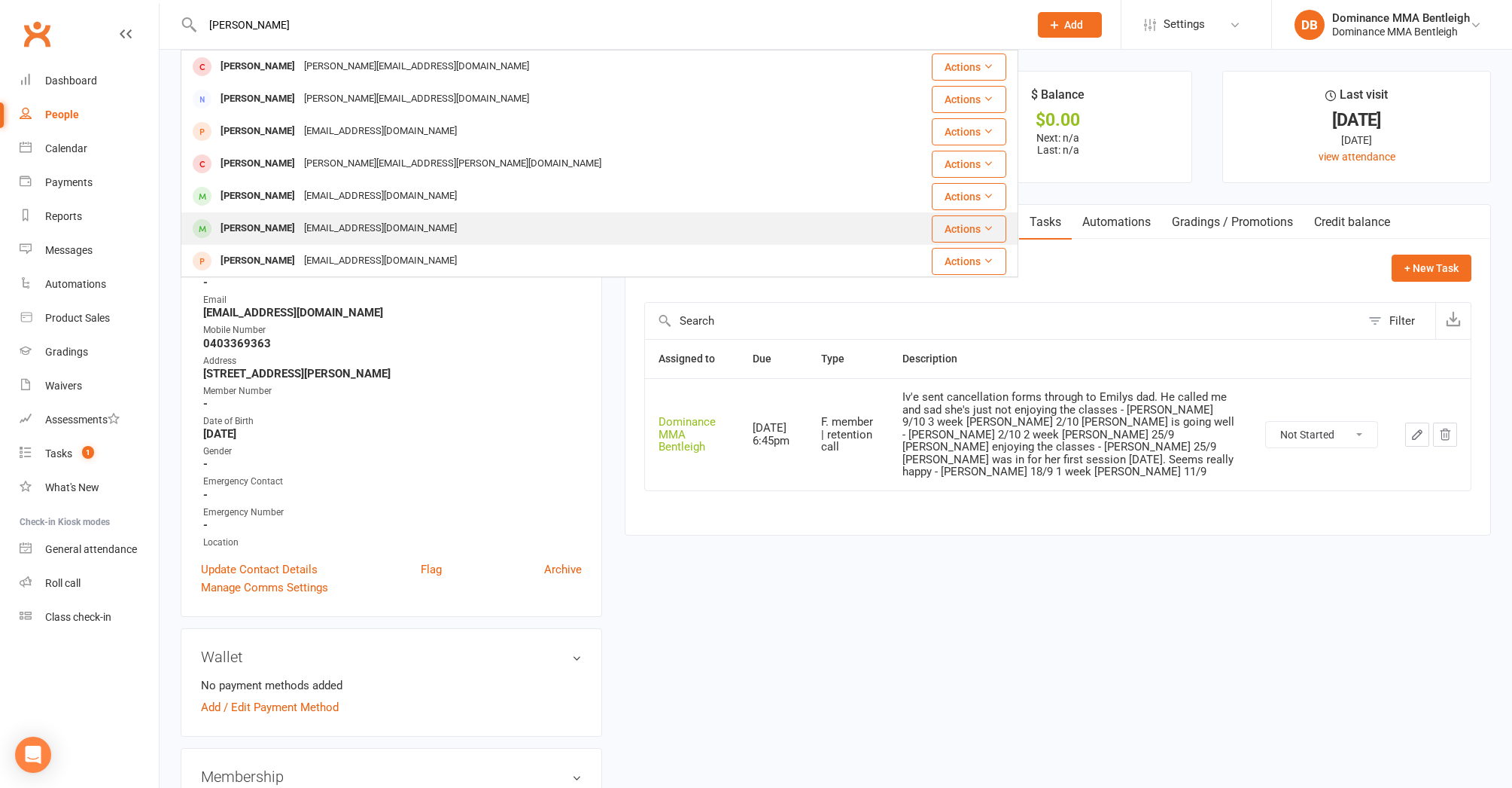
type input "Anthony pa"
click at [300, 218] on div "Anthony Papadopoulos" at bounding box center [258, 228] width 83 height 22
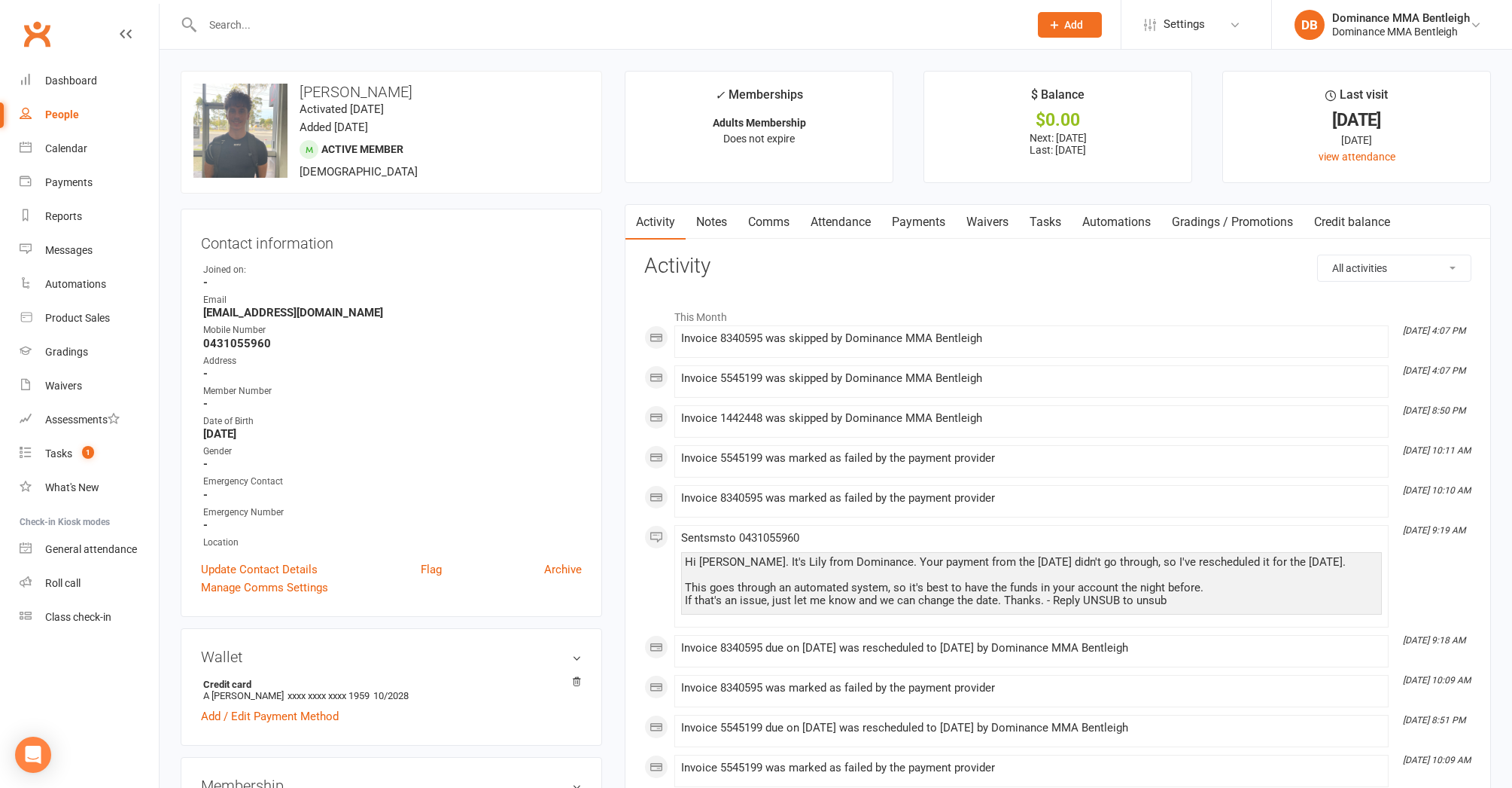
click at [911, 225] on link "Payments" at bounding box center [918, 222] width 74 height 35
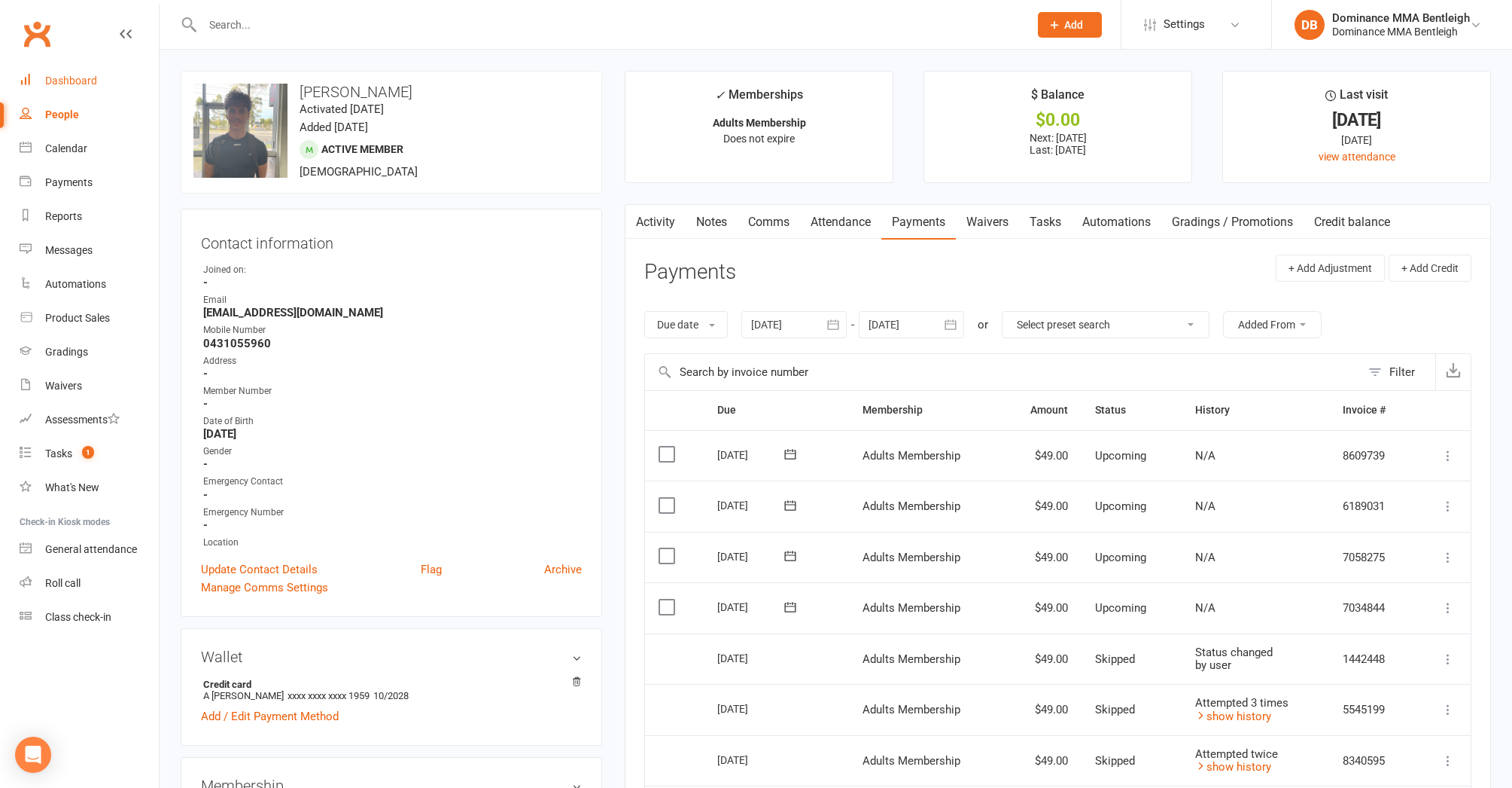
click at [39, 78] on link "Dashboard" at bounding box center [89, 81] width 139 height 34
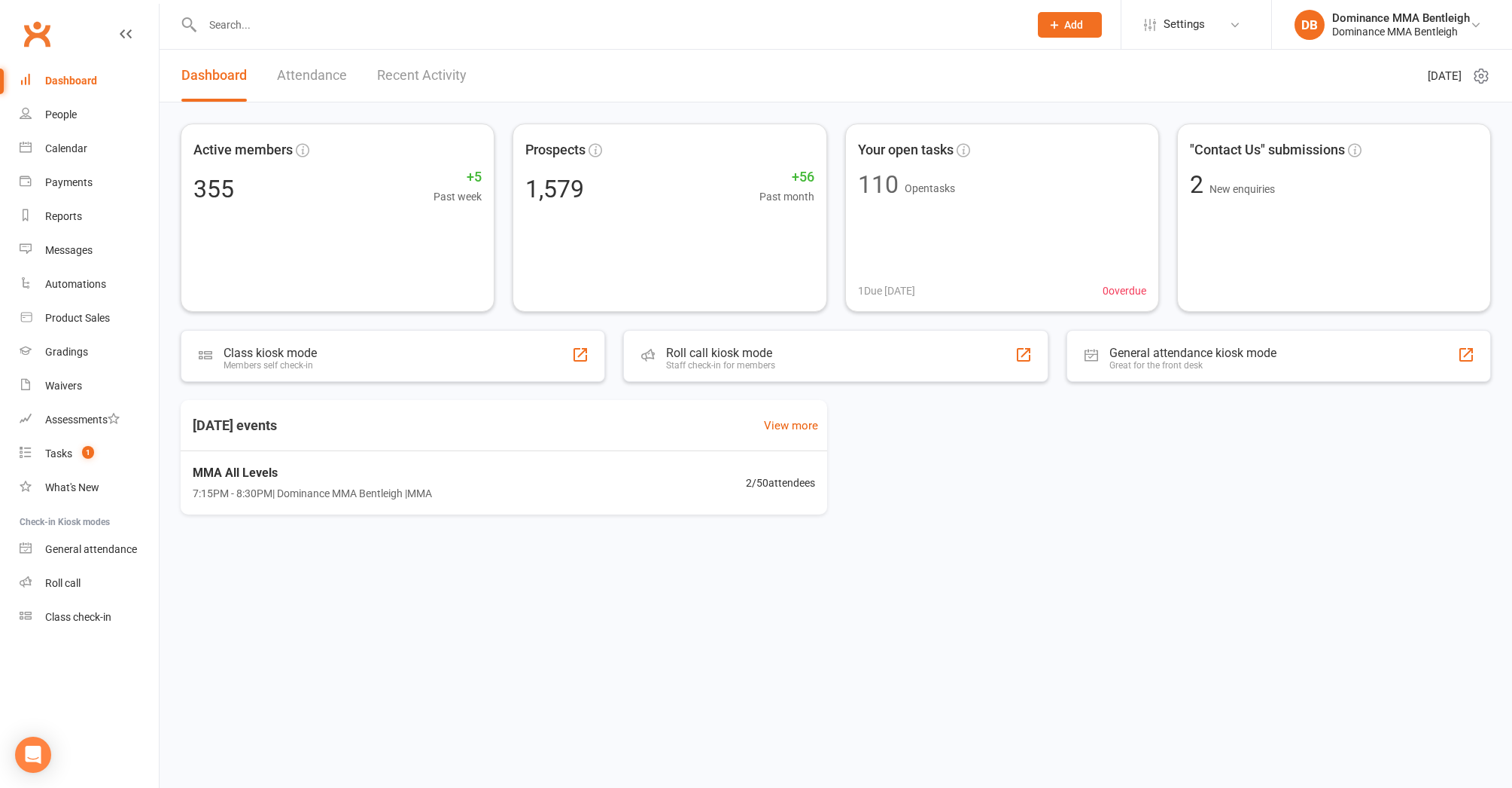
click at [295, 36] on div at bounding box center [600, 24] width 838 height 49
click at [323, 18] on input "text" at bounding box center [608, 25] width 821 height 21
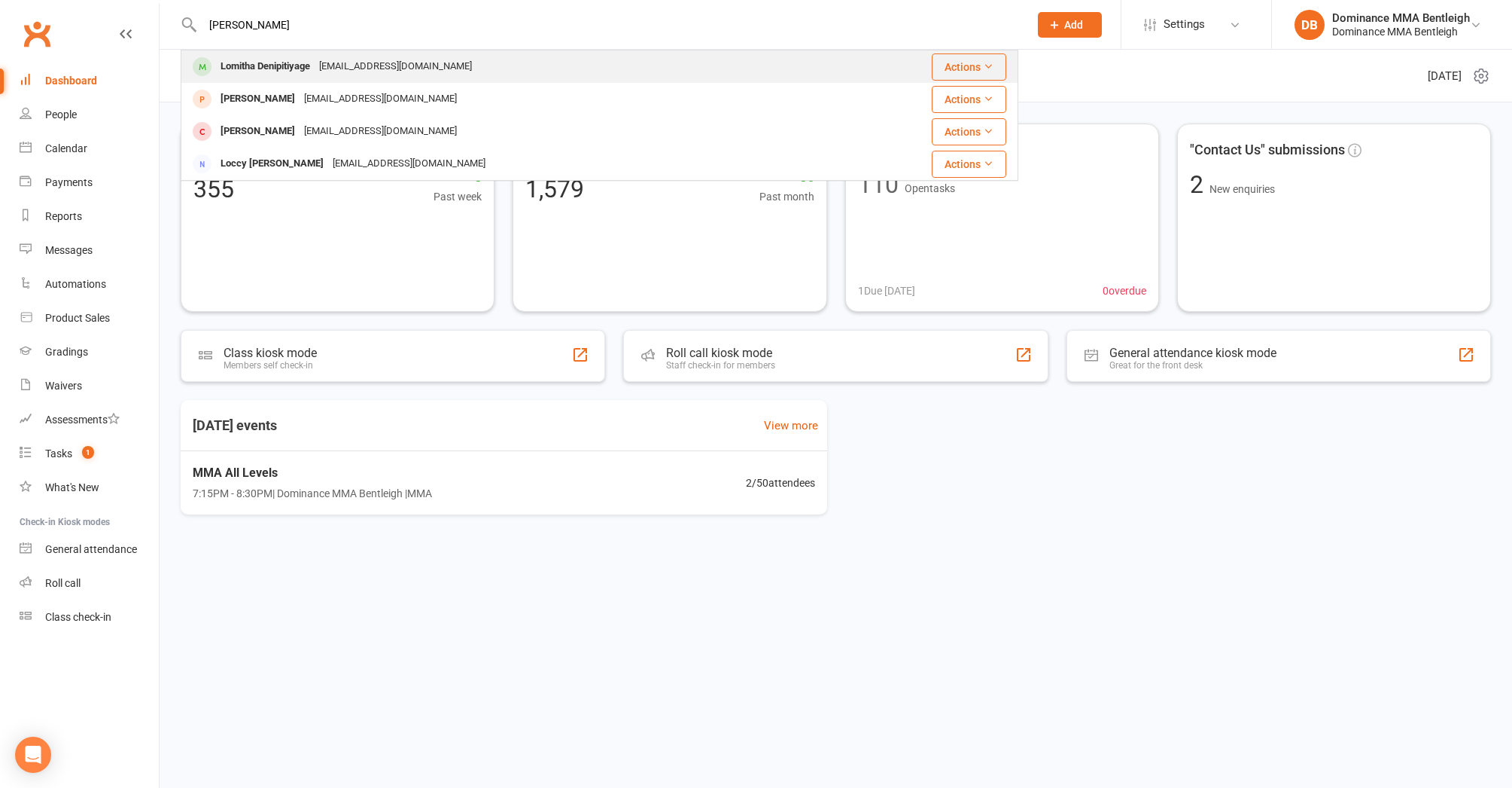
type input "lomit"
click at [314, 67] on div "Lomitha Denipitiyage" at bounding box center [266, 67] width 99 height 22
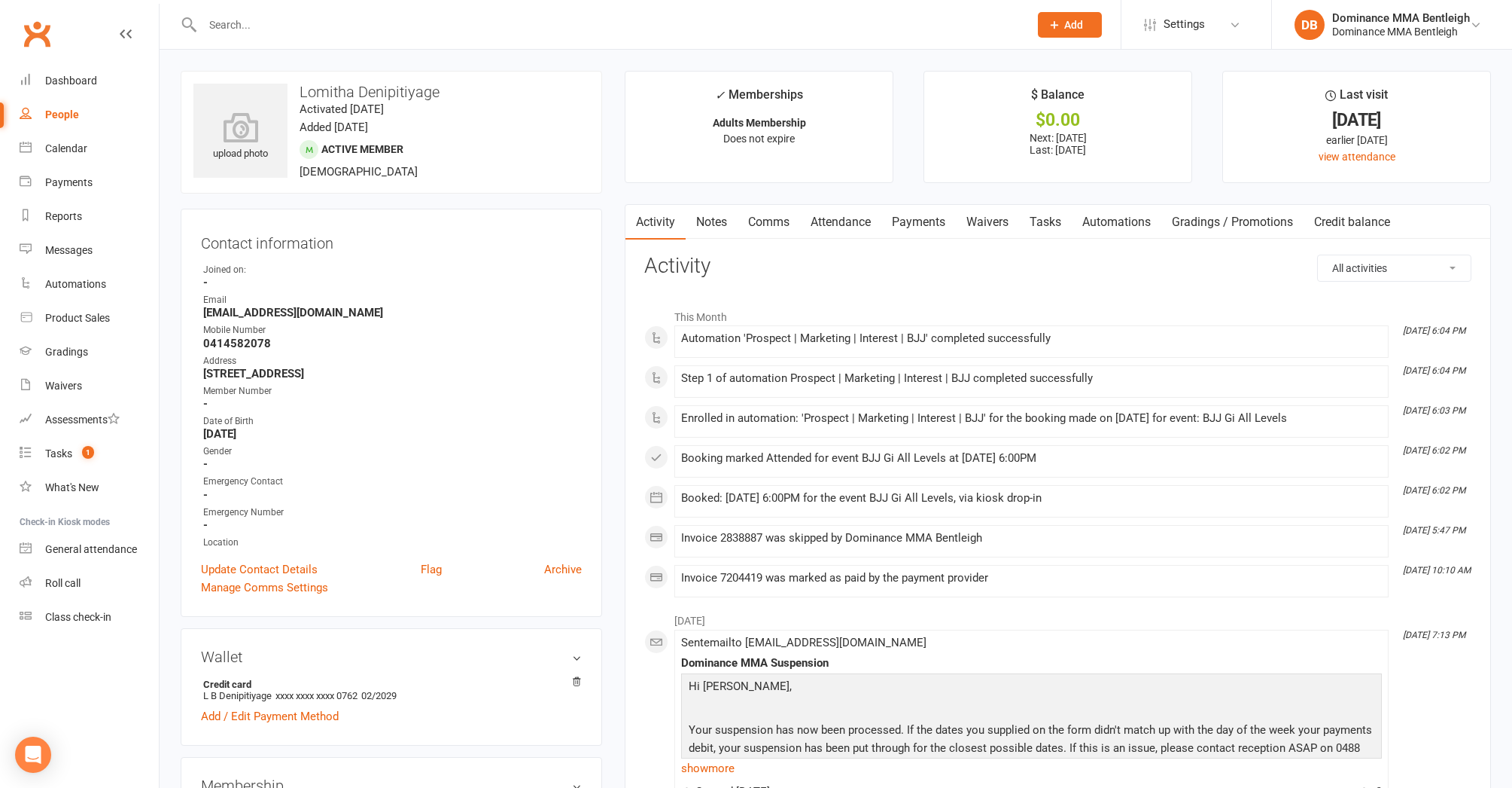
click at [990, 222] on link "Waivers" at bounding box center [988, 222] width 63 height 35
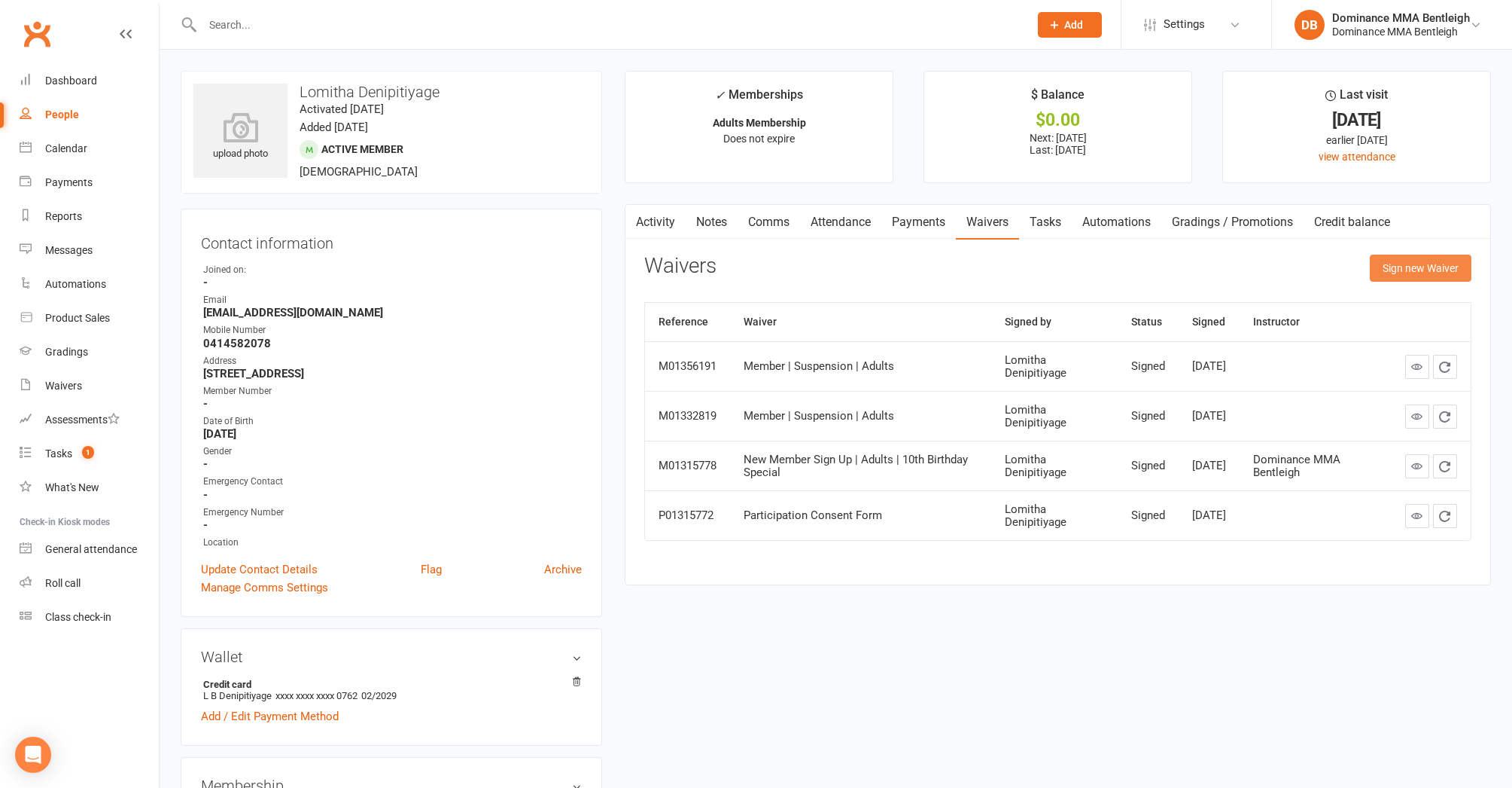
click at [1384, 275] on button "Sign new Waiver" at bounding box center [1420, 268] width 102 height 28
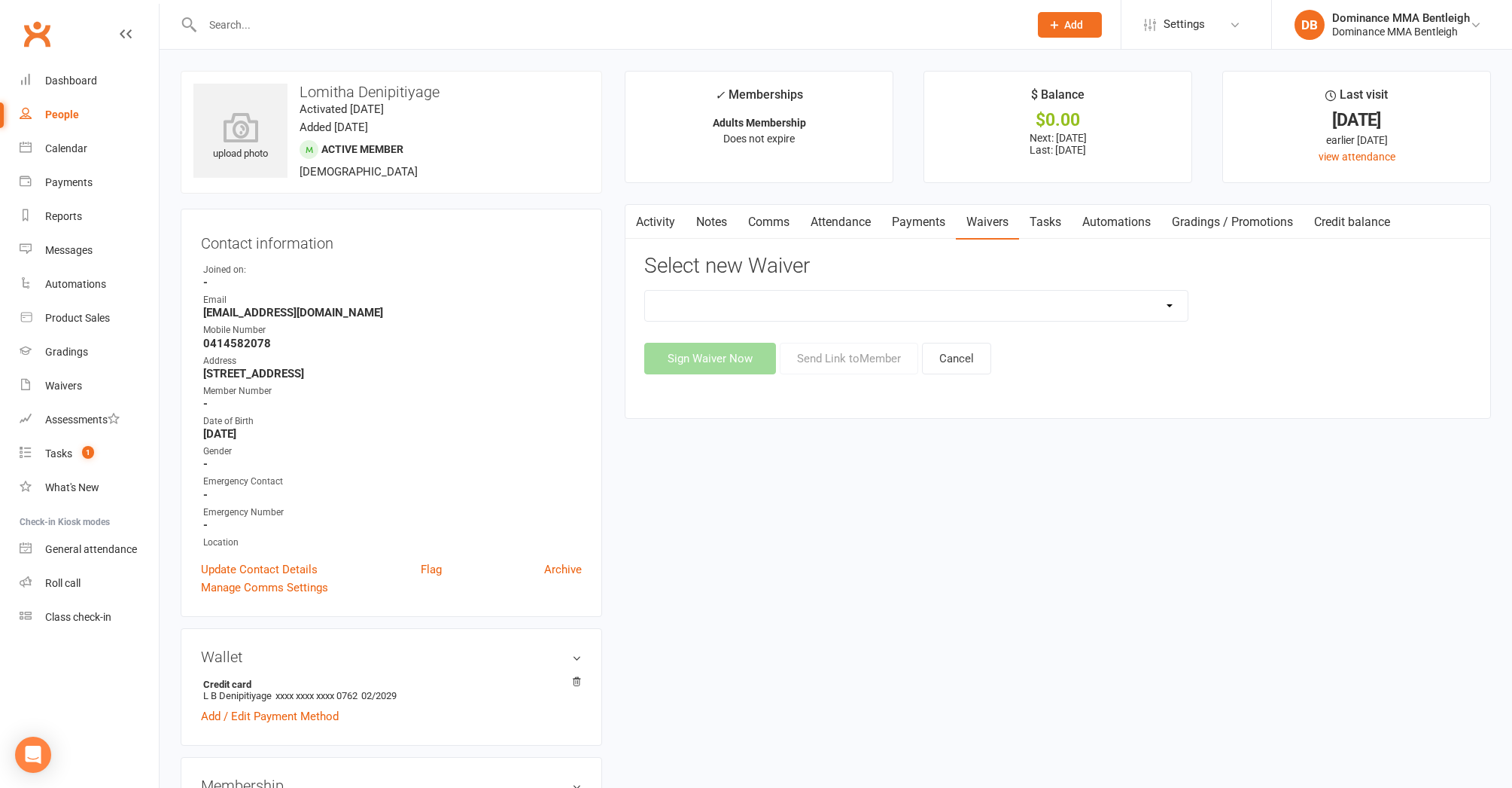
select select "7799"
click at [854, 359] on button "Send Link to Member" at bounding box center [849, 359] width 138 height 31
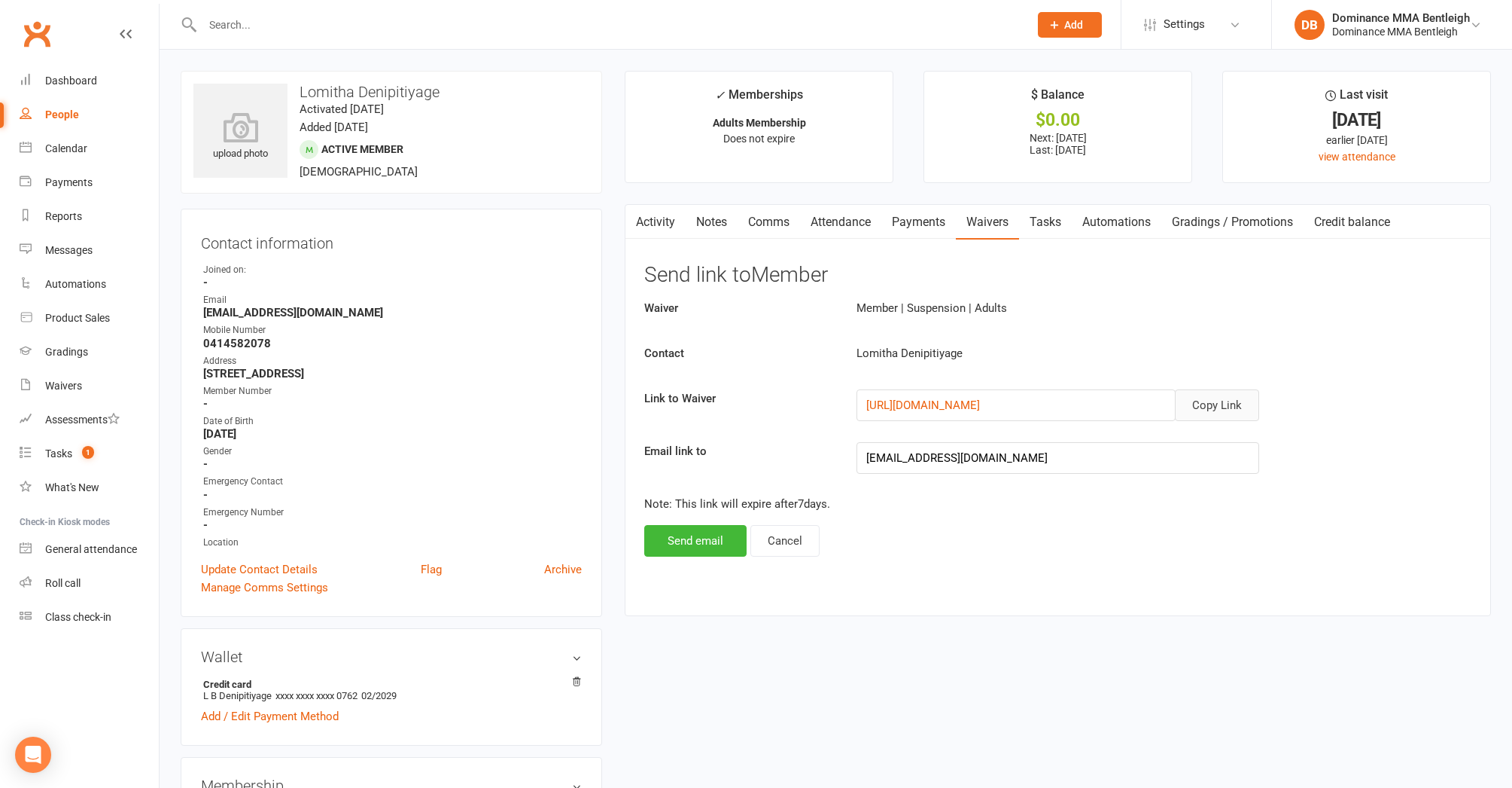
click at [1231, 397] on button "Copy Link" at bounding box center [1218, 405] width 84 height 31
drag, startPoint x: 705, startPoint y: 540, endPoint x: 721, endPoint y: 536, distance: 16.5
click at [706, 540] on button "Send email" at bounding box center [696, 540] width 103 height 31
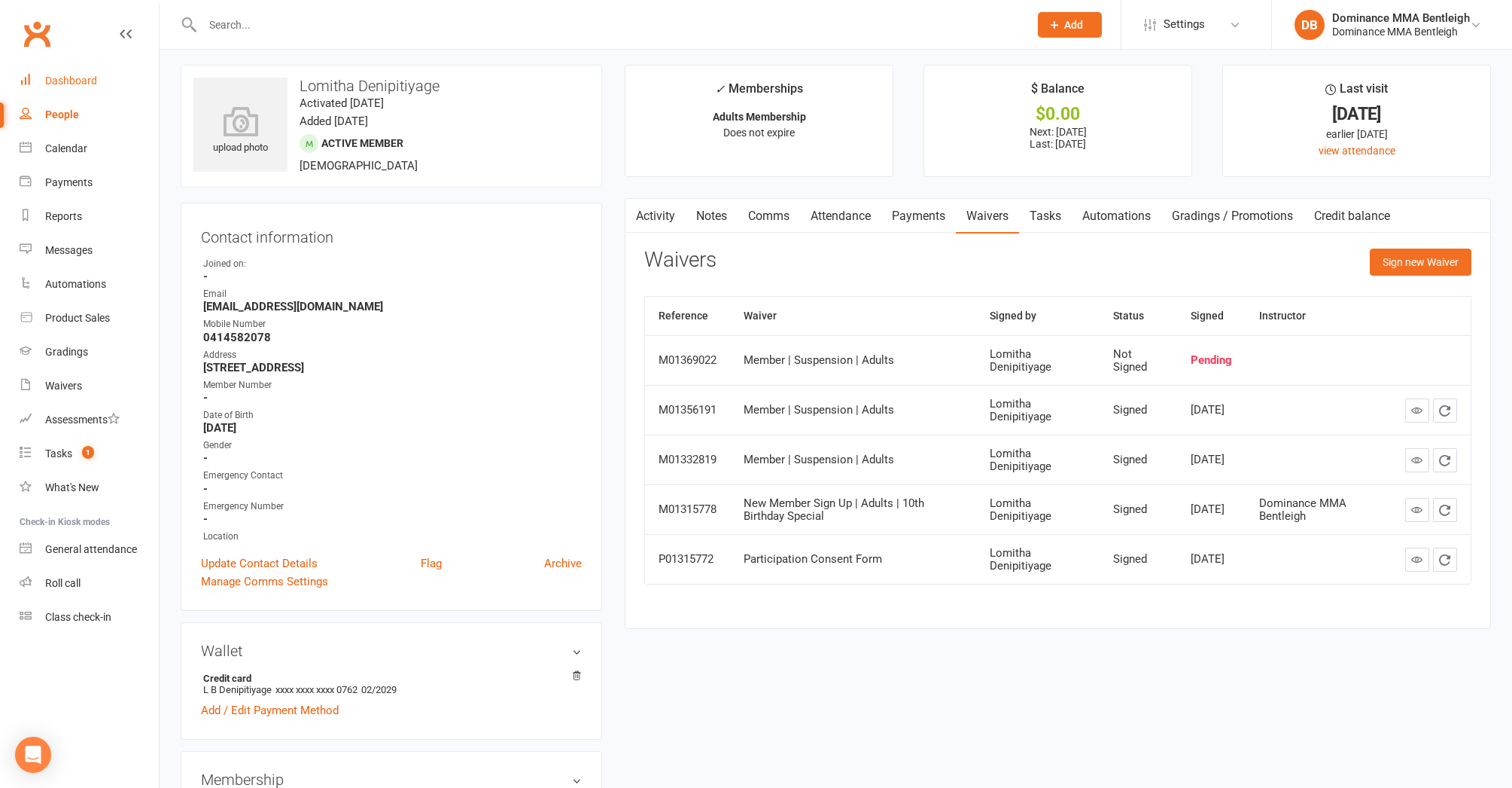
scroll to position [8, 0]
click at [84, 78] on div "Dashboard" at bounding box center [71, 80] width 52 height 12
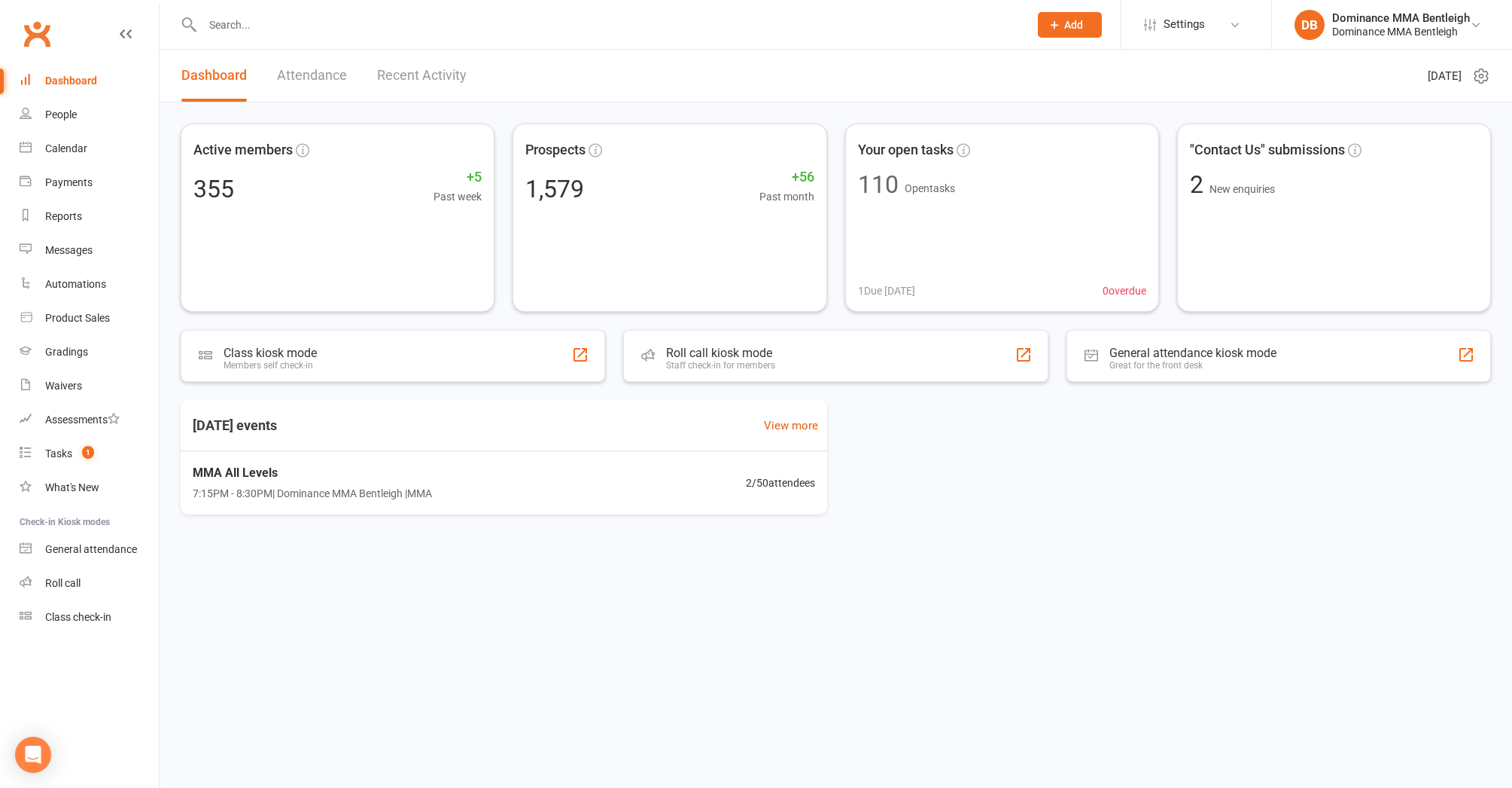
click at [296, 16] on input "text" at bounding box center [608, 25] width 821 height 21
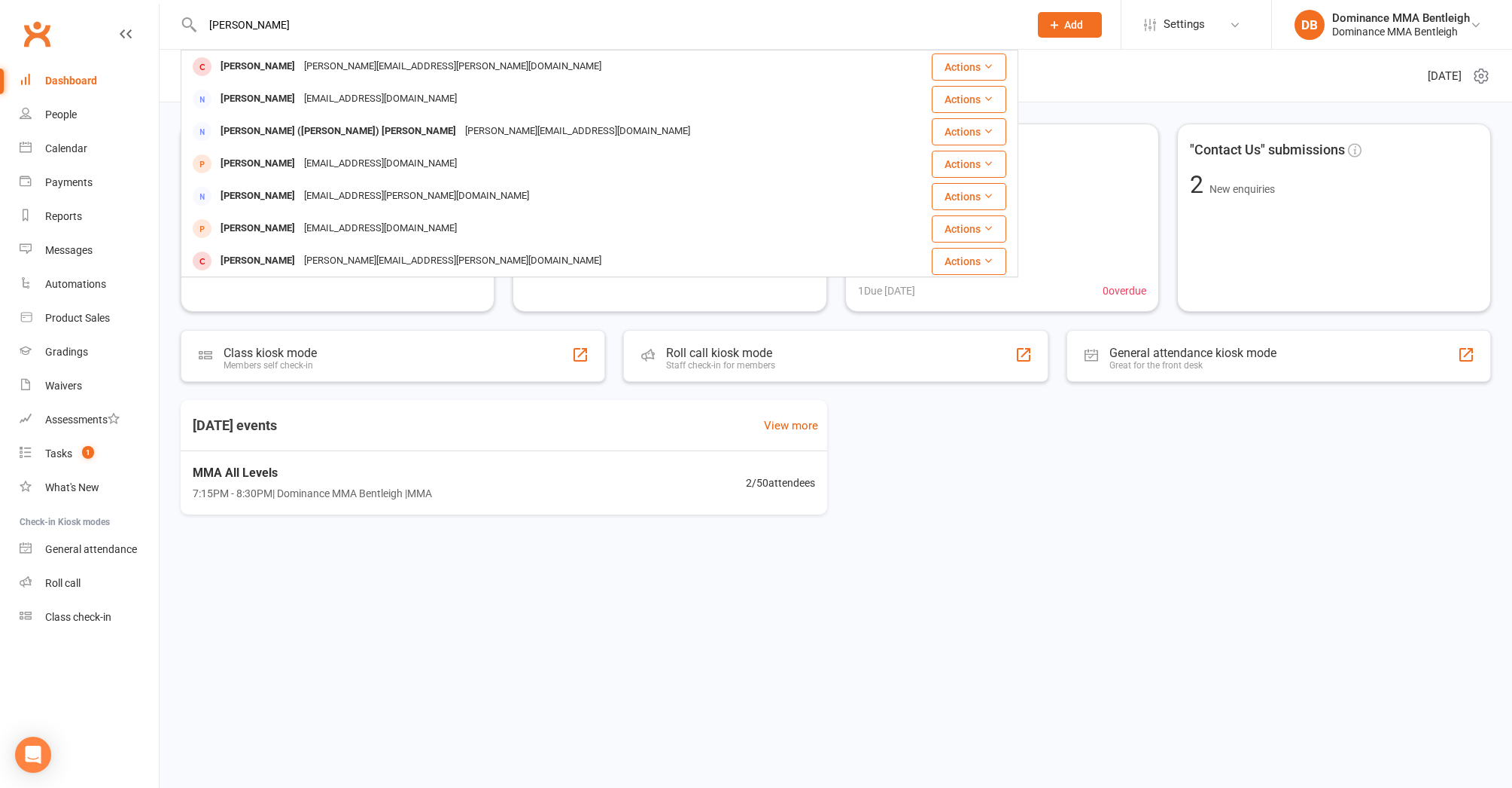
click at [279, 23] on input "Tony" at bounding box center [608, 25] width 821 height 21
type input "Tony Samuel"
drag, startPoint x: 235, startPoint y: 49, endPoint x: 304, endPoint y: 89, distance: 79.8
click at [304, 89] on div "grantsamuel@gmail.com" at bounding box center [381, 99] width 162 height 22
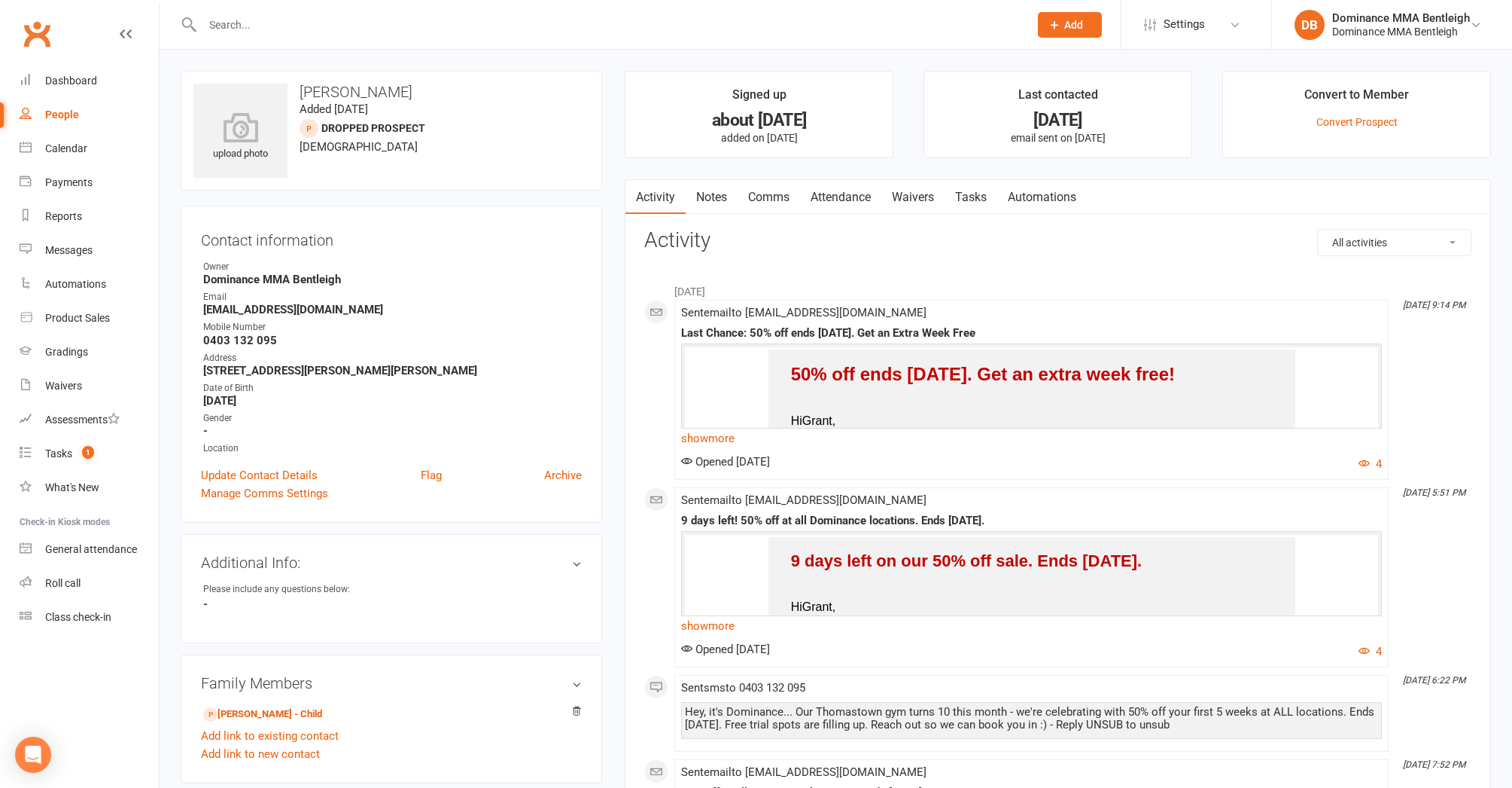
drag, startPoint x: 890, startPoint y: 205, endPoint x: 873, endPoint y: 203, distance: 17.1
click at [891, 205] on link "Waivers" at bounding box center [912, 197] width 63 height 35
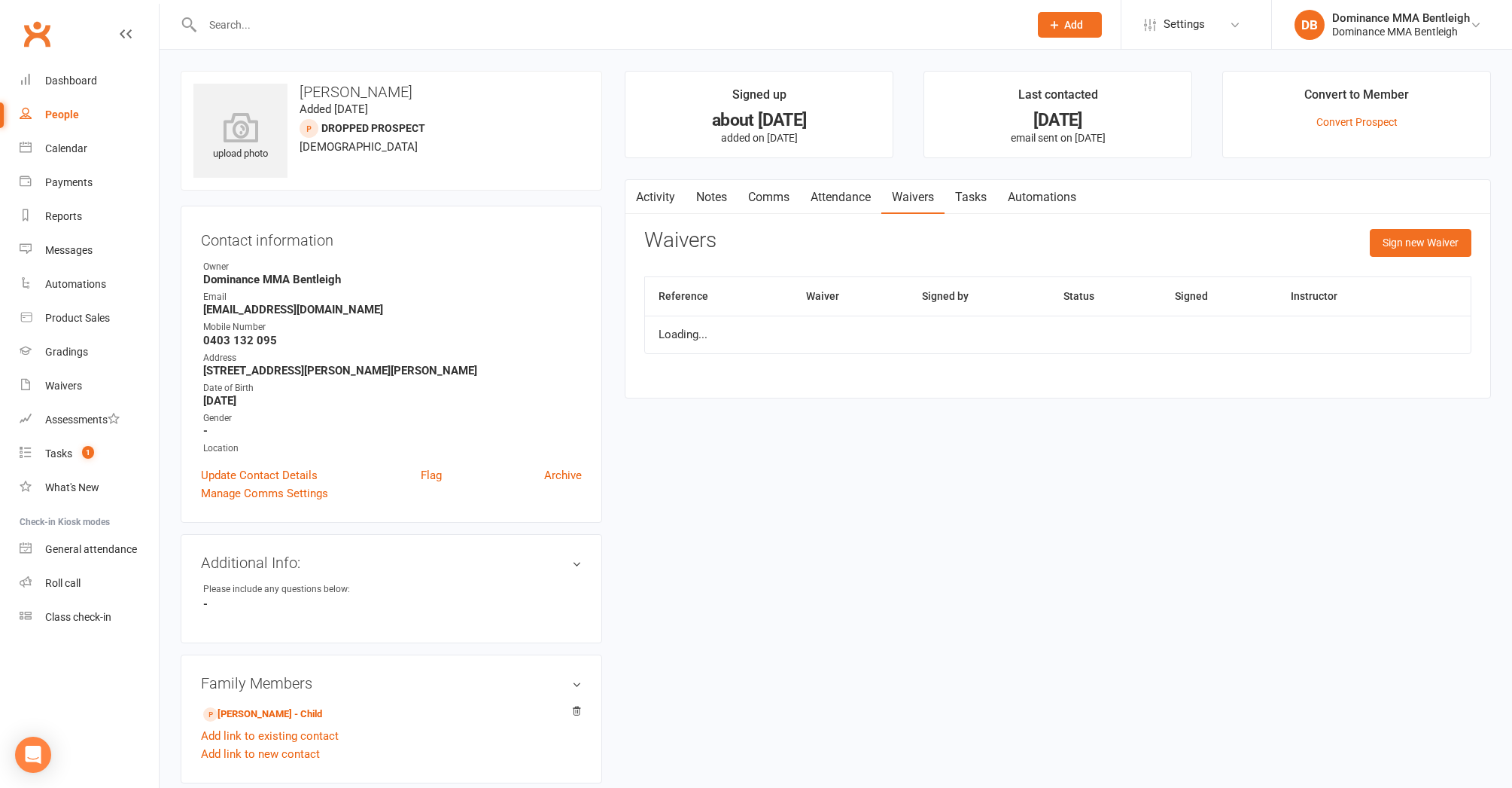
scroll to position [6, 0]
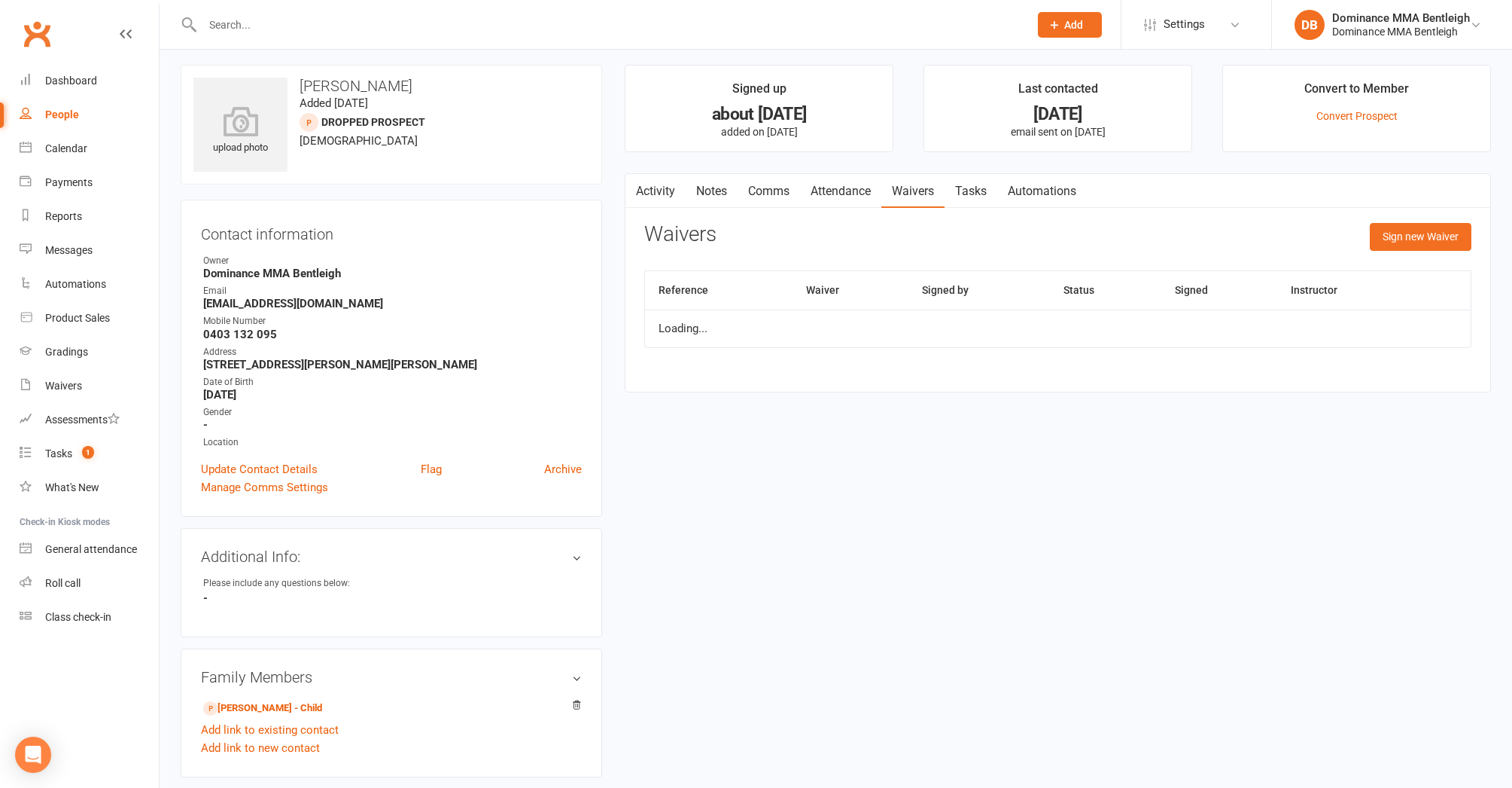
click at [873, 204] on link "Attendance" at bounding box center [841, 192] width 82 height 35
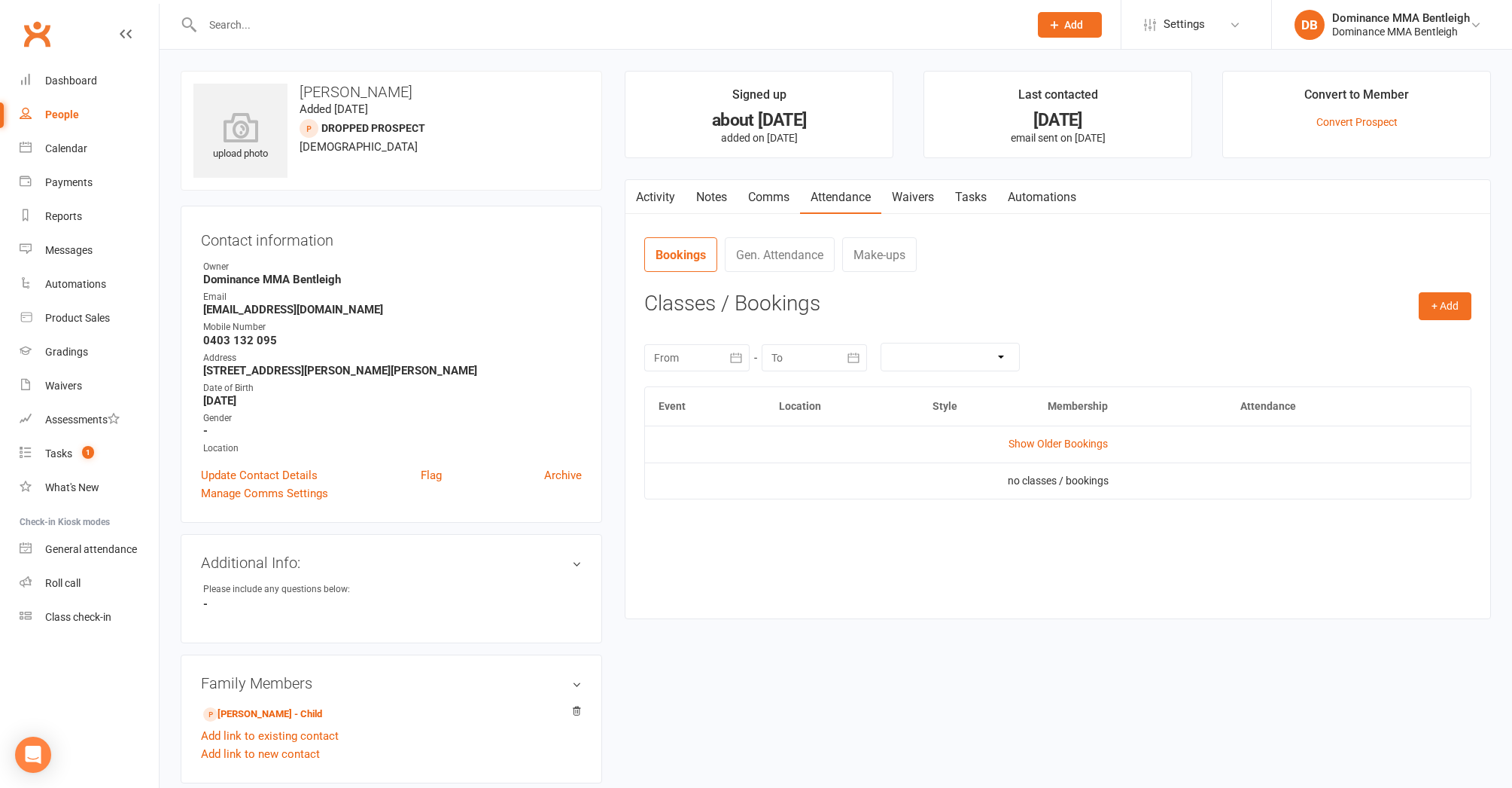
click at [787, 201] on link "Comms" at bounding box center [769, 197] width 62 height 35
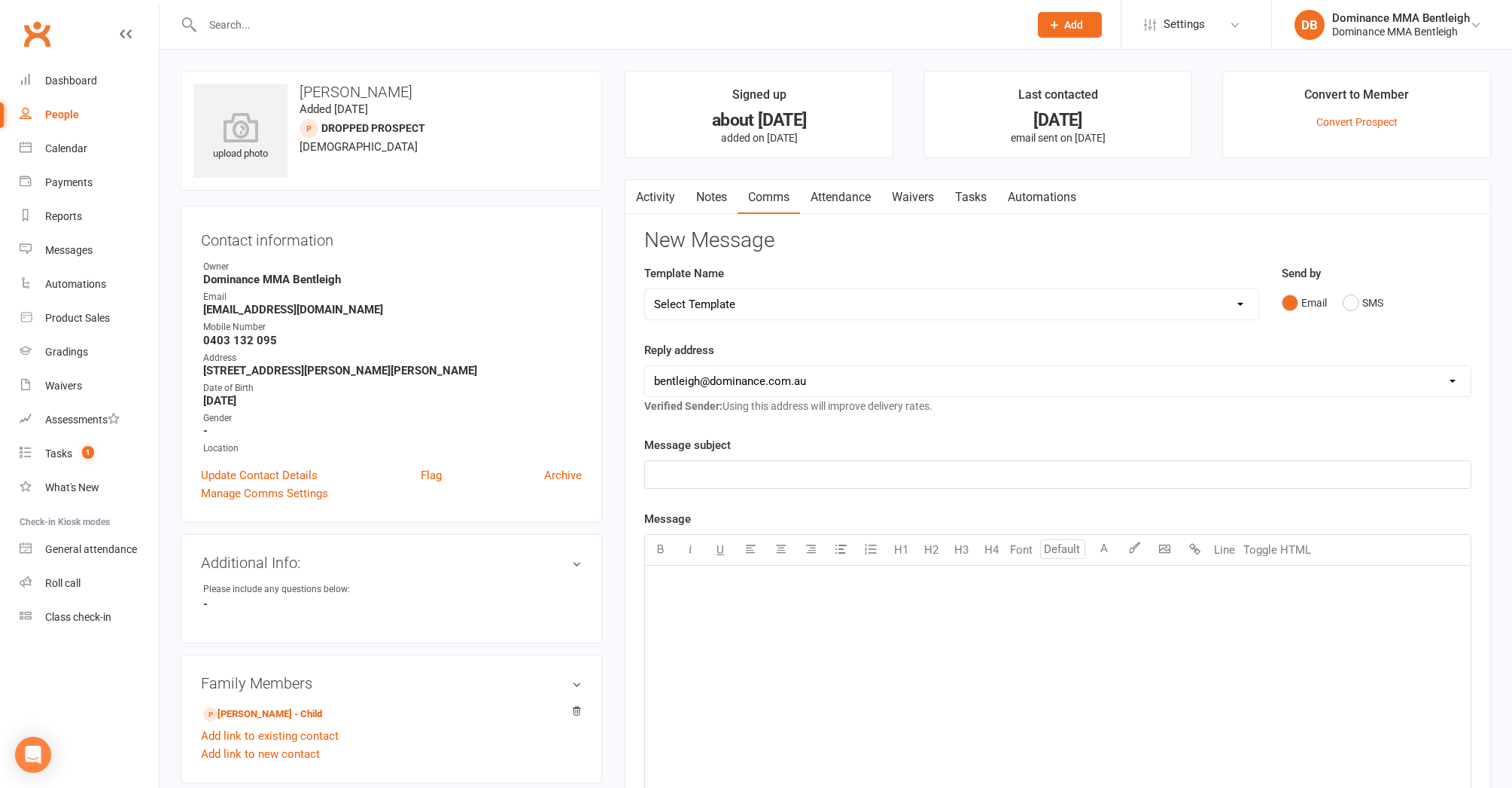
drag, startPoint x: 852, startPoint y: 449, endPoint x: 922, endPoint y: 194, distance: 264.4
click at [922, 194] on link "Waivers" at bounding box center [912, 197] width 63 height 35
click at [923, 194] on link "Waivers" at bounding box center [912, 197] width 63 height 35
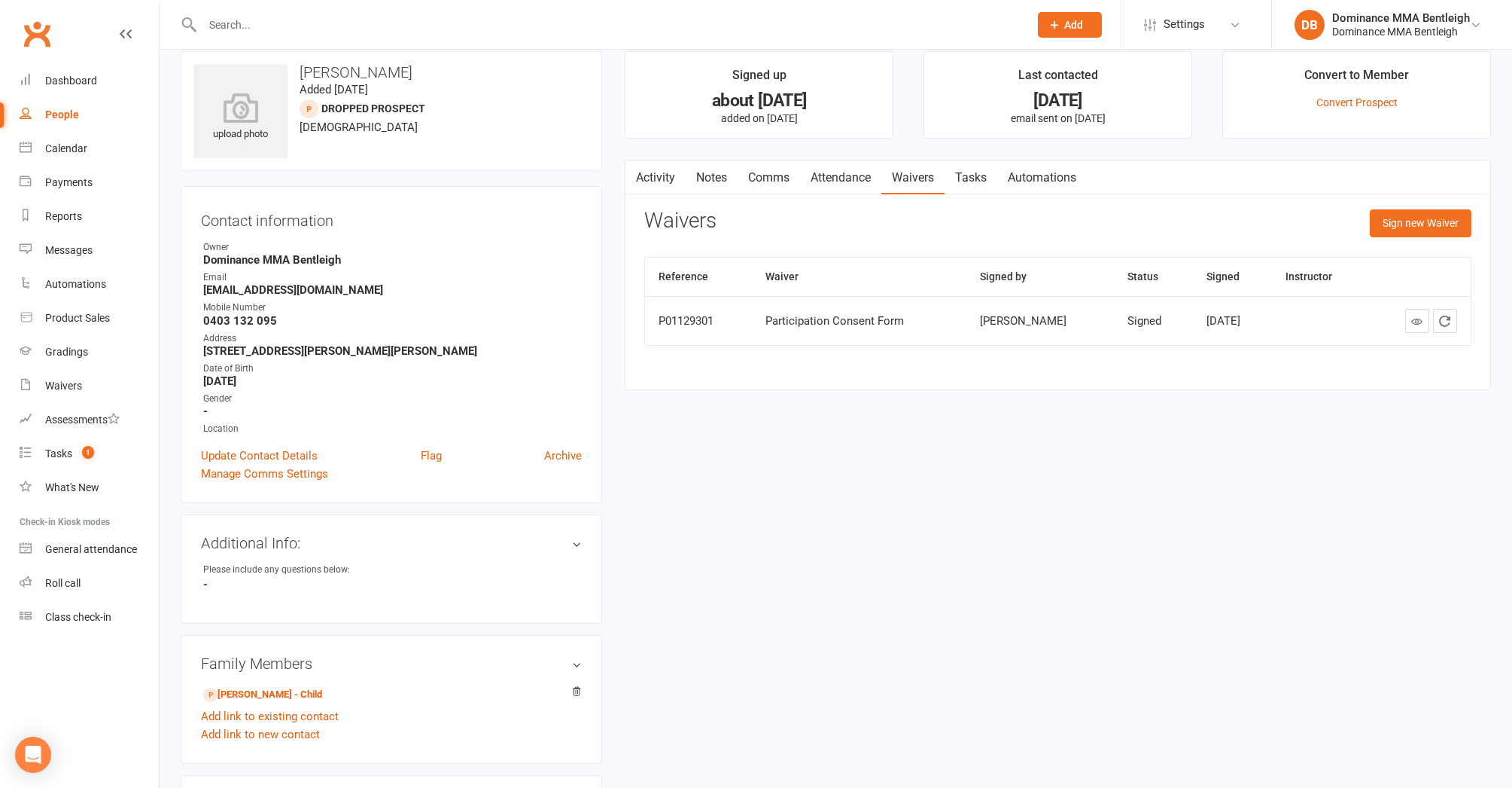
scroll to position [20, 0]
click at [979, 179] on link "Tasks" at bounding box center [970, 177] width 52 height 35
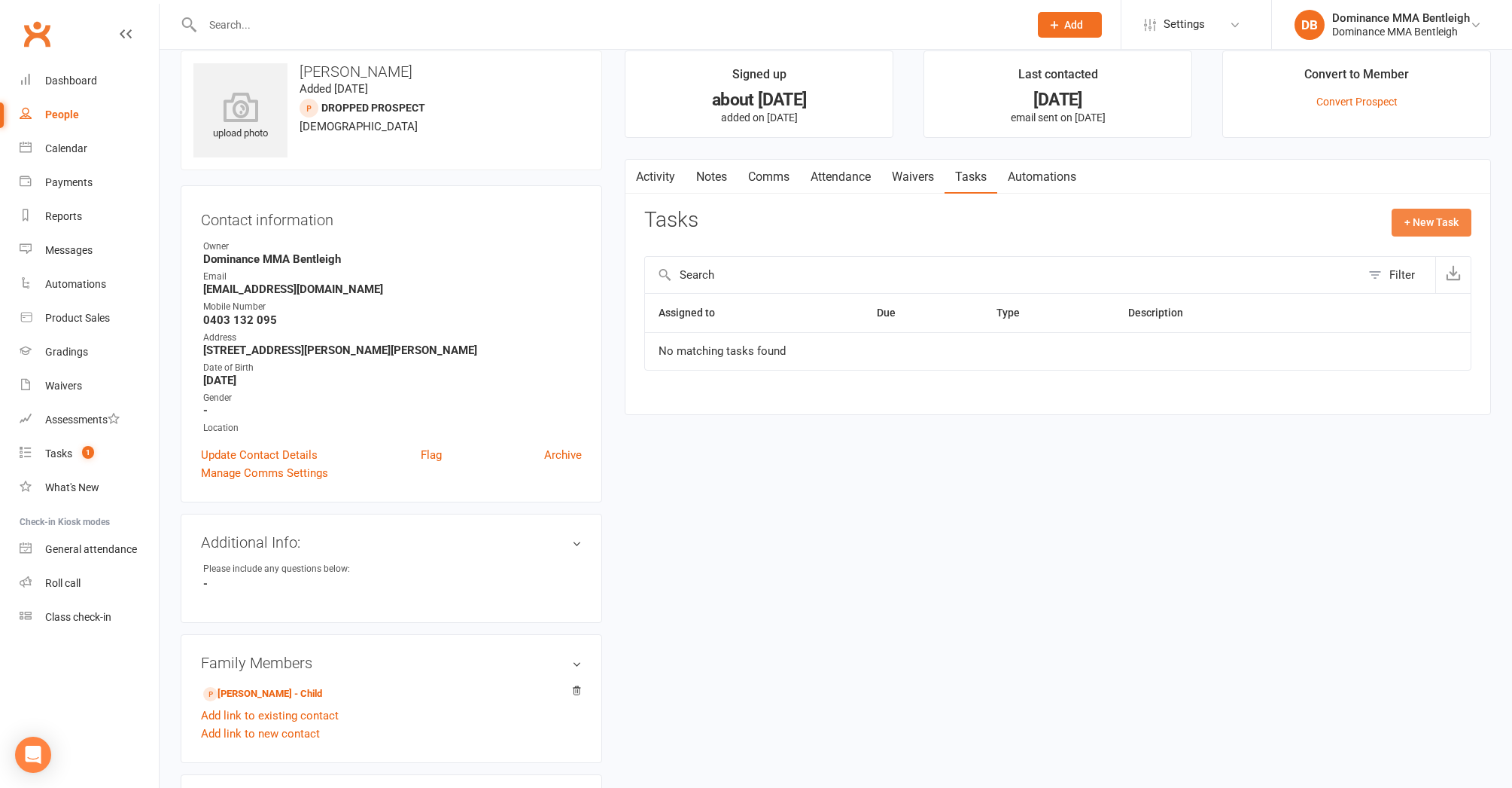
click at [1468, 230] on button "+ New Task" at bounding box center [1431, 222] width 80 height 28
select select "24839"
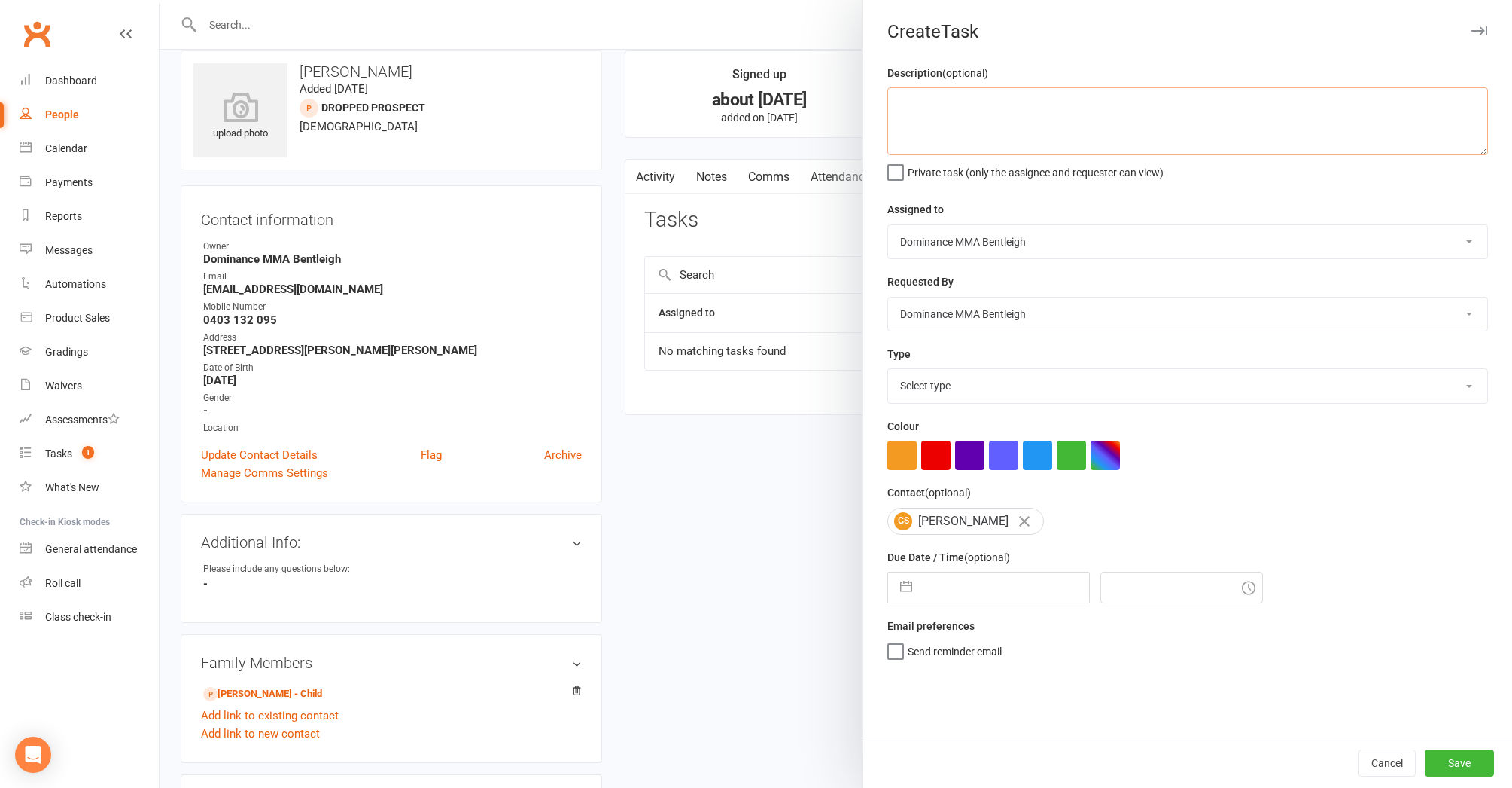
drag, startPoint x: 1209, startPoint y: 146, endPoint x: 1226, endPoint y: 153, distance: 18.4
click at [1216, 150] on textarea at bounding box center [1187, 121] width 601 height 68
type textarea "trial confirmation for Charlie - Dylan 13/10"
click at [975, 583] on input "text" at bounding box center [1004, 587] width 170 height 30
select select "8"
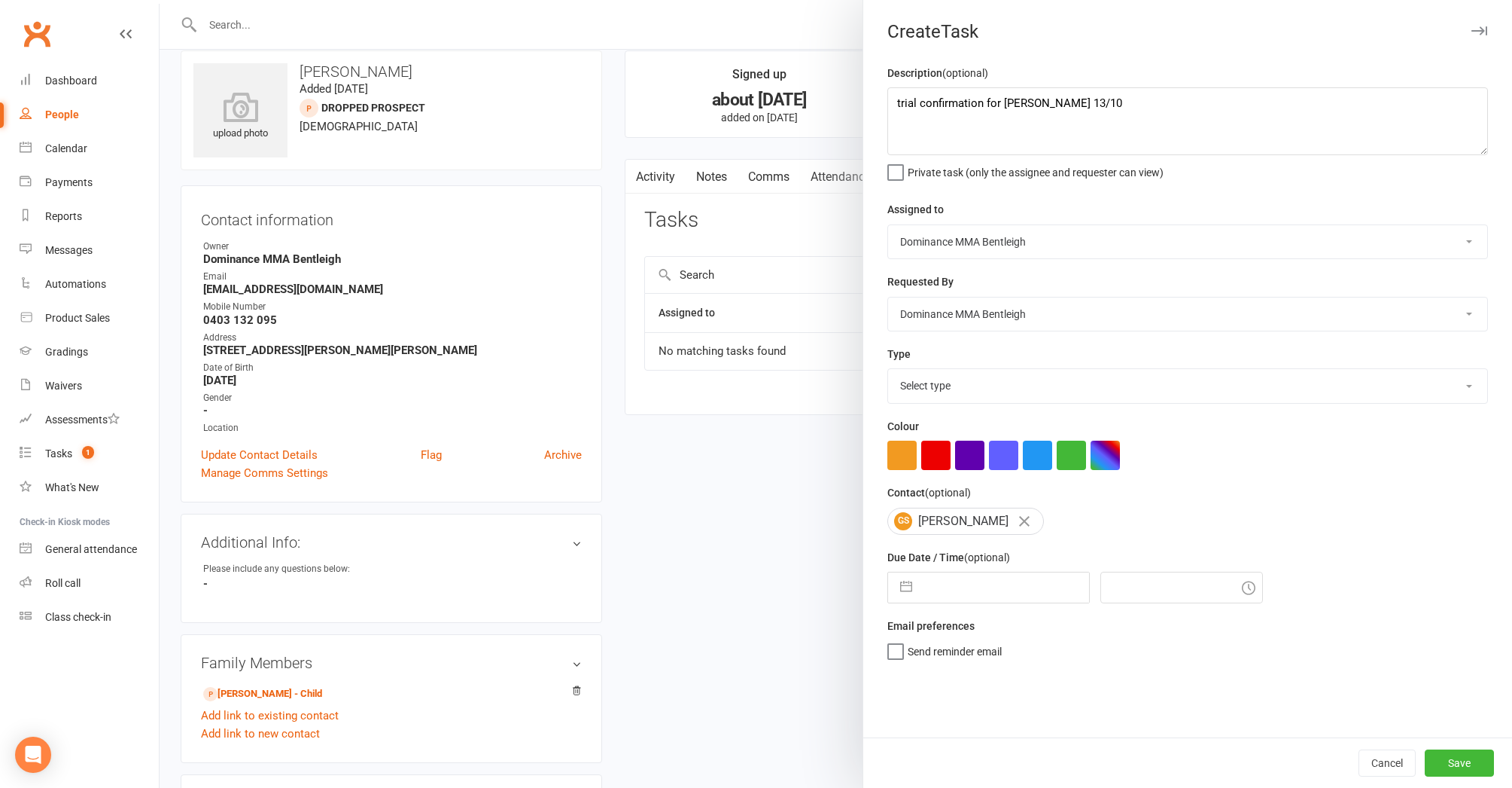
select select "2025"
select select "9"
select select "2025"
select select "10"
select select "2025"
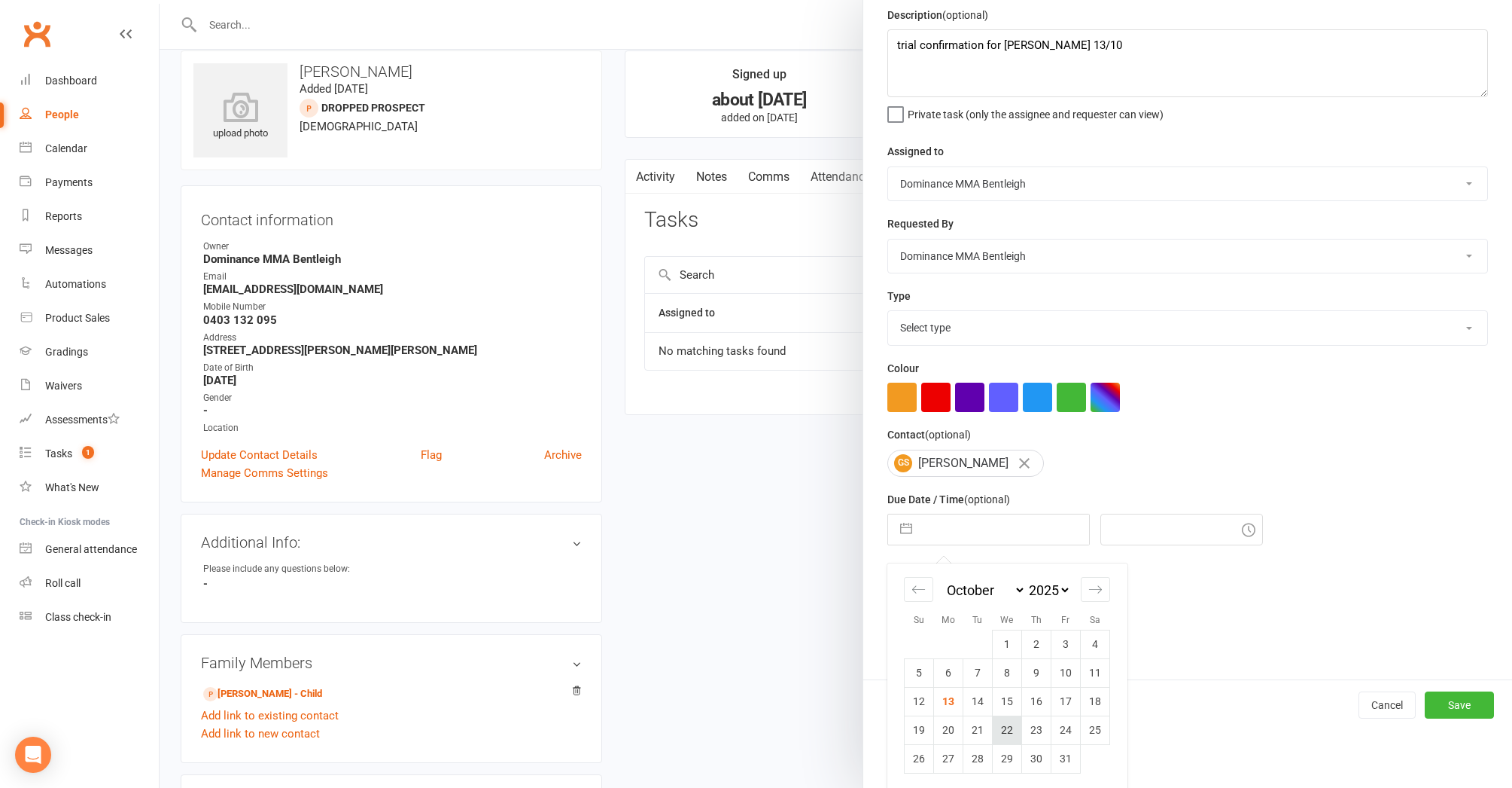
scroll to position [20, 1]
drag, startPoint x: 1008, startPoint y: 728, endPoint x: 1026, endPoint y: 727, distance: 18.0
click at [1009, 728] on td "22" at bounding box center [1008, 729] width 29 height 28
type input "22 Oct 2025"
type input "8:45pm"
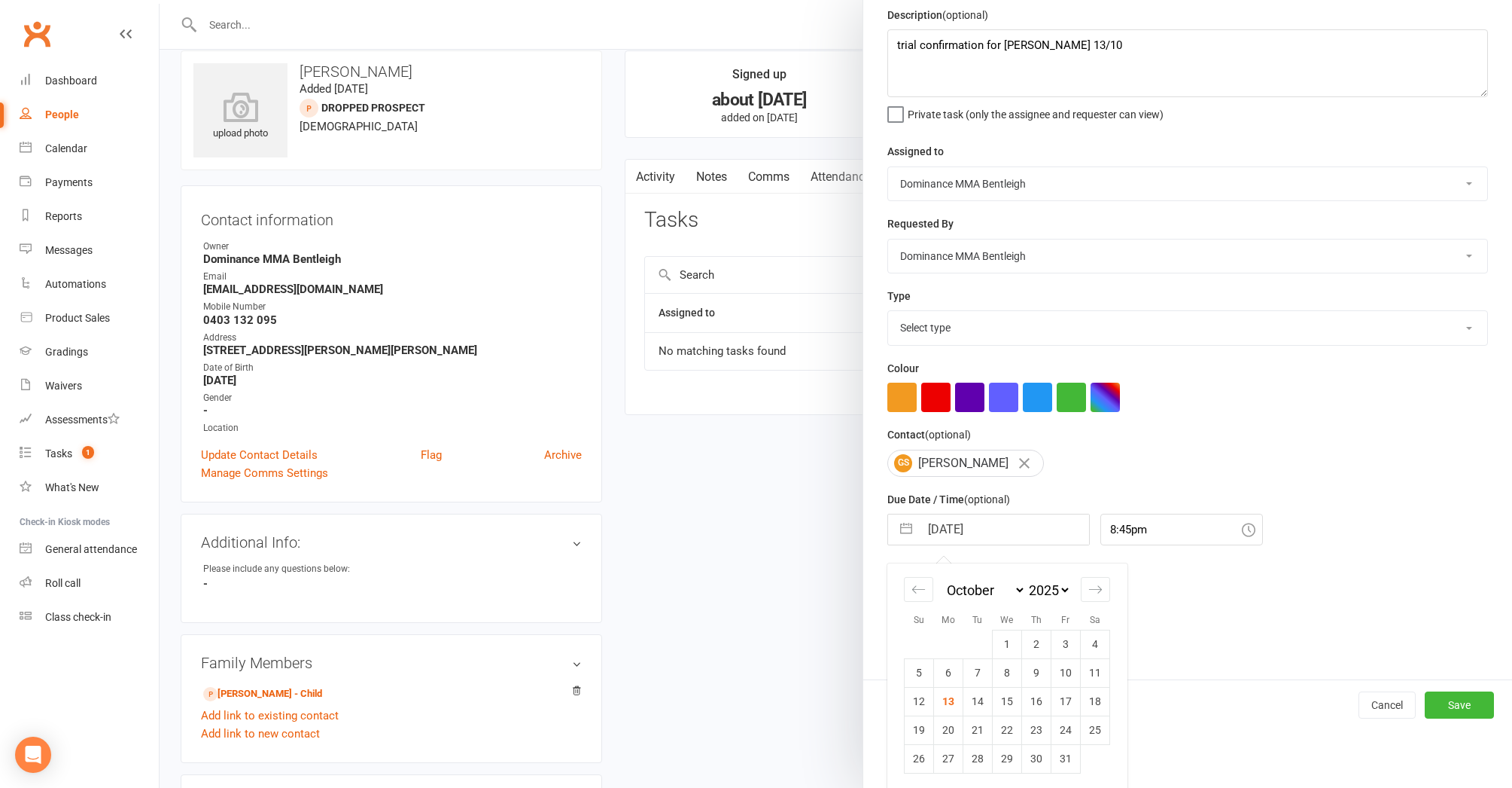
scroll to position [0, 0]
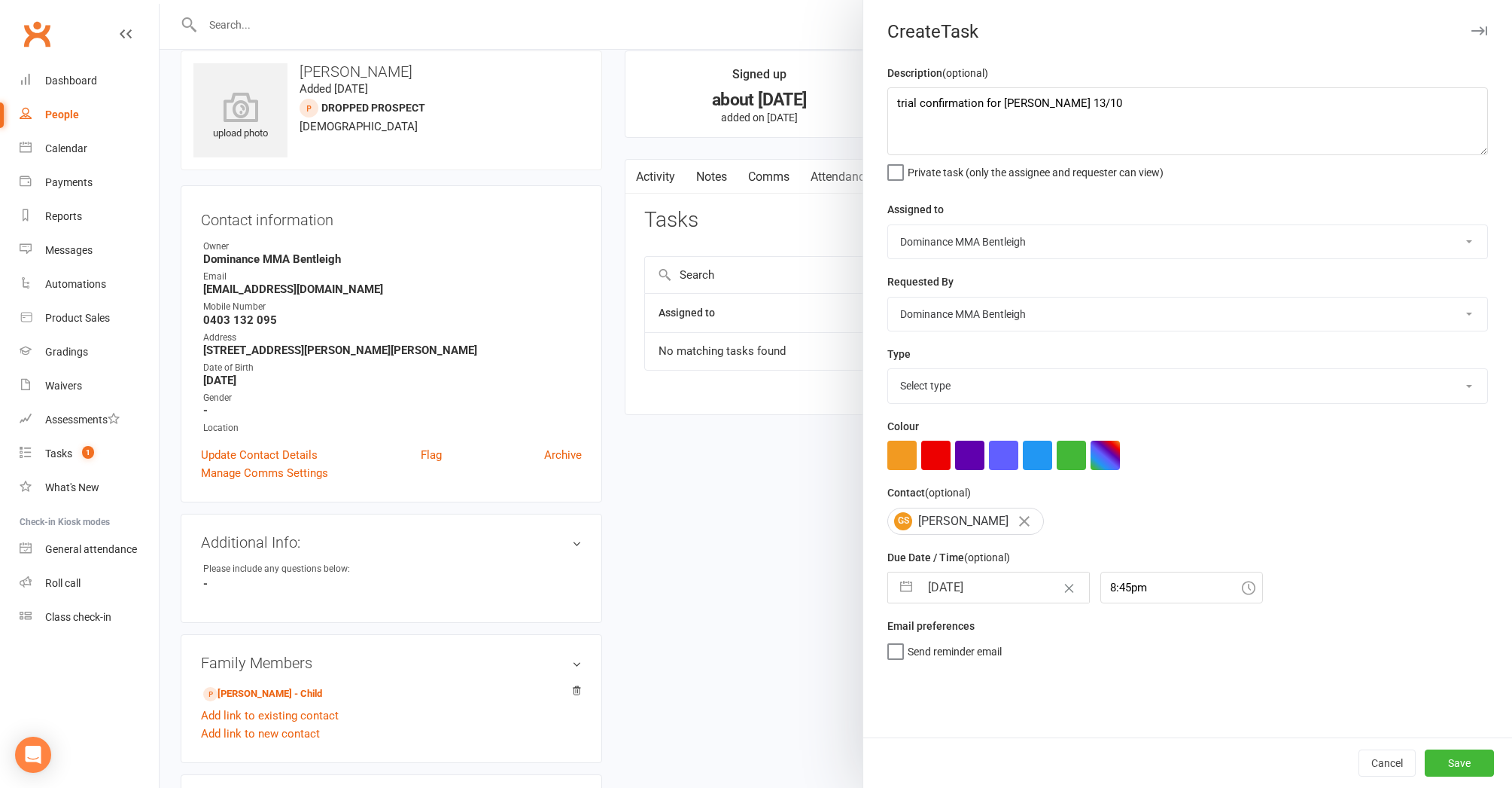
click at [1470, 760] on button "Save" at bounding box center [1460, 763] width 70 height 28
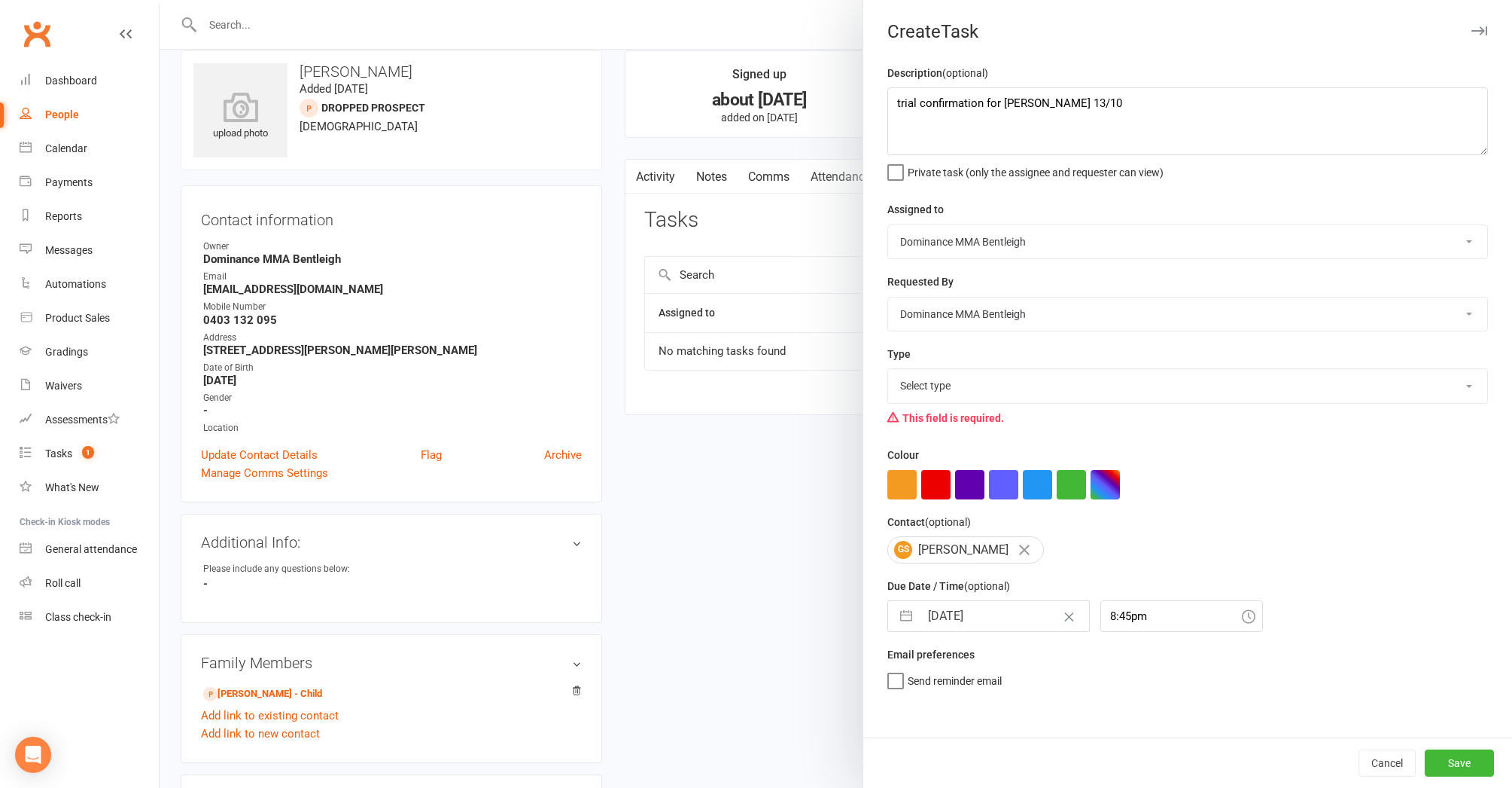
select select "13749"
drag, startPoint x: 1461, startPoint y: 757, endPoint x: 1449, endPoint y: 751, distance: 13.4
click at [1460, 757] on button "Save" at bounding box center [1460, 763] width 70 height 28
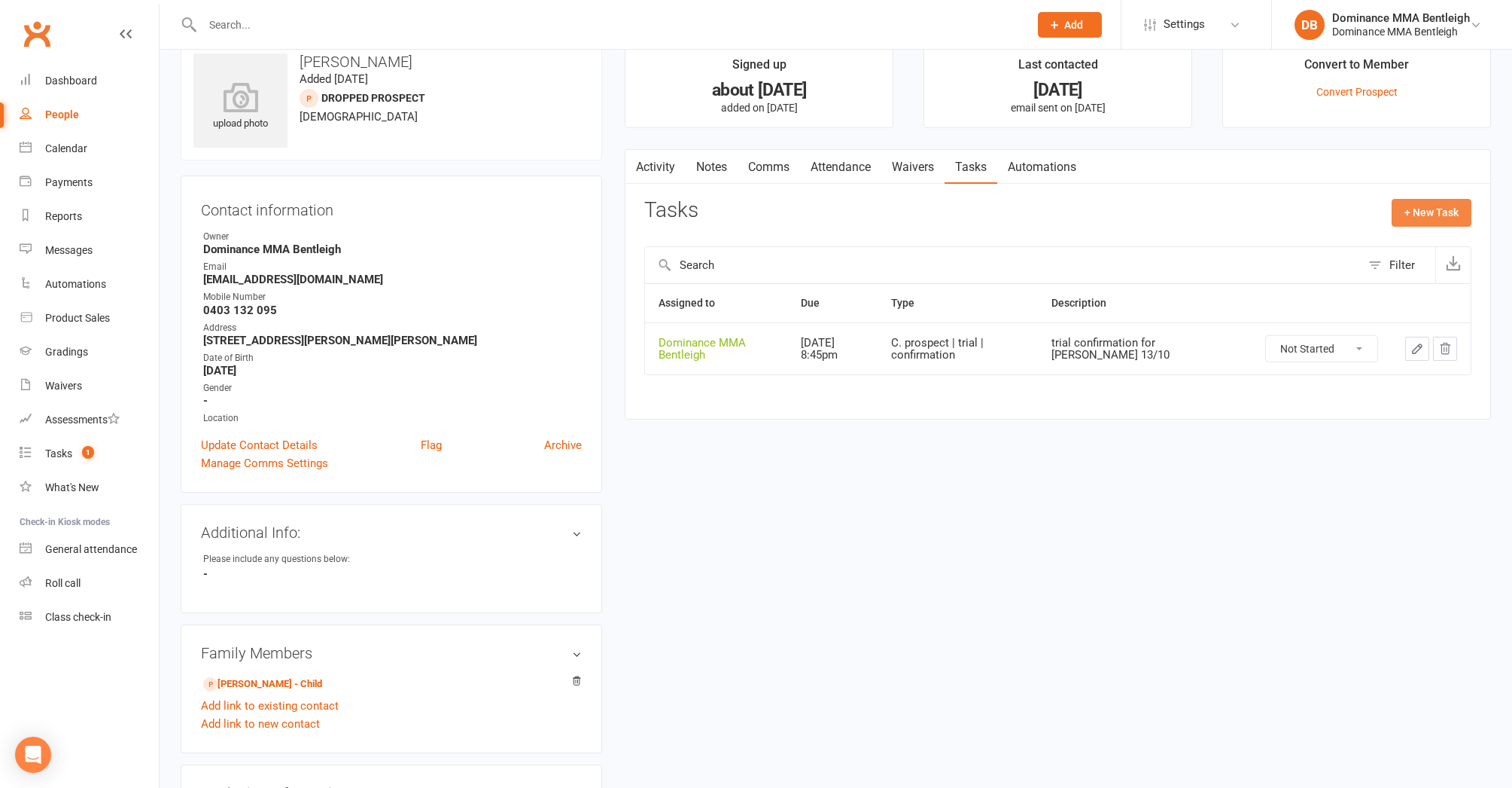
scroll to position [31, 0]
click at [1421, 213] on button "+ New Task" at bounding box center [1431, 211] width 80 height 28
select select "24839"
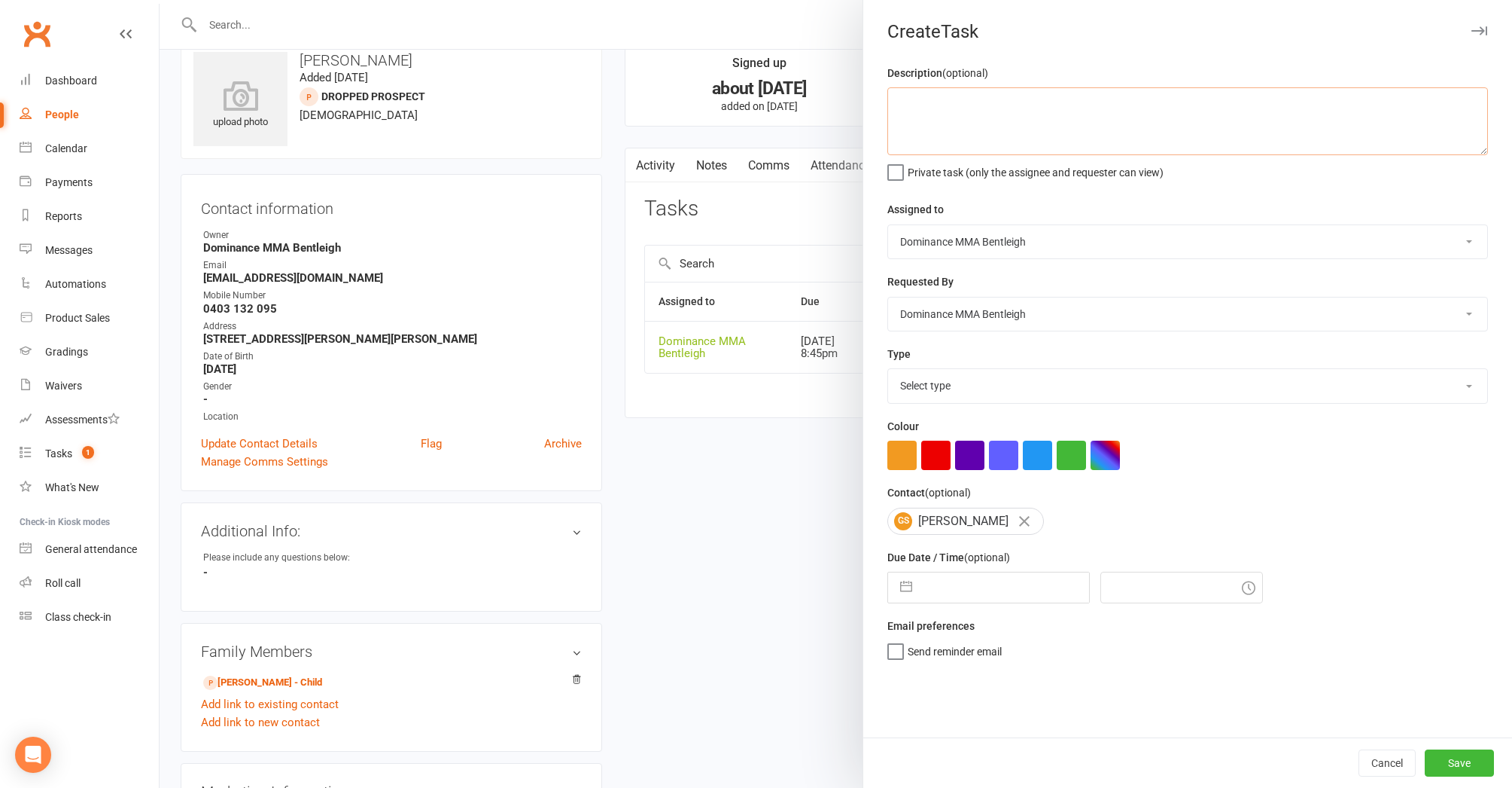
click at [1010, 125] on textarea at bounding box center [1187, 121] width 601 height 68
type textarea "trial follow up - Dylan 13/10"
select select "13787"
click at [1002, 587] on input "text" at bounding box center [1004, 587] width 170 height 30
select select "8"
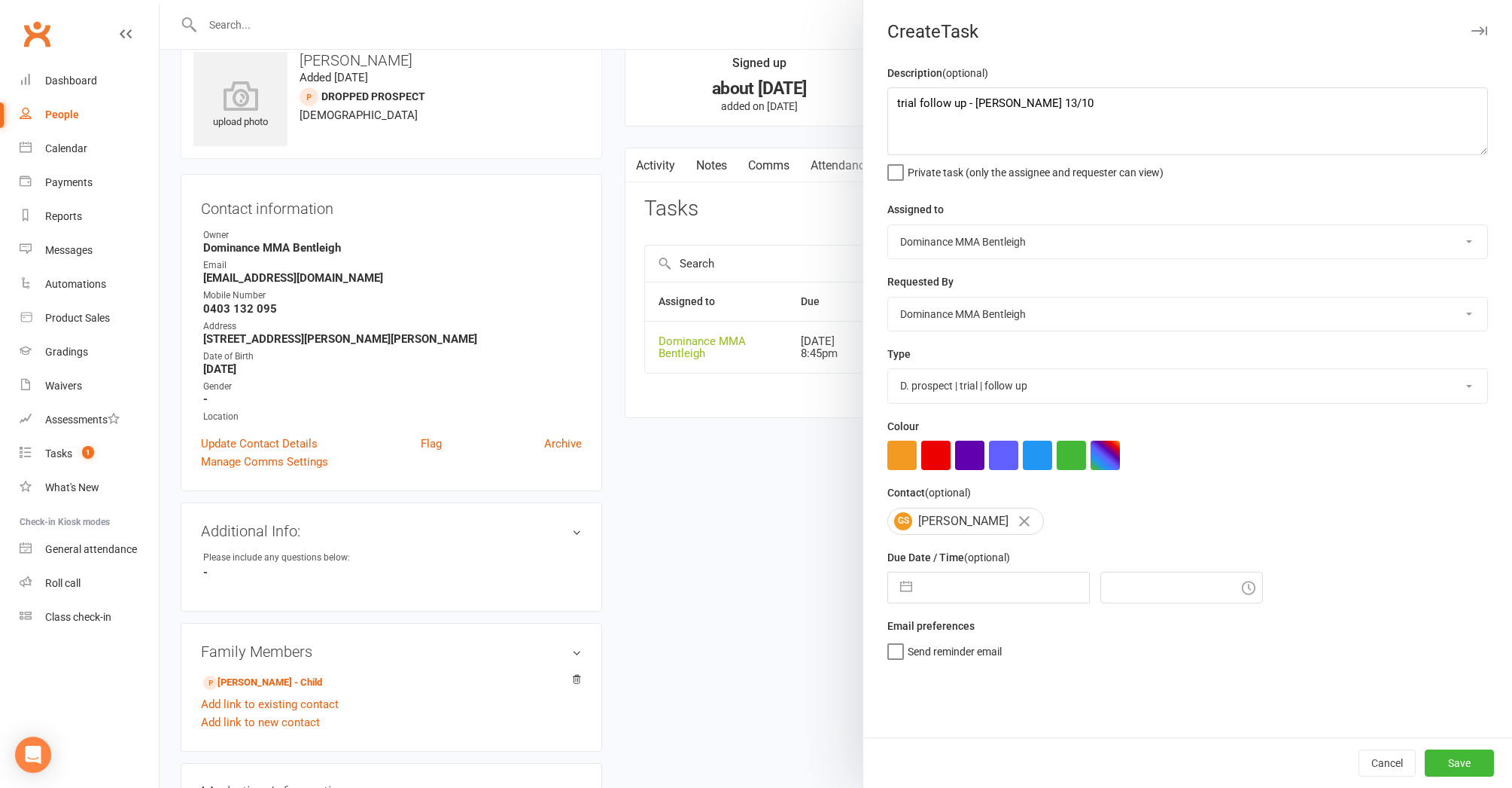
select select "2025"
select select "9"
select select "2025"
select select "10"
select select "2025"
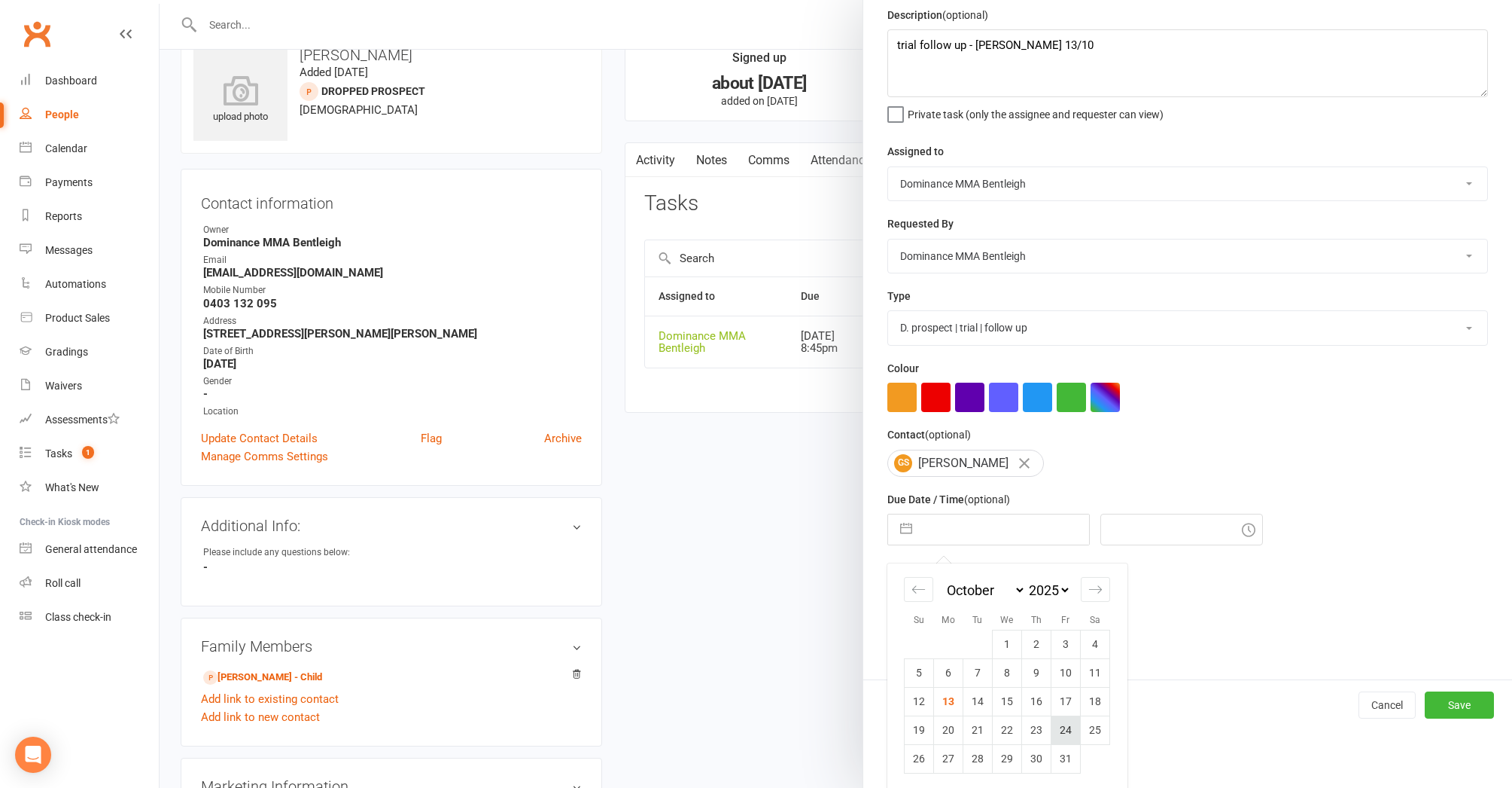
scroll to position [39, 0]
click at [1067, 726] on td "24" at bounding box center [1066, 729] width 29 height 28
type input "24 Oct 2025"
type input "8:45pm"
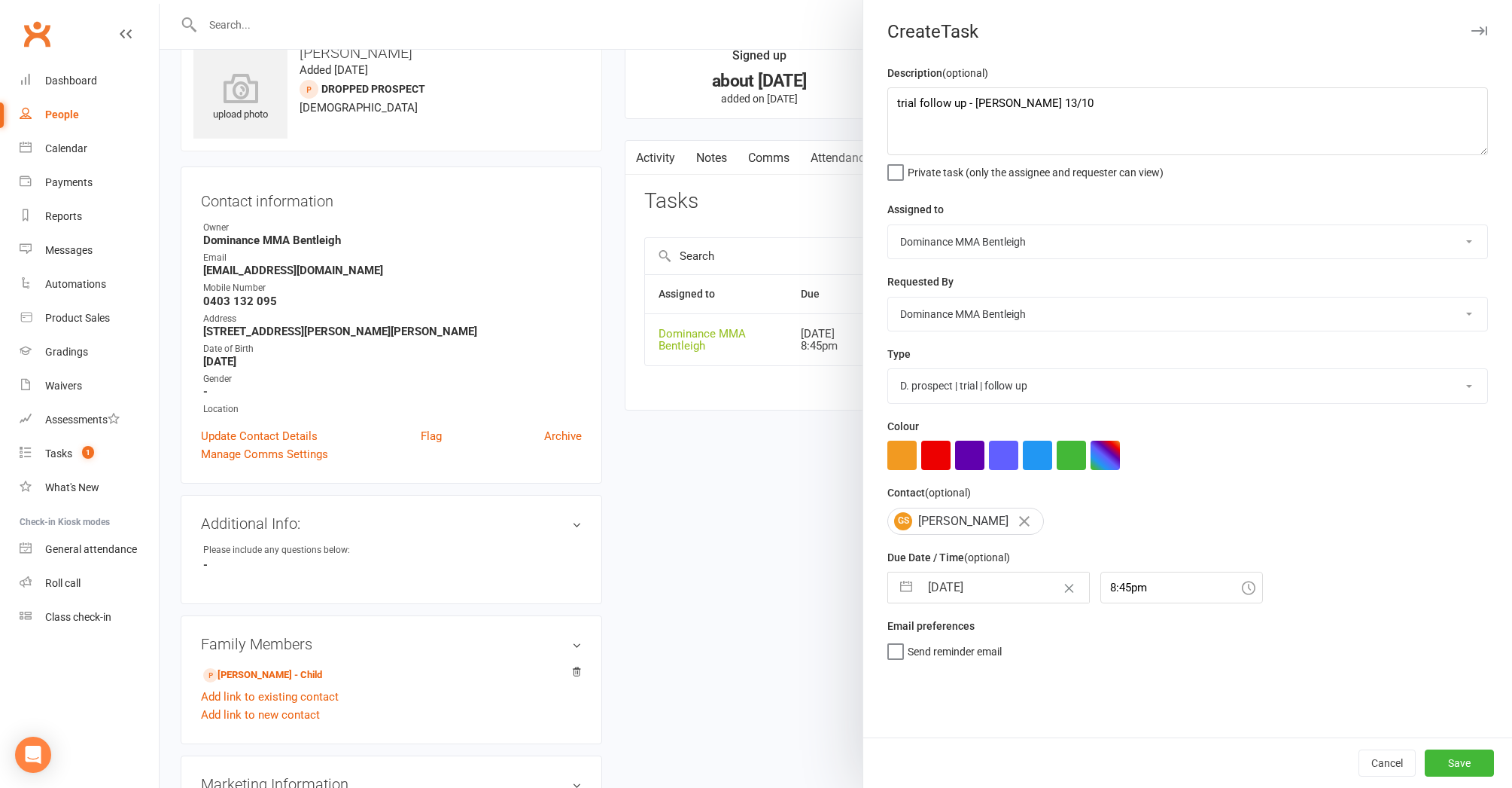
click at [1445, 763] on button "Save" at bounding box center [1460, 763] width 70 height 28
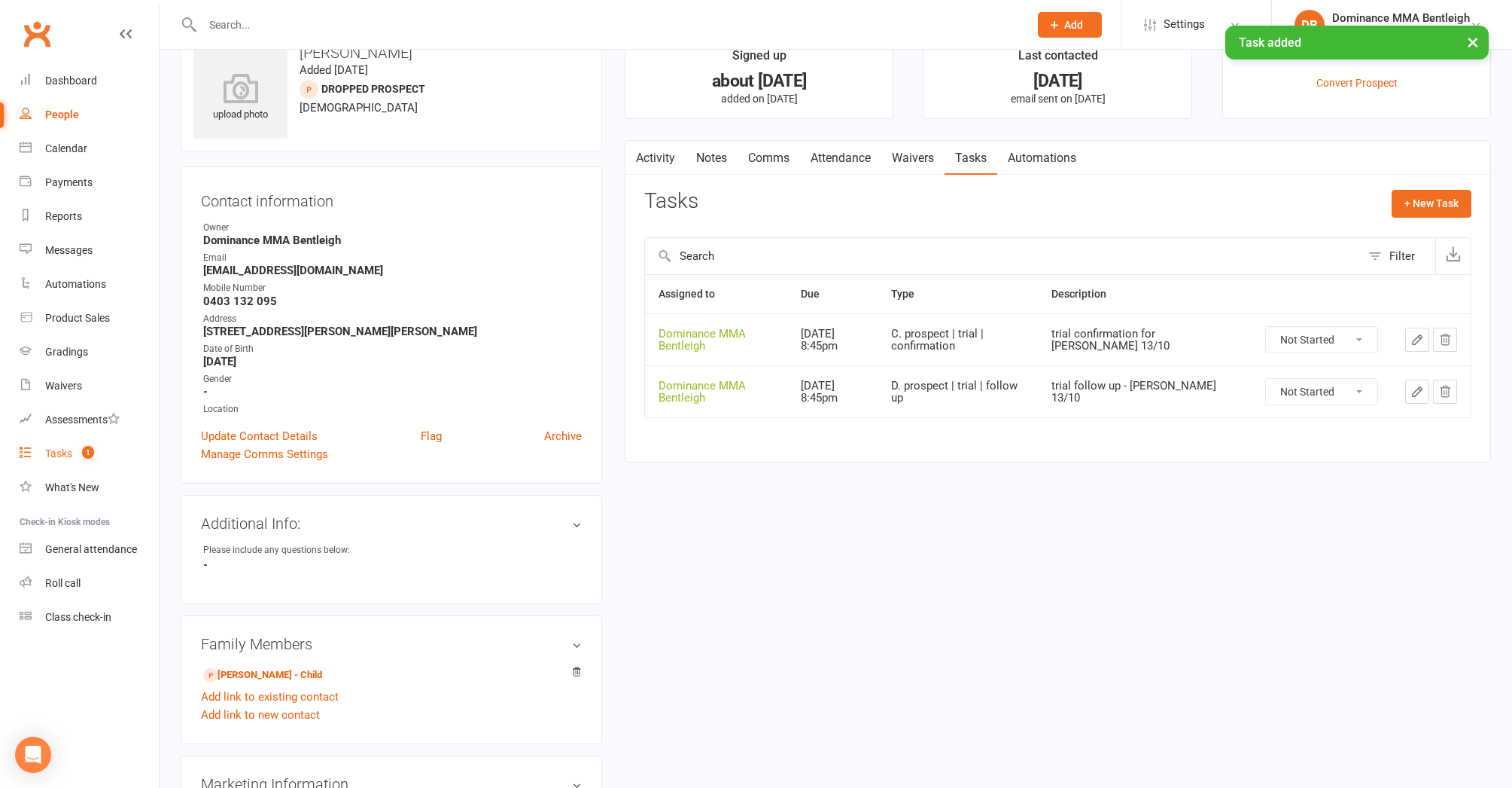
click at [73, 452] on link "Tasks 1" at bounding box center [89, 453] width 139 height 34
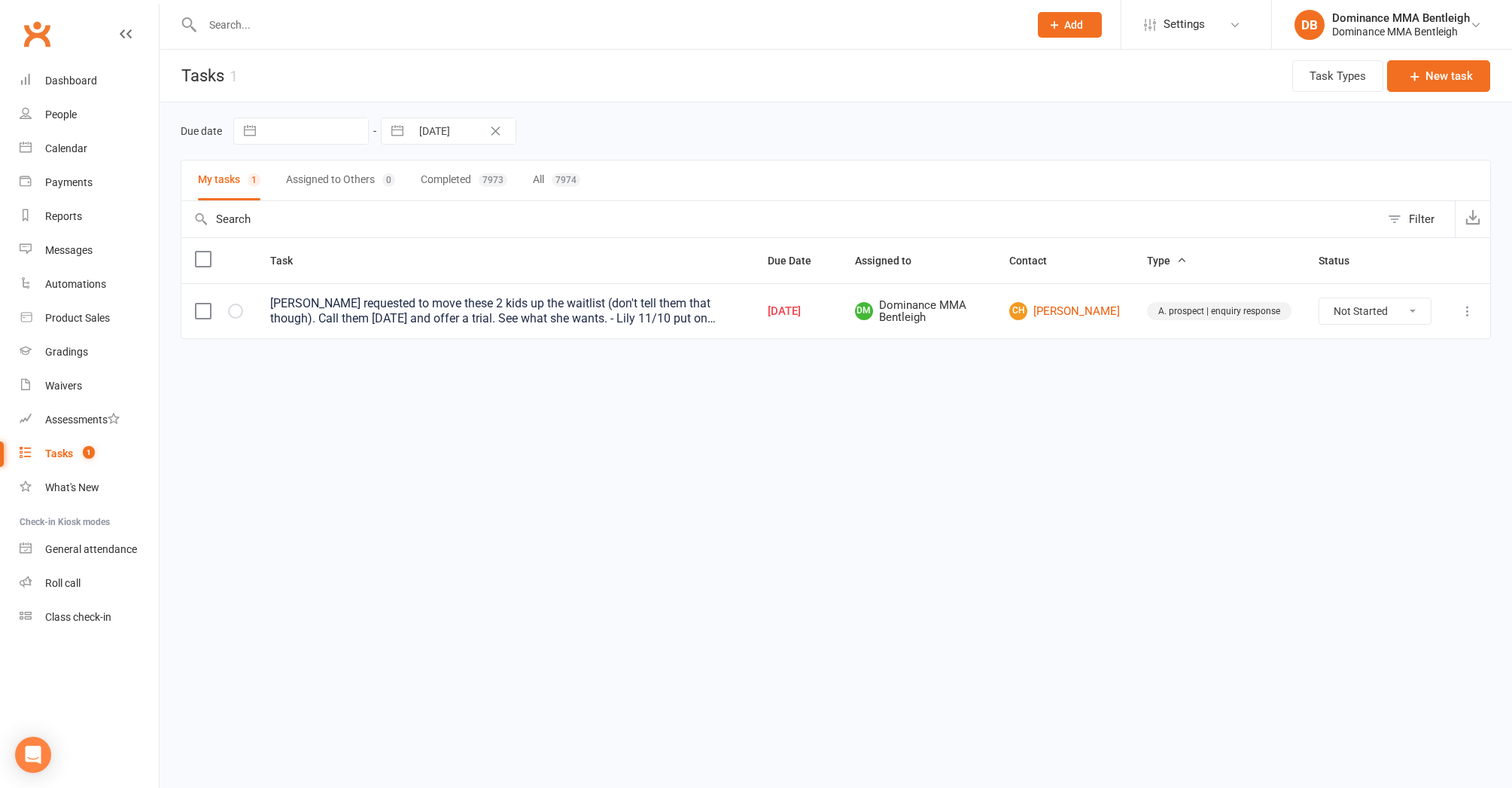
click at [305, 19] on input "text" at bounding box center [608, 25] width 821 height 21
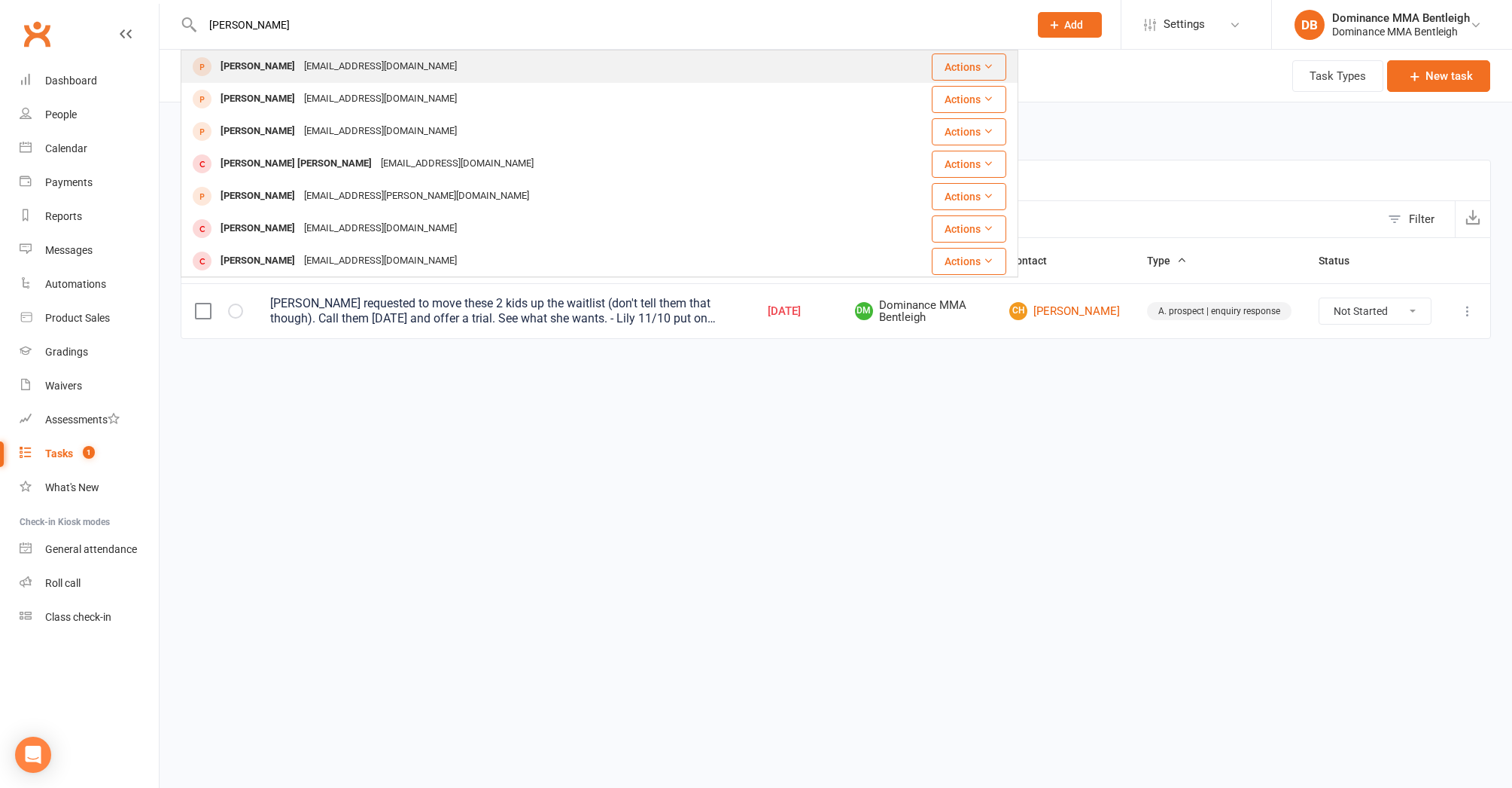
type input "jack kid"
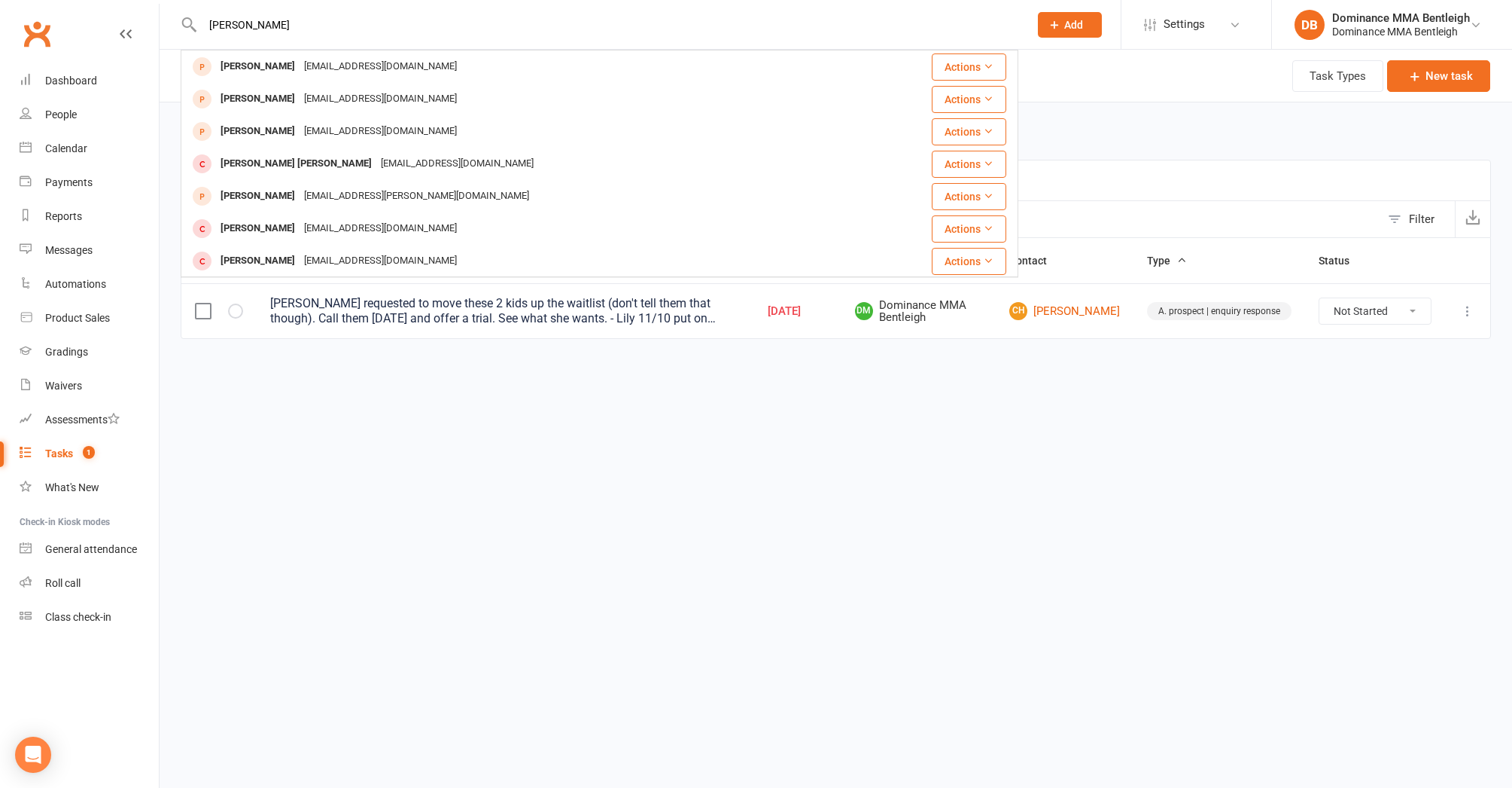
click at [411, 61] on div "Jack Kidney Neenshanna@hotmail.com" at bounding box center [530, 67] width 696 height 31
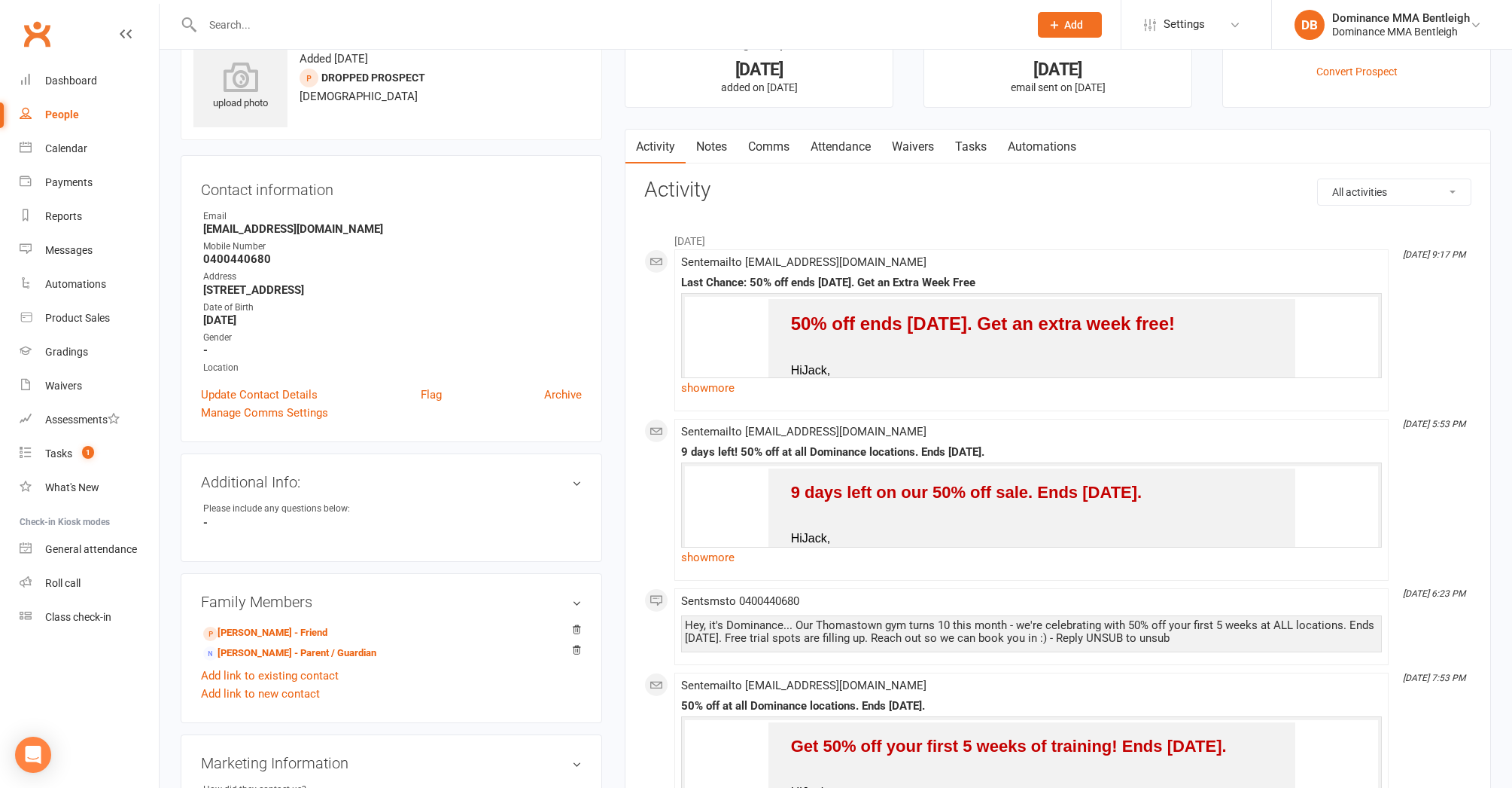
scroll to position [94, 0]
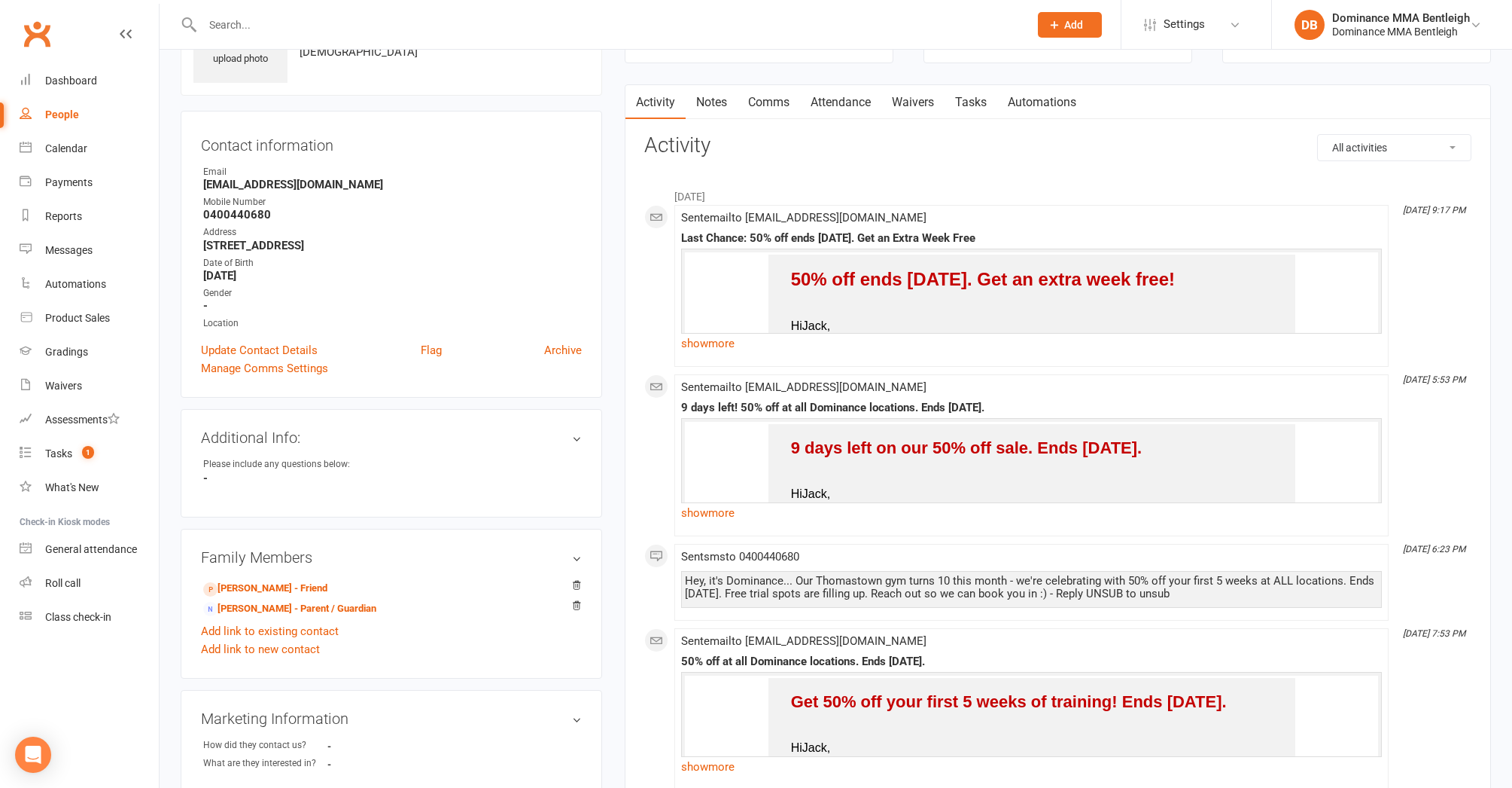
drag, startPoint x: 293, startPoint y: 615, endPoint x: 285, endPoint y: 615, distance: 8.0
click at [293, 615] on link "Nina Hanna - Parent / Guardian" at bounding box center [290, 608] width 173 height 16
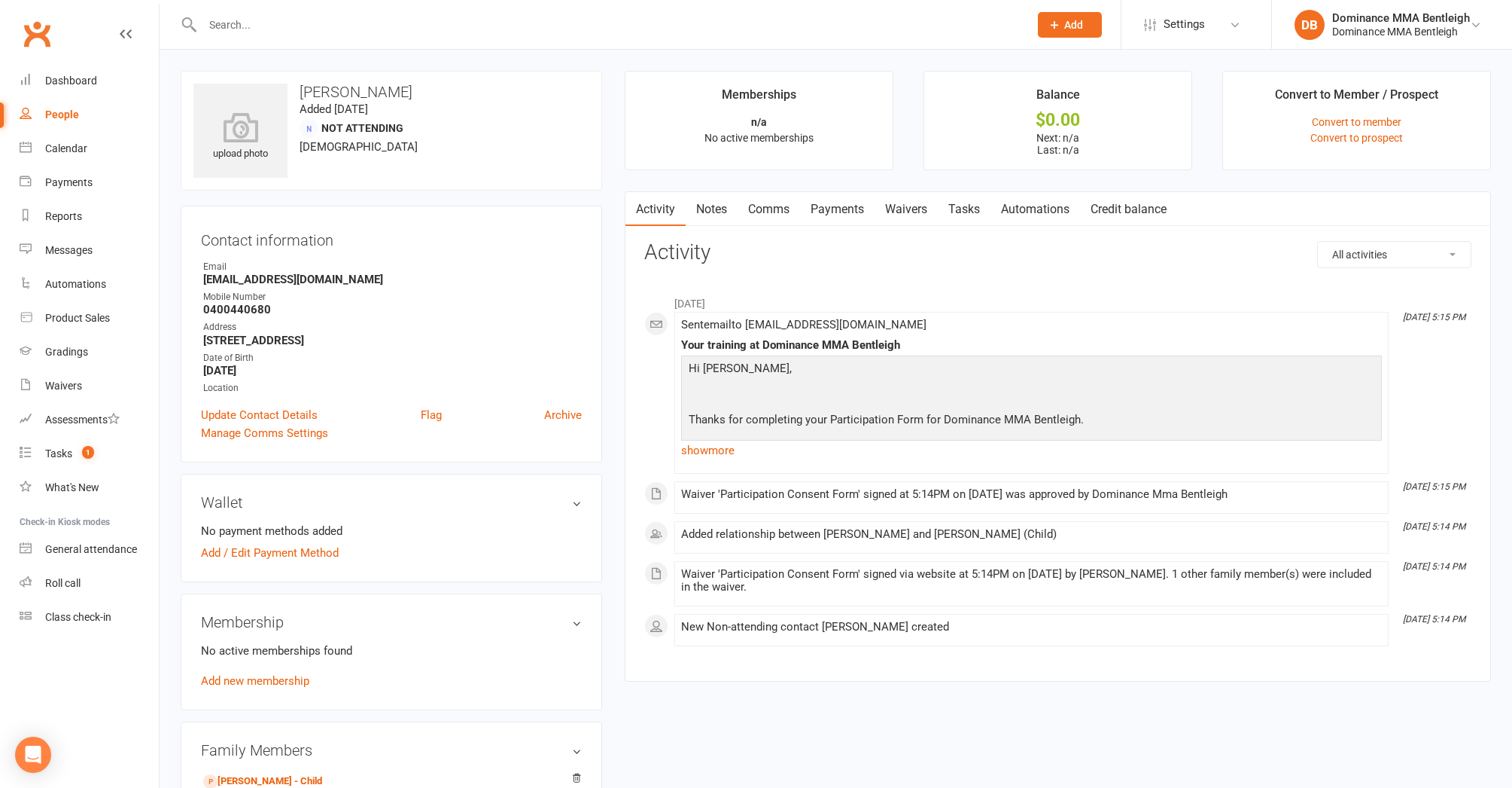
click at [966, 206] on link "Tasks" at bounding box center [964, 209] width 52 height 35
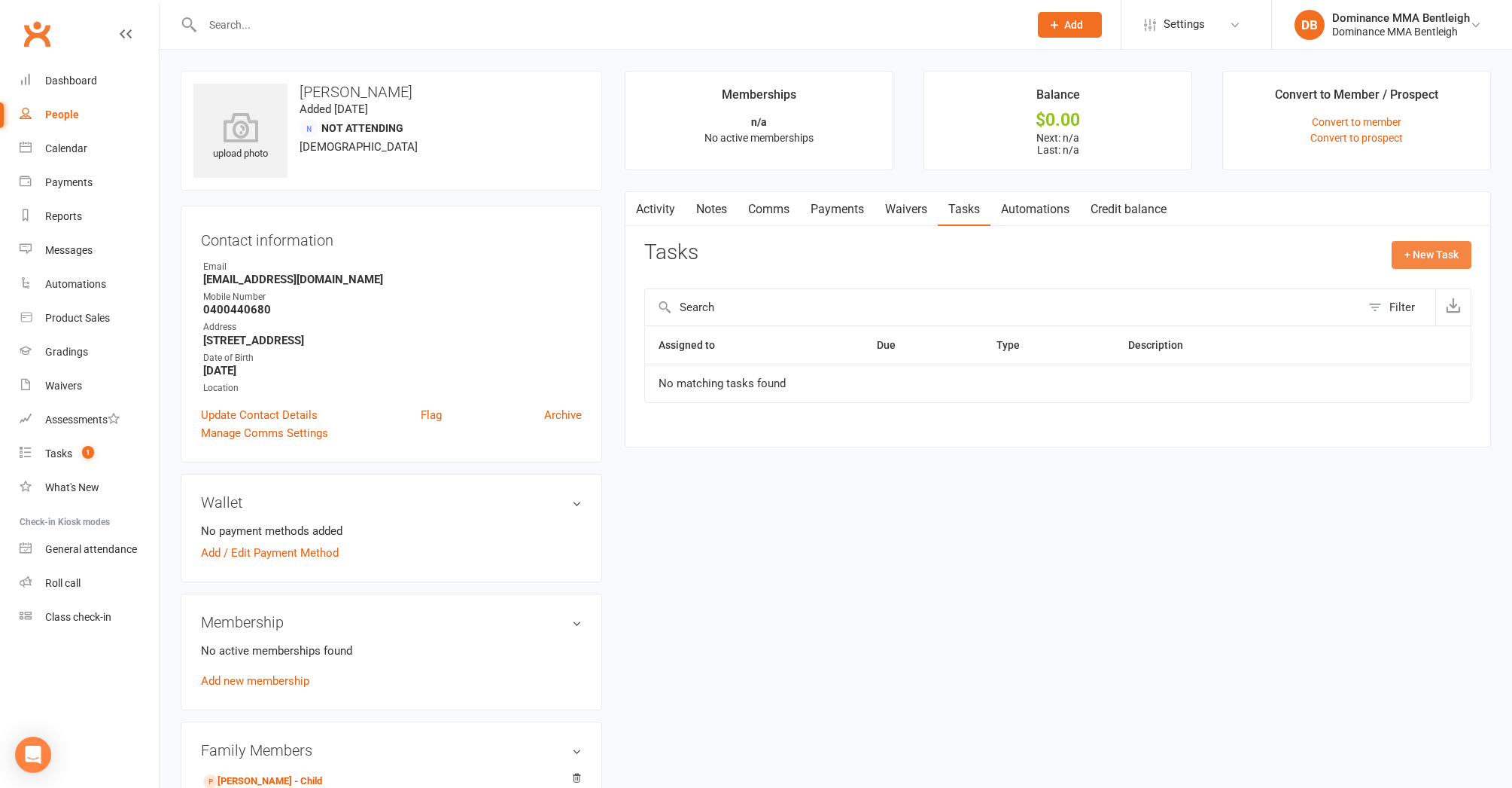
click at [1409, 260] on button "+ New Task" at bounding box center [1431, 255] width 80 height 28
select select "24839"
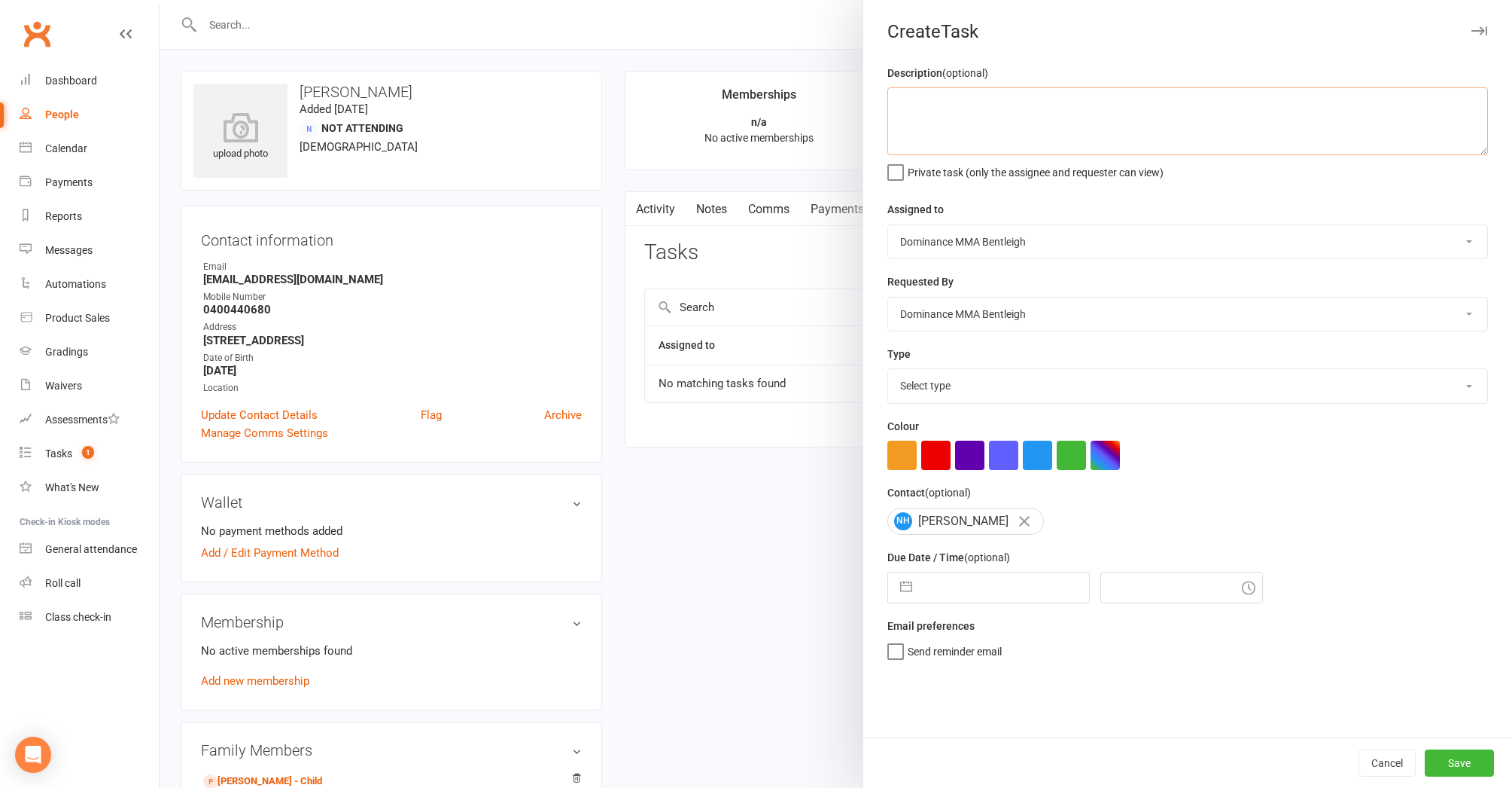
click at [1124, 141] on textarea at bounding box center [1187, 121] width 601 height 68
click at [1365, 760] on button "Cancel" at bounding box center [1387, 763] width 57 height 28
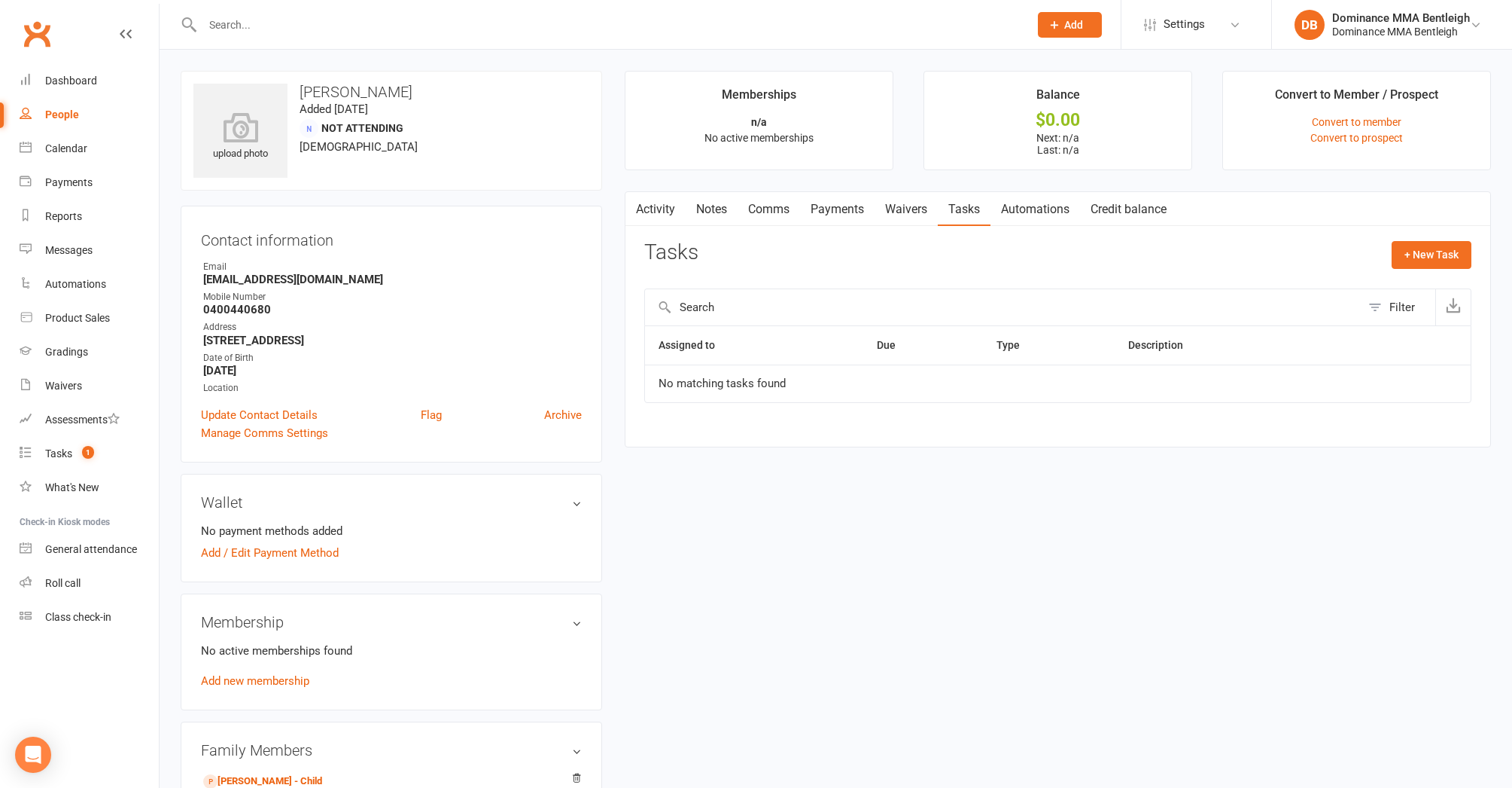
click at [924, 216] on link "Waivers" at bounding box center [906, 209] width 63 height 35
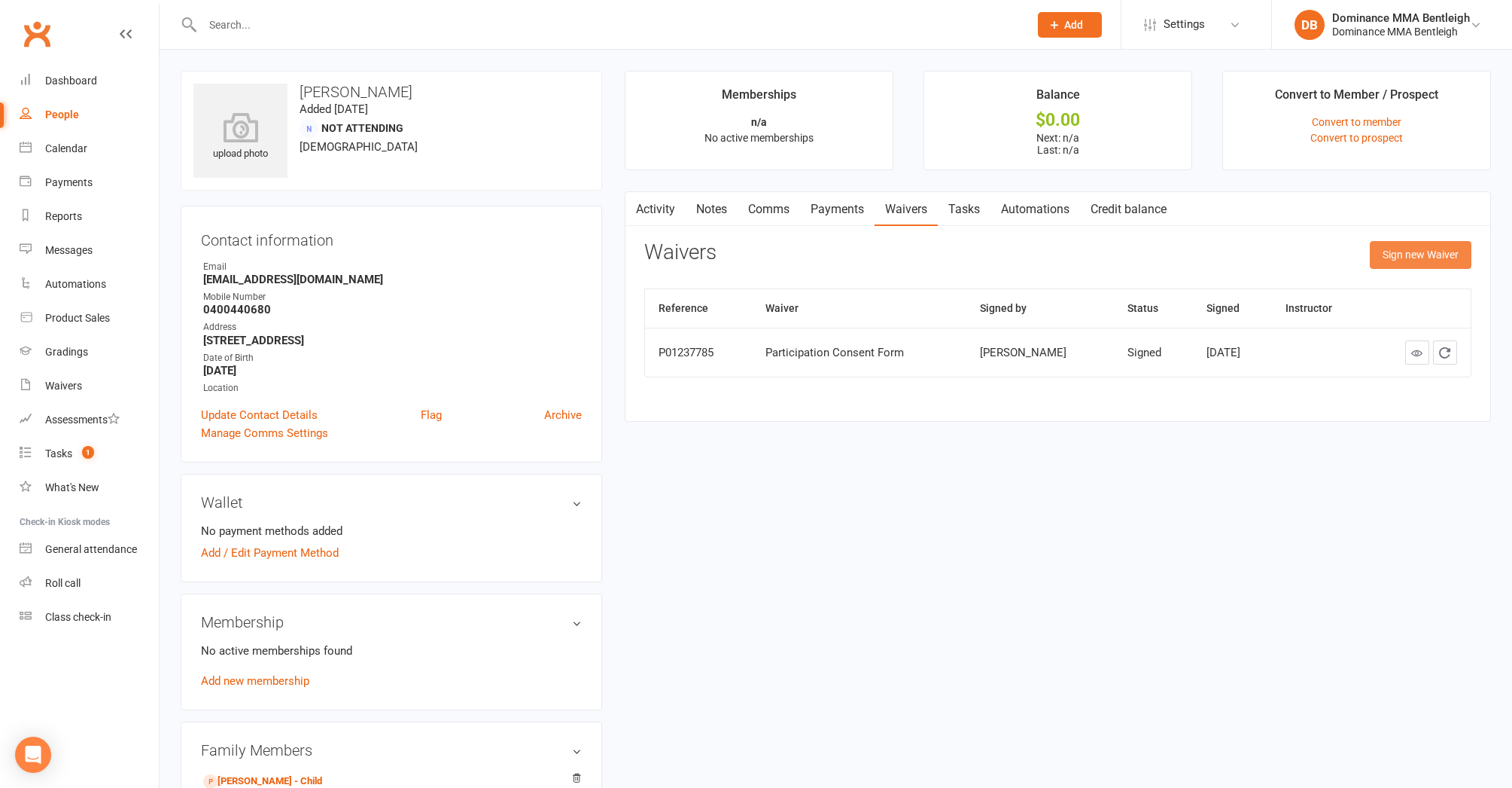
click at [1388, 259] on button "Sign new Waiver" at bounding box center [1420, 255] width 102 height 28
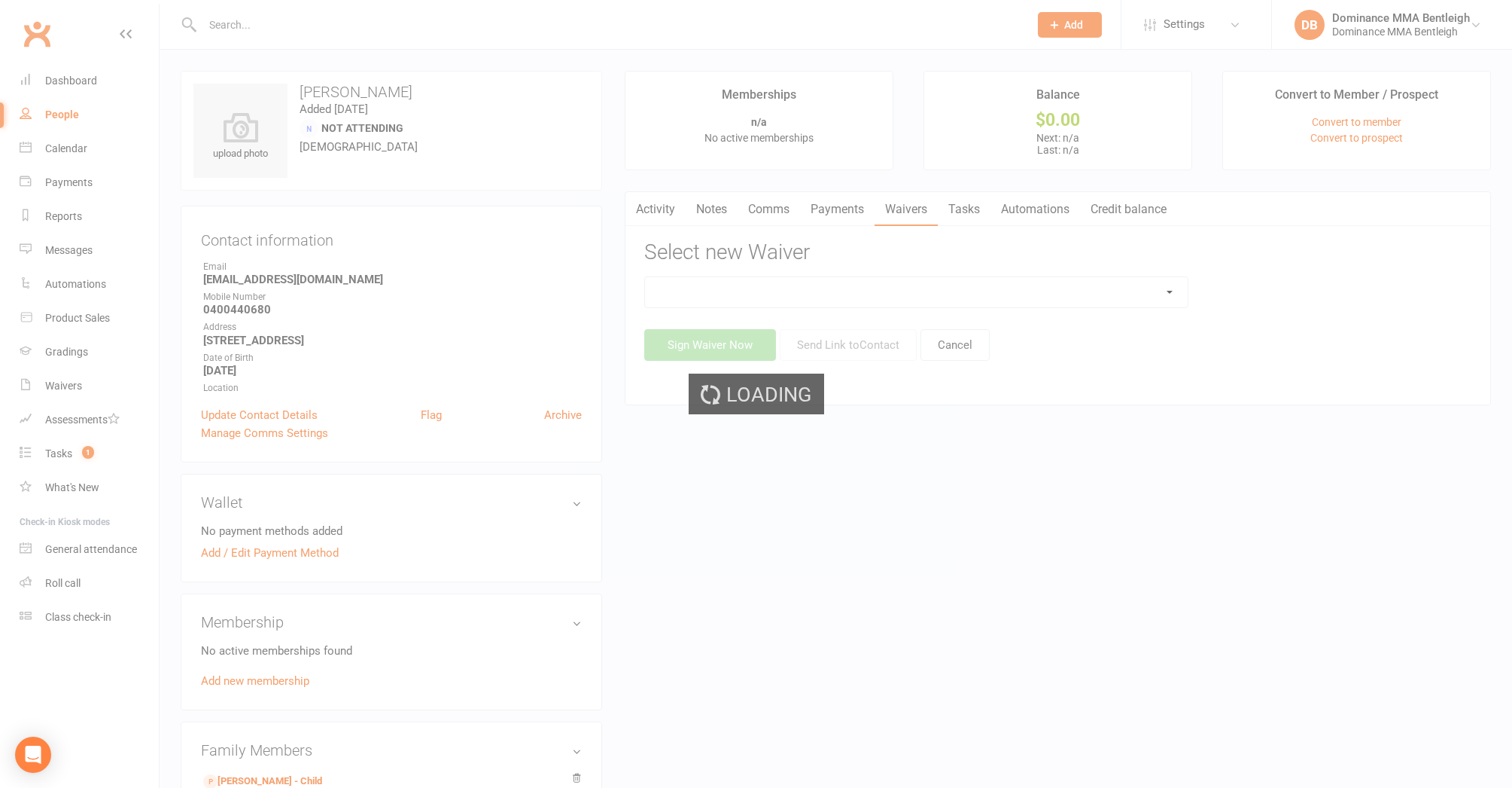
click at [1165, 293] on div "Loading" at bounding box center [756, 394] width 1512 height 788
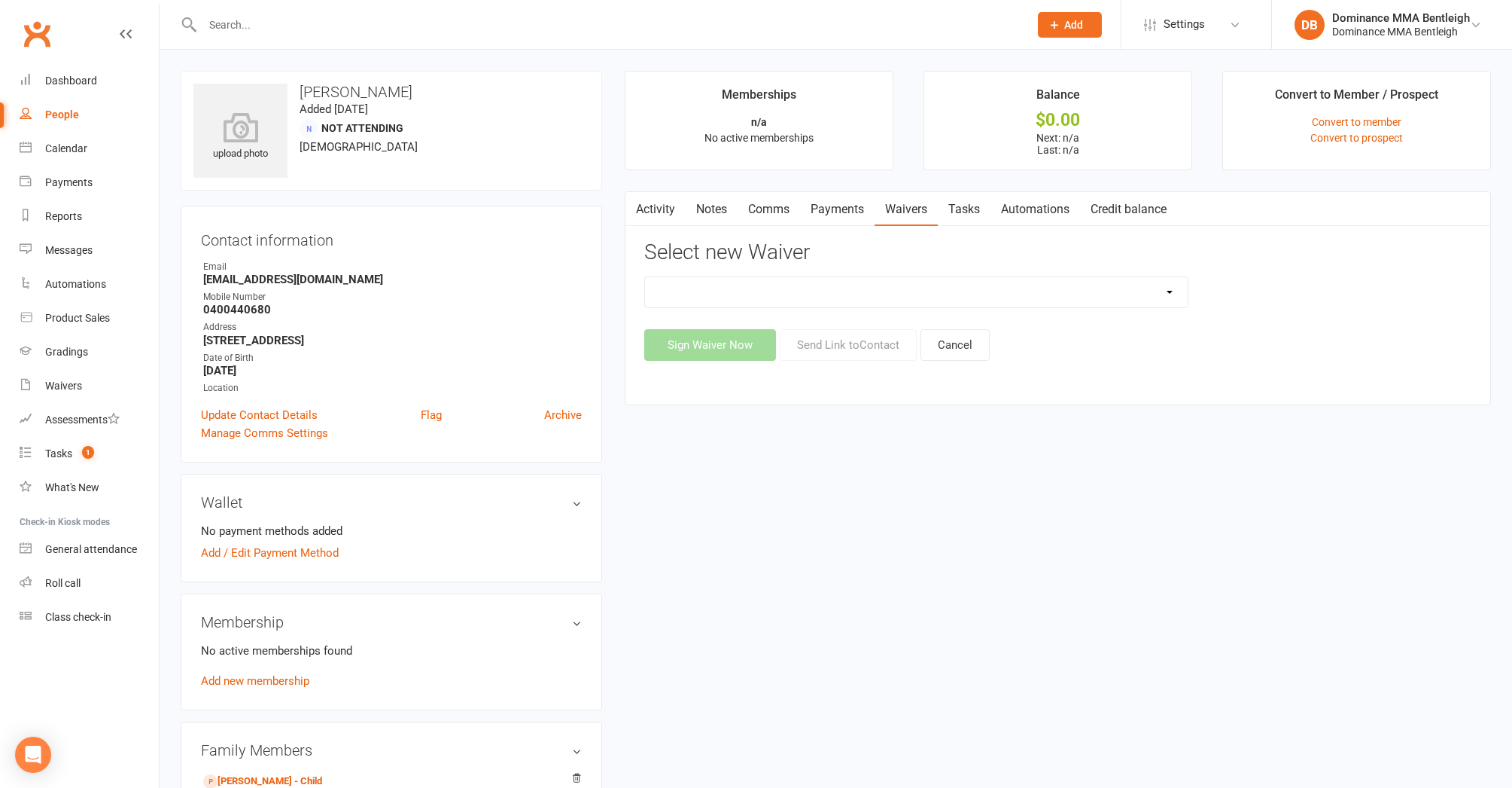
select select "2130"
click at [875, 347] on button "Send Link to Contact" at bounding box center [848, 345] width 137 height 31
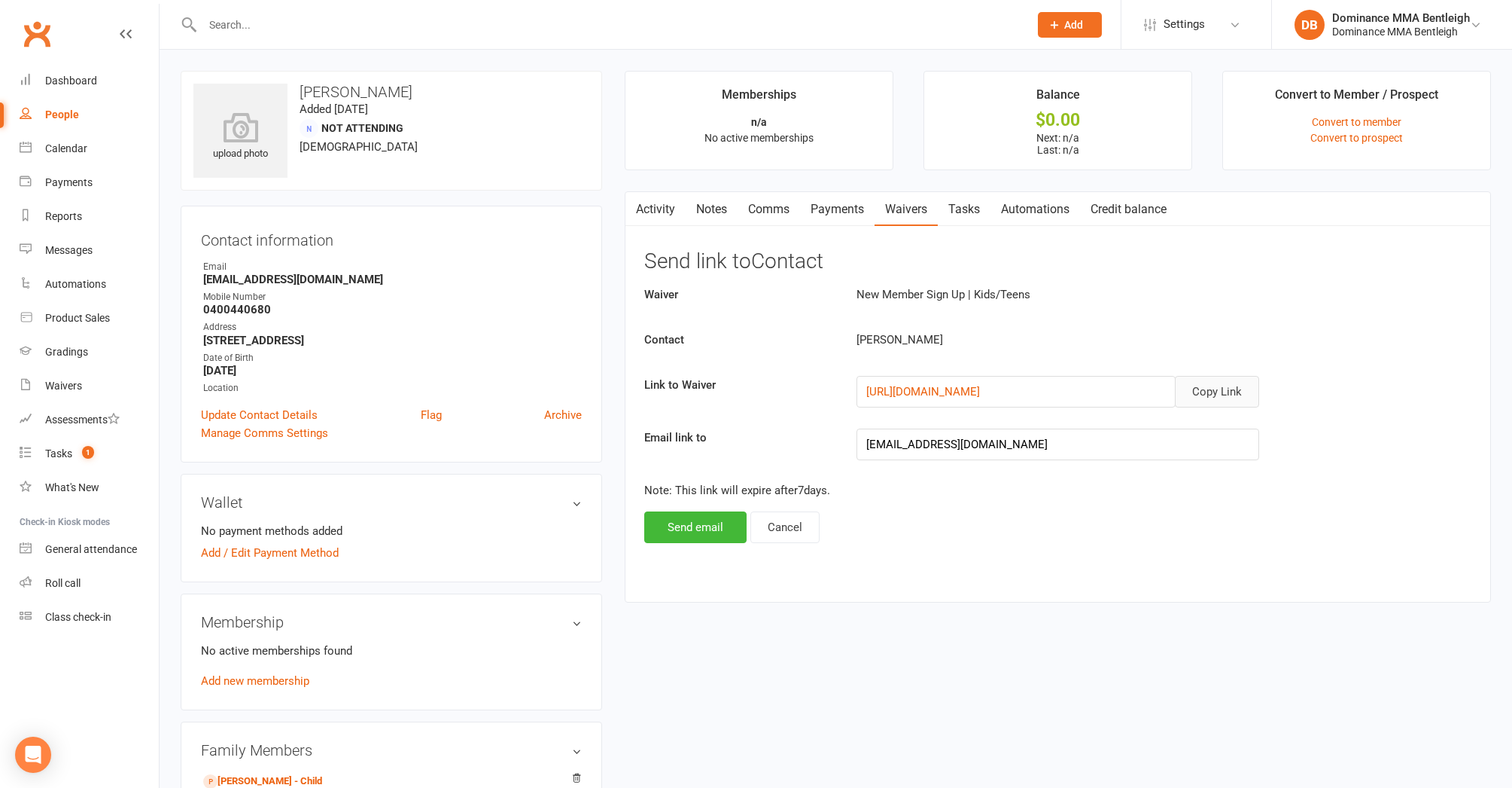
click at [1239, 394] on button "Copy Link" at bounding box center [1218, 392] width 84 height 31
click at [715, 524] on button "Send email" at bounding box center [696, 527] width 103 height 31
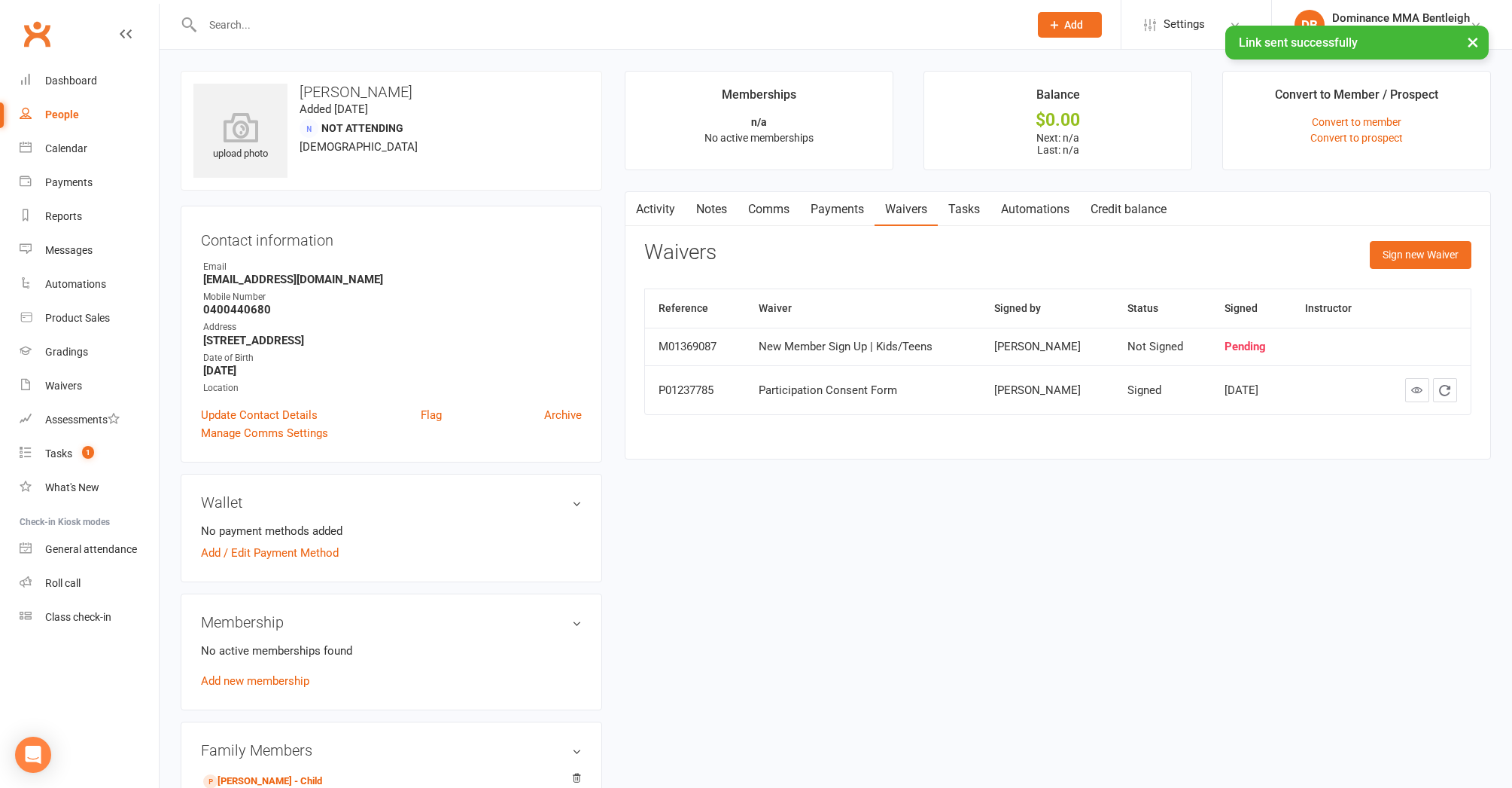
click at [779, 209] on link "Comms" at bounding box center [769, 209] width 62 height 35
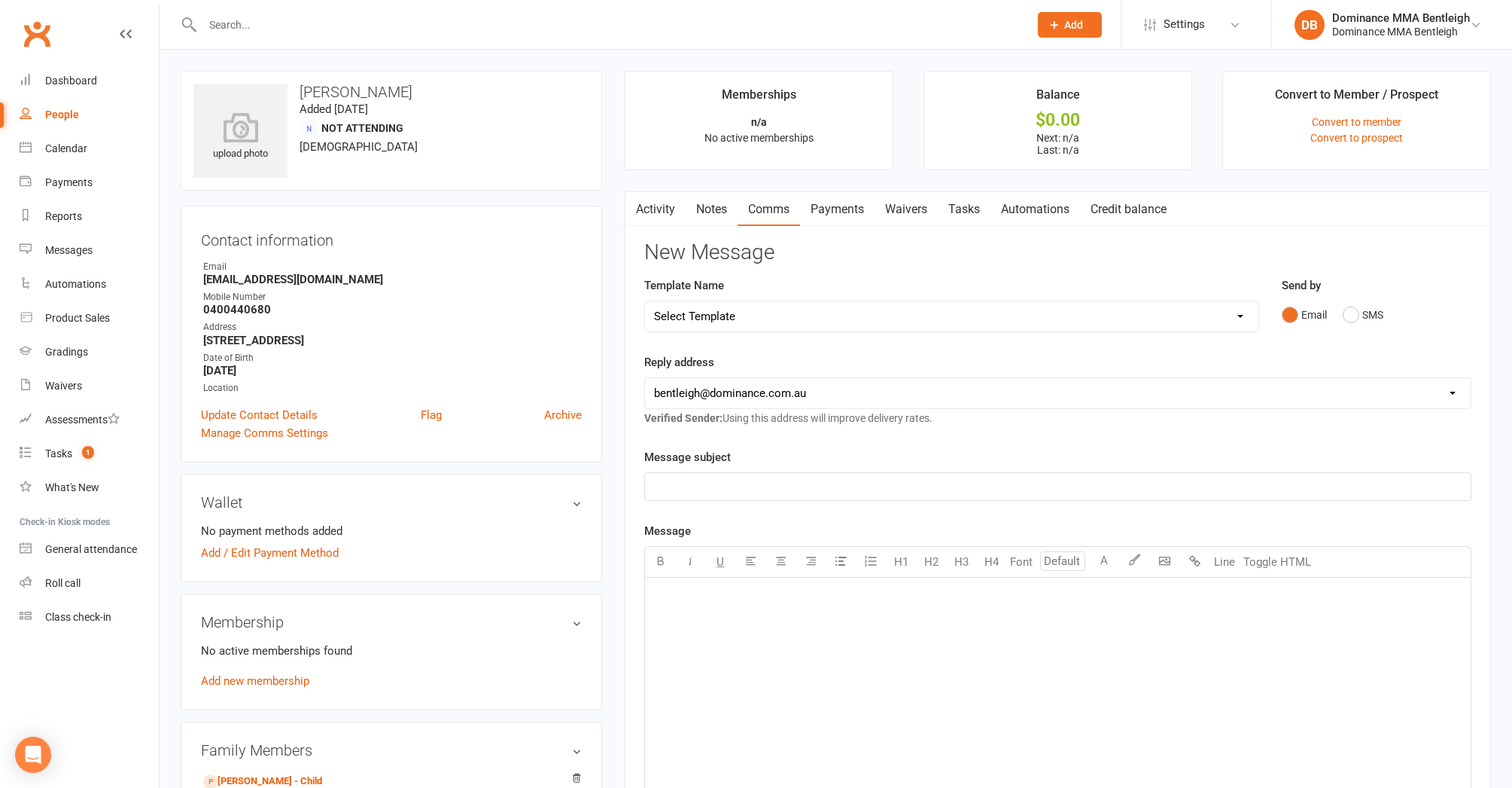
click at [961, 217] on link "Tasks" at bounding box center [964, 209] width 52 height 35
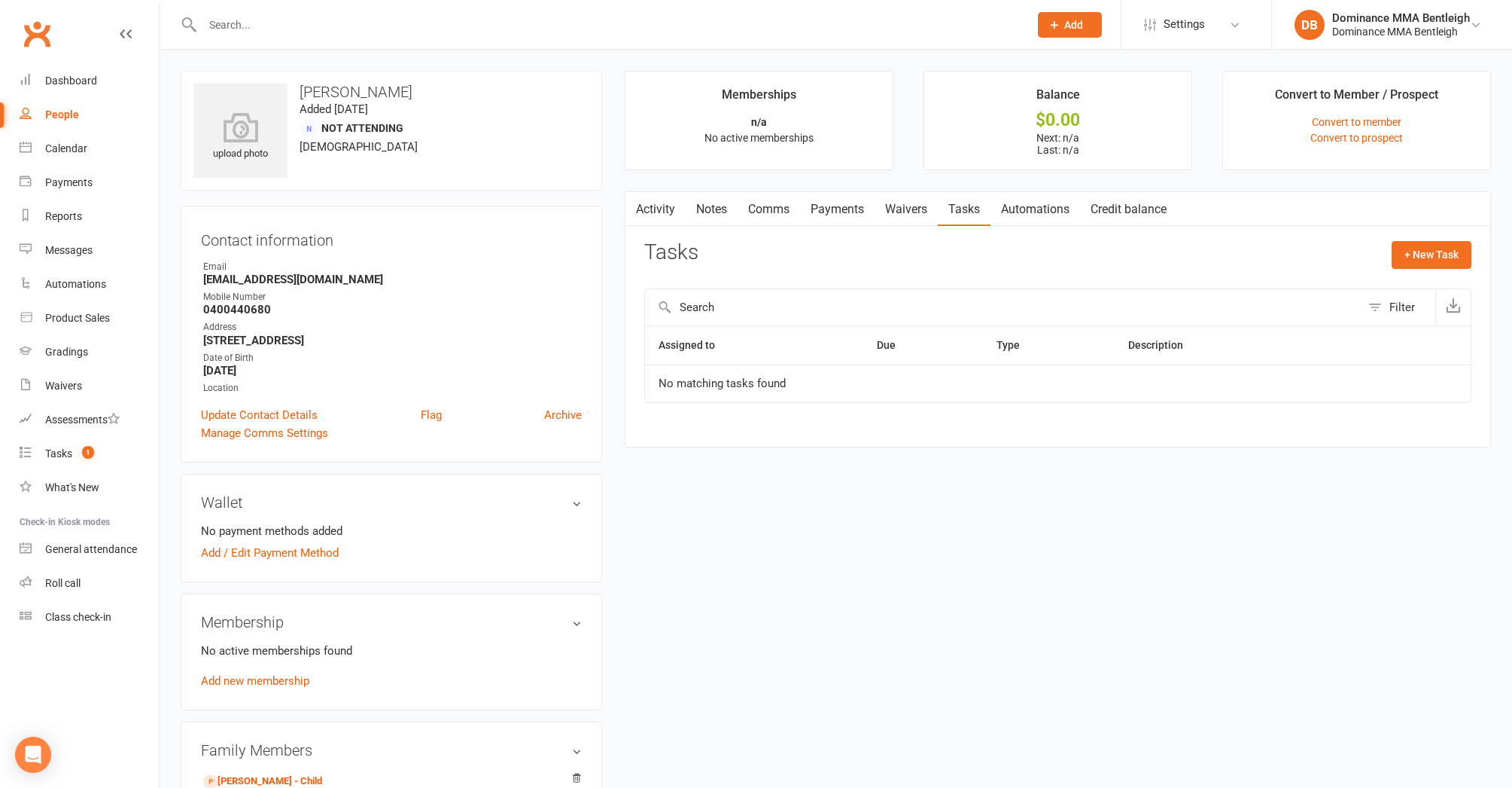
click at [899, 201] on link "Waivers" at bounding box center [906, 209] width 63 height 35
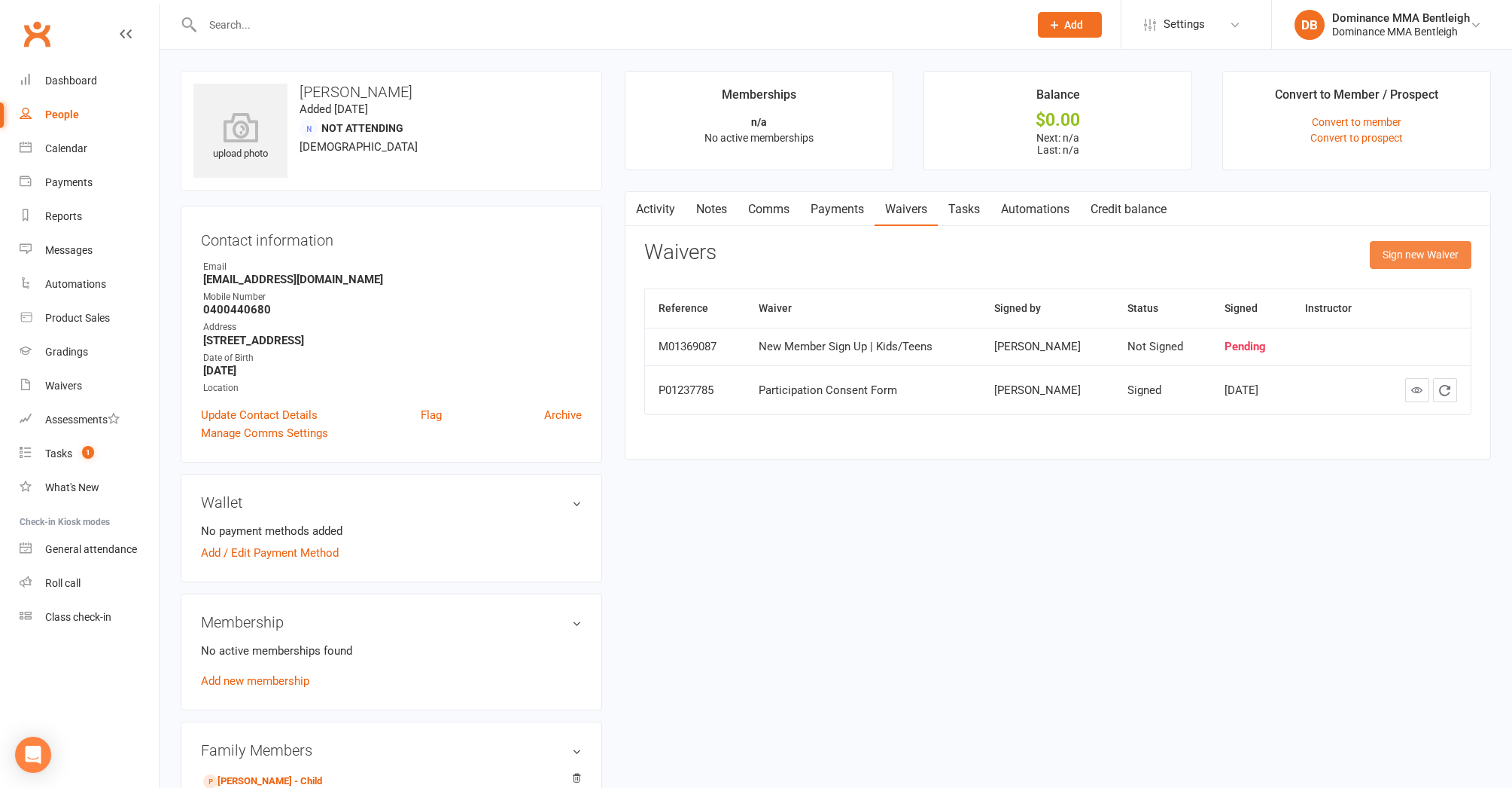
click at [1385, 260] on button "Sign new Waiver" at bounding box center [1420, 255] width 102 height 28
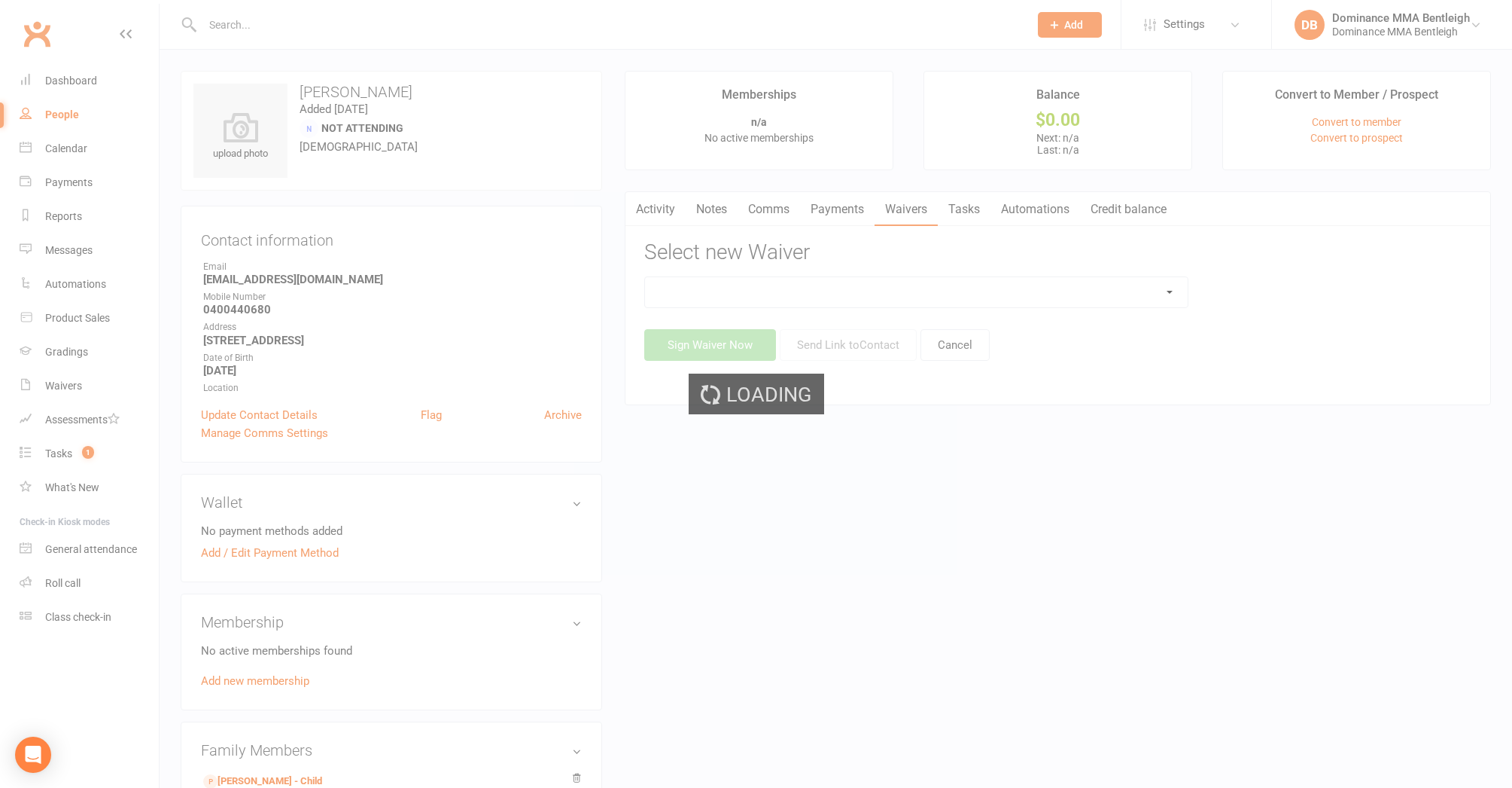
click at [1065, 295] on div "Loading" at bounding box center [756, 394] width 1512 height 788
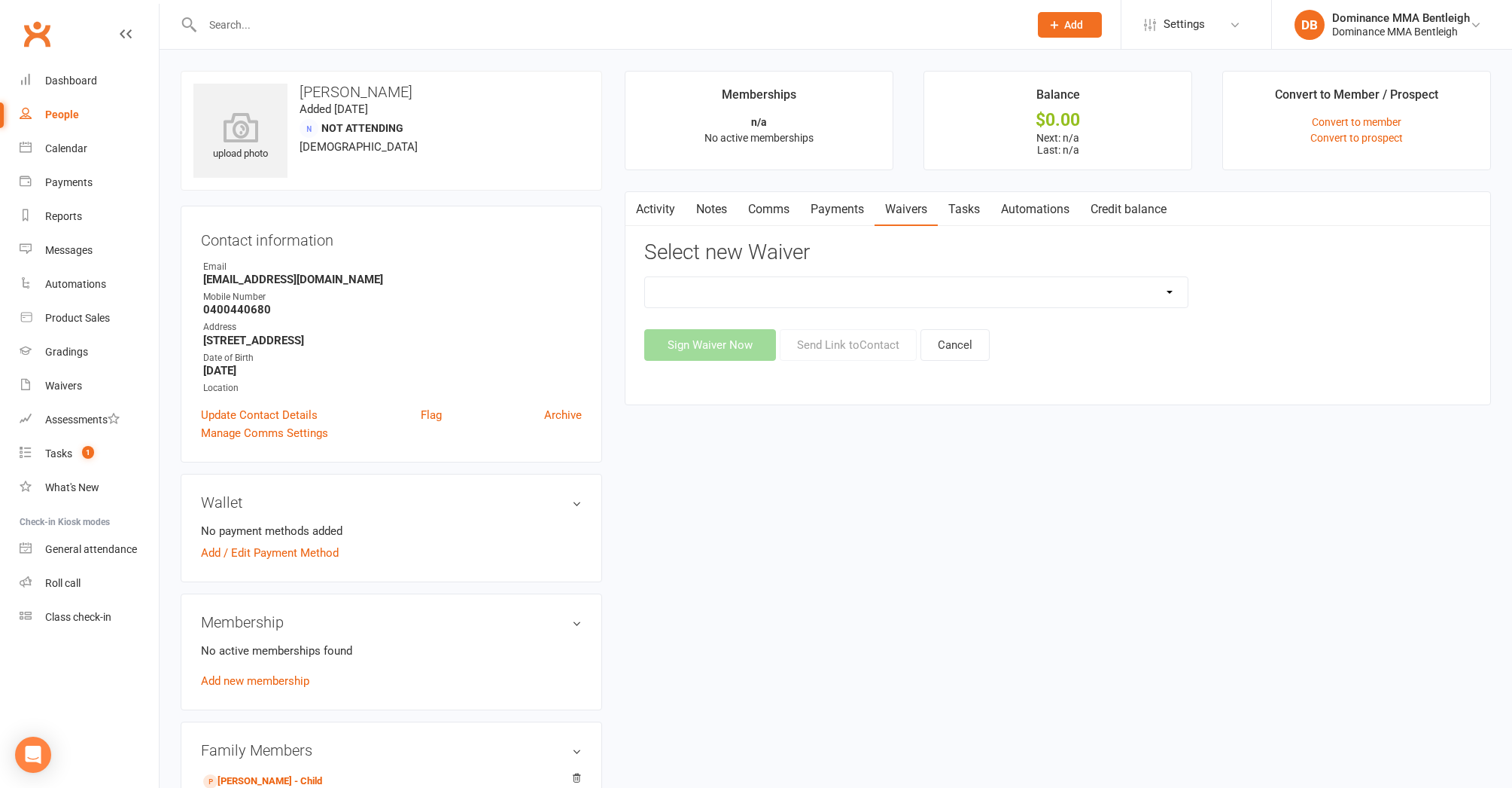
select select "2959"
click at [847, 351] on button "Send Link to Contact" at bounding box center [848, 345] width 137 height 31
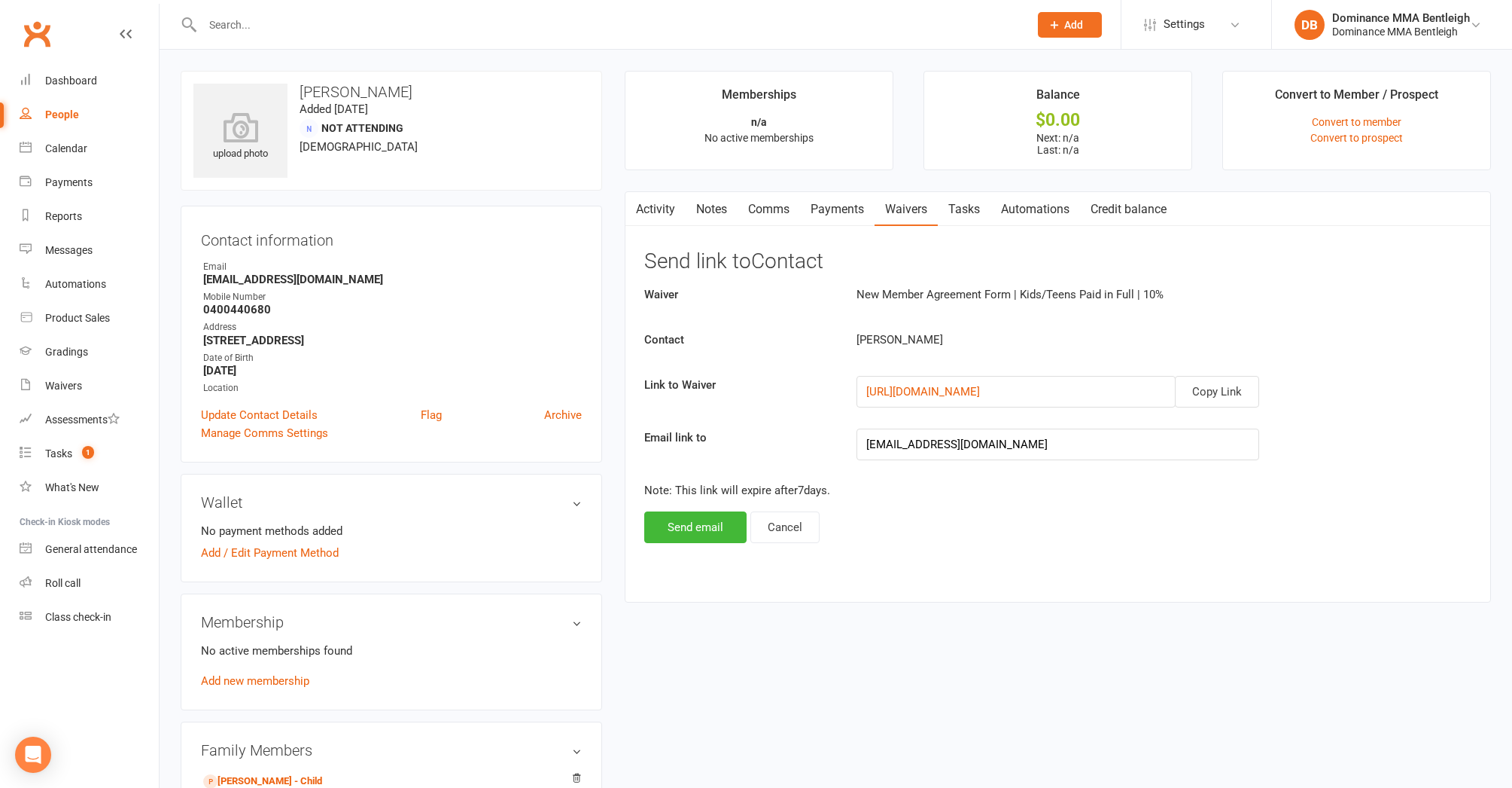
click at [729, 527] on button "Send email" at bounding box center [696, 527] width 103 height 31
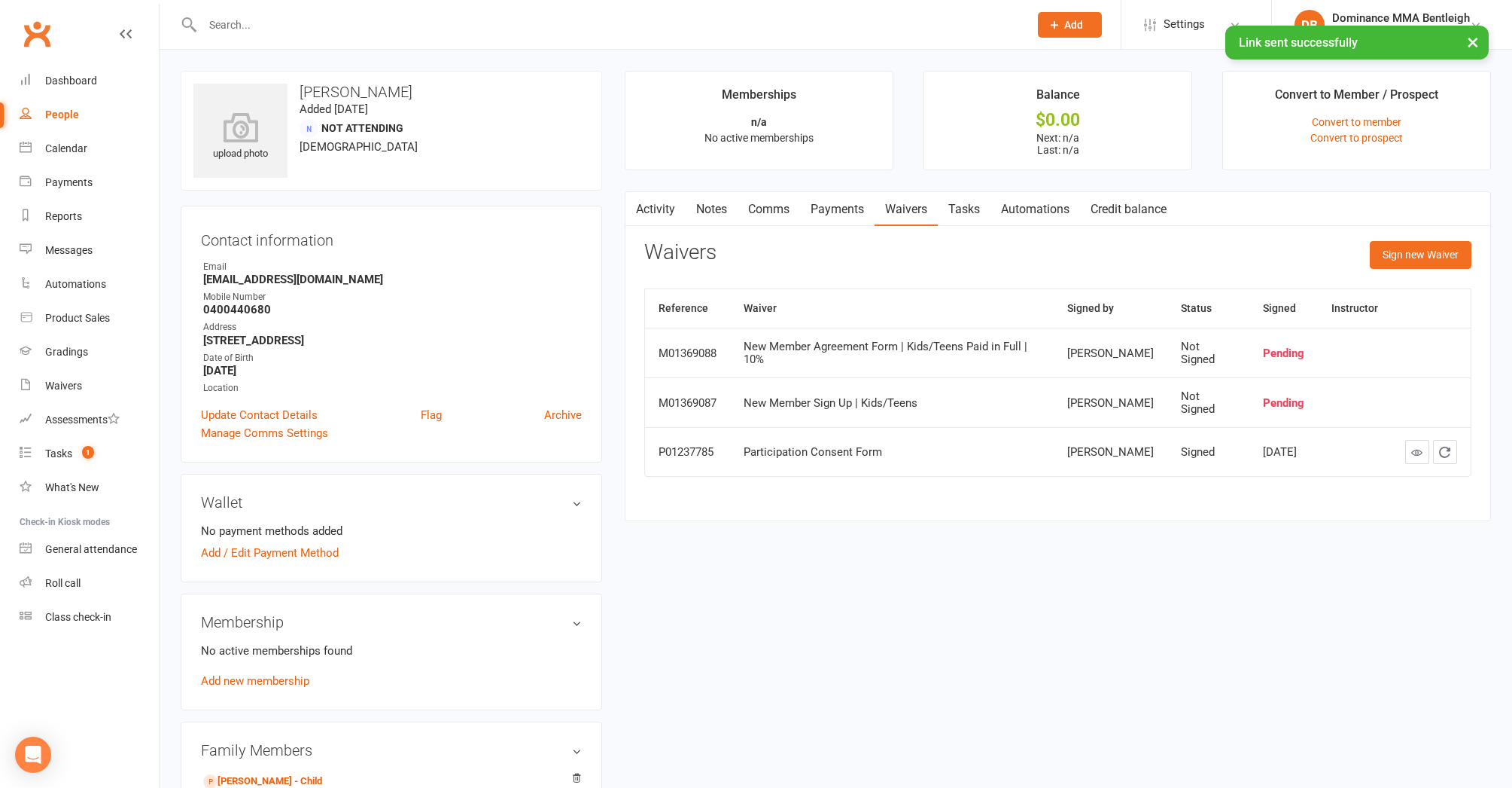
click at [464, 17] on input "text" at bounding box center [608, 25] width 821 height 21
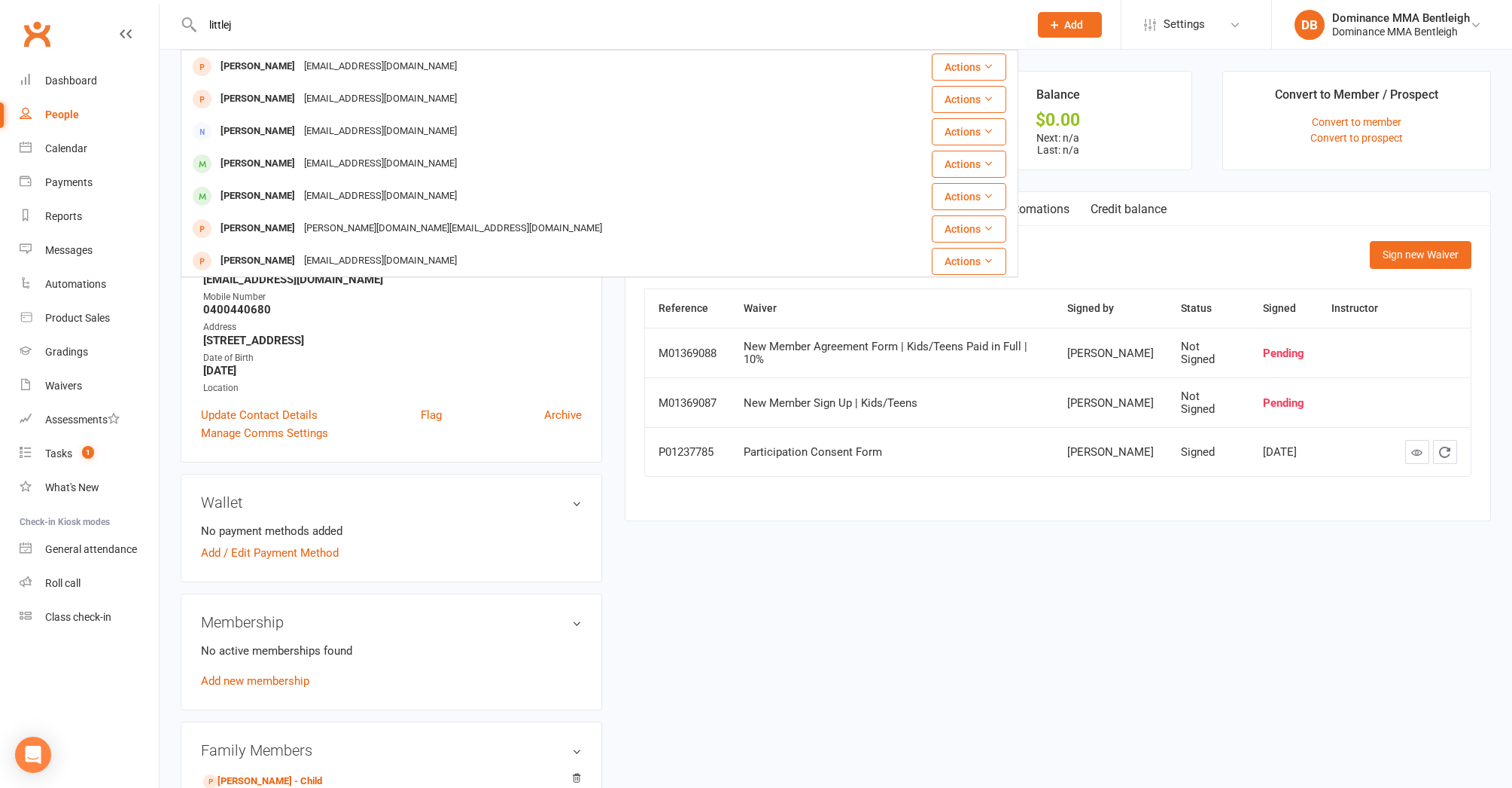
type input "little"
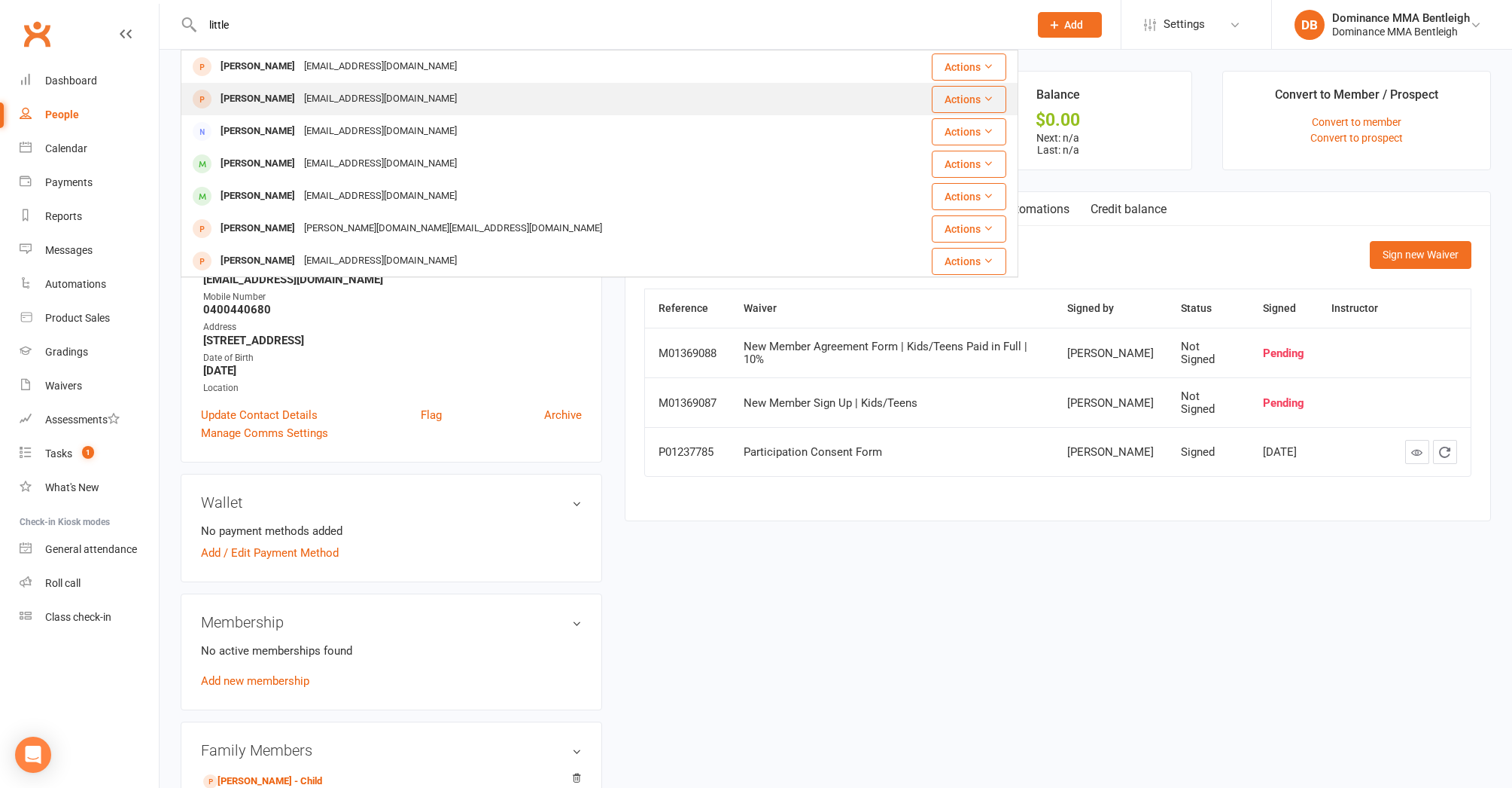
drag, startPoint x: 464, startPoint y: 17, endPoint x: 306, endPoint y: 97, distance: 177.1
click at [306, 97] on div "littlejohnsimon1@gmail.com" at bounding box center [381, 99] width 162 height 22
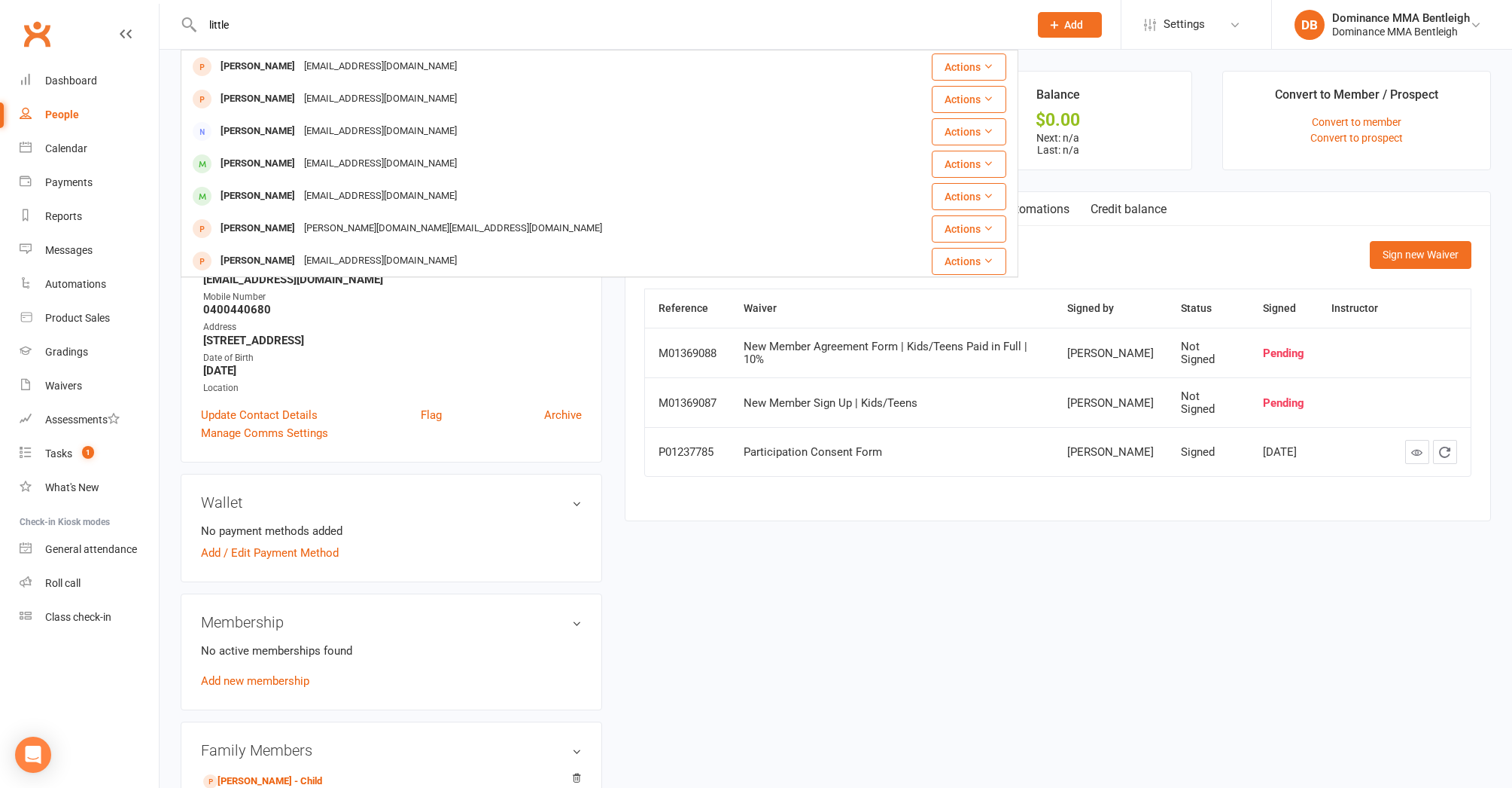
scroll to position [2, 0]
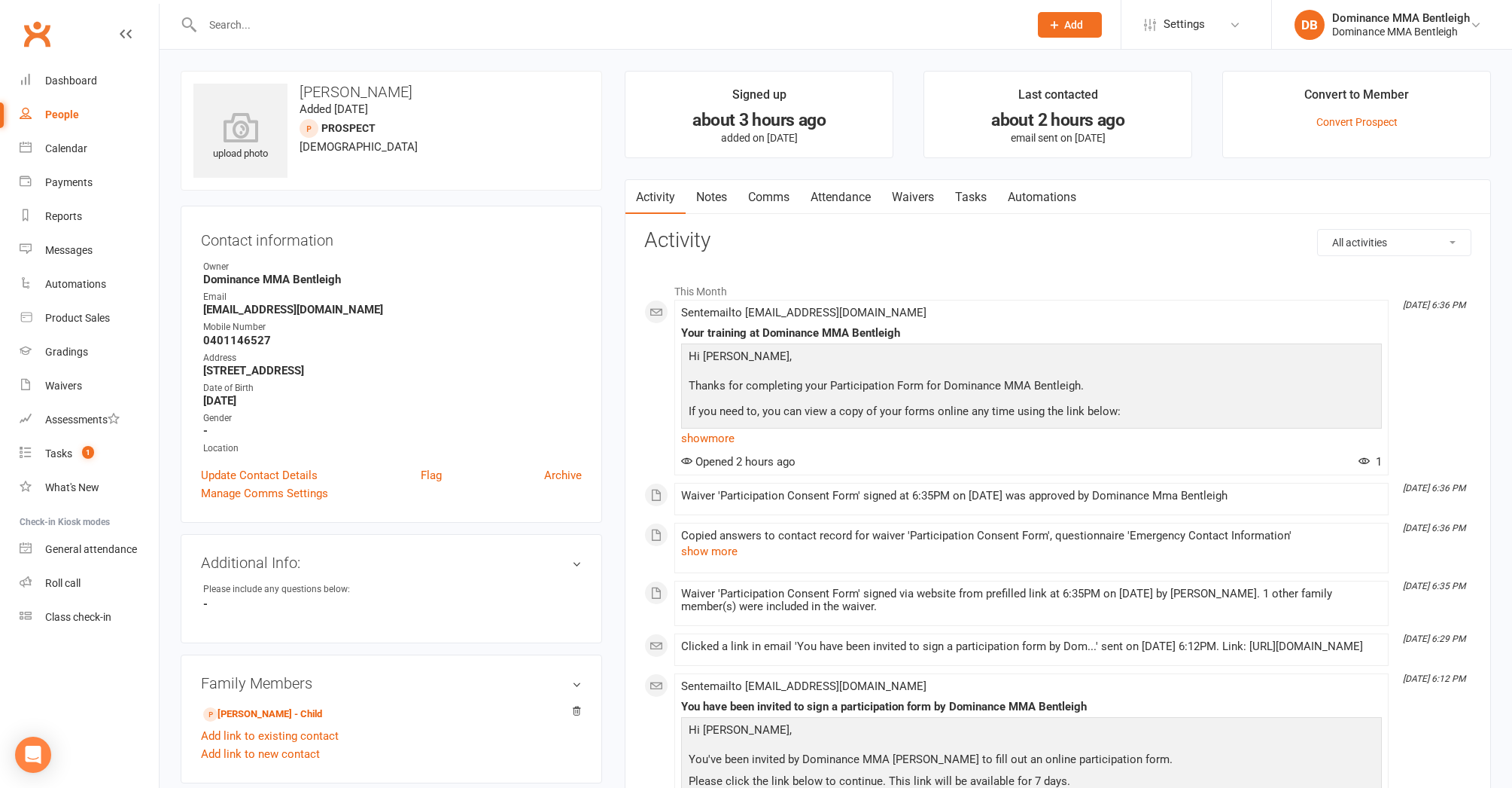
click at [931, 204] on link "Waivers" at bounding box center [912, 197] width 63 height 35
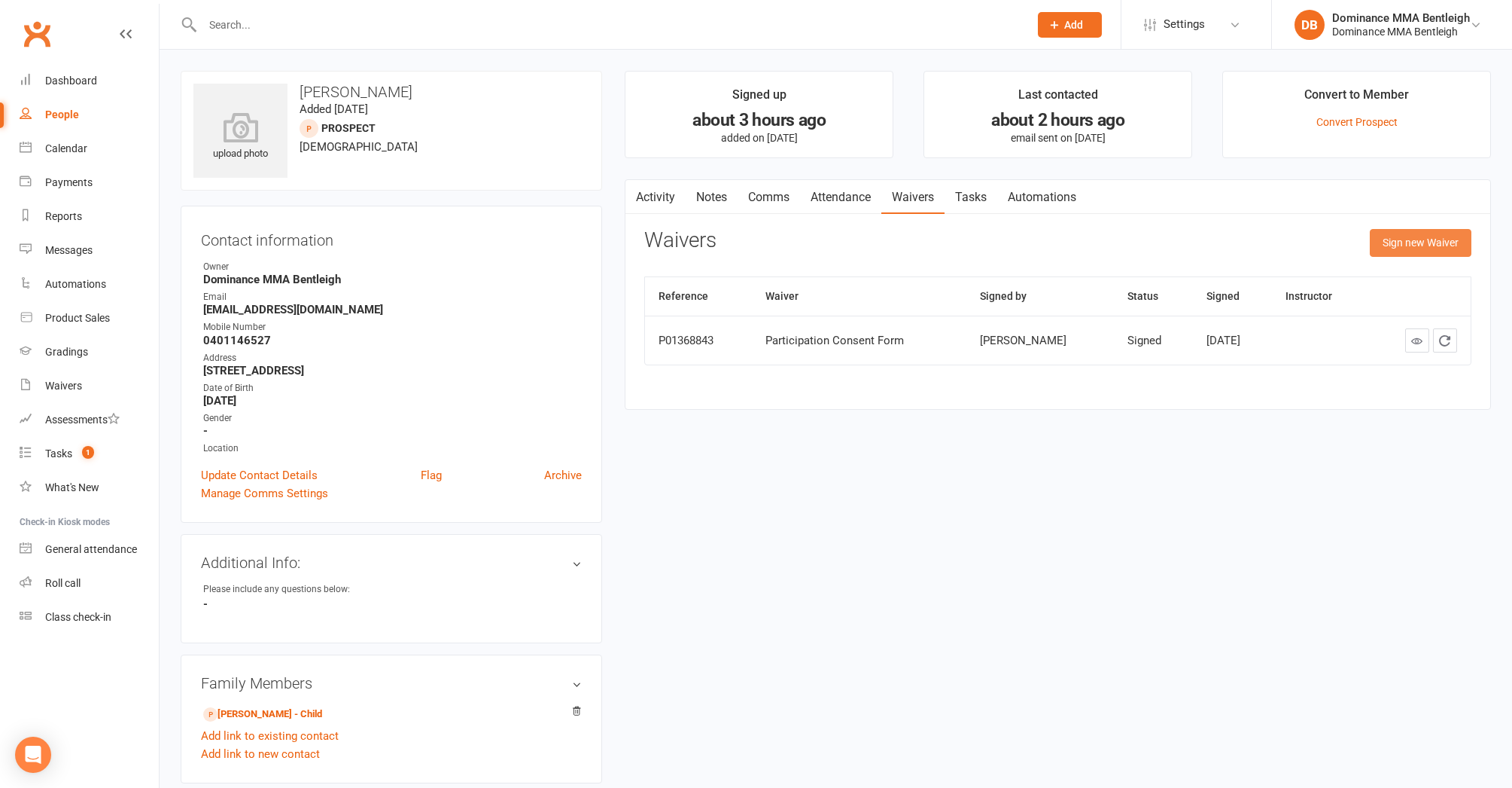
click at [1418, 250] on button "Sign new Waiver" at bounding box center [1420, 243] width 102 height 28
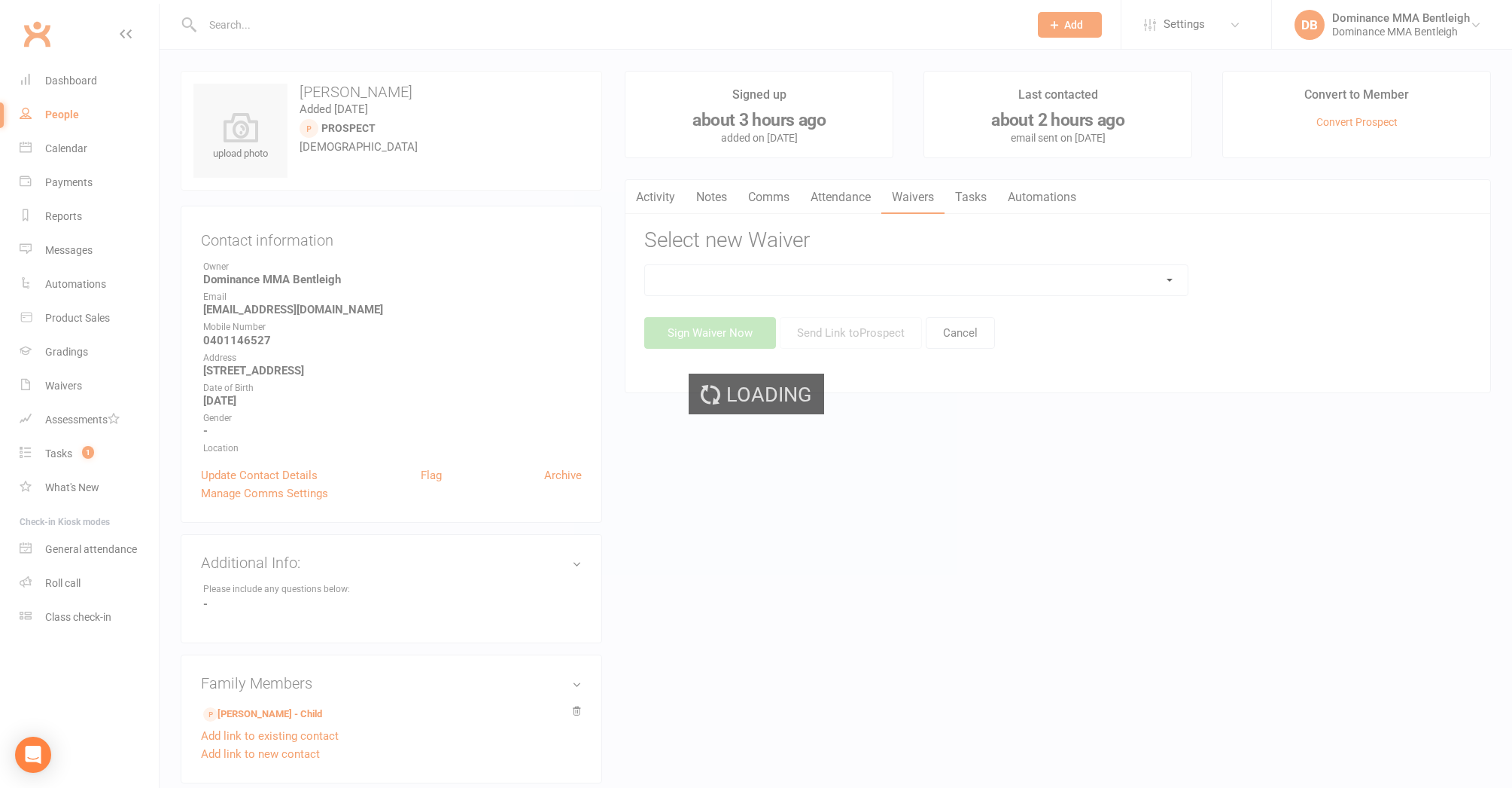
click at [1164, 284] on div "Loading" at bounding box center [756, 394] width 1512 height 788
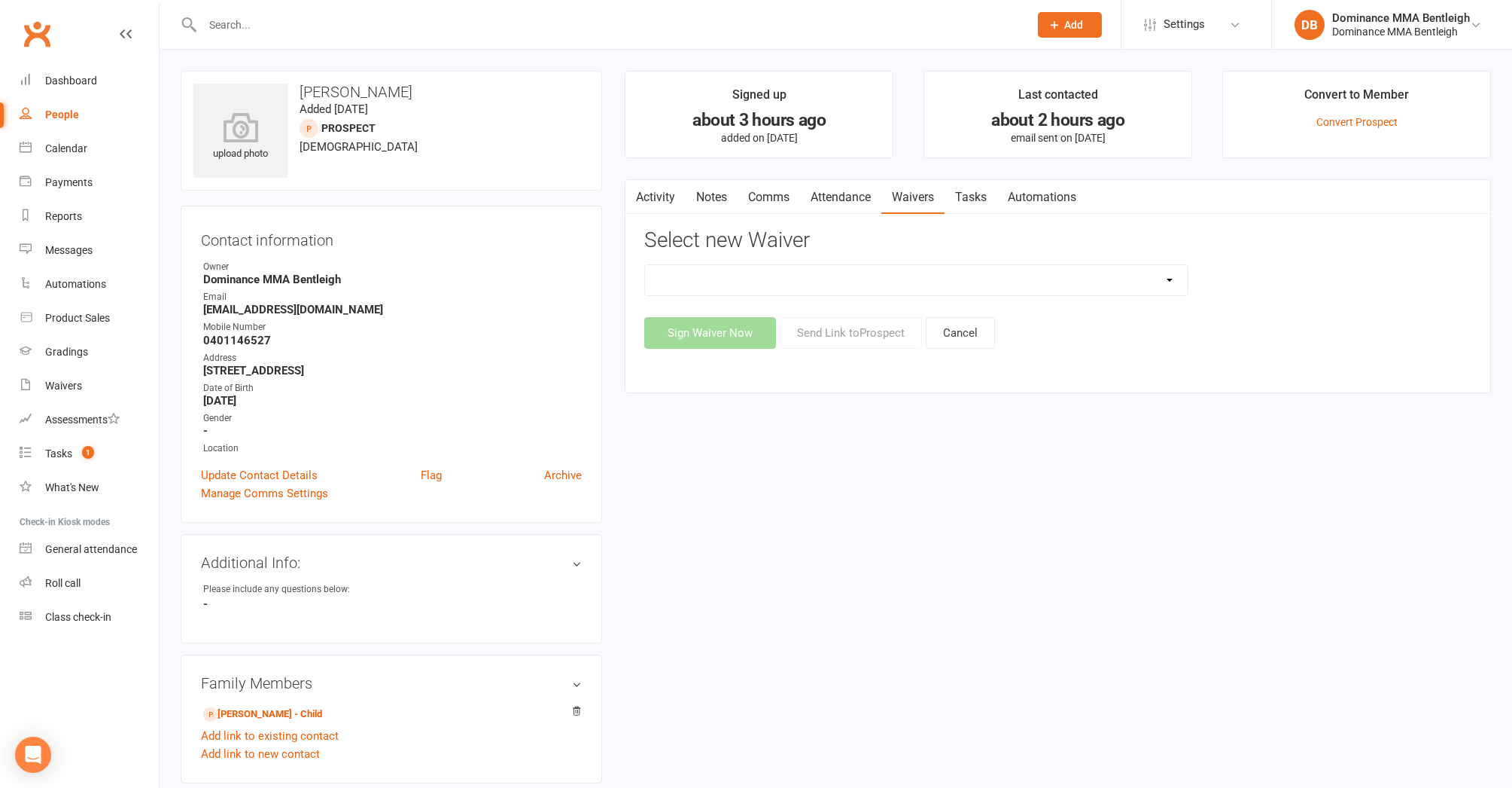
select select "2130"
drag, startPoint x: 823, startPoint y: 328, endPoint x: 829, endPoint y: 335, distance: 9.2
click at [825, 328] on button "Send Link to Prospect" at bounding box center [851, 333] width 142 height 31
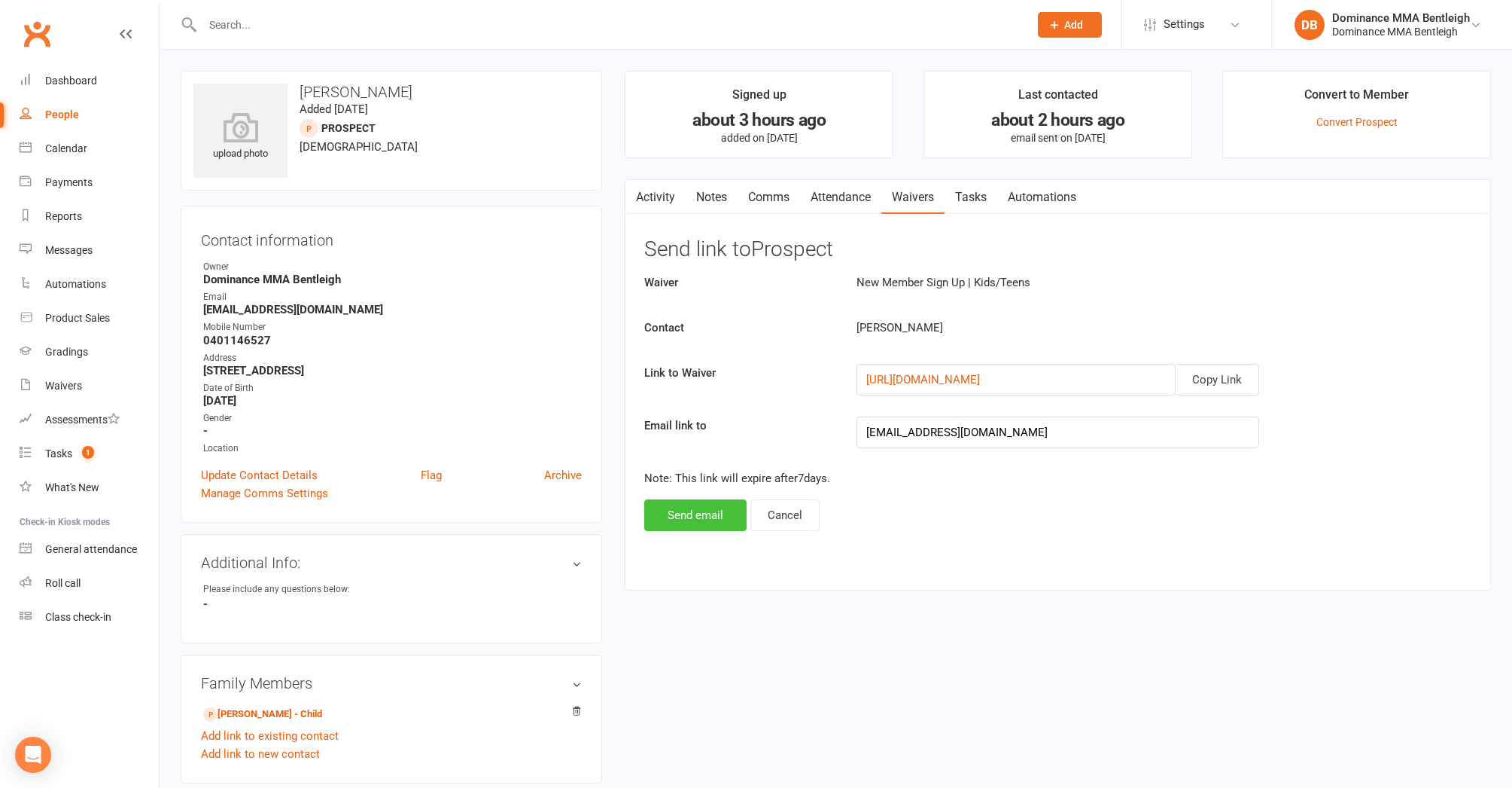
click at [686, 511] on button "Send email" at bounding box center [696, 515] width 103 height 31
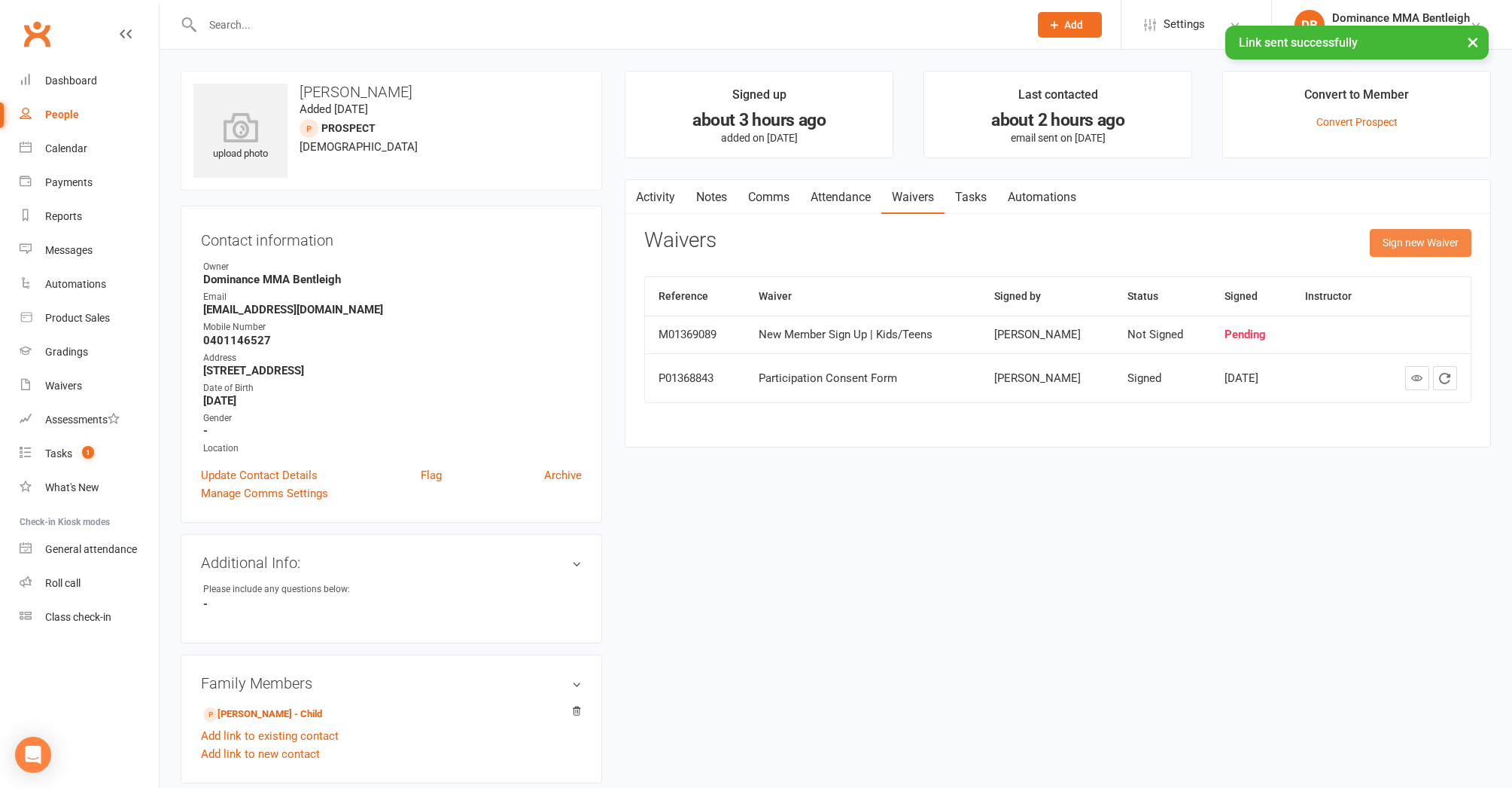
click at [1409, 229] on button "Sign new Waiver" at bounding box center [1420, 243] width 102 height 28
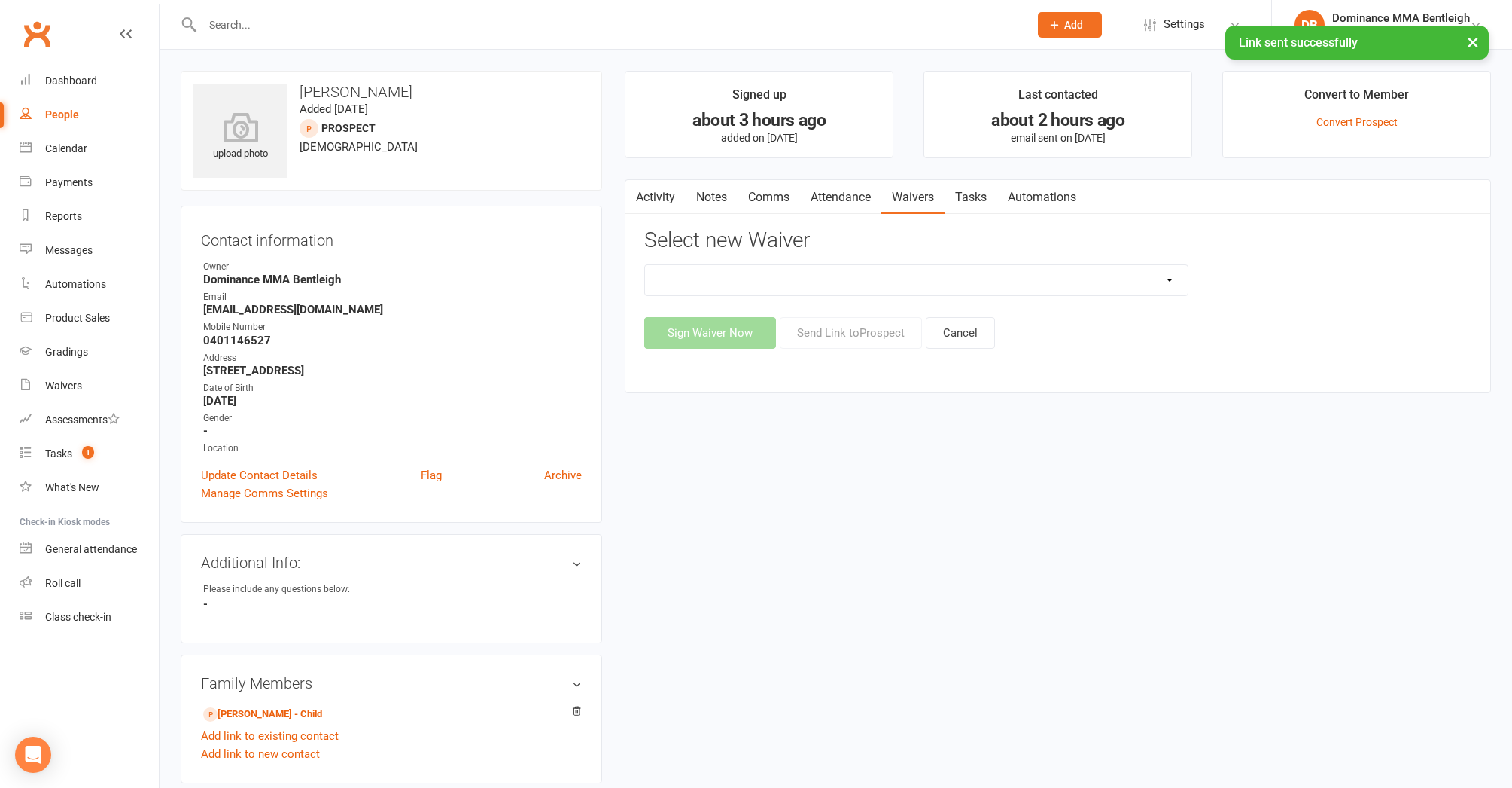
drag, startPoint x: 1189, startPoint y: 276, endPoint x: 1172, endPoint y: 277, distance: 17.0
click at [1188, 276] on div "Member | Cancellation | Adults Member | Injury Report Form (FOH staff use only)…" at bounding box center [915, 280] width 566 height 31
select select "2959"
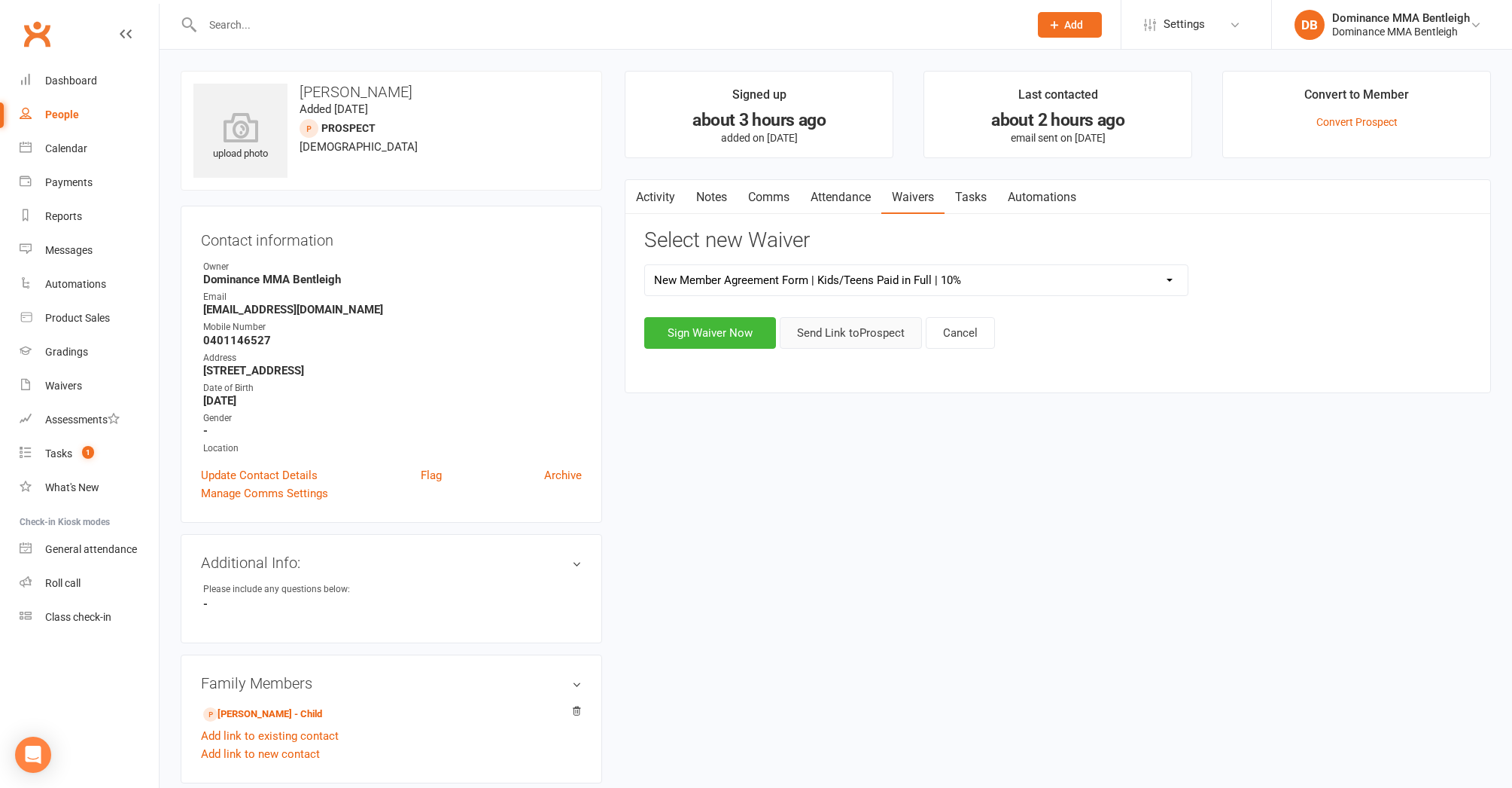
click at [822, 331] on button "Send Link to Prospect" at bounding box center [851, 333] width 142 height 31
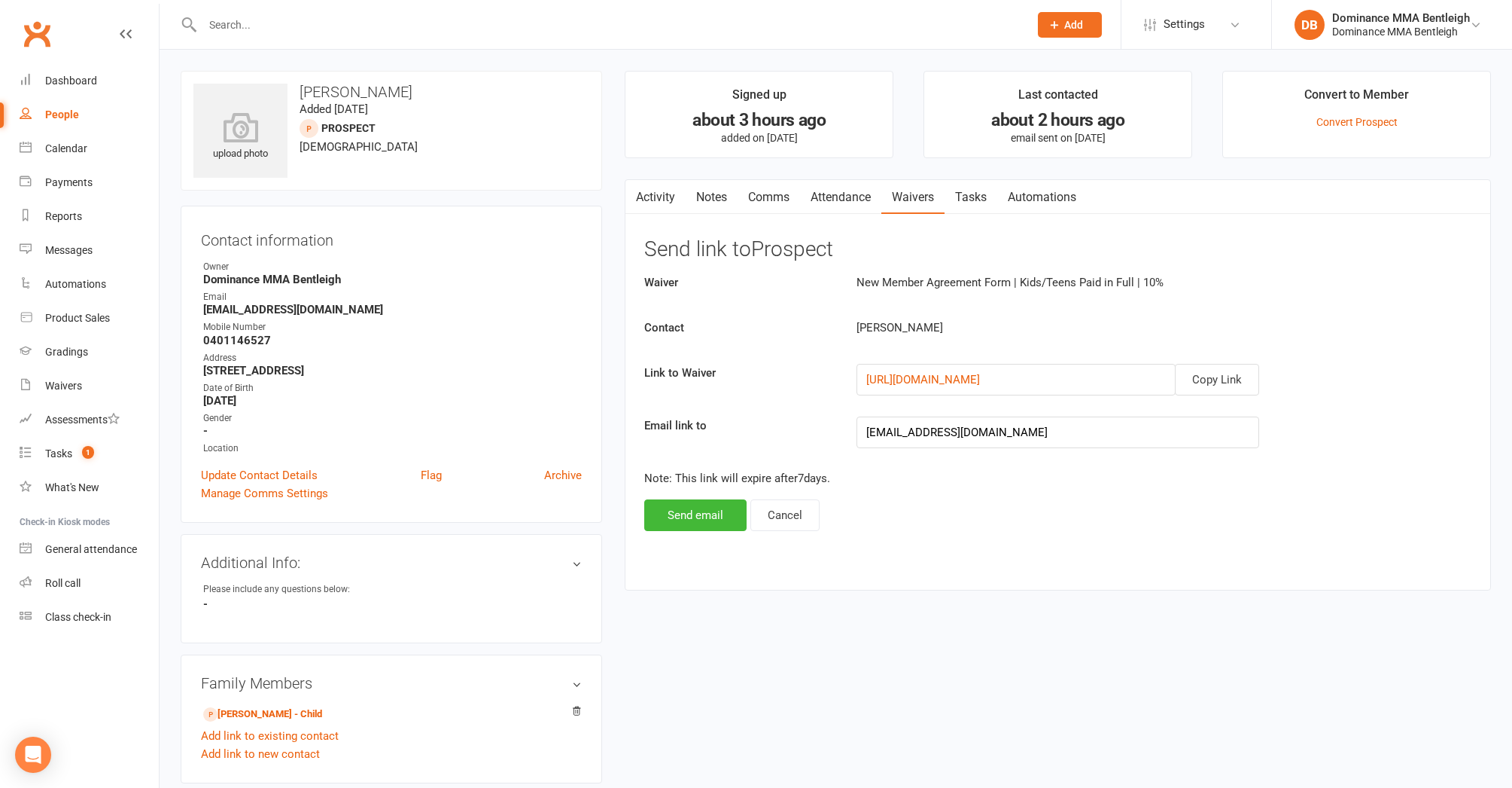
click at [370, 21] on input "text" at bounding box center [608, 25] width 821 height 21
type input "k"
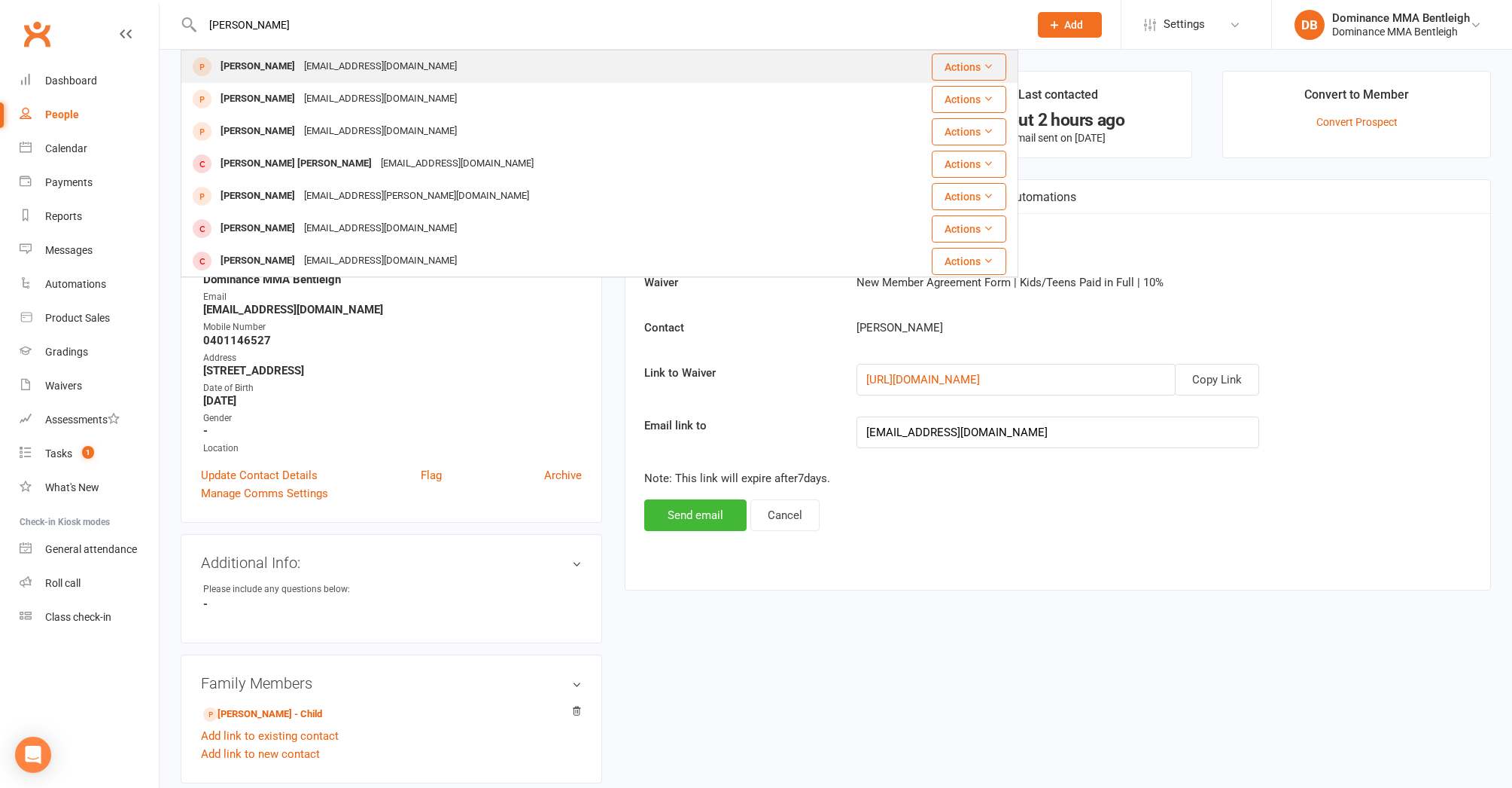
type input "jack kid"
click at [319, 73] on div "Neenshanna@hotmail.com" at bounding box center [381, 67] width 162 height 22
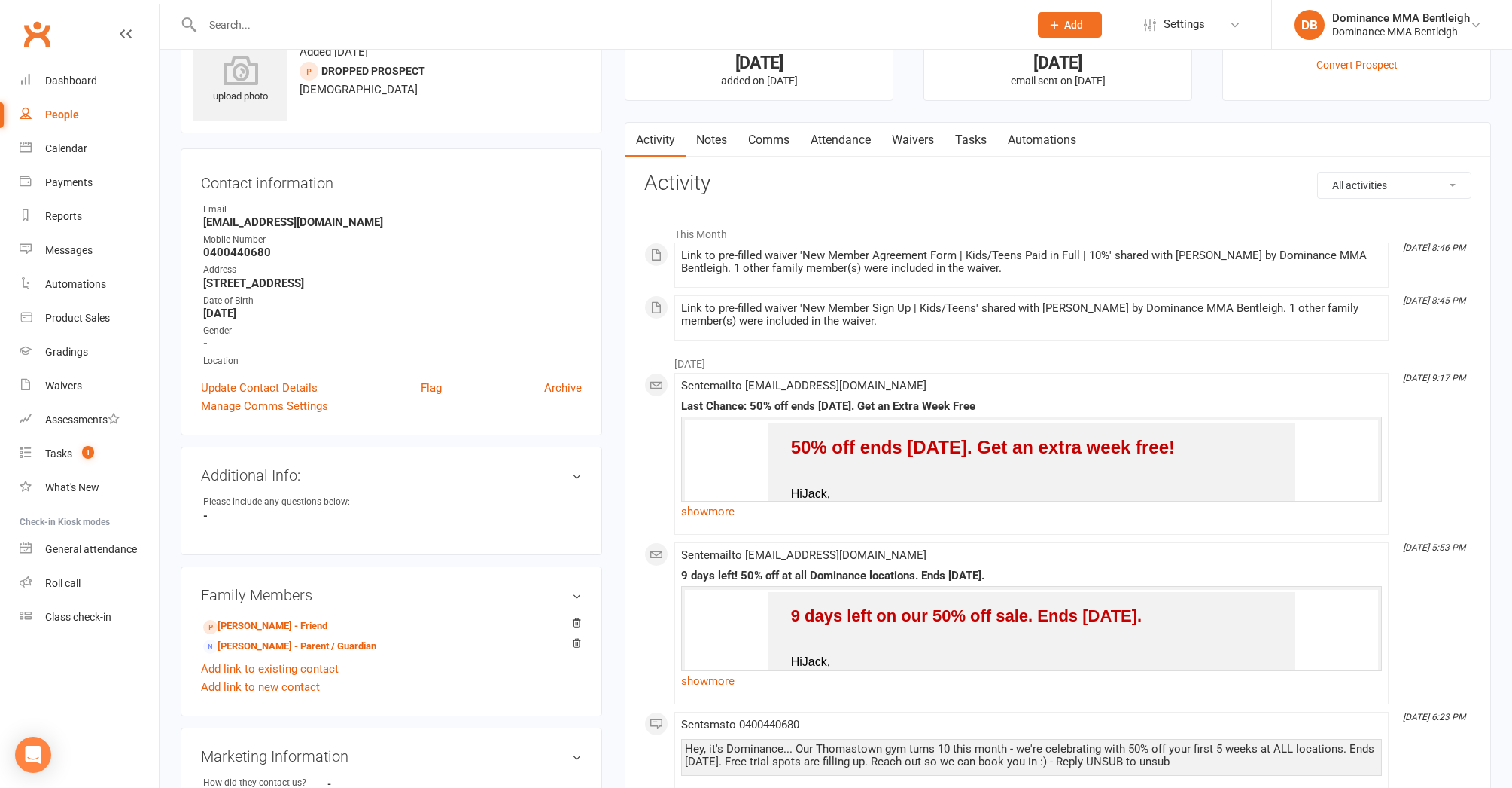
scroll to position [58, 0]
click at [243, 21] on input "text" at bounding box center [608, 25] width 821 height 21
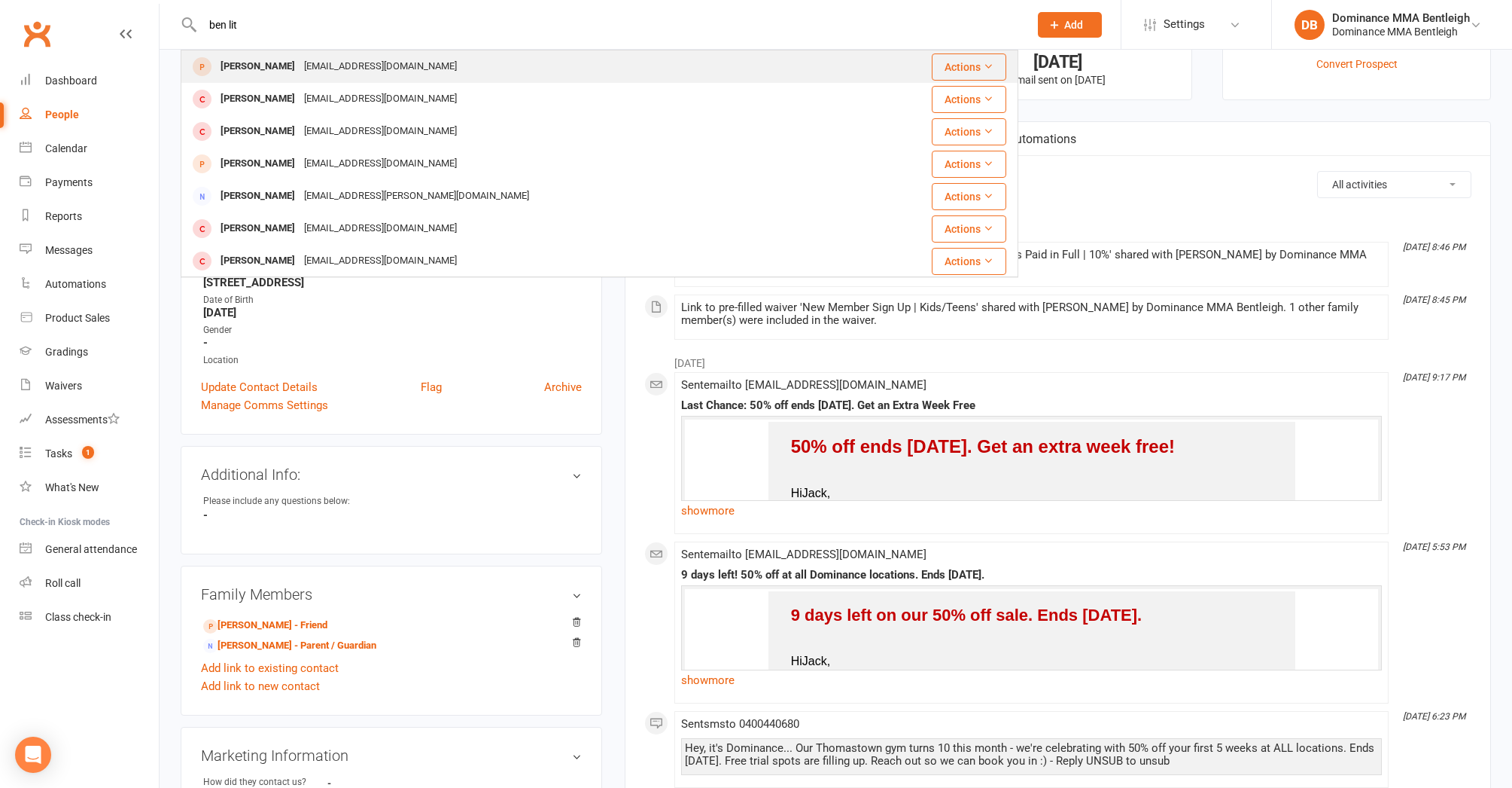
type input "ben lit"
click at [345, 70] on div "littlejohnb730@gmail.com" at bounding box center [381, 67] width 162 height 22
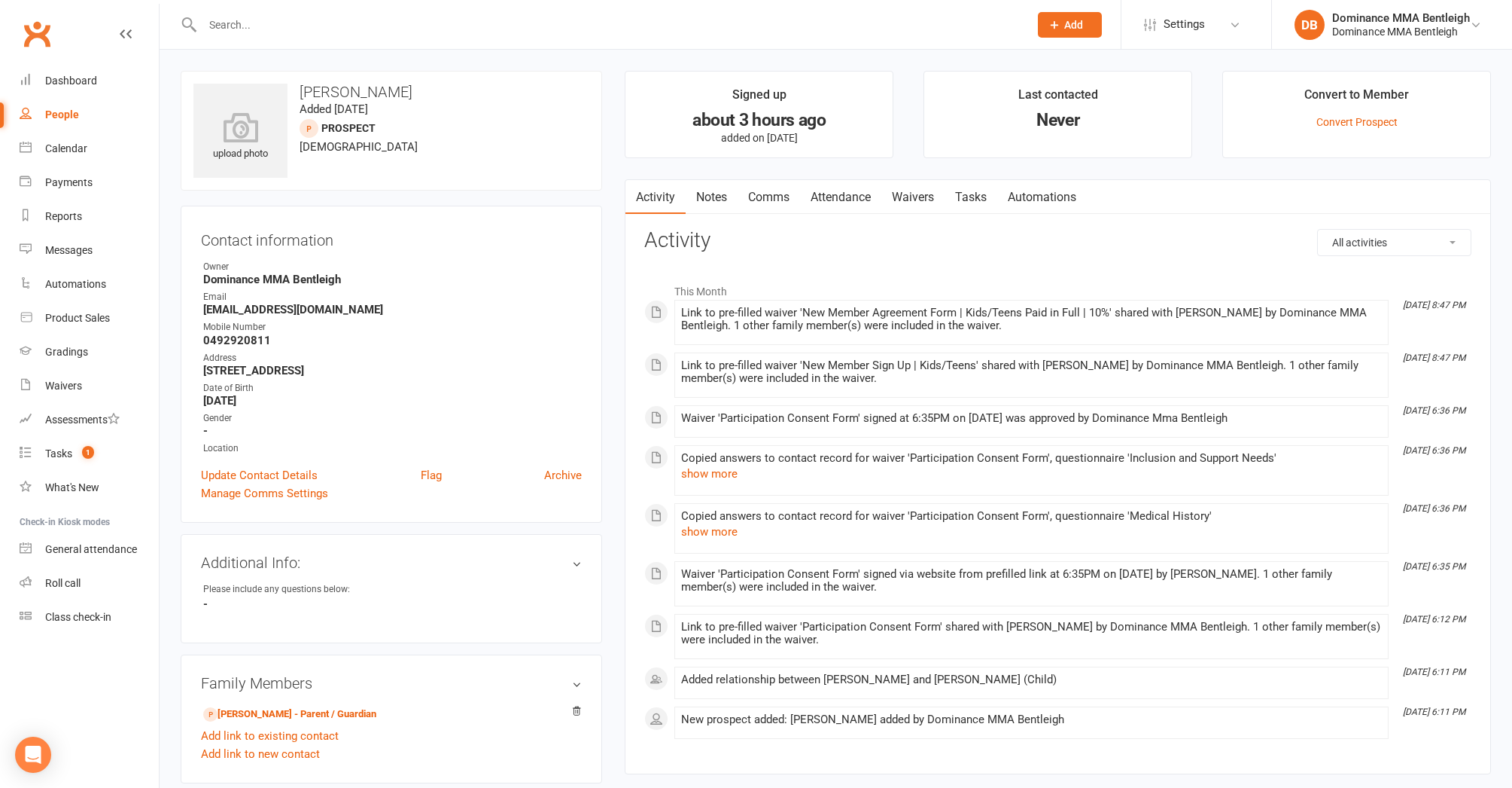
scroll to position [15, 0]
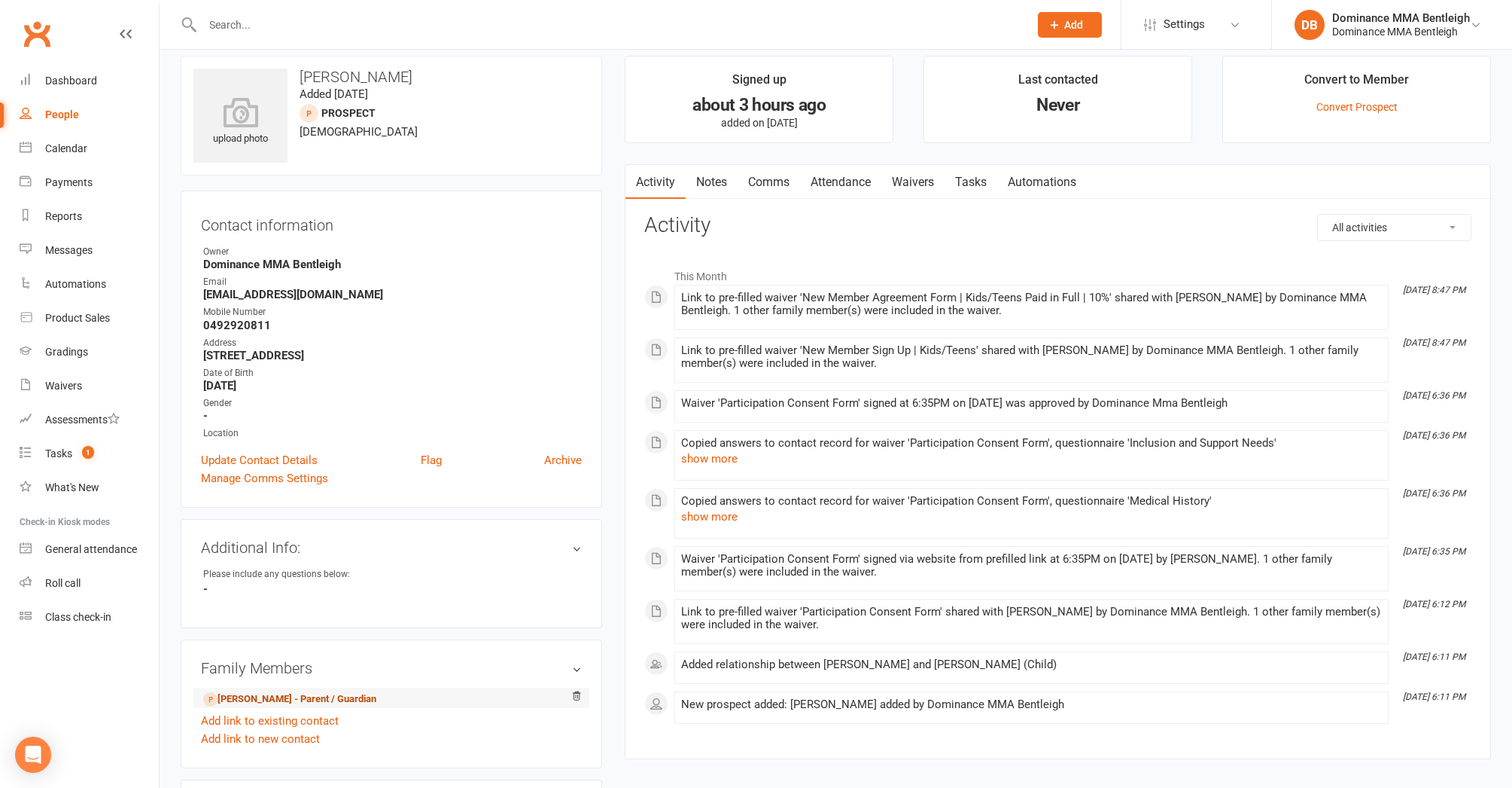
click at [330, 702] on link "Simon Littlejohn - Parent / Guardian" at bounding box center [290, 699] width 173 height 16
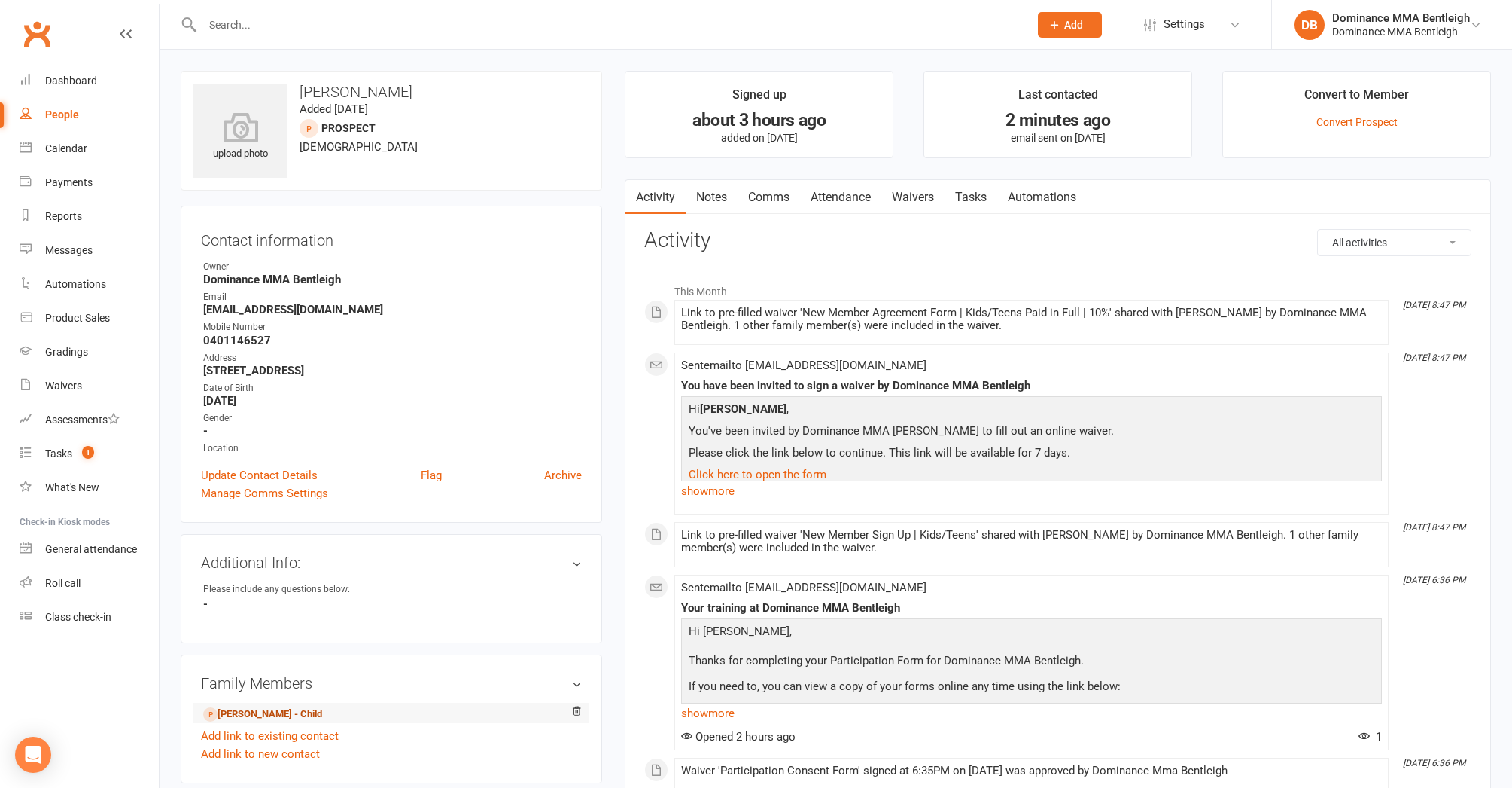
click at [292, 713] on link "Ben Littlejohn - Child" at bounding box center [263, 714] width 119 height 16
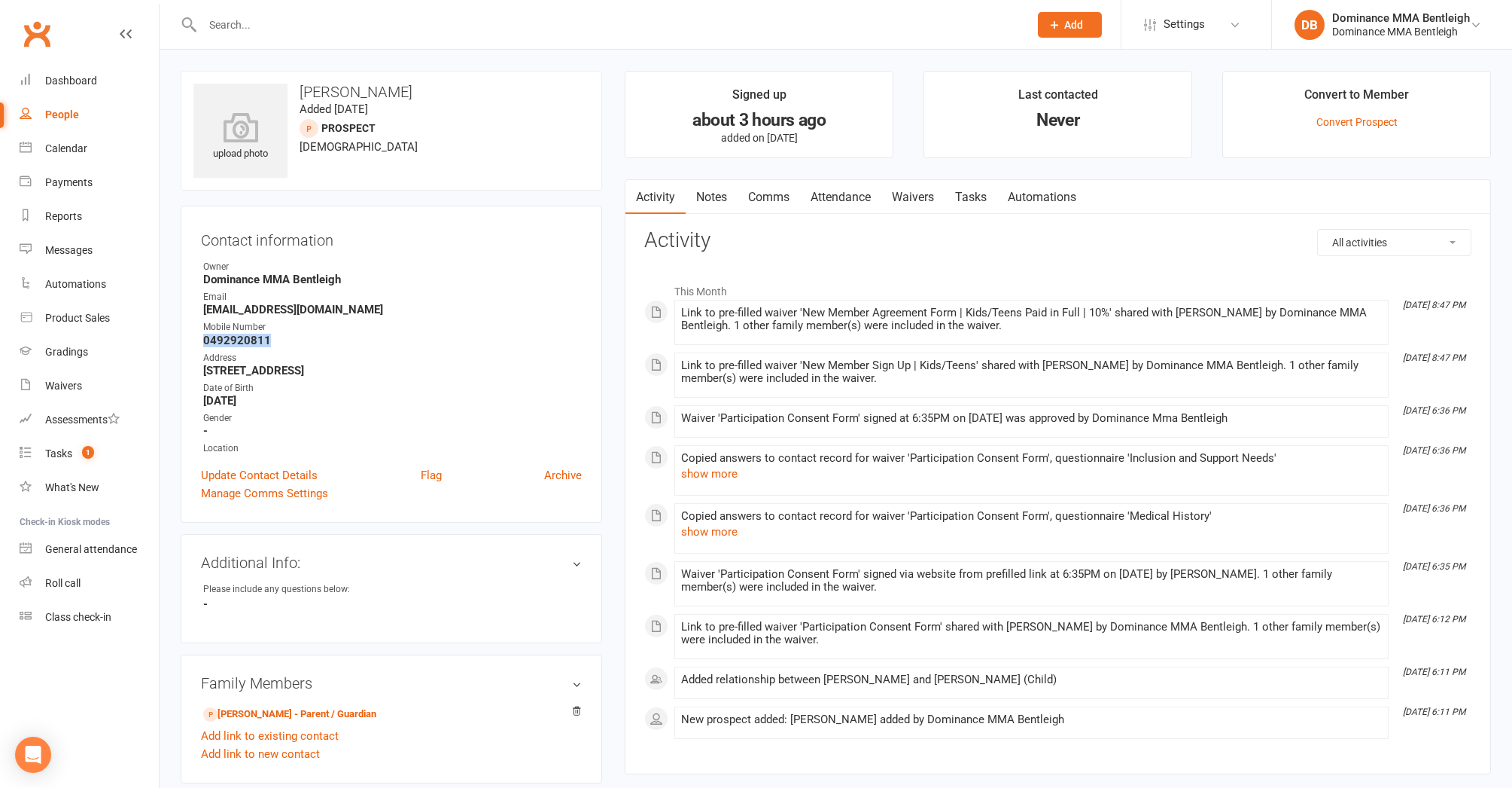
drag, startPoint x: 204, startPoint y: 340, endPoint x: 270, endPoint y: 344, distance: 66.1
click at [270, 344] on strong "0492920811" at bounding box center [392, 340] width 379 height 14
copy strong "0492920811"
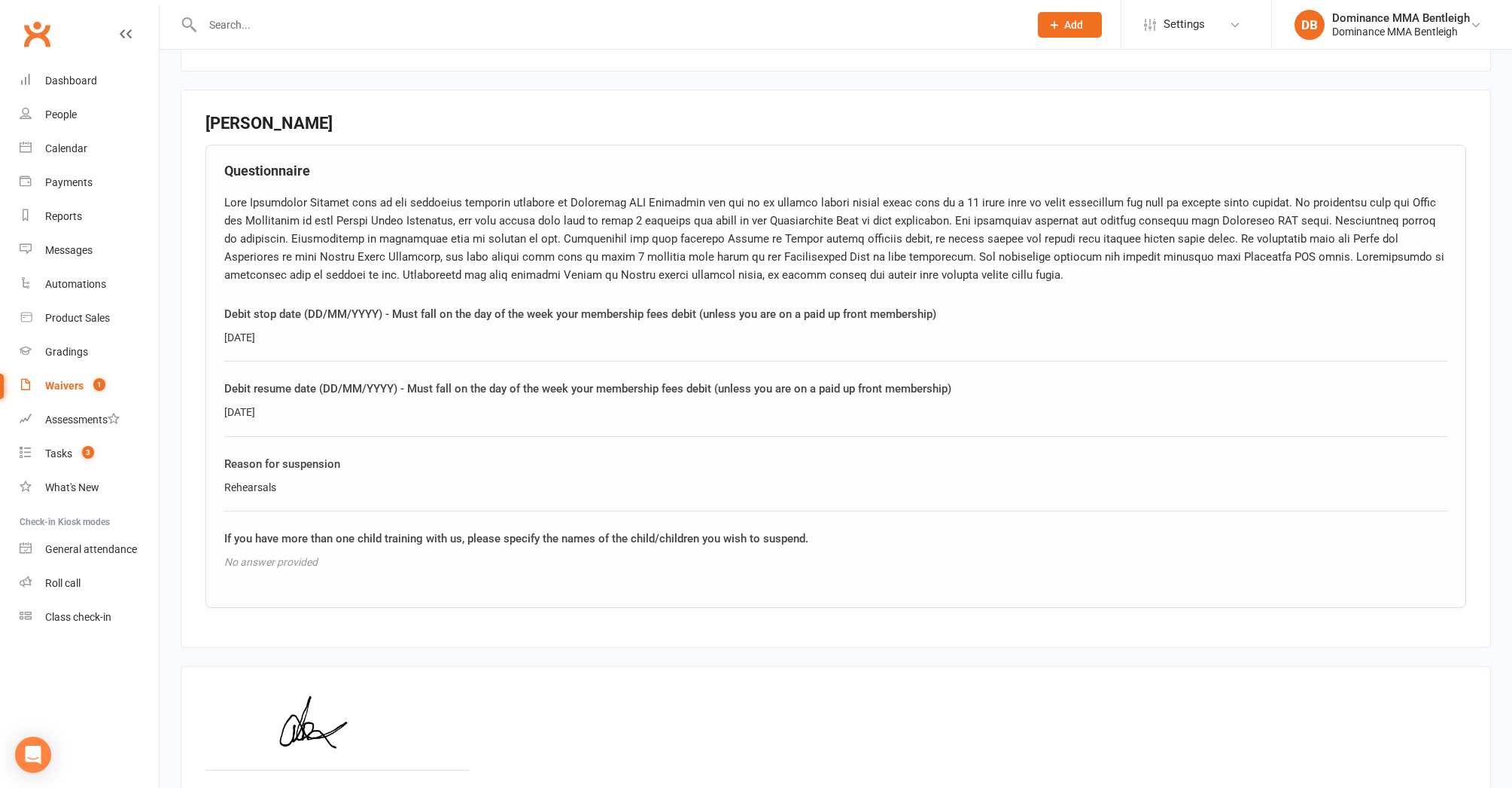
scroll to position [1225, 0]
